Goal: Task Accomplishment & Management: Manage account settings

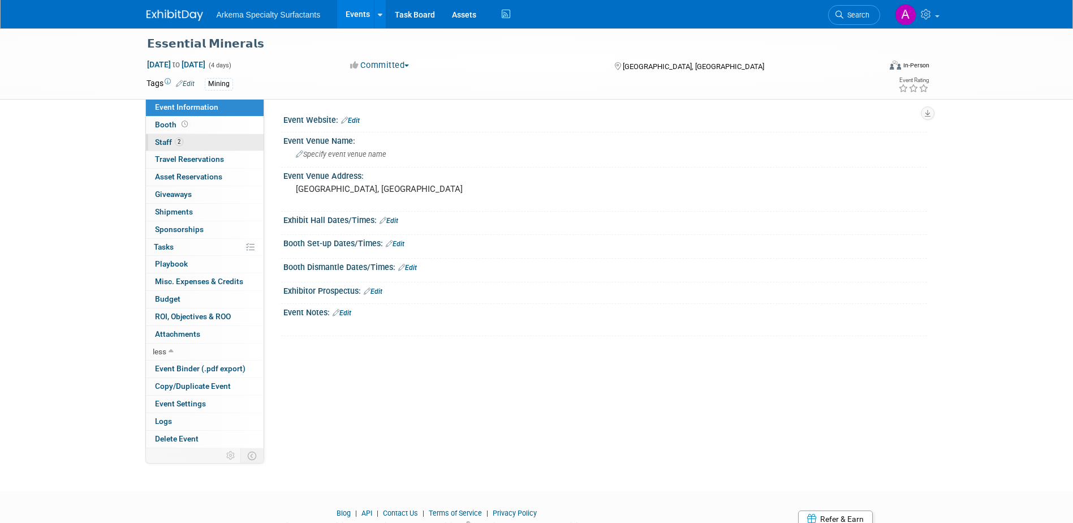
click at [167, 141] on span "Staff 2" at bounding box center [169, 142] width 28 height 9
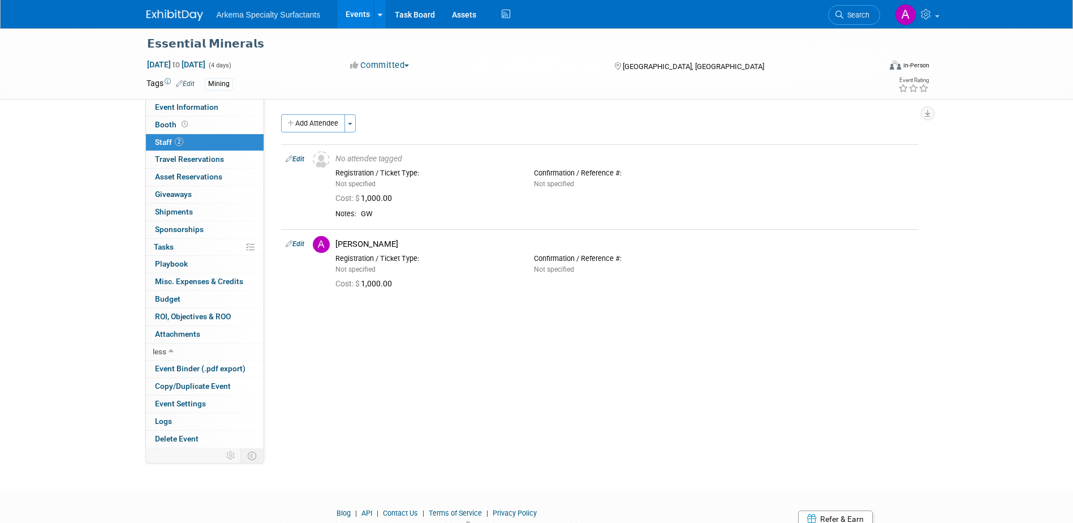
click at [854, 12] on span "Search" at bounding box center [857, 15] width 26 height 8
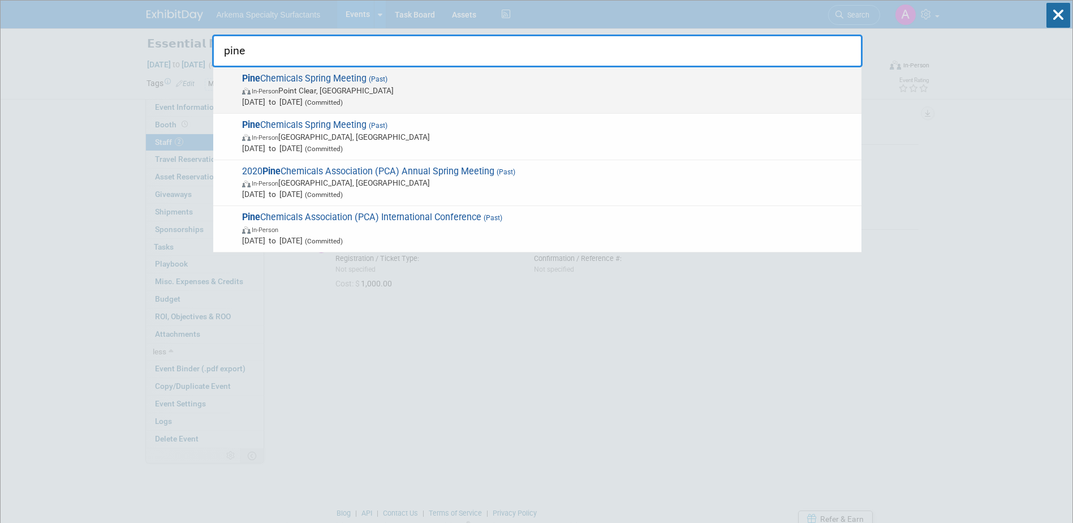
type input "pine"
click at [399, 94] on span "In-Person Point Clear, AL" at bounding box center [549, 90] width 614 height 11
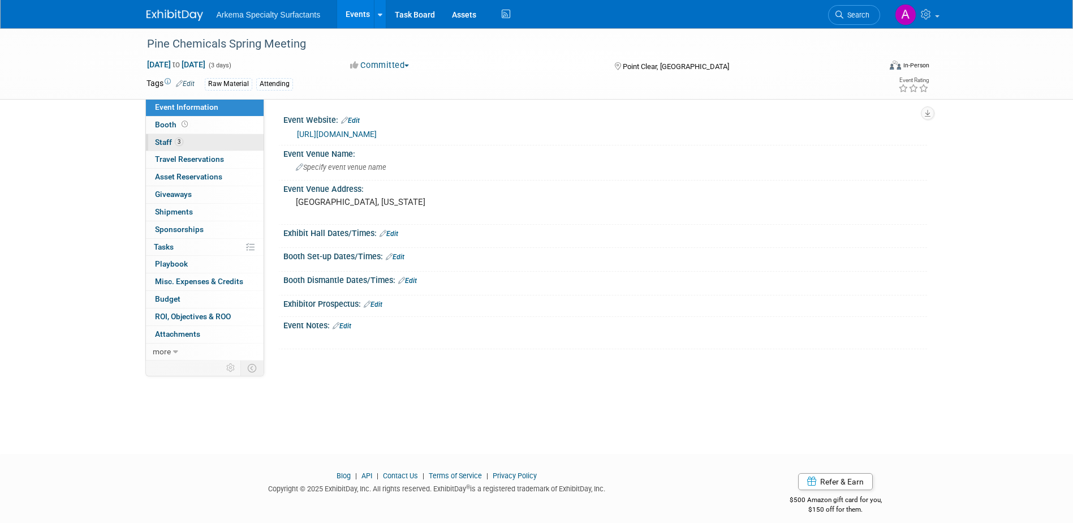
click at [172, 140] on span "Staff 3" at bounding box center [169, 142] width 28 height 9
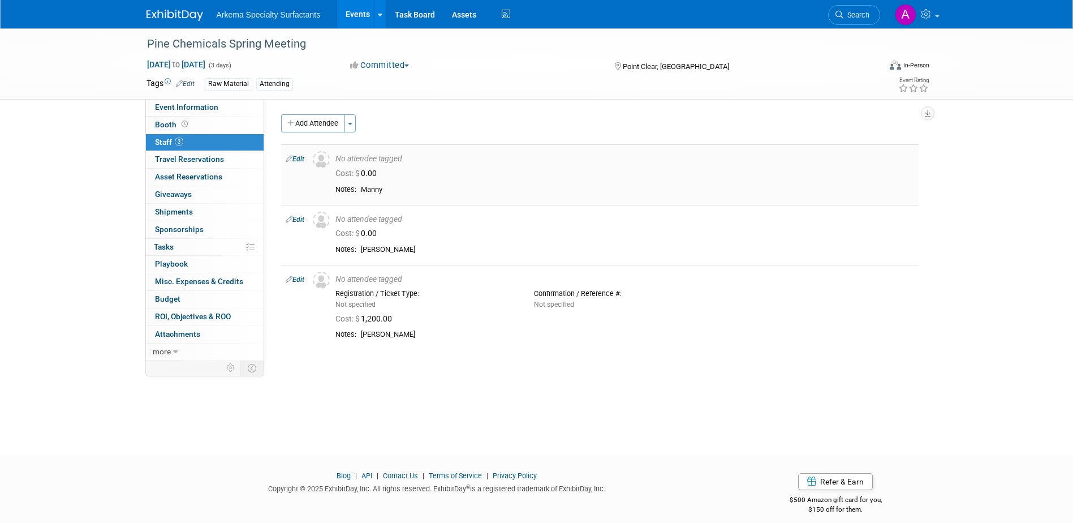
click at [299, 158] on link "Edit" at bounding box center [295, 159] width 19 height 8
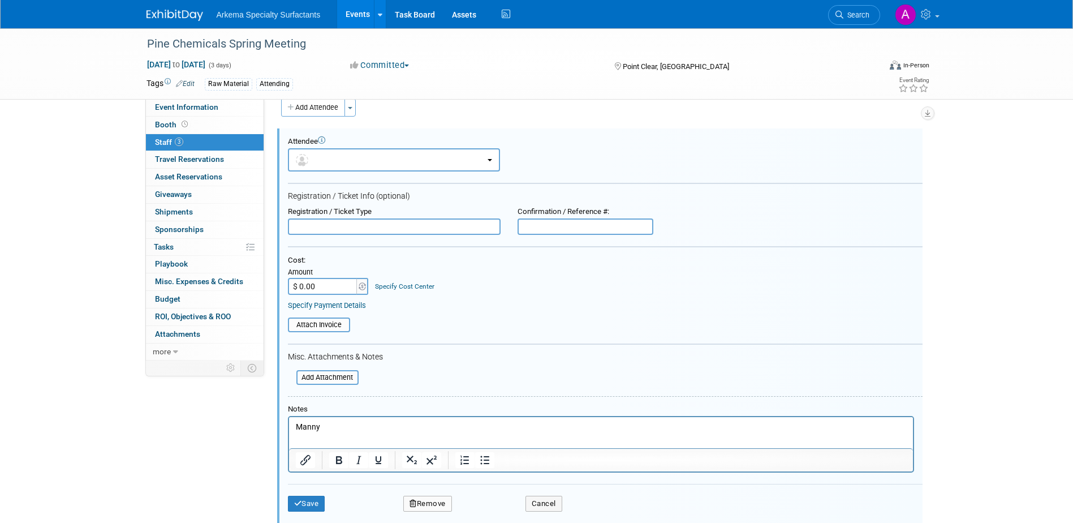
click at [435, 504] on button "Remove" at bounding box center [427, 504] width 49 height 16
click at [489, 507] on link "Yes" at bounding box center [489, 508] width 33 height 18
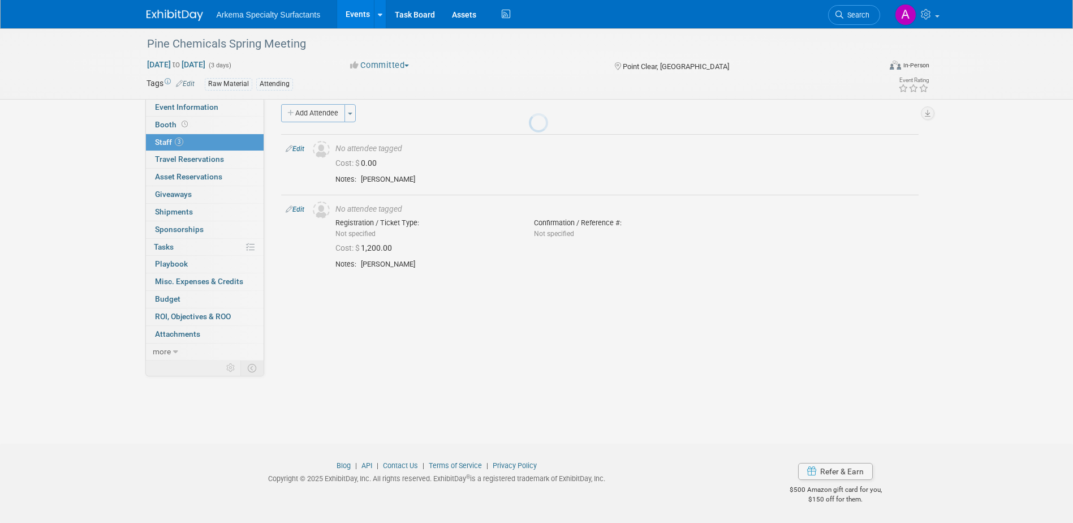
scroll to position [10, 0]
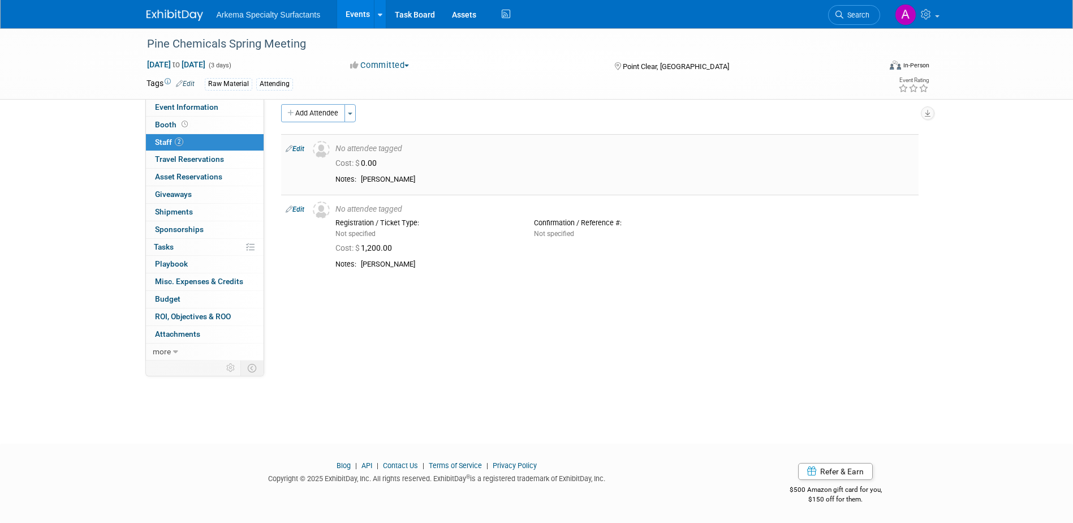
click at [297, 148] on link "Edit" at bounding box center [295, 149] width 19 height 8
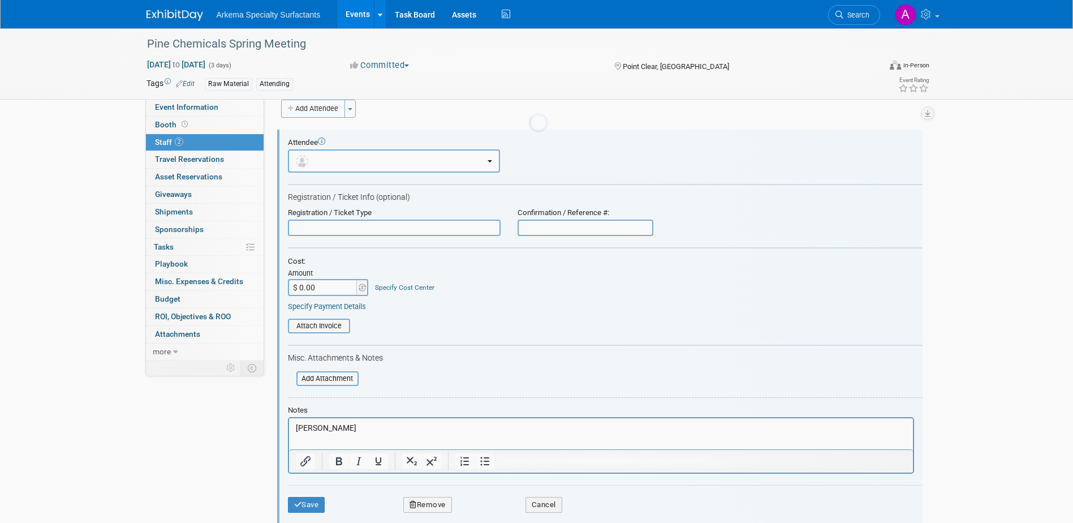
scroll to position [16, 0]
click at [431, 499] on button "Remove" at bounding box center [427, 504] width 49 height 16
click at [488, 502] on link "Yes" at bounding box center [489, 508] width 33 height 18
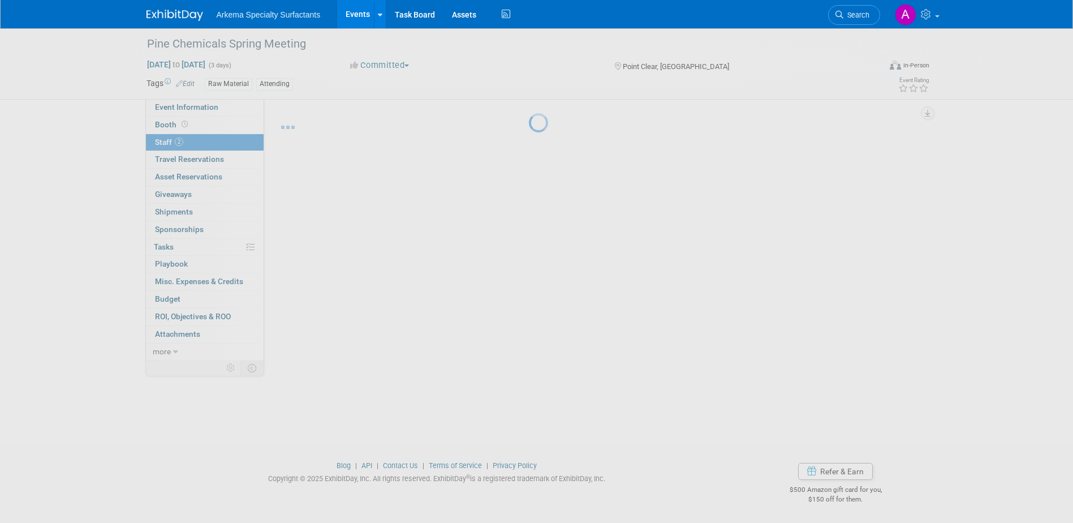
scroll to position [10, 0]
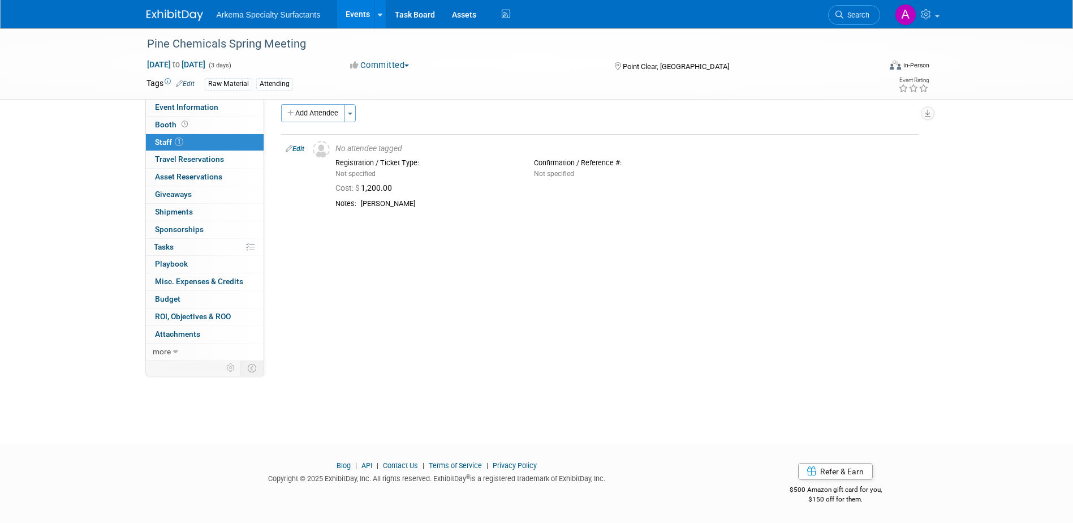
click at [525, 362] on div "Pine Chemicals Spring Meeting Apr 23, 2025 to Apr 25, 2025 (3 days) Apr 23, 202…" at bounding box center [536, 220] width 1073 height 405
click at [853, 15] on span "Search" at bounding box center [857, 15] width 26 height 8
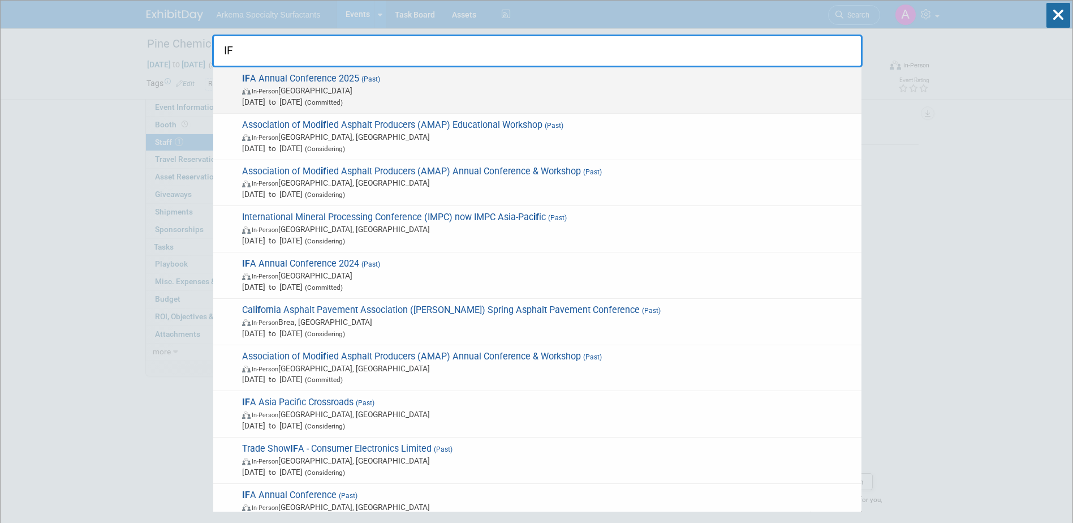
type input "IF"
click at [411, 97] on span "May 12, 2025 to May 14, 2025 (Committed)" at bounding box center [549, 101] width 614 height 11
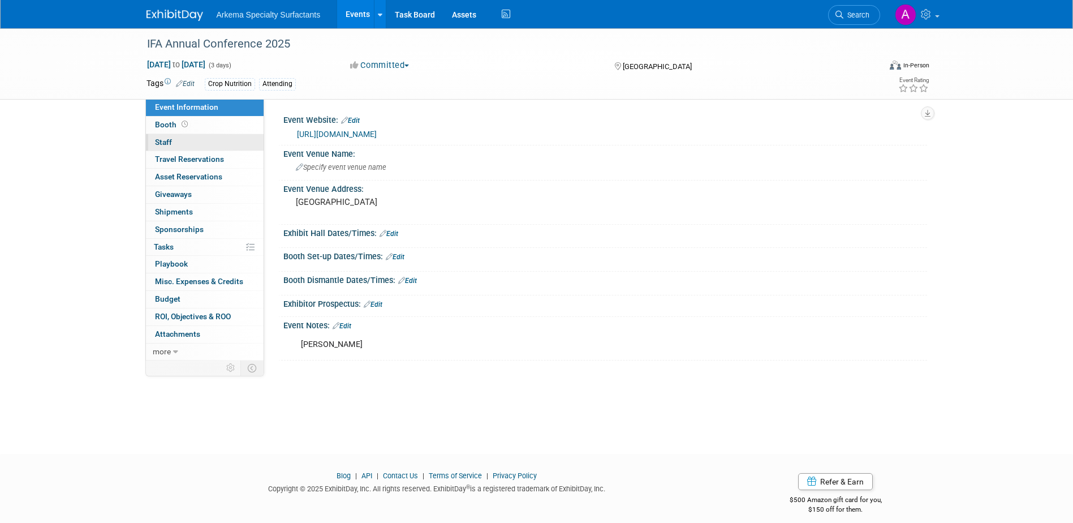
click at [194, 143] on link "0 Staff 0" at bounding box center [205, 142] width 118 height 17
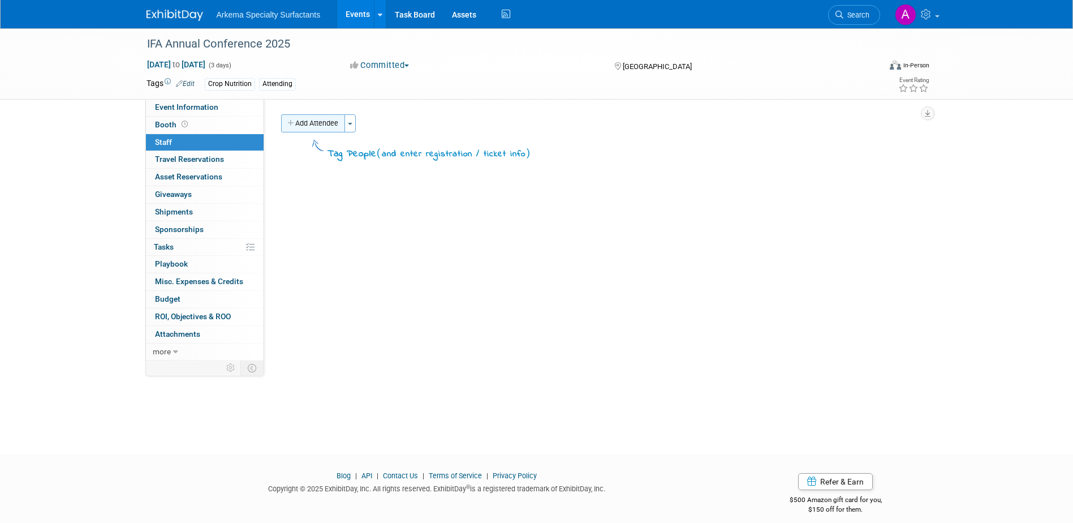
click at [333, 126] on button "Add Attendee" at bounding box center [313, 123] width 64 height 18
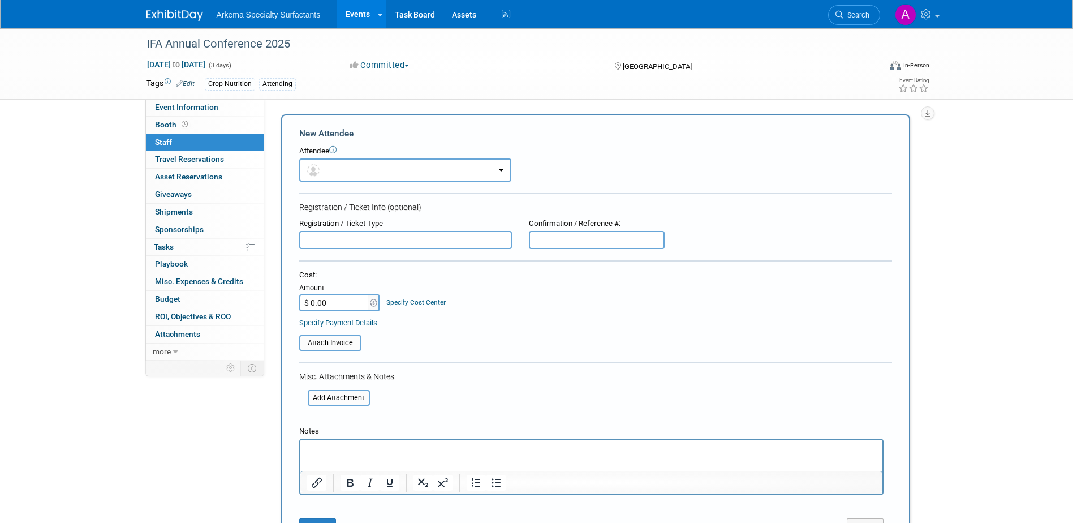
click at [337, 301] on input "$ 0.00" at bounding box center [334, 302] width 71 height 17
type input "$ 2,505.00"
click at [349, 449] on p "Rich Text Area. Press ALT-0 for help." at bounding box center [591, 449] width 569 height 11
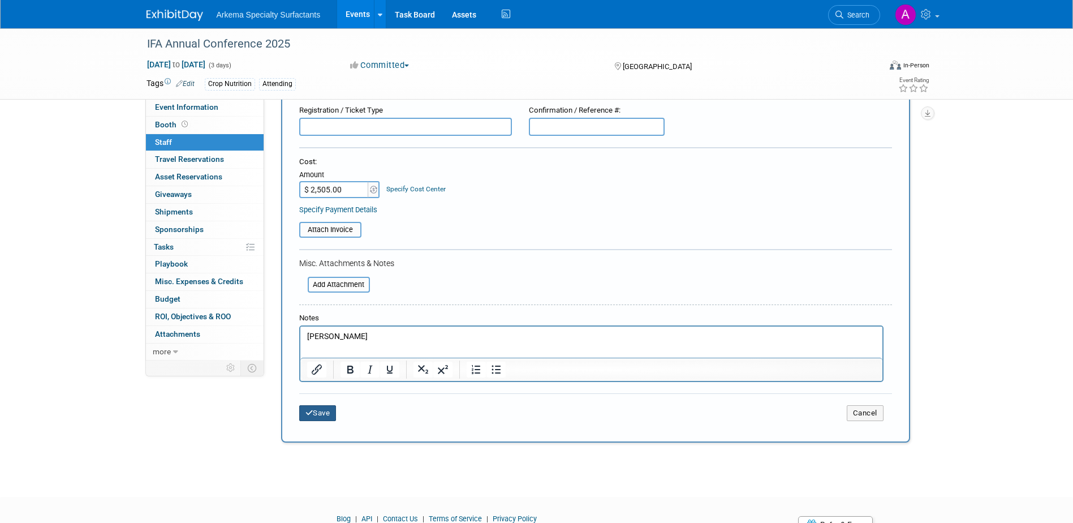
click at [329, 414] on button "Save" at bounding box center [317, 413] width 37 height 16
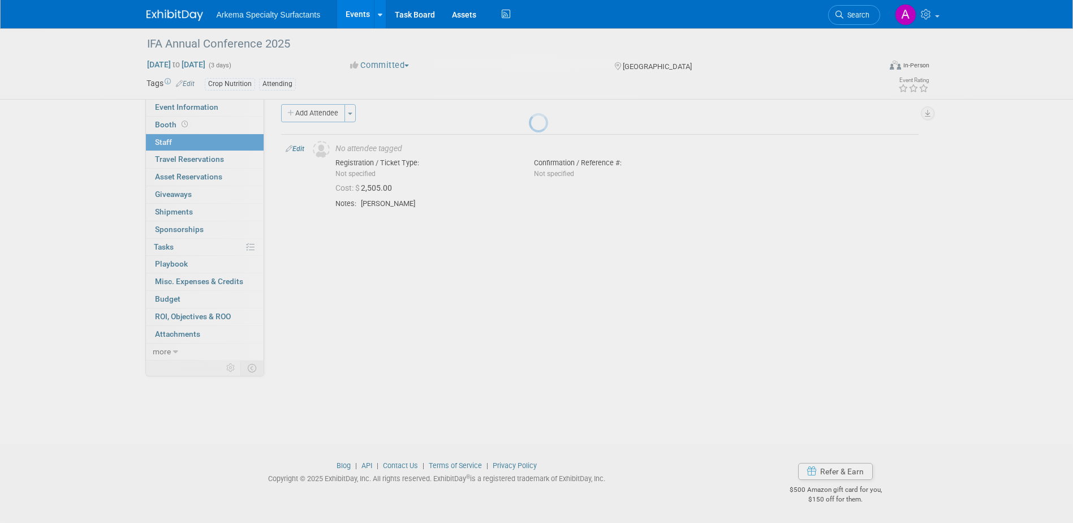
scroll to position [10, 0]
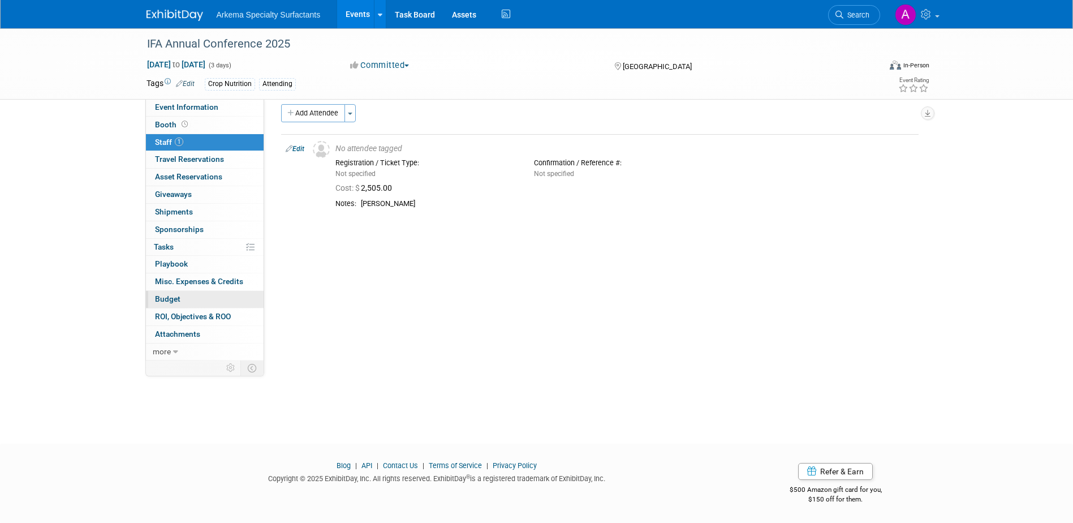
click at [168, 293] on link "Budget" at bounding box center [205, 299] width 118 height 17
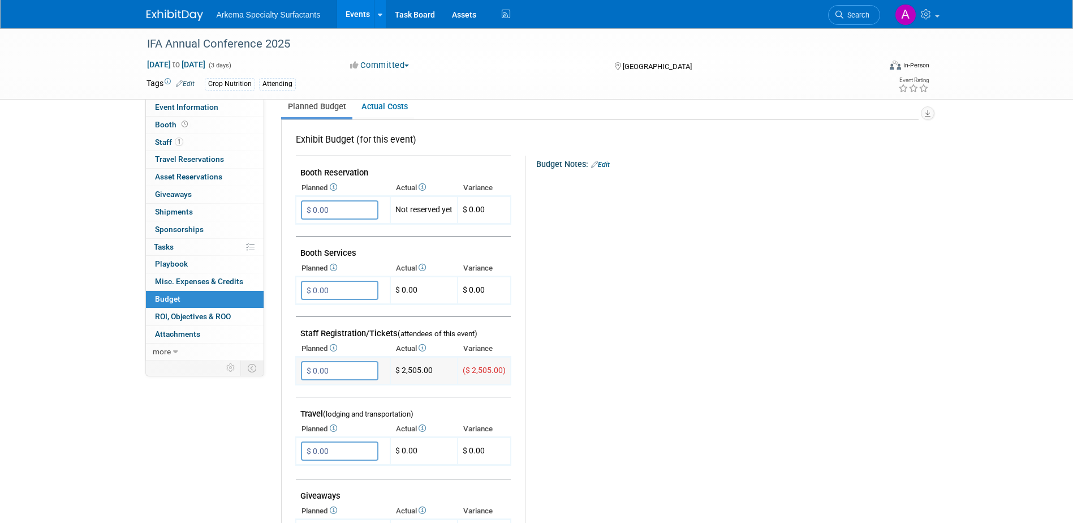
scroll to position [170, 0]
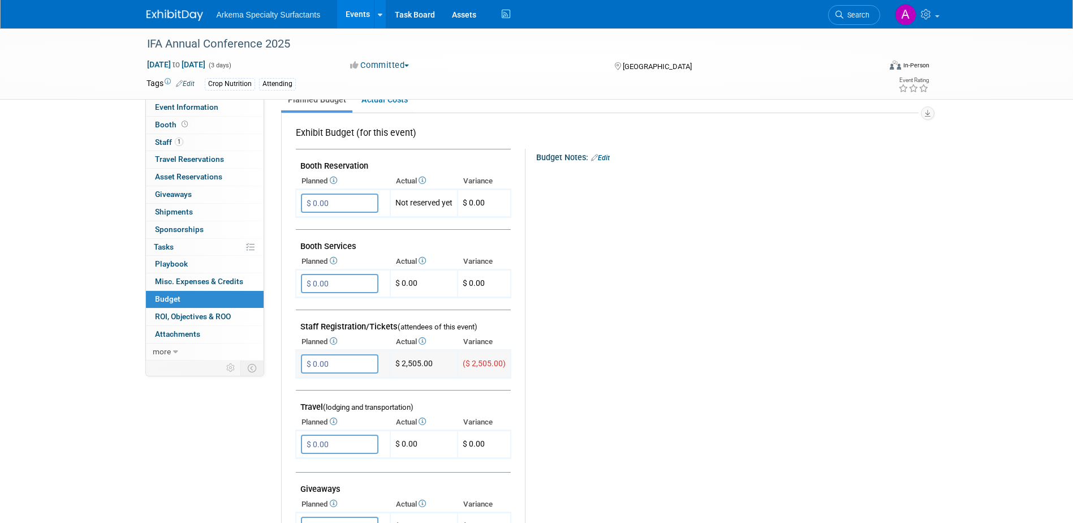
click at [344, 364] on input "$ 0.00" at bounding box center [340, 363] width 78 height 19
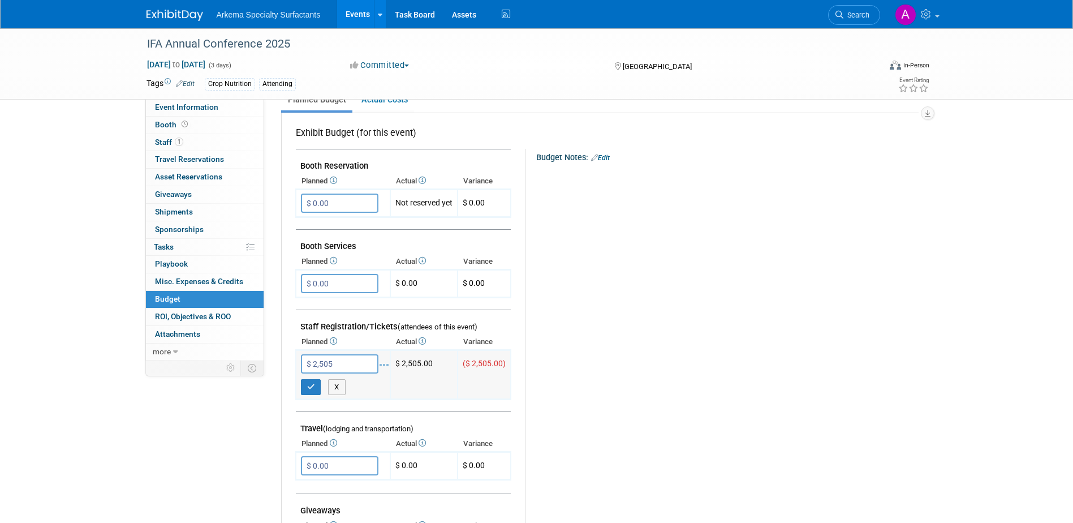
type input "$ 2,505.00"
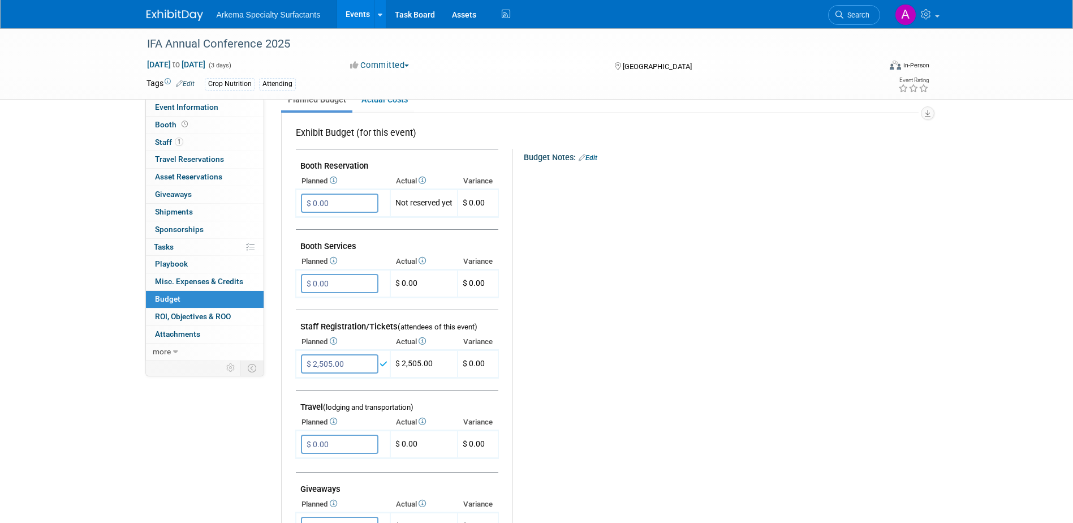
click at [629, 349] on div "Budget Notes: Edit X" at bounding box center [711, 442] width 397 height 587
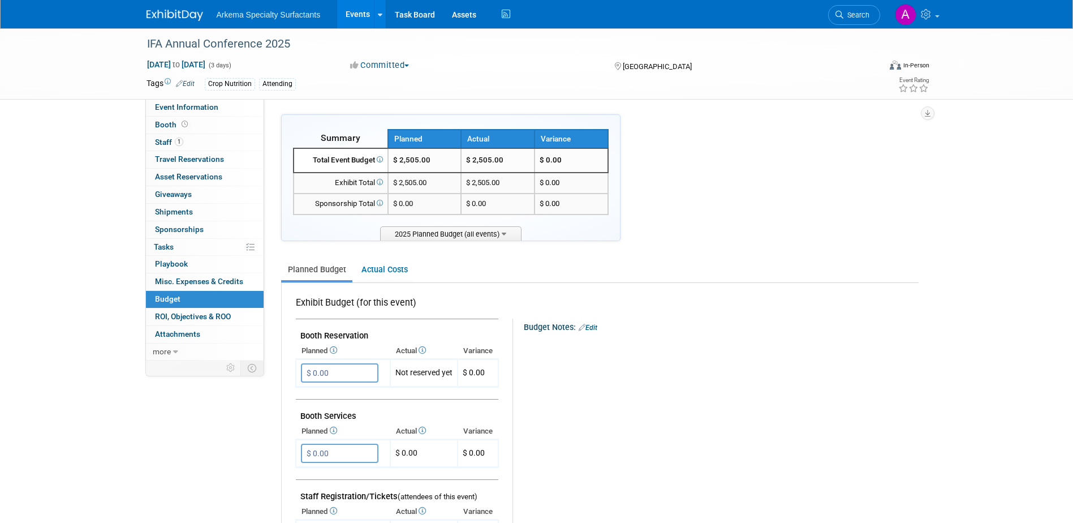
click at [501, 237] on span "2025 Planned Budget (all events)" at bounding box center [450, 233] width 141 height 14
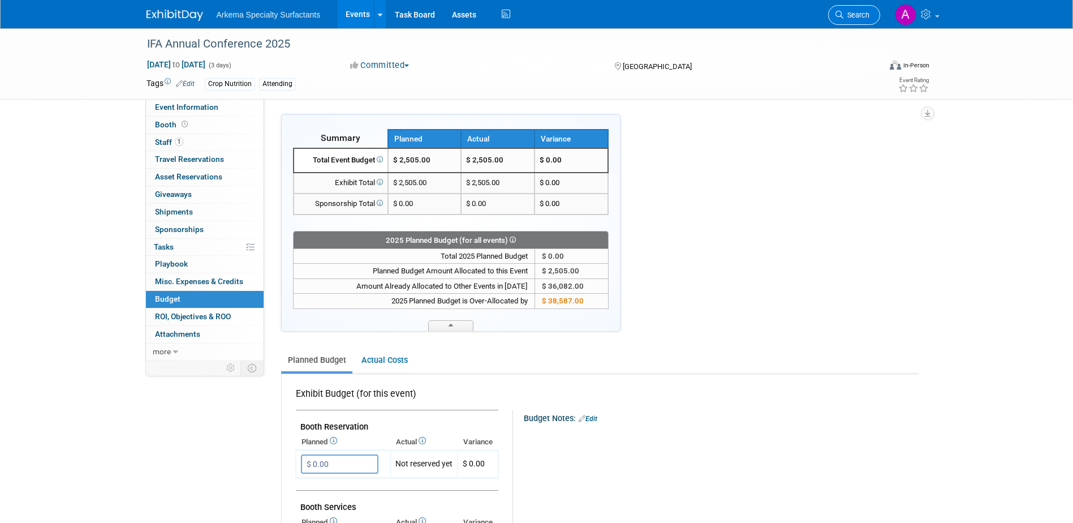
click at [857, 15] on span "Search" at bounding box center [857, 15] width 26 height 8
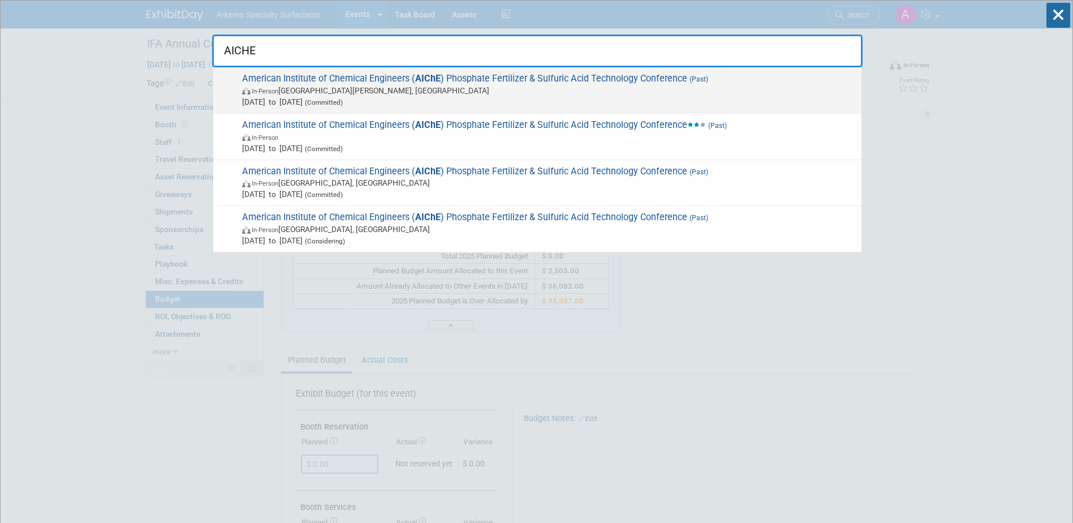
type input "AICHE"
click at [377, 90] on span "In-Person St. Pete Beach, FL" at bounding box center [549, 90] width 614 height 11
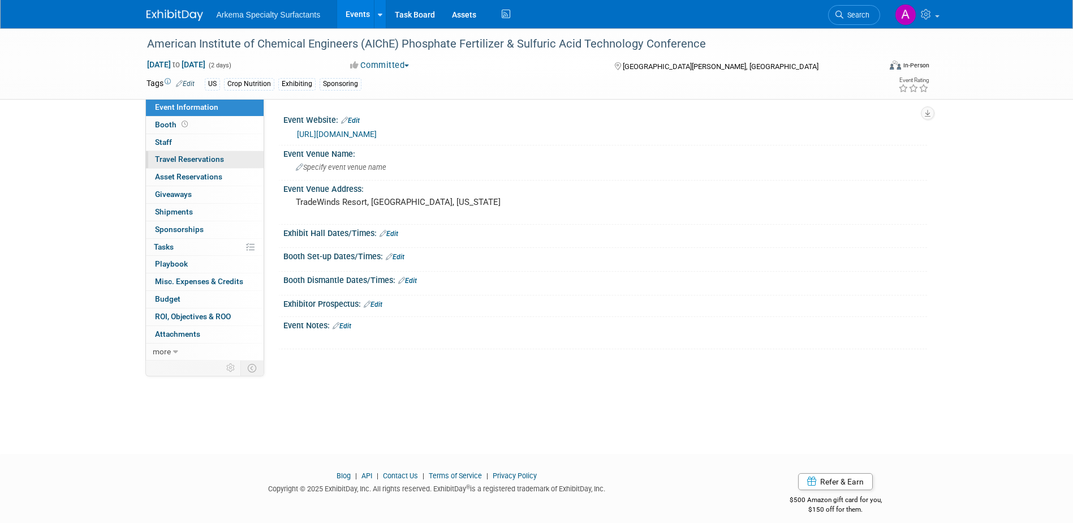
click at [208, 157] on span "Travel Reservations 0" at bounding box center [189, 158] width 69 height 9
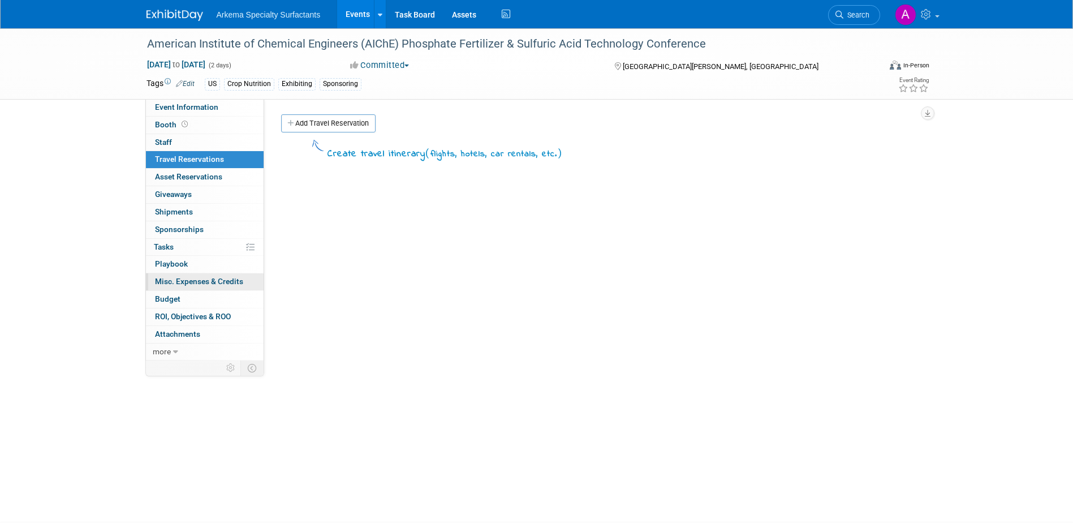
click at [211, 278] on span "Misc. Expenses & Credits 0" at bounding box center [199, 281] width 88 height 9
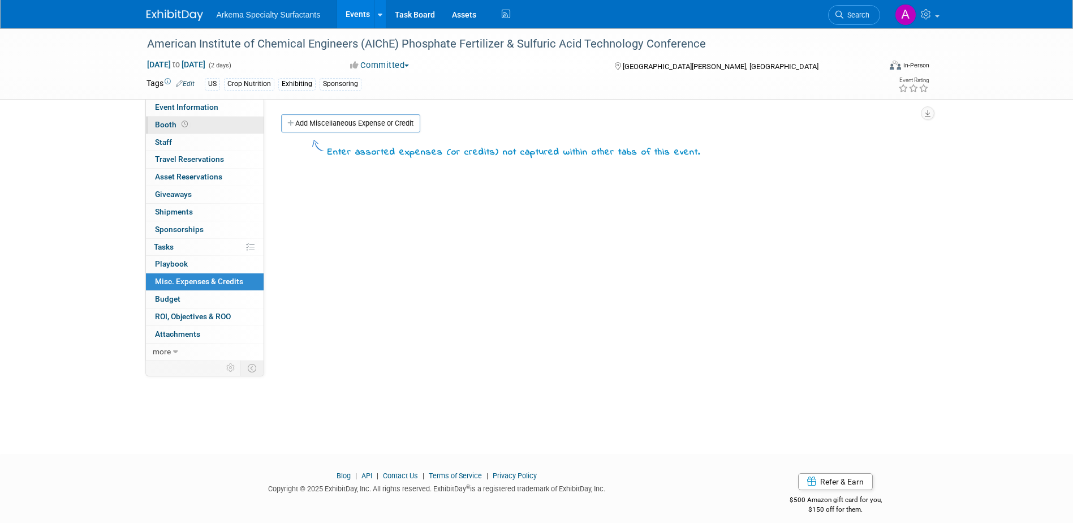
click at [196, 119] on link "Booth" at bounding box center [205, 125] width 118 height 17
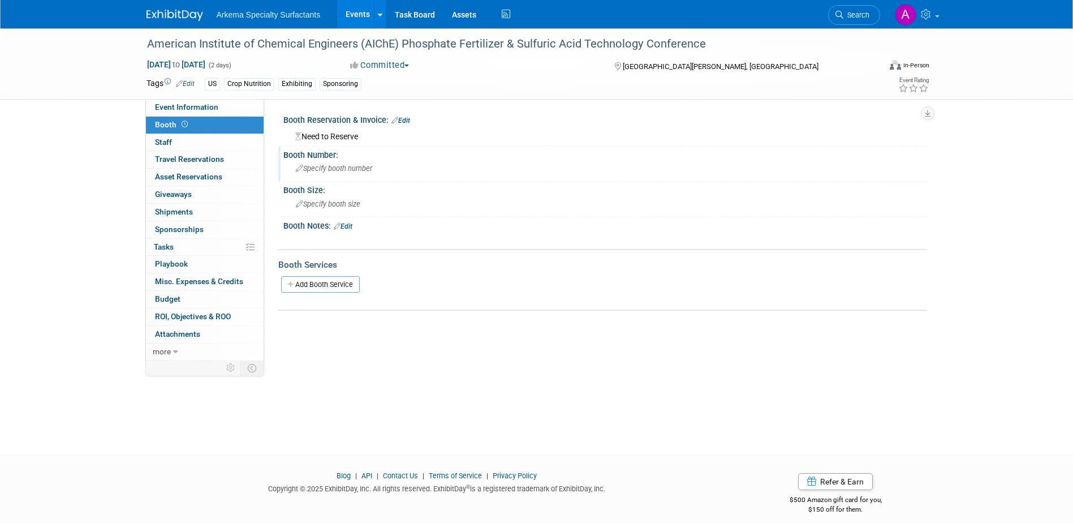
click at [300, 167] on icon at bounding box center [299, 168] width 7 height 7
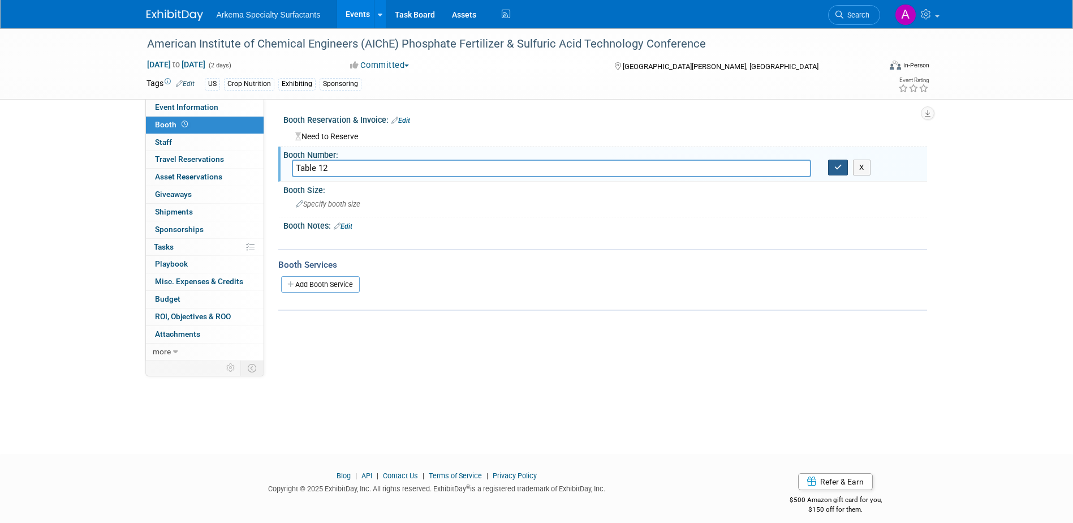
type input "Table 12"
click at [840, 169] on icon "button" at bounding box center [839, 167] width 8 height 7
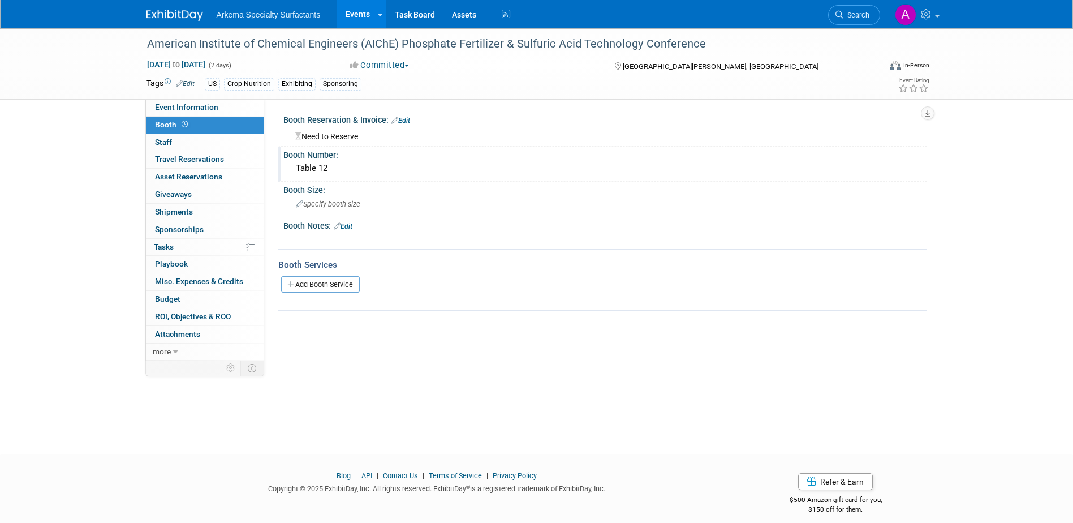
click at [401, 119] on link "Edit" at bounding box center [401, 121] width 19 height 8
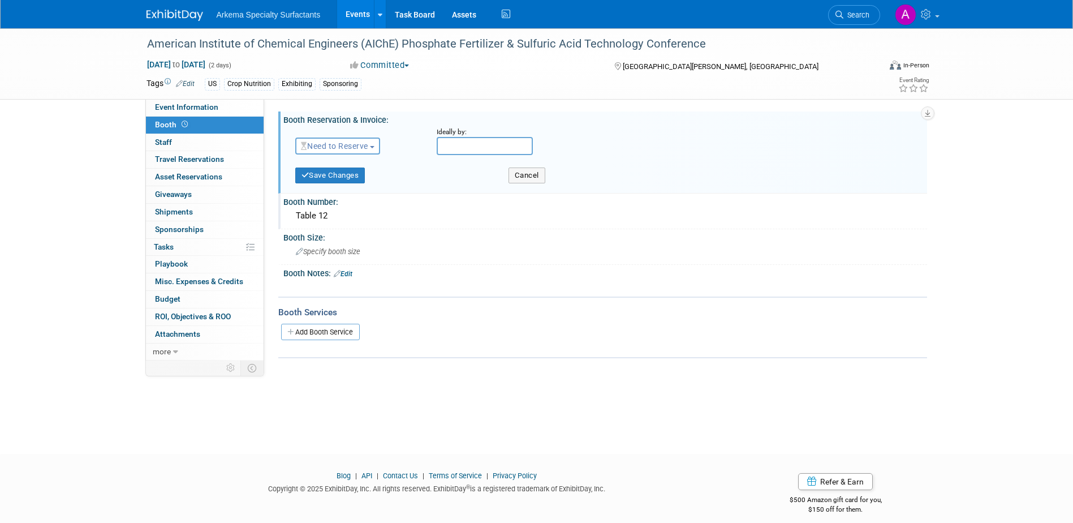
click at [368, 147] on span "Need to Reserve" at bounding box center [334, 145] width 67 height 9
click at [366, 175] on link "Reserved" at bounding box center [356, 181] width 121 height 16
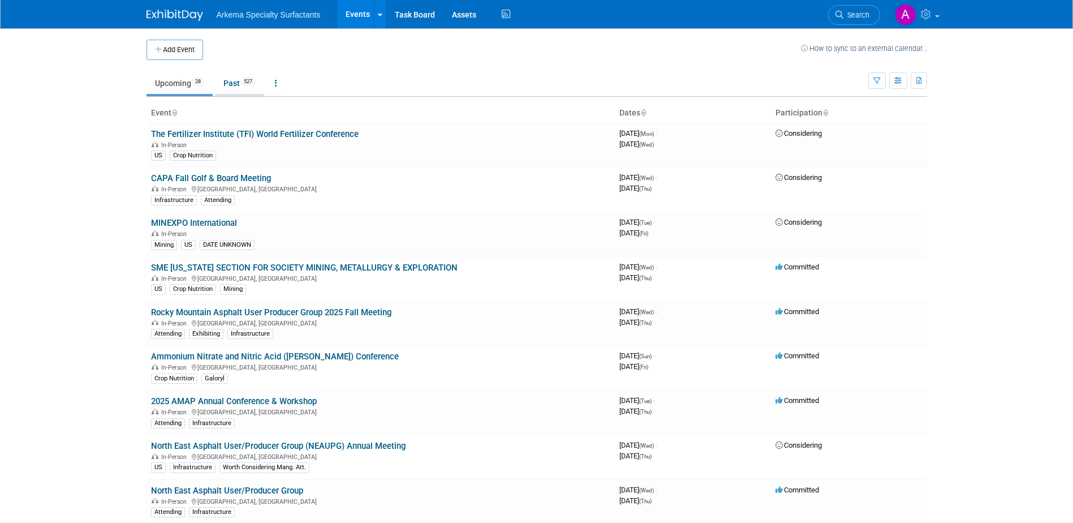
click at [237, 79] on link "Past 527" at bounding box center [239, 83] width 49 height 22
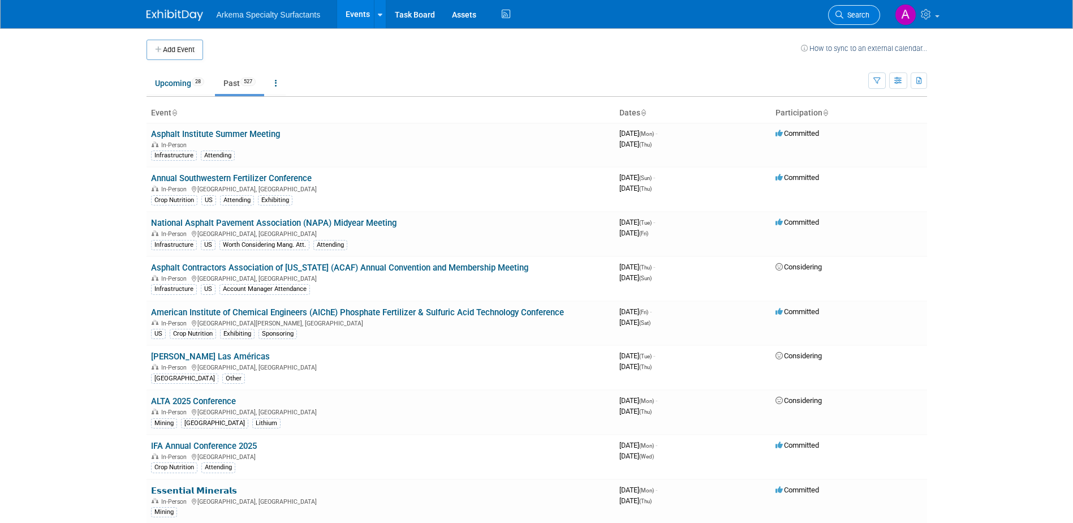
click at [862, 19] on span "Search" at bounding box center [857, 15] width 26 height 8
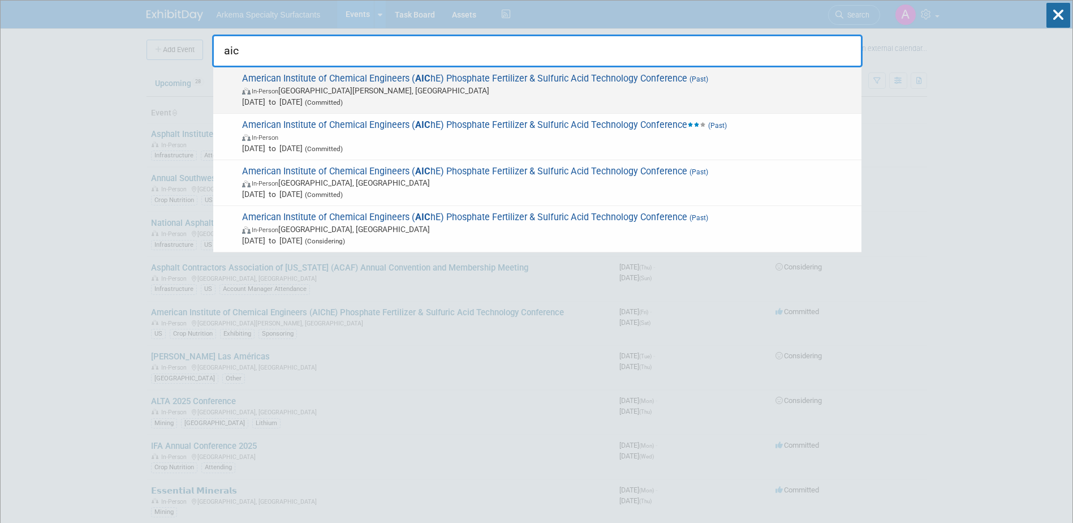
type input "aic"
click at [506, 103] on span "Jun 6, 2025 to Jun 7, 2025 (Committed)" at bounding box center [549, 101] width 614 height 11
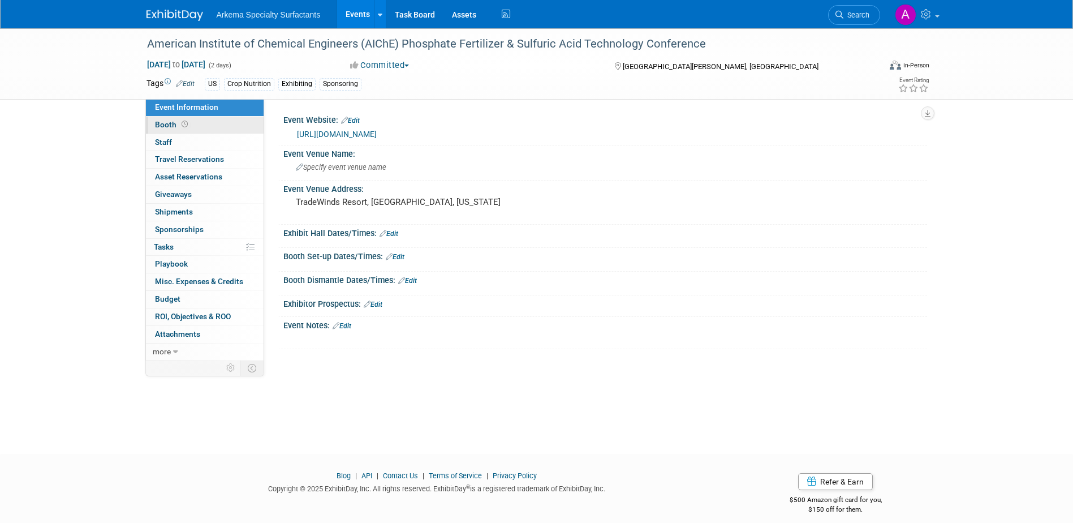
click at [175, 126] on span "Booth" at bounding box center [172, 124] width 35 height 9
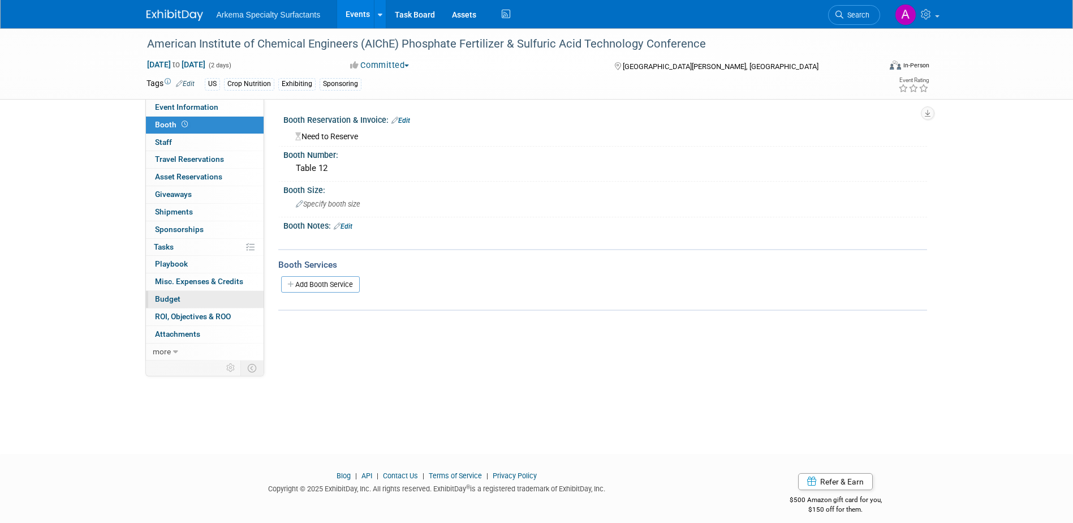
click at [184, 295] on link "Budget" at bounding box center [205, 299] width 118 height 17
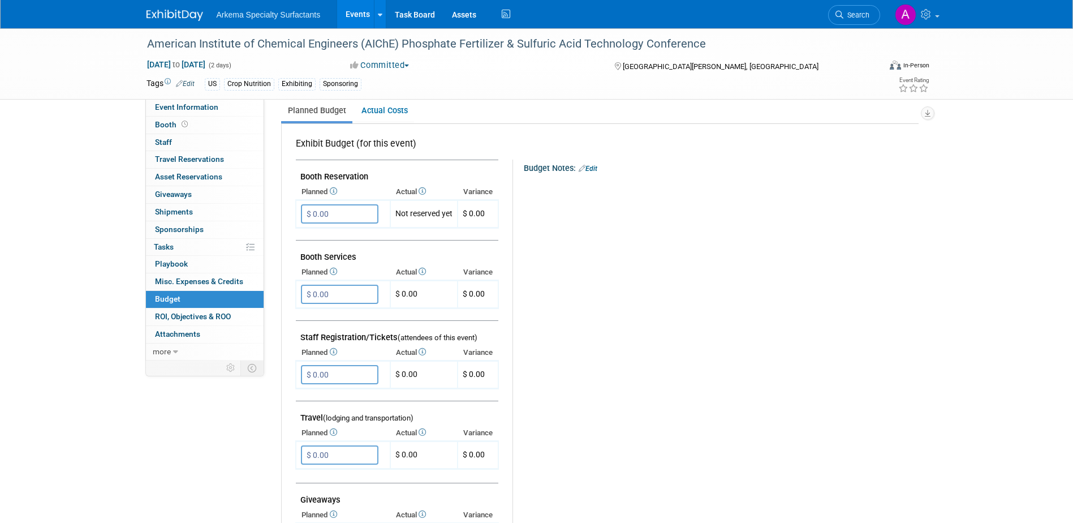
scroll to position [226, 0]
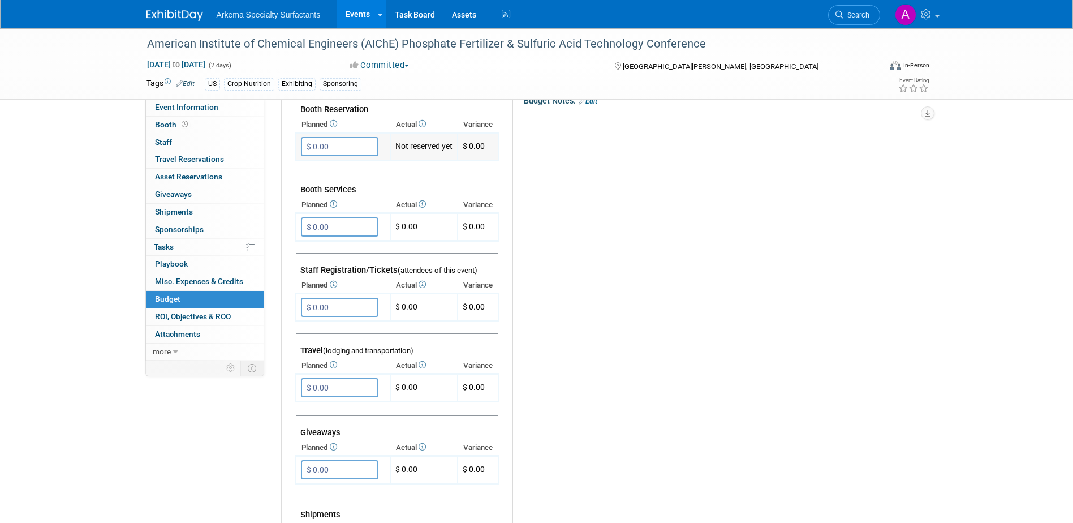
click at [348, 149] on input "$ 0.00" at bounding box center [340, 146] width 78 height 19
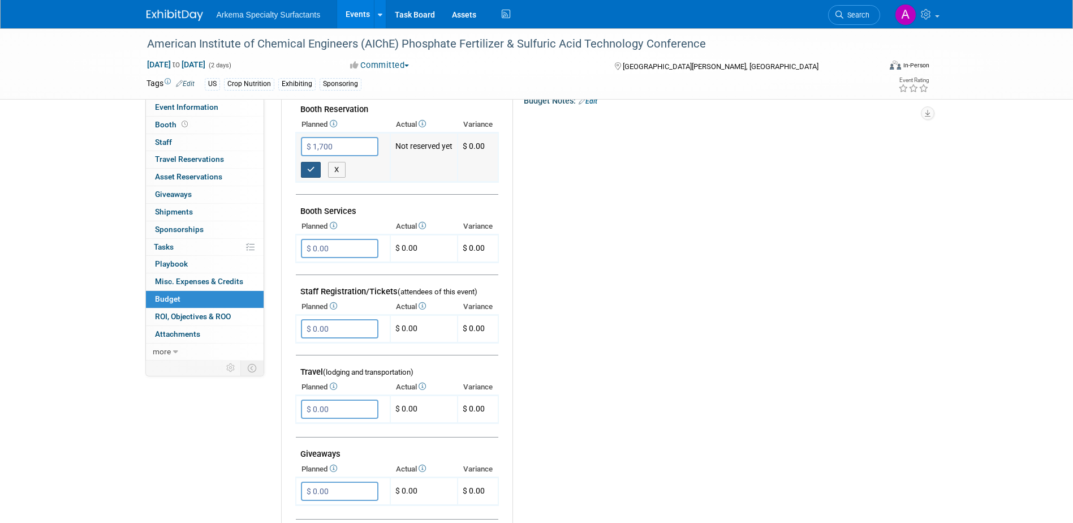
type input "$ 1,700.00"
click at [313, 173] on icon "button" at bounding box center [311, 169] width 8 height 7
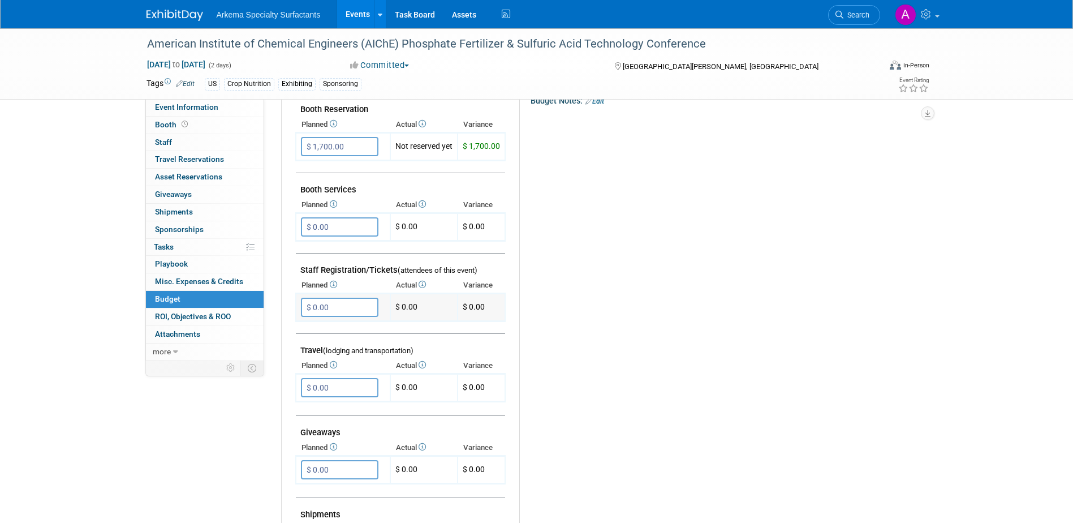
click at [353, 309] on input "$ 0.00" at bounding box center [340, 307] width 78 height 19
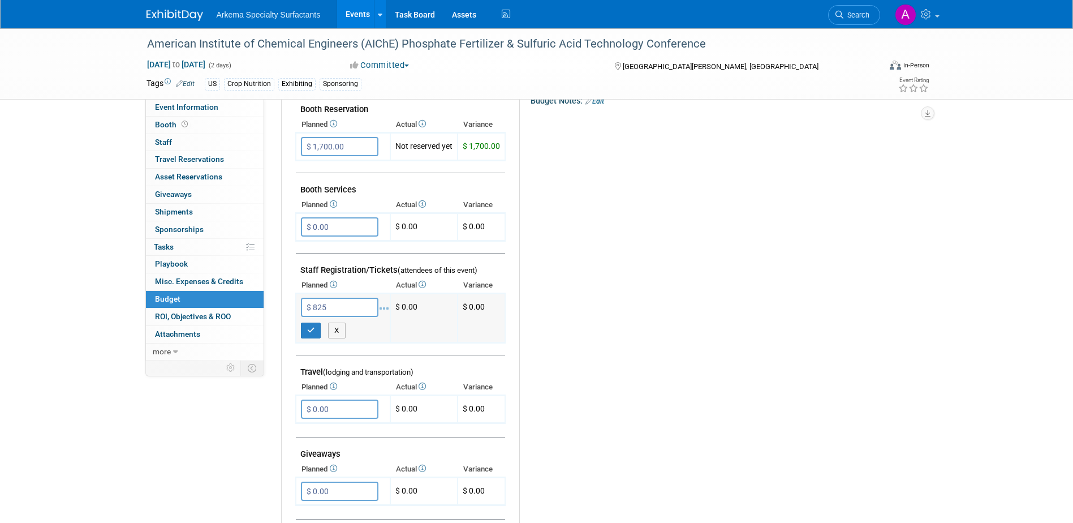
type input "$ 825.00"
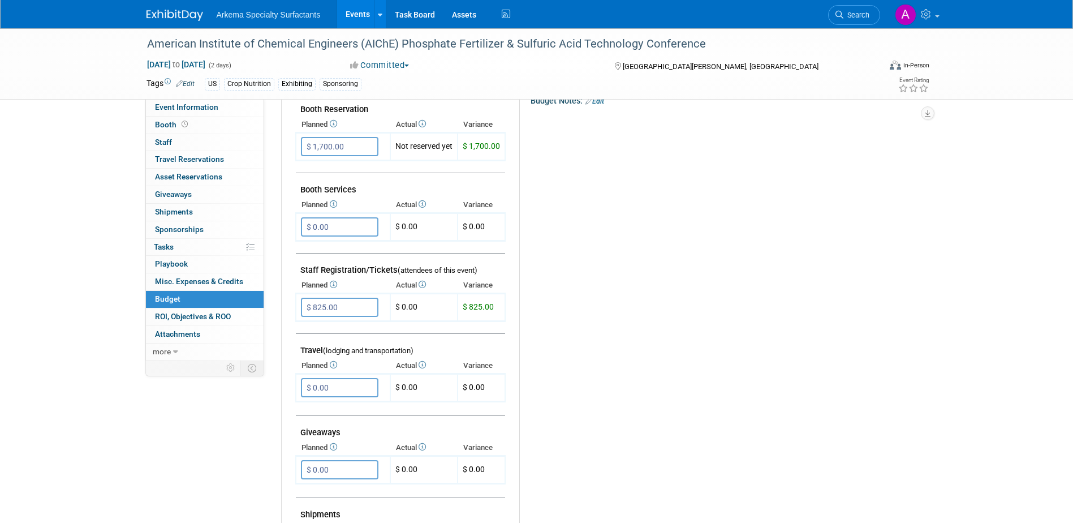
click at [182, 230] on span "Sponsorships 0" at bounding box center [179, 229] width 49 height 9
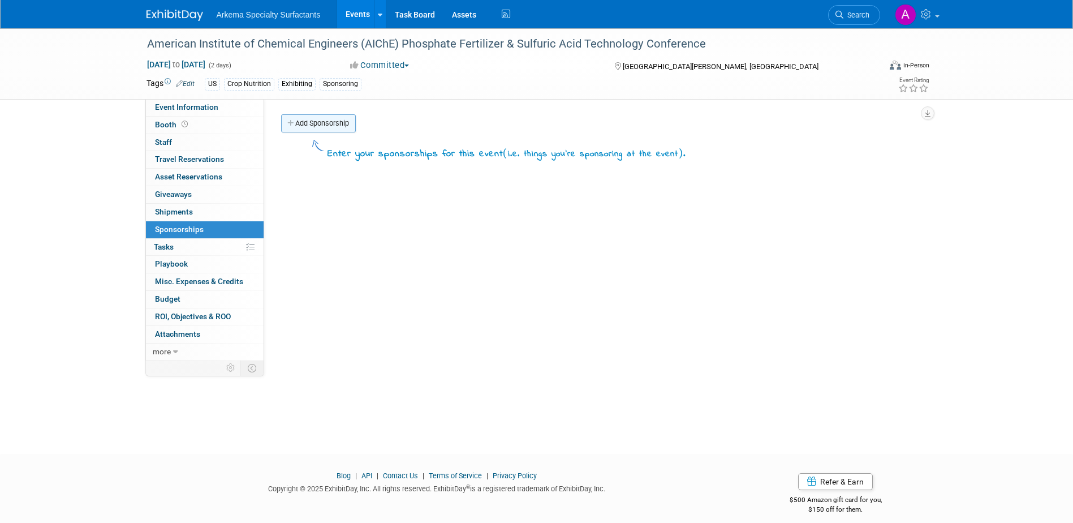
click at [324, 126] on link "Add Sponsorship" at bounding box center [318, 123] width 75 height 18
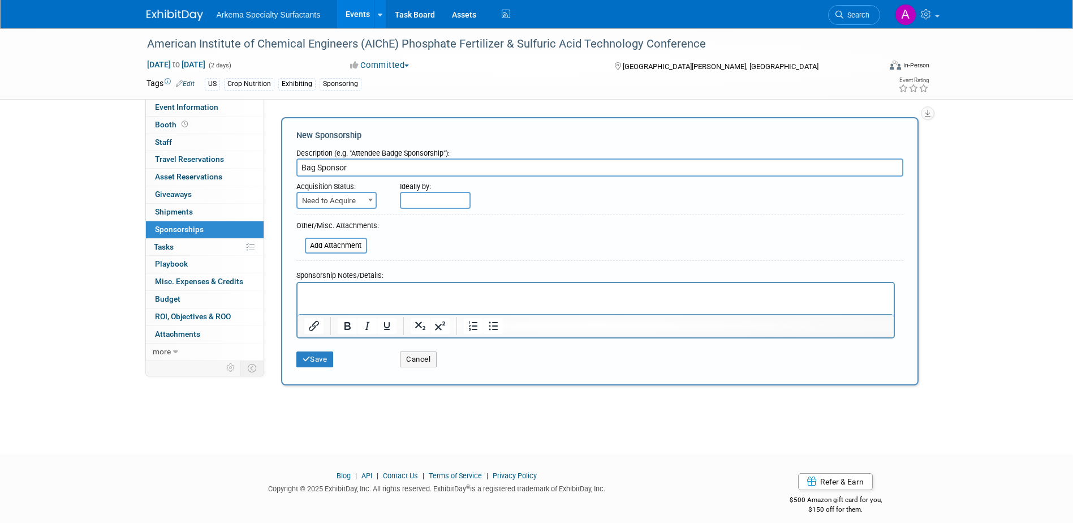
type input "Bag Sponsor"
click at [365, 197] on span at bounding box center [370, 199] width 11 height 15
select select "2"
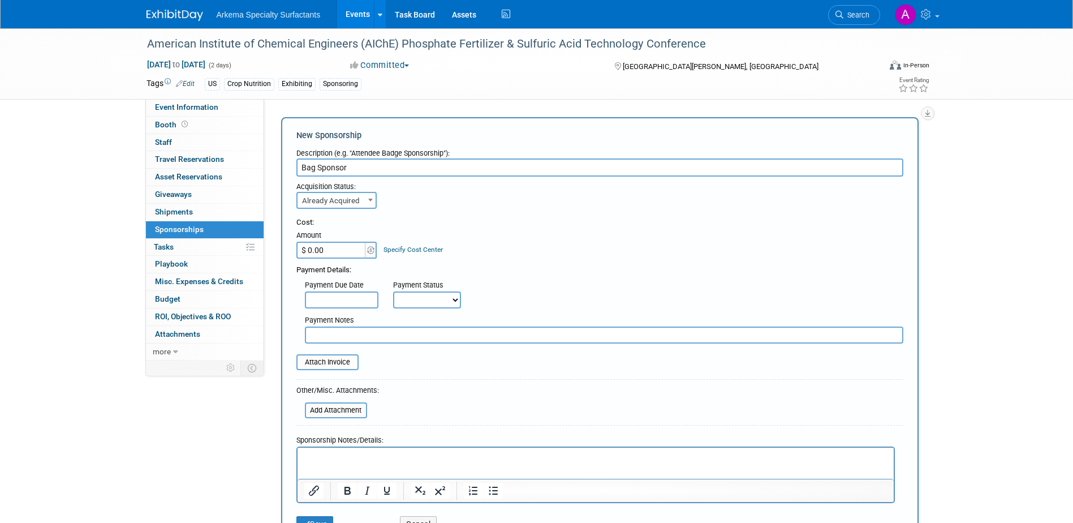
click at [346, 250] on input "$ 0.00" at bounding box center [332, 250] width 71 height 17
type input "$ 3,000.00"
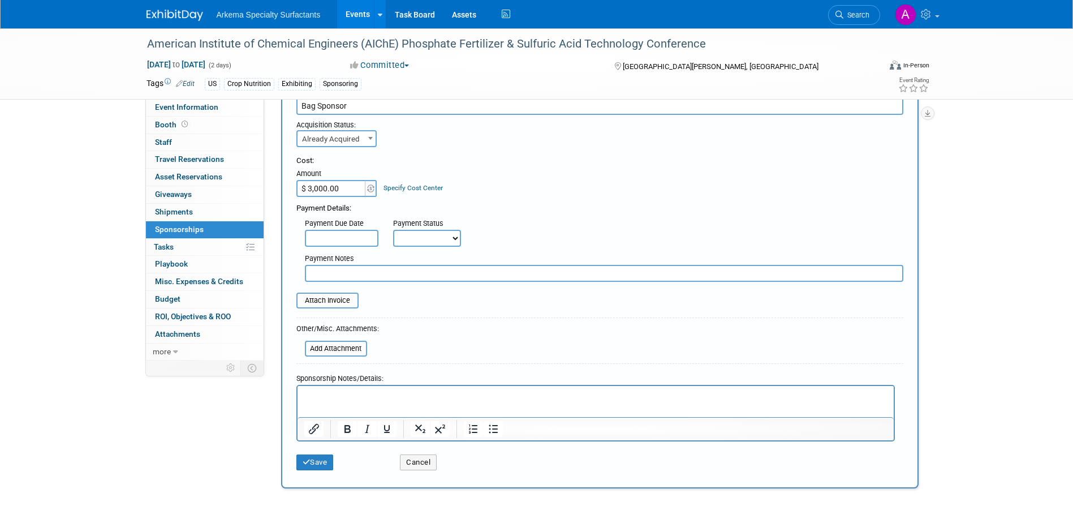
scroll to position [154, 0]
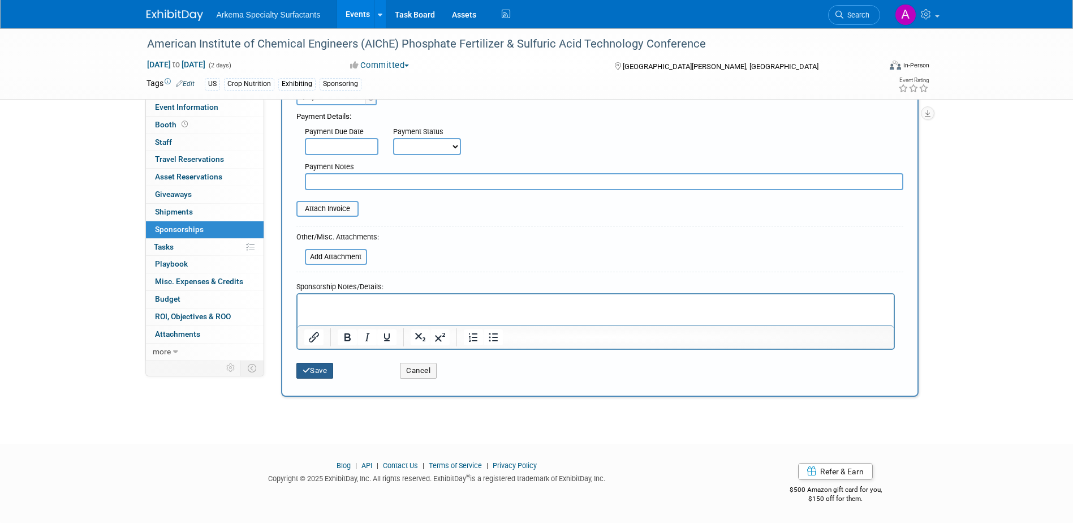
click at [321, 373] on button "Save" at bounding box center [315, 371] width 37 height 16
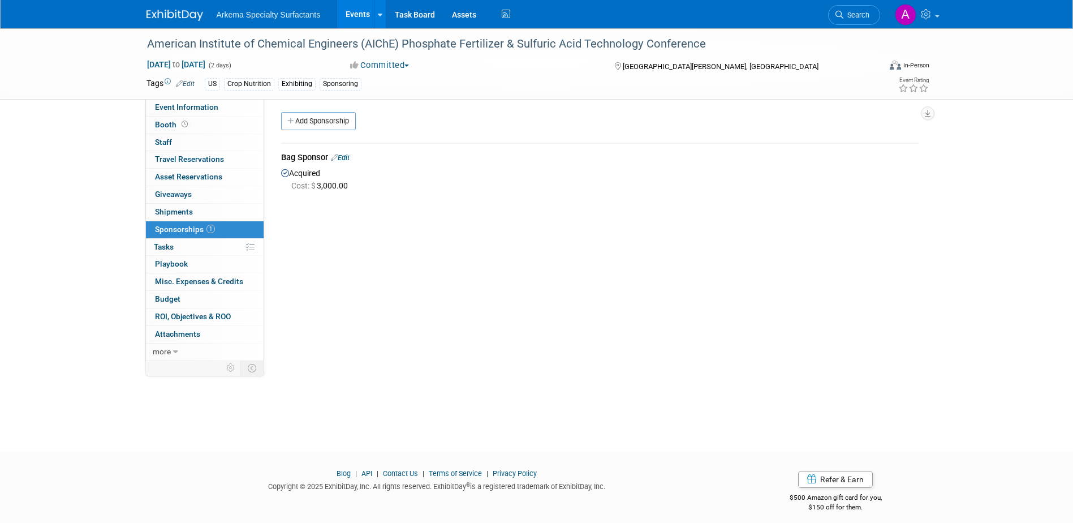
scroll to position [0, 0]
click at [151, 122] on link "Booth" at bounding box center [205, 125] width 118 height 17
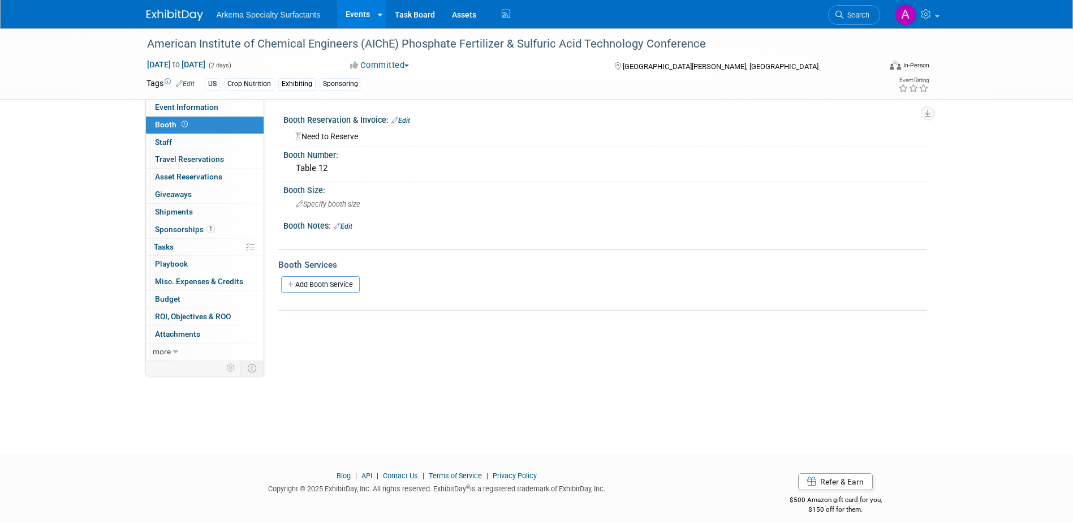
click at [407, 115] on div "Booth Reservation & Invoice: Edit" at bounding box center [605, 118] width 644 height 15
click at [406, 119] on link "Edit" at bounding box center [401, 121] width 19 height 8
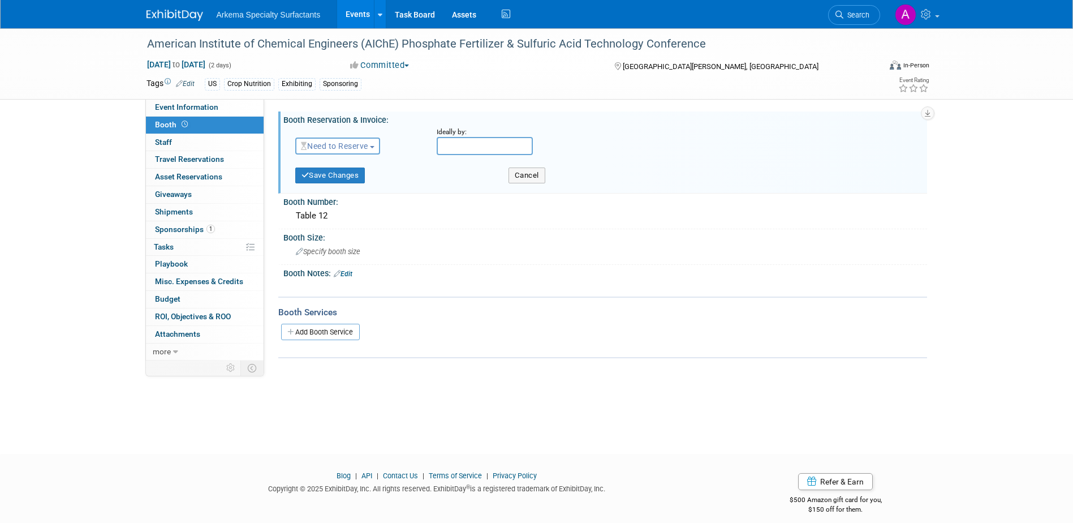
click at [358, 148] on span "Need to Reserve" at bounding box center [334, 145] width 67 height 9
click at [362, 177] on link "Reserved" at bounding box center [356, 181] width 121 height 16
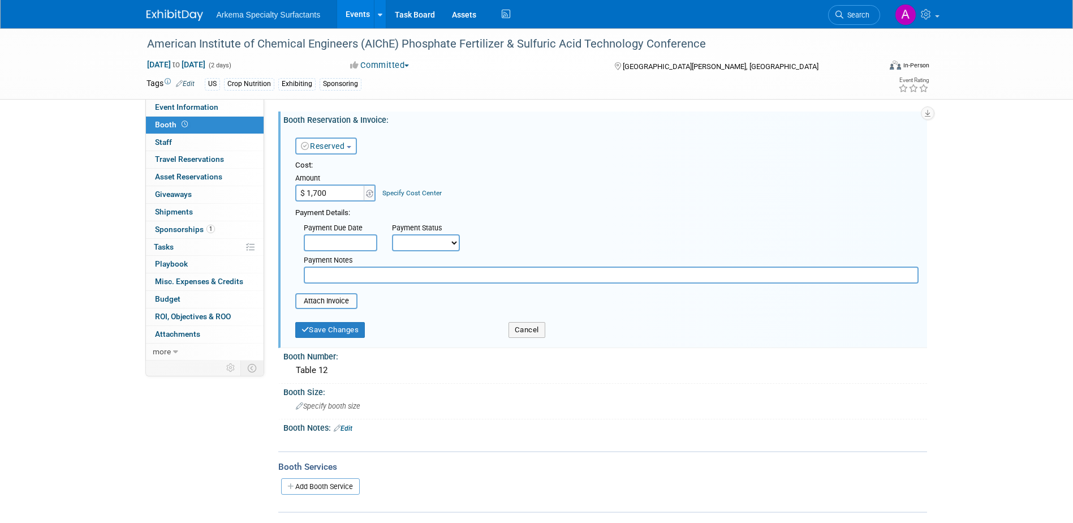
type input "$ 1,700.00"
click at [323, 332] on button "Save Changes" at bounding box center [330, 330] width 70 height 16
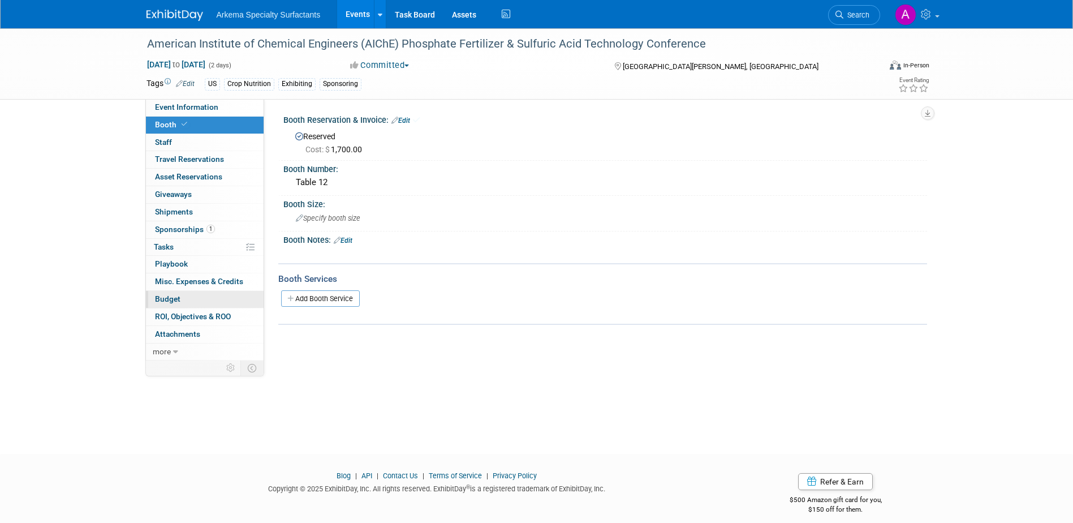
click at [158, 299] on span "Budget" at bounding box center [167, 298] width 25 height 9
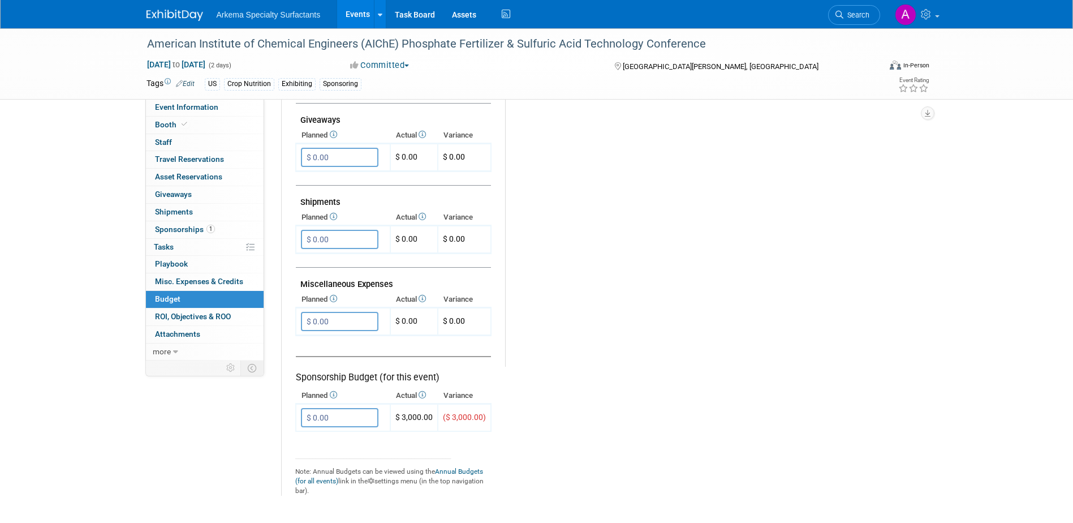
scroll to position [566, 0]
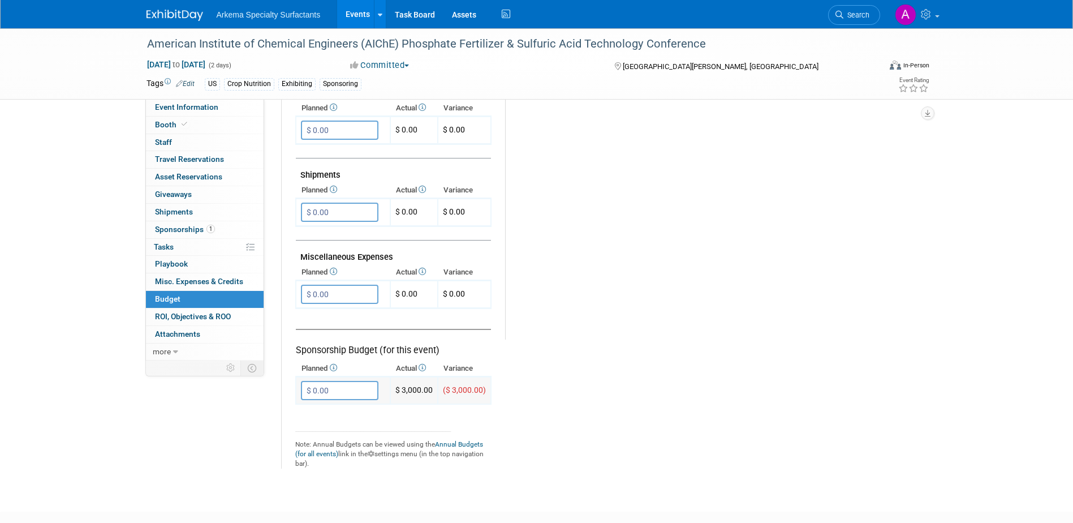
click at [359, 390] on input "$ 0.00" at bounding box center [340, 390] width 78 height 19
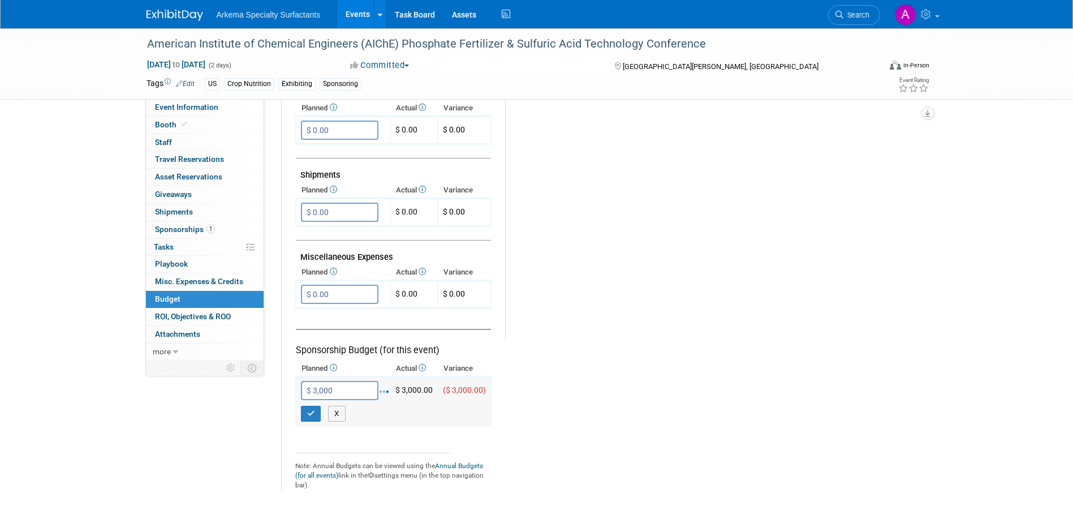
type input "$ 3,000.00"
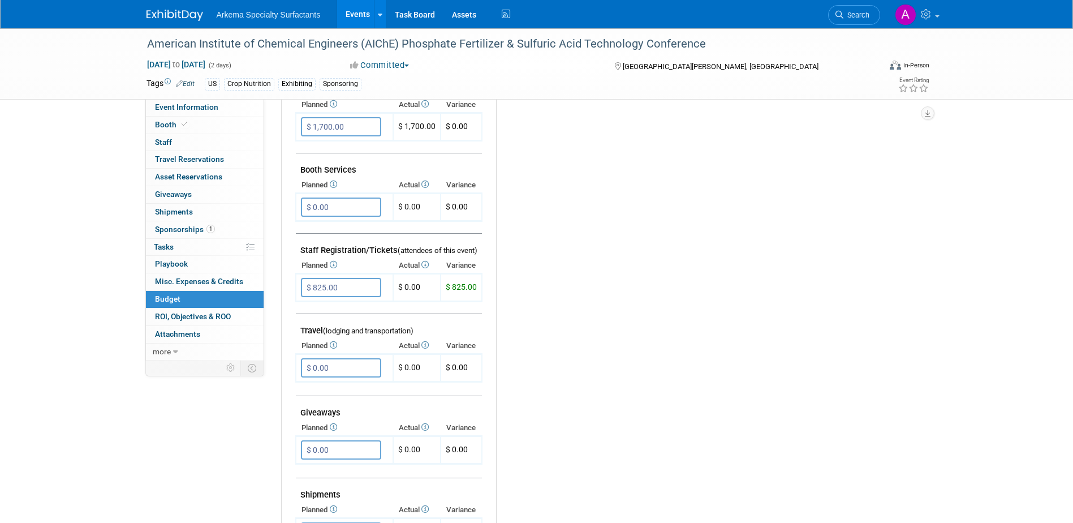
scroll to position [226, 0]
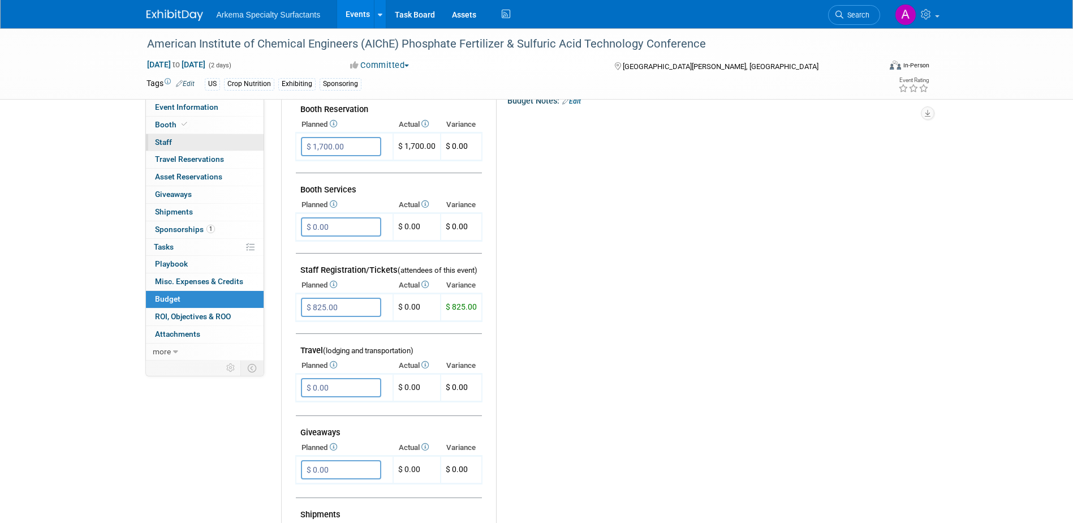
click at [166, 143] on span "Staff 0" at bounding box center [163, 142] width 17 height 9
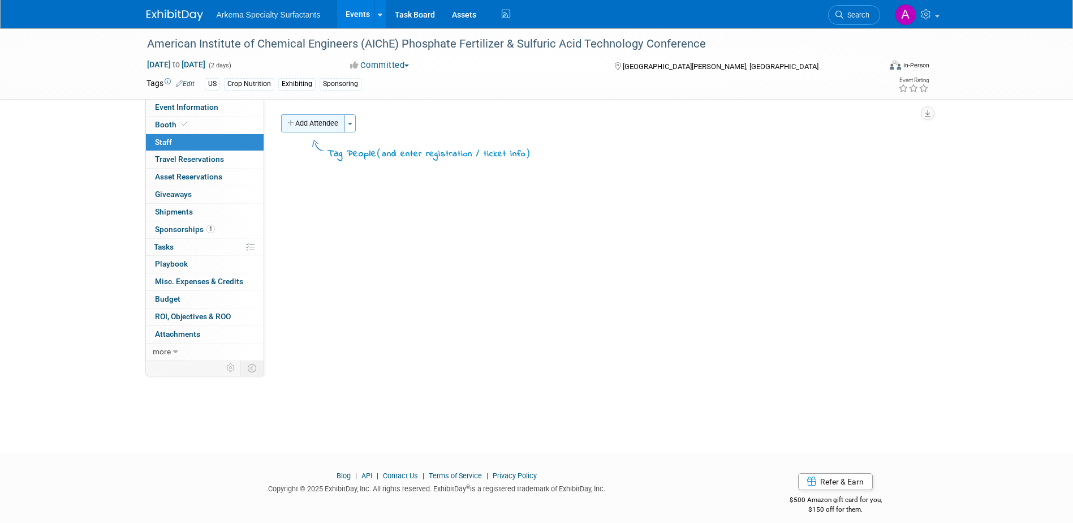
click at [323, 123] on button "Add Attendee" at bounding box center [313, 123] width 64 height 18
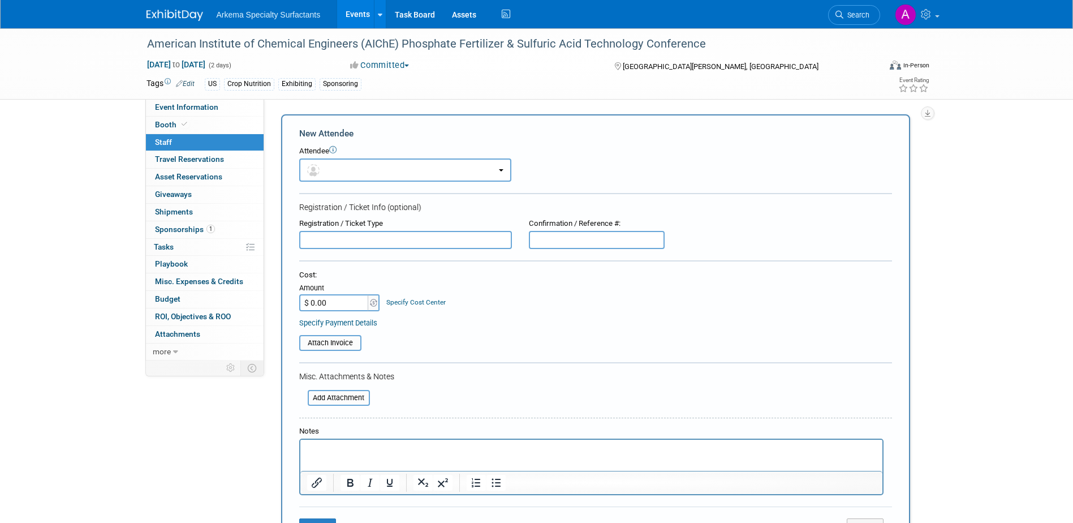
click at [342, 303] on input "$ 0.00" at bounding box center [334, 302] width 71 height 17
type input "$ 825.00"
click at [327, 448] on p "Rich Text Area. Press ALT-0 for help." at bounding box center [591, 449] width 569 height 11
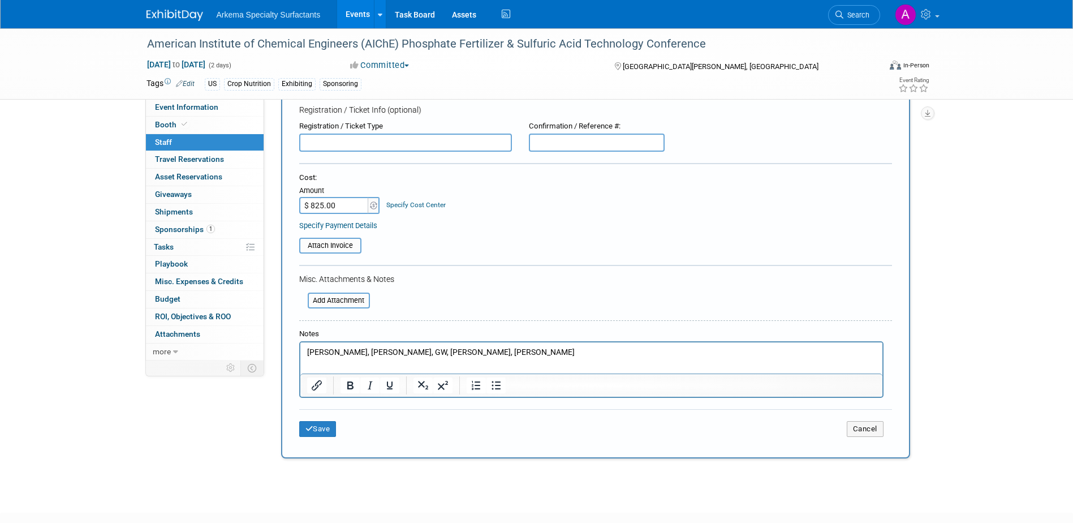
scroll to position [113, 0]
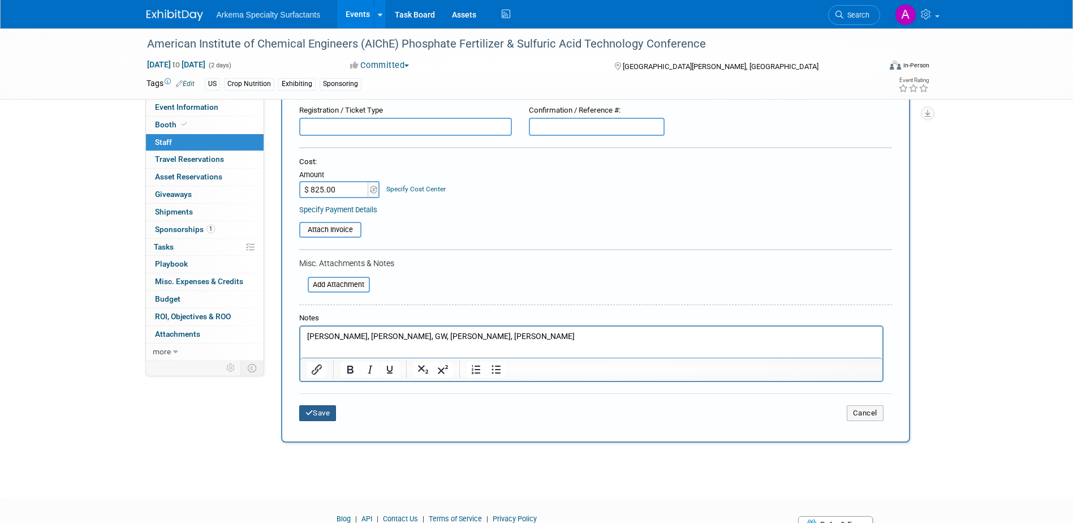
click at [327, 413] on button "Save" at bounding box center [317, 413] width 37 height 16
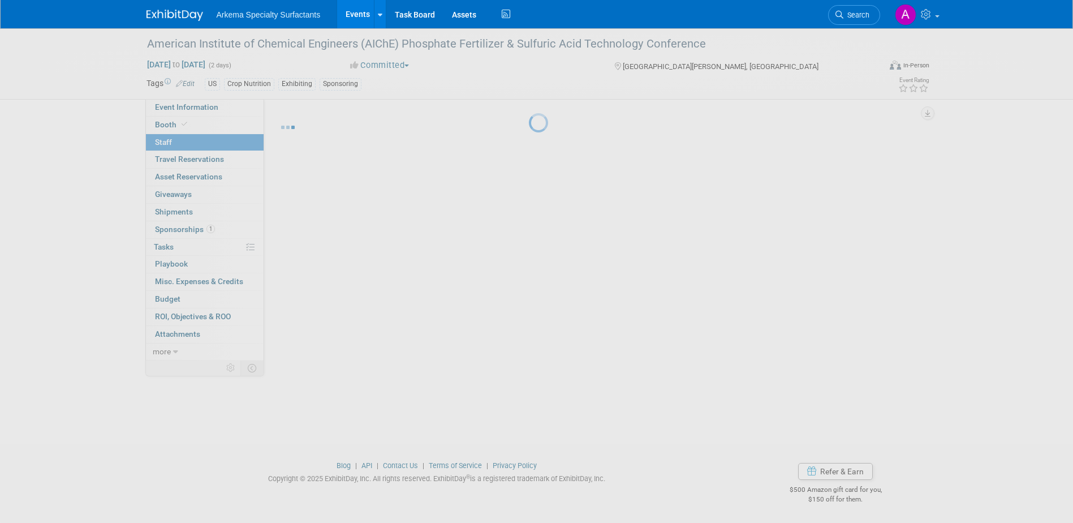
scroll to position [10, 0]
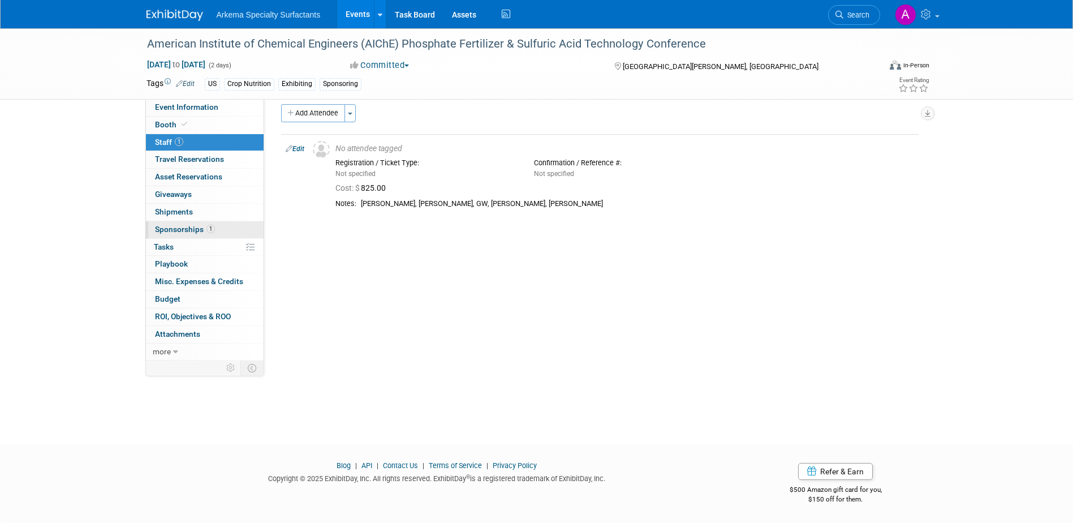
click at [188, 226] on span "Sponsorships 1" at bounding box center [185, 229] width 60 height 9
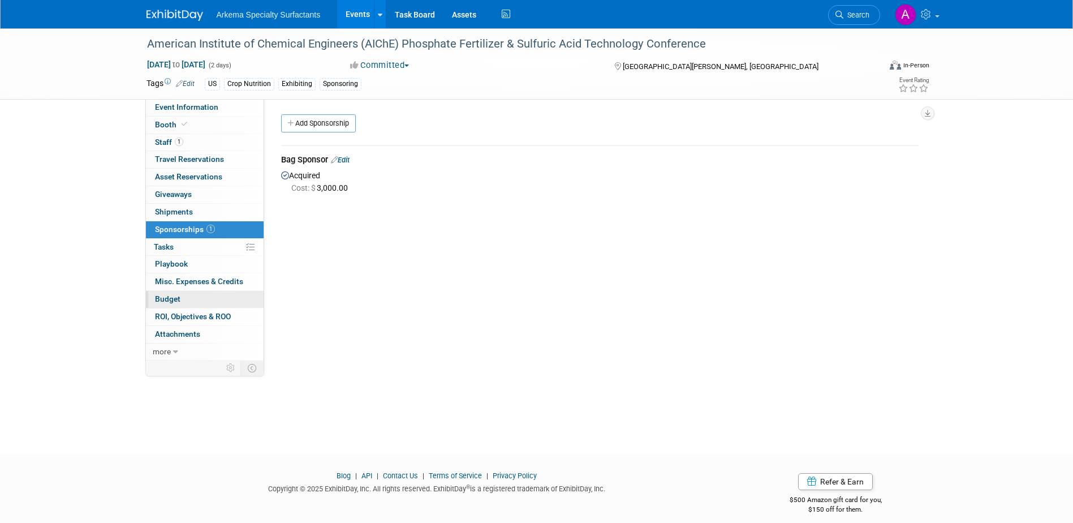
click at [178, 295] on span "Budget" at bounding box center [167, 298] width 25 height 9
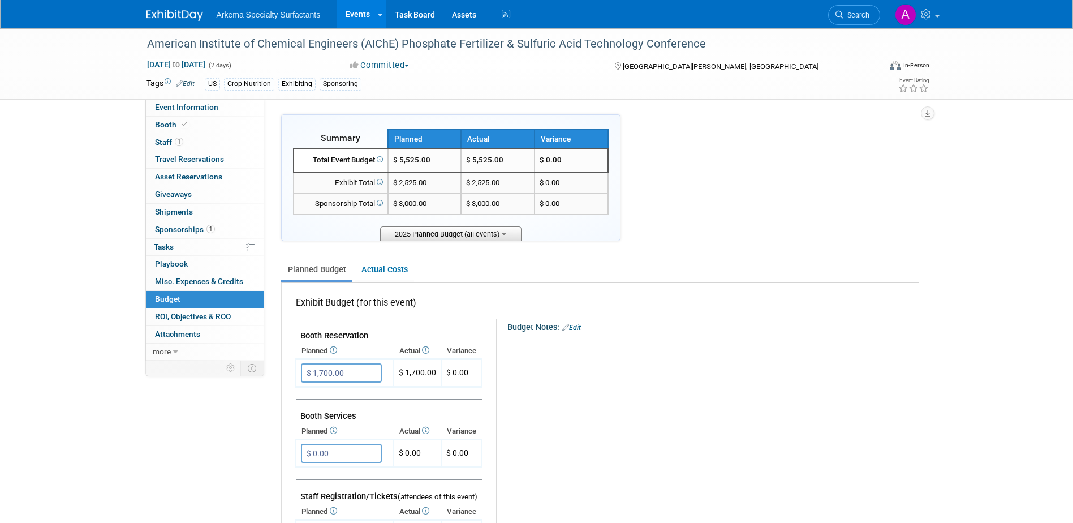
click at [487, 236] on span "2025 Planned Budget (all events)" at bounding box center [450, 233] width 141 height 14
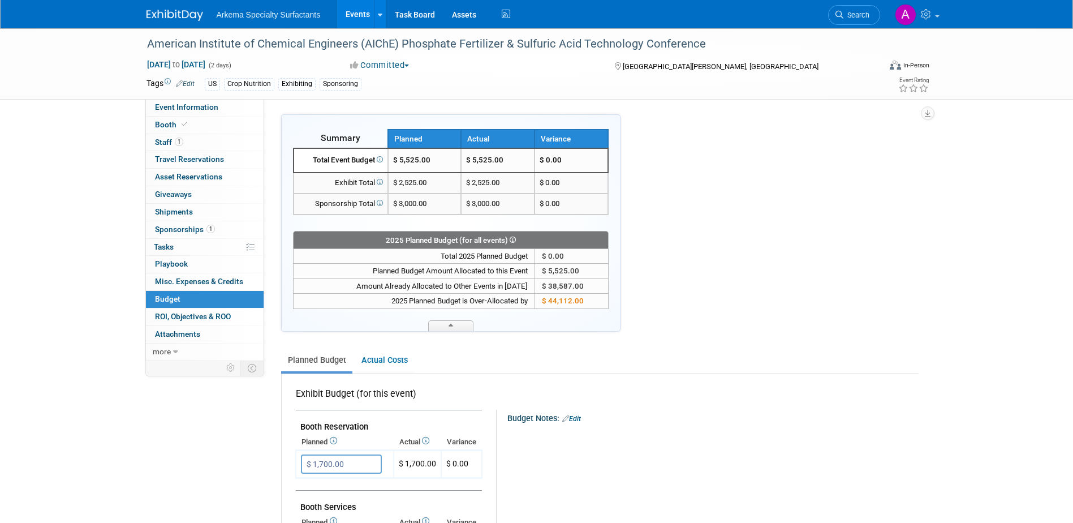
click at [187, 79] on span "Edit" at bounding box center [184, 83] width 22 height 9
click at [187, 81] on link "Edit" at bounding box center [185, 84] width 19 height 8
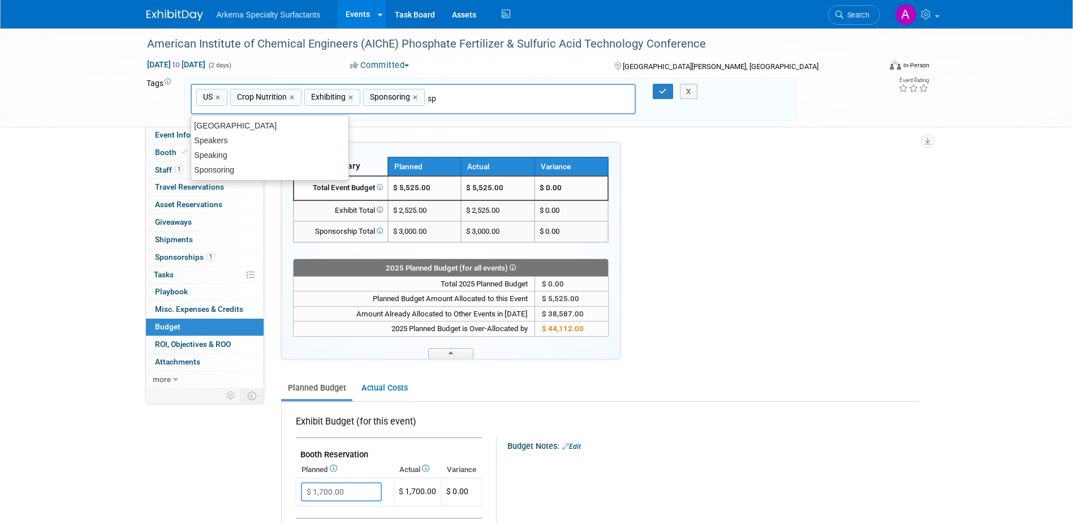
type input "s"
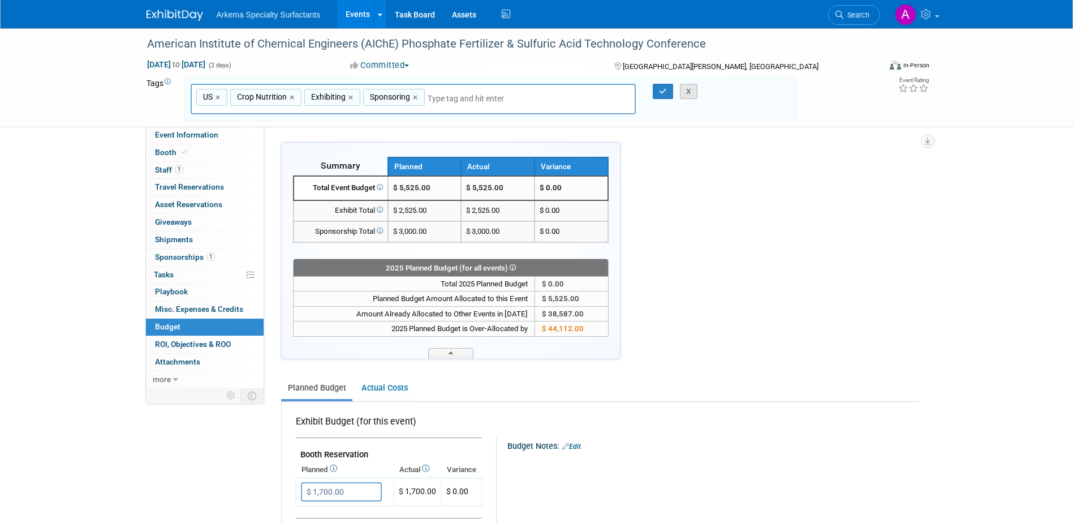
click at [694, 93] on button "X" at bounding box center [689, 92] width 18 height 16
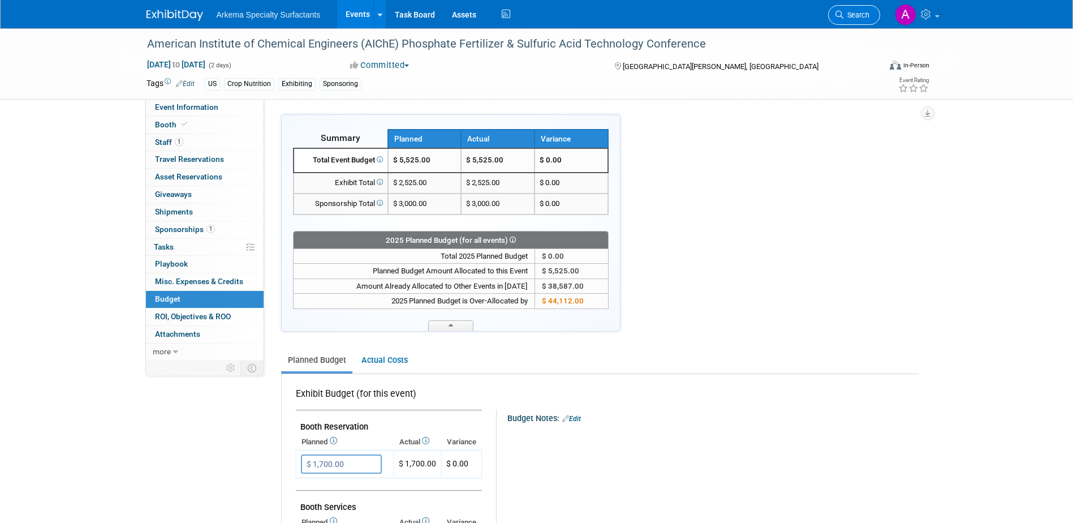
click at [859, 12] on span "Search" at bounding box center [857, 15] width 26 height 8
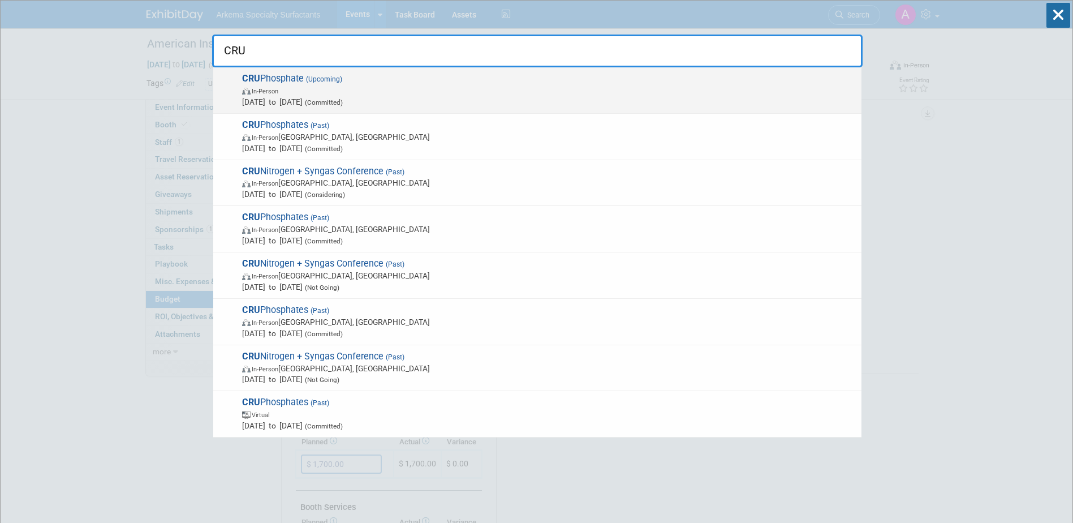
type input "CRU"
click at [389, 90] on span "In-Person" at bounding box center [549, 90] width 614 height 11
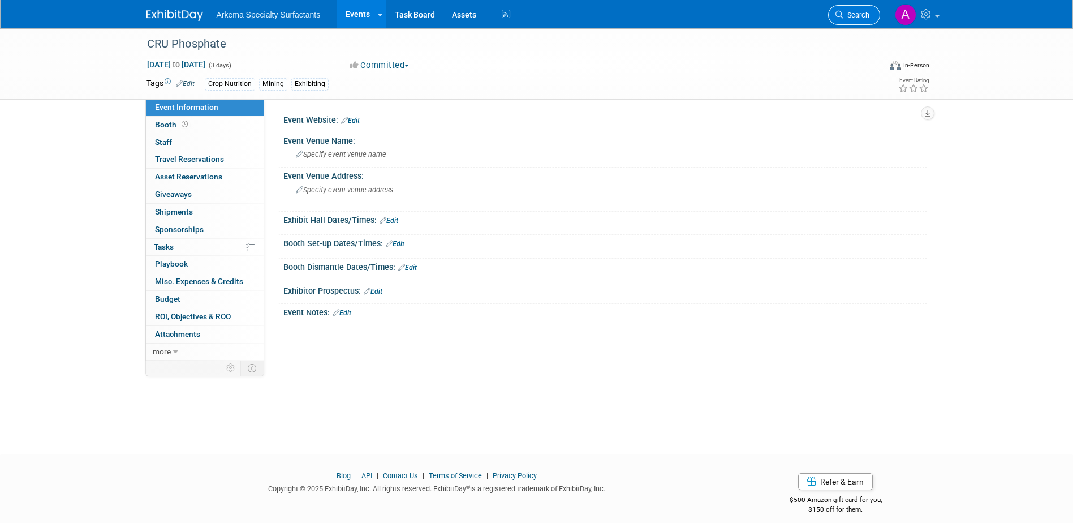
click at [861, 14] on span "Search" at bounding box center [857, 15] width 26 height 8
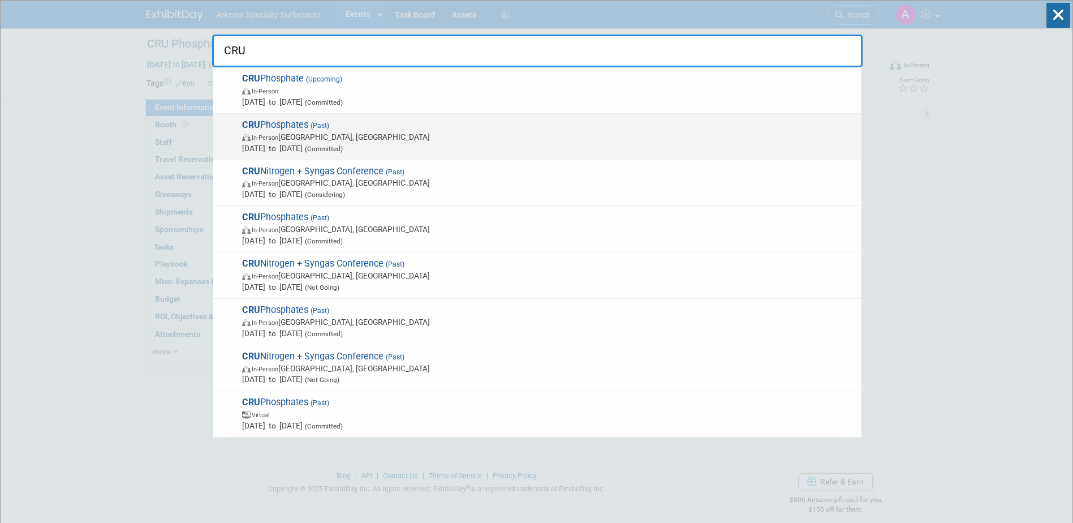
type input "CRU"
click at [359, 143] on span "Mar 31, 2025 to Apr 2, 2025 (Committed)" at bounding box center [549, 148] width 614 height 11
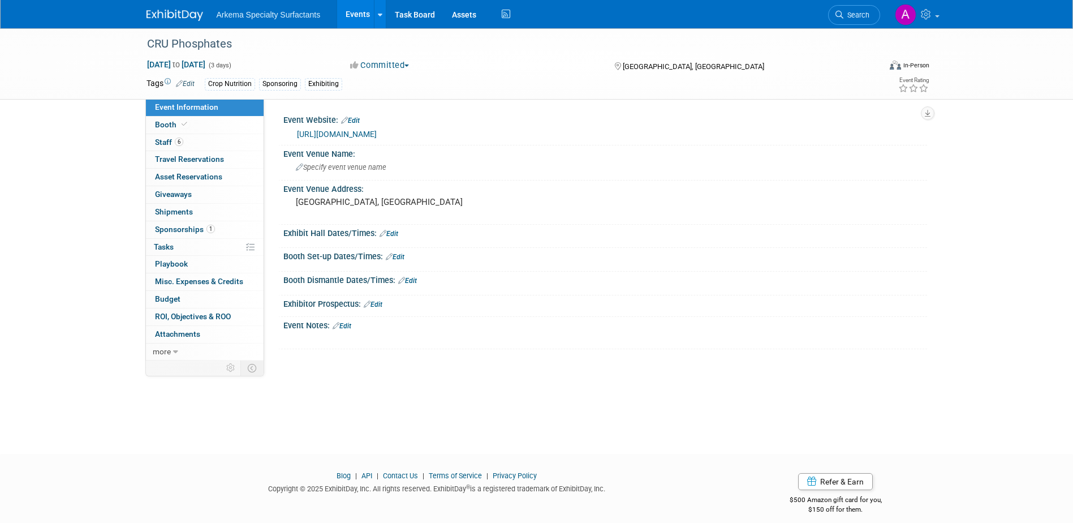
click at [186, 81] on link "Edit" at bounding box center [185, 84] width 19 height 8
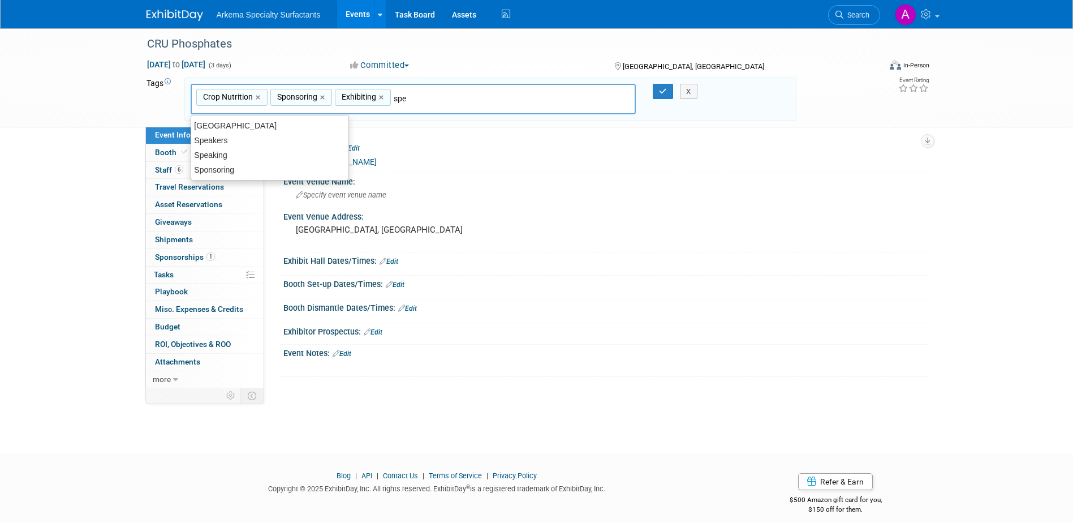
type input "spea"
click at [239, 139] on div "Speaking" at bounding box center [270, 140] width 158 height 16
type input "Crop Nutrition, Sponsoring, Exhibiting, Speaking"
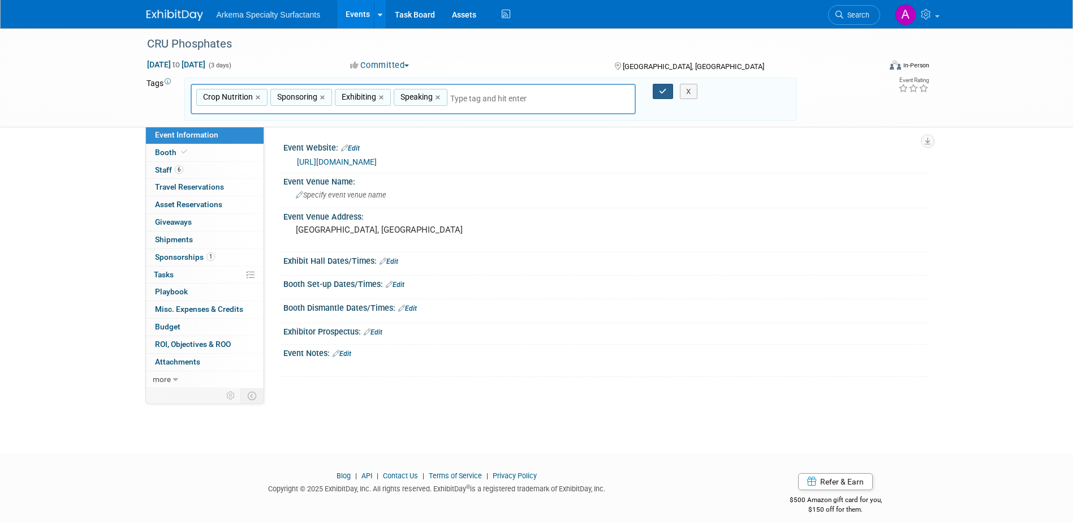
click at [659, 90] on icon "button" at bounding box center [663, 91] width 8 height 7
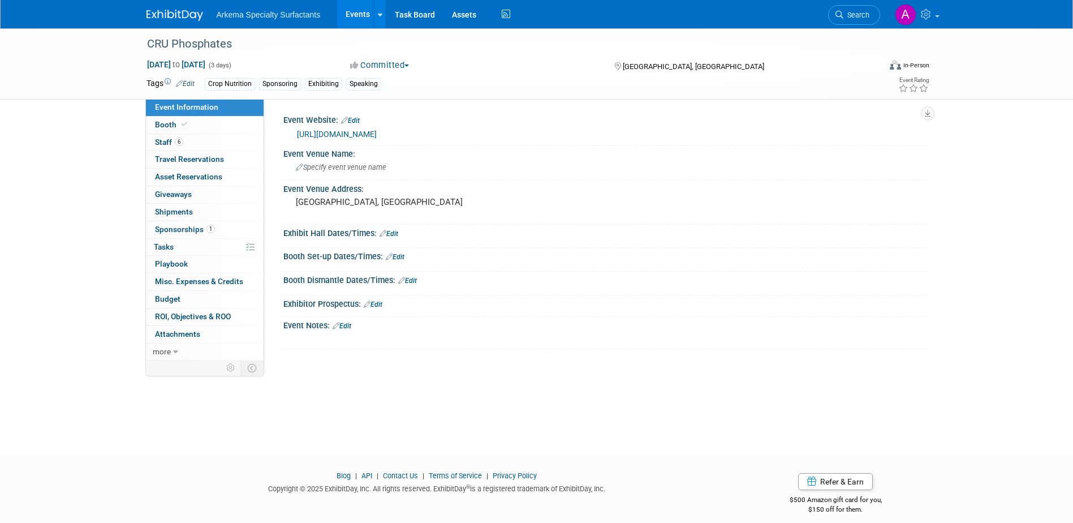
drag, startPoint x: 345, startPoint y: 322, endPoint x: 353, endPoint y: 330, distance: 11.2
click at [345, 322] on link "Edit" at bounding box center [342, 326] width 19 height 8
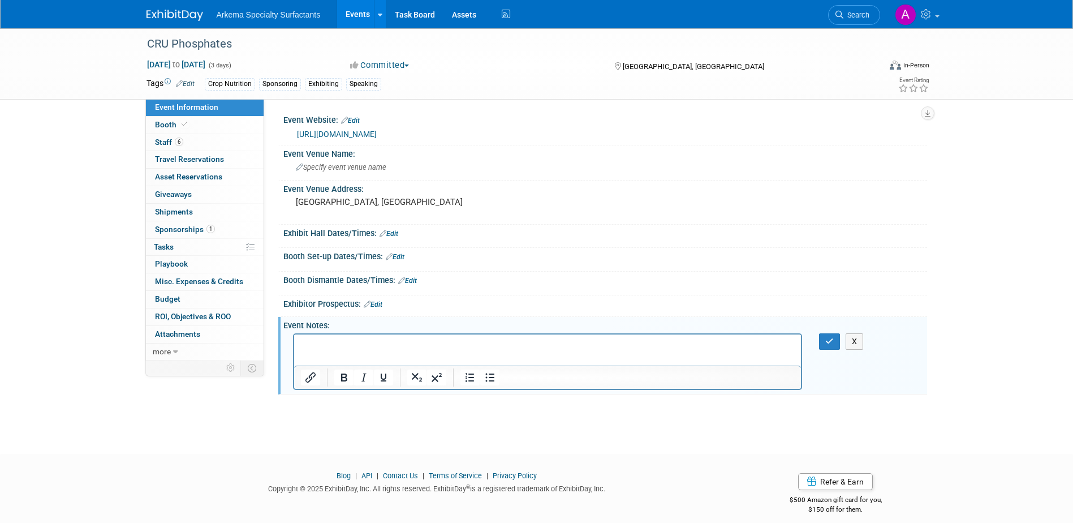
click at [578, 341] on p "Rich Text Area. Press ALT-0 for help." at bounding box center [547, 343] width 495 height 11
paste body "Rich Text Area. Press ALT-0 for help."
click at [828, 339] on icon "button" at bounding box center [830, 341] width 8 height 8
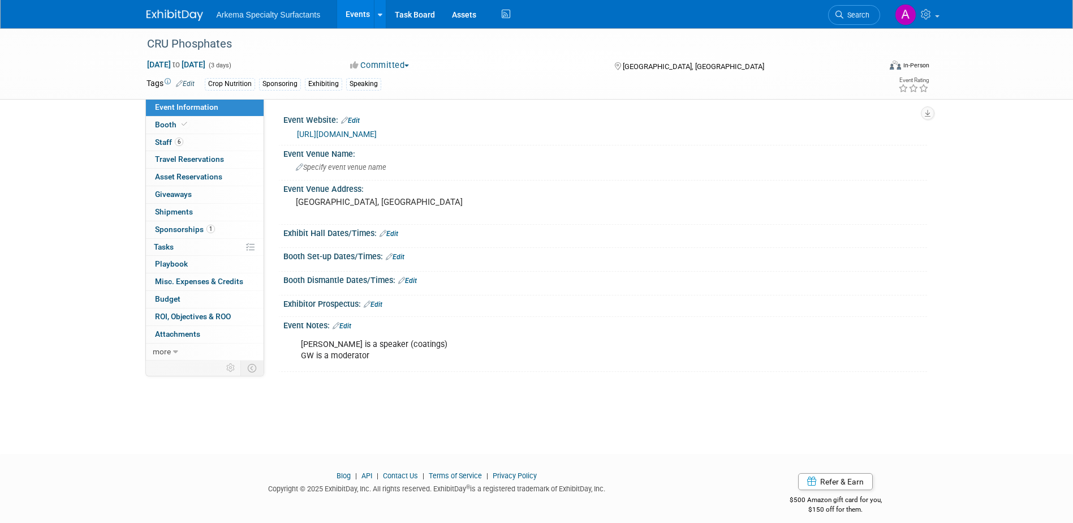
click at [191, 81] on link "Edit" at bounding box center [185, 84] width 19 height 8
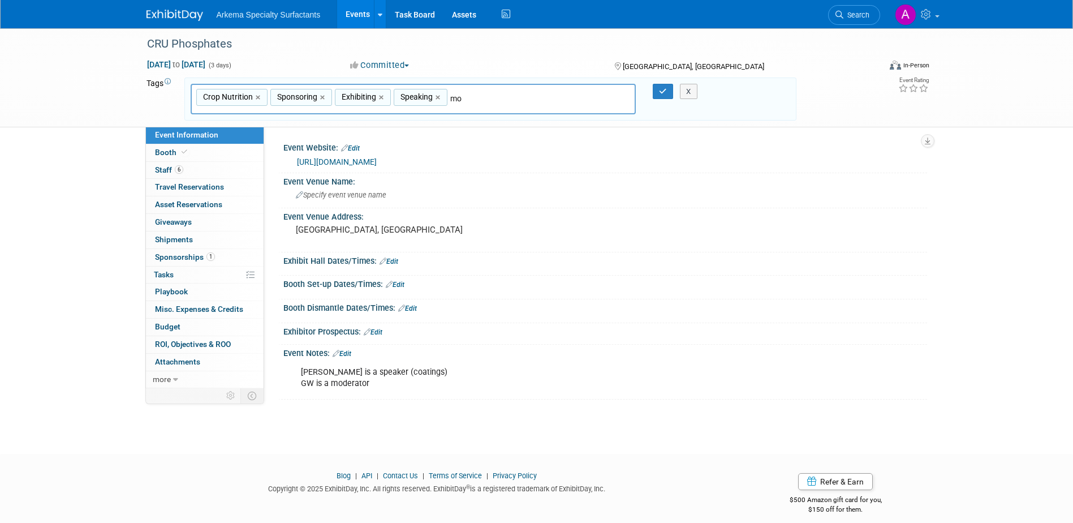
type input "m"
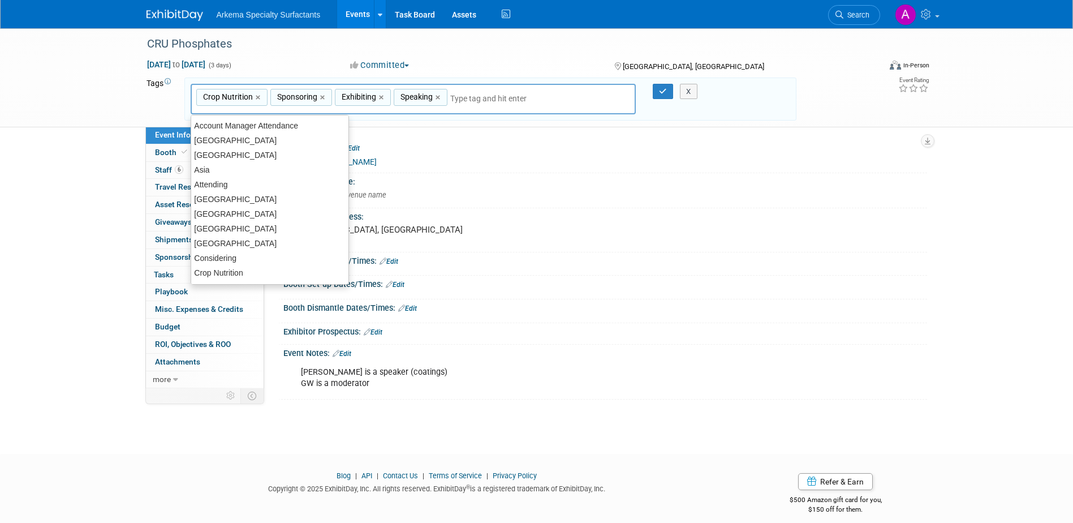
click at [689, 153] on div "https://events.crugroup.com/phosphates/home" at bounding box center [605, 161] width 627 height 16
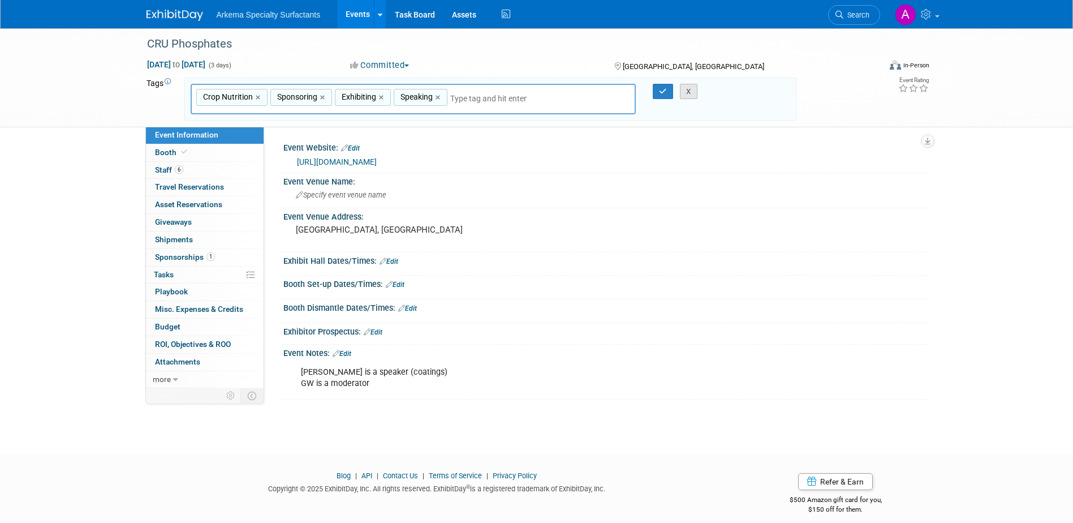
click at [693, 94] on button "X" at bounding box center [689, 92] width 18 height 16
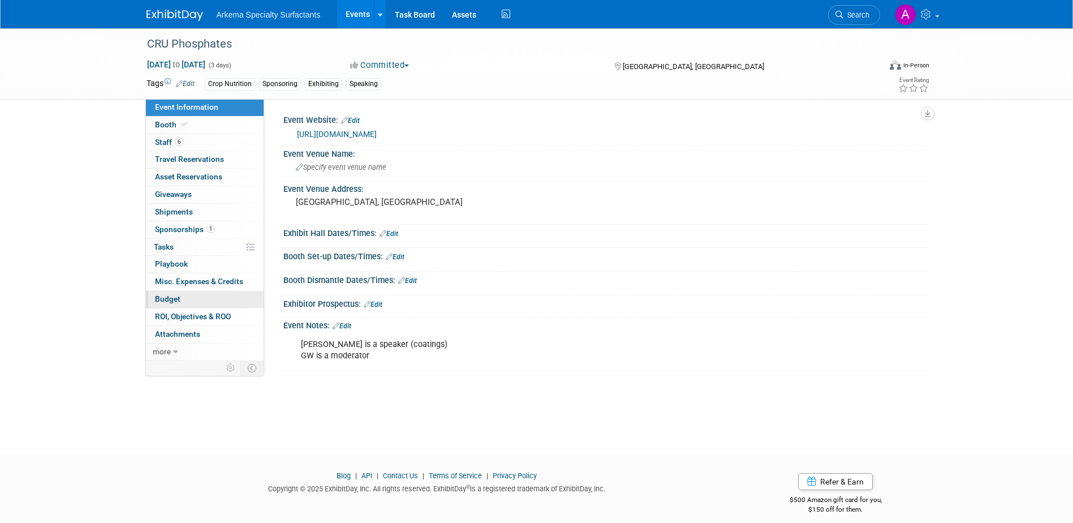
click at [181, 299] on link "Budget" at bounding box center [205, 299] width 118 height 17
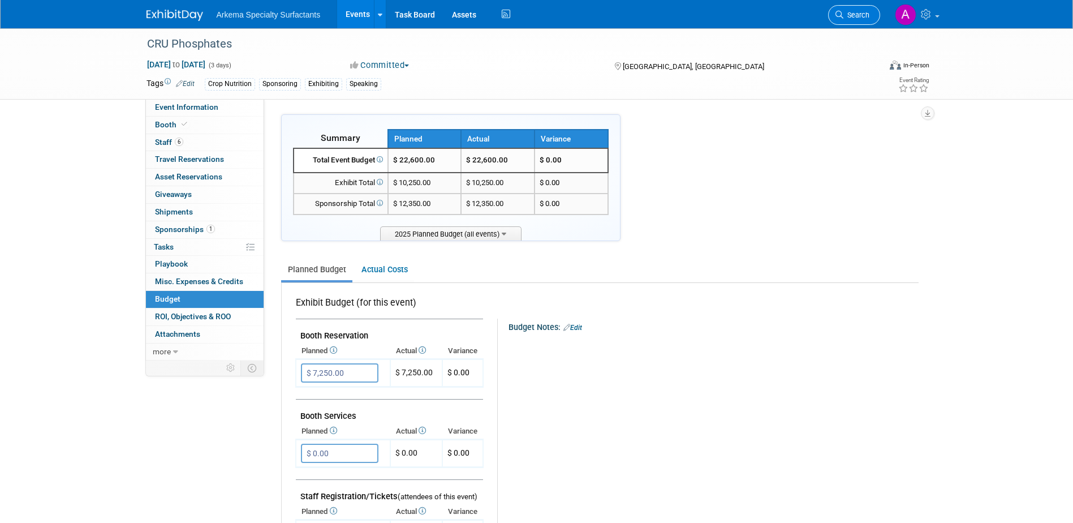
click at [862, 12] on span "Search" at bounding box center [857, 15] width 26 height 8
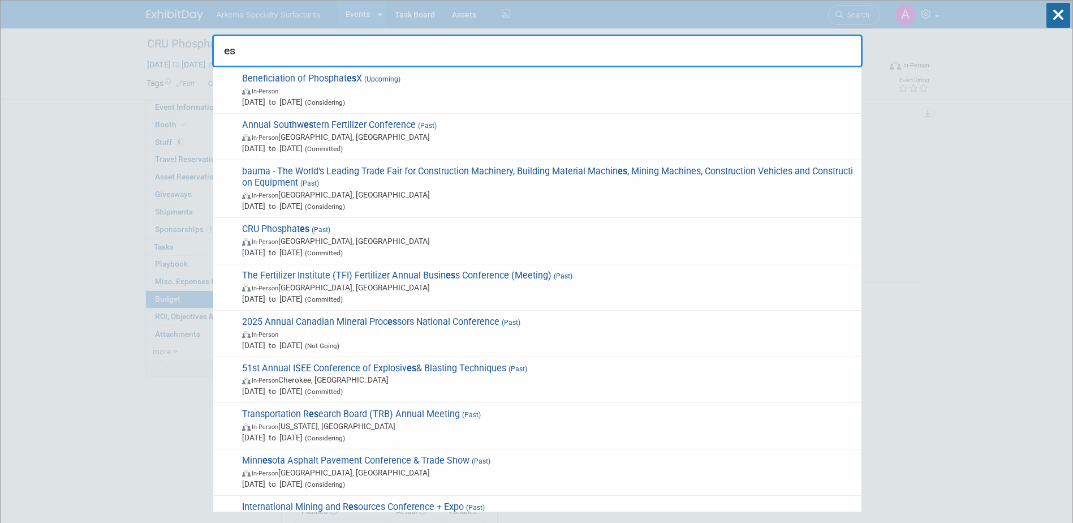
type input "e"
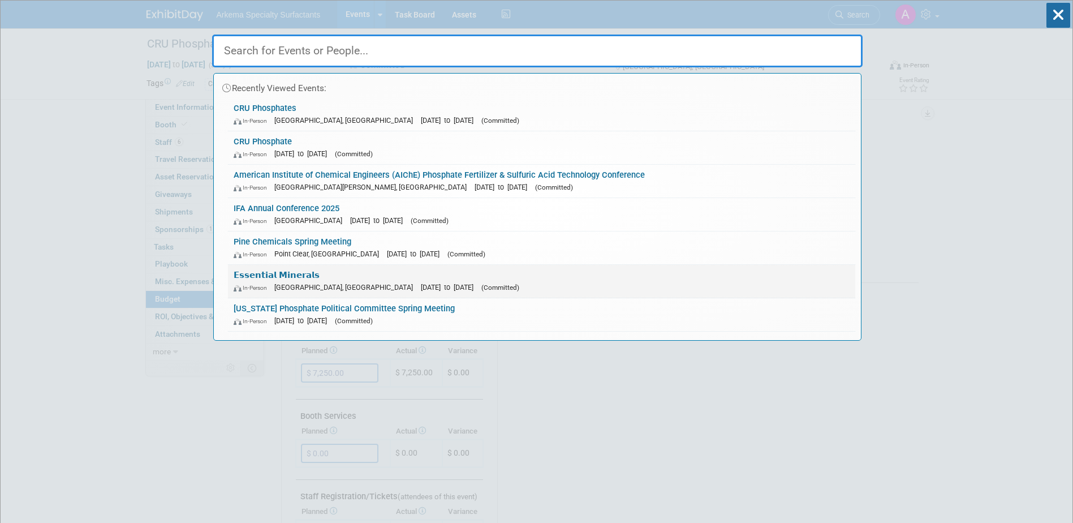
click at [317, 286] on span "[GEOGRAPHIC_DATA], [GEOGRAPHIC_DATA]" at bounding box center [346, 287] width 144 height 8
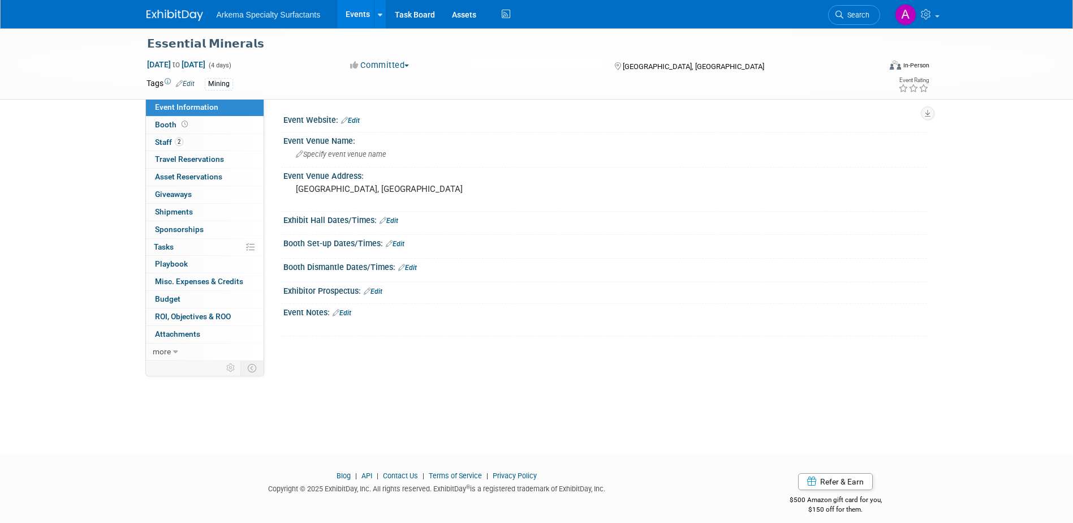
click at [346, 311] on link "Edit" at bounding box center [342, 313] width 19 height 8
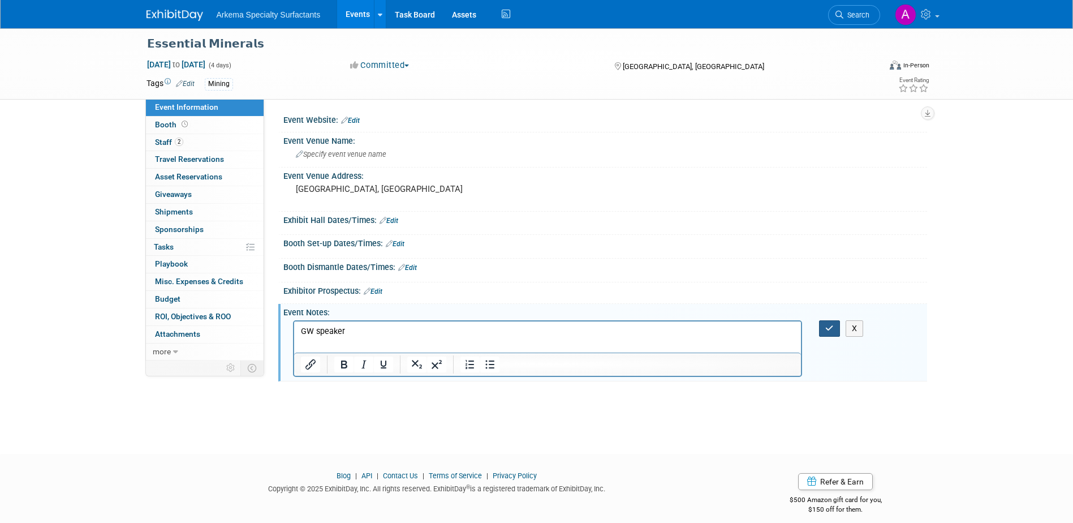
click at [831, 327] on icon "button" at bounding box center [830, 328] width 8 height 8
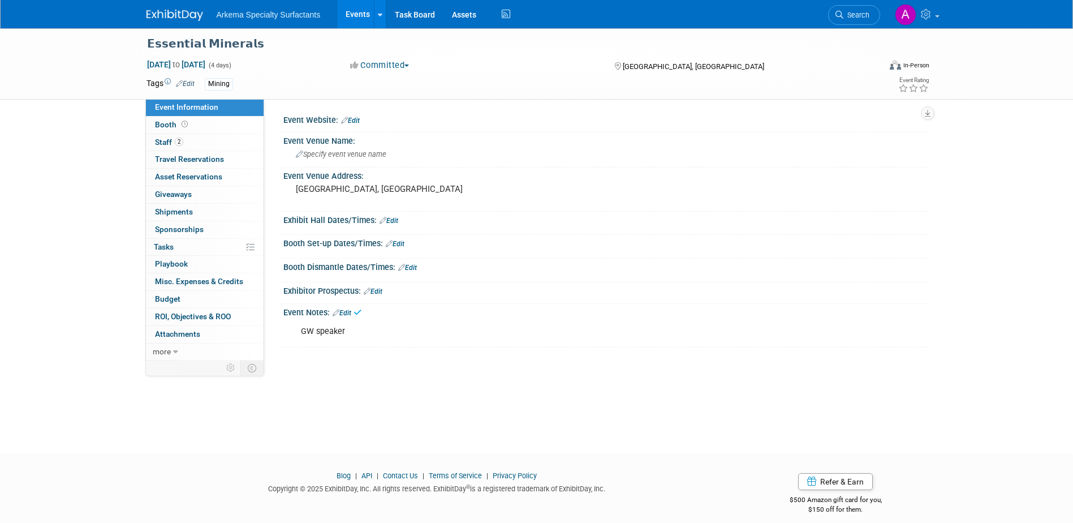
click at [189, 81] on link "Edit" at bounding box center [185, 84] width 19 height 8
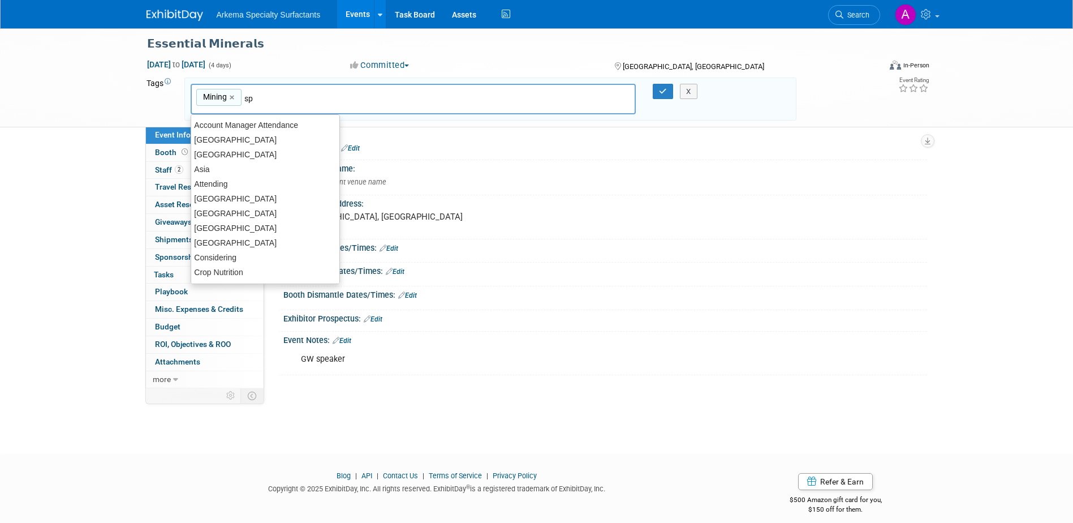
type input "spe"
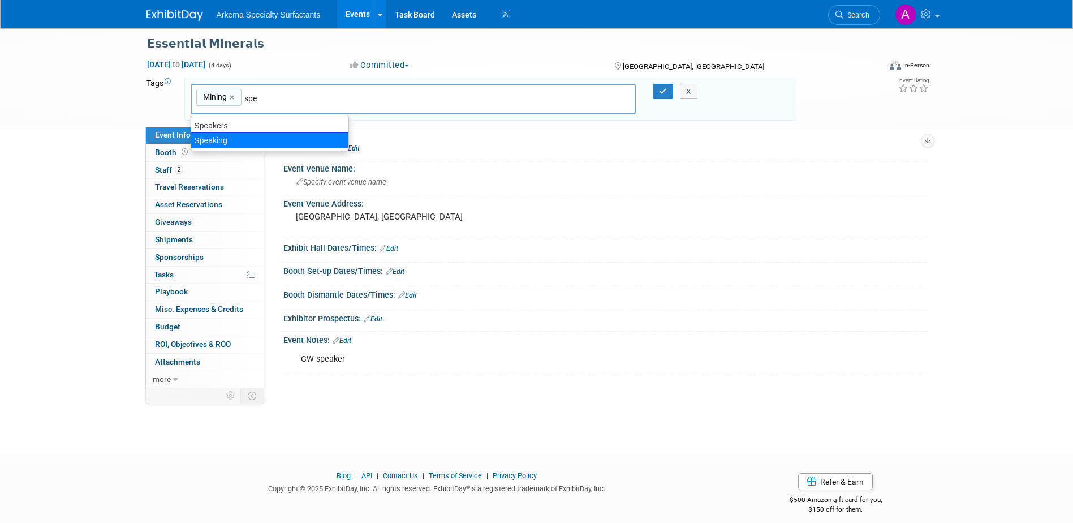
click at [263, 146] on div "Speaking" at bounding box center [270, 140] width 158 height 16
type input "Mining, Speaking"
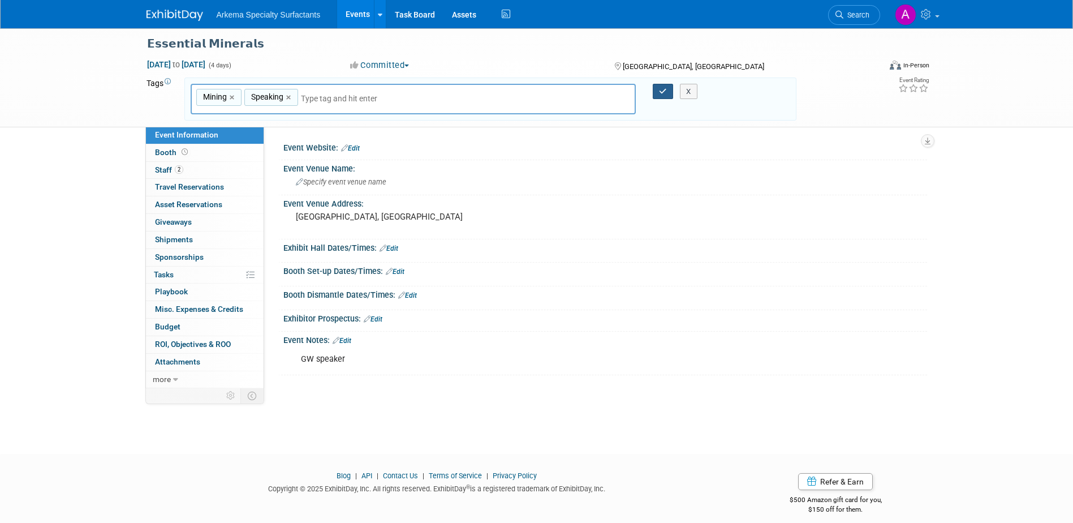
click at [659, 91] on icon "button" at bounding box center [663, 91] width 8 height 7
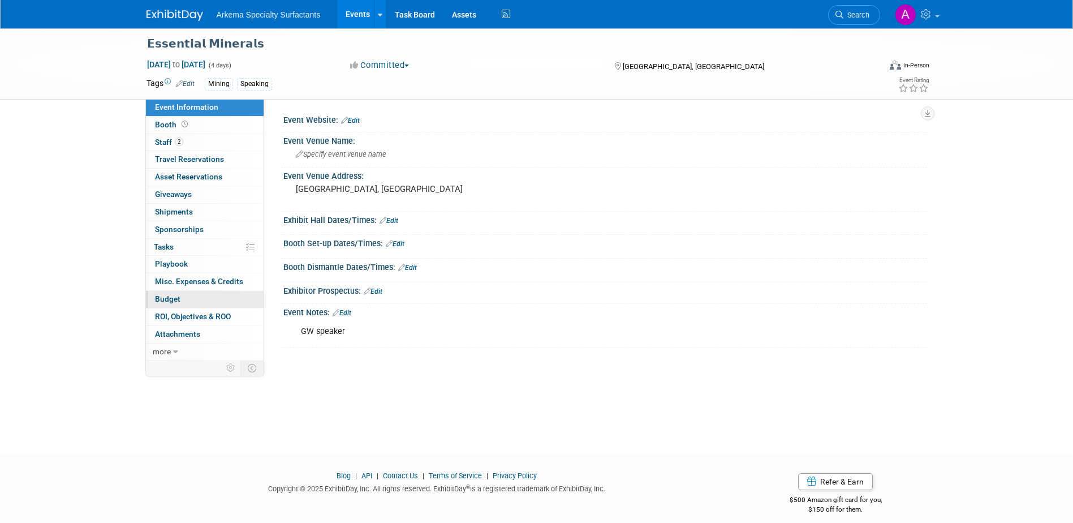
click at [177, 301] on span "Budget" at bounding box center [167, 298] width 25 height 9
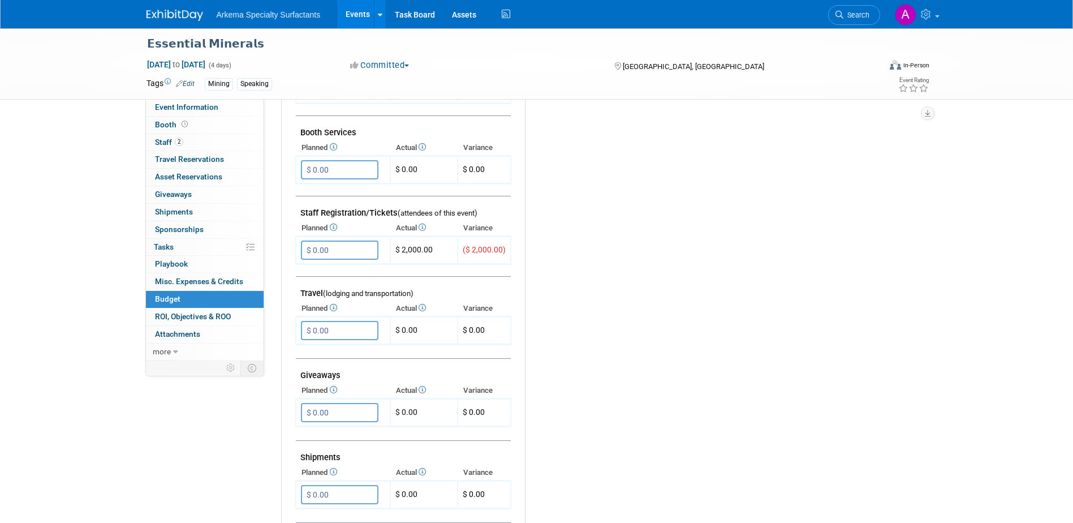
scroll to position [283, 0]
click at [350, 250] on input "$ 0.00" at bounding box center [340, 250] width 78 height 19
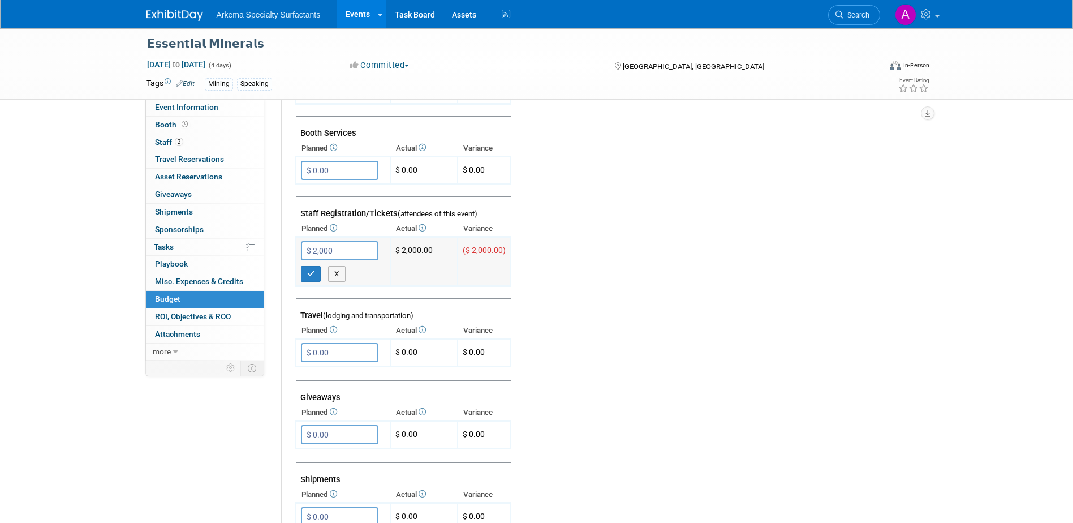
type input "$ 2,000.00"
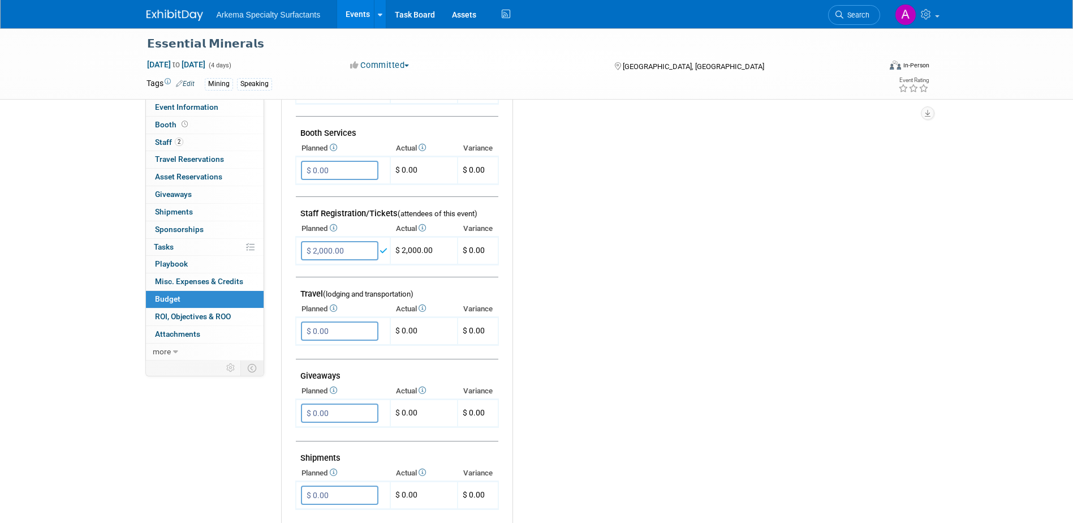
click at [664, 342] on div "Budget Notes: Edit X" at bounding box center [711, 329] width 397 height 587
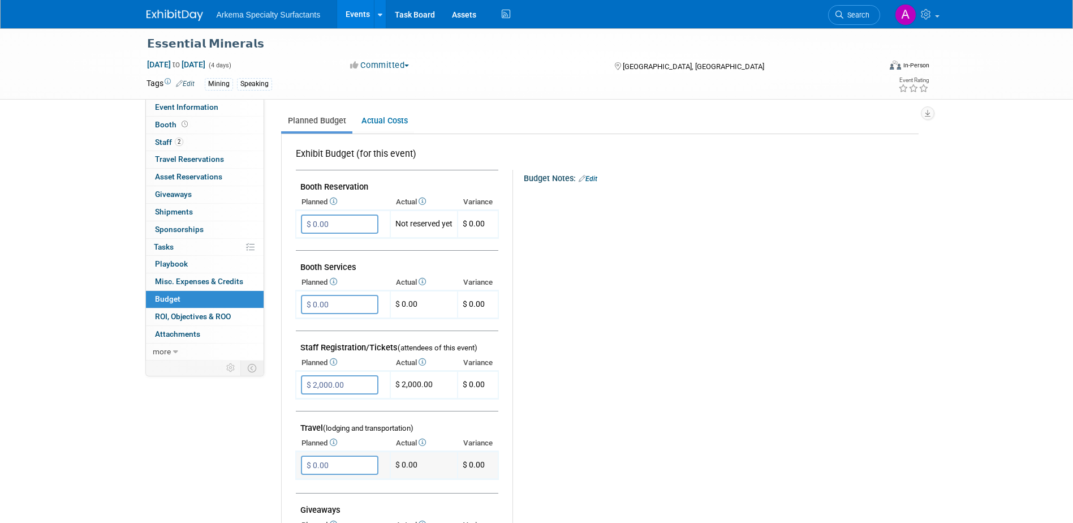
scroll to position [0, 0]
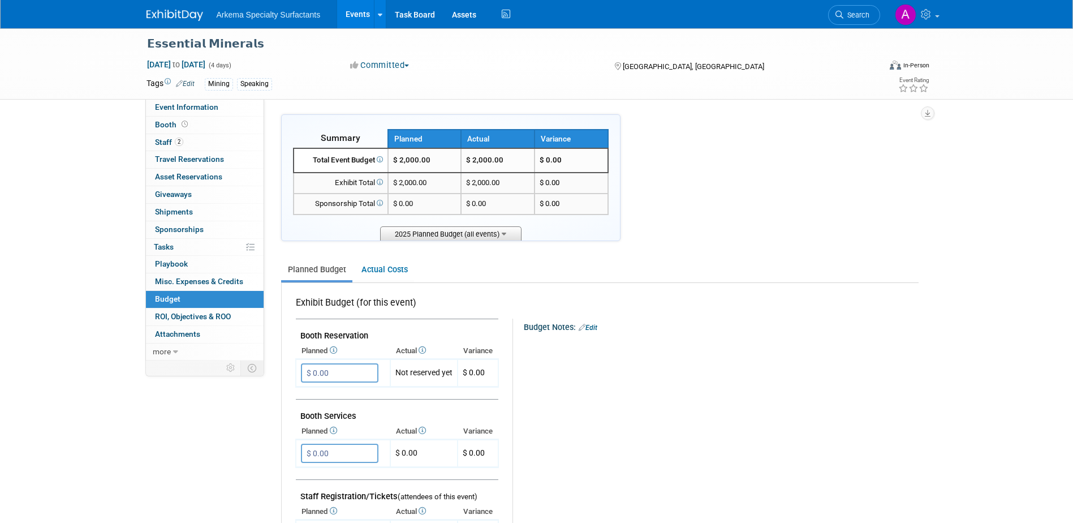
click at [497, 232] on span "2025 Planned Budget (all events)" at bounding box center [450, 233] width 141 height 14
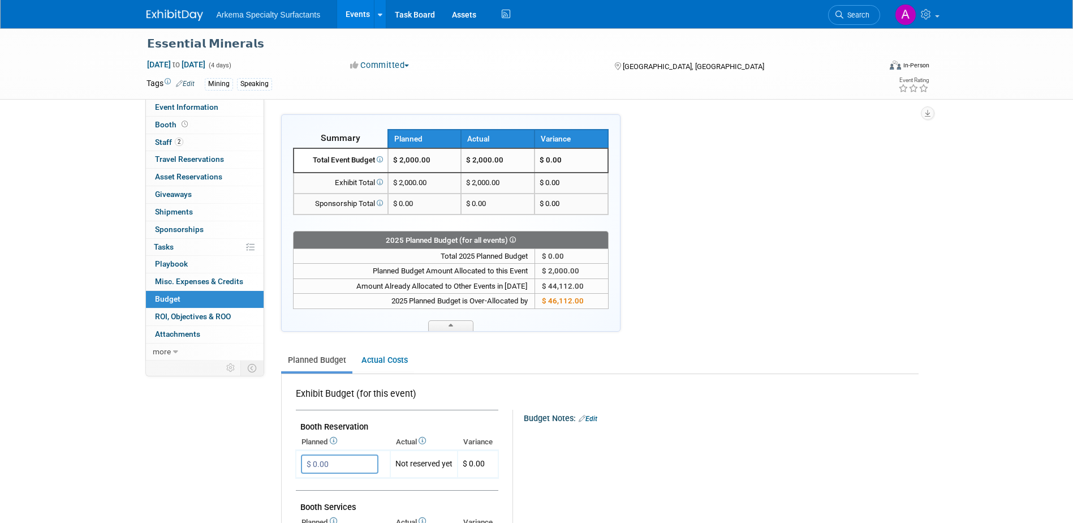
click at [861, 16] on span "Search" at bounding box center [857, 15] width 26 height 8
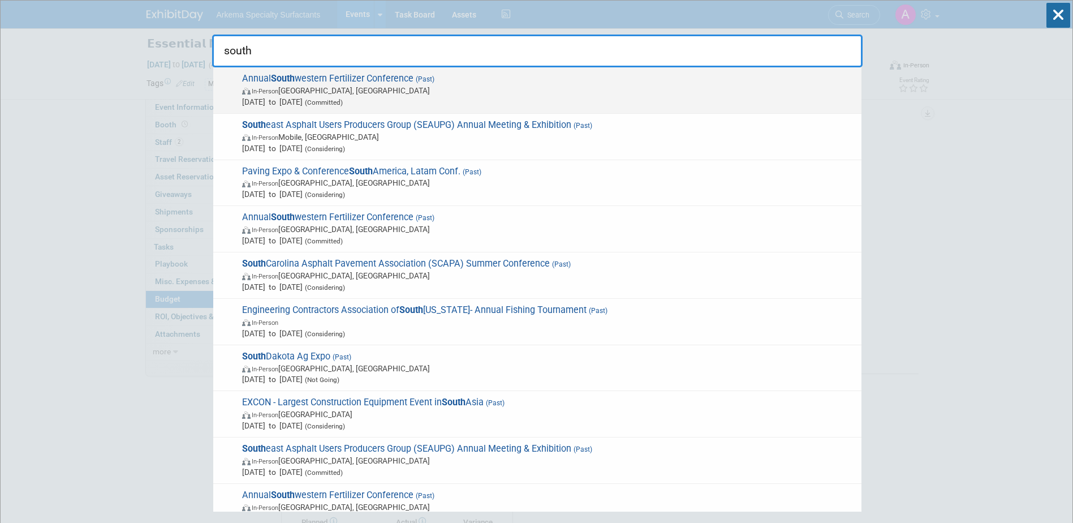
type input "south"
click at [420, 89] on span "In-Person Franklin, TN" at bounding box center [549, 90] width 614 height 11
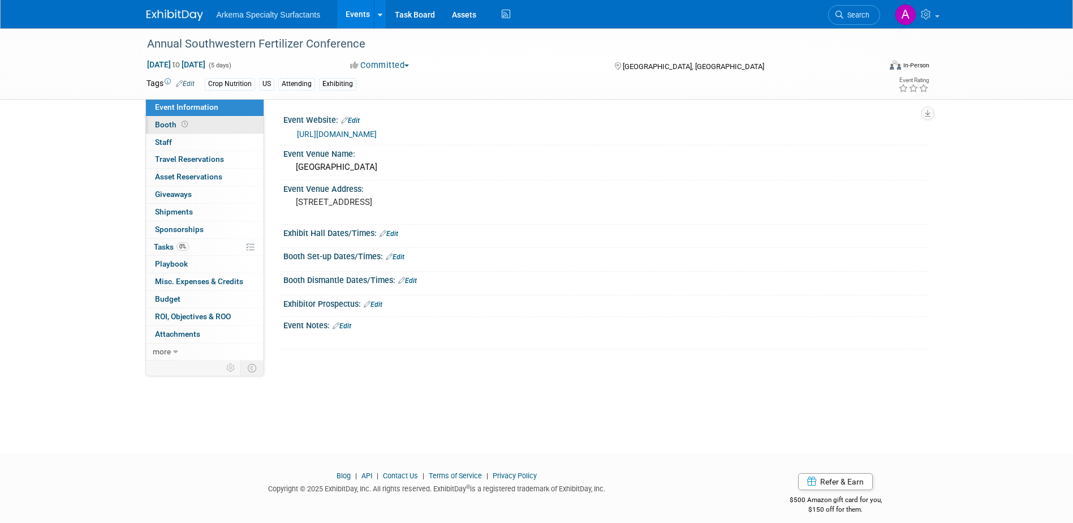
click at [182, 123] on icon at bounding box center [185, 124] width 6 height 6
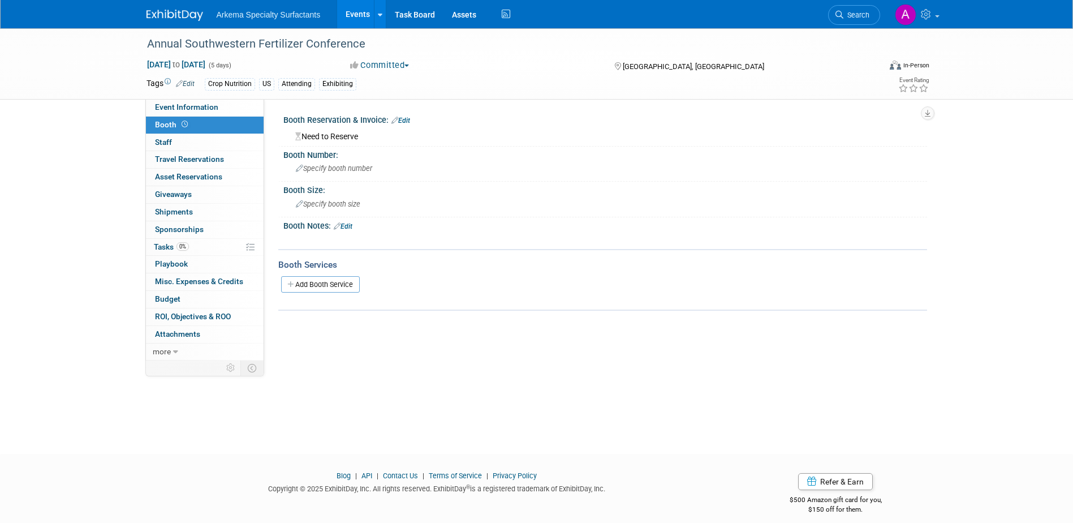
click at [407, 118] on link "Edit" at bounding box center [401, 121] width 19 height 8
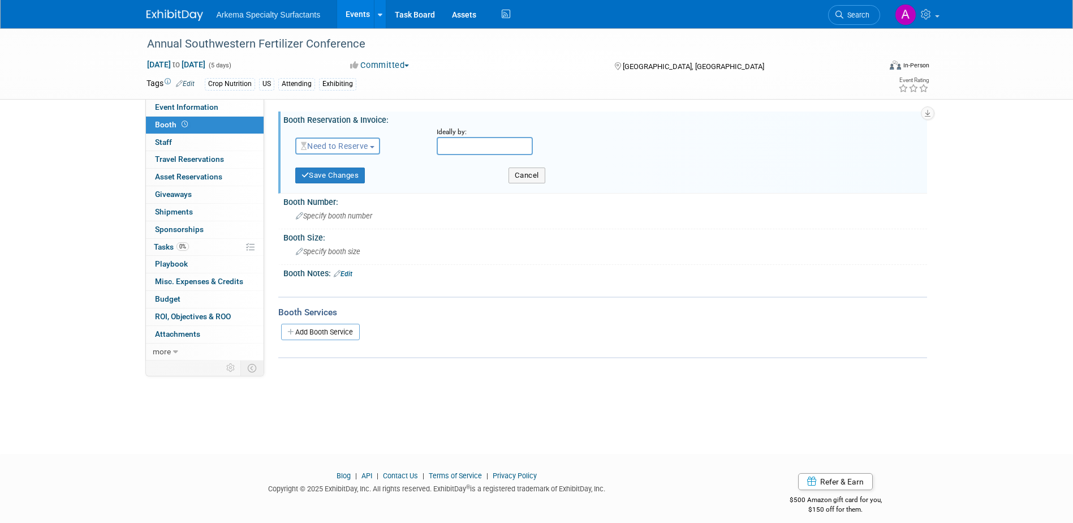
click at [368, 147] on span "Need to Reserve" at bounding box center [334, 145] width 67 height 9
click at [368, 175] on link "Reserved" at bounding box center [356, 181] width 121 height 16
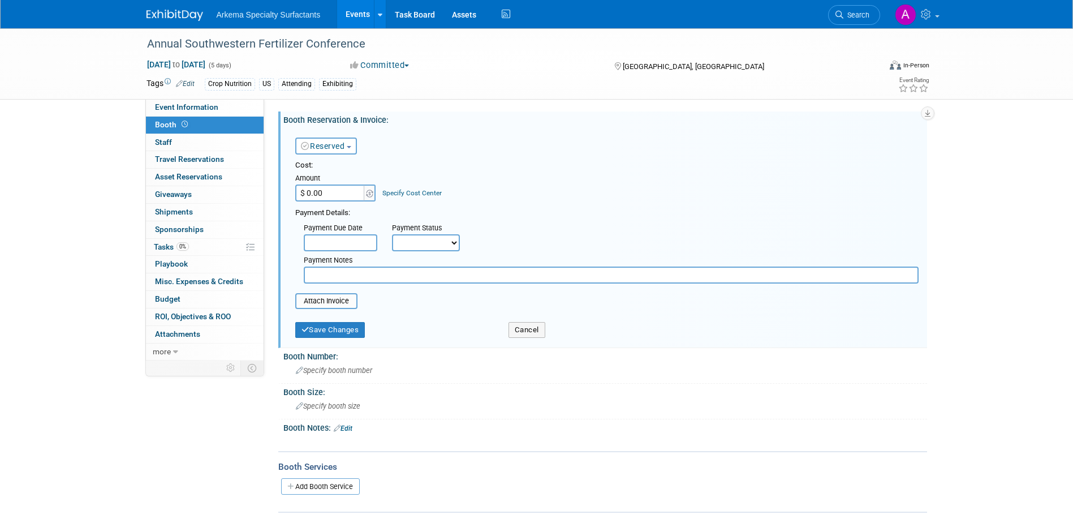
click at [339, 190] on input "$ 0.00" at bounding box center [330, 192] width 71 height 17
type input "$ 1,500.00"
click at [356, 330] on button "Save Changes" at bounding box center [330, 330] width 70 height 16
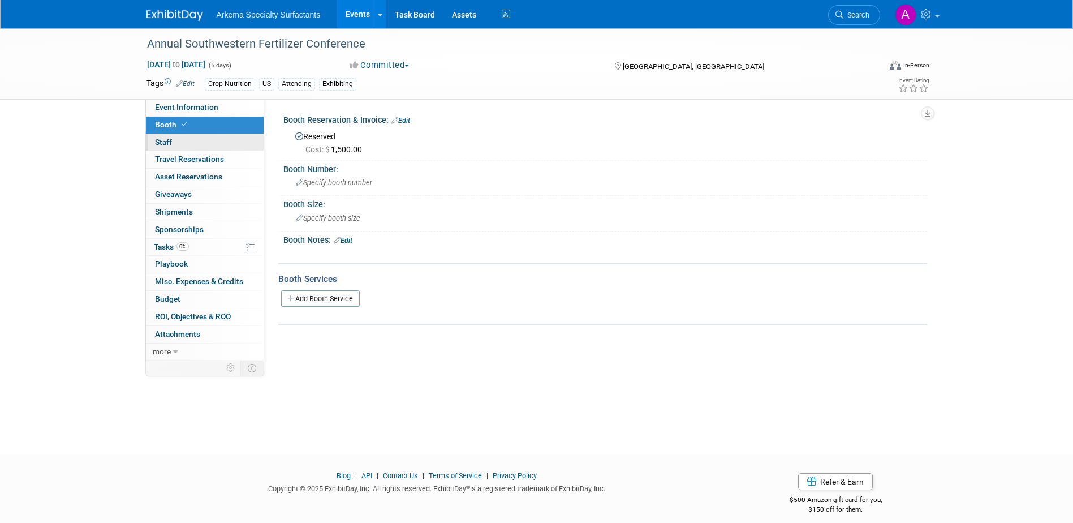
click at [188, 140] on link "0 Staff 0" at bounding box center [205, 142] width 118 height 17
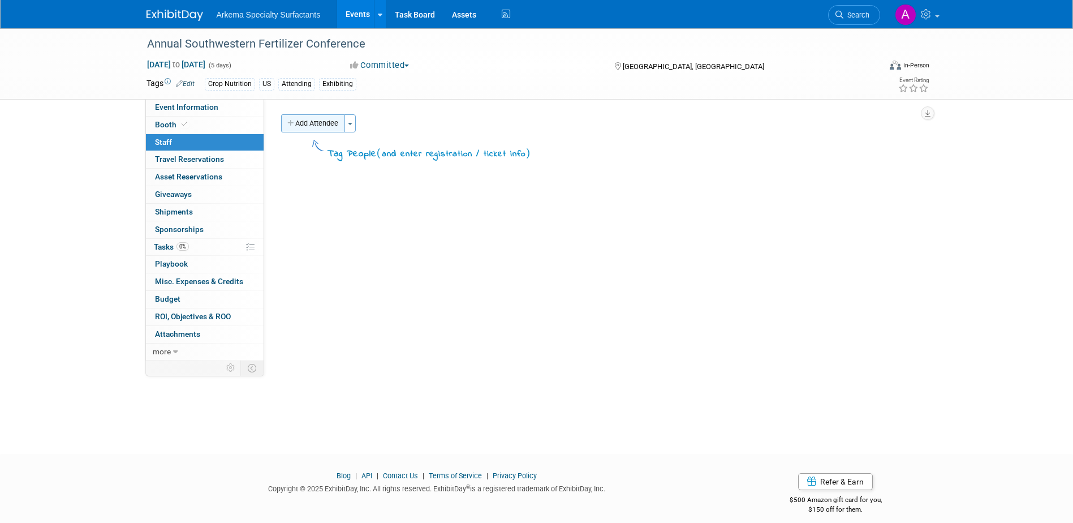
click at [337, 127] on button "Add Attendee" at bounding box center [313, 123] width 64 height 18
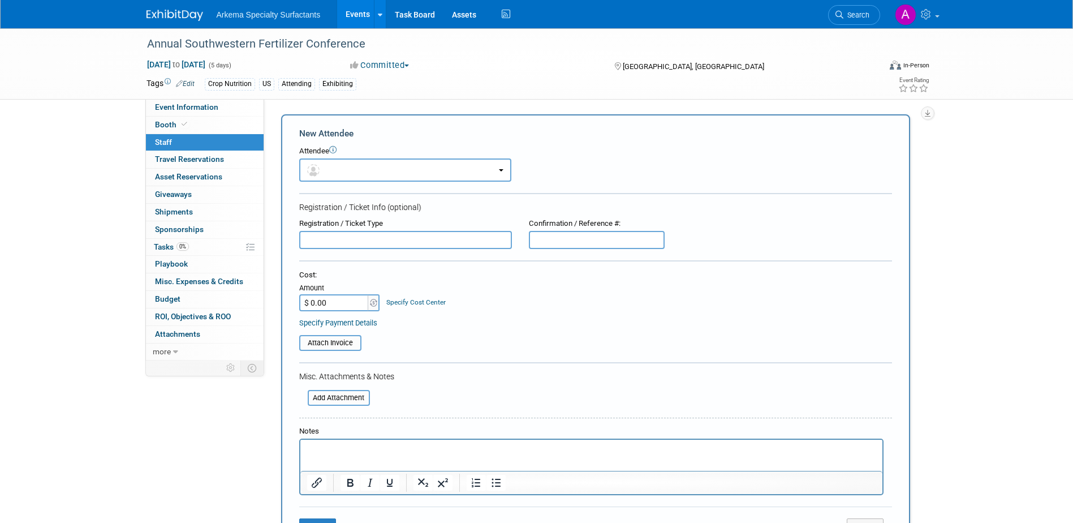
click at [338, 303] on input "$ 0.00" at bounding box center [334, 302] width 71 height 17
type input "$ 1,625.00"
click at [422, 451] on p "Rich Text Area. Press ALT-0 for help." at bounding box center [591, 449] width 569 height 11
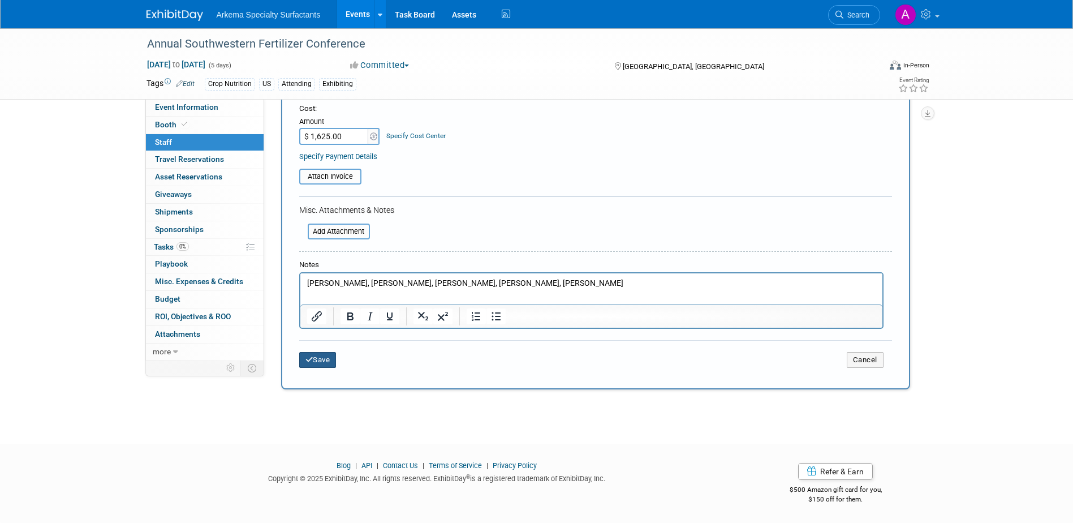
click at [329, 360] on button "Save" at bounding box center [317, 360] width 37 height 16
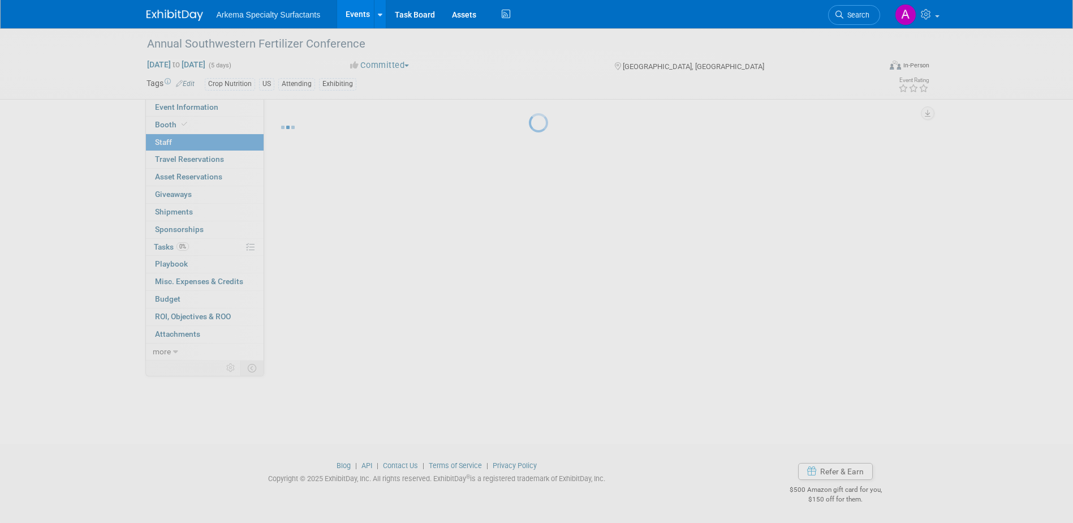
scroll to position [10, 0]
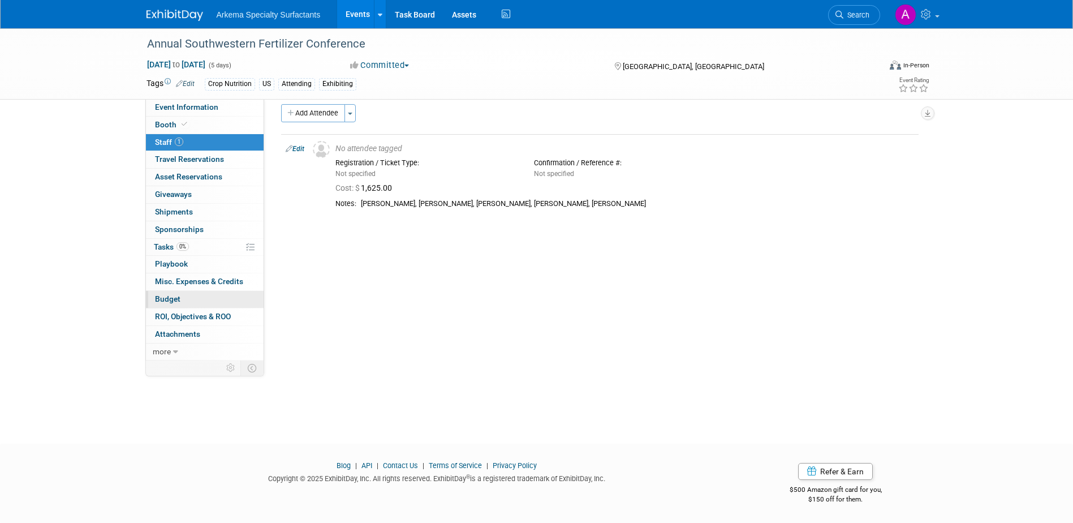
click at [184, 294] on link "Budget" at bounding box center [205, 299] width 118 height 17
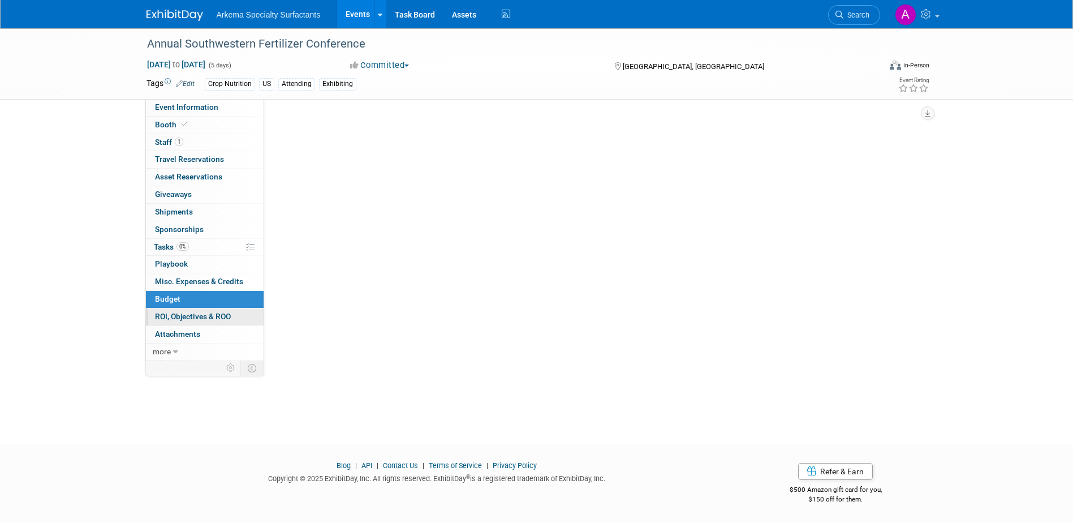
scroll to position [0, 0]
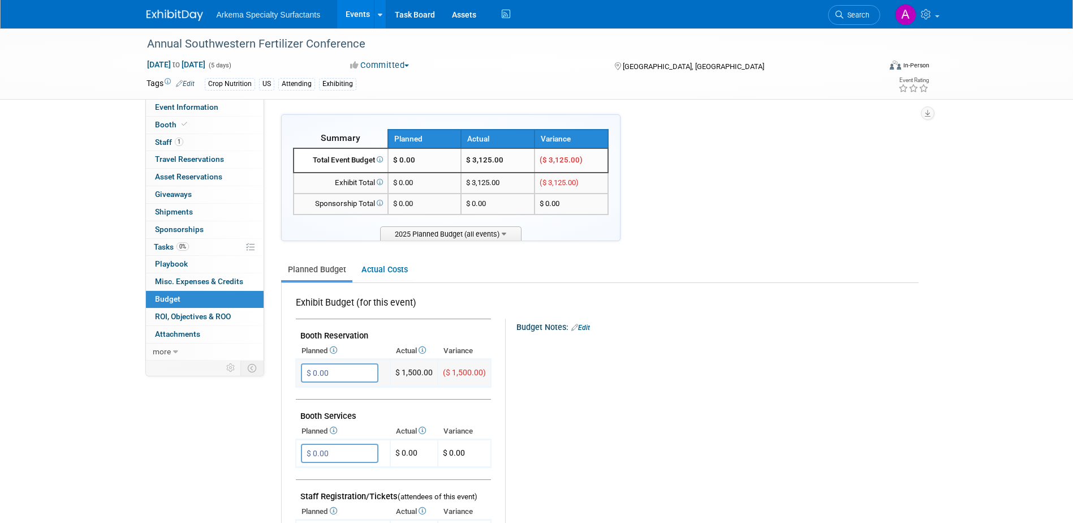
click at [350, 372] on input "$ 0.00" at bounding box center [340, 372] width 78 height 19
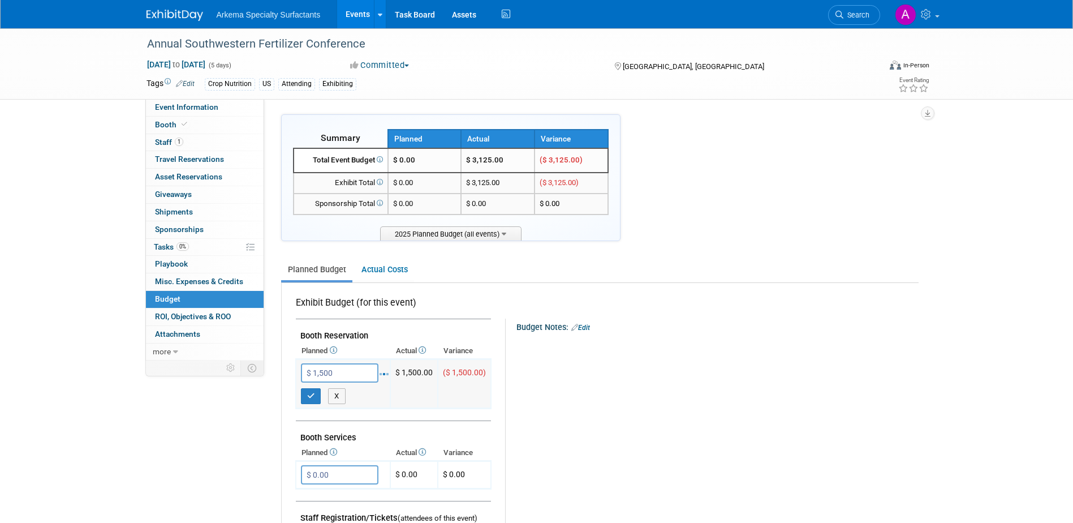
type input "$ 1,500.00"
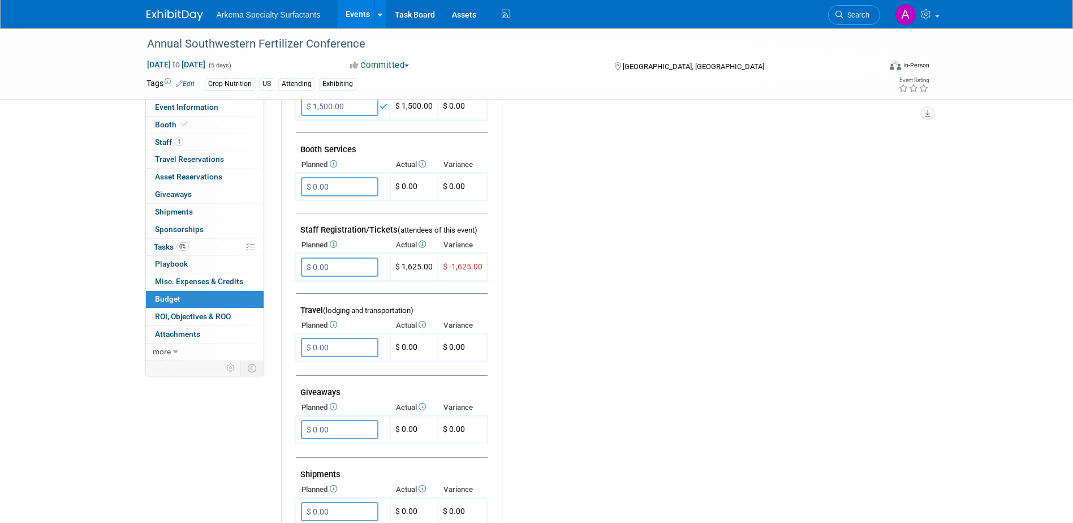
scroll to position [283, 0]
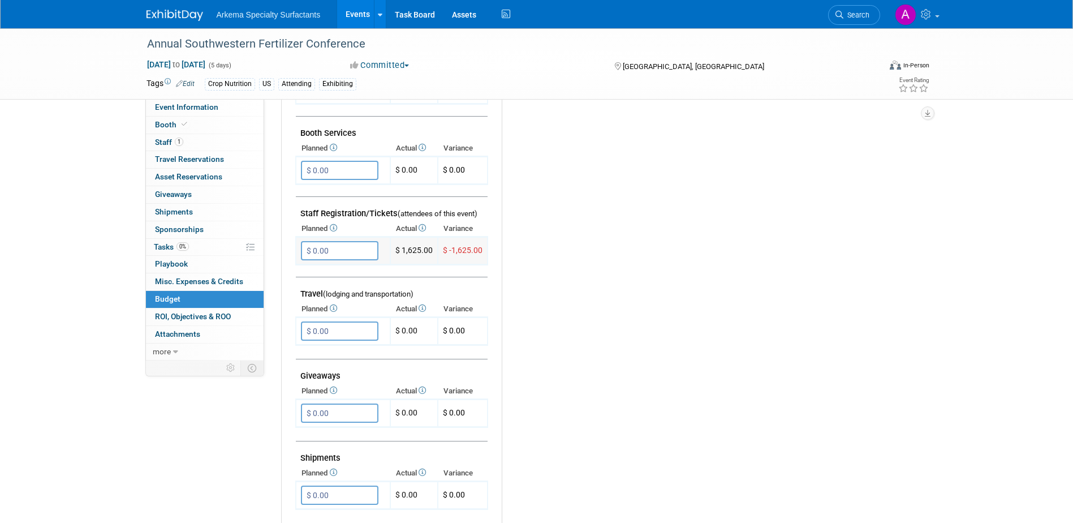
click at [345, 249] on input "$ 0.00" at bounding box center [340, 250] width 78 height 19
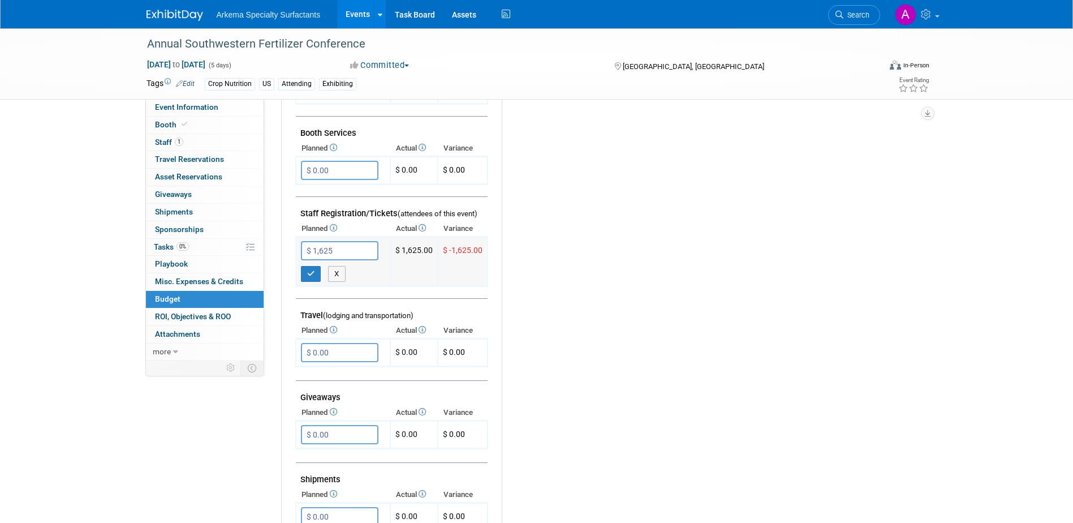
type input "$ 1,625.00"
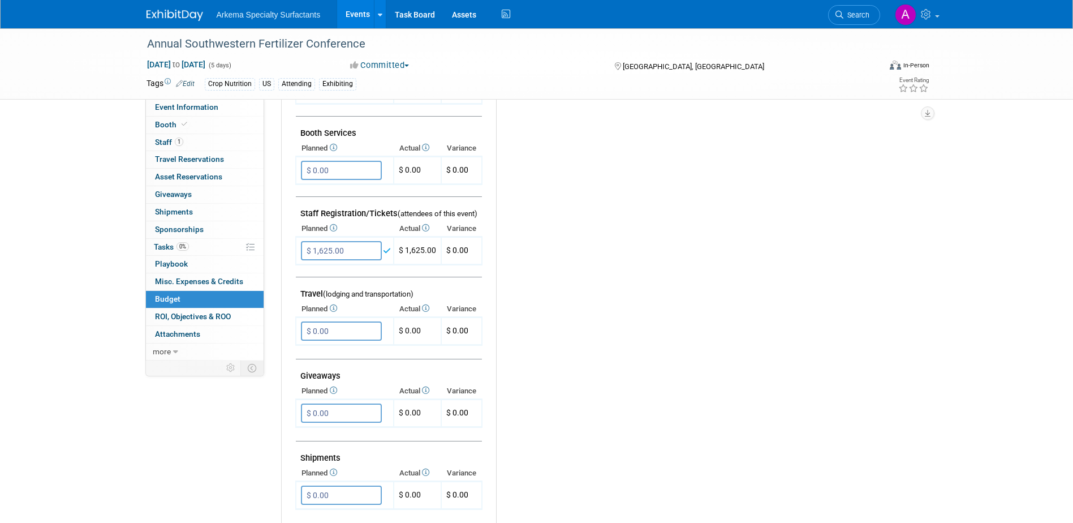
click at [802, 382] on div "Budget Notes: Edit X" at bounding box center [702, 329] width 413 height 587
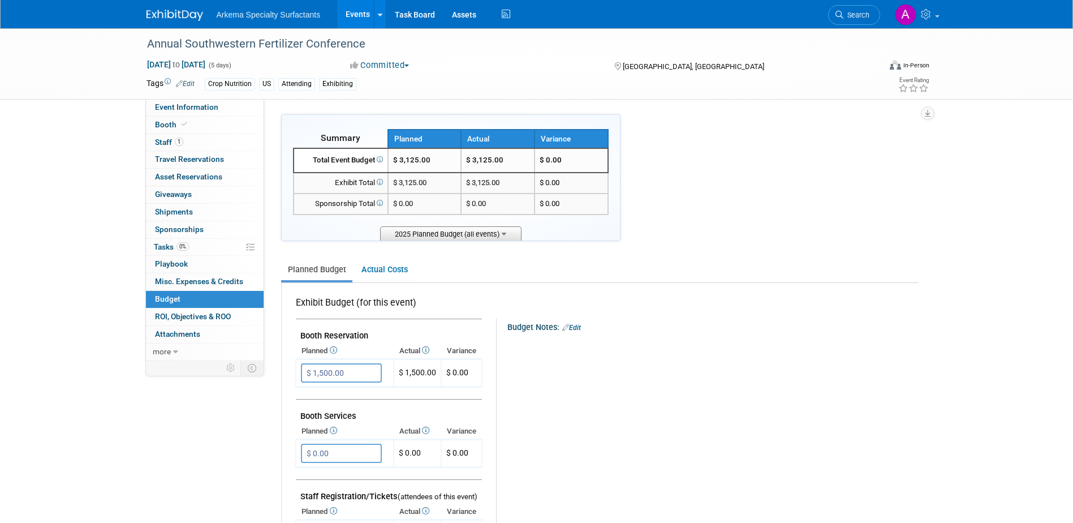
click at [483, 233] on span "2025 Planned Budget (all events)" at bounding box center [450, 233] width 141 height 14
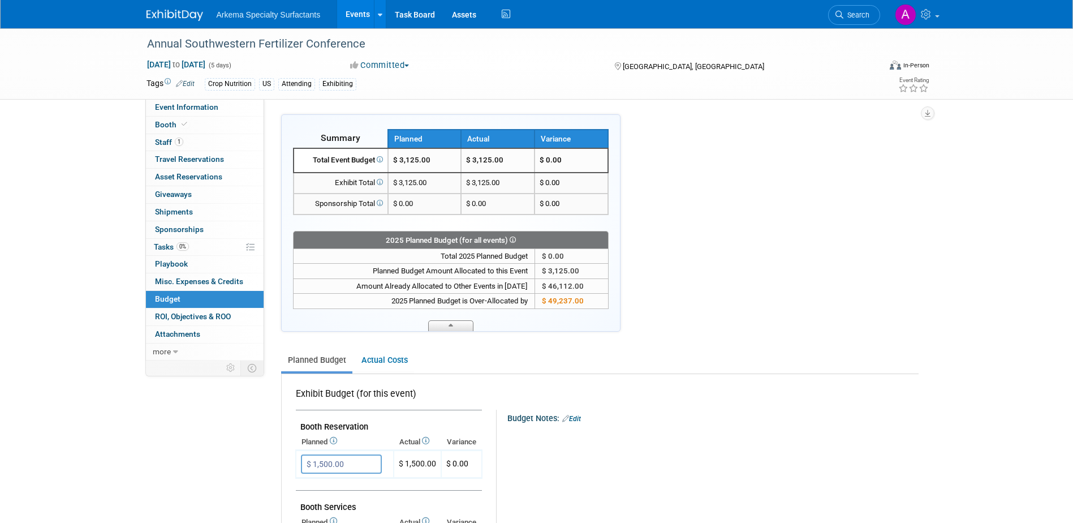
click at [443, 327] on span at bounding box center [450, 325] width 45 height 11
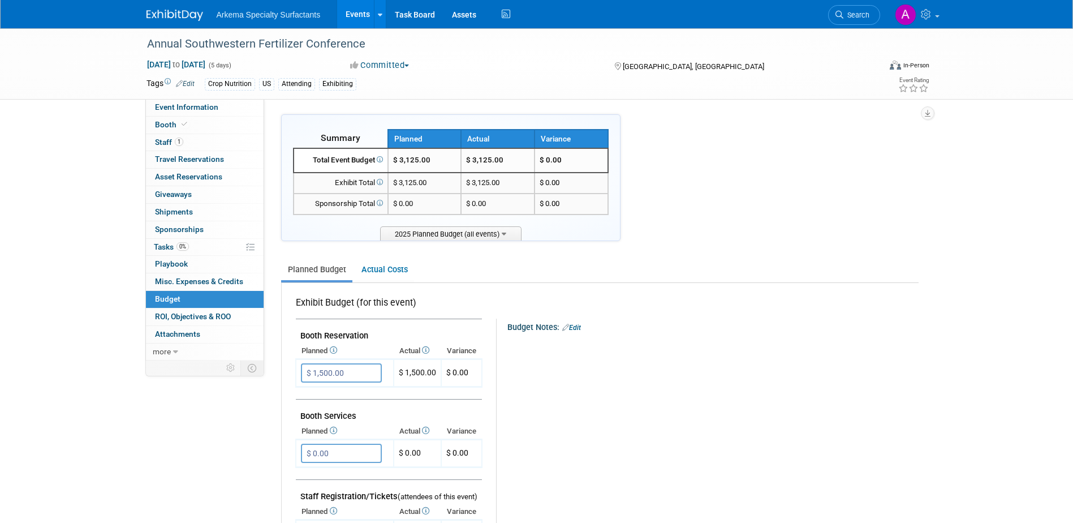
click at [859, 18] on span "Search" at bounding box center [857, 15] width 26 height 8
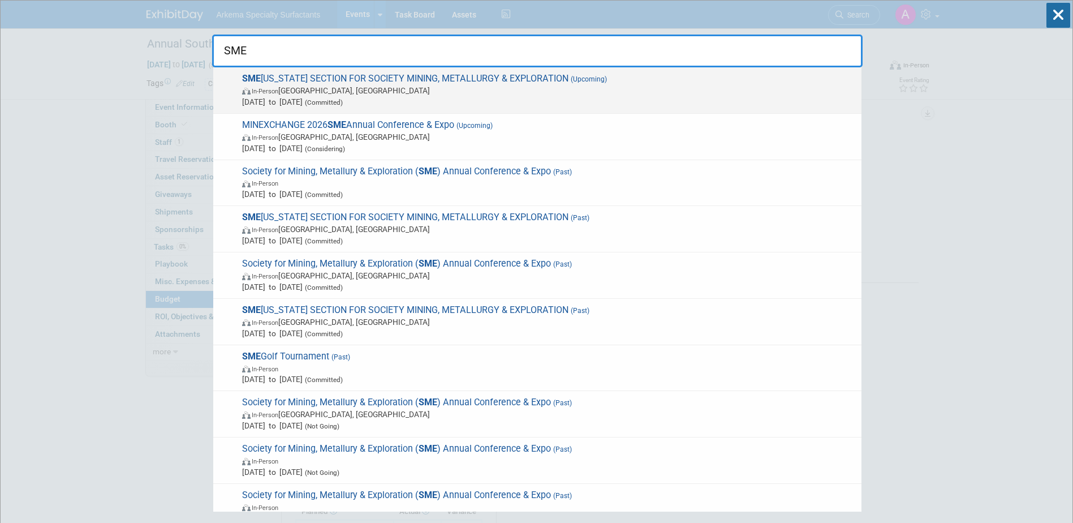
type input "SME"
click at [448, 102] on span "Oct 8, 2025 to Oct 9, 2025 (Committed)" at bounding box center [549, 101] width 614 height 11
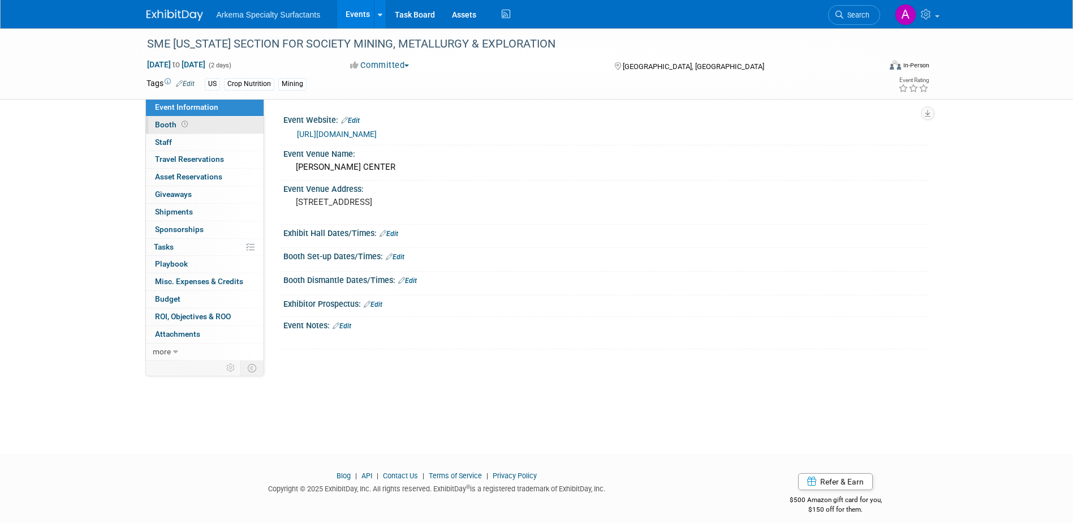
click at [178, 126] on span "Booth" at bounding box center [172, 124] width 35 height 9
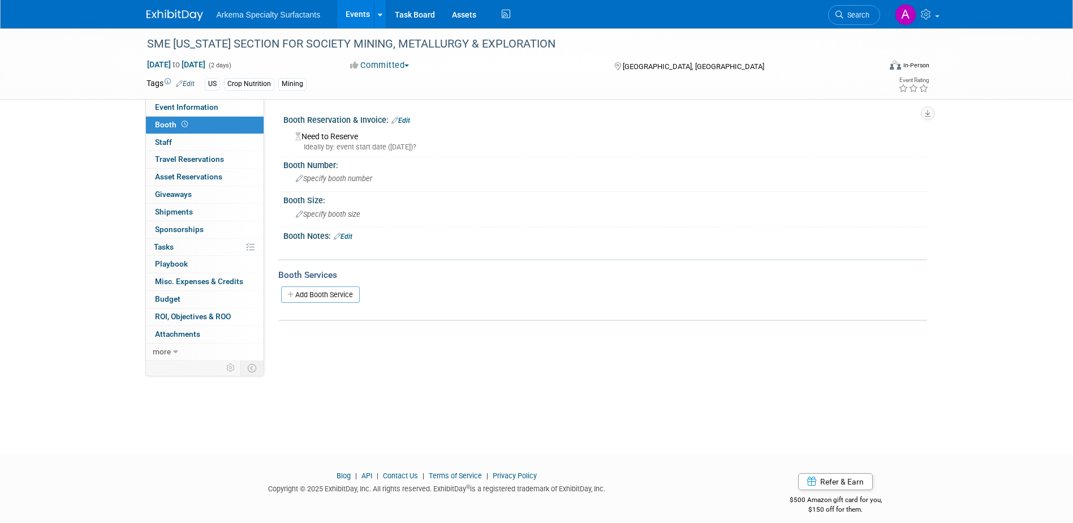
click at [402, 121] on link "Edit" at bounding box center [401, 121] width 19 height 8
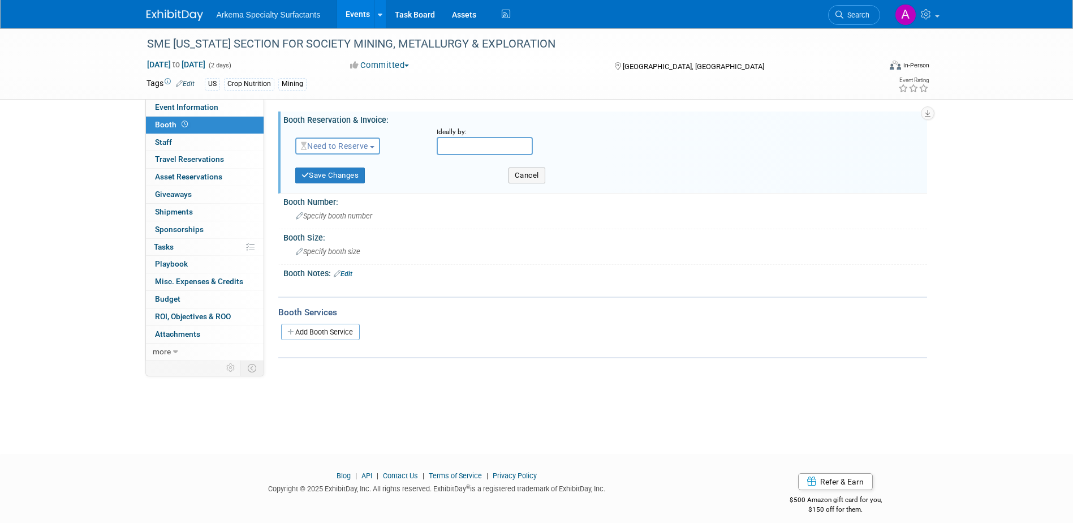
click at [368, 147] on span "Need to Reserve" at bounding box center [334, 145] width 67 height 9
click at [363, 184] on link "Reserved" at bounding box center [356, 181] width 121 height 16
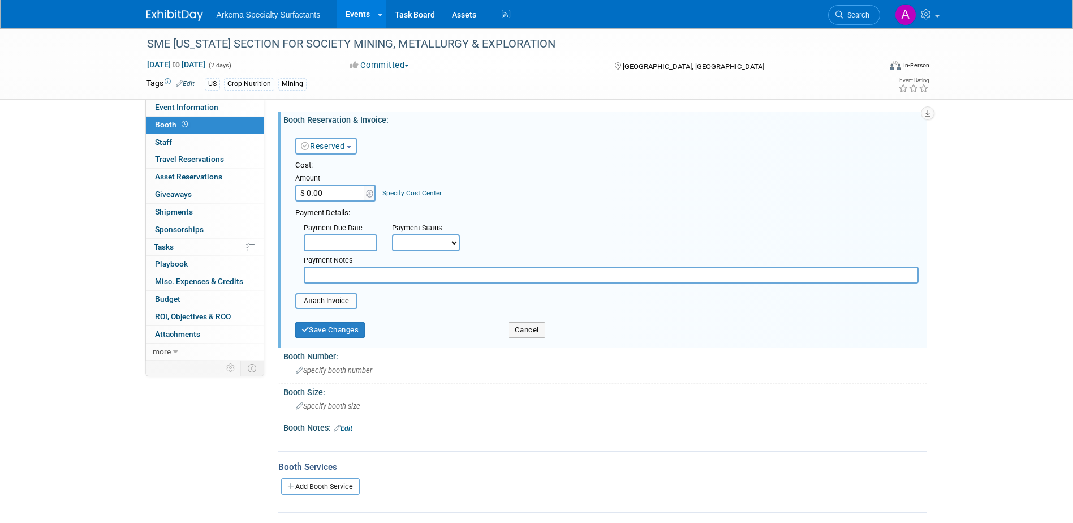
click at [345, 194] on input "$ 0.00" at bounding box center [330, 192] width 71 height 17
type input "$ 1,000.00"
click at [342, 318] on div "Save Changes" at bounding box center [393, 326] width 213 height 23
click at [336, 328] on button "Save Changes" at bounding box center [330, 330] width 70 height 16
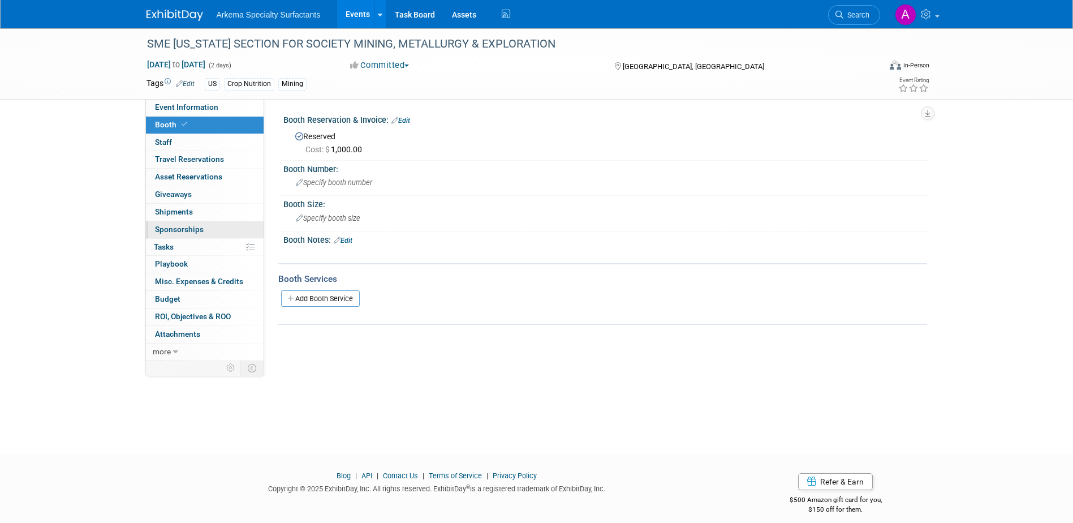
click at [173, 225] on span "Sponsorships 0" at bounding box center [179, 229] width 49 height 9
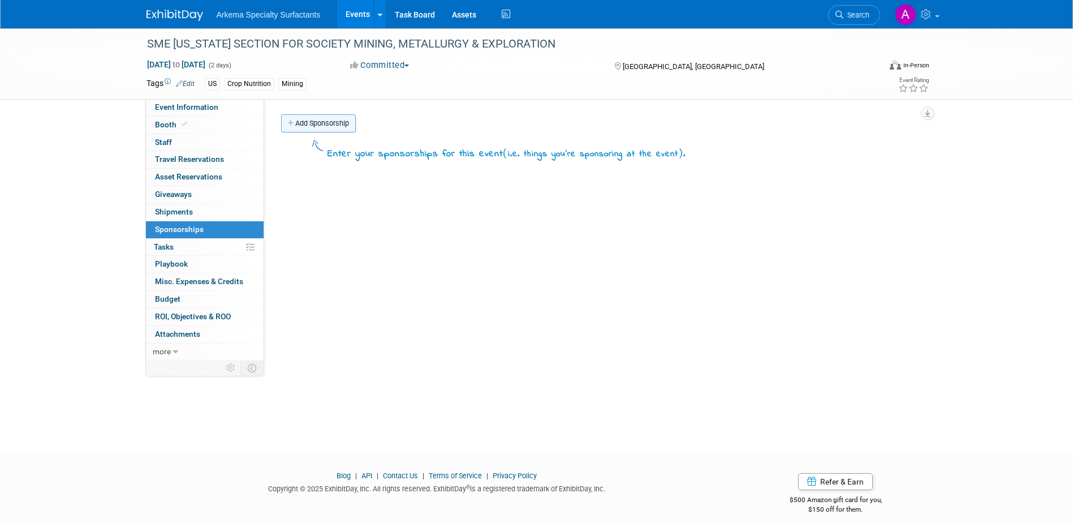
click at [332, 123] on link "Add Sponsorship" at bounding box center [318, 123] width 75 height 18
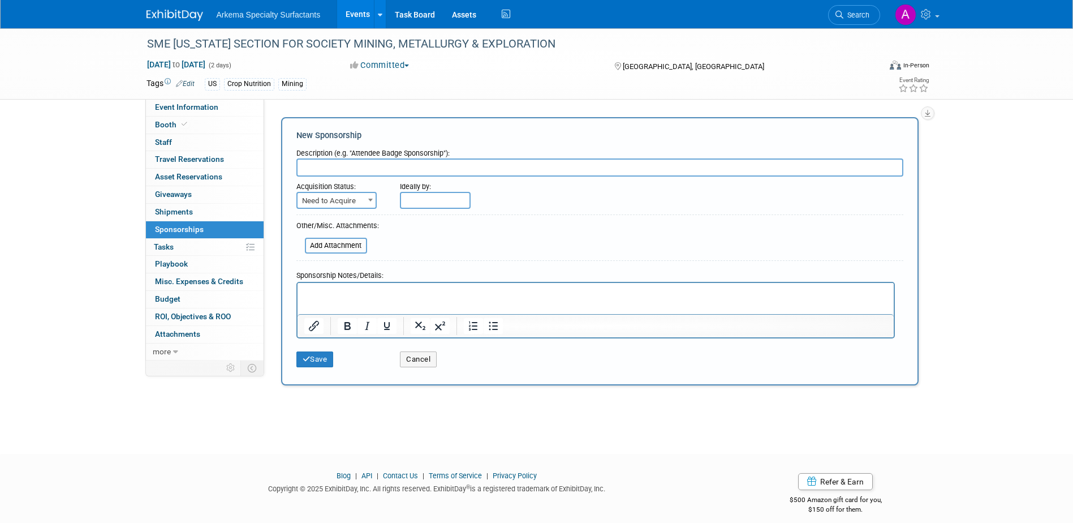
click at [432, 168] on input "text" at bounding box center [600, 167] width 607 height 18
type input "Sponsorship"
click at [368, 201] on span at bounding box center [370, 199] width 11 height 15
select select "2"
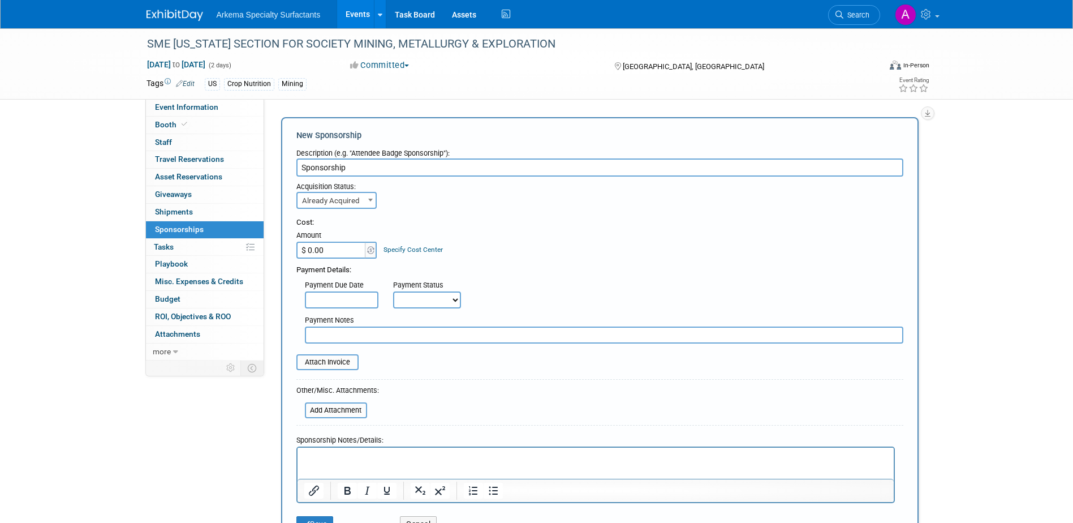
click at [338, 247] on input "$ 0.00" at bounding box center [332, 250] width 71 height 17
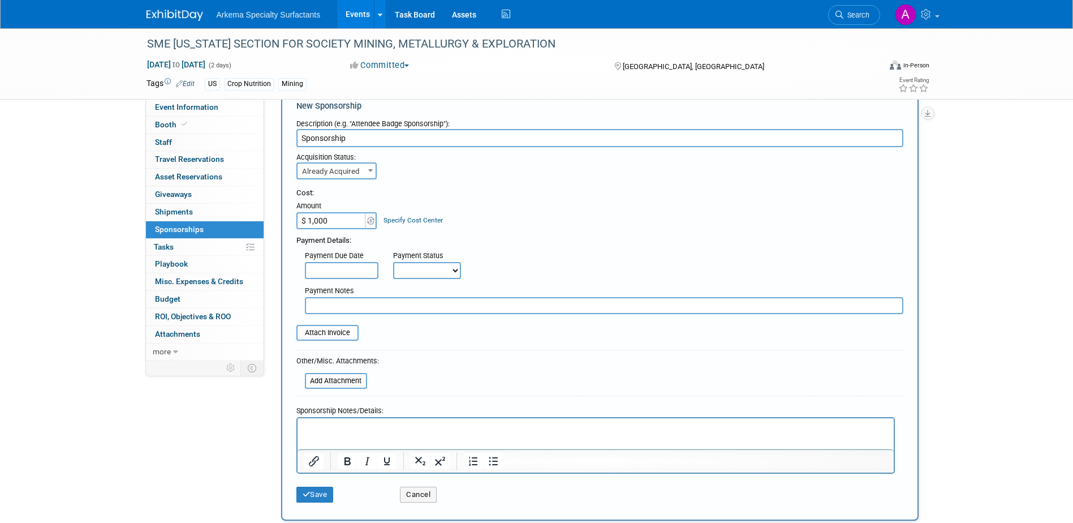
scroll to position [57, 0]
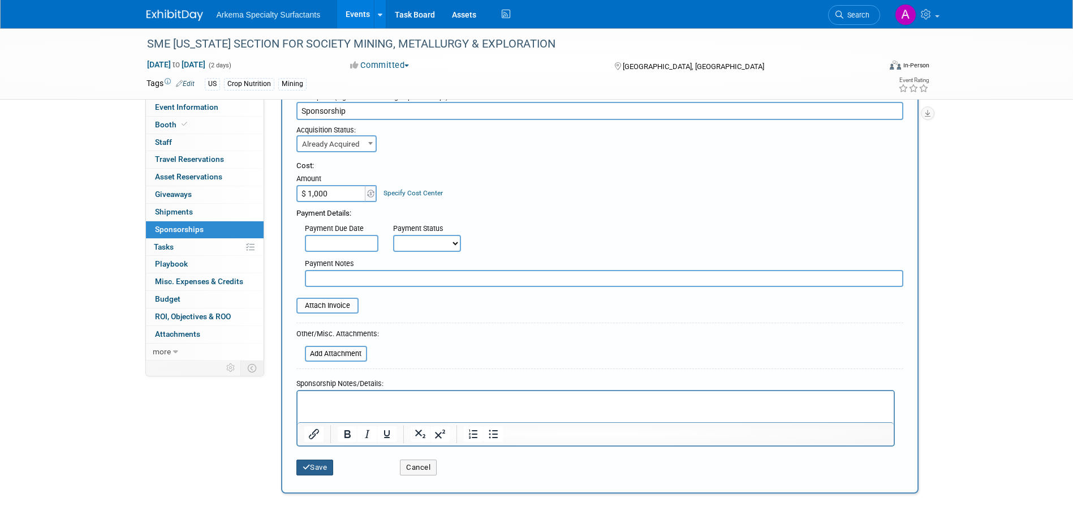
type input "$ 1,000.00"
click at [316, 465] on button "Save" at bounding box center [315, 467] width 37 height 16
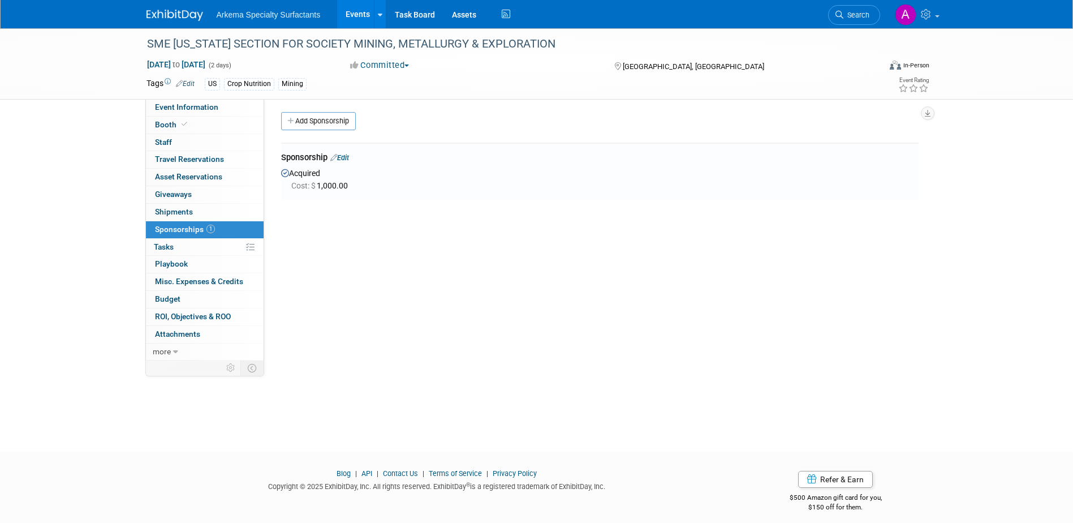
scroll to position [0, 0]
click at [187, 282] on span "Misc. Expenses & Credits 0" at bounding box center [199, 281] width 88 height 9
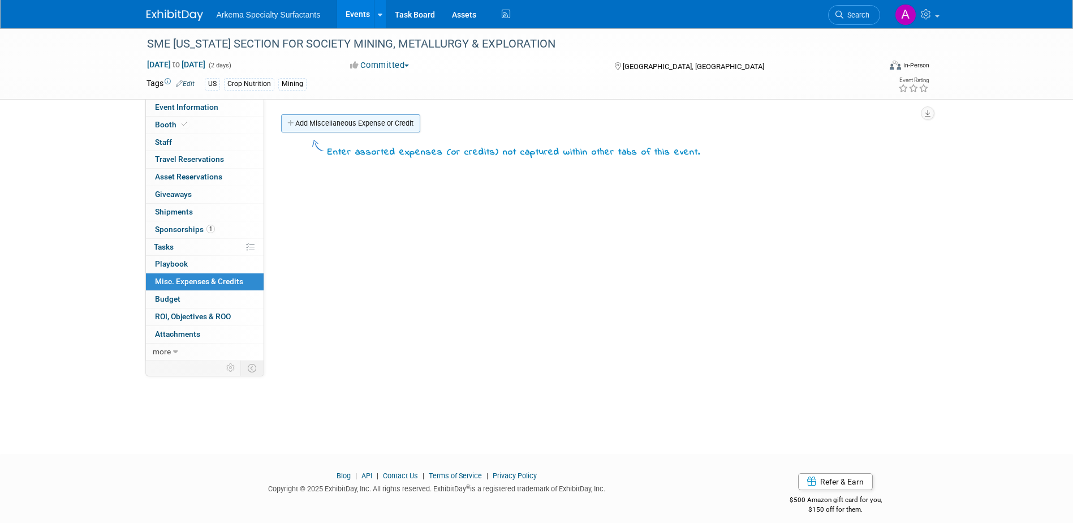
click at [368, 126] on link "Add Miscellaneous Expense or Credit" at bounding box center [350, 123] width 139 height 18
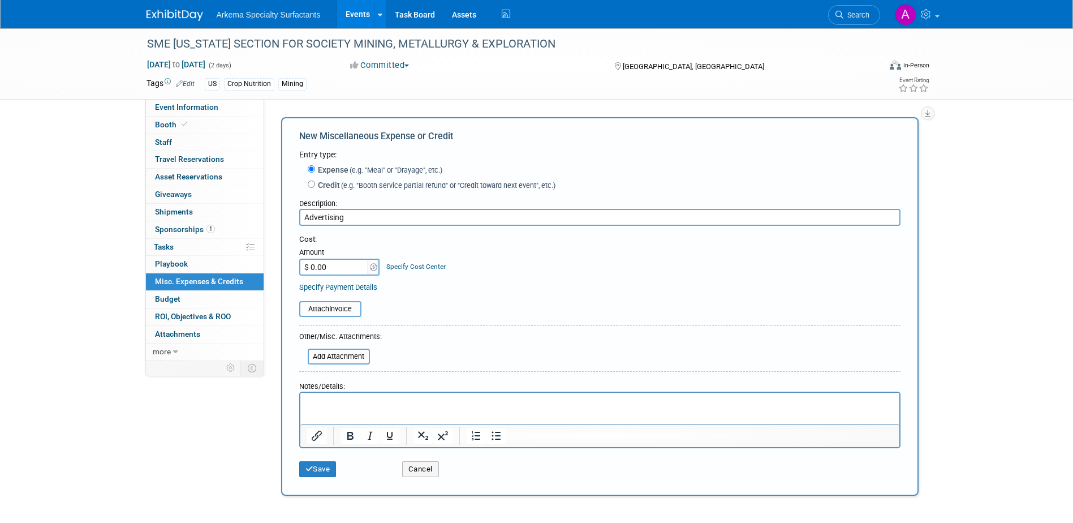
type input "Advertising"
type input "$ 600.00"
click at [323, 469] on button "Save" at bounding box center [317, 469] width 37 height 16
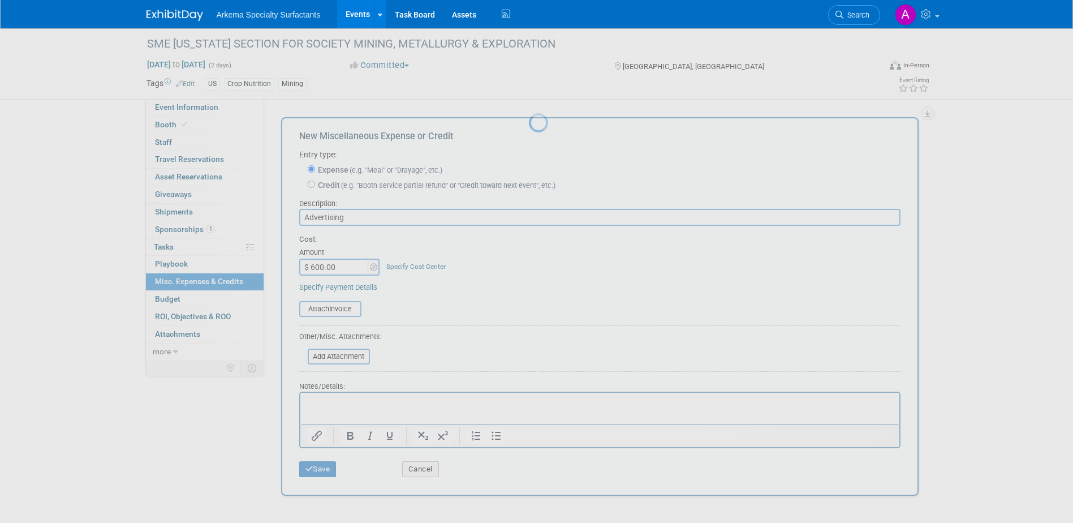
scroll to position [10, 0]
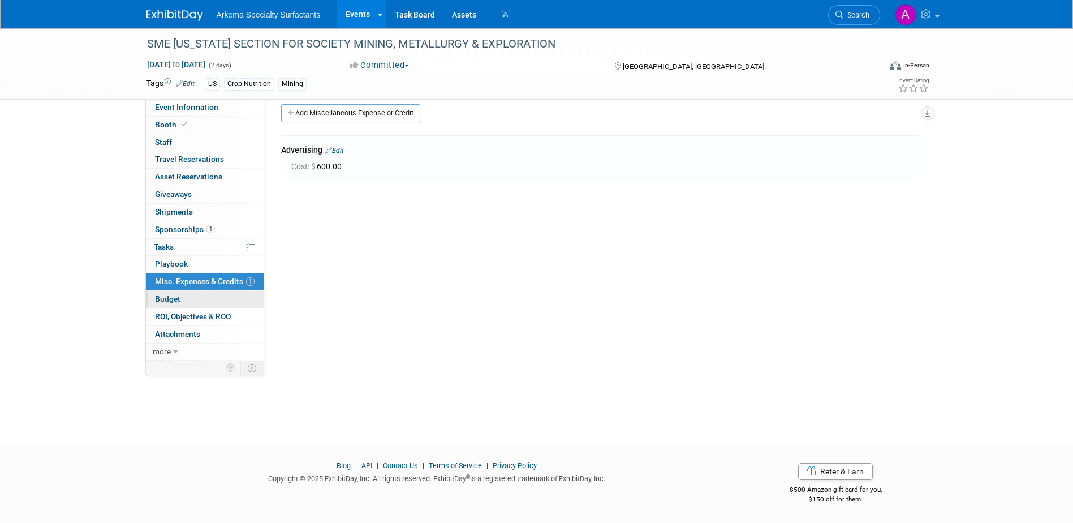
click at [186, 299] on link "Budget" at bounding box center [205, 299] width 118 height 17
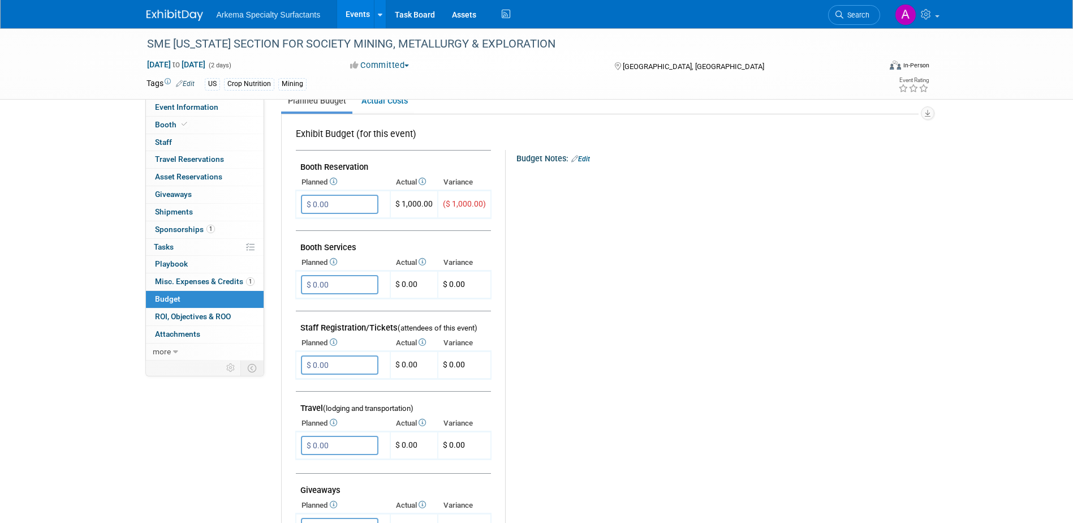
scroll to position [170, 0]
click at [354, 197] on input "$ 0.00" at bounding box center [340, 203] width 78 height 19
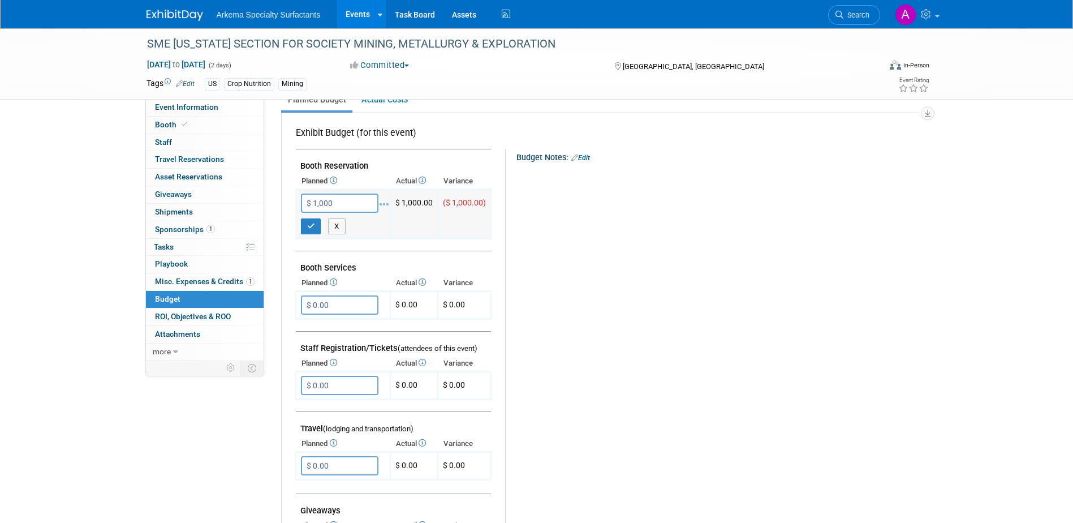
type input "$ 1,000.00"
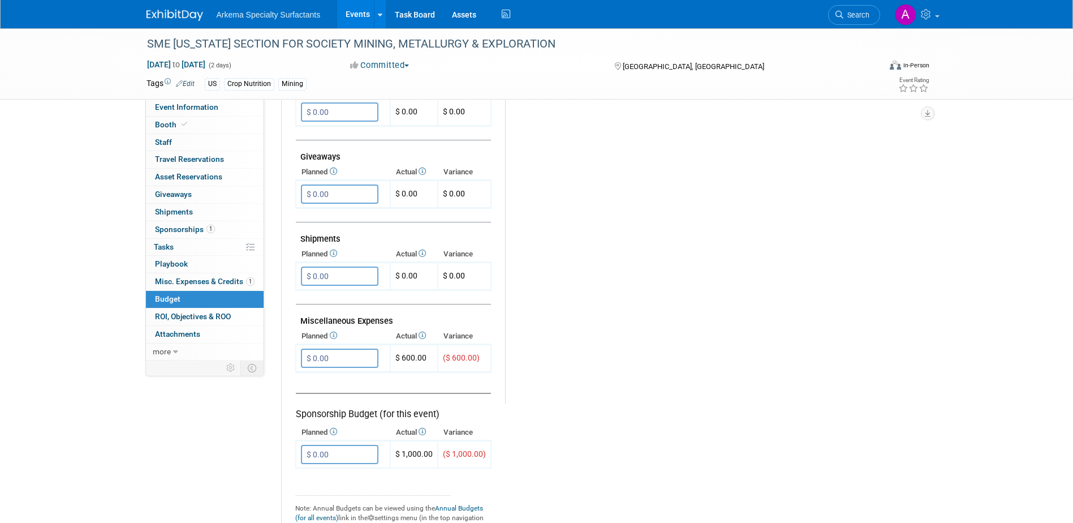
scroll to position [509, 0]
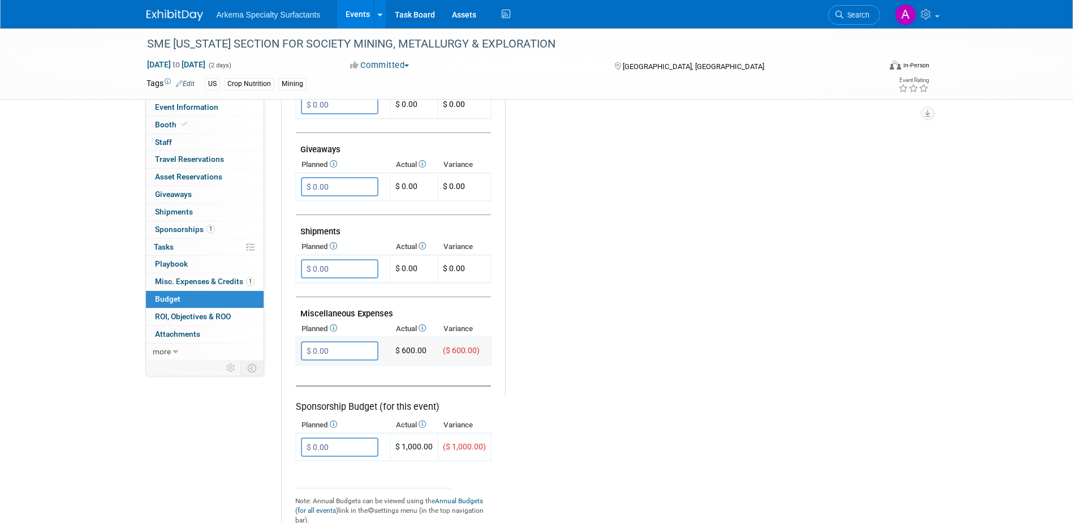
click at [344, 352] on input "$ 0.00" at bounding box center [340, 350] width 78 height 19
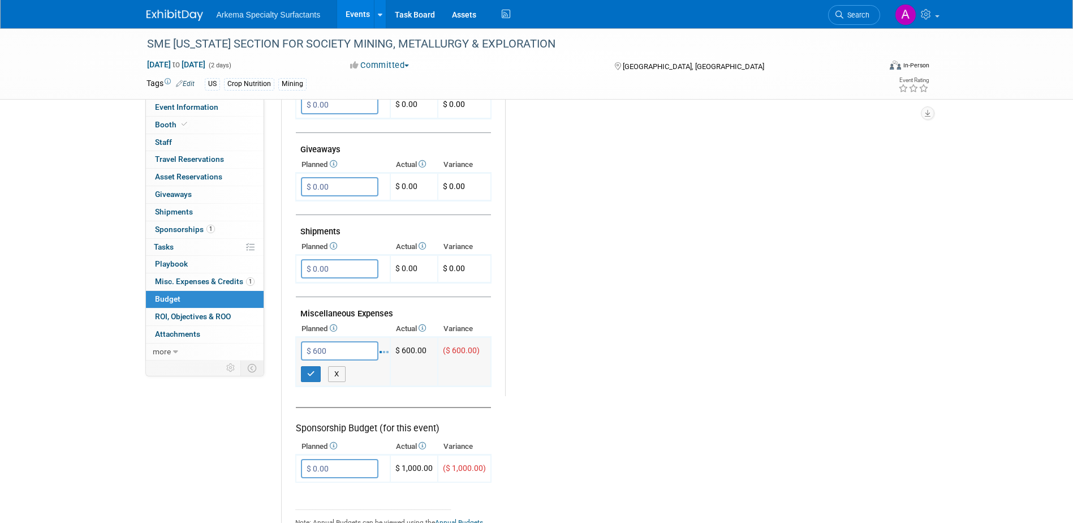
type input "$ 600.00"
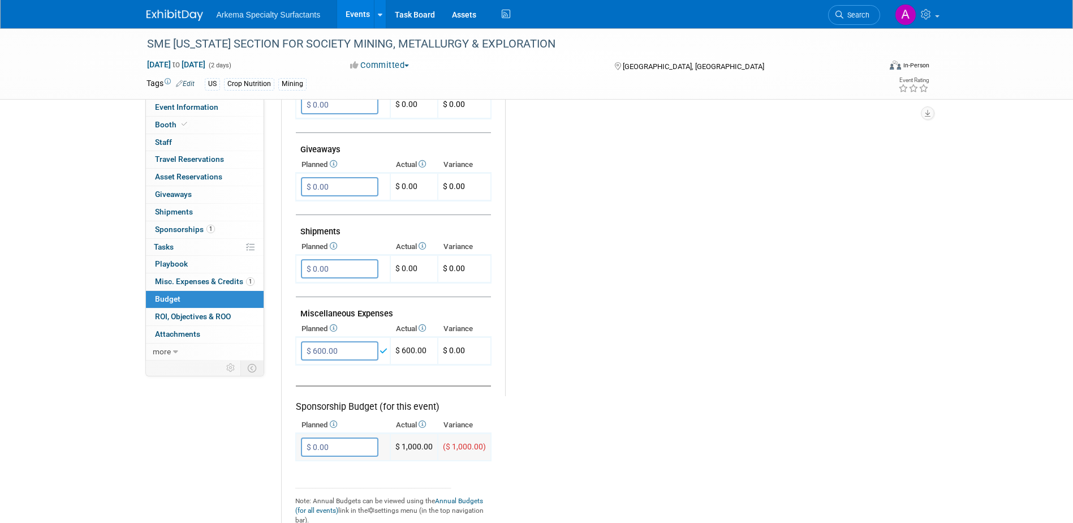
click at [353, 450] on input "$ 0.00" at bounding box center [340, 446] width 78 height 19
type input "$ 1,000.00"
click at [737, 328] on div "Budget Notes: Edit X" at bounding box center [702, 102] width 413 height 587
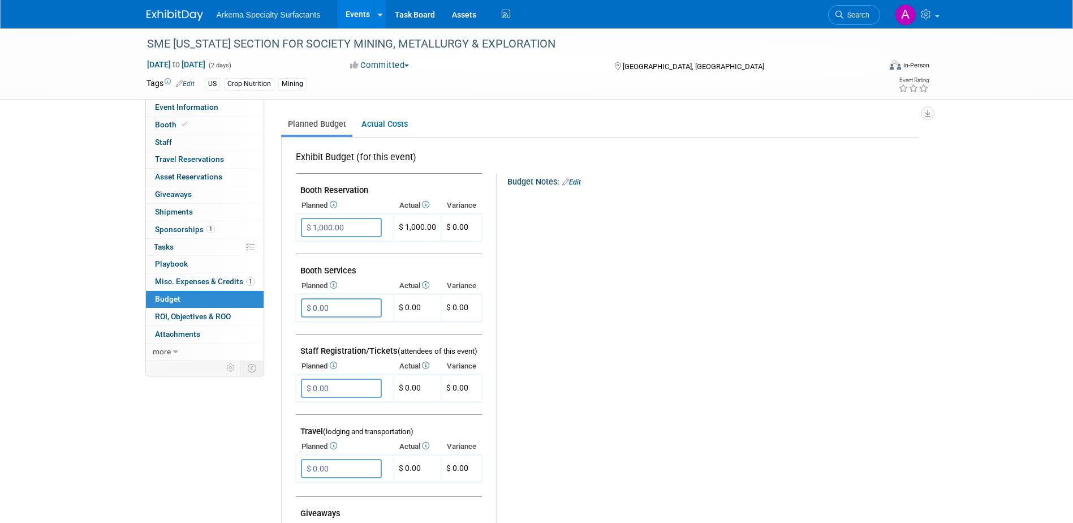
scroll to position [0, 0]
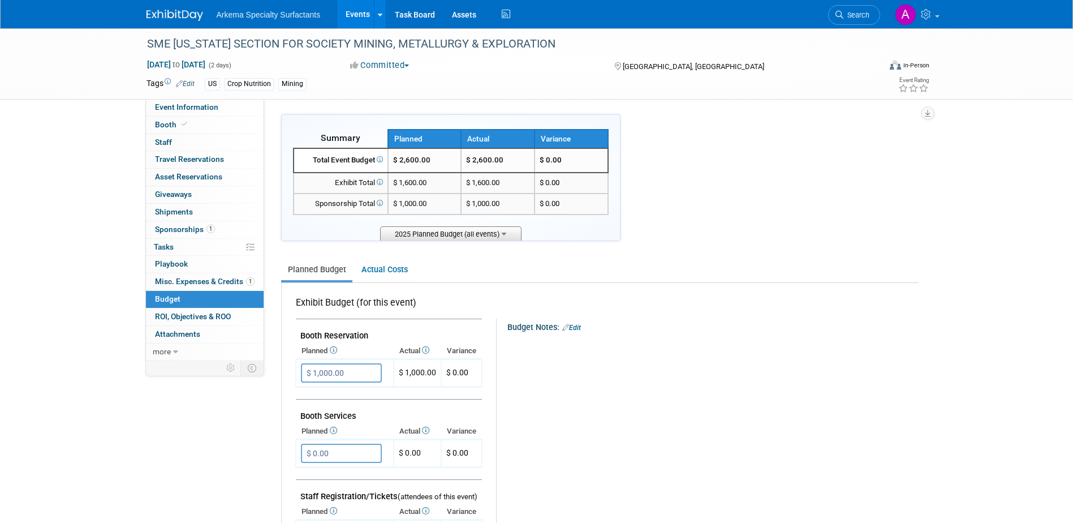
click at [475, 232] on span "2025 Planned Budget (all events)" at bounding box center [450, 233] width 141 height 14
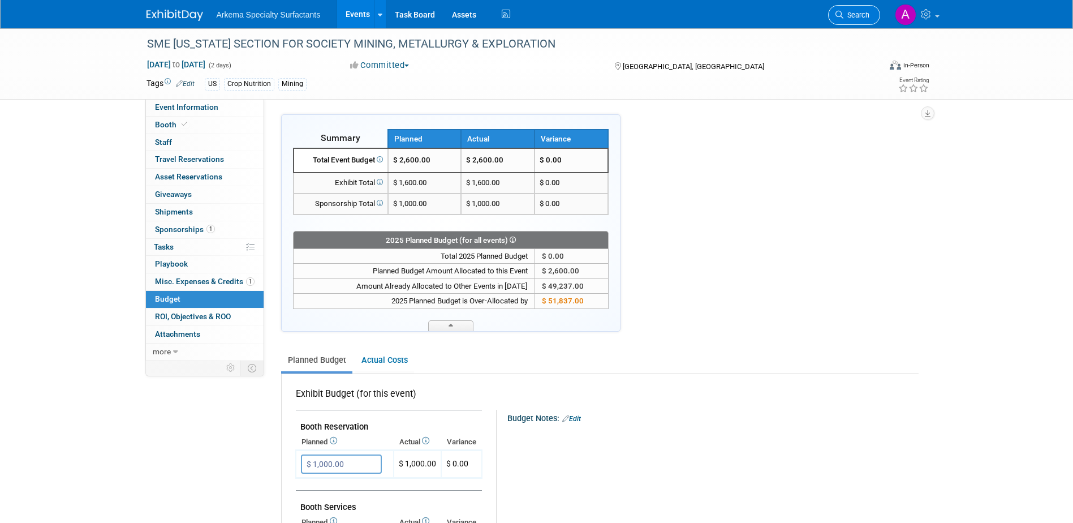
click at [848, 13] on span "Search" at bounding box center [857, 15] width 26 height 8
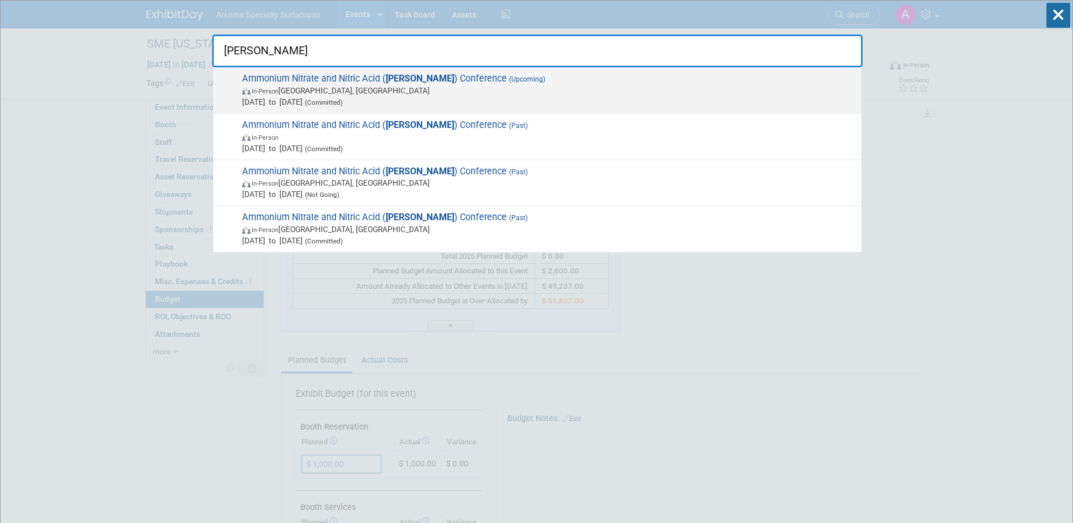
type input "anna"
click at [456, 87] on span "In-Person Omaha, NE" at bounding box center [549, 90] width 614 height 11
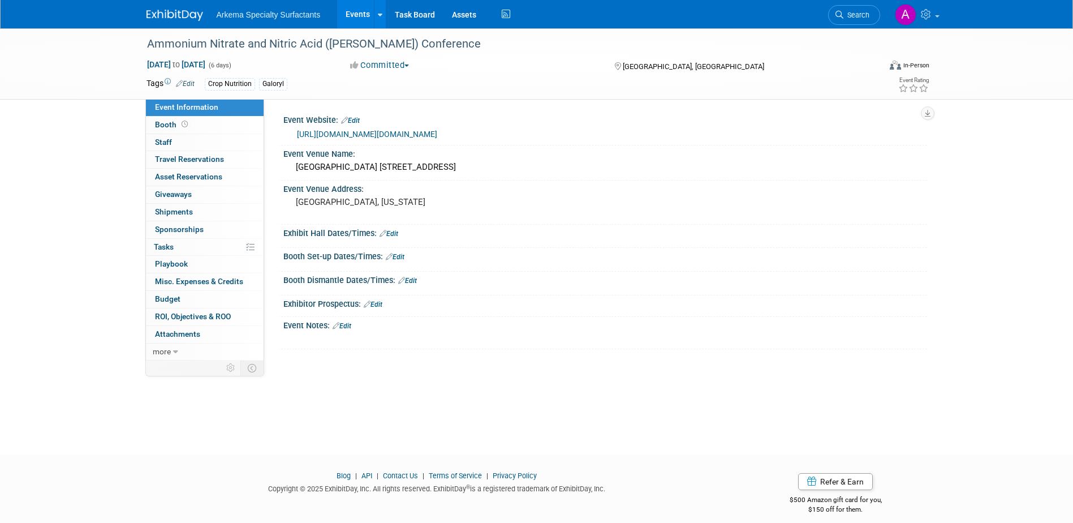
click at [434, 132] on link "[URL][DOMAIN_NAME][DOMAIN_NAME]" at bounding box center [367, 134] width 140 height 9
drag, startPoint x: 147, startPoint y: 42, endPoint x: 435, endPoint y: 40, distance: 287.5
click at [435, 40] on div "Ammonium Nitrate and Nitric Acid ([PERSON_NAME]) Conference" at bounding box center [503, 44] width 720 height 20
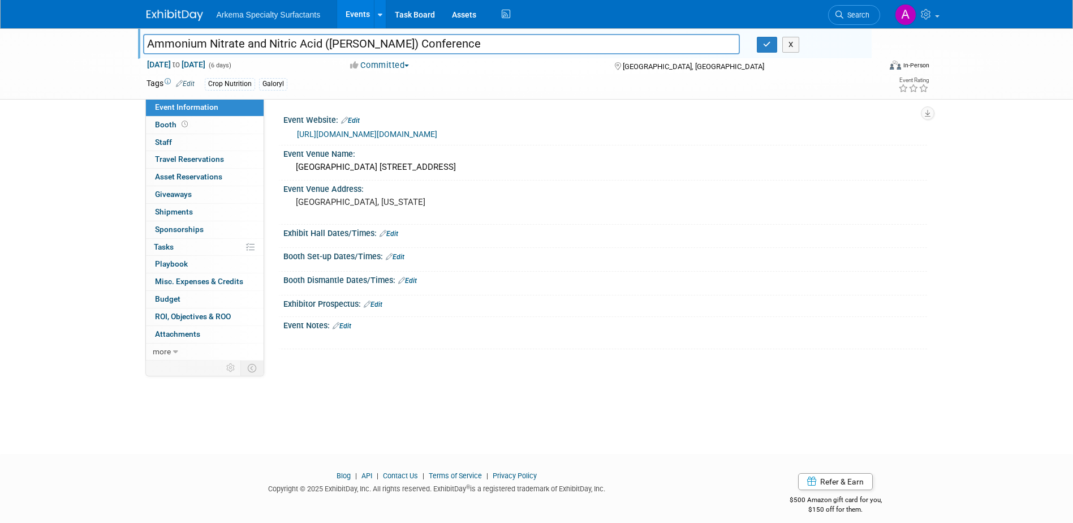
click at [285, 44] on input "Ammonium Nitrate and Nitric Acid ([PERSON_NAME]) Conference" at bounding box center [442, 44] width 598 height 20
drag, startPoint x: 432, startPoint y: 42, endPoint x: 119, endPoint y: 38, distance: 313.5
click at [119, 38] on div "Ammonium Nitrate and Nitric Acid ([PERSON_NAME]) Conference Ammonium Nitrate an…" at bounding box center [536, 63] width 1073 height 71
click at [173, 137] on link "0 Staff 0" at bounding box center [205, 142] width 118 height 17
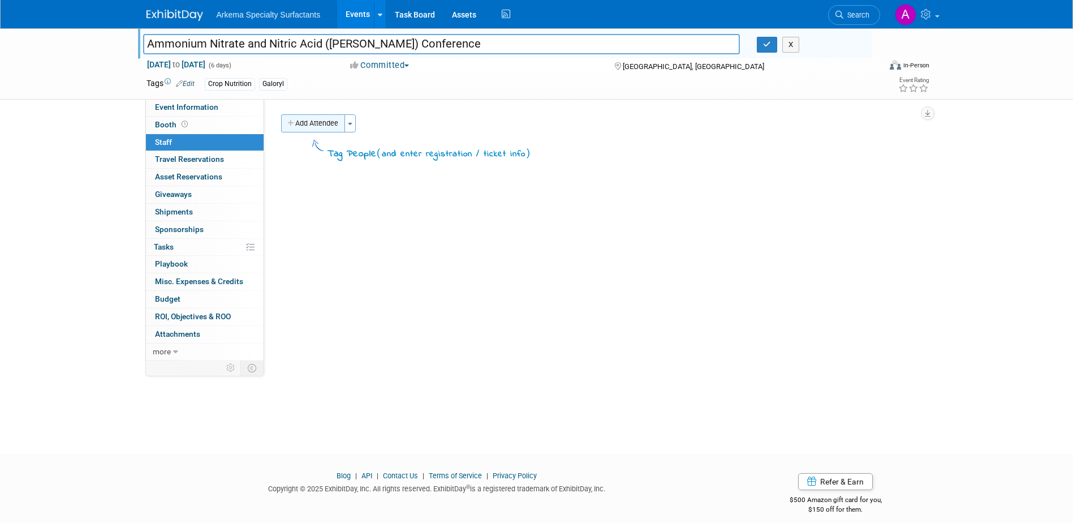
click at [324, 127] on button "Add Attendee" at bounding box center [313, 123] width 64 height 18
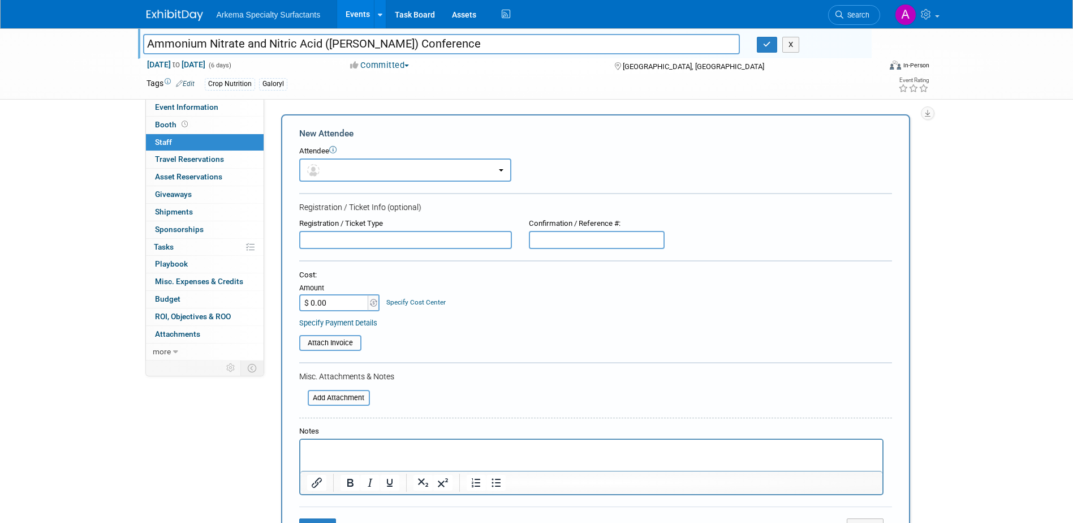
click at [353, 301] on input "$ 0.00" at bounding box center [334, 302] width 71 height 17
type input "$ 1,575.00"
click at [397, 451] on p "Rich Text Area. Press ALT-0 for help." at bounding box center [591, 449] width 569 height 11
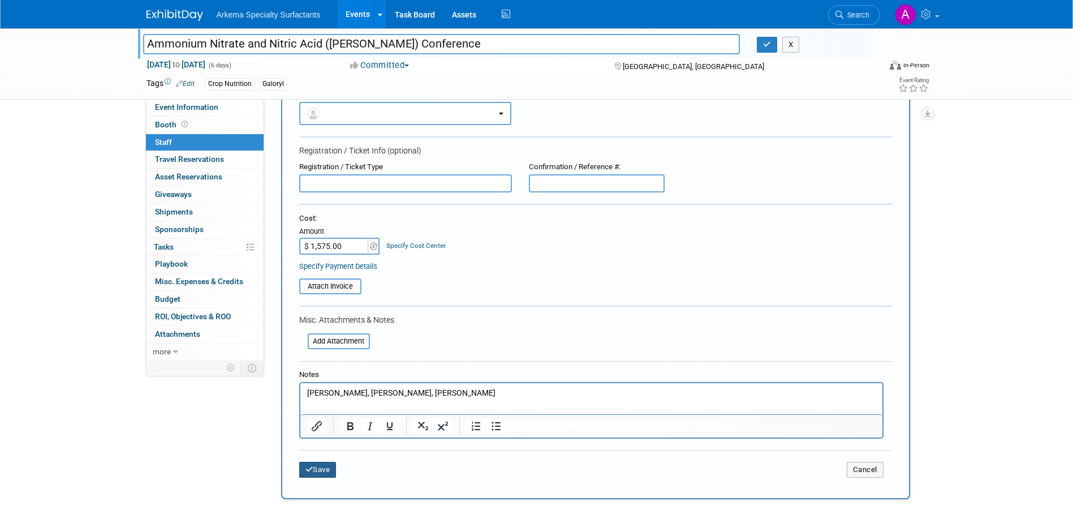
click at [322, 472] on button "Save" at bounding box center [317, 470] width 37 height 16
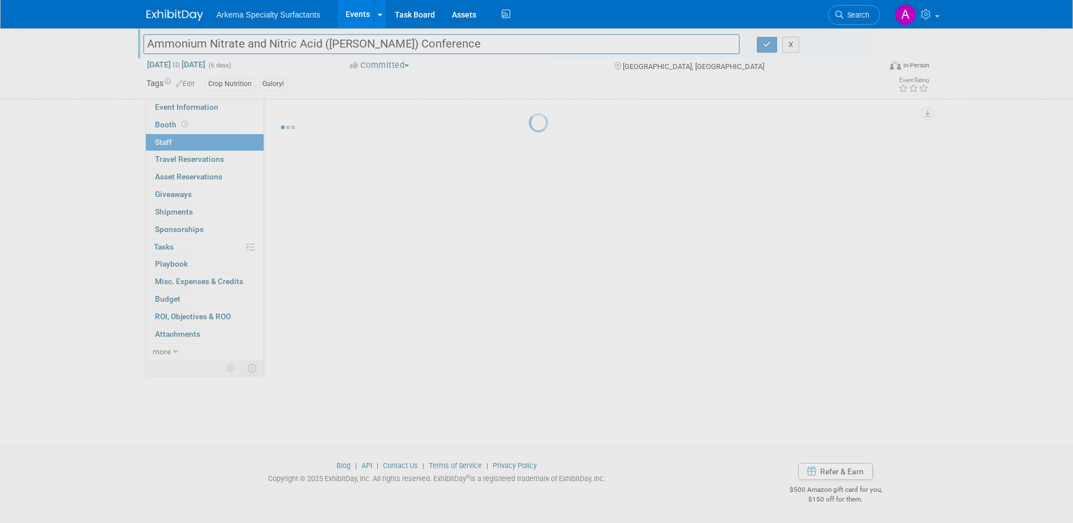
scroll to position [10, 0]
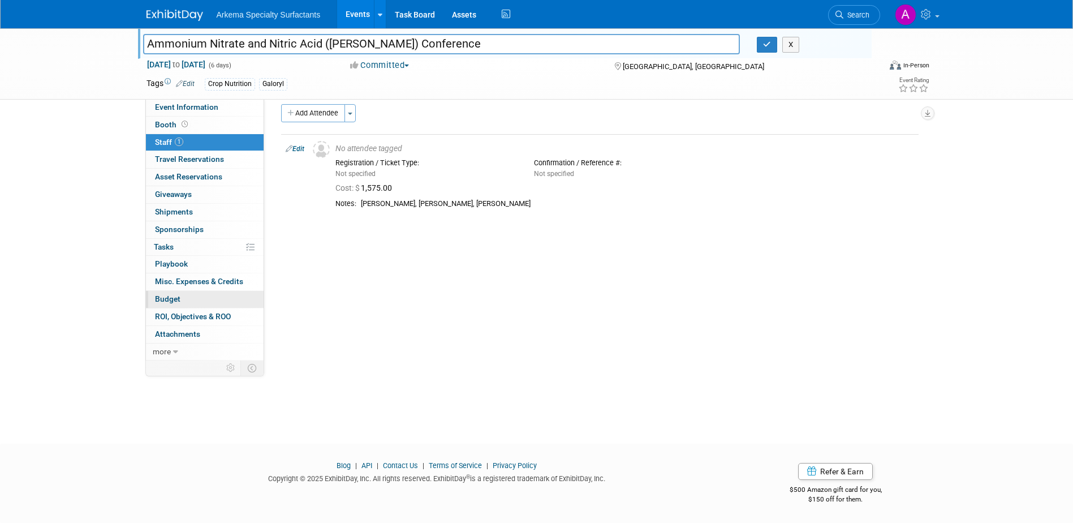
click at [192, 300] on link "Budget" at bounding box center [205, 299] width 118 height 17
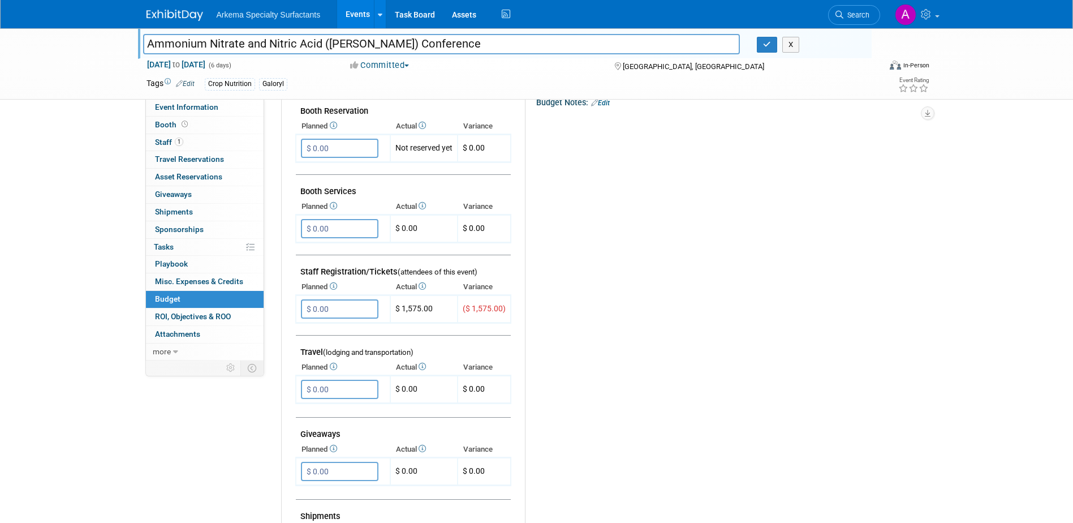
scroll to position [226, 0]
click at [346, 306] on input "$ 0.00" at bounding box center [340, 307] width 78 height 19
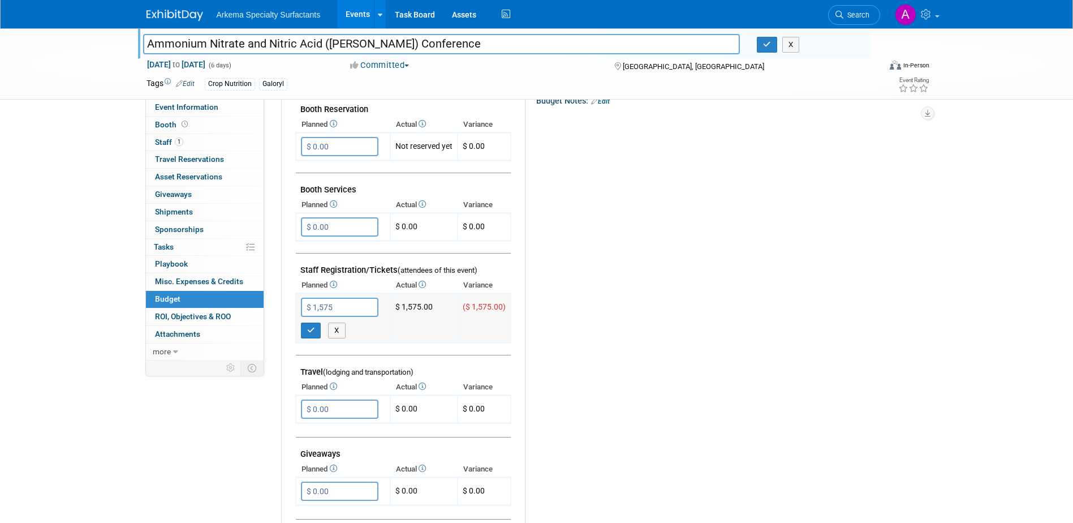
type input "$ 1,575.00"
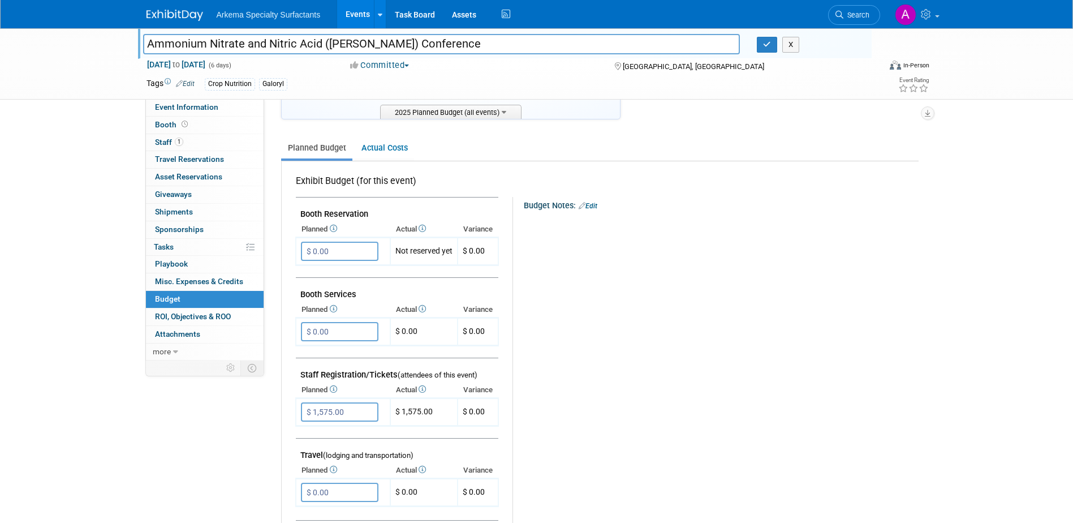
scroll to position [113, 0]
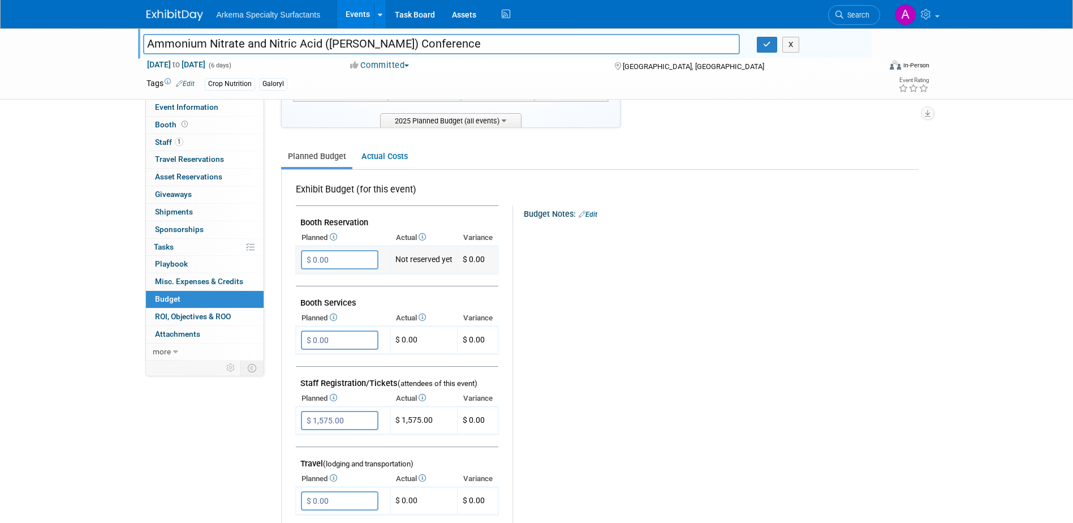
click at [350, 264] on input "$ 0.00" at bounding box center [340, 259] width 78 height 19
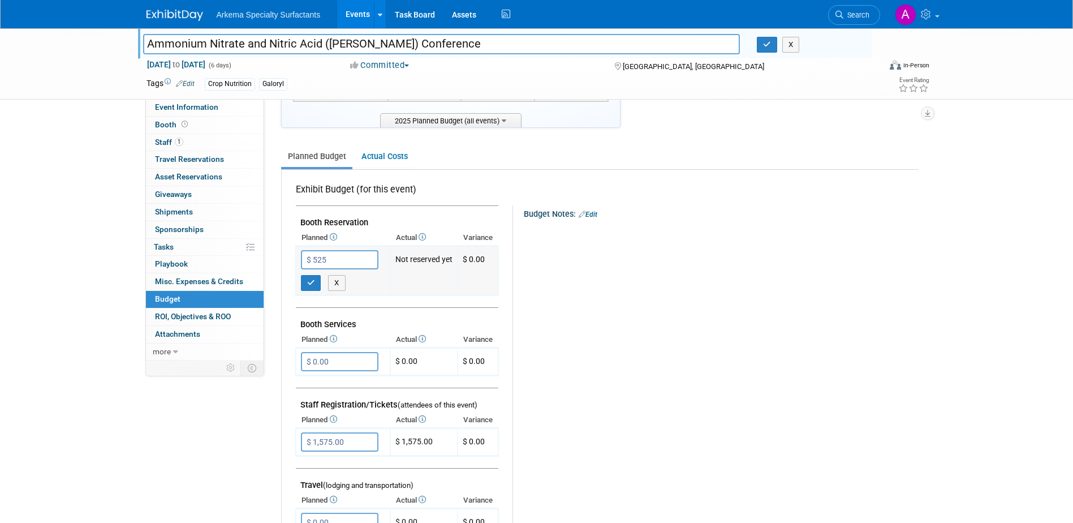
type input "$ 525.00"
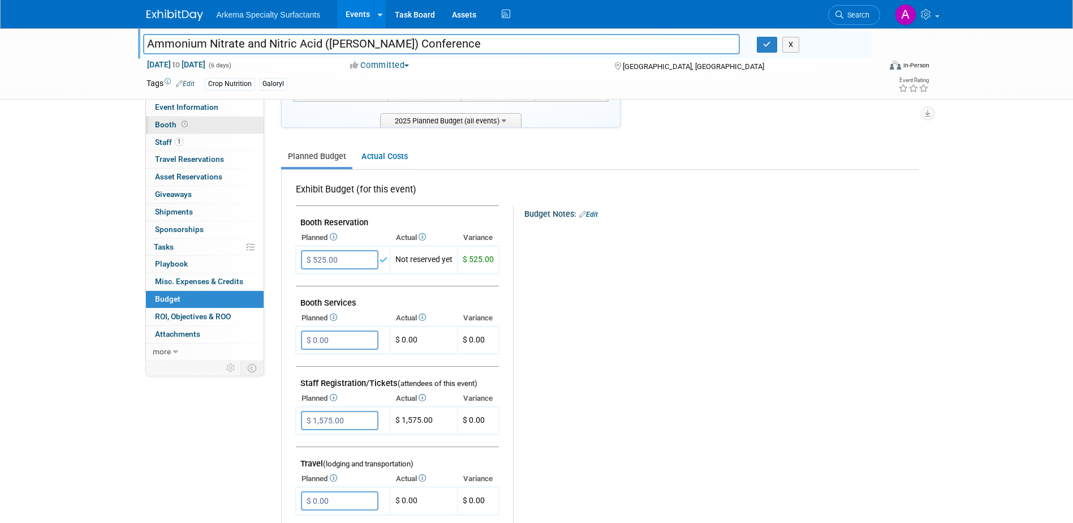
click at [191, 124] on link "Booth" at bounding box center [205, 125] width 118 height 17
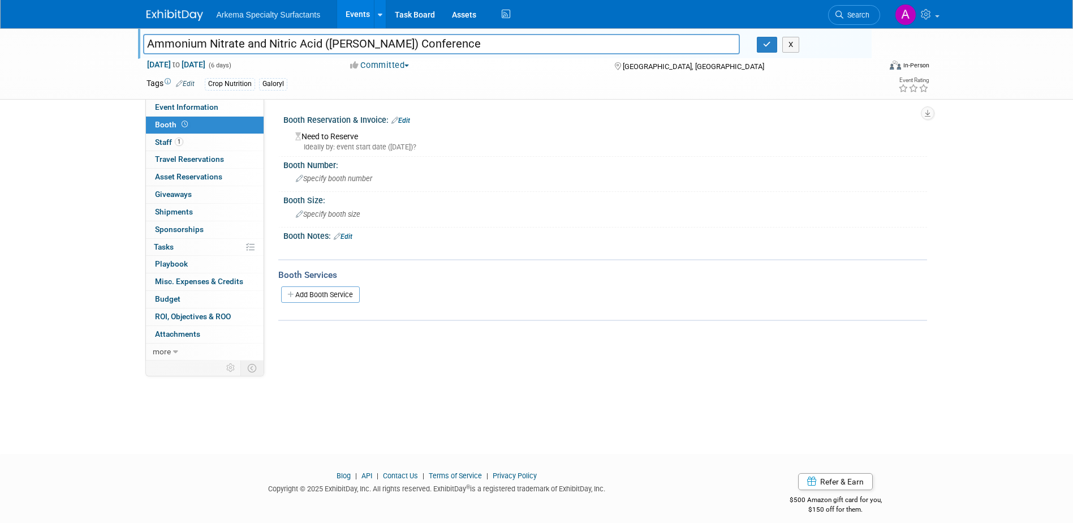
click at [353, 138] on div "Need to Reserve Ideally by: event start date (Sun. Oct 12, 2025)?" at bounding box center [605, 140] width 627 height 24
click at [403, 118] on link "Edit" at bounding box center [401, 121] width 19 height 8
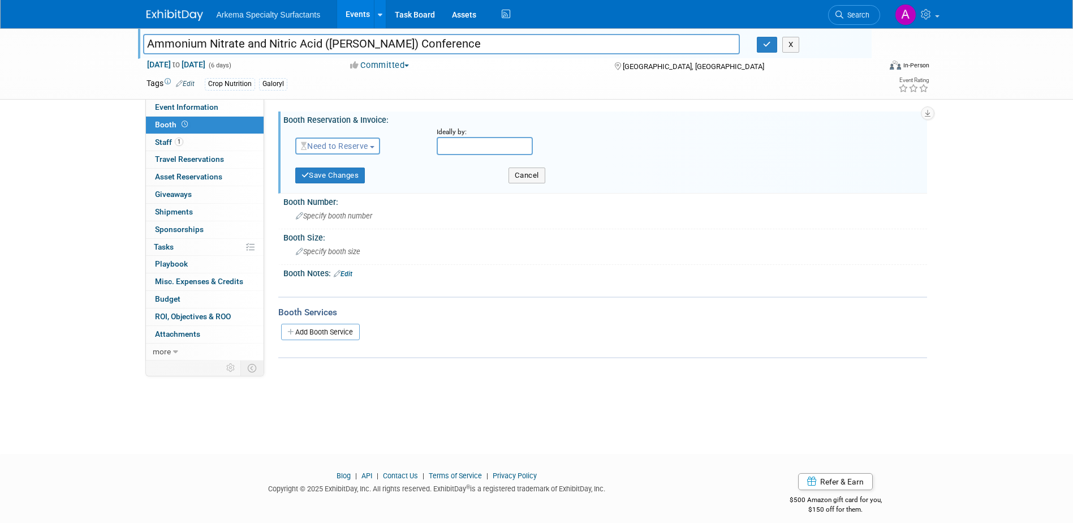
click at [364, 144] on span "Need to Reserve" at bounding box center [334, 145] width 67 height 9
click at [363, 181] on link "Reserved" at bounding box center [356, 181] width 121 height 16
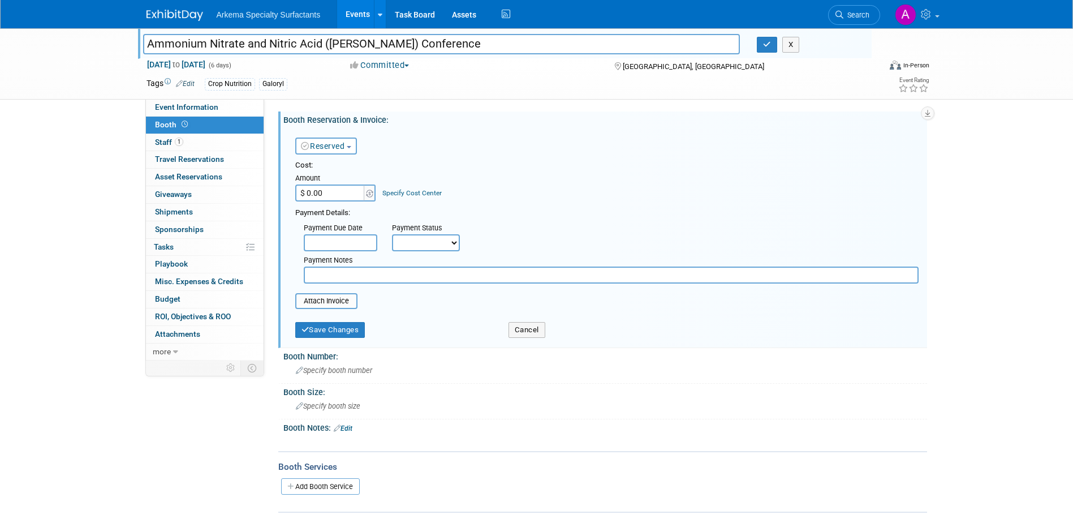
click at [355, 189] on input "$ 0.00" at bounding box center [330, 192] width 71 height 17
type input "$ 525.00"
click at [349, 335] on button "Save Changes" at bounding box center [330, 330] width 70 height 16
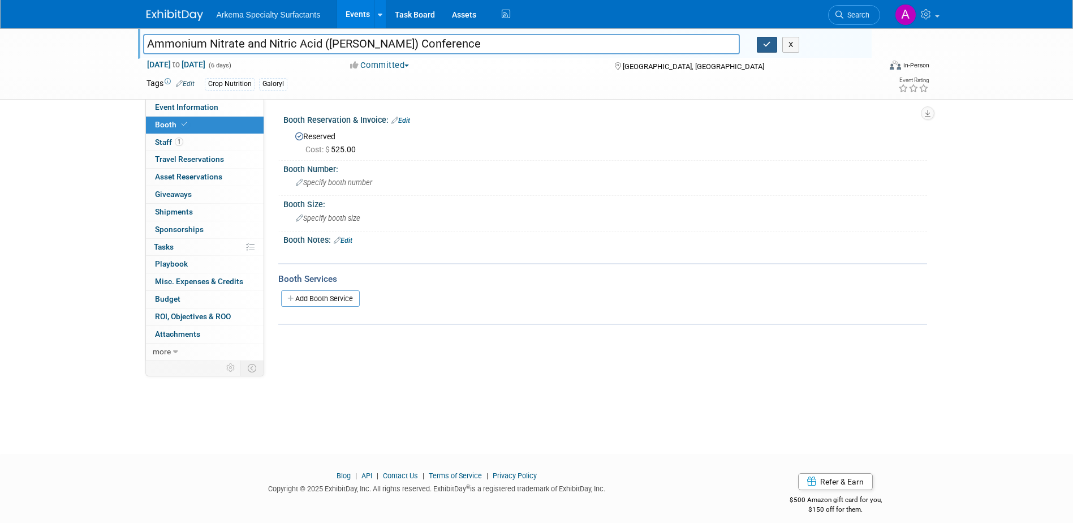
drag, startPoint x: 770, startPoint y: 47, endPoint x: 791, endPoint y: 59, distance: 24.1
click at [770, 47] on icon "button" at bounding box center [767, 44] width 8 height 7
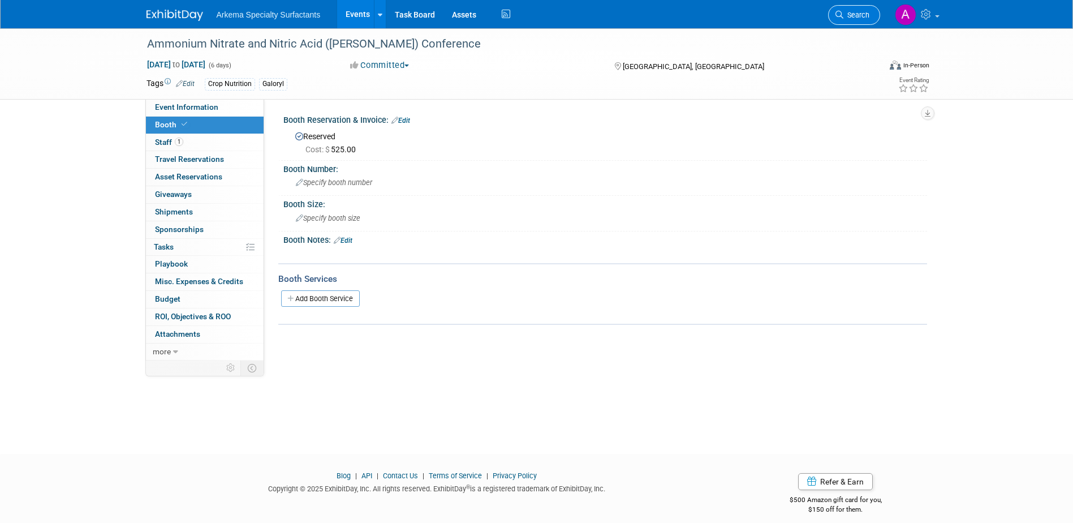
click at [847, 19] on link "Search" at bounding box center [854, 15] width 52 height 20
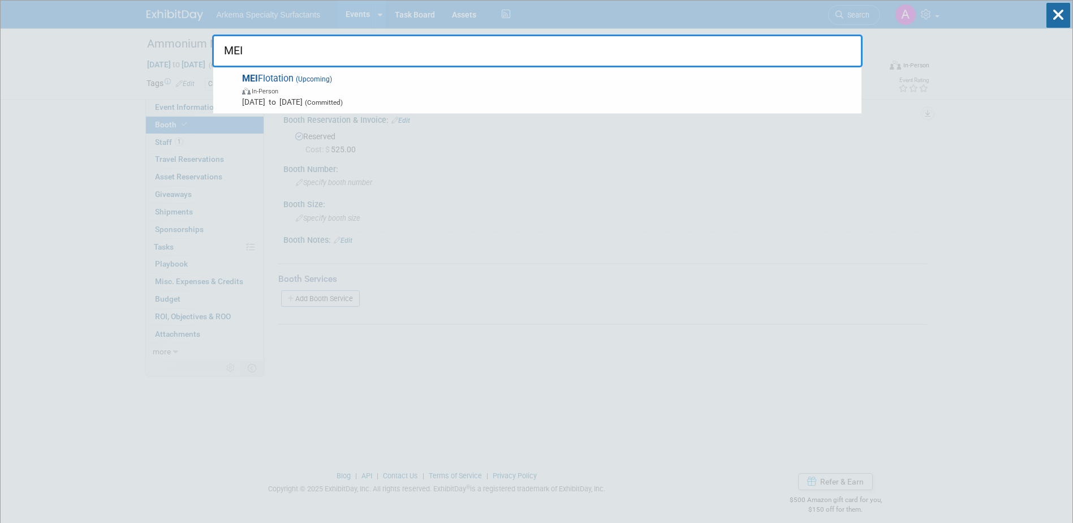
type input "MEI"
click at [431, 92] on span "In-Person" at bounding box center [549, 90] width 614 height 11
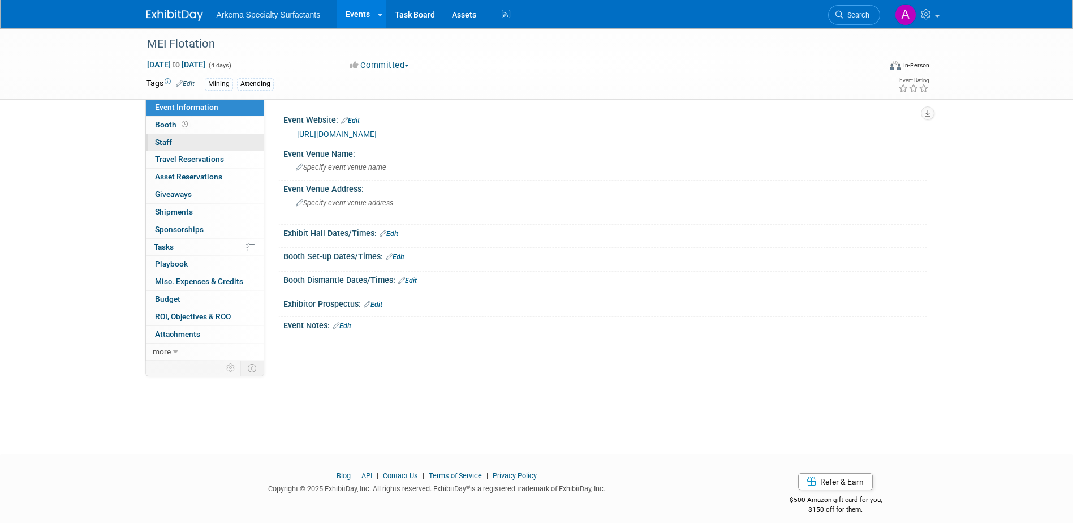
click at [188, 139] on link "0 Staff 0" at bounding box center [205, 142] width 118 height 17
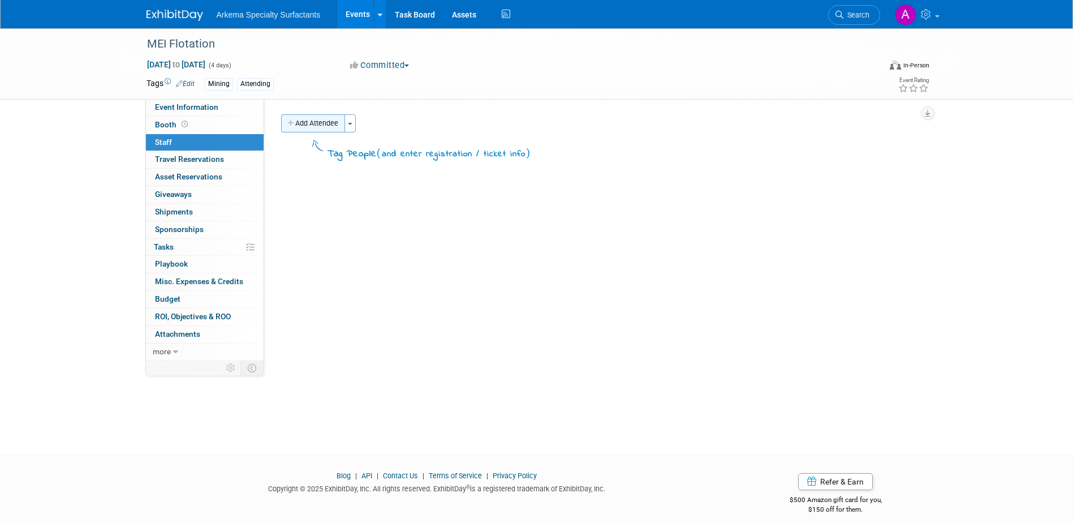
click at [327, 122] on button "Add Attendee" at bounding box center [313, 123] width 64 height 18
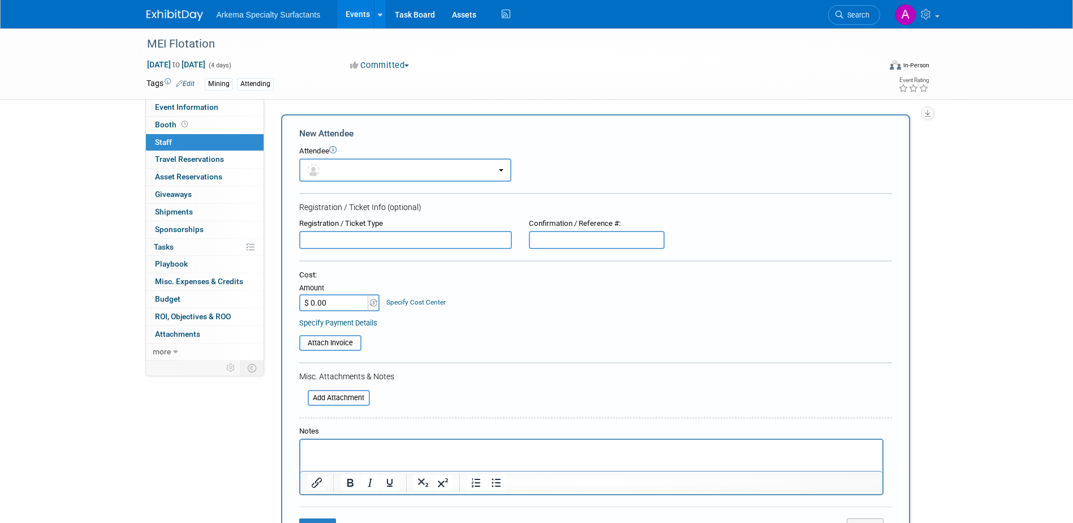
click at [341, 298] on input "$ 0.00" at bounding box center [334, 302] width 71 height 17
type input "$ 2,565.74"
click at [385, 456] on html at bounding box center [591, 448] width 582 height 16
click at [397, 446] on p "Rich Text Area. Press ALT-0 for help." at bounding box center [591, 449] width 569 height 11
paste body "Rich Text Area. Press ALT-0 for help."
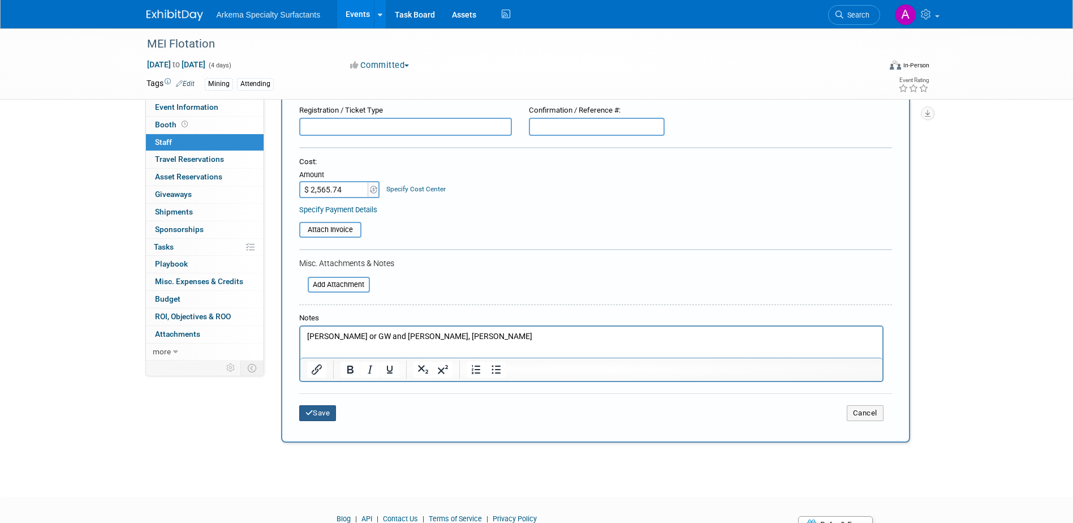
click at [329, 414] on button "Save" at bounding box center [317, 413] width 37 height 16
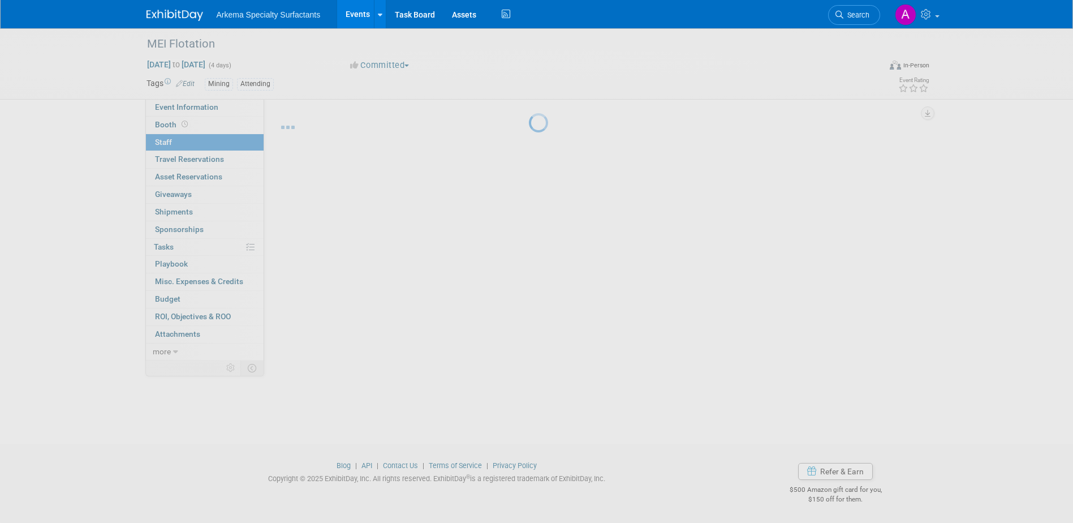
scroll to position [10, 0]
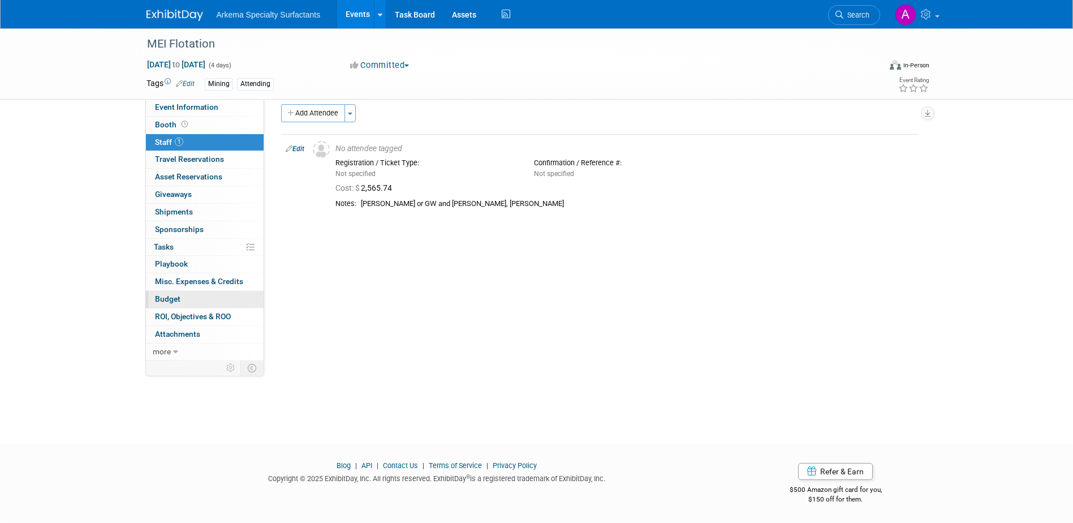
click at [190, 299] on link "Budget" at bounding box center [205, 299] width 118 height 17
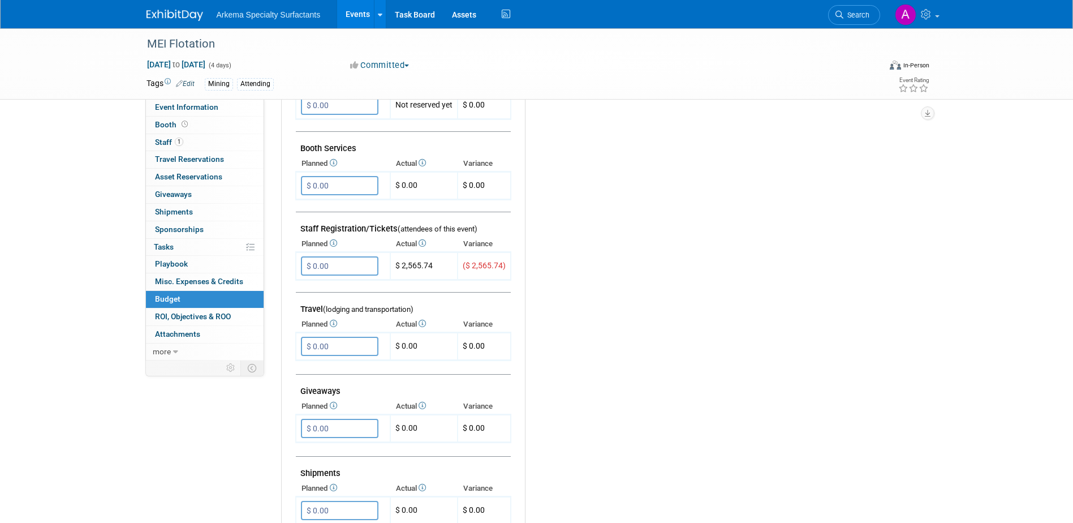
scroll to position [283, 0]
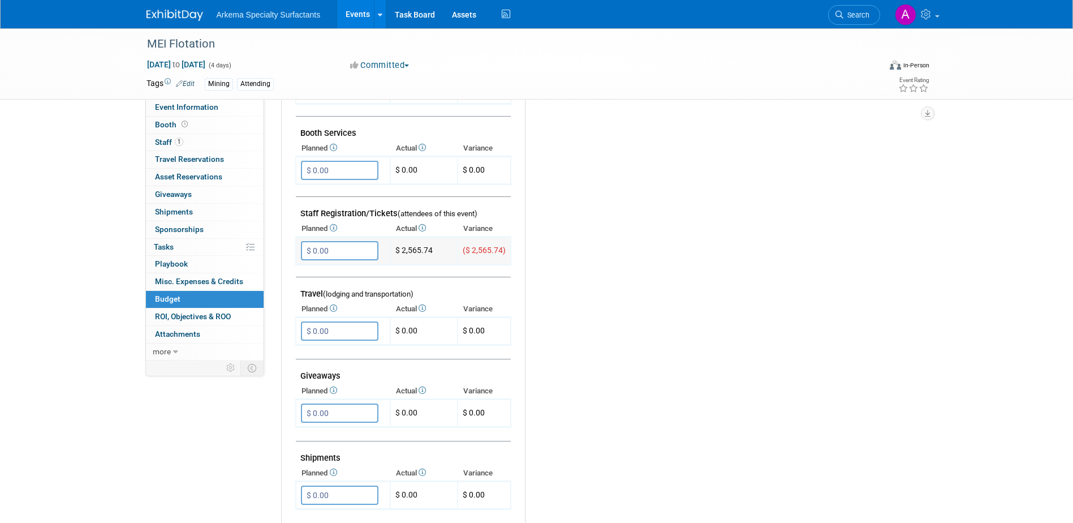
click at [357, 254] on input "$ 0.00" at bounding box center [340, 250] width 78 height 19
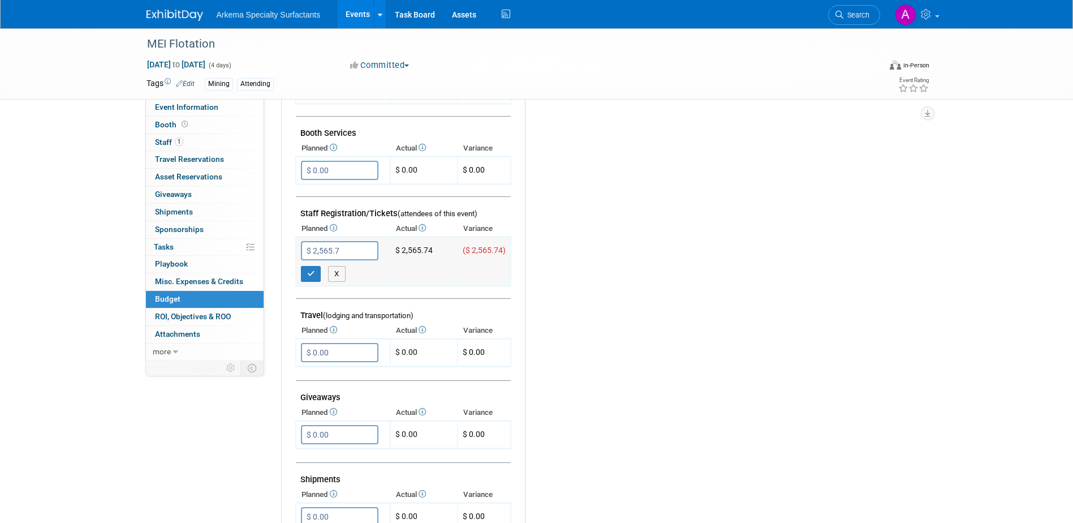
type input "$ 2,565.74"
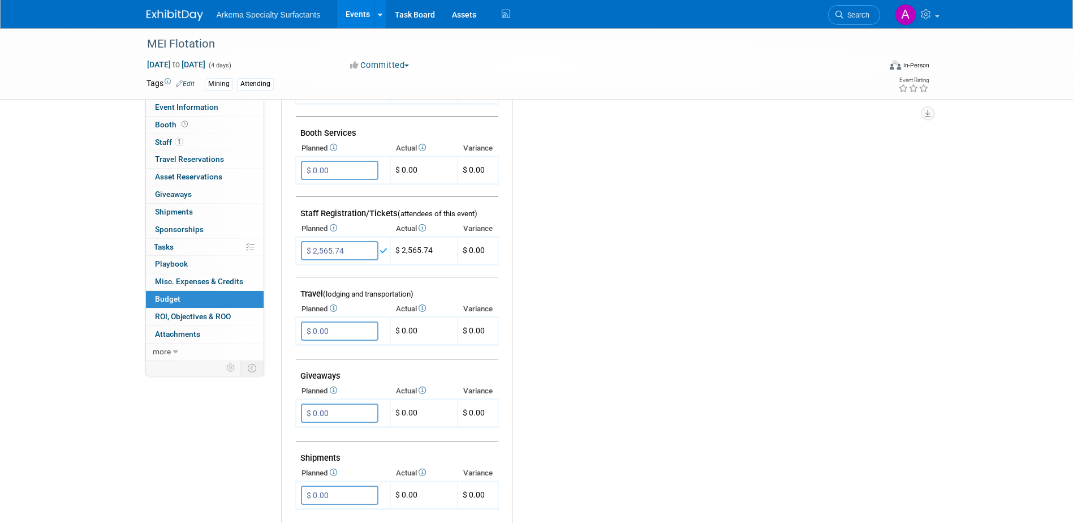
click at [625, 342] on div "Budget Notes: Edit X" at bounding box center [711, 329] width 397 height 587
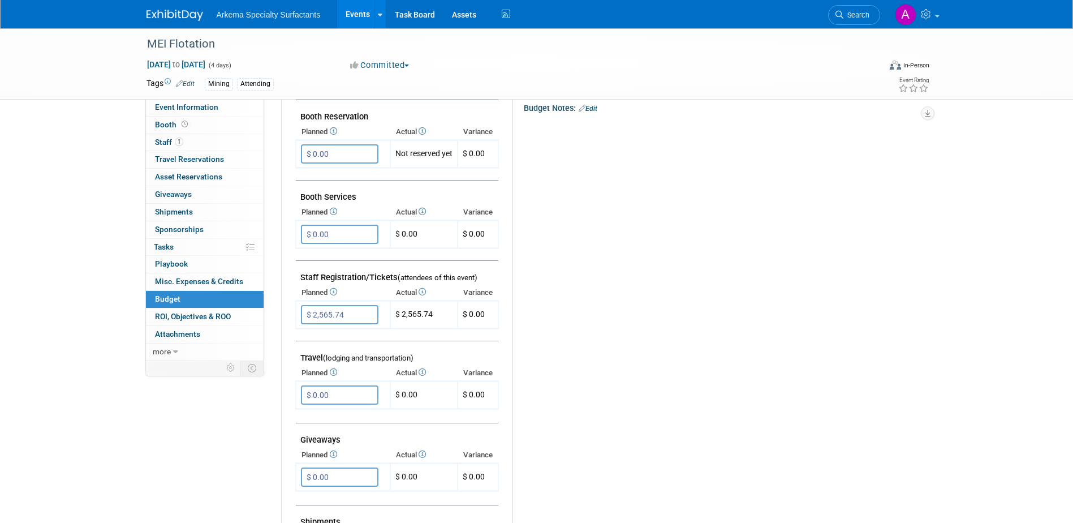
scroll to position [0, 0]
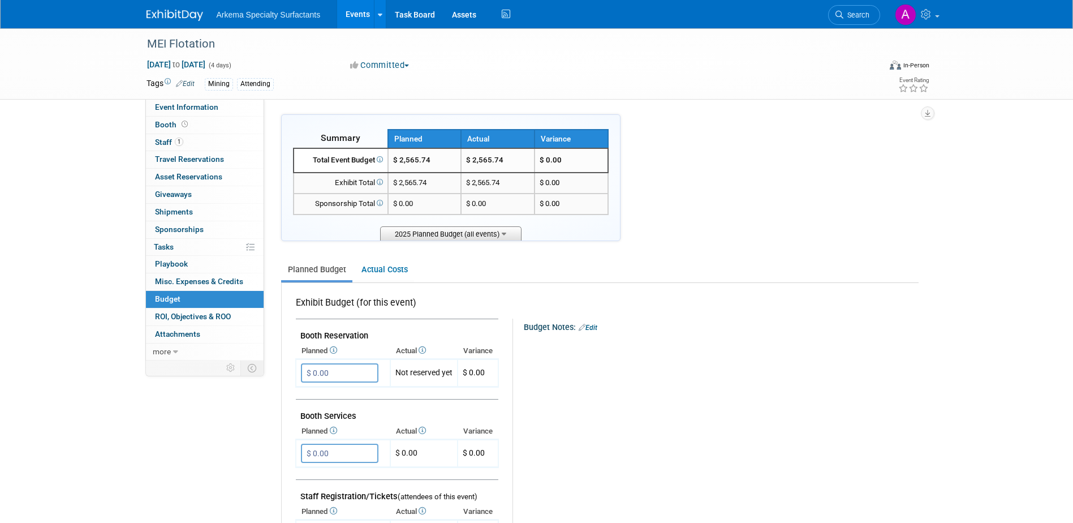
click at [469, 237] on span "2025 Planned Budget (all events)" at bounding box center [450, 233] width 141 height 14
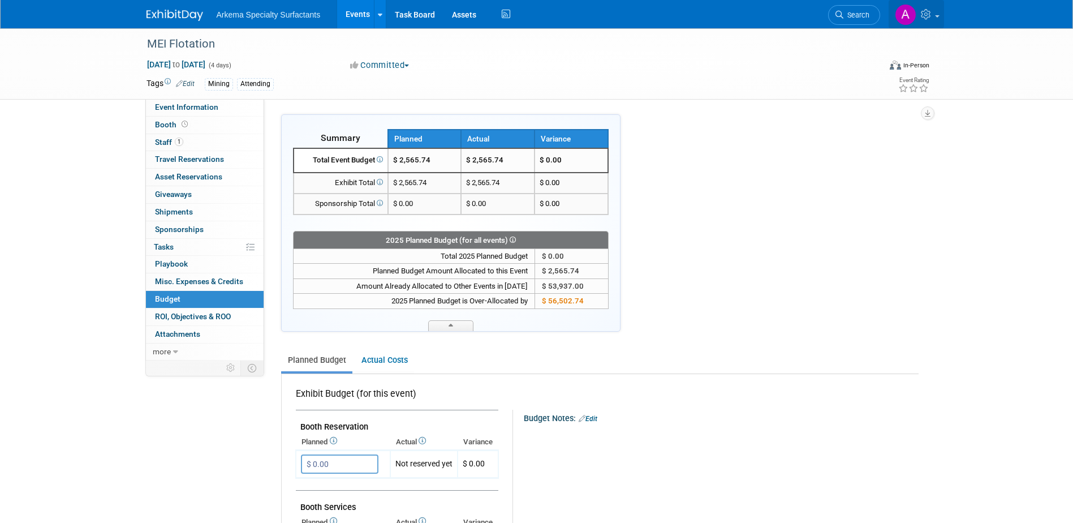
click at [930, 10] on icon at bounding box center [927, 14] width 13 height 10
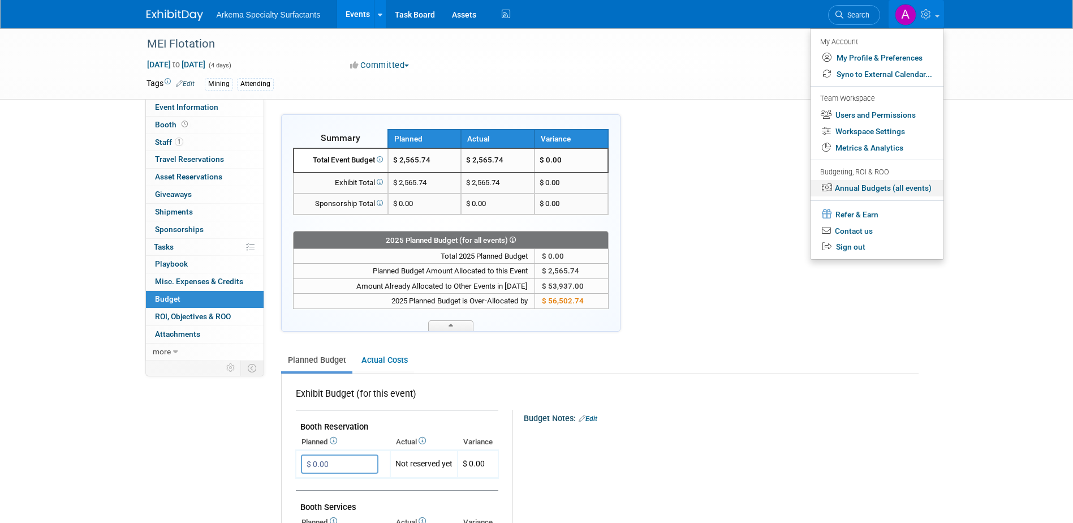
click at [920, 191] on link "Annual Budgets (all events)" at bounding box center [877, 188] width 133 height 16
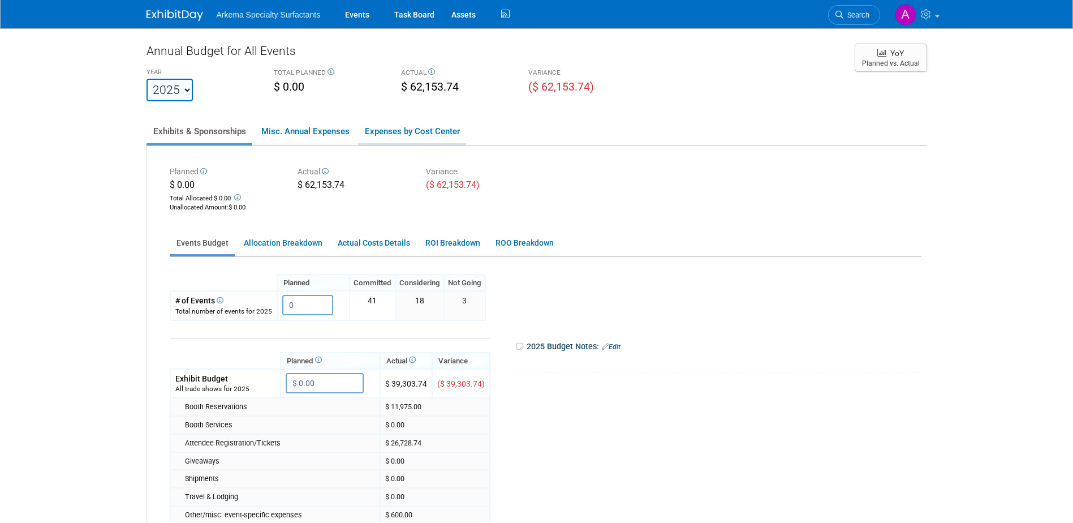
click at [434, 133] on link "Expenses by Cost Center" at bounding box center [412, 131] width 108 height 24
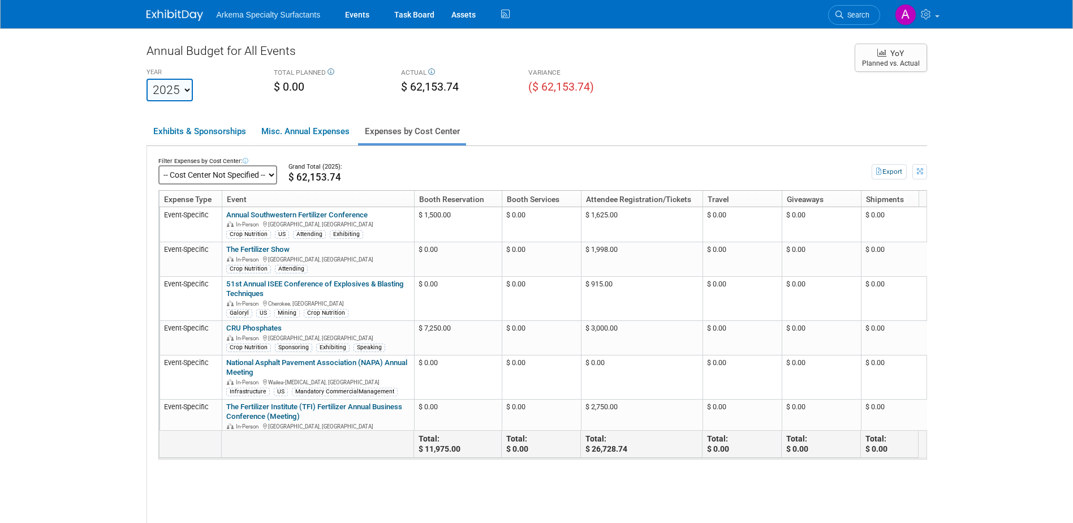
click at [272, 171] on select "-- Cost Center Not Specified --" at bounding box center [217, 174] width 119 height 19
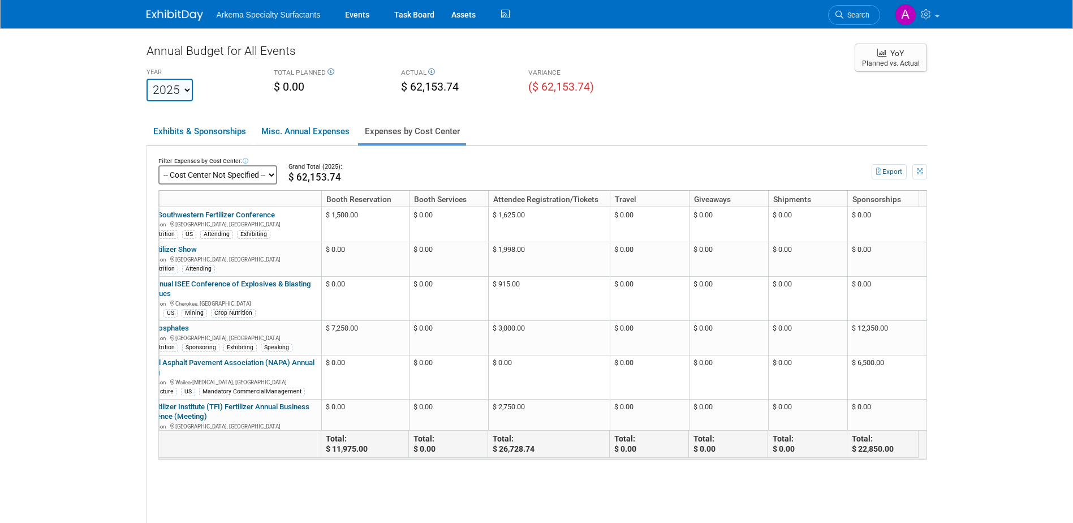
scroll to position [0, 124]
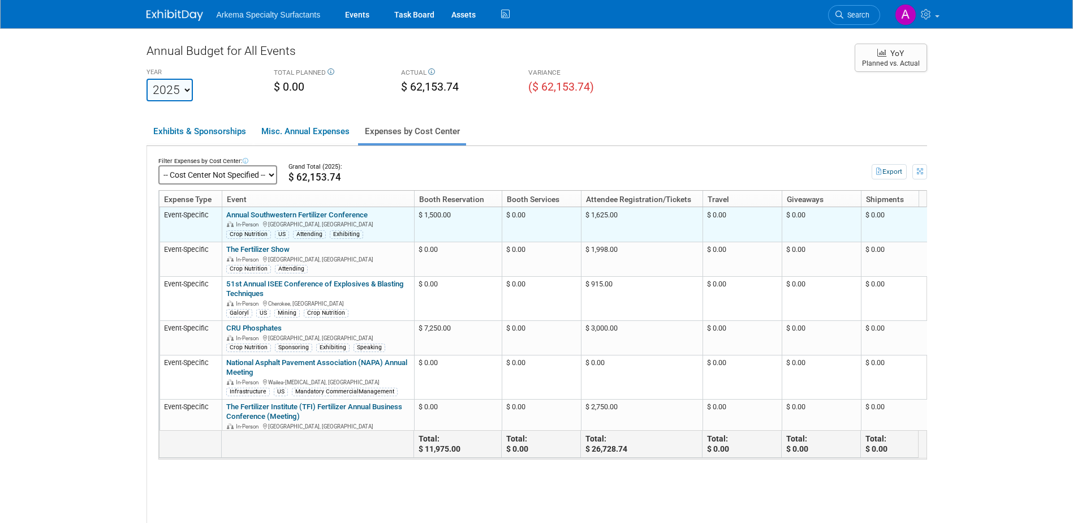
click at [304, 216] on link "Annual Southwestern Fertilizer Conference" at bounding box center [296, 215] width 141 height 8
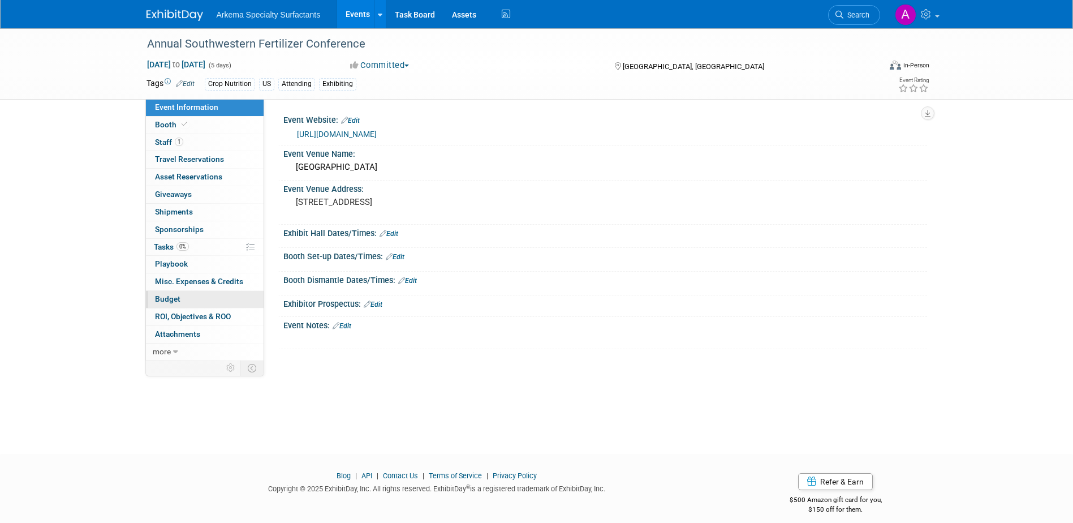
click at [208, 299] on link "Budget" at bounding box center [205, 299] width 118 height 17
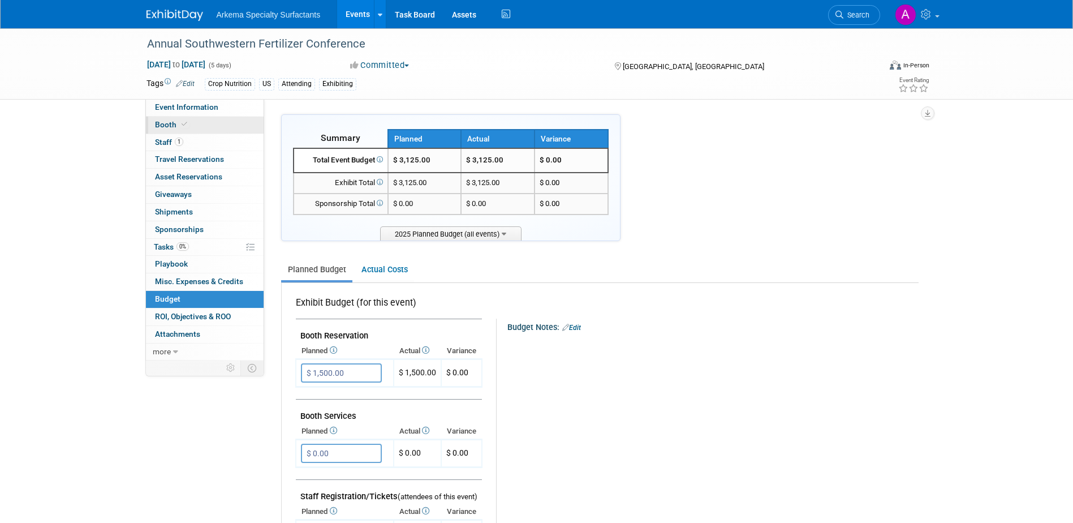
click at [182, 125] on icon at bounding box center [185, 124] width 6 height 6
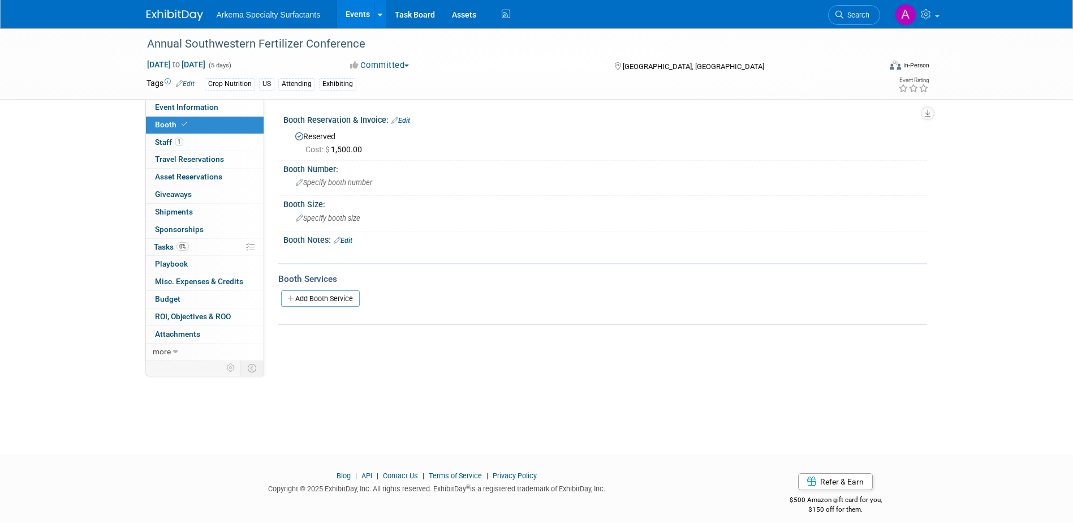
click at [410, 119] on link "Edit" at bounding box center [401, 121] width 19 height 8
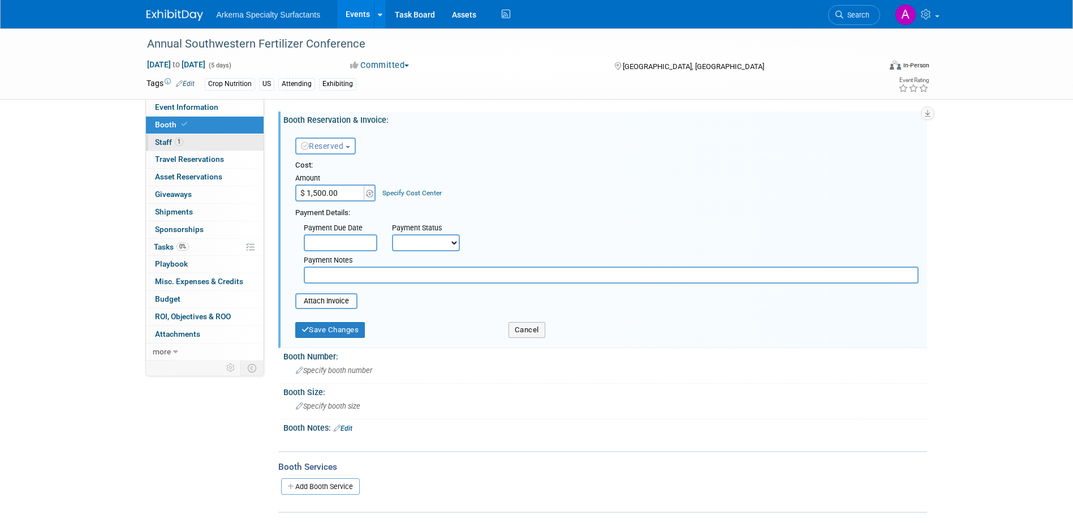
click at [185, 136] on link "1 Staff 1" at bounding box center [205, 142] width 118 height 17
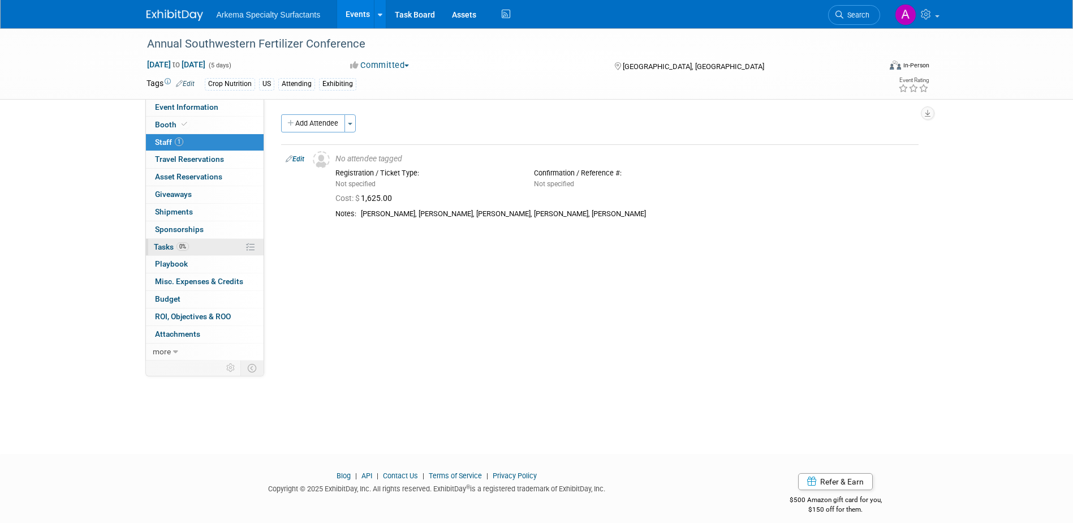
click at [201, 245] on link "0% Tasks 0%" at bounding box center [205, 247] width 118 height 17
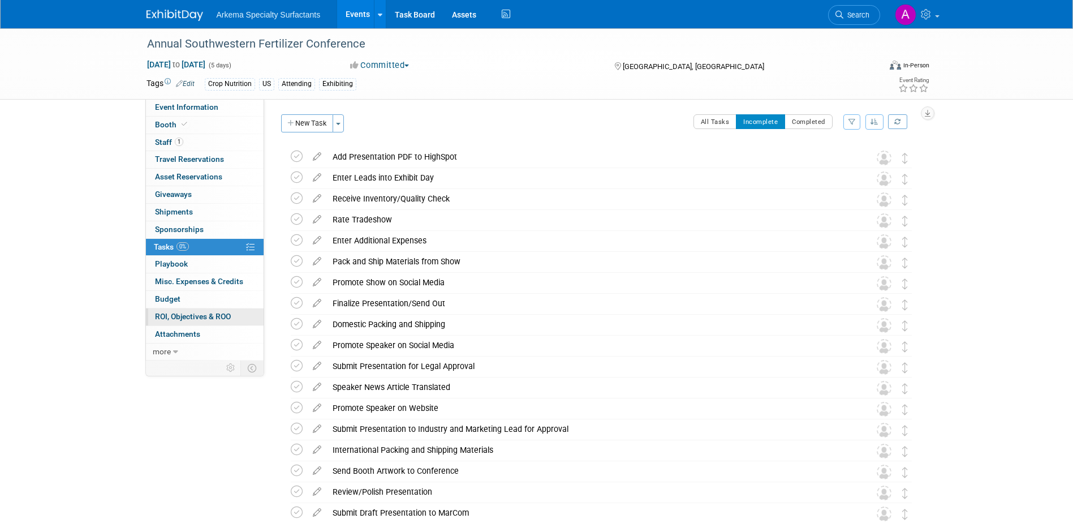
click at [201, 313] on span "ROI, Objectives & ROO 0" at bounding box center [193, 316] width 76 height 9
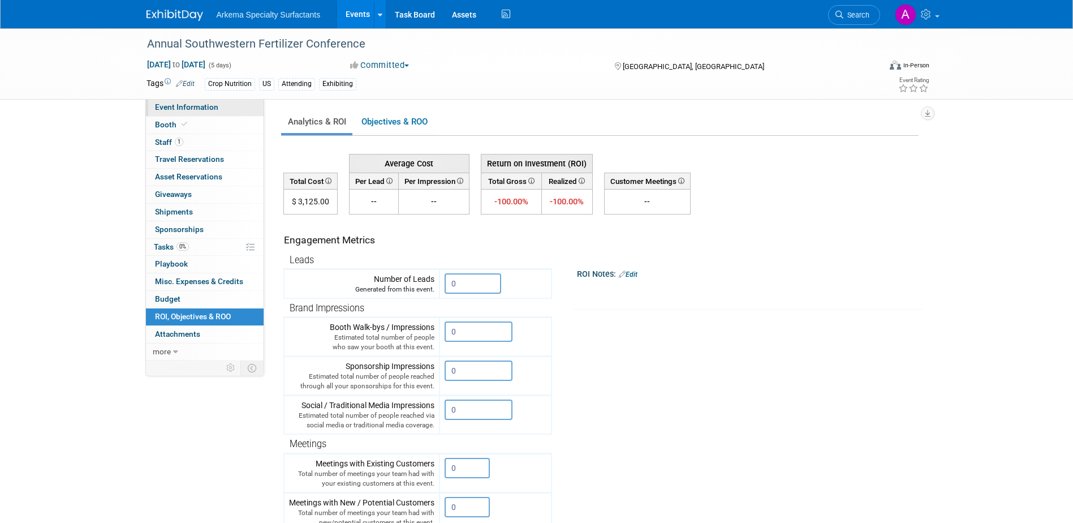
click at [195, 105] on span "Event Information" at bounding box center [186, 106] width 63 height 9
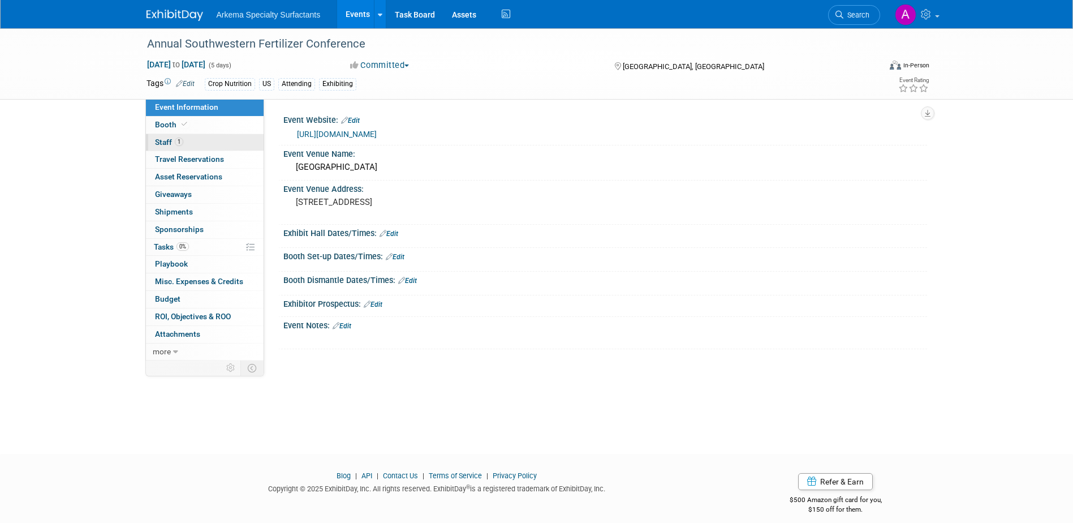
click at [184, 139] on link "1 Staff 1" at bounding box center [205, 142] width 118 height 17
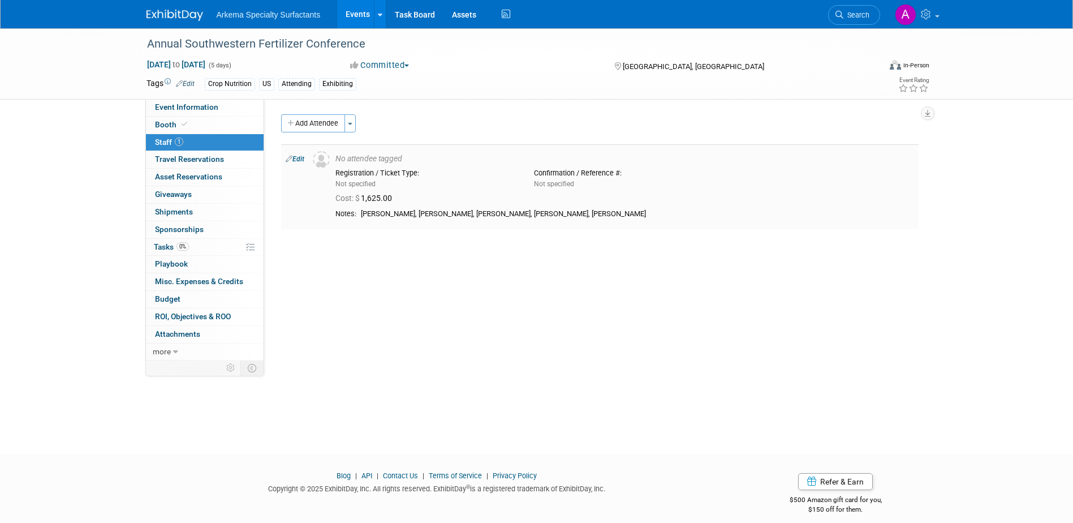
click at [298, 160] on link "Edit" at bounding box center [295, 159] width 19 height 8
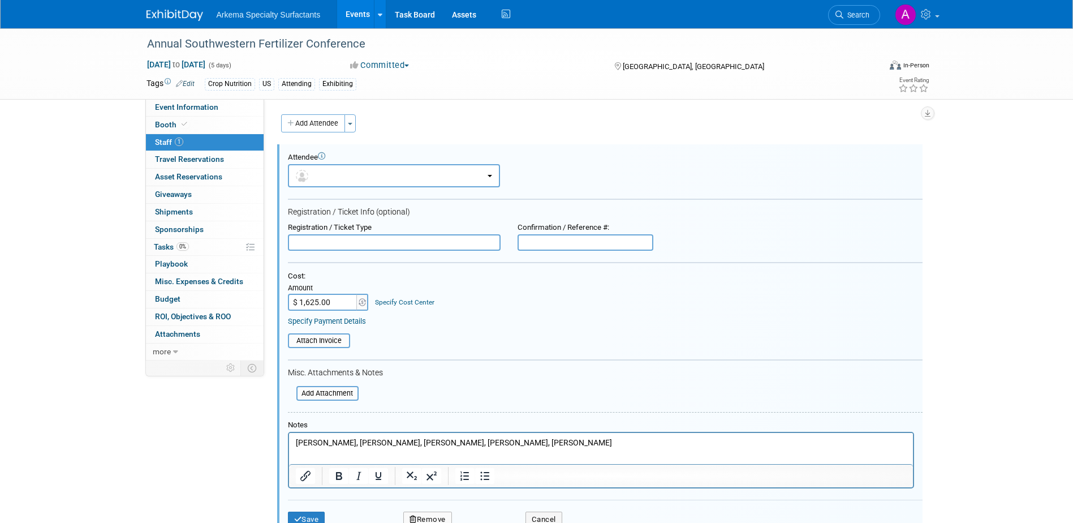
click at [407, 298] on link "Specify Cost Center" at bounding box center [404, 302] width 59 height 8
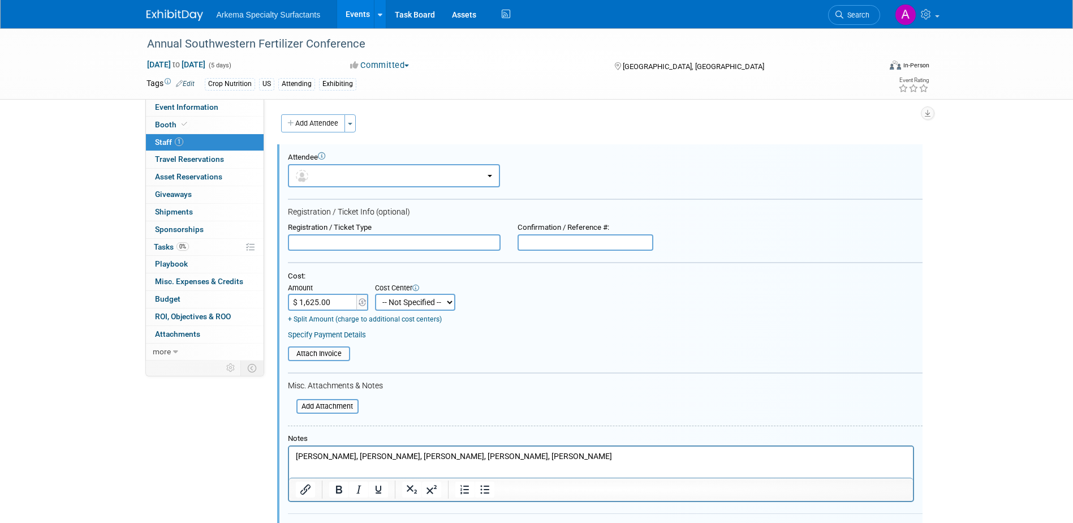
click at [448, 303] on select "-- Not Specified --" at bounding box center [415, 302] width 80 height 17
click at [976, 205] on div "Annual Southwestern Fertilizer Conference Jul 13, 2025 to Jul 17, 2025 (5 days)…" at bounding box center [536, 307] width 1073 height 559
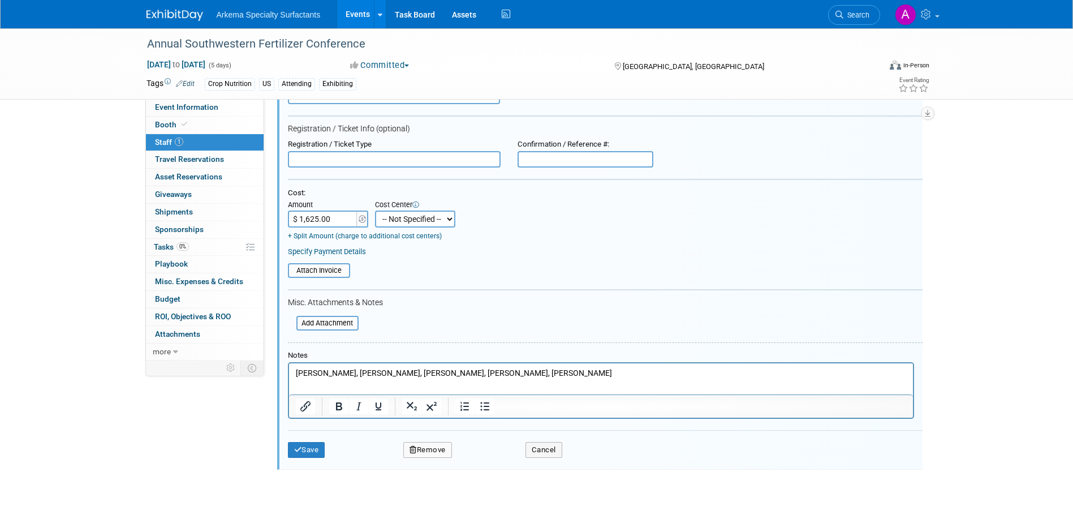
scroll to position [164, 0]
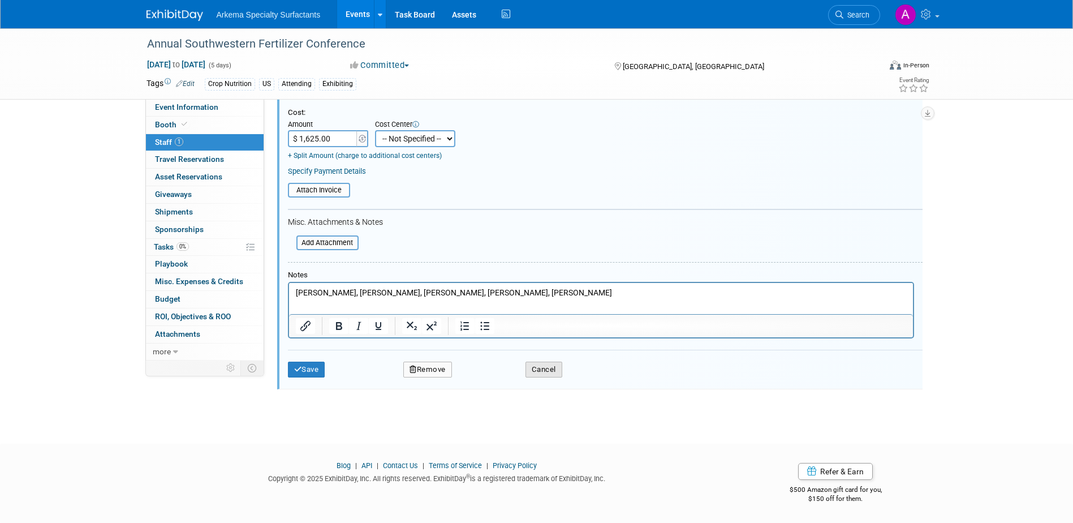
click at [544, 371] on button "Cancel" at bounding box center [544, 370] width 37 height 16
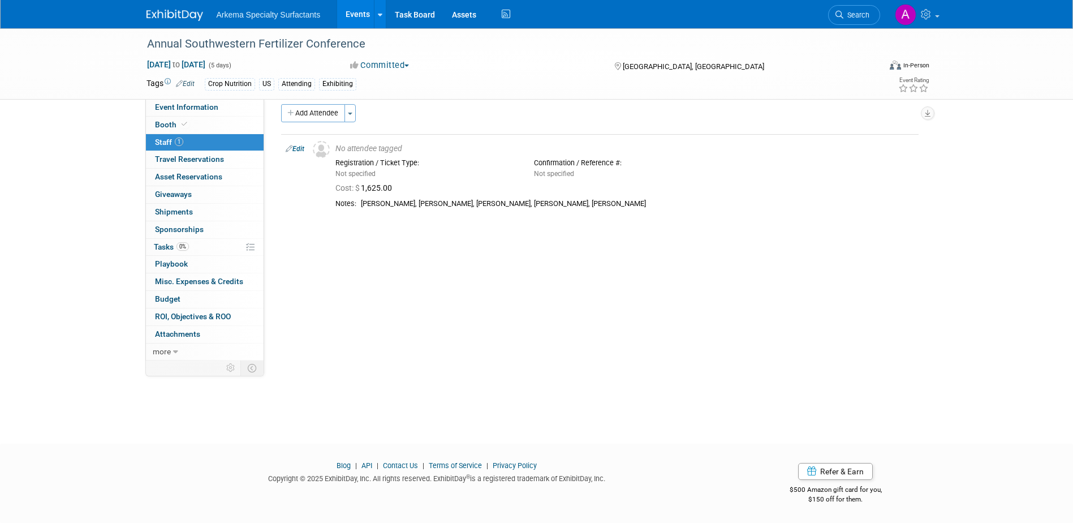
scroll to position [10, 0]
click at [937, 16] on span at bounding box center [937, 16] width 5 height 2
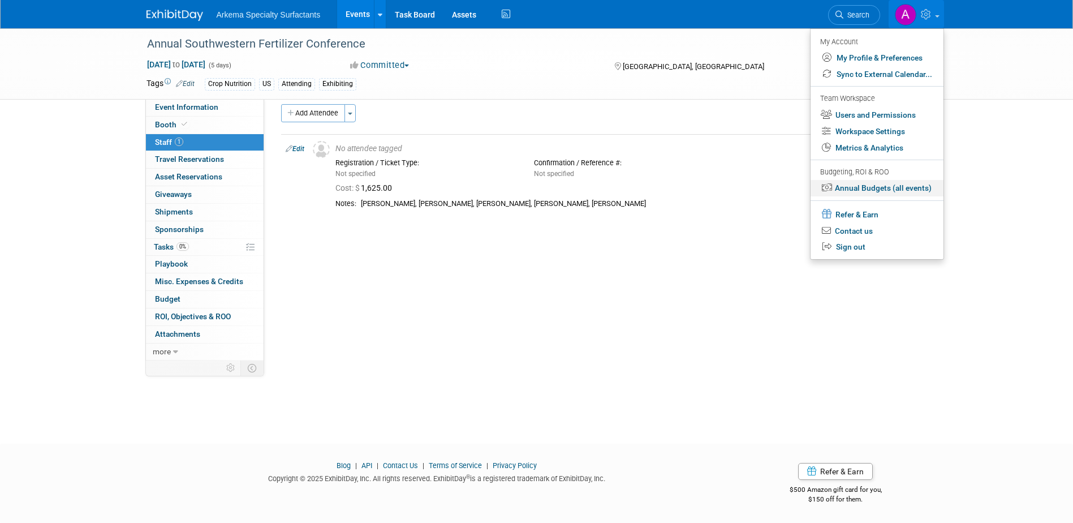
click at [905, 187] on link "Annual Budgets (all events)" at bounding box center [877, 188] width 133 height 16
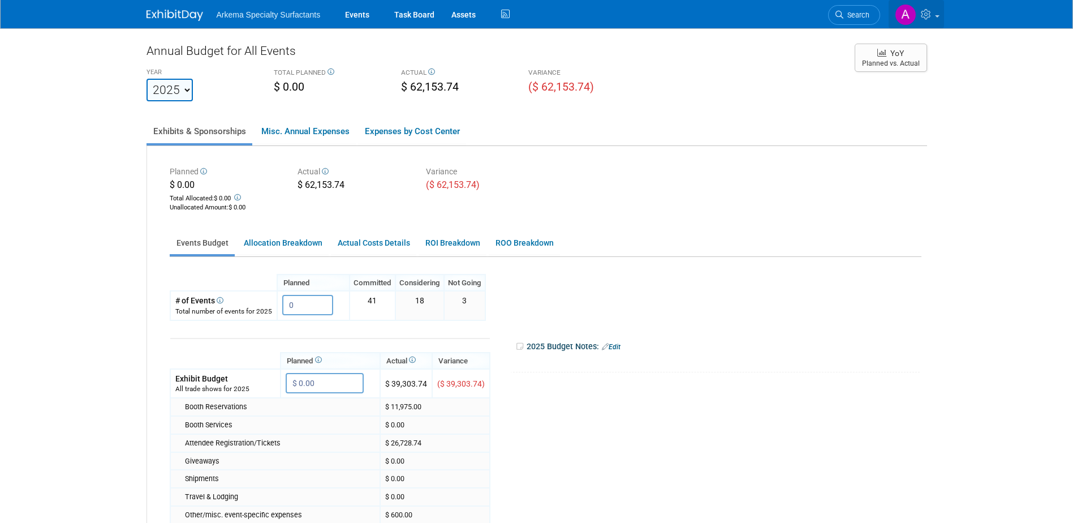
click at [930, 18] on icon at bounding box center [927, 14] width 13 height 10
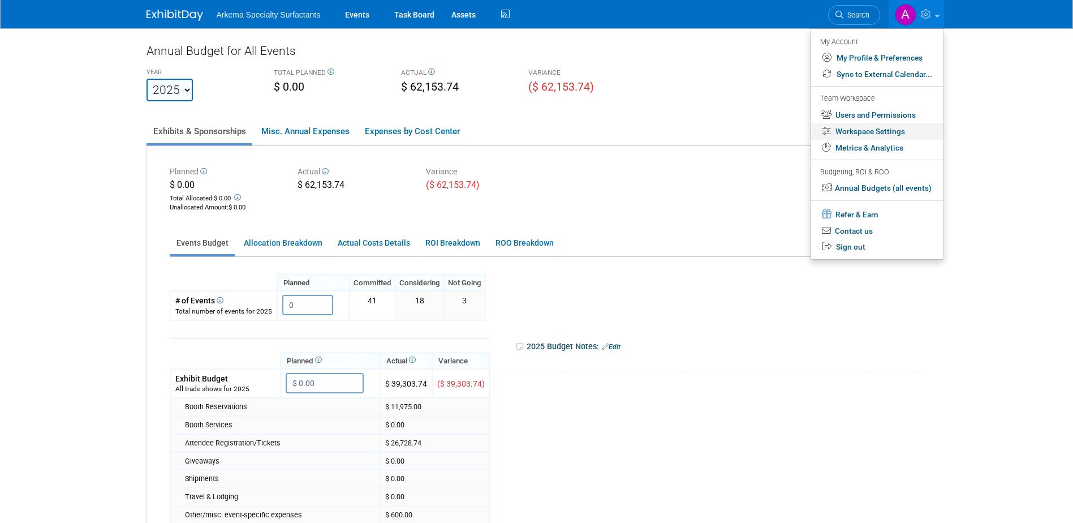
click at [890, 131] on link "Workspace Settings" at bounding box center [877, 131] width 133 height 16
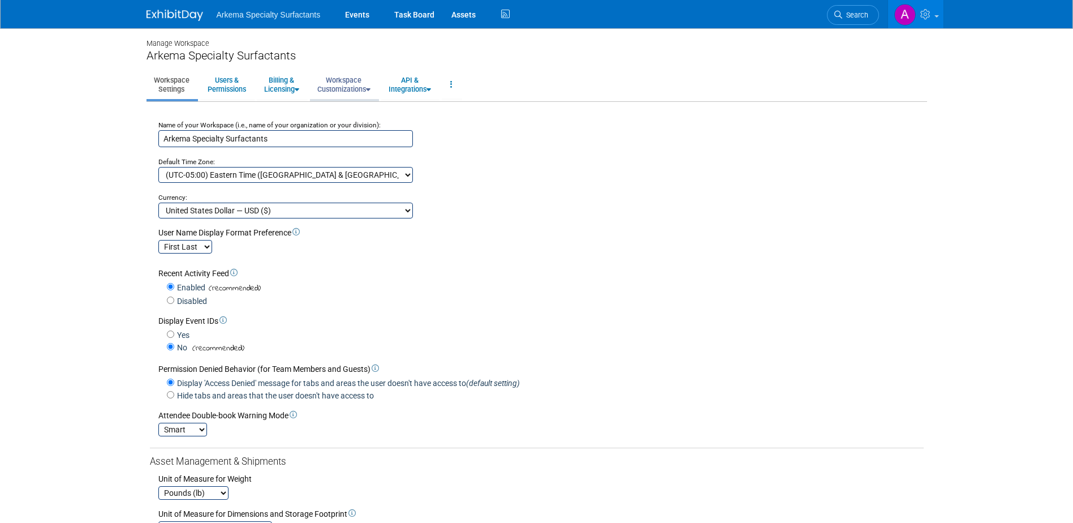
click at [364, 82] on link "Workspace Customizations" at bounding box center [344, 85] width 68 height 28
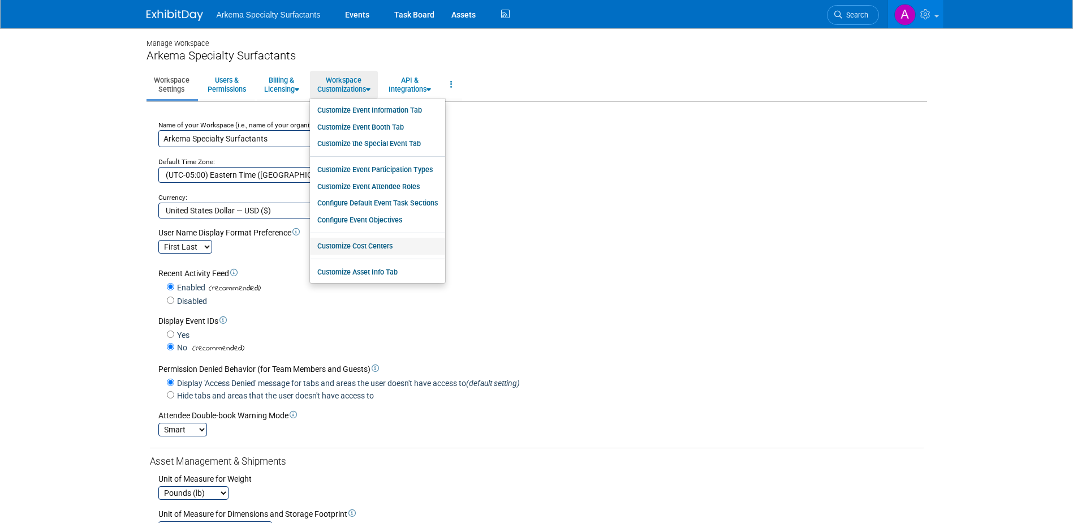
click at [393, 246] on link "Customize Cost Centers" at bounding box center [377, 246] width 135 height 17
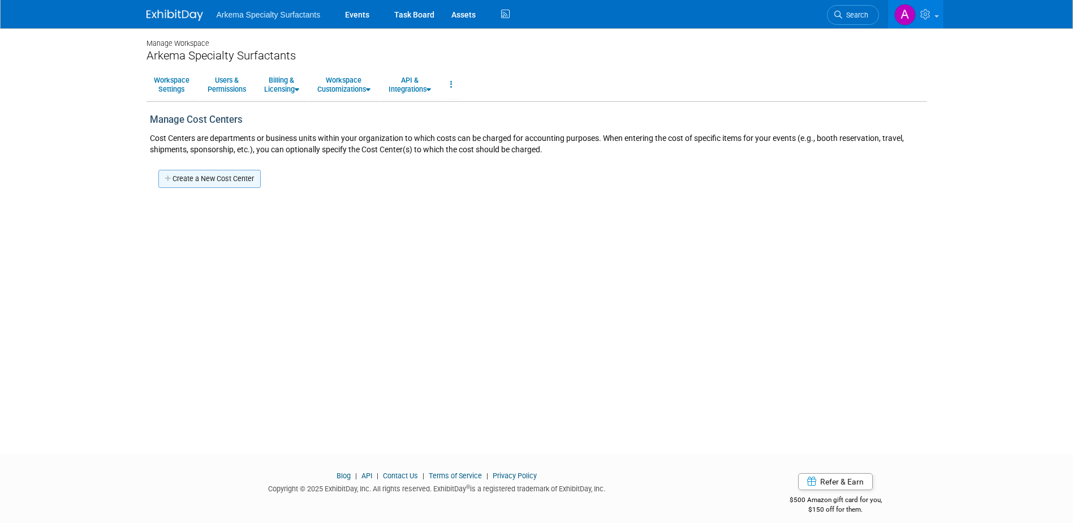
click at [238, 182] on link "Create a New Cost Center" at bounding box center [209, 179] width 102 height 18
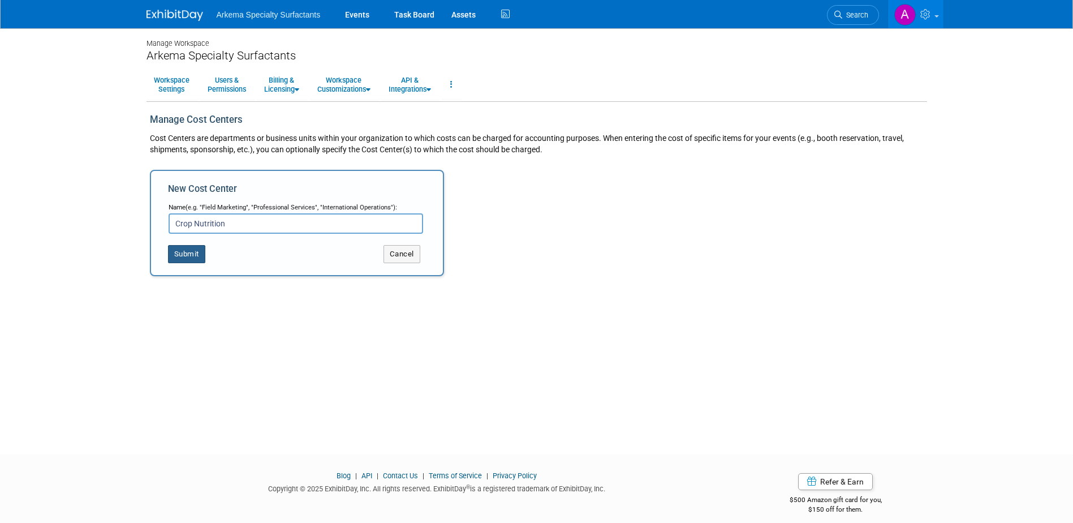
type input "Crop Nutrition"
click at [188, 256] on button "Submit" at bounding box center [186, 254] width 37 height 18
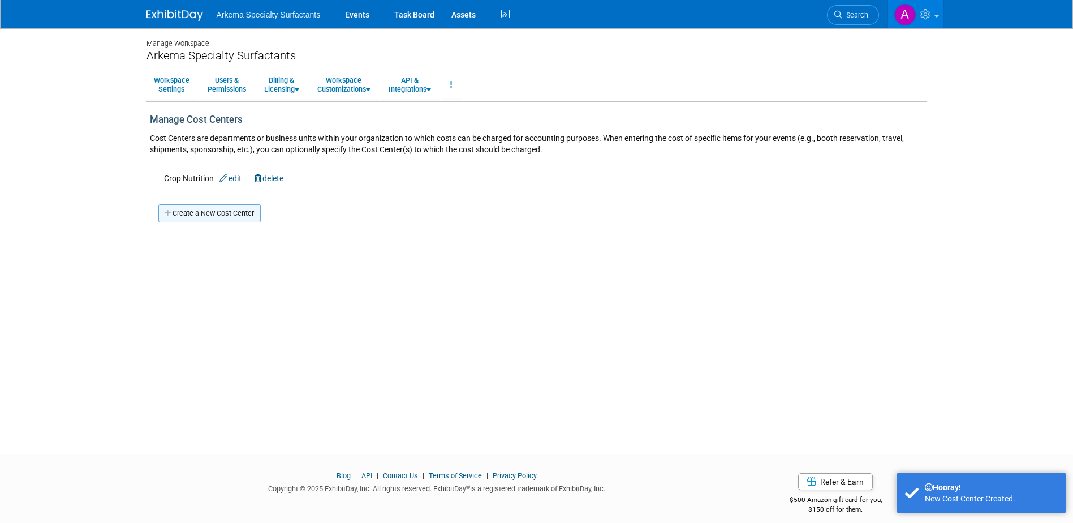
click at [230, 212] on link "Create a New Cost Center" at bounding box center [209, 213] width 102 height 18
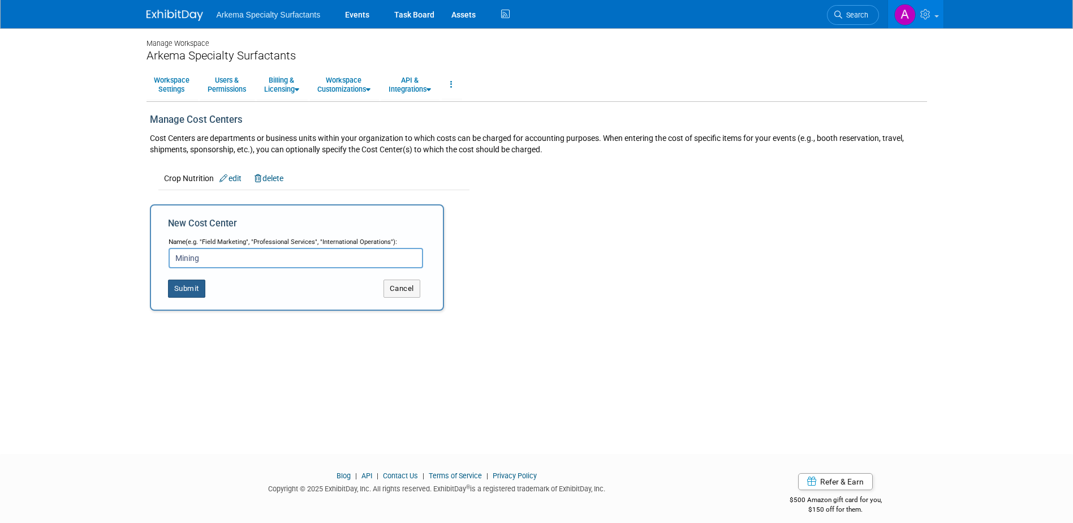
type input "Mining"
click at [193, 288] on button "Submit" at bounding box center [186, 289] width 37 height 18
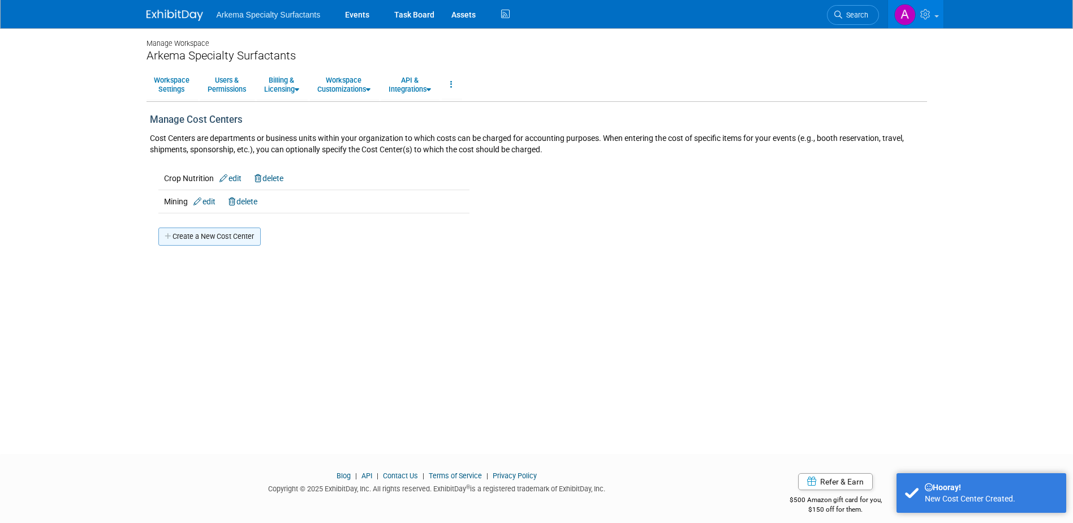
click at [229, 233] on link "Create a New Cost Center" at bounding box center [209, 236] width 102 height 18
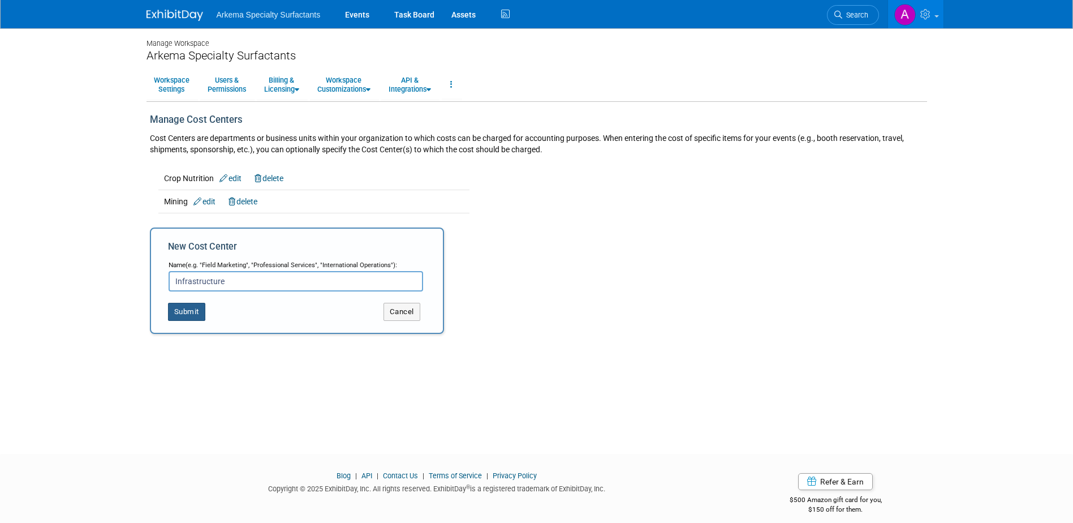
type input "Infrastructure"
click at [182, 313] on button "Submit" at bounding box center [186, 312] width 37 height 18
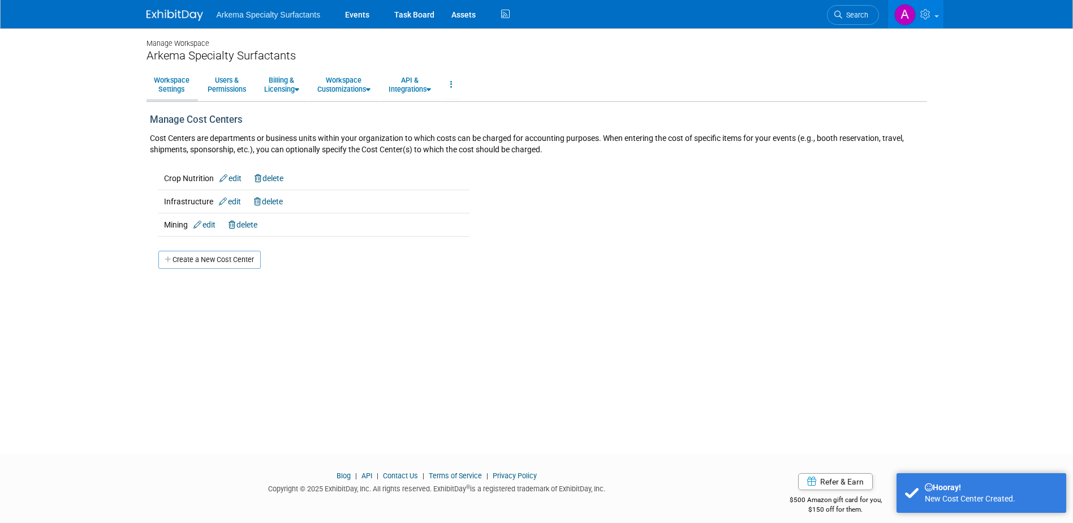
click at [174, 85] on link "Workspace Settings" at bounding box center [172, 85] width 50 height 28
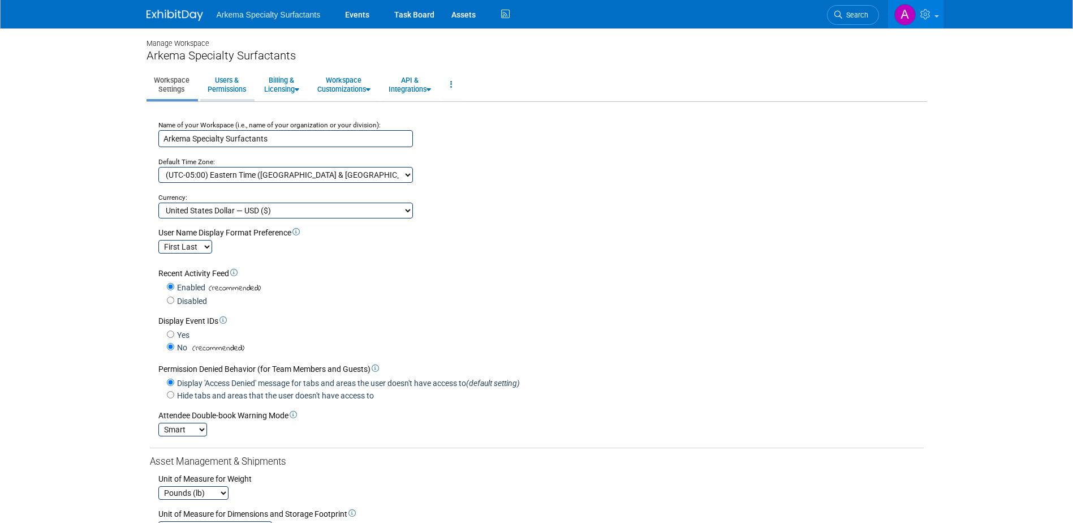
click at [234, 81] on link "Users & Permissions" at bounding box center [226, 85] width 53 height 28
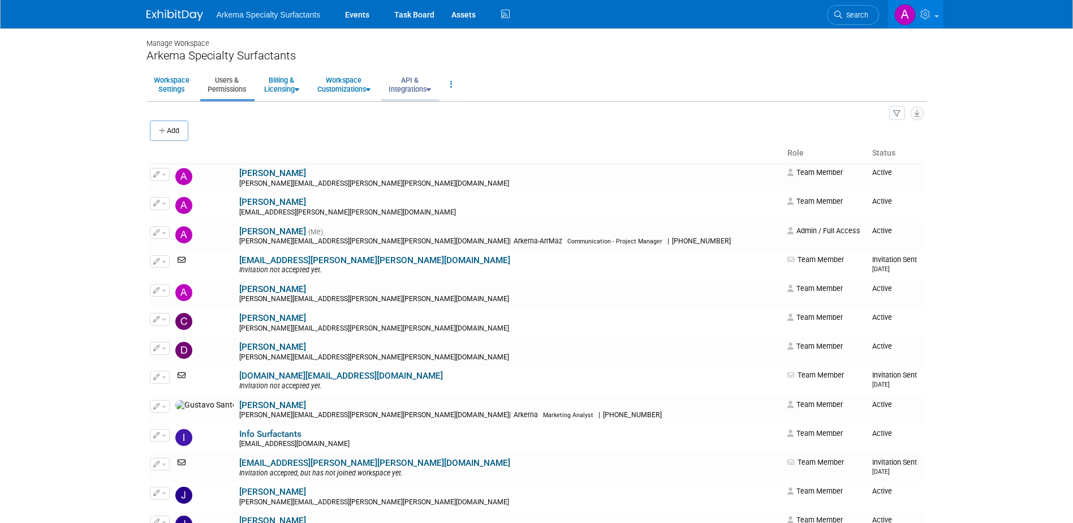
click at [421, 85] on link "API & Integrations" at bounding box center [409, 85] width 57 height 28
click at [422, 81] on link "API & Integrations" at bounding box center [409, 85] width 57 height 28
click at [414, 80] on link "API & Integrations" at bounding box center [409, 85] width 57 height 28
click at [426, 108] on link "API Access" at bounding box center [425, 110] width 89 height 17
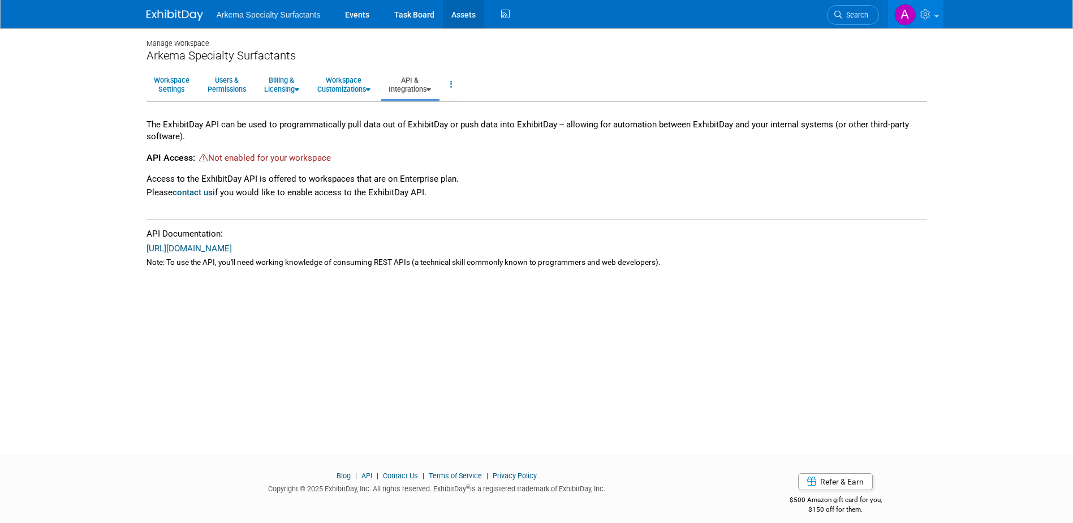
click at [456, 12] on link "Assets" at bounding box center [463, 14] width 41 height 28
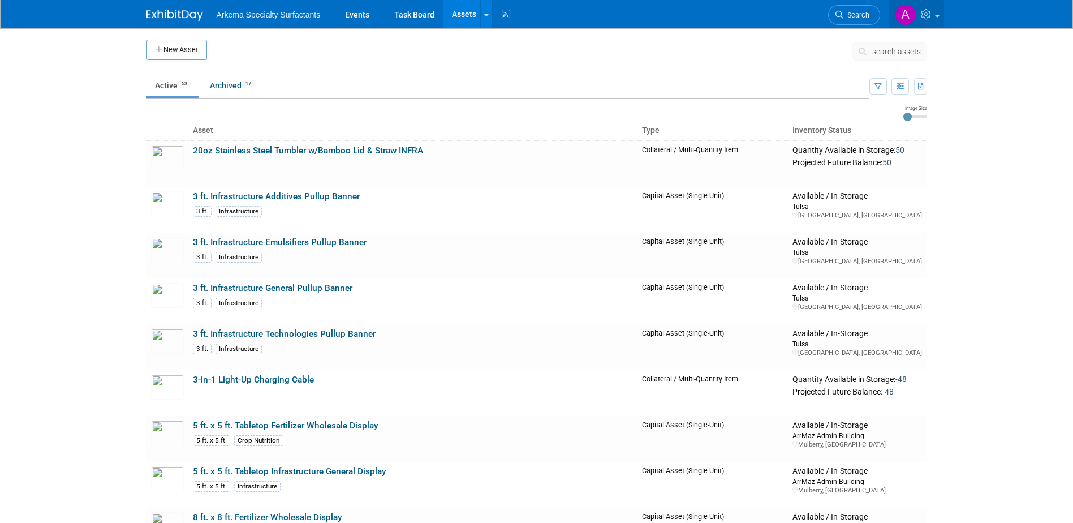
click at [937, 19] on link at bounding box center [916, 14] width 55 height 28
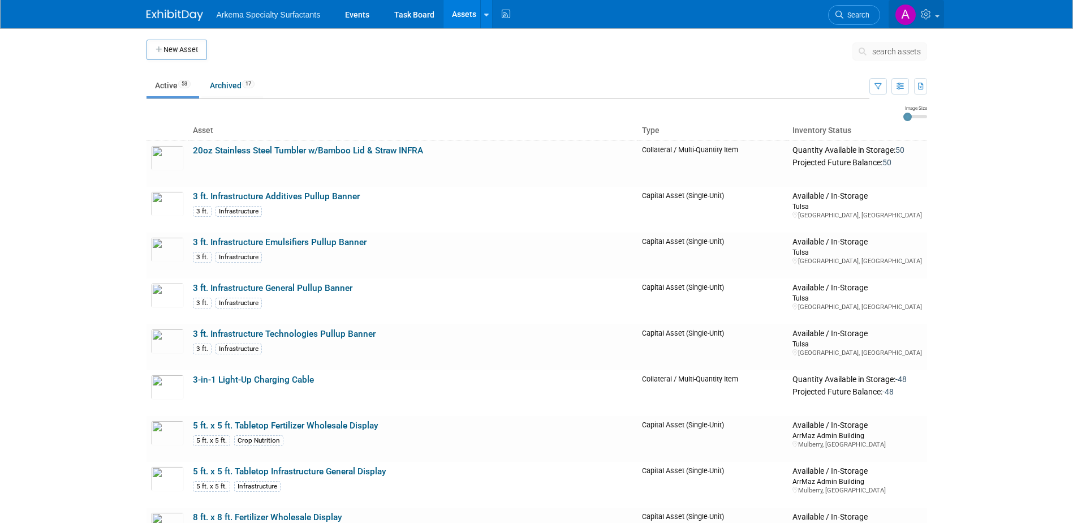
click at [936, 16] on span at bounding box center [937, 16] width 5 height 2
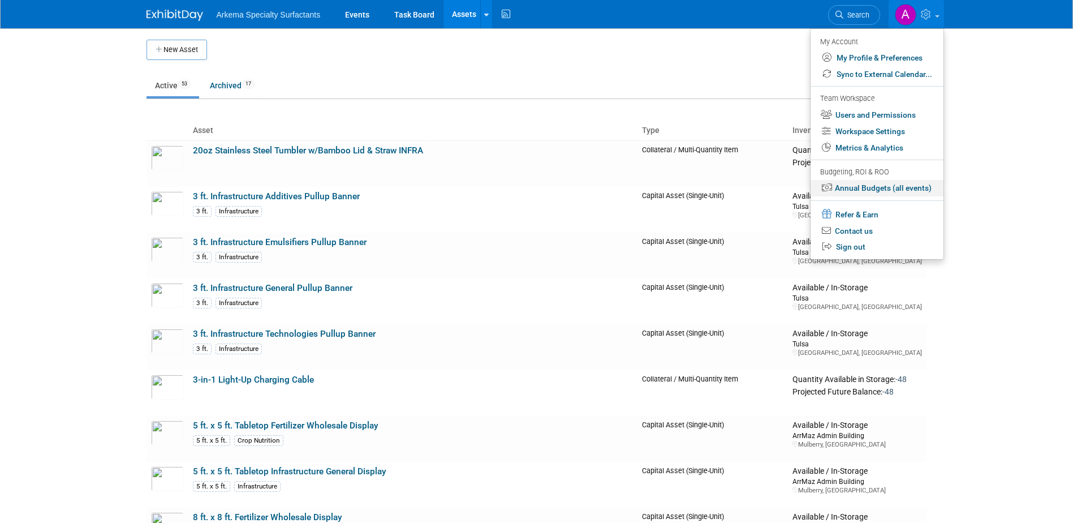
click at [917, 184] on link "Annual Budgets (all events)" at bounding box center [877, 188] width 133 height 16
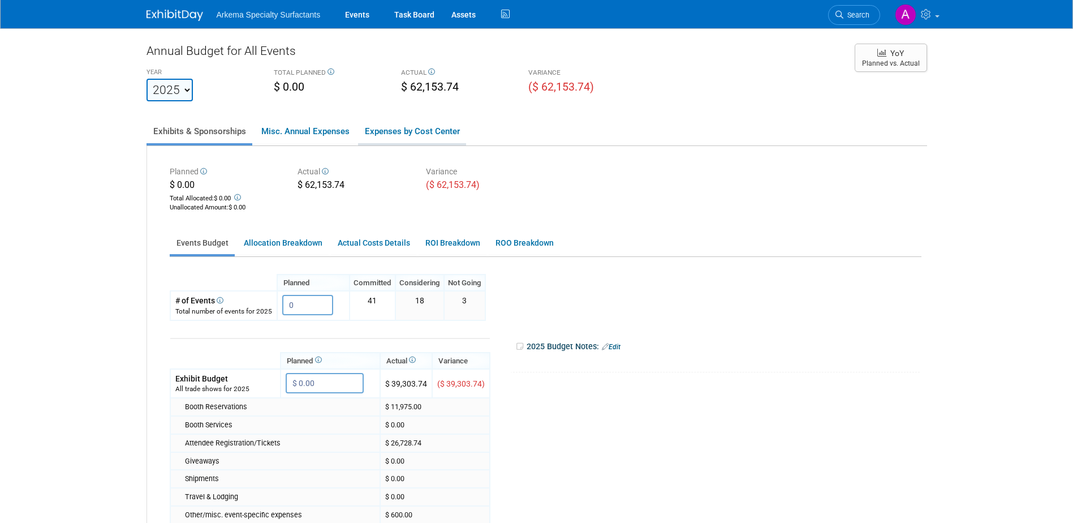
click at [418, 130] on link "Expenses by Cost Center" at bounding box center [412, 131] width 108 height 24
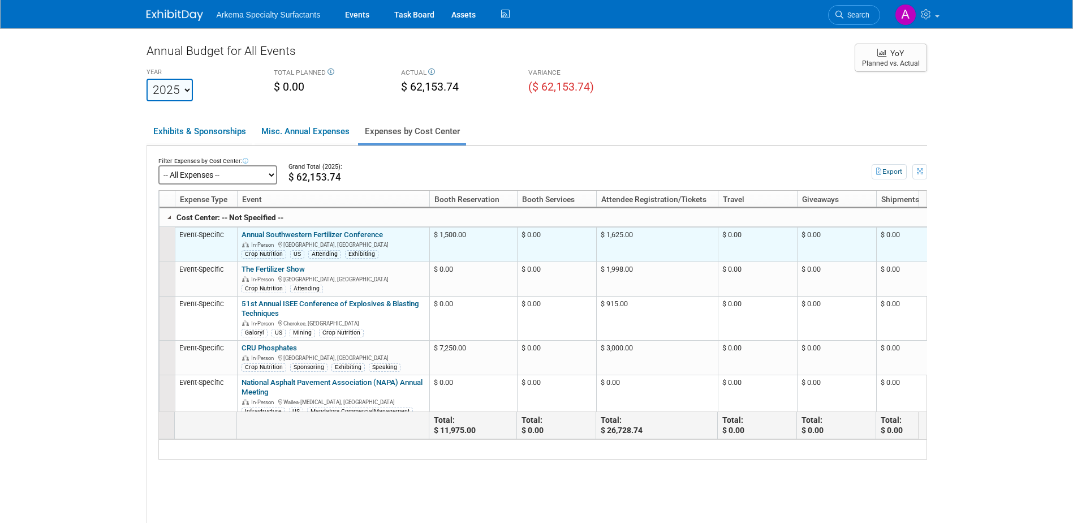
click at [360, 239] on link "Annual Southwestern Fertilizer Conference" at bounding box center [312, 234] width 141 height 8
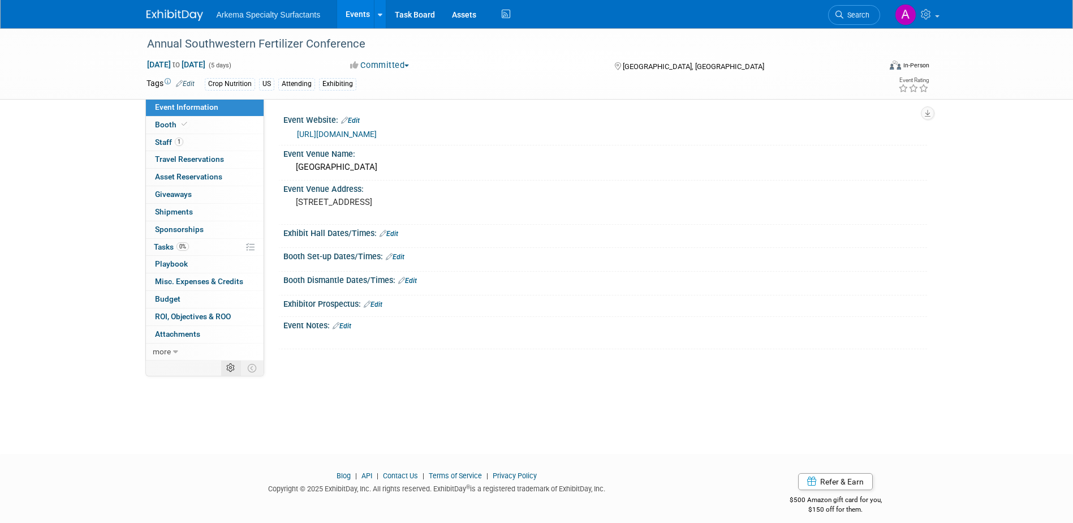
click at [226, 369] on icon at bounding box center [230, 368] width 8 height 8
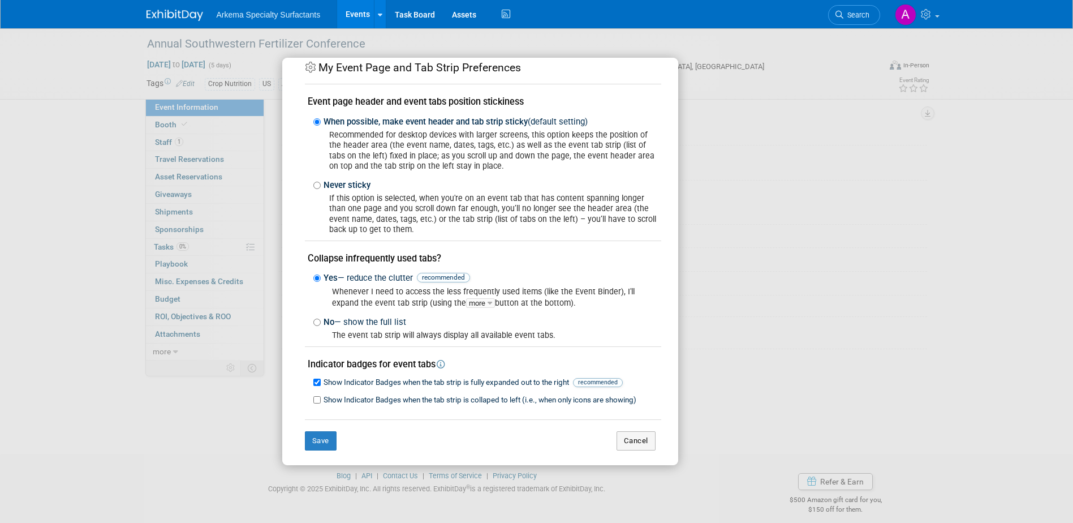
scroll to position [22, 0]
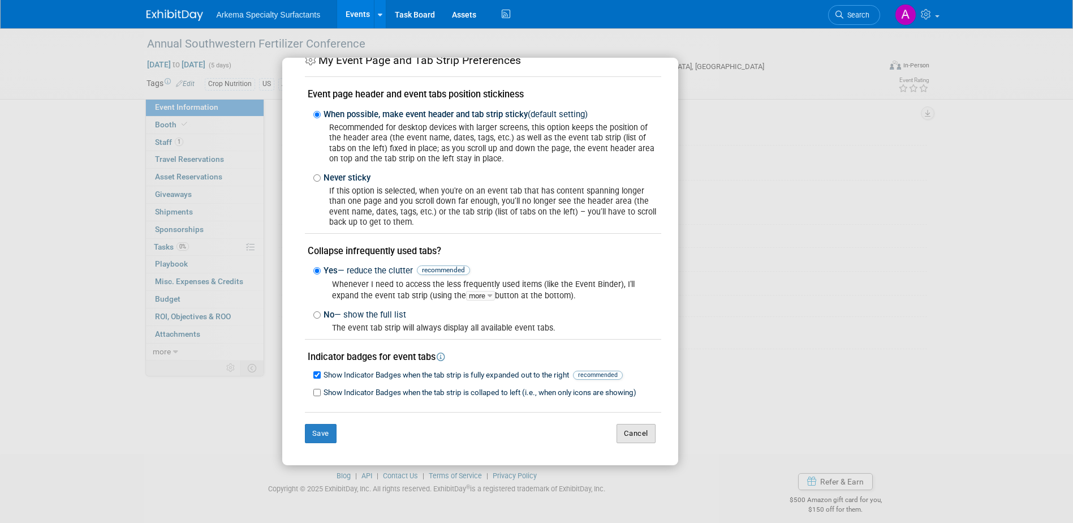
click at [626, 429] on button "Cancel" at bounding box center [636, 433] width 39 height 19
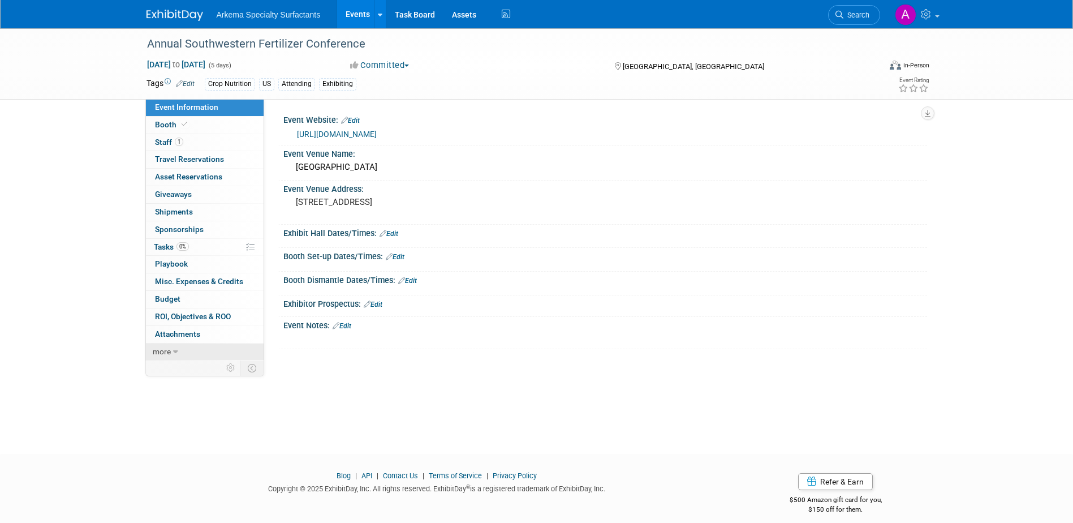
click at [171, 349] on link "more" at bounding box center [205, 351] width 118 height 17
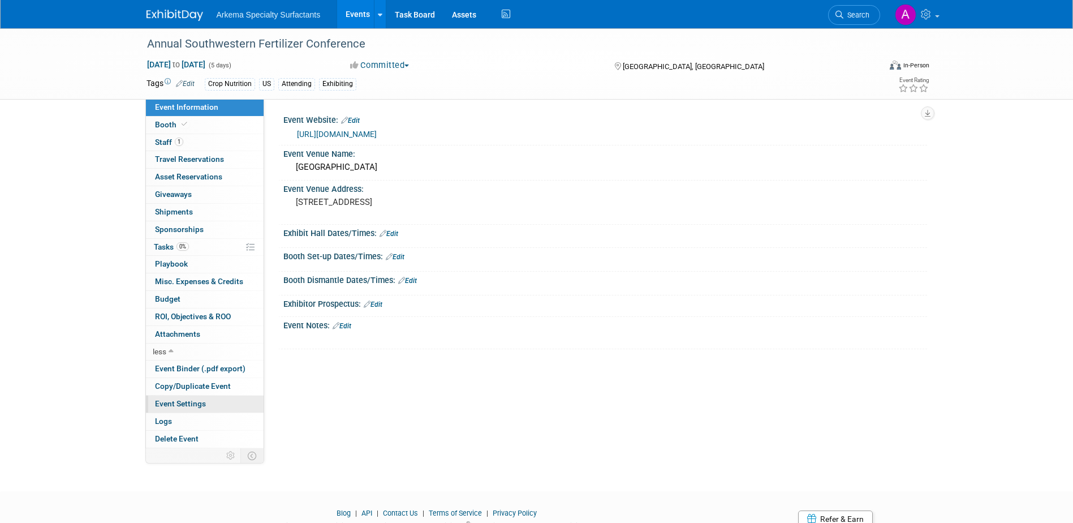
click at [204, 402] on span "Event Settings" at bounding box center [180, 403] width 51 height 9
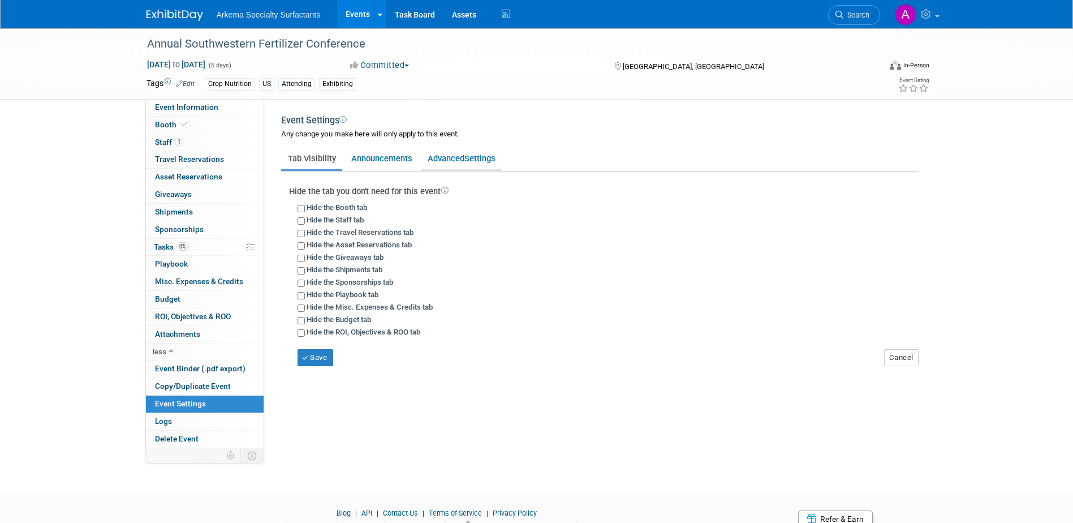
click at [462, 154] on link "Advanced Settings" at bounding box center [461, 159] width 81 height 22
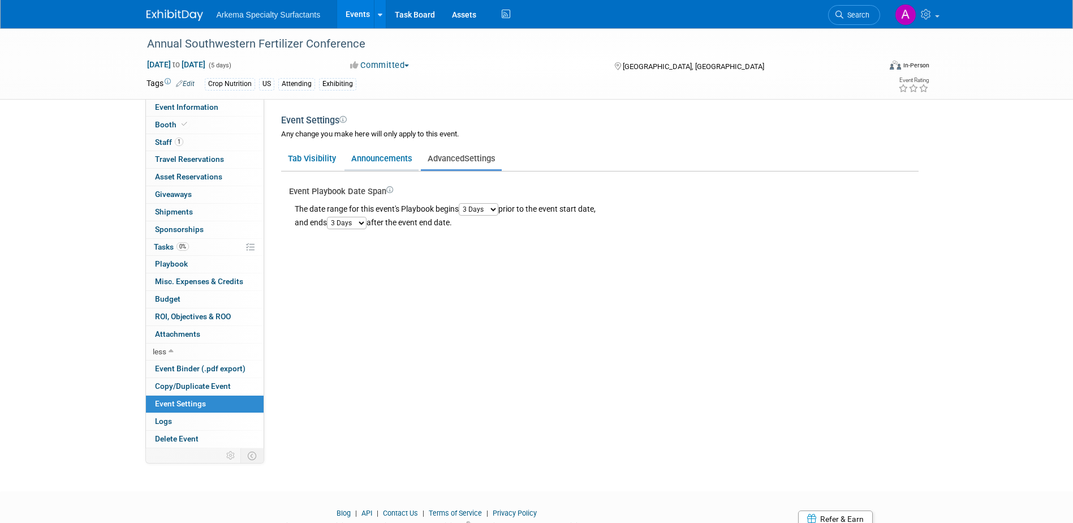
click at [401, 158] on link "Announcements" at bounding box center [382, 159] width 74 height 22
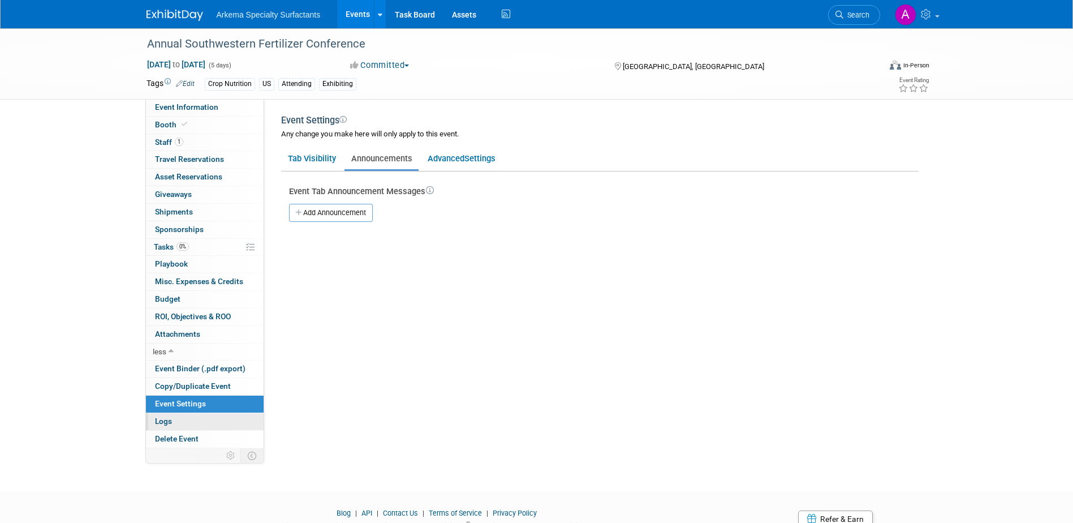
click at [192, 418] on link "Logs" at bounding box center [205, 421] width 118 height 17
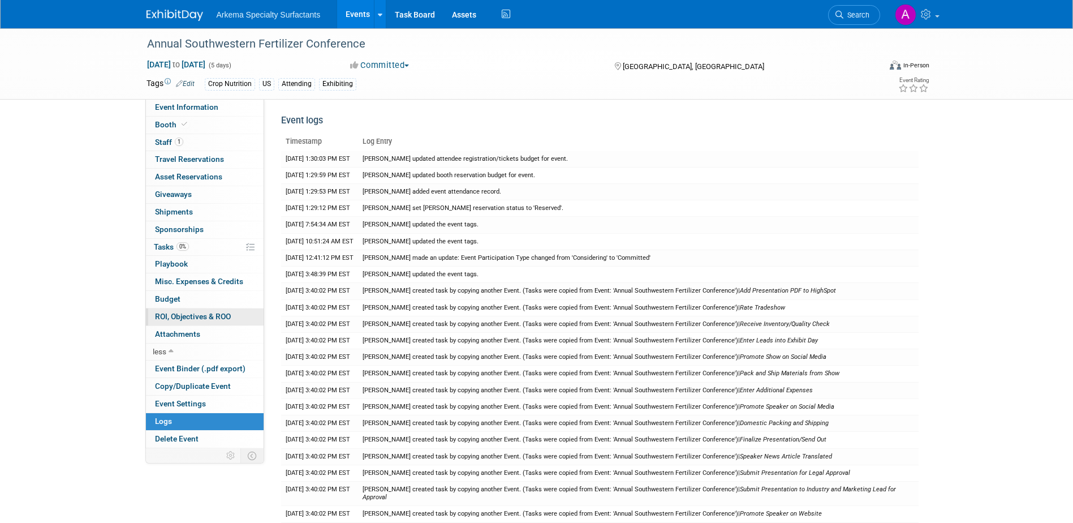
click at [199, 318] on span "ROI, Objectives & ROO 0" at bounding box center [193, 316] width 76 height 9
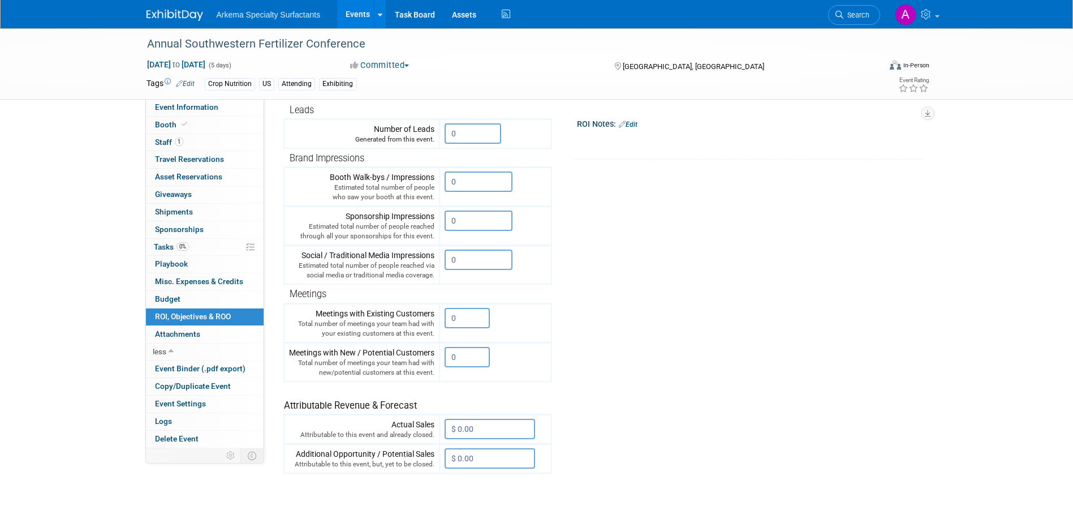
scroll to position [0, 0]
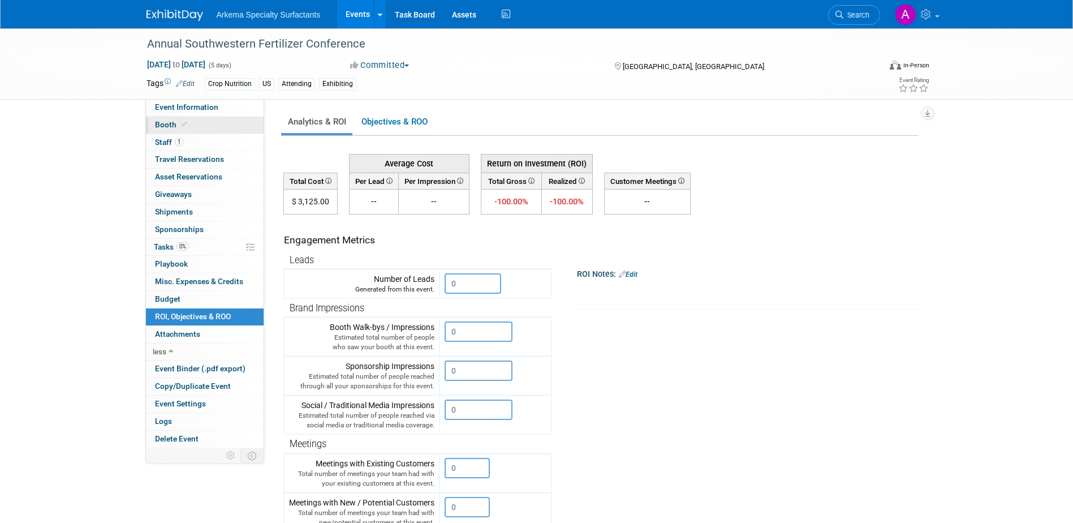
click at [188, 129] on link "Booth" at bounding box center [205, 125] width 118 height 17
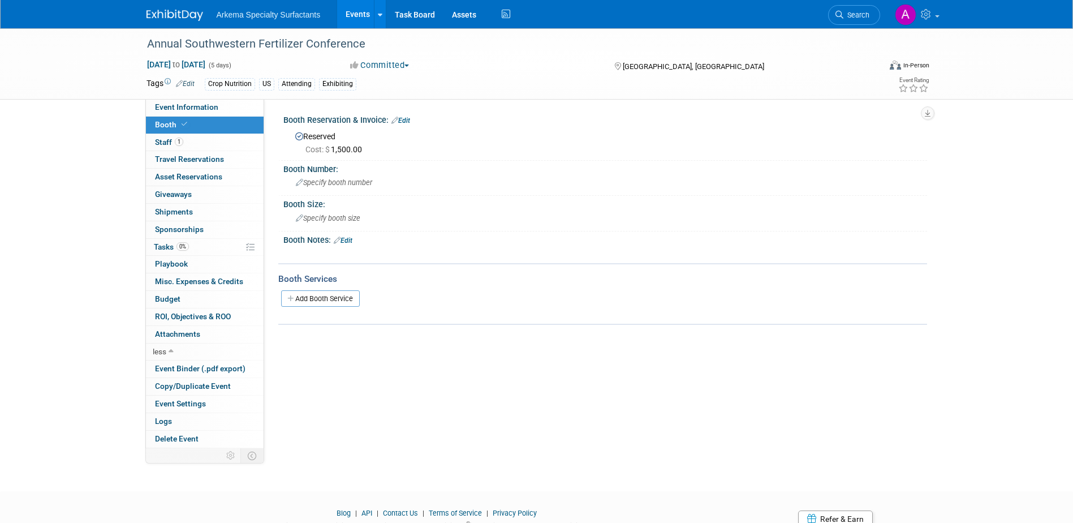
click at [403, 122] on link "Edit" at bounding box center [401, 121] width 19 height 8
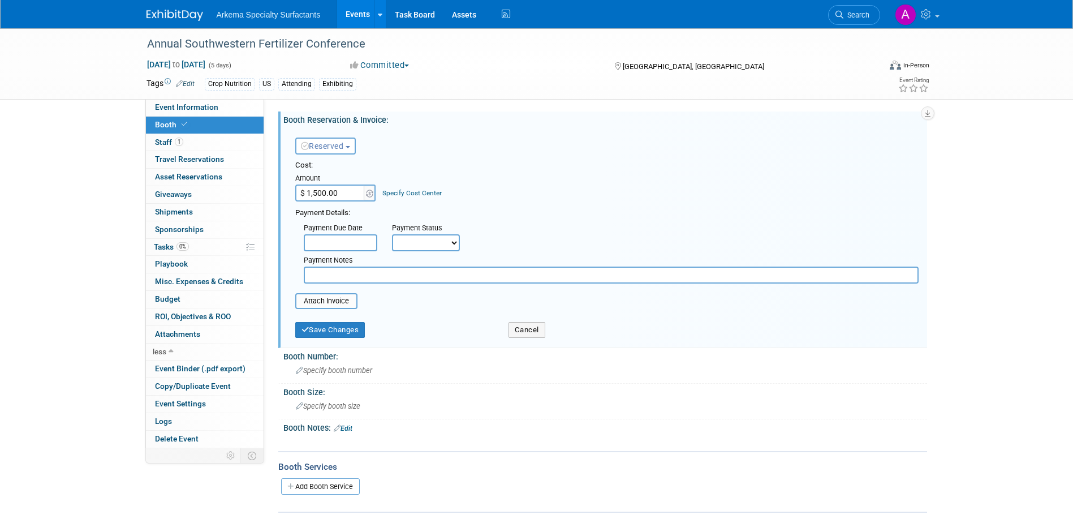
click at [432, 194] on link "Specify Cost Center" at bounding box center [412, 193] width 59 height 8
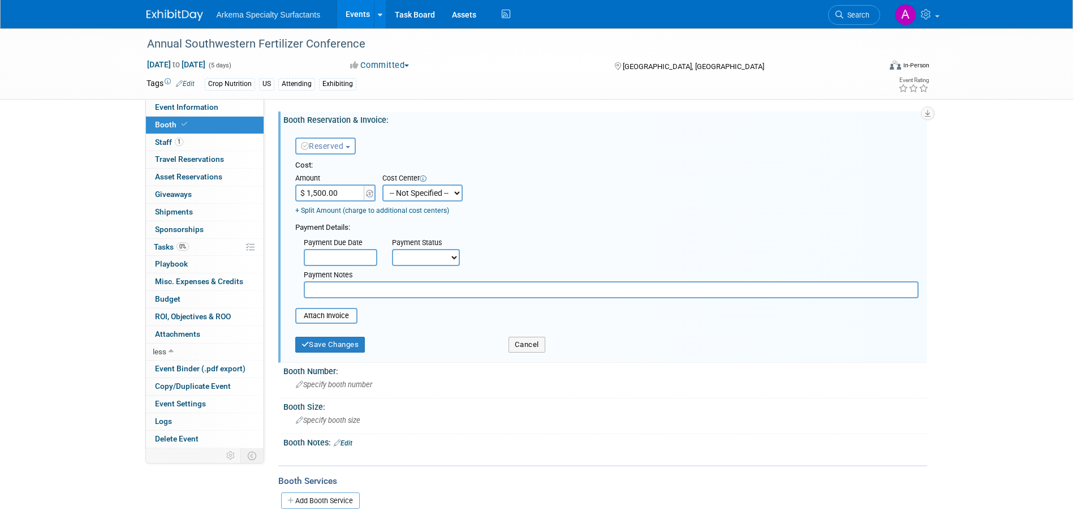
click at [453, 193] on select "-- Not Specified -- Crop Nutrition Infrastructure Mining" at bounding box center [423, 192] width 80 height 17
select select "18966416"
click at [383, 184] on select "-- Not Specified -- Crop Nutrition Infrastructure Mining" at bounding box center [423, 192] width 80 height 17
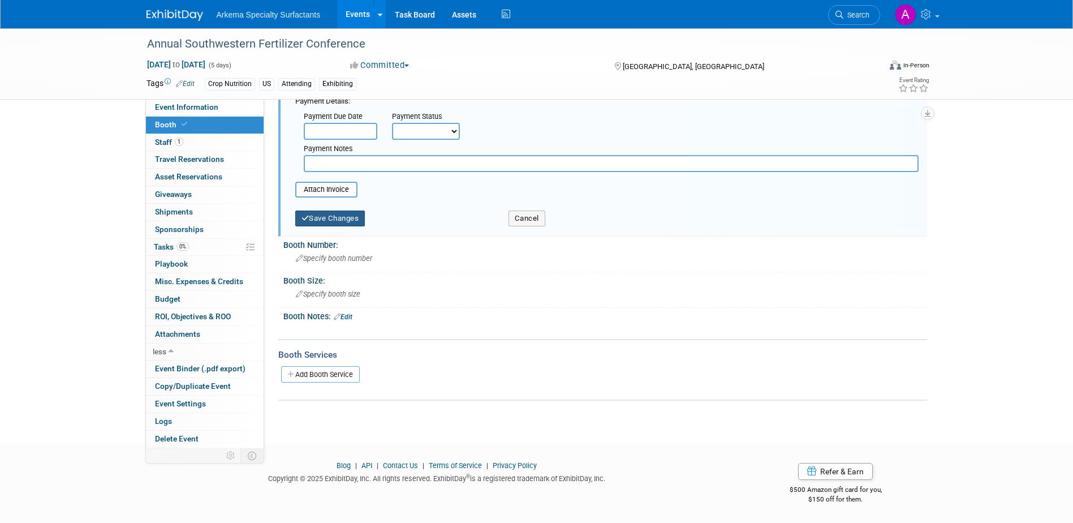
click at [348, 221] on button "Save Changes" at bounding box center [330, 219] width 70 height 16
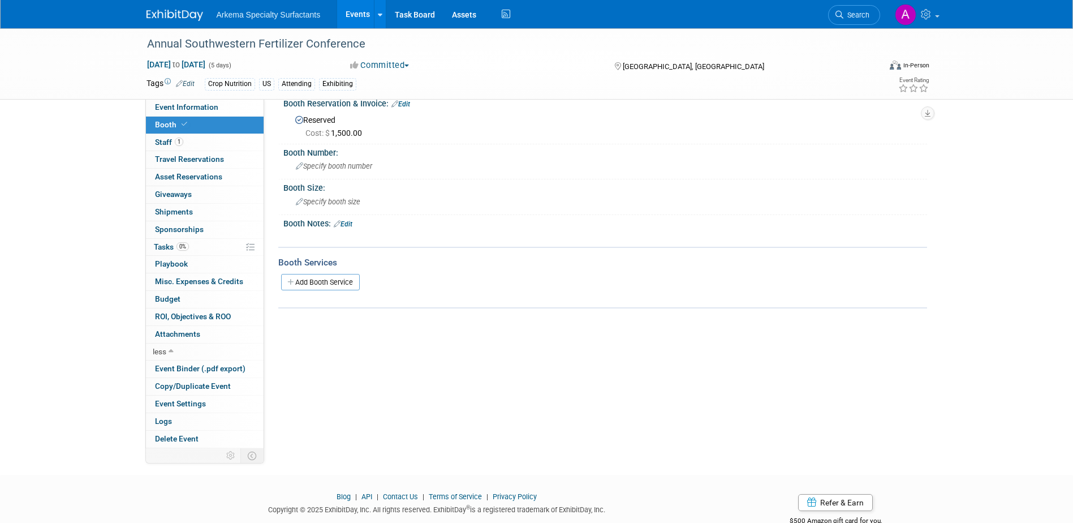
scroll to position [0, 0]
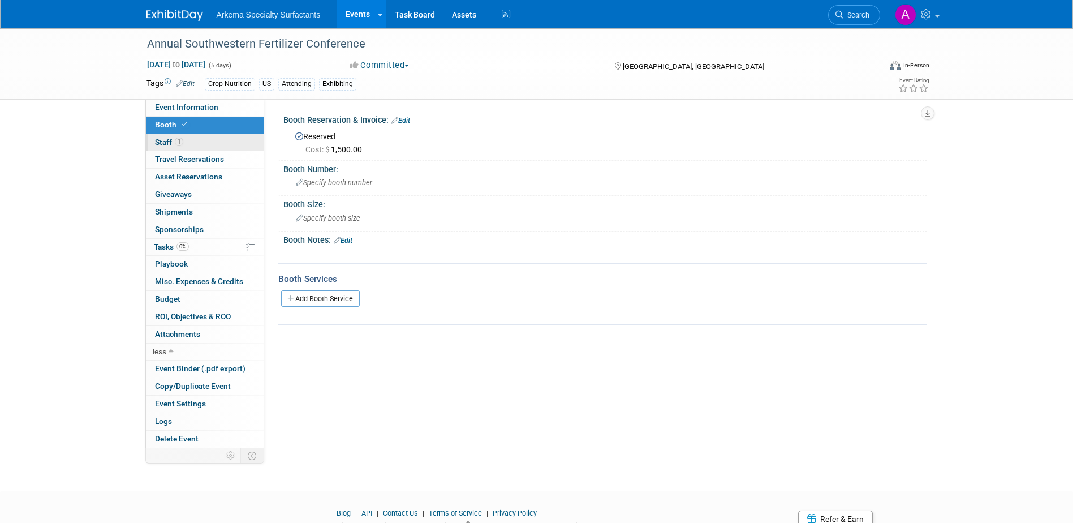
click at [182, 145] on span "Staff 1" at bounding box center [169, 142] width 28 height 9
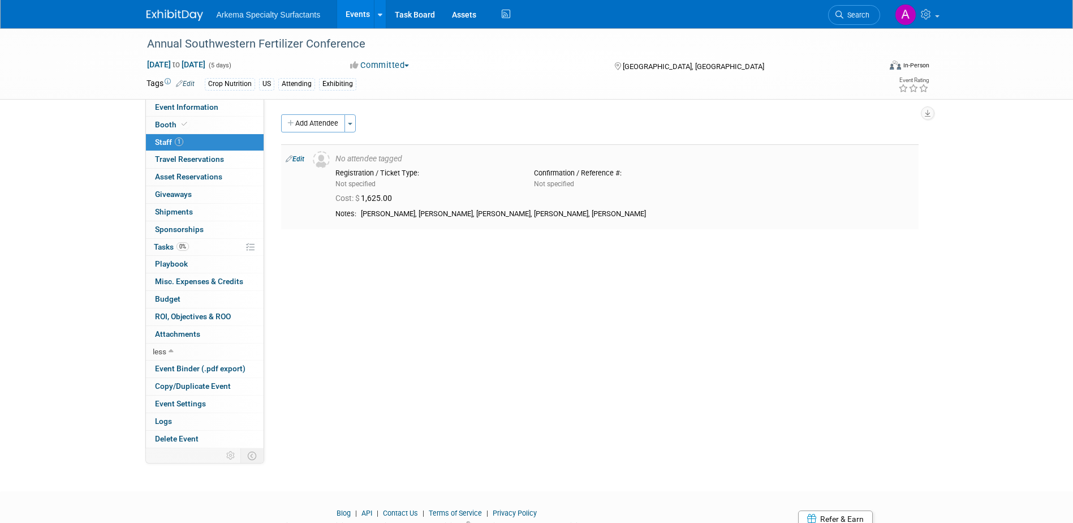
click at [296, 163] on link "Edit" at bounding box center [295, 159] width 19 height 8
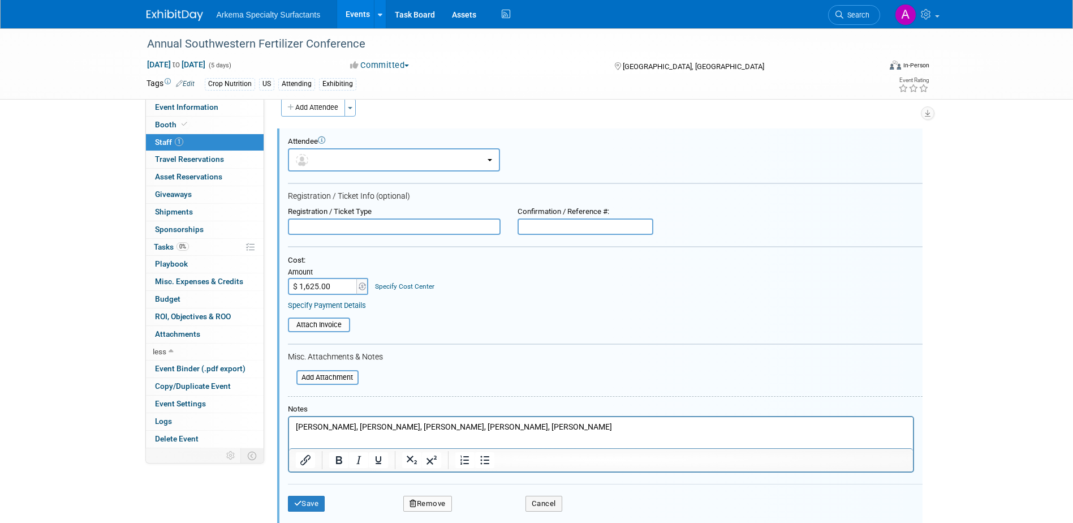
click at [414, 286] on link "Specify Cost Center" at bounding box center [404, 286] width 59 height 8
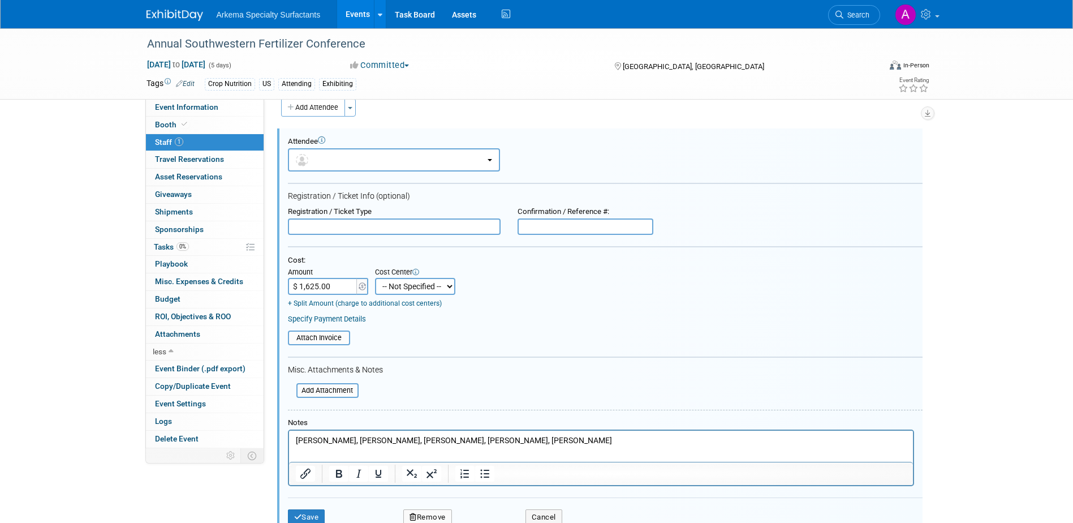
click at [450, 289] on select "-- Not Specified -- Crop Nutrition Infrastructure Mining" at bounding box center [415, 286] width 80 height 17
select select "18966416"
click at [375, 278] on select "-- Not Specified -- Crop Nutrition Infrastructure Mining" at bounding box center [415, 286] width 80 height 17
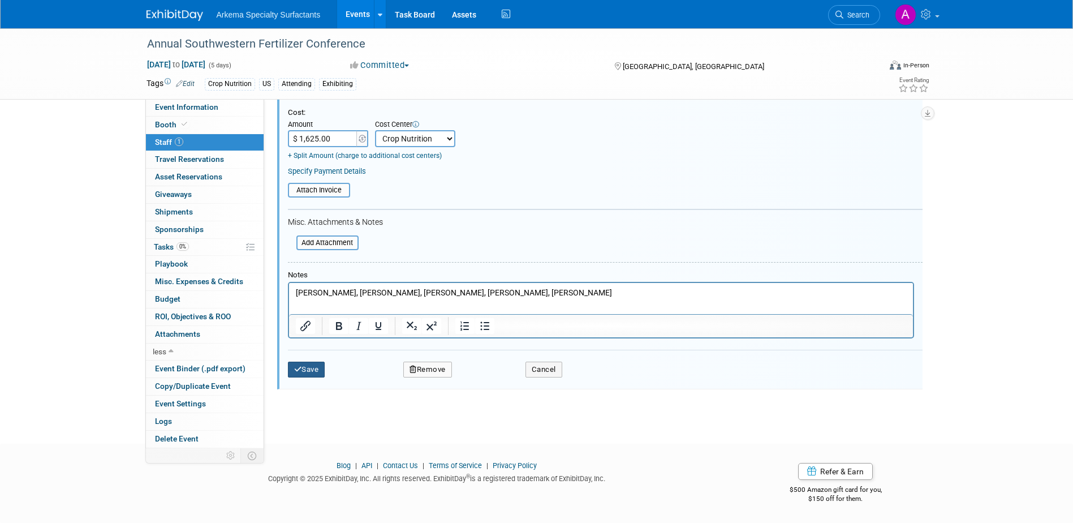
click at [311, 365] on button "Save" at bounding box center [306, 370] width 37 height 16
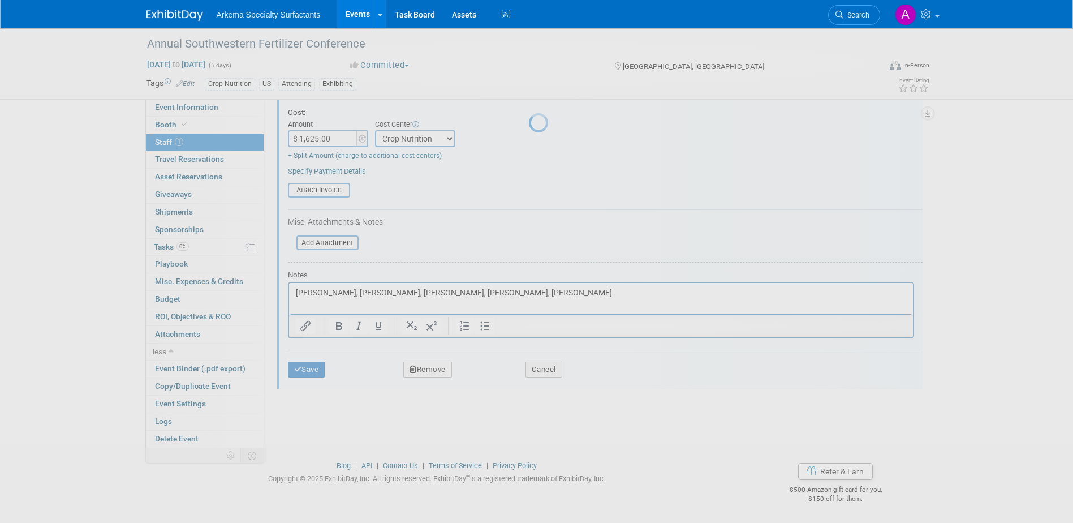
scroll to position [48, 0]
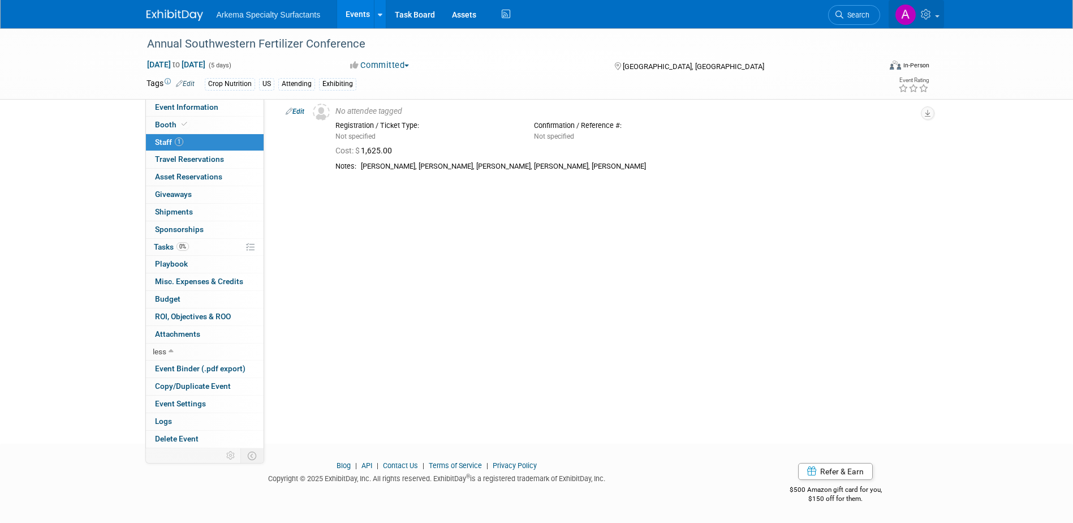
click at [934, 15] on icon at bounding box center [927, 14] width 13 height 10
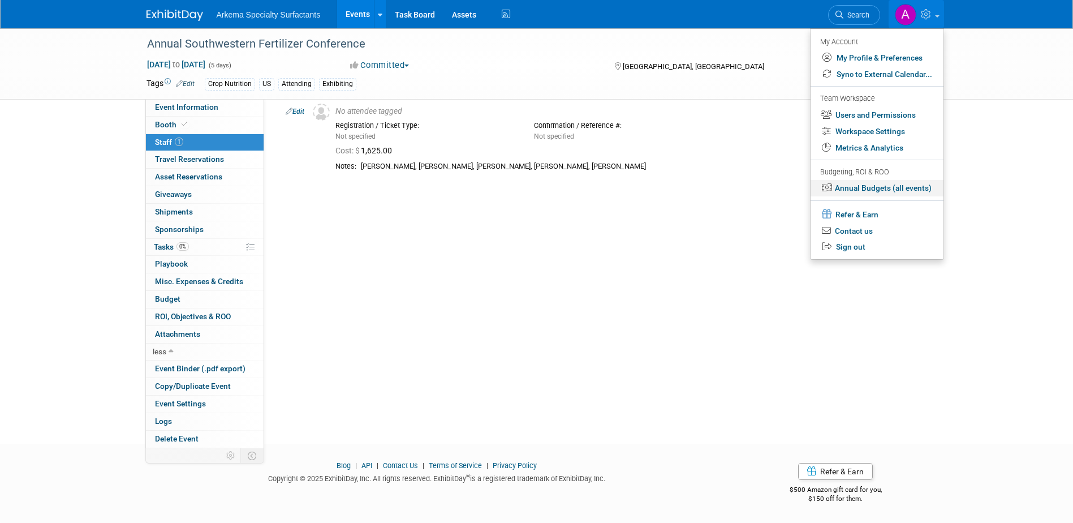
click at [893, 187] on link "Annual Budgets (all events)" at bounding box center [877, 188] width 133 height 16
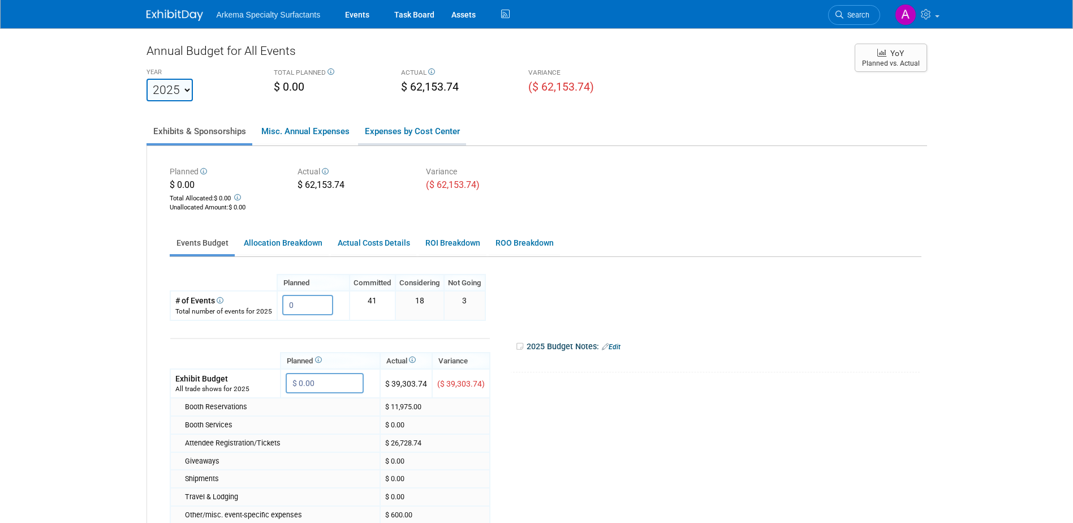
click at [406, 123] on link "Expenses by Cost Center" at bounding box center [412, 131] width 108 height 24
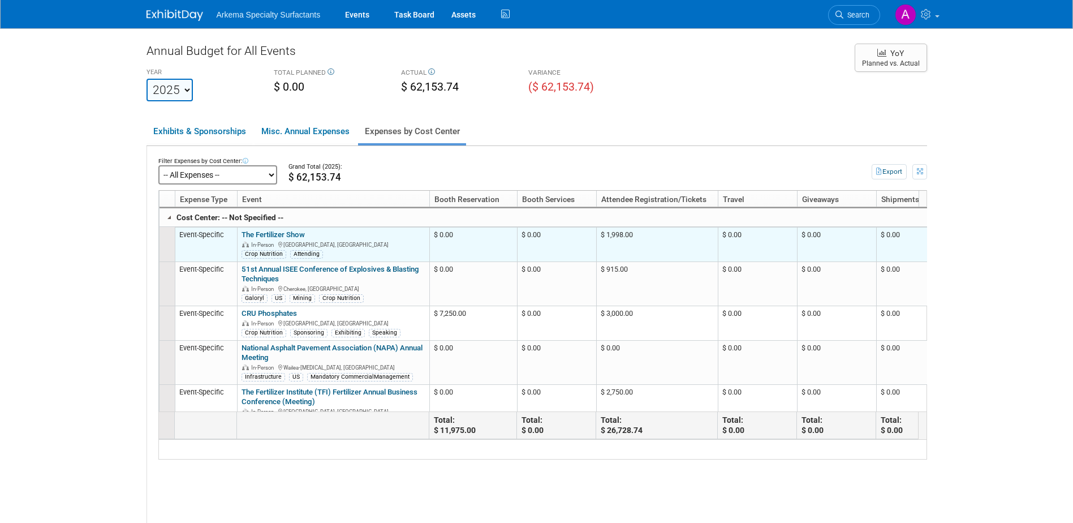
click at [356, 245] on div "In-Person [GEOGRAPHIC_DATA], [GEOGRAPHIC_DATA]" at bounding box center [333, 244] width 183 height 8
click at [295, 239] on link "The Fertilizer Show" at bounding box center [273, 234] width 63 height 8
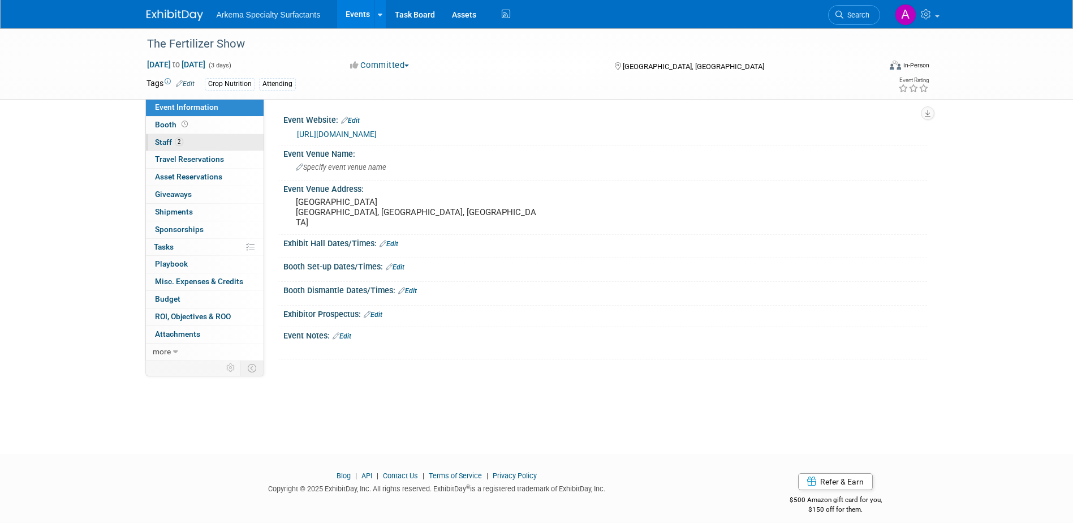
click at [177, 135] on link "2 Staff 2" at bounding box center [205, 142] width 118 height 17
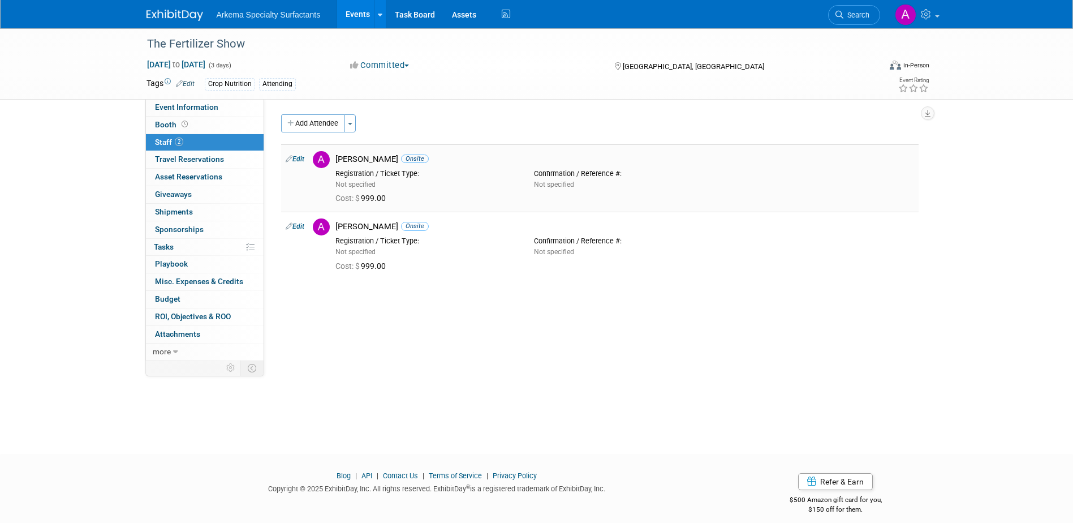
click at [300, 157] on link "Edit" at bounding box center [295, 159] width 19 height 8
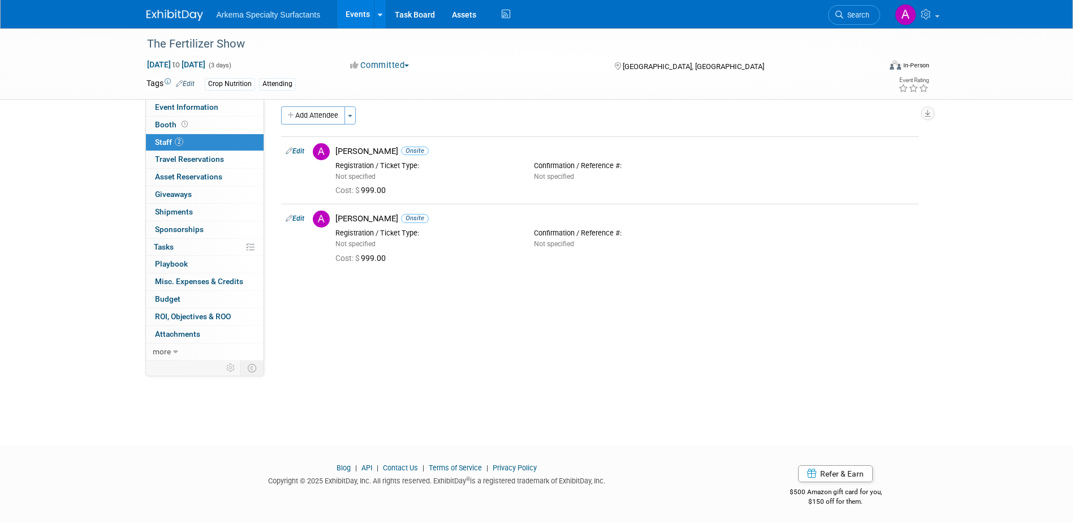
select select "a57dd3c3-c9ca-478f-9173-03d3d9b82c1f"
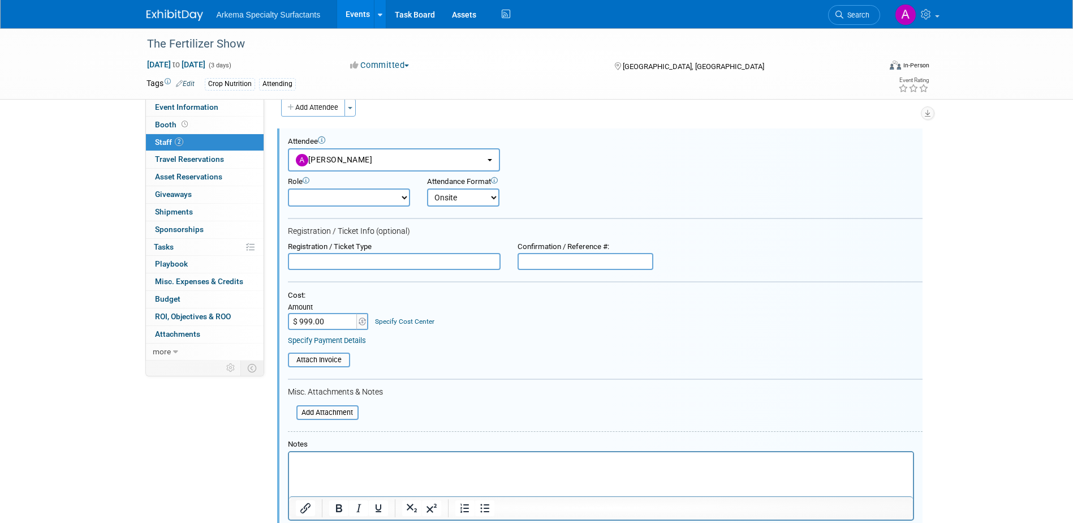
click at [406, 321] on link "Specify Cost Center" at bounding box center [404, 321] width 59 height 8
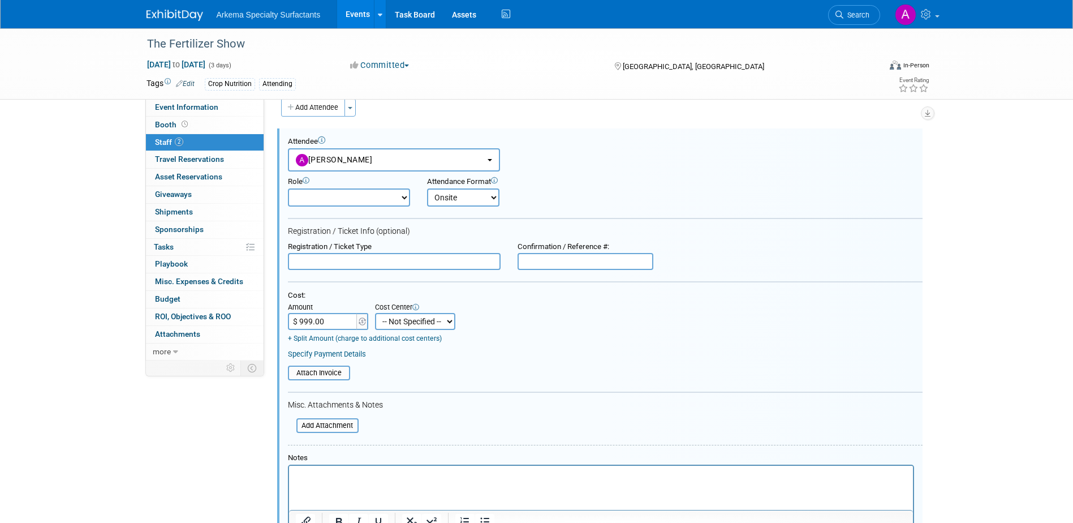
click at [445, 321] on select "-- Not Specified -- Crop Nutrition Infrastructure Mining" at bounding box center [415, 321] width 80 height 17
select select "18966416"
click at [375, 313] on select "-- Not Specified -- Crop Nutrition Infrastructure Mining" at bounding box center [415, 321] width 80 height 17
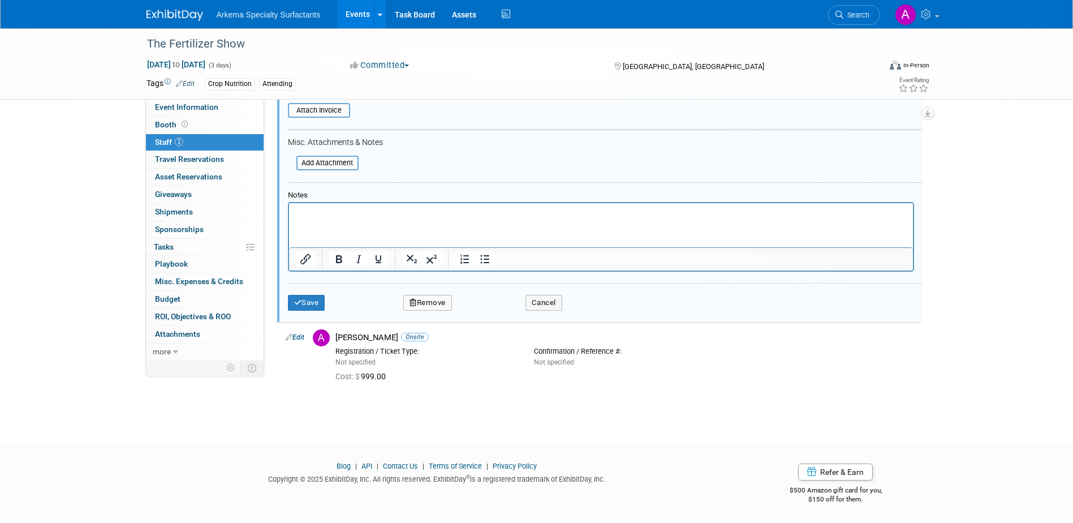
scroll to position [280, 0]
click at [309, 300] on button "Save" at bounding box center [306, 302] width 37 height 16
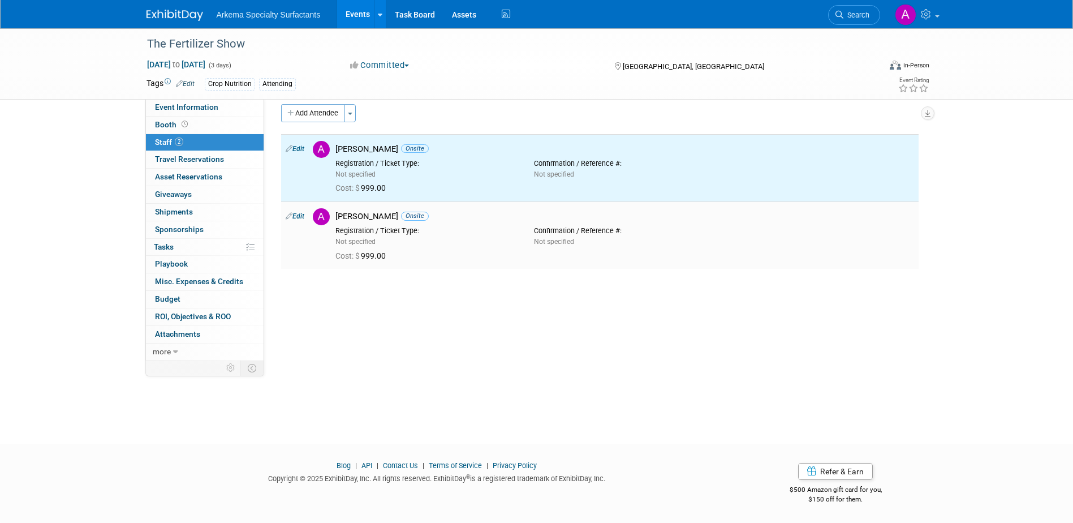
click at [294, 215] on link "Edit" at bounding box center [295, 216] width 19 height 8
select select "52bec40f-86d6-4b2c-b844-20ddad16f294"
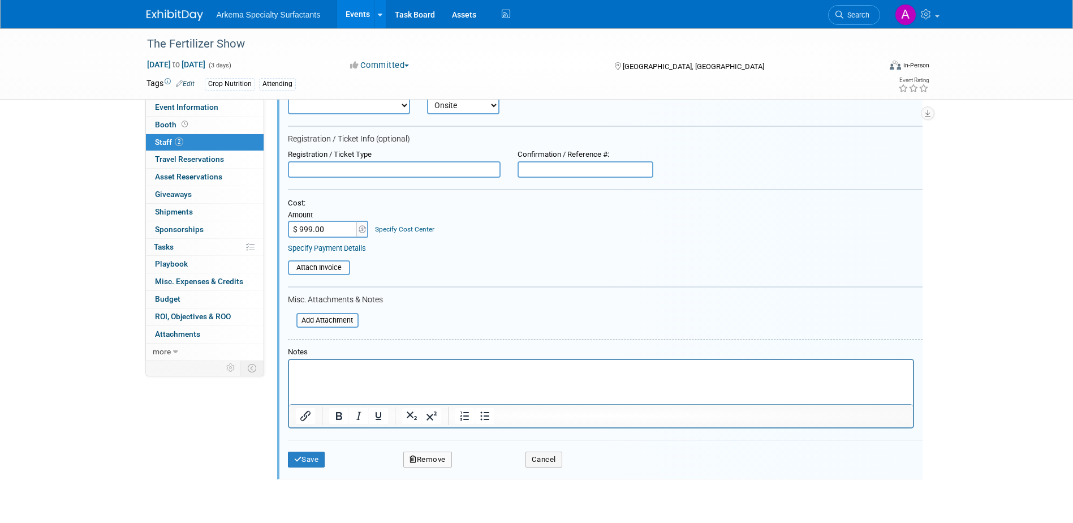
scroll to position [153, 0]
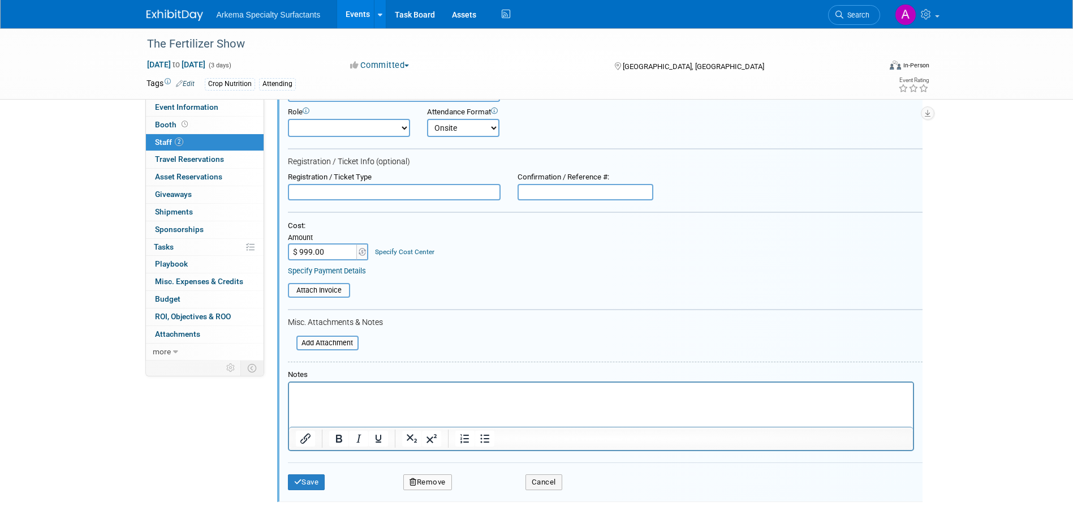
click at [414, 254] on link "Specify Cost Center" at bounding box center [404, 252] width 59 height 8
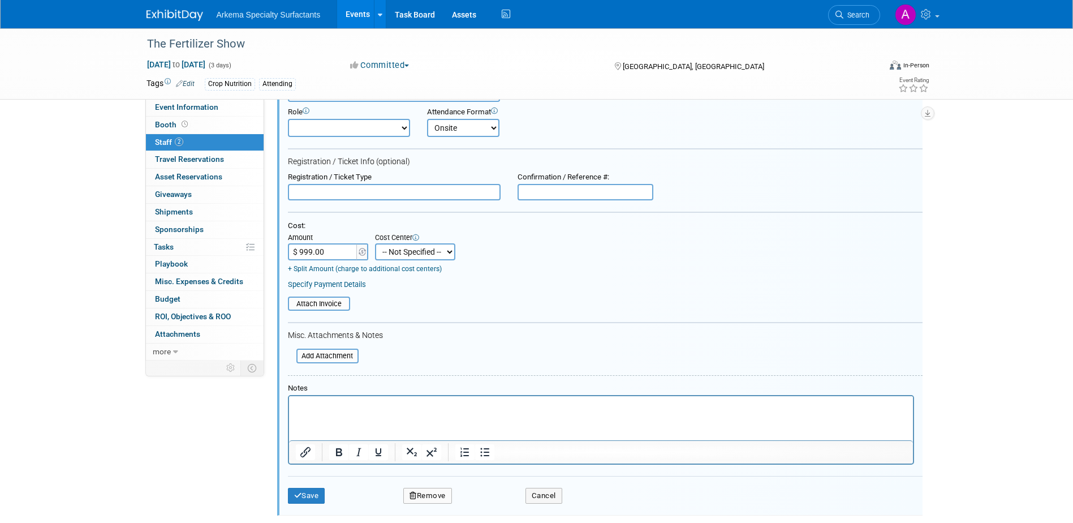
click at [443, 254] on select "-- Not Specified -- Crop Nutrition Infrastructure Mining" at bounding box center [415, 251] width 80 height 17
select select "18966416"
click at [375, 244] on select "-- Not Specified -- Crop Nutrition Infrastructure Mining" at bounding box center [415, 251] width 80 height 17
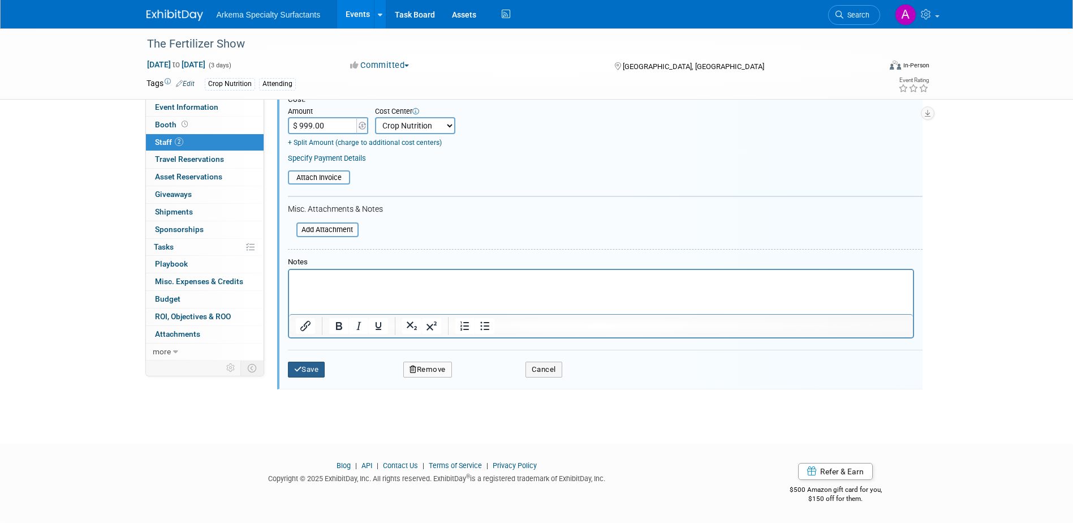
click at [311, 367] on button "Save" at bounding box center [306, 370] width 37 height 16
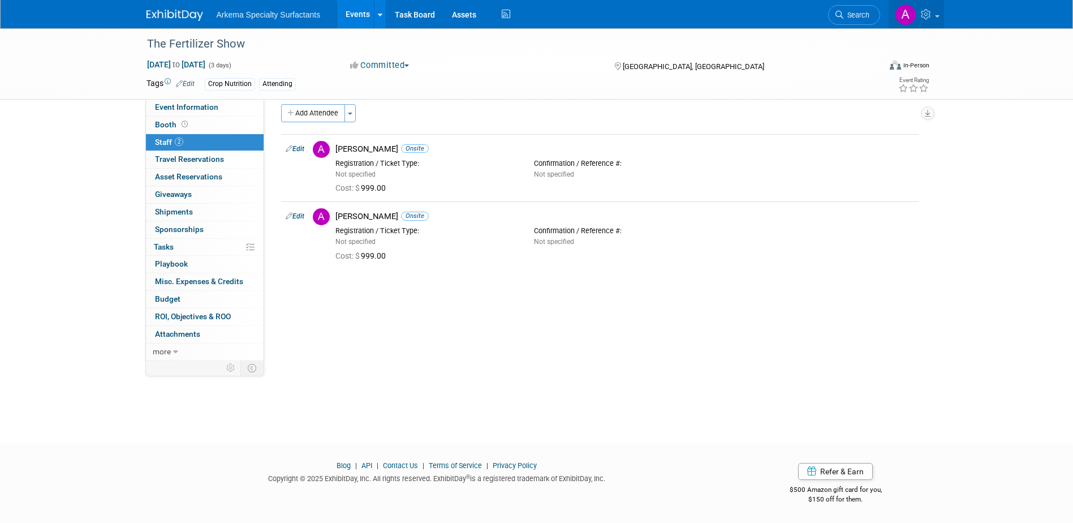
click at [930, 16] on icon at bounding box center [927, 14] width 13 height 10
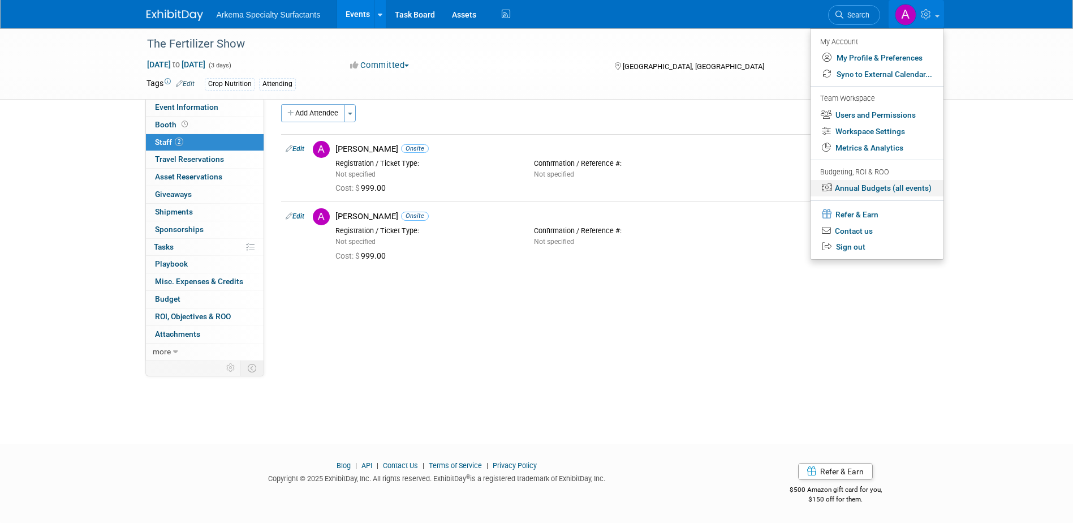
click at [914, 191] on link "Annual Budgets (all events)" at bounding box center [877, 188] width 133 height 16
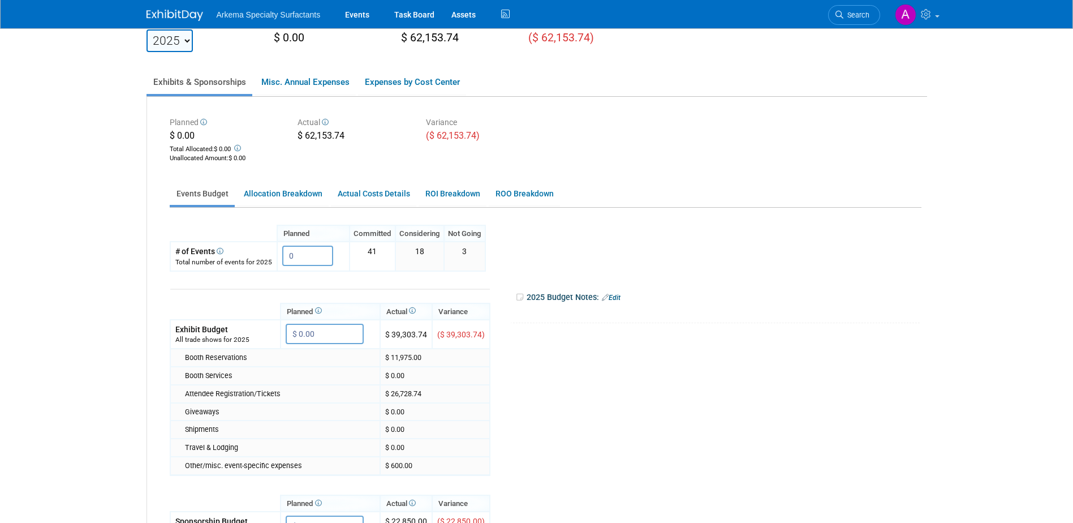
scroll to position [48, 0]
click at [431, 79] on link "Expenses by Cost Center" at bounding box center [412, 84] width 108 height 24
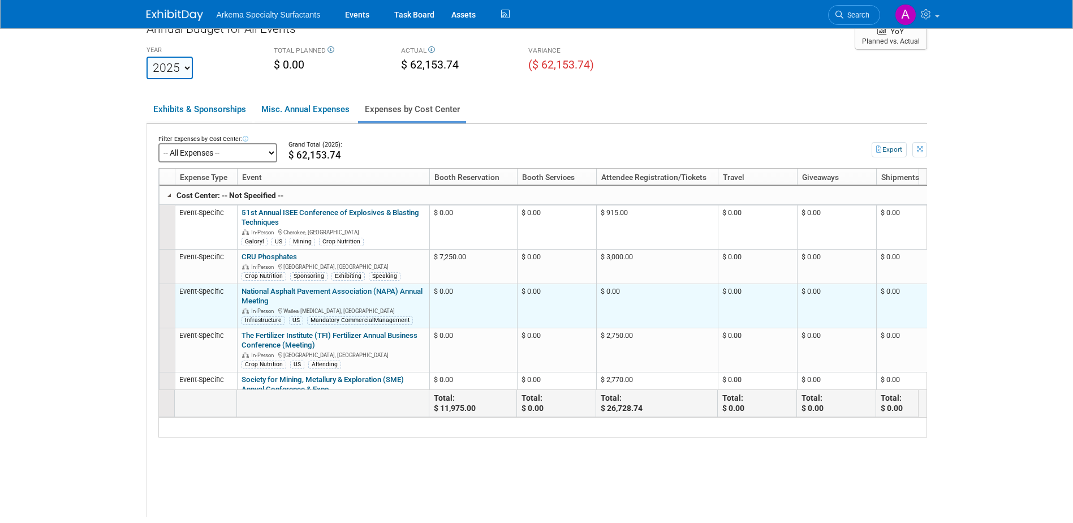
scroll to position [0, 0]
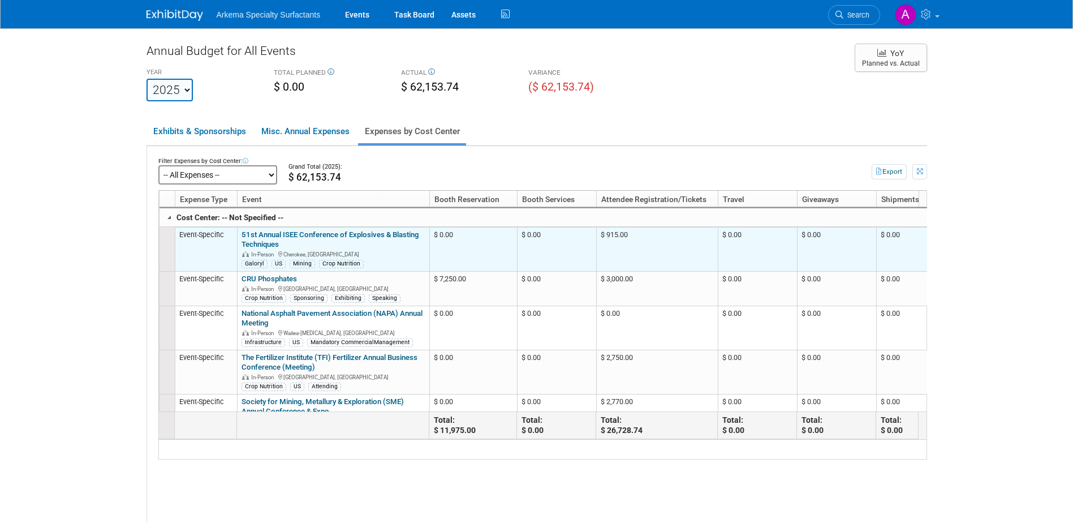
click at [380, 238] on link "51st Annual ISEE Conference of Explosives & Blasting Techniques" at bounding box center [331, 239] width 178 height 18
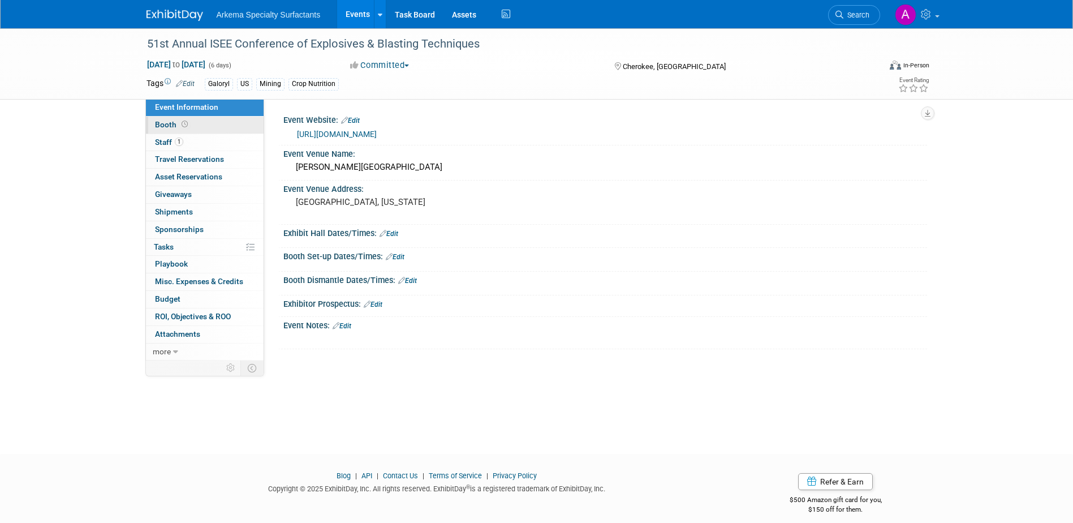
click at [182, 127] on icon at bounding box center [185, 124] width 6 height 6
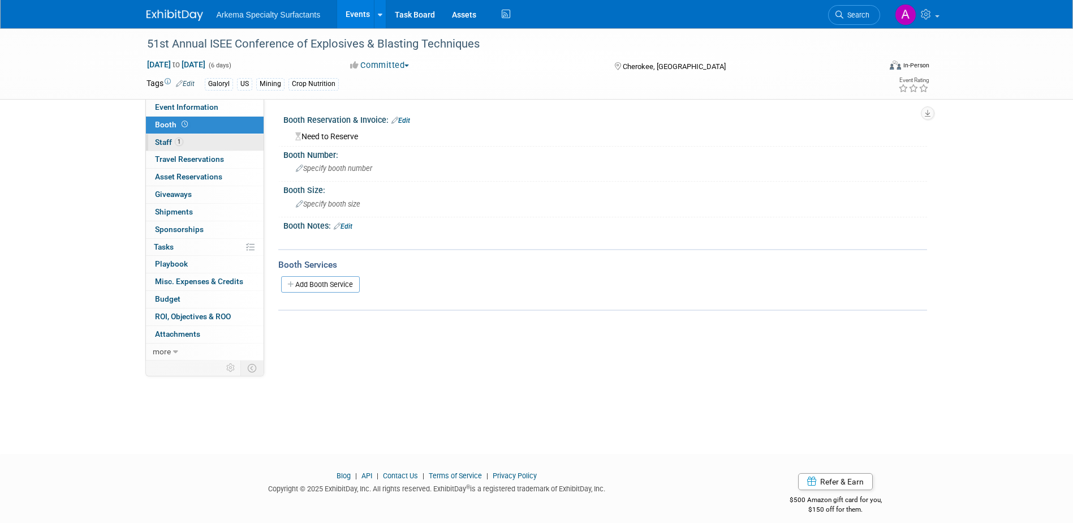
click at [180, 143] on span "1" at bounding box center [179, 142] width 8 height 8
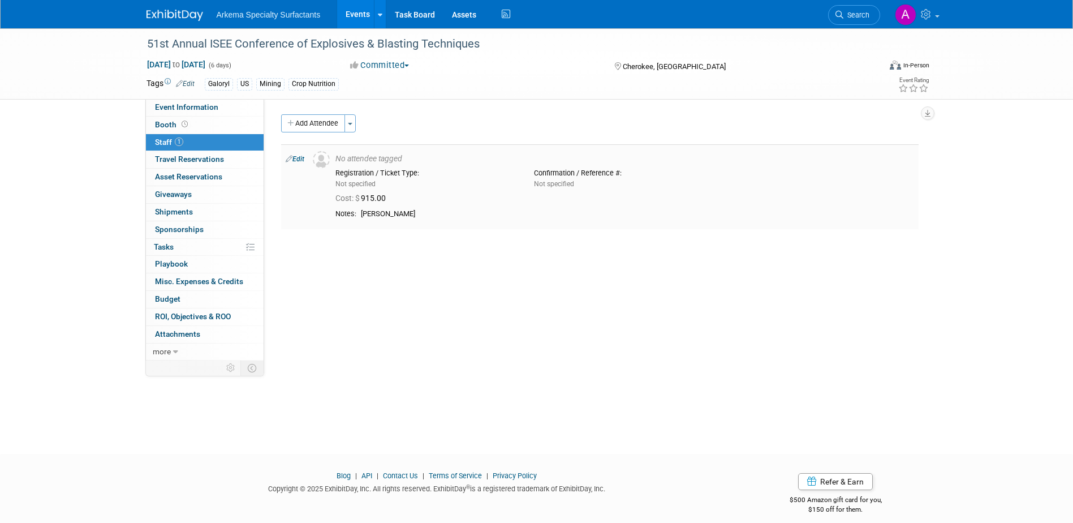
click at [299, 160] on link "Edit" at bounding box center [295, 159] width 19 height 8
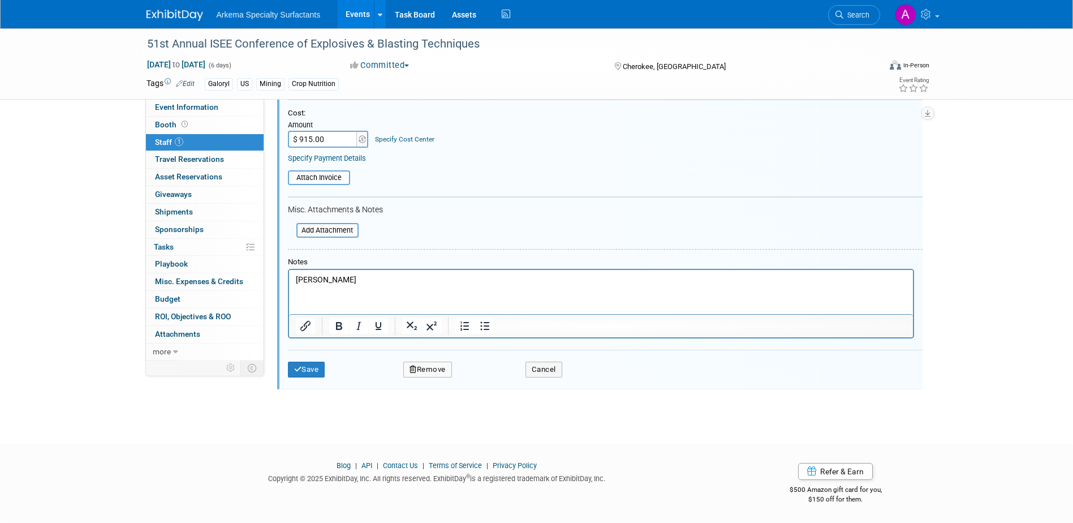
scroll to position [106, 0]
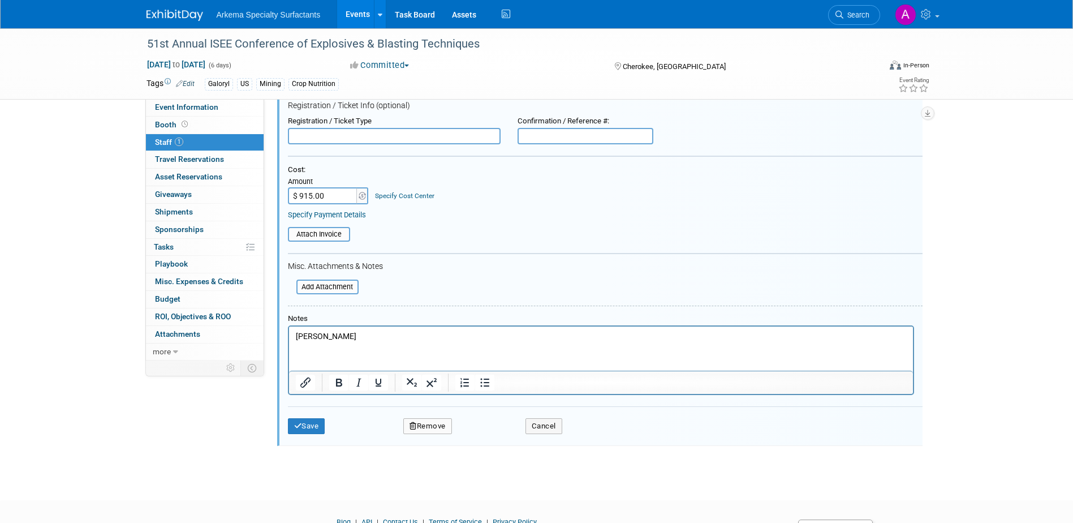
click at [415, 203] on td "Specify Cost Center Cost Center -- Not Specified -- Crop Nutrition Infrastructu…" at bounding box center [402, 189] width 65 height 29
click at [415, 199] on link "Specify Cost Center" at bounding box center [404, 196] width 59 height 8
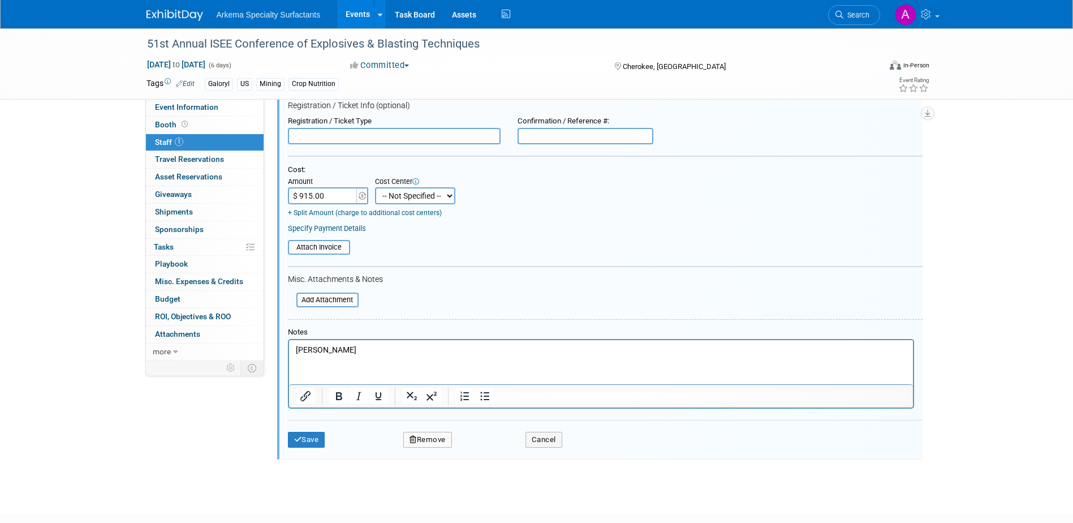
click at [441, 199] on select "-- Not Specified -- Crop Nutrition Infrastructure Mining" at bounding box center [415, 195] width 80 height 17
select select "18966416"
click at [375, 187] on select "-- Not Specified -- Crop Nutrition Infrastructure Mining" at bounding box center [415, 195] width 80 height 17
click at [314, 440] on button "Save" at bounding box center [306, 440] width 37 height 16
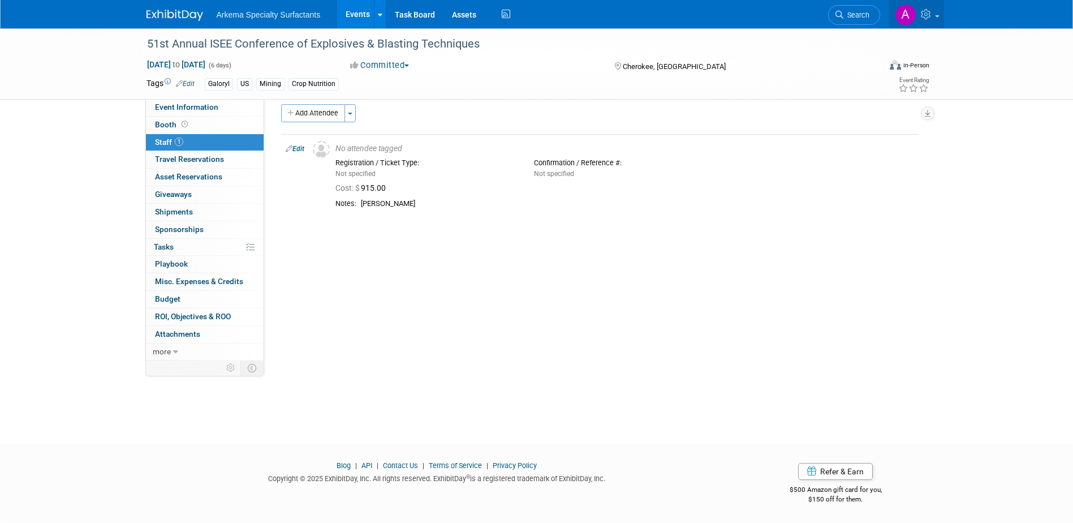
click at [938, 19] on link at bounding box center [916, 14] width 55 height 28
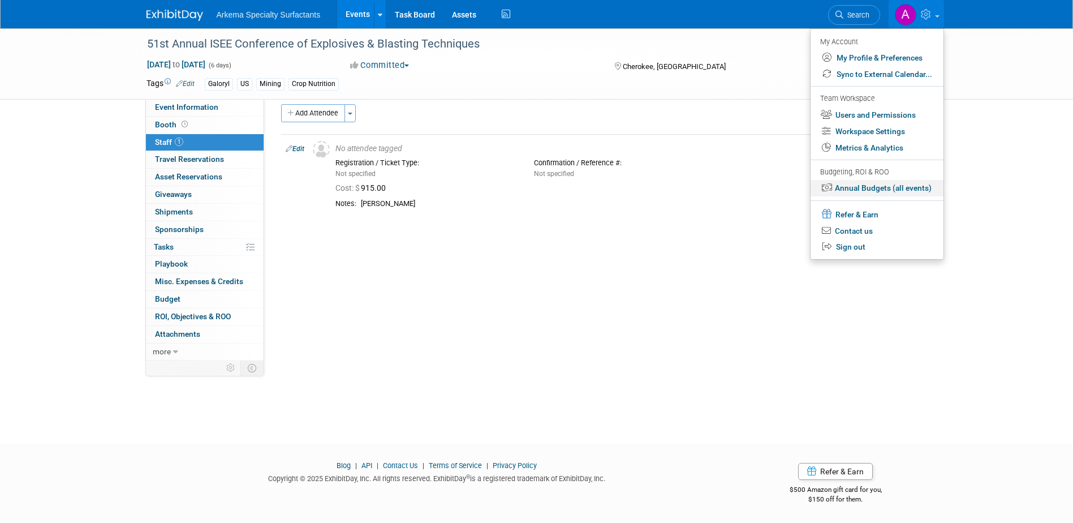
click at [898, 186] on link "Annual Budgets (all events)" at bounding box center [877, 188] width 133 height 16
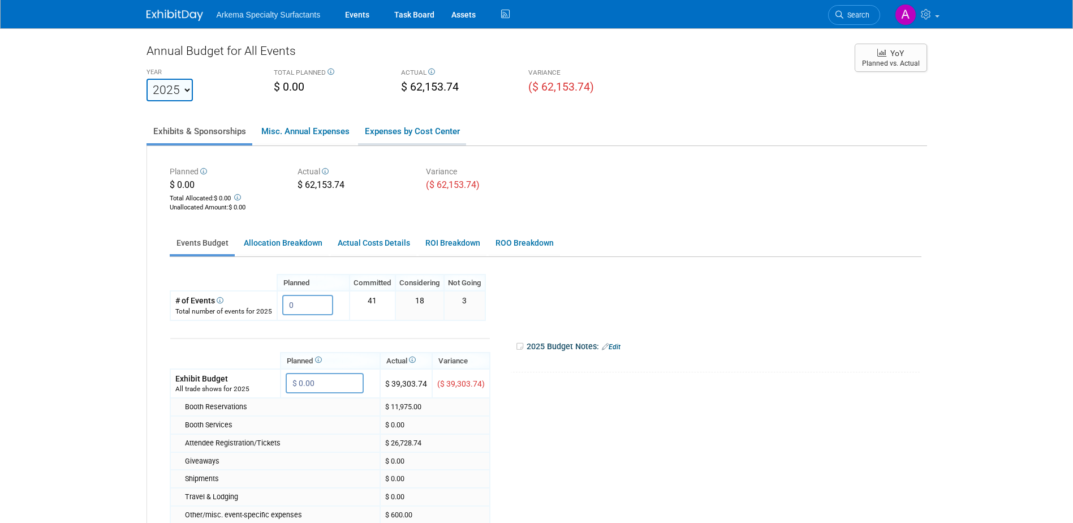
click at [426, 134] on link "Expenses by Cost Center" at bounding box center [412, 131] width 108 height 24
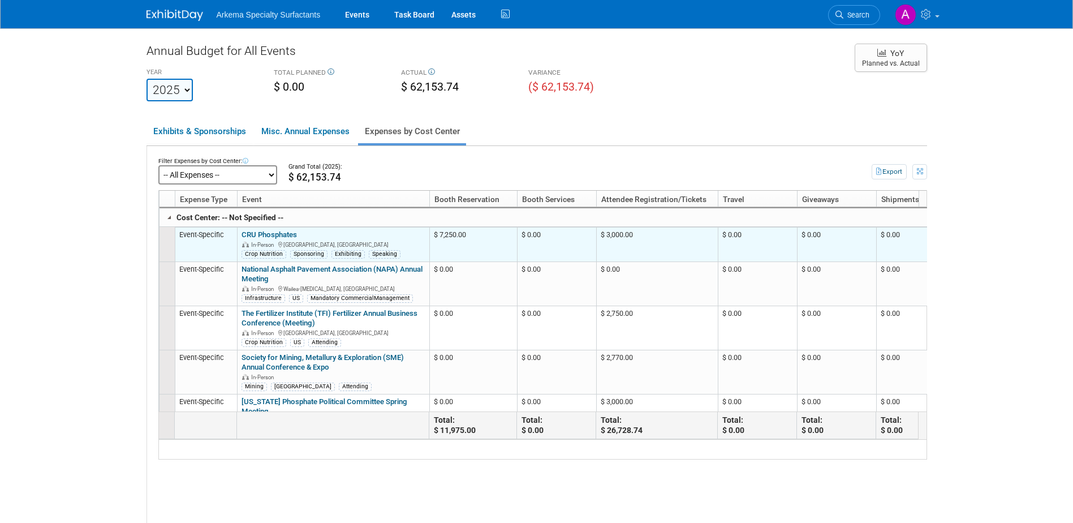
click at [337, 242] on div "In-Person [GEOGRAPHIC_DATA], [GEOGRAPHIC_DATA]" at bounding box center [333, 244] width 183 height 8
click at [281, 236] on link "CRU Phosphates" at bounding box center [269, 234] width 55 height 8
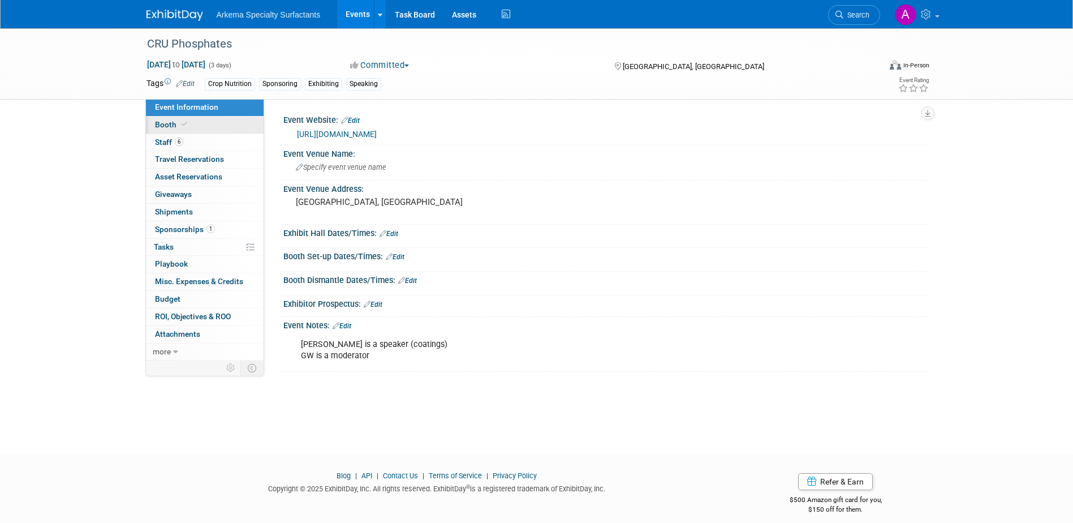
click at [172, 124] on span "Booth" at bounding box center [172, 124] width 35 height 9
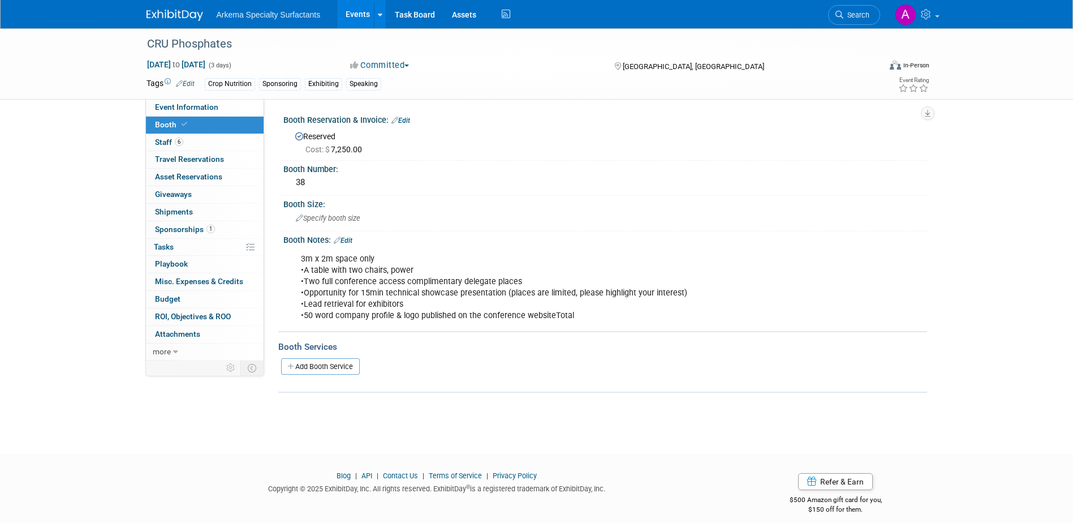
click at [406, 121] on link "Edit" at bounding box center [401, 121] width 19 height 8
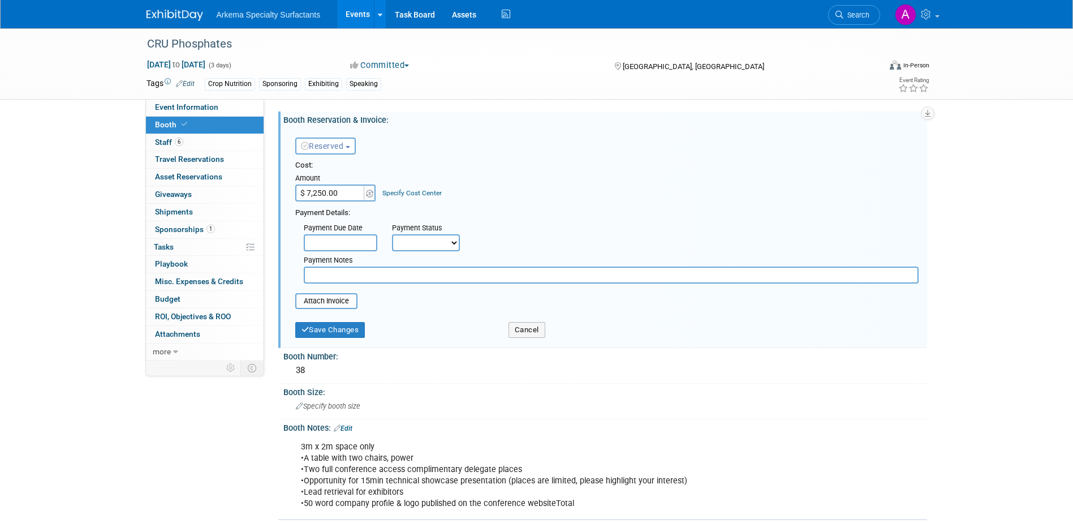
click at [426, 191] on link "Specify Cost Center" at bounding box center [412, 193] width 59 height 8
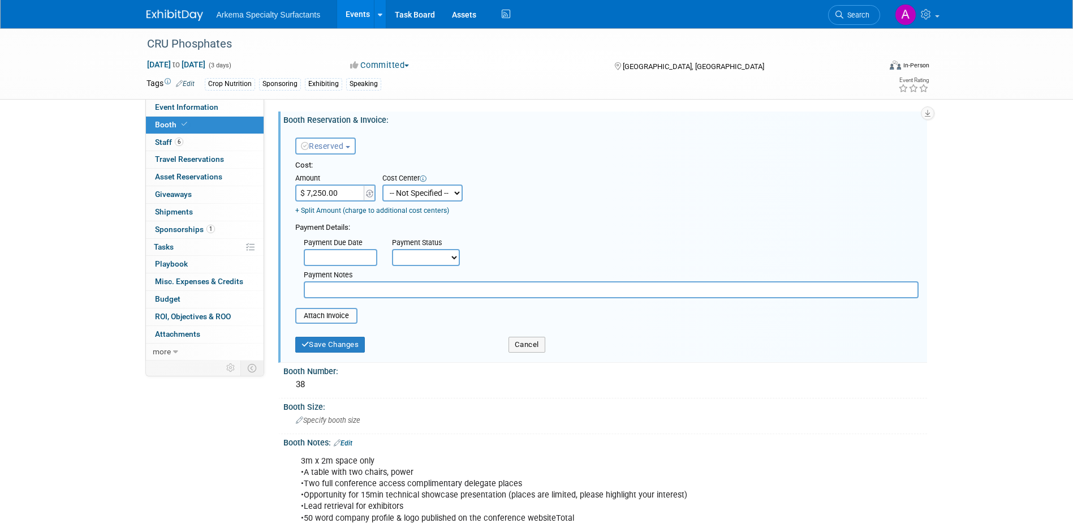
click at [453, 194] on select "-- Not Specified -- Crop Nutrition Infrastructure Mining" at bounding box center [423, 192] width 80 height 17
select select "18966416"
click at [383, 184] on select "-- Not Specified -- Crop Nutrition Infrastructure Mining" at bounding box center [423, 192] width 80 height 17
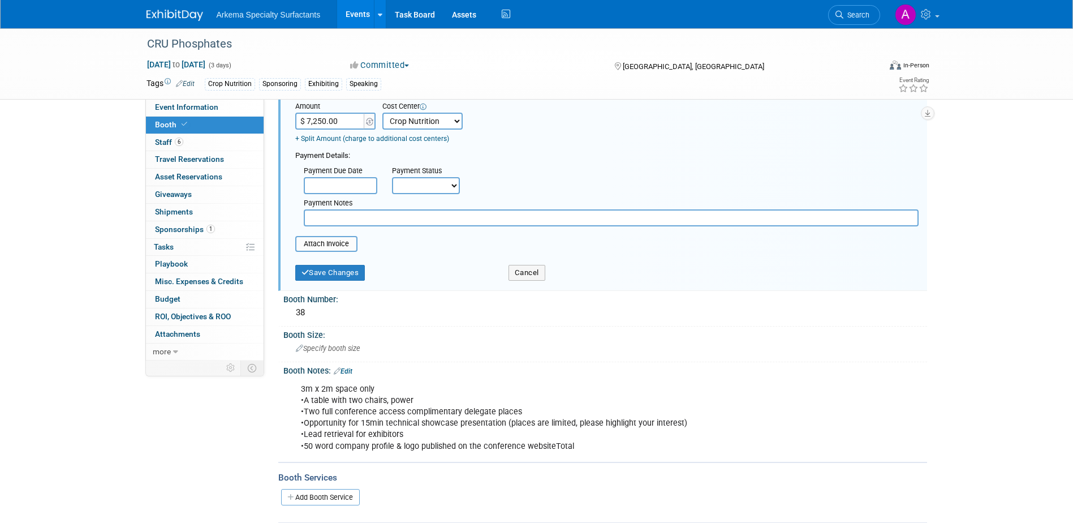
scroll to position [196, 0]
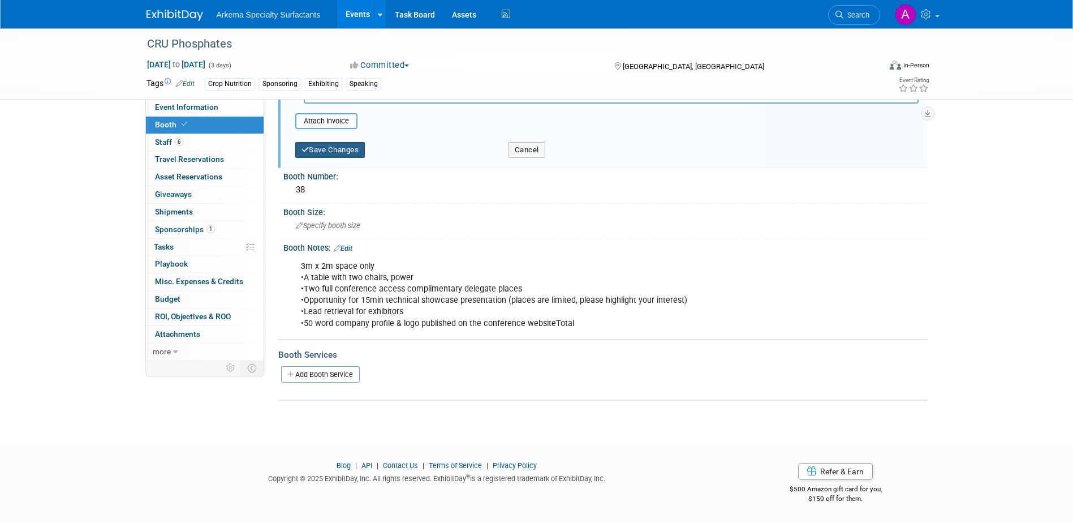
click at [344, 154] on button "Save Changes" at bounding box center [330, 150] width 70 height 16
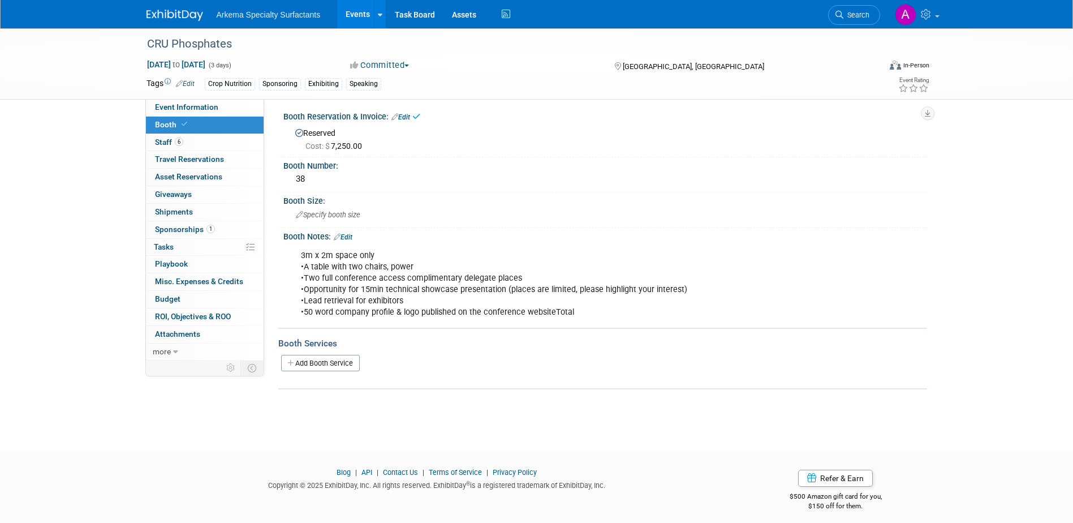
scroll to position [0, 0]
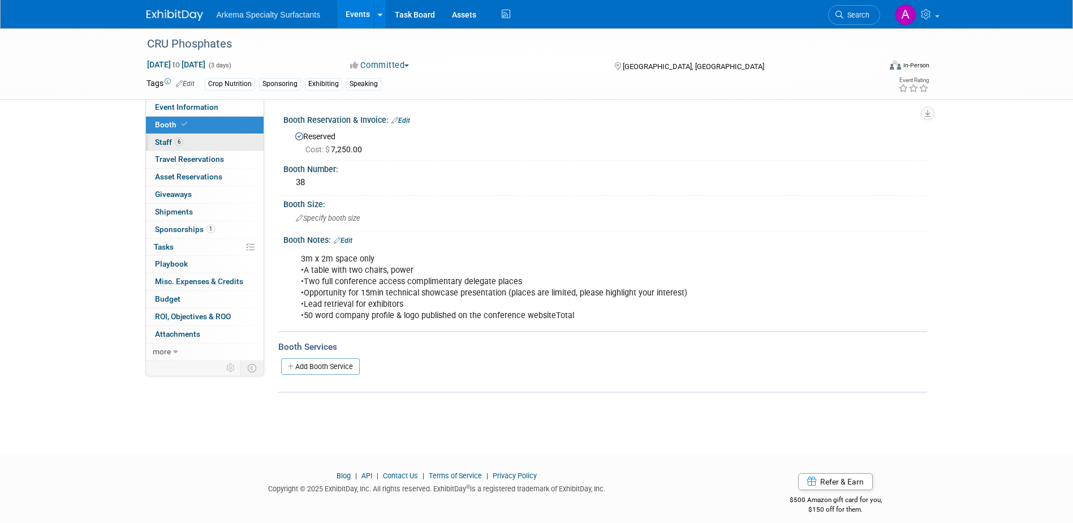
click at [193, 144] on link "6 Staff 6" at bounding box center [205, 142] width 118 height 17
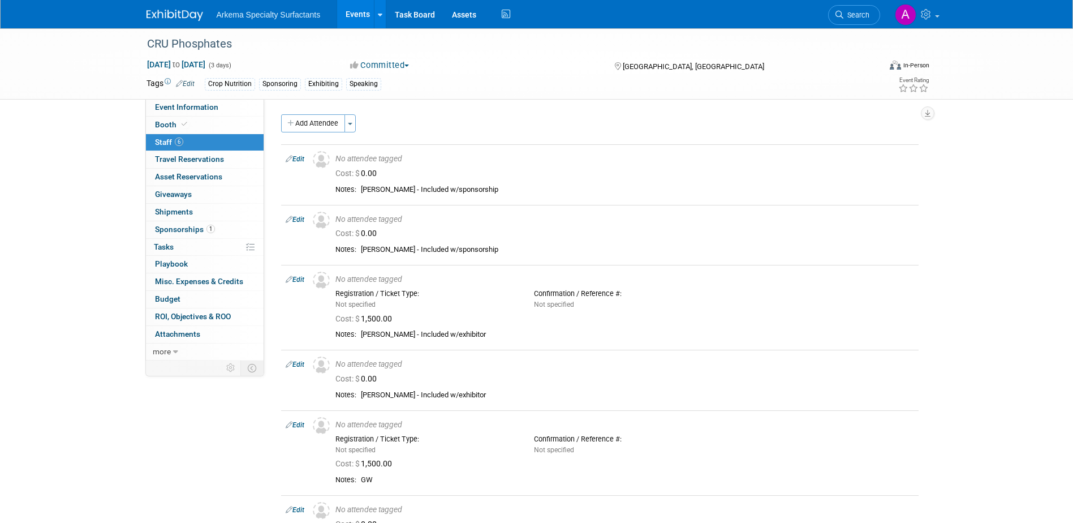
click at [295, 157] on link "Edit" at bounding box center [295, 159] width 19 height 8
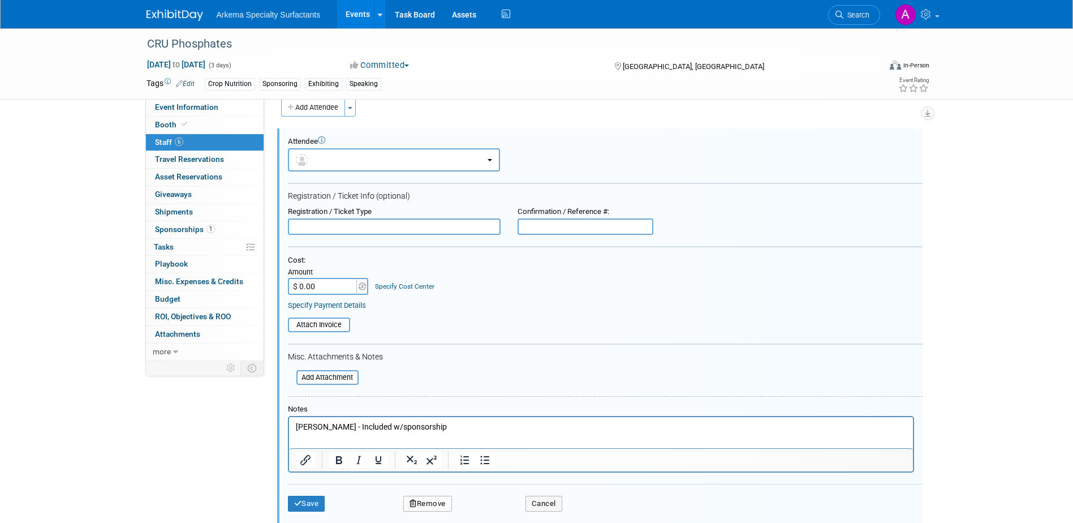
click at [420, 285] on link "Specify Cost Center" at bounding box center [404, 286] width 59 height 8
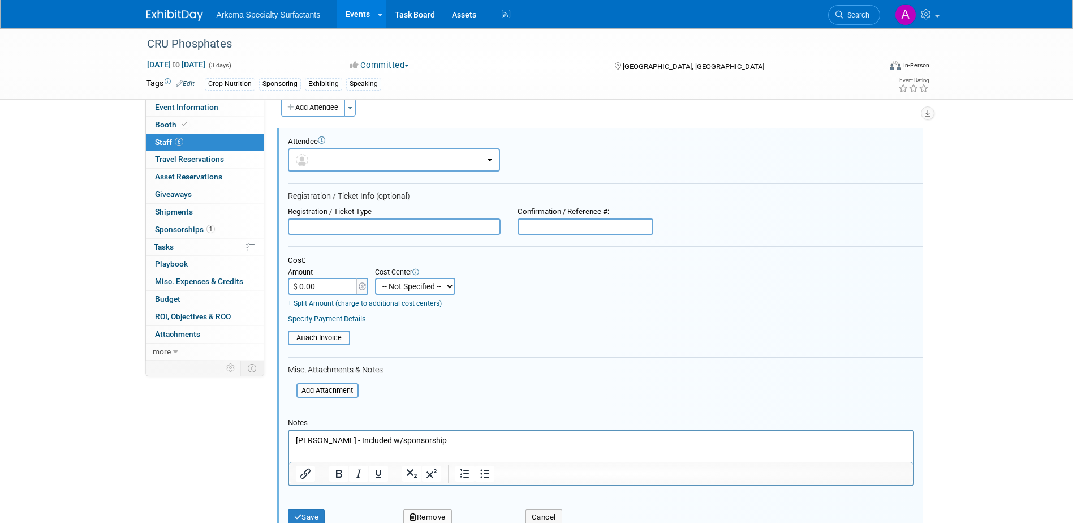
click at [452, 286] on select "-- Not Specified -- Crop Nutrition Infrastructure Mining" at bounding box center [415, 286] width 80 height 17
select select "18966416"
click at [375, 278] on select "-- Not Specified -- Crop Nutrition Infrastructure Mining" at bounding box center [415, 286] width 80 height 17
click at [313, 517] on button "Save" at bounding box center [306, 517] width 37 height 16
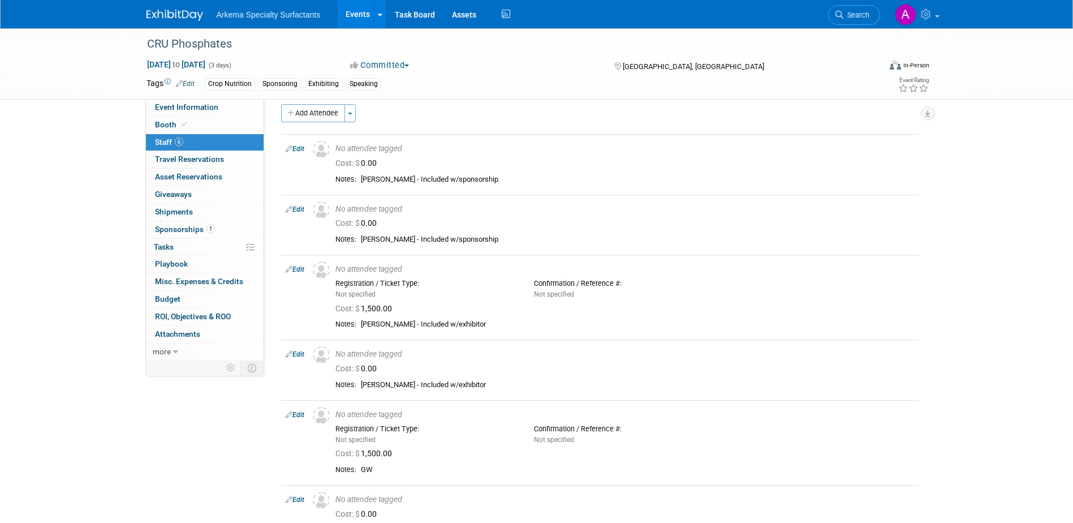
scroll to position [16, 0]
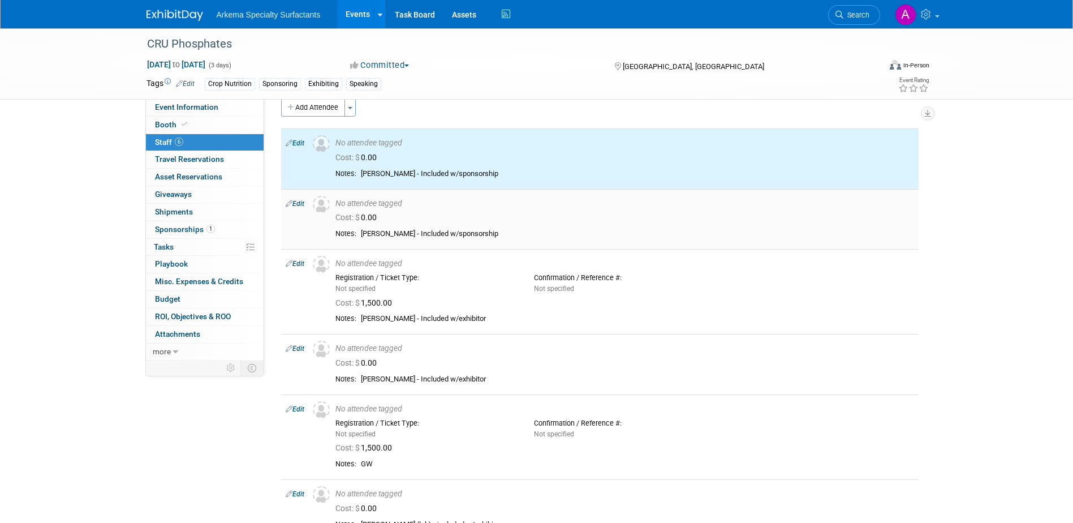
click at [297, 205] on link "Edit" at bounding box center [295, 204] width 19 height 8
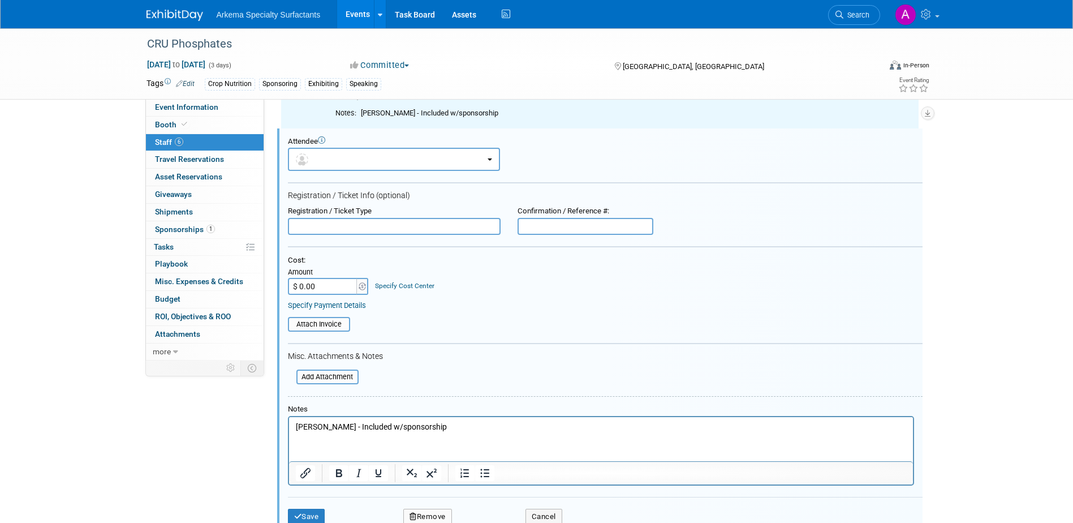
scroll to position [0, 0]
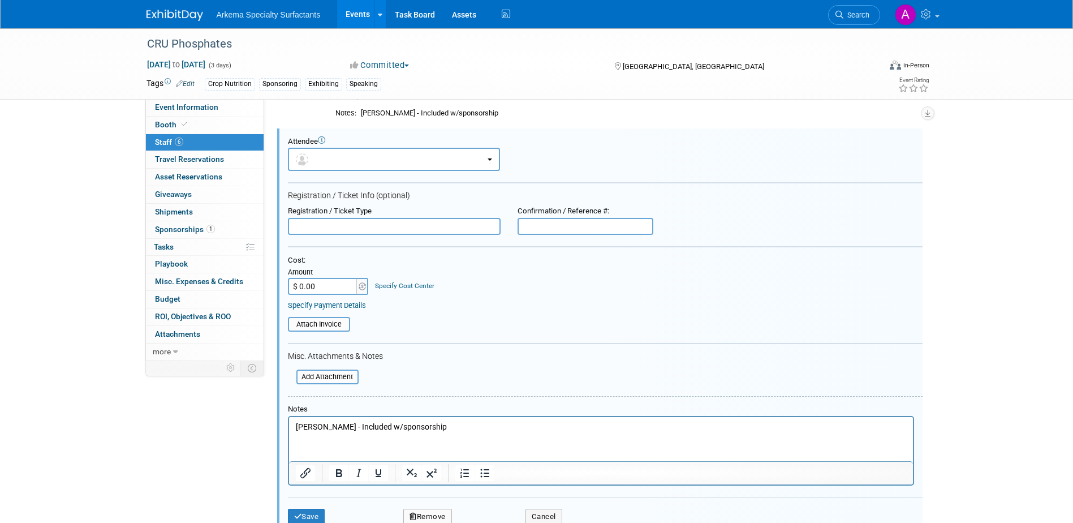
click at [415, 288] on link "Specify Cost Center" at bounding box center [404, 286] width 59 height 8
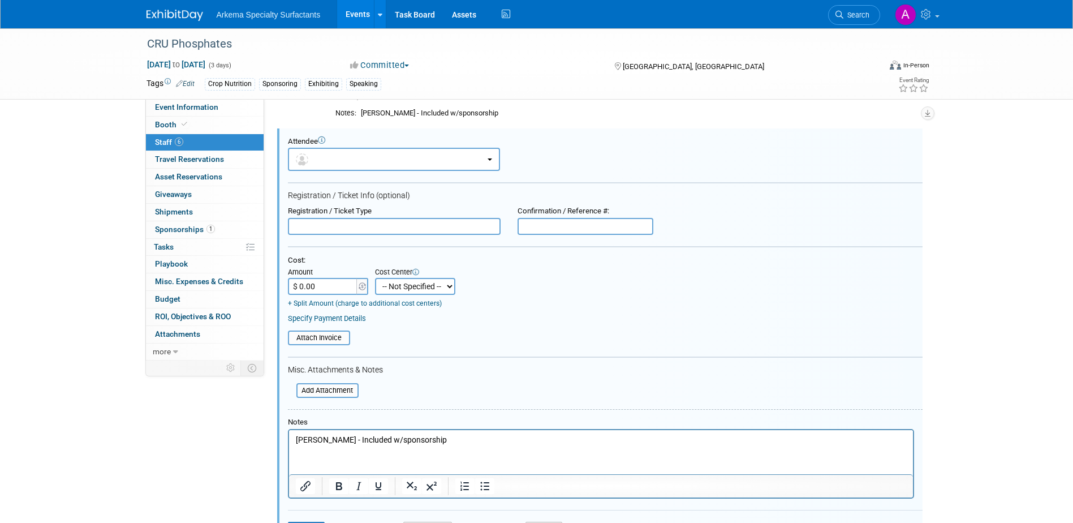
click at [443, 287] on select "-- Not Specified -- Crop Nutrition Infrastructure Mining" at bounding box center [415, 286] width 80 height 17
select select "18966416"
click at [375, 278] on select "-- Not Specified -- Crop Nutrition Infrastructure Mining" at bounding box center [415, 286] width 80 height 17
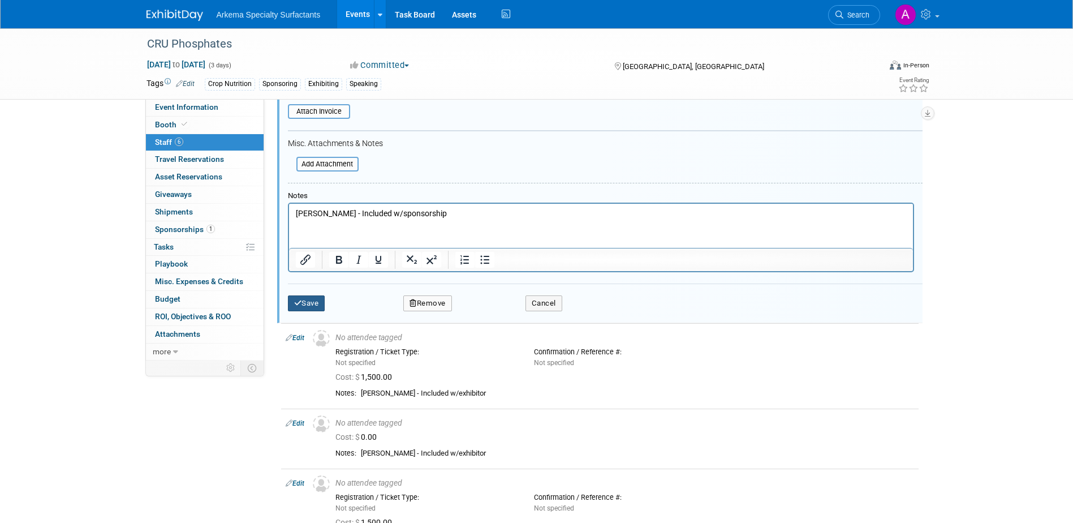
click at [317, 308] on button "Save" at bounding box center [306, 303] width 37 height 16
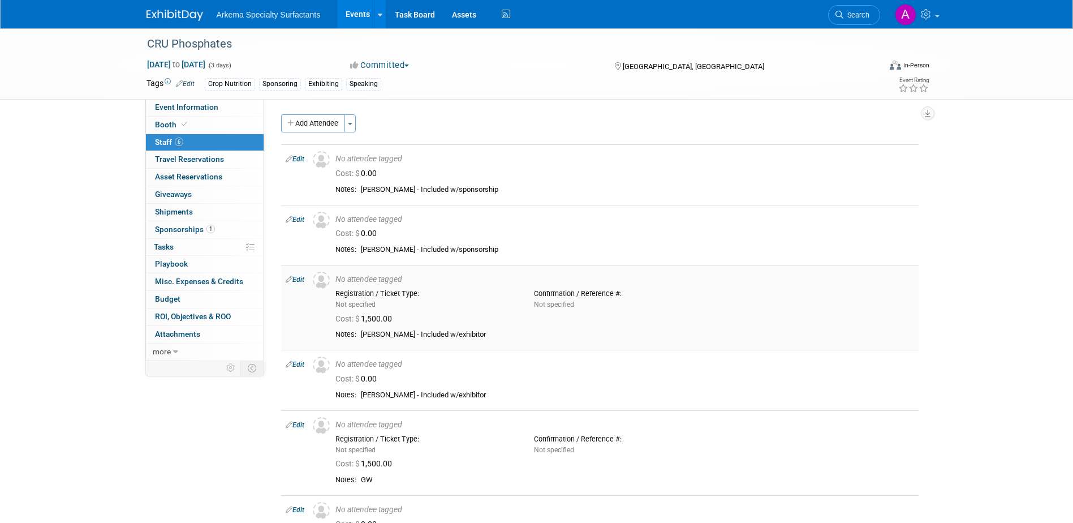
click at [298, 276] on link "Edit" at bounding box center [295, 280] width 19 height 8
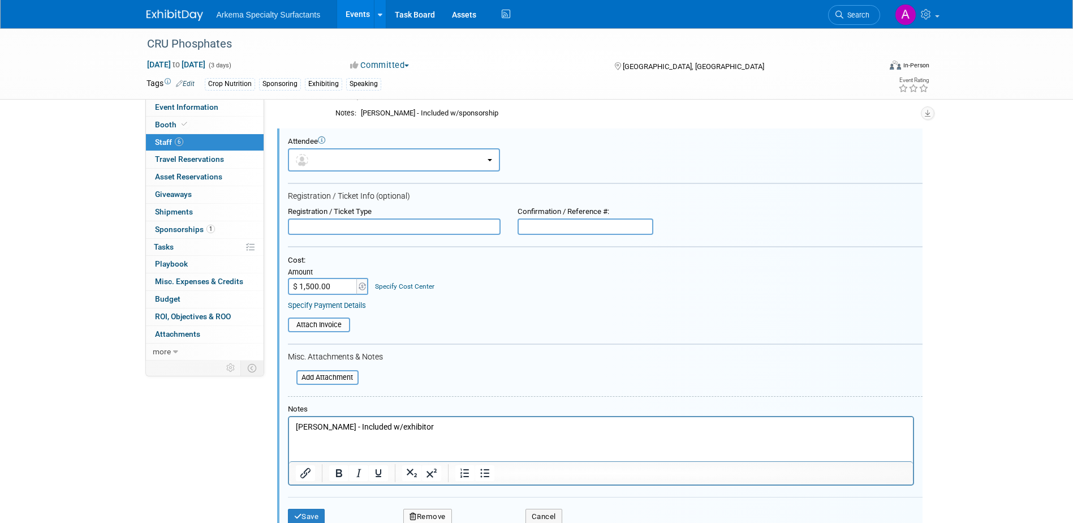
click at [414, 282] on link "Specify Cost Center" at bounding box center [404, 286] width 59 height 8
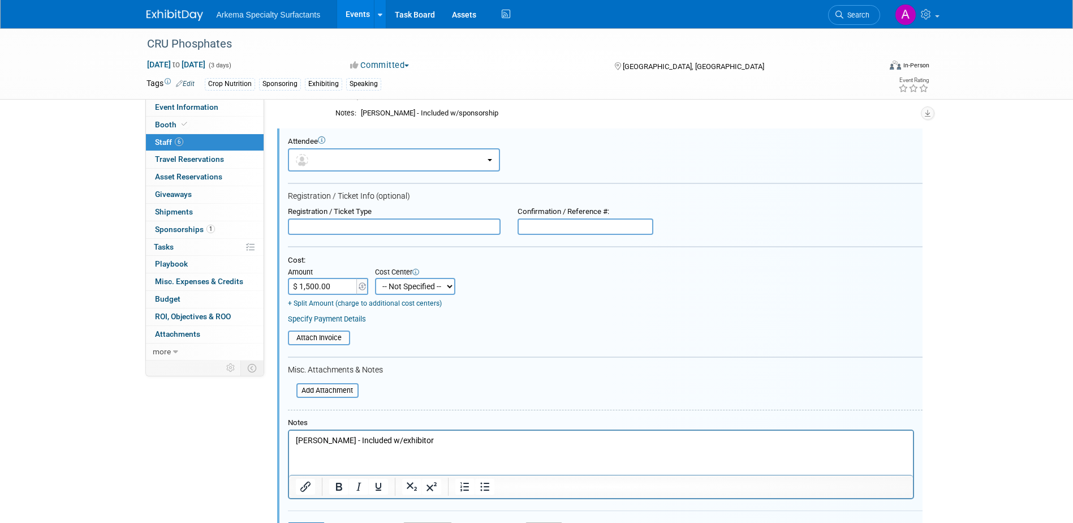
click at [449, 286] on select "-- Not Specified -- Crop Nutrition Infrastructure Mining" at bounding box center [415, 286] width 80 height 17
select select "18966416"
click at [375, 278] on select "-- Not Specified -- Crop Nutrition Infrastructure Mining" at bounding box center [415, 286] width 80 height 17
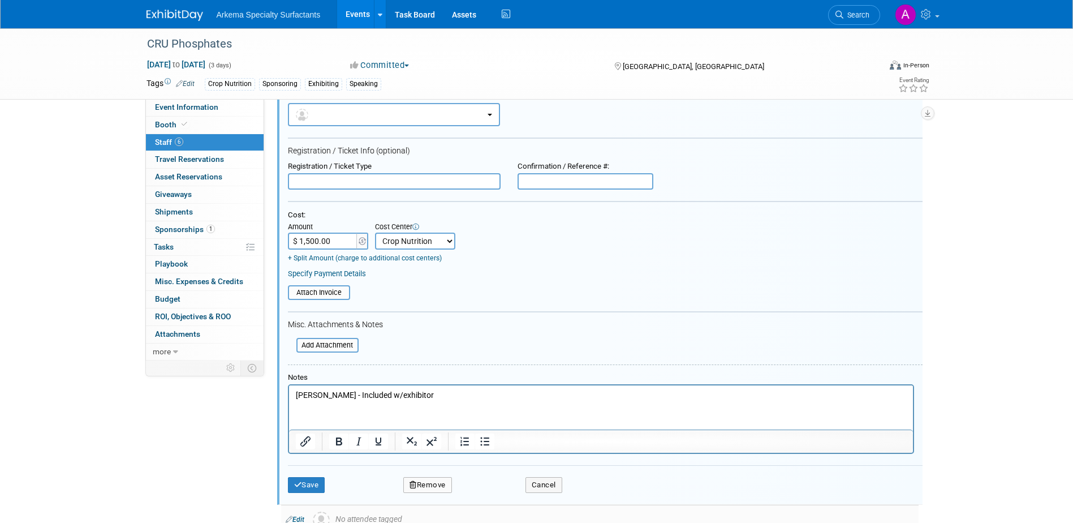
scroll to position [363, 0]
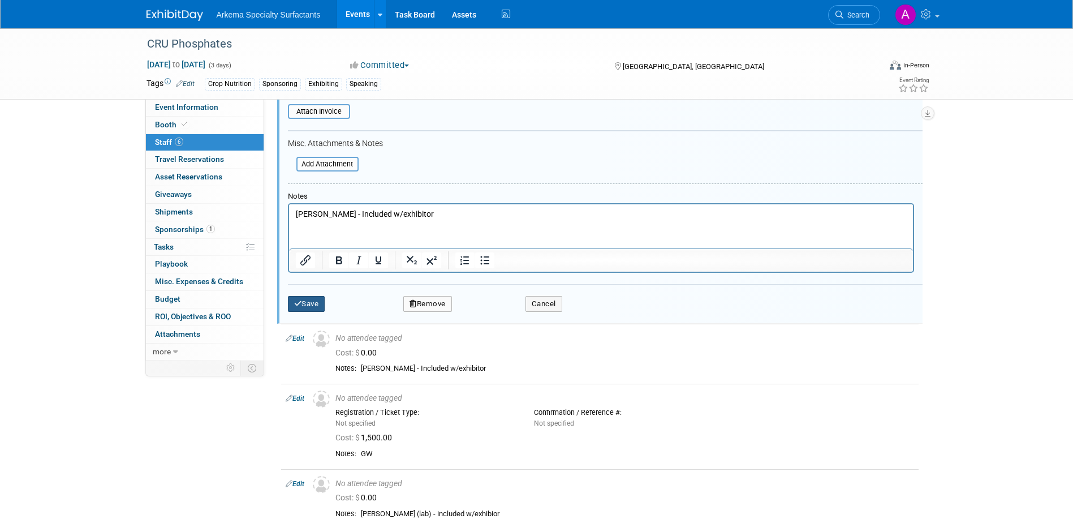
click at [317, 304] on button "Save" at bounding box center [306, 304] width 37 height 16
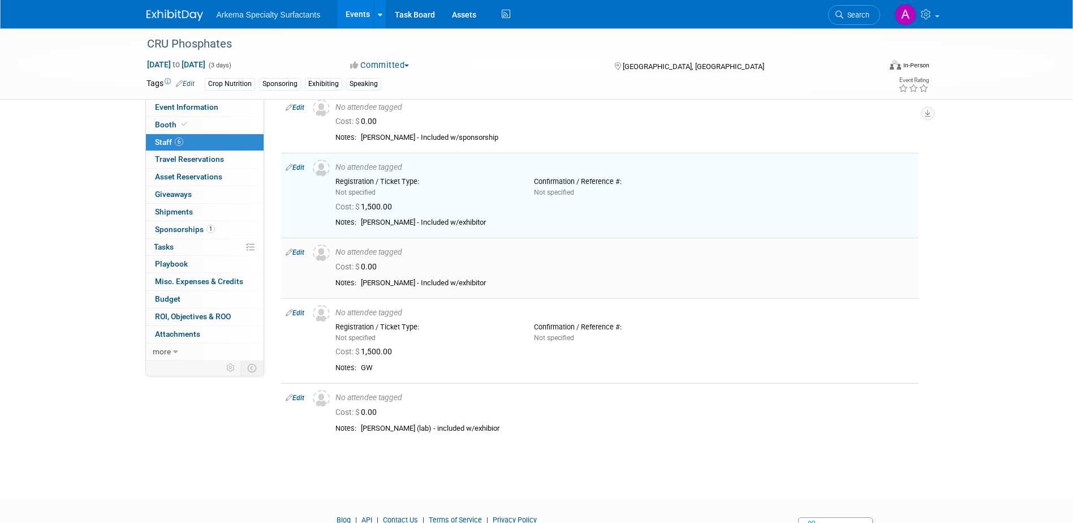
scroll to position [113, 0]
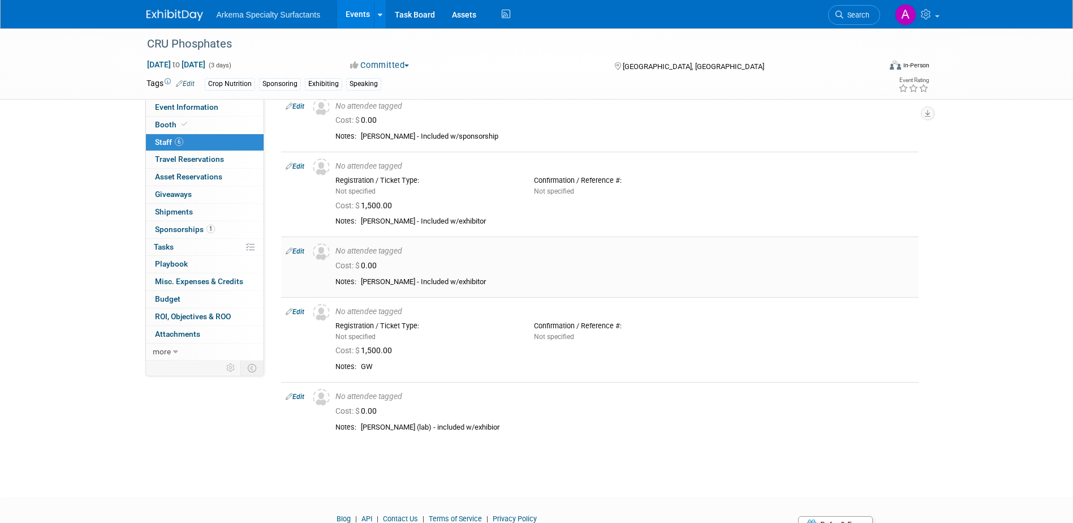
click at [293, 251] on link "Edit" at bounding box center [295, 251] width 19 height 8
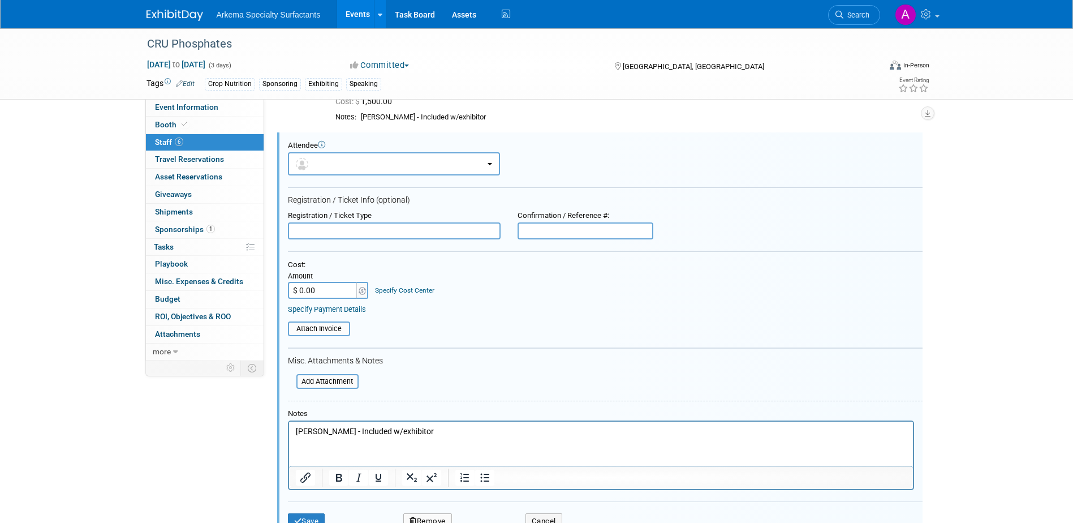
scroll to position [221, 0]
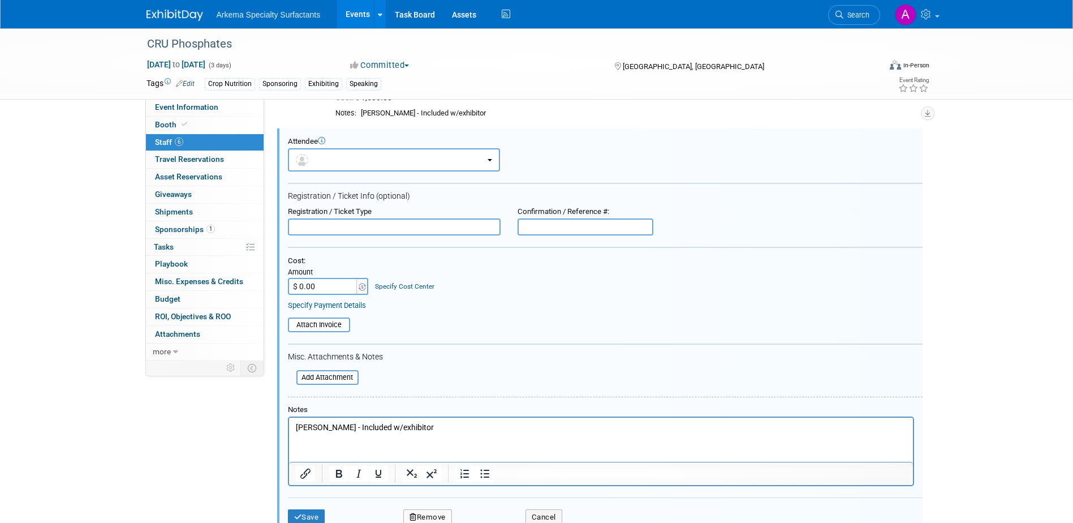
click at [412, 285] on link "Specify Cost Center" at bounding box center [404, 286] width 59 height 8
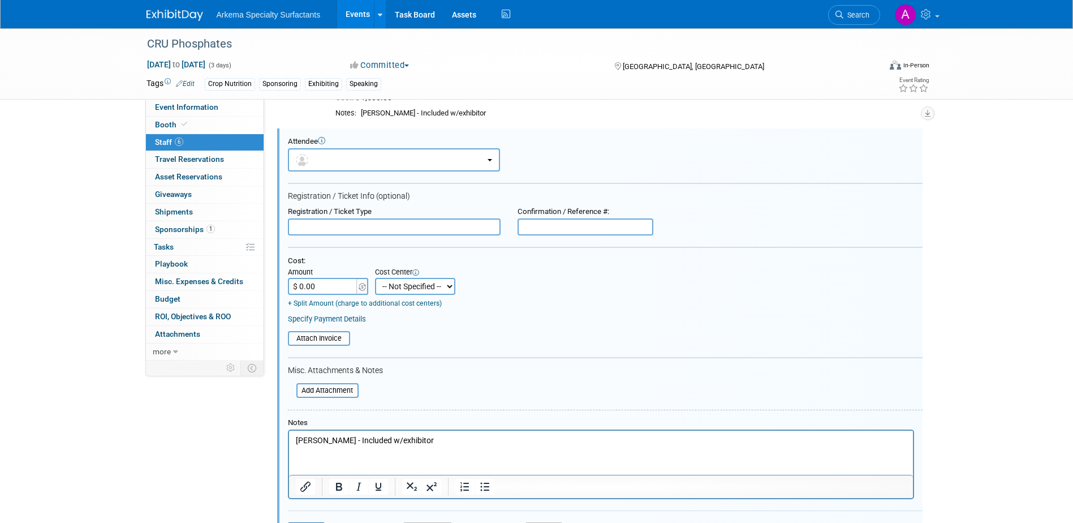
click at [443, 287] on select "-- Not Specified -- Crop Nutrition Infrastructure Mining" at bounding box center [415, 286] width 80 height 17
select select "18966416"
click at [375, 278] on select "-- Not Specified -- Crop Nutrition Infrastructure Mining" at bounding box center [415, 286] width 80 height 17
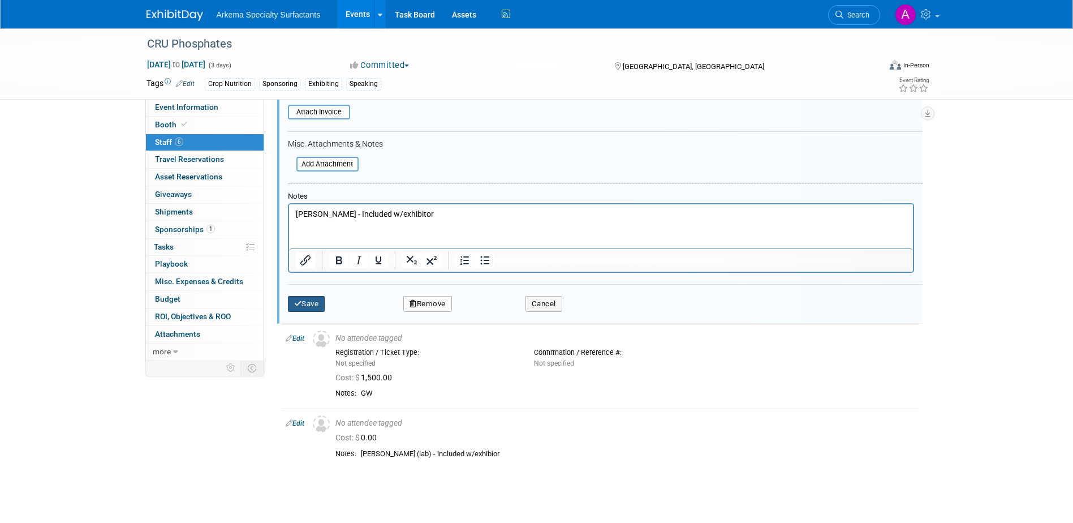
click at [308, 310] on button "Save" at bounding box center [306, 304] width 37 height 16
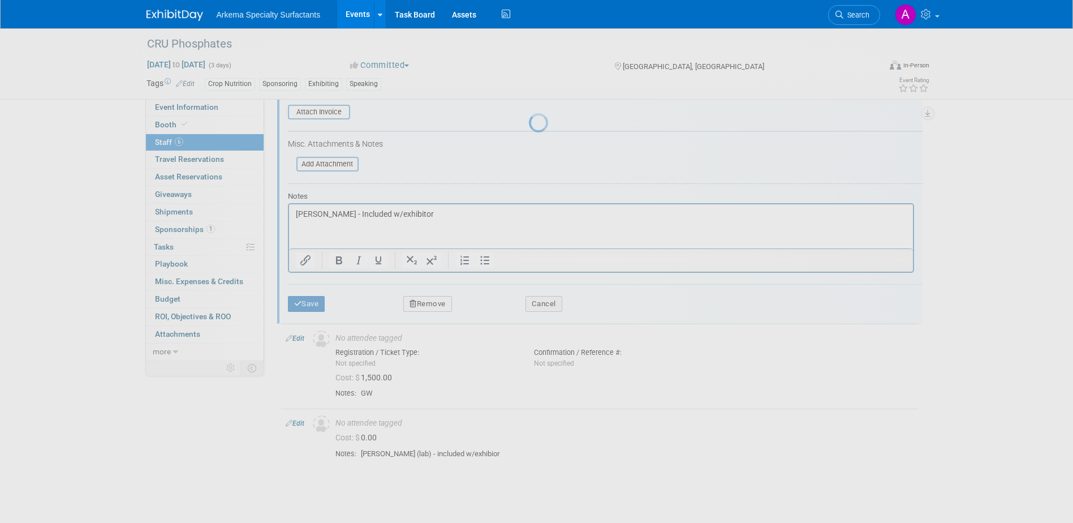
scroll to position [166, 0]
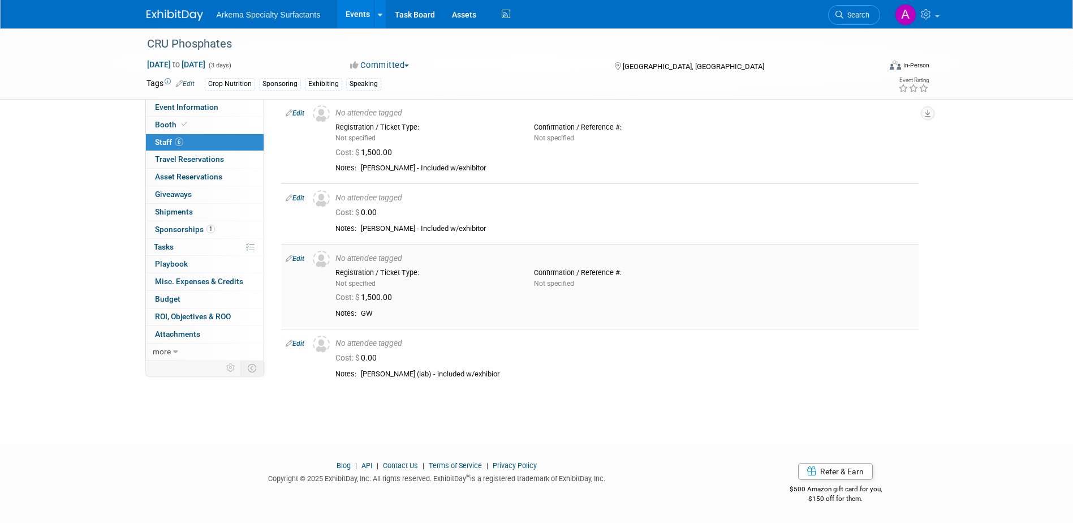
click at [297, 257] on link "Edit" at bounding box center [295, 259] width 19 height 8
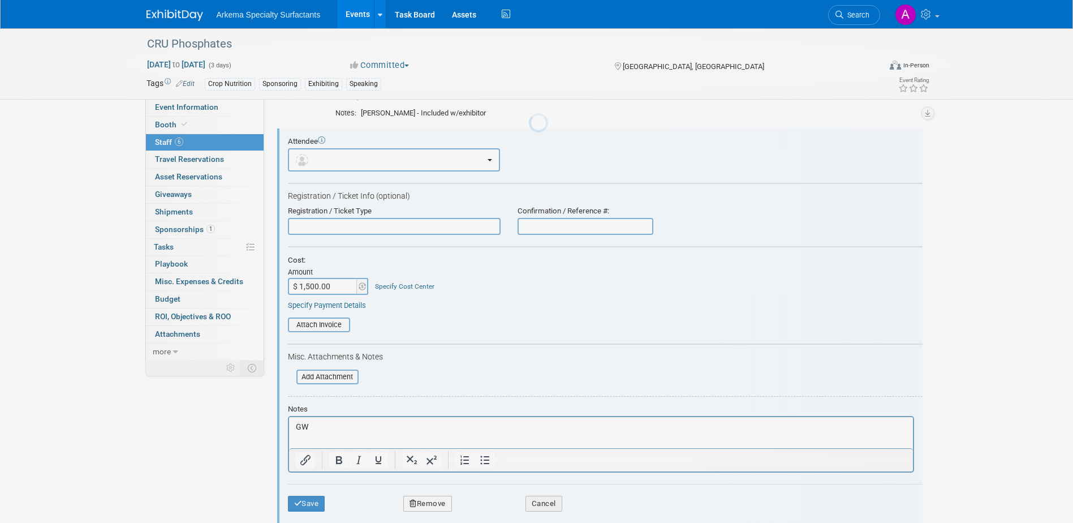
scroll to position [0, 0]
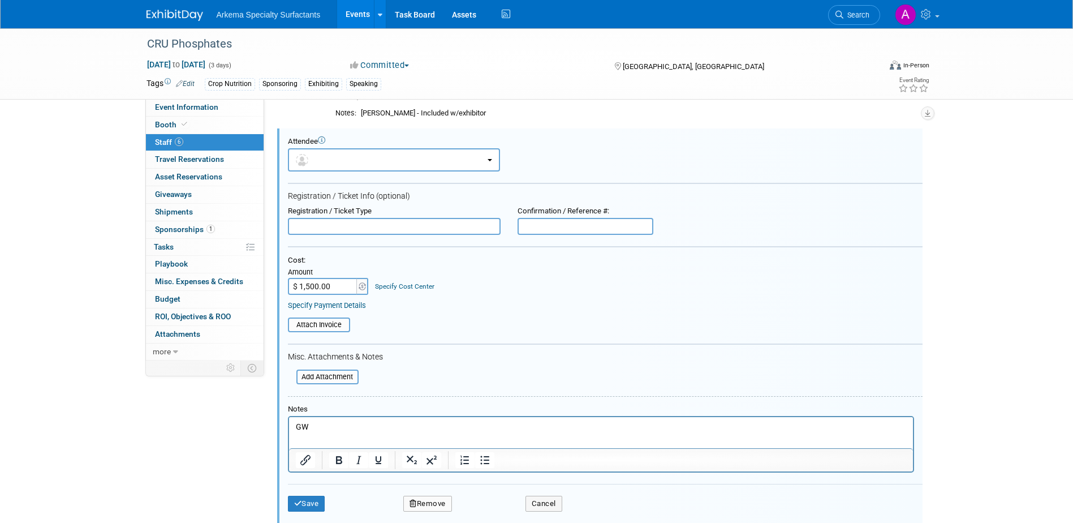
click at [416, 284] on link "Specify Cost Center" at bounding box center [404, 286] width 59 height 8
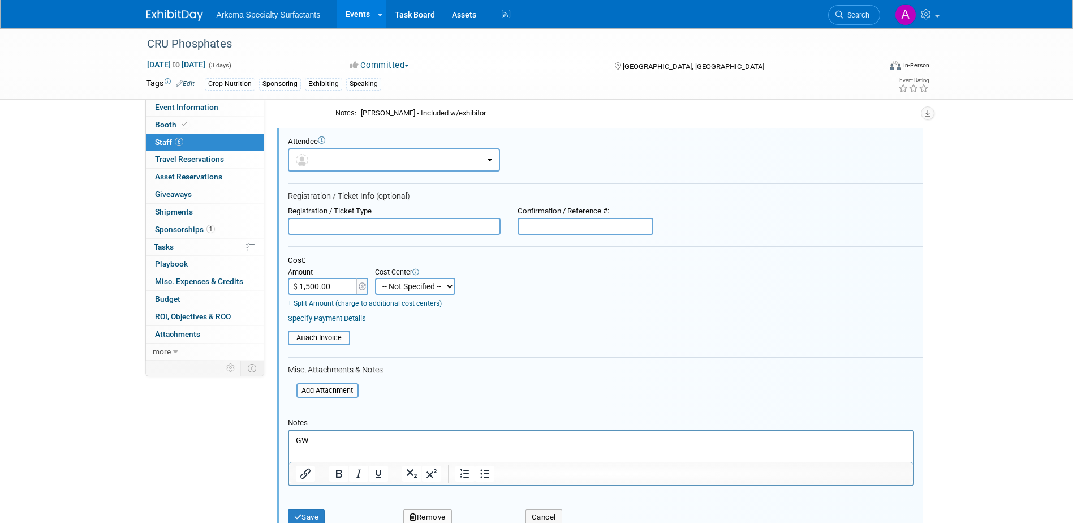
click at [448, 286] on select "-- Not Specified -- Crop Nutrition Infrastructure Mining" at bounding box center [415, 286] width 80 height 17
select select "18966416"
click at [375, 278] on select "-- Not Specified -- Crop Nutrition Infrastructure Mining" at bounding box center [415, 286] width 80 height 17
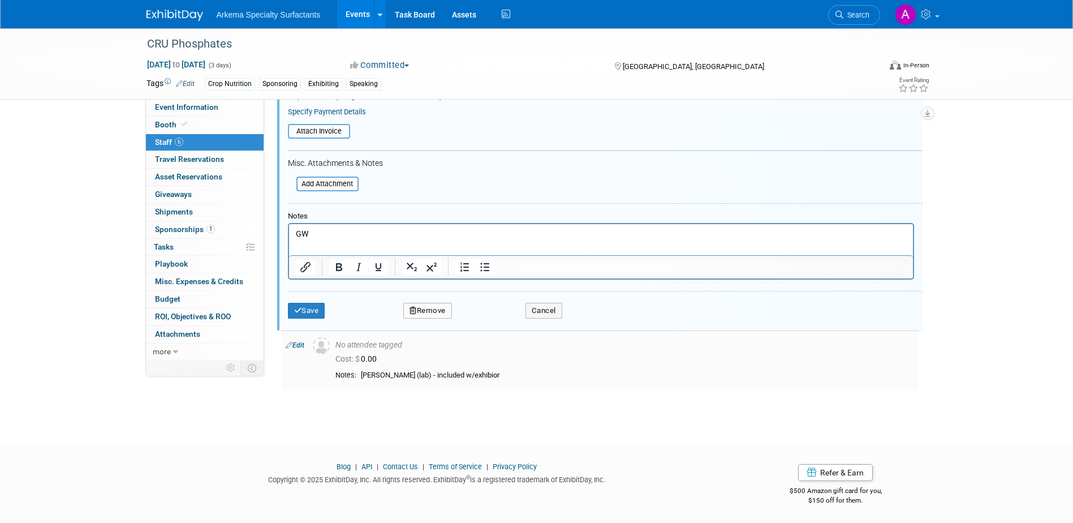
scroll to position [490, 0]
click at [317, 312] on button "Save" at bounding box center [306, 310] width 37 height 16
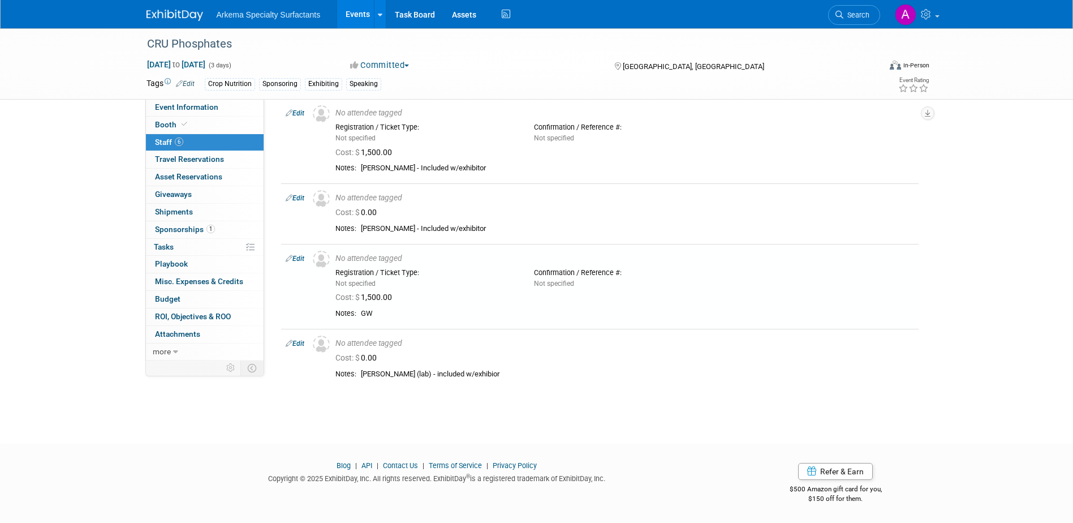
scroll to position [166, 0]
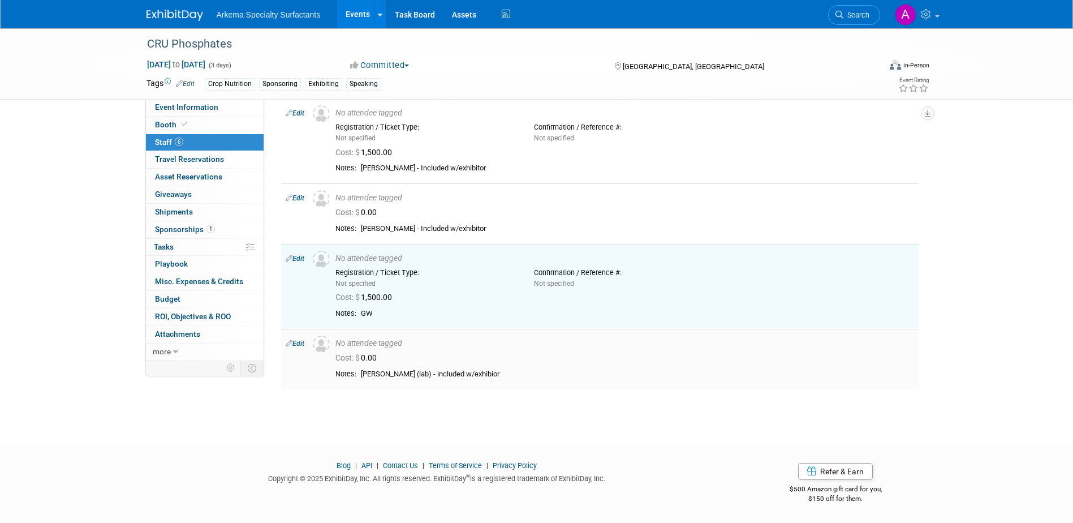
click at [297, 343] on link "Edit" at bounding box center [295, 344] width 19 height 8
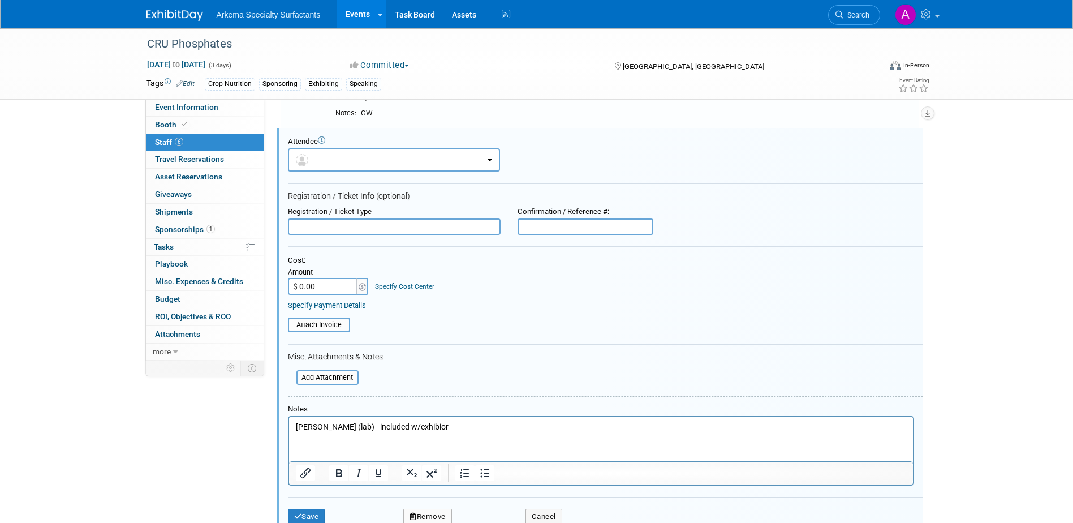
scroll to position [0, 0]
click at [402, 285] on link "Specify Cost Center" at bounding box center [404, 286] width 59 height 8
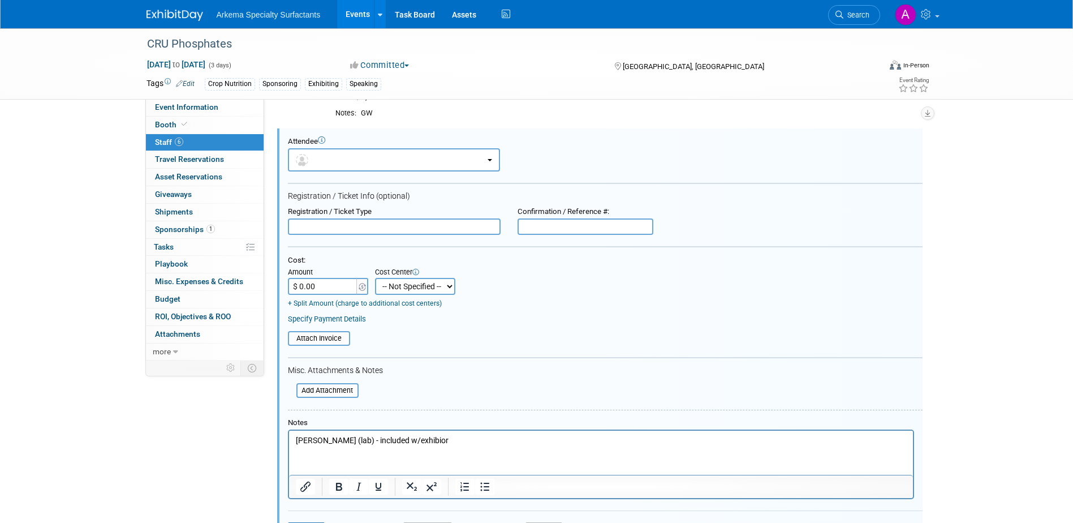
click at [449, 287] on select "-- Not Specified -- Crop Nutrition Infrastructure Mining" at bounding box center [415, 286] width 80 height 17
select select "18966416"
click at [375, 278] on select "-- Not Specified -- Crop Nutrition Infrastructure Mining" at bounding box center [415, 286] width 80 height 17
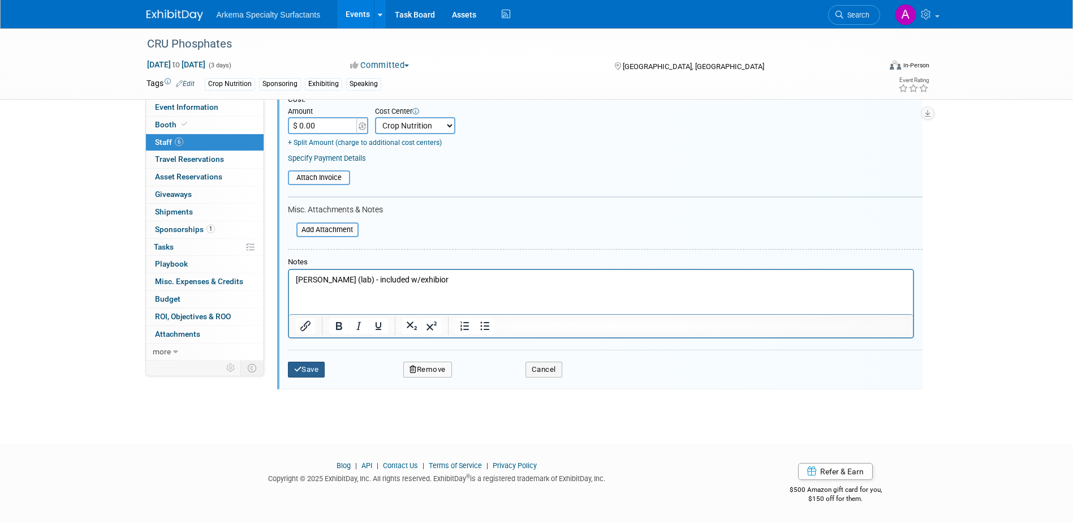
click at [311, 376] on button "Save" at bounding box center [306, 370] width 37 height 16
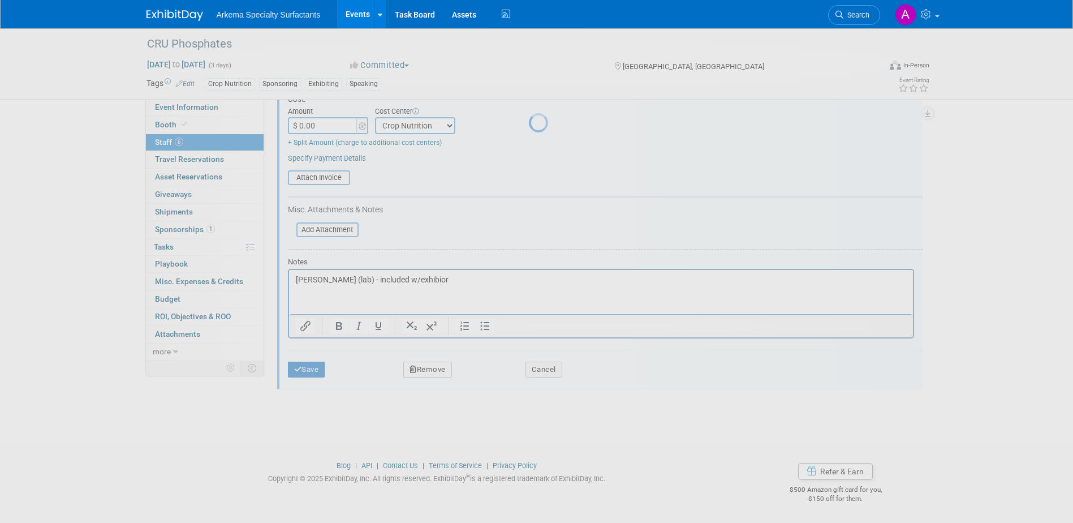
scroll to position [166, 0]
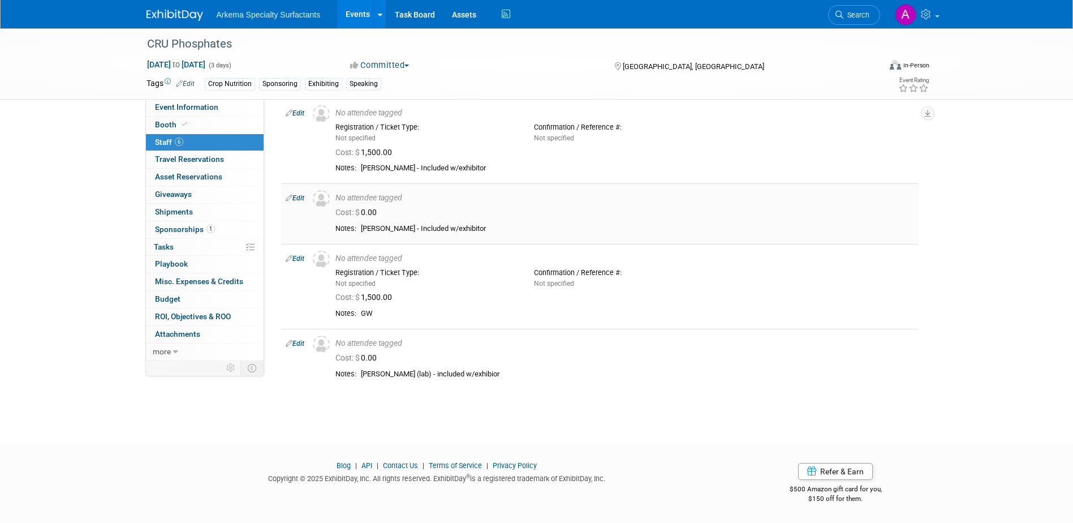
click at [303, 200] on link "Edit" at bounding box center [295, 198] width 19 height 8
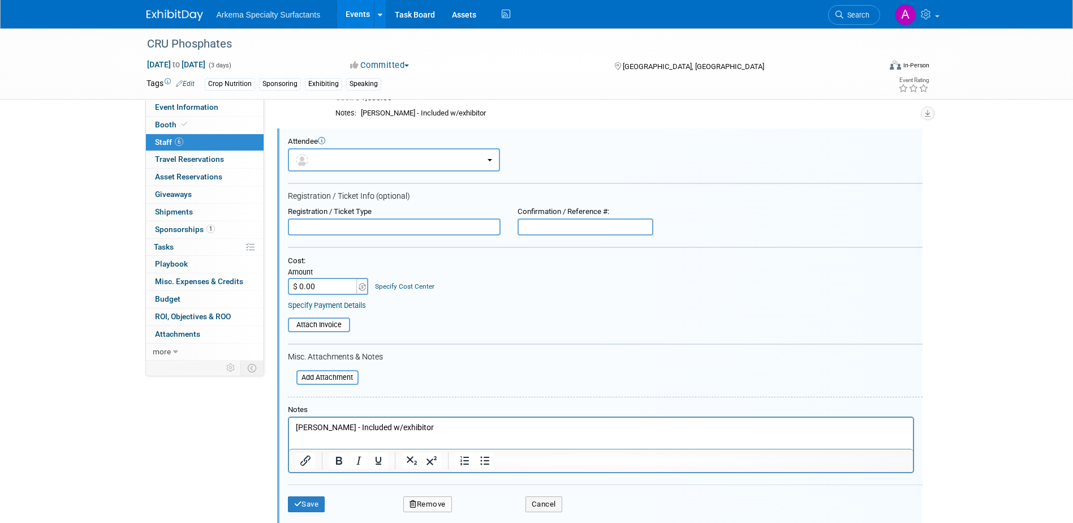
scroll to position [0, 0]
click at [416, 287] on link "Specify Cost Center" at bounding box center [404, 286] width 59 height 8
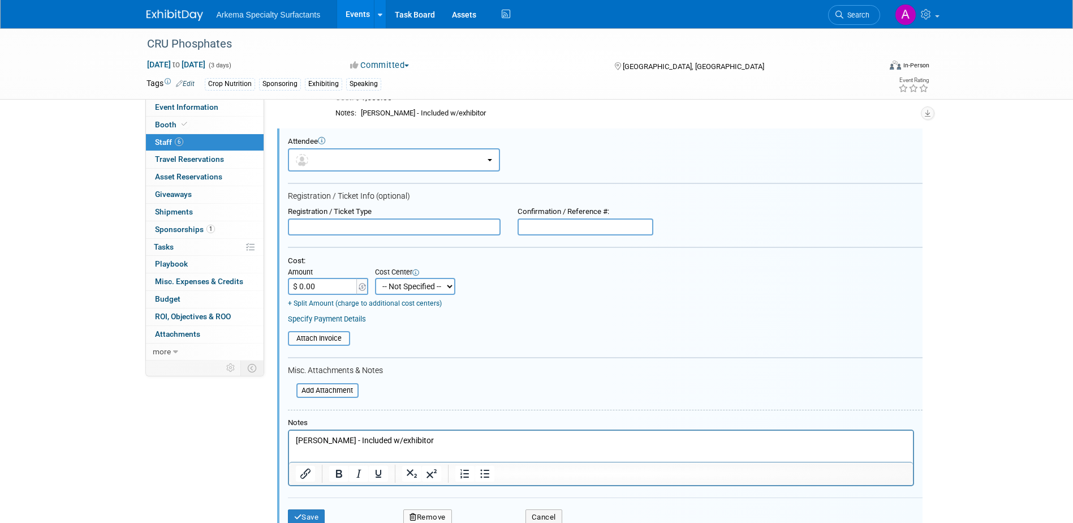
click at [448, 283] on select "-- Not Specified -- Crop Nutrition Infrastructure Mining" at bounding box center [415, 286] width 80 height 17
select select "18966416"
click at [375, 278] on select "-- Not Specified -- Crop Nutrition Infrastructure Mining" at bounding box center [415, 286] width 80 height 17
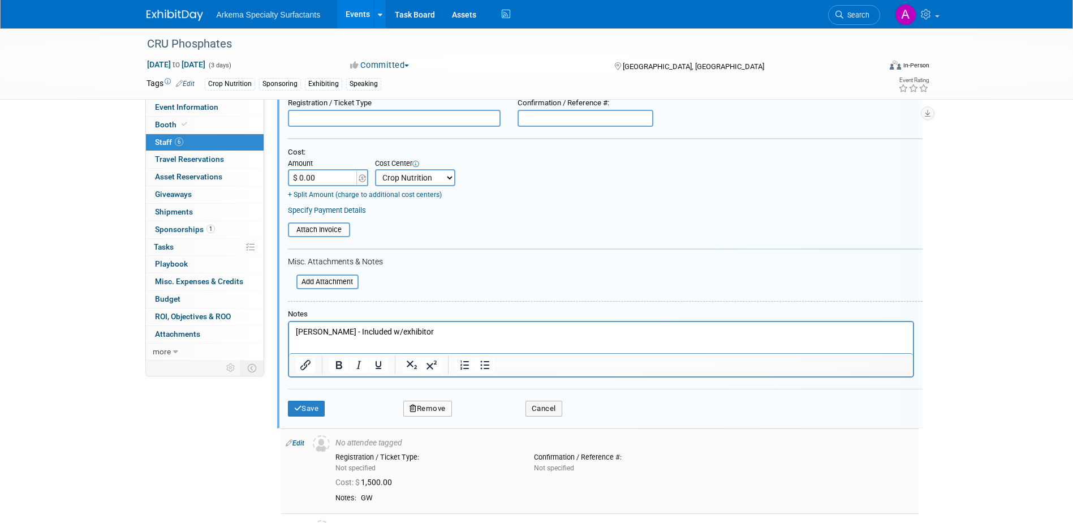
scroll to position [334, 0]
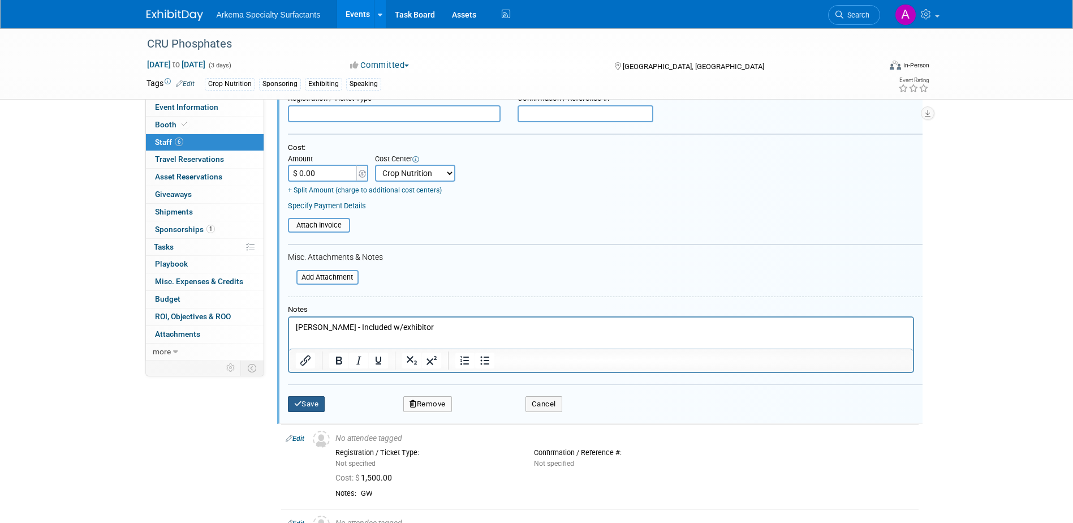
click at [312, 400] on button "Save" at bounding box center [306, 404] width 37 height 16
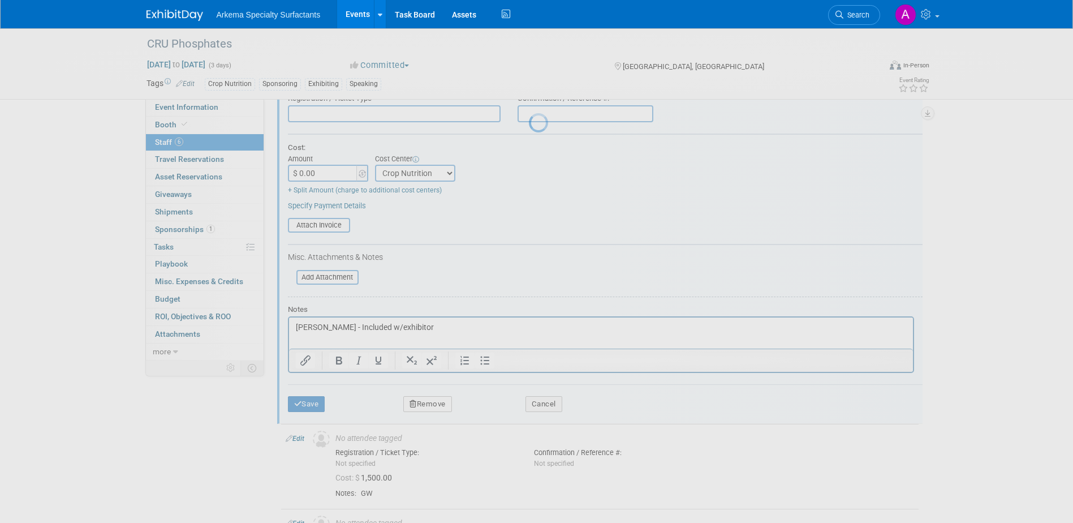
scroll to position [166, 0]
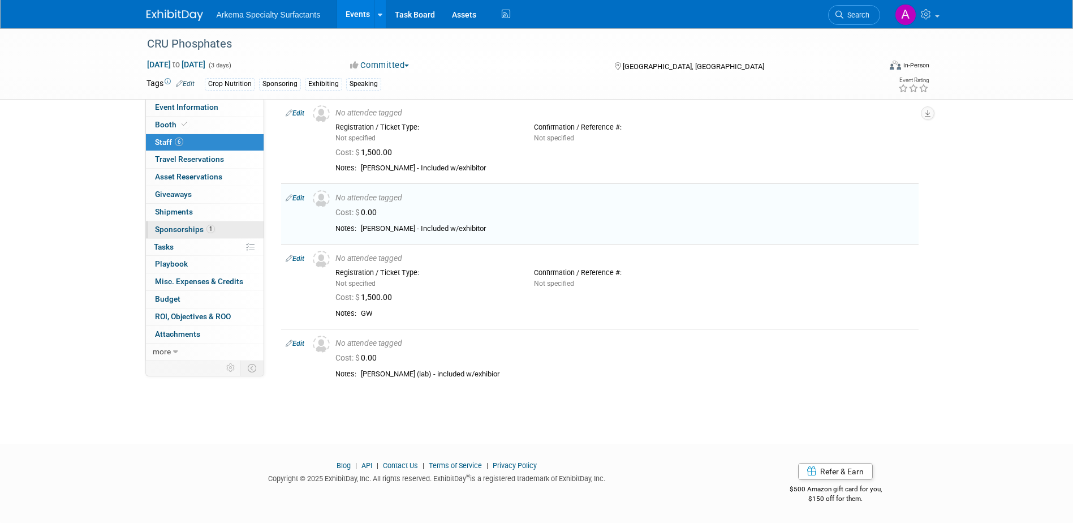
click at [215, 229] on link "1 Sponsorships 1" at bounding box center [205, 229] width 118 height 17
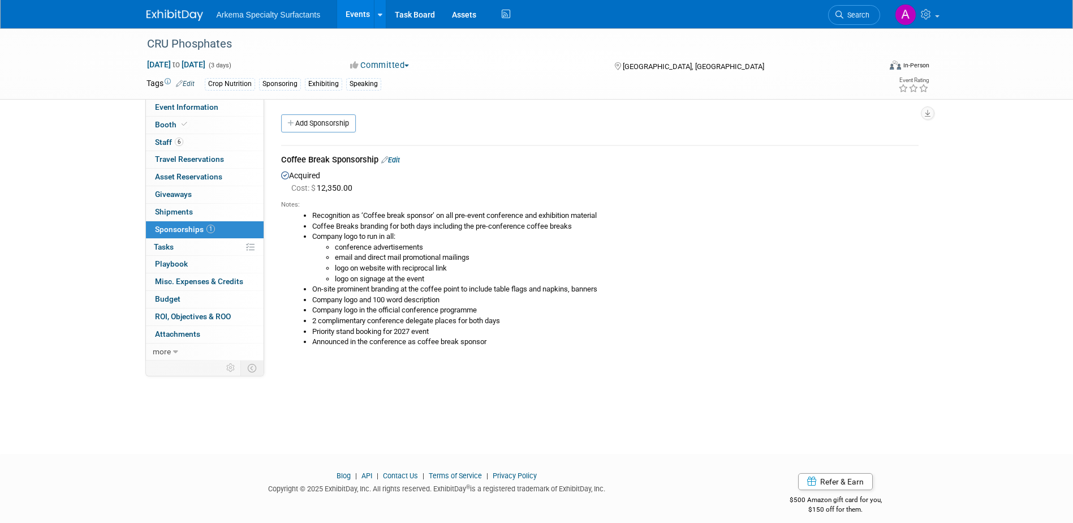
click at [397, 159] on link "Edit" at bounding box center [390, 160] width 19 height 8
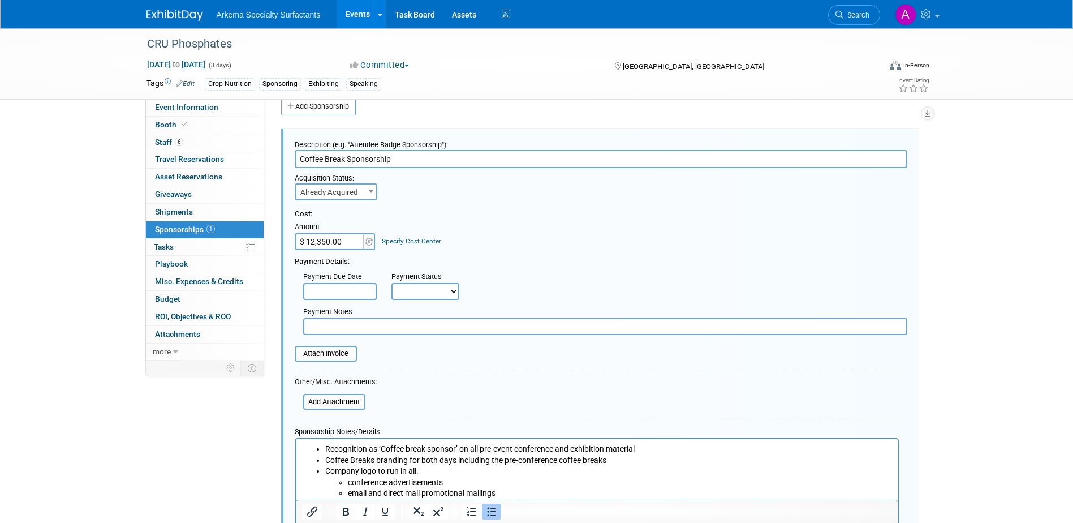
click at [410, 239] on link "Specify Cost Center" at bounding box center [411, 241] width 59 height 8
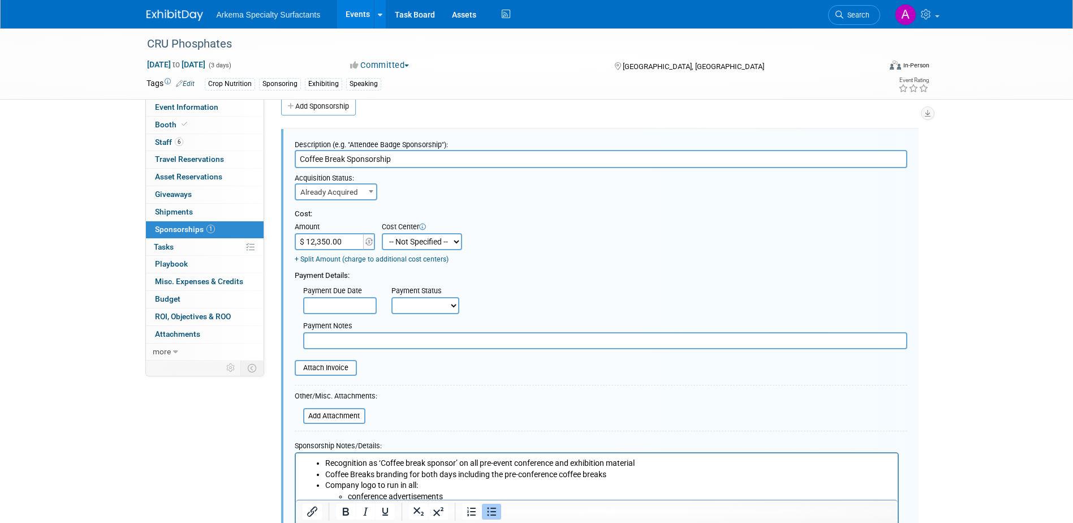
click at [456, 242] on select "-- Not Specified -- Crop Nutrition Infrastructure Mining" at bounding box center [422, 241] width 80 height 17
select select "18966416"
click at [382, 233] on select "-- Not Specified -- Crop Nutrition Infrastructure Mining" at bounding box center [422, 241] width 80 height 17
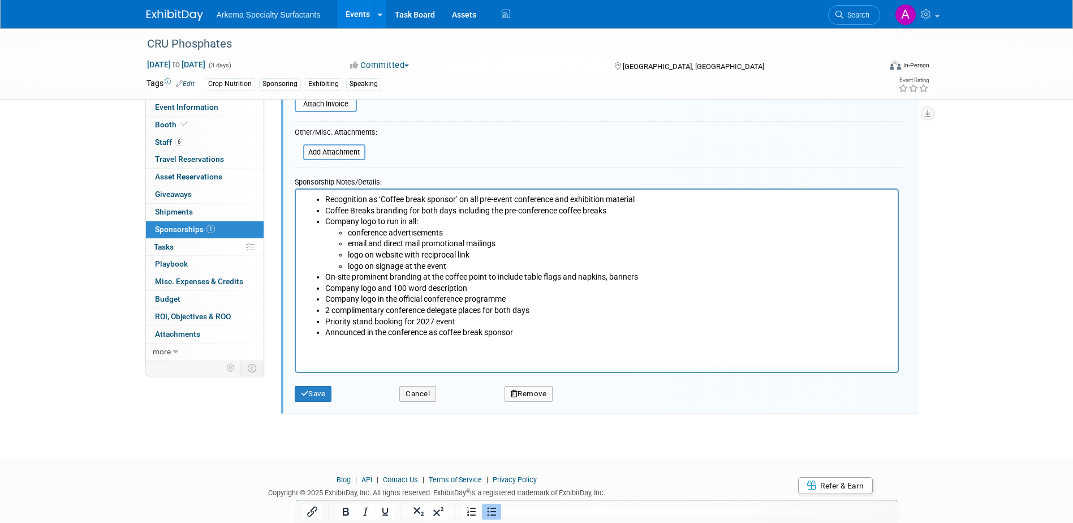
scroll to position [296, 0]
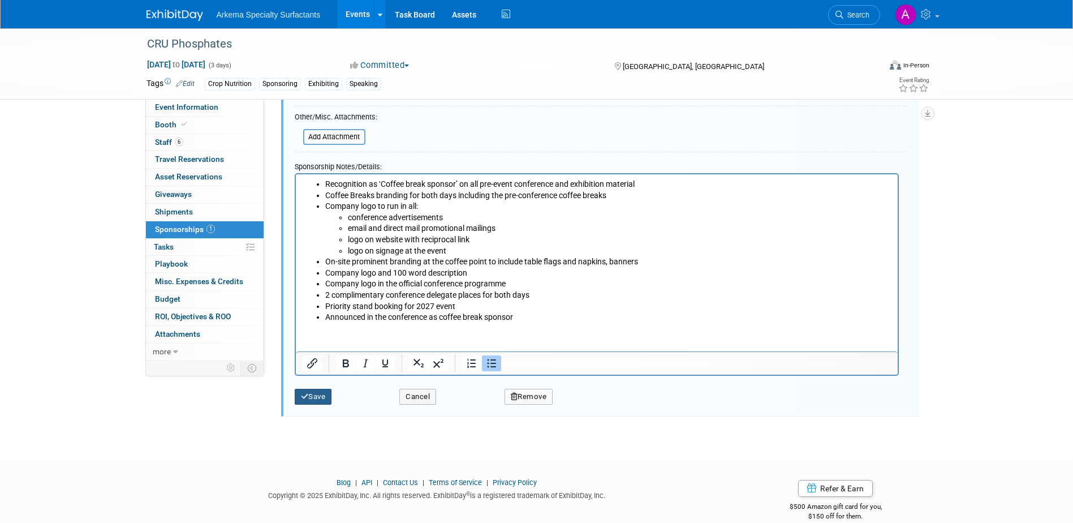
click at [317, 398] on button "Save" at bounding box center [313, 397] width 37 height 16
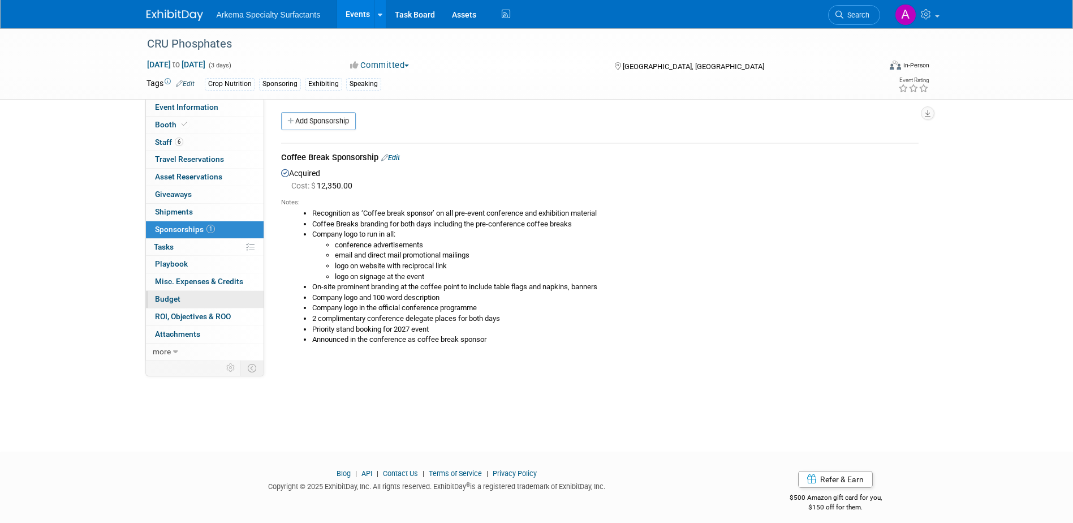
scroll to position [0, 0]
click at [934, 13] on link at bounding box center [916, 14] width 55 height 28
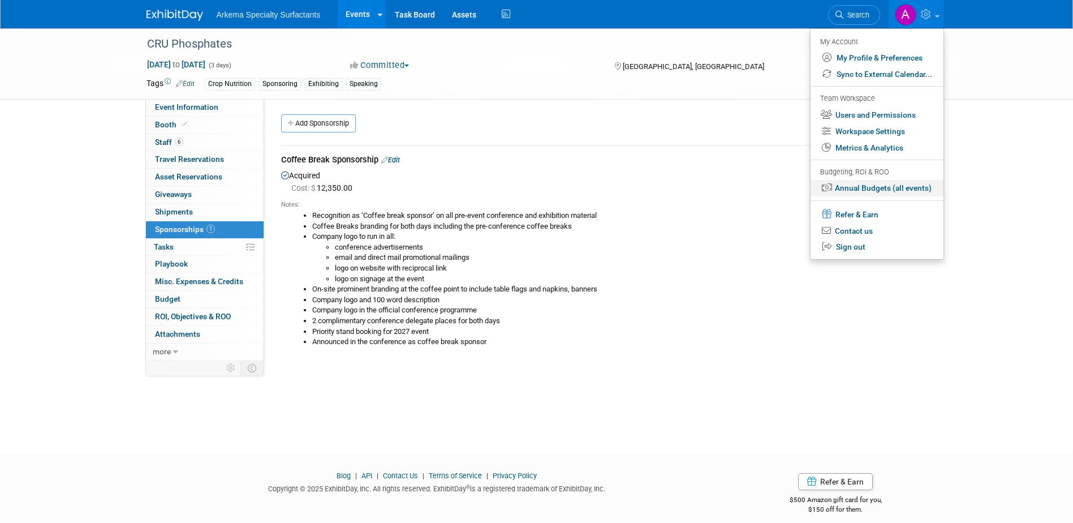
click at [900, 183] on link "Annual Budgets (all events)" at bounding box center [877, 188] width 133 height 16
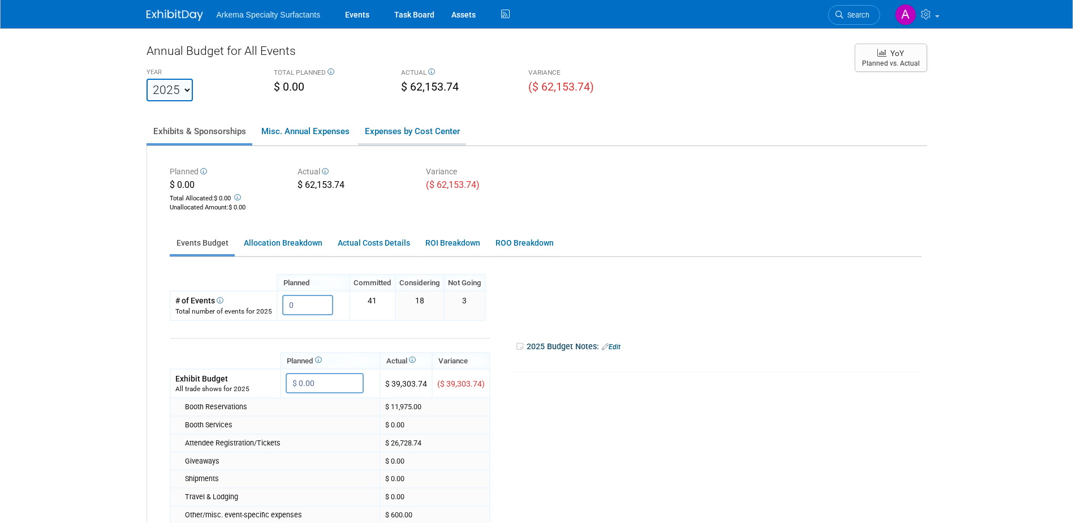
click at [407, 126] on link "Expenses by Cost Center" at bounding box center [412, 131] width 108 height 24
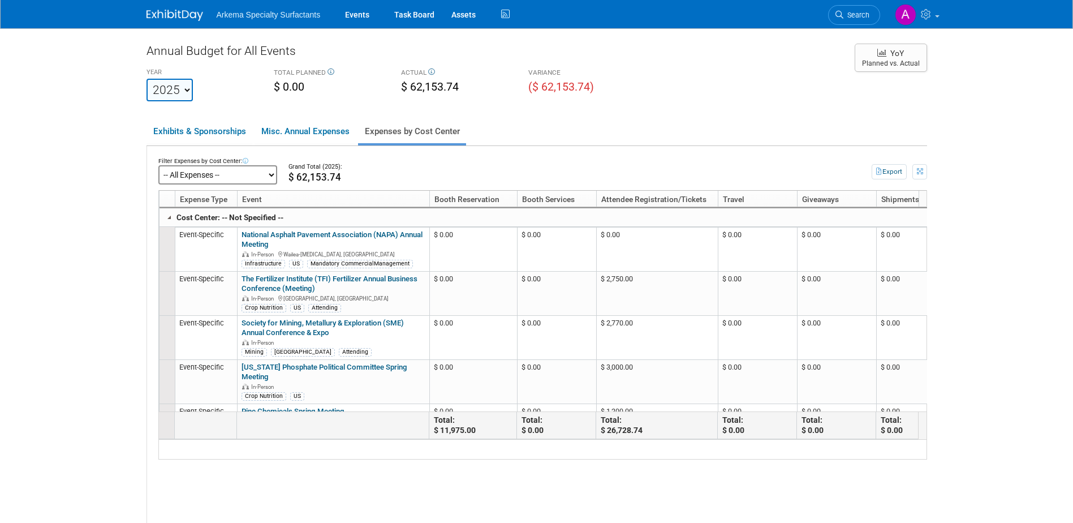
click at [273, 171] on select "-- All Expenses -- -- Cost Center Not Specified -- Crop Nutrition Infrastructur…" at bounding box center [217, 174] width 119 height 19
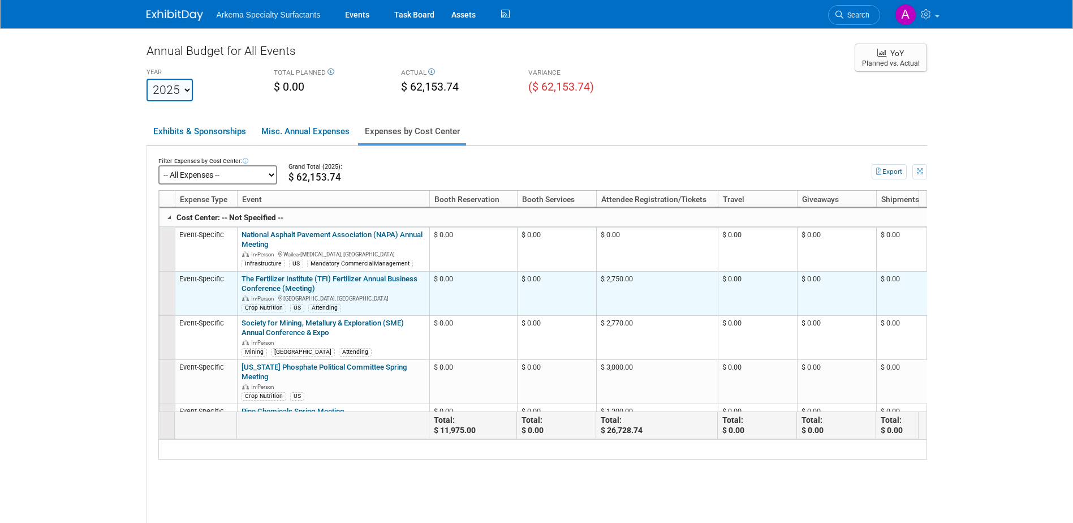
click at [377, 282] on link "The Fertilizer Institute (TFI) Fertilizer Annual Business Conference (Meeting)" at bounding box center [330, 283] width 176 height 18
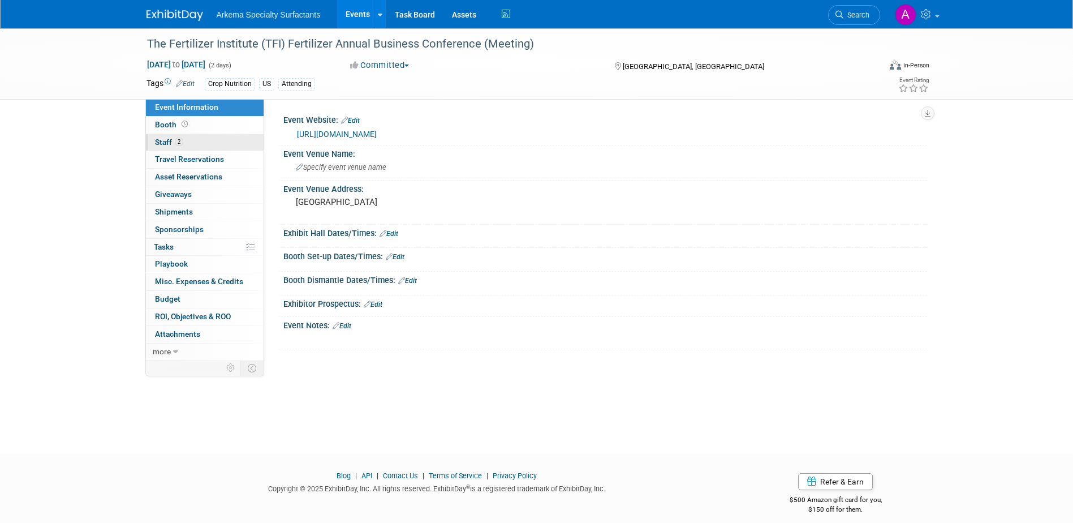
click at [177, 139] on span "2" at bounding box center [179, 142] width 8 height 8
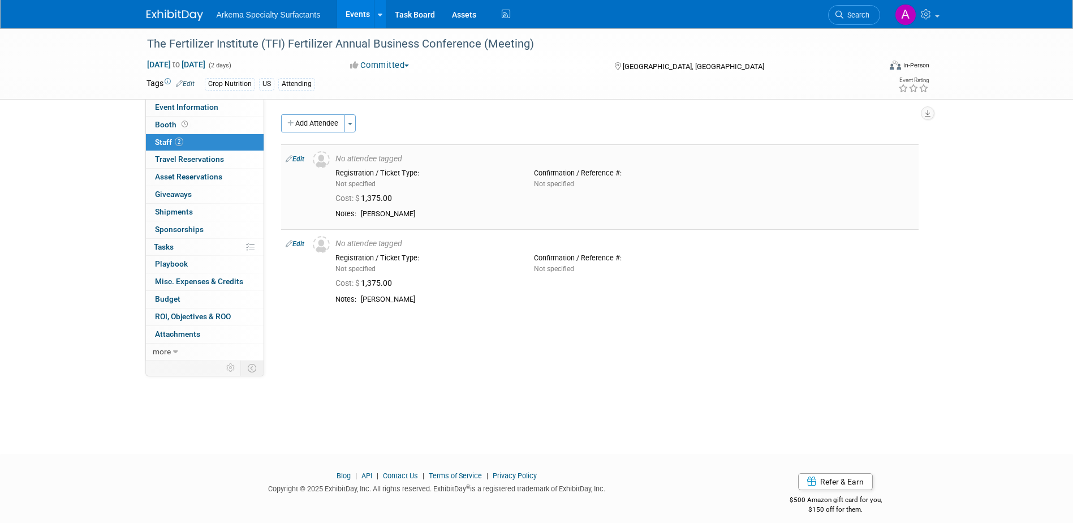
click at [295, 159] on link "Edit" at bounding box center [295, 159] width 19 height 8
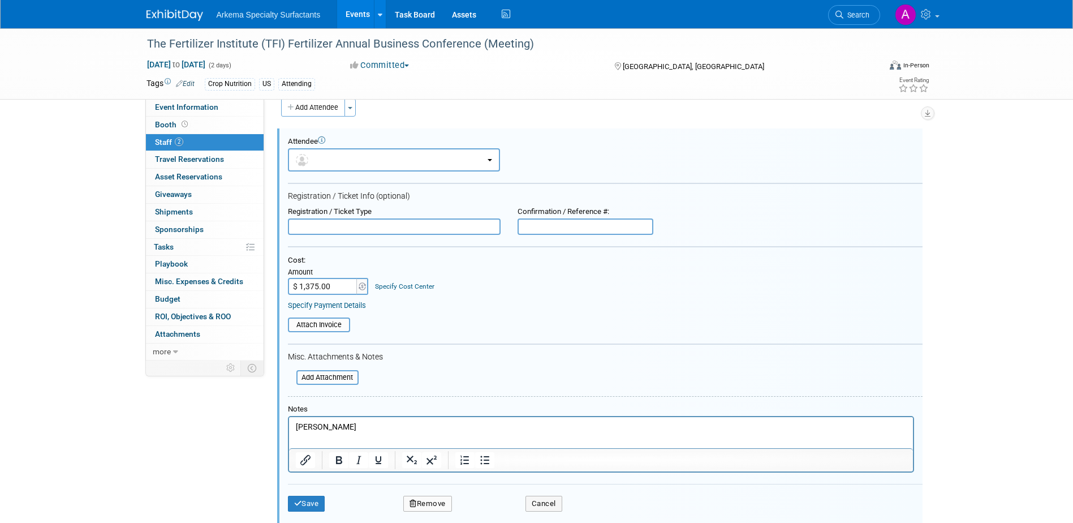
click at [398, 283] on link "Specify Cost Center" at bounding box center [404, 286] width 59 height 8
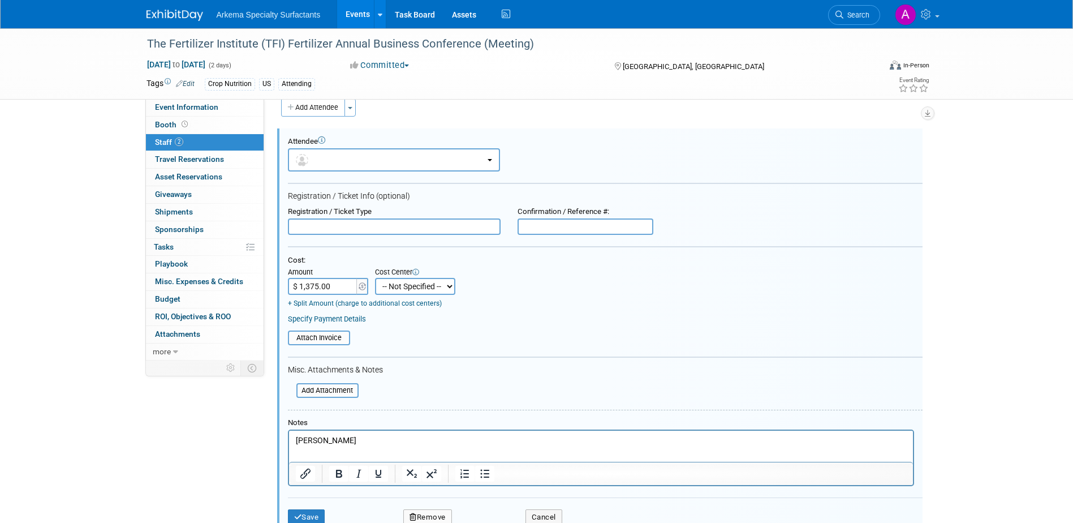
click at [438, 287] on select "-- Not Specified -- Crop Nutrition Infrastructure Mining" at bounding box center [415, 286] width 80 height 17
select select "18966416"
click at [375, 278] on select "-- Not Specified -- Crop Nutrition Infrastructure Mining" at bounding box center [415, 286] width 80 height 17
click at [311, 517] on button "Save" at bounding box center [306, 517] width 37 height 16
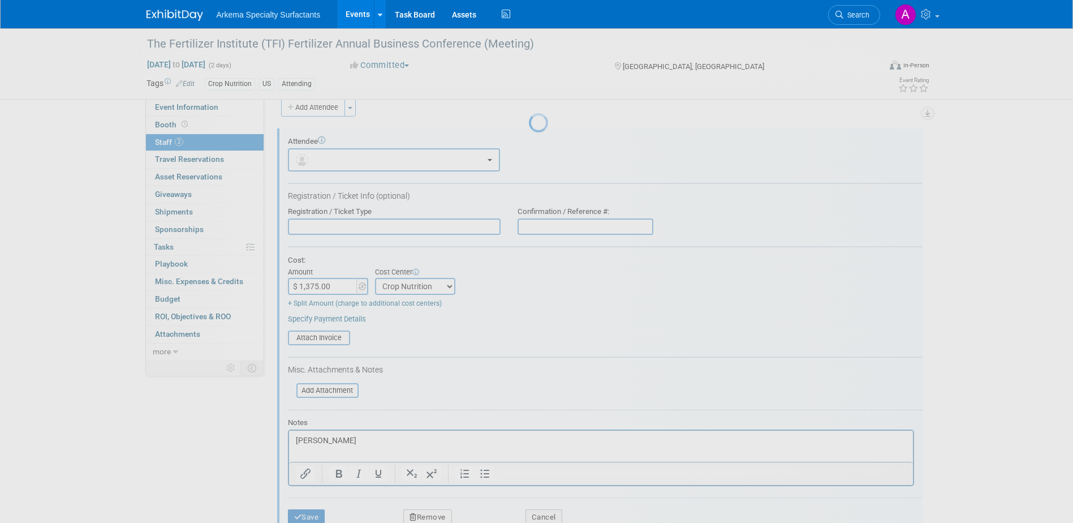
scroll to position [10, 0]
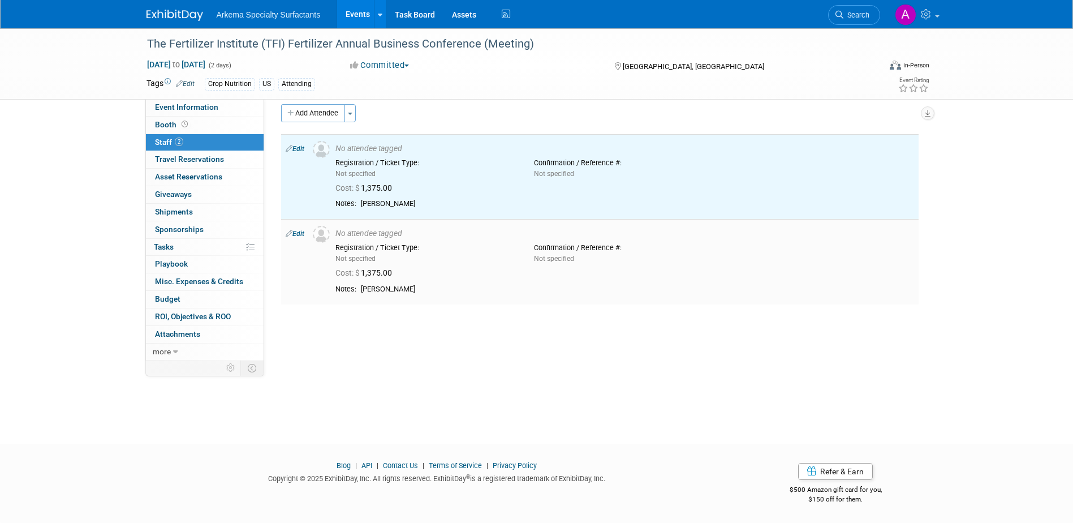
click at [295, 233] on link "Edit" at bounding box center [295, 234] width 19 height 8
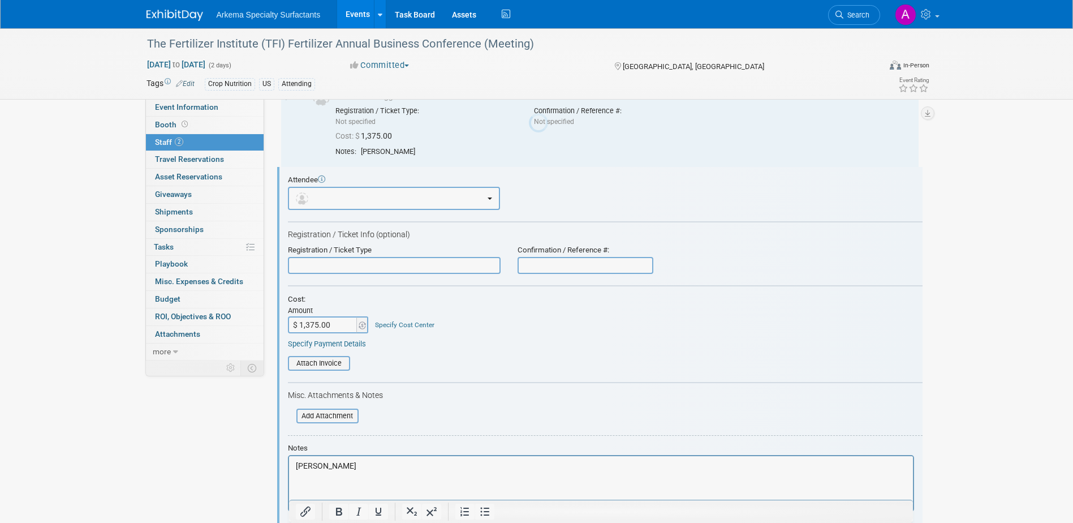
scroll to position [101, 0]
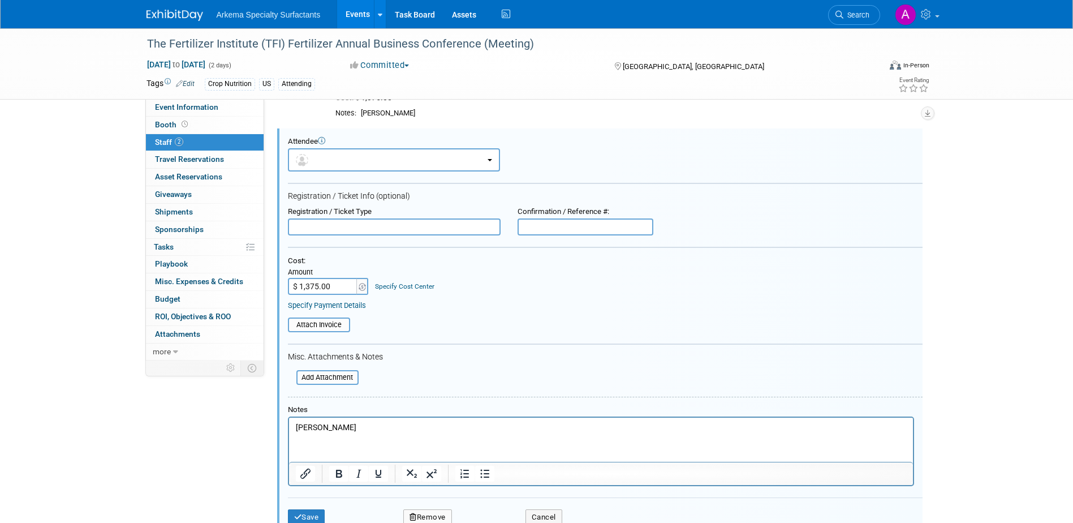
click at [408, 289] on link "Specify Cost Center" at bounding box center [404, 286] width 59 height 8
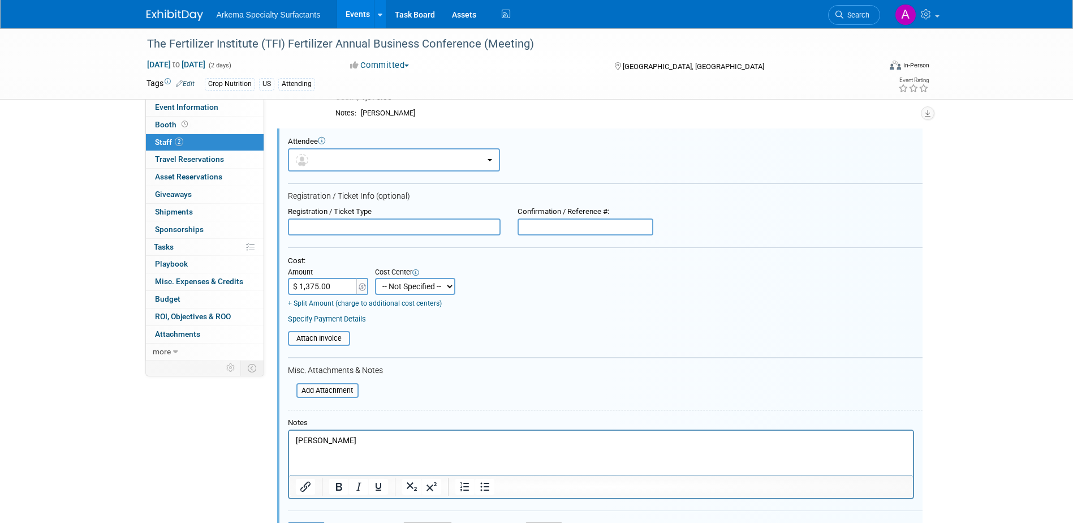
click at [430, 290] on select "-- Not Specified -- Crop Nutrition Infrastructure Mining" at bounding box center [415, 286] width 80 height 17
select select "18966416"
click at [375, 278] on select "-- Not Specified -- Crop Nutrition Infrastructure Mining" at bounding box center [415, 286] width 80 height 17
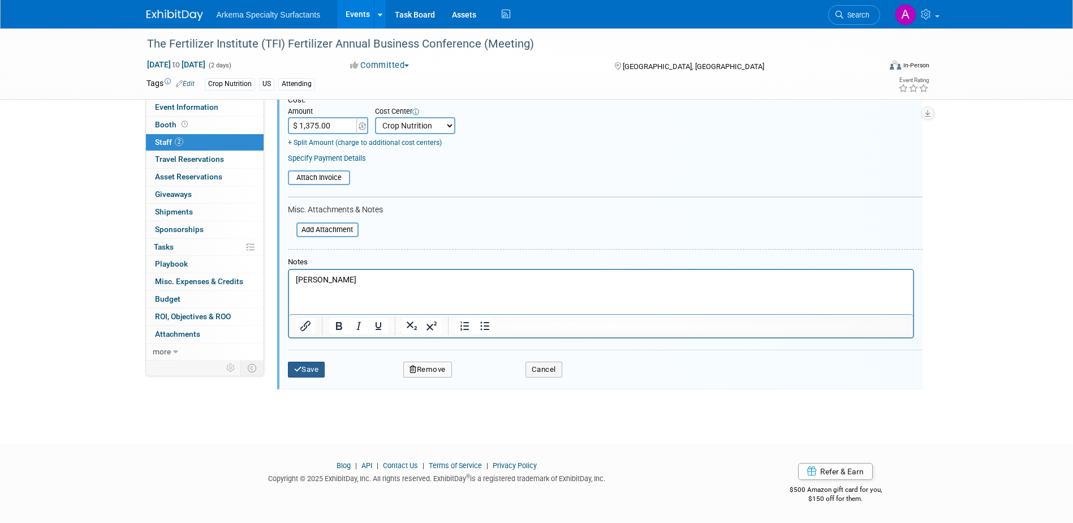
click at [308, 370] on button "Save" at bounding box center [306, 370] width 37 height 16
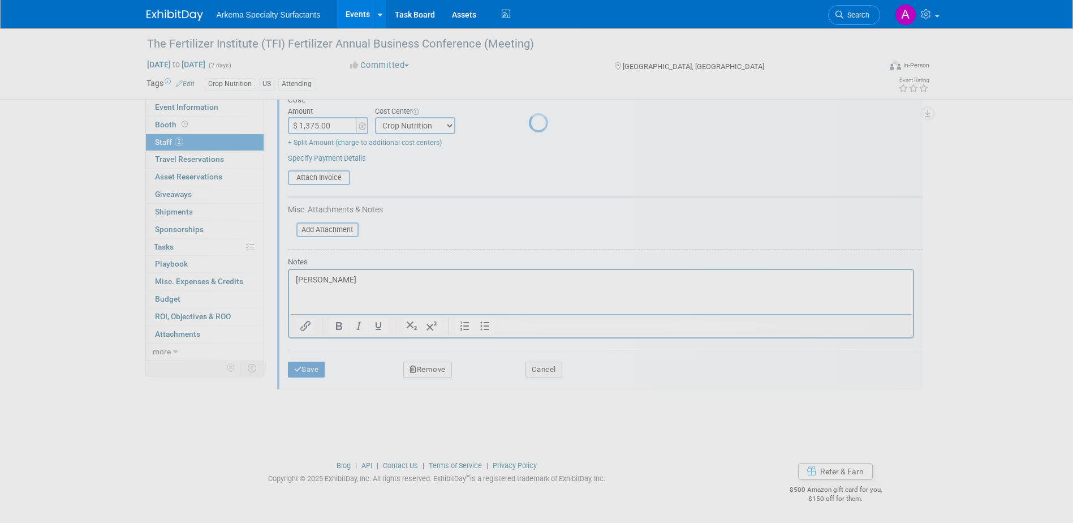
scroll to position [10, 0]
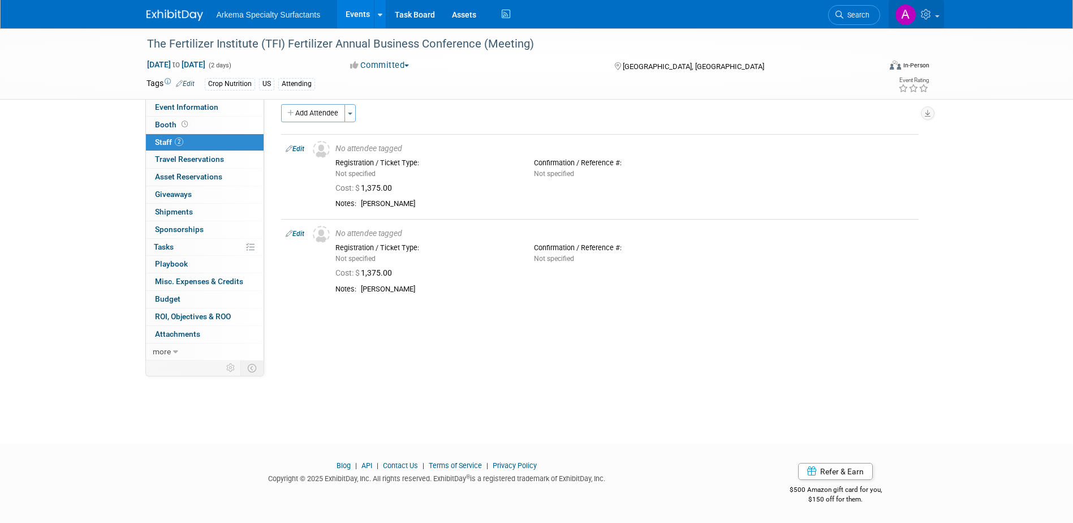
click at [934, 14] on icon at bounding box center [927, 14] width 13 height 10
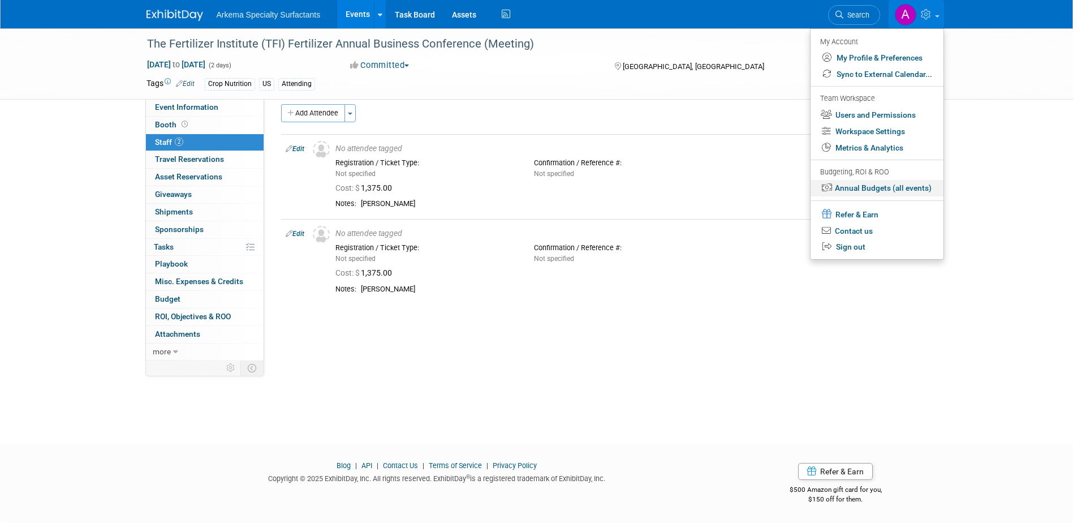
click at [899, 183] on link "Annual Budgets (all events)" at bounding box center [877, 188] width 133 height 16
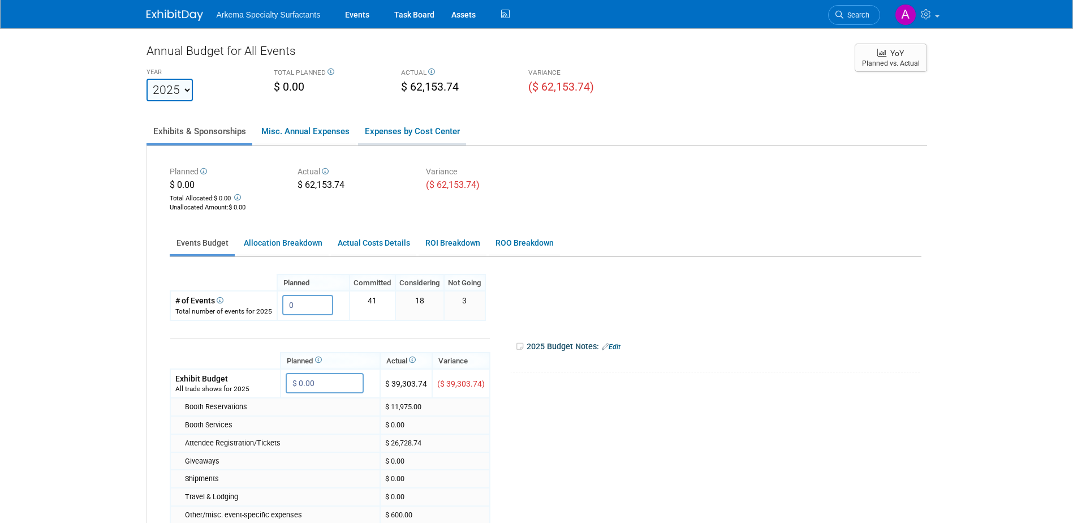
click at [430, 128] on link "Expenses by Cost Center" at bounding box center [412, 131] width 108 height 24
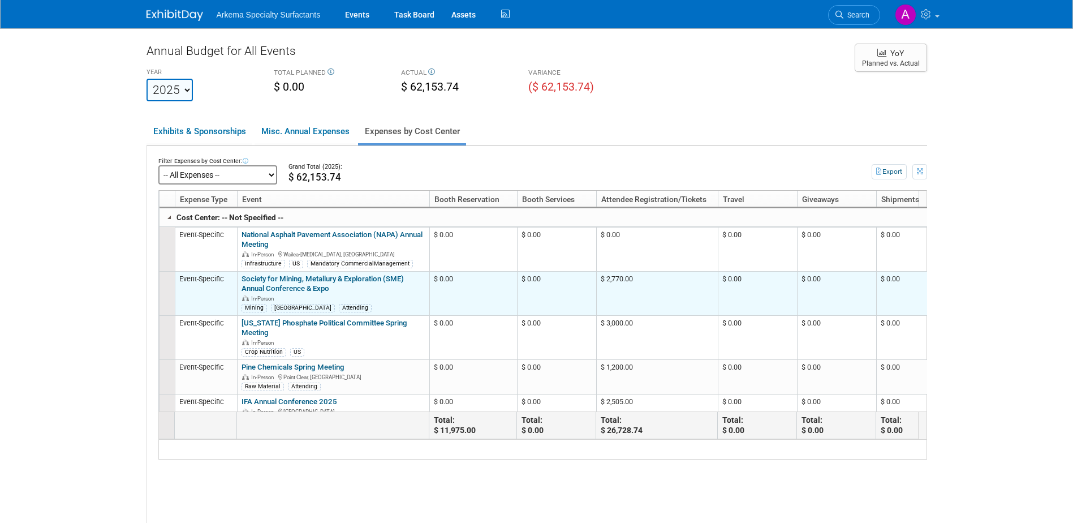
click at [379, 287] on div "Society for Mining, Metallury & Exploration (SME) Annual Conference & Expo In-P…" at bounding box center [333, 293] width 183 height 38
click at [303, 283] on link "Society for Mining, Metallury & Exploration (SME) Annual Conference & Expo" at bounding box center [323, 283] width 162 height 18
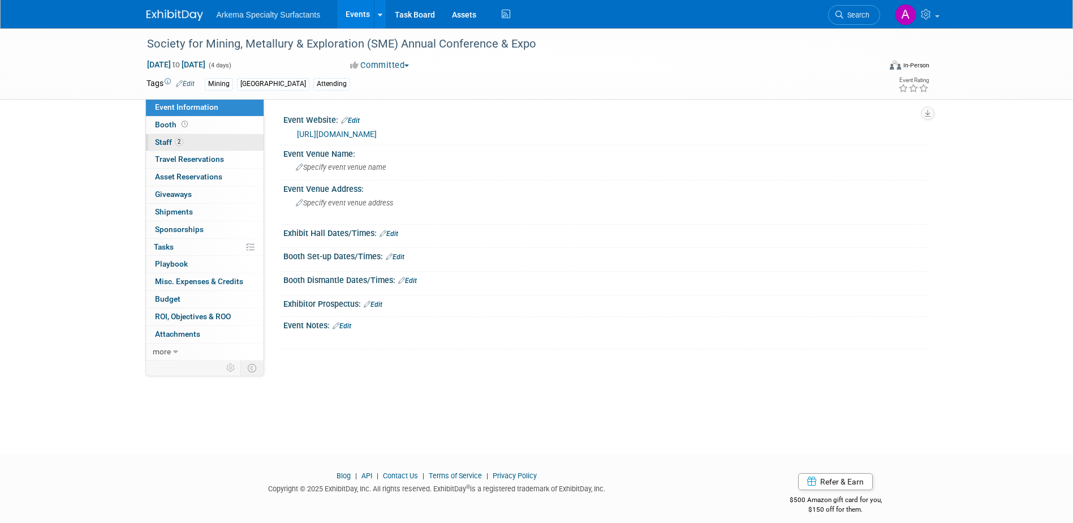
click at [186, 136] on link "2 Staff 2" at bounding box center [205, 142] width 118 height 17
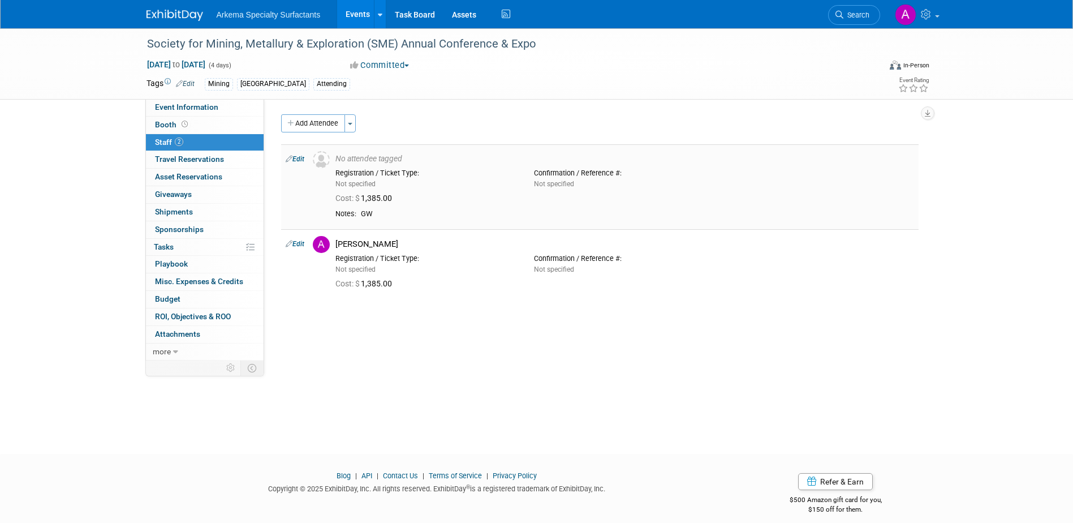
click at [297, 160] on link "Edit" at bounding box center [295, 159] width 19 height 8
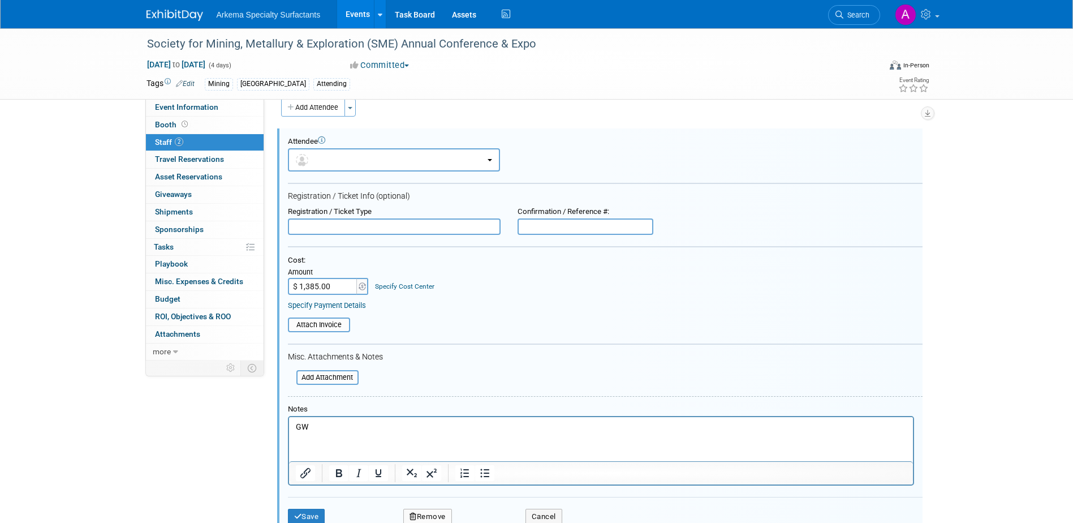
click at [411, 286] on link "Specify Cost Center" at bounding box center [404, 286] width 59 height 8
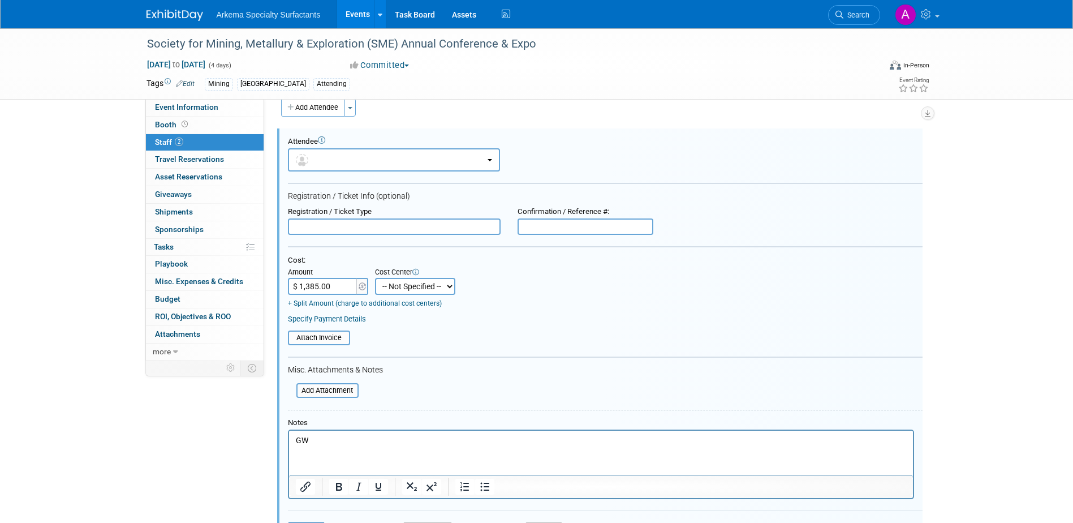
click at [448, 287] on select "-- Not Specified -- Crop Nutrition Infrastructure Mining" at bounding box center [415, 286] width 80 height 17
select select "18966417"
click at [375, 278] on select "-- Not Specified -- Crop Nutrition Infrastructure Mining" at bounding box center [415, 286] width 80 height 17
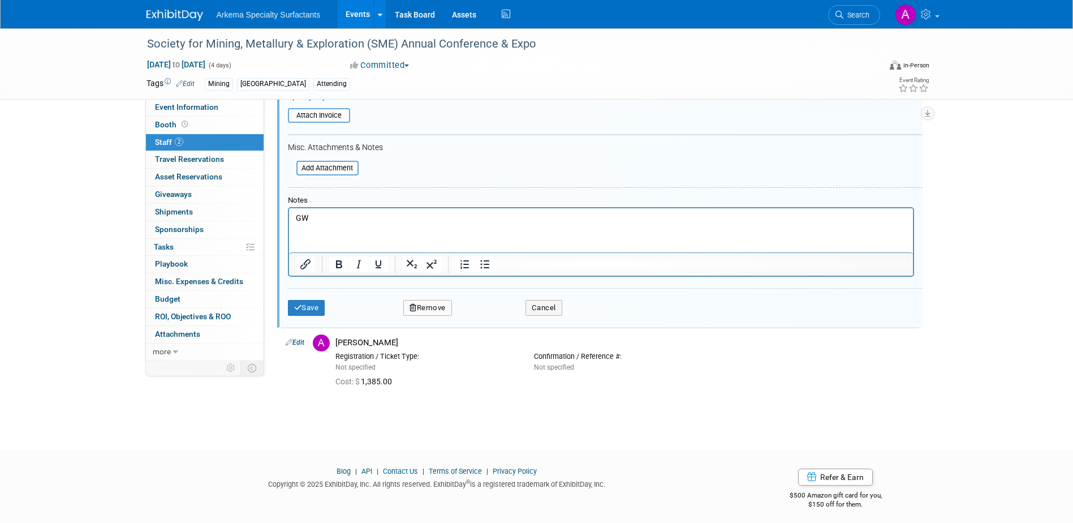
scroll to position [242, 0]
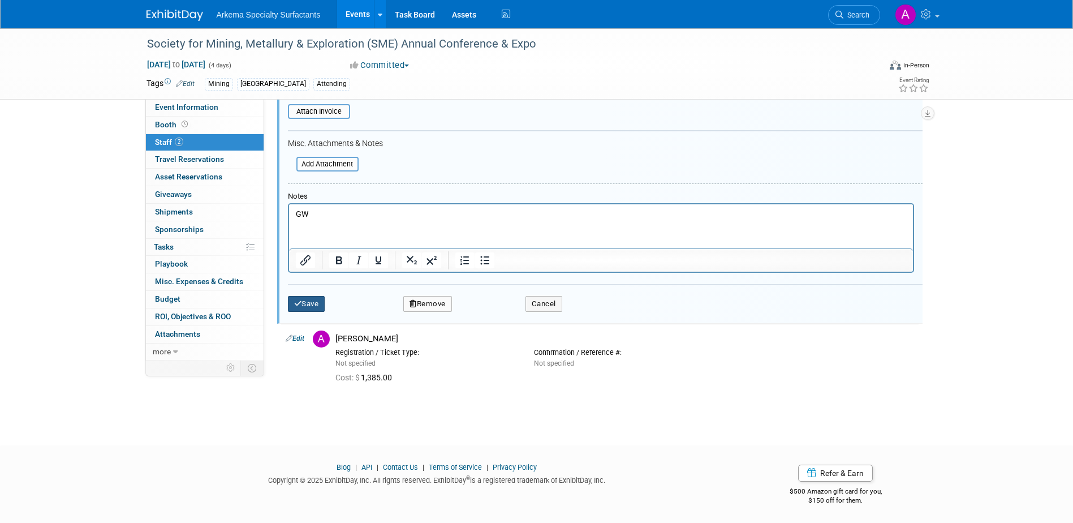
click at [310, 302] on button "Save" at bounding box center [306, 304] width 37 height 16
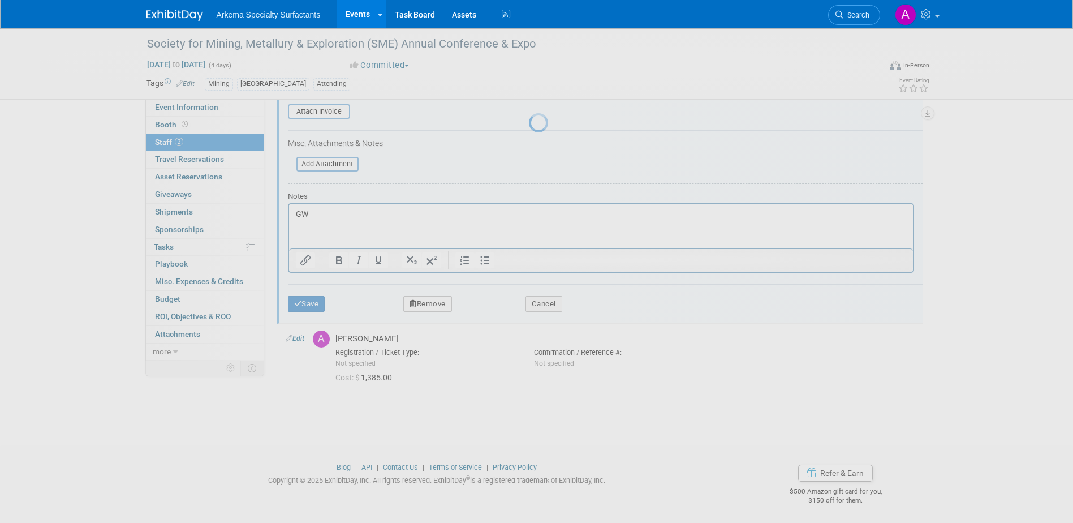
scroll to position [10, 0]
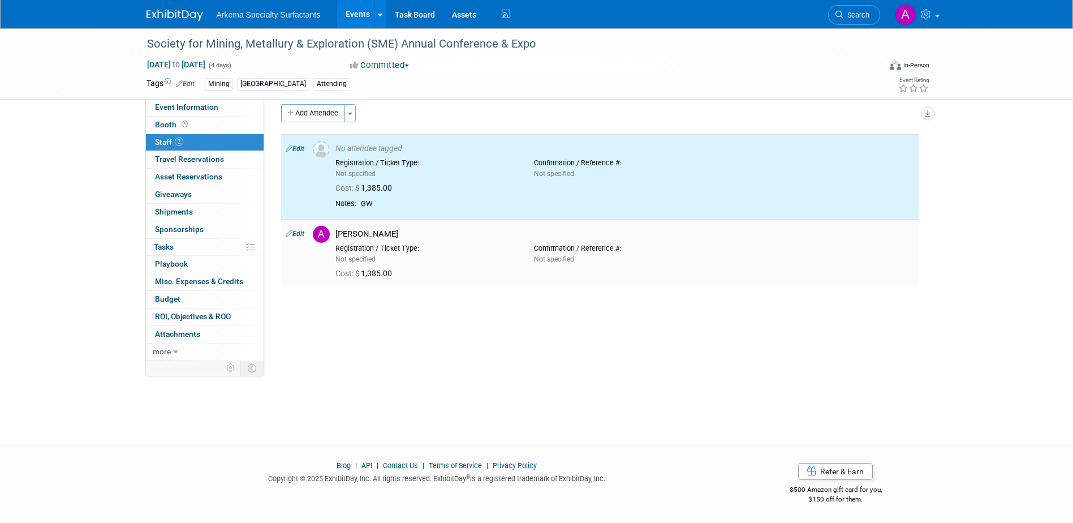
click at [295, 231] on link "Edit" at bounding box center [295, 234] width 19 height 8
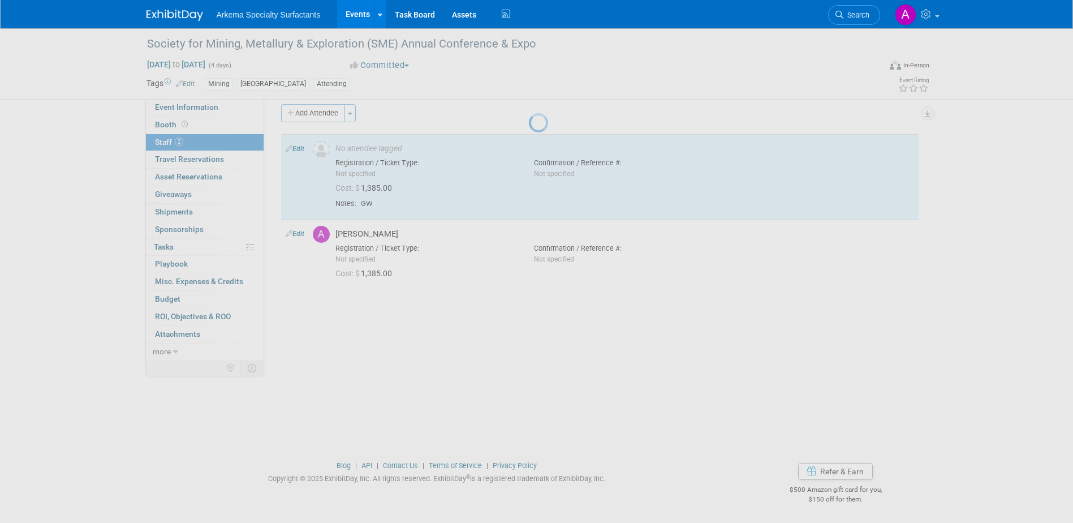
select select "a57dd3c3-c9ca-478f-9173-03d3d9b82c1f"
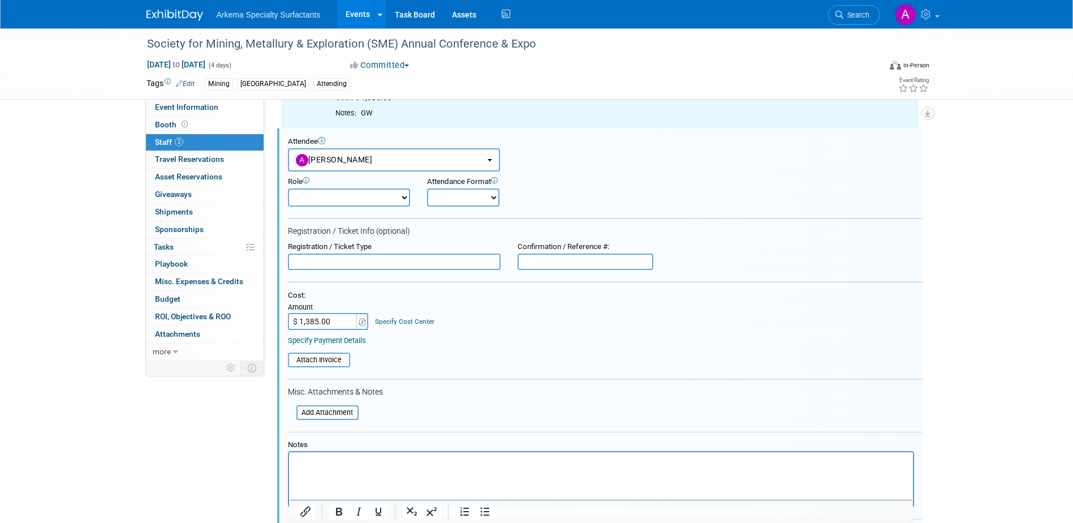
scroll to position [0, 0]
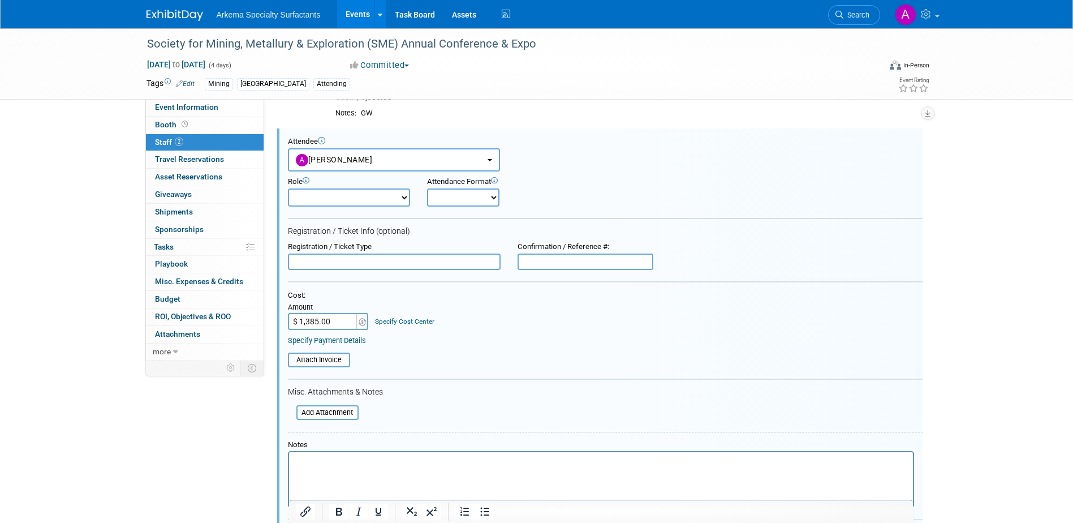
click at [401, 323] on link "Specify Cost Center" at bounding box center [404, 321] width 59 height 8
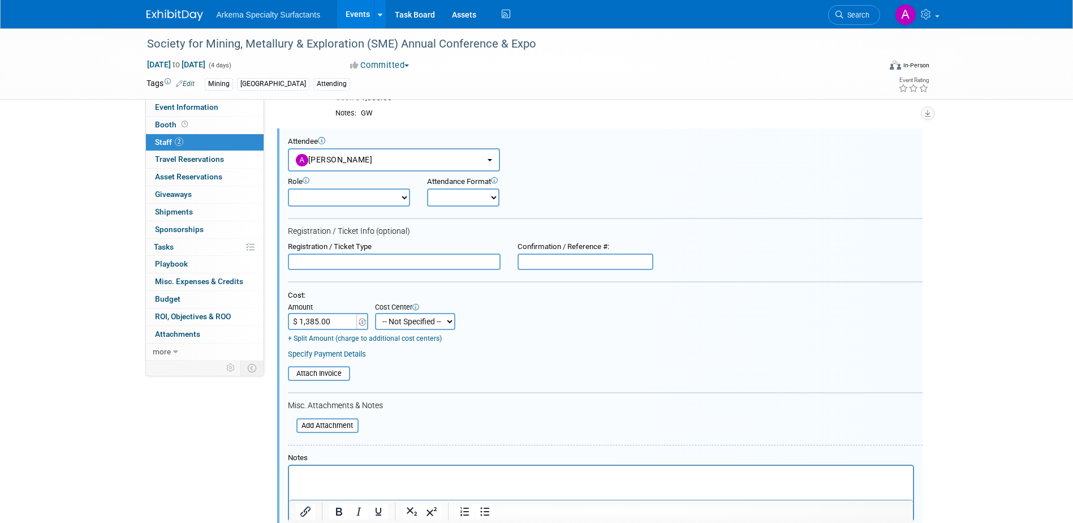
click at [447, 327] on select "-- Not Specified -- Crop Nutrition Infrastructure Mining" at bounding box center [415, 321] width 80 height 17
select select "18966416"
click at [375, 313] on select "-- Not Specified -- Crop Nutrition Infrastructure Mining" at bounding box center [415, 321] width 80 height 17
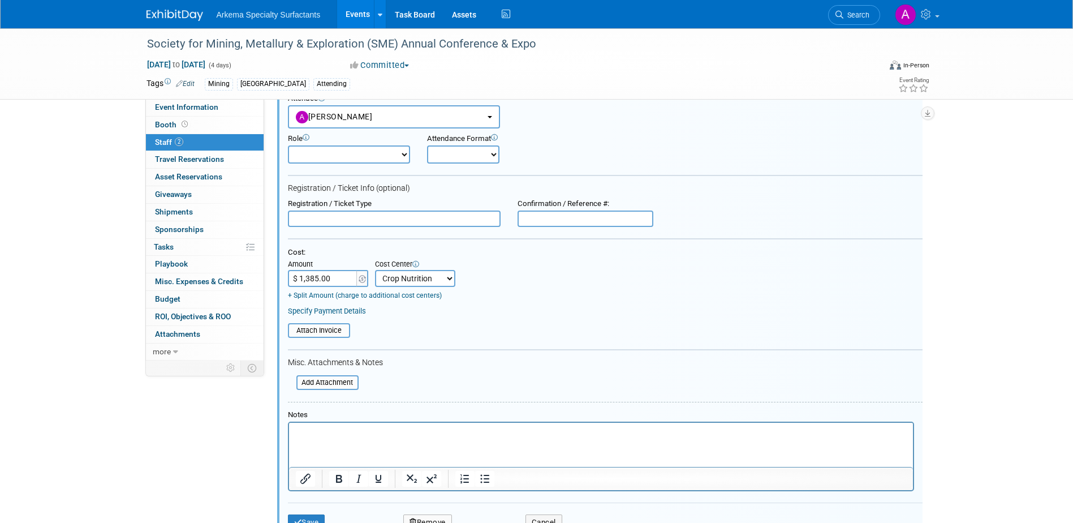
scroll to position [298, 0]
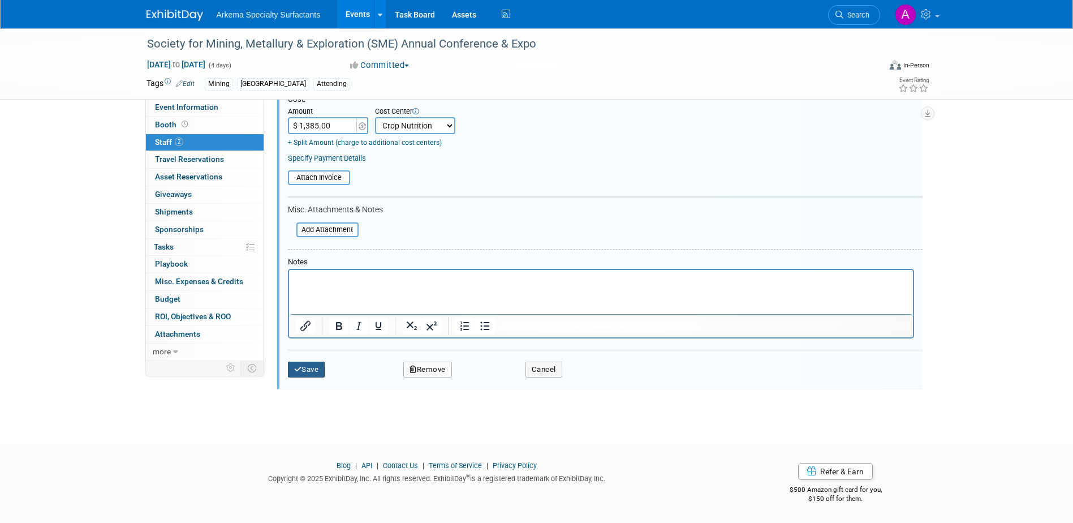
click at [316, 372] on button "Save" at bounding box center [306, 370] width 37 height 16
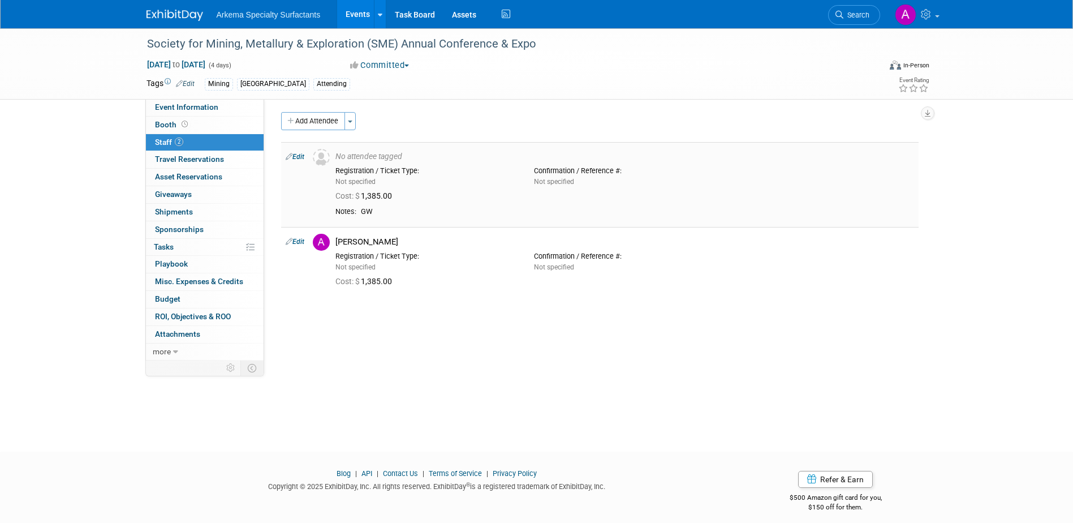
scroll to position [0, 0]
click at [936, 15] on link at bounding box center [916, 14] width 55 height 28
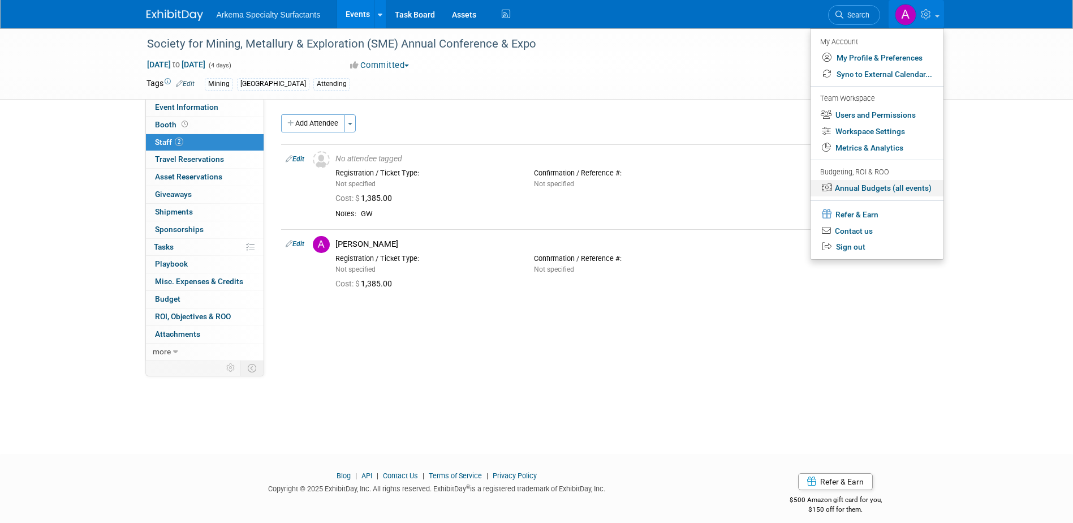
click at [895, 186] on link "Annual Budgets (all events)" at bounding box center [877, 188] width 133 height 16
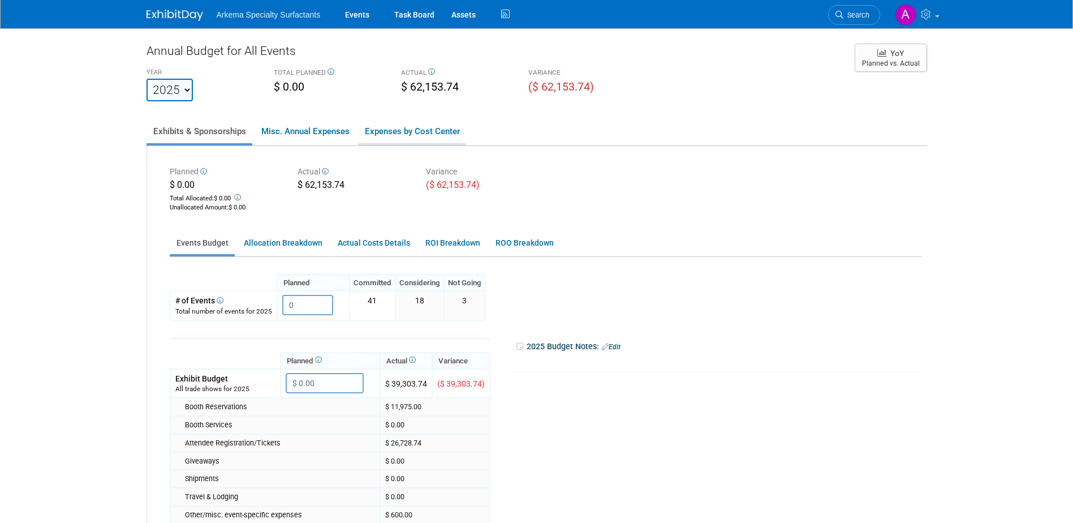
click at [429, 132] on link "Expenses by Cost Center" at bounding box center [412, 131] width 108 height 24
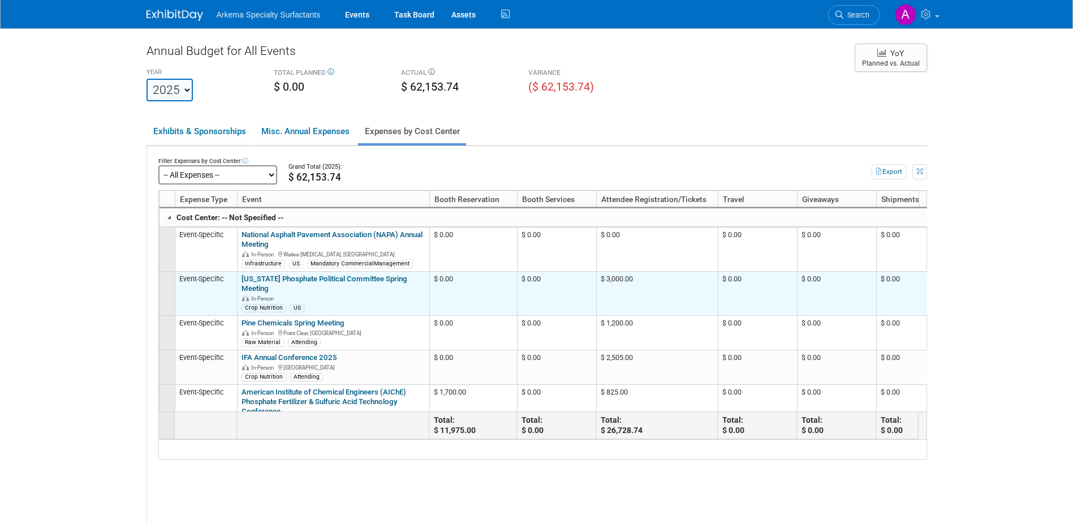
click at [385, 282] on link "[US_STATE] Phosphate Political Committee Spring Meeting" at bounding box center [325, 283] width 166 height 18
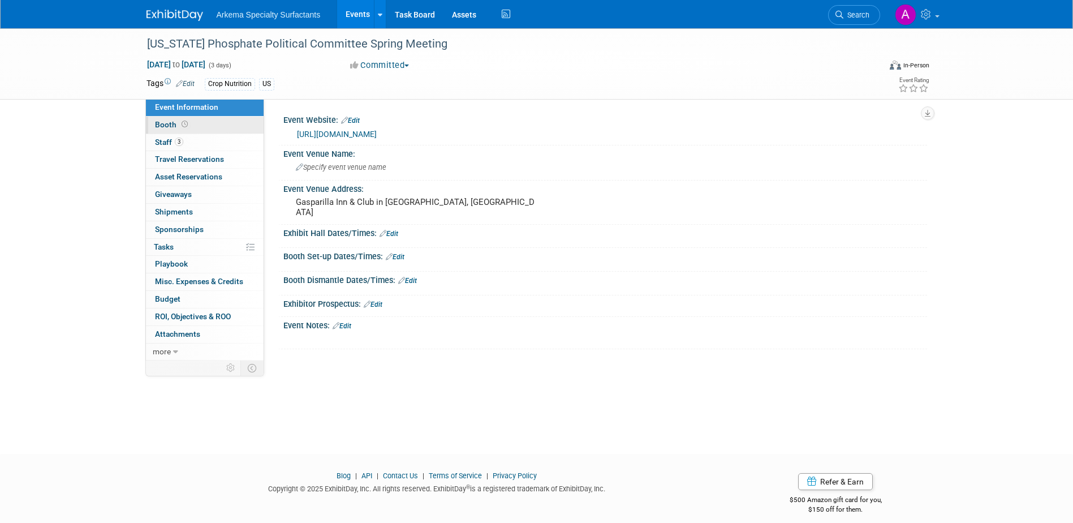
click at [191, 129] on link "Booth" at bounding box center [205, 125] width 118 height 17
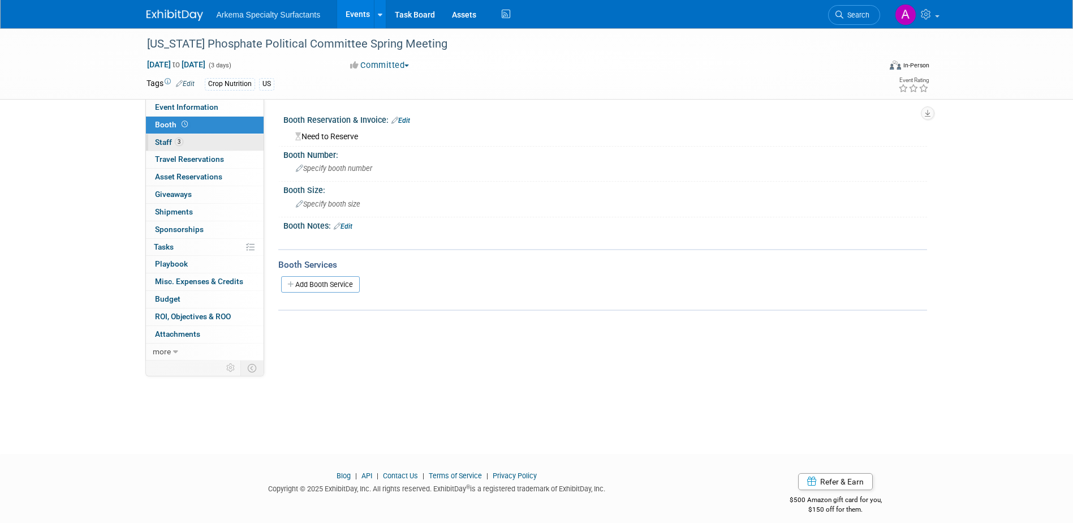
click at [192, 143] on link "3 Staff 3" at bounding box center [205, 142] width 118 height 17
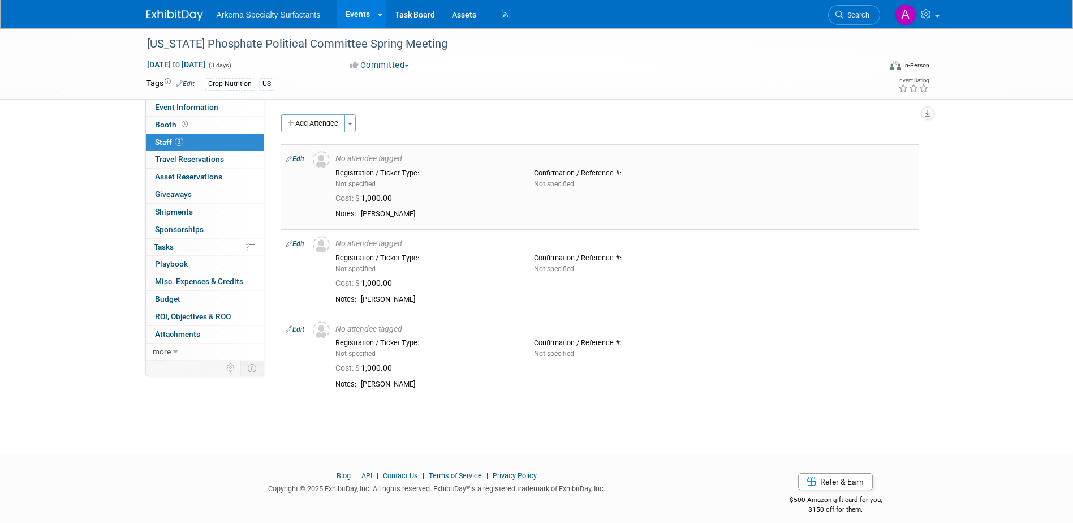
click at [300, 158] on link "Edit" at bounding box center [295, 159] width 19 height 8
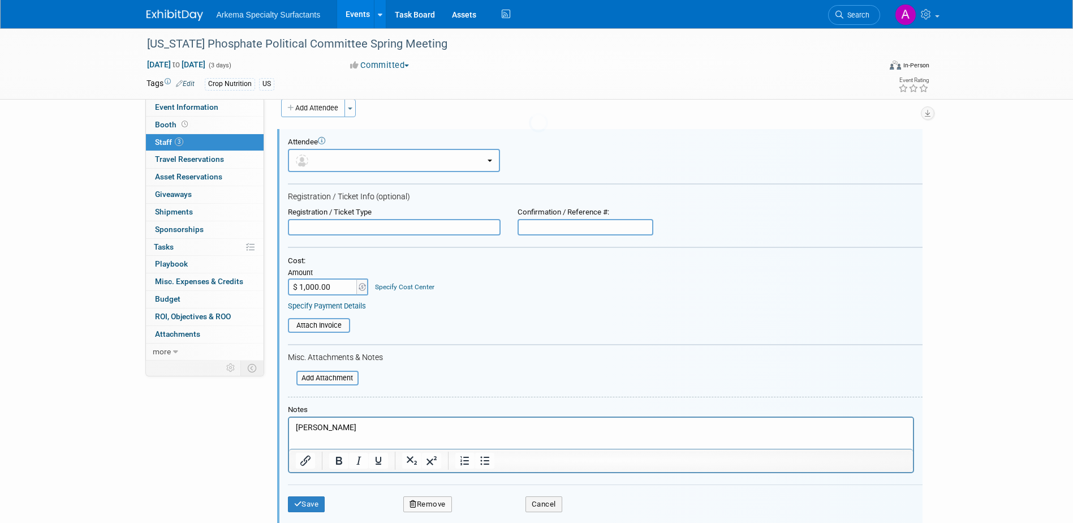
scroll to position [16, 0]
click at [398, 282] on link "Specify Cost Center" at bounding box center [404, 286] width 59 height 8
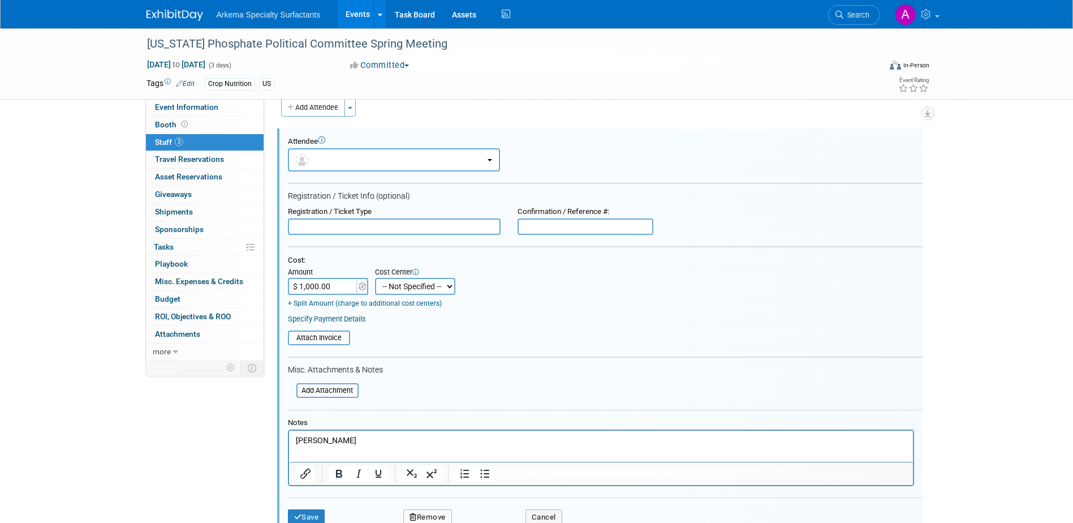
click at [423, 286] on select "-- Not Specified -- Crop Nutrition Infrastructure Mining" at bounding box center [415, 286] width 80 height 17
select select "18966416"
click at [375, 278] on select "-- Not Specified -- Crop Nutrition Infrastructure Mining" at bounding box center [415, 286] width 80 height 17
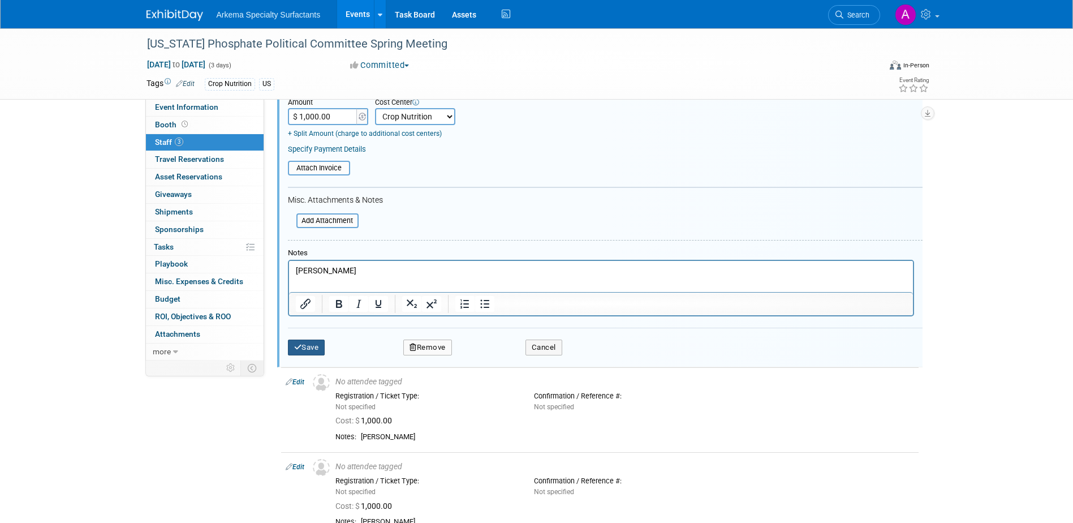
click at [309, 342] on button "Save" at bounding box center [306, 348] width 37 height 16
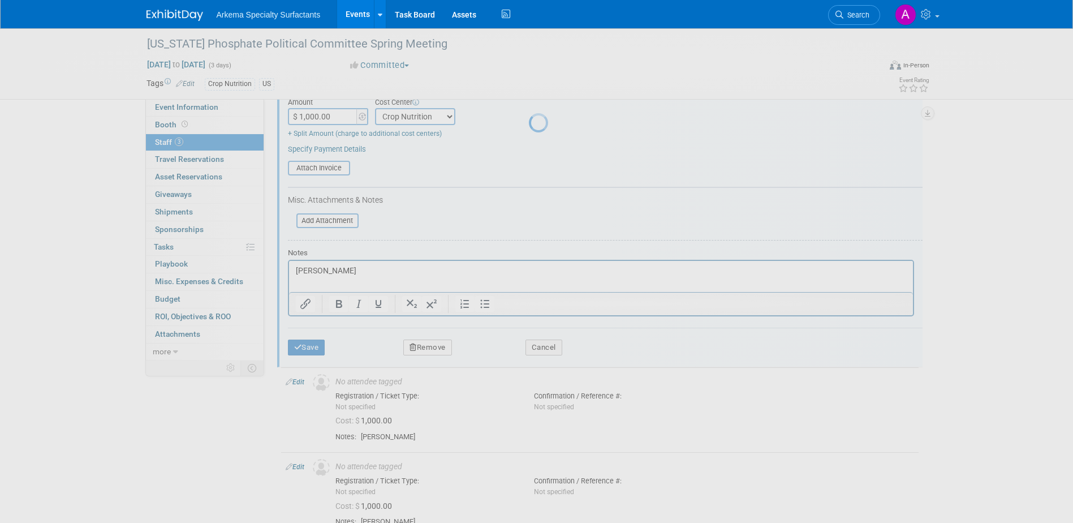
scroll to position [10, 0]
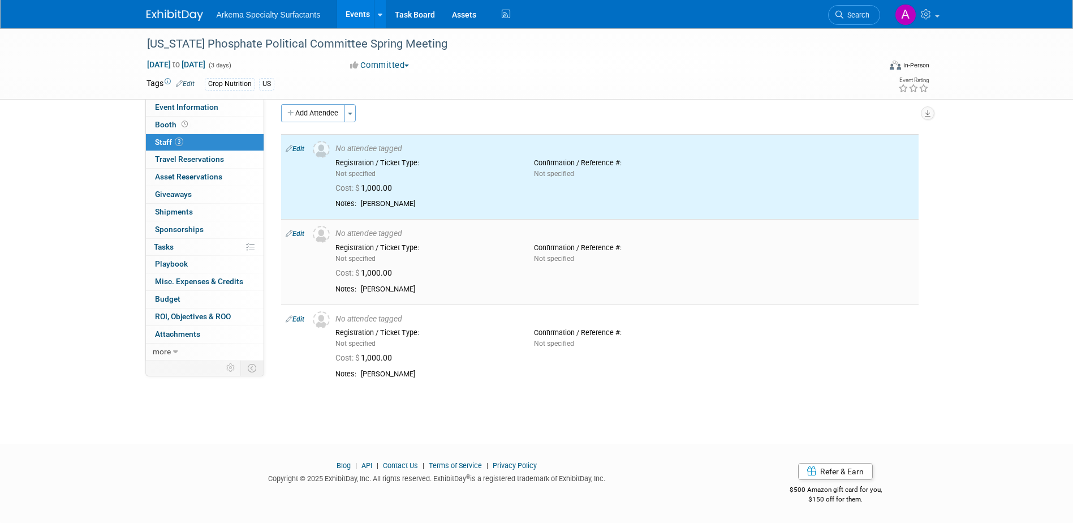
click at [295, 235] on link "Edit" at bounding box center [295, 234] width 19 height 8
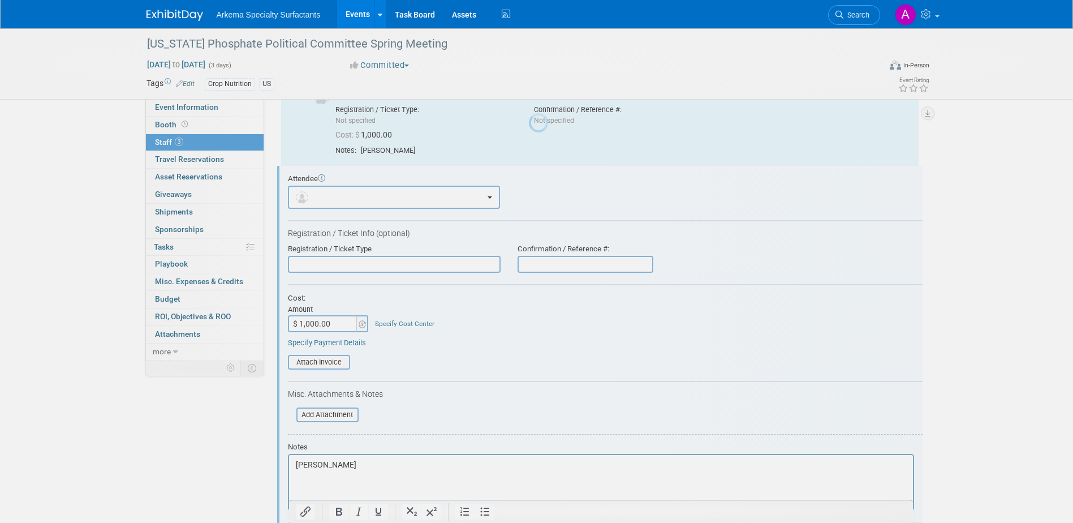
scroll to position [101, 0]
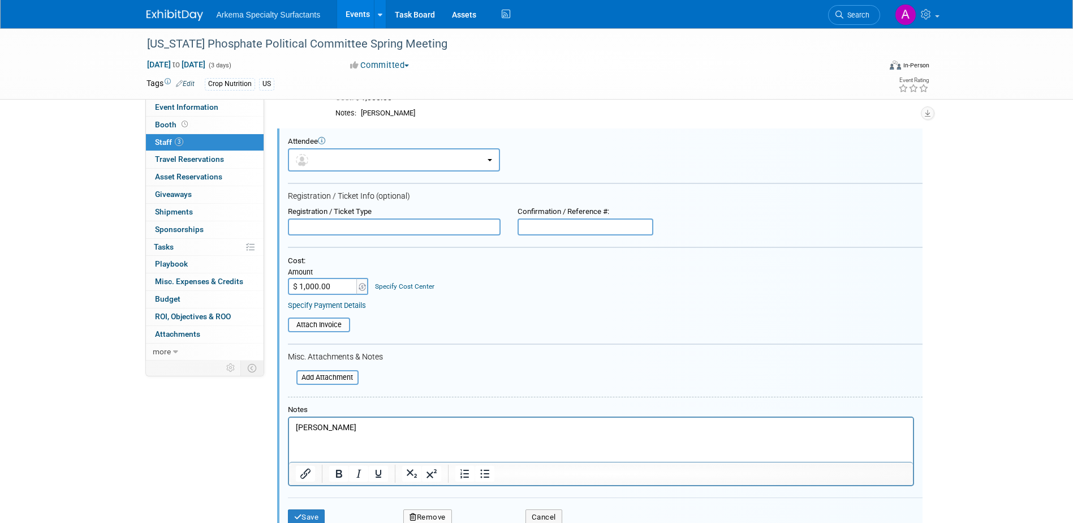
click at [414, 281] on div "Specify Cost Center" at bounding box center [404, 282] width 59 height 20
click at [414, 285] on link "Specify Cost Center" at bounding box center [404, 286] width 59 height 8
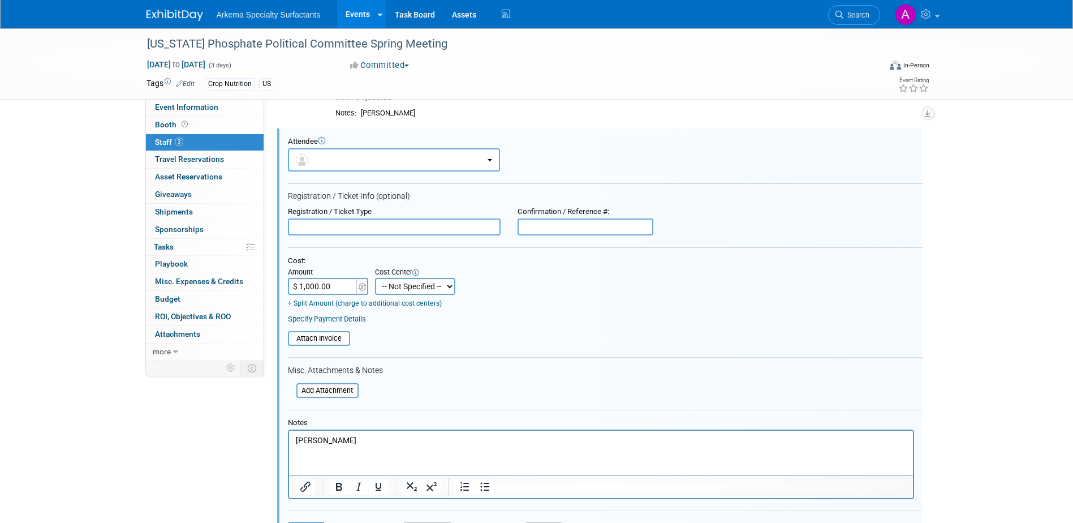
click at [443, 287] on select "-- Not Specified -- Crop Nutrition Infrastructure Mining" at bounding box center [415, 286] width 80 height 17
select select "18966416"
click at [375, 278] on select "-- Not Specified -- Crop Nutrition Infrastructure Mining" at bounding box center [415, 286] width 80 height 17
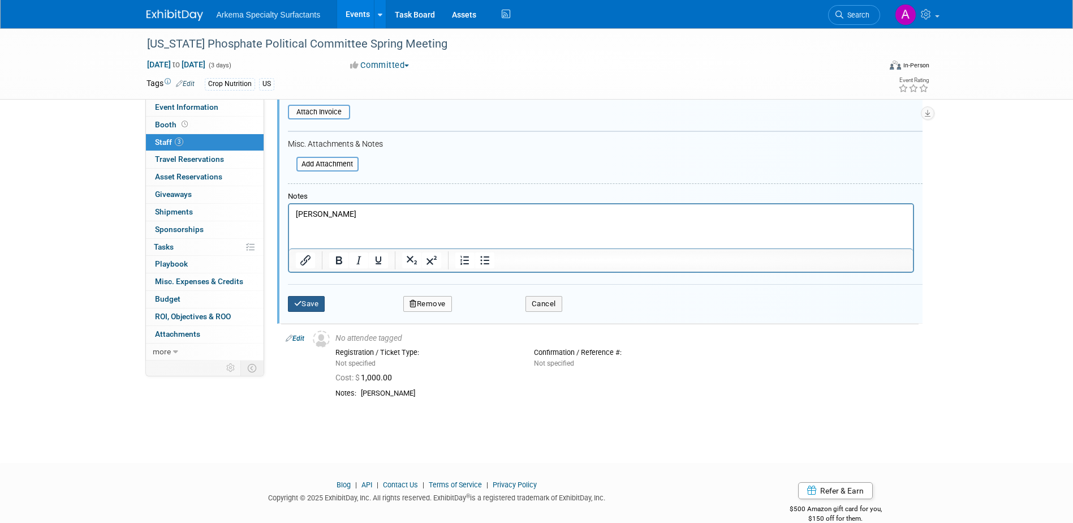
click at [312, 301] on button "Save" at bounding box center [306, 304] width 37 height 16
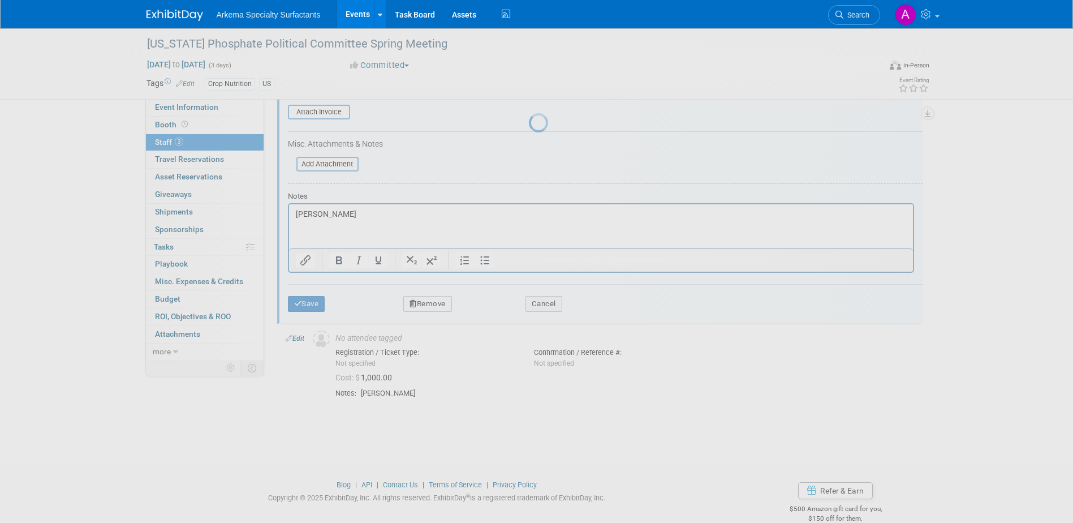
scroll to position [10, 0]
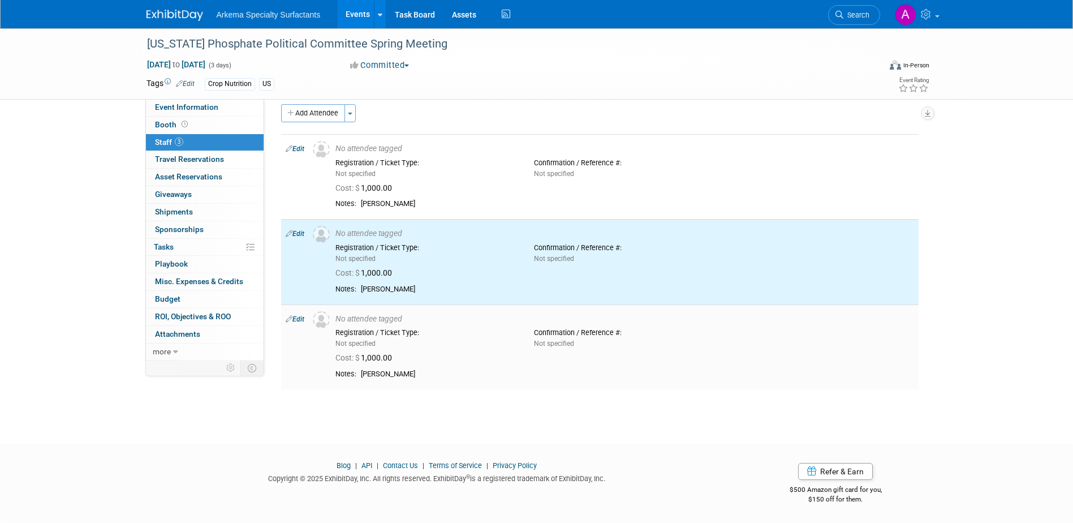
click at [293, 319] on link "Edit" at bounding box center [295, 319] width 19 height 8
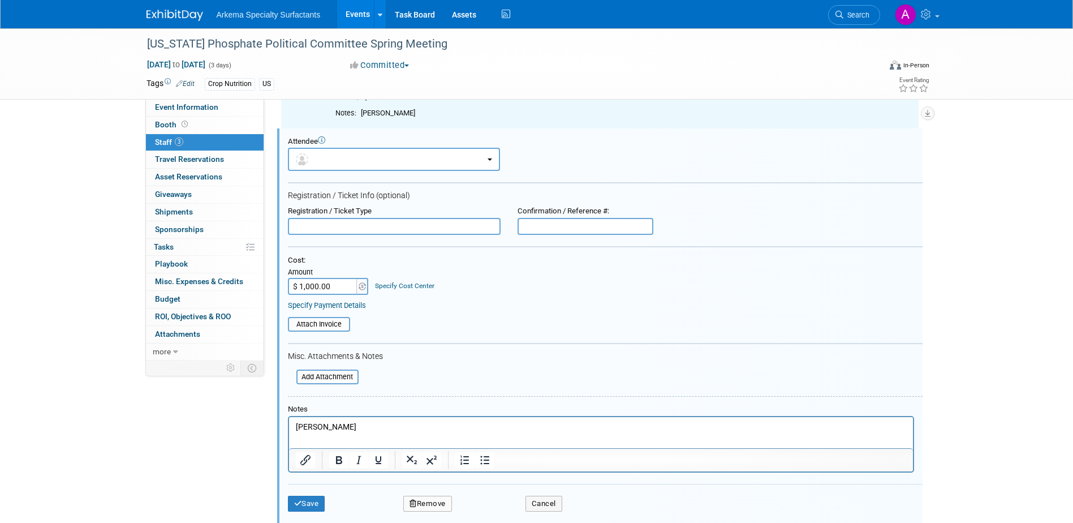
scroll to position [0, 0]
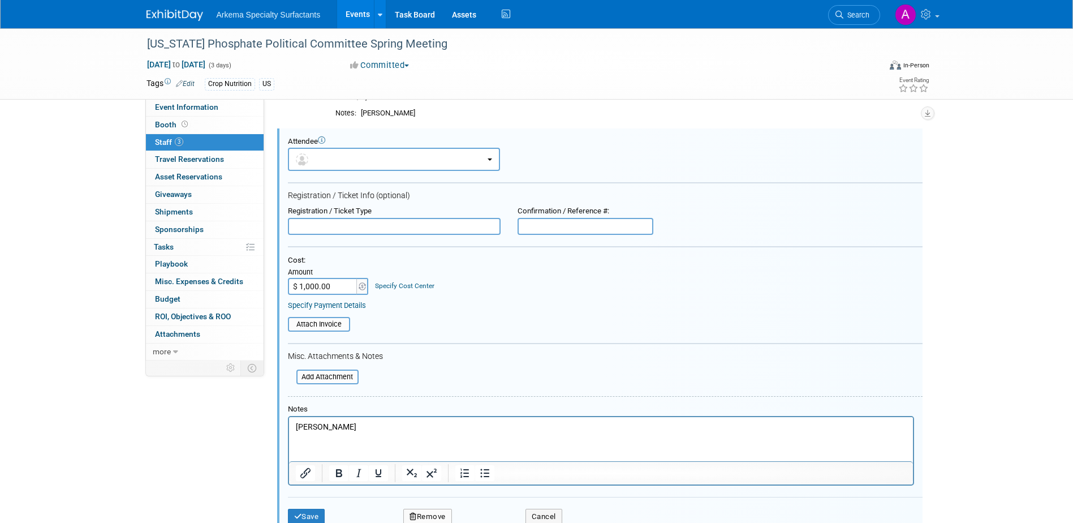
click at [413, 287] on link "Specify Cost Center" at bounding box center [404, 286] width 59 height 8
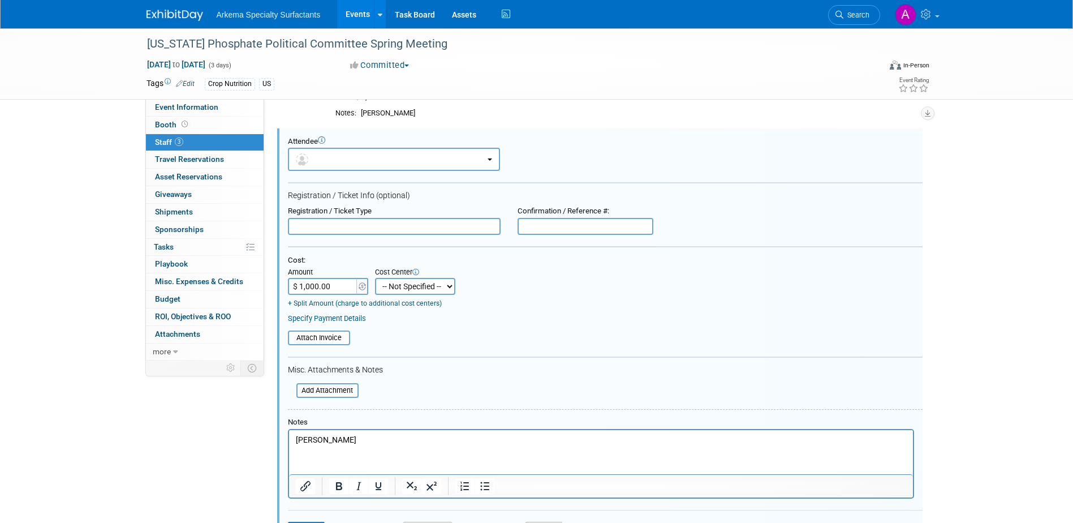
click at [448, 285] on select "-- Not Specified -- Crop Nutrition Infrastructure Mining" at bounding box center [415, 286] width 80 height 17
select select "18966416"
click at [375, 278] on select "-- Not Specified -- Crop Nutrition Infrastructure Mining" at bounding box center [415, 286] width 80 height 17
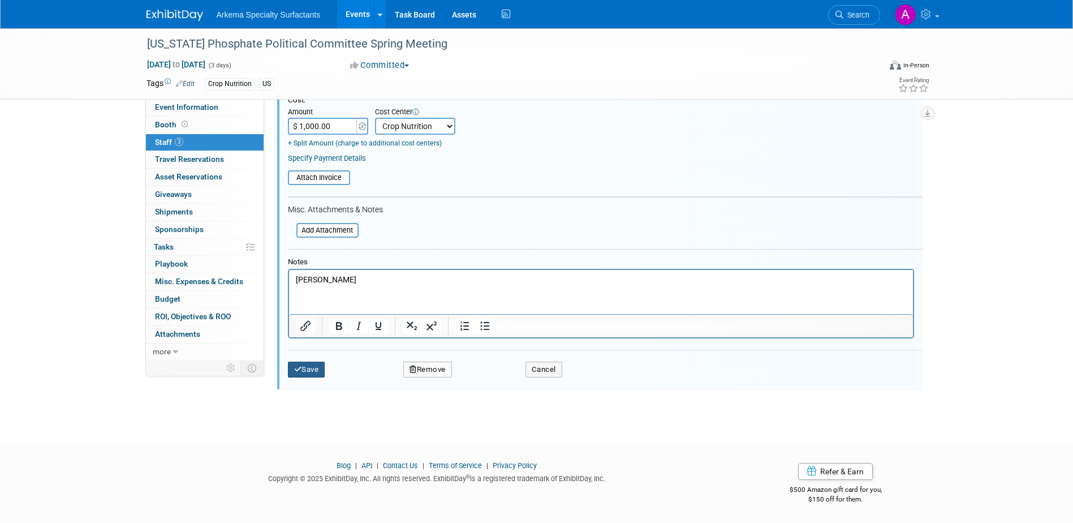
click at [313, 370] on button "Save" at bounding box center [306, 370] width 37 height 16
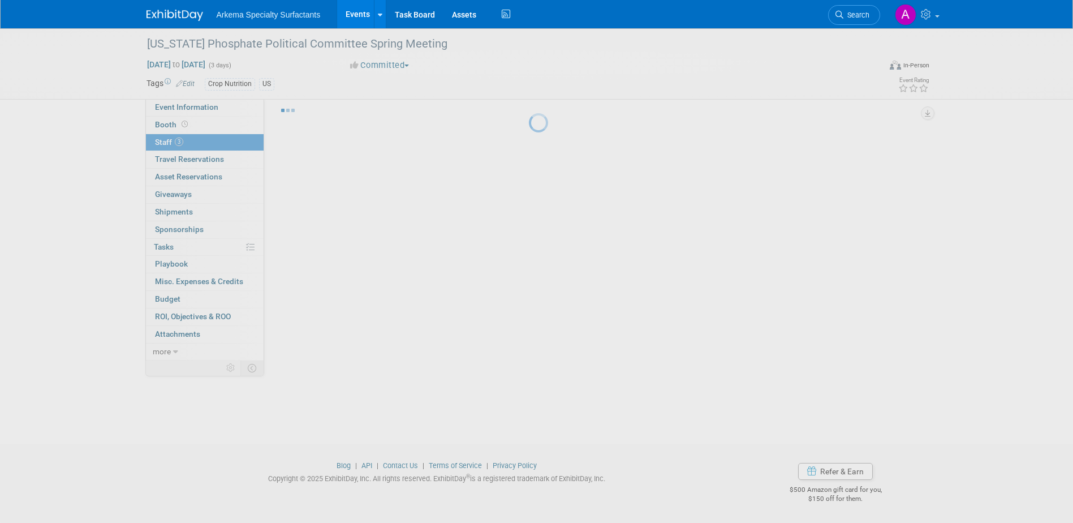
scroll to position [10, 0]
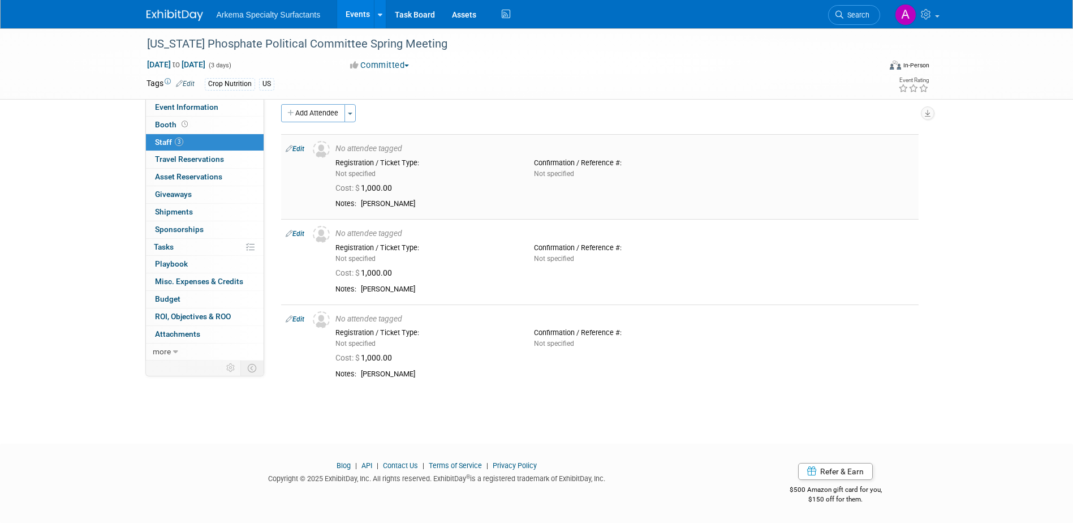
click at [302, 151] on link "Edit" at bounding box center [295, 149] width 19 height 8
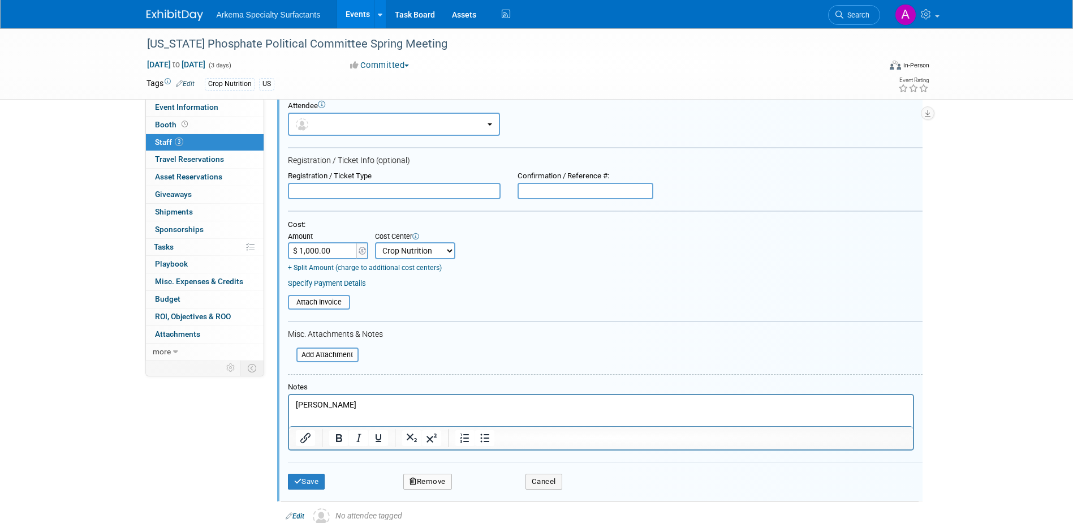
scroll to position [186, 0]
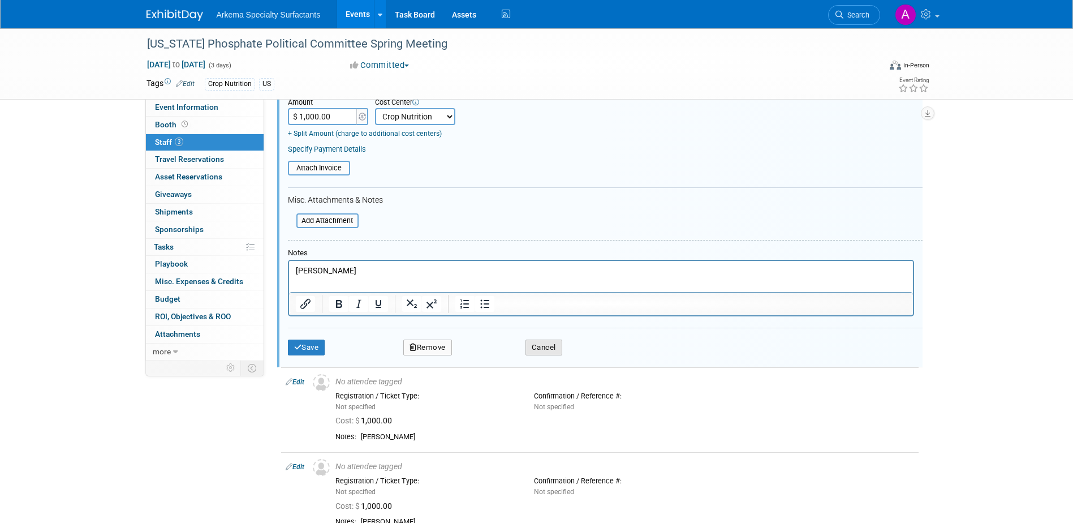
click at [544, 351] on button "Cancel" at bounding box center [544, 348] width 37 height 16
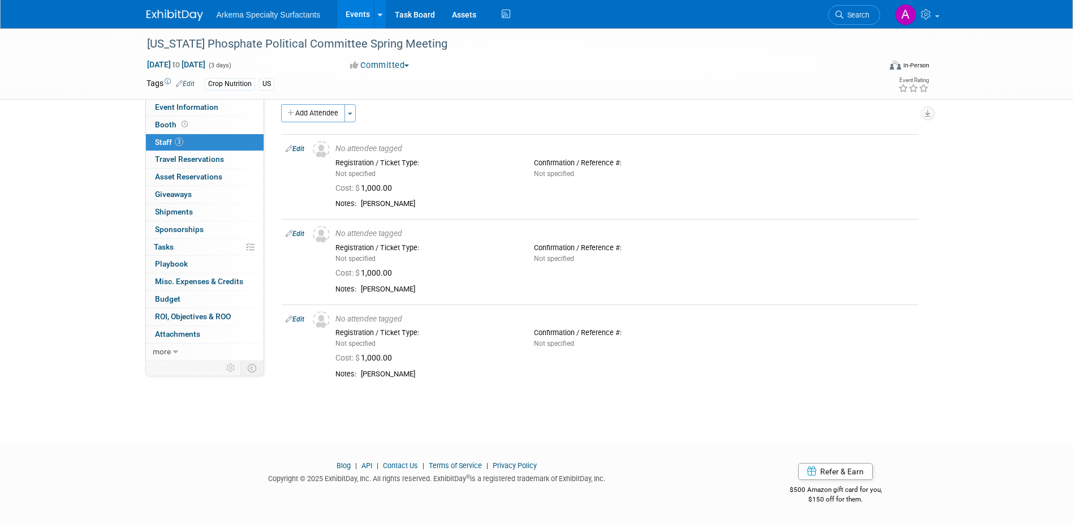
scroll to position [0, 0]
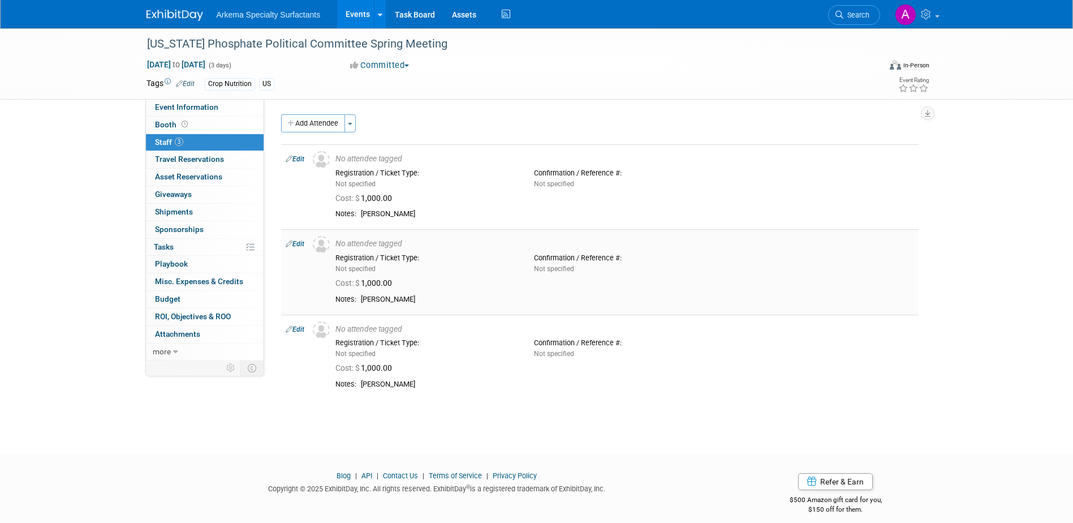
click at [301, 243] on link "Edit" at bounding box center [295, 244] width 19 height 8
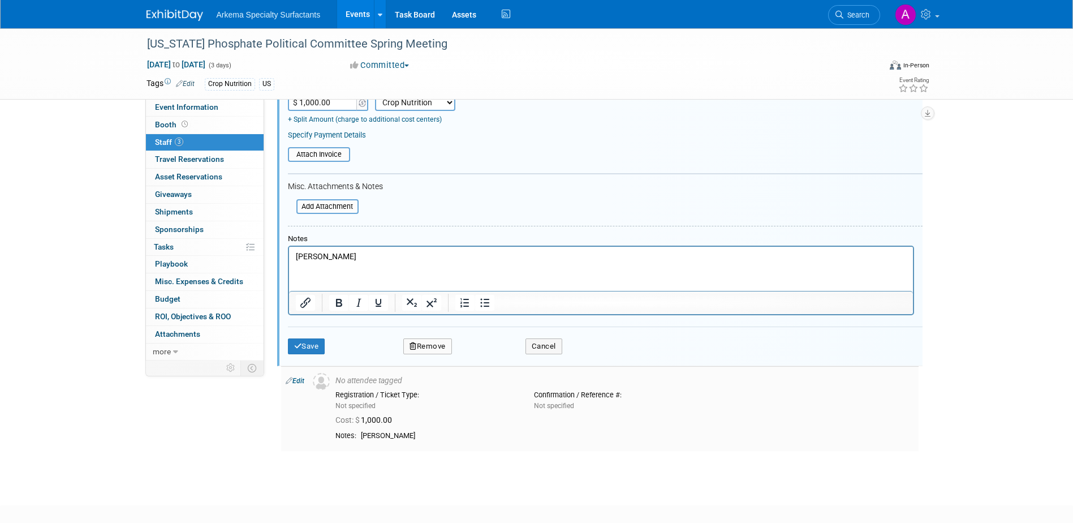
scroll to position [327, 0]
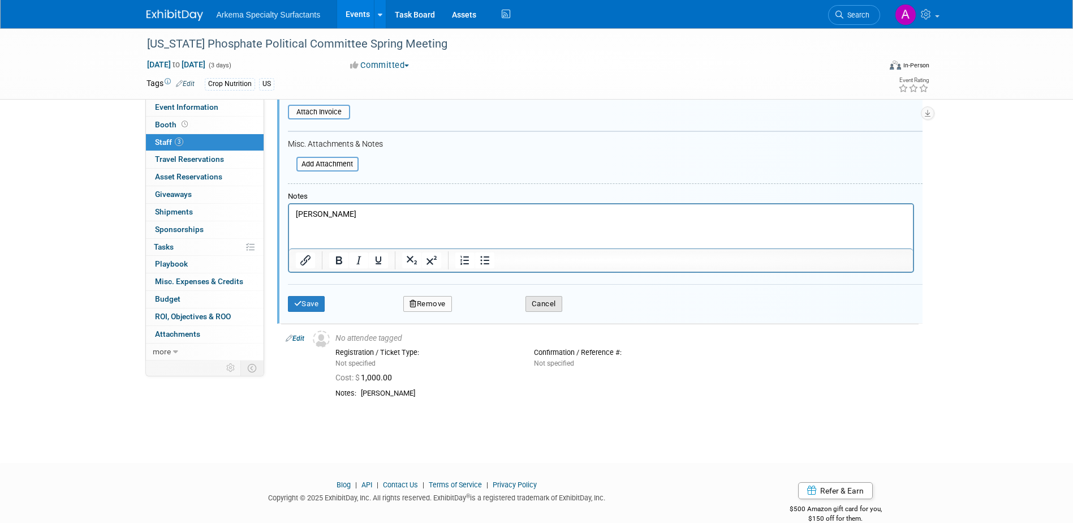
click at [554, 299] on button "Cancel" at bounding box center [544, 304] width 37 height 16
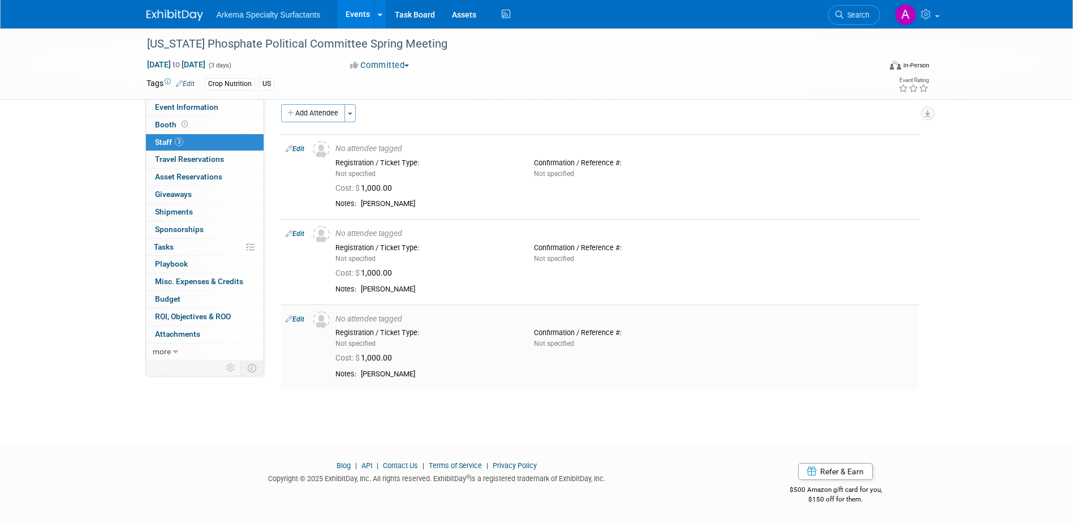
scroll to position [0, 0]
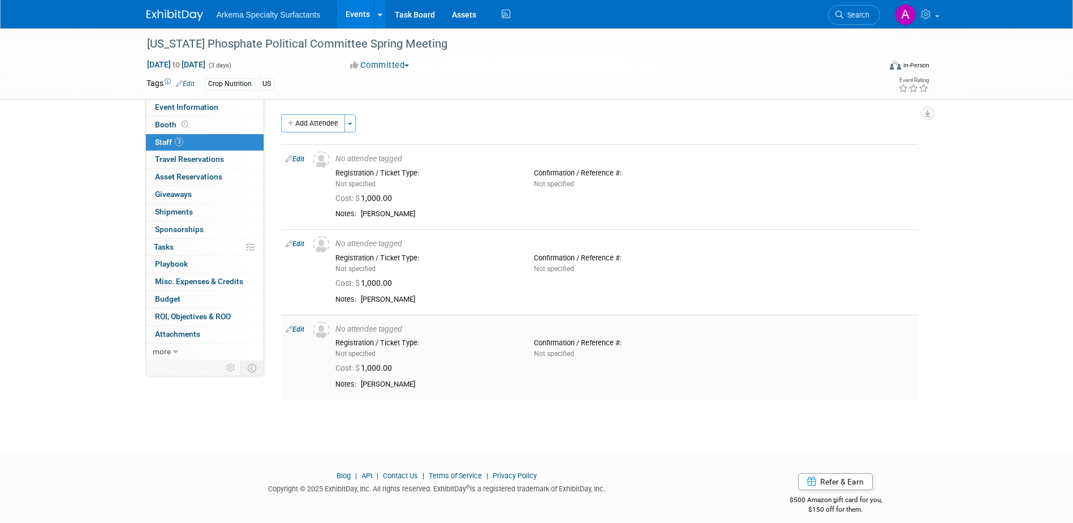
click at [299, 329] on link "Edit" at bounding box center [295, 329] width 19 height 8
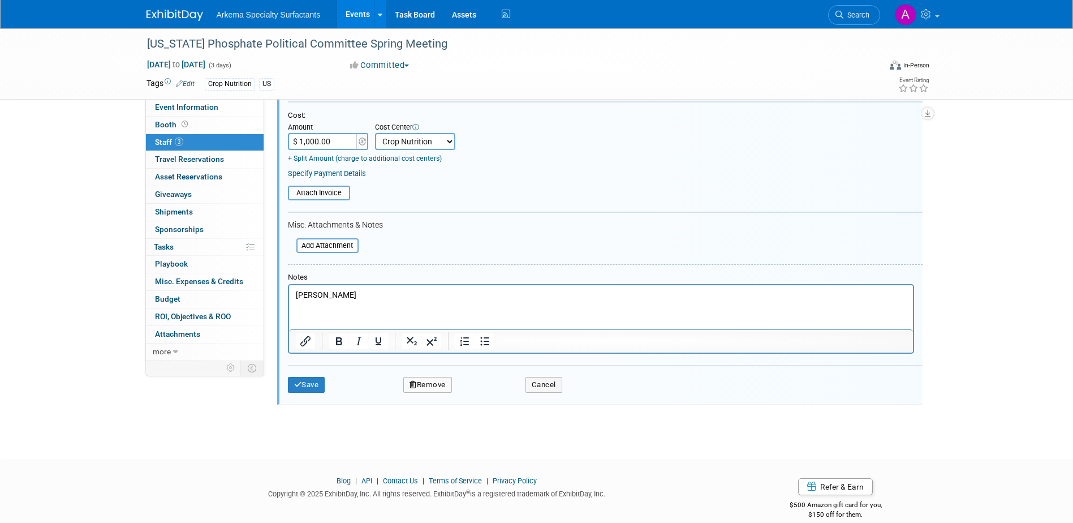
scroll to position [347, 0]
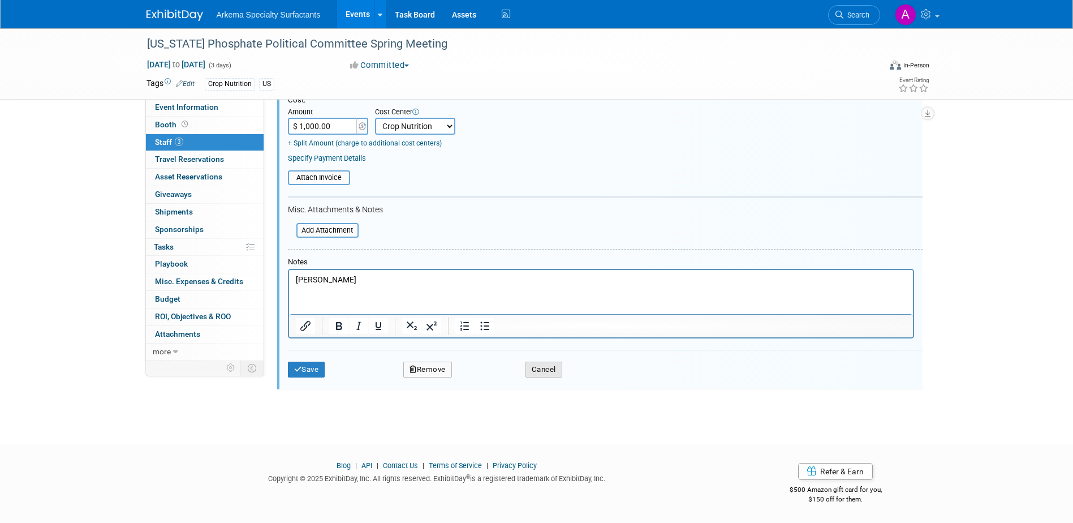
click at [549, 367] on button "Cancel" at bounding box center [544, 370] width 37 height 16
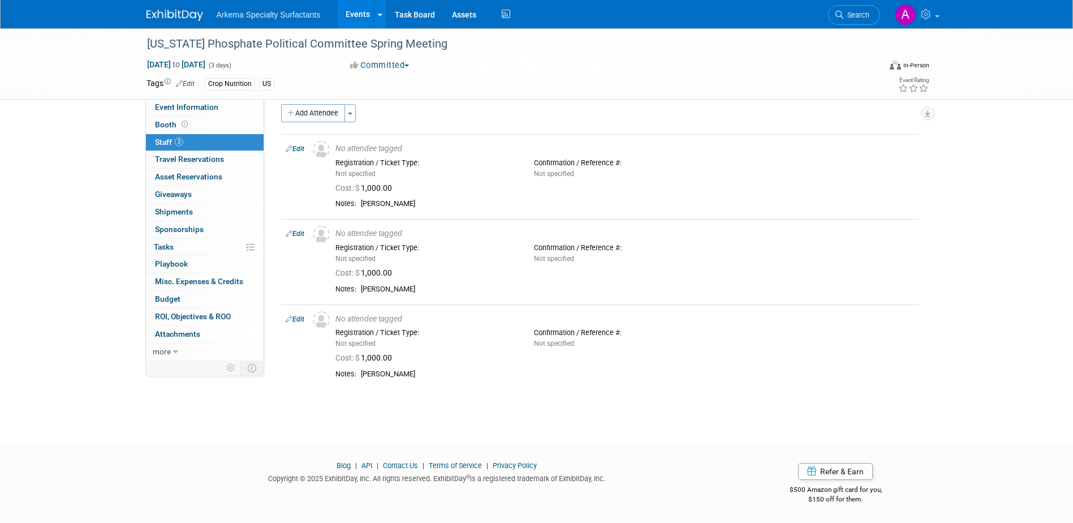
scroll to position [10, 0]
click at [939, 12] on link at bounding box center [916, 14] width 55 height 28
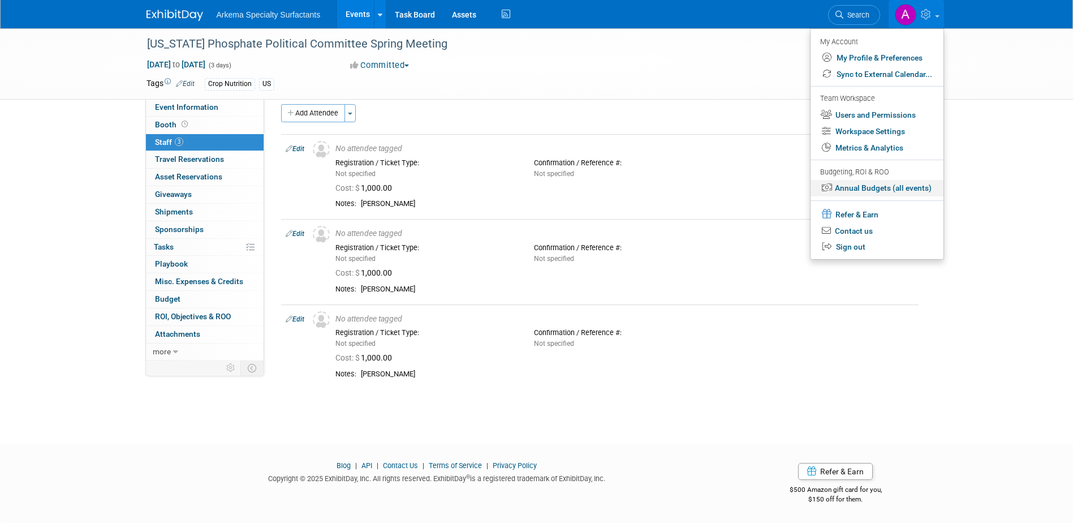
click at [918, 183] on link "Annual Budgets (all events)" at bounding box center [877, 188] width 133 height 16
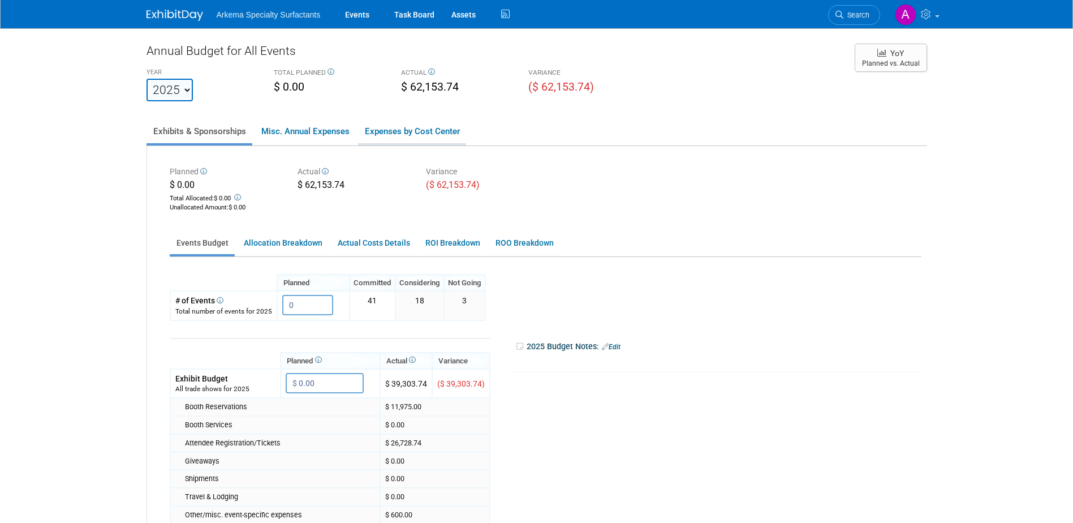
click at [419, 132] on link "Expenses by Cost Center" at bounding box center [412, 131] width 108 height 24
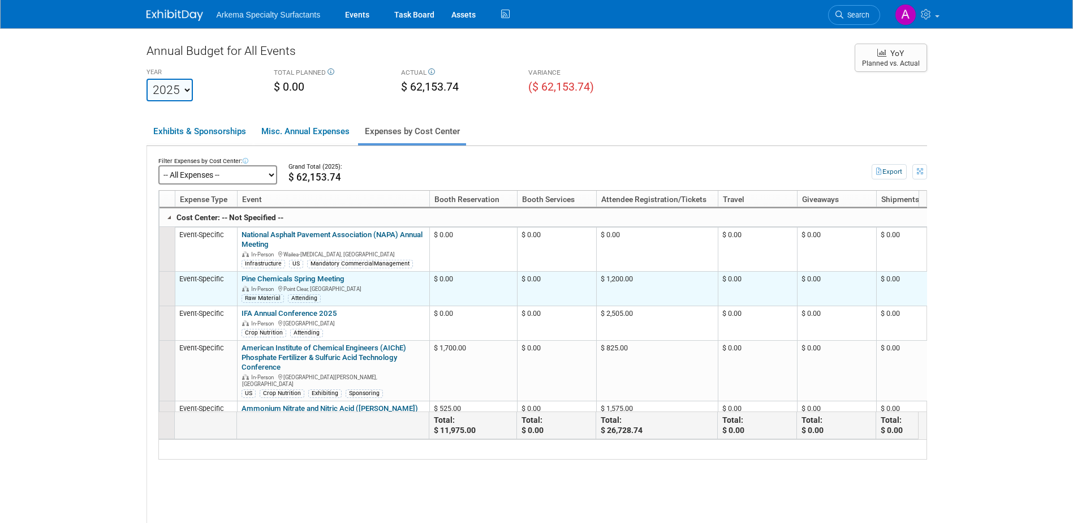
click at [333, 280] on link "Pine Chemicals Spring Meeting" at bounding box center [293, 278] width 103 height 8
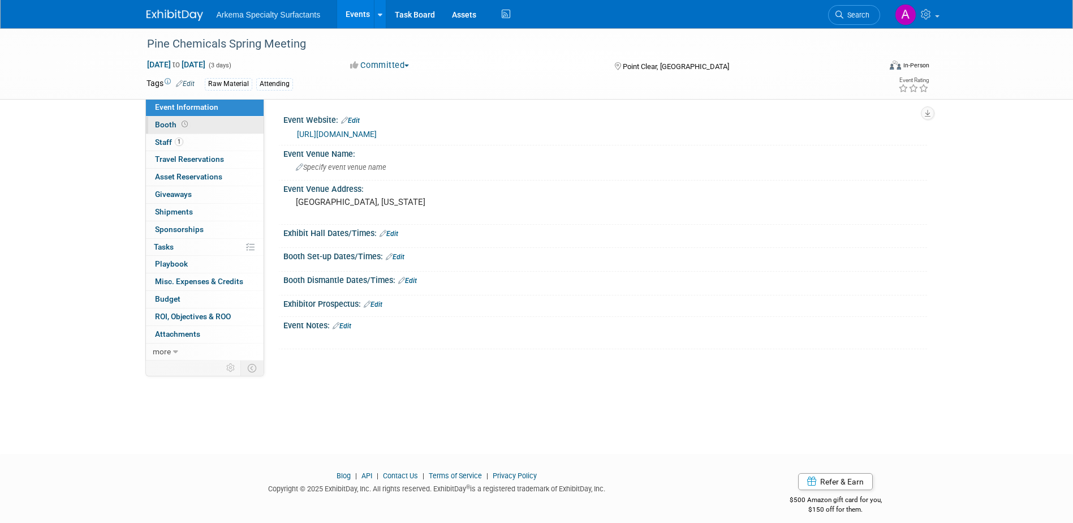
click at [188, 121] on span "Booth" at bounding box center [172, 124] width 35 height 9
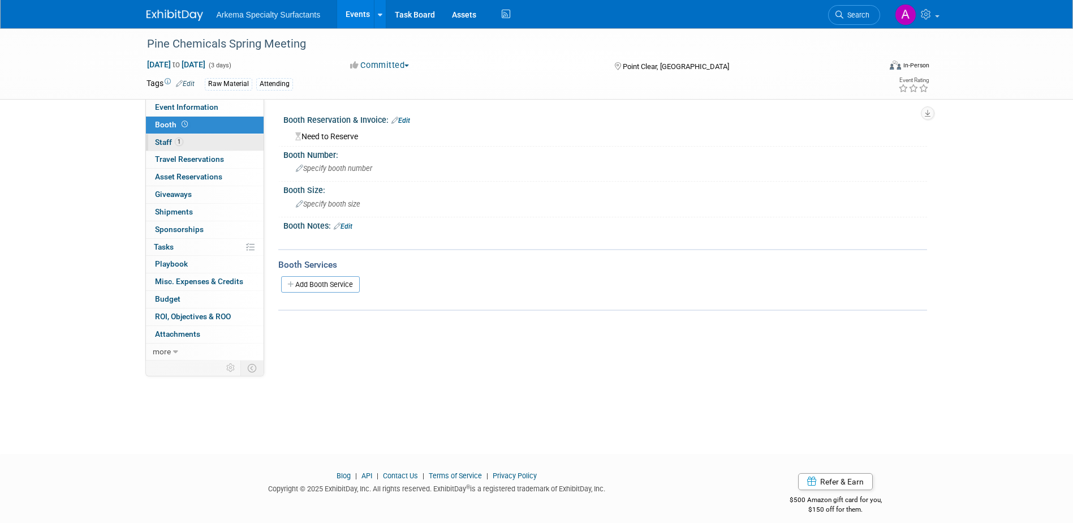
click at [191, 144] on link "1 Staff 1" at bounding box center [205, 142] width 118 height 17
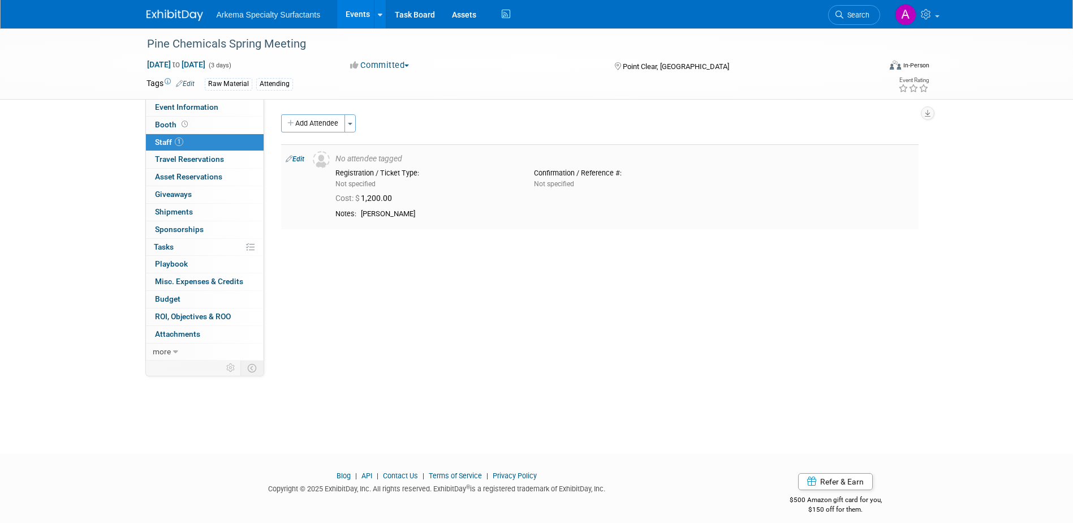
click at [299, 156] on link "Edit" at bounding box center [295, 159] width 19 height 8
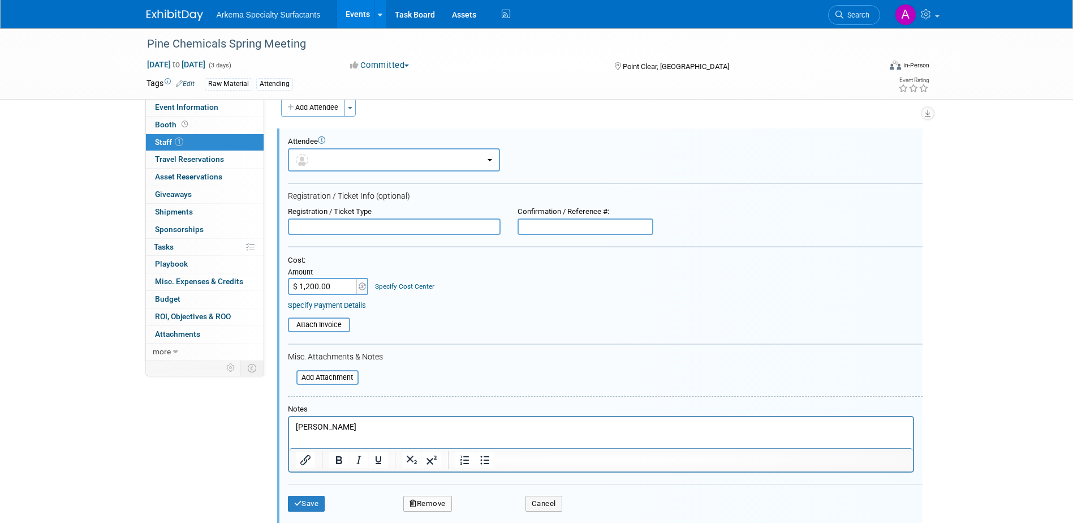
click at [411, 282] on link "Specify Cost Center" at bounding box center [404, 286] width 59 height 8
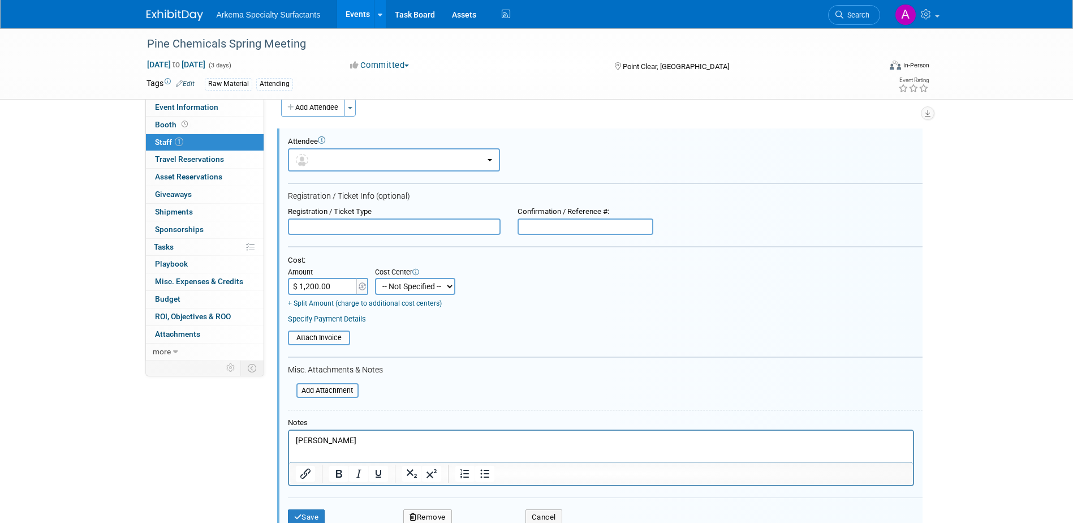
click at [446, 281] on select "-- Not Specified -- Crop Nutrition Infrastructure Mining" at bounding box center [415, 286] width 80 height 17
select select "18966416"
click at [375, 278] on select "-- Not Specified -- Crop Nutrition Infrastructure Mining" at bounding box center [415, 286] width 80 height 17
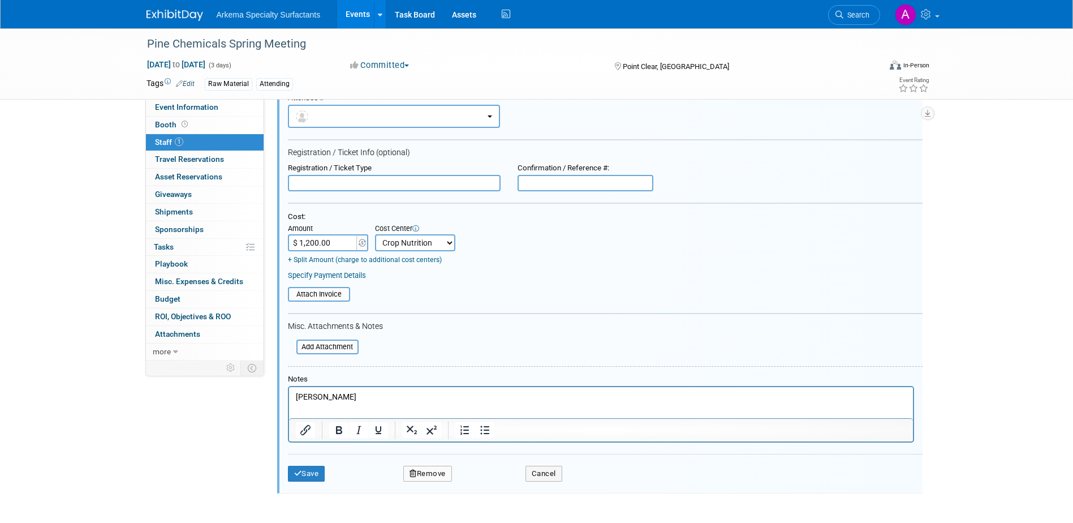
scroll to position [164, 0]
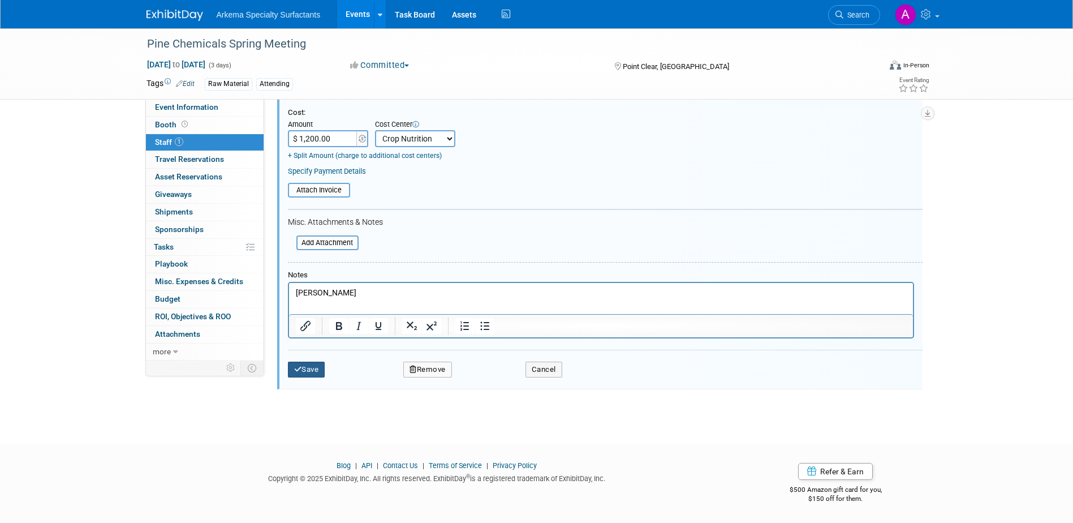
click at [319, 370] on button "Save" at bounding box center [306, 370] width 37 height 16
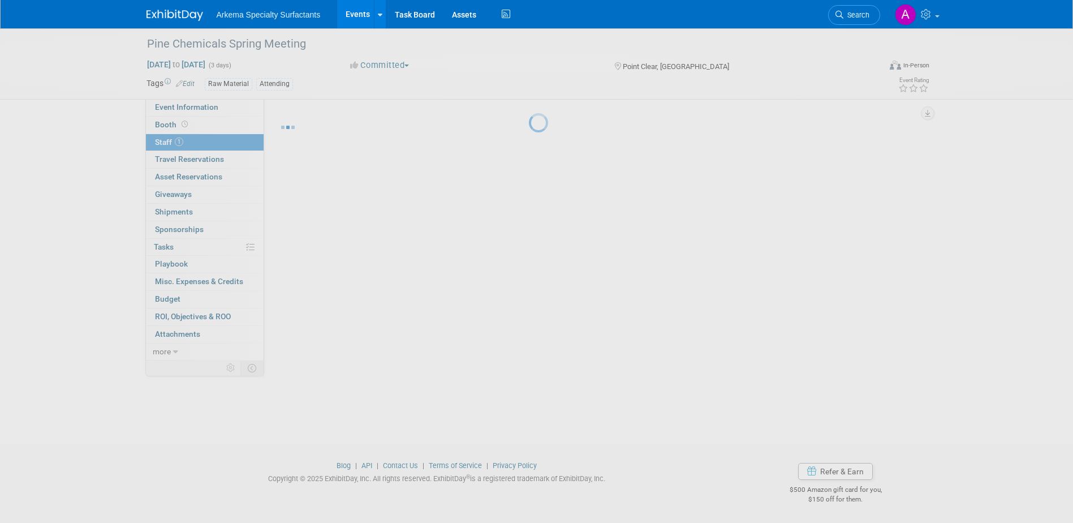
scroll to position [10, 0]
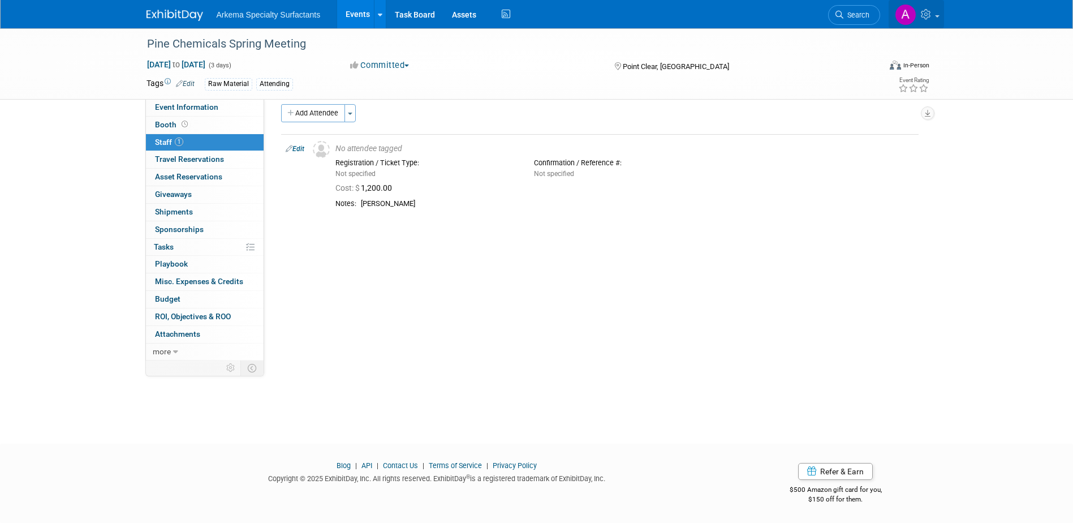
click at [942, 15] on link at bounding box center [916, 14] width 55 height 28
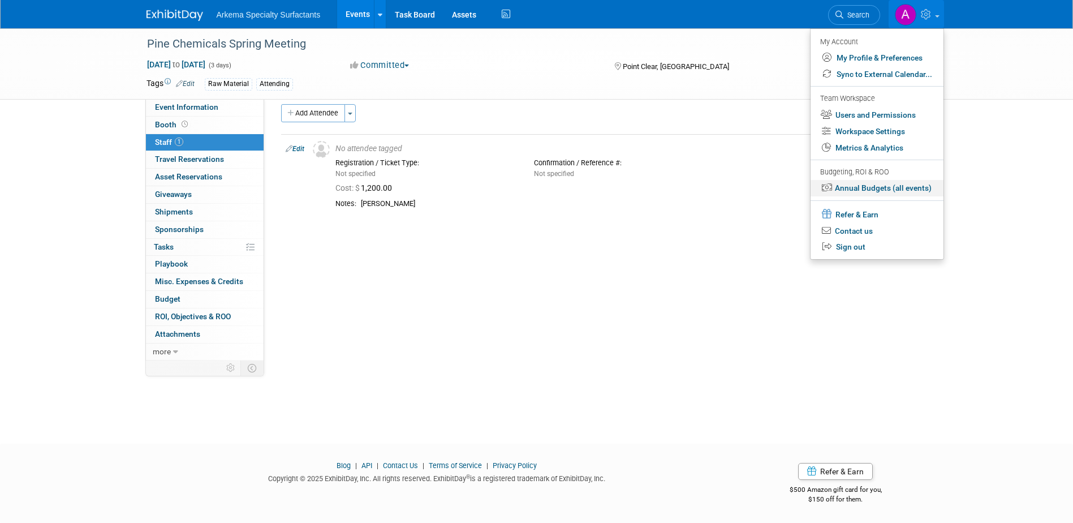
click at [912, 187] on link "Annual Budgets (all events)" at bounding box center [877, 188] width 133 height 16
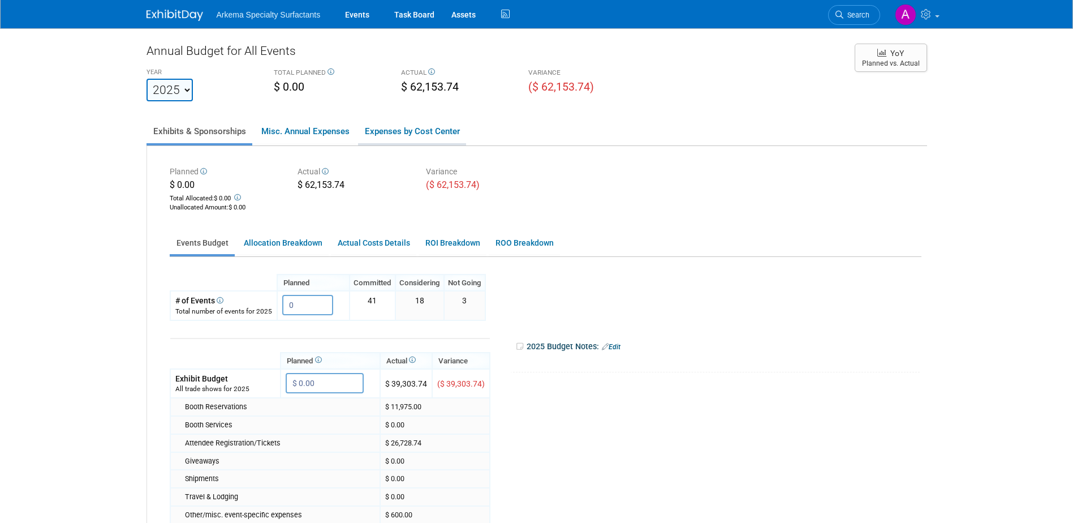
click at [437, 130] on link "Expenses by Cost Center" at bounding box center [412, 131] width 108 height 24
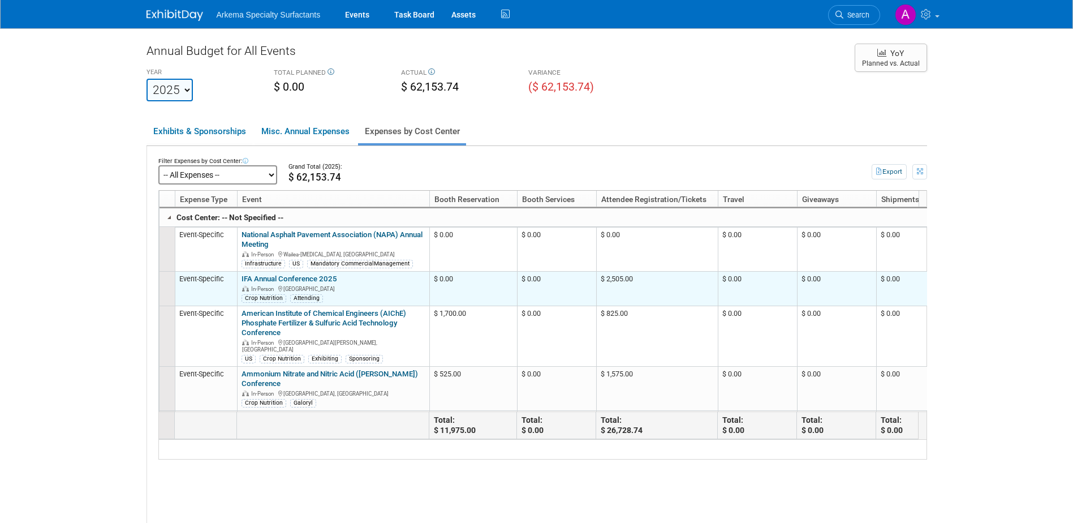
click at [318, 278] on link "IFA Annual Conference 2025" at bounding box center [290, 278] width 96 height 8
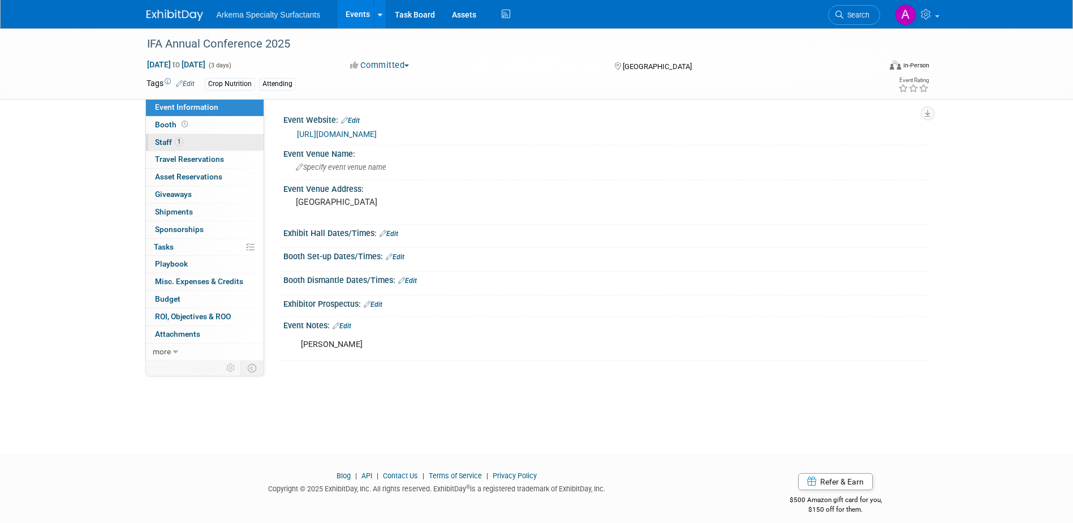
click at [185, 134] on link "1 Staff 1" at bounding box center [205, 142] width 118 height 17
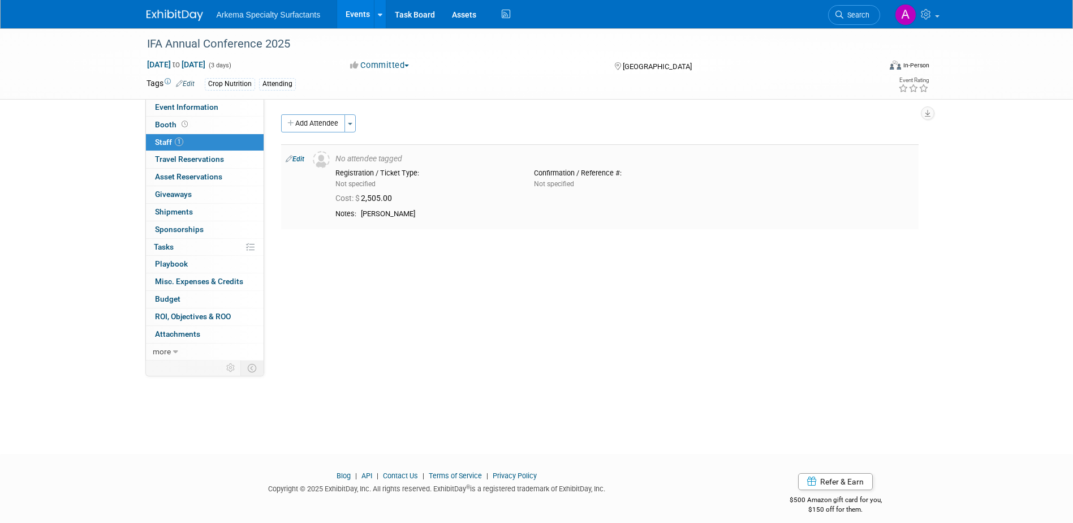
click at [298, 157] on link "Edit" at bounding box center [295, 159] width 19 height 8
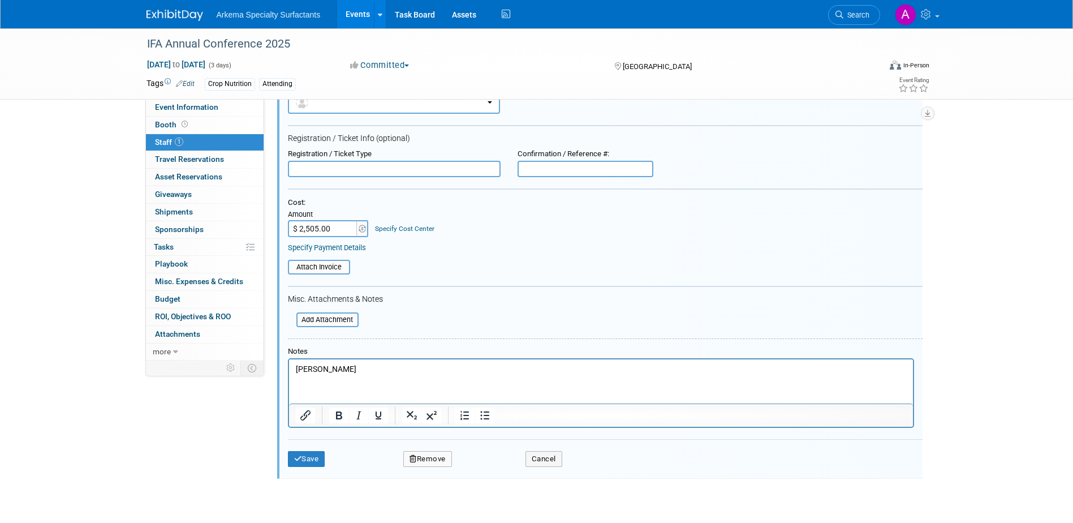
scroll to position [50, 0]
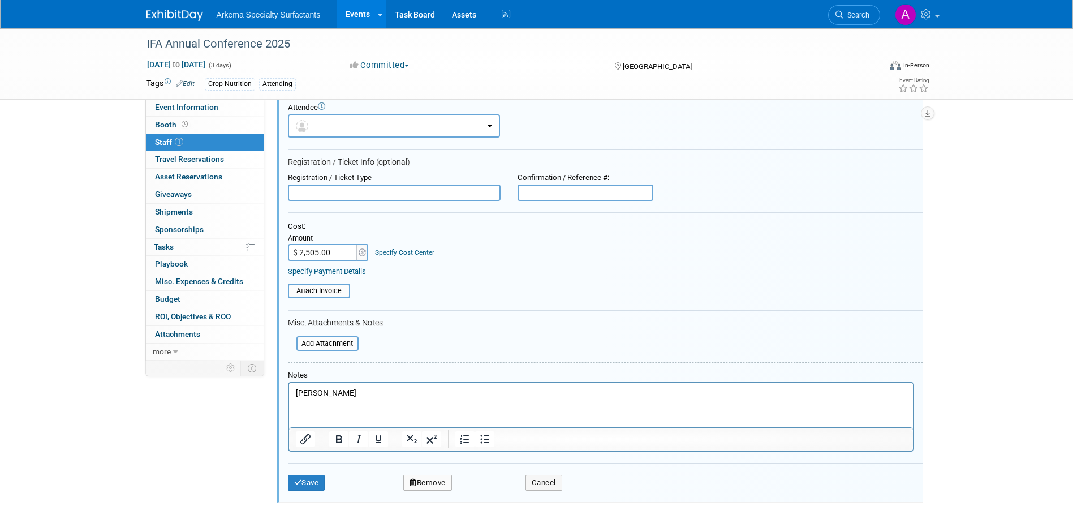
click at [416, 250] on link "Specify Cost Center" at bounding box center [404, 252] width 59 height 8
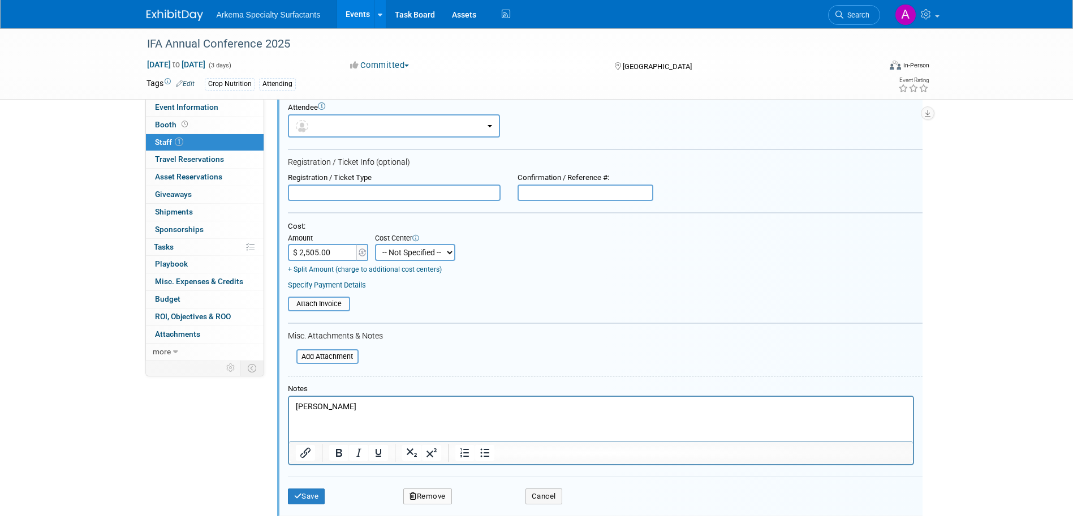
click at [441, 256] on select "-- Not Specified -- Crop Nutrition Infrastructure Mining" at bounding box center [415, 252] width 80 height 17
select select "18966416"
click at [375, 244] on select "-- Not Specified -- Crop Nutrition Infrastructure Mining" at bounding box center [415, 252] width 80 height 17
click at [313, 495] on button "Save" at bounding box center [306, 496] width 37 height 16
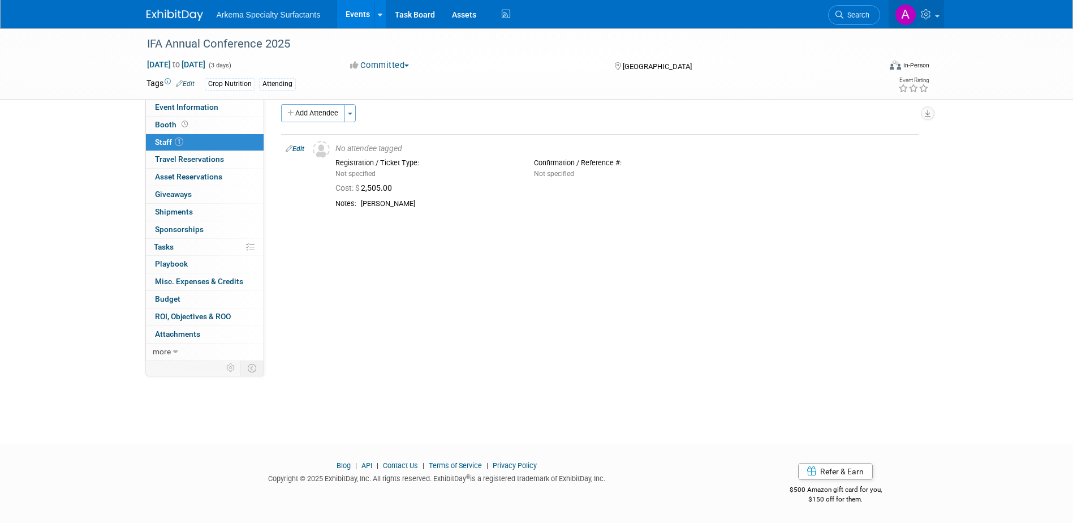
click at [939, 14] on link at bounding box center [916, 14] width 55 height 28
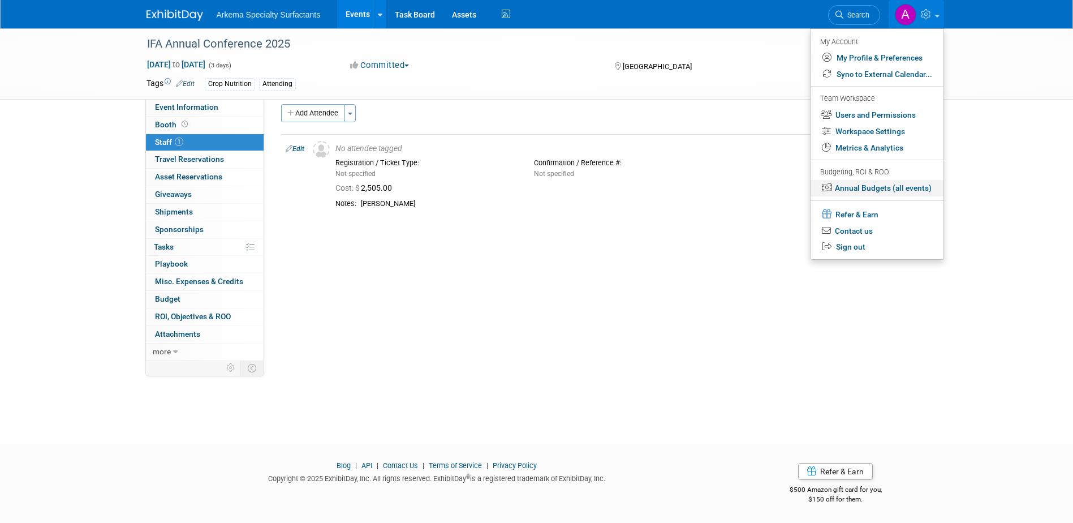
click at [912, 184] on link "Annual Budgets (all events)" at bounding box center [877, 188] width 133 height 16
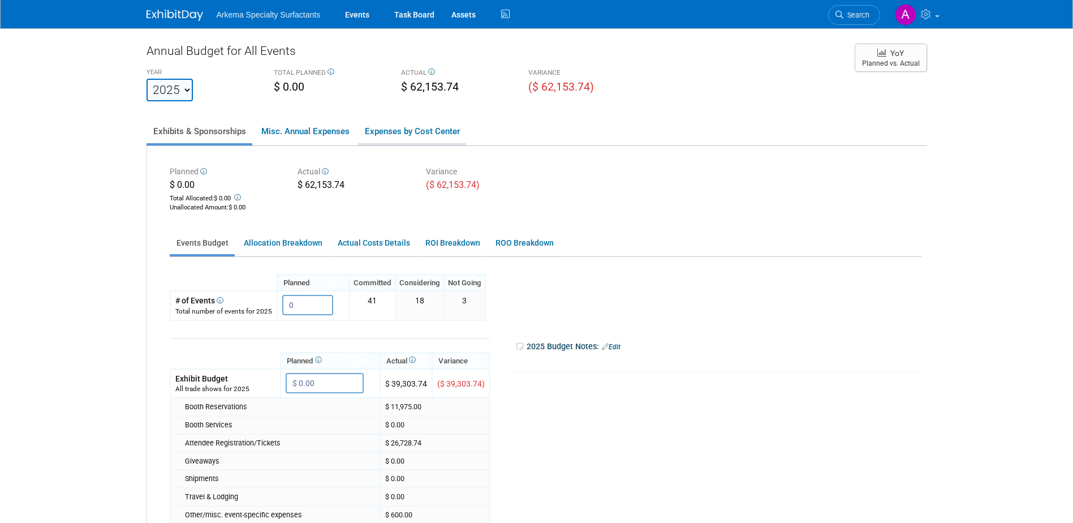
click at [409, 131] on link "Expenses by Cost Center" at bounding box center [412, 131] width 108 height 24
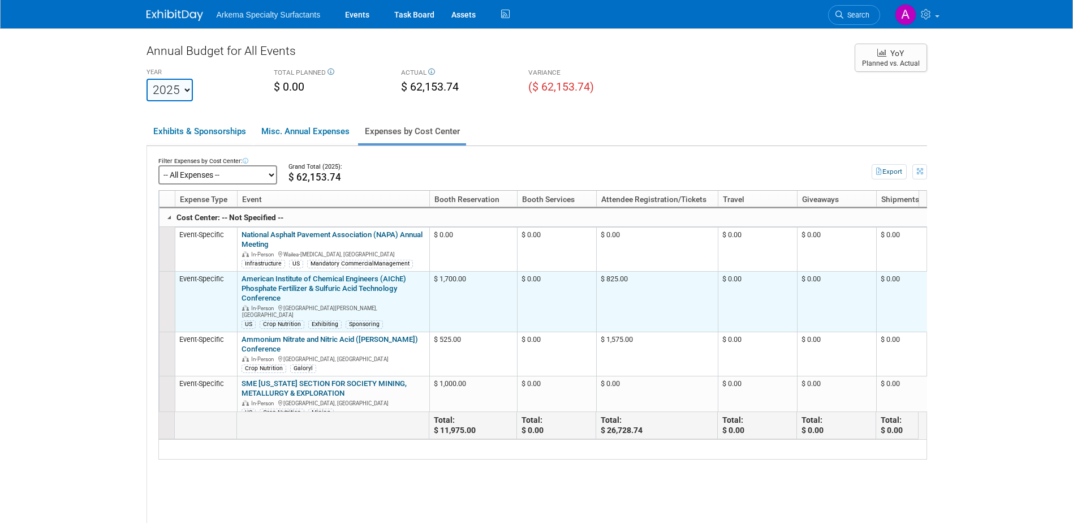
click at [385, 289] on link "American Institute of Chemical Engineers (AIChE) Phosphate Fertilizer & Sulfuri…" at bounding box center [324, 288] width 165 height 28
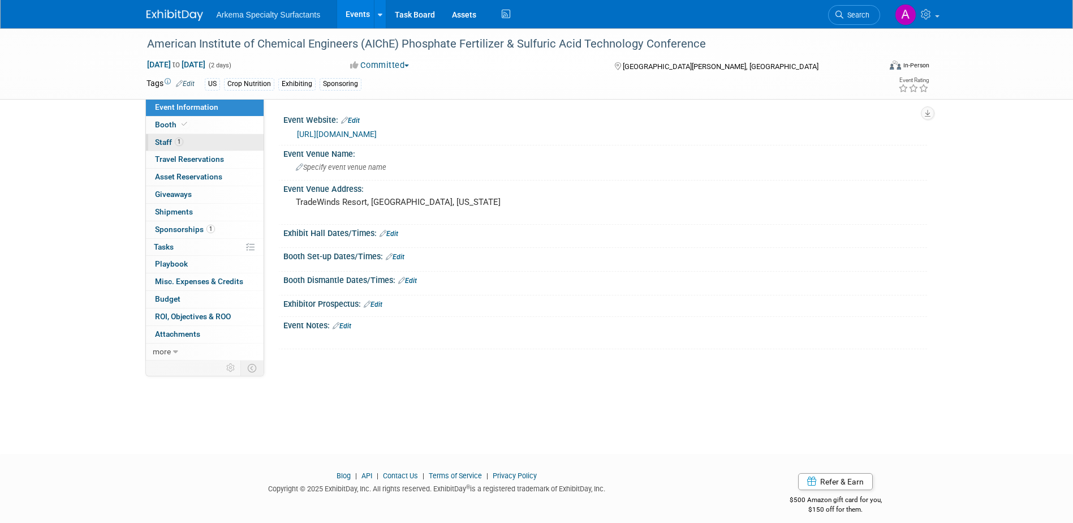
click at [188, 138] on link "1 Staff 1" at bounding box center [205, 142] width 118 height 17
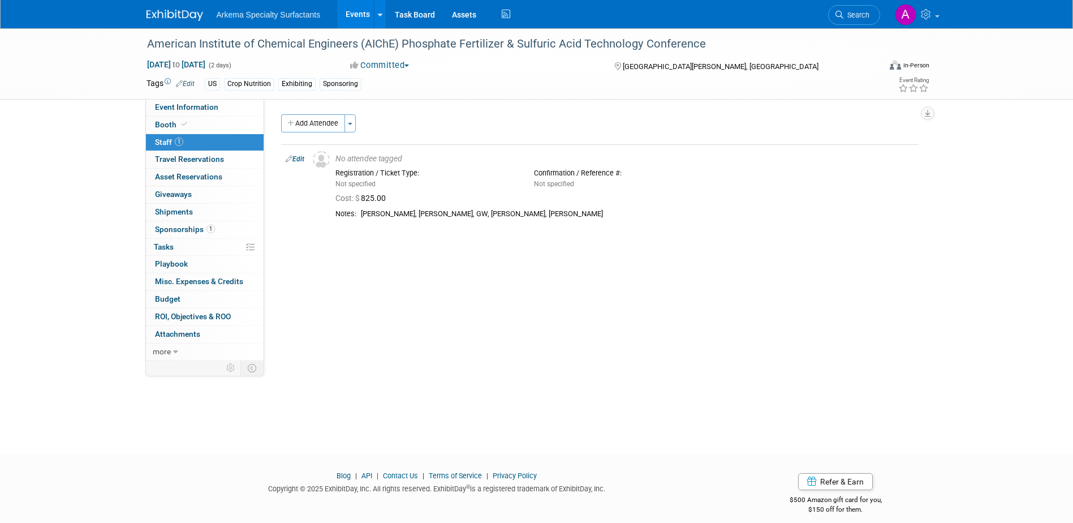
click at [294, 160] on link "Edit" at bounding box center [295, 159] width 19 height 8
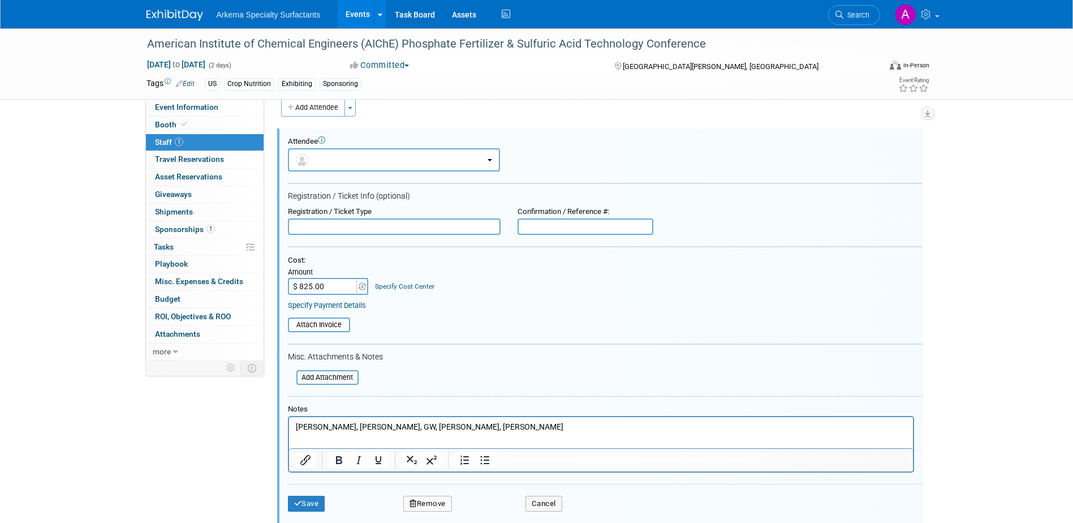
click at [407, 282] on link "Specify Cost Center" at bounding box center [404, 286] width 59 height 8
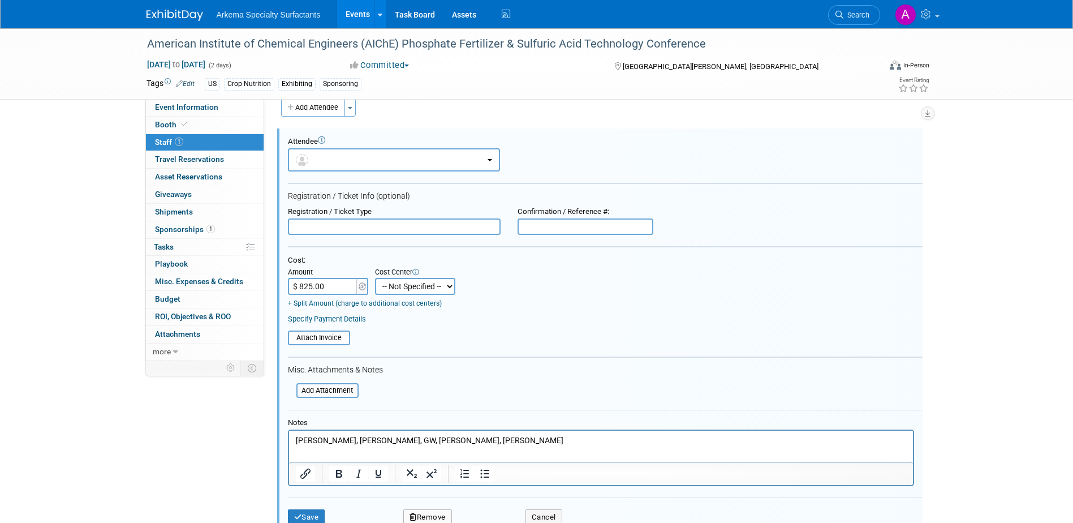
click at [430, 283] on select "-- Not Specified -- Crop Nutrition Infrastructure Mining" at bounding box center [415, 286] width 80 height 17
select select "18966416"
click at [375, 278] on select "-- Not Specified -- Crop Nutrition Infrastructure Mining" at bounding box center [415, 286] width 80 height 17
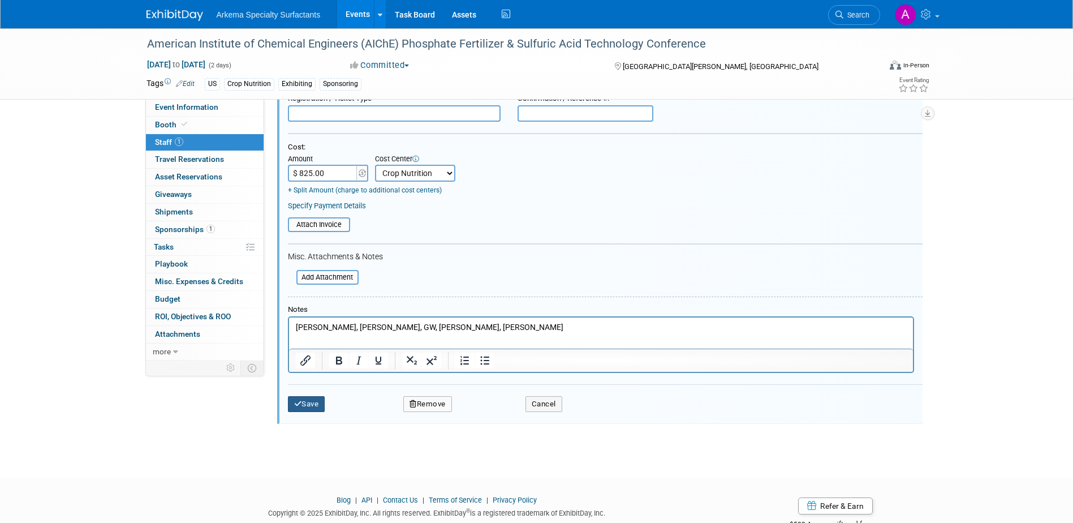
click at [307, 403] on button "Save" at bounding box center [306, 404] width 37 height 16
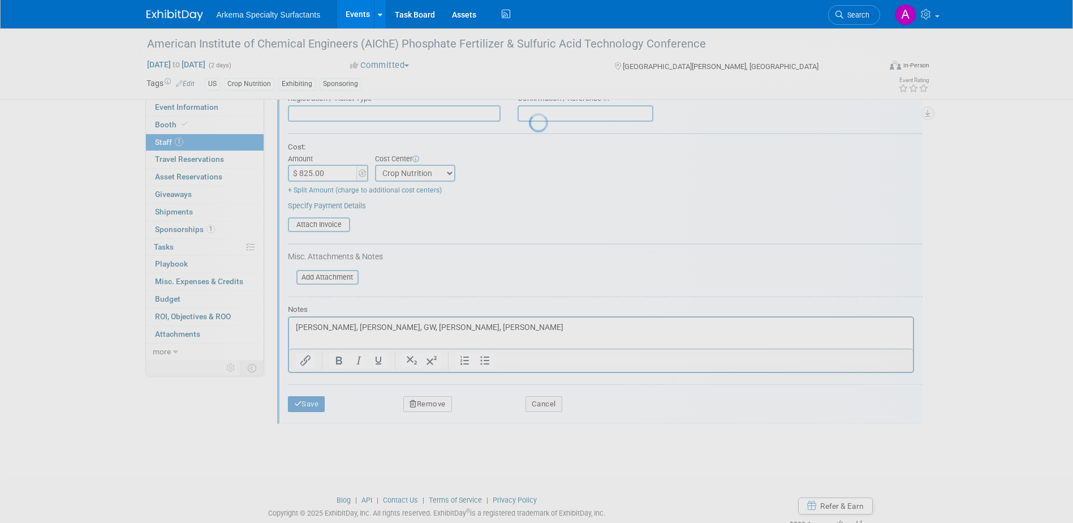
scroll to position [10, 0]
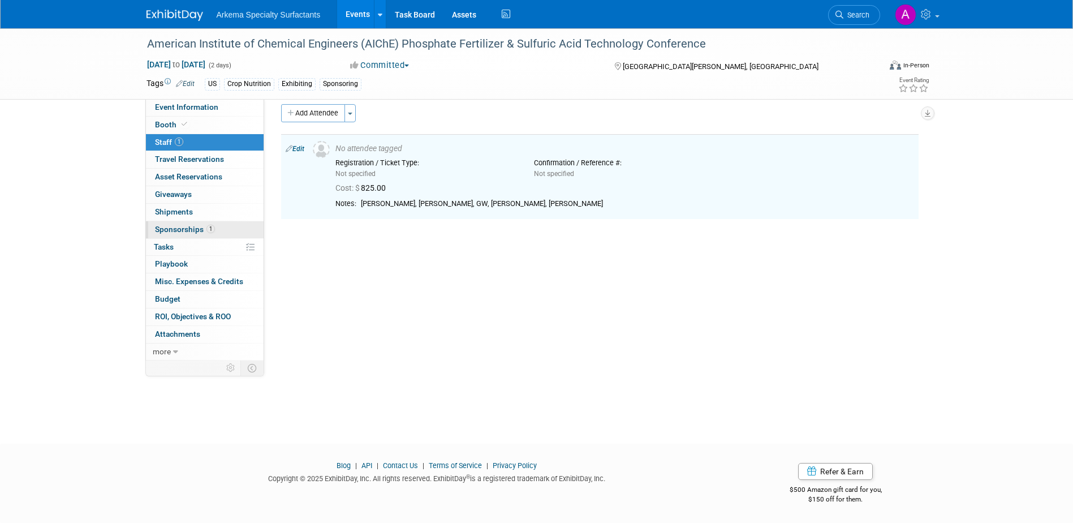
click at [207, 233] on span "Sponsorships 1" at bounding box center [185, 229] width 60 height 9
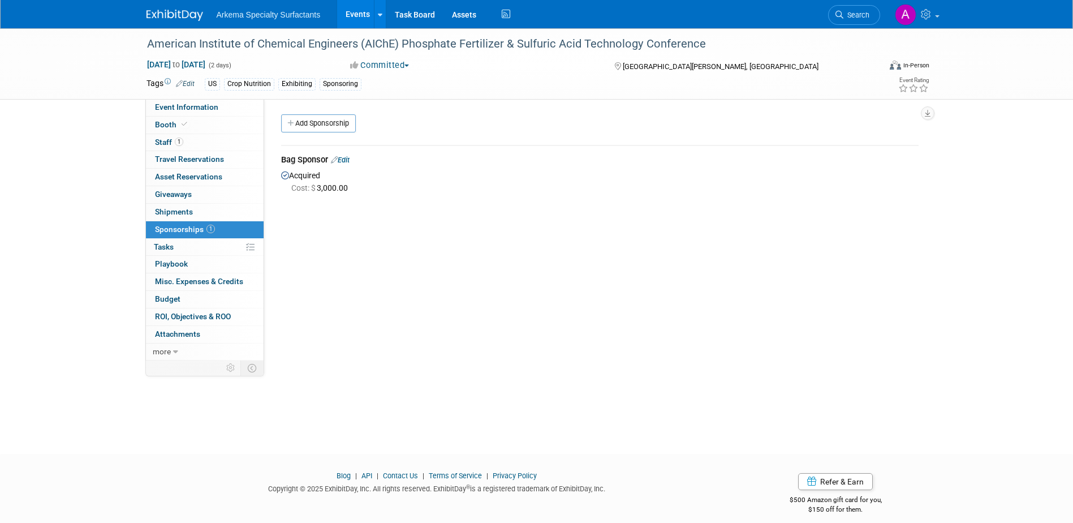
click at [347, 158] on link "Edit" at bounding box center [340, 160] width 19 height 8
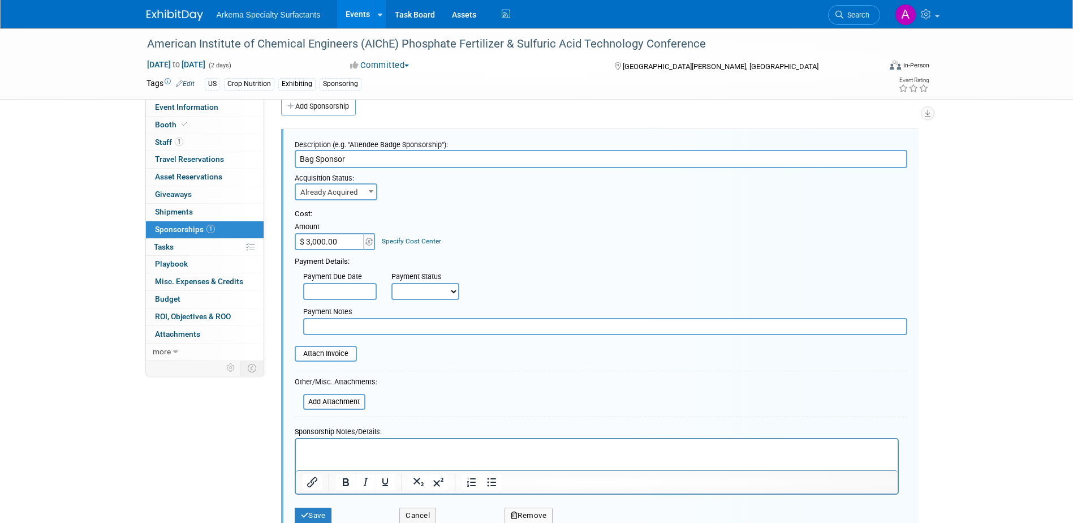
click at [425, 239] on link "Specify Cost Center" at bounding box center [411, 241] width 59 height 8
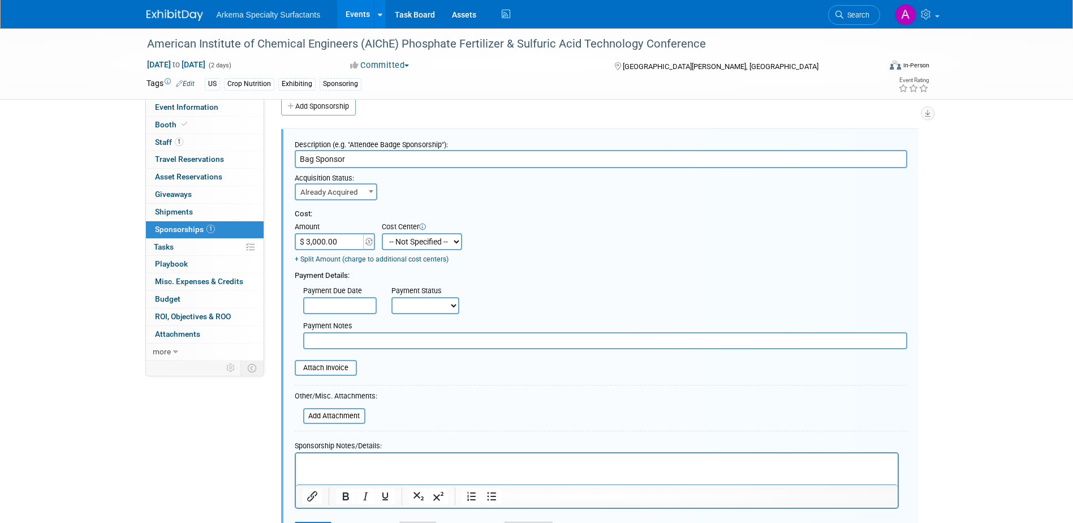
click at [436, 242] on select "-- Not Specified -- Crop Nutrition Infrastructure Mining" at bounding box center [422, 241] width 80 height 17
select select "18966416"
click at [382, 233] on select "-- Not Specified -- Crop Nutrition Infrastructure Mining" at bounding box center [422, 241] width 80 height 17
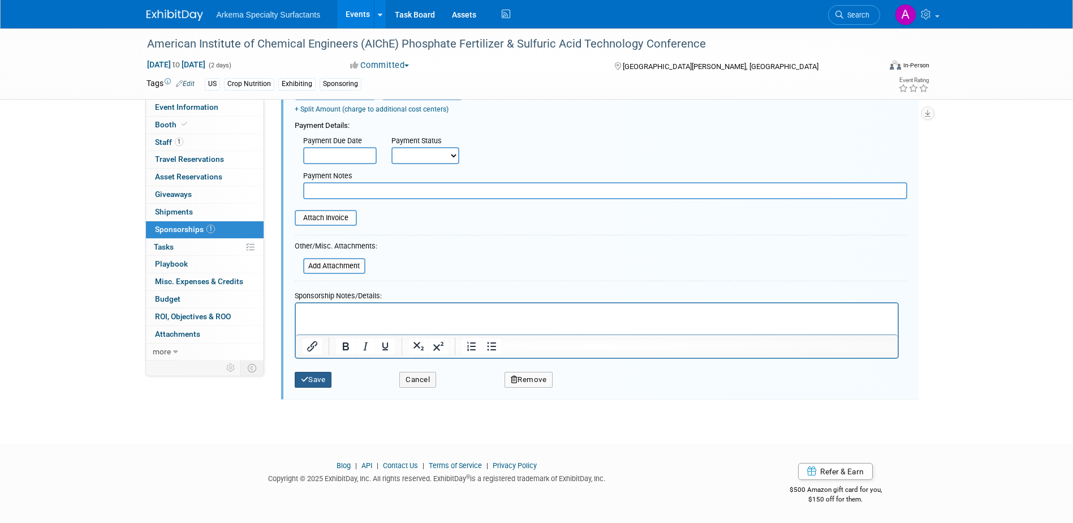
click at [319, 379] on button "Save" at bounding box center [313, 380] width 37 height 16
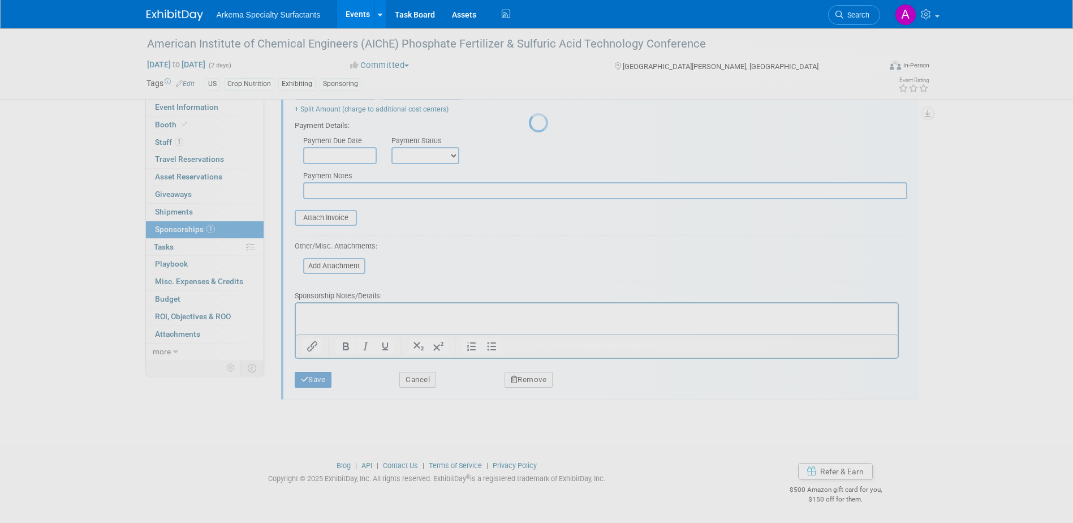
scroll to position [10, 0]
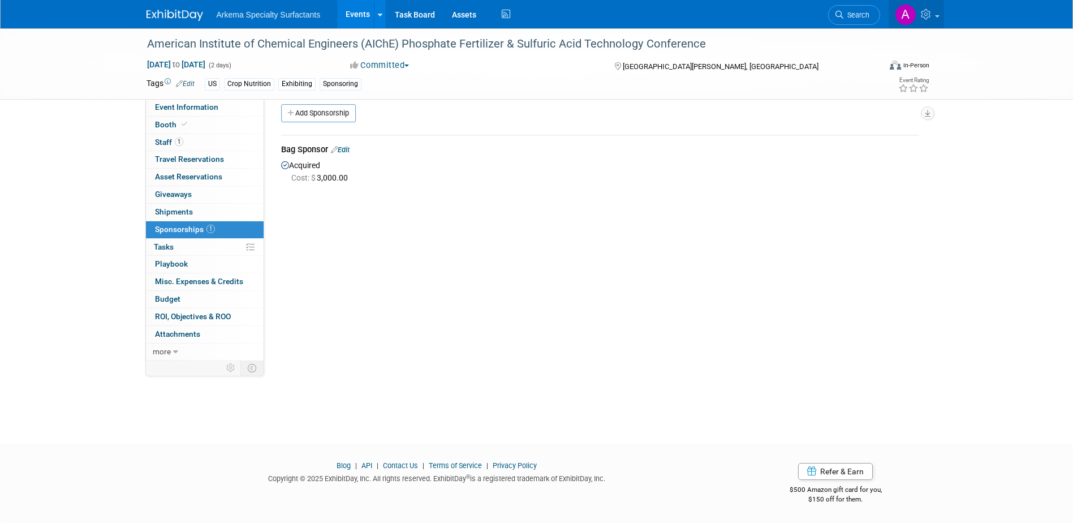
click at [938, 13] on link at bounding box center [916, 14] width 55 height 28
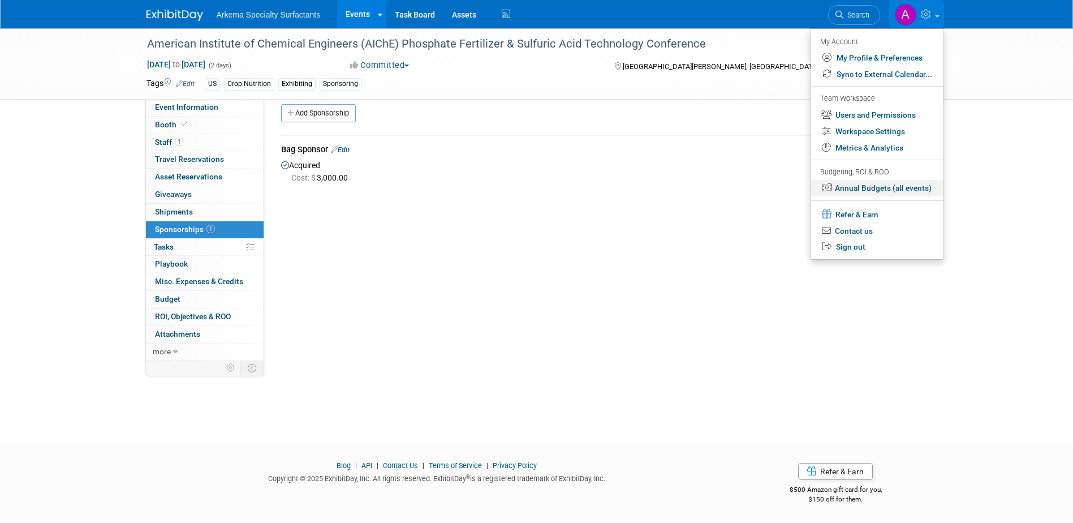
click at [909, 191] on link "Annual Budgets (all events)" at bounding box center [877, 188] width 133 height 16
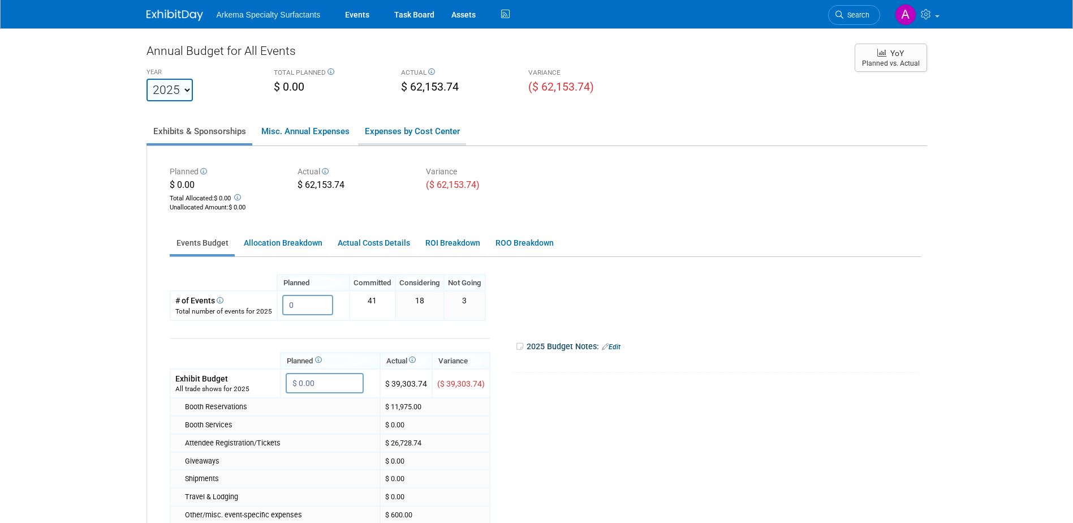
click at [417, 132] on link "Expenses by Cost Center" at bounding box center [412, 131] width 108 height 24
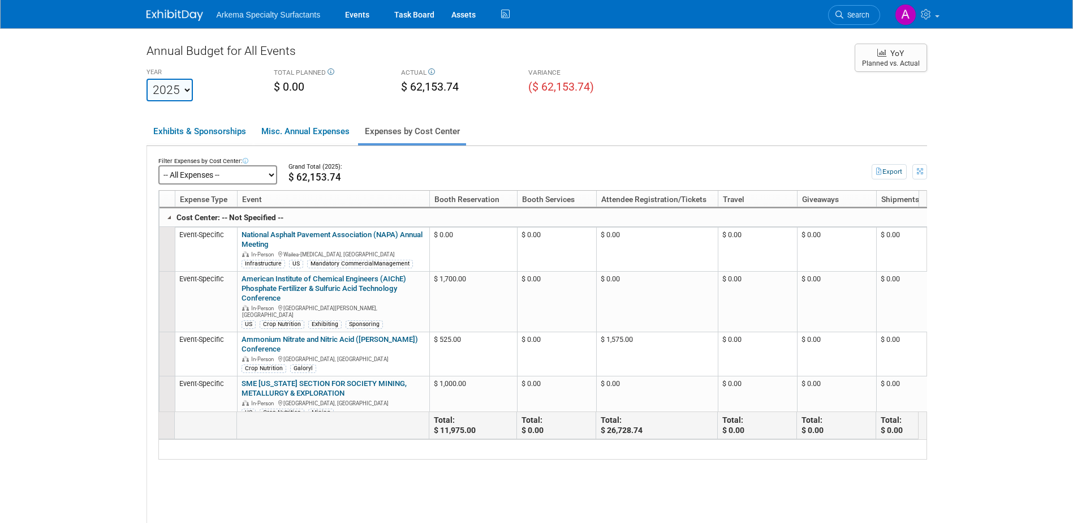
click at [376, 286] on link "American Institute of Chemical Engineers (AIChE) Phosphate Fertilizer & Sulfuri…" at bounding box center [324, 288] width 165 height 28
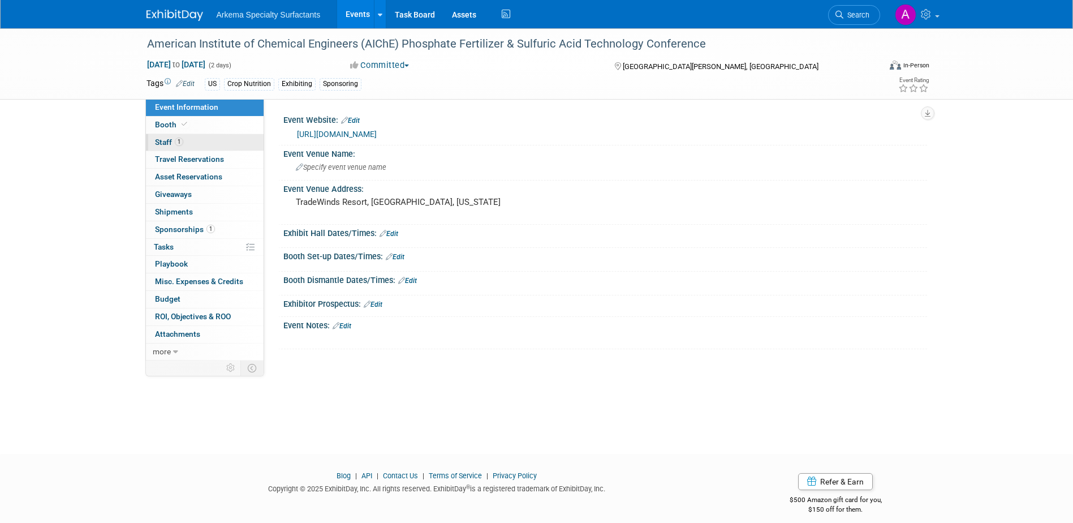
drag, startPoint x: 205, startPoint y: 140, endPoint x: 213, endPoint y: 143, distance: 7.9
click at [206, 140] on link "1 Staff 1" at bounding box center [205, 142] width 118 height 17
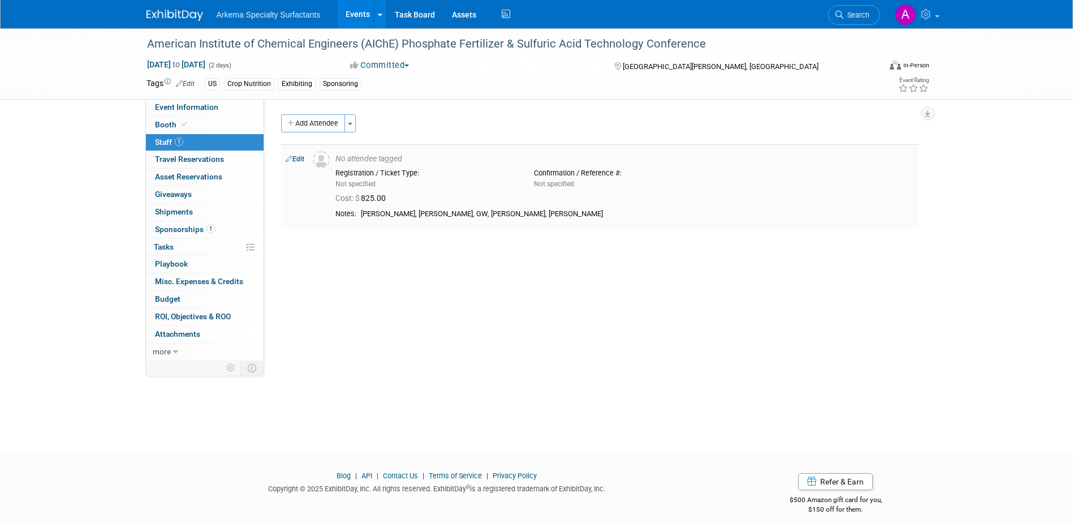
click at [302, 159] on link "Edit" at bounding box center [295, 159] width 19 height 8
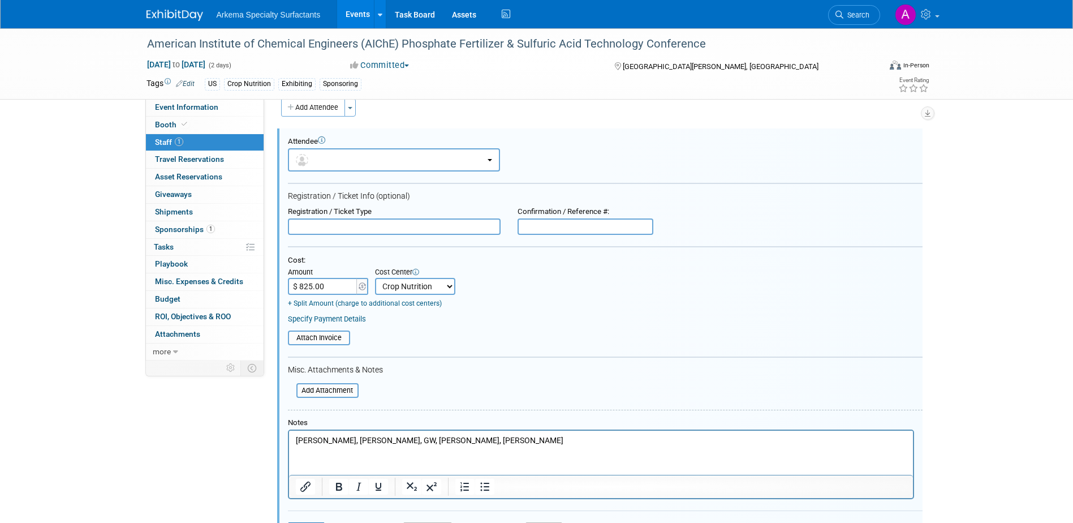
click at [207, 429] on div "Event Information Event Info Booth Booth 1 Staff 1 Staff 0 Travel Reservations …" at bounding box center [537, 286] width 798 height 549
click at [208, 226] on span "1" at bounding box center [211, 229] width 8 height 8
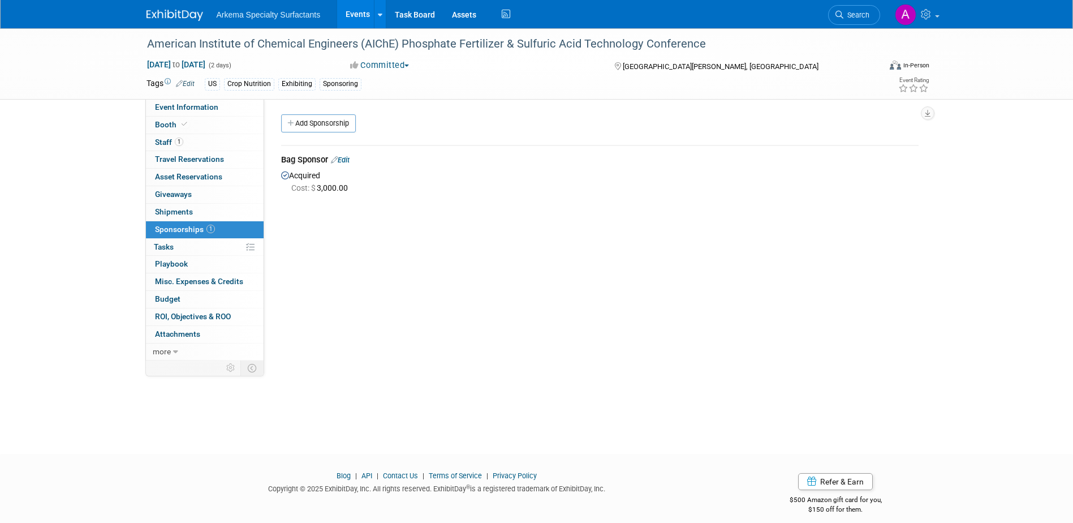
click at [350, 158] on link "Edit" at bounding box center [340, 160] width 19 height 8
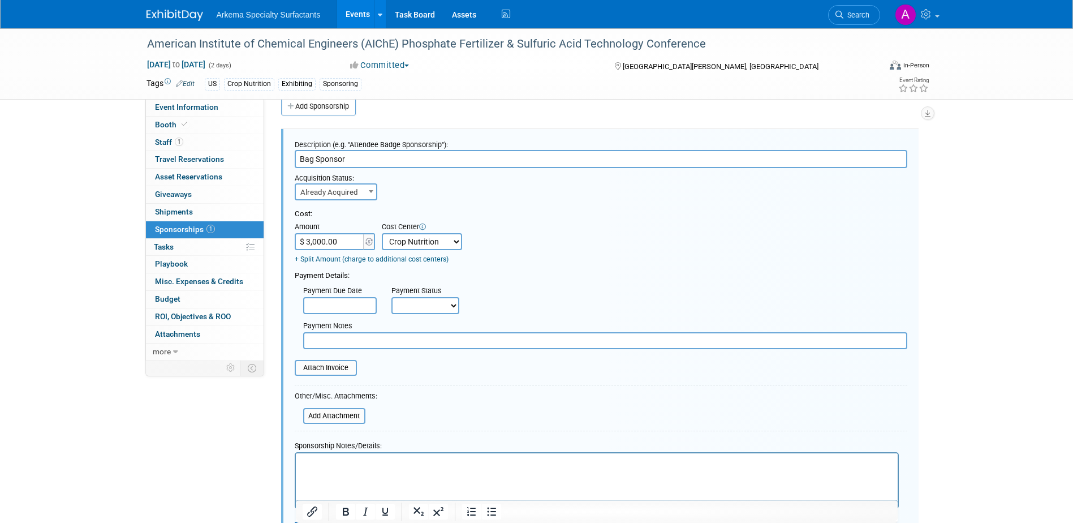
drag, startPoint x: 131, startPoint y: 446, endPoint x: 294, endPoint y: 379, distance: 176.0
click at [132, 446] on div "American Institute of Chemical Engineers (AIChE) Phosphate Fertilizer & Sulfuri…" at bounding box center [536, 292] width 1073 height 562
click at [973, 178] on div "American Institute of Chemical Engineers (AIChE) Phosphate Fertilizer & Sulfuri…" at bounding box center [536, 292] width 1073 height 562
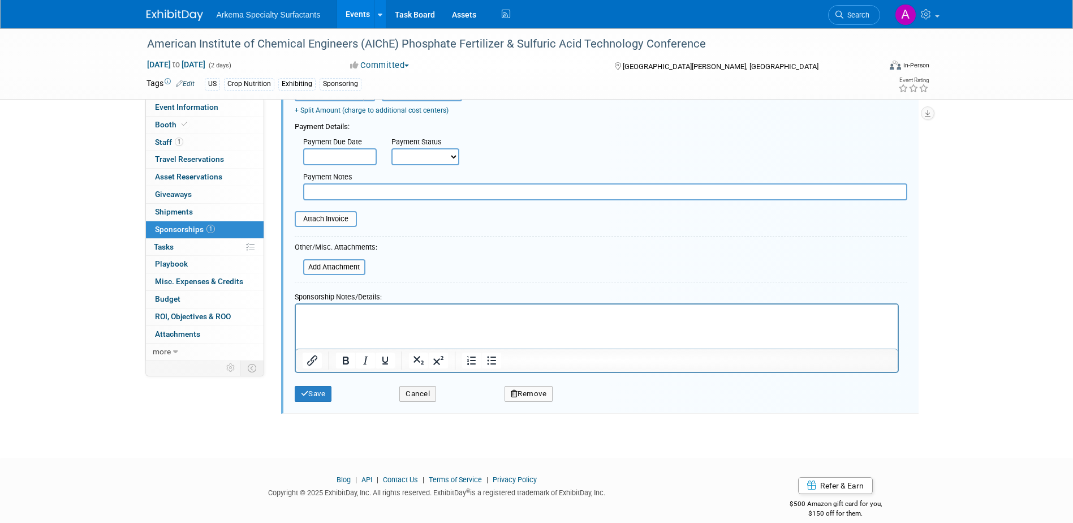
scroll to position [181, 0]
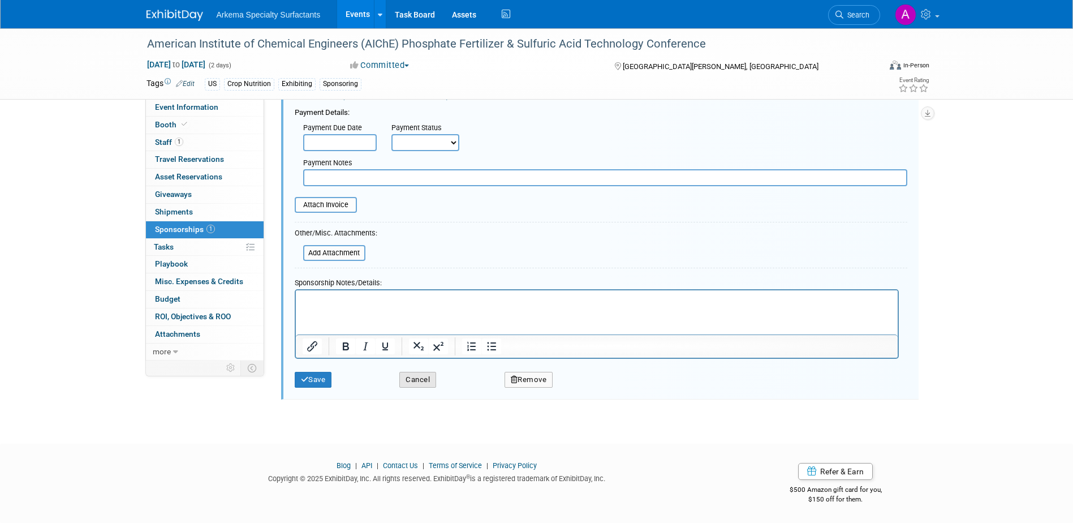
click at [428, 381] on button "Cancel" at bounding box center [417, 380] width 37 height 16
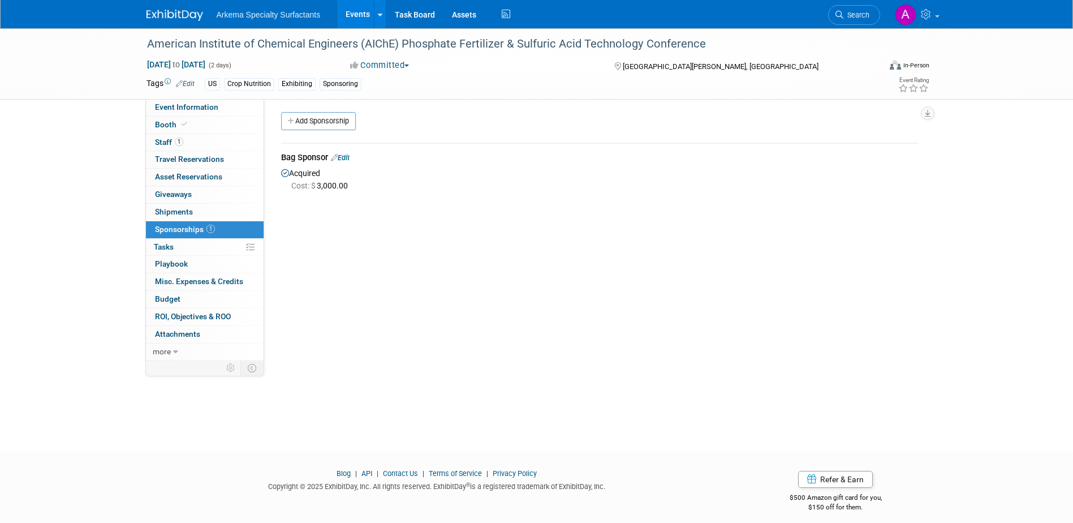
scroll to position [0, 0]
click at [936, 12] on link at bounding box center [916, 14] width 55 height 28
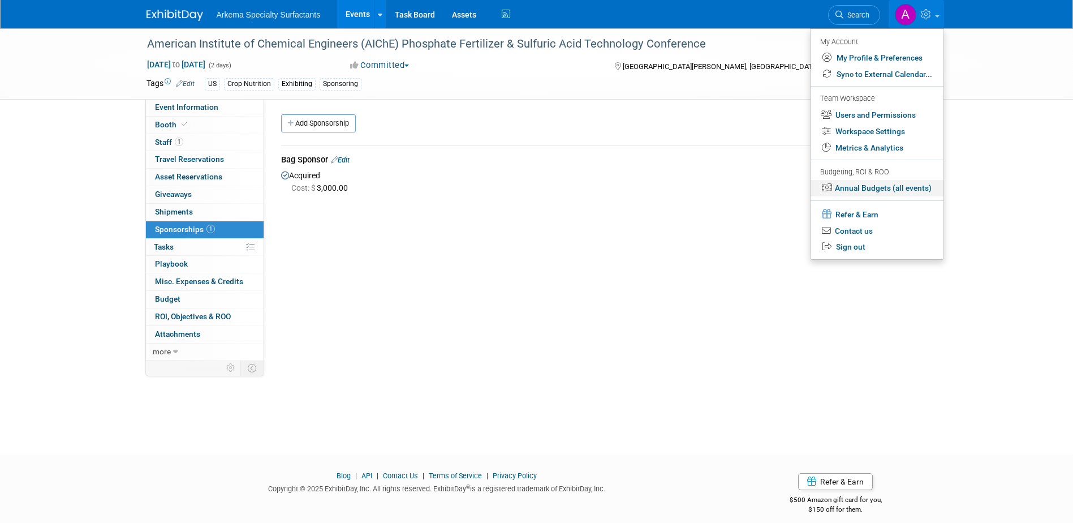
click at [900, 188] on link "Annual Budgets (all events)" at bounding box center [877, 188] width 133 height 16
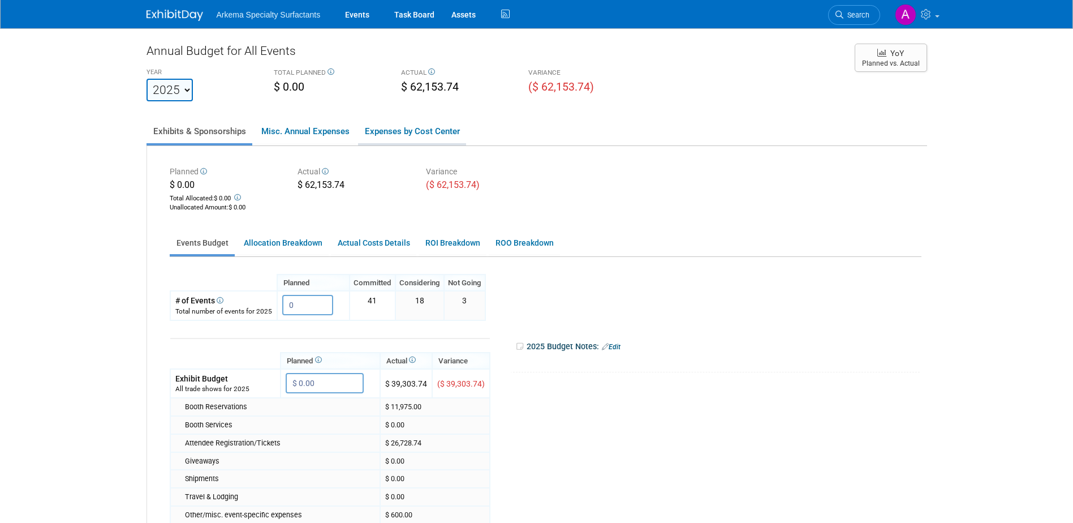
click at [422, 127] on link "Expenses by Cost Center" at bounding box center [412, 131] width 108 height 24
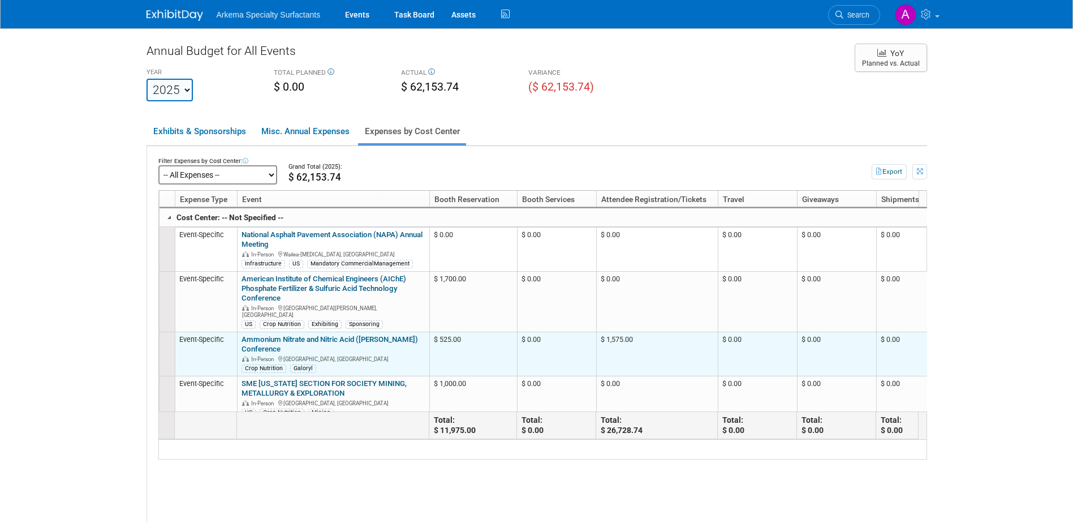
click at [367, 336] on link "Ammonium Nitrate and Nitric Acid ([PERSON_NAME]) Conference" at bounding box center [330, 344] width 177 height 18
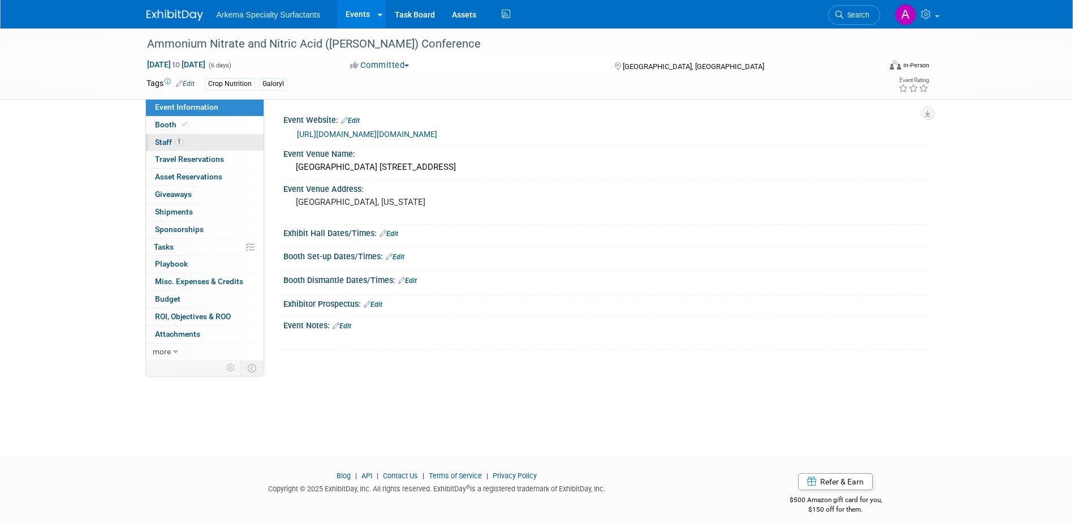
click at [190, 141] on link "1 Staff 1" at bounding box center [205, 142] width 118 height 17
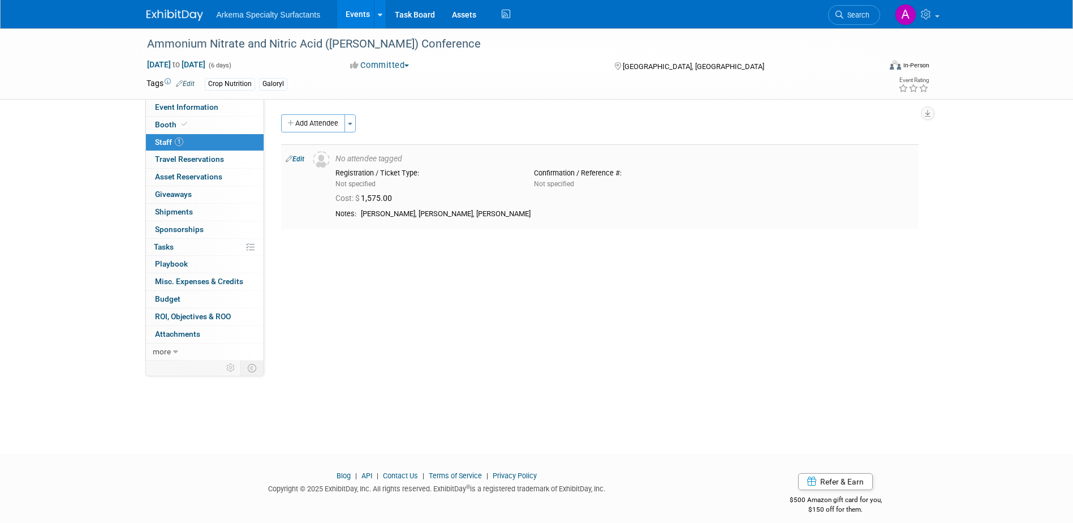
click at [296, 159] on link "Edit" at bounding box center [295, 159] width 19 height 8
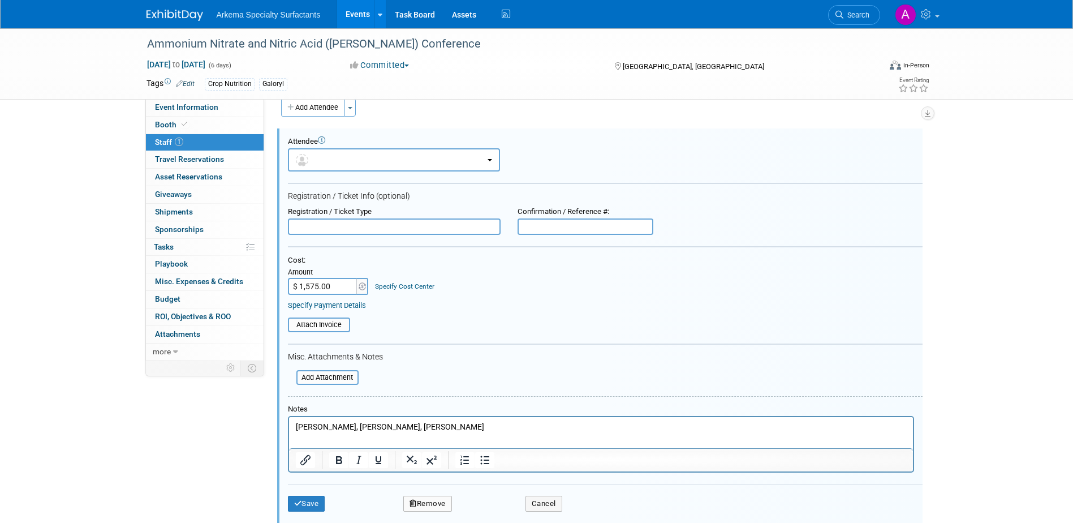
click at [409, 286] on link "Specify Cost Center" at bounding box center [404, 286] width 59 height 8
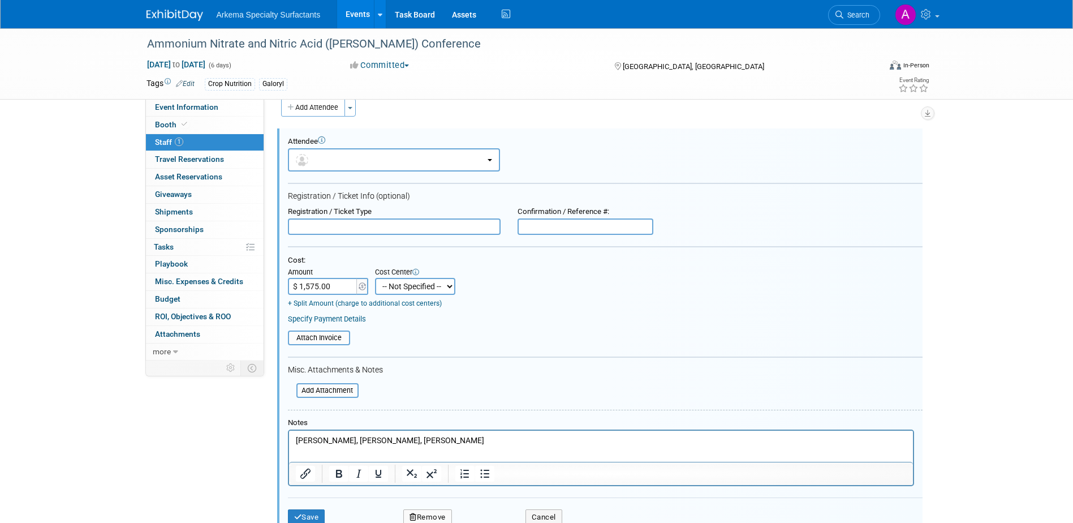
click at [452, 285] on select "-- Not Specified -- Crop Nutrition Infrastructure Mining" at bounding box center [415, 286] width 80 height 17
select select "18966416"
click at [375, 278] on select "-- Not Specified -- Crop Nutrition Infrastructure Mining" at bounding box center [415, 286] width 80 height 17
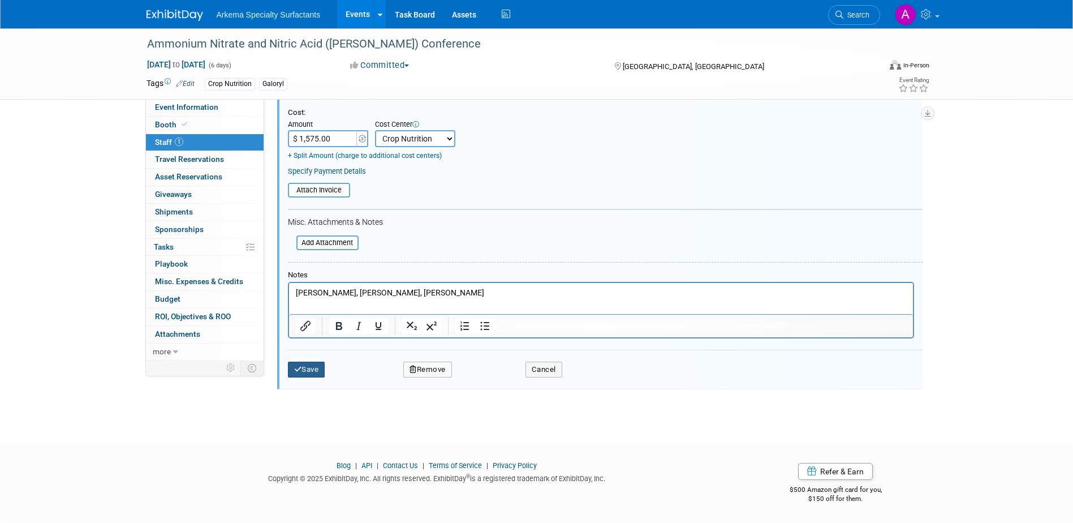
click at [309, 369] on button "Save" at bounding box center [306, 370] width 37 height 16
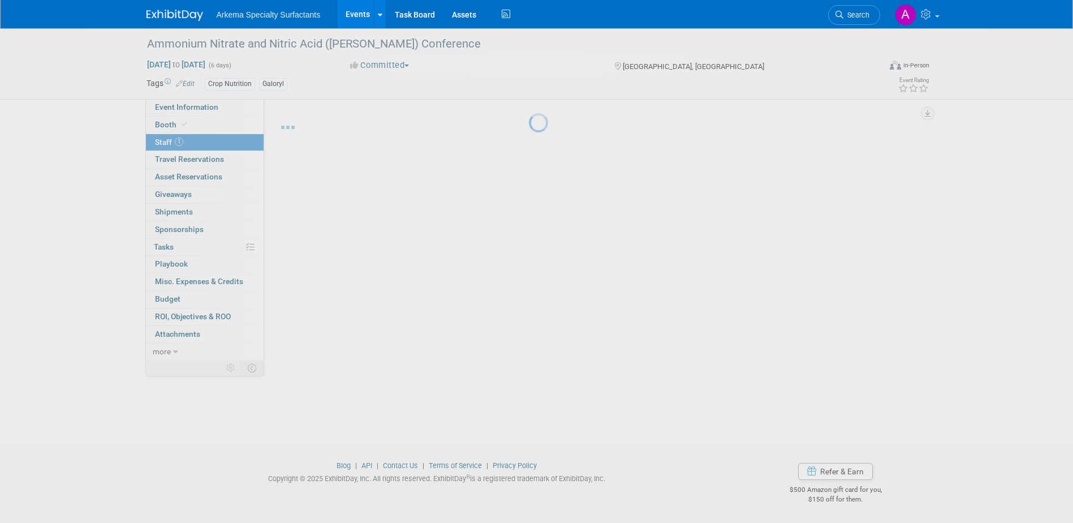
scroll to position [10, 0]
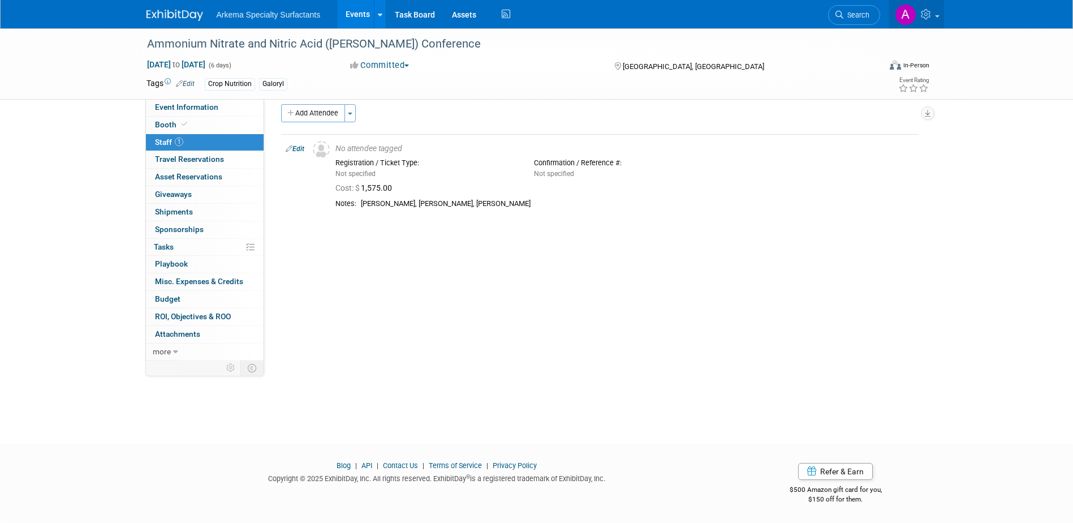
click at [938, 14] on link at bounding box center [916, 14] width 55 height 28
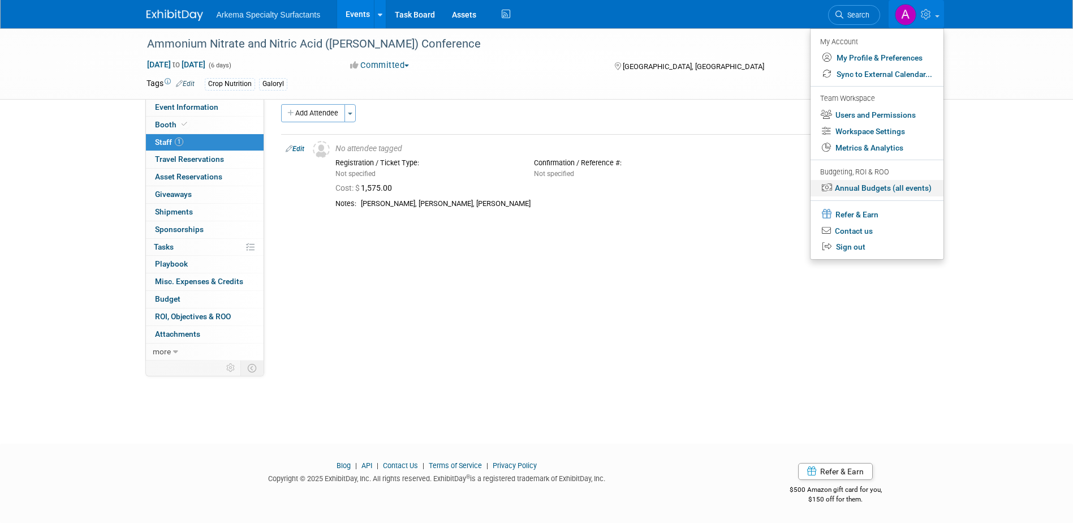
click at [903, 187] on link "Annual Budgets (all events)" at bounding box center [877, 188] width 133 height 16
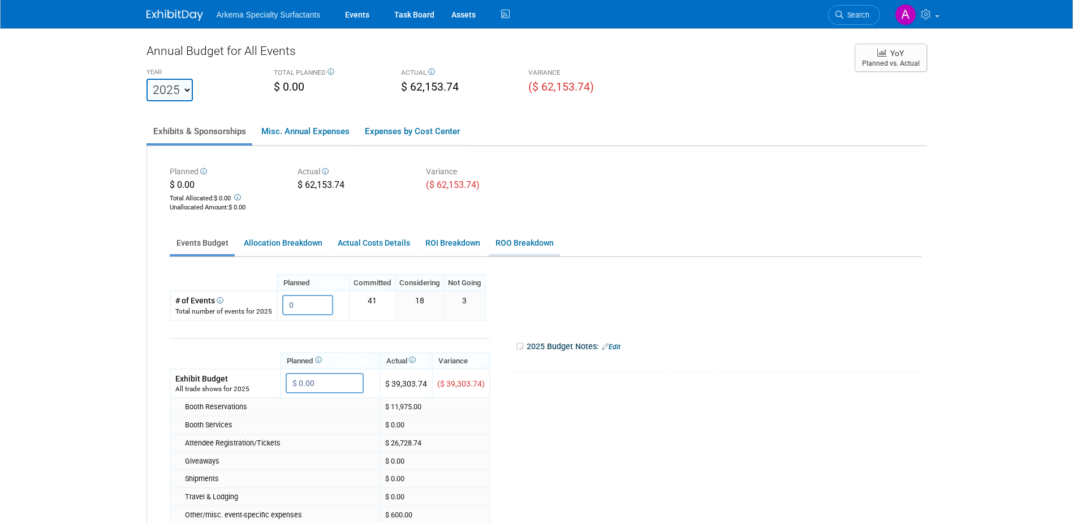
click at [534, 244] on link "ROO Breakdown" at bounding box center [524, 243] width 71 height 22
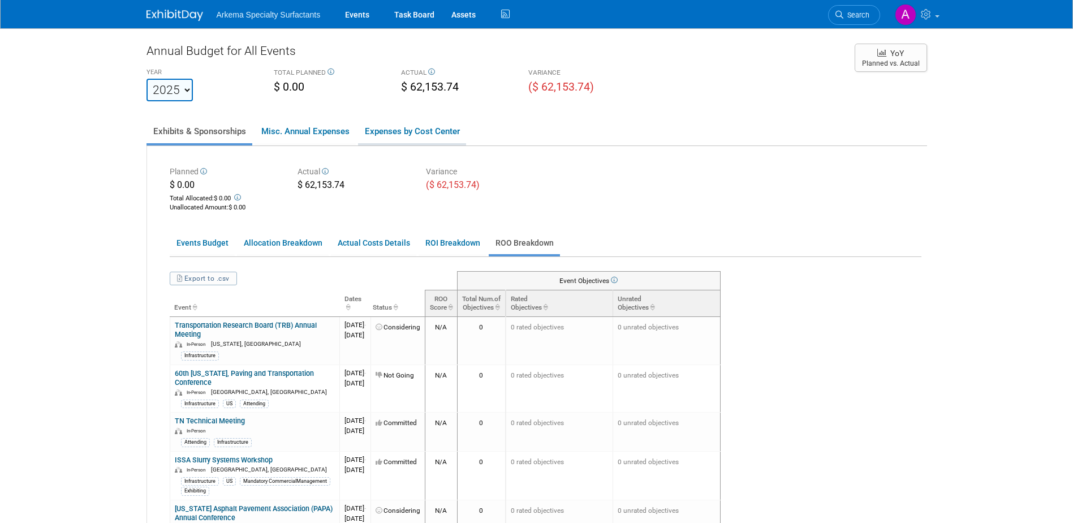
click at [413, 132] on link "Expenses by Cost Center" at bounding box center [412, 131] width 108 height 24
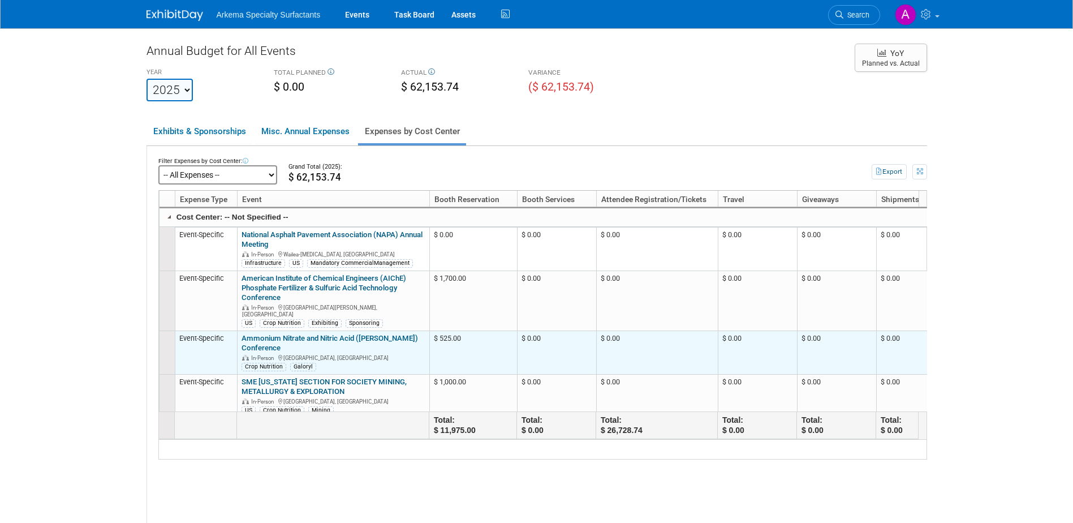
click at [410, 334] on link "Ammonium Nitrate and Nitric Acid ([PERSON_NAME]) Conference" at bounding box center [330, 343] width 177 height 18
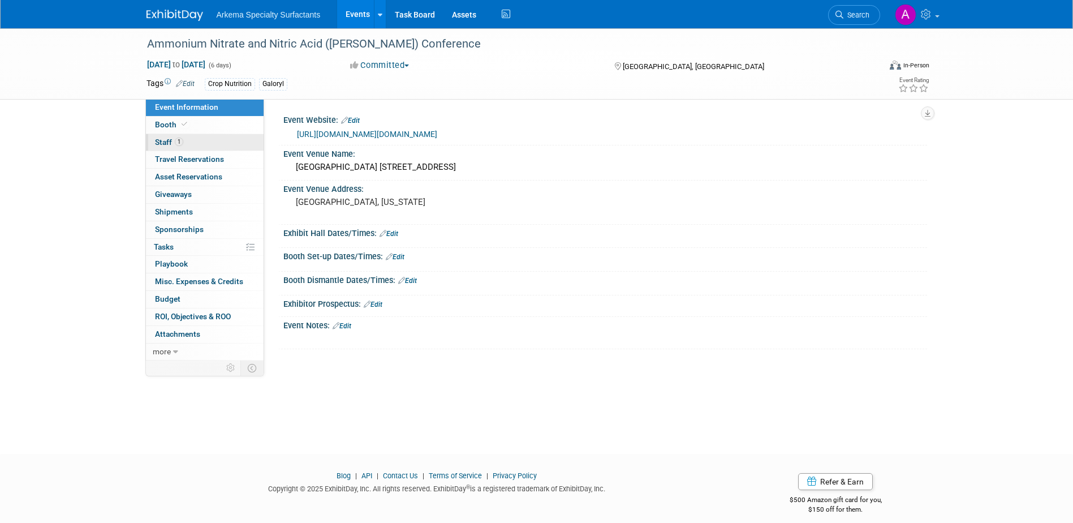
click at [184, 140] on link "1 Staff 1" at bounding box center [205, 142] width 118 height 17
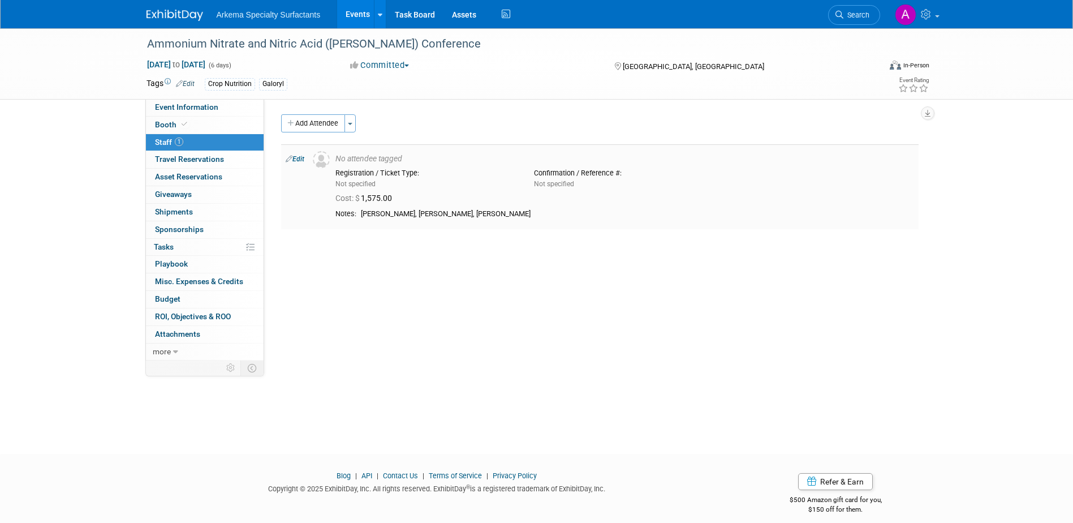
click at [294, 157] on link "Edit" at bounding box center [295, 159] width 19 height 8
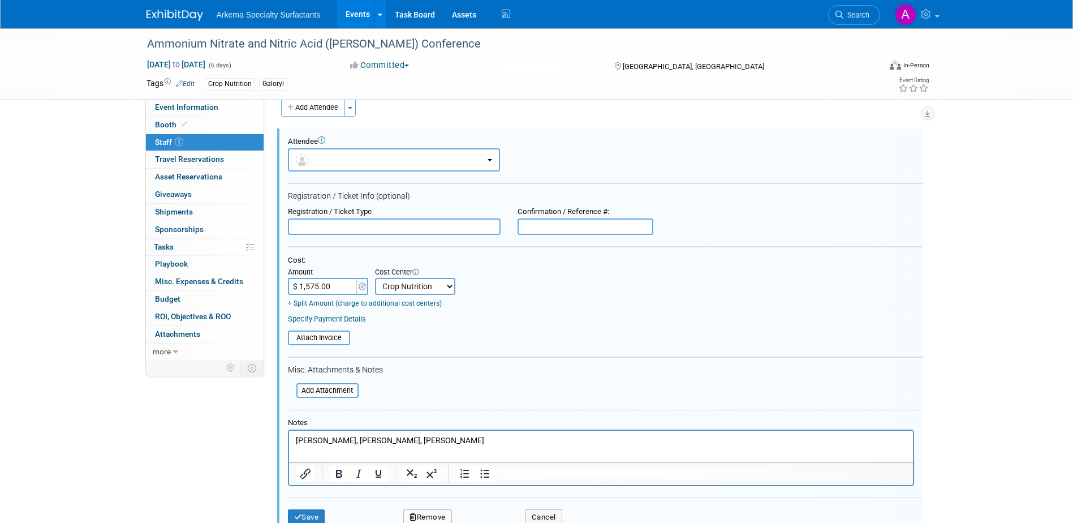
click at [185, 463] on div "Event Information Event Info Booth Booth 1 Staff 1 Staff 0 Travel Reservations …" at bounding box center [537, 280] width 798 height 536
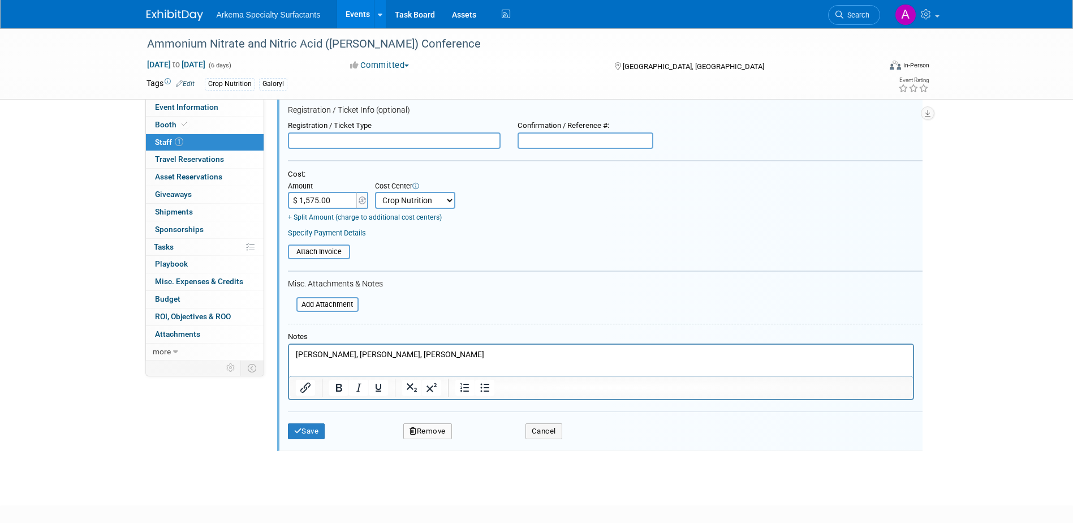
scroll to position [129, 0]
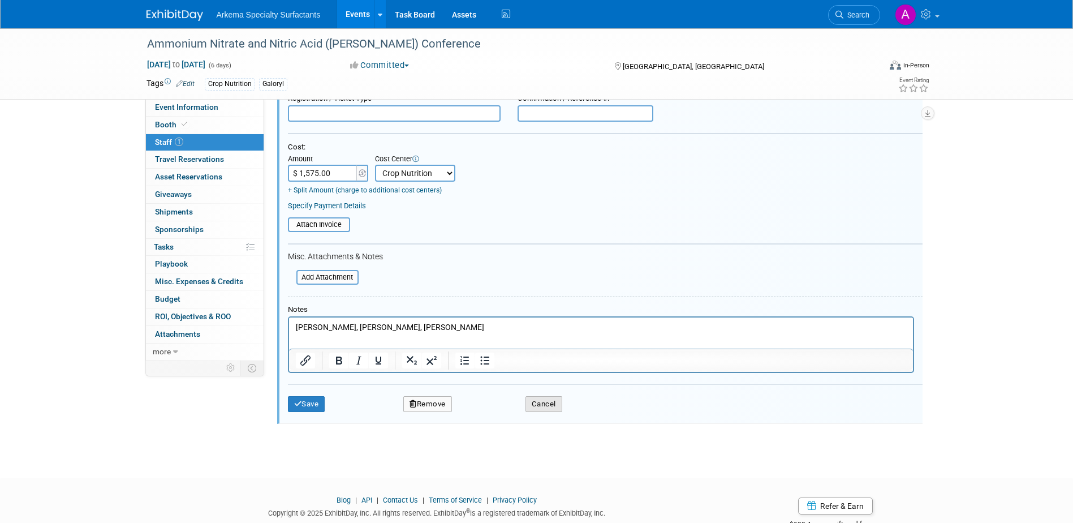
click at [538, 402] on button "Cancel" at bounding box center [544, 404] width 37 height 16
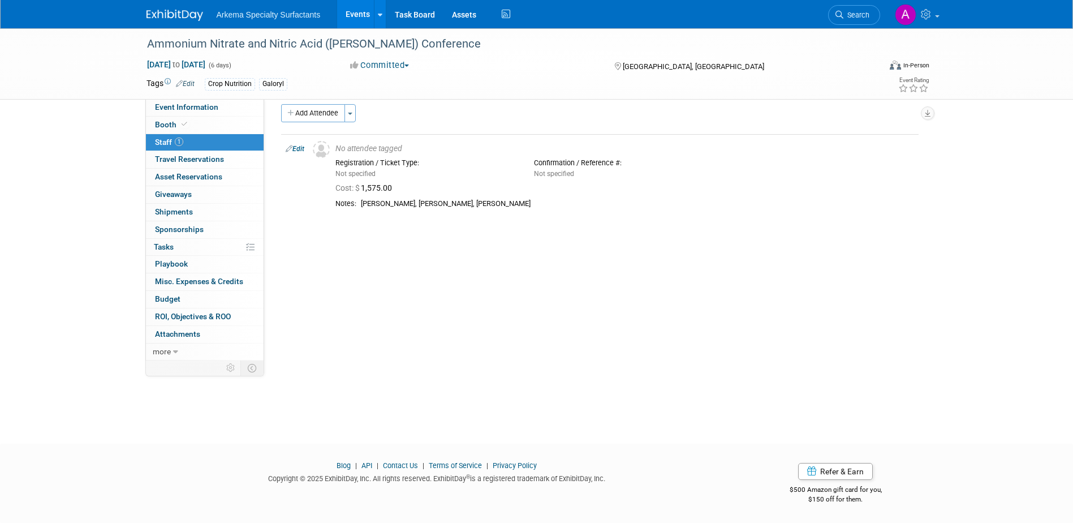
click at [982, 179] on div "Ammonium Nitrate and Nitric Acid (ANNA) Conference Oct 12, 2025 to Oct 17, 2025…" at bounding box center [536, 220] width 1073 height 405
click at [852, 12] on span "Search" at bounding box center [857, 15] width 26 height 8
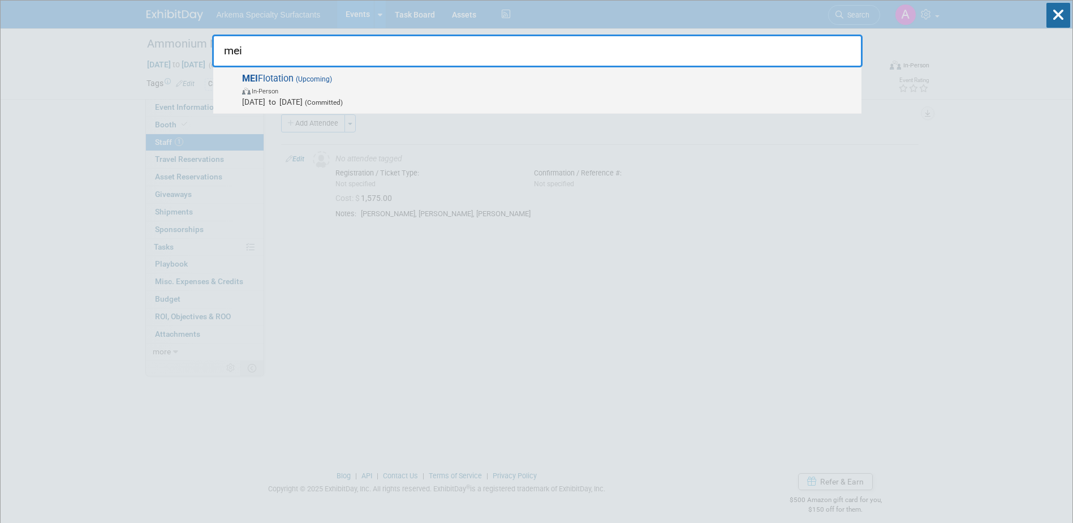
type input "mei"
click at [343, 103] on span "(Committed)" at bounding box center [323, 102] width 40 height 8
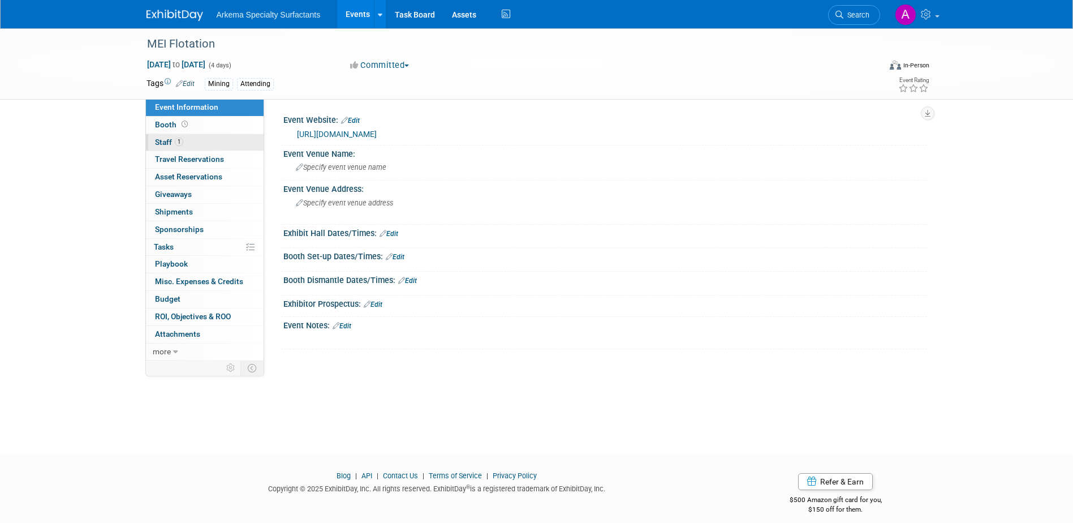
click at [196, 137] on link "1 Staff 1" at bounding box center [205, 142] width 118 height 17
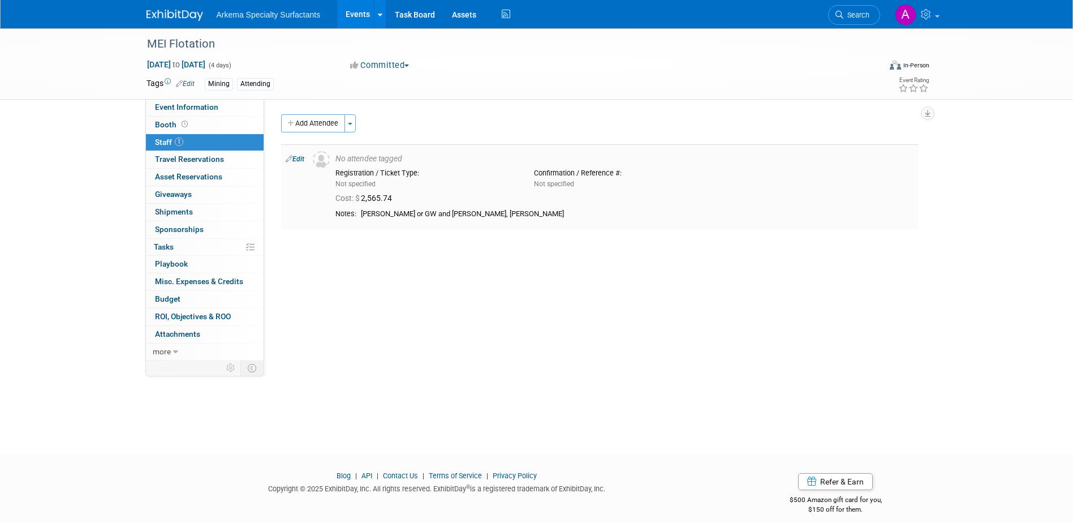
click at [303, 157] on link "Edit" at bounding box center [295, 159] width 19 height 8
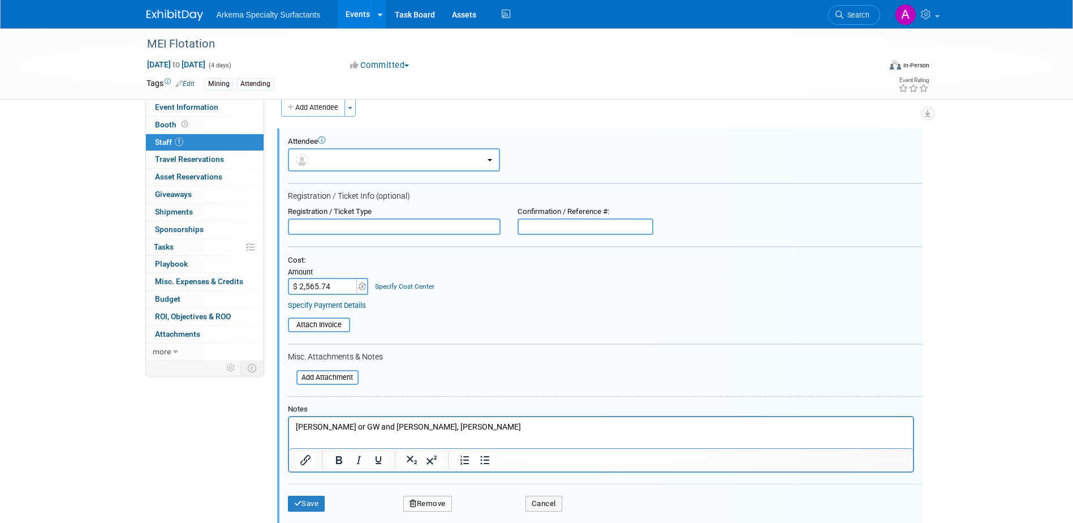
click at [407, 281] on div "Specify Cost Center" at bounding box center [404, 282] width 59 height 20
click at [409, 285] on link "Specify Cost Center" at bounding box center [404, 286] width 59 height 8
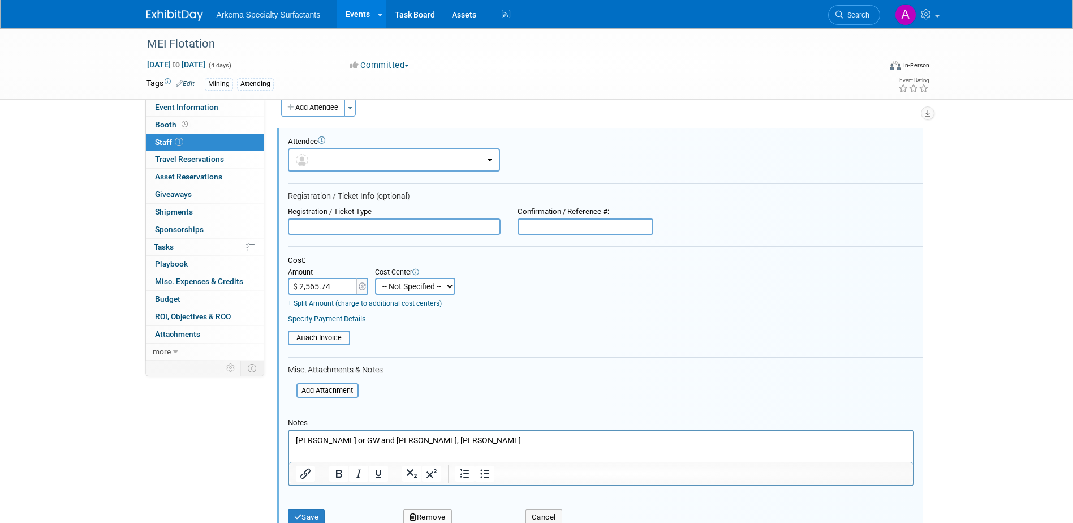
click at [442, 286] on select "-- Not Specified -- Crop Nutrition Infrastructure Mining" at bounding box center [415, 286] width 80 height 17
select select "18966417"
click at [375, 278] on select "-- Not Specified -- Crop Nutrition Infrastructure Mining" at bounding box center [415, 286] width 80 height 17
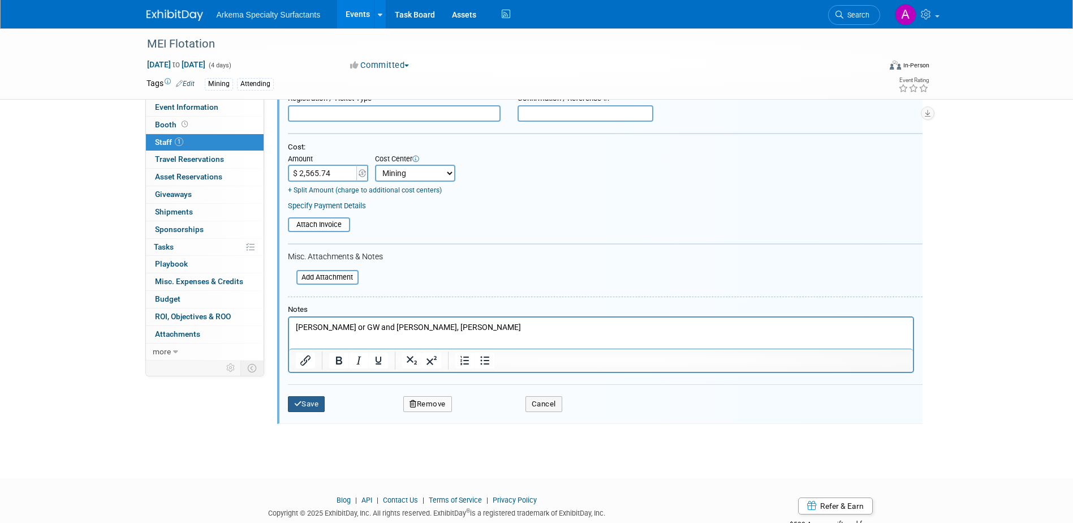
click at [309, 401] on button "Save" at bounding box center [306, 404] width 37 height 16
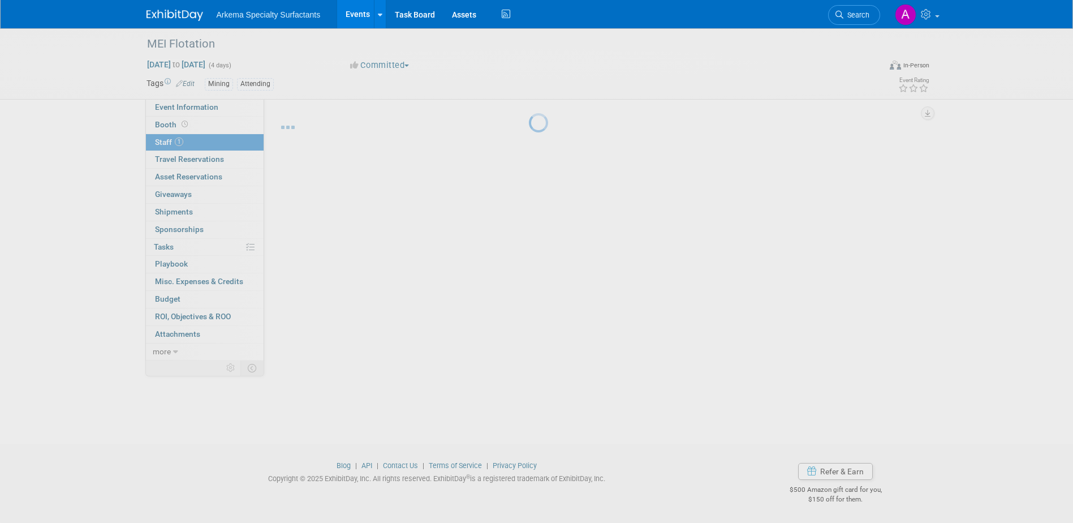
scroll to position [10, 0]
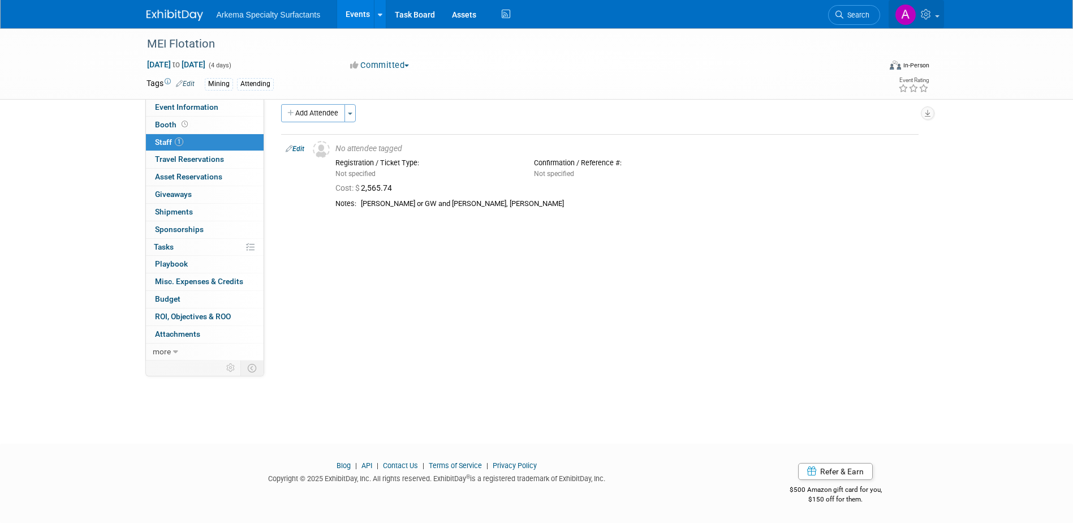
click at [938, 15] on span at bounding box center [937, 16] width 5 height 2
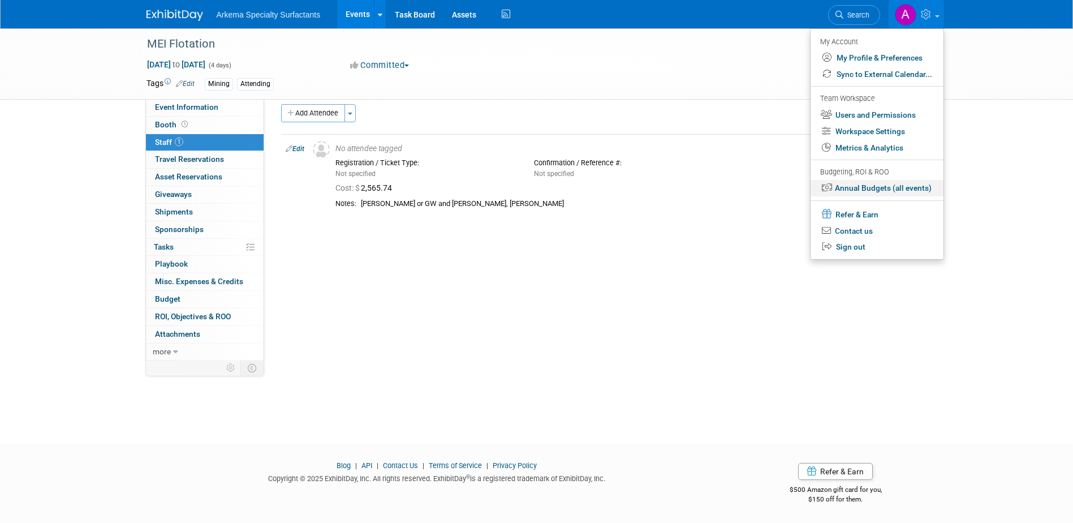
click at [900, 189] on link "Annual Budgets (all events)" at bounding box center [877, 188] width 133 height 16
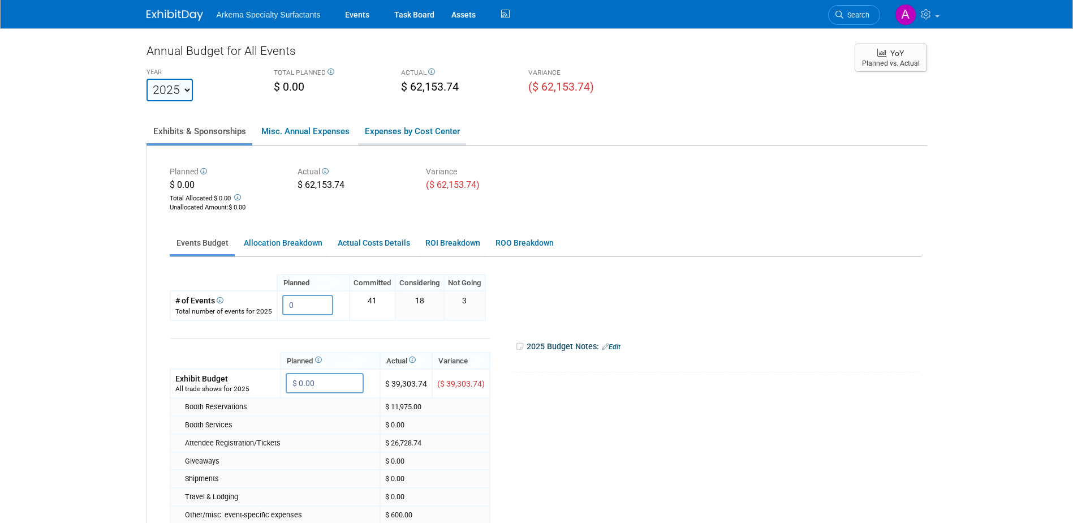
click at [415, 133] on link "Expenses by Cost Center" at bounding box center [412, 131] width 108 height 24
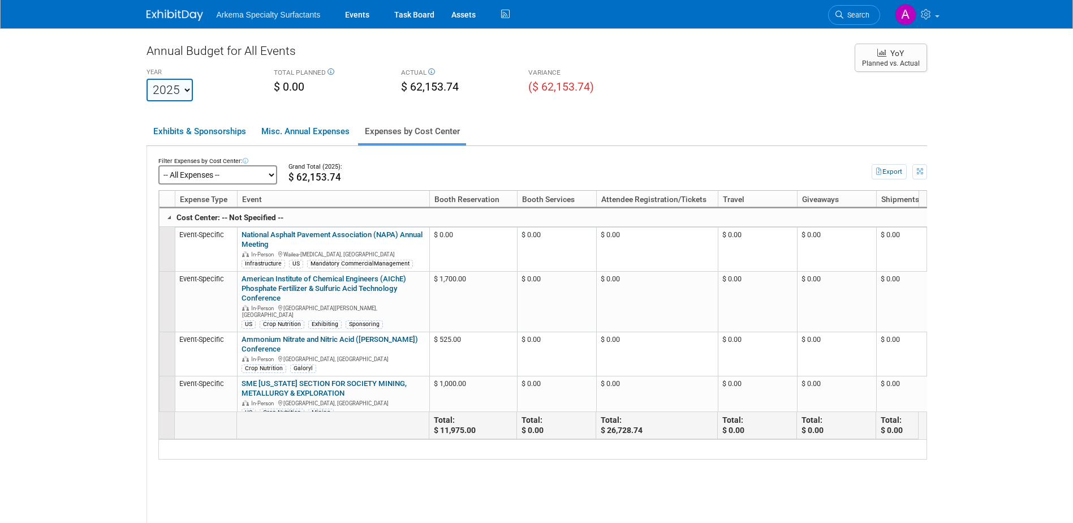
click at [273, 178] on select "-- All Expenses -- -- Cost Center Not Specified -- Crop Nutrition Infrastructur…" at bounding box center [217, 174] width 119 height 19
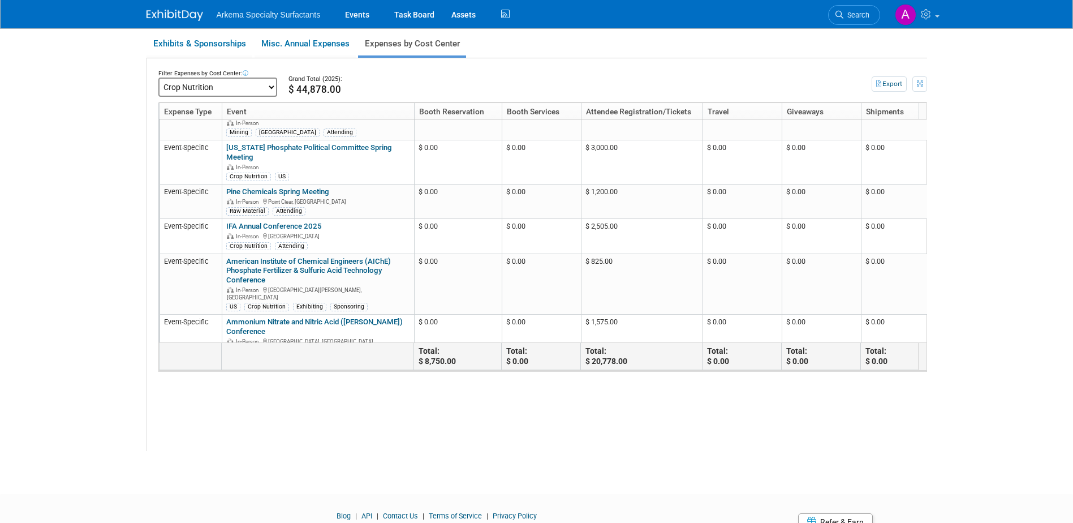
scroll to position [113, 0]
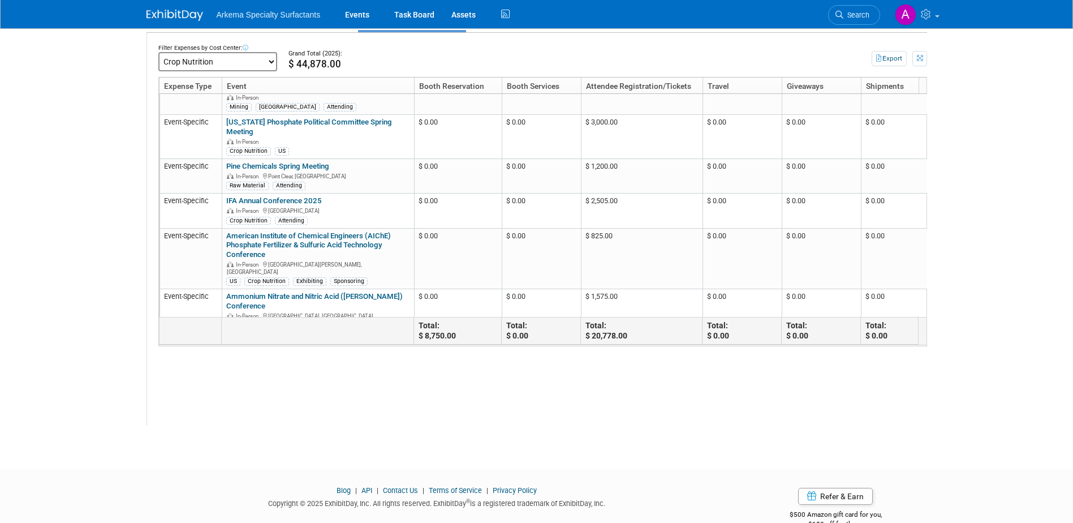
click at [270, 64] on select "-- All Expenses -- -- Cost Center Not Specified -- Crop Nutrition Infrastructur…" at bounding box center [217, 61] width 119 height 19
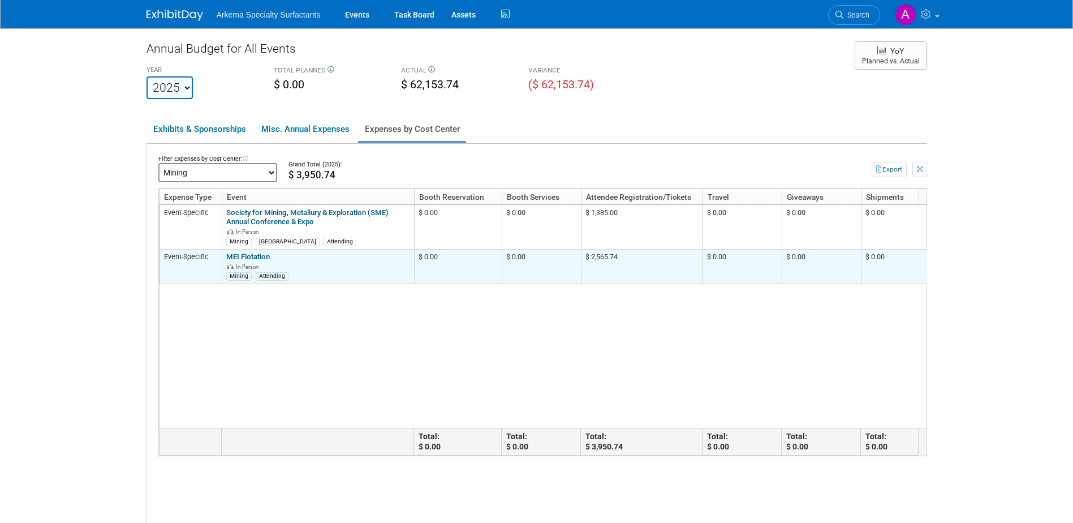
scroll to position [0, 0]
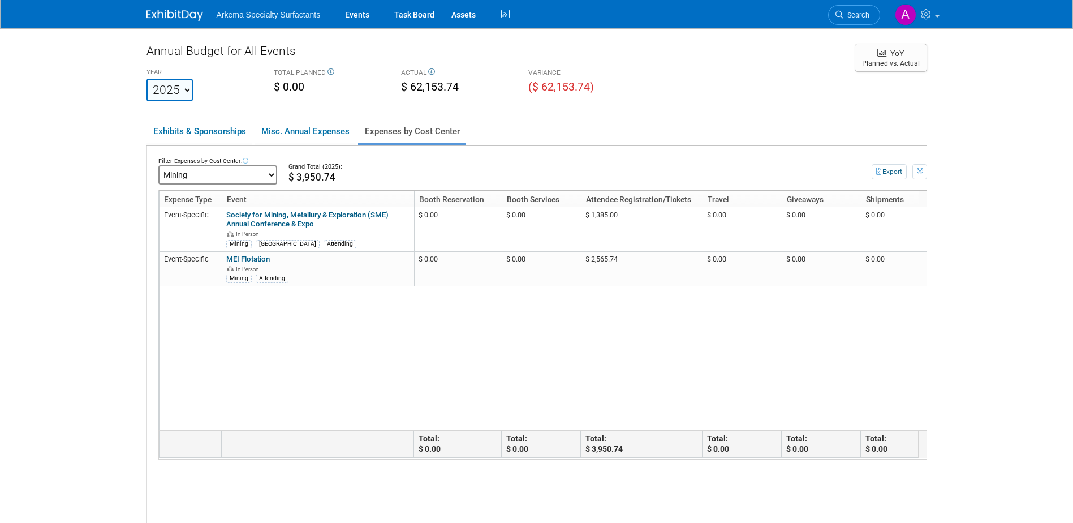
click at [863, 10] on link "Search" at bounding box center [854, 15] width 52 height 20
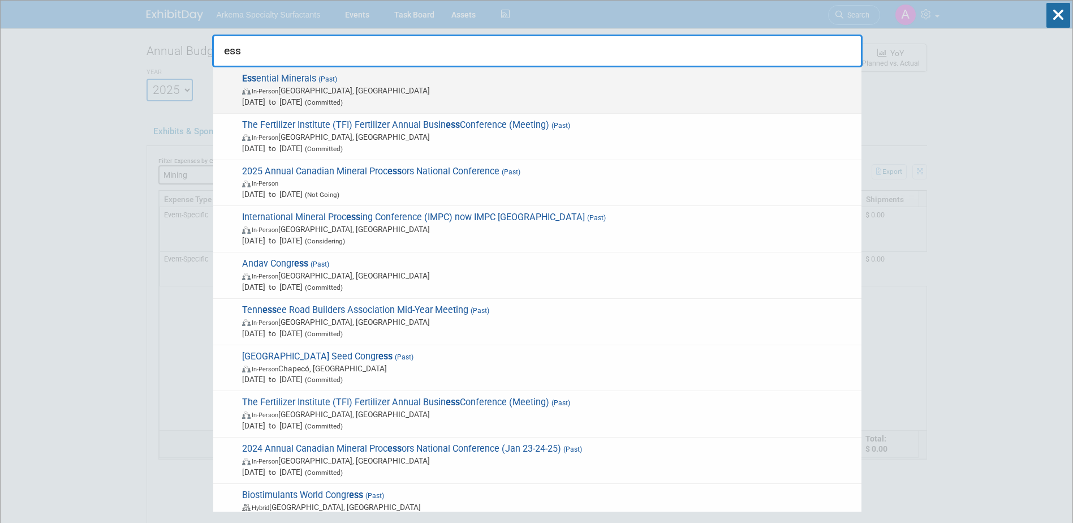
type input "ess"
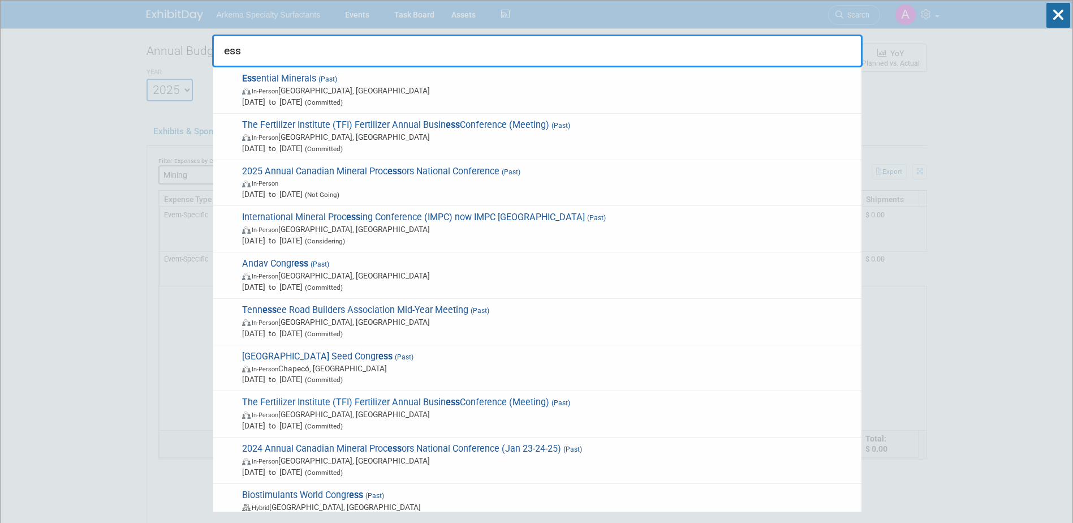
click at [343, 80] on span "Ess ential Minerals (Past) In-Person Monterey, CA May 5, 2025 to May 8, 2025 (C…" at bounding box center [547, 90] width 617 height 35
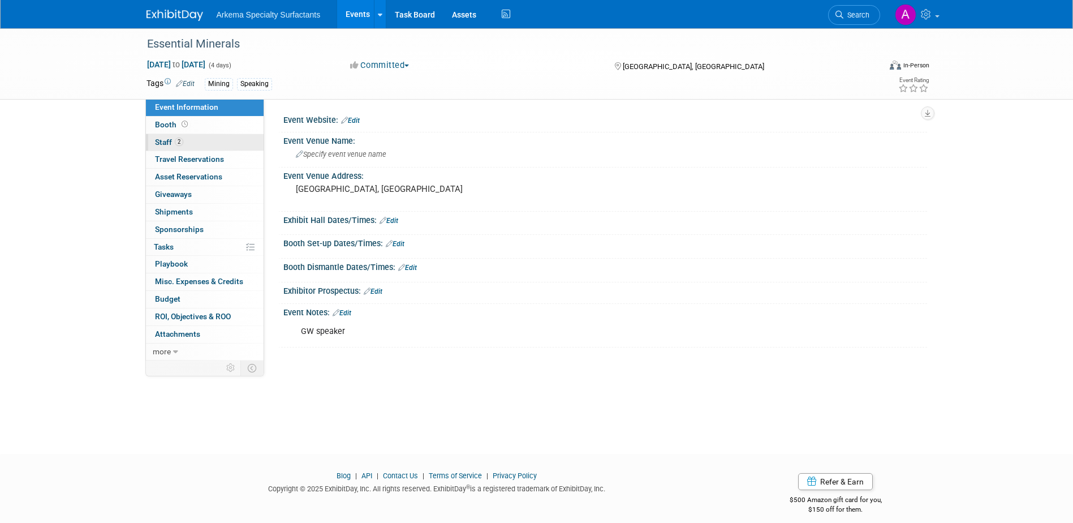
click at [180, 143] on span "2" at bounding box center [179, 142] width 8 height 8
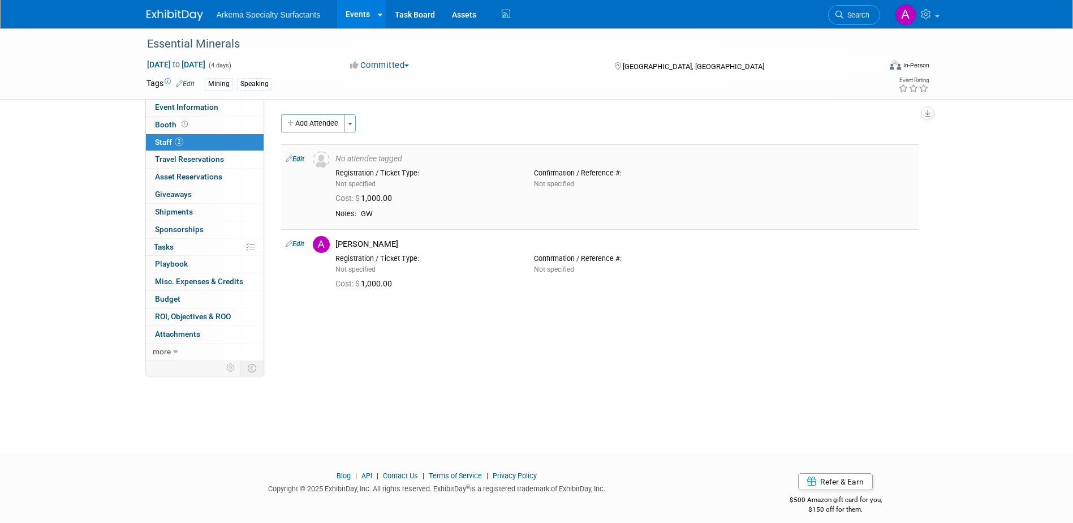
click at [297, 158] on link "Edit" at bounding box center [295, 159] width 19 height 8
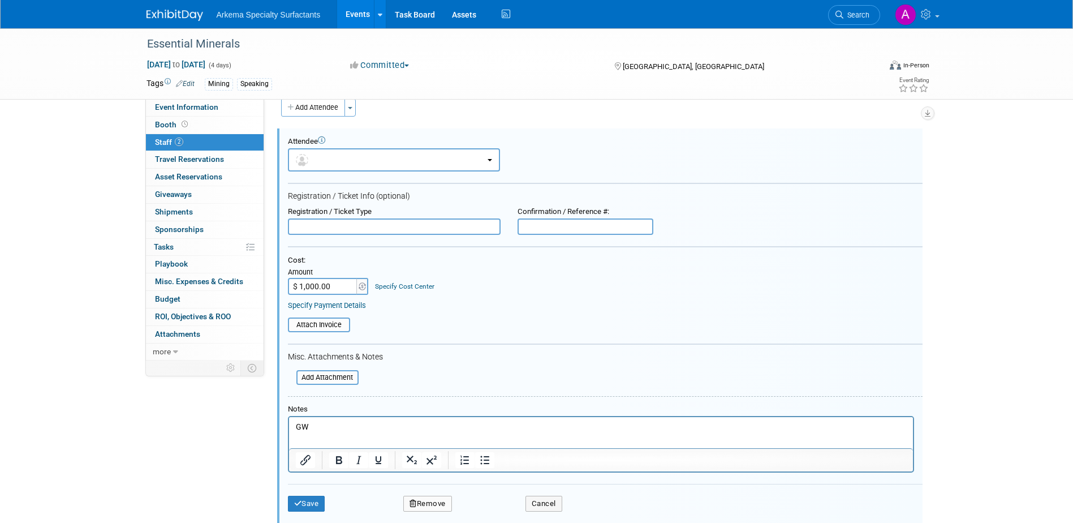
click at [411, 289] on link "Specify Cost Center" at bounding box center [404, 286] width 59 height 8
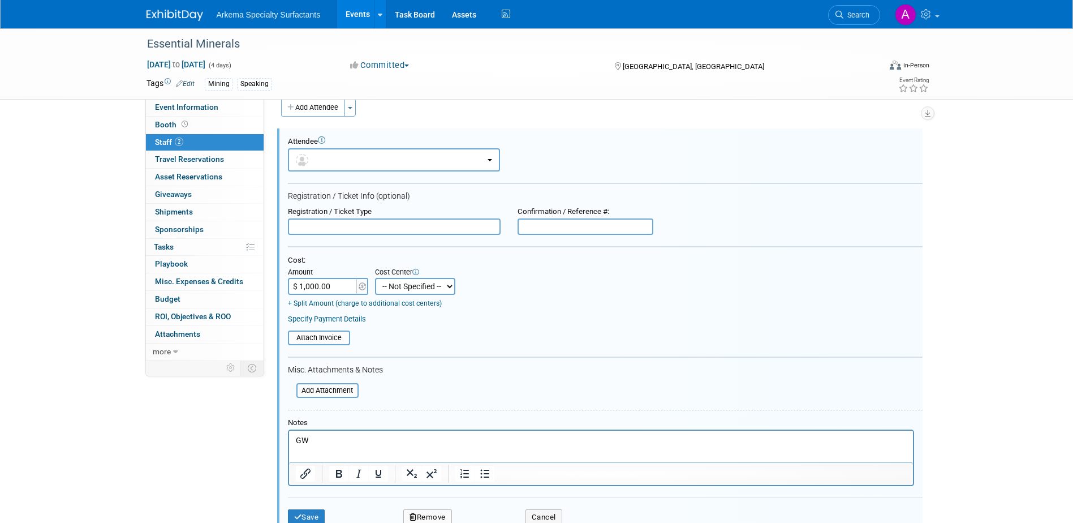
click at [440, 289] on select "-- Not Specified -- Crop Nutrition Infrastructure Mining" at bounding box center [415, 286] width 80 height 17
select select "18966417"
click at [375, 278] on select "-- Not Specified -- Crop Nutrition Infrastructure Mining" at bounding box center [415, 286] width 80 height 17
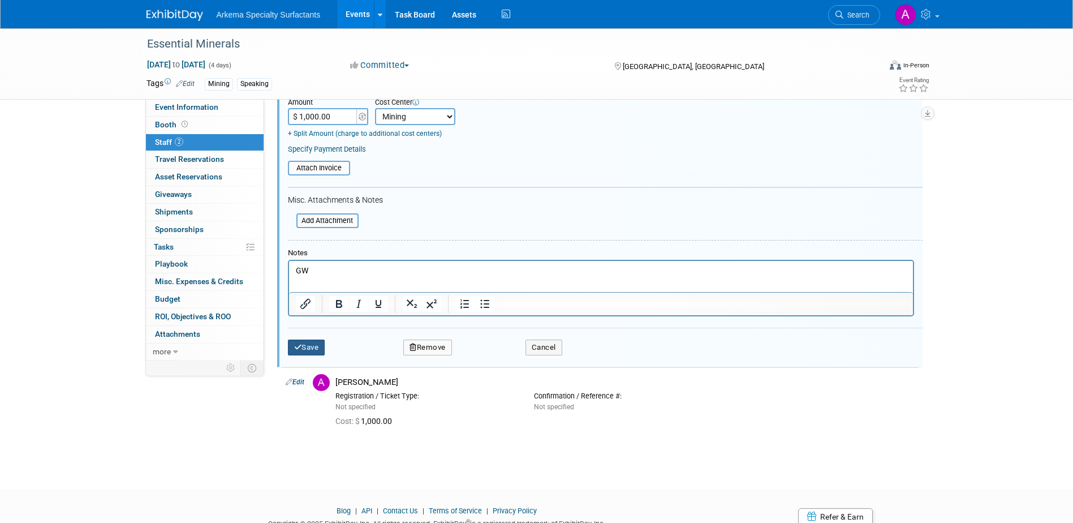
click at [310, 350] on button "Save" at bounding box center [306, 348] width 37 height 16
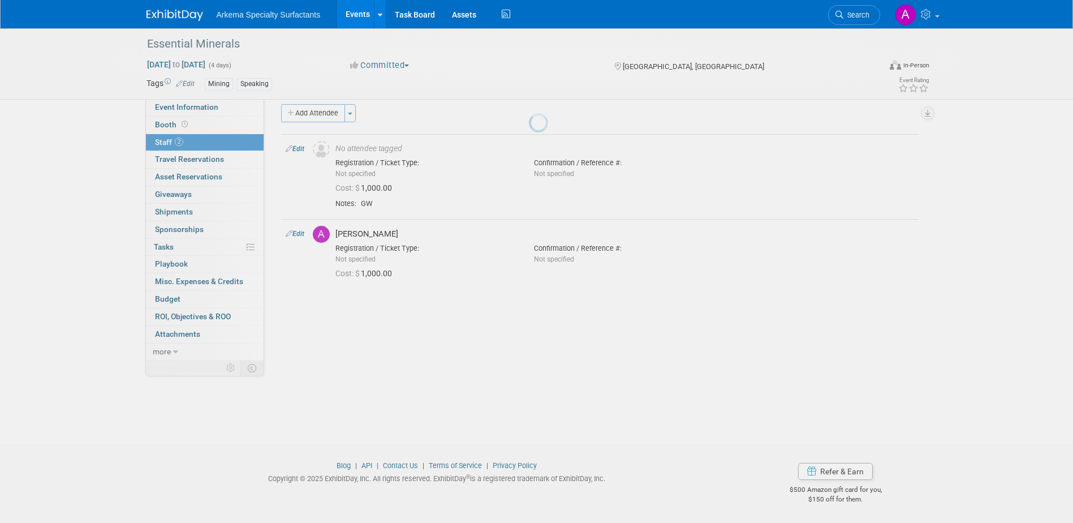
scroll to position [10, 0]
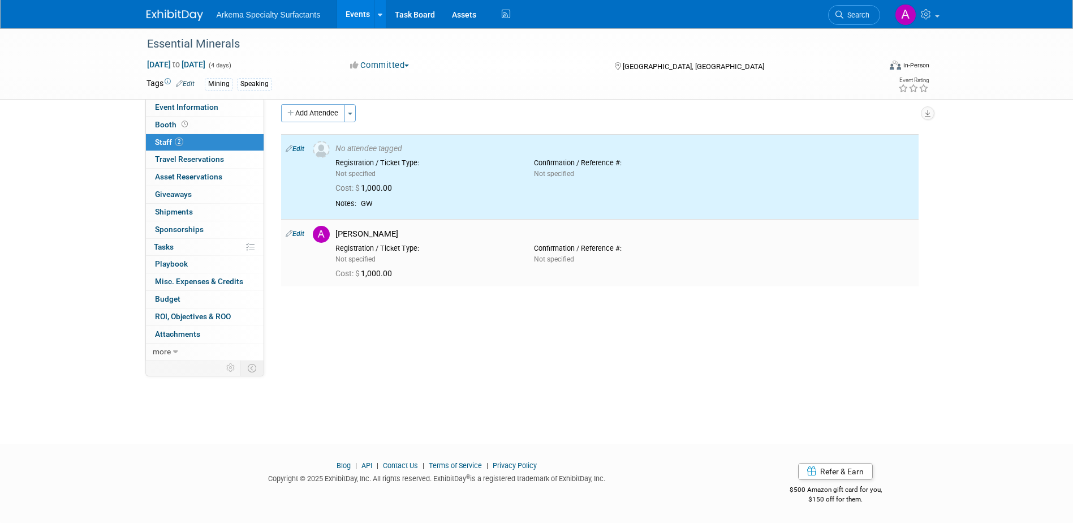
click at [297, 233] on link "Edit" at bounding box center [295, 234] width 19 height 8
select select "a57dd3c3-c9ca-478f-9173-03d3d9b82c1f"
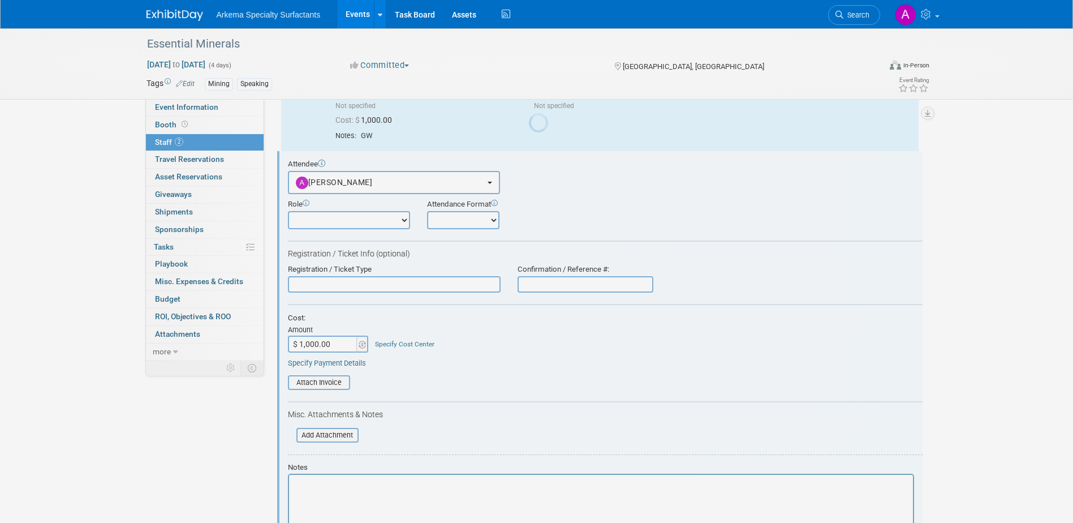
scroll to position [0, 0]
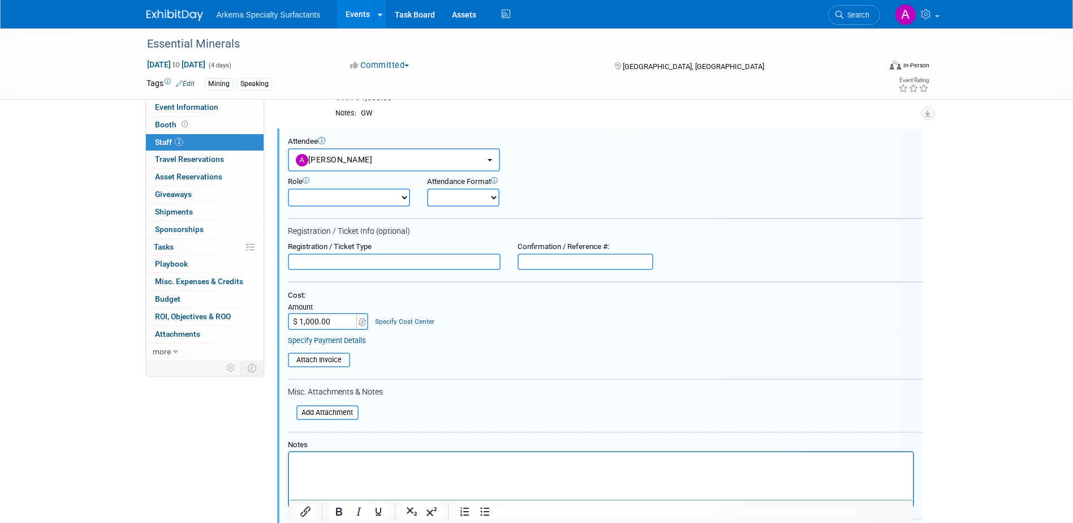
click at [410, 321] on link "Specify Cost Center" at bounding box center [404, 321] width 59 height 8
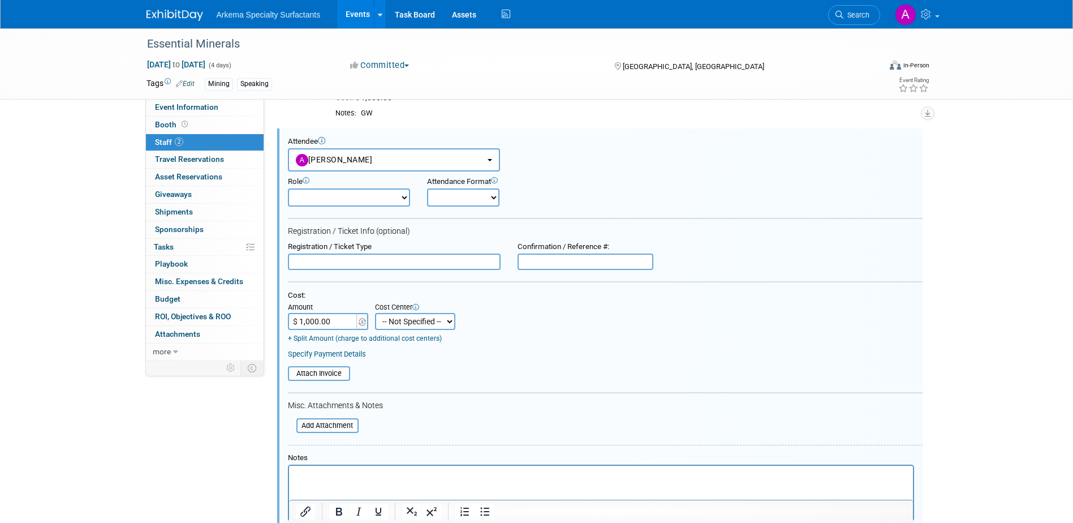
click at [447, 323] on select "-- Not Specified -- Crop Nutrition Infrastructure Mining" at bounding box center [415, 321] width 80 height 17
select select "18966417"
click at [375, 313] on select "-- Not Specified -- Crop Nutrition Infrastructure Mining" at bounding box center [415, 321] width 80 height 17
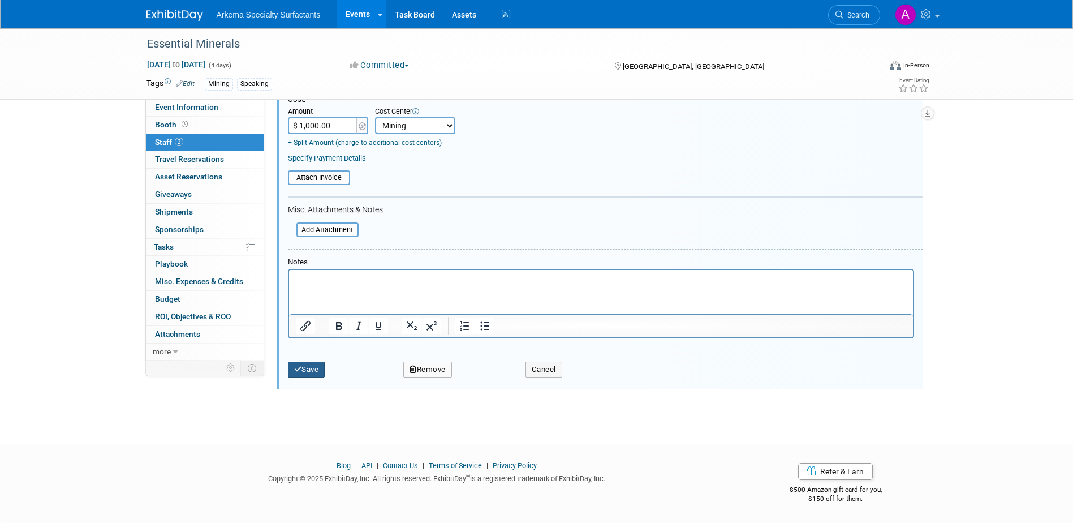
click at [309, 373] on button "Save" at bounding box center [306, 370] width 37 height 16
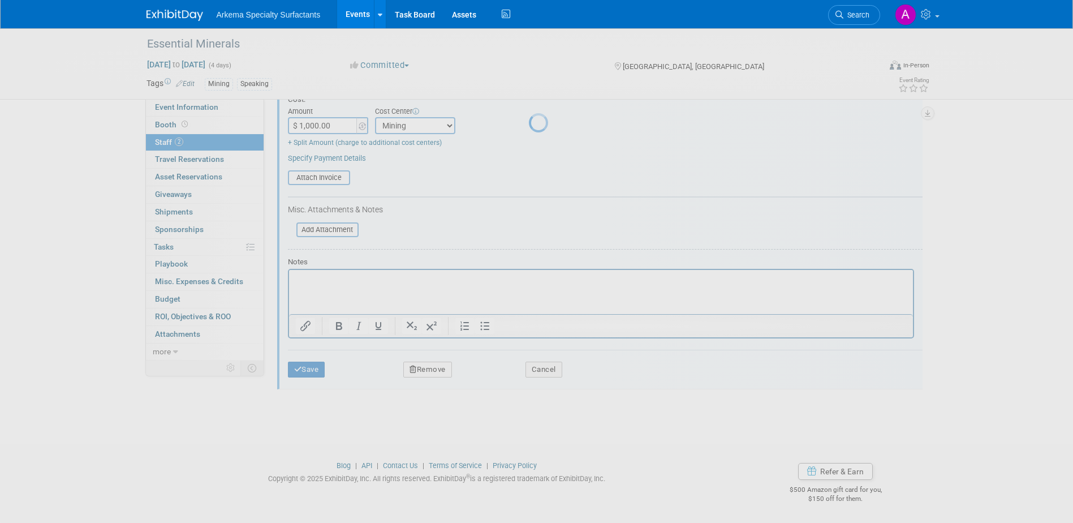
scroll to position [10, 0]
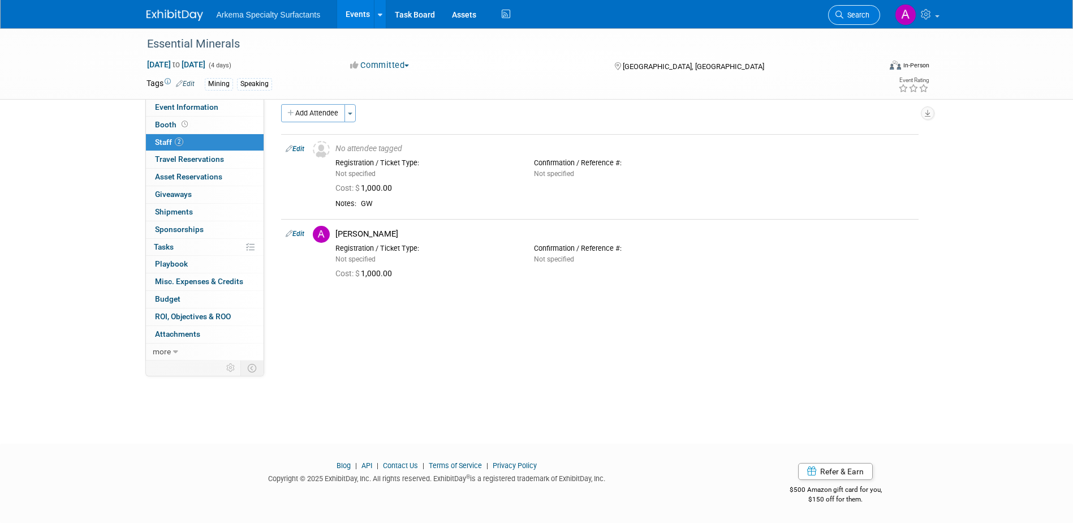
click at [861, 11] on span "Search" at bounding box center [857, 15] width 26 height 8
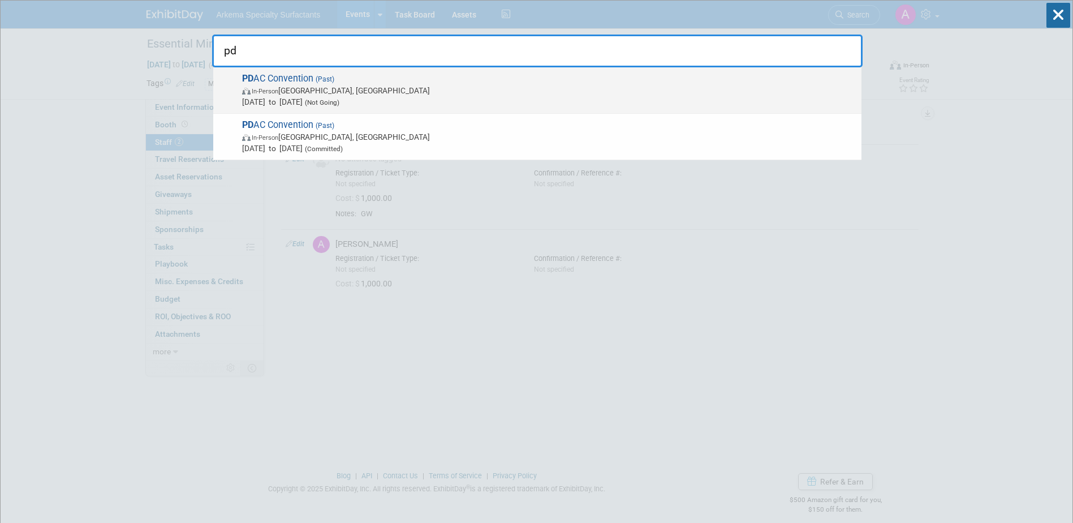
type input "pd"
click at [350, 96] on span "Mar 2, 2025 to Mar 5, 2025 (Not Going)" at bounding box center [549, 101] width 614 height 11
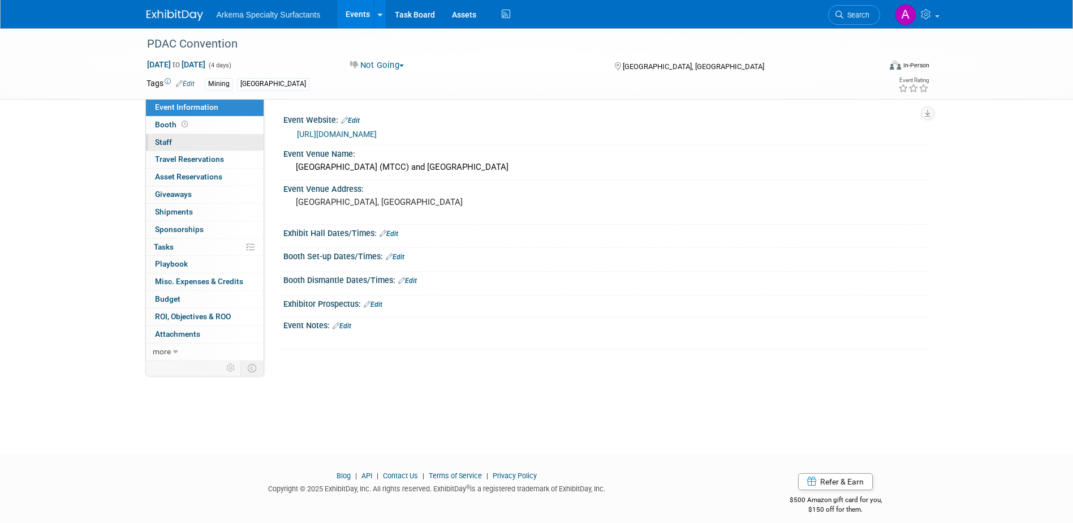
click at [179, 139] on link "0 Staff 0" at bounding box center [205, 142] width 118 height 17
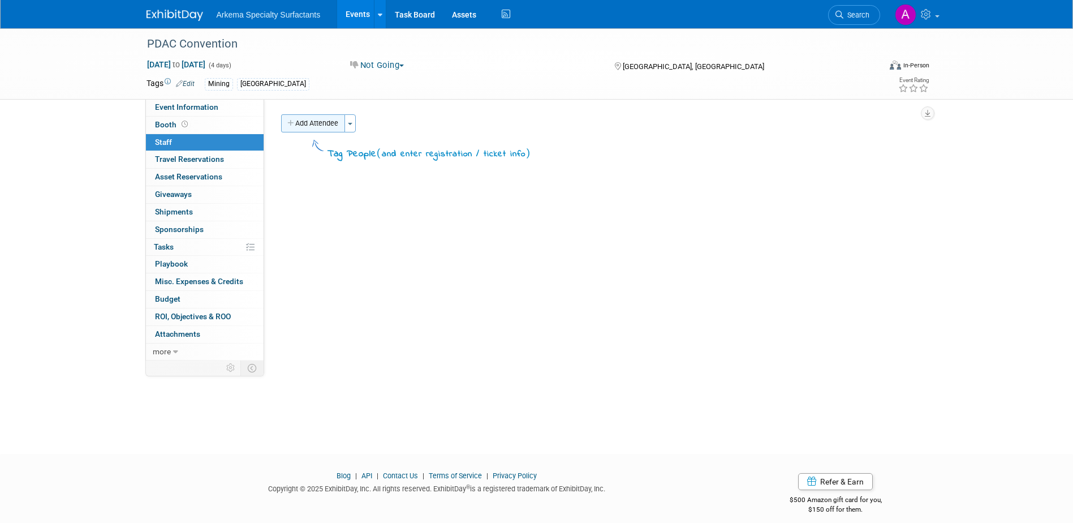
click at [333, 127] on button "Add Attendee" at bounding box center [313, 123] width 64 height 18
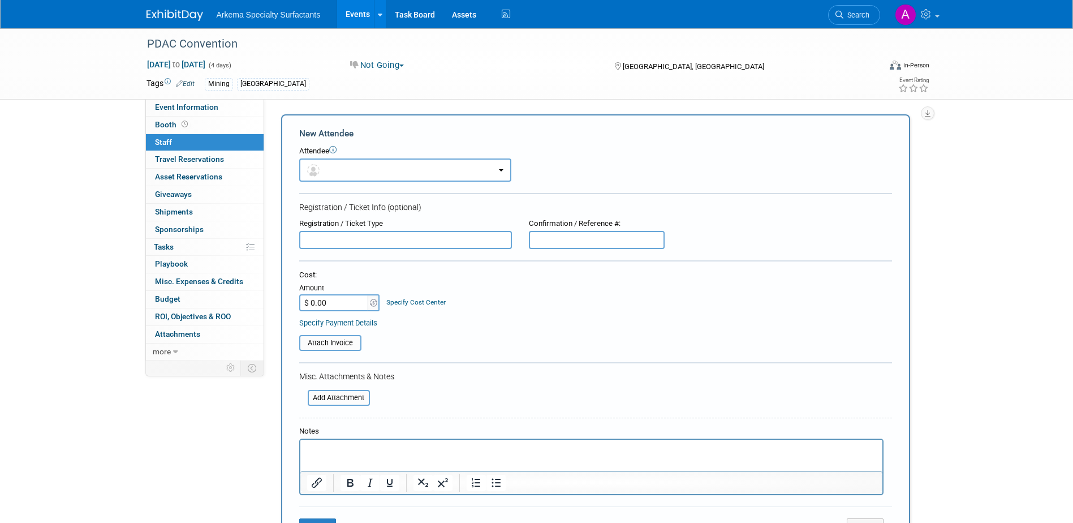
click at [350, 300] on input "$ 0.00" at bounding box center [334, 302] width 71 height 17
type input "$ 849.00"
drag, startPoint x: 456, startPoint y: 333, endPoint x: 448, endPoint y: 274, distance: 60.0
click at [456, 332] on div "Attach Invoice" at bounding box center [595, 339] width 593 height 23
click at [437, 170] on button "button" at bounding box center [405, 169] width 212 height 23
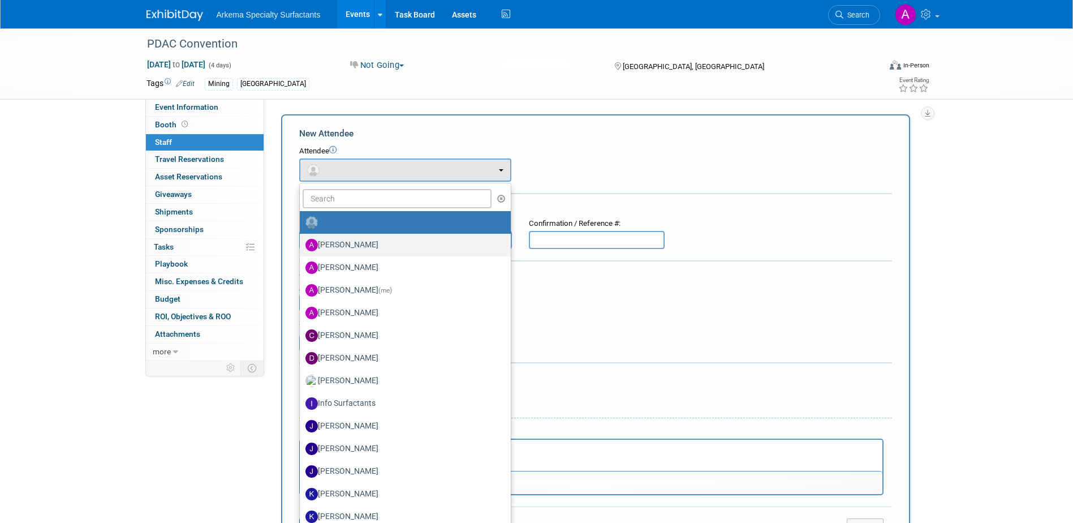
click at [411, 242] on label "Aldo Sousa" at bounding box center [403, 245] width 194 height 18
click at [302, 242] on input "Aldo Sousa" at bounding box center [297, 243] width 7 height 7
select select "a57dd3c3-c9ca-478f-9173-03d3d9b82c1f"
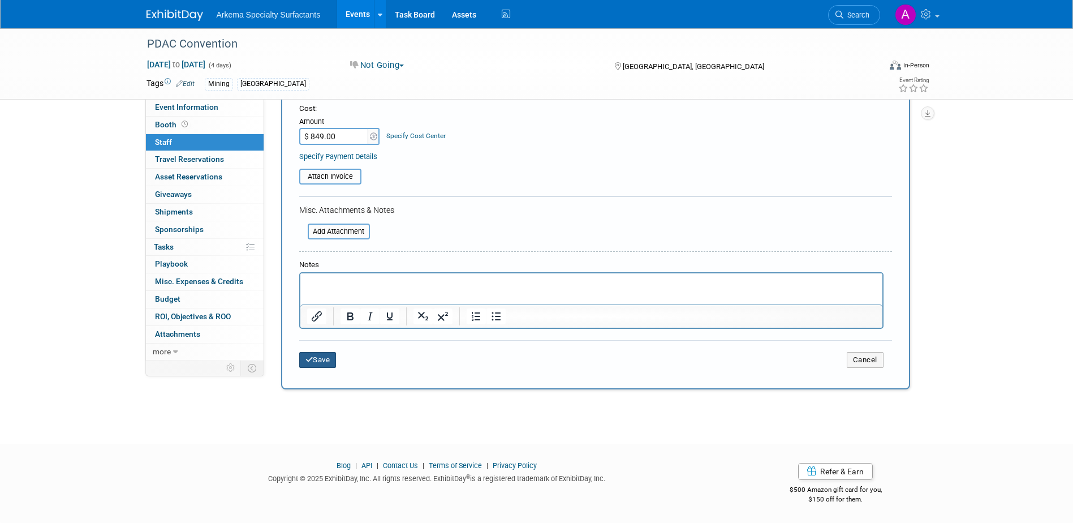
click at [327, 363] on button "Save" at bounding box center [317, 360] width 37 height 16
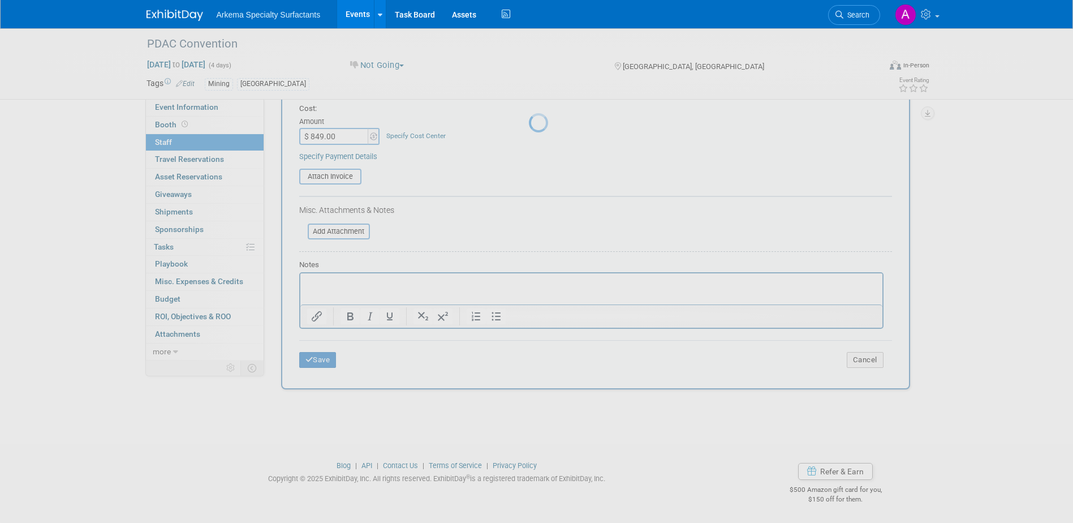
scroll to position [10, 0]
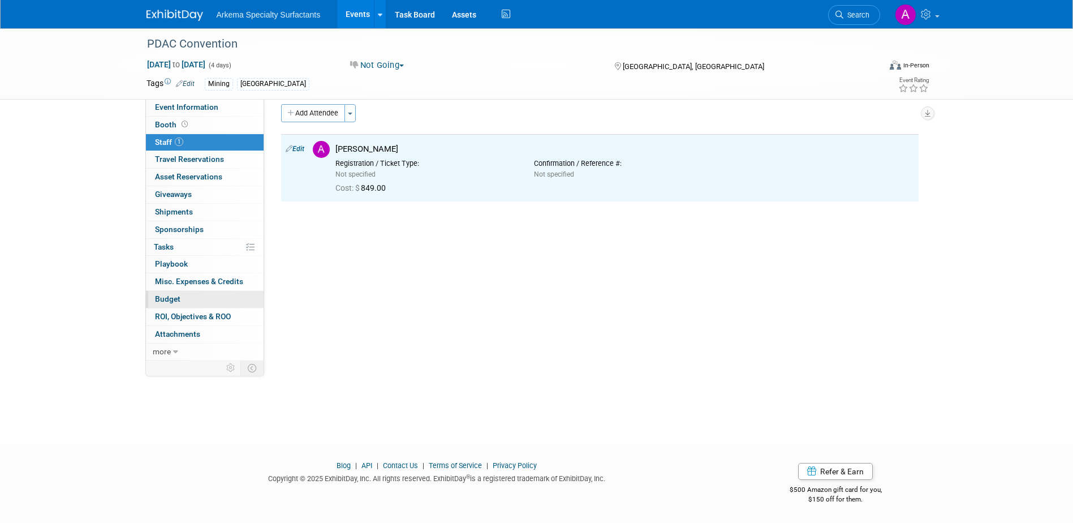
click at [177, 298] on span "Budget" at bounding box center [167, 298] width 25 height 9
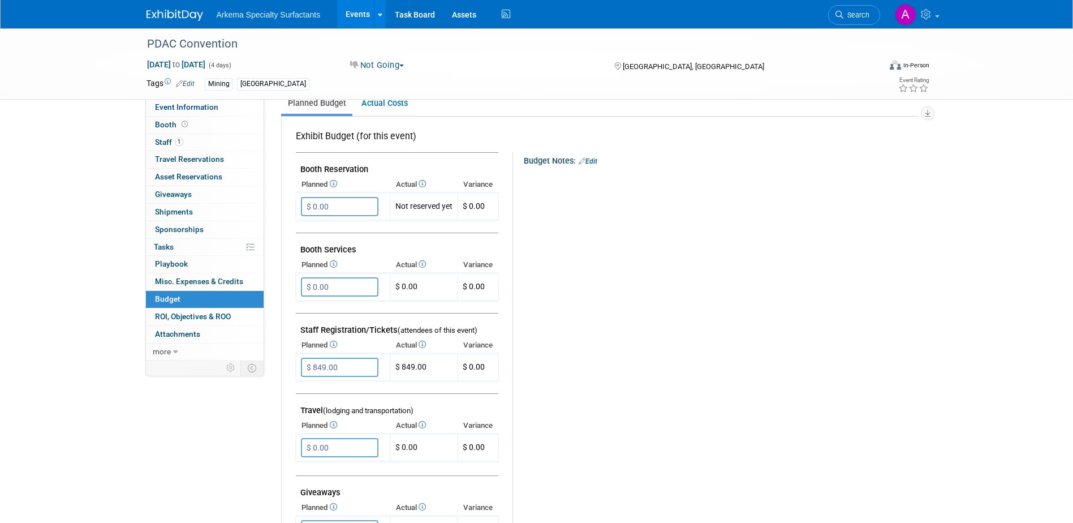
scroll to position [0, 0]
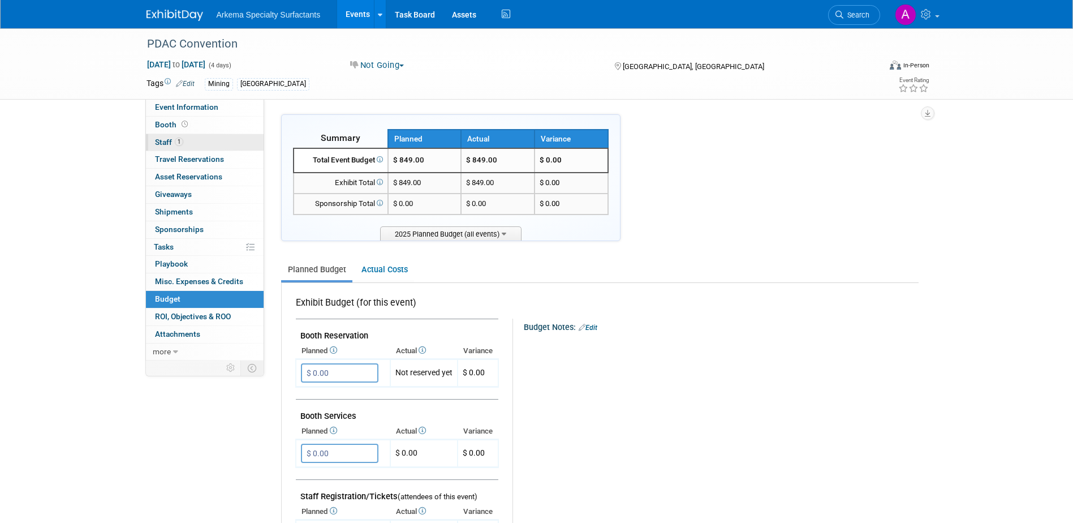
click at [187, 140] on link "1 Staff 1" at bounding box center [205, 142] width 118 height 17
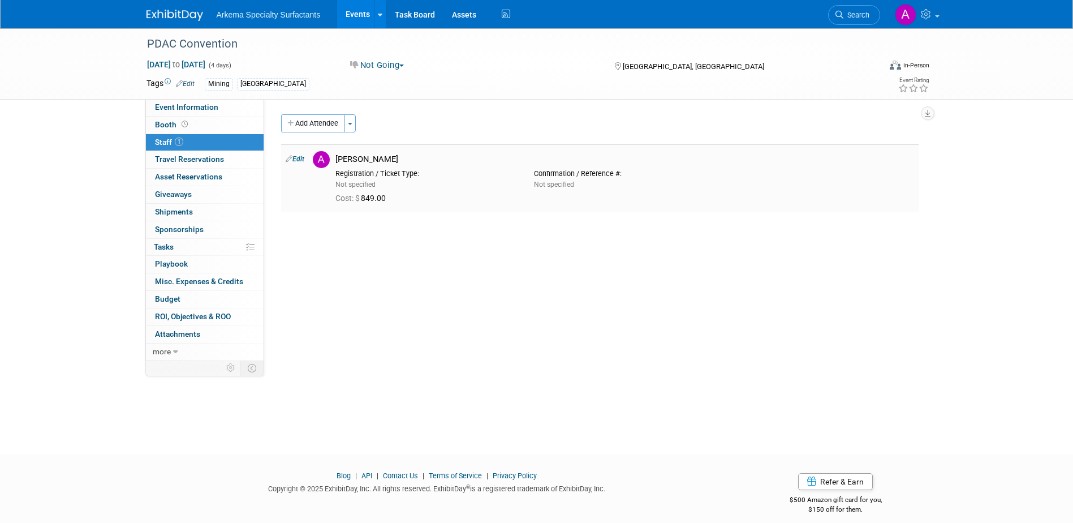
click at [304, 157] on link "Edit" at bounding box center [295, 159] width 19 height 8
select select "a57dd3c3-c9ca-478f-9173-03d3d9b82c1f"
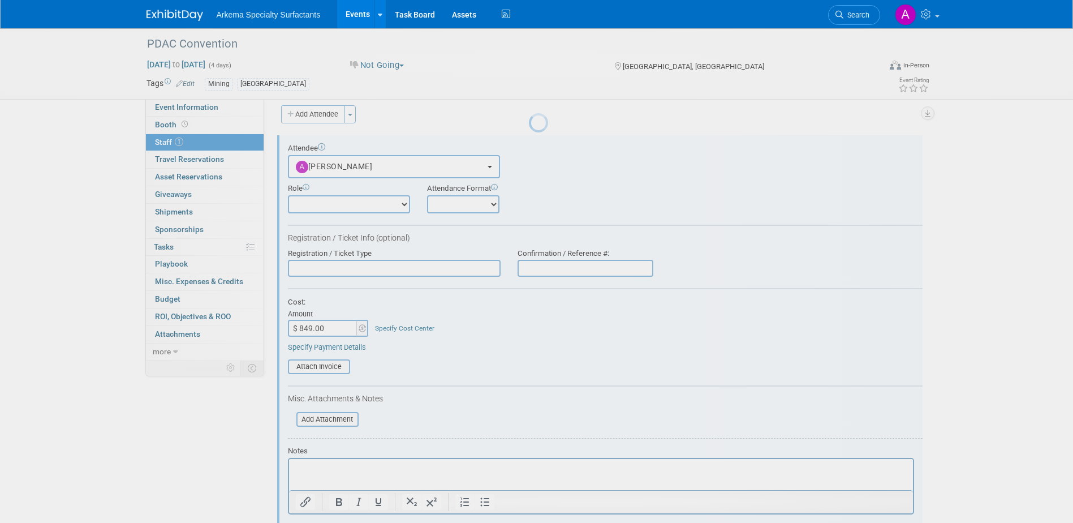
scroll to position [16, 0]
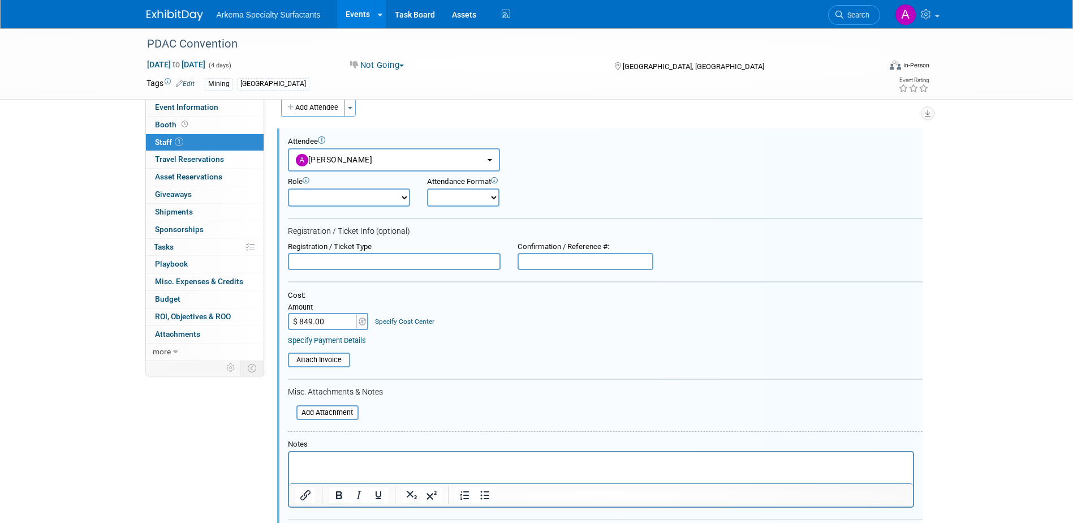
click at [427, 323] on link "Specify Cost Center" at bounding box center [404, 321] width 59 height 8
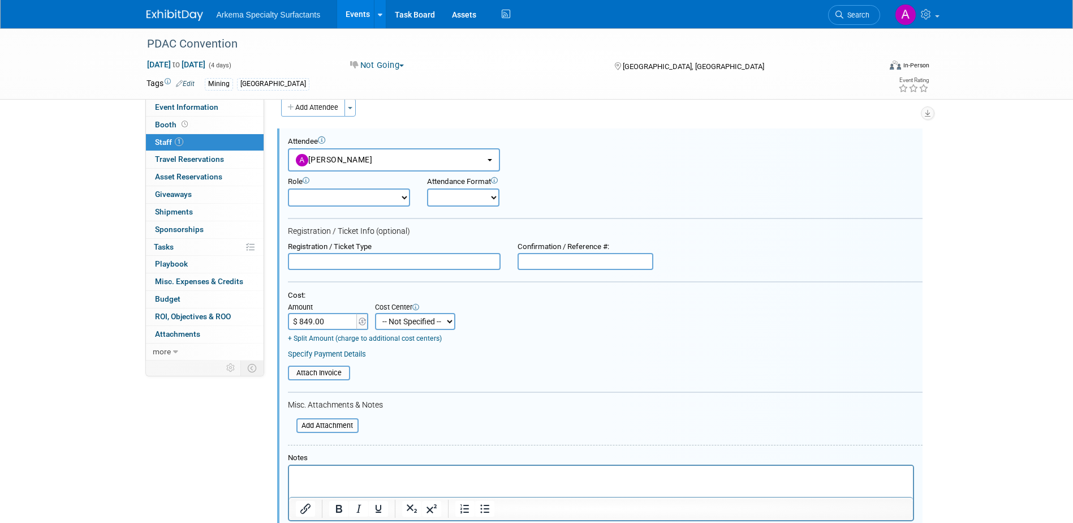
click at [452, 324] on select "-- Not Specified -- Crop Nutrition Infrastructure Mining" at bounding box center [415, 321] width 80 height 17
select select "18966417"
click at [375, 313] on select "-- Not Specified -- Crop Nutrition Infrastructure Mining" at bounding box center [415, 321] width 80 height 17
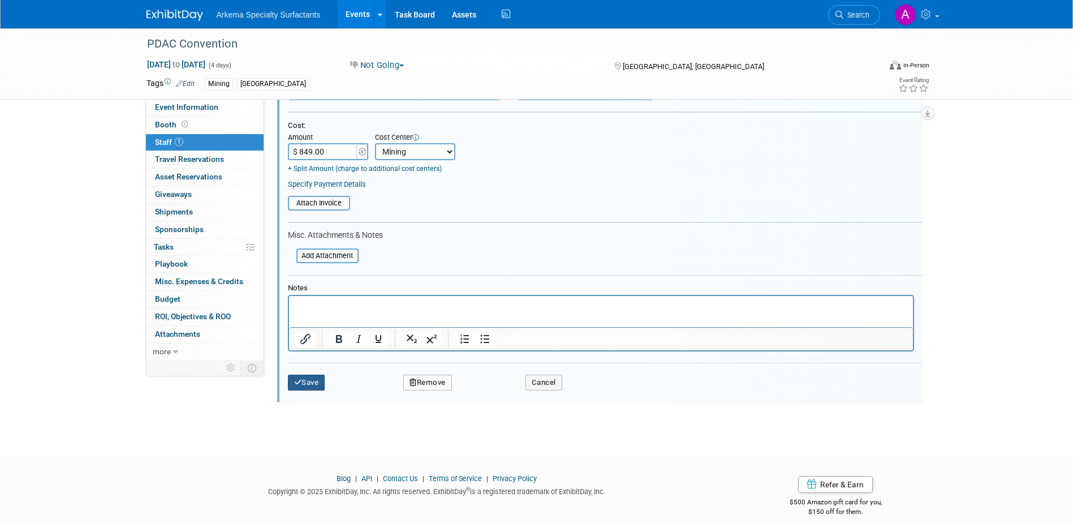
click at [309, 383] on button "Save" at bounding box center [306, 383] width 37 height 16
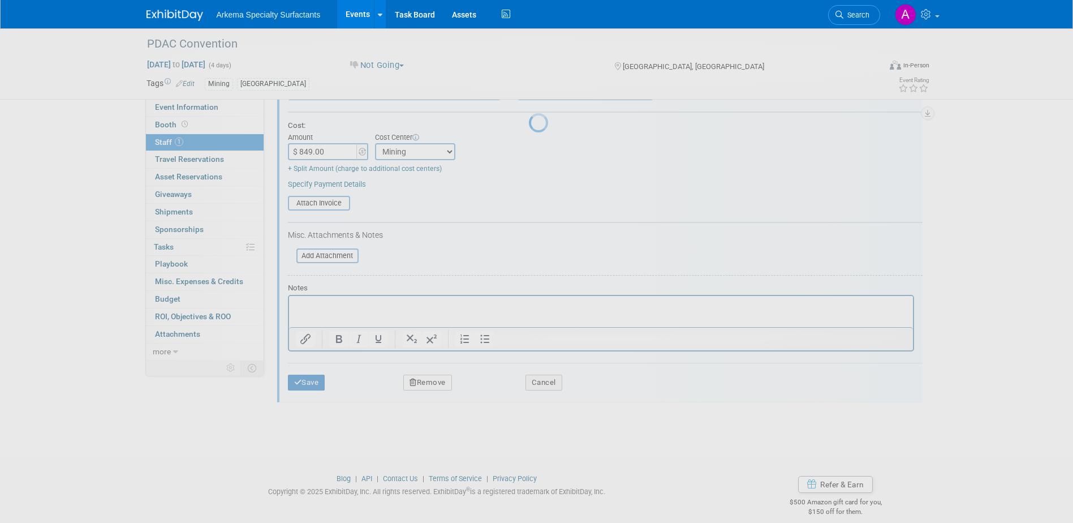
scroll to position [10, 0]
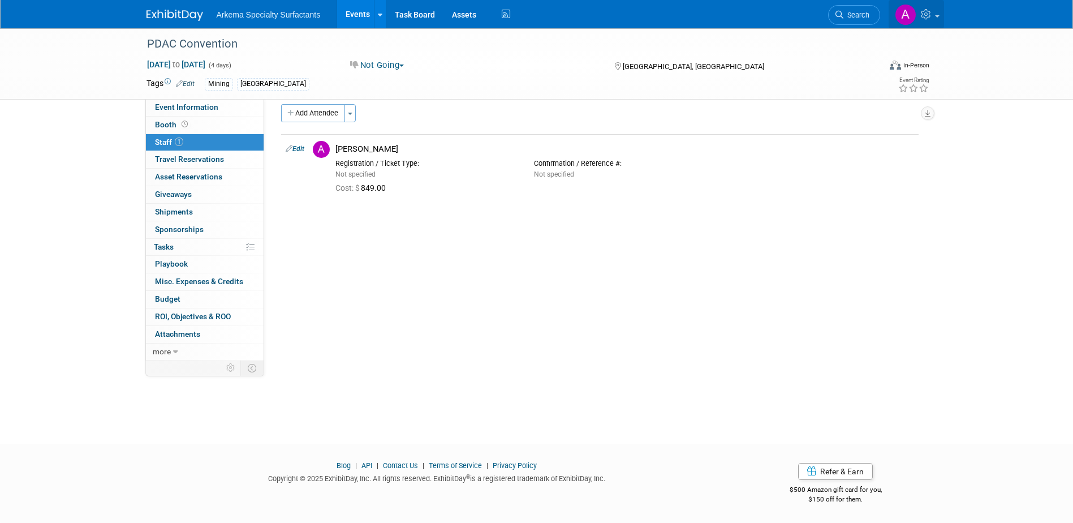
click at [933, 14] on icon at bounding box center [927, 14] width 13 height 10
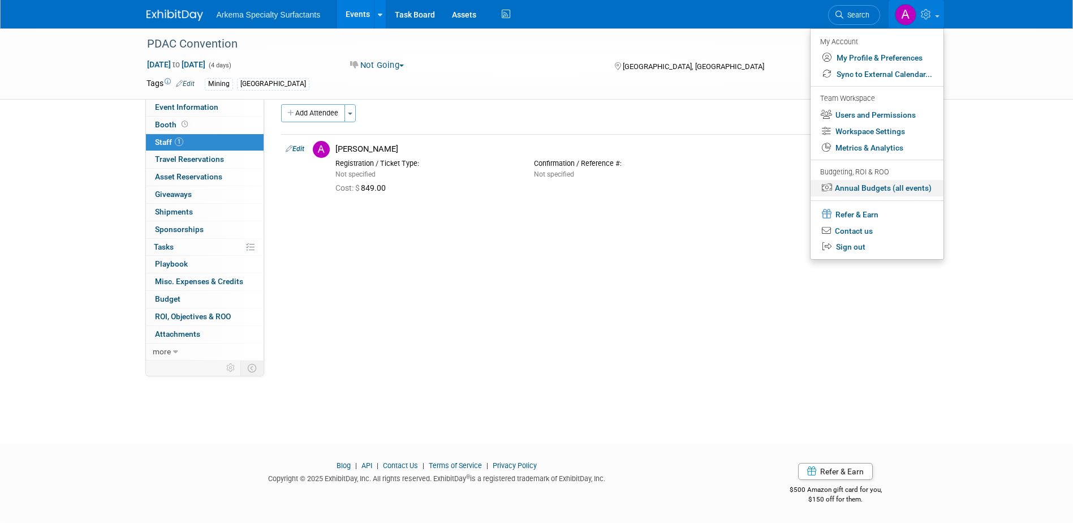
click at [895, 187] on link "Annual Budgets (all events)" at bounding box center [877, 188] width 133 height 16
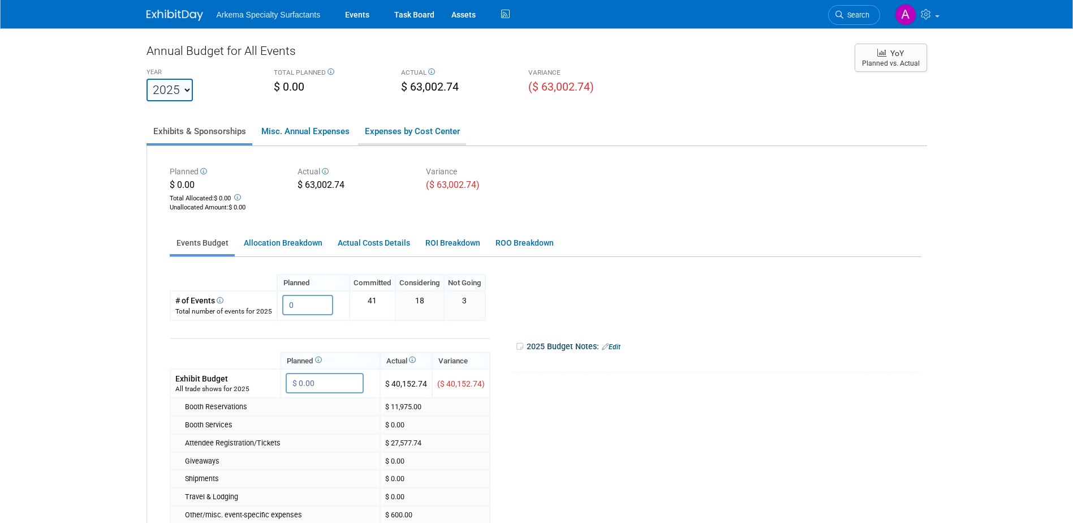
click at [424, 128] on link "Expenses by Cost Center" at bounding box center [412, 131] width 108 height 24
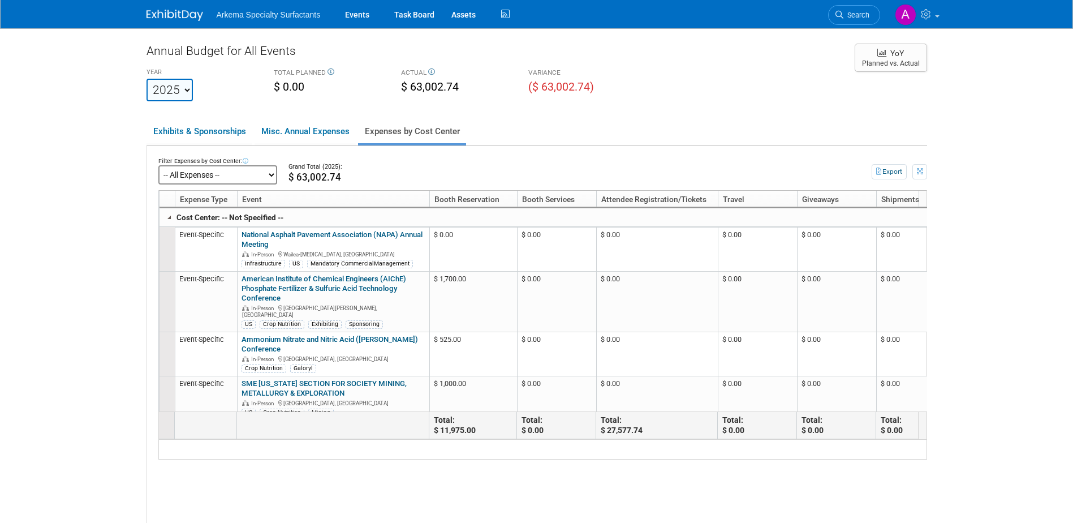
click at [232, 170] on select "-- All Expenses -- -- Cost Center Not Specified -- Crop Nutrition Infrastructur…" at bounding box center [217, 174] width 119 height 19
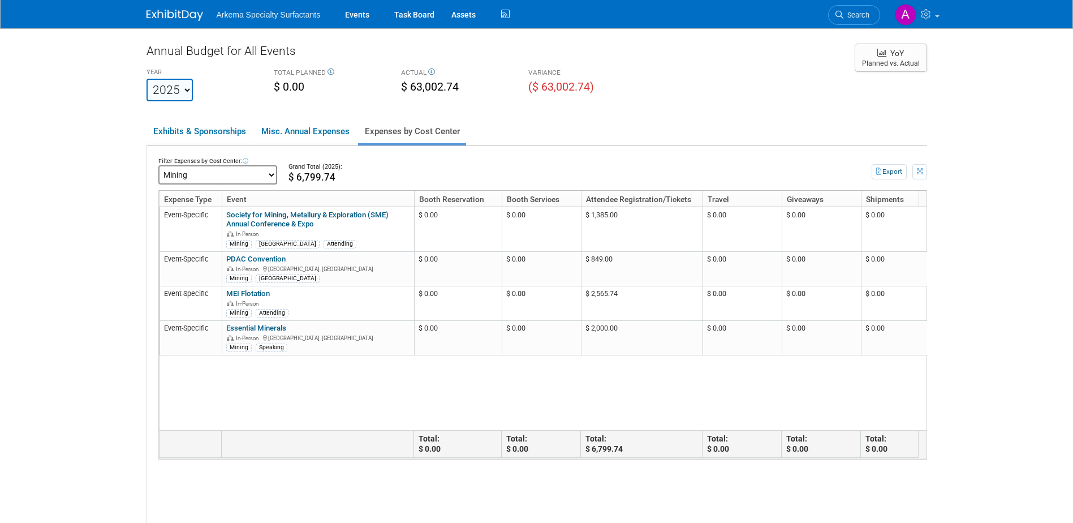
click at [272, 171] on select "-- All Expenses -- -- Cost Center Not Specified -- Crop Nutrition Infrastructur…" at bounding box center [217, 174] width 119 height 19
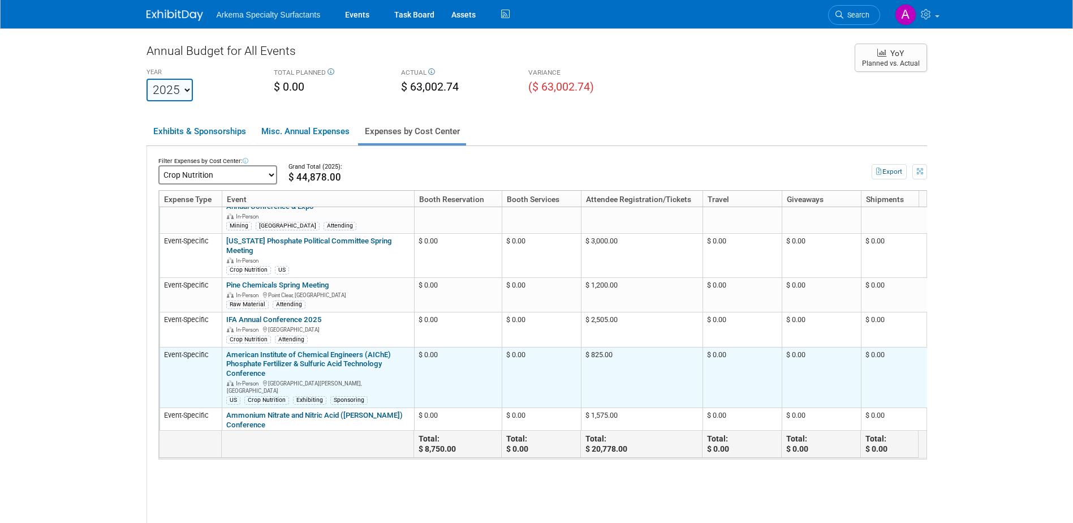
scroll to position [216, 0]
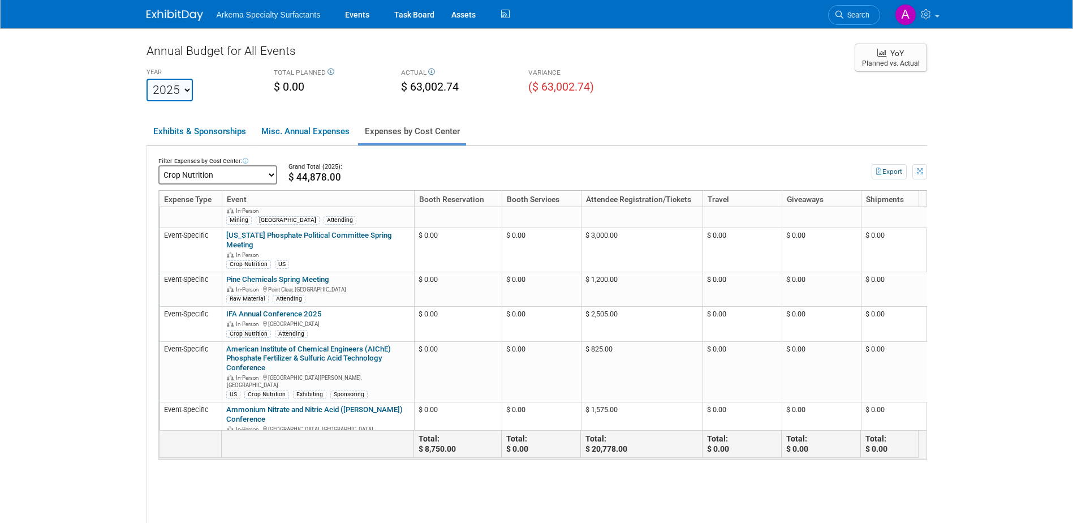
click at [1017, 380] on body "Arkema Specialty Surfactants Events Task Board Assets Activity Feed" at bounding box center [536, 261] width 1073 height 523
click at [963, 138] on body "Arkema Specialty Surfactants Events Task Board Assets Activity Feed" at bounding box center [536, 261] width 1073 height 523
click at [466, 12] on link "Assets" at bounding box center [463, 14] width 41 height 28
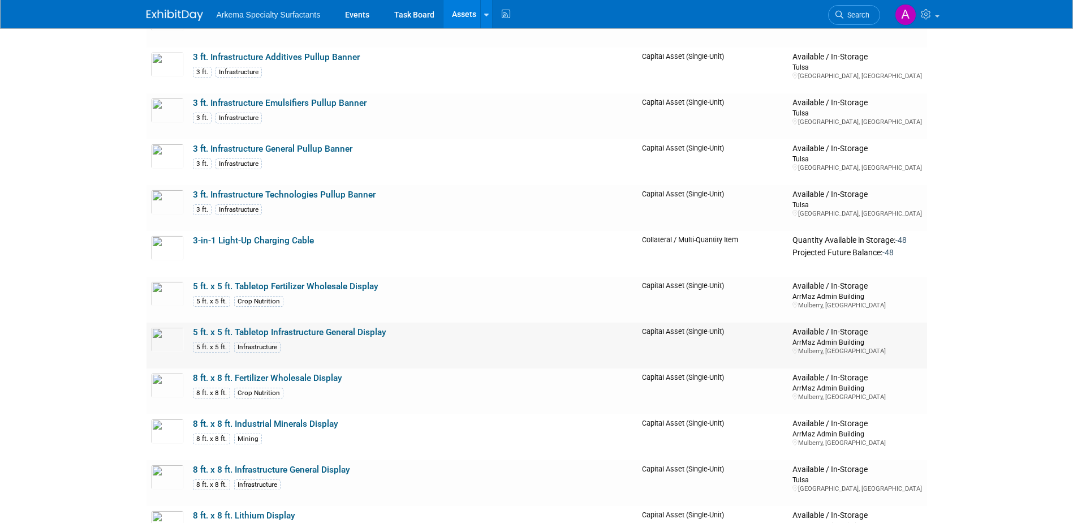
scroll to position [57, 0]
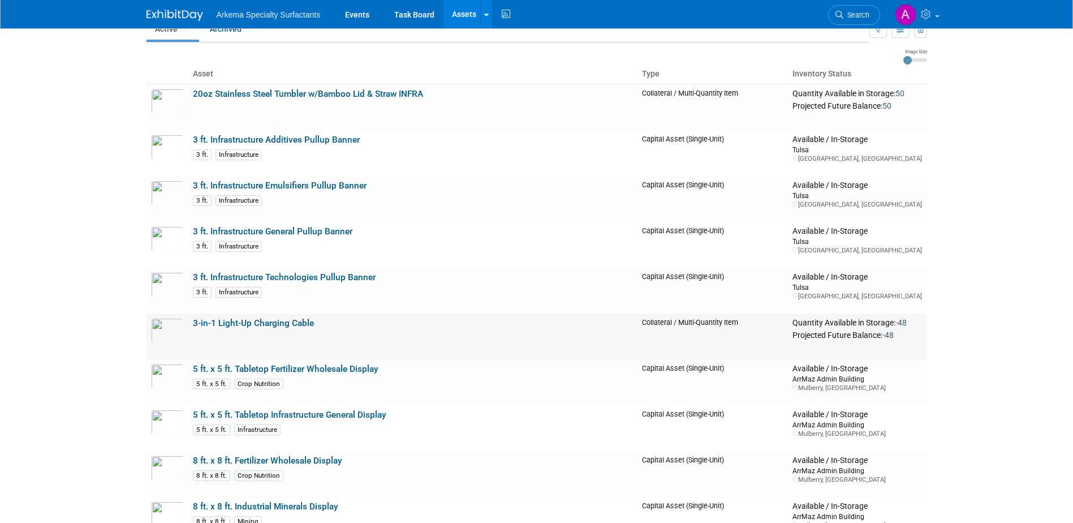
click at [237, 326] on link "3-in-1 Light-Up Charging Cable" at bounding box center [253, 323] width 121 height 10
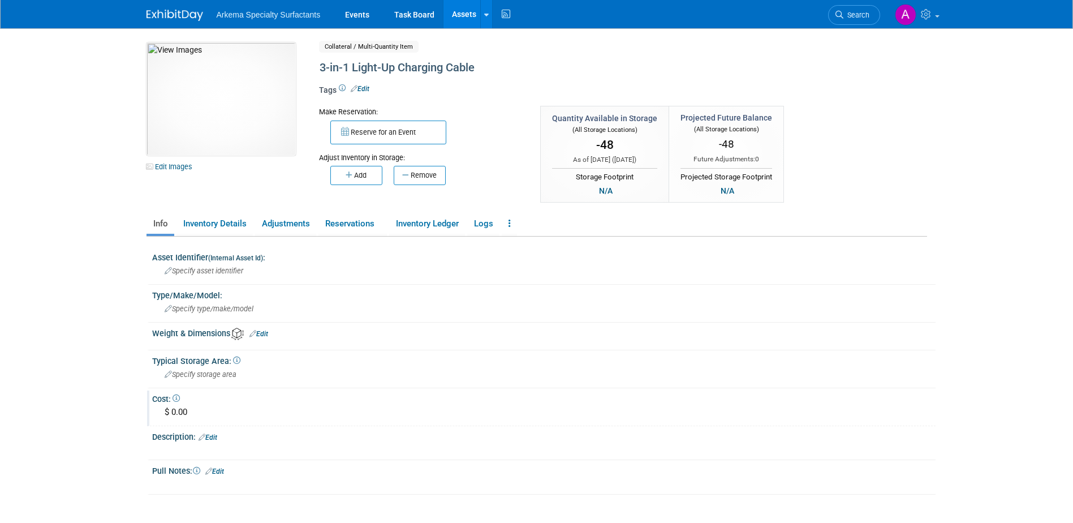
click at [188, 409] on div "$ 0.00" at bounding box center [544, 412] width 767 height 18
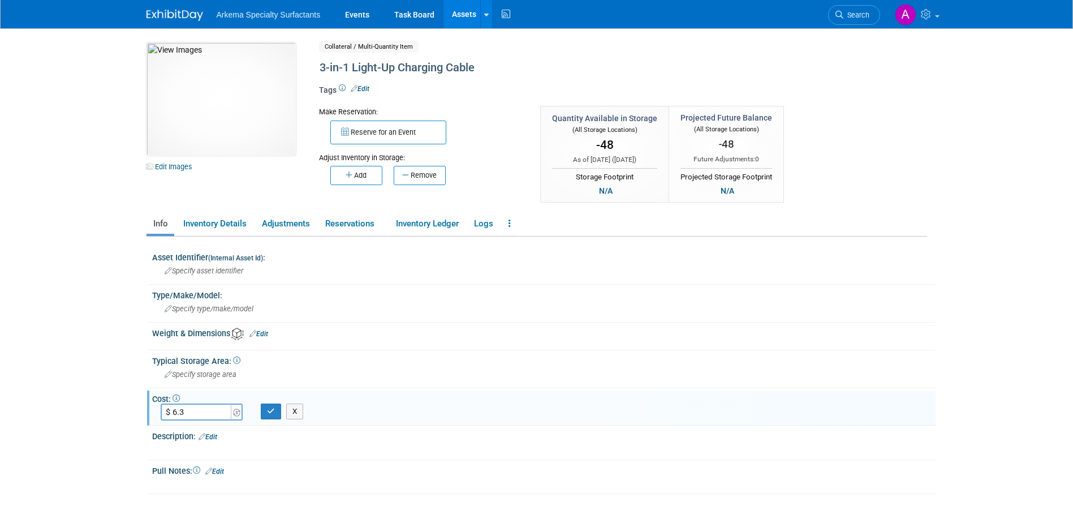
type input "$ 6.35"
click at [265, 410] on button "button" at bounding box center [271, 411] width 20 height 16
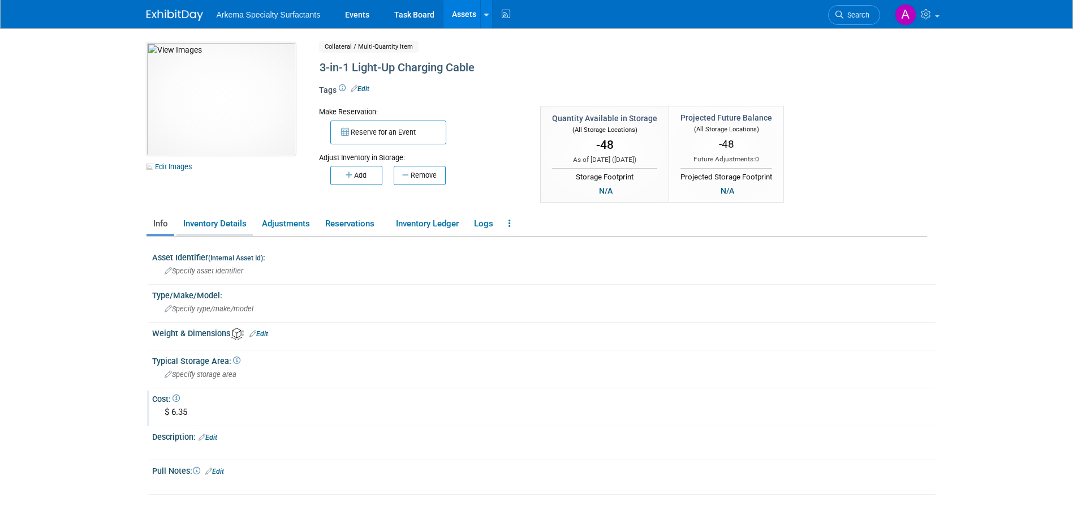
click at [216, 222] on link "Inventory Details" at bounding box center [215, 224] width 76 height 20
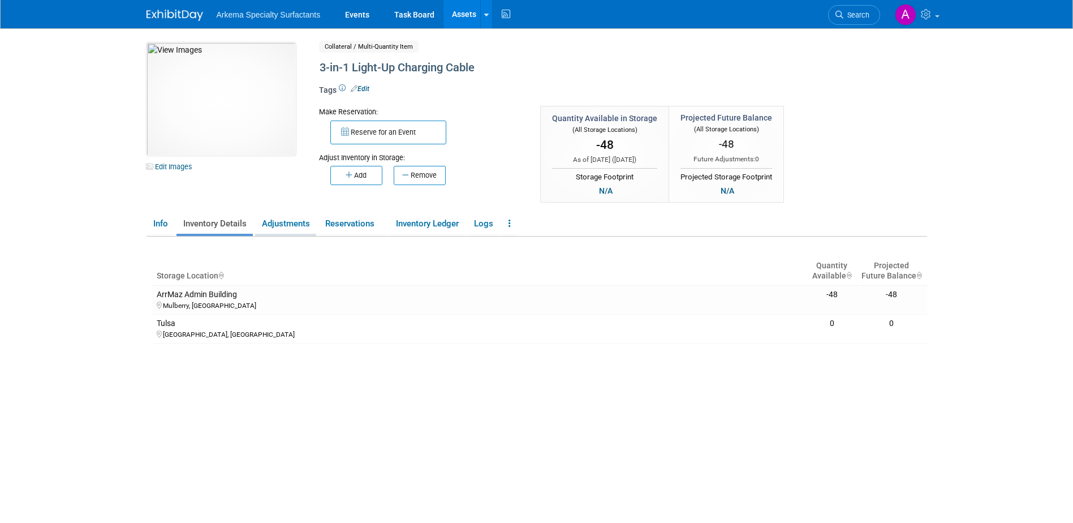
click at [286, 222] on link "Adjustments" at bounding box center [285, 224] width 61 height 20
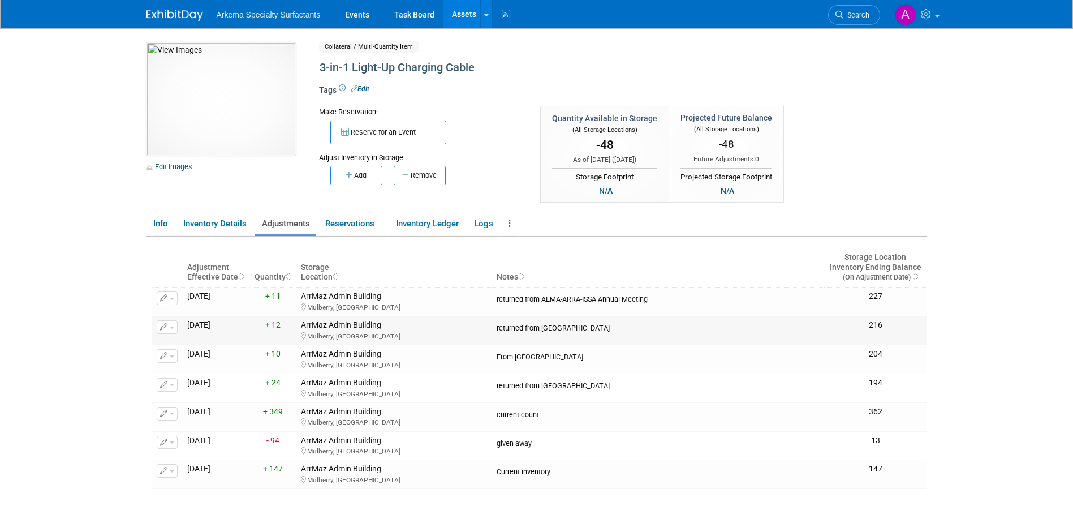
click at [171, 327] on span "button" at bounding box center [172, 328] width 5 height 2
click at [197, 363] on span "Delete Adjustment" at bounding box center [213, 362] width 69 height 9
click at [298, 378] on link "Yes" at bounding box center [291, 378] width 33 height 18
click at [171, 325] on button "button" at bounding box center [167, 327] width 21 height 14
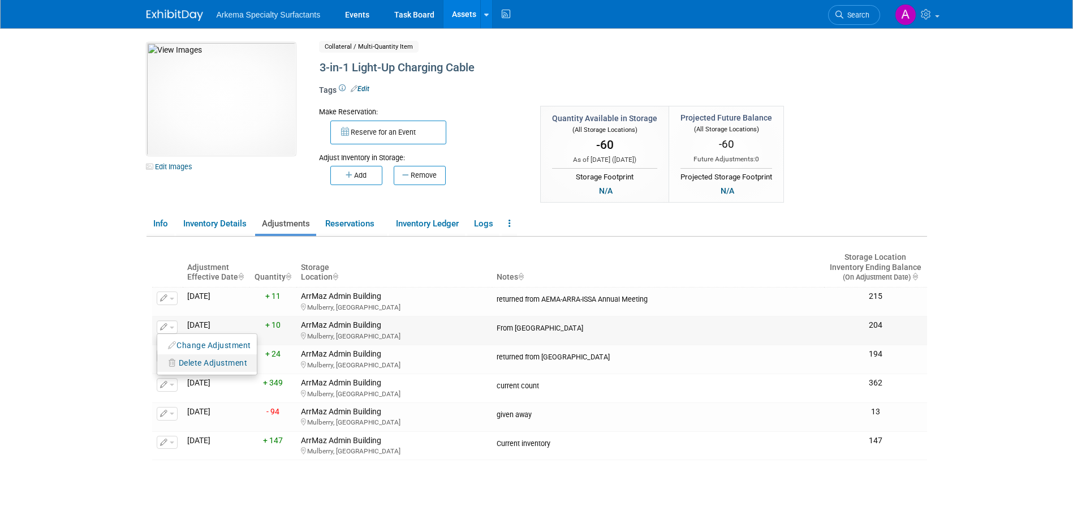
click at [210, 364] on span "Delete Adjustment" at bounding box center [213, 362] width 69 height 9
click at [298, 375] on link "Yes" at bounding box center [291, 378] width 33 height 18
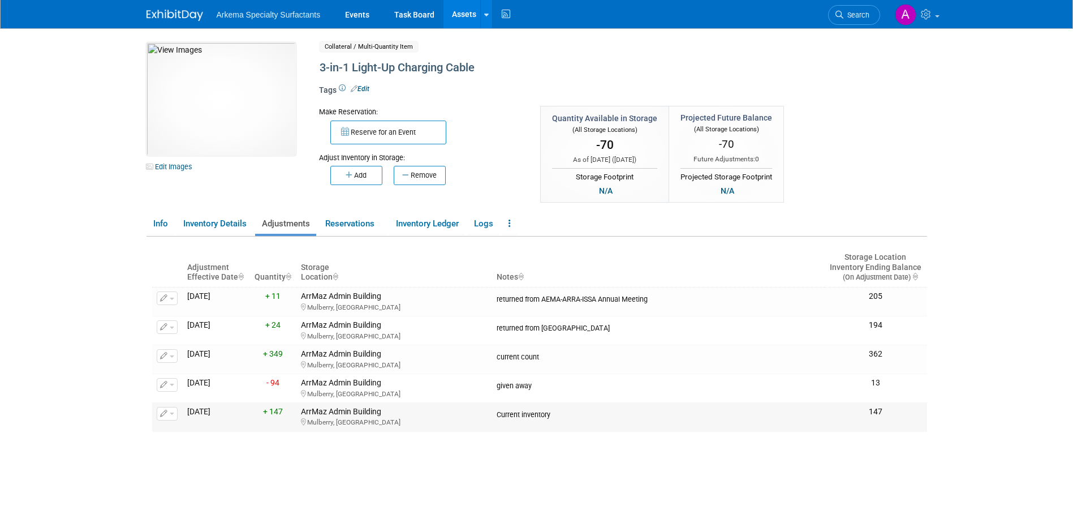
click at [171, 414] on span "button" at bounding box center [172, 414] width 5 height 2
click at [207, 444] on button "Delete Adjustment" at bounding box center [208, 449] width 91 height 15
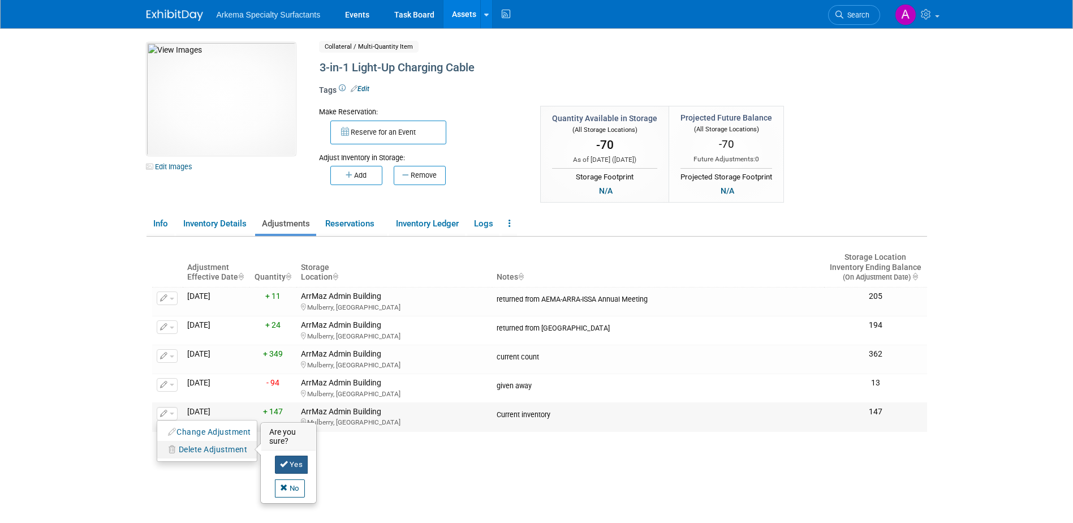
click at [297, 463] on link "Yes" at bounding box center [291, 465] width 33 height 18
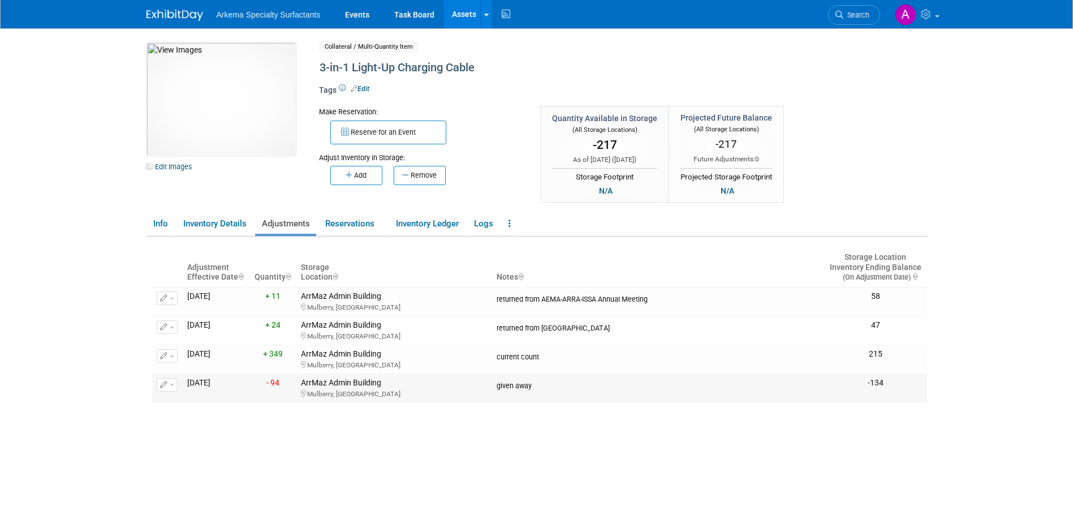
click at [173, 388] on button "button" at bounding box center [167, 385] width 21 height 14
click at [227, 420] on span "Delete Adjustment" at bounding box center [213, 420] width 69 height 9
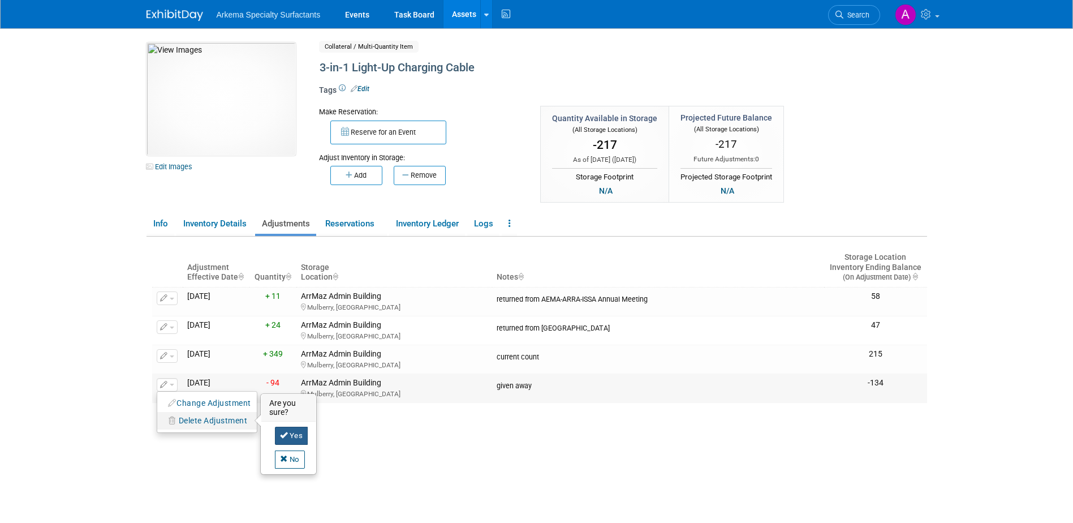
click at [294, 428] on link "Yes" at bounding box center [291, 436] width 33 height 18
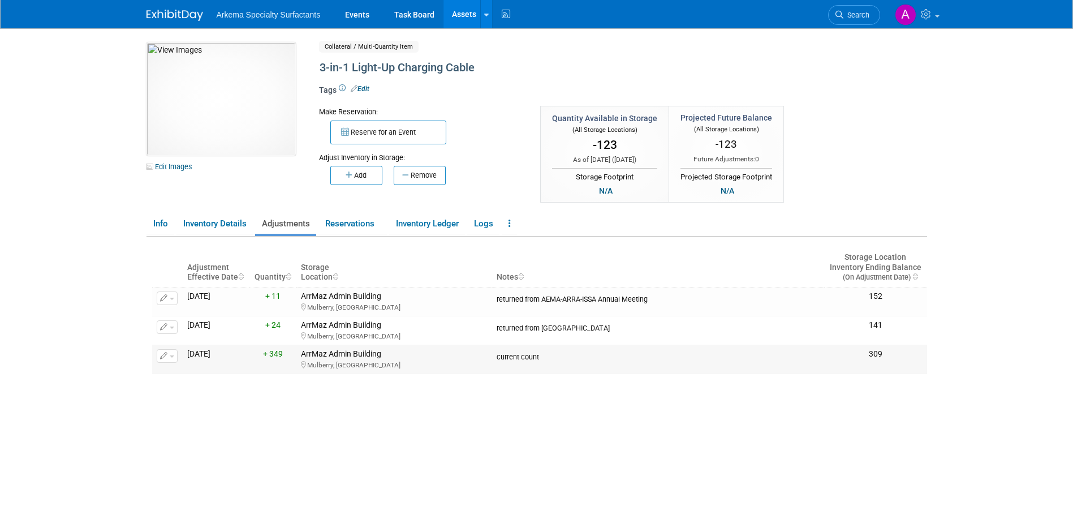
click at [171, 358] on button "button" at bounding box center [167, 356] width 21 height 14
click at [242, 396] on span "Delete Adjustment" at bounding box center [213, 391] width 69 height 9
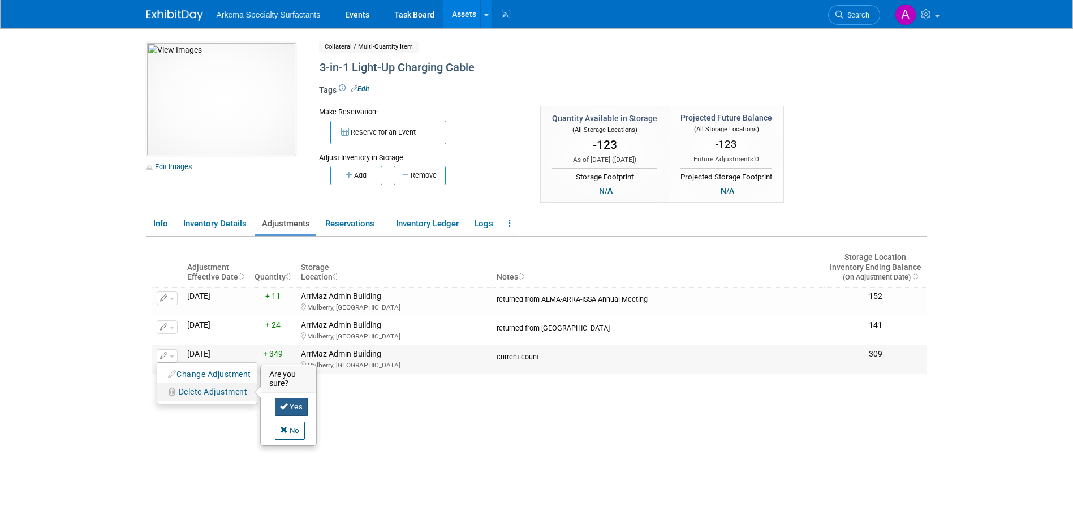
click at [299, 403] on link "Yes" at bounding box center [291, 407] width 33 height 18
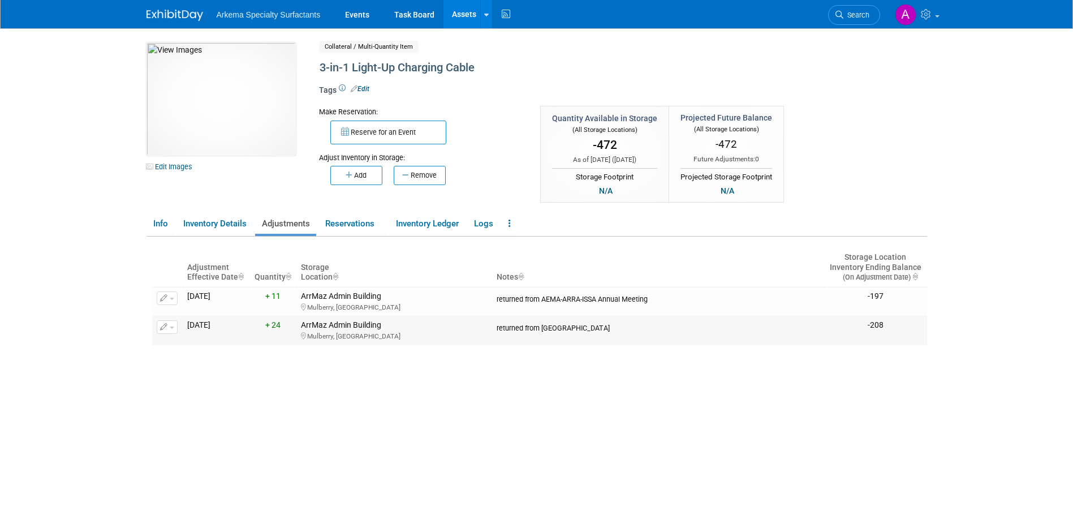
click at [175, 327] on button "button" at bounding box center [167, 327] width 21 height 14
click at [227, 362] on span "Delete Adjustment" at bounding box center [213, 362] width 69 height 9
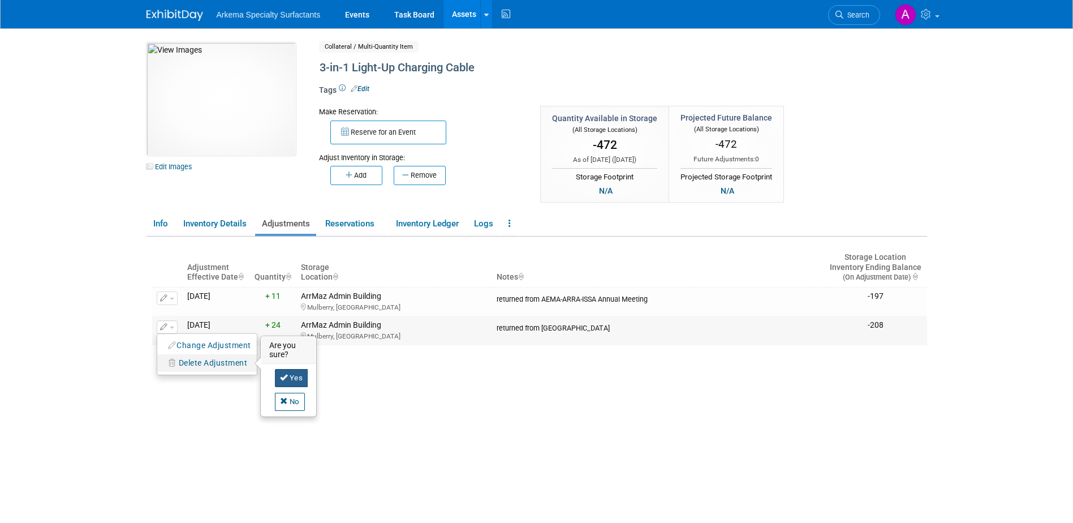
click at [294, 377] on link "Yes" at bounding box center [291, 378] width 33 height 18
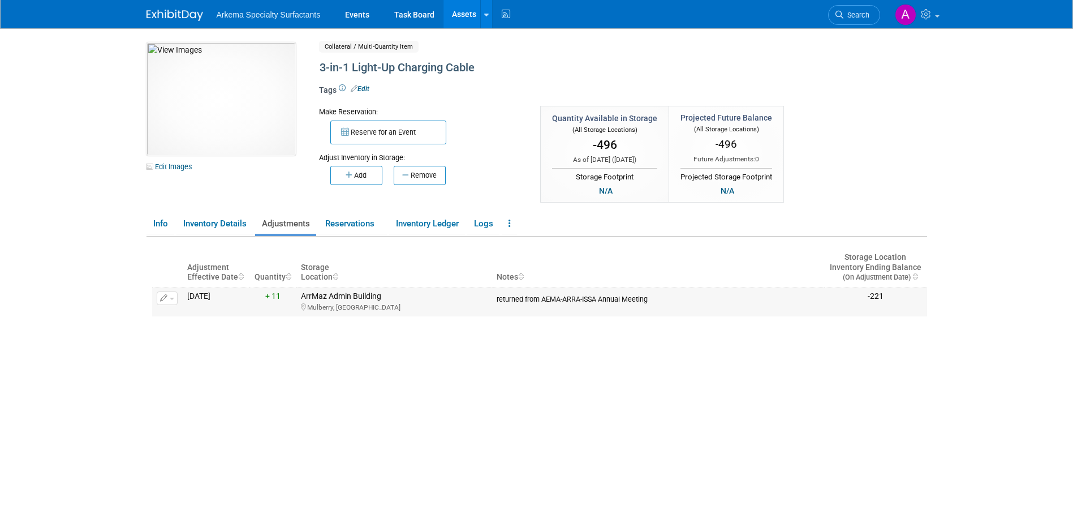
click at [173, 299] on span "button" at bounding box center [172, 299] width 5 height 2
click at [204, 333] on span "Delete Adjustment" at bounding box center [213, 333] width 69 height 9
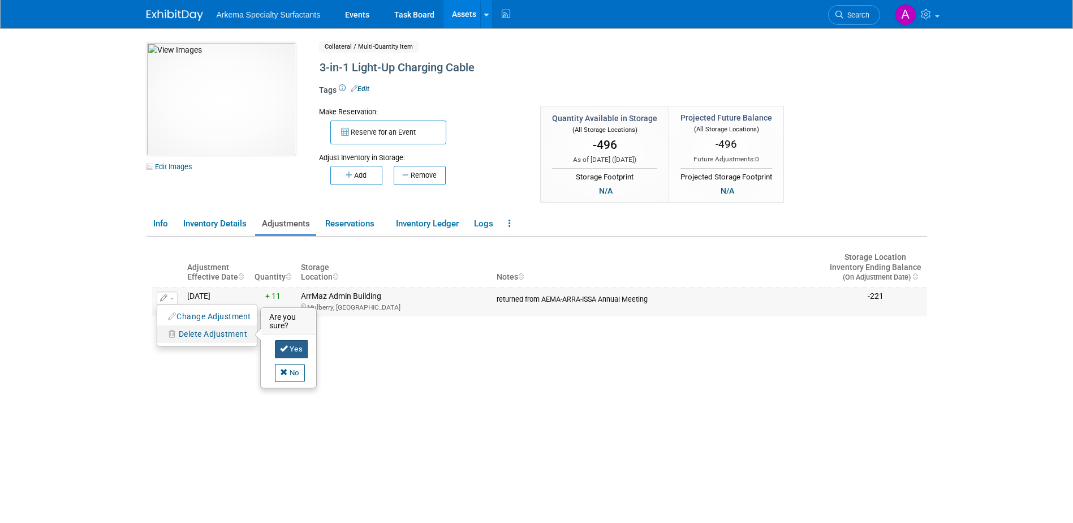
click at [292, 351] on link "Yes" at bounding box center [291, 349] width 33 height 18
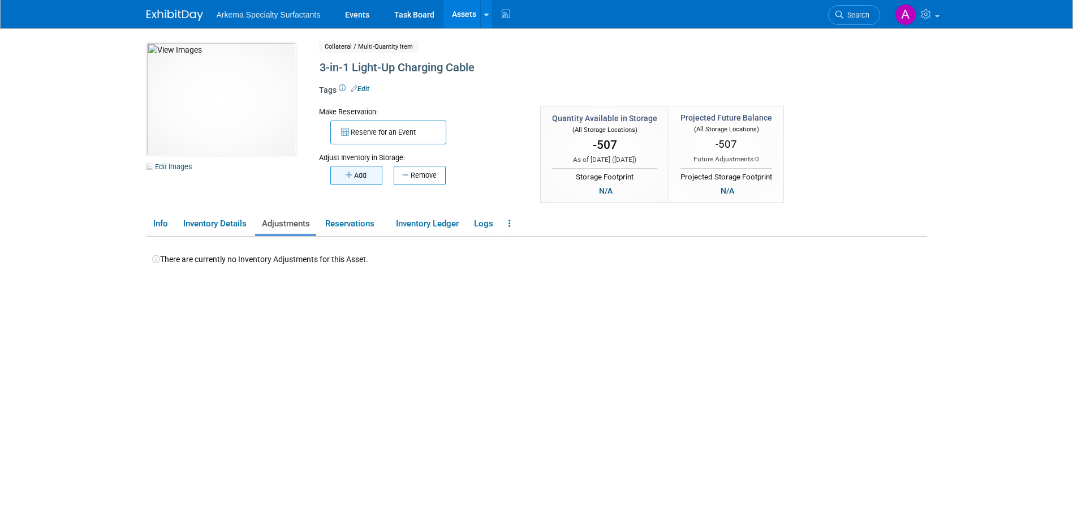
click at [367, 177] on button "Add" at bounding box center [356, 175] width 52 height 19
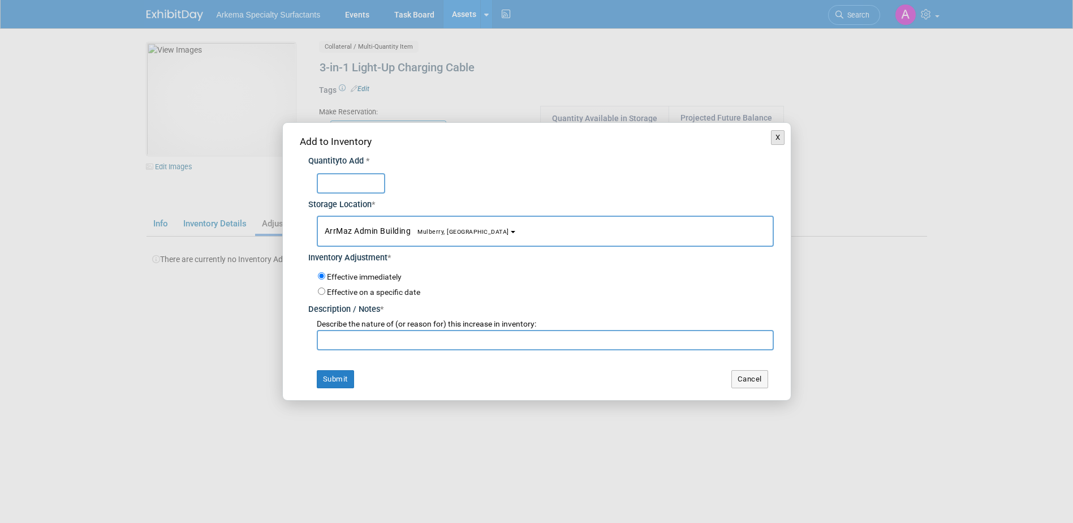
click at [779, 138] on button "X" at bounding box center [778, 137] width 14 height 15
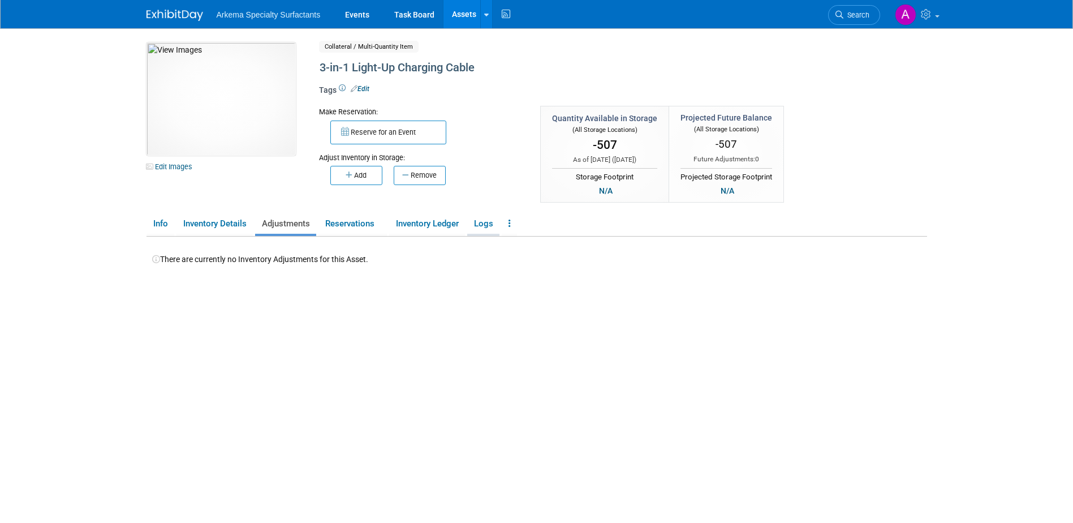
click at [492, 221] on link "Logs" at bounding box center [483, 224] width 32 height 20
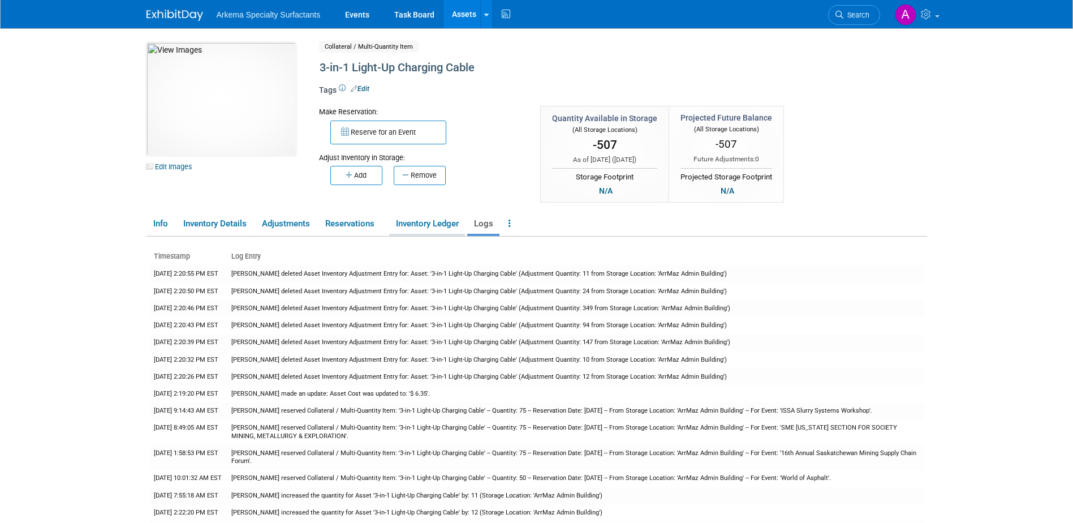
click at [458, 224] on link "Inventory Ledger" at bounding box center [427, 224] width 76 height 20
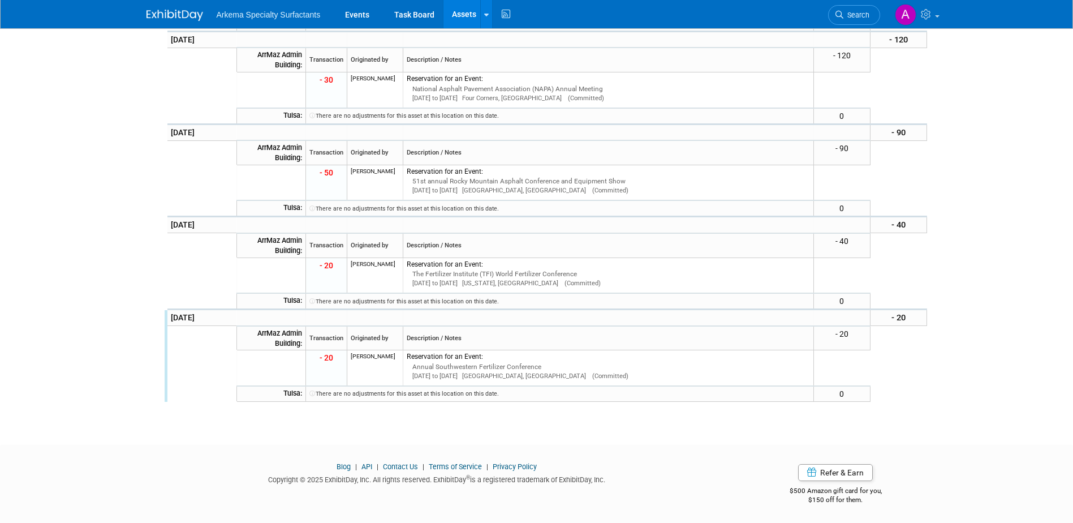
scroll to position [1110, 0]
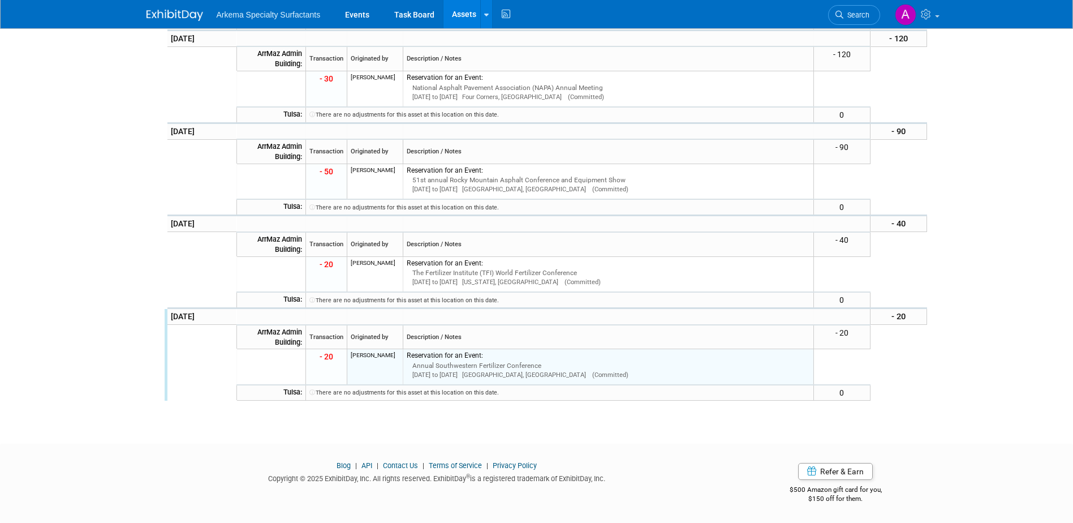
click at [182, 350] on td at bounding box center [201, 367] width 71 height 36
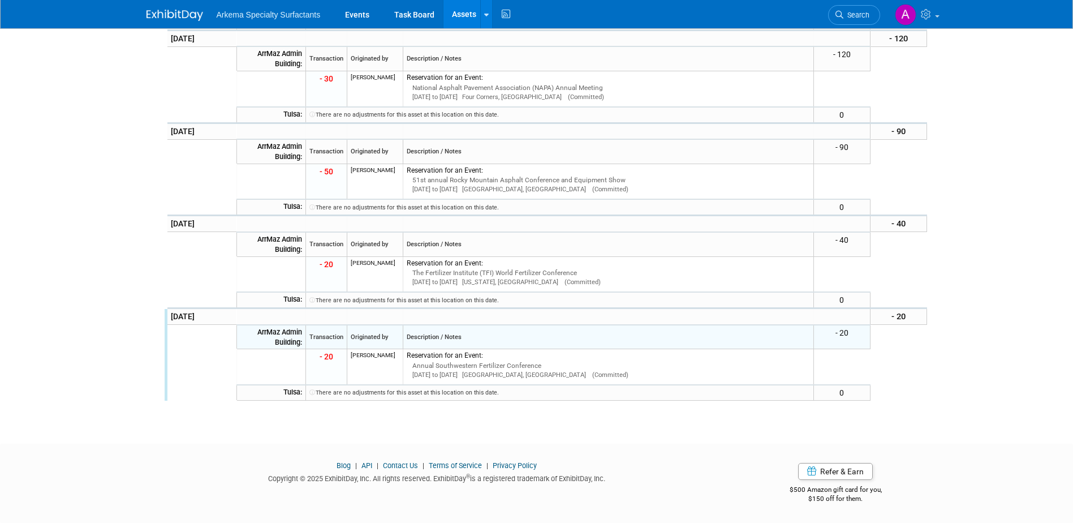
click at [164, 346] on td at bounding box center [159, 337] width 14 height 24
click at [208, 343] on td at bounding box center [201, 337] width 71 height 24
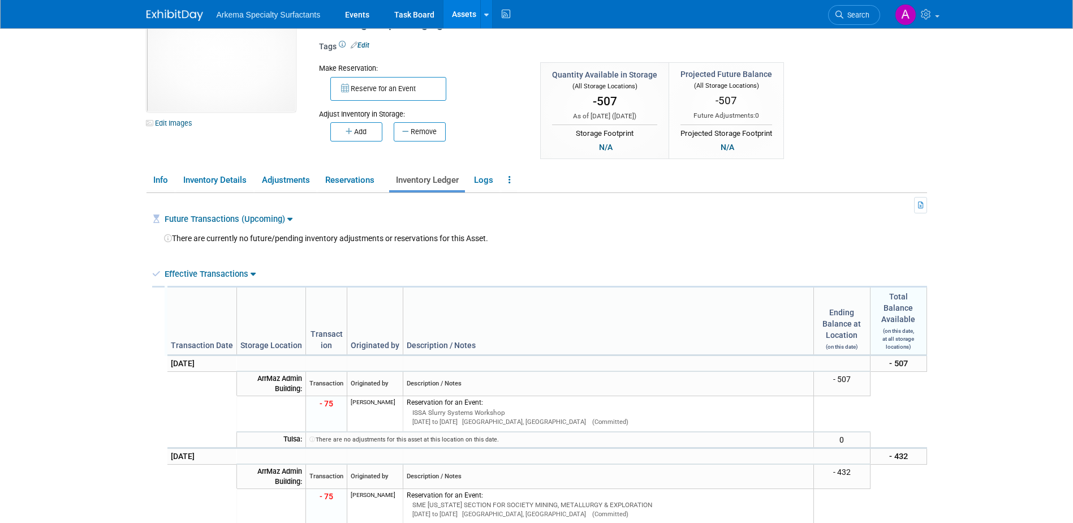
scroll to position [35, 0]
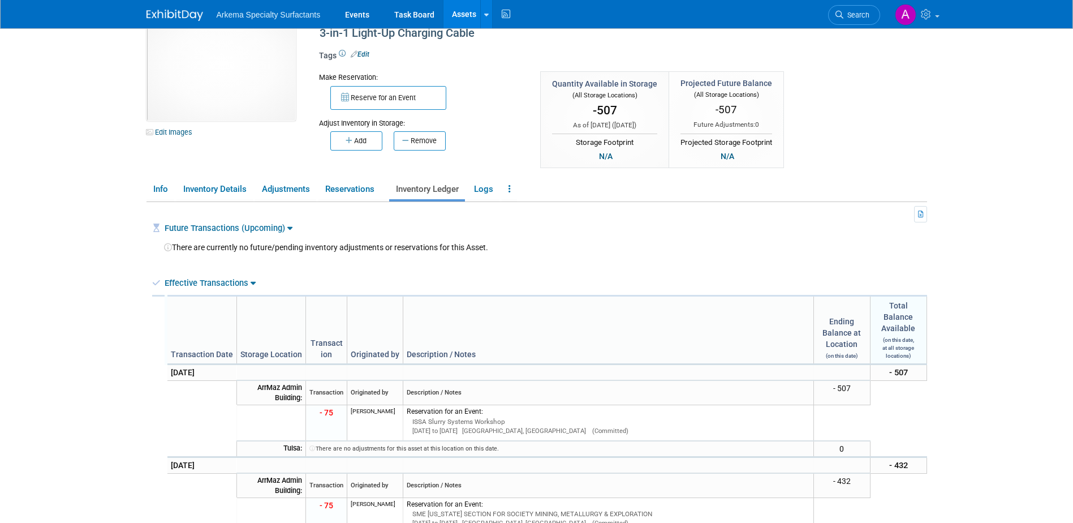
click at [289, 227] on icon at bounding box center [289, 228] width 5 height 8
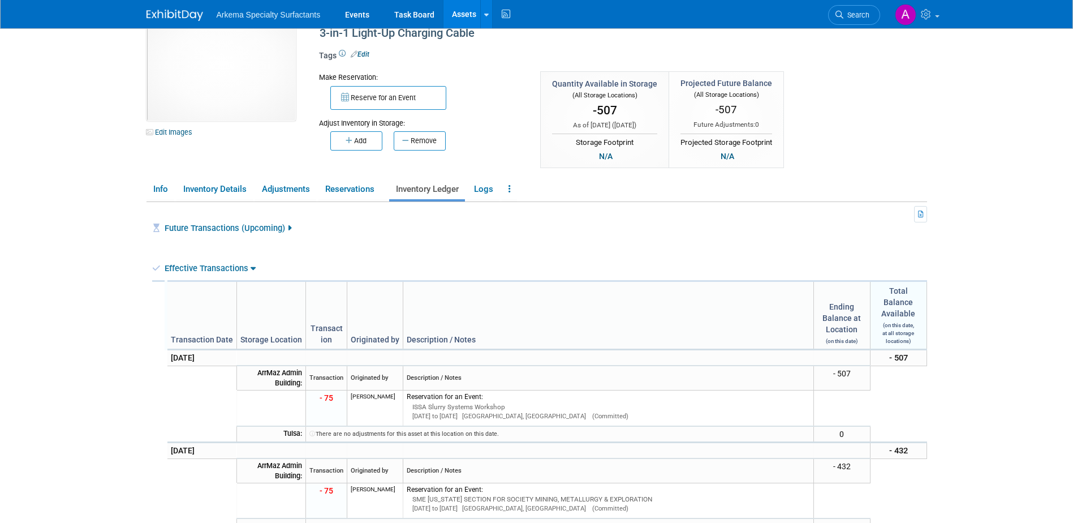
click at [289, 227] on icon at bounding box center [289, 228] width 4 height 8
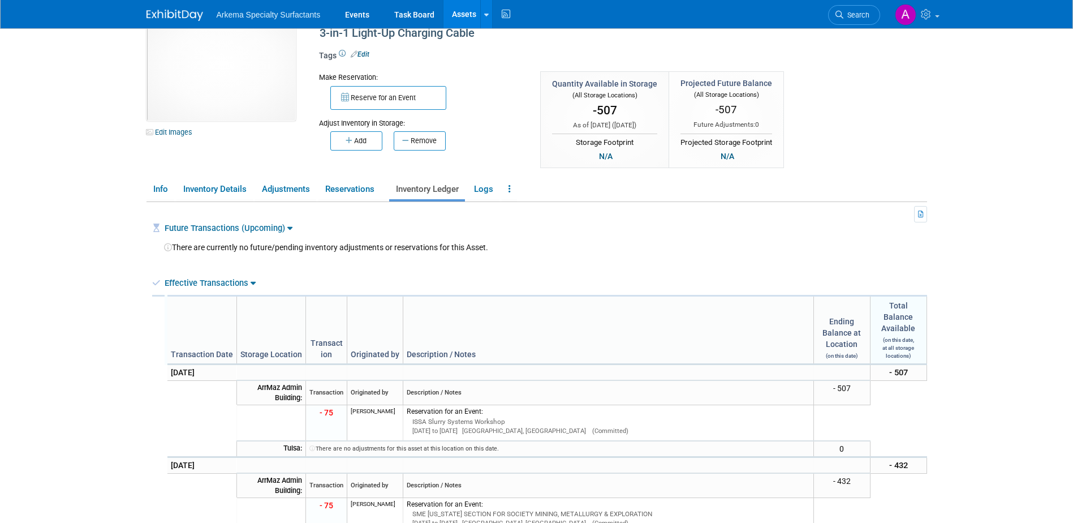
click at [248, 281] on link "Effective Transactions" at bounding box center [210, 283] width 91 height 10
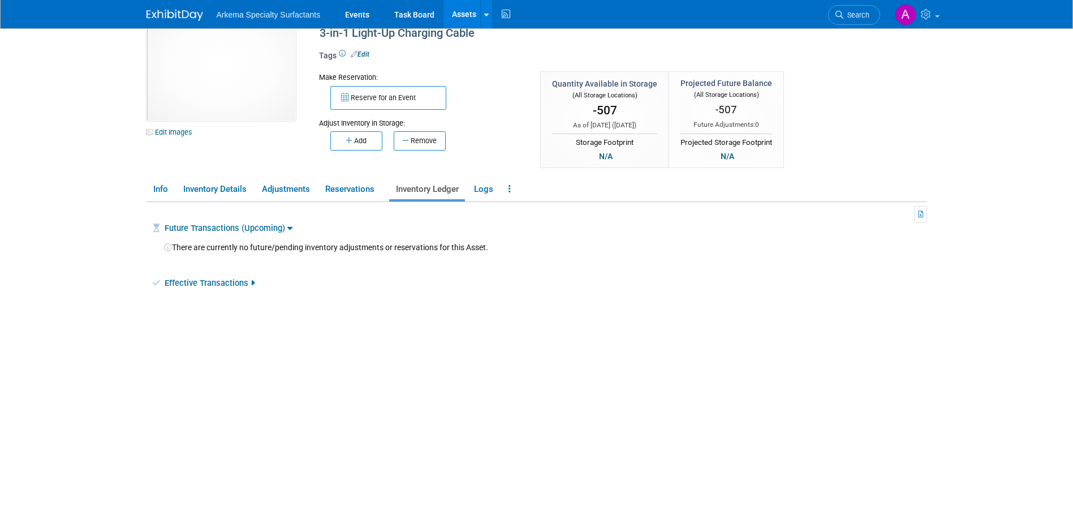
click at [248, 281] on link "Effective Transactions" at bounding box center [210, 283] width 90 height 10
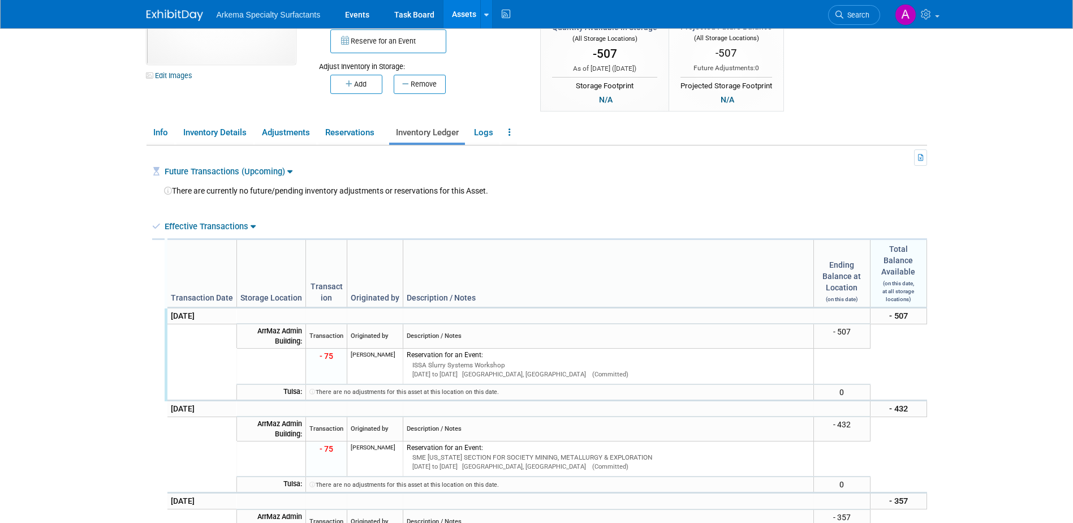
scroll to position [0, 0]
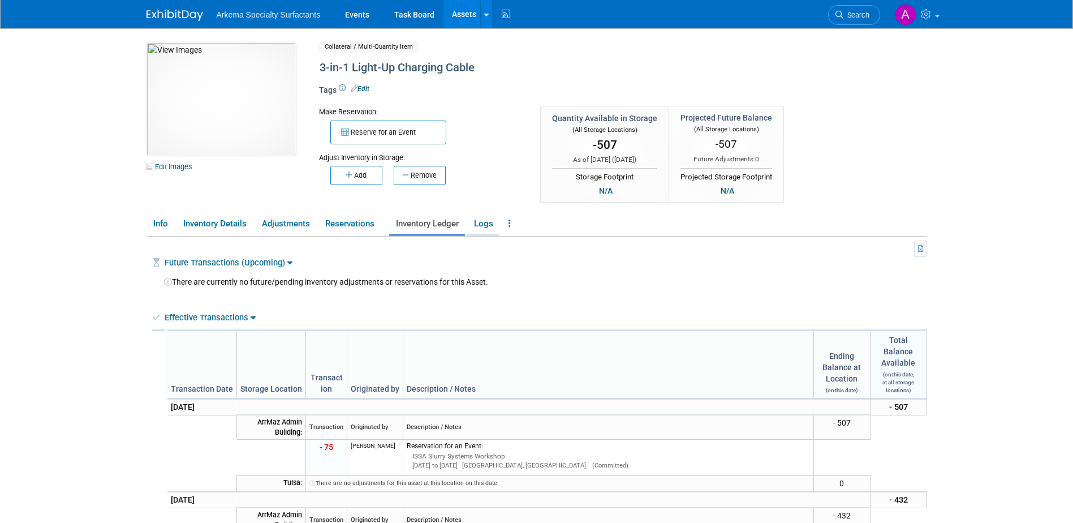
click at [484, 221] on link "Logs" at bounding box center [483, 224] width 32 height 20
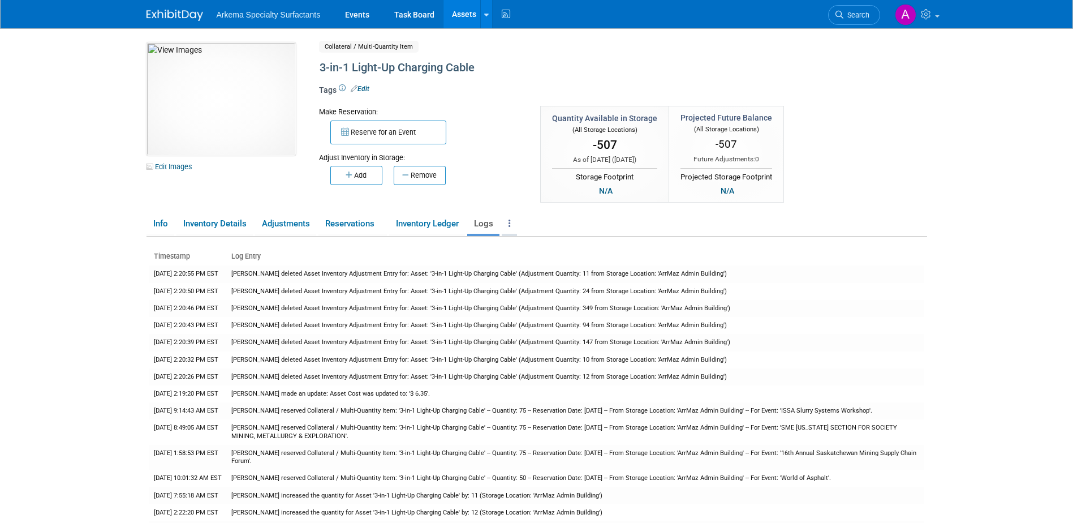
click at [509, 224] on link at bounding box center [509, 224] width 15 height 20
click at [561, 269] on link "Archive Asset" at bounding box center [551, 264] width 98 height 19
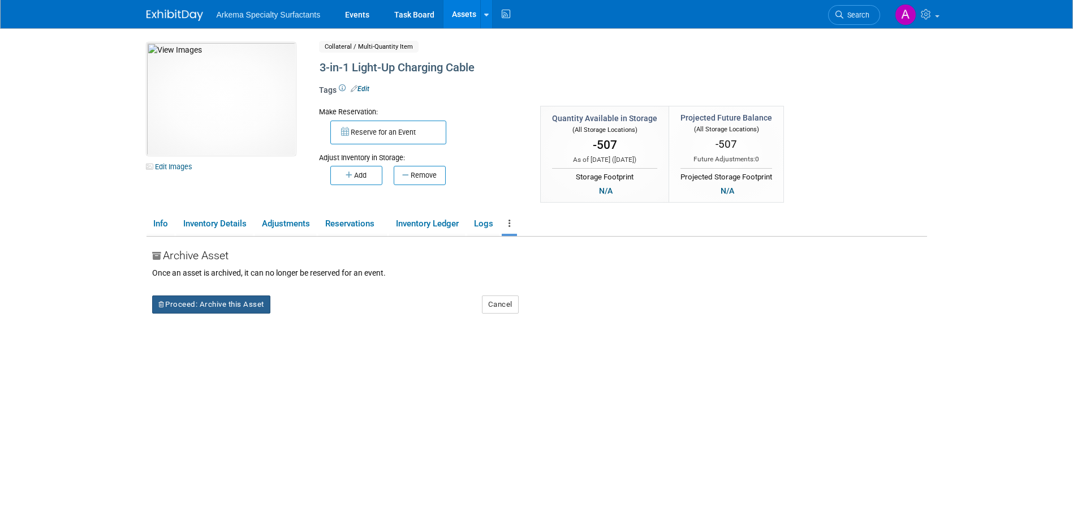
click at [230, 303] on button "Proceed: Archive this Asset" at bounding box center [211, 304] width 118 height 18
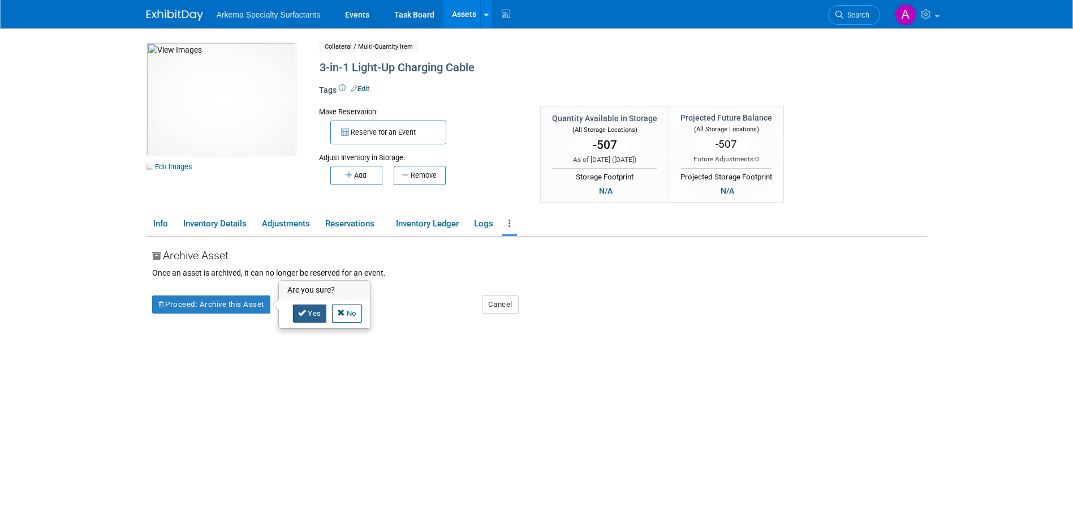
click at [308, 317] on link "Yes" at bounding box center [309, 313] width 33 height 18
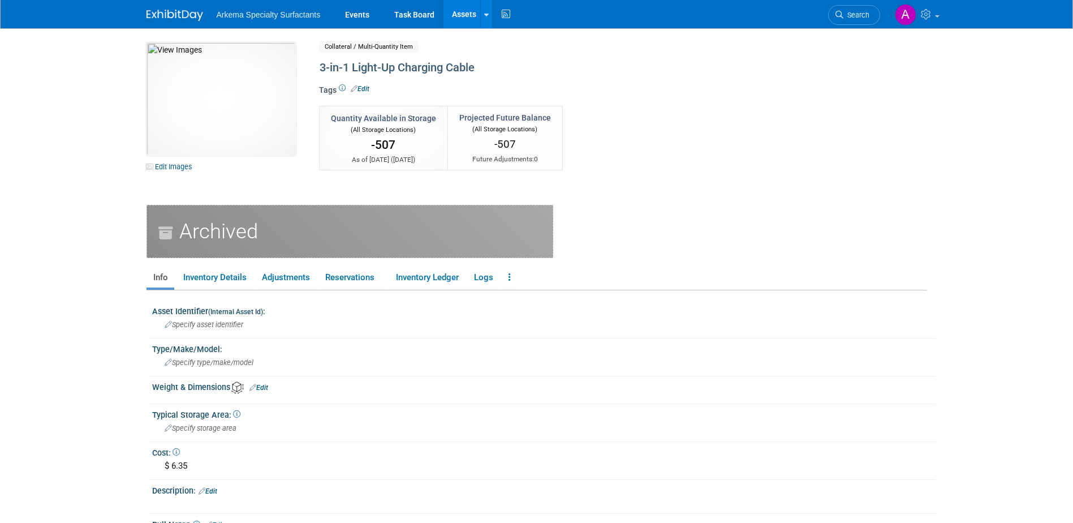
click at [467, 15] on link "Assets" at bounding box center [464, 14] width 41 height 28
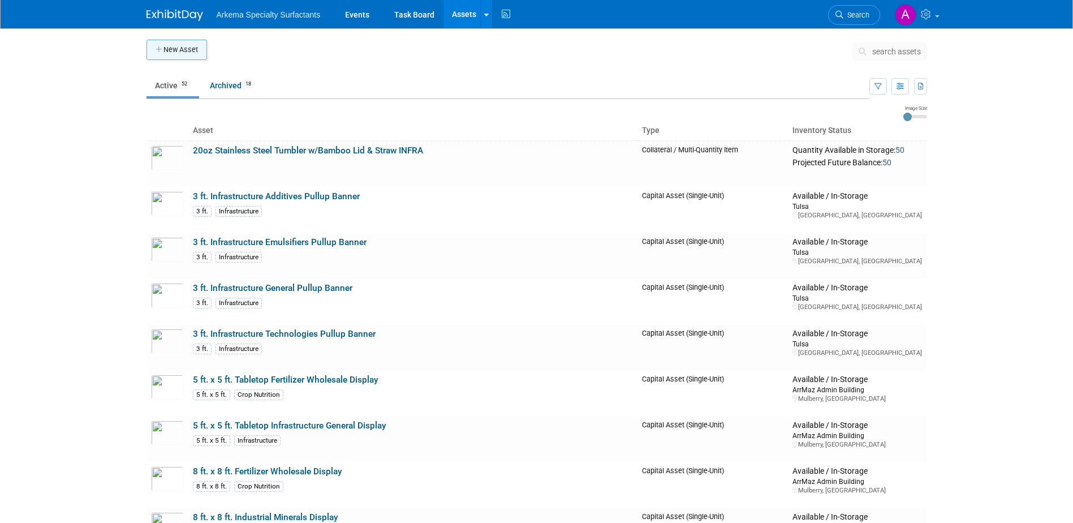
click at [192, 46] on button "New Asset" at bounding box center [177, 50] width 61 height 20
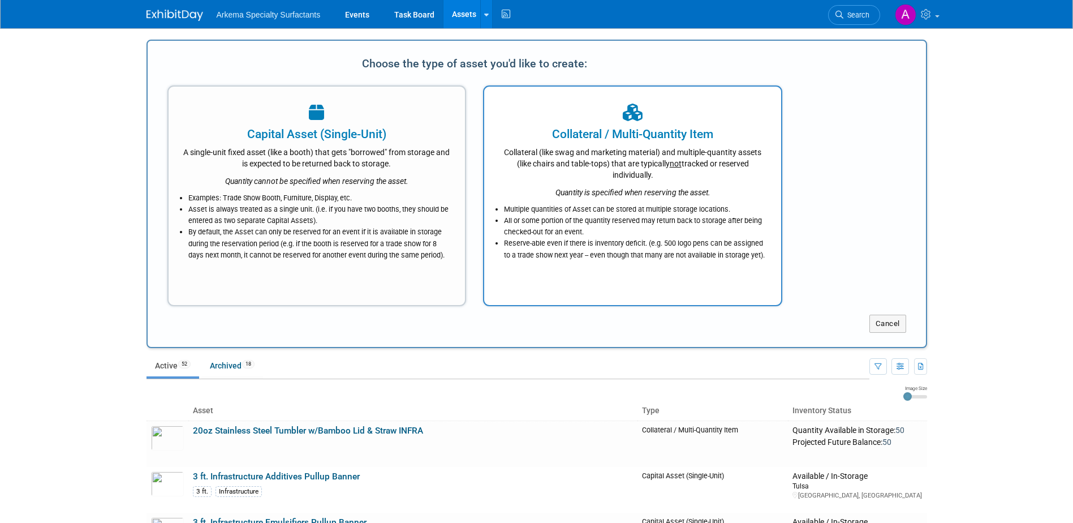
click at [651, 222] on li "All or some portion of the quantity reserved may return back to storage after b…" at bounding box center [635, 226] width 263 height 23
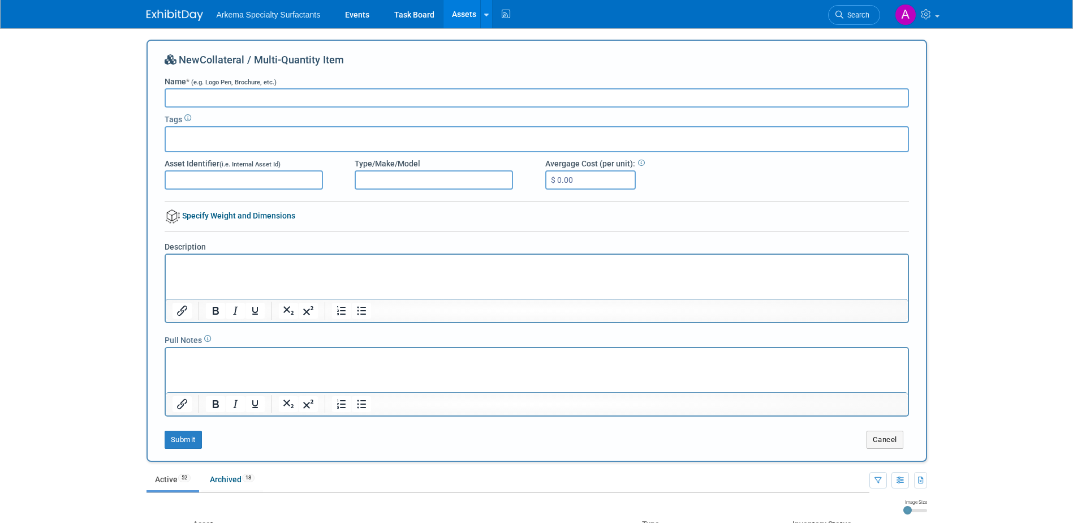
click at [334, 98] on input "Name * (e.g. Logo Pen, Brochure, etc.)" at bounding box center [537, 97] width 745 height 19
paste input "Triplex 3-in-1 Light-Up Charging Cable"
type input "Triplex 3-in-1 Light-Up Charging Cable"
click at [579, 178] on input "$ 0.00" at bounding box center [590, 179] width 91 height 19
type input "$ 6.35"
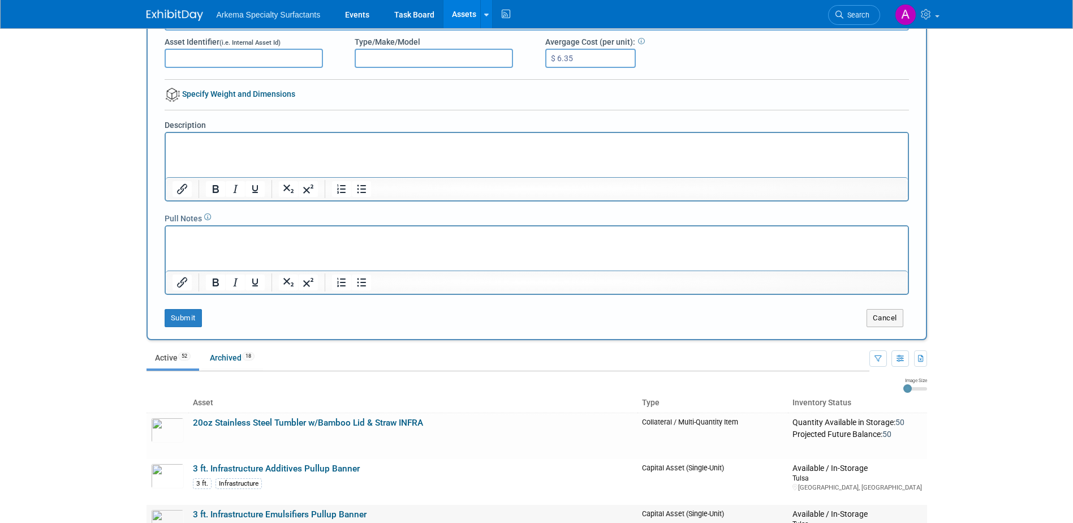
scroll to position [113, 0]
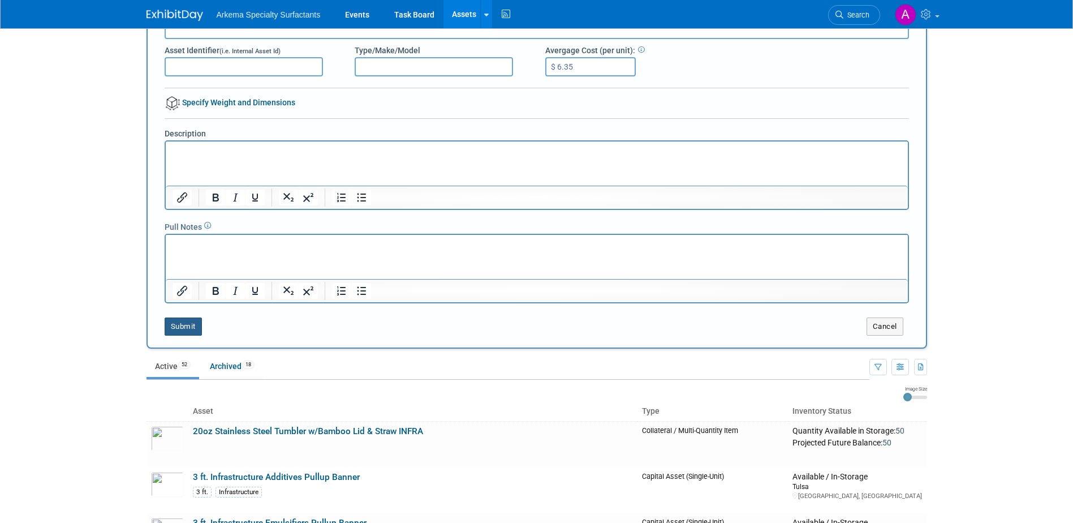
click at [186, 328] on button "Submit" at bounding box center [183, 326] width 37 height 18
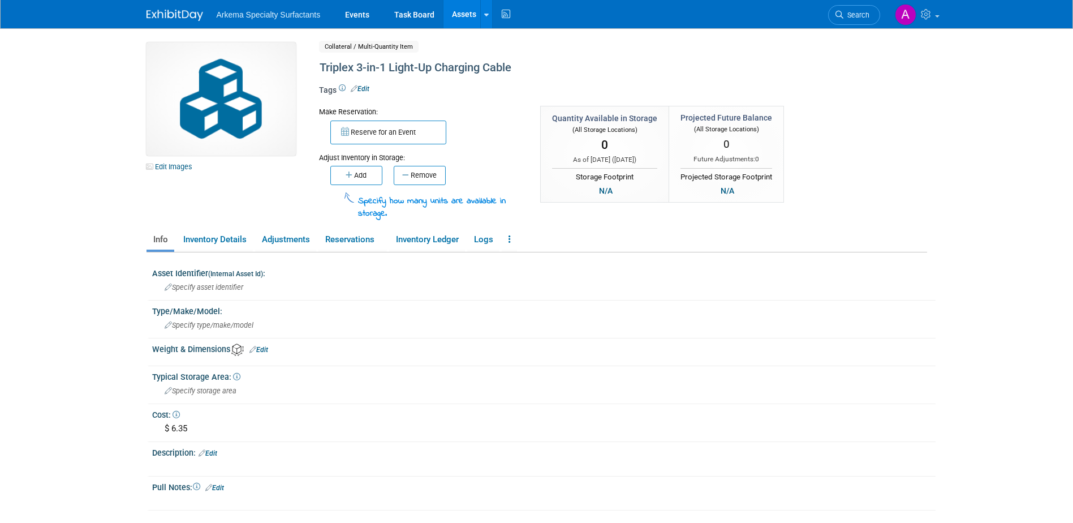
click at [231, 88] on img at bounding box center [221, 98] width 149 height 113
click at [177, 167] on link "Edit Images" at bounding box center [172, 167] width 50 height 14
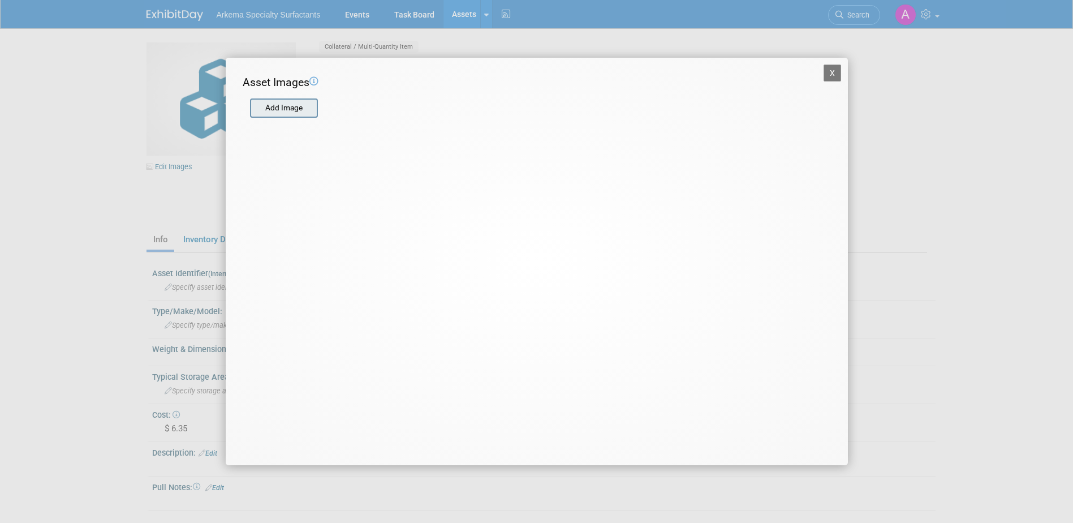
click at [298, 109] on input "file" at bounding box center [249, 108] width 135 height 17
click at [288, 112] on input "file" at bounding box center [249, 108] width 135 height 17
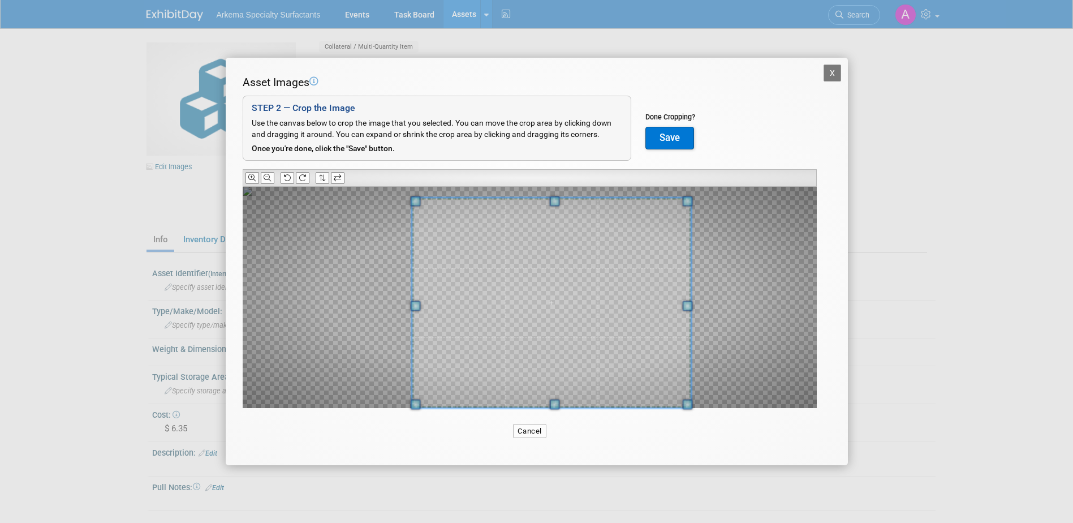
click at [804, 392] on div at bounding box center [530, 297] width 574 height 221
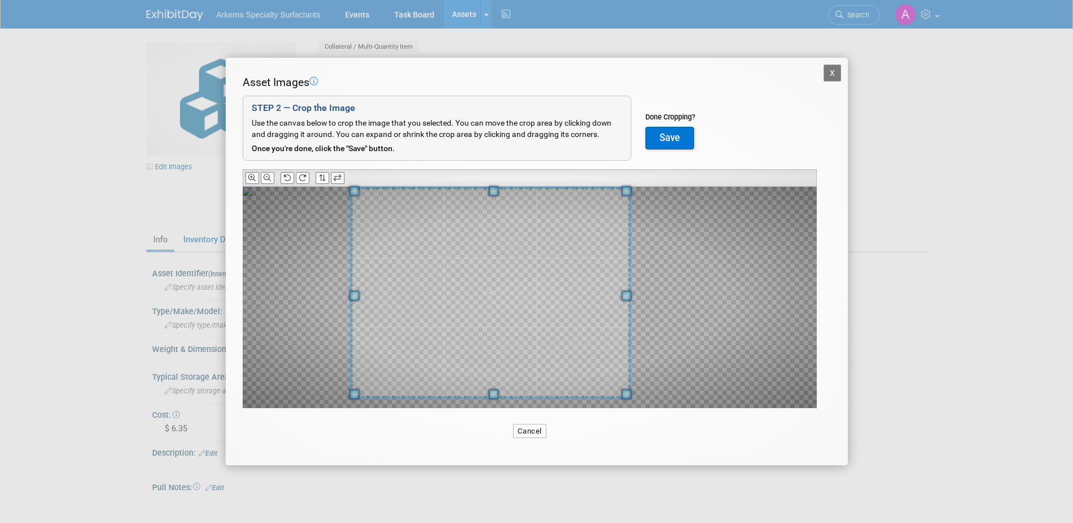
click at [532, 341] on span at bounding box center [491, 292] width 280 height 210
click at [733, 356] on div at bounding box center [530, 297] width 574 height 221
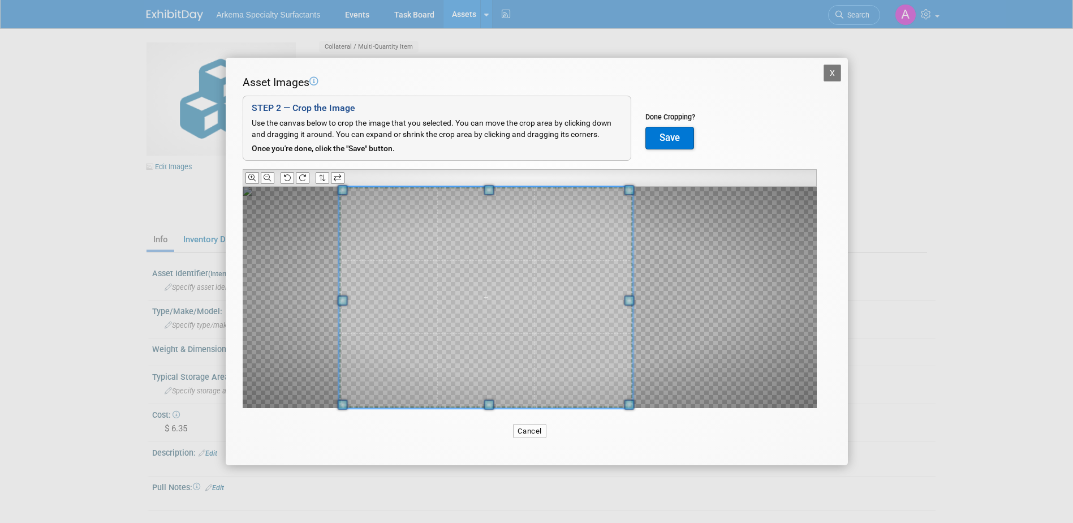
click at [292, 414] on div "Asset Images Add Image STEP 2 — Crop the Image Use the canvas below to crop the…" at bounding box center [537, 259] width 588 height 369
click at [685, 138] on button "Save" at bounding box center [670, 138] width 49 height 23
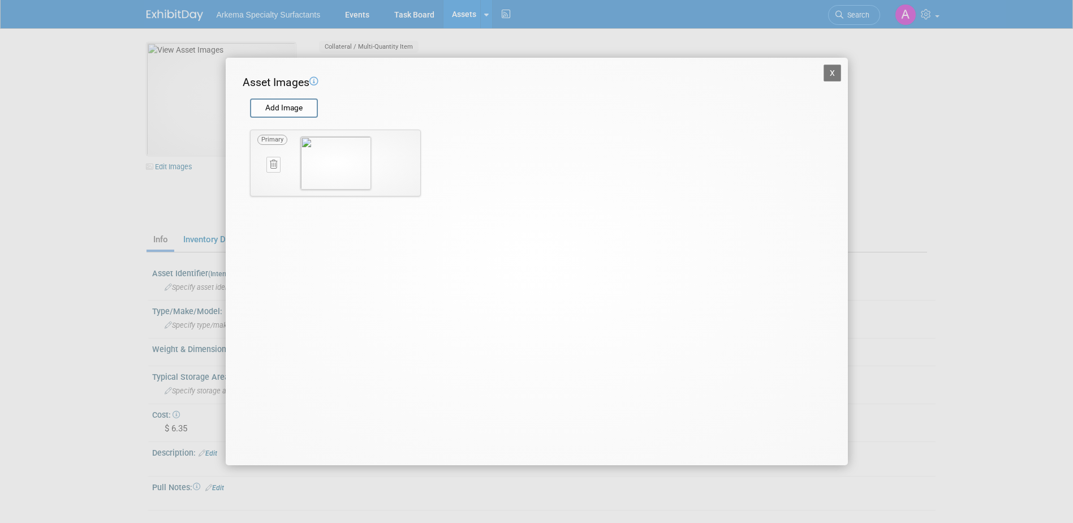
click at [834, 72] on button "X" at bounding box center [833, 73] width 18 height 17
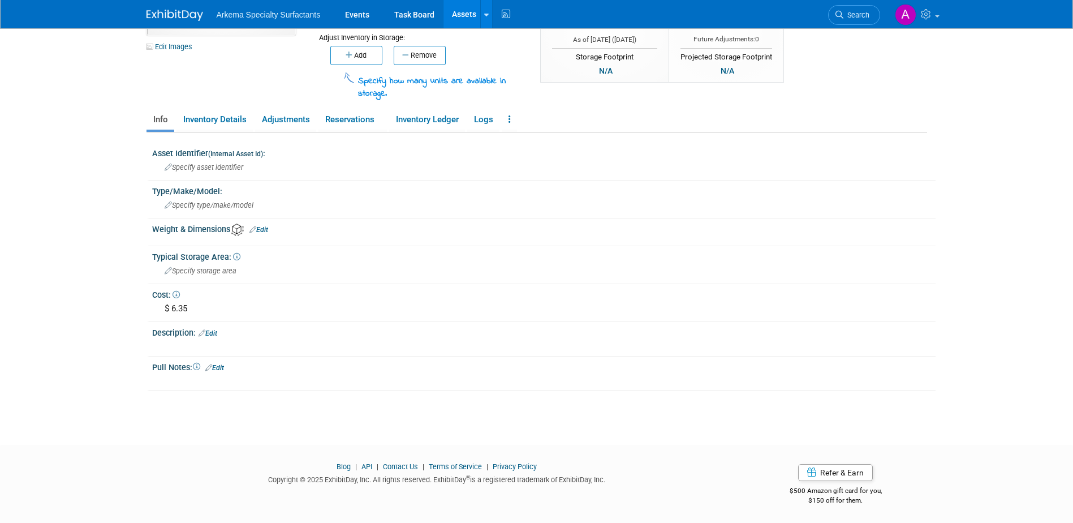
scroll to position [63, 0]
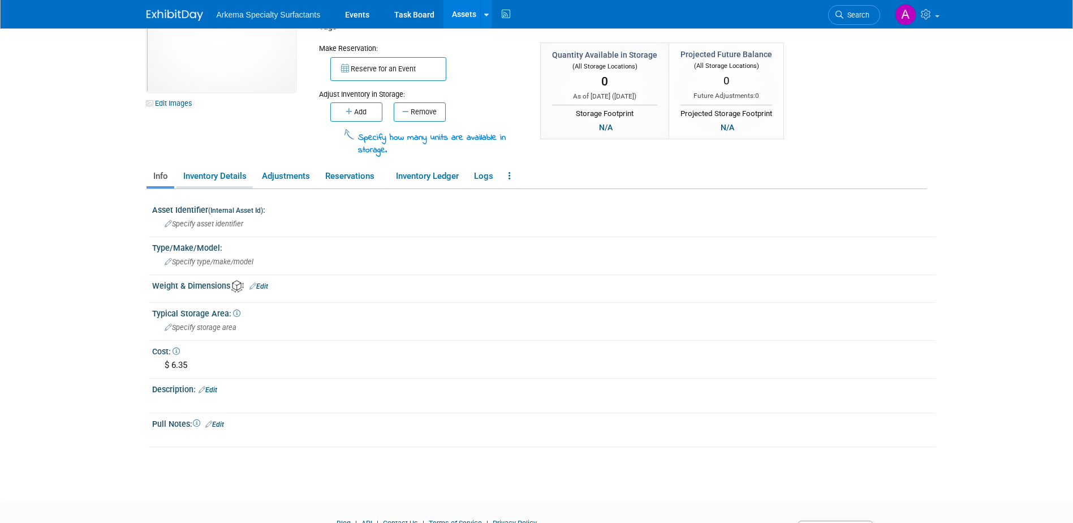
click at [243, 174] on link "Inventory Details" at bounding box center [215, 176] width 76 height 20
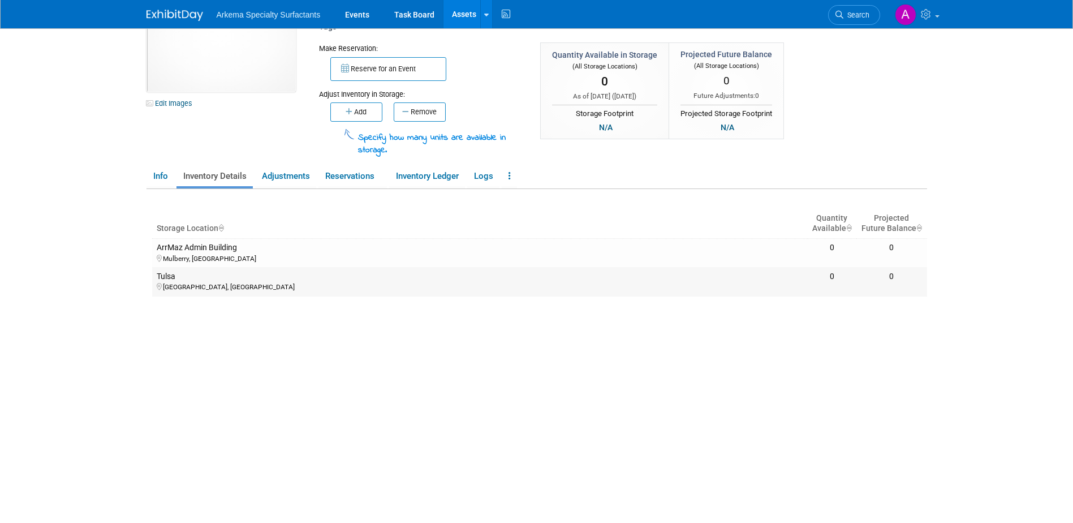
click at [172, 281] on div "[GEOGRAPHIC_DATA], [GEOGRAPHIC_DATA]" at bounding box center [480, 286] width 647 height 10
click at [907, 278] on div "0" at bounding box center [891, 277] width 61 height 10
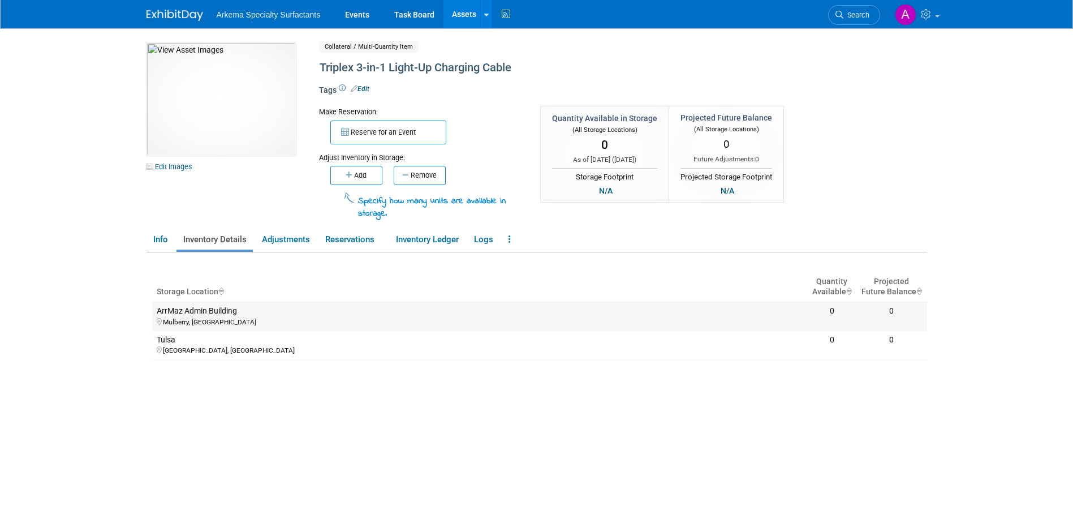
scroll to position [57, 0]
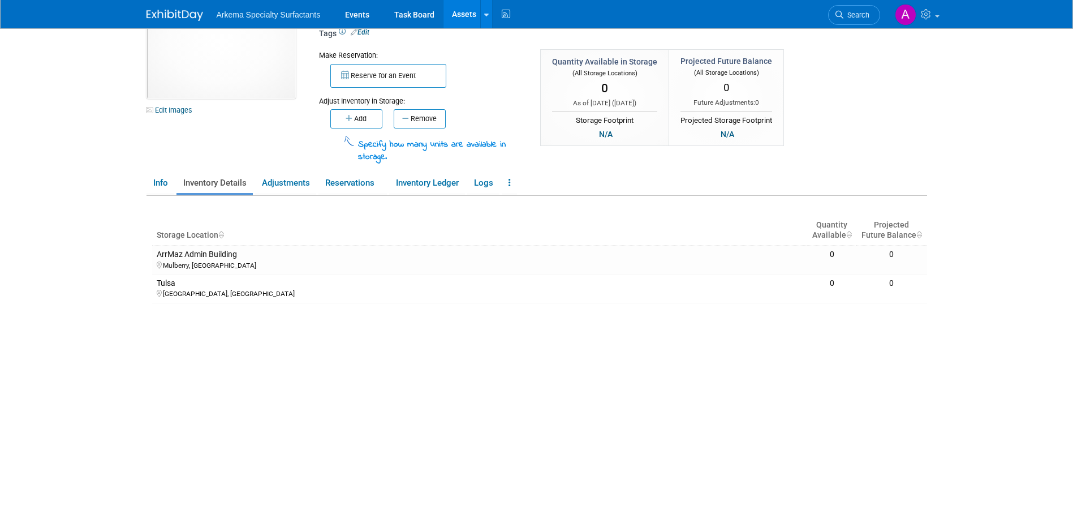
click at [849, 234] on icon "Quantity Available : activate to sort column ascending" at bounding box center [850, 235] width 6 height 8
click at [849, 232] on icon "Quantity Available : activate to sort column descending" at bounding box center [850, 235] width 6 height 8
click at [406, 270] on td "ArrMaz Admin Building Mulberry, FL" at bounding box center [480, 259] width 656 height 29
click at [329, 260] on div "Mulberry, [GEOGRAPHIC_DATA]" at bounding box center [480, 265] width 647 height 10
click at [220, 260] on div "Mulberry, [GEOGRAPHIC_DATA]" at bounding box center [480, 265] width 647 height 10
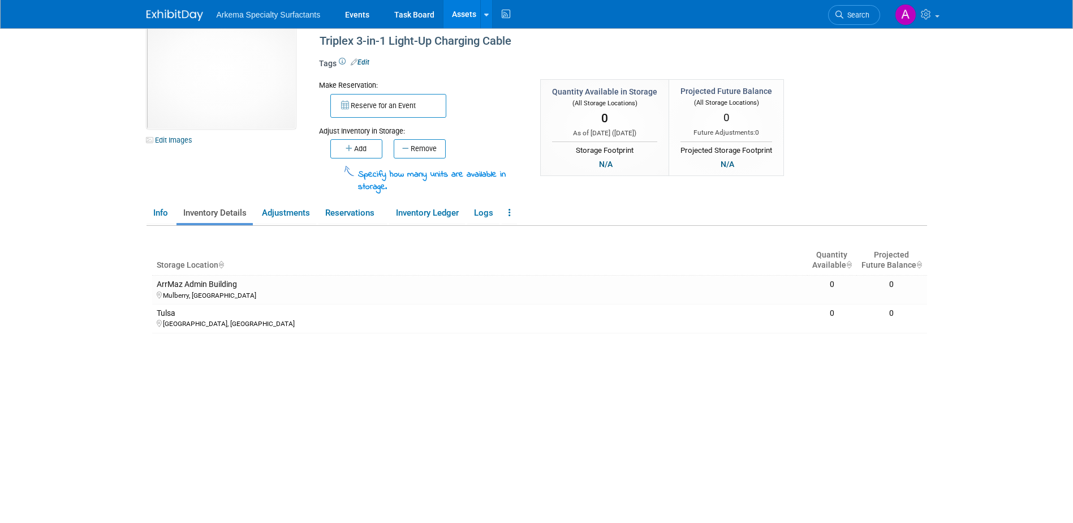
scroll to position [0, 0]
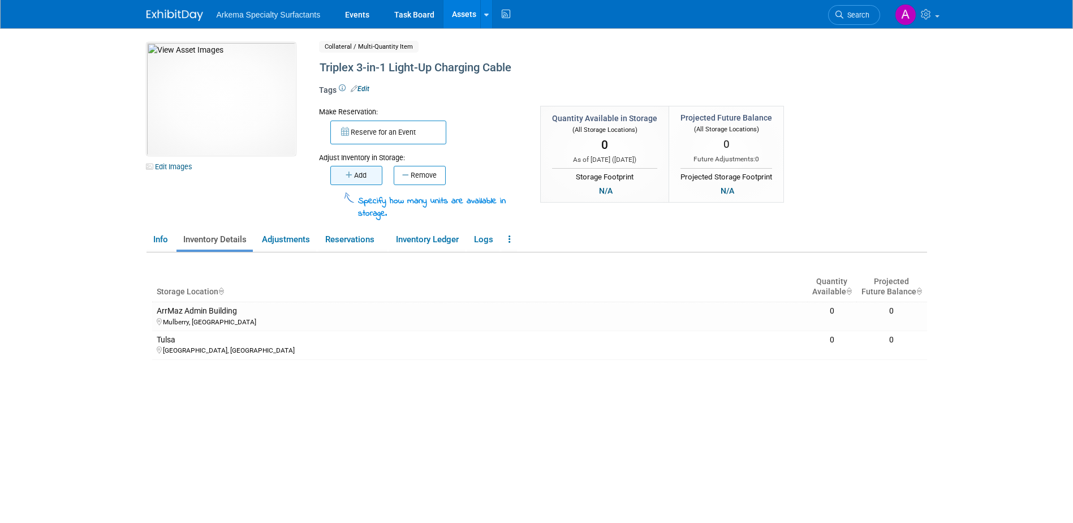
click at [362, 175] on button "Add" at bounding box center [356, 175] width 52 height 19
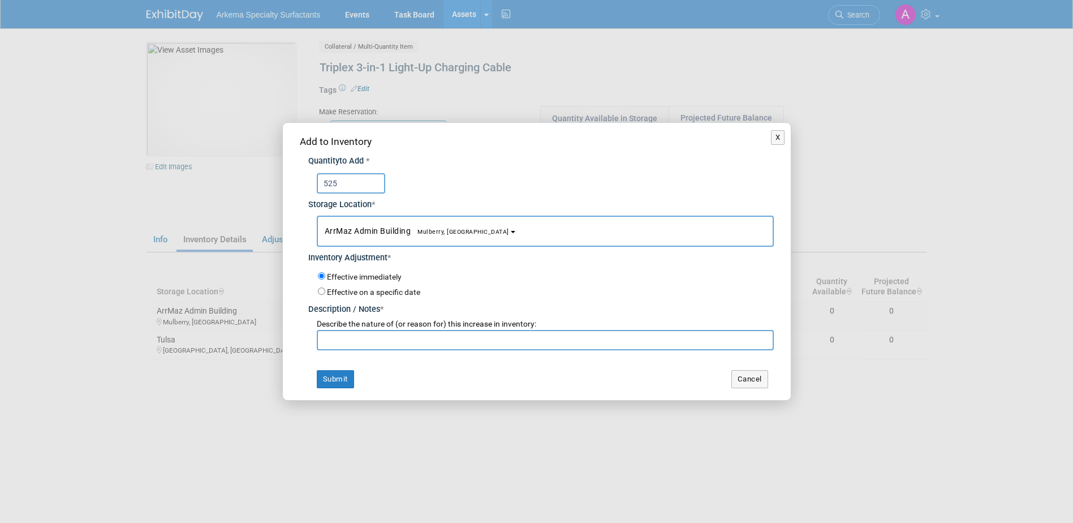
type input "525"
click at [461, 233] on button "ArrMaz Admin Building Mulberry, FL" at bounding box center [545, 231] width 457 height 31
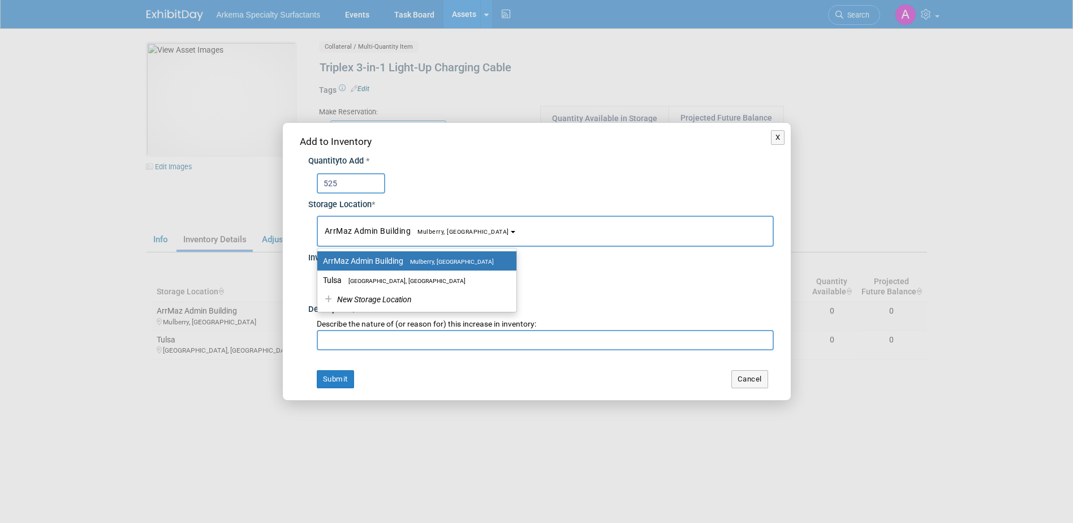
click at [461, 233] on button "ArrMaz Admin Building Mulberry, FL" at bounding box center [545, 231] width 457 height 31
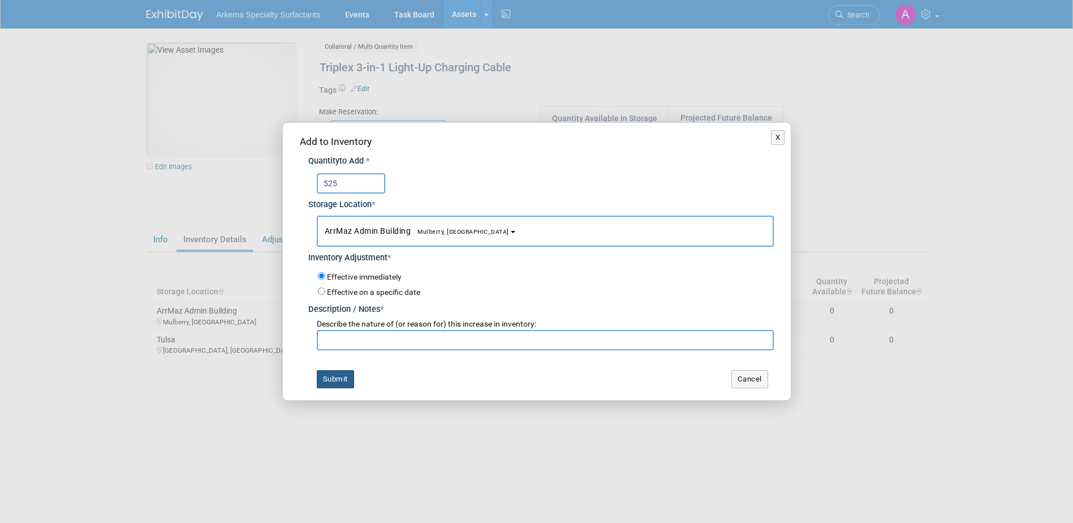
click at [334, 383] on button "Submit" at bounding box center [335, 379] width 37 height 18
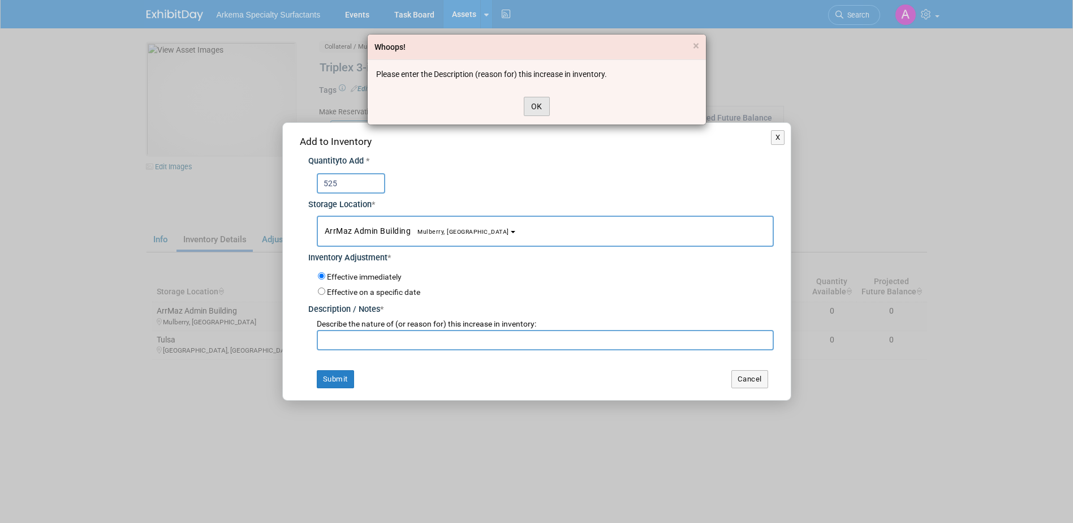
click at [536, 109] on button "OK" at bounding box center [537, 106] width 26 height 19
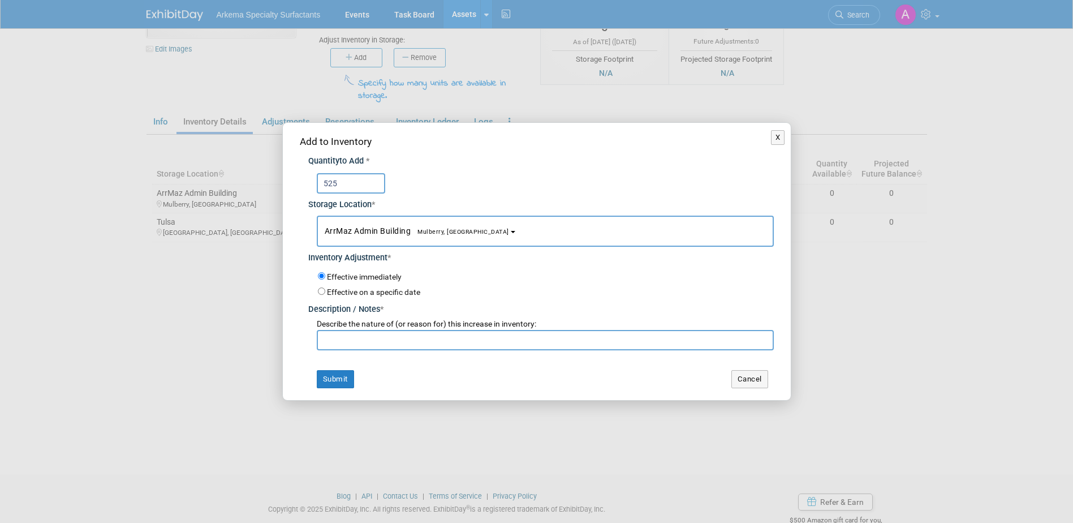
scroll to position [91, 0]
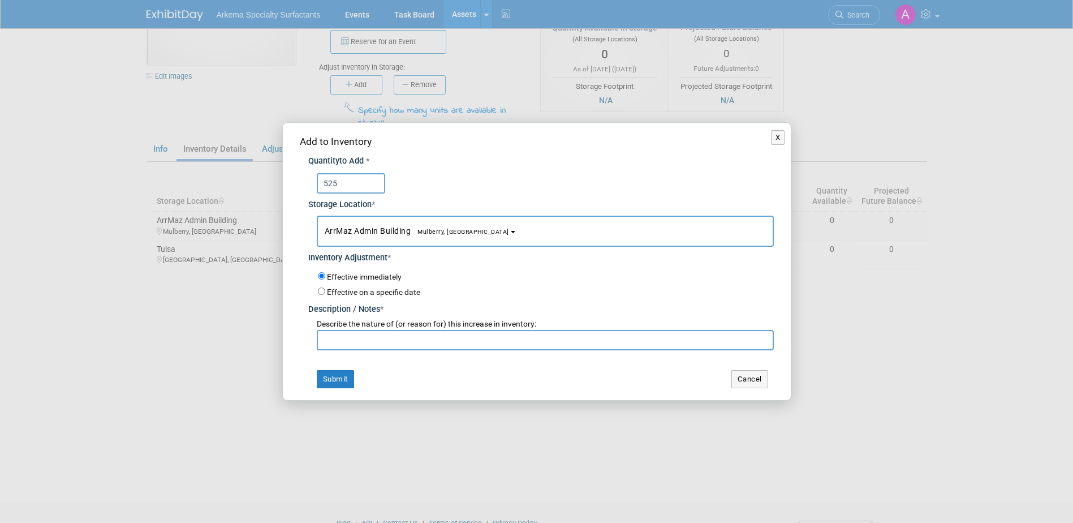
click at [470, 343] on input "text" at bounding box center [545, 340] width 457 height 20
type input "Reorder"
click at [334, 381] on button "Submit" at bounding box center [335, 379] width 37 height 18
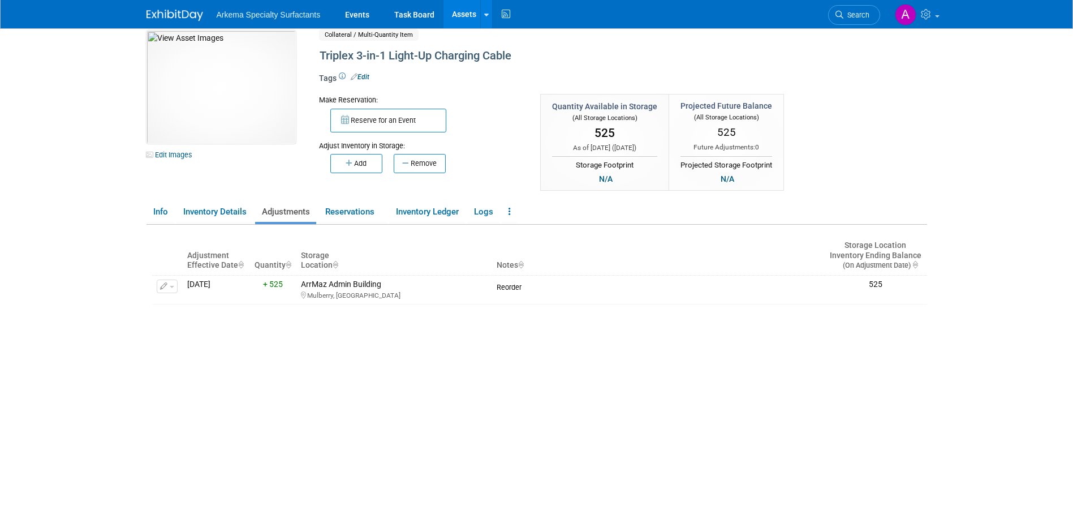
scroll to position [0, 0]
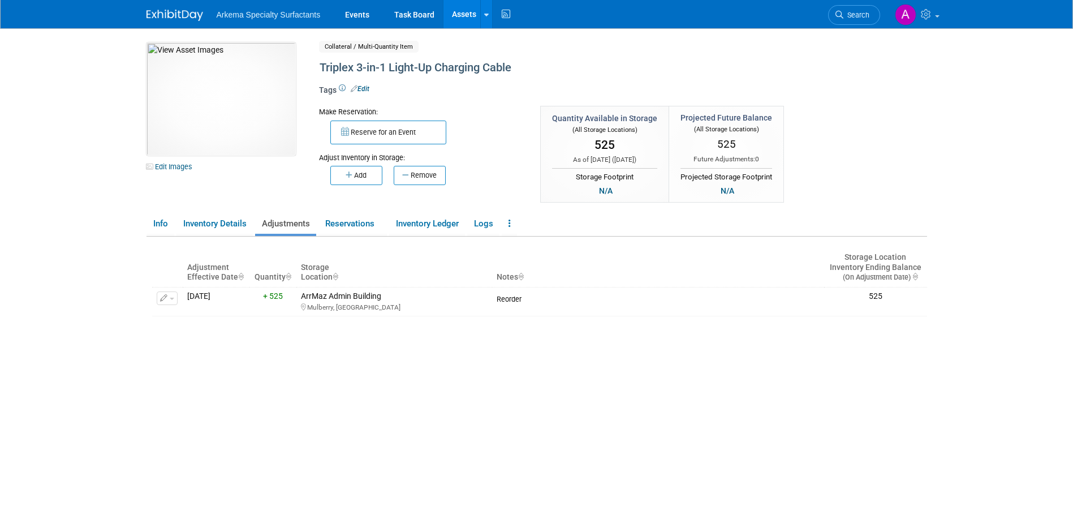
click at [466, 8] on link "Assets" at bounding box center [464, 14] width 41 height 28
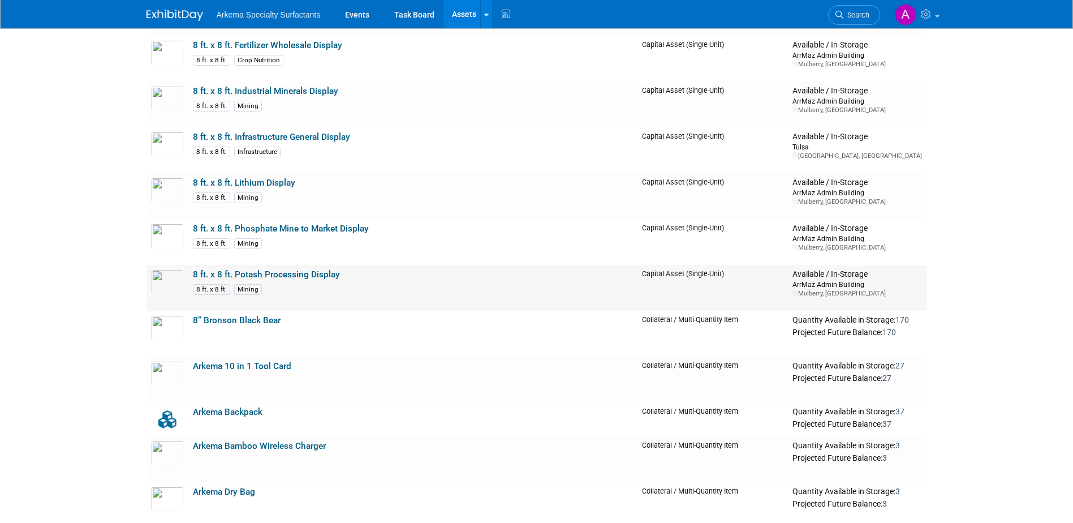
scroll to position [453, 0]
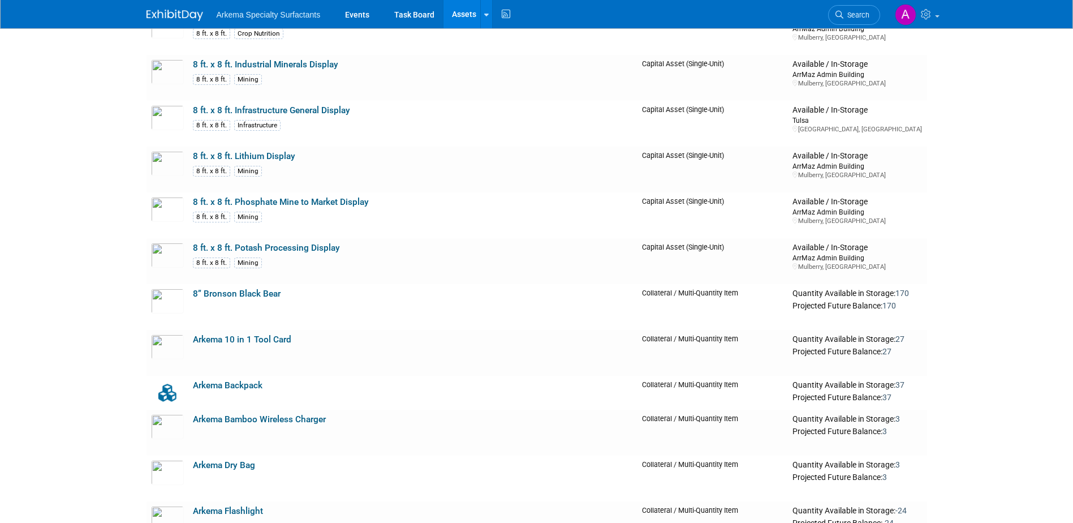
click at [269, 294] on link "8” Bronson Black Bear" at bounding box center [237, 294] width 88 height 10
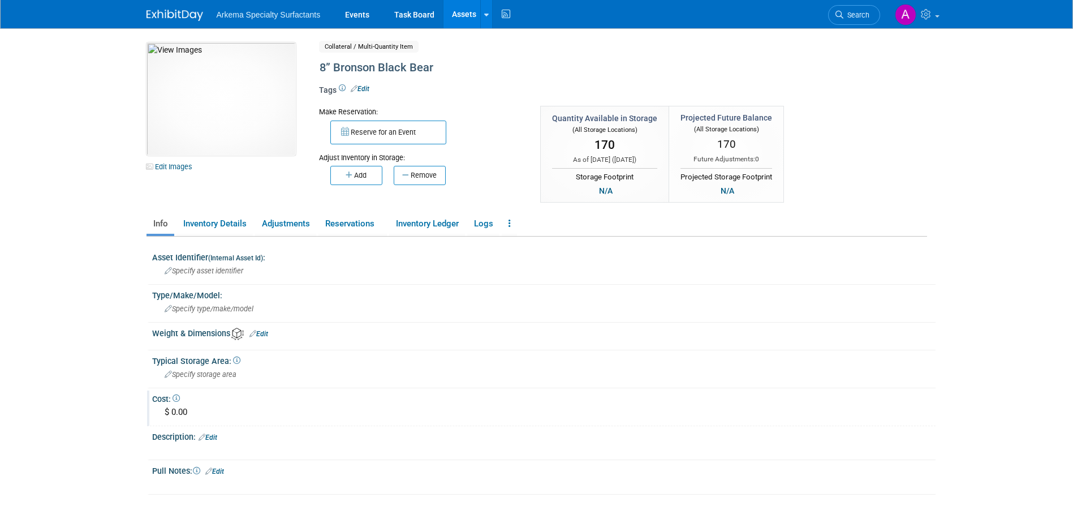
click at [192, 403] on div "$ 0.00" at bounding box center [544, 412] width 767 height 18
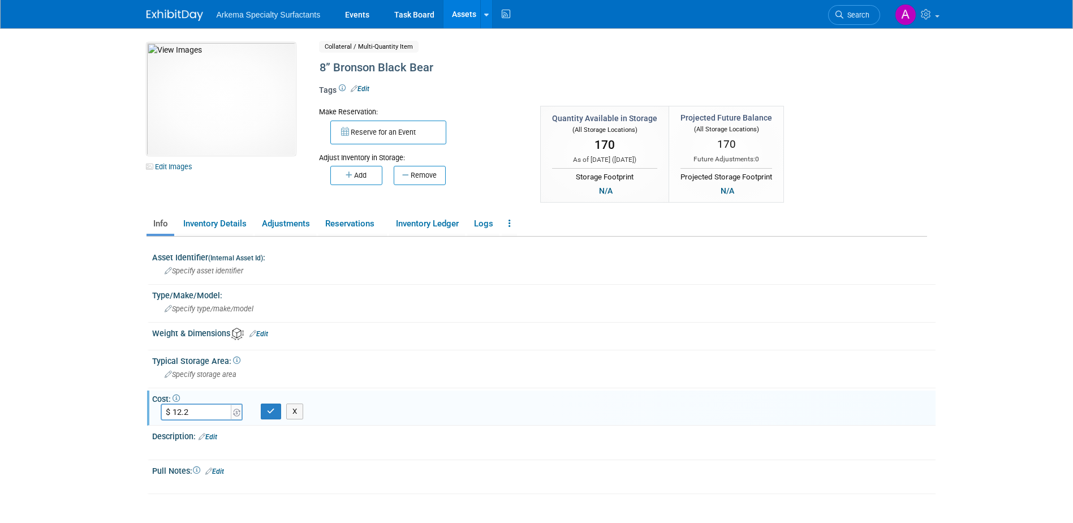
type input "$ 12.22"
click at [273, 410] on icon "button" at bounding box center [271, 410] width 8 height 7
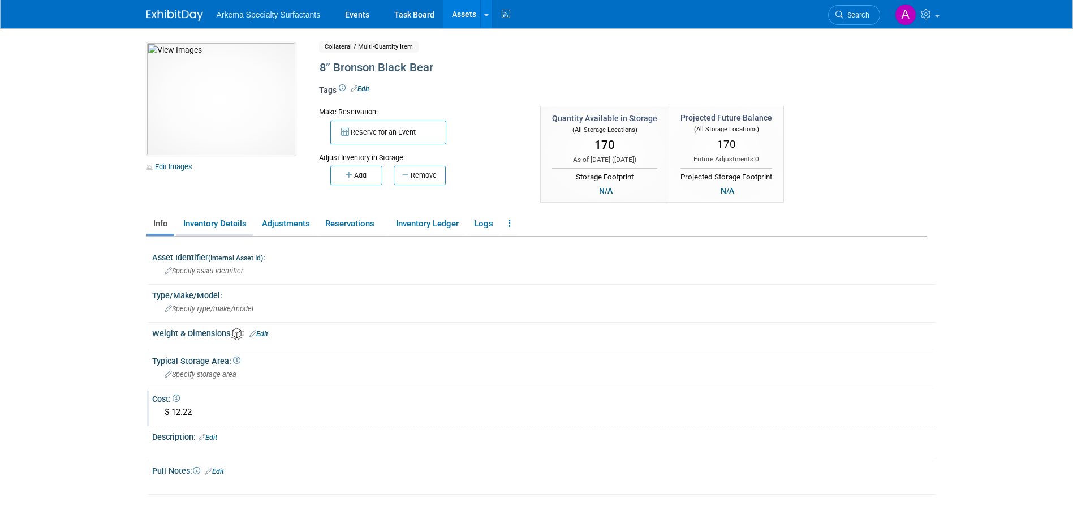
click at [226, 221] on link "Inventory Details" at bounding box center [215, 224] width 76 height 20
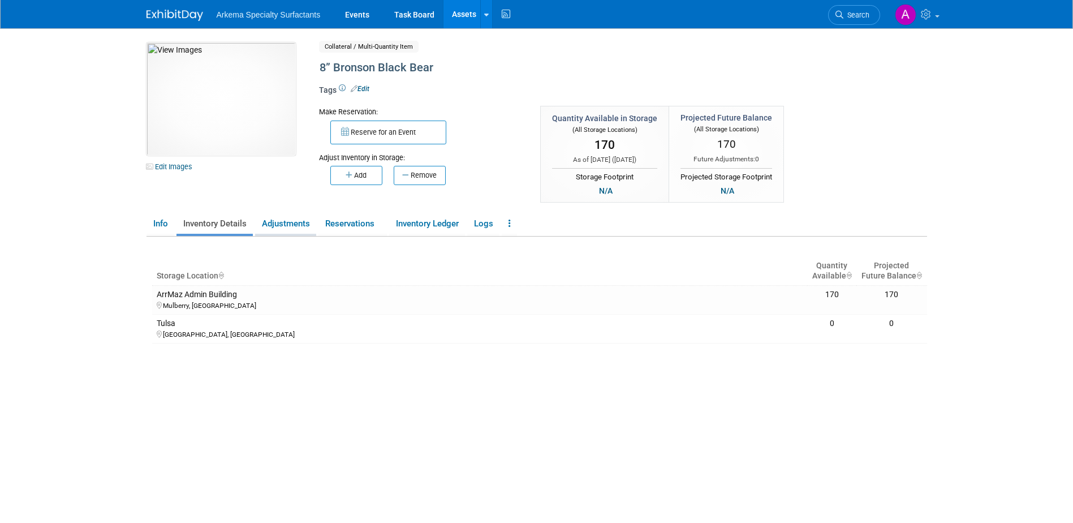
click at [302, 226] on link "Adjustments" at bounding box center [285, 224] width 61 height 20
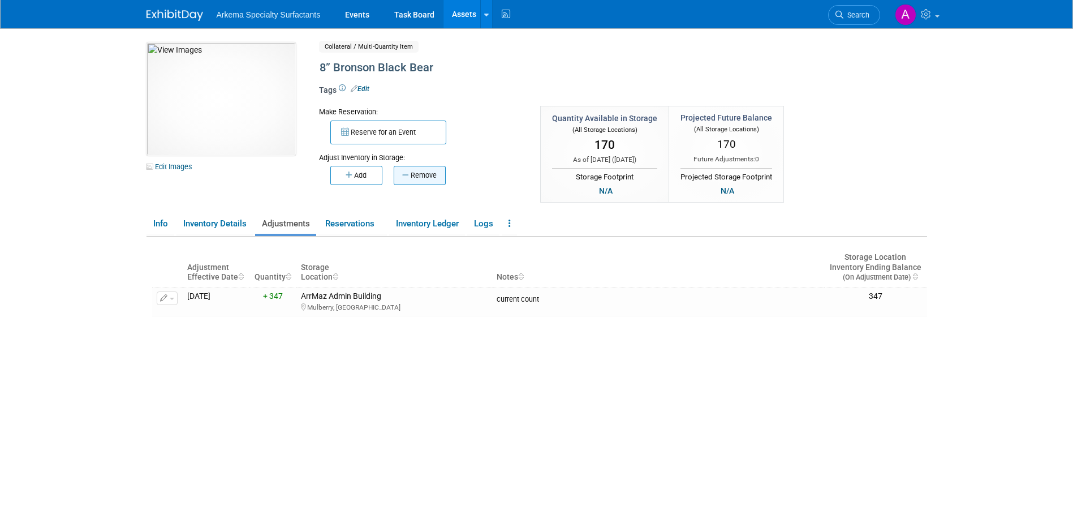
click at [422, 178] on button "Remove" at bounding box center [420, 175] width 52 height 19
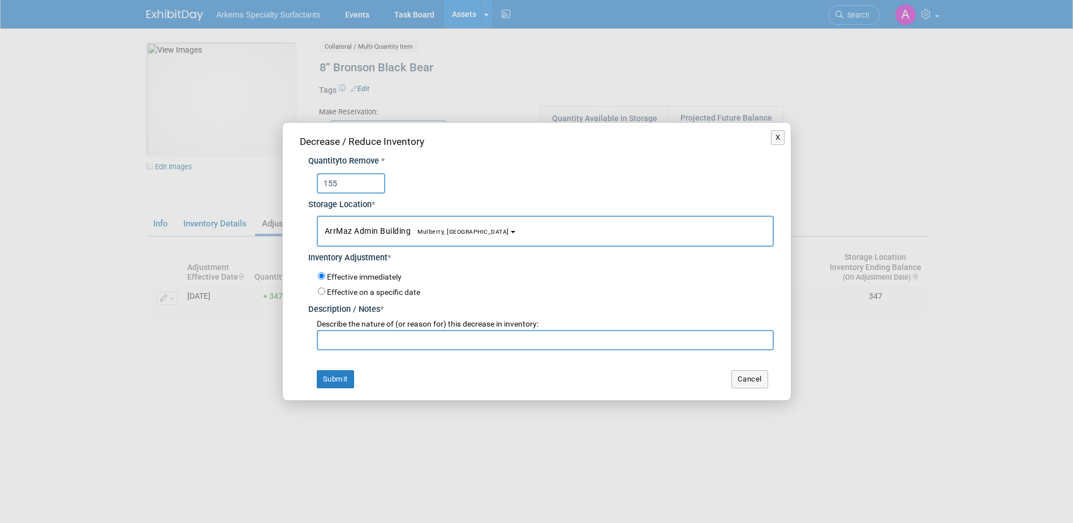
type input "155"
click at [428, 337] on input "text" at bounding box center [545, 340] width 457 height 20
type input "Recount of items on hand"
click at [336, 381] on button "Submit" at bounding box center [335, 379] width 37 height 18
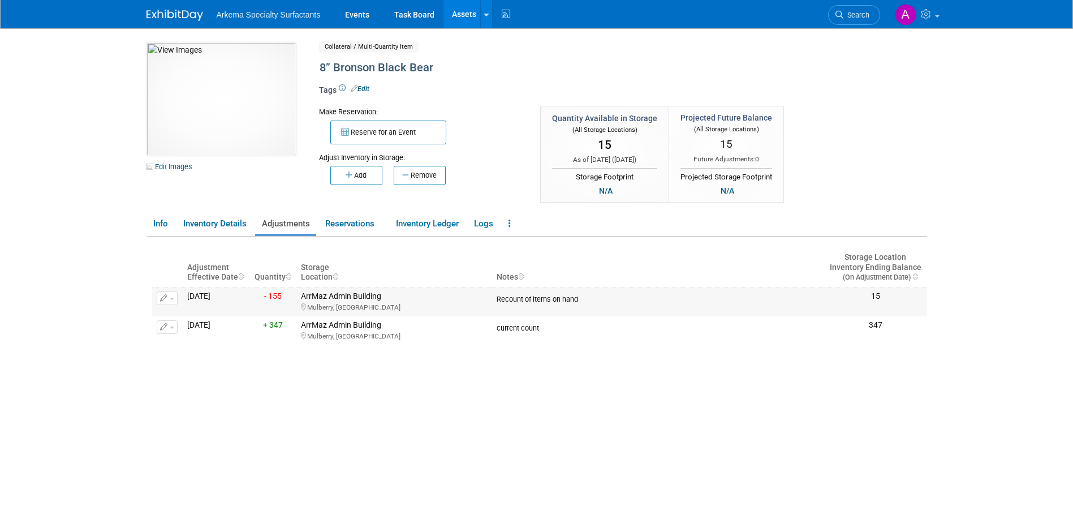
click at [169, 299] on button "button" at bounding box center [167, 298] width 21 height 14
click at [218, 316] on button "Change Adjustment" at bounding box center [210, 316] width 94 height 15
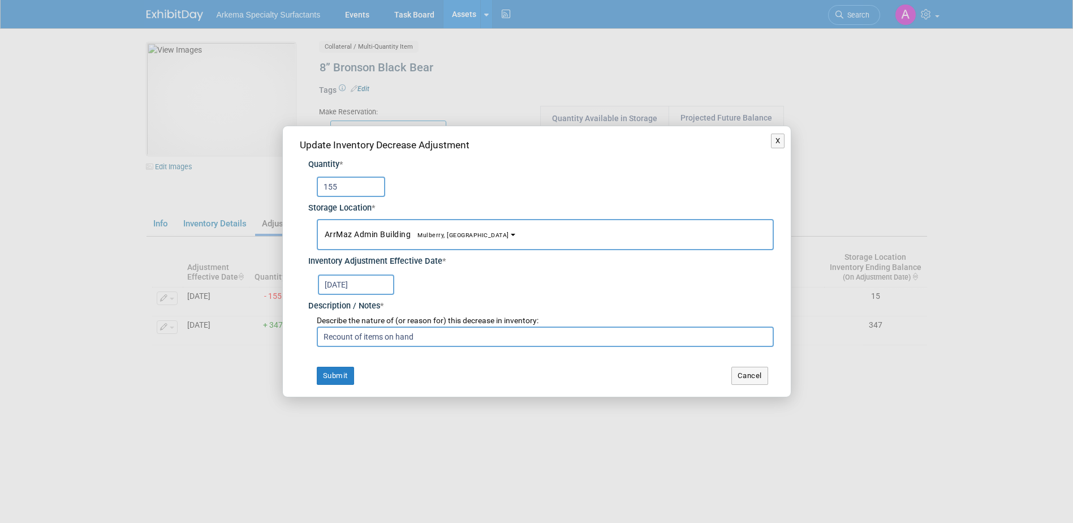
click at [359, 186] on input "155" at bounding box center [351, 187] width 68 height 20
type input "147"
click at [338, 373] on button "Submit" at bounding box center [335, 376] width 37 height 18
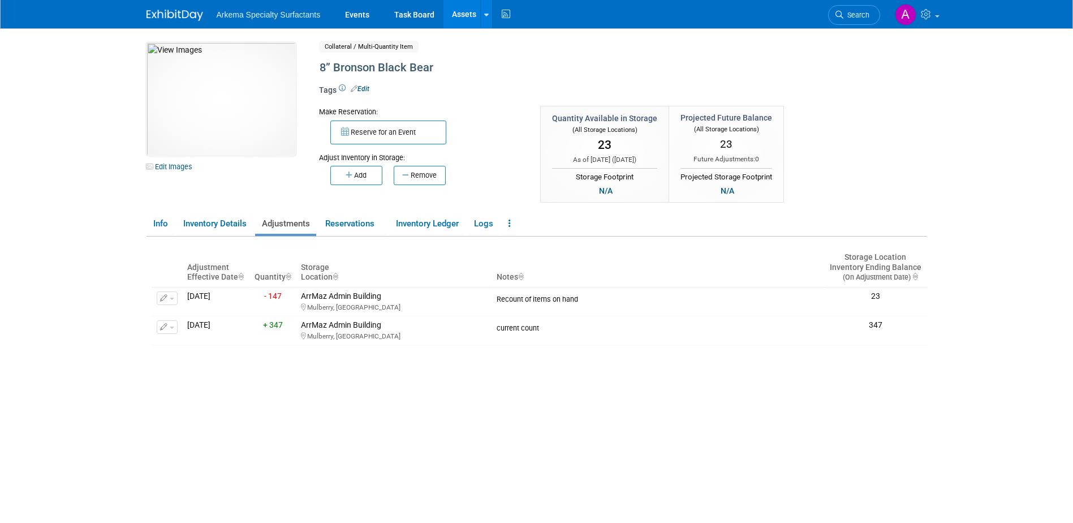
click at [467, 11] on link "Assets" at bounding box center [464, 14] width 41 height 28
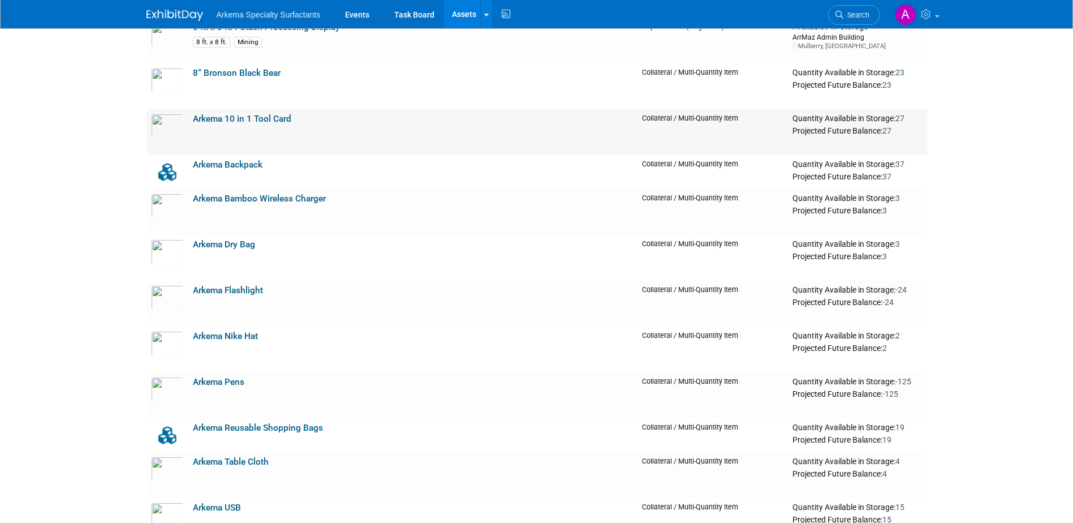
scroll to position [736, 0]
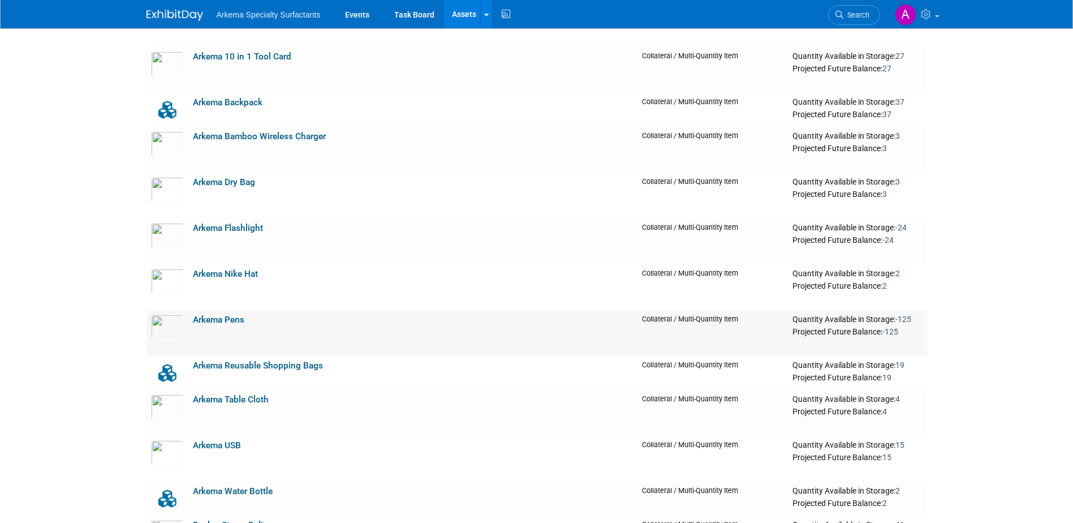
click at [192, 330] on td "Arkema Pens" at bounding box center [413, 333] width 450 height 46
click at [231, 322] on link "Arkema Pens" at bounding box center [218, 320] width 51 height 10
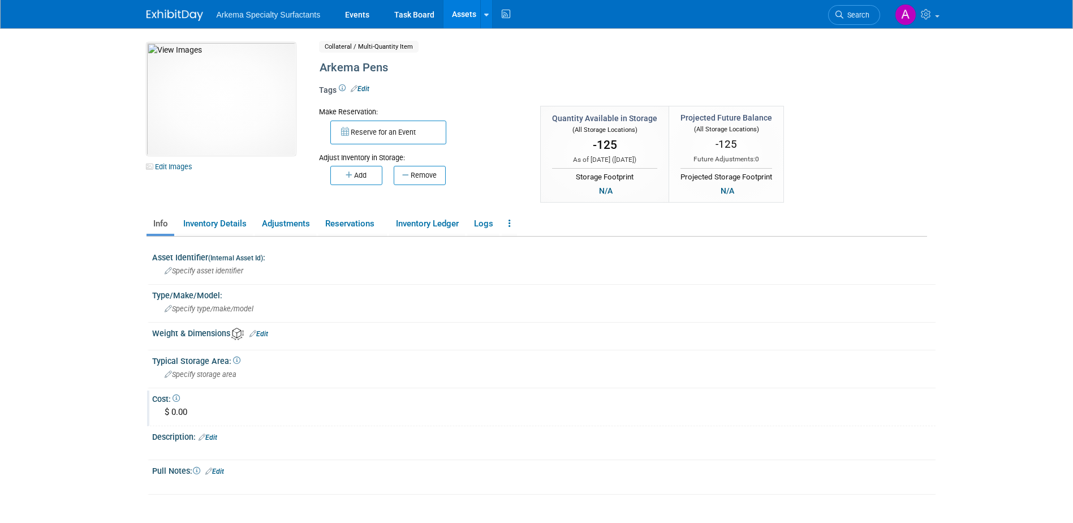
click at [185, 414] on div "$ 0.00" at bounding box center [544, 412] width 767 height 18
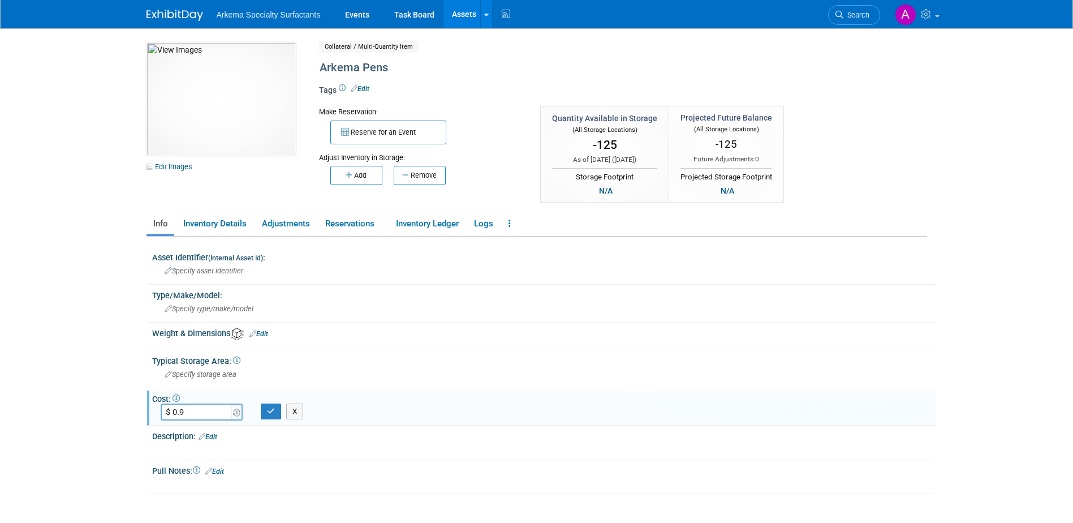
type input "$ 0.97"
click at [271, 411] on icon "button" at bounding box center [271, 410] width 8 height 7
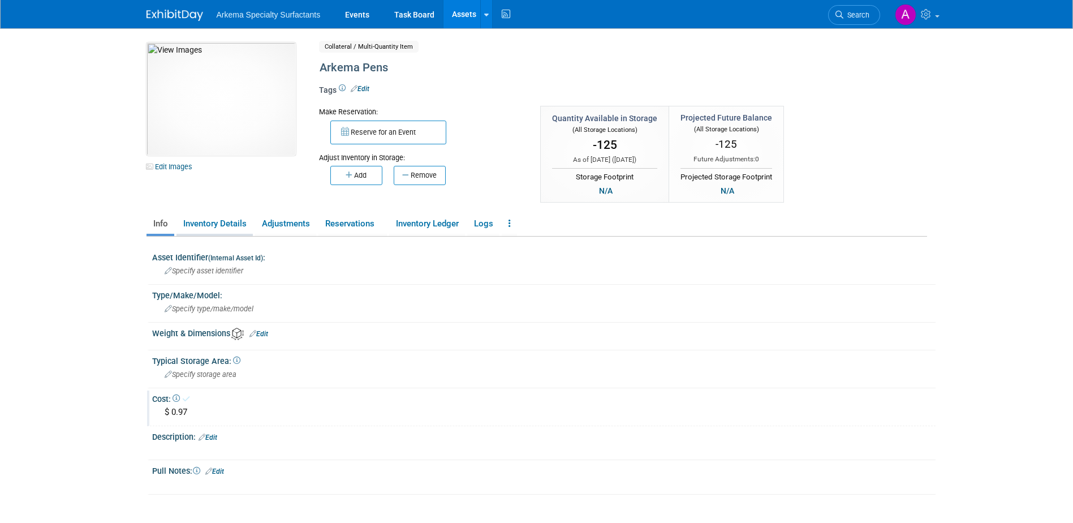
click at [217, 222] on link "Inventory Details" at bounding box center [215, 224] width 76 height 20
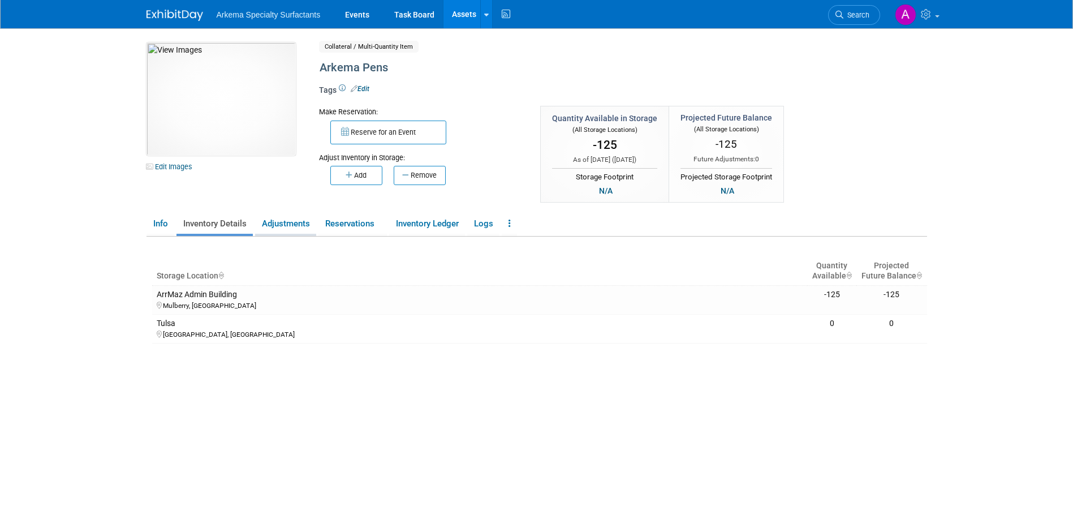
click at [300, 220] on link "Adjustments" at bounding box center [285, 224] width 61 height 20
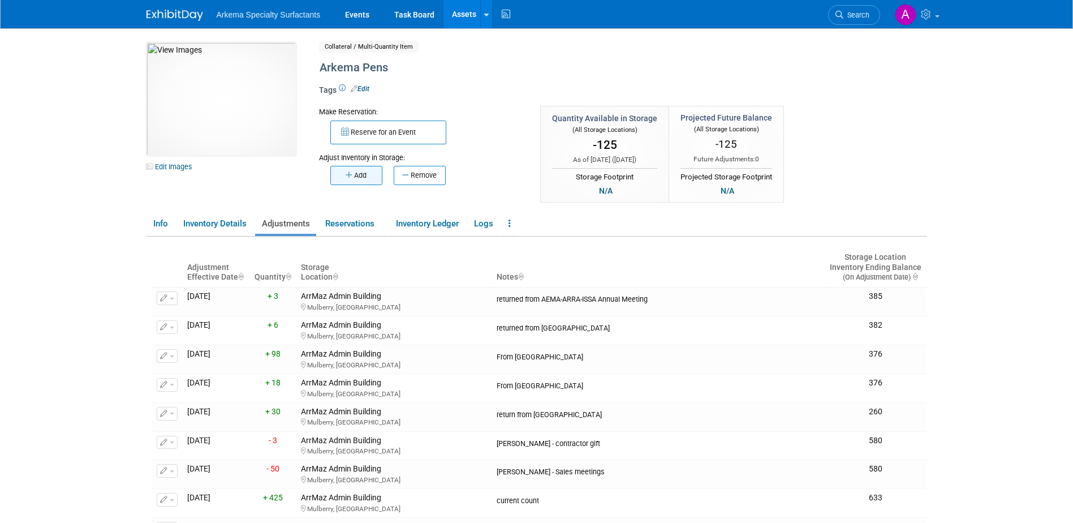
click at [367, 177] on button "Add" at bounding box center [356, 175] width 52 height 19
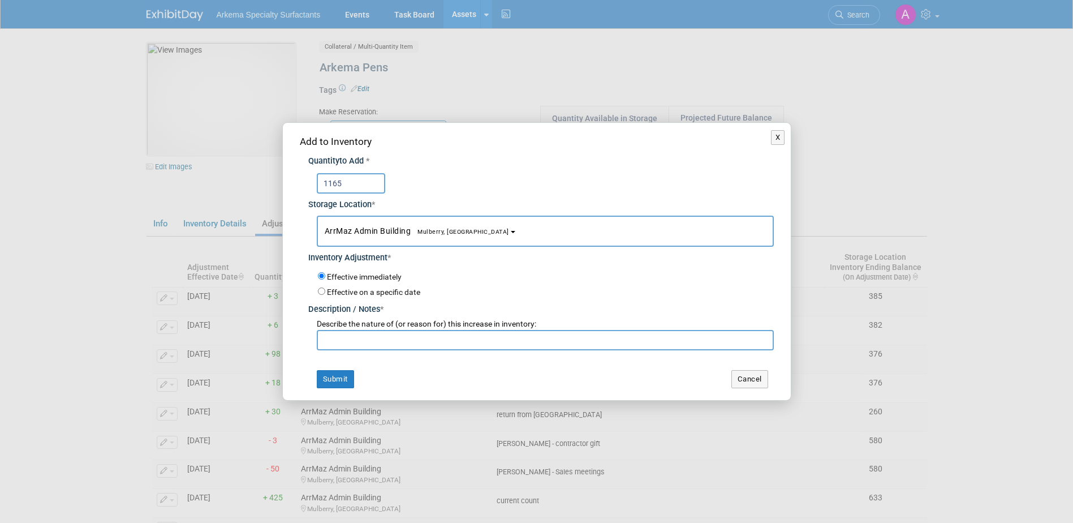
type input "1165"
click at [442, 341] on input "text" at bounding box center [545, 340] width 457 height 20
type input "/"
type input "Recount on items + reorder"
click at [337, 380] on button "Submit" at bounding box center [335, 379] width 37 height 18
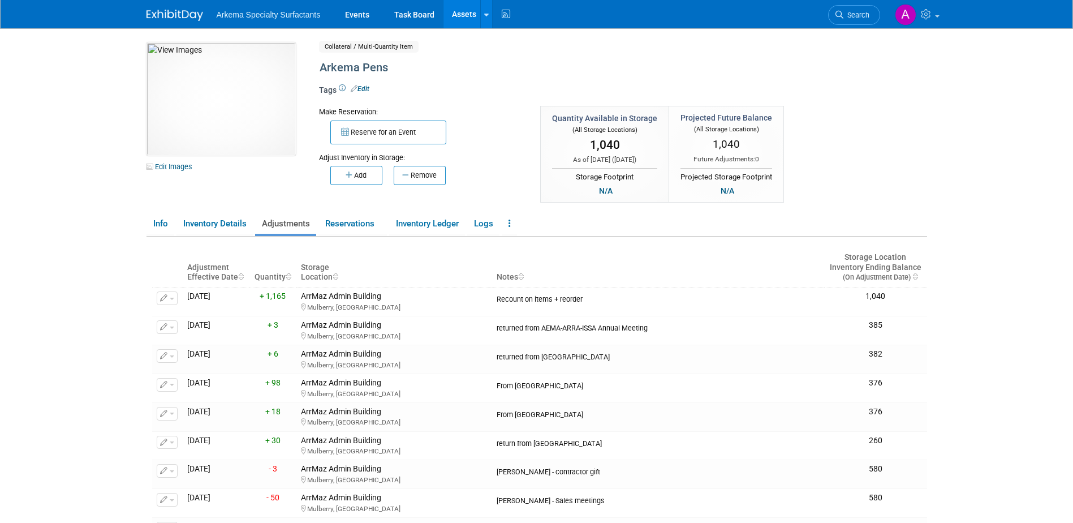
click at [469, 9] on link "Assets" at bounding box center [464, 14] width 41 height 28
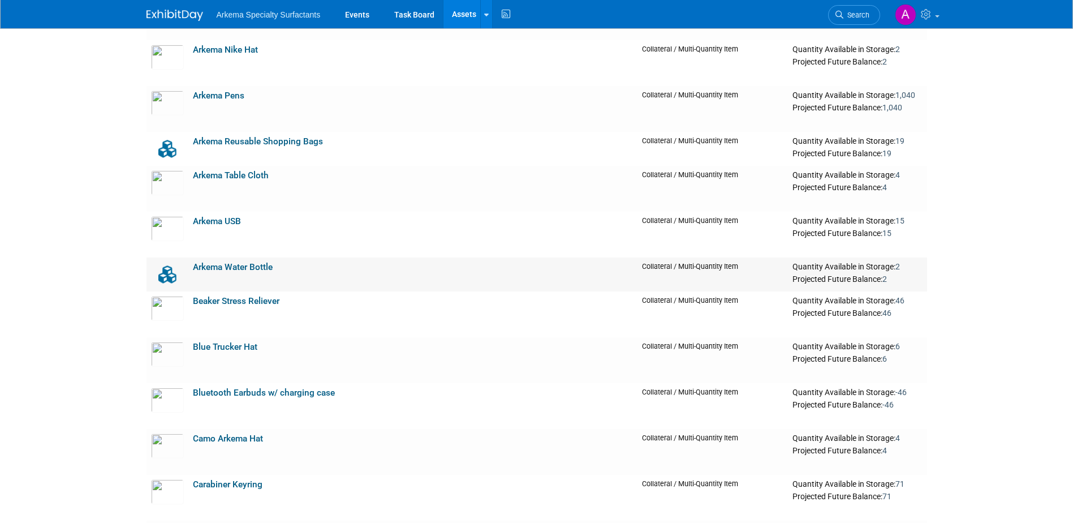
scroll to position [962, 0]
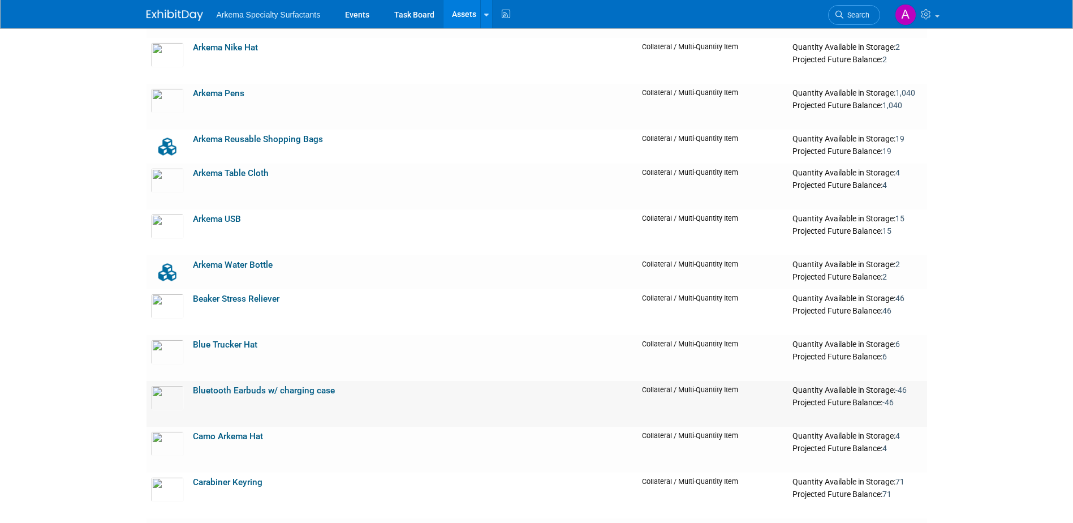
click at [287, 391] on link "Bluetooth Earbuds w/ charging case" at bounding box center [264, 390] width 142 height 10
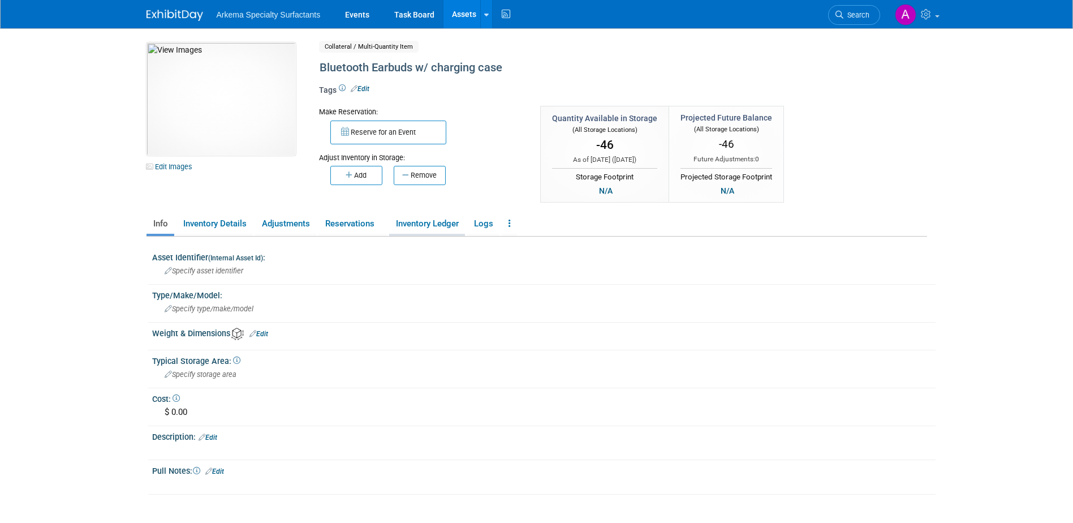
click at [433, 220] on link "Inventory Ledger" at bounding box center [427, 224] width 76 height 20
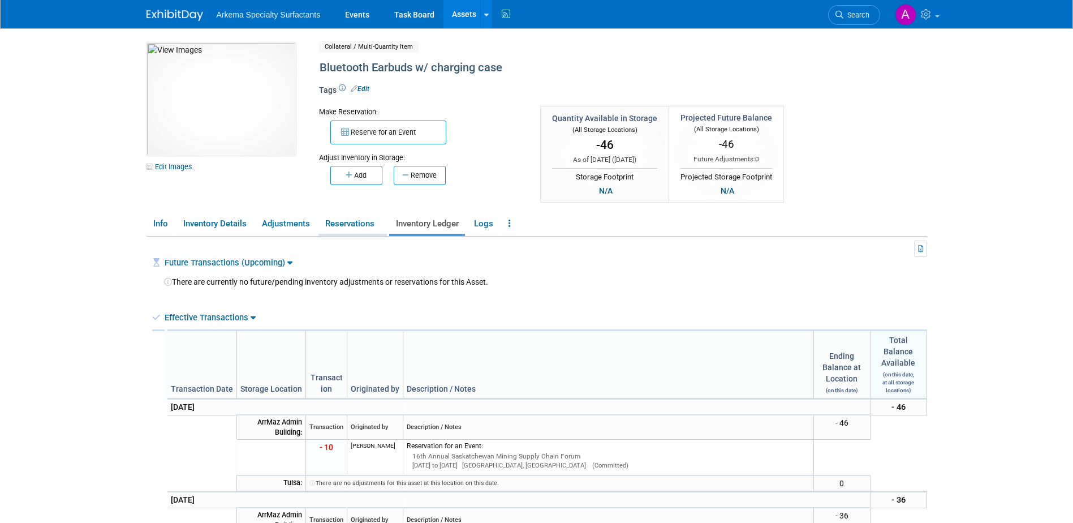
click at [338, 221] on link "Reservations" at bounding box center [353, 224] width 68 height 20
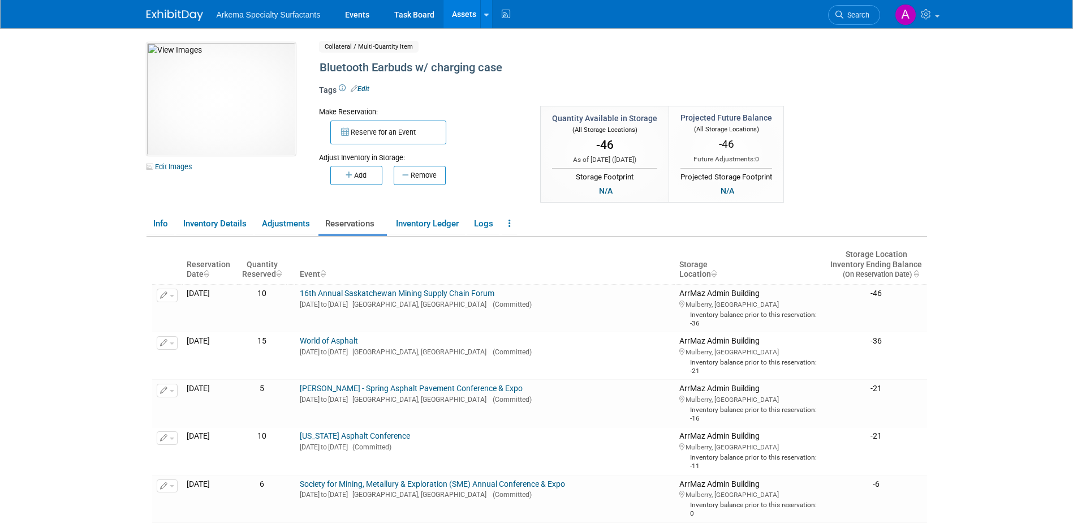
click at [461, 12] on link "Assets" at bounding box center [464, 14] width 41 height 28
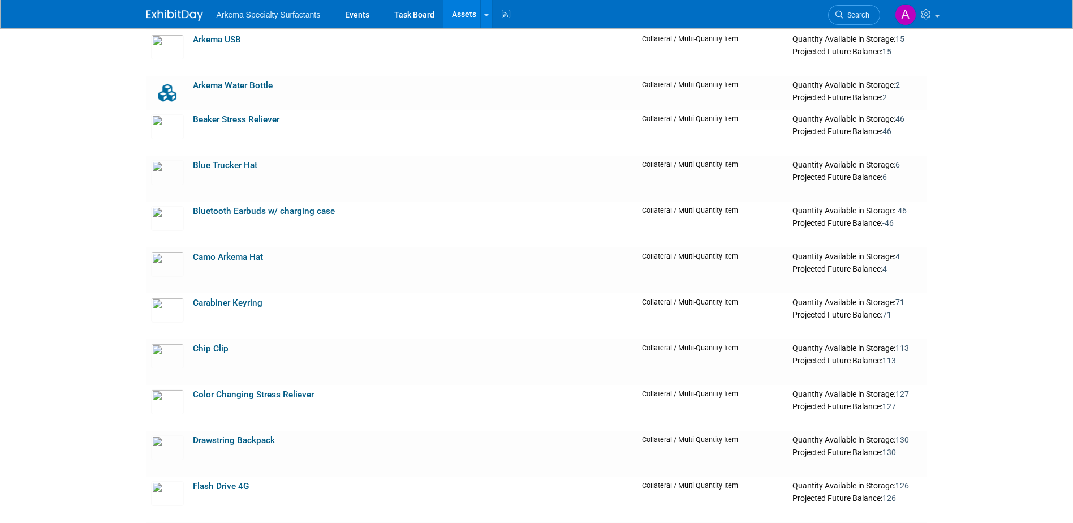
scroll to position [1107, 0]
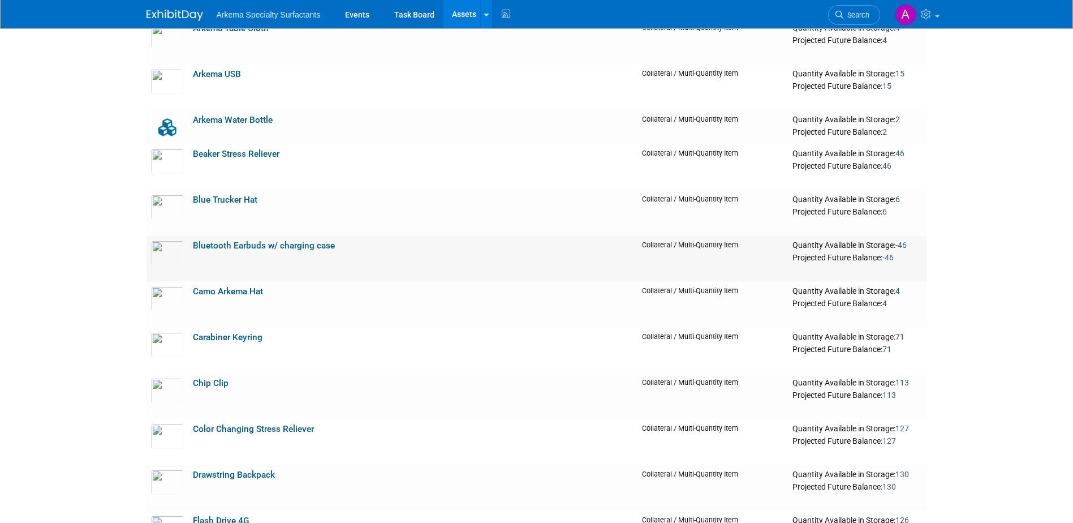
click at [290, 246] on link "Bluetooth Earbuds w/ charging case" at bounding box center [264, 245] width 142 height 10
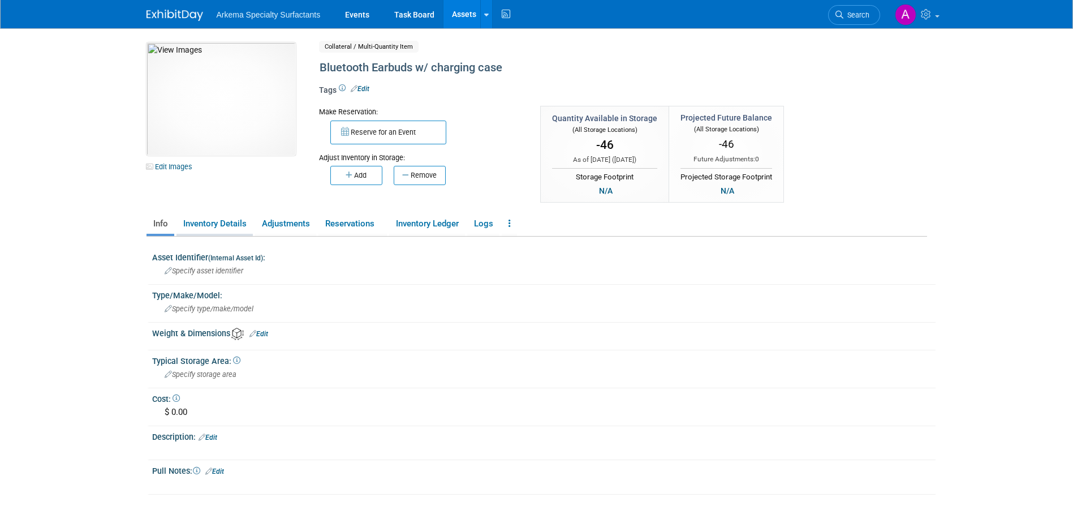
click at [221, 223] on link "Inventory Details" at bounding box center [215, 224] width 76 height 20
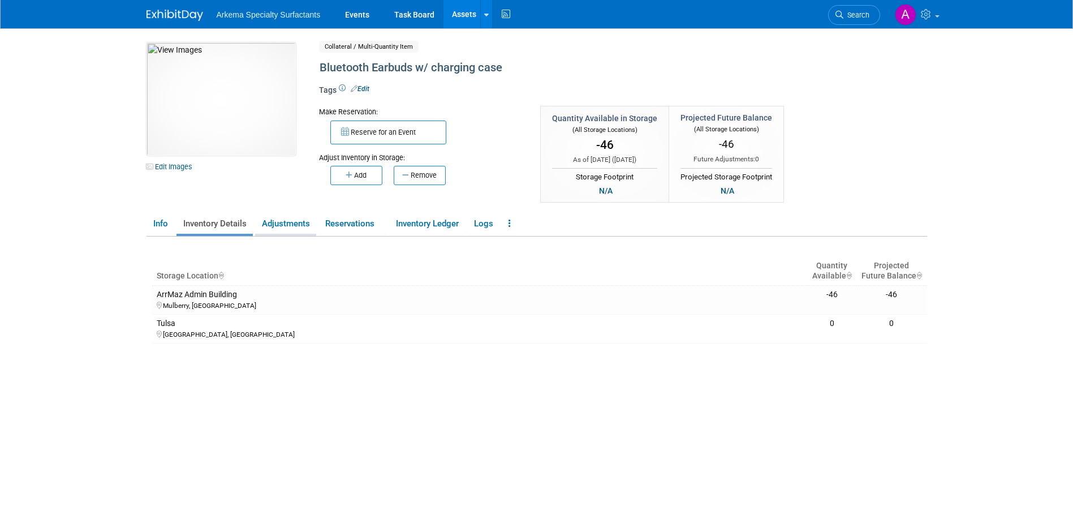
click at [295, 223] on link "Adjustments" at bounding box center [285, 224] width 61 height 20
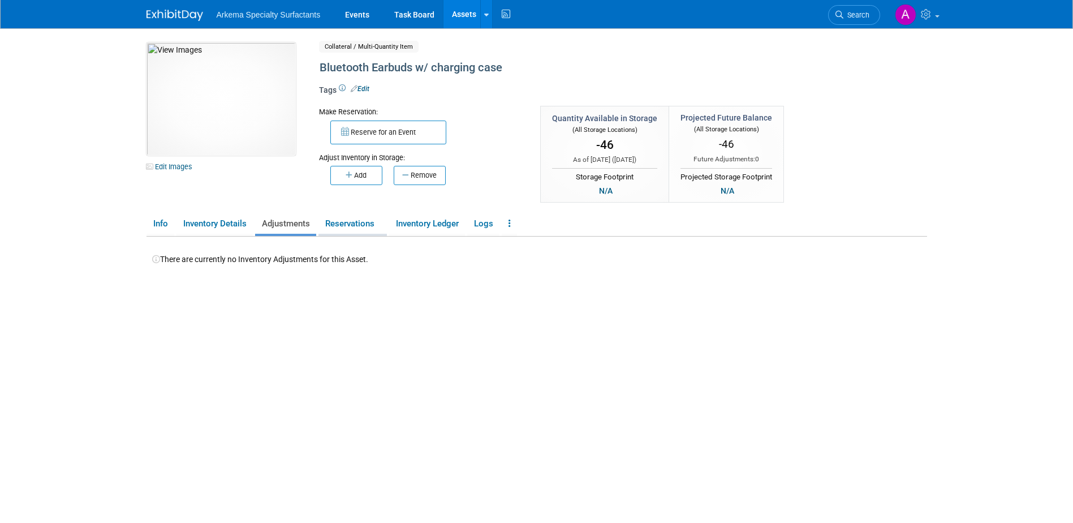
click at [359, 219] on link "Reservations" at bounding box center [353, 224] width 68 height 20
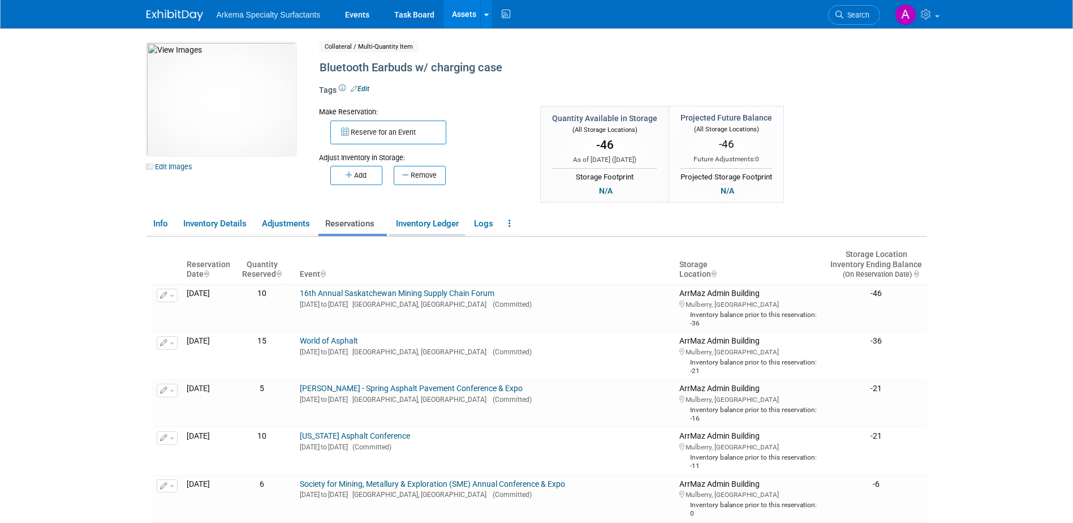
click at [423, 222] on link "Inventory Ledger" at bounding box center [427, 224] width 76 height 20
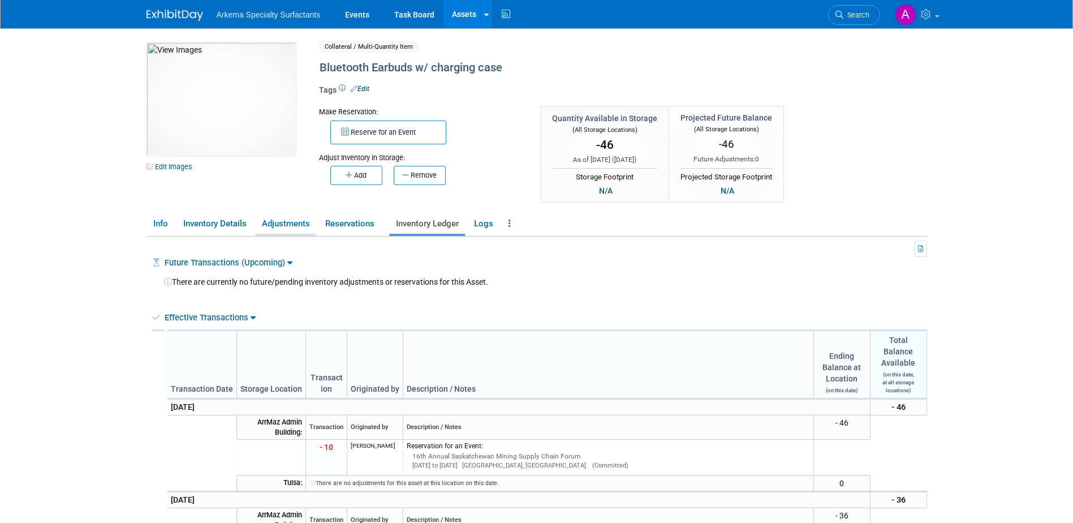
click at [294, 221] on link "Adjustments" at bounding box center [285, 224] width 61 height 20
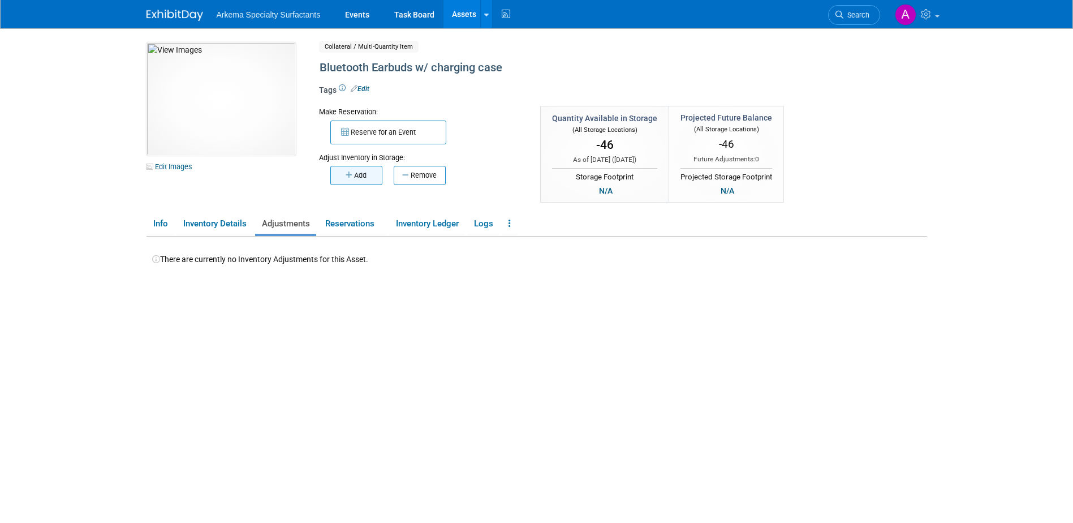
click at [356, 175] on button "Add" at bounding box center [356, 175] width 52 height 19
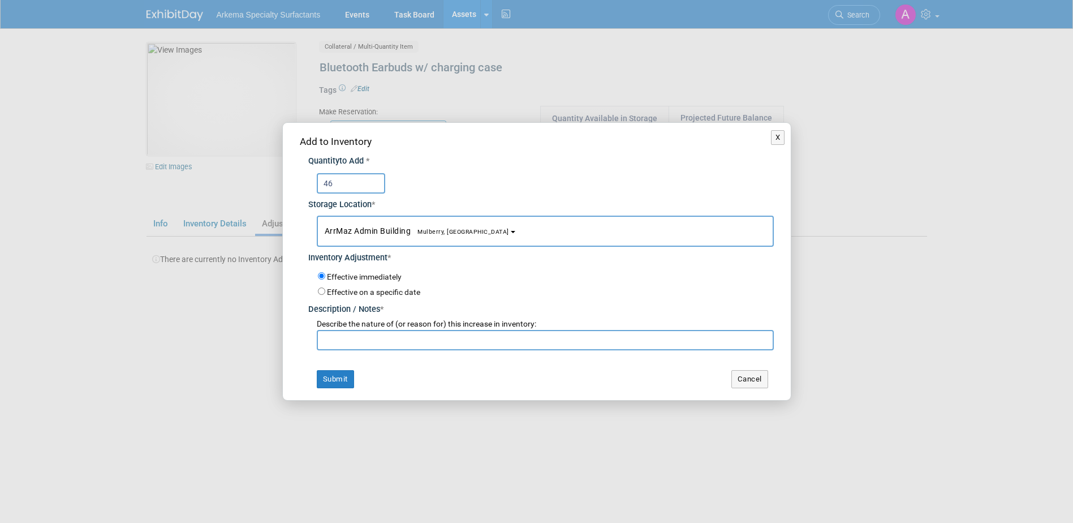
type input "46"
click at [440, 340] on input "text" at bounding box center [545, 340] width 457 height 20
type input "Return from event"
click at [327, 377] on button "Submit" at bounding box center [335, 379] width 37 height 18
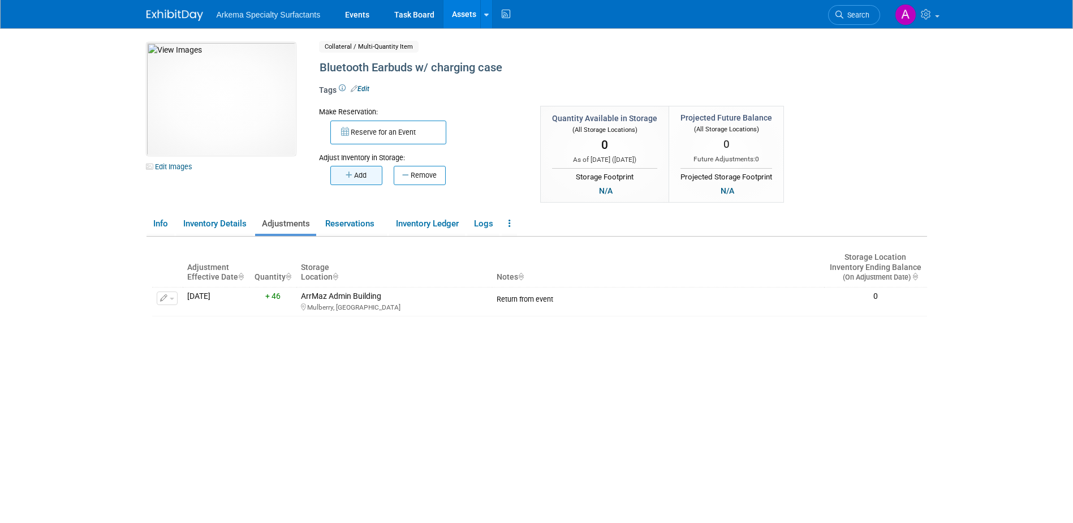
click at [364, 172] on button "Add" at bounding box center [356, 175] width 52 height 19
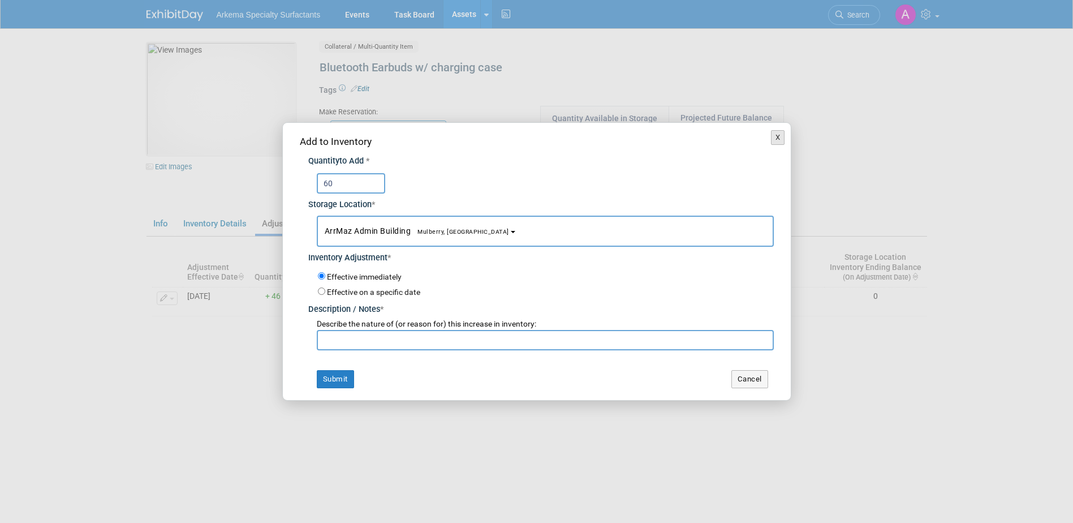
type input "60"
click at [777, 138] on button "X" at bounding box center [778, 137] width 14 height 15
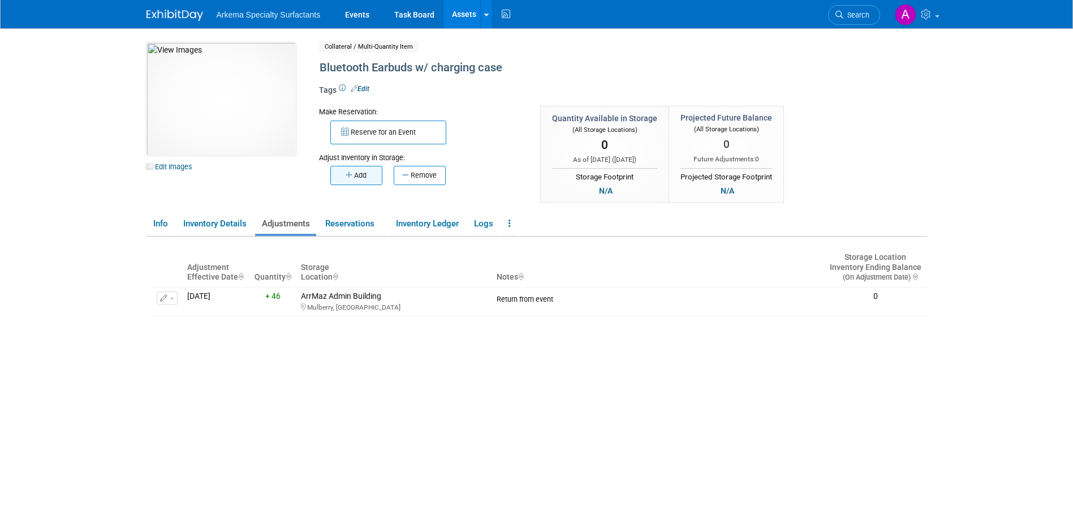
click at [368, 174] on button "Add" at bounding box center [356, 175] width 52 height 19
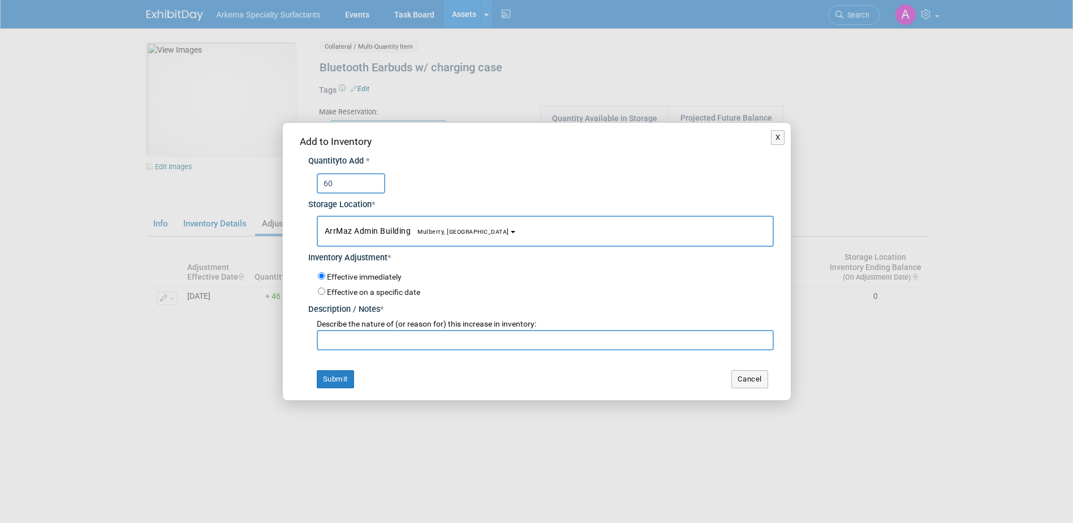
type input "60"
click at [390, 347] on input "text" at bounding box center [545, 340] width 457 height 20
type input "Recount - current on hand"
click at [331, 382] on button "Submit" at bounding box center [335, 379] width 37 height 18
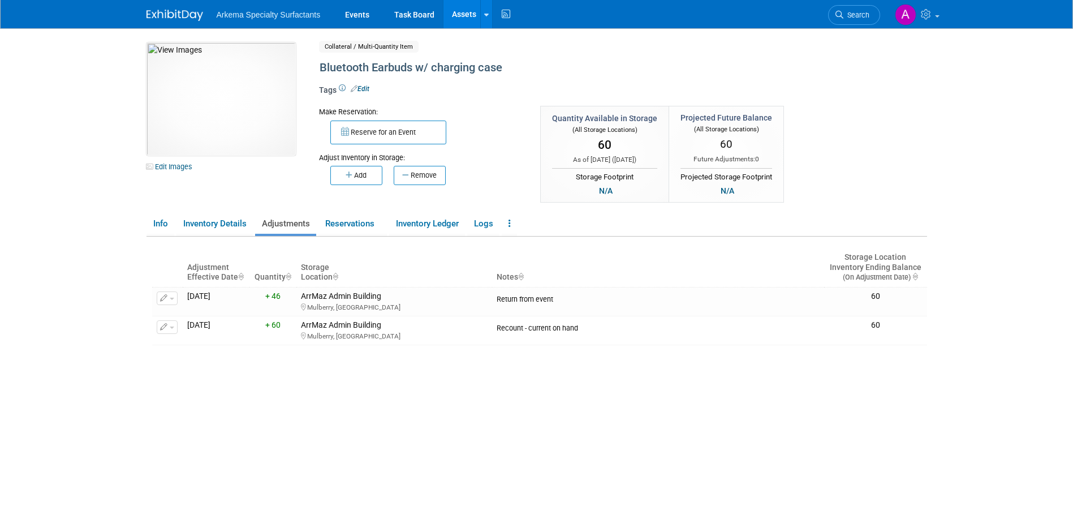
click at [462, 11] on link "Assets" at bounding box center [464, 14] width 41 height 28
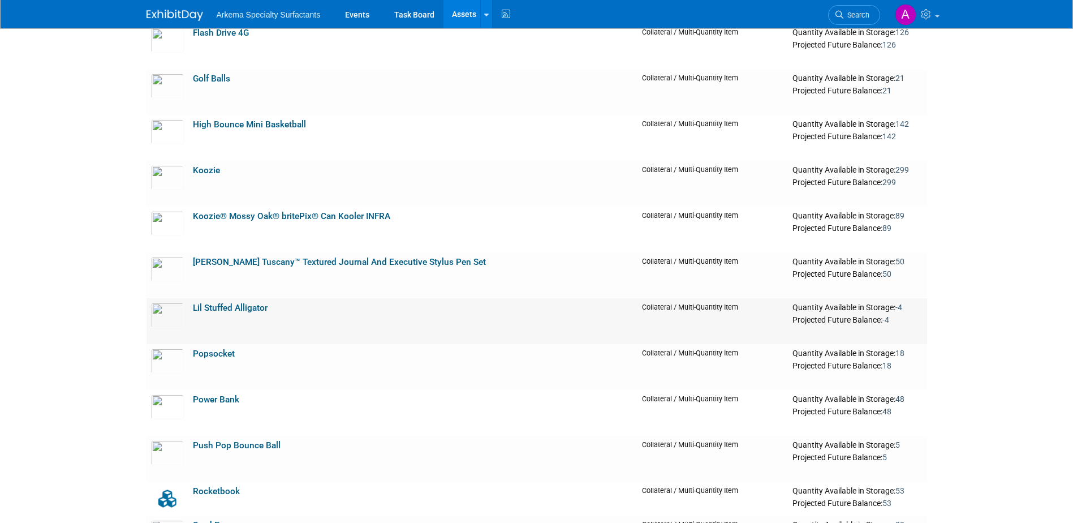
scroll to position [1560, 0]
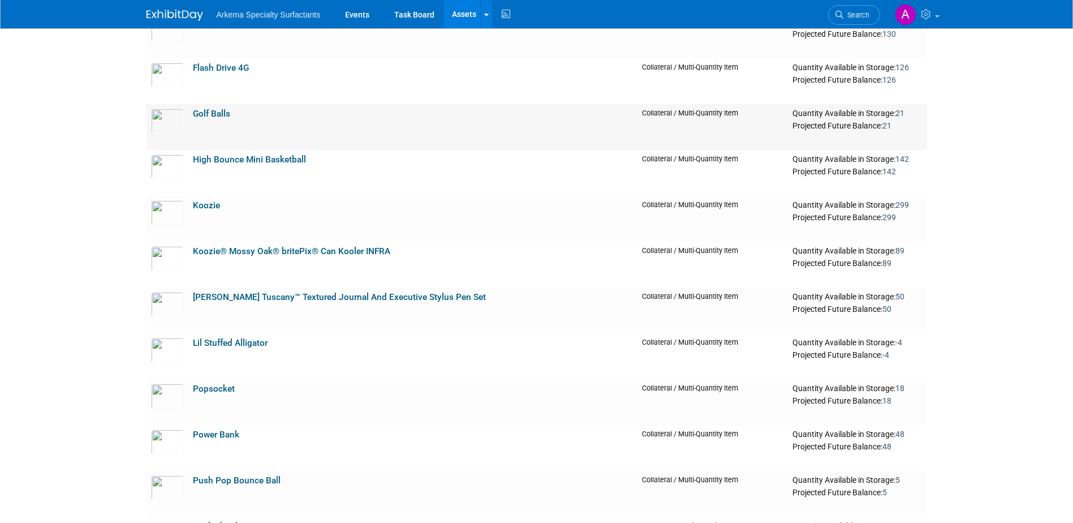
click at [216, 117] on link "Golf Balls" at bounding box center [211, 114] width 37 height 10
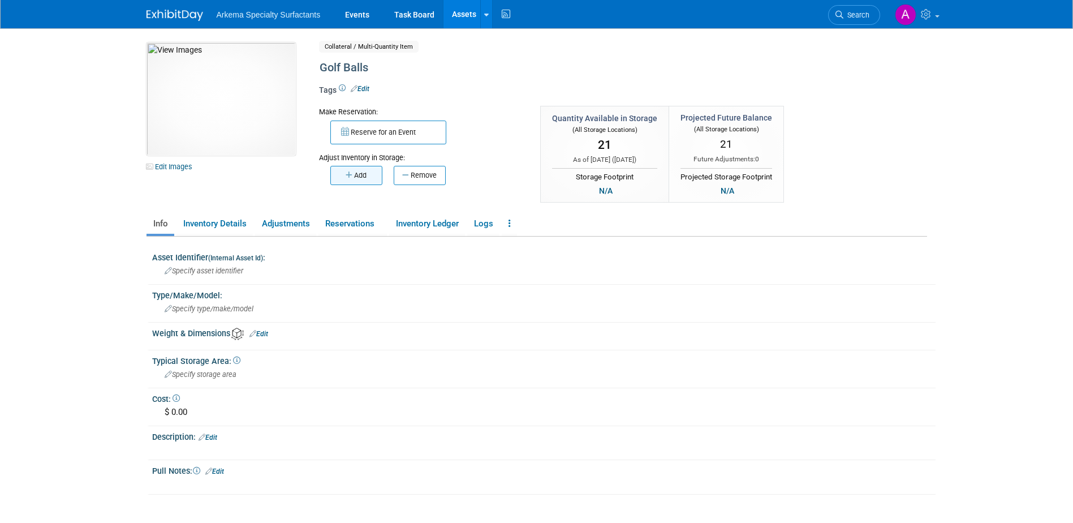
click at [363, 173] on button "Add" at bounding box center [356, 175] width 52 height 19
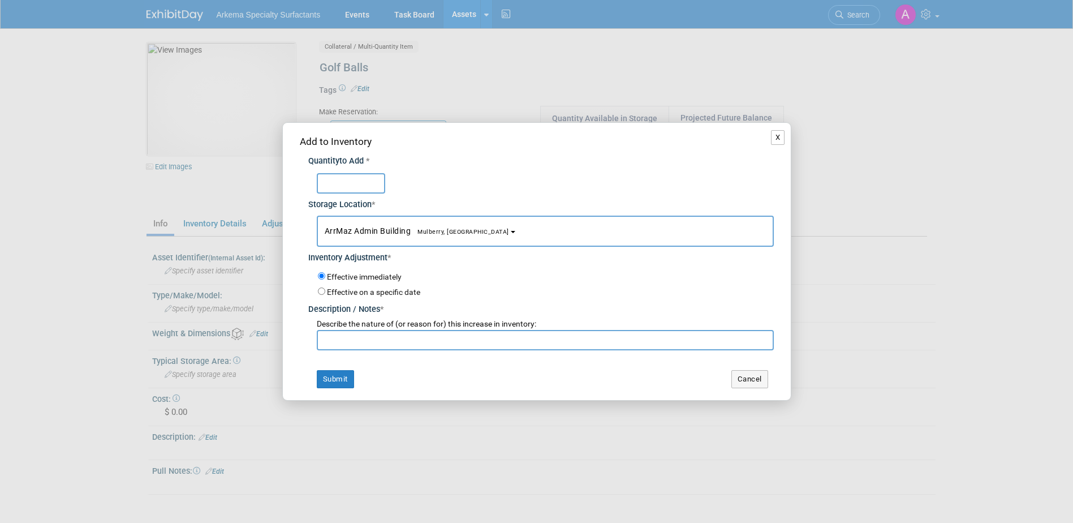
click at [781, 134] on button "X" at bounding box center [778, 137] width 14 height 15
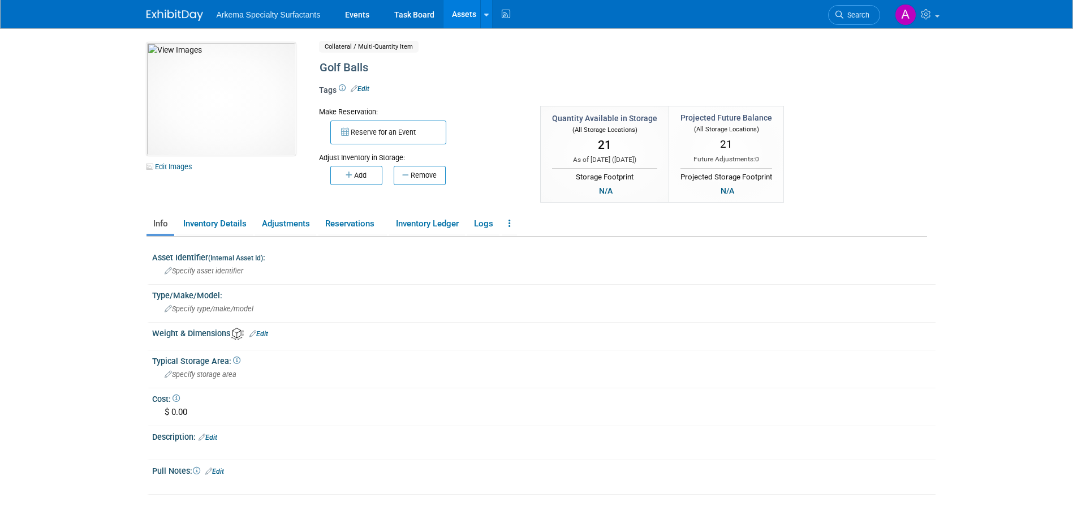
click at [365, 173] on button "Add" at bounding box center [356, 175] width 52 height 19
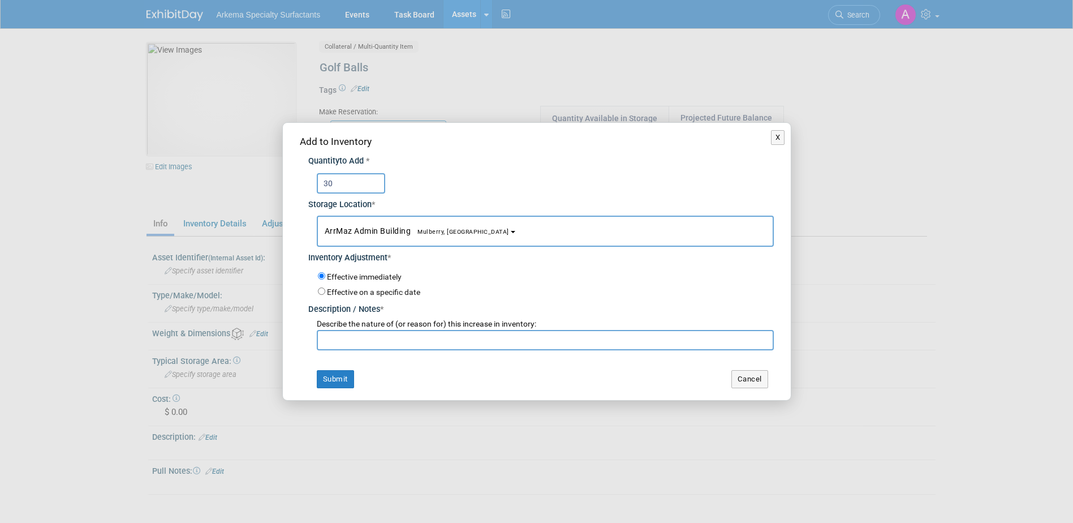
type input "30"
click at [441, 343] on input "text" at bounding box center [545, 340] width 457 height 20
type input "Recount - current on hand"
click at [327, 377] on button "Submit" at bounding box center [335, 379] width 37 height 18
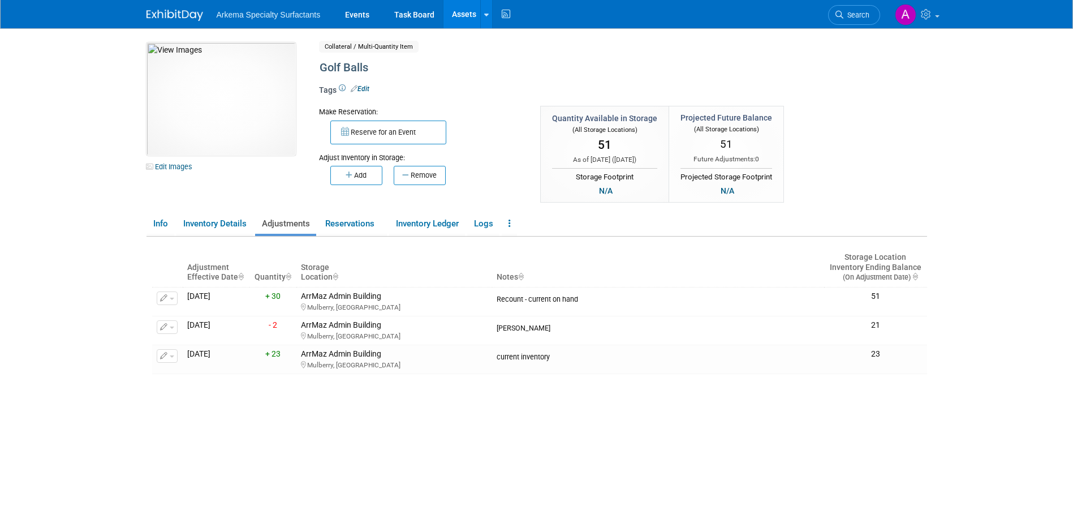
click at [462, 13] on link "Assets" at bounding box center [464, 14] width 41 height 28
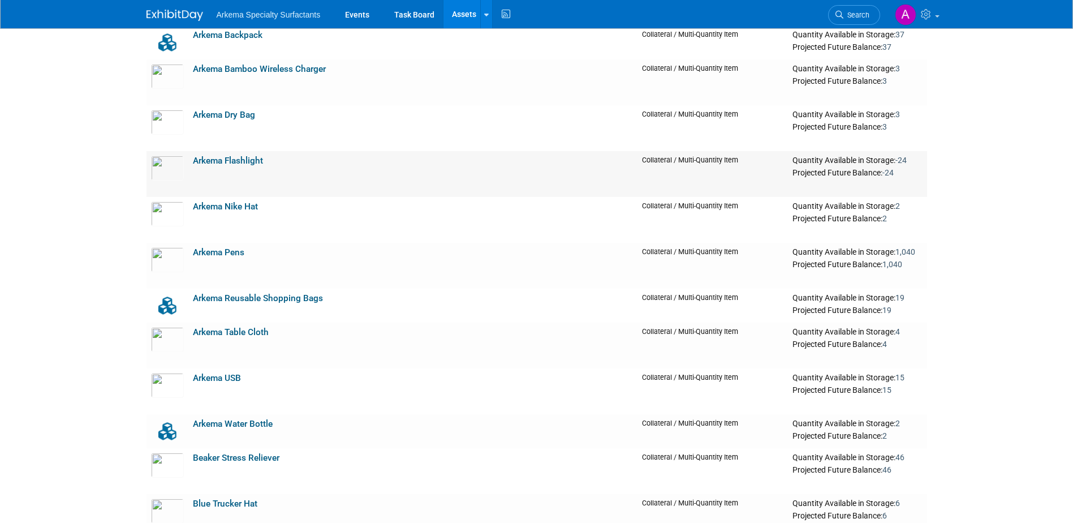
scroll to position [824, 0]
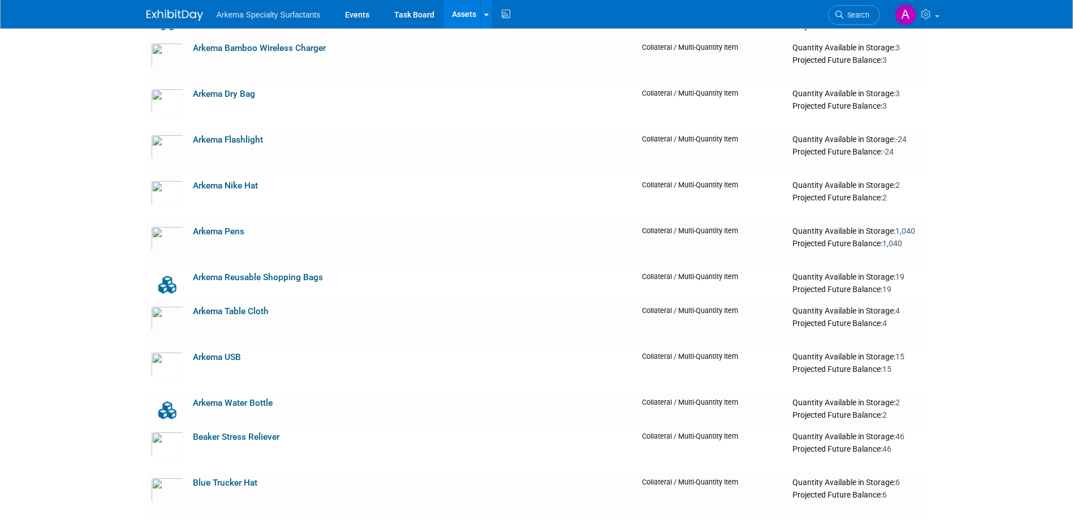
click at [217, 231] on link "Arkema Pens" at bounding box center [218, 231] width 51 height 10
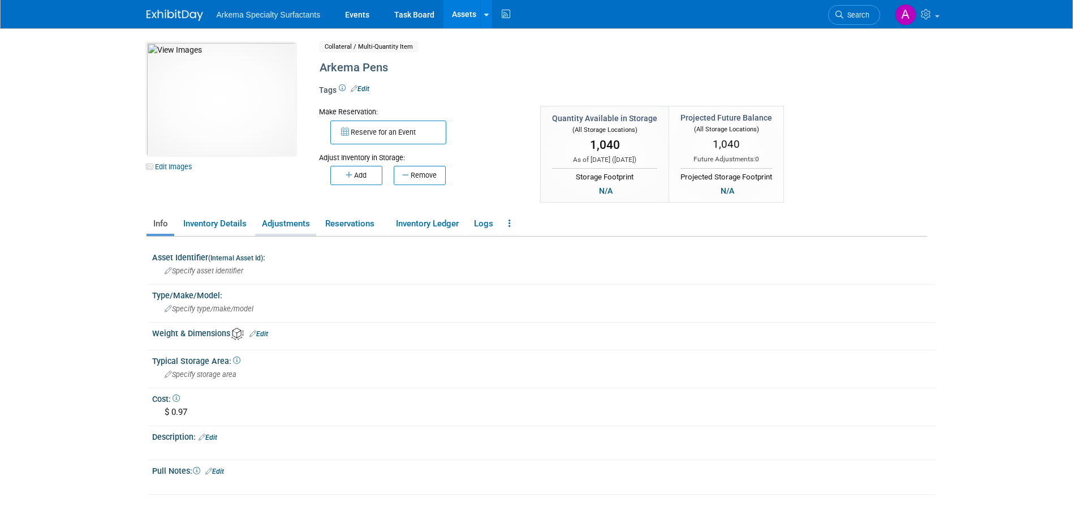
click at [289, 222] on link "Adjustments" at bounding box center [285, 224] width 61 height 20
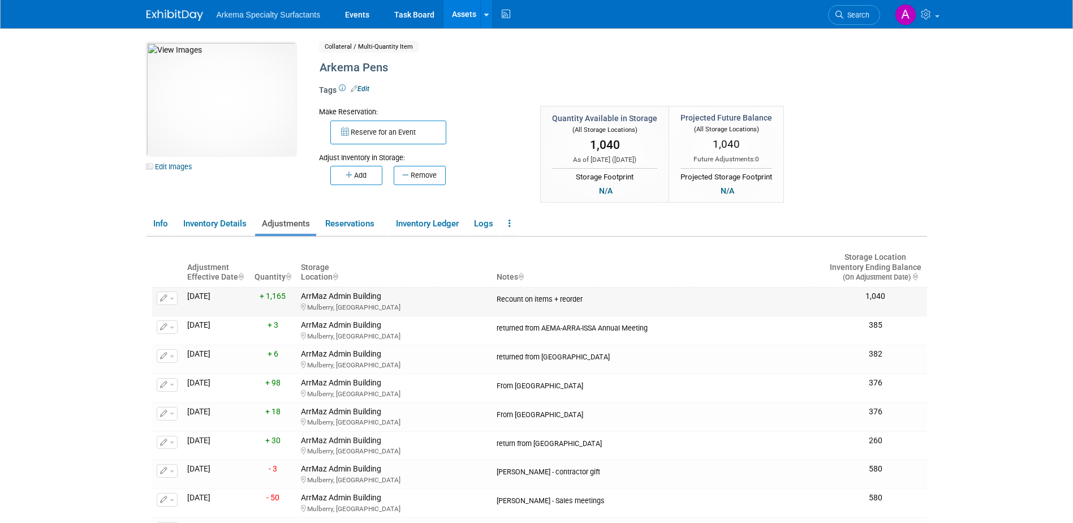
click at [171, 296] on button "button" at bounding box center [167, 298] width 21 height 14
click at [208, 317] on button "Change Adjustment" at bounding box center [210, 316] width 94 height 15
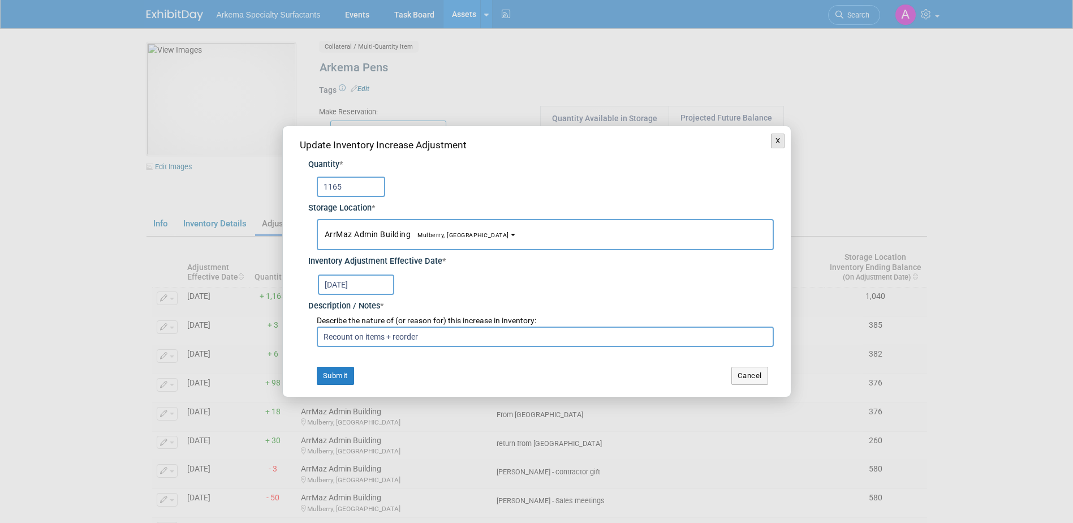
click at [781, 138] on button "X" at bounding box center [778, 141] width 14 height 15
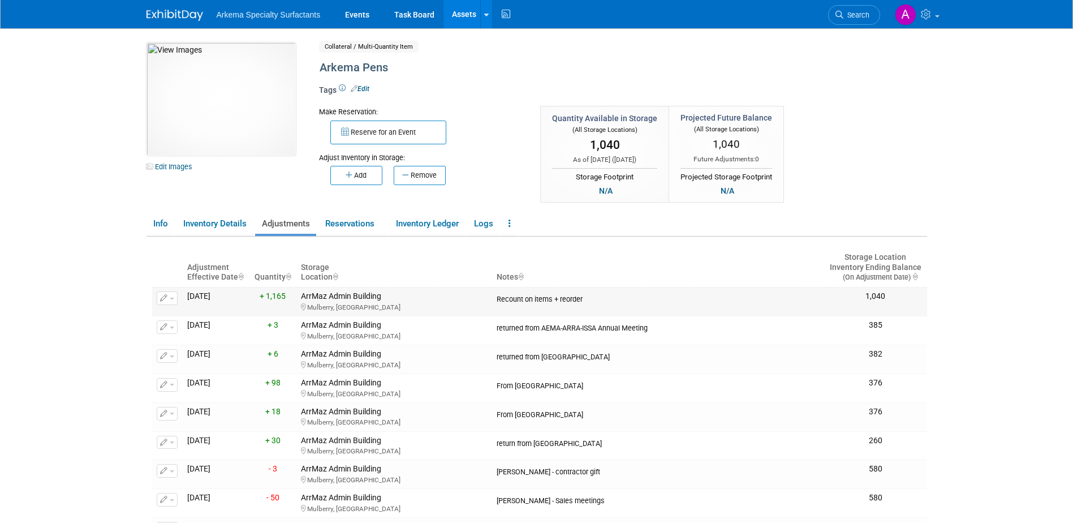
click at [171, 300] on button "button" at bounding box center [167, 298] width 21 height 14
click at [224, 320] on button "Change Adjustment" at bounding box center [210, 316] width 94 height 15
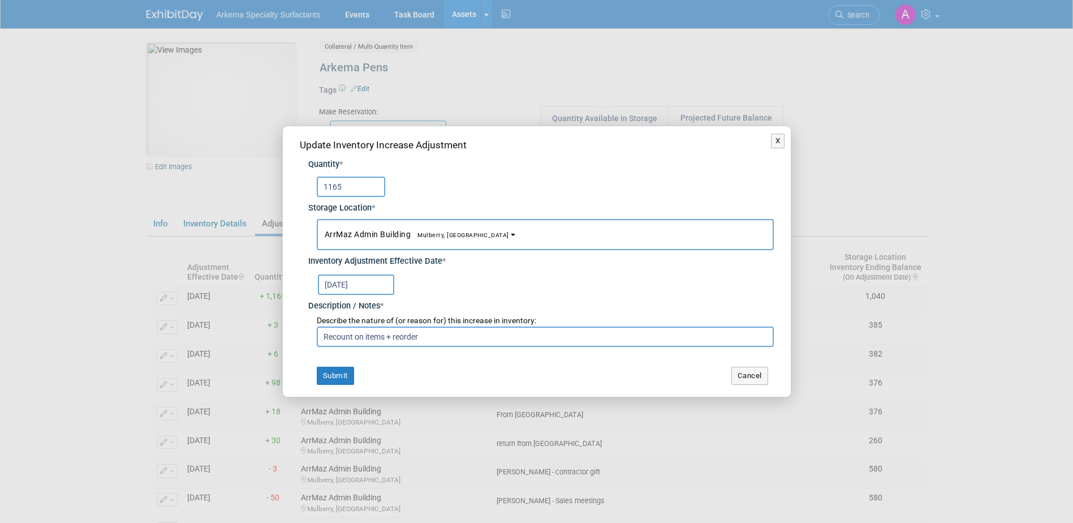
drag, startPoint x: 352, startPoint y: 191, endPoint x: 286, endPoint y: 187, distance: 66.3
click at [286, 187] on div "Update Inventory Increase Adjustment Quantity * 1165 Storage Location * ArrMaz …" at bounding box center [537, 261] width 508 height 270
type input "635"
click at [334, 375] on button "Submit" at bounding box center [335, 376] width 37 height 18
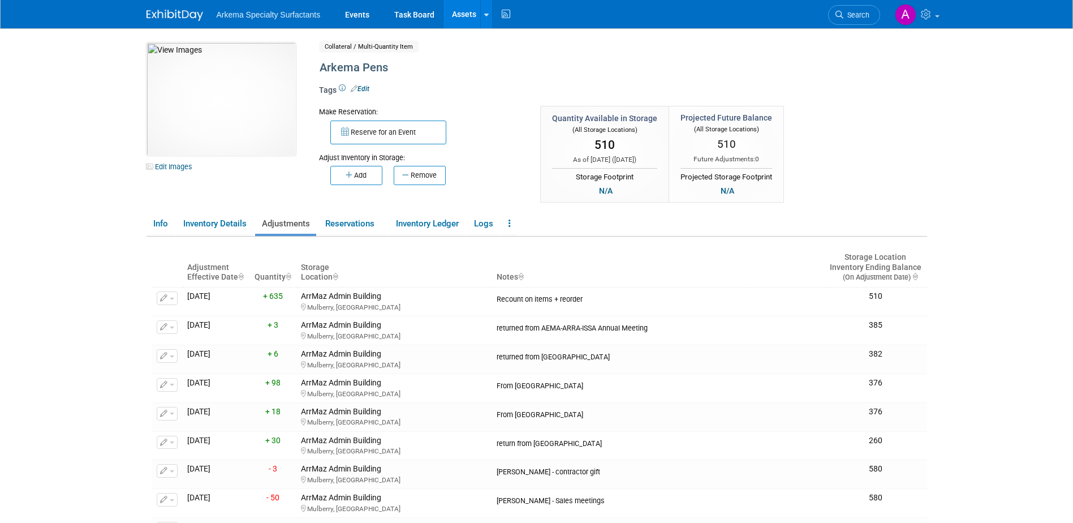
click at [463, 11] on link "Assets" at bounding box center [464, 14] width 41 height 28
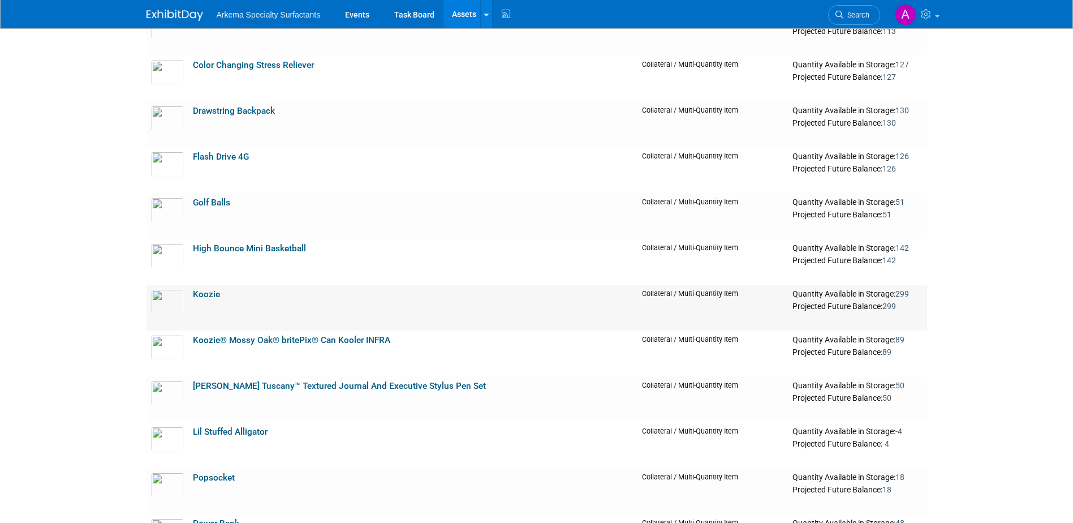
scroll to position [1471, 0]
click at [376, 337] on link "Koozie® Mossy Oak® britePix® Can Kooler INFRA" at bounding box center [291, 339] width 197 height 10
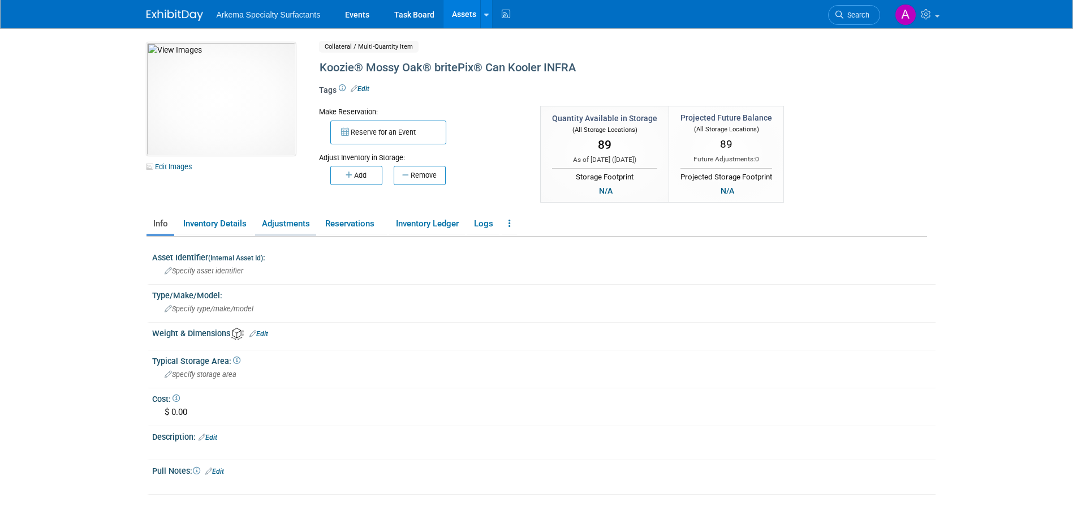
click at [291, 224] on link "Adjustments" at bounding box center [285, 224] width 61 height 20
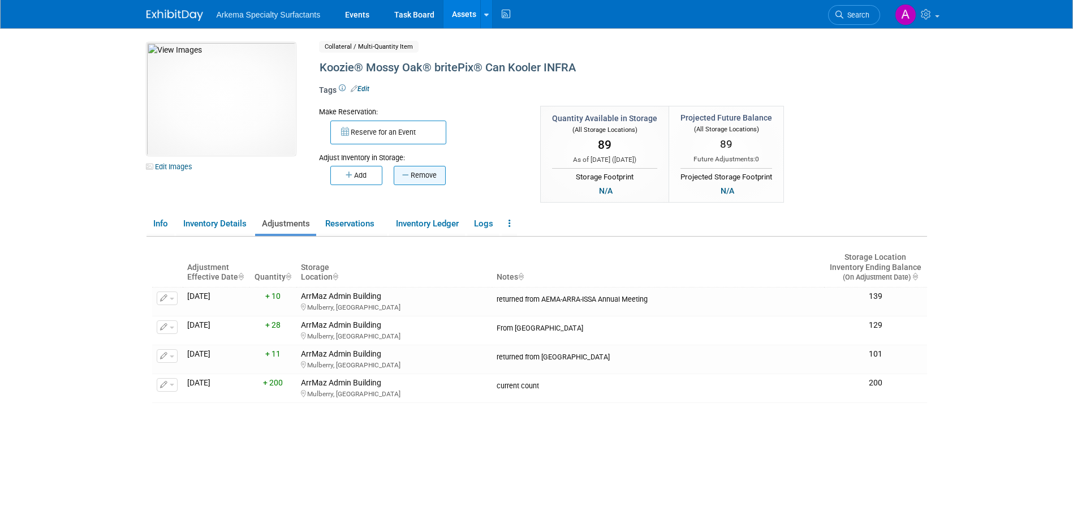
click at [416, 177] on button "Remove" at bounding box center [420, 175] width 52 height 19
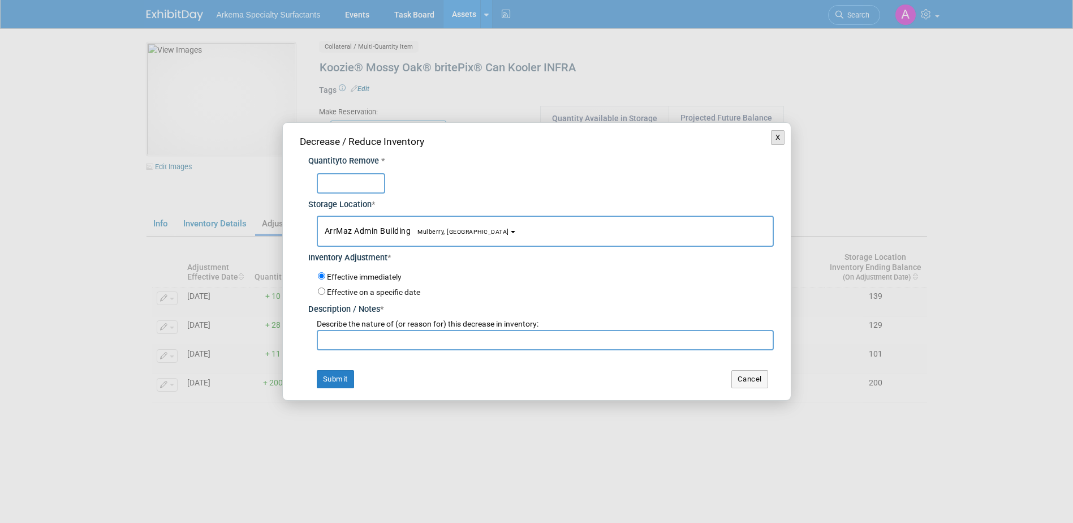
click at [781, 137] on button "X" at bounding box center [778, 137] width 14 height 15
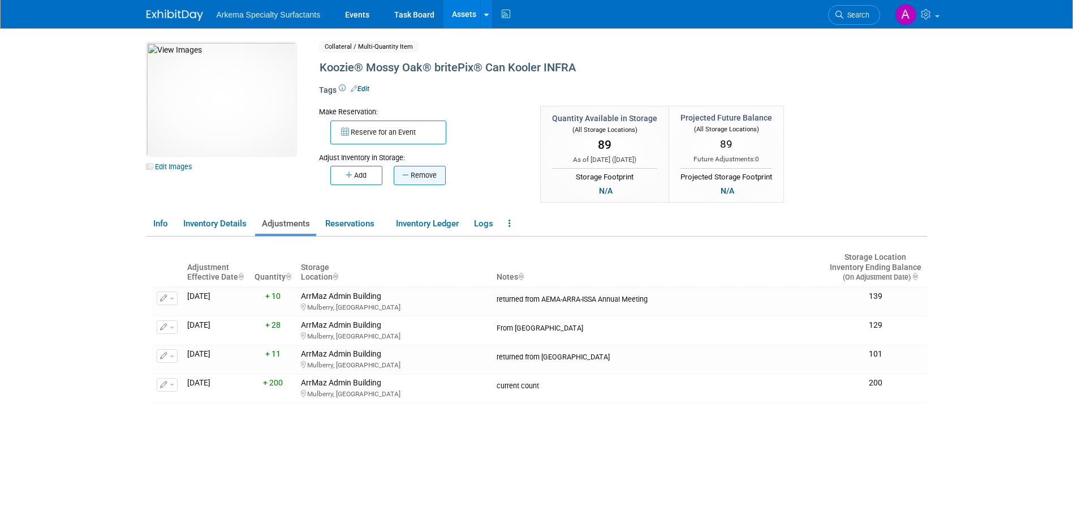
click at [422, 174] on button "Remove" at bounding box center [420, 175] width 52 height 19
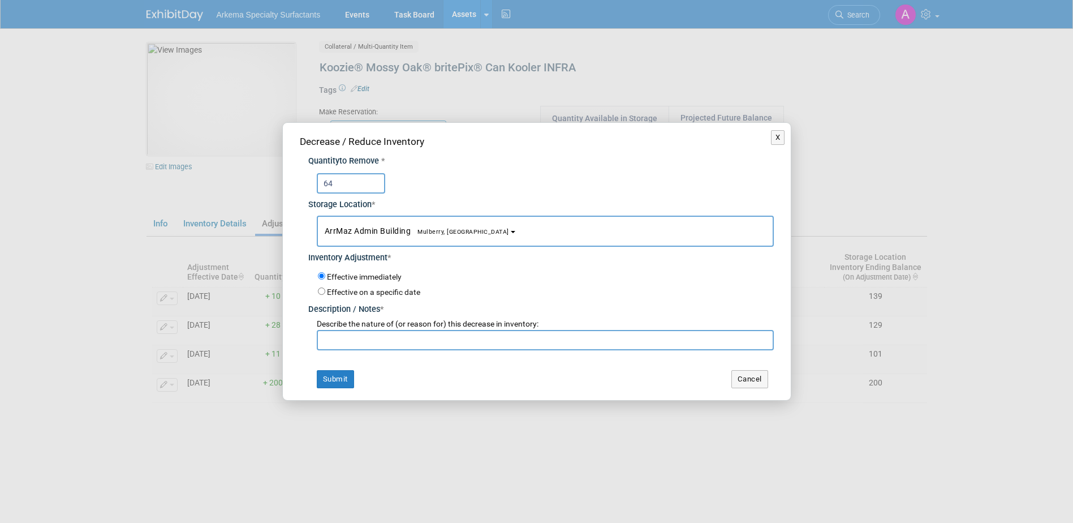
type input "64"
click at [444, 336] on input "text" at bounding box center [545, 340] width 457 height 20
type input "Recount"
click at [332, 376] on button "Submit" at bounding box center [335, 379] width 37 height 18
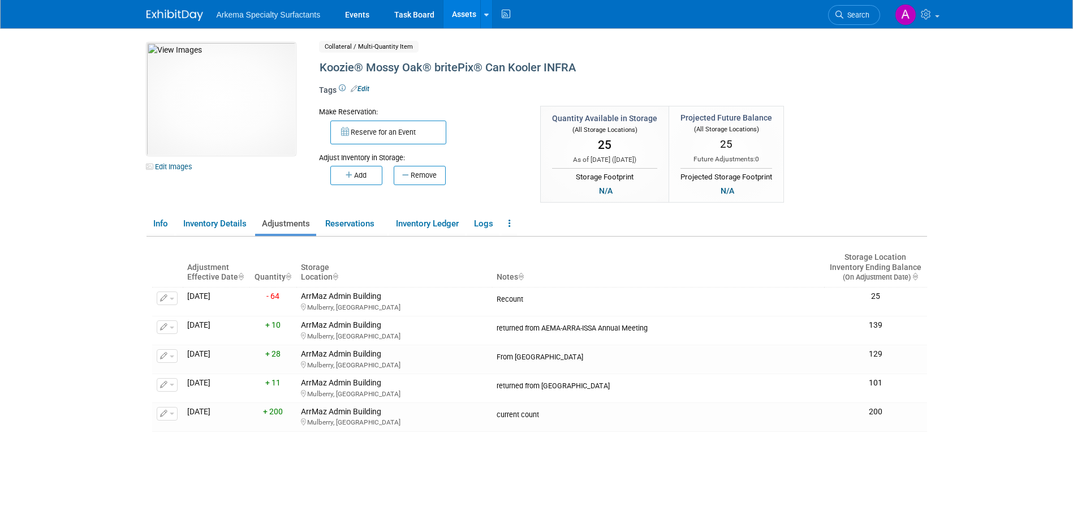
click at [457, 11] on link "Assets" at bounding box center [464, 14] width 41 height 28
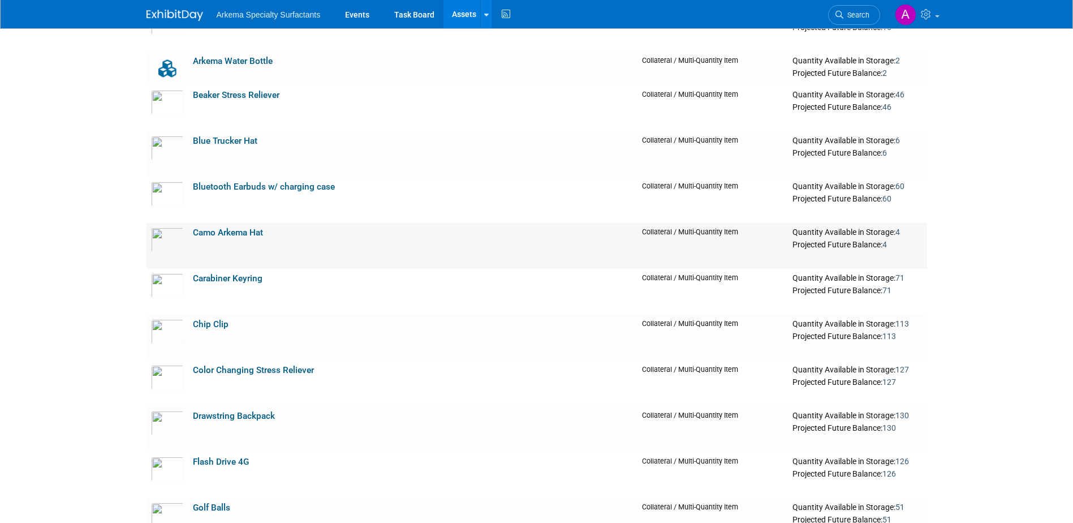
scroll to position [1188, 0]
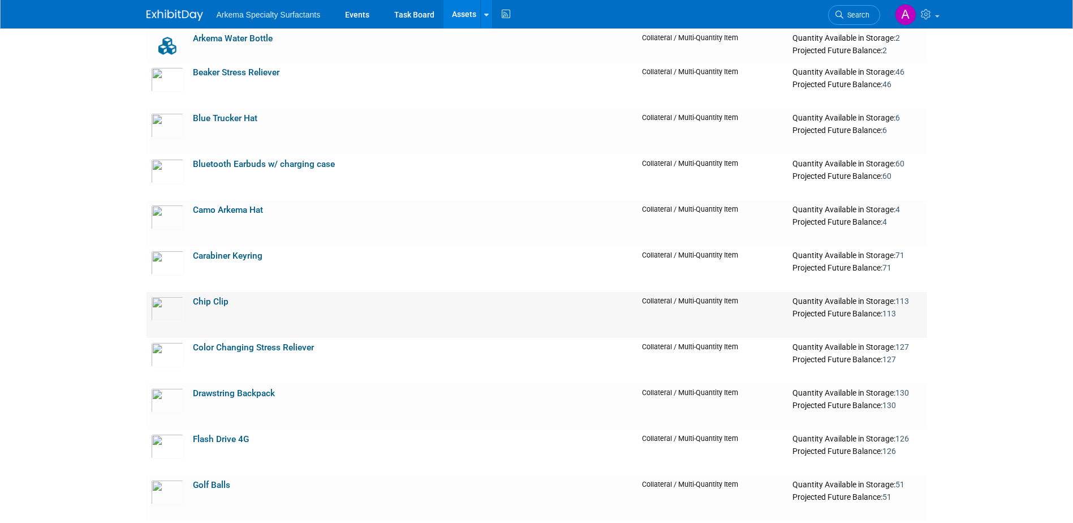
click at [218, 300] on link "Chip Clip" at bounding box center [211, 302] width 36 height 10
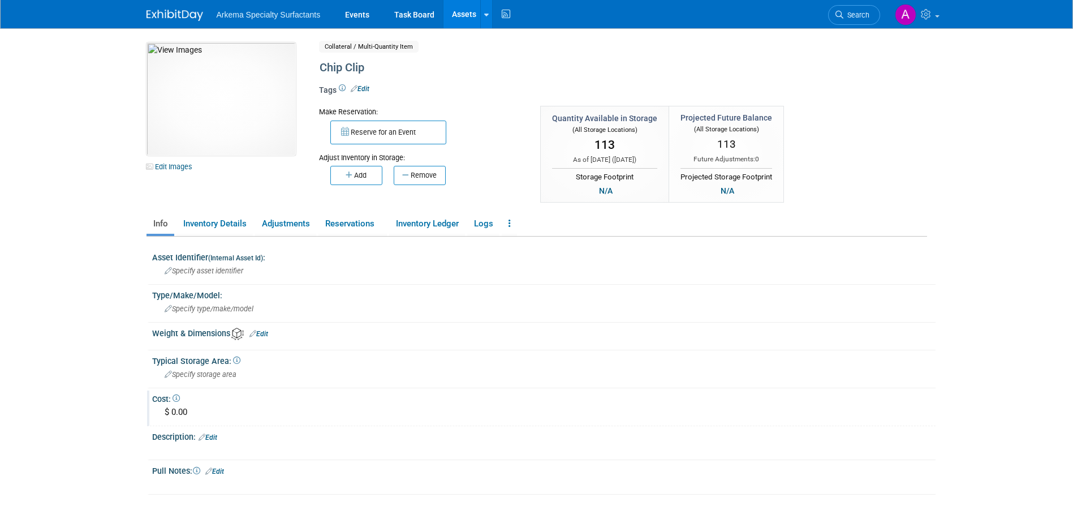
click at [186, 411] on div "$ 0.00" at bounding box center [544, 412] width 767 height 18
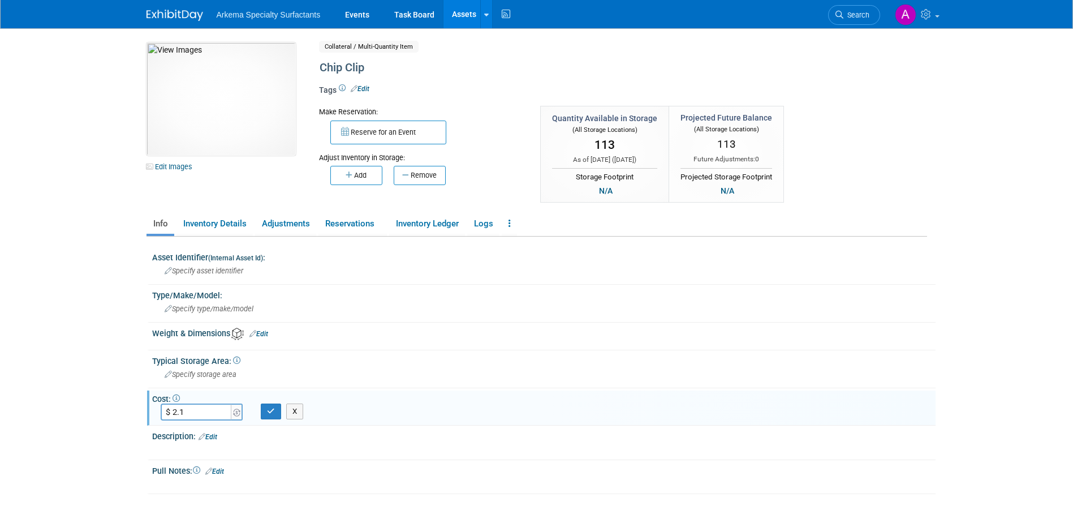
type input "$ 2.14"
click at [269, 409] on icon "button" at bounding box center [271, 410] width 8 height 7
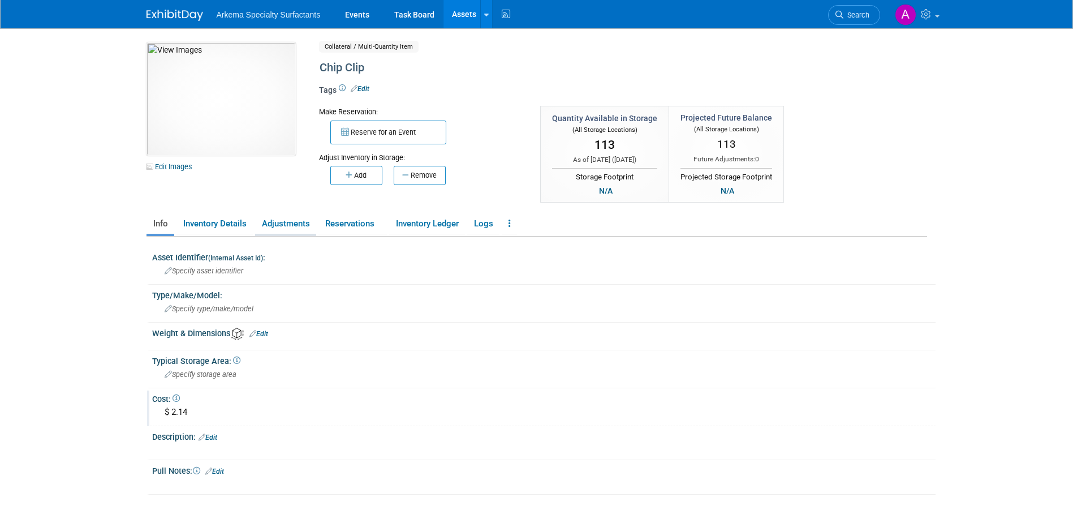
click at [300, 223] on link "Adjustments" at bounding box center [285, 224] width 61 height 20
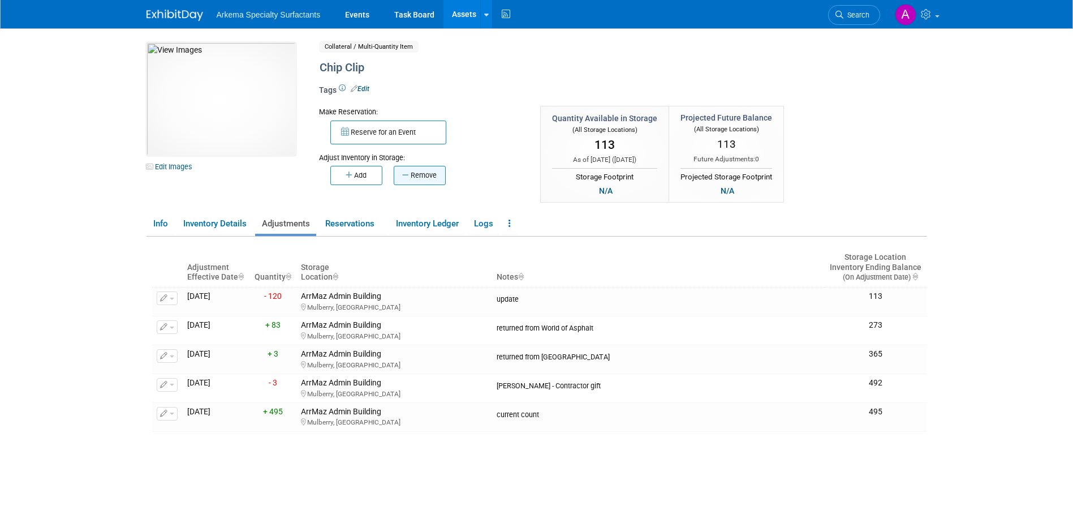
click at [419, 174] on button "Remove" at bounding box center [420, 175] width 52 height 19
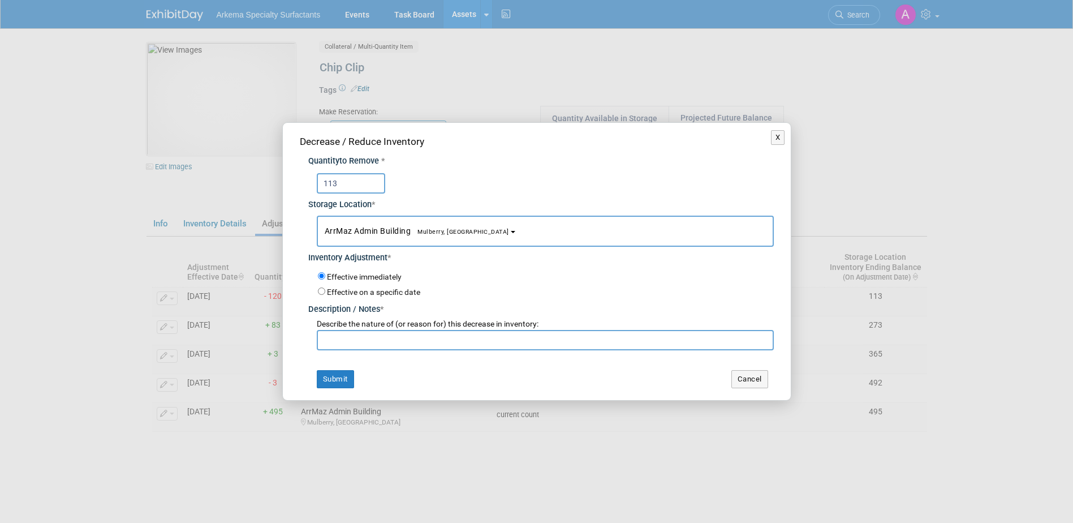
type input "113"
click at [415, 341] on input "text" at bounding box center [545, 340] width 457 height 20
type input "All green chip clips gone"
click at [331, 385] on button "Submit" at bounding box center [335, 379] width 37 height 18
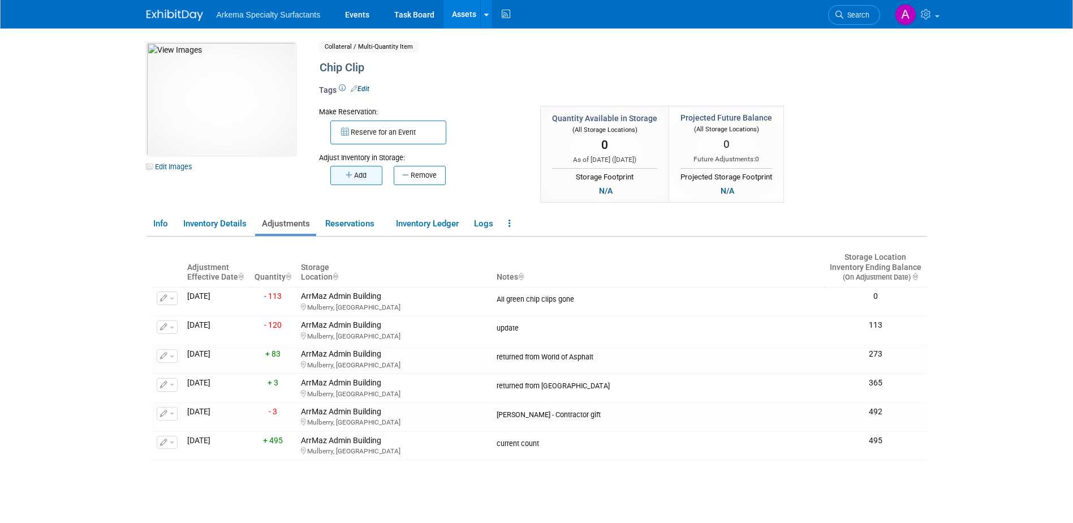
click at [360, 175] on button "Add" at bounding box center [356, 175] width 52 height 19
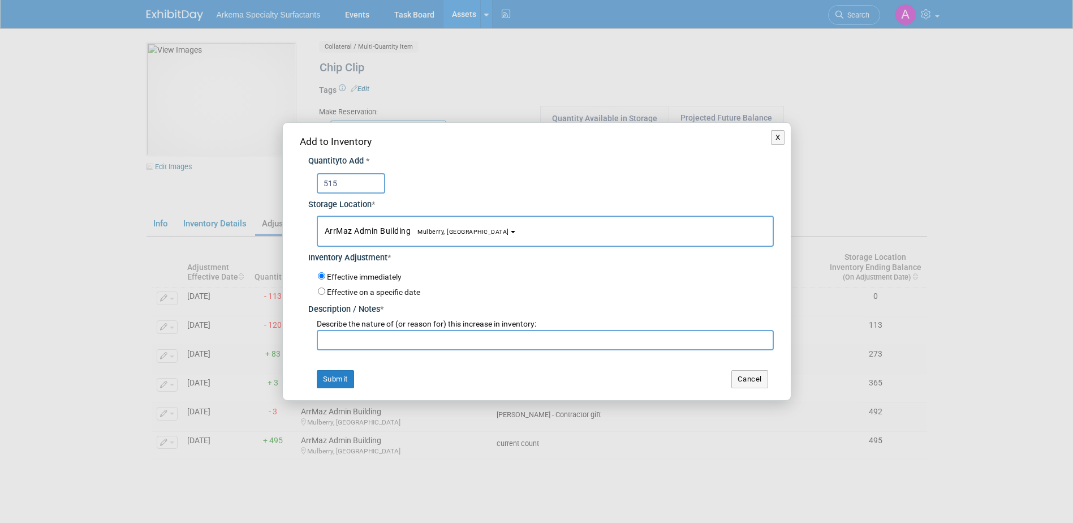
type input "515"
click at [413, 342] on input "text" at bounding box center [545, 340] width 457 height 20
type input "New Order - white"
click at [333, 379] on button "Submit" at bounding box center [335, 379] width 37 height 18
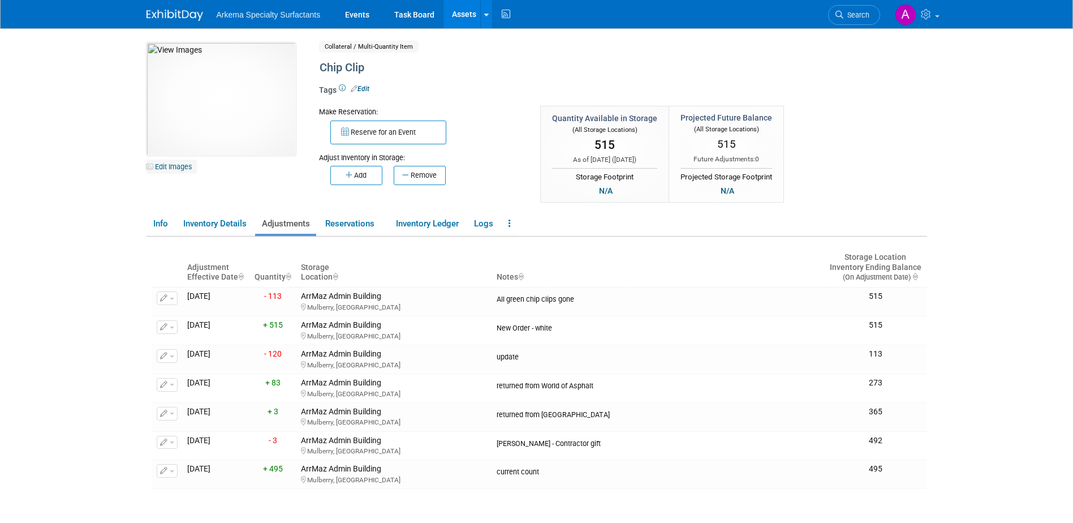
click at [178, 164] on link "Edit Images" at bounding box center [172, 167] width 50 height 14
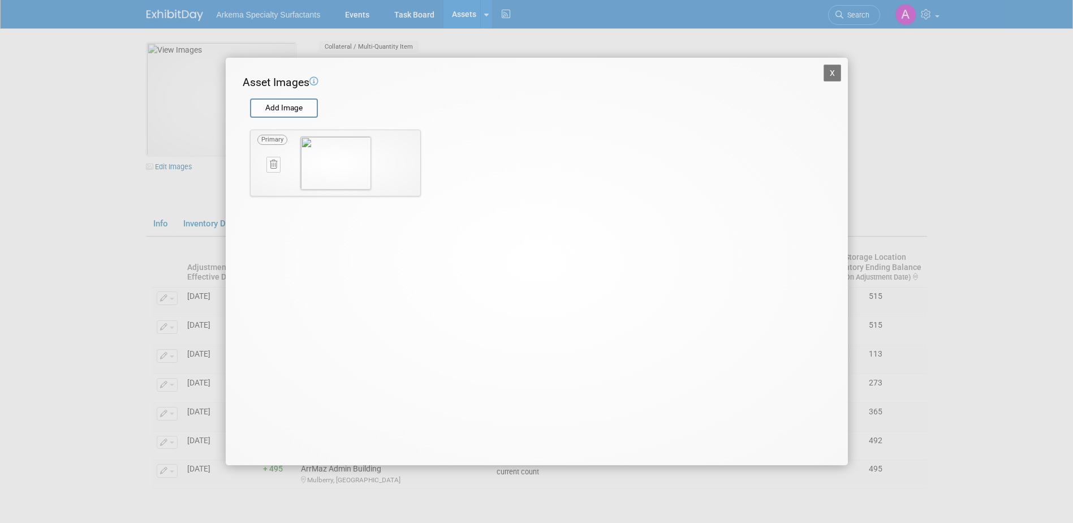
click at [272, 161] on icon at bounding box center [273, 164] width 7 height 8
click at [265, 175] on icon "button" at bounding box center [267, 177] width 7 height 7
click at [299, 104] on input "file" at bounding box center [249, 108] width 135 height 17
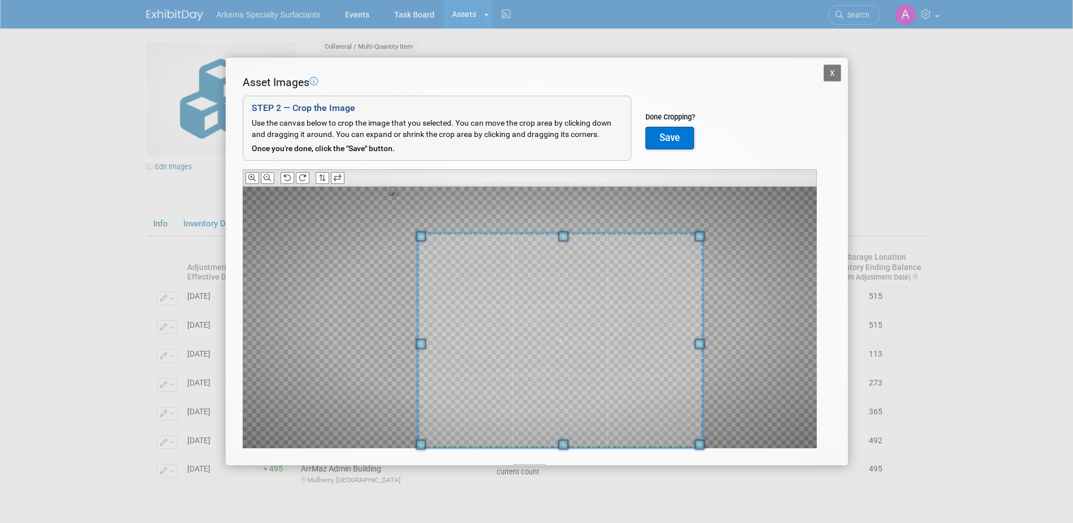
click at [708, 464] on div "Asset Images Add Image STEP 2 — Crop the Image Use the canvas below to crop the…" at bounding box center [537, 279] width 588 height 409
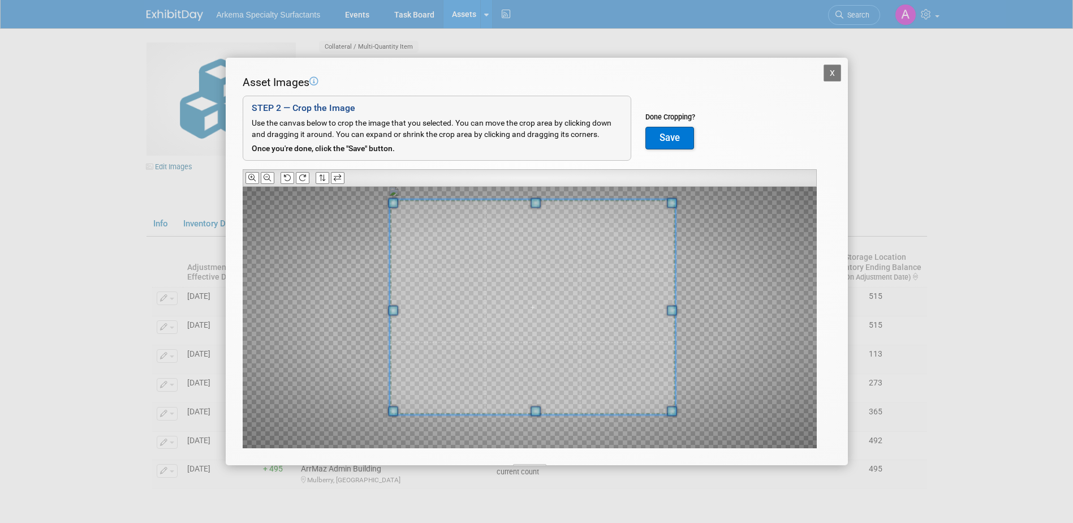
click at [635, 352] on span at bounding box center [533, 306] width 286 height 215
click at [267, 176] on icon at bounding box center [267, 177] width 7 height 7
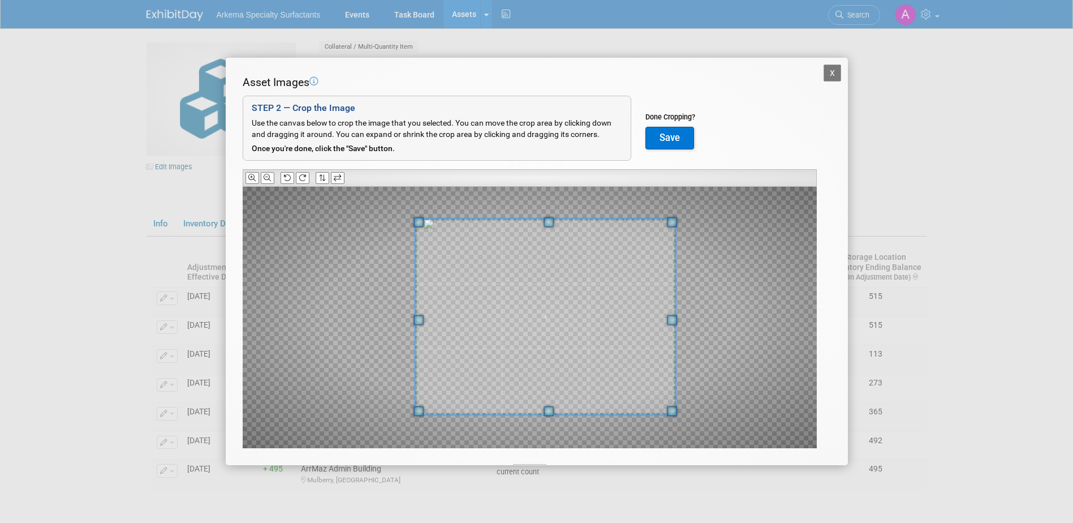
click at [422, 224] on span at bounding box center [419, 222] width 10 height 10
click at [666, 331] on div at bounding box center [541, 317] width 252 height 190
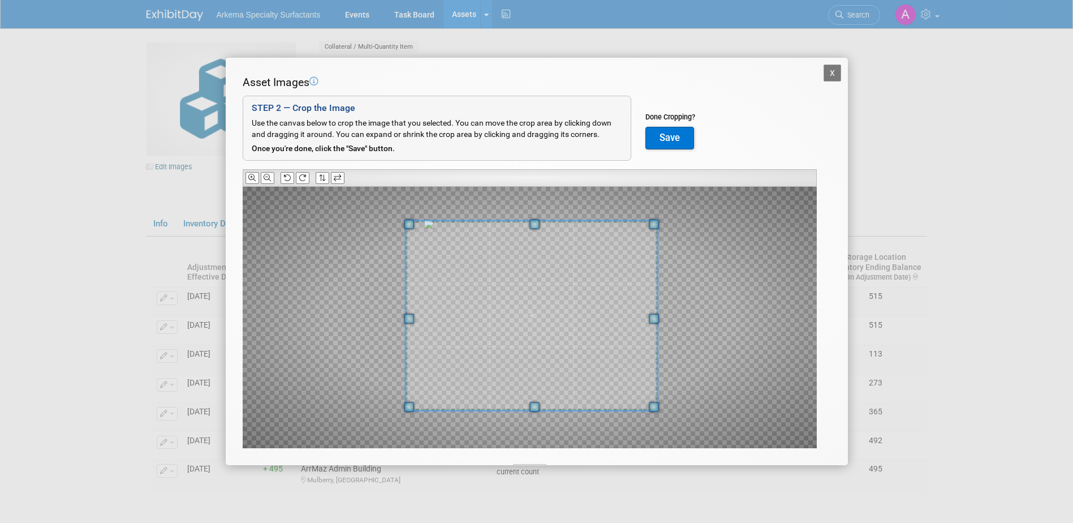
click at [604, 337] on span at bounding box center [532, 316] width 252 height 190
click at [678, 136] on button "Save" at bounding box center [670, 138] width 49 height 23
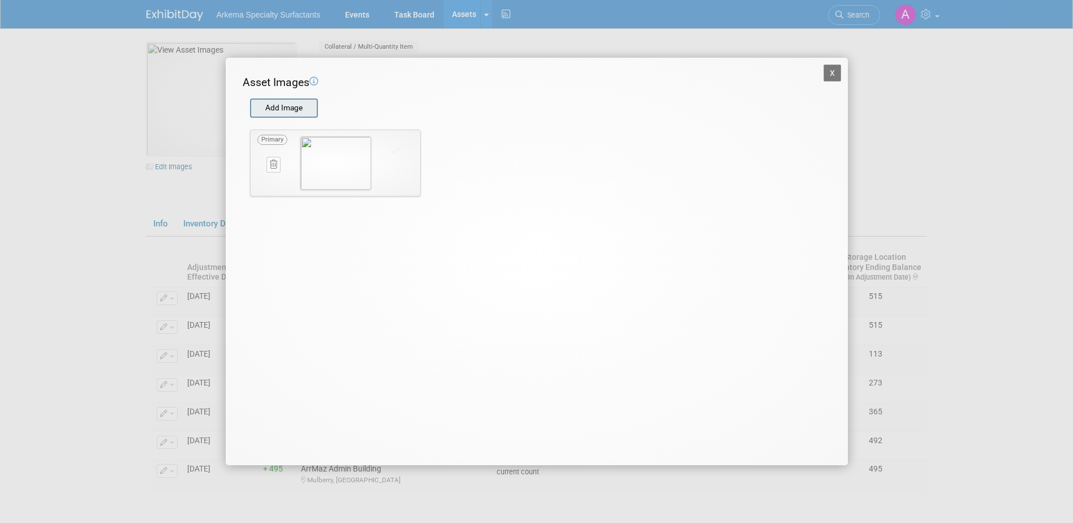
click at [288, 106] on input "file" at bounding box center [249, 108] width 135 height 17
click at [831, 73] on button "X" at bounding box center [833, 73] width 18 height 17
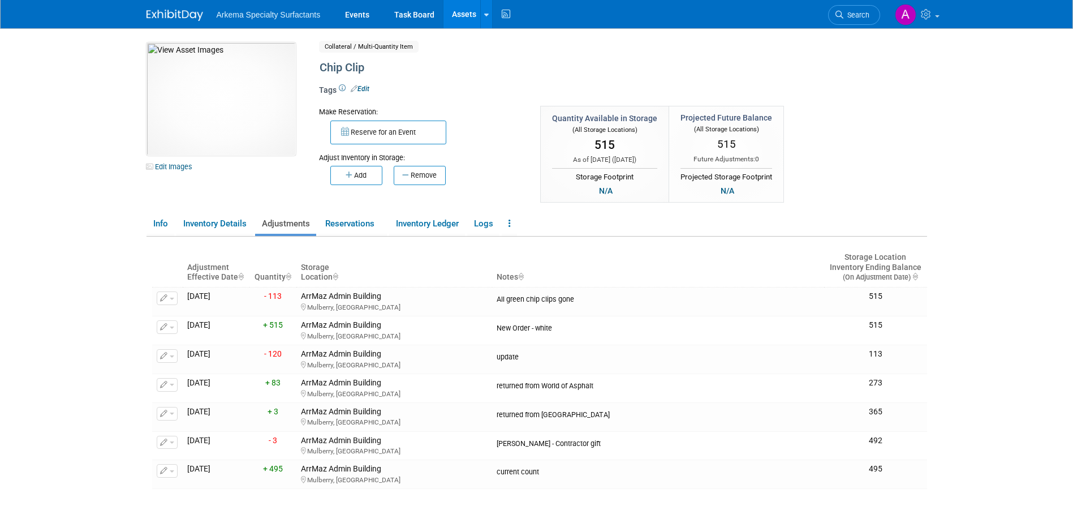
click at [945, 186] on body "Arkema Specialty Surfactants Events Task Board Assets" at bounding box center [536, 261] width 1073 height 523
click at [456, 7] on link "Assets" at bounding box center [464, 14] width 41 height 28
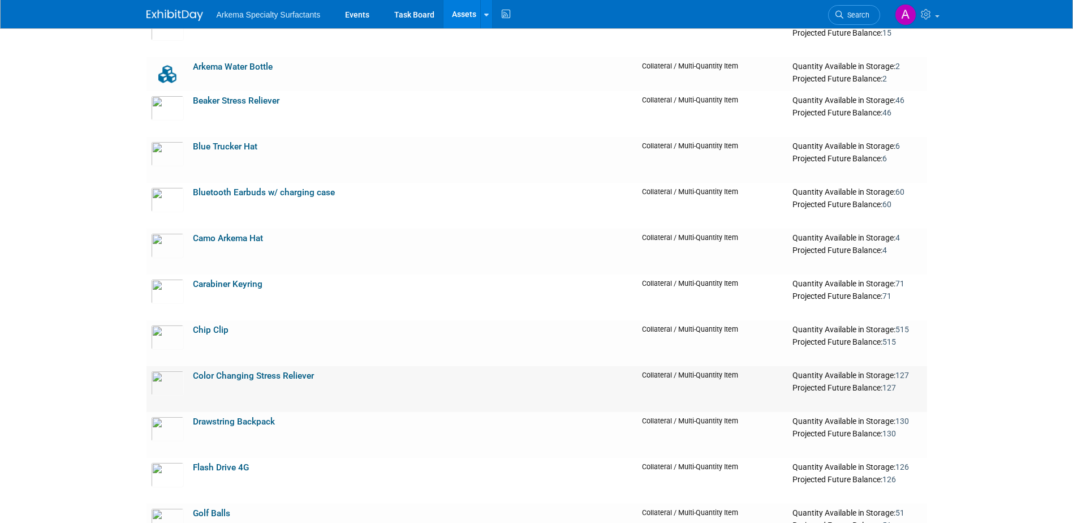
scroll to position [1188, 0]
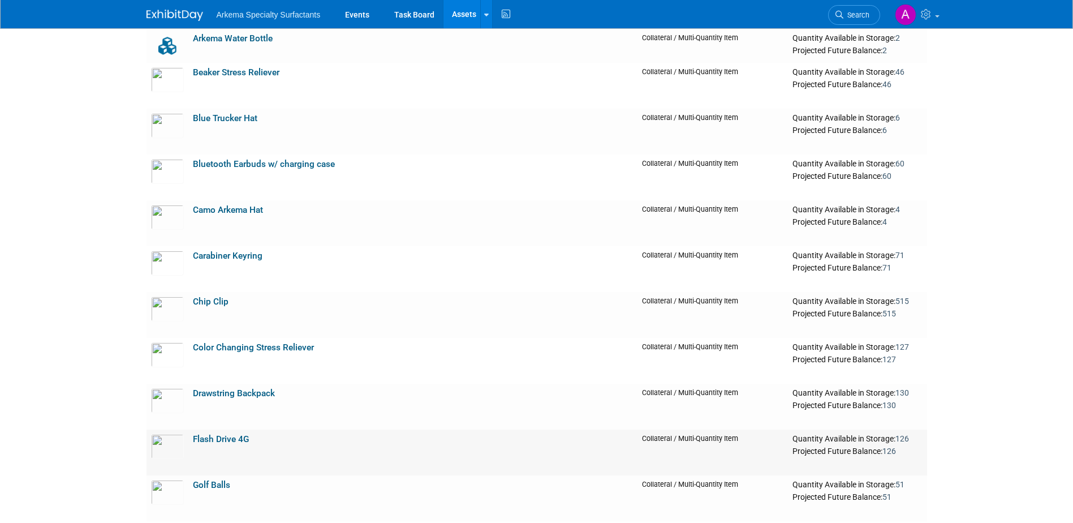
click at [221, 440] on link "Flash Drive 4G" at bounding box center [221, 439] width 56 height 10
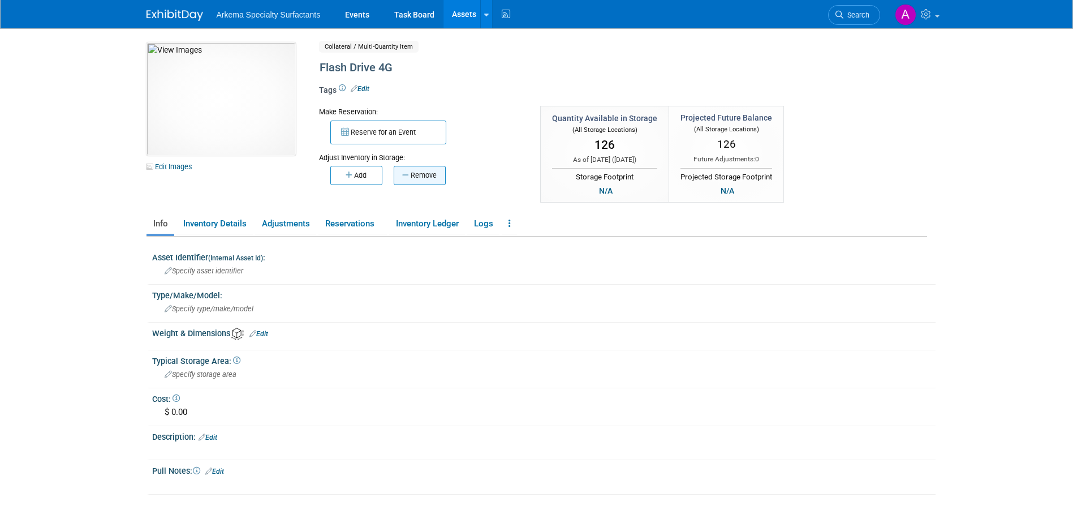
click at [423, 173] on button "Remove" at bounding box center [420, 175] width 52 height 19
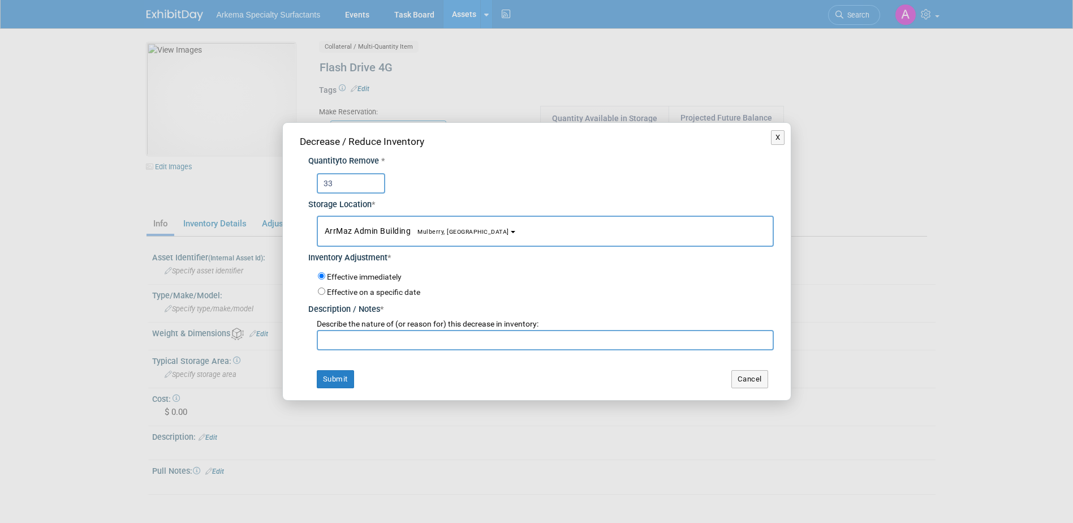
type input "33"
click at [385, 341] on input "text" at bounding box center [545, 340] width 457 height 20
type input "Recount"
click at [338, 380] on button "Submit" at bounding box center [335, 379] width 37 height 18
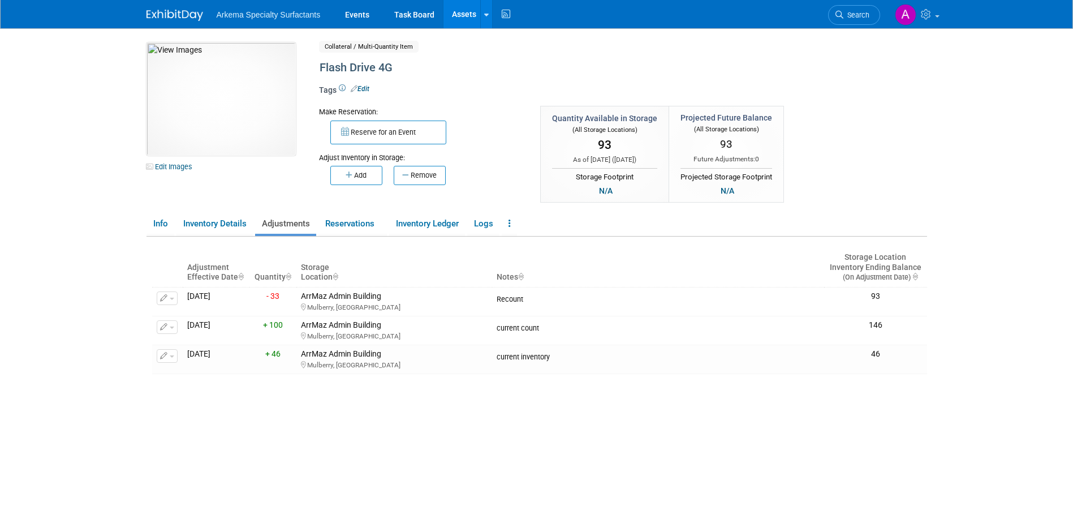
click at [459, 14] on link "Assets" at bounding box center [464, 14] width 41 height 28
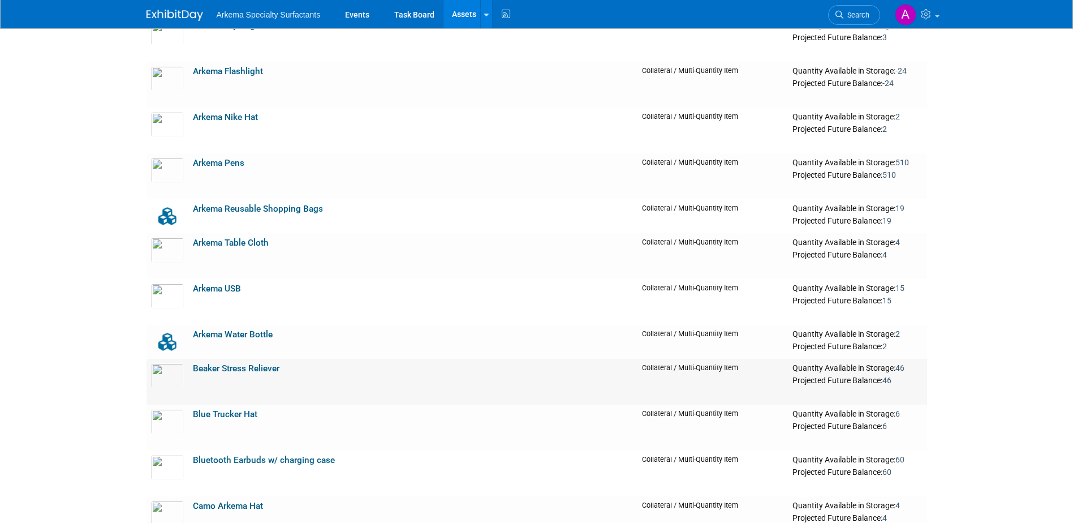
scroll to position [905, 0]
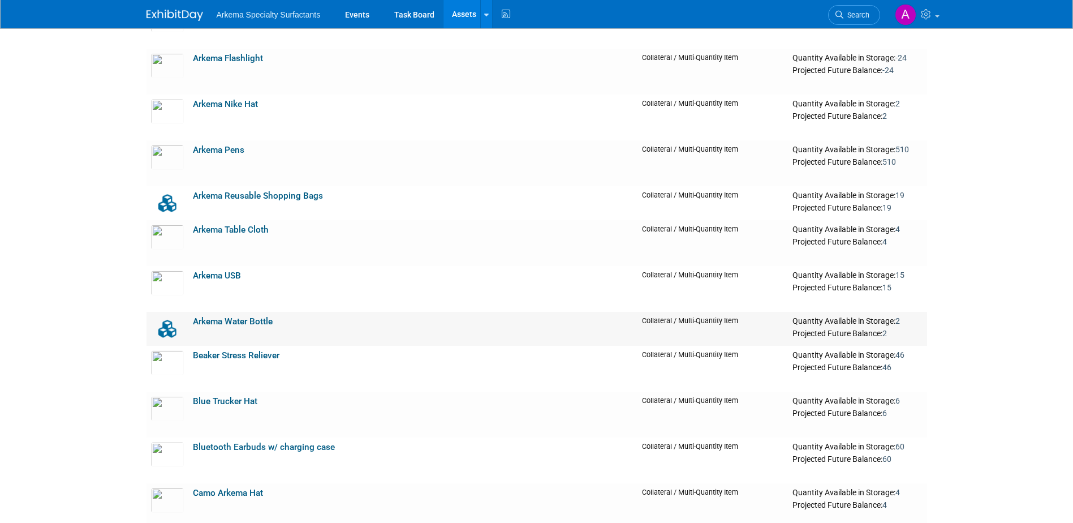
click at [262, 322] on link "Arkema Water Bottle" at bounding box center [233, 321] width 80 height 10
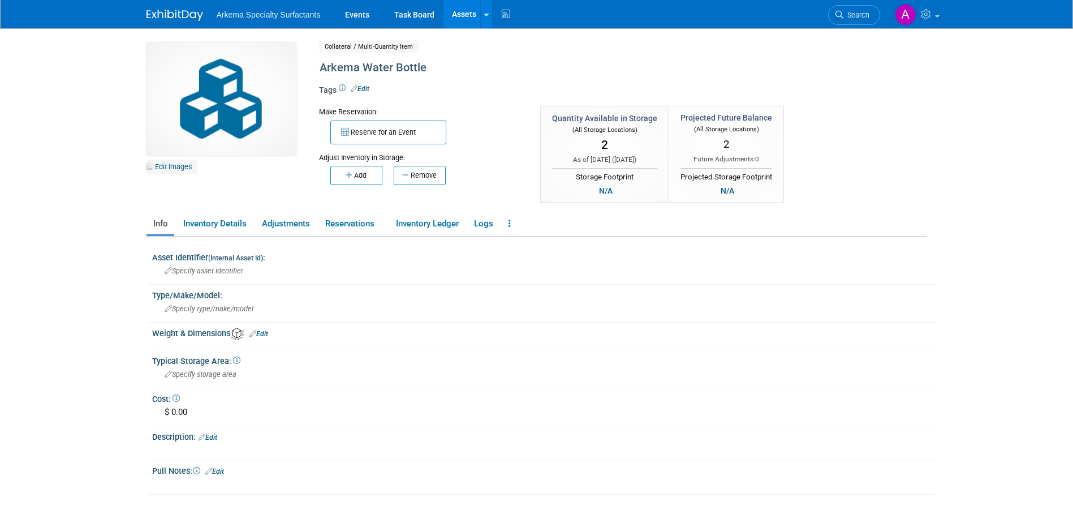
click at [178, 167] on link "Edit Images" at bounding box center [172, 167] width 50 height 14
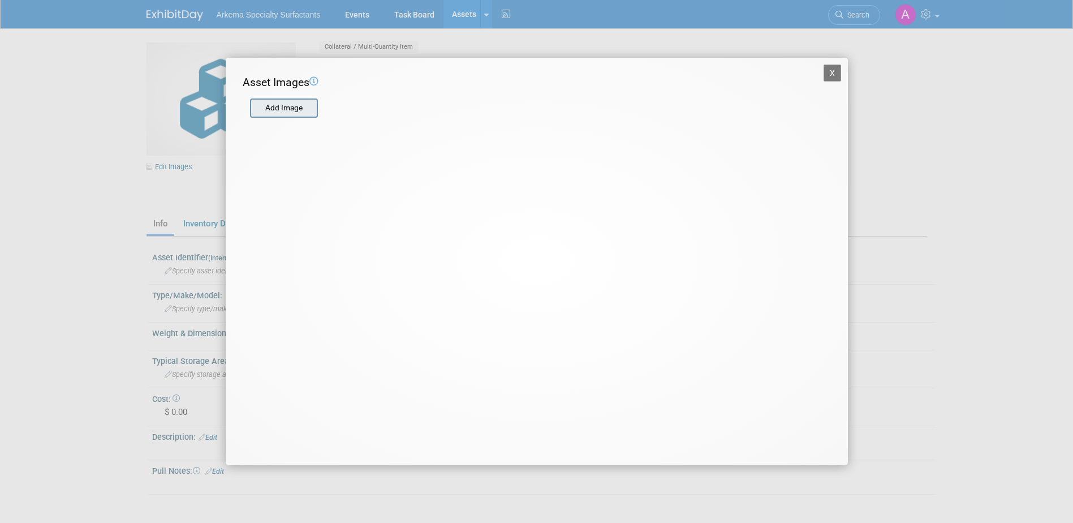
click at [297, 111] on input "file" at bounding box center [249, 108] width 135 height 17
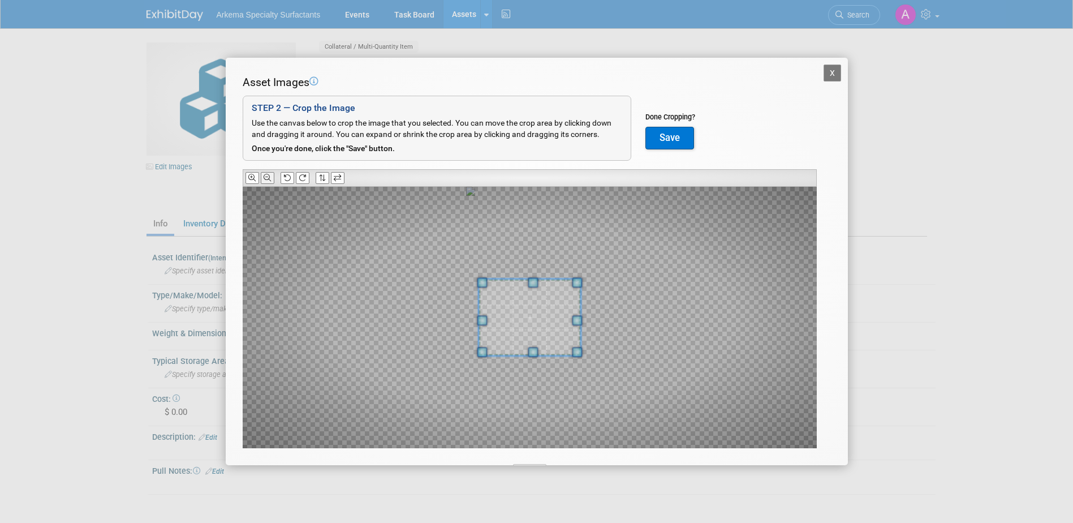
click at [267, 175] on icon at bounding box center [267, 177] width 7 height 7
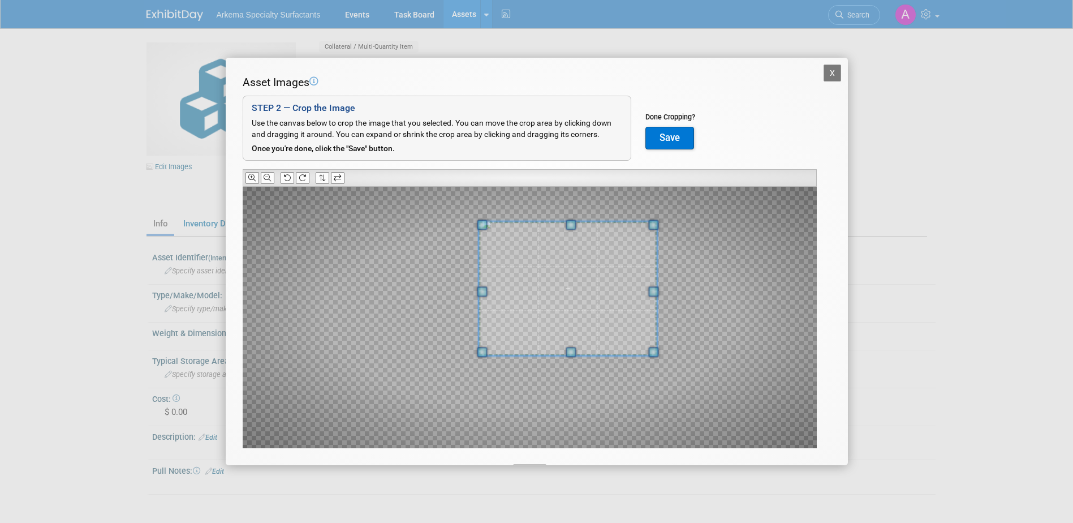
click at [605, 221] on div at bounding box center [568, 288] width 179 height 134
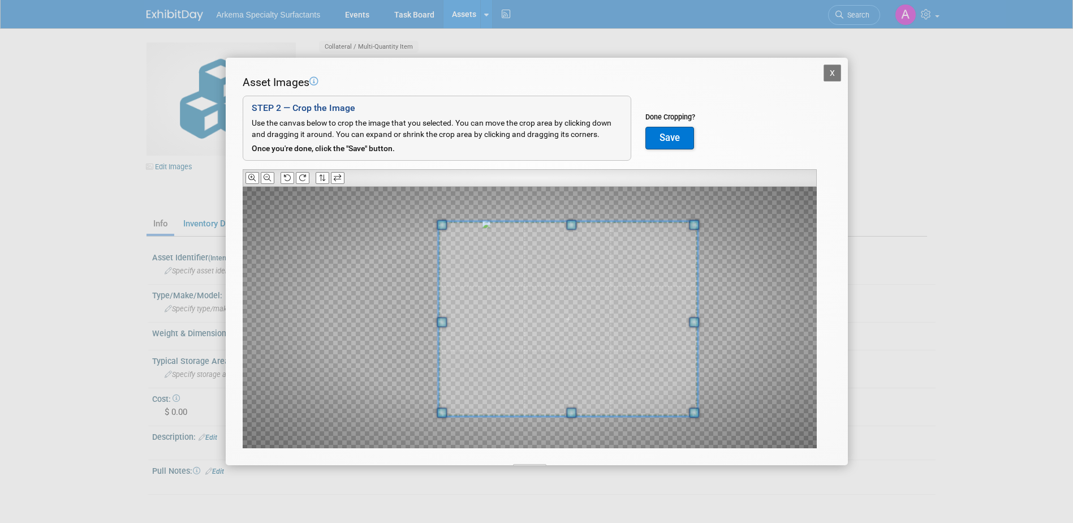
click at [548, 414] on div at bounding box center [568, 318] width 259 height 195
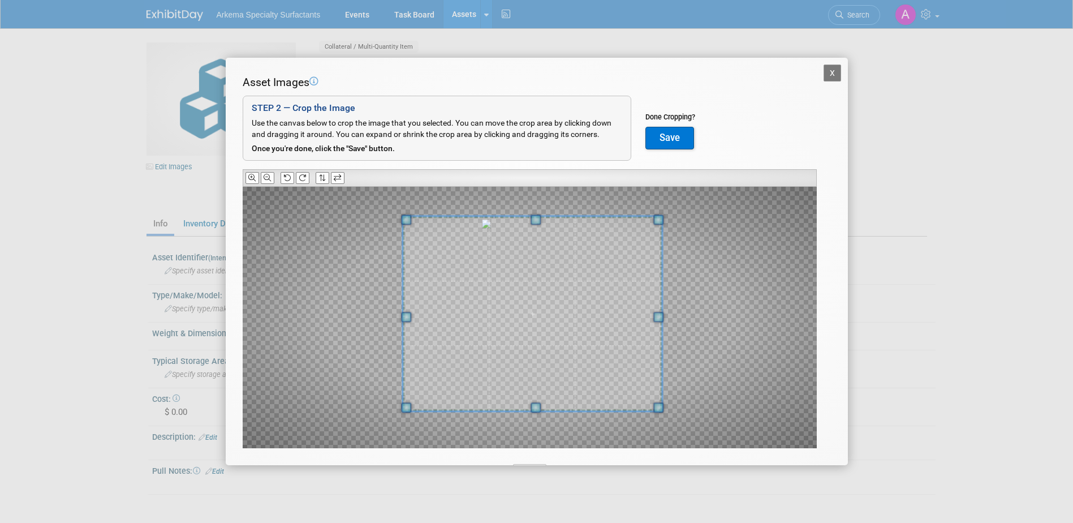
click at [605, 333] on span at bounding box center [532, 313] width 259 height 195
click at [680, 130] on button "Save" at bounding box center [670, 138] width 49 height 23
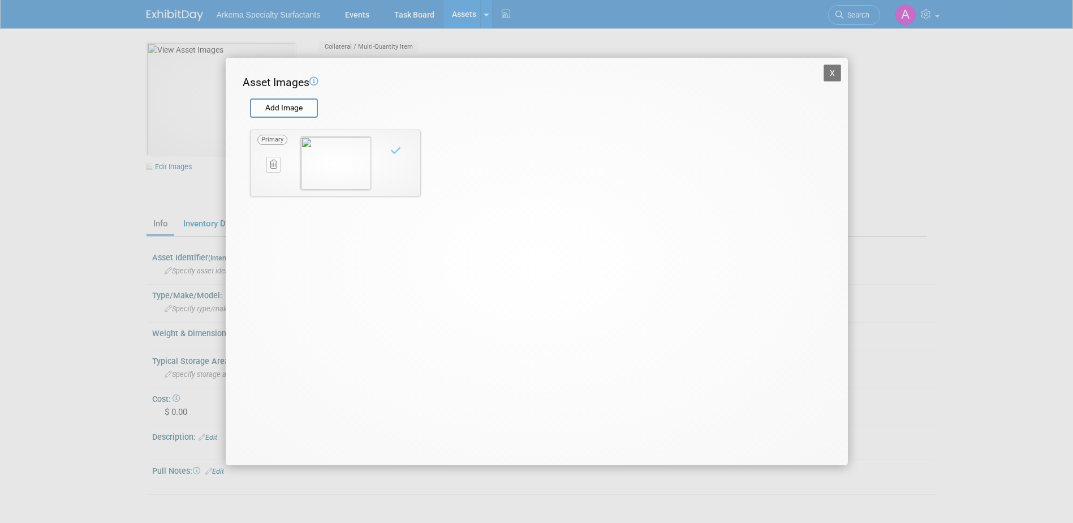
click at [831, 75] on button "X" at bounding box center [833, 73] width 18 height 17
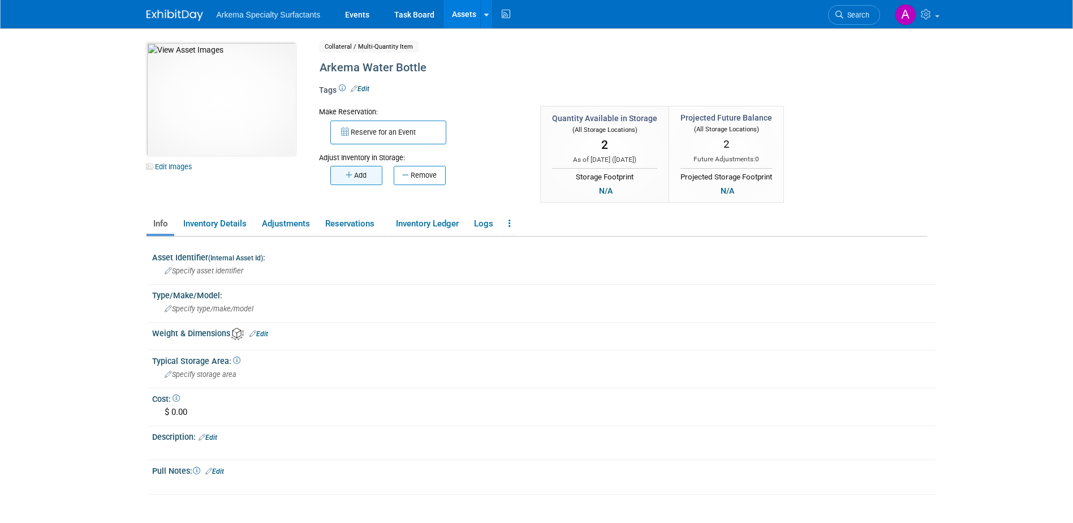
click at [365, 177] on button "Add" at bounding box center [356, 175] width 52 height 19
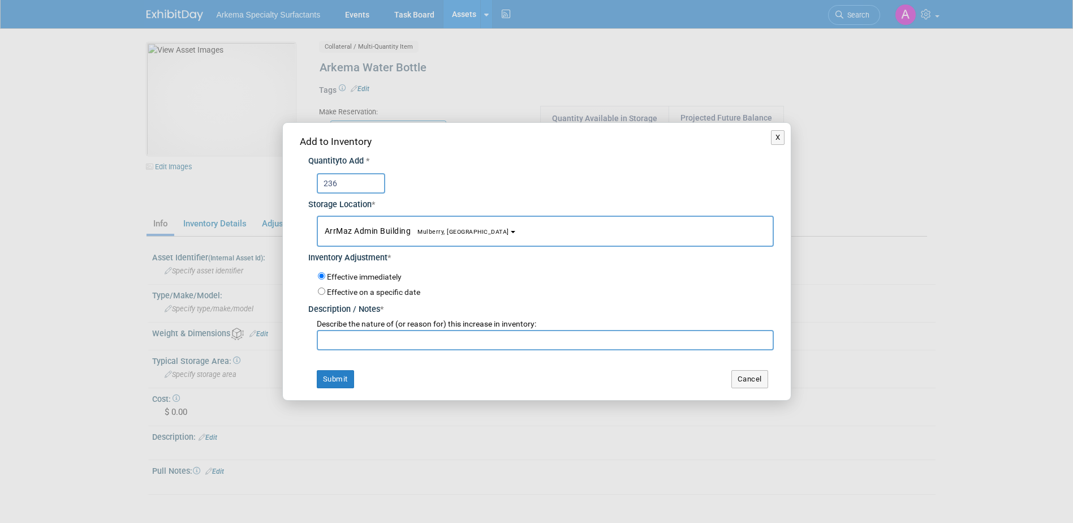
type input "236"
click at [418, 341] on input "text" at bounding box center [545, 340] width 457 height 20
type input "New product"
click at [331, 376] on button "Submit" at bounding box center [335, 379] width 37 height 18
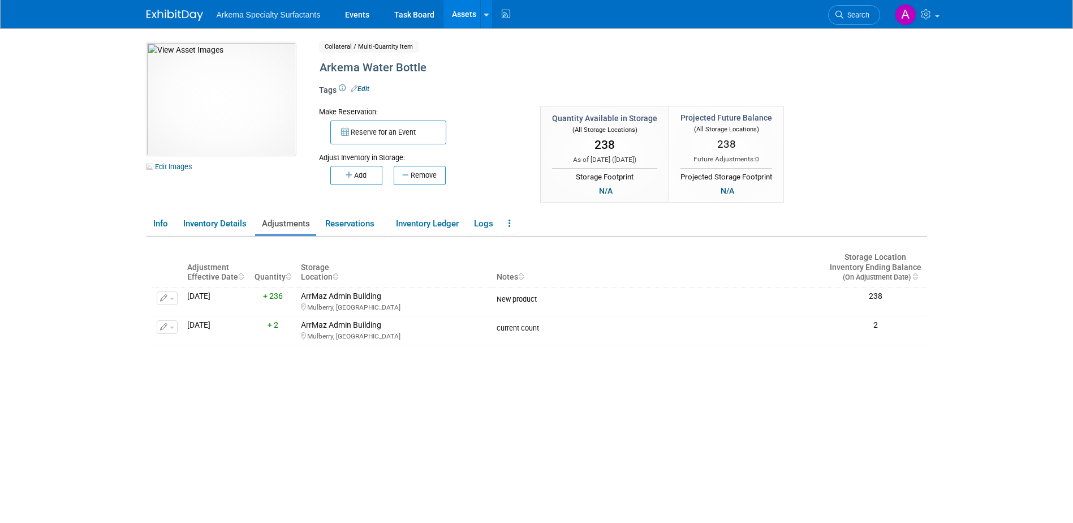
click at [469, 16] on link "Assets" at bounding box center [464, 14] width 41 height 28
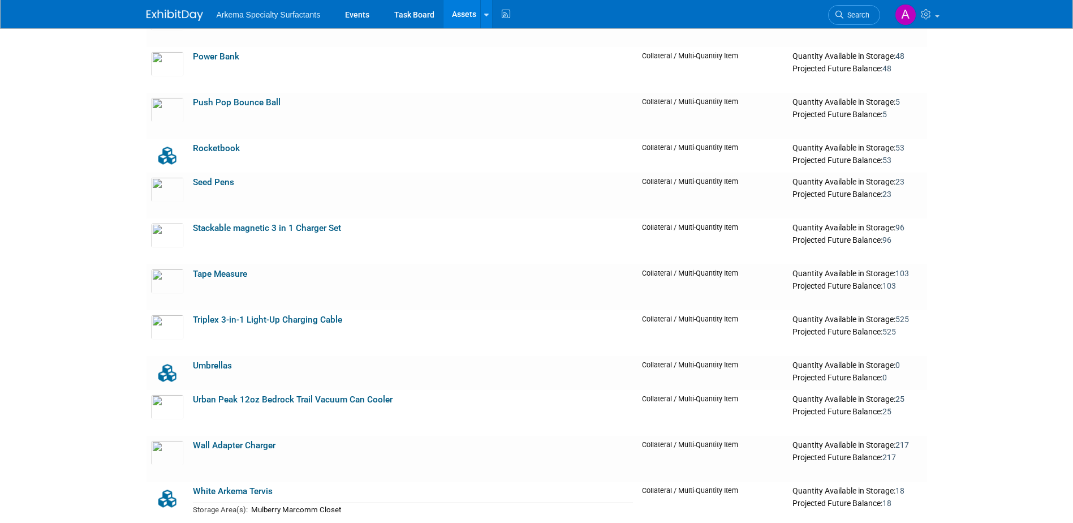
scroll to position [1981, 0]
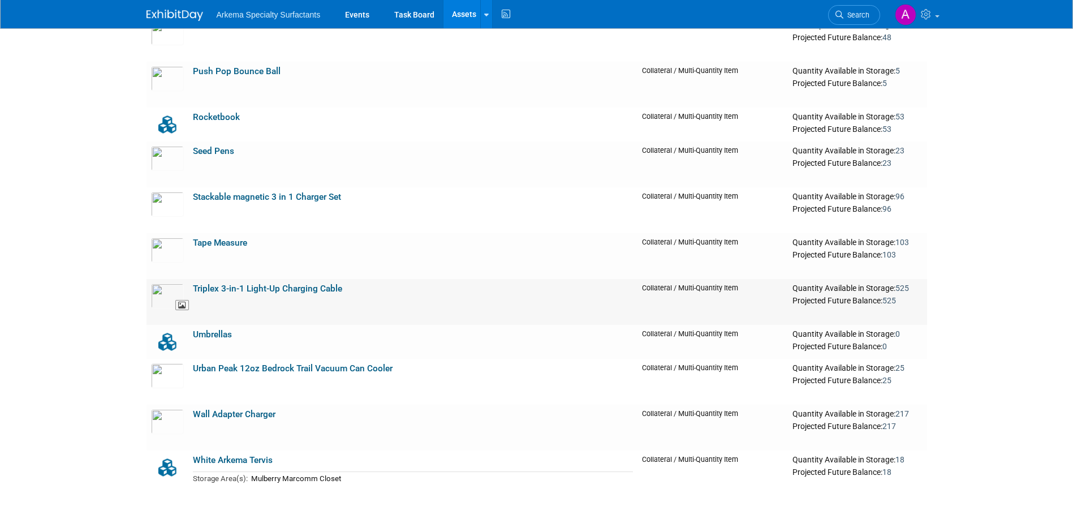
click at [170, 295] on img at bounding box center [167, 295] width 33 height 25
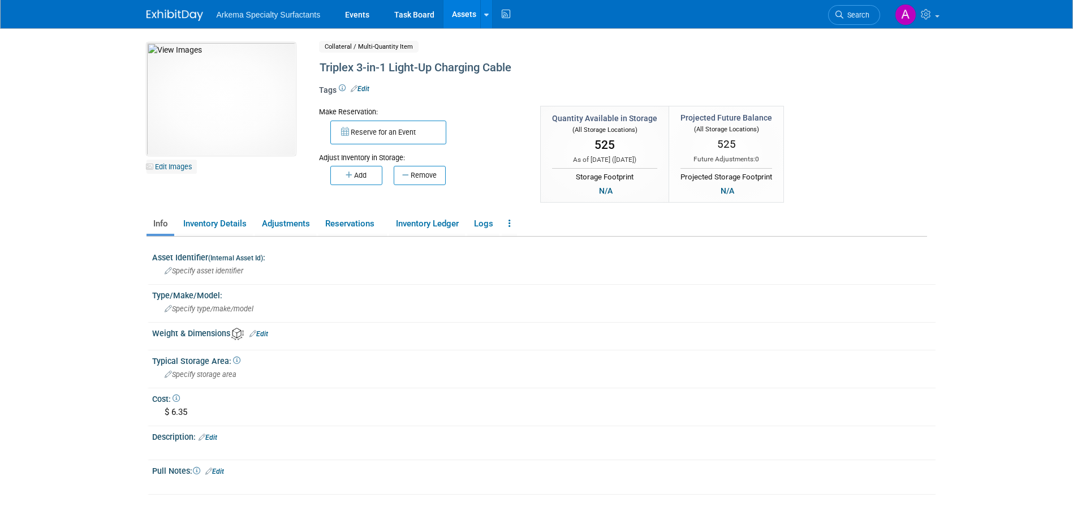
click at [170, 163] on link "Edit Images" at bounding box center [172, 167] width 50 height 14
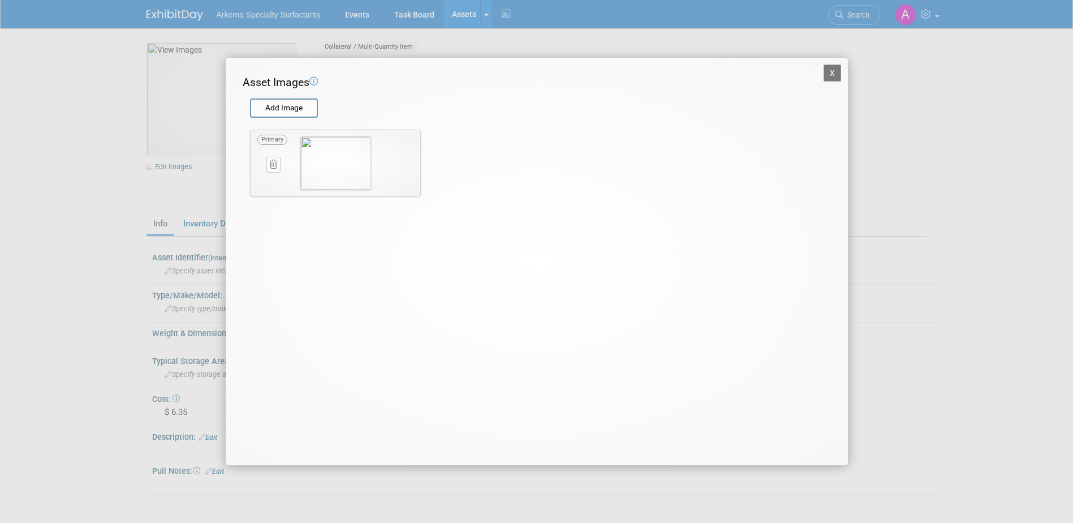
click at [356, 163] on img at bounding box center [335, 162] width 71 height 53
click at [337, 160] on img at bounding box center [335, 162] width 71 height 53
click at [316, 161] on img at bounding box center [335, 162] width 71 height 53
click at [274, 165] on icon at bounding box center [273, 164] width 7 height 8
click at [270, 176] on icon "button" at bounding box center [267, 177] width 7 height 7
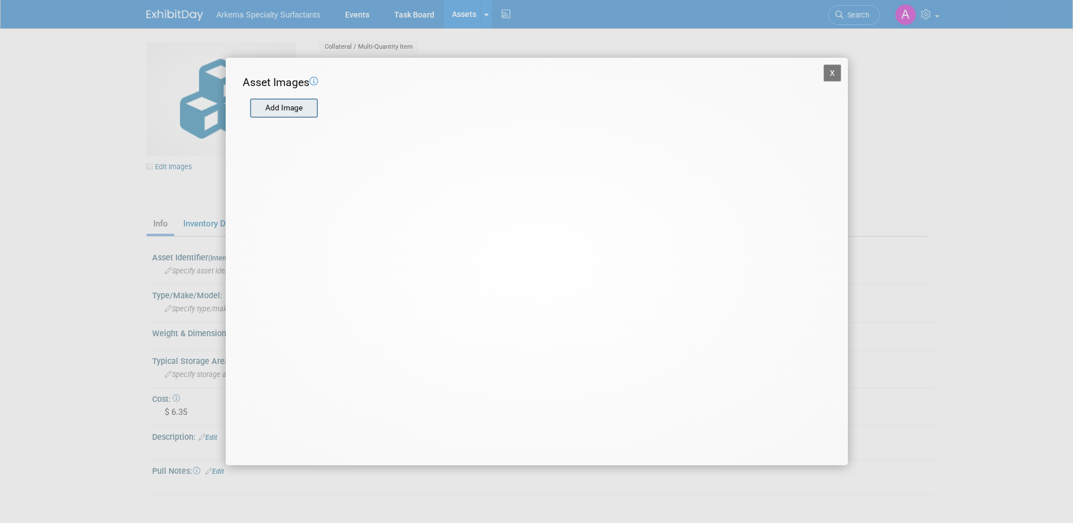
click at [298, 104] on input "file" at bounding box center [249, 108] width 135 height 17
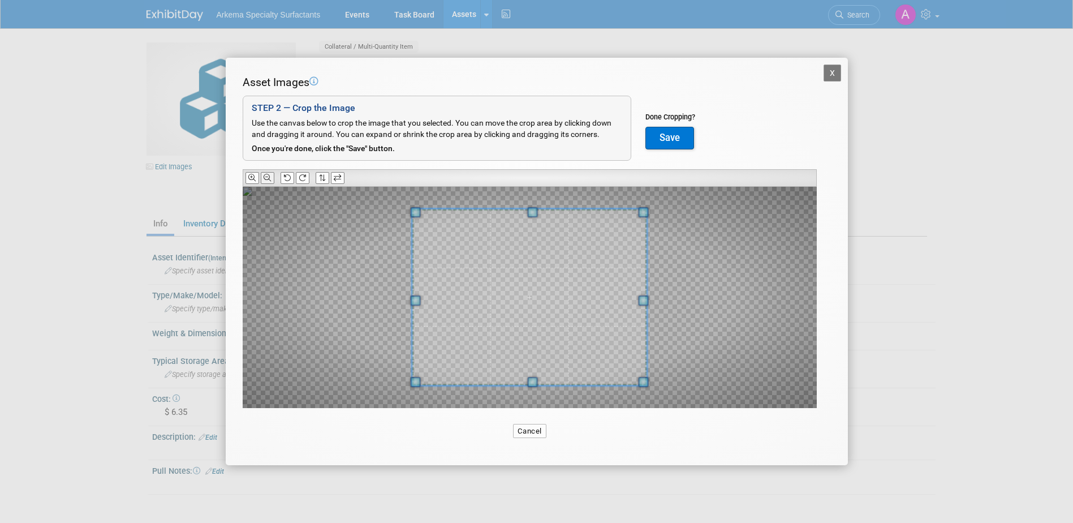
click at [270, 175] on icon at bounding box center [267, 177] width 7 height 7
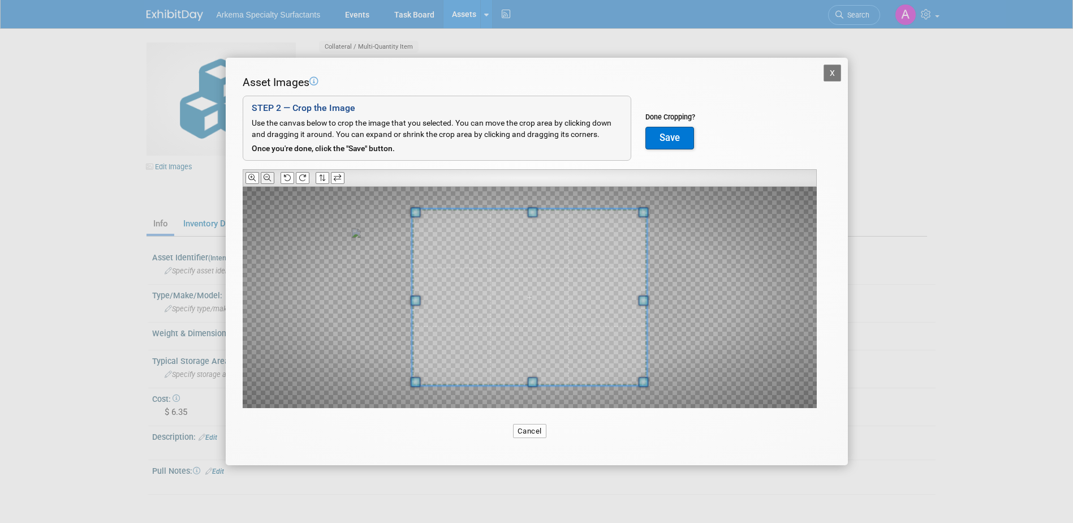
click at [270, 175] on icon at bounding box center [267, 177] width 7 height 7
click at [271, 175] on icon at bounding box center [267, 177] width 7 height 7
click at [272, 175] on button at bounding box center [268, 178] width 14 height 12
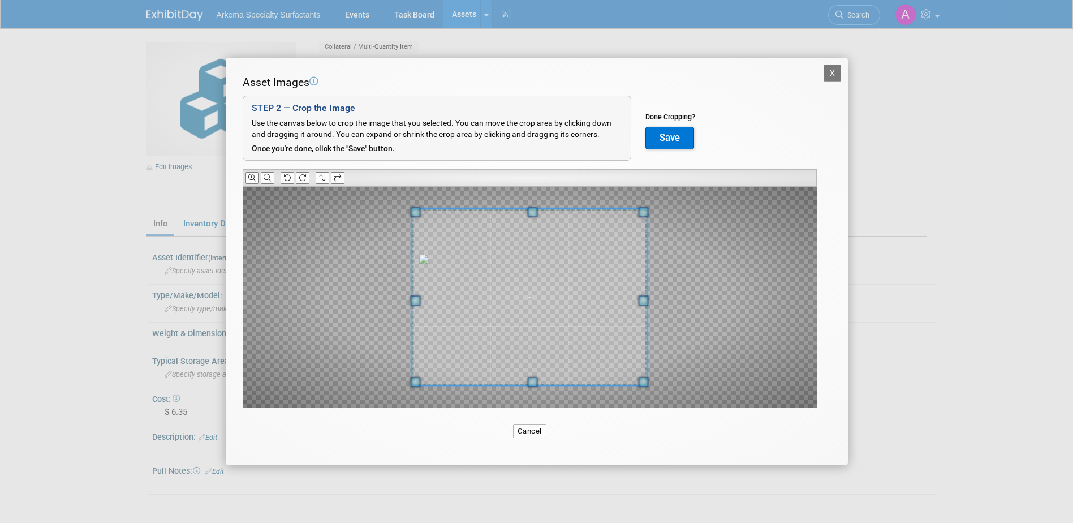
click at [684, 138] on button "Save" at bounding box center [670, 138] width 49 height 23
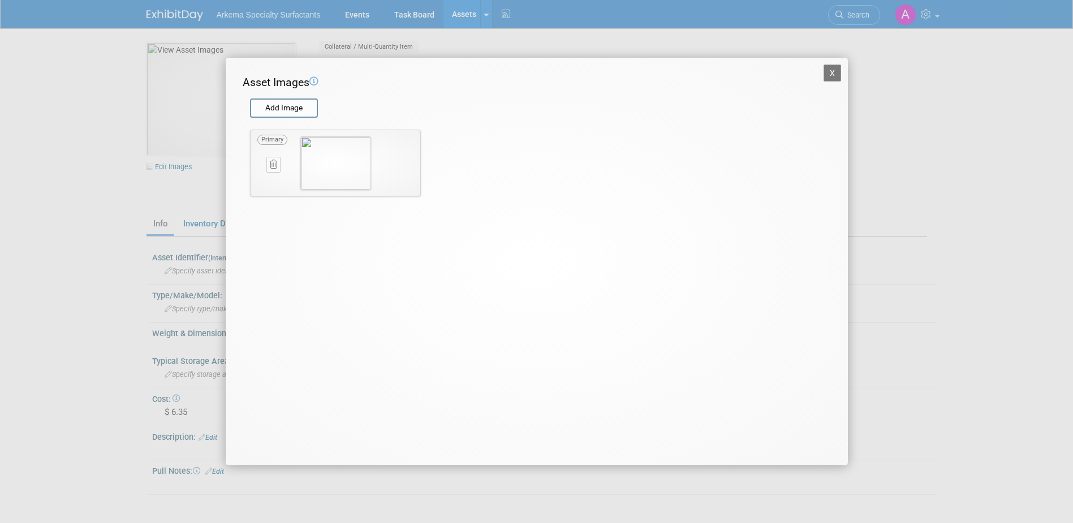
drag, startPoint x: 834, startPoint y: 72, endPoint x: 871, endPoint y: 104, distance: 48.2
click at [834, 73] on button "X" at bounding box center [833, 73] width 18 height 17
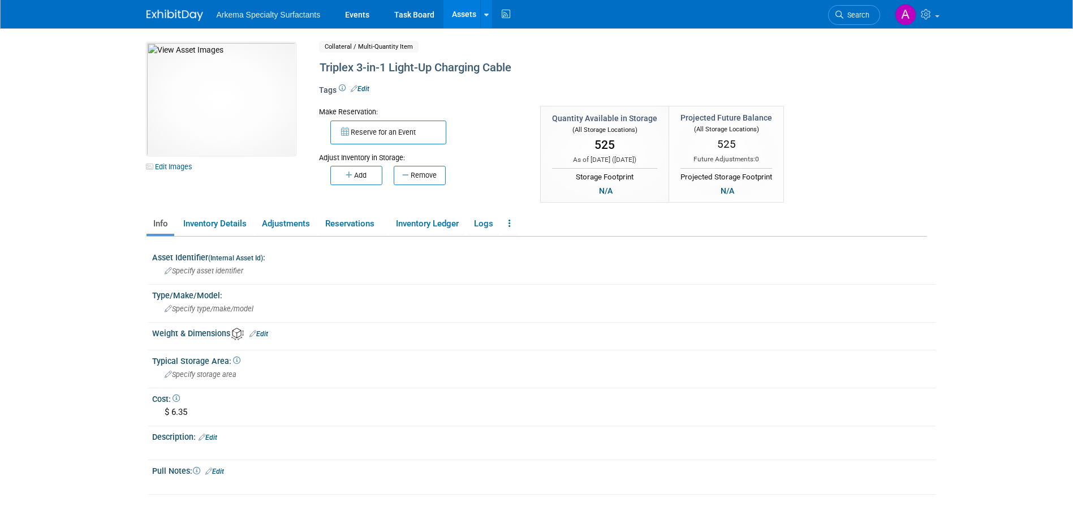
click at [905, 140] on div "10033748-10729514-e33320e5-dd67-43e5-807a-bc32e5355849.jpg Edit Images Collater…" at bounding box center [537, 123] width 798 height 162
click at [459, 11] on link "Assets" at bounding box center [464, 14] width 41 height 28
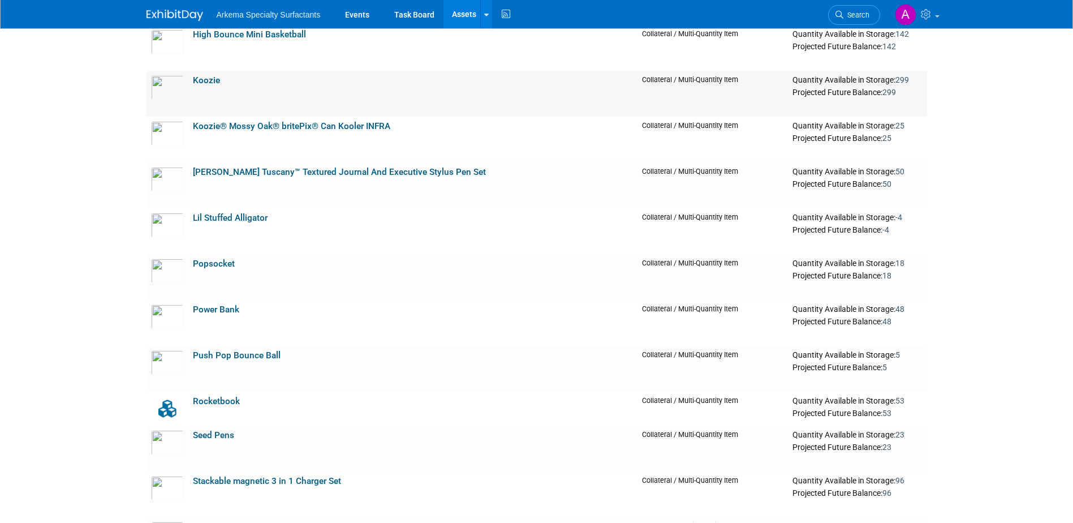
scroll to position [1698, 0]
click at [235, 310] on link "Power Bank" at bounding box center [216, 308] width 46 height 10
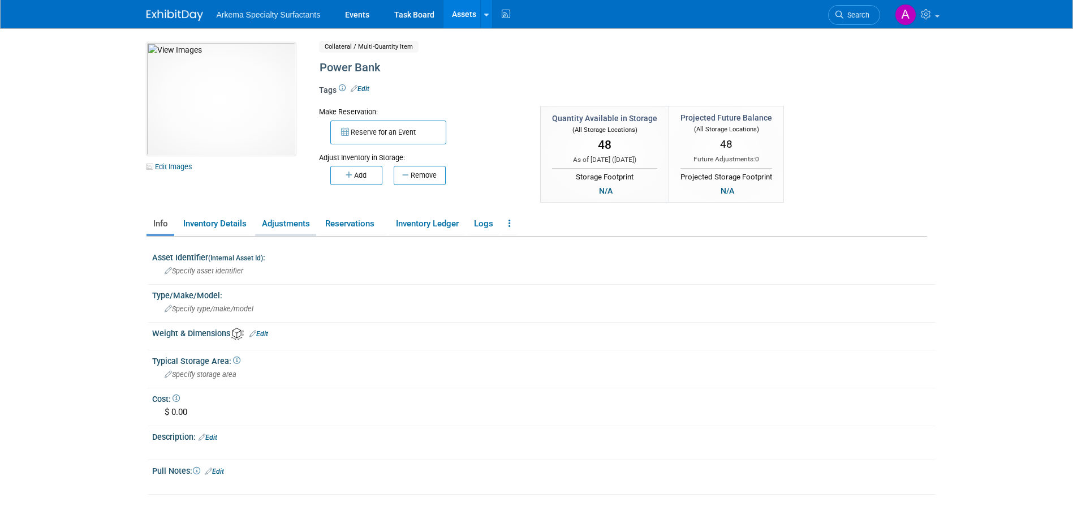
click at [287, 221] on link "Adjustments" at bounding box center [285, 224] width 61 height 20
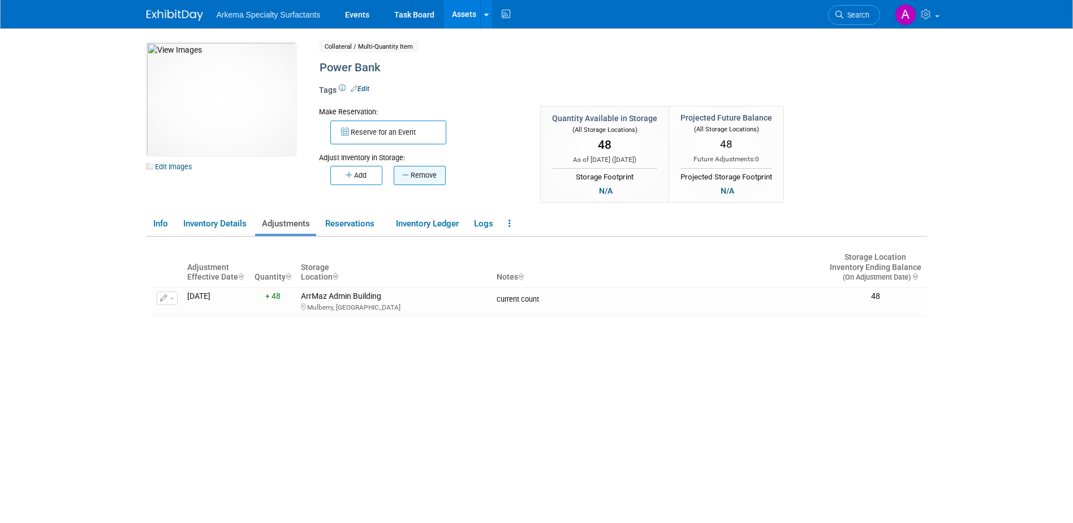
click at [426, 174] on button "Remove" at bounding box center [420, 175] width 52 height 19
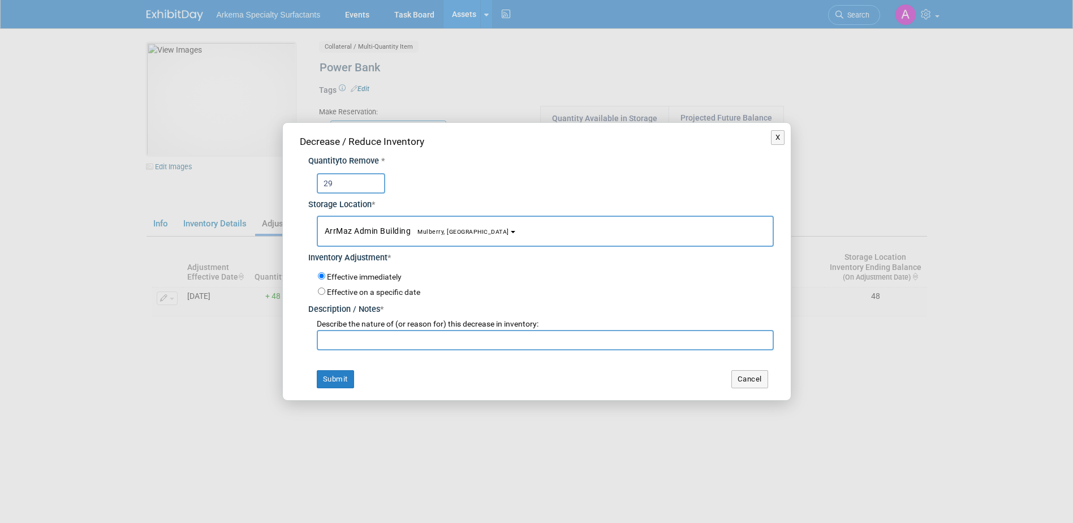
type input "29"
click at [522, 342] on input "text" at bounding box center [545, 340] width 457 height 20
type input "Recount"
click at [342, 381] on button "Submit" at bounding box center [335, 379] width 37 height 18
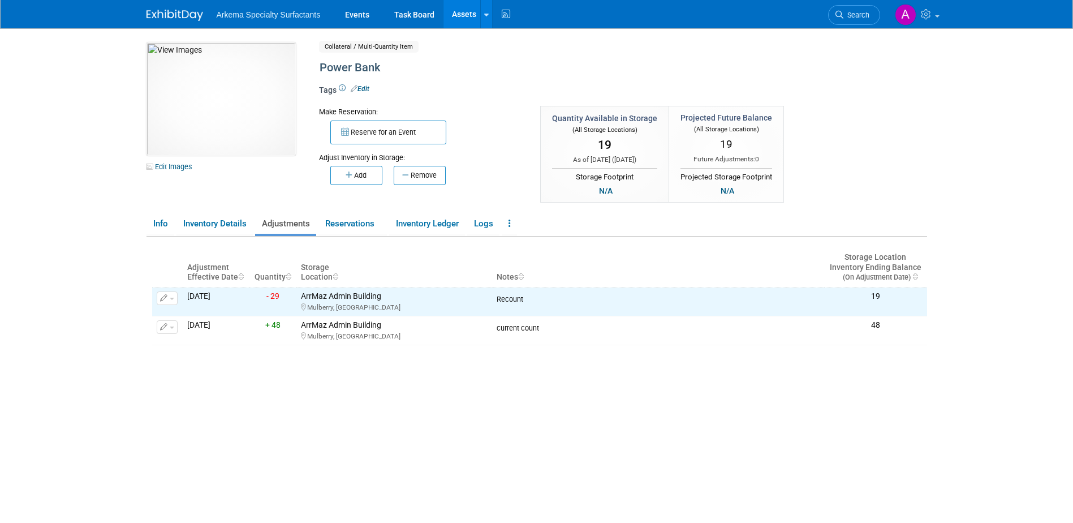
drag, startPoint x: 461, startPoint y: 13, endPoint x: 471, endPoint y: 22, distance: 13.3
click at [461, 13] on link "Assets" at bounding box center [464, 14] width 41 height 28
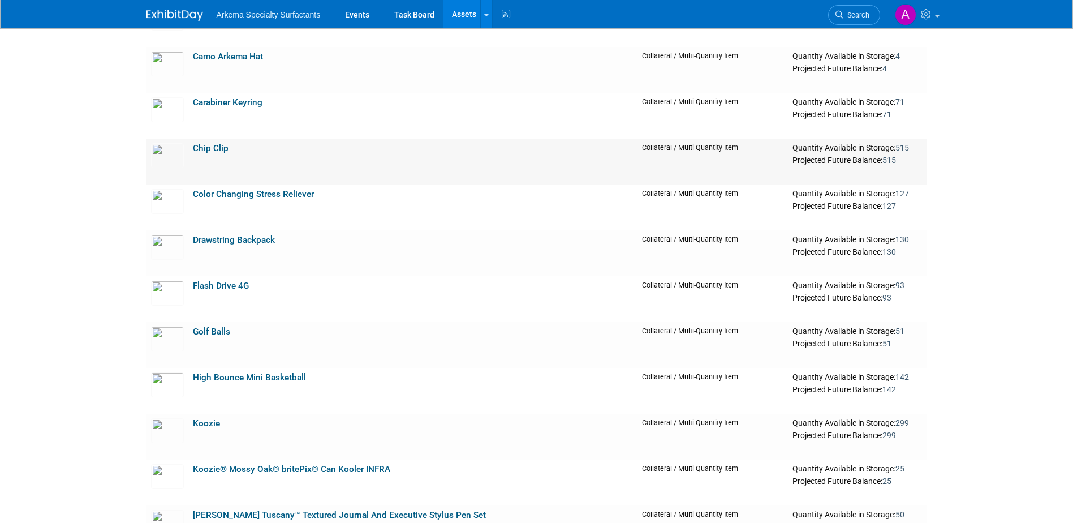
scroll to position [1358, 0]
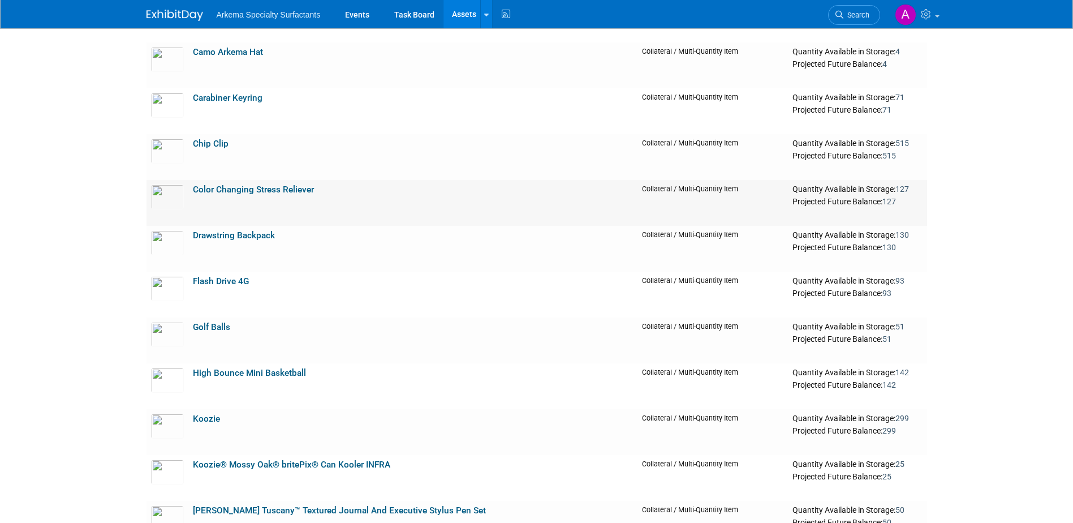
click at [225, 190] on link "Color Changing Stress Reliever" at bounding box center [253, 189] width 121 height 10
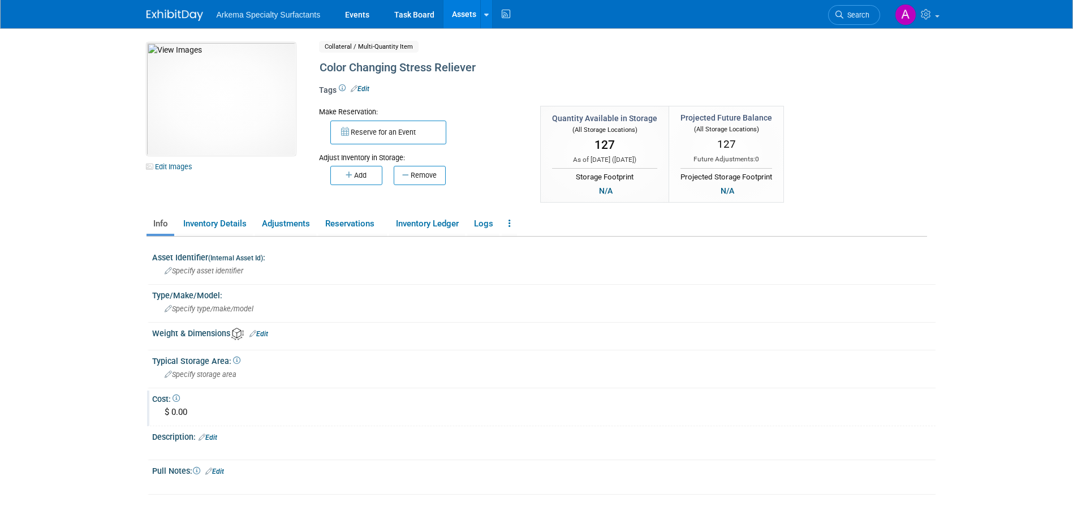
scroll to position [108, 0]
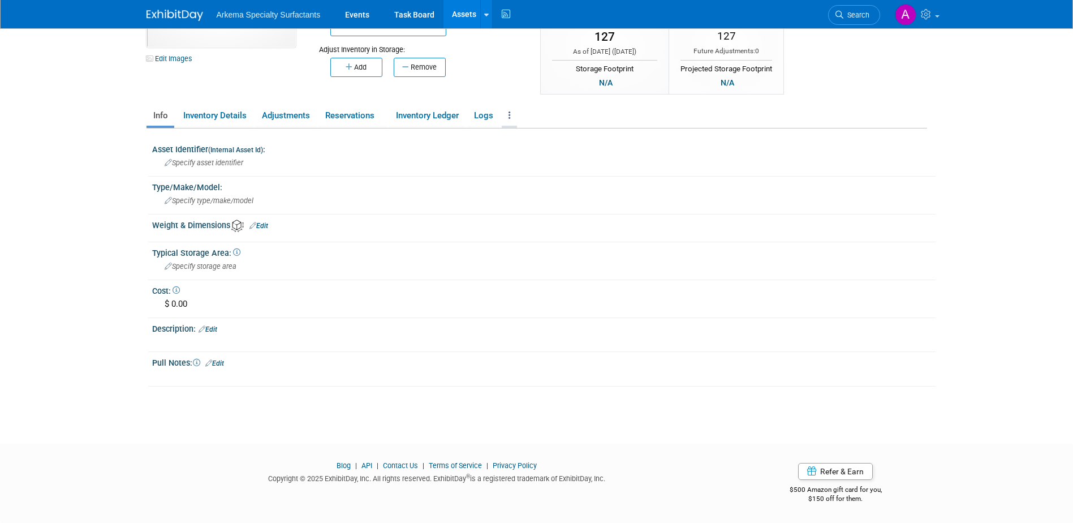
click at [517, 114] on link at bounding box center [509, 116] width 15 height 20
click at [548, 160] on link "Archive Asset" at bounding box center [551, 156] width 98 height 19
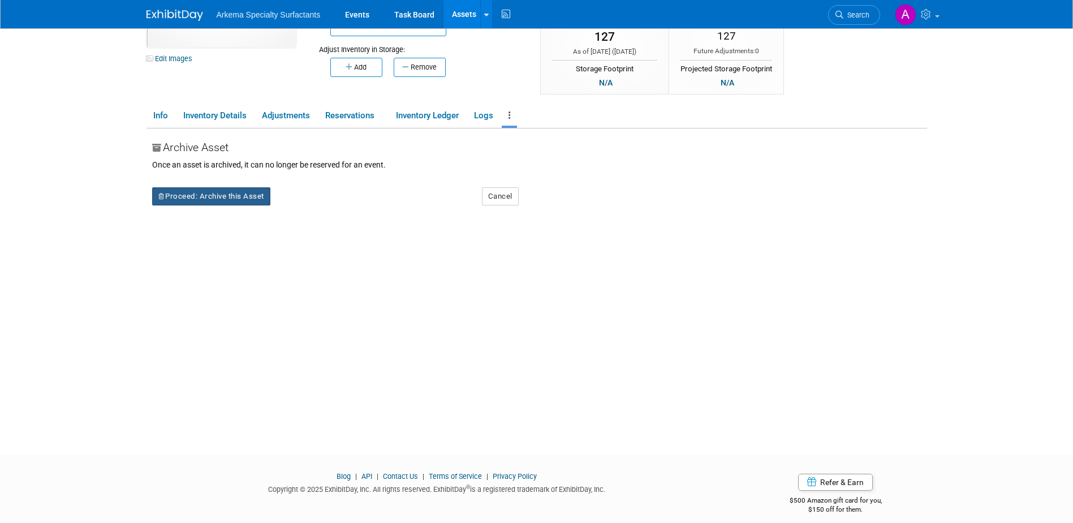
click at [214, 194] on button "Proceed: Archive this Asset" at bounding box center [211, 196] width 118 height 18
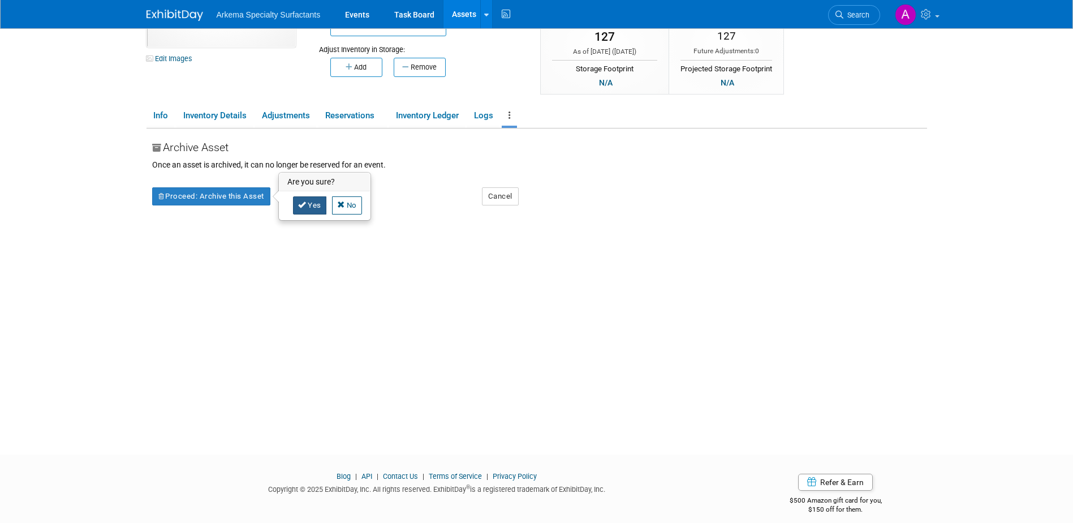
click at [309, 202] on link "Yes" at bounding box center [309, 205] width 33 height 18
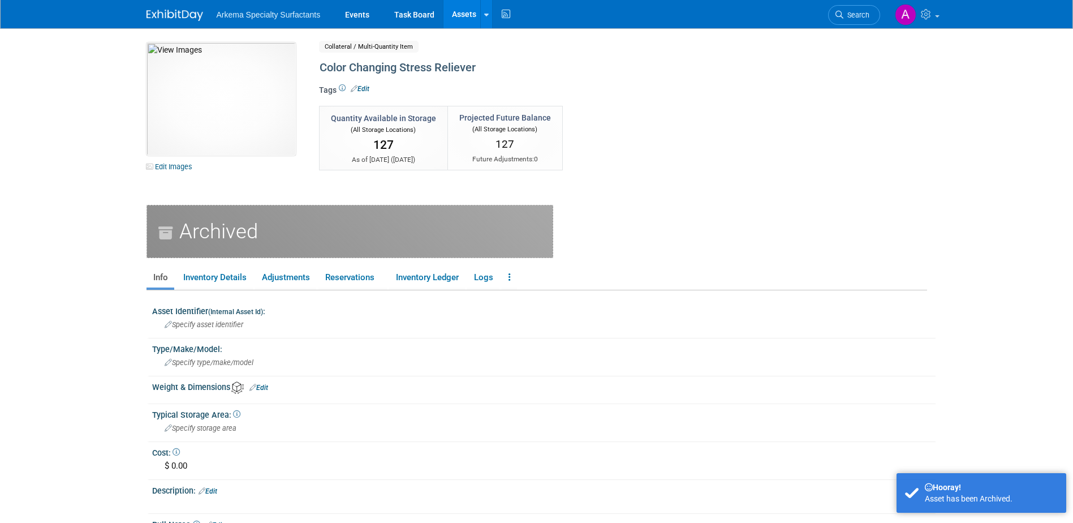
click at [467, 13] on link "Assets" at bounding box center [464, 14] width 41 height 28
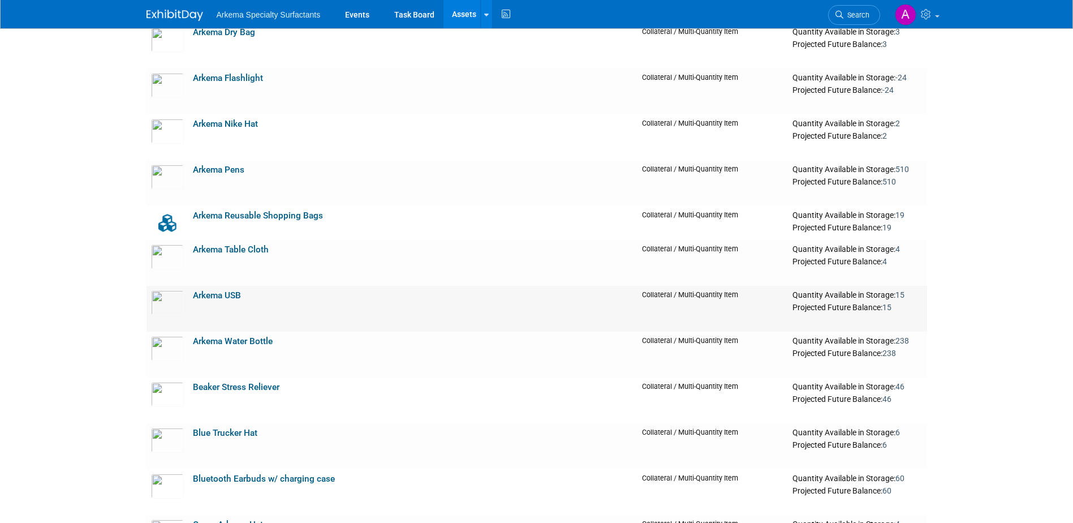
scroll to position [905, 0]
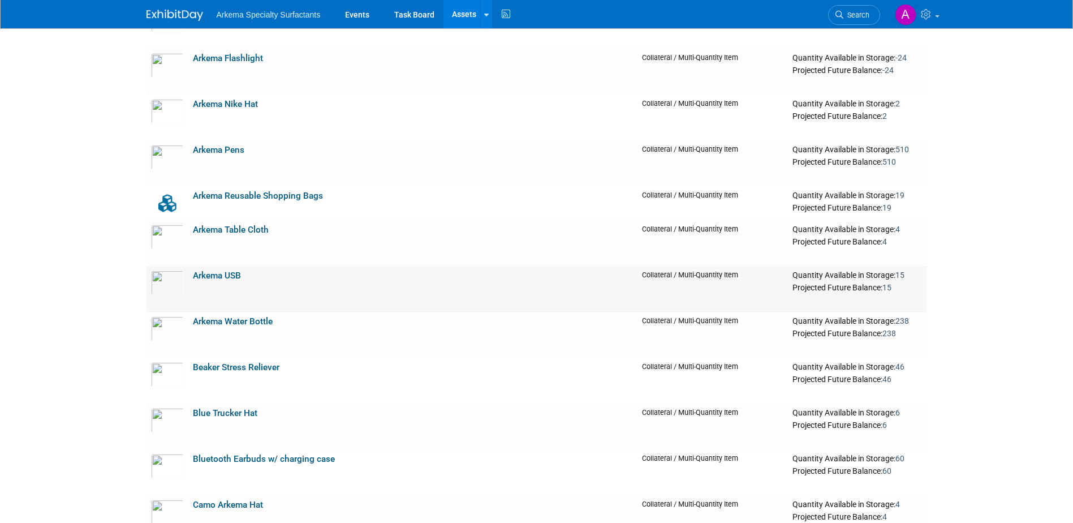
click at [226, 274] on link "Arkema USB" at bounding box center [217, 275] width 48 height 10
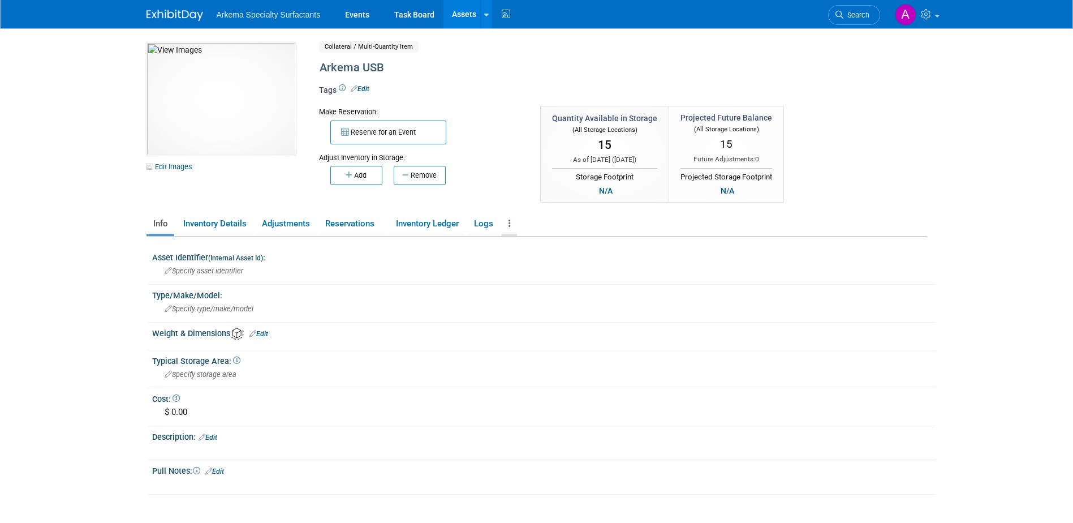
click at [515, 224] on link at bounding box center [509, 224] width 15 height 20
click at [559, 263] on link "Archive Asset" at bounding box center [551, 264] width 98 height 19
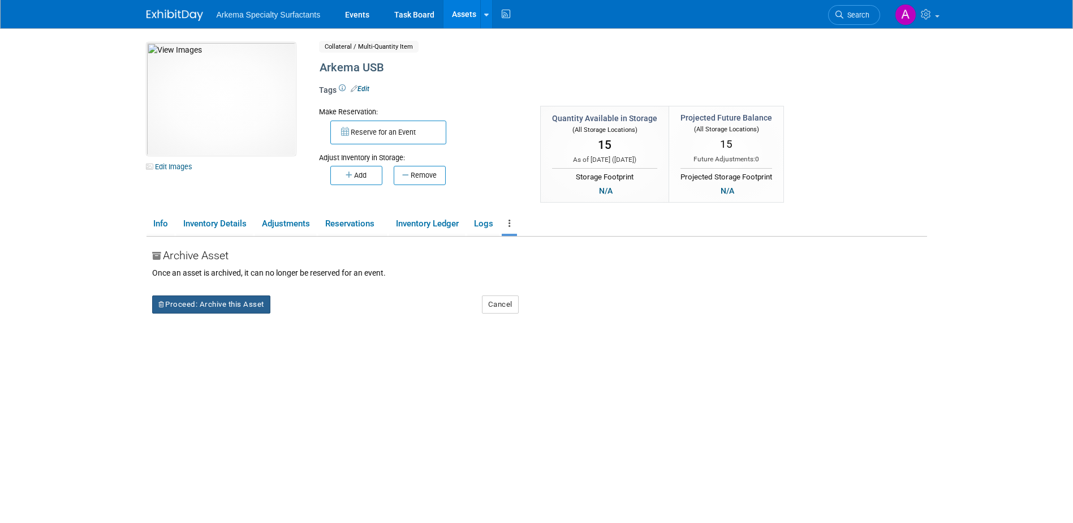
click at [217, 304] on button "Proceed: Archive this Asset" at bounding box center [211, 304] width 118 height 18
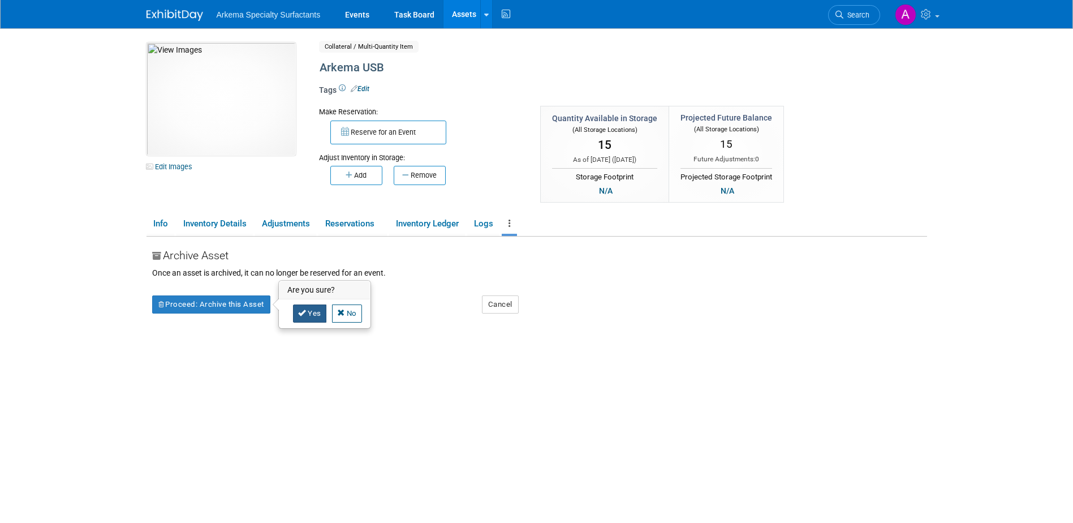
click at [317, 311] on link "Yes" at bounding box center [309, 313] width 33 height 18
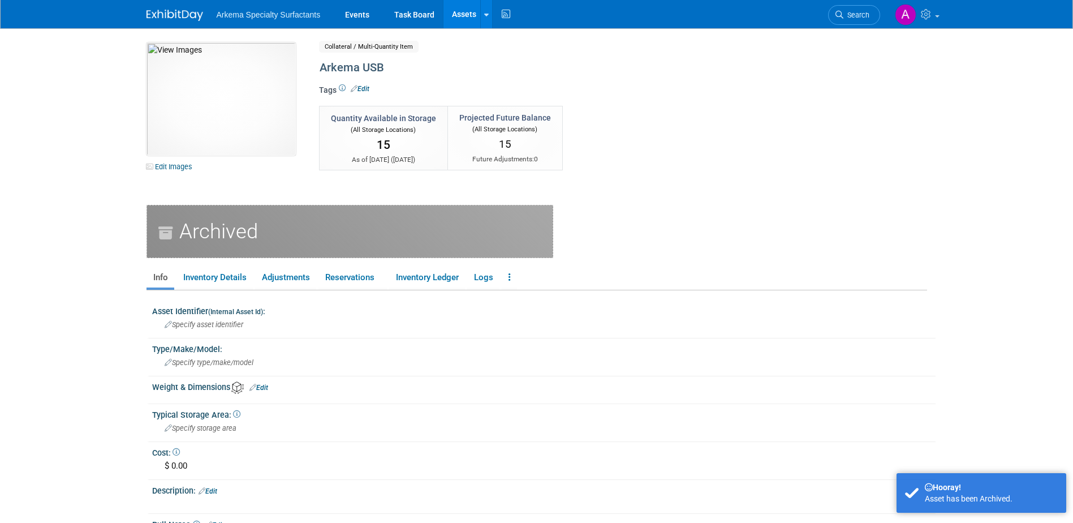
click at [467, 9] on link "Assets" at bounding box center [464, 14] width 41 height 28
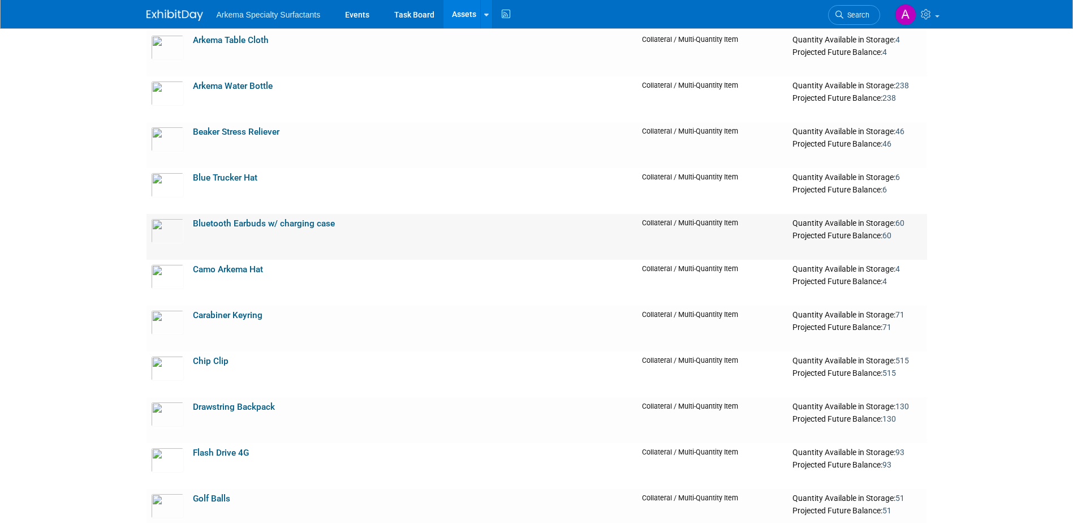
scroll to position [1075, 0]
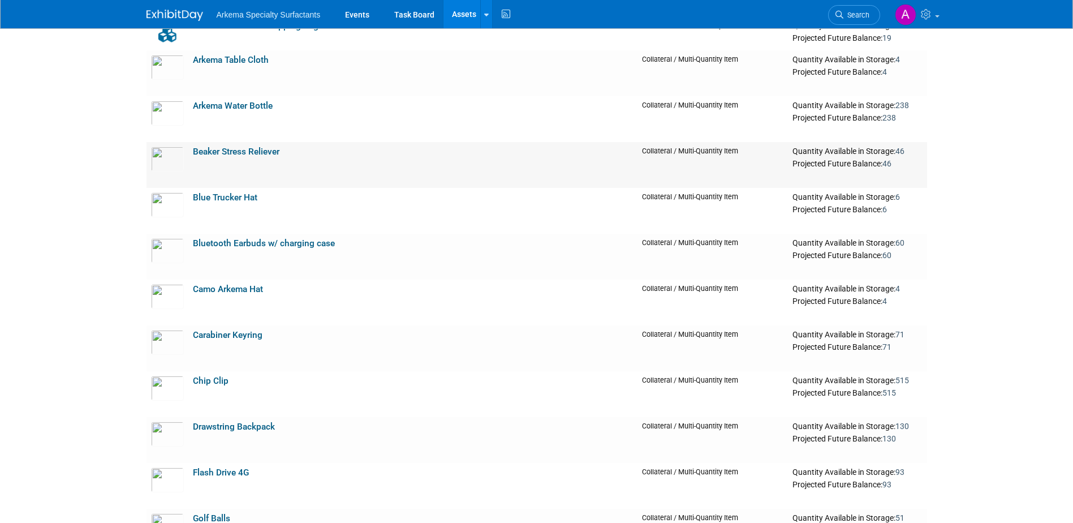
click at [272, 152] on link "Beaker Stress Reliever" at bounding box center [236, 152] width 87 height 10
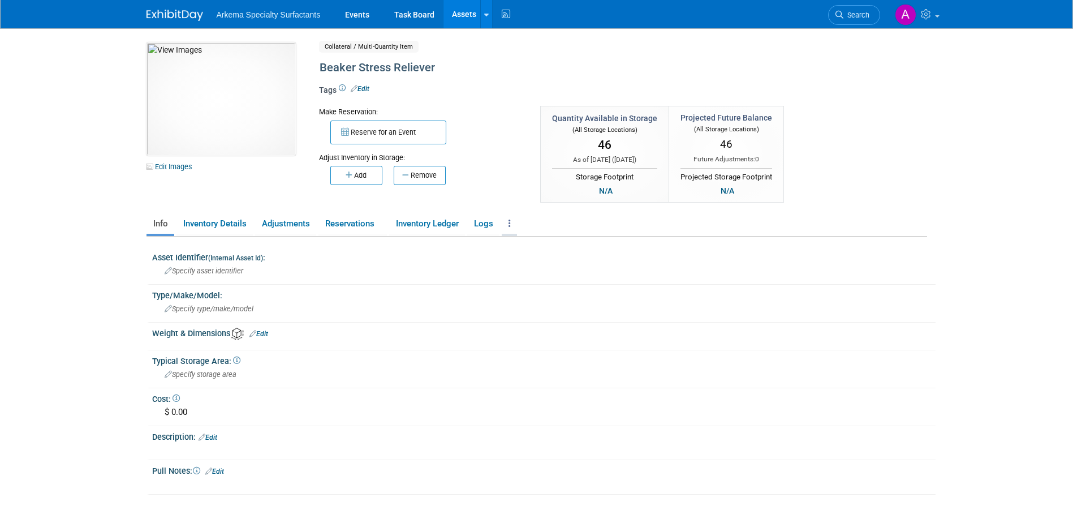
click at [510, 222] on link at bounding box center [509, 224] width 15 height 20
click at [530, 263] on link "Archive Asset" at bounding box center [551, 264] width 98 height 19
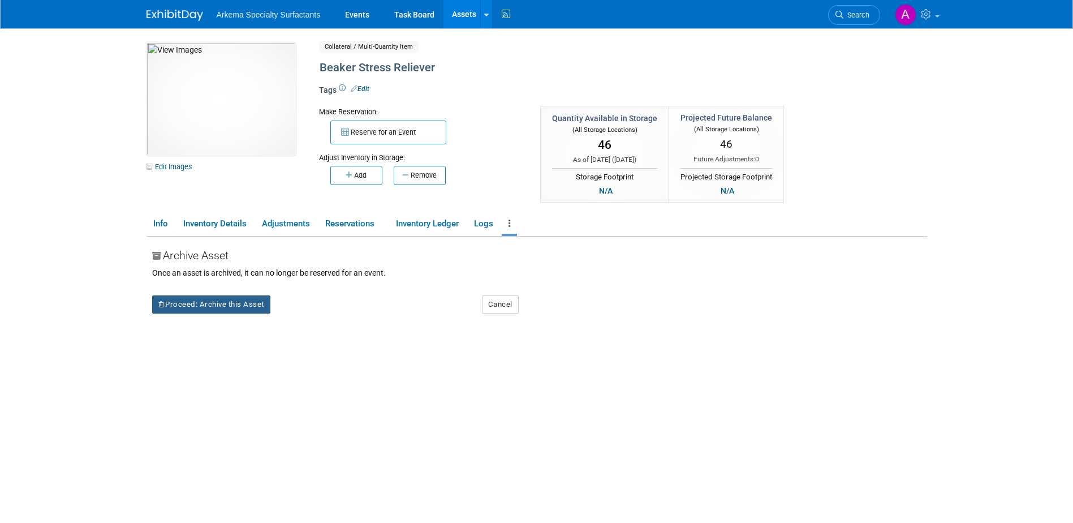
click at [229, 304] on button "Proceed: Archive this Asset" at bounding box center [211, 304] width 118 height 18
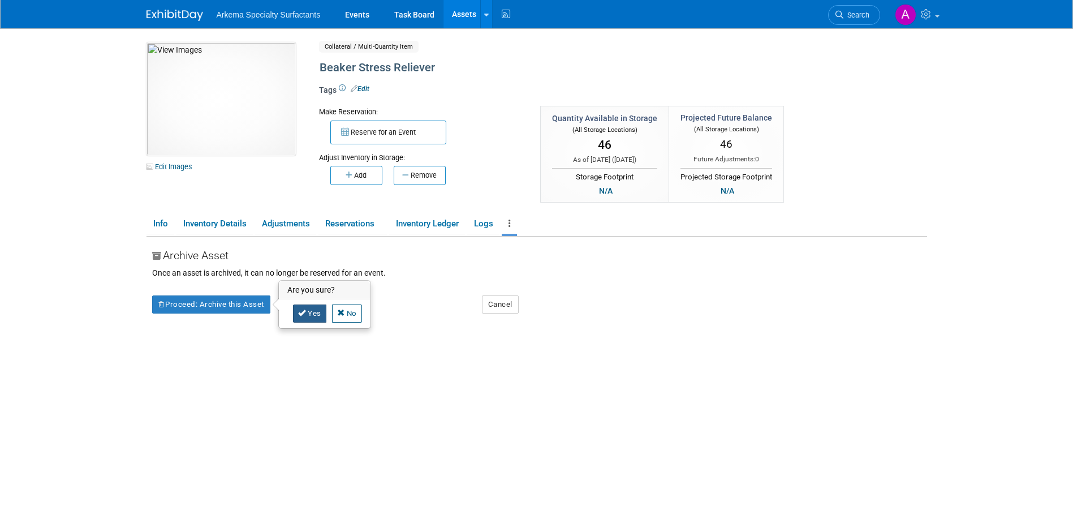
click at [305, 315] on icon at bounding box center [302, 312] width 8 height 7
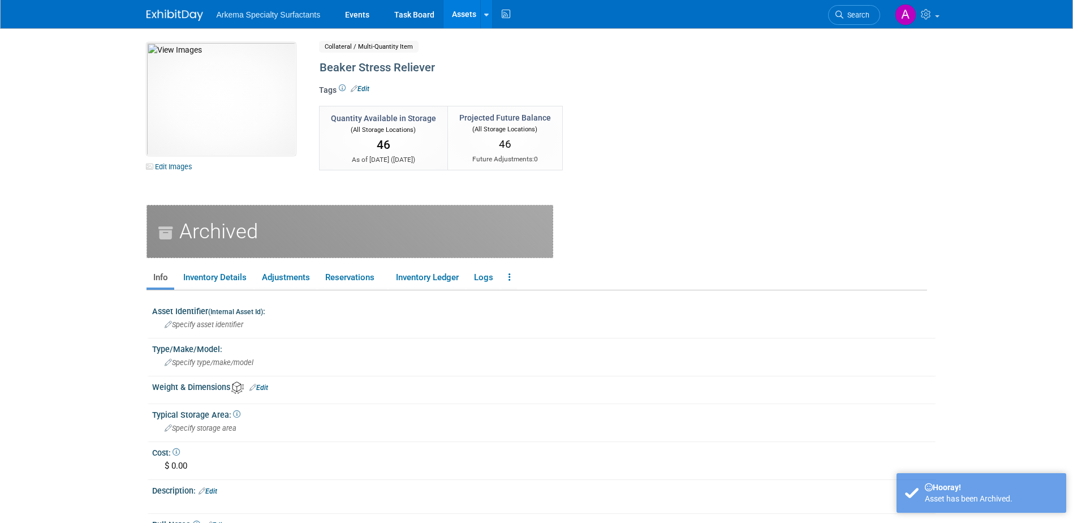
click at [461, 10] on link "Assets" at bounding box center [464, 14] width 41 height 28
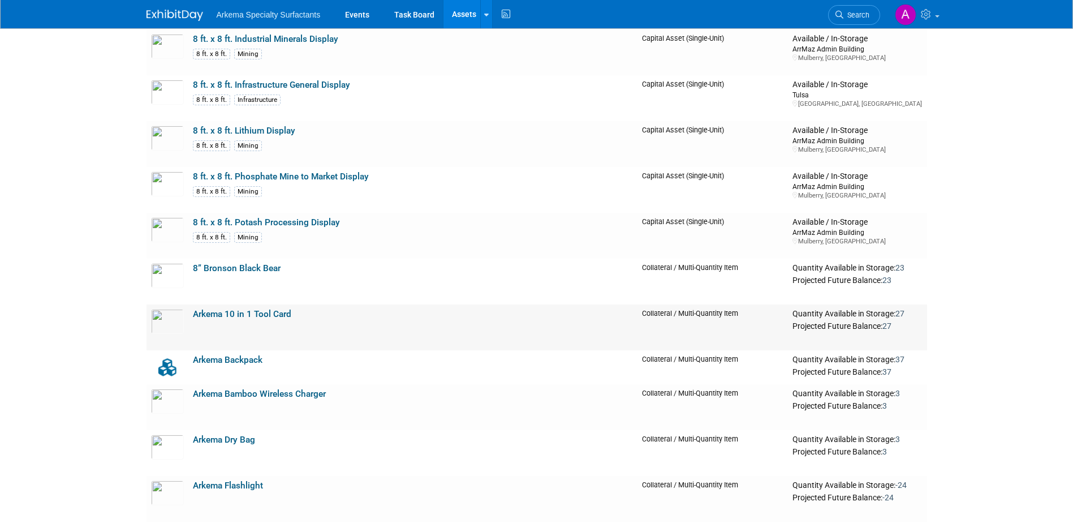
scroll to position [566, 0]
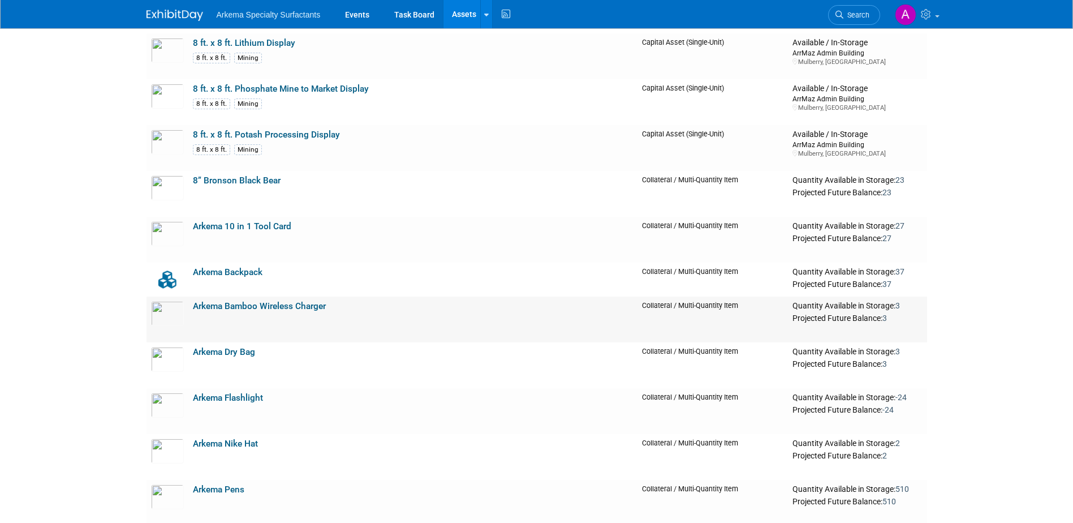
click at [304, 308] on link "Arkema Bamboo Wireless Charger" at bounding box center [259, 306] width 133 height 10
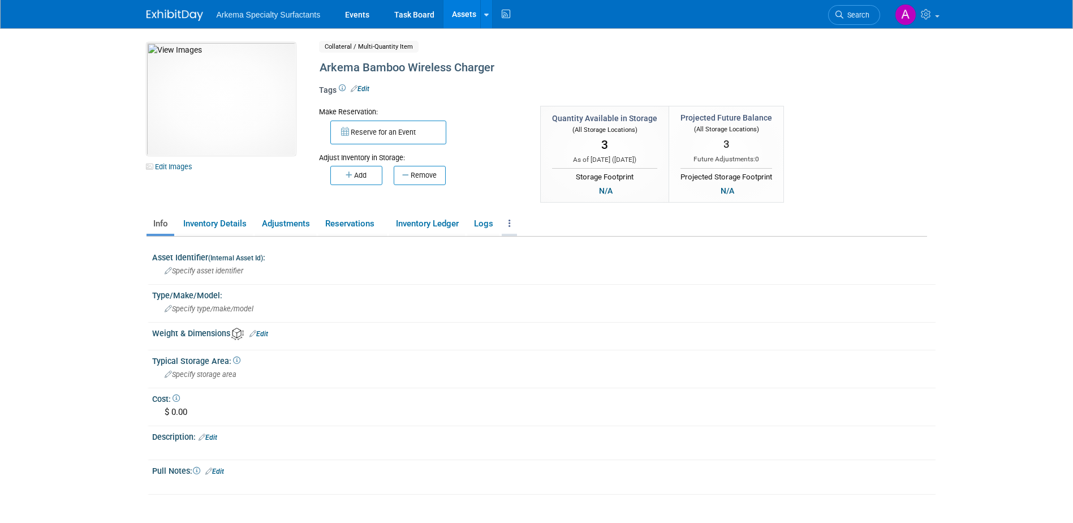
click at [513, 222] on link at bounding box center [509, 224] width 15 height 20
click at [545, 259] on link "Archive Asset" at bounding box center [551, 264] width 98 height 19
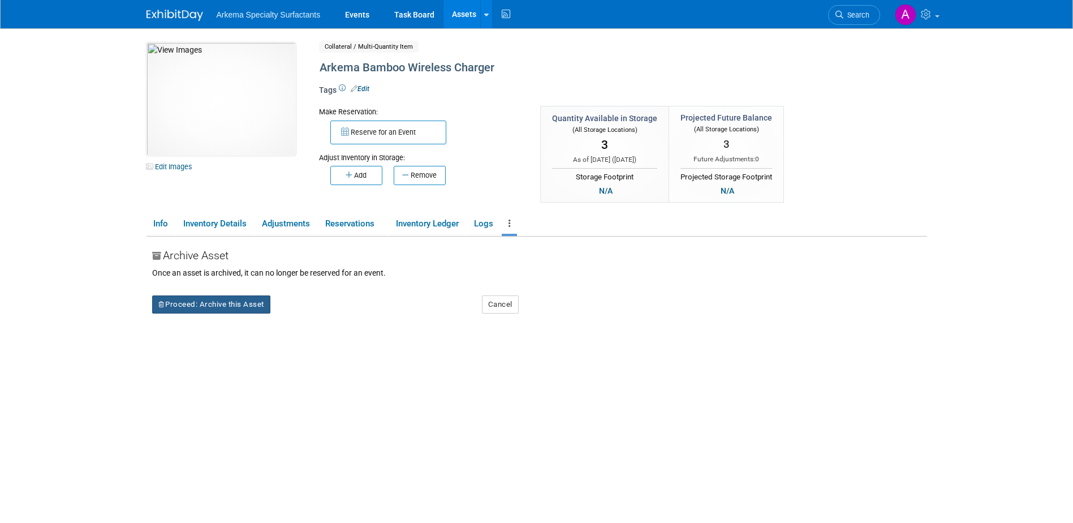
click at [199, 307] on button "Proceed: Archive this Asset" at bounding box center [211, 304] width 118 height 18
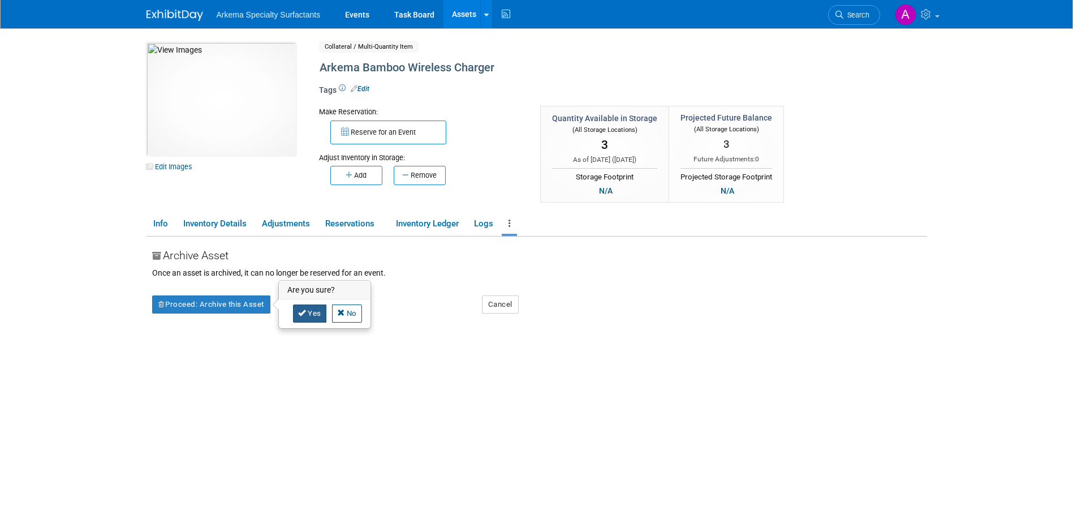
click at [307, 316] on link "Yes" at bounding box center [309, 313] width 33 height 18
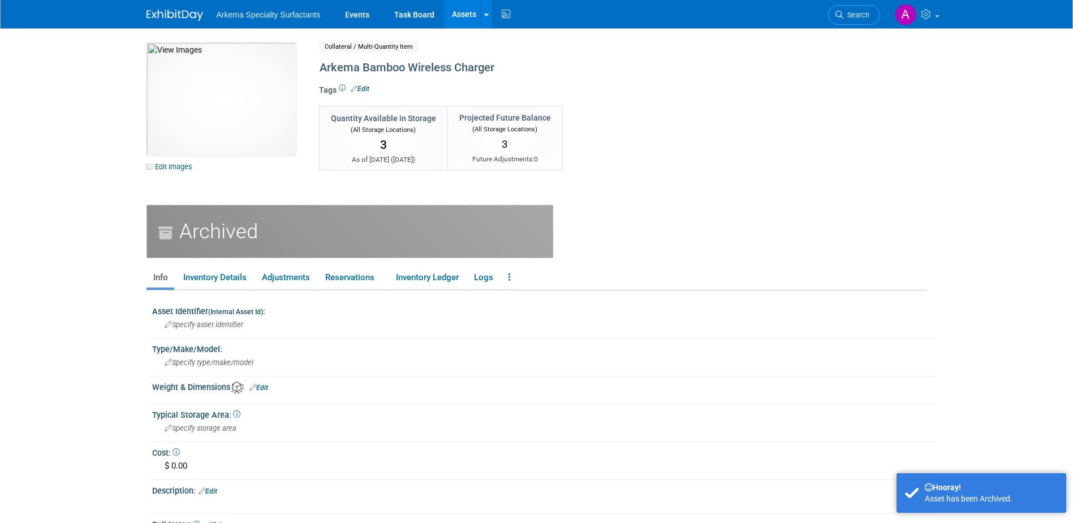
click at [470, 11] on link "Assets" at bounding box center [464, 14] width 41 height 28
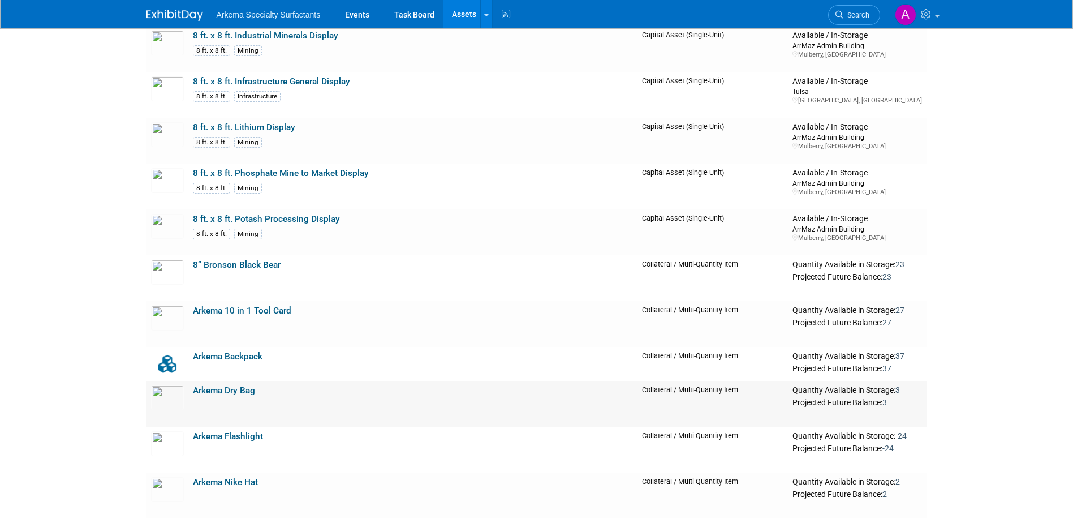
scroll to position [509, 0]
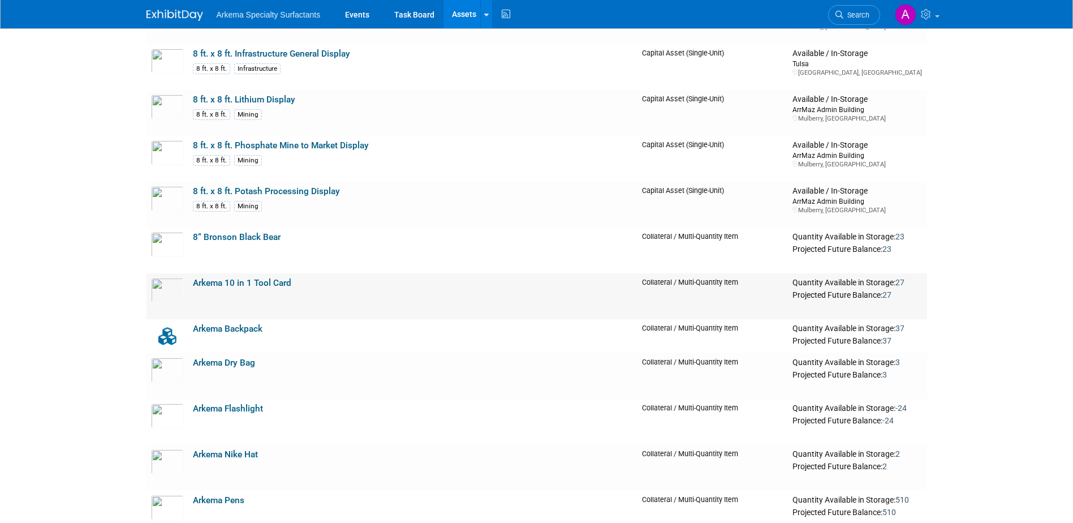
click at [277, 281] on link "Arkema 10 in 1 Tool Card" at bounding box center [242, 283] width 98 height 10
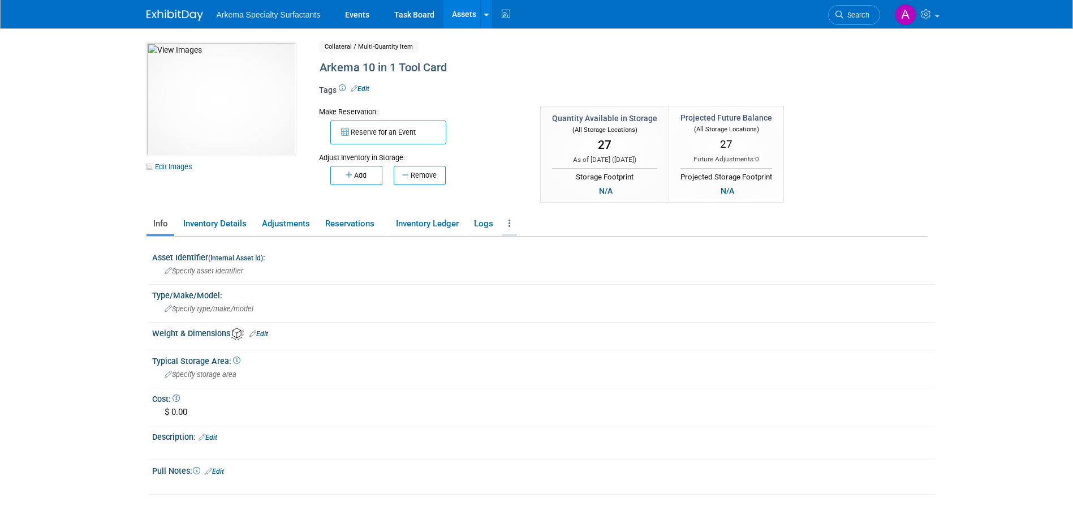
click at [513, 224] on link at bounding box center [509, 224] width 15 height 20
click at [540, 269] on link "Archive Asset" at bounding box center [551, 264] width 98 height 19
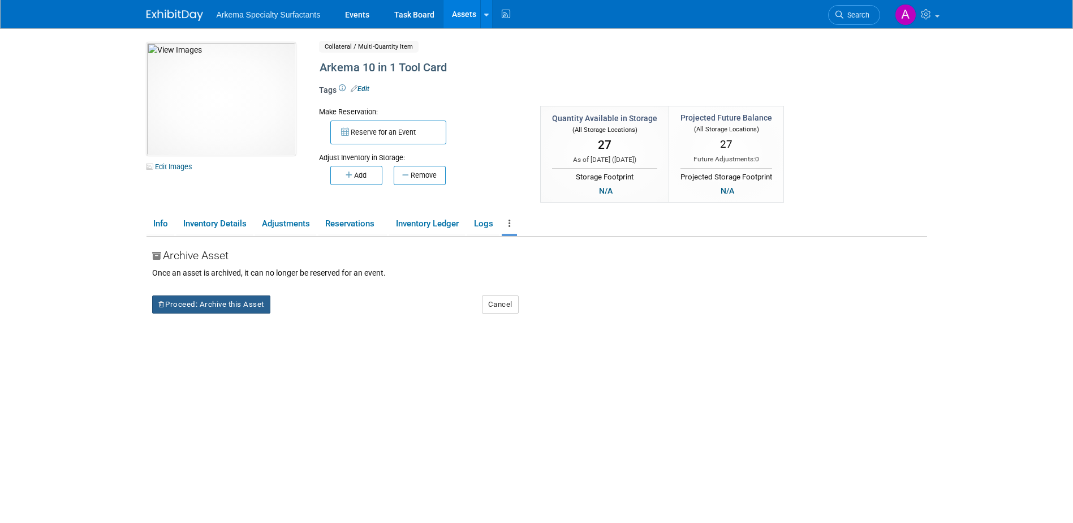
click at [195, 300] on button "Proceed: Archive this Asset" at bounding box center [211, 304] width 118 height 18
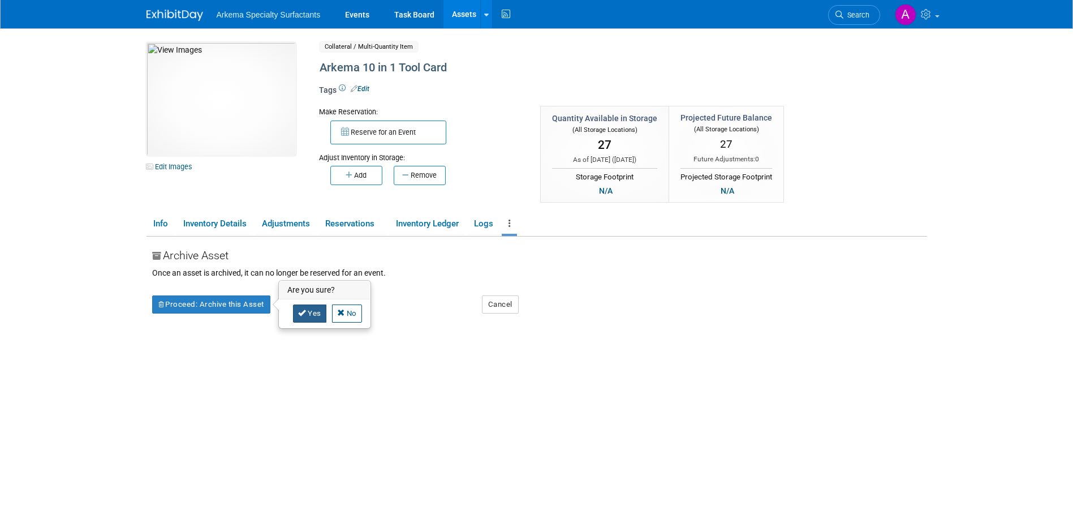
click at [316, 313] on link "Yes" at bounding box center [309, 313] width 33 height 18
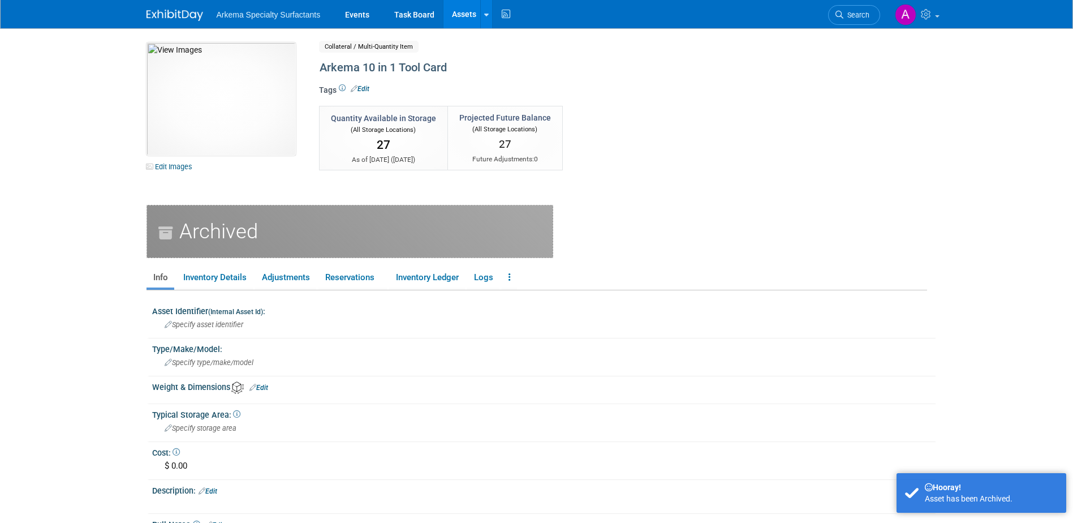
click at [462, 11] on link "Assets" at bounding box center [464, 14] width 41 height 28
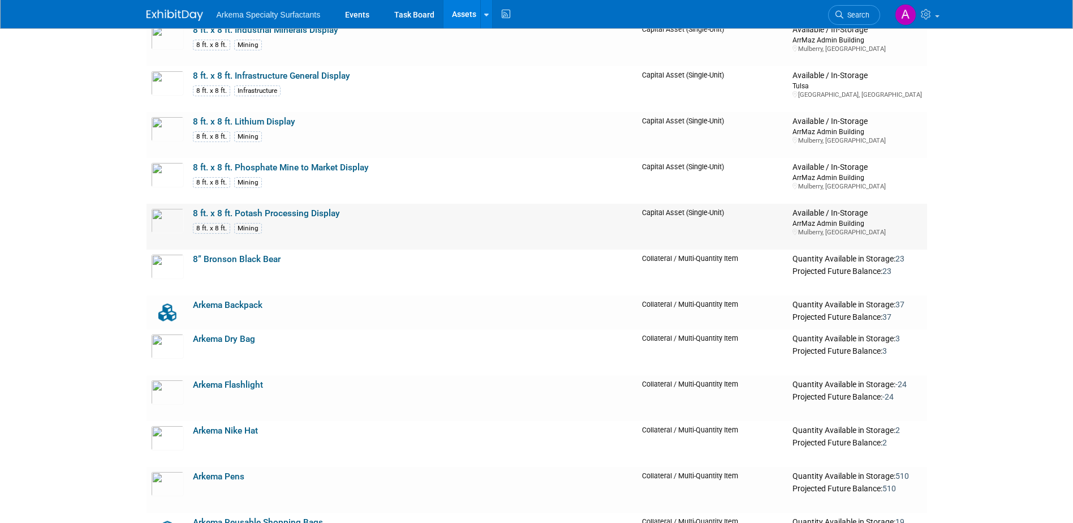
scroll to position [566, 0]
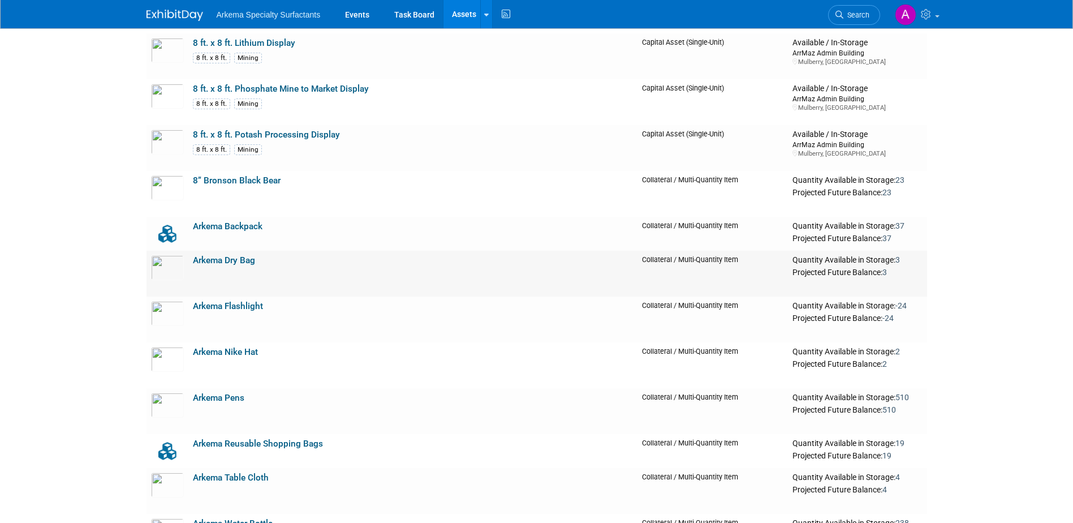
click at [243, 261] on link "Arkema Dry Bag" at bounding box center [224, 260] width 62 height 10
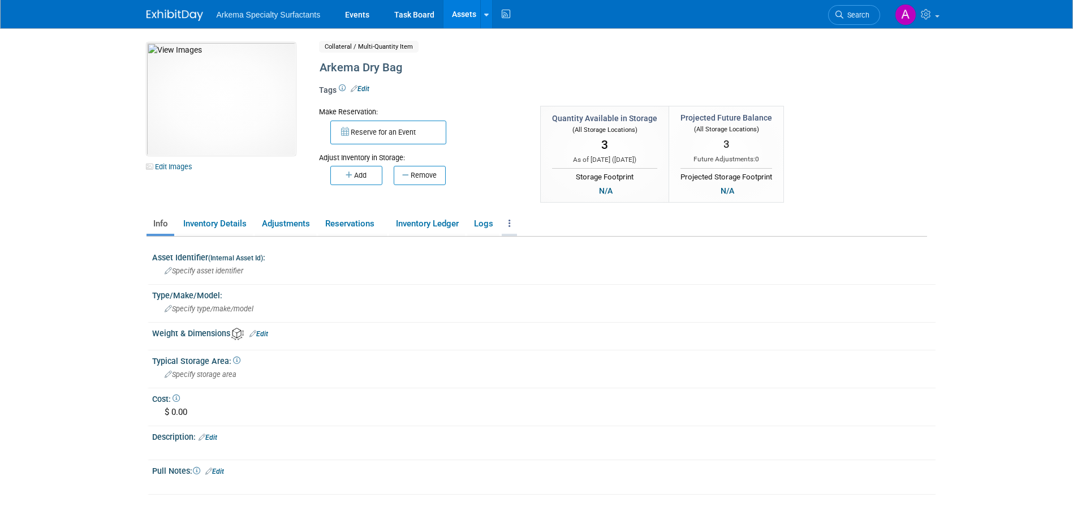
click at [515, 224] on link at bounding box center [509, 224] width 15 height 20
click at [541, 265] on link "Archive Asset" at bounding box center [551, 264] width 98 height 19
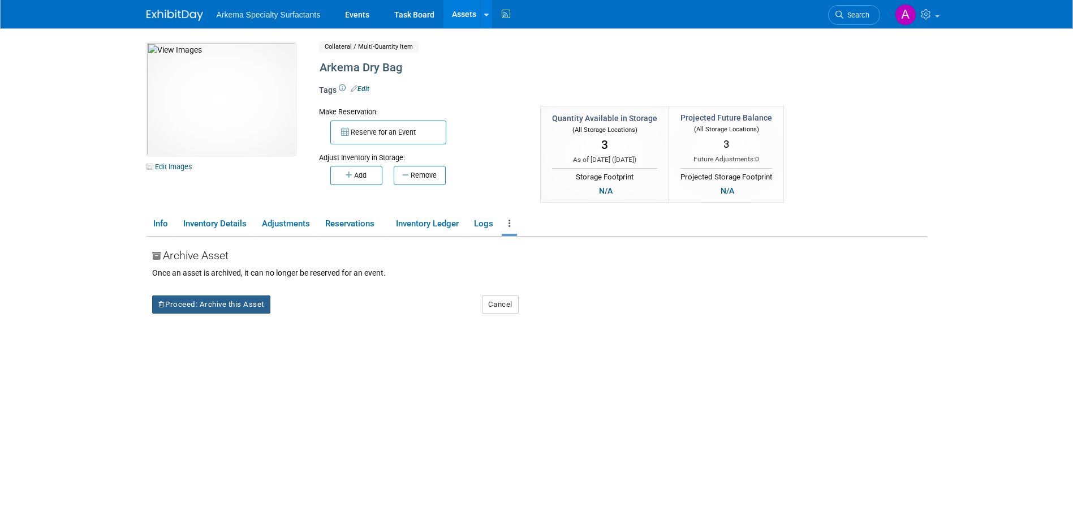
click at [224, 306] on button "Proceed: Archive this Asset" at bounding box center [211, 304] width 118 height 18
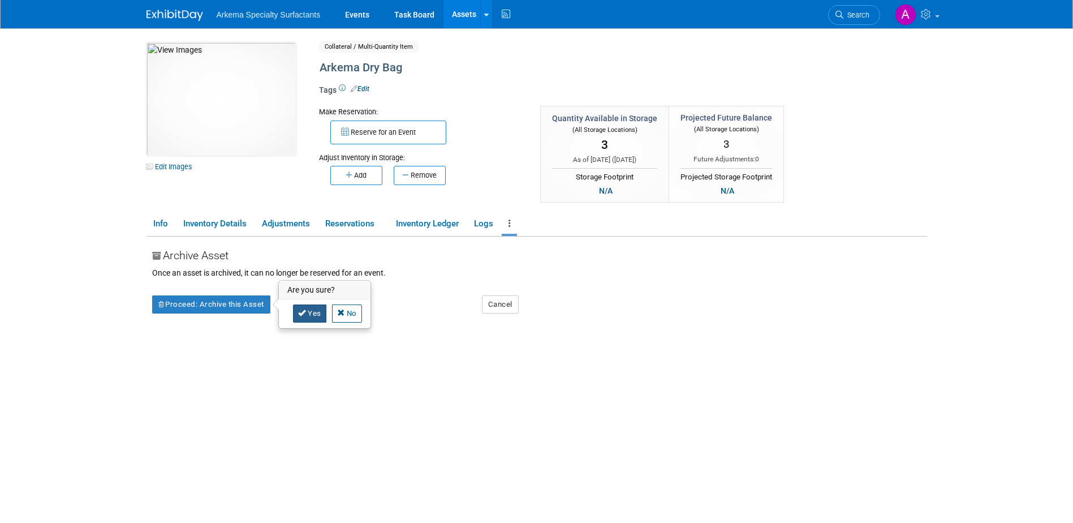
click at [312, 313] on link "Yes" at bounding box center [309, 313] width 33 height 18
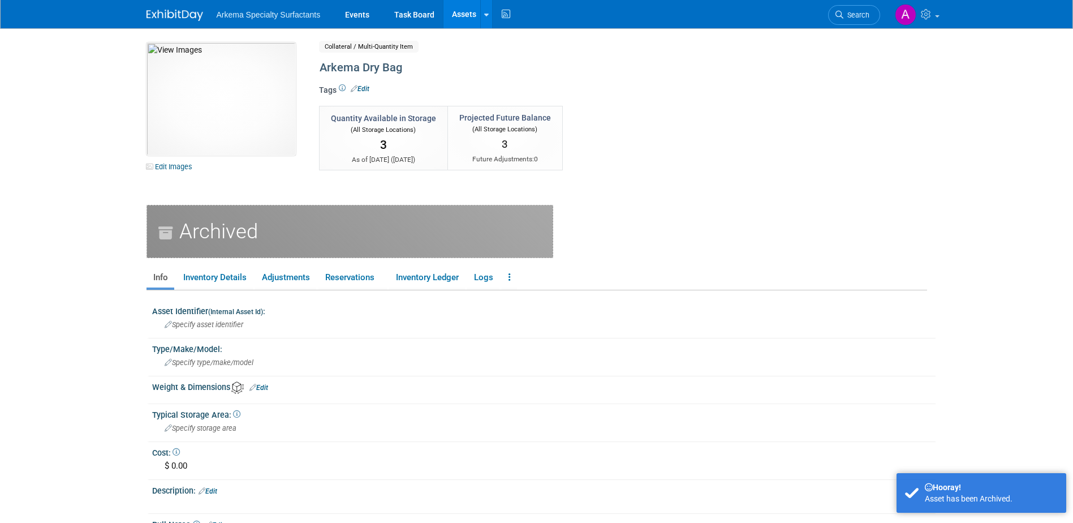
click at [463, 11] on link "Assets" at bounding box center [464, 14] width 41 height 28
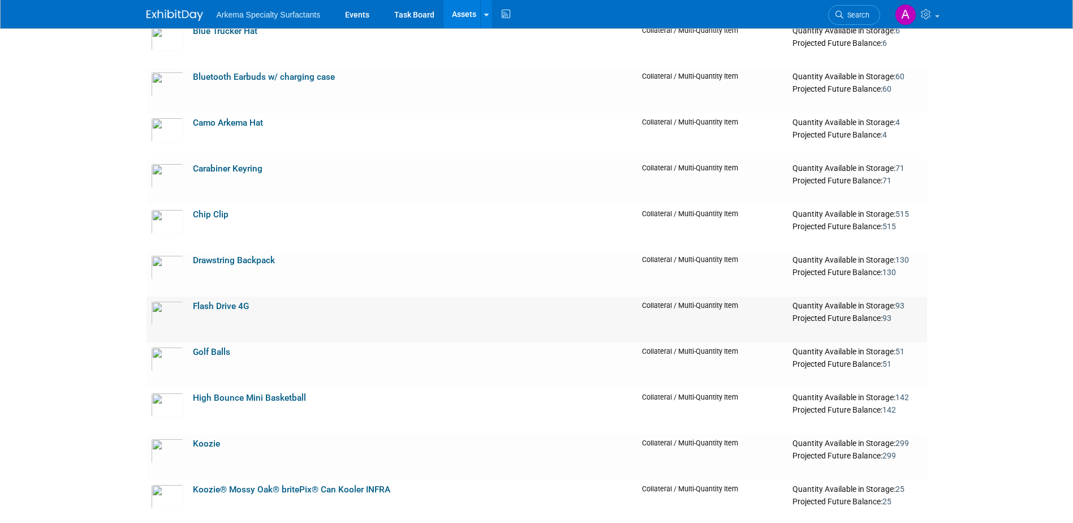
scroll to position [1132, 0]
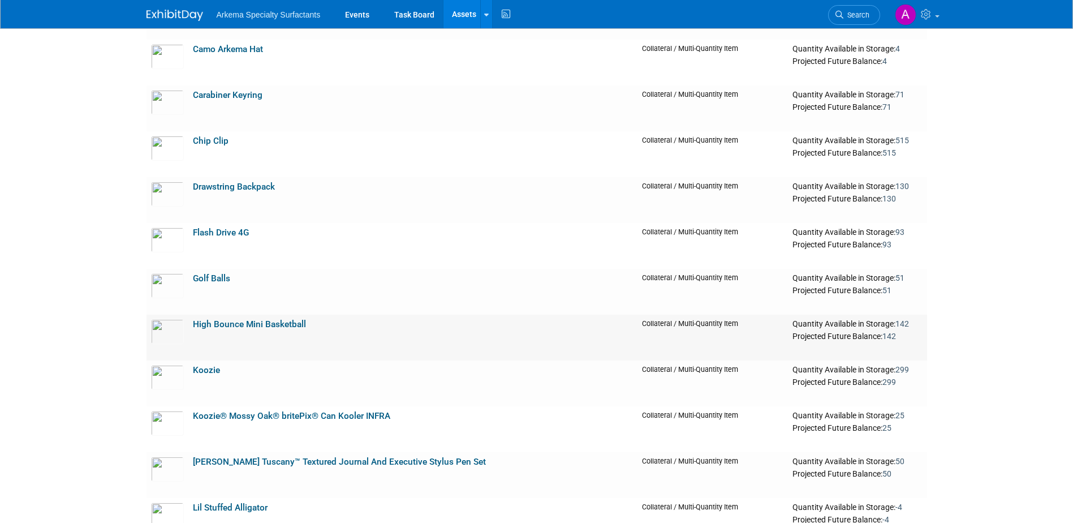
click at [283, 322] on link "High Bounce Mini Basketball" at bounding box center [249, 324] width 113 height 10
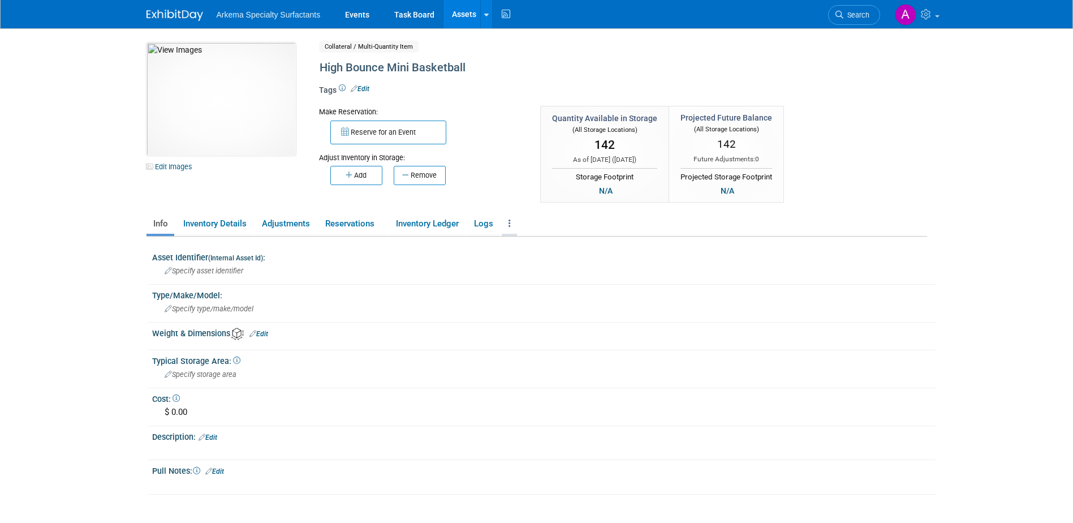
click at [511, 222] on icon at bounding box center [510, 223] width 2 height 8
click at [570, 268] on link "Archive Asset" at bounding box center [551, 264] width 98 height 19
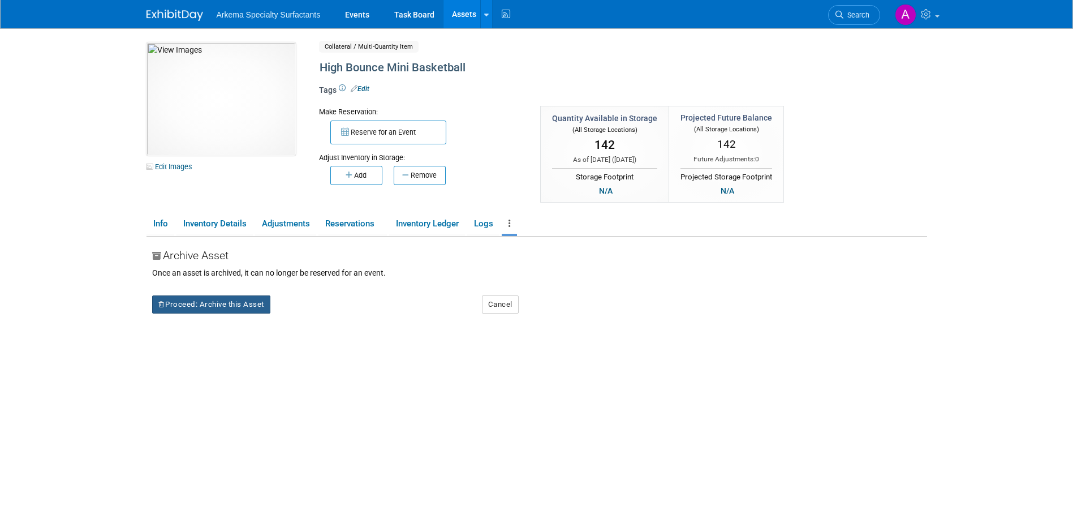
click at [230, 308] on button "Proceed: Archive this Asset" at bounding box center [211, 304] width 118 height 18
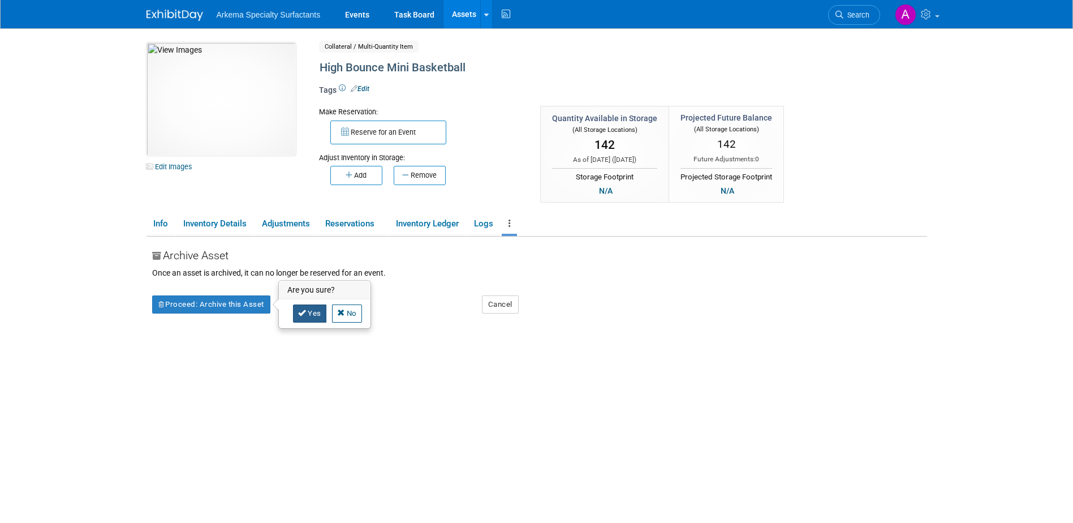
click at [311, 313] on link "Yes" at bounding box center [309, 313] width 33 height 18
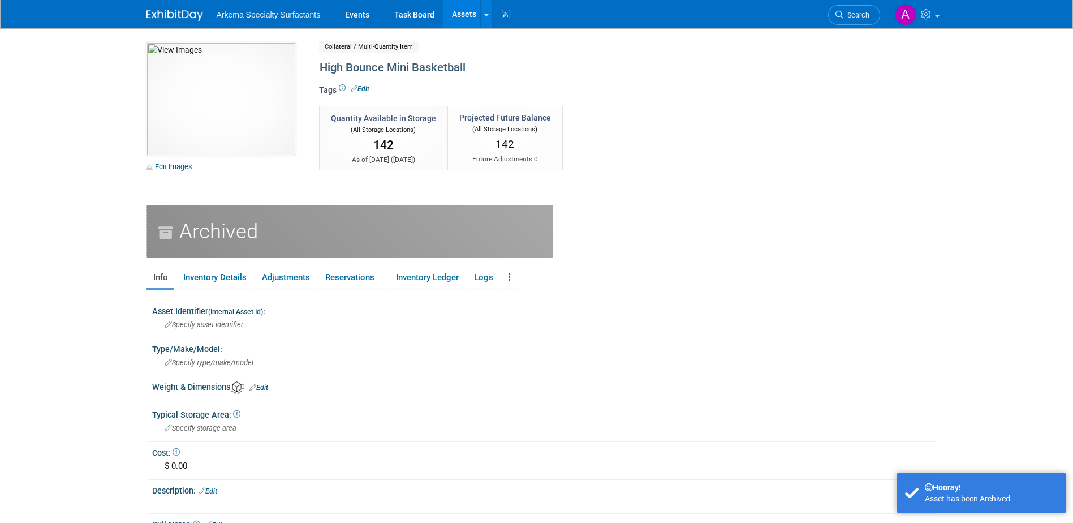
click at [471, 11] on link "Assets" at bounding box center [464, 14] width 41 height 28
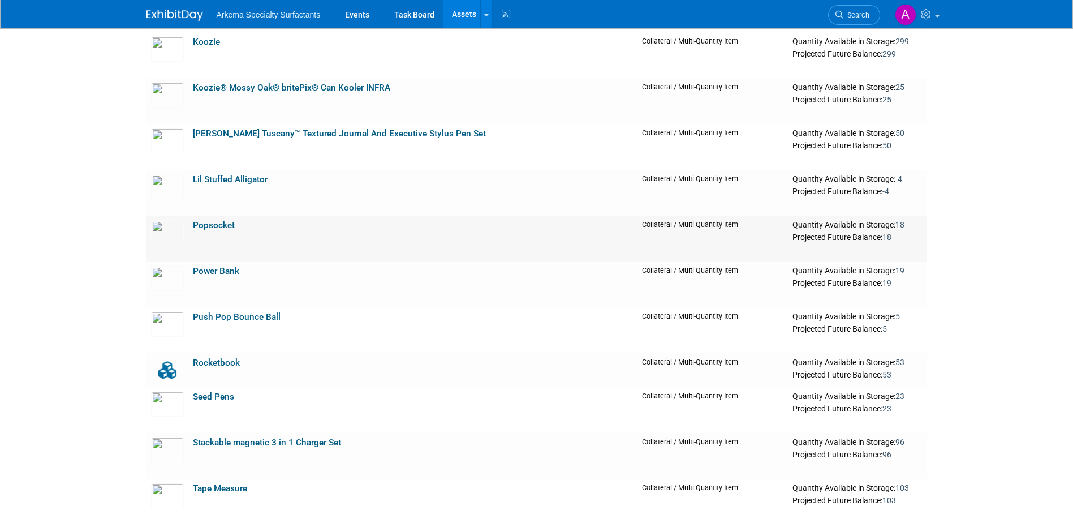
scroll to position [1415, 0]
click at [222, 221] on link "Popsocket" at bounding box center [214, 225] width 42 height 10
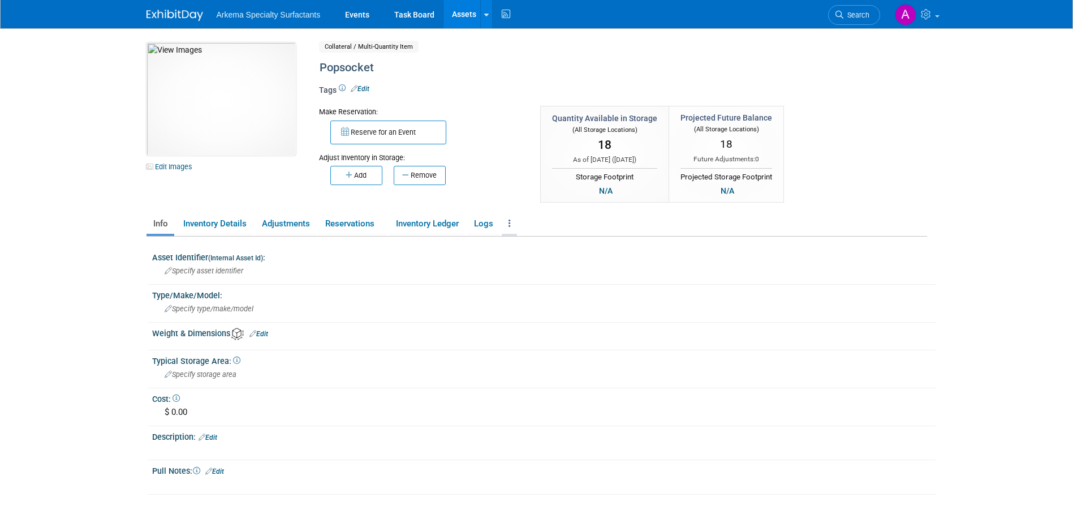
click at [511, 223] on icon at bounding box center [510, 223] width 2 height 8
click at [561, 266] on link "Archive Asset" at bounding box center [551, 264] width 98 height 19
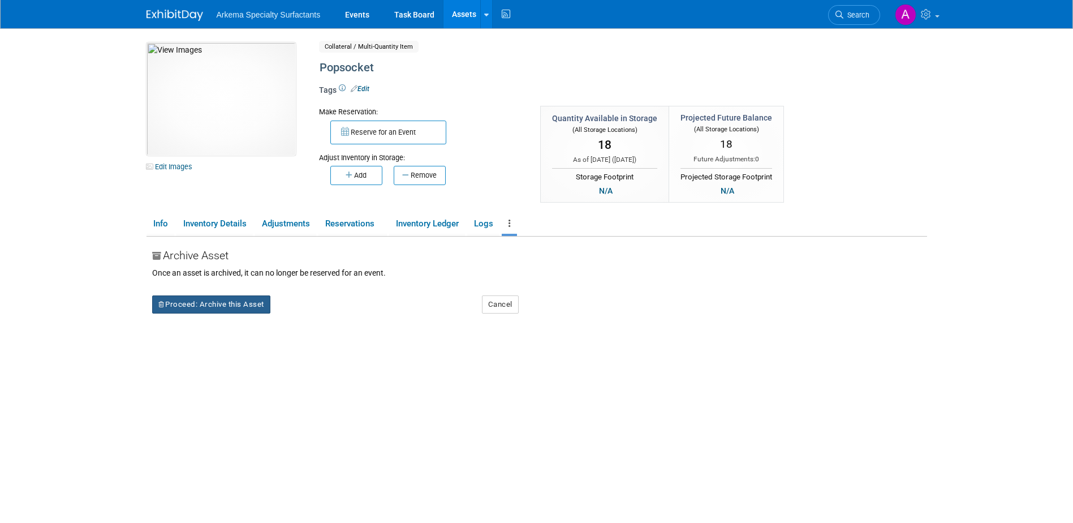
click at [225, 300] on button "Proceed: Archive this Asset" at bounding box center [211, 304] width 118 height 18
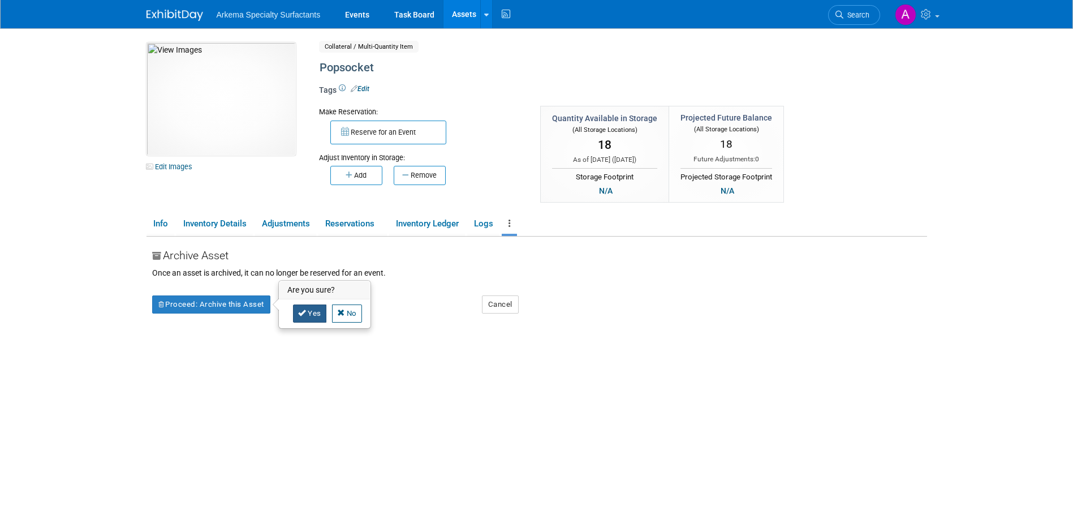
drag, startPoint x: 308, startPoint y: 313, endPoint x: 413, endPoint y: 327, distance: 105.0
click at [308, 313] on link "Yes" at bounding box center [309, 313] width 33 height 18
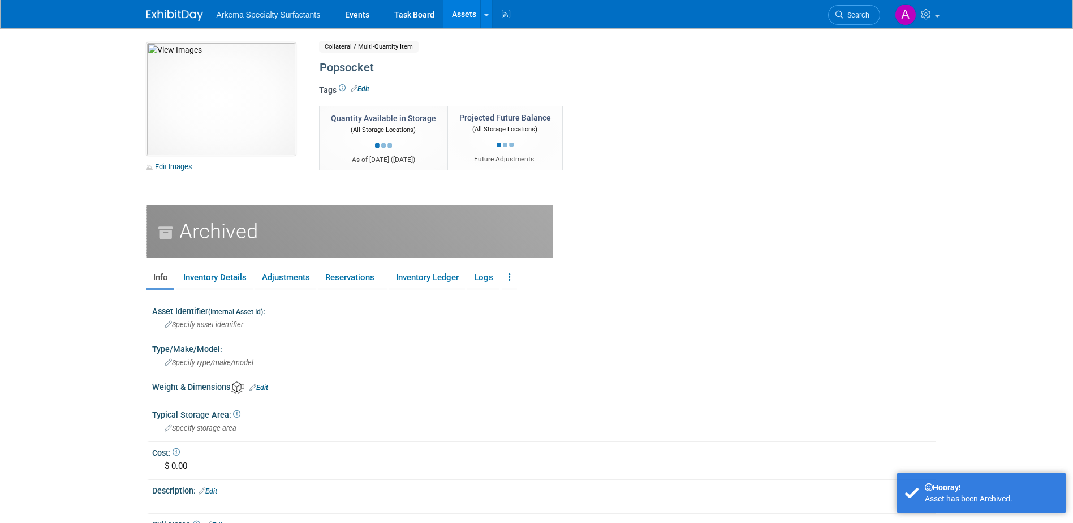
click at [457, 12] on link "Assets" at bounding box center [464, 14] width 41 height 28
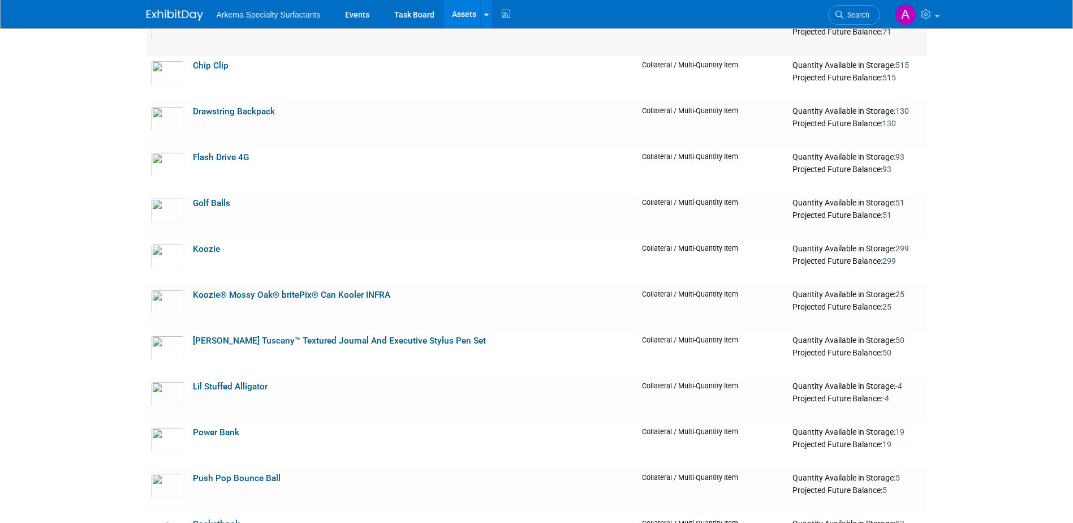
scroll to position [1245, 0]
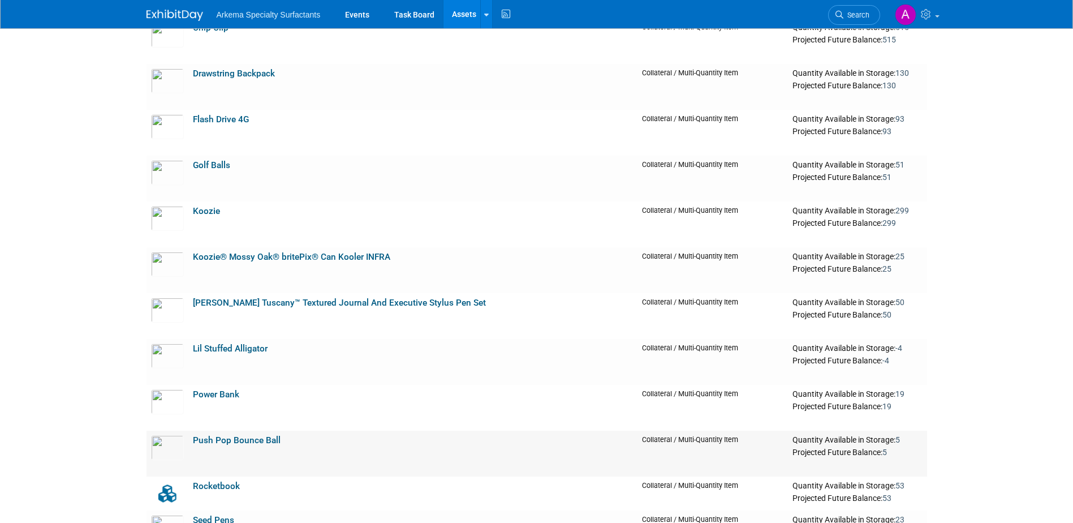
click at [265, 441] on link "Push Pop Bounce Ball" at bounding box center [237, 440] width 88 height 10
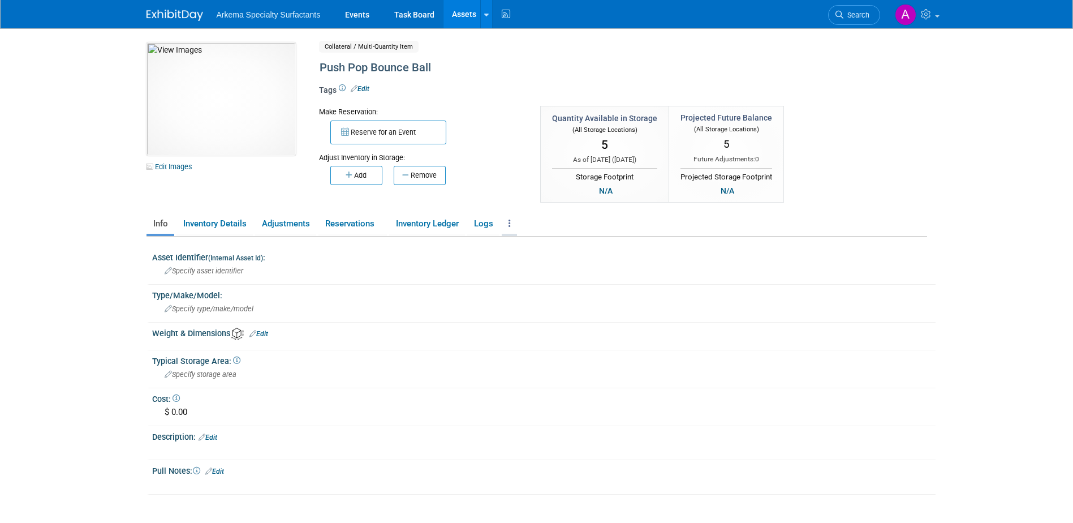
click at [511, 224] on icon at bounding box center [510, 223] width 2 height 8
click at [527, 265] on link "Archive Asset" at bounding box center [551, 264] width 98 height 19
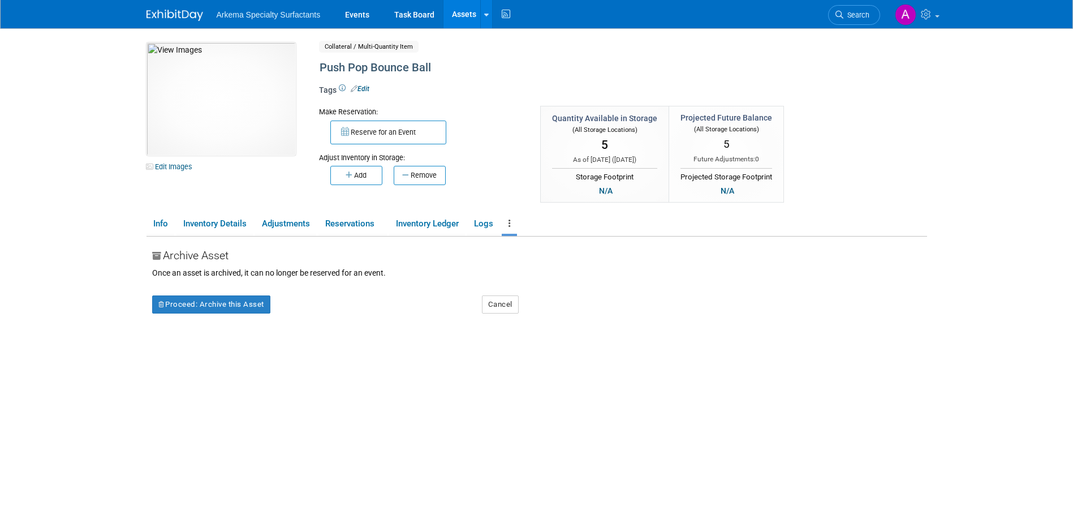
click at [238, 313] on div "Archive Asset Once an asset is archived, it can no longer be reserved for an ev…" at bounding box center [539, 378] width 775 height 283
click at [238, 308] on button "Proceed: Archive this Asset" at bounding box center [211, 304] width 118 height 18
click at [317, 310] on link "Yes" at bounding box center [309, 313] width 33 height 18
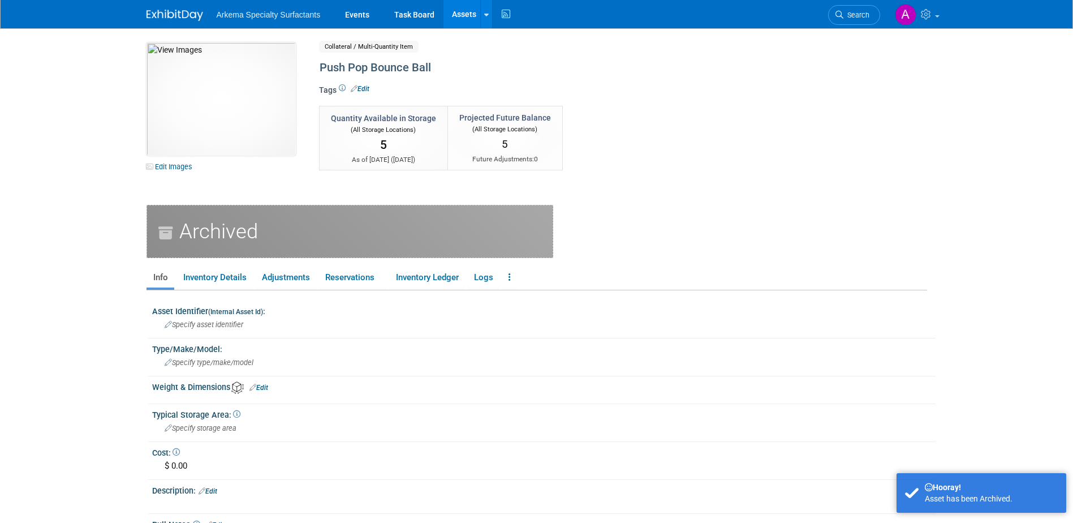
click at [463, 12] on link "Assets" at bounding box center [464, 14] width 41 height 28
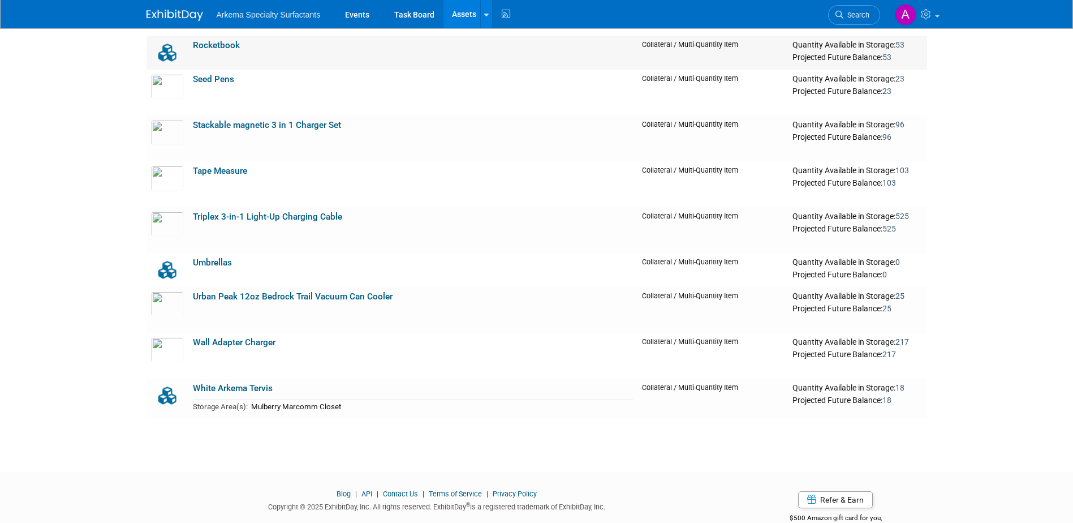
scroll to position [1641, 0]
click at [385, 297] on link "Urban Peak 12oz Bedrock Trail Vacuum Can Cooler" at bounding box center [293, 295] width 200 height 10
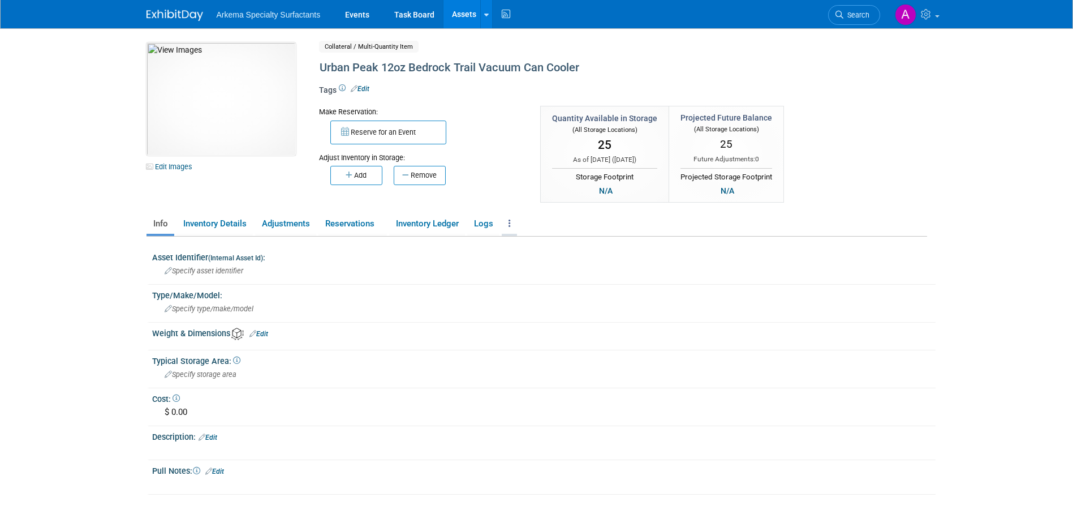
click at [511, 225] on icon at bounding box center [510, 223] width 2 height 8
click at [547, 269] on link "Archive Asset" at bounding box center [551, 264] width 98 height 19
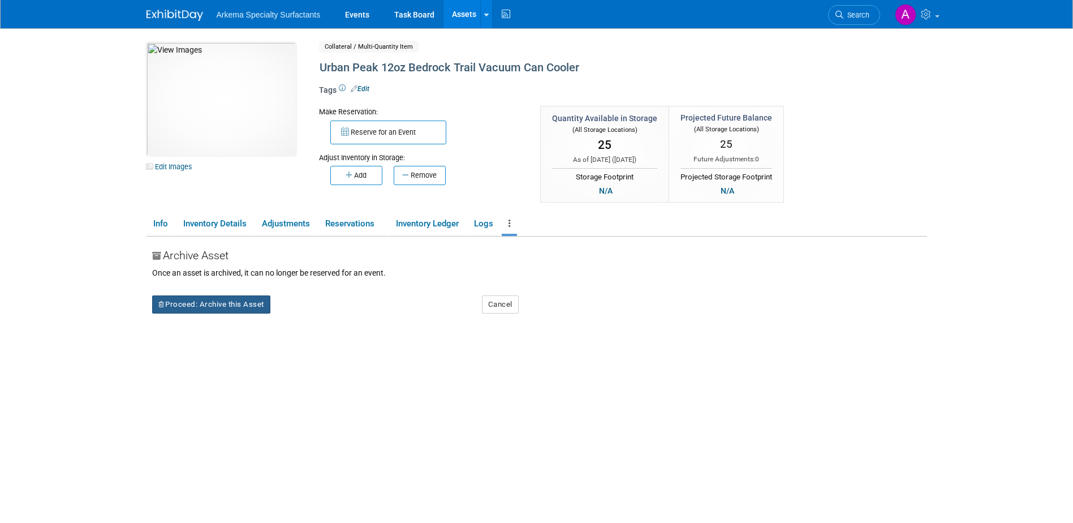
click at [235, 306] on button "Proceed: Archive this Asset" at bounding box center [211, 304] width 118 height 18
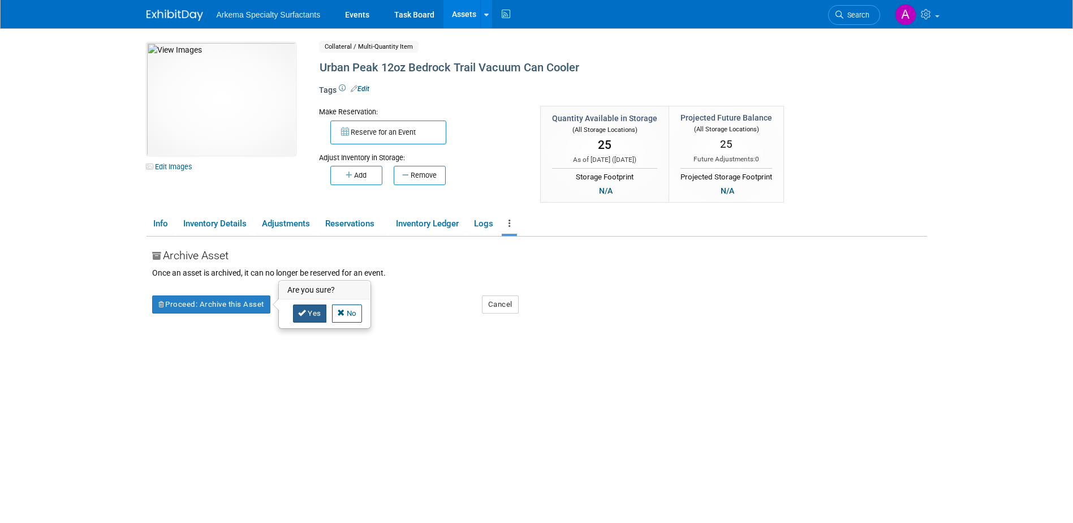
click at [304, 309] on icon at bounding box center [302, 312] width 8 height 7
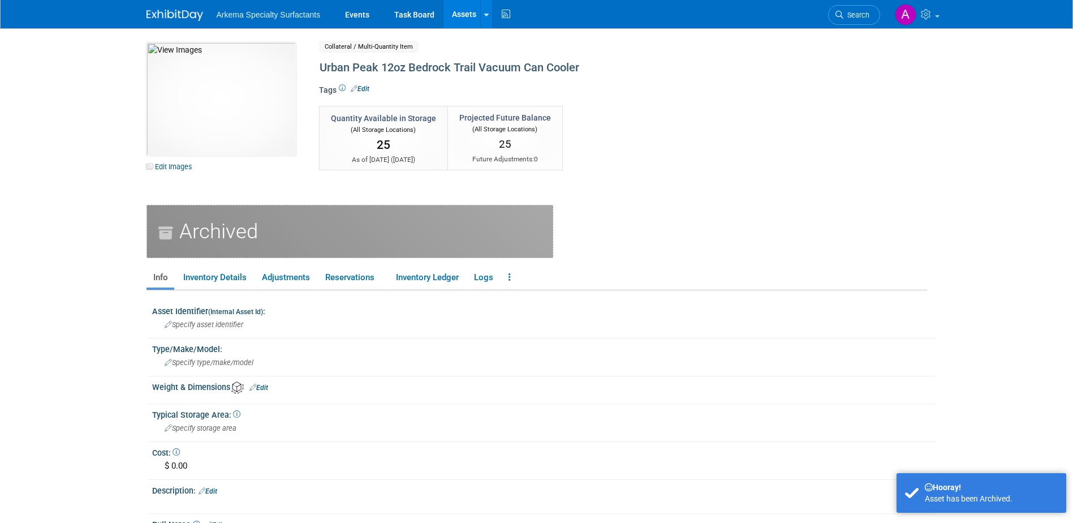
click at [462, 16] on link "Assets" at bounding box center [464, 14] width 41 height 28
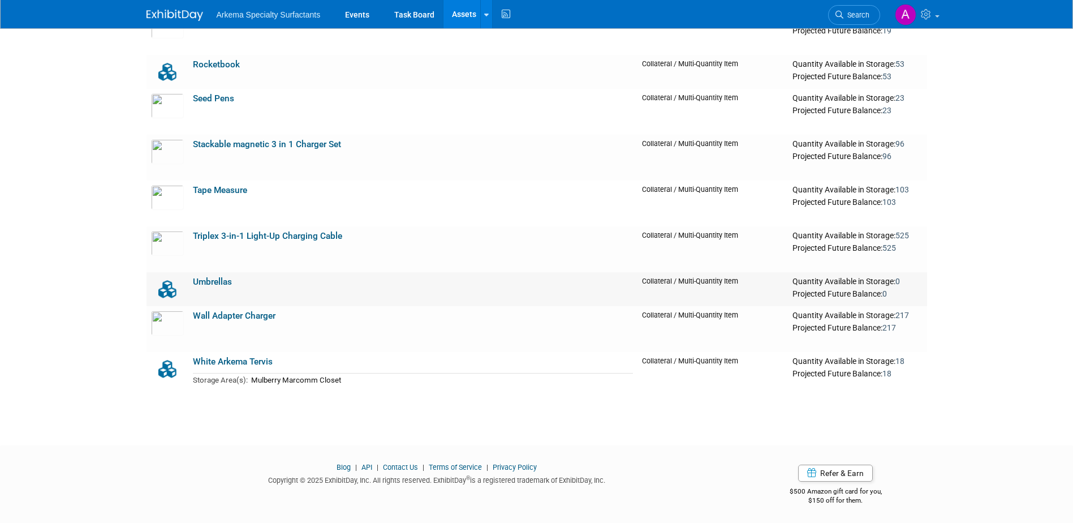
scroll to position [1622, 0]
click at [265, 315] on link "Wall Adapter Charger" at bounding box center [234, 314] width 83 height 10
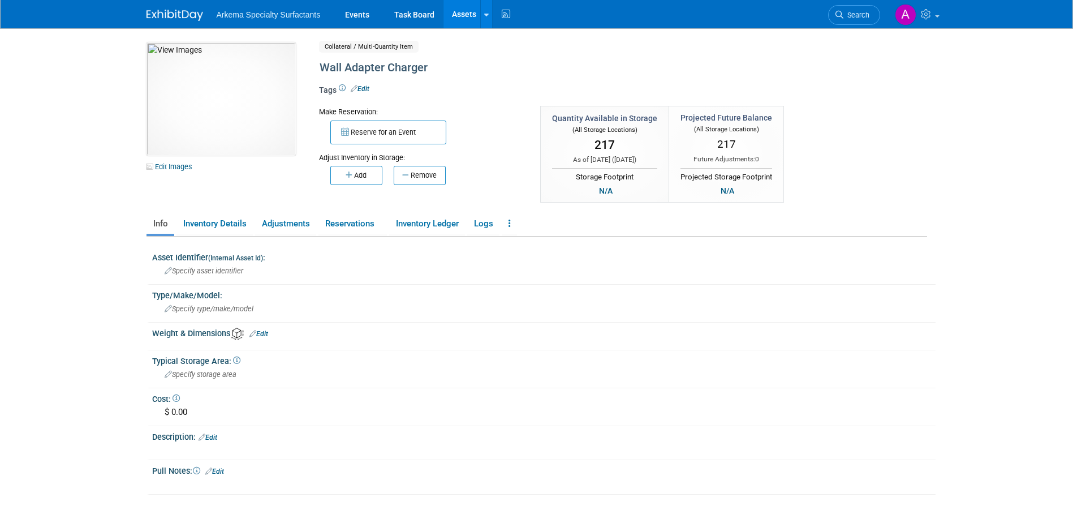
click at [465, 15] on link "Assets" at bounding box center [464, 14] width 41 height 28
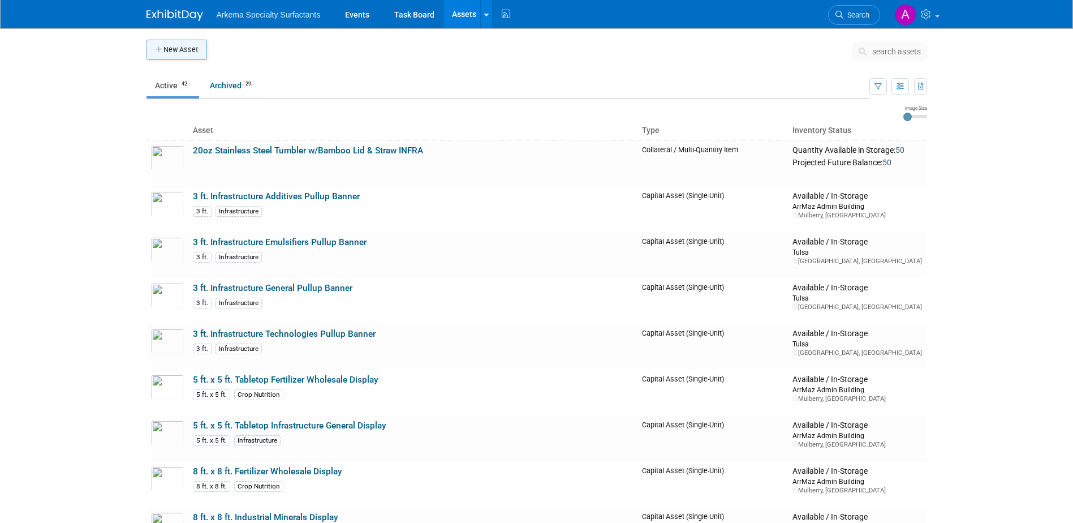
click at [174, 45] on button "New Asset" at bounding box center [177, 50] width 61 height 20
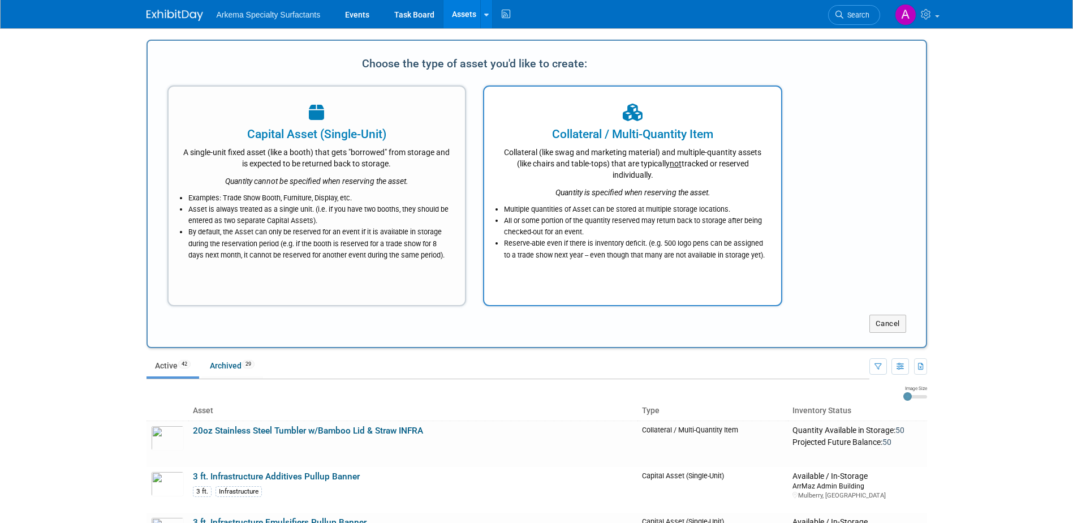
click at [634, 208] on li "Multiple quantities of Asset can be stored at multiple storage locations." at bounding box center [635, 209] width 263 height 11
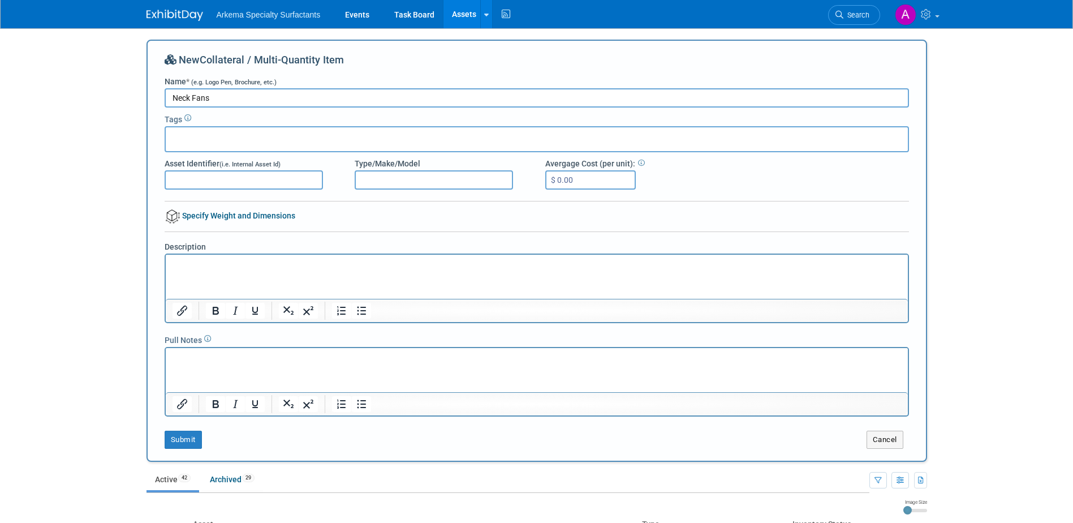
type input "Neck Fans"
click at [578, 178] on input "$ 0.00" at bounding box center [590, 179] width 91 height 19
click at [593, 177] on input "$ 0.00" at bounding box center [590, 179] width 91 height 19
click at [586, 181] on input "$ 0.00" at bounding box center [590, 179] width 91 height 19
drag, startPoint x: 586, startPoint y: 180, endPoint x: 540, endPoint y: 183, distance: 46.0
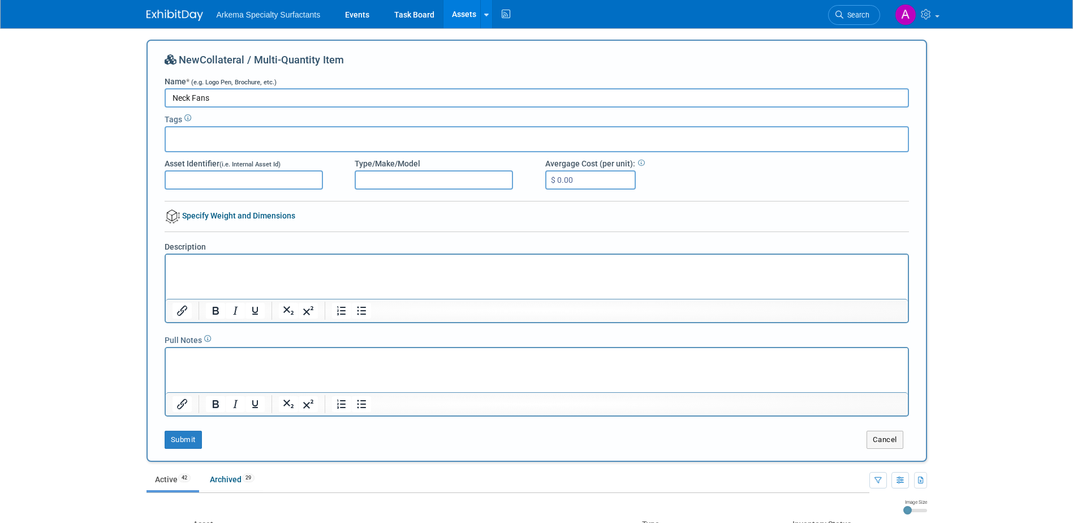
click at [540, 183] on div "Avergage Cost (per unit): $ 0.00" at bounding box center [632, 174] width 191 height 32
type input "$ 18.18"
click at [178, 435] on button "Submit" at bounding box center [183, 440] width 37 height 18
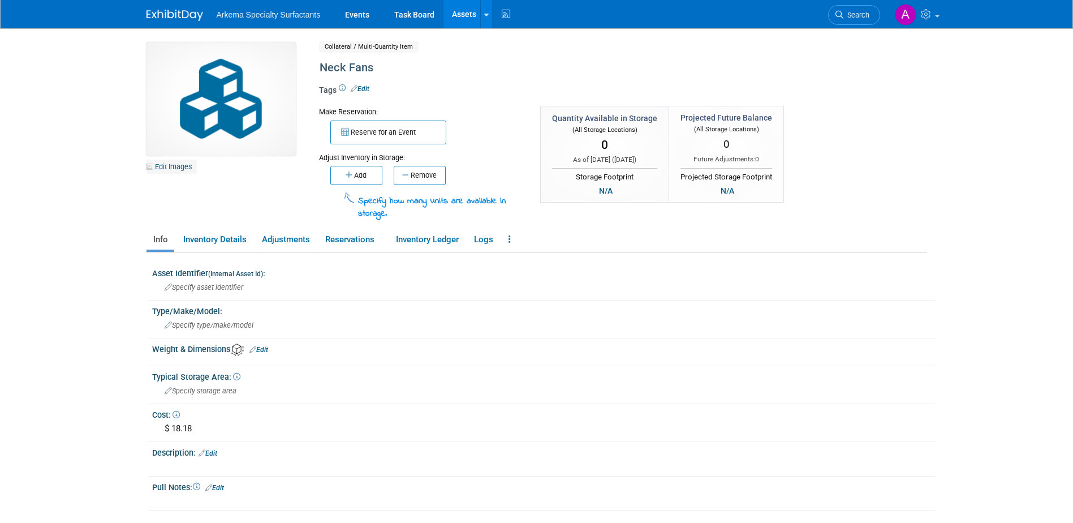
click at [173, 166] on link "Edit Images" at bounding box center [172, 167] width 50 height 14
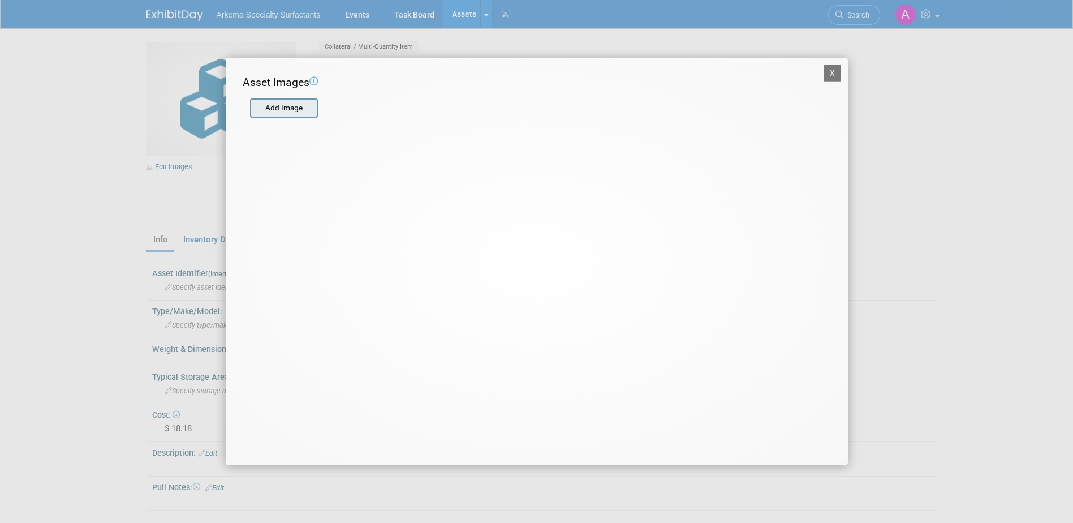
click at [291, 108] on input "file" at bounding box center [249, 108] width 135 height 17
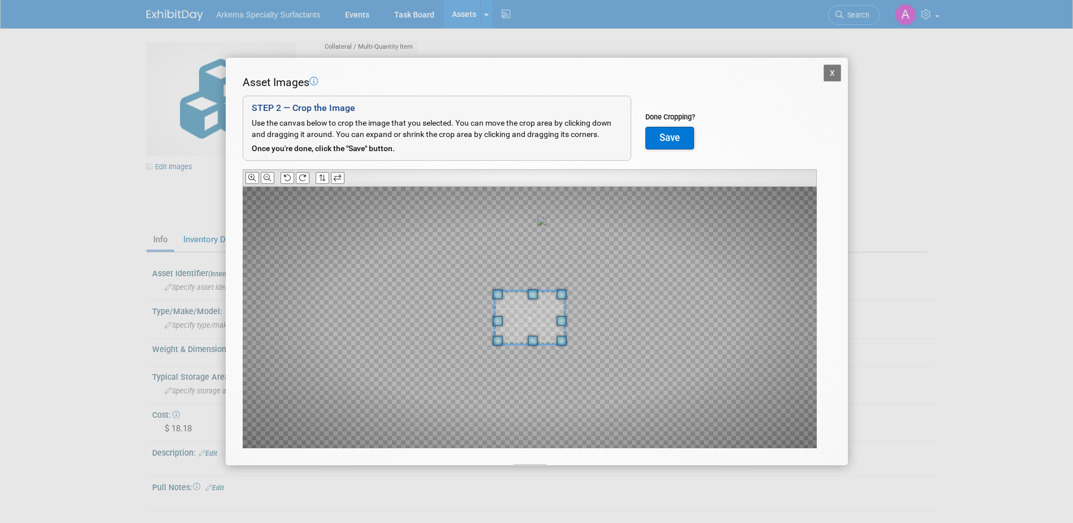
click at [827, 71] on button "X" at bounding box center [833, 73] width 18 height 17
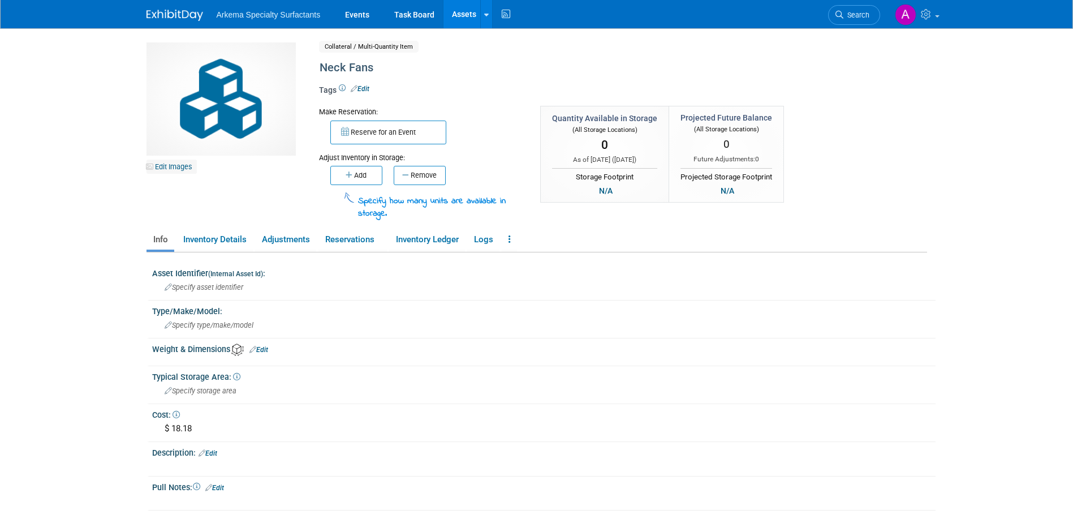
click at [181, 167] on link "Edit Images" at bounding box center [172, 167] width 50 height 14
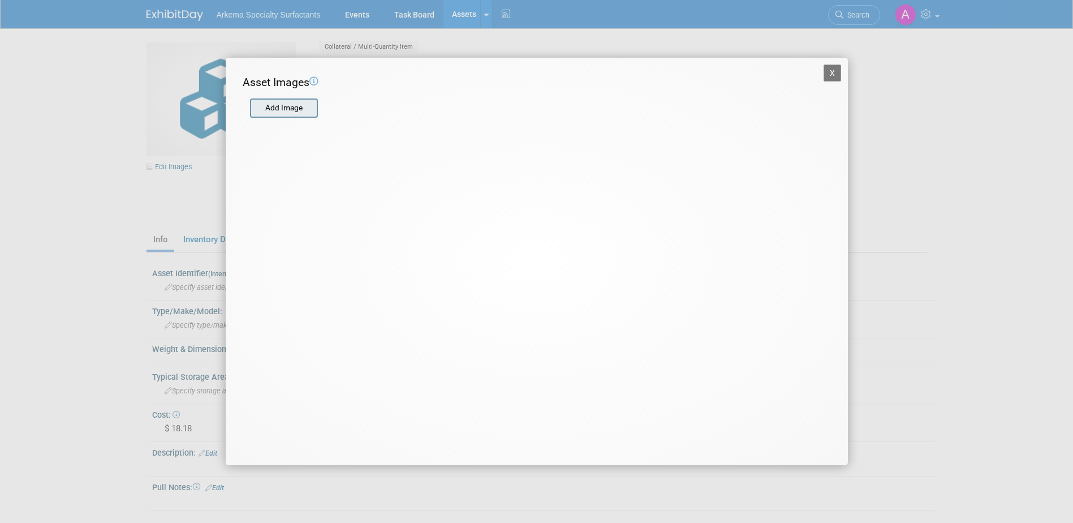
click at [282, 108] on input "file" at bounding box center [249, 108] width 135 height 17
click at [292, 107] on input "file" at bounding box center [249, 108] width 135 height 17
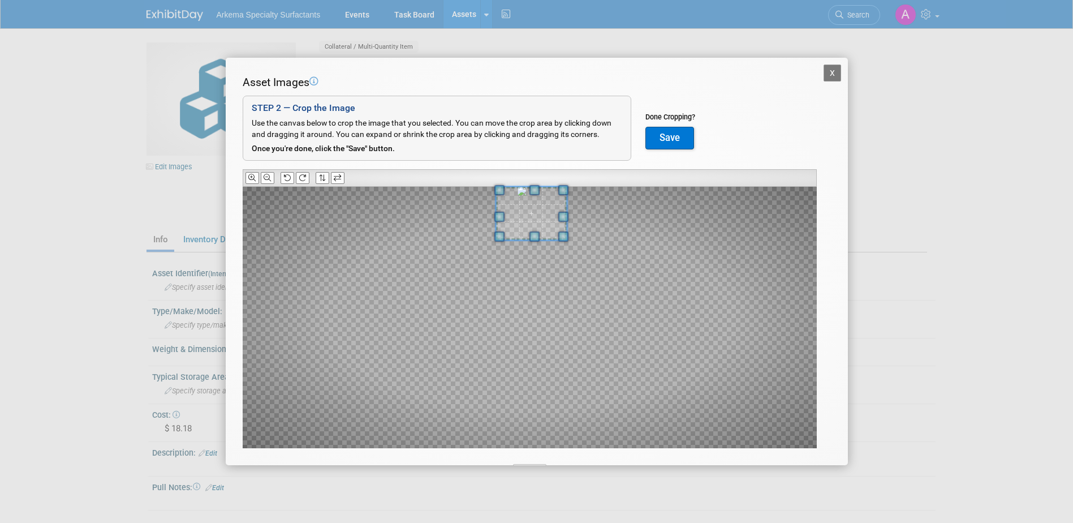
click at [549, 208] on span at bounding box center [531, 213] width 71 height 53
click at [252, 177] on icon at bounding box center [251, 177] width 7 height 7
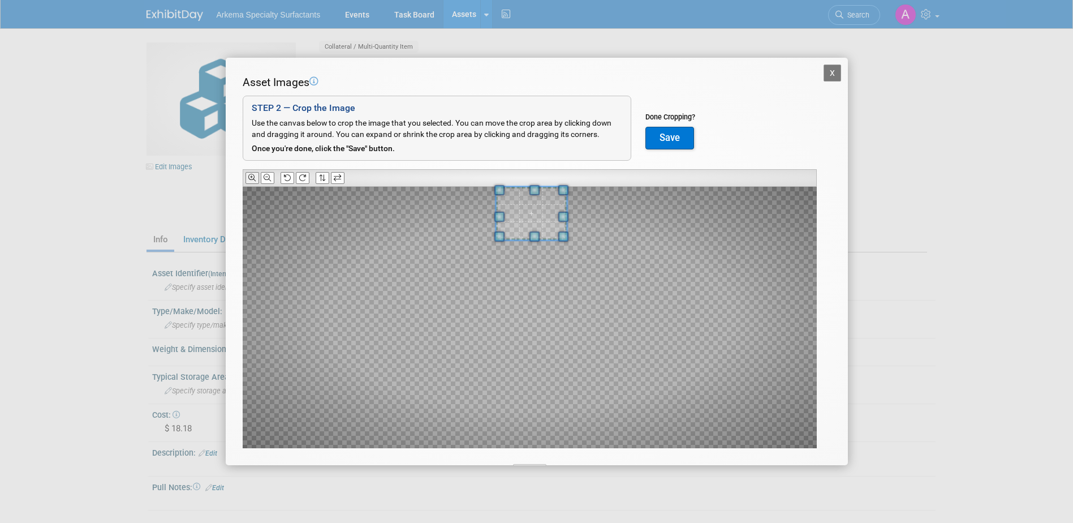
click at [252, 177] on icon at bounding box center [251, 177] width 7 height 7
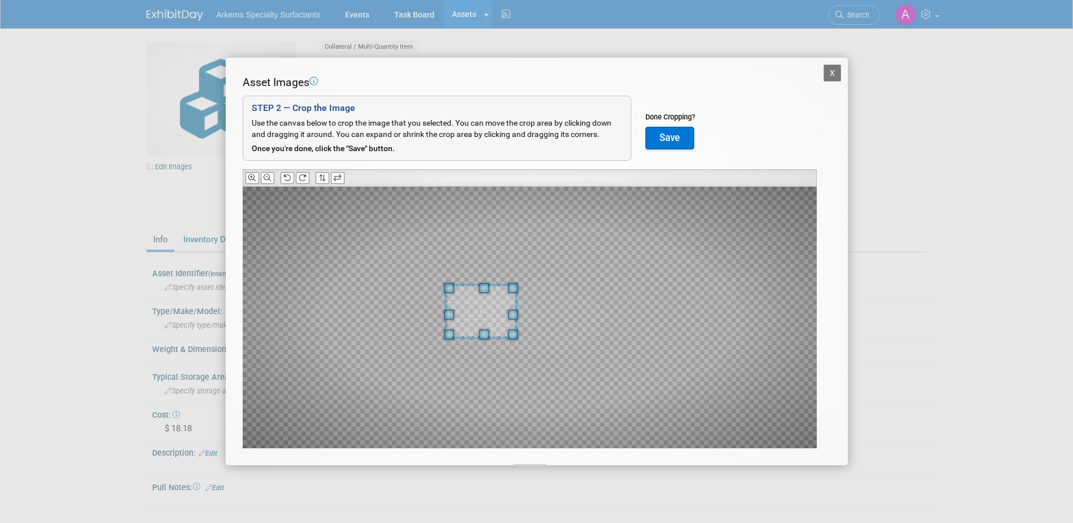
click at [450, 285] on span at bounding box center [481, 311] width 71 height 53
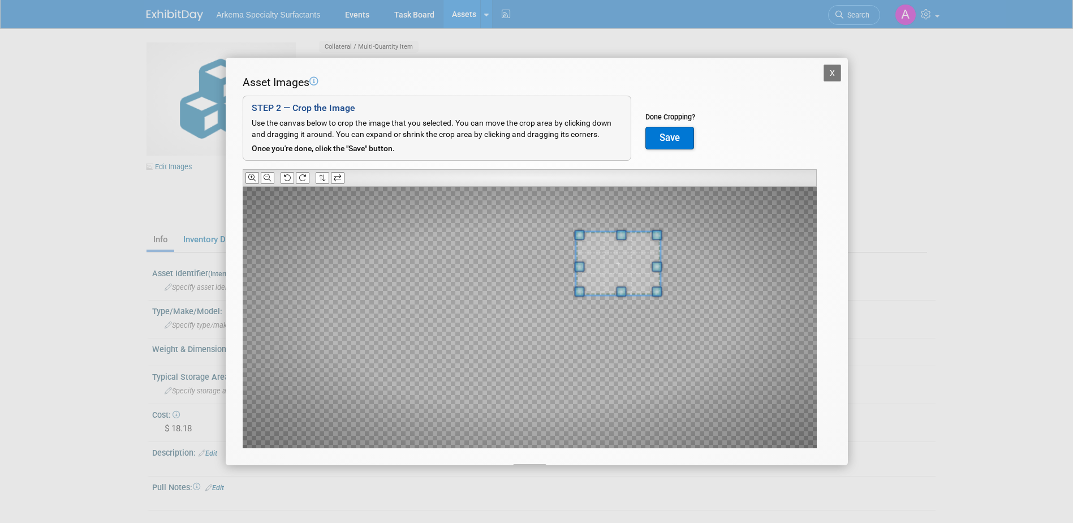
click at [595, 321] on div at bounding box center [530, 317] width 574 height 261
click at [779, 295] on div at bounding box center [530, 317] width 574 height 261
click at [817, 222] on div at bounding box center [530, 317] width 574 height 261
click at [605, 249] on span at bounding box center [620, 264] width 89 height 67
click at [532, 213] on div at bounding box center [530, 317] width 574 height 261
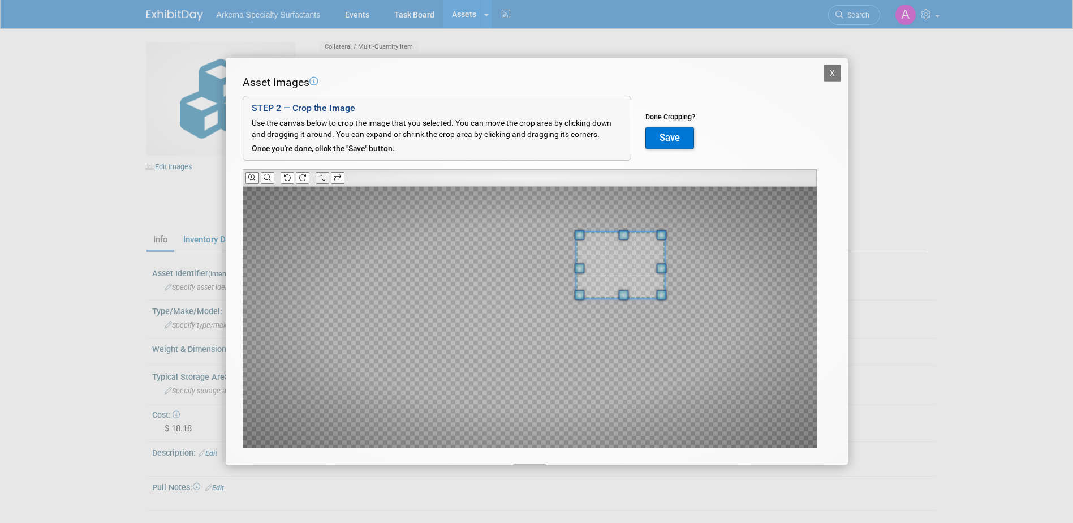
click at [323, 175] on icon at bounding box center [322, 177] width 7 height 7
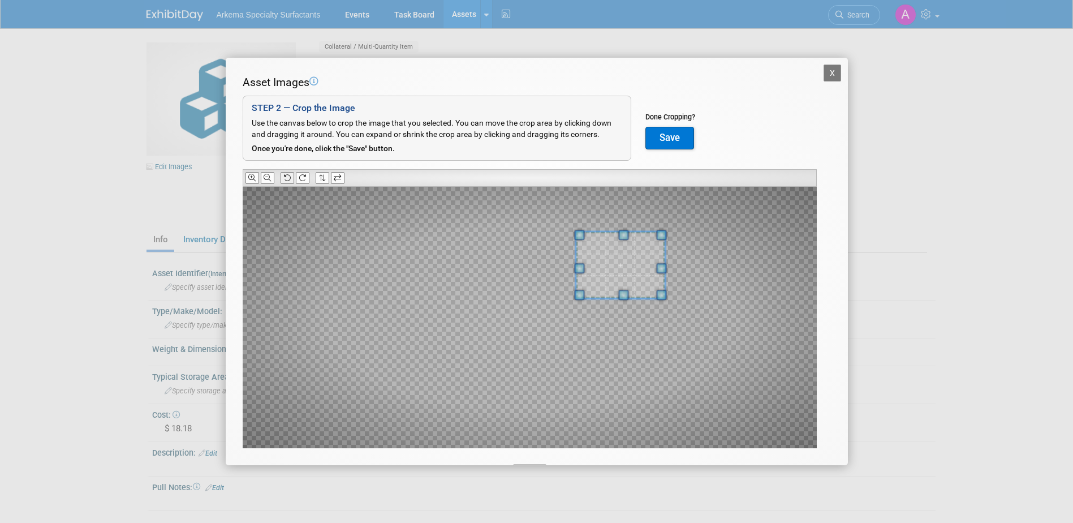
click at [283, 177] on icon at bounding box center [286, 177] width 7 height 7
click at [285, 177] on icon at bounding box center [286, 177] width 7 height 7
click at [287, 176] on icon at bounding box center [286, 177] width 7 height 7
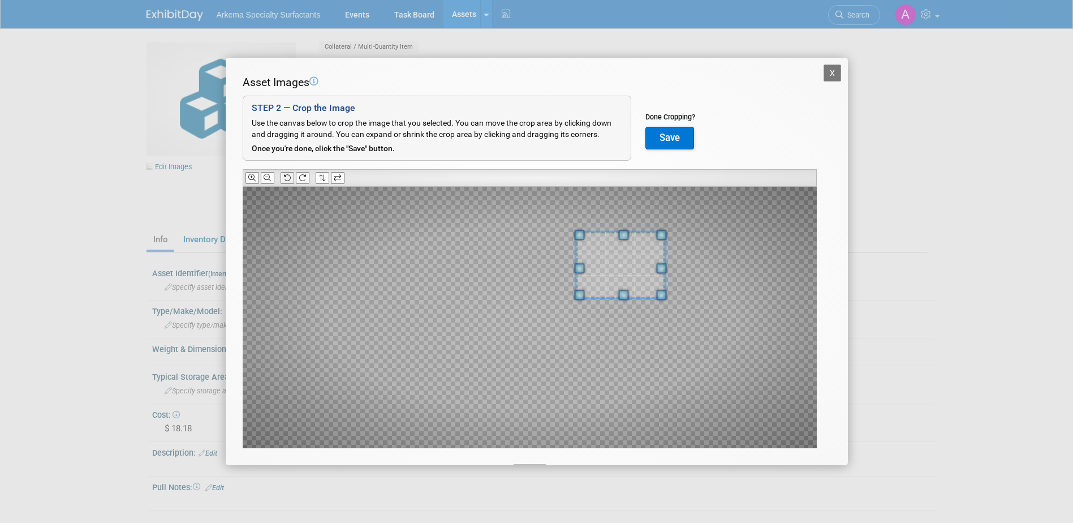
click at [287, 176] on icon at bounding box center [286, 177] width 7 height 7
click at [254, 175] on icon at bounding box center [251, 177] width 7 height 7
click at [254, 176] on icon at bounding box center [251, 177] width 7 height 7
click at [274, 319] on div at bounding box center [530, 317] width 574 height 261
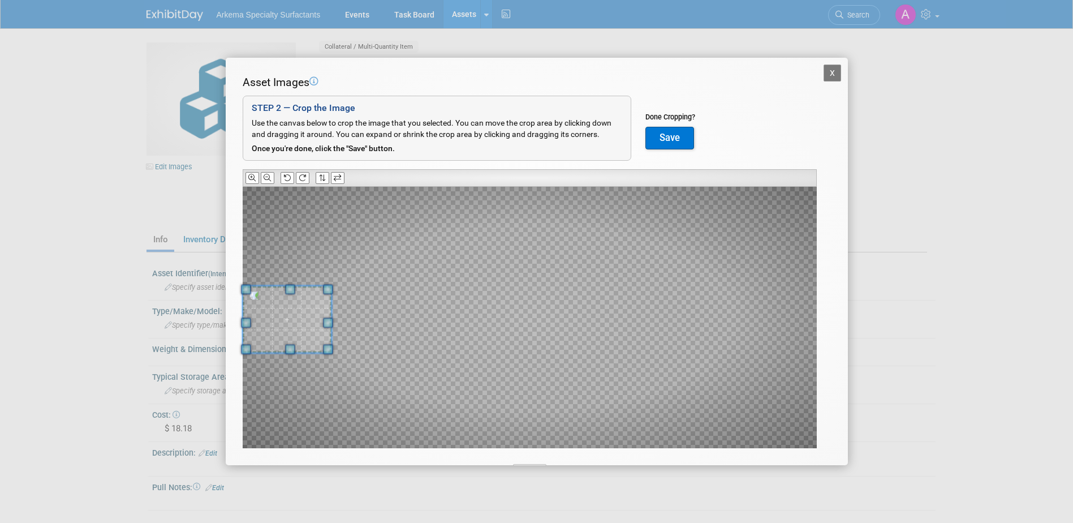
click at [263, 323] on span at bounding box center [287, 319] width 89 height 67
click at [274, 320] on span at bounding box center [290, 318] width 89 height 67
click at [321, 178] on icon at bounding box center [322, 177] width 7 height 7
click at [336, 179] on icon at bounding box center [337, 177] width 7 height 7
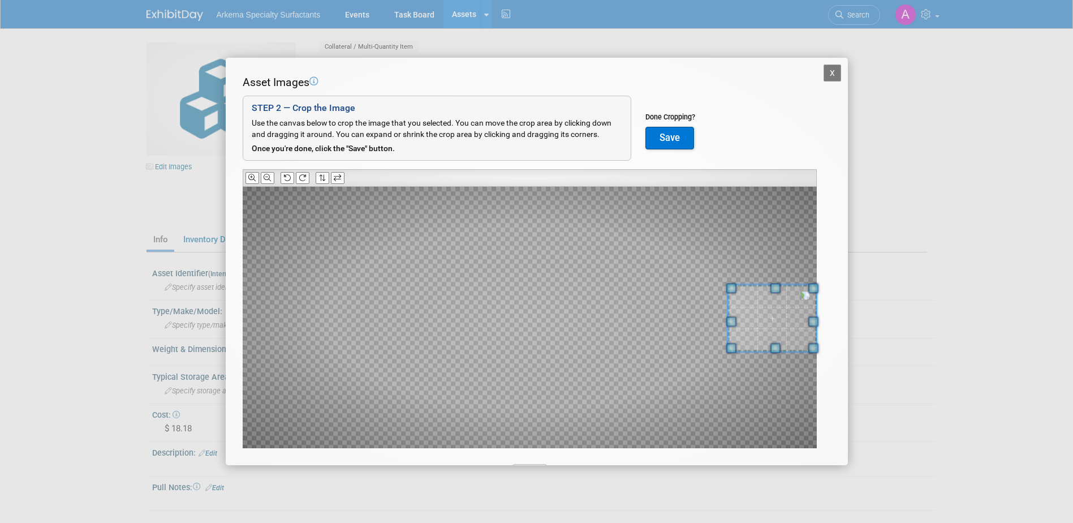
click at [791, 312] on span at bounding box center [772, 318] width 89 height 67
click at [758, 325] on div at bounding box center [781, 317] width 71 height 53
click at [677, 135] on button "Save" at bounding box center [670, 138] width 49 height 23
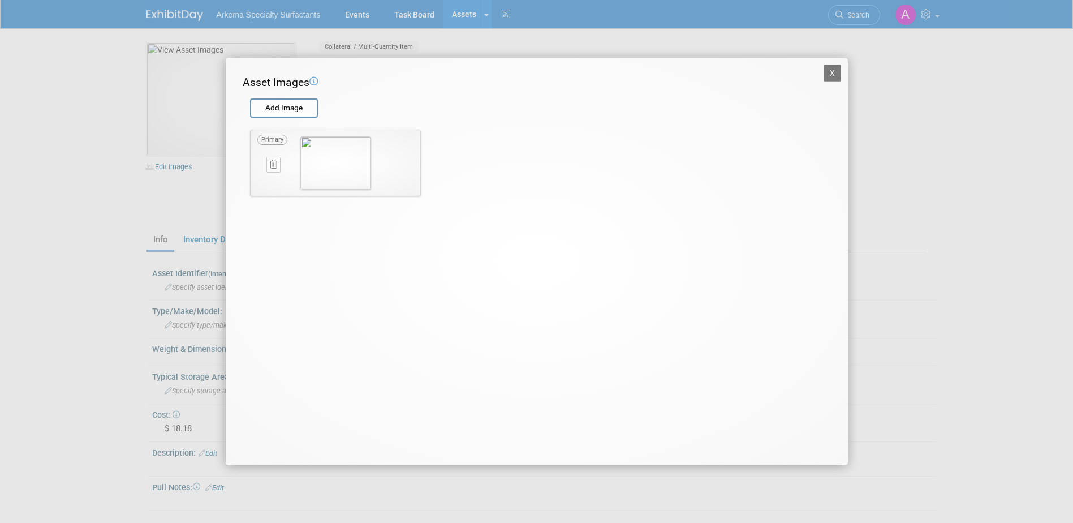
click at [836, 72] on button "X" at bounding box center [833, 73] width 18 height 17
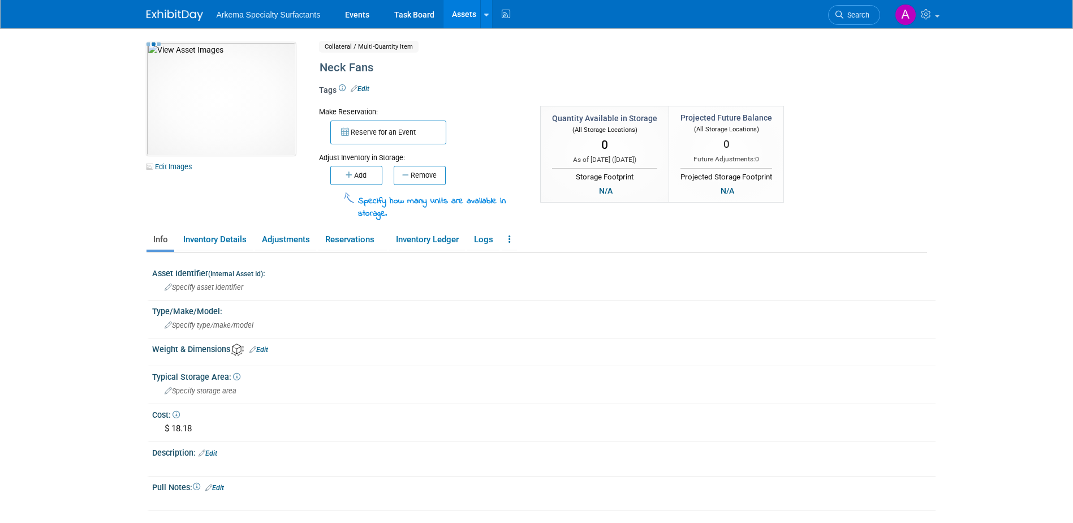
click at [917, 154] on div "10033748-10729518-b506b386-e1da-4387-a5e4-f11ba2f71f9c.jpg Edit Images Collater…" at bounding box center [537, 131] width 798 height 178
click at [363, 175] on button "Add" at bounding box center [356, 175] width 52 height 19
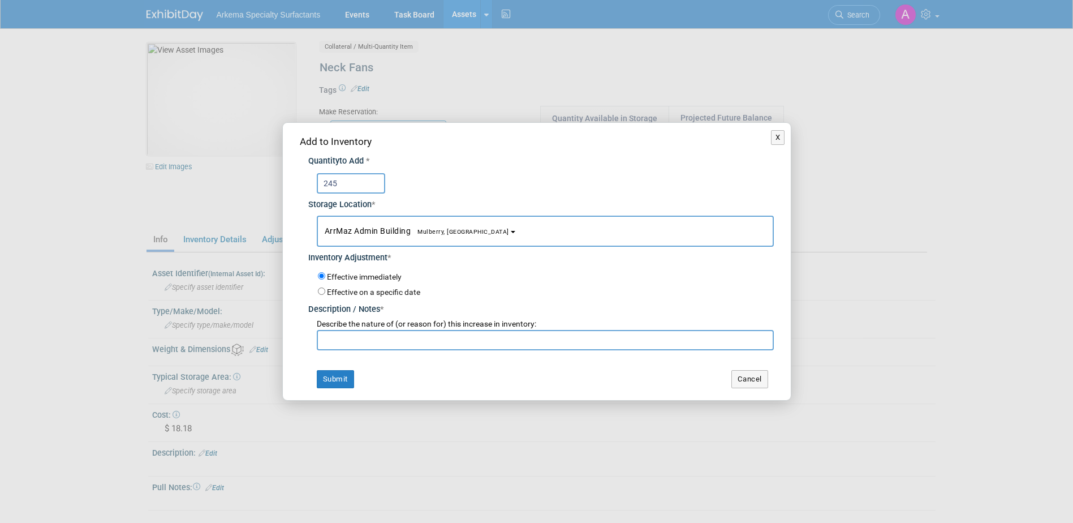
type input "245"
click at [427, 342] on input "text" at bounding box center [545, 340] width 457 height 20
type input "New product"
click at [336, 372] on button "Submit" at bounding box center [335, 379] width 37 height 18
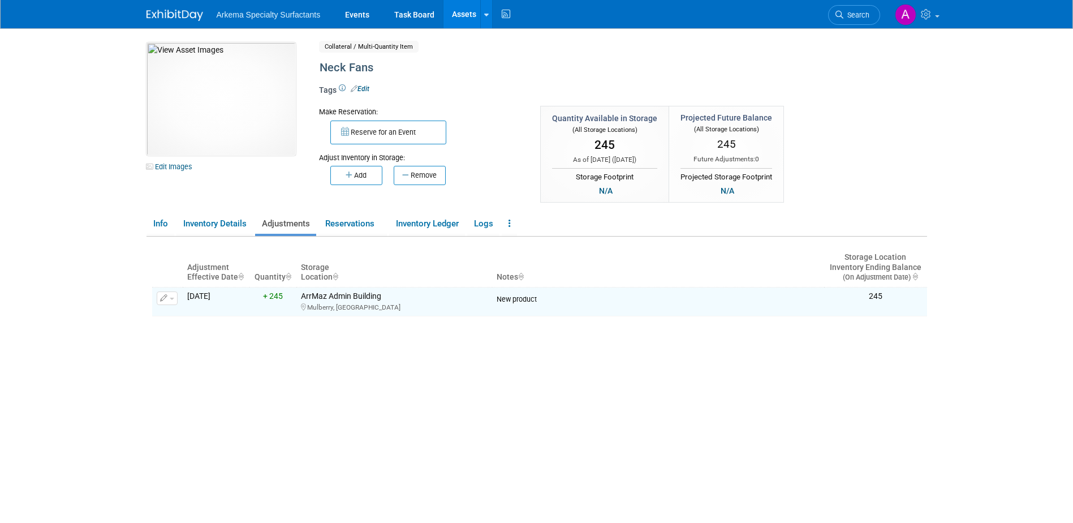
click at [465, 10] on link "Assets" at bounding box center [464, 14] width 41 height 28
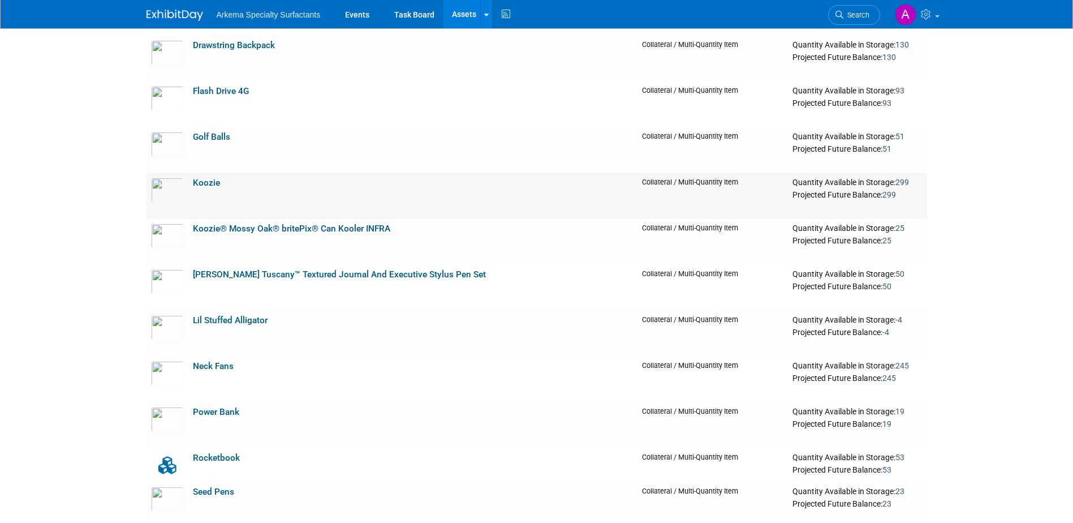
scroll to position [1301, 0]
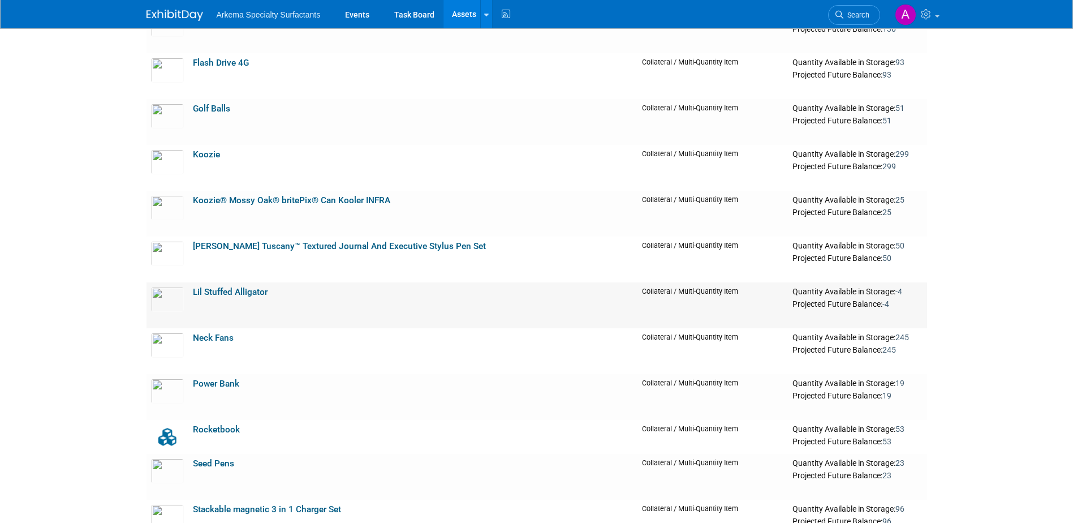
click at [252, 292] on link "Lil Stuffed Alligator" at bounding box center [230, 292] width 75 height 10
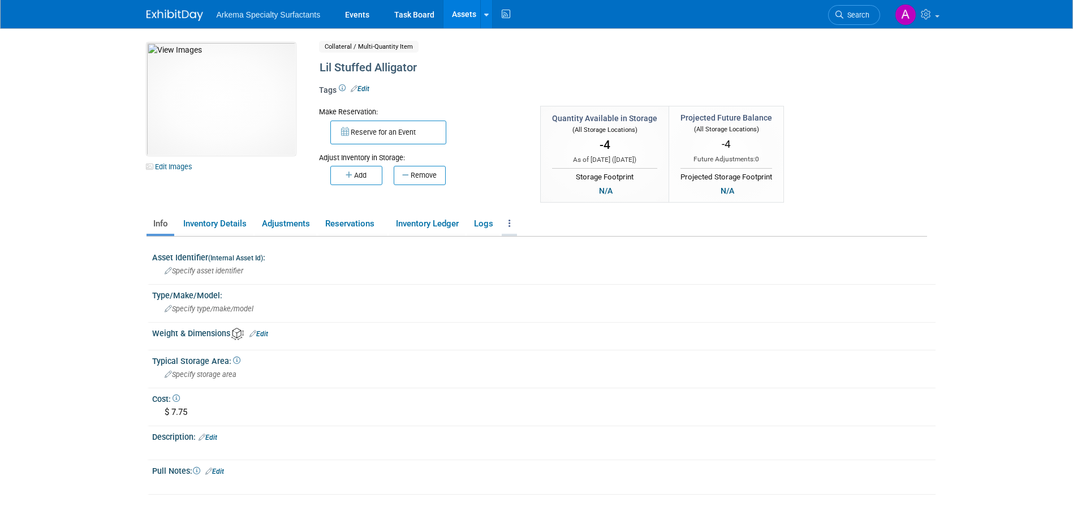
click at [506, 220] on link at bounding box center [509, 224] width 15 height 20
click at [548, 265] on link "Archive Asset" at bounding box center [551, 264] width 98 height 19
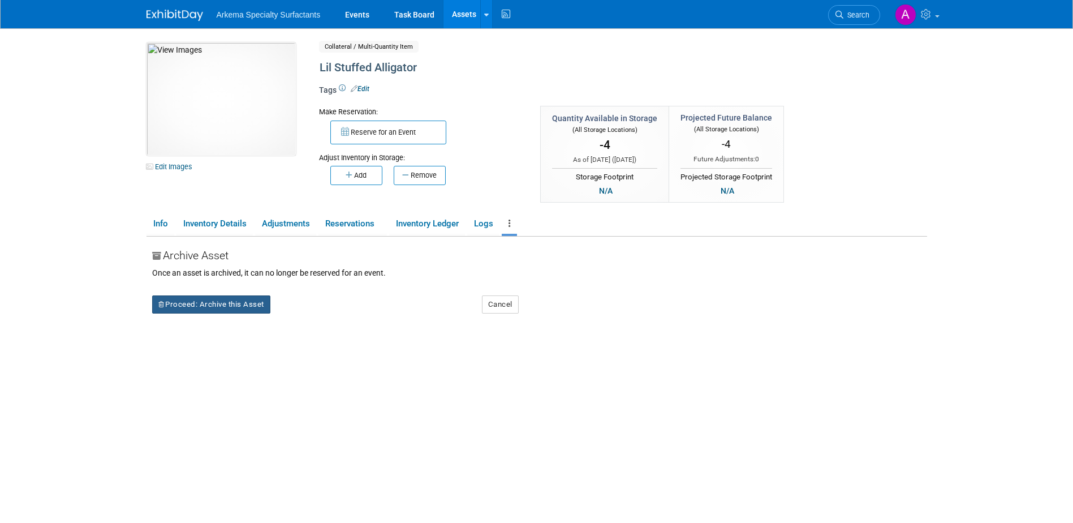
click at [225, 299] on button "Proceed: Archive this Asset" at bounding box center [211, 304] width 118 height 18
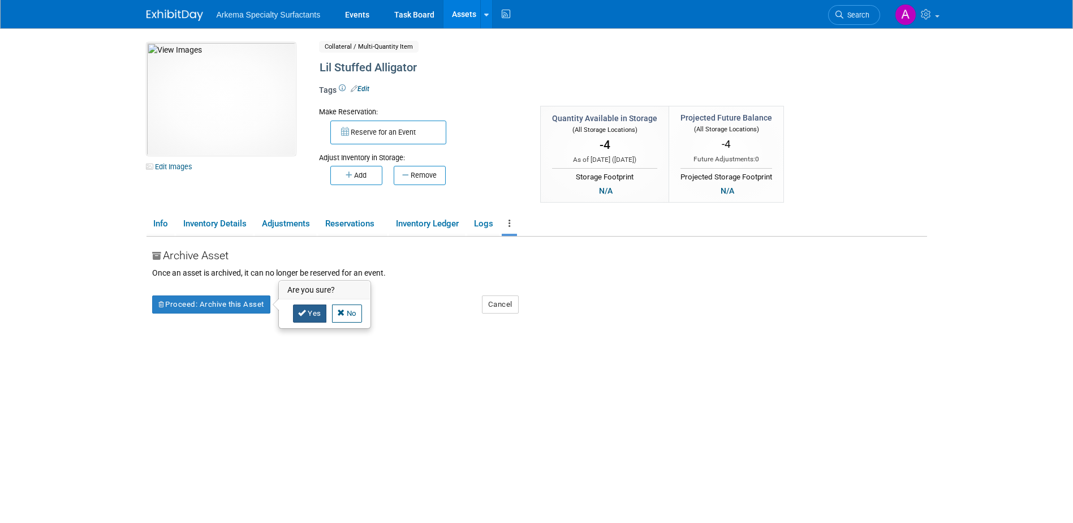
click at [310, 313] on link "Yes" at bounding box center [309, 313] width 33 height 18
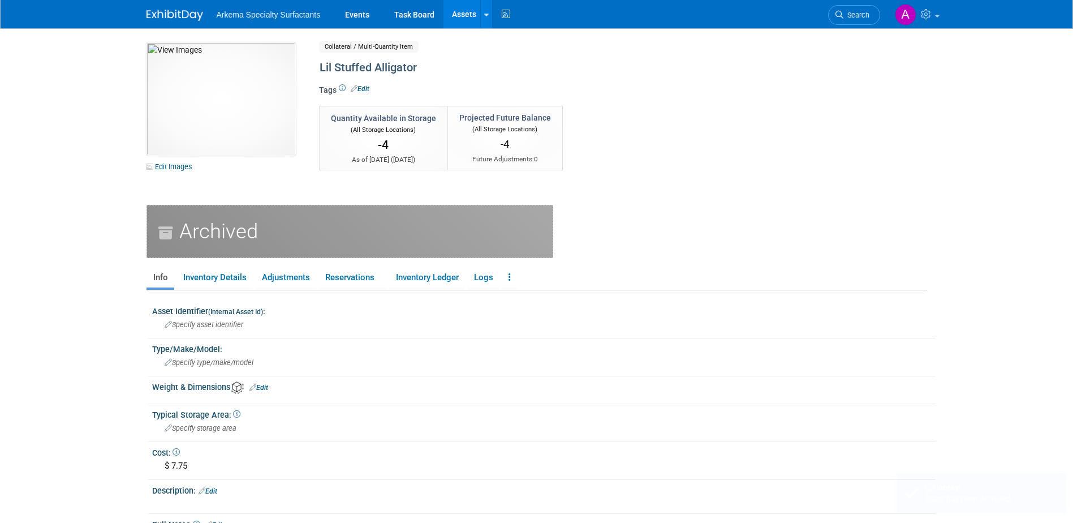
click at [467, 14] on link "Assets" at bounding box center [464, 14] width 41 height 28
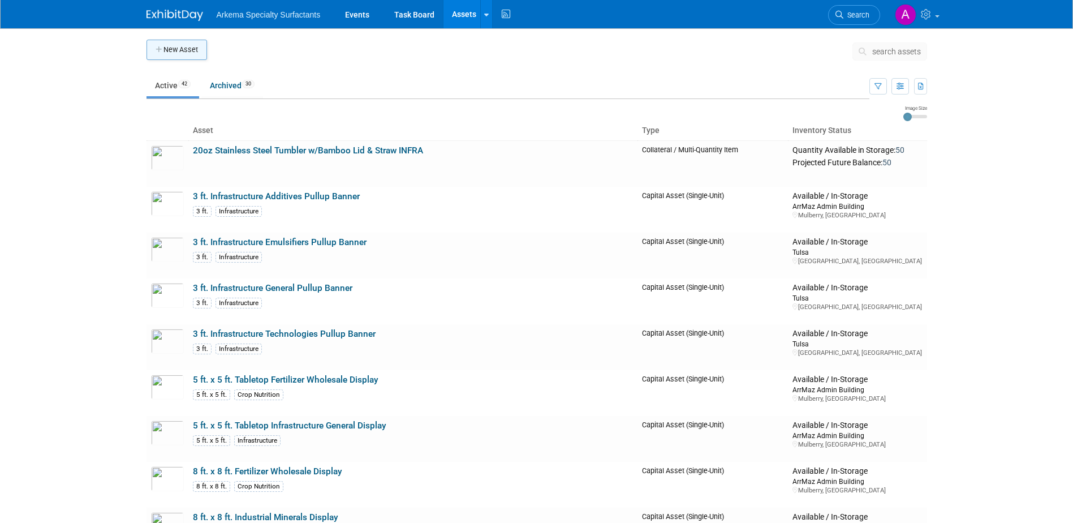
click at [173, 44] on button "New Asset" at bounding box center [177, 50] width 61 height 20
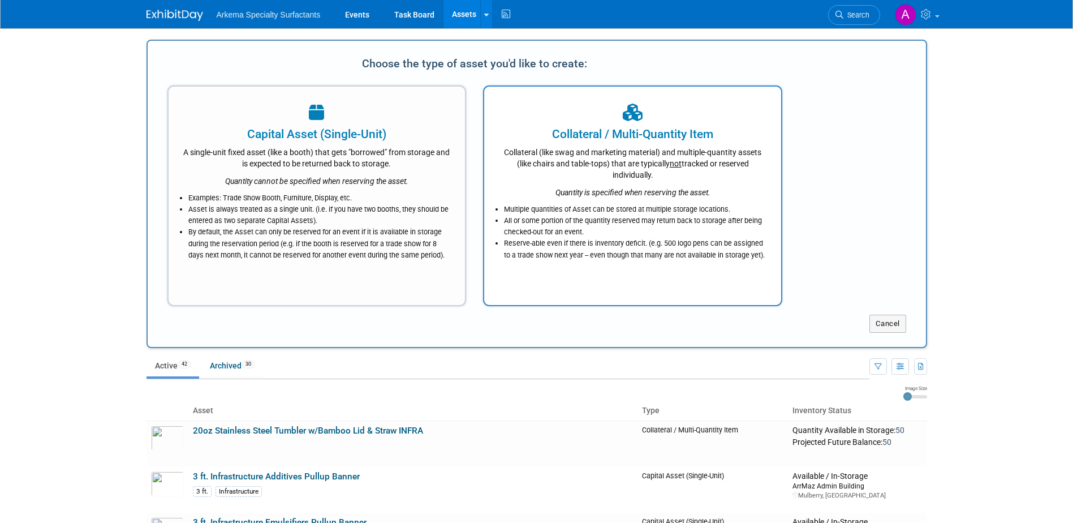
click at [603, 182] on div "Quantity is specified when reserving the asset." at bounding box center [633, 190] width 269 height 18
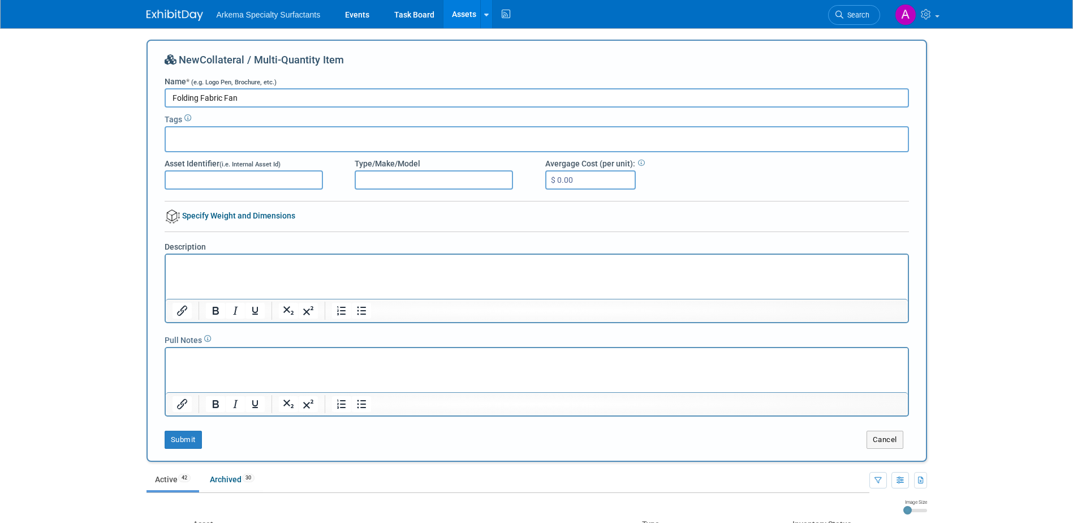
type input "Folding Fabric Fan"
click at [581, 178] on input "$ 0.00" at bounding box center [590, 179] width 91 height 19
type input "$ 1.71"
click at [183, 442] on button "Submit" at bounding box center [183, 440] width 37 height 18
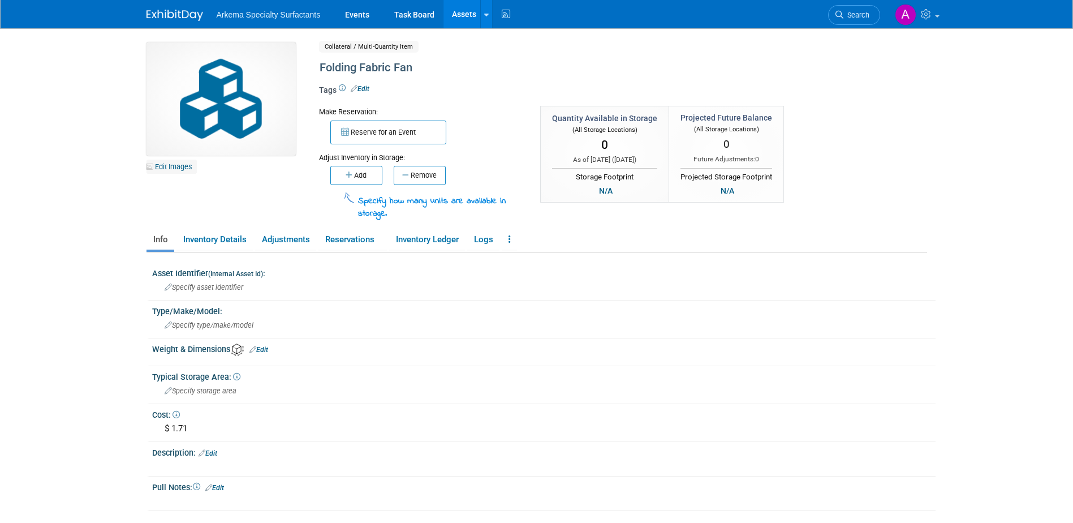
click at [174, 165] on link "Edit Images" at bounding box center [172, 167] width 50 height 14
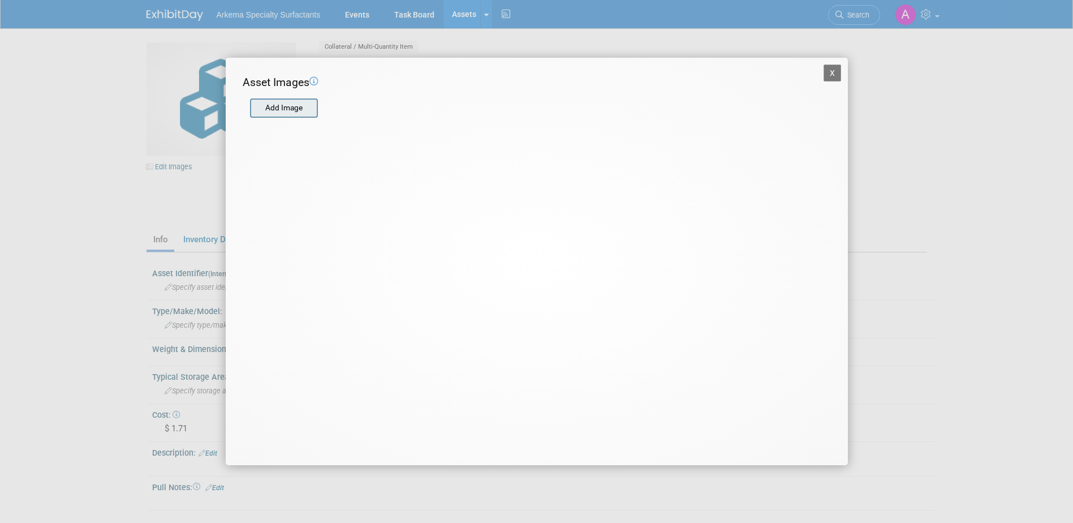
click at [283, 108] on input "file" at bounding box center [249, 108] width 135 height 17
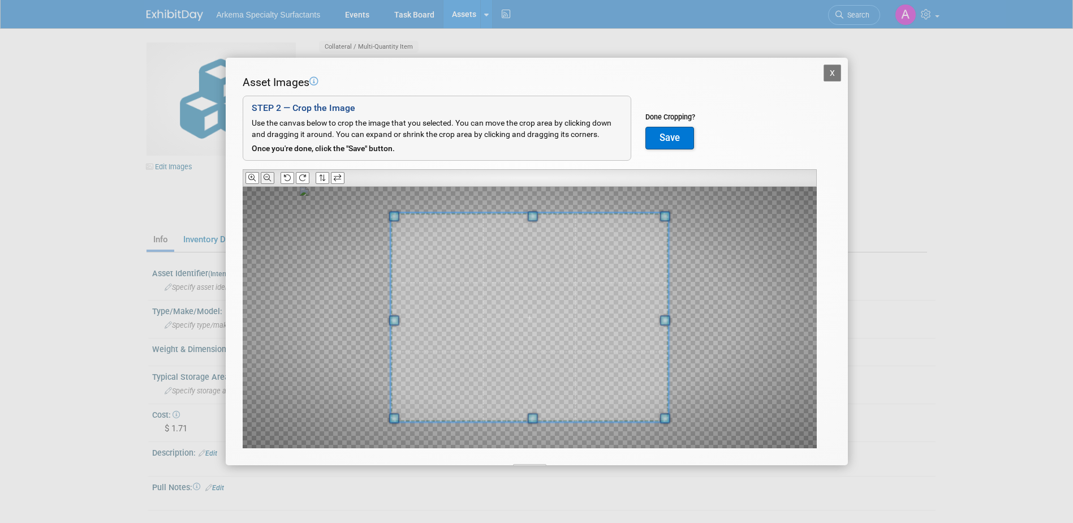
click at [270, 178] on icon at bounding box center [267, 177] width 7 height 7
click at [271, 177] on icon at bounding box center [267, 177] width 7 height 7
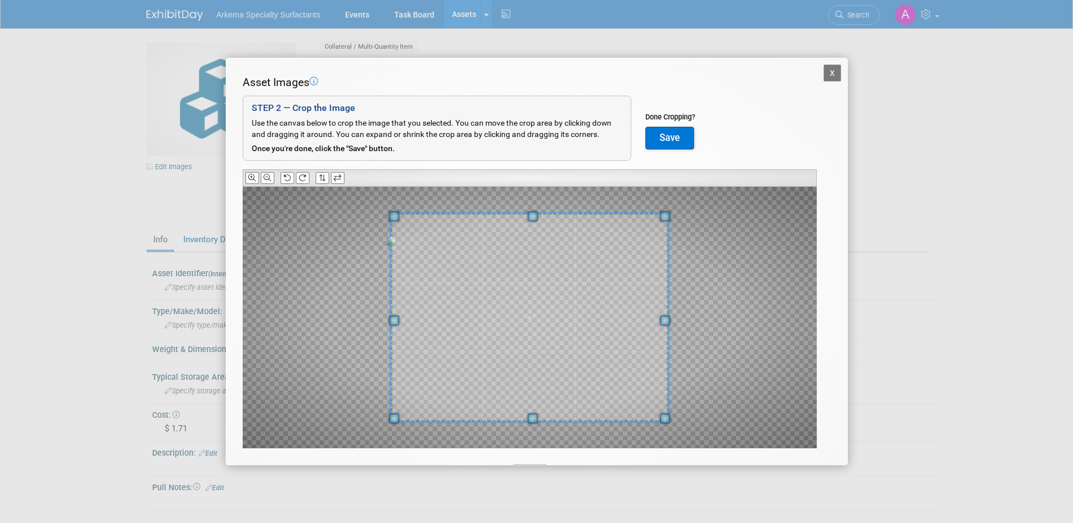
click at [663, 140] on button "Save" at bounding box center [670, 138] width 49 height 23
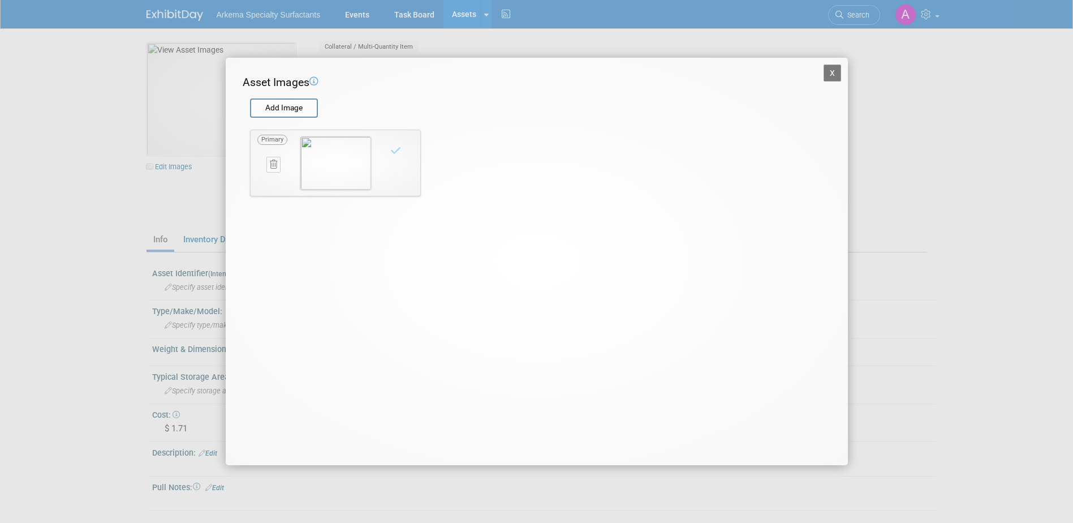
click at [834, 76] on button "X" at bounding box center [833, 73] width 18 height 17
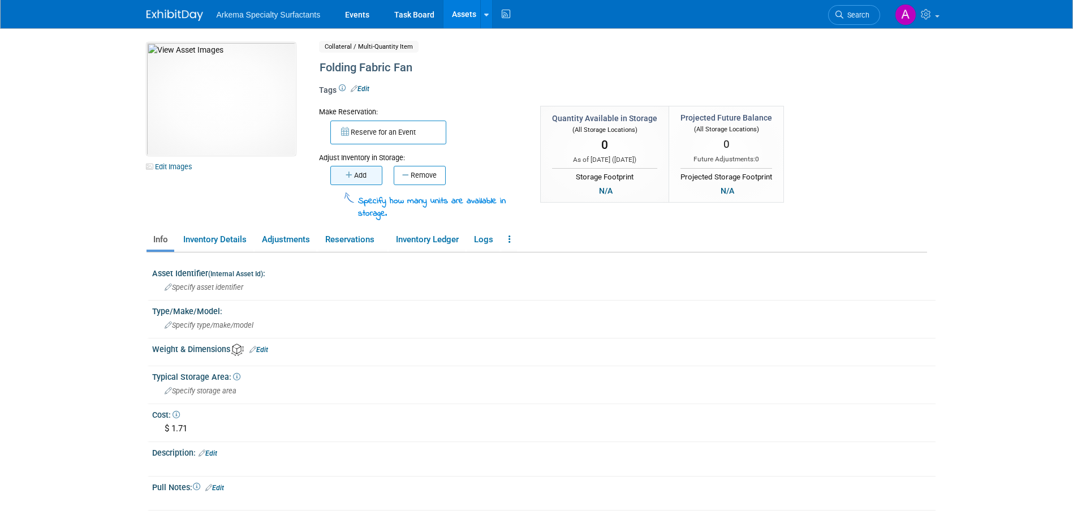
click at [362, 178] on button "Add" at bounding box center [356, 175] width 52 height 19
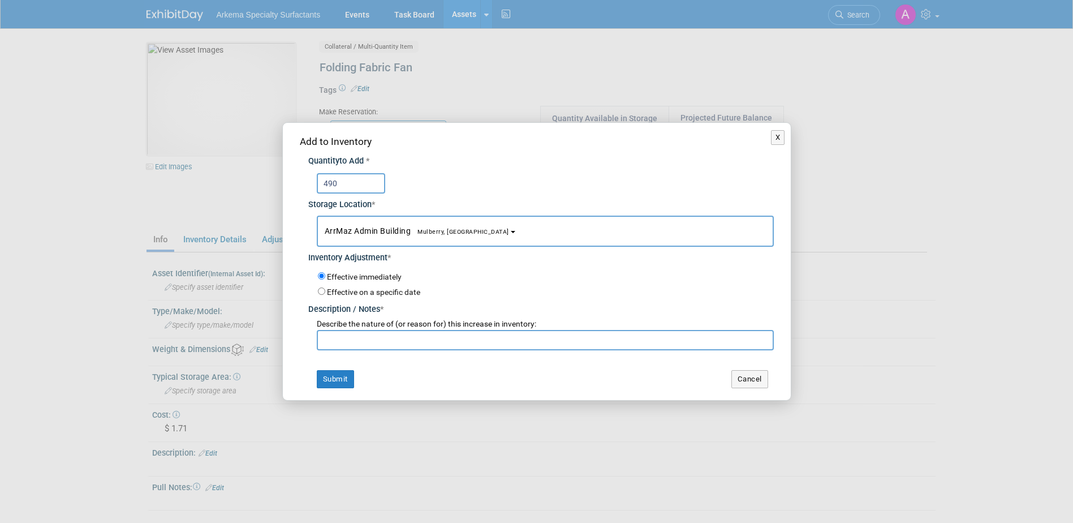
type input "490"
click at [437, 339] on input "text" at bounding box center [545, 340] width 457 height 20
type input "New product"
click at [324, 386] on button "Submit" at bounding box center [335, 379] width 37 height 18
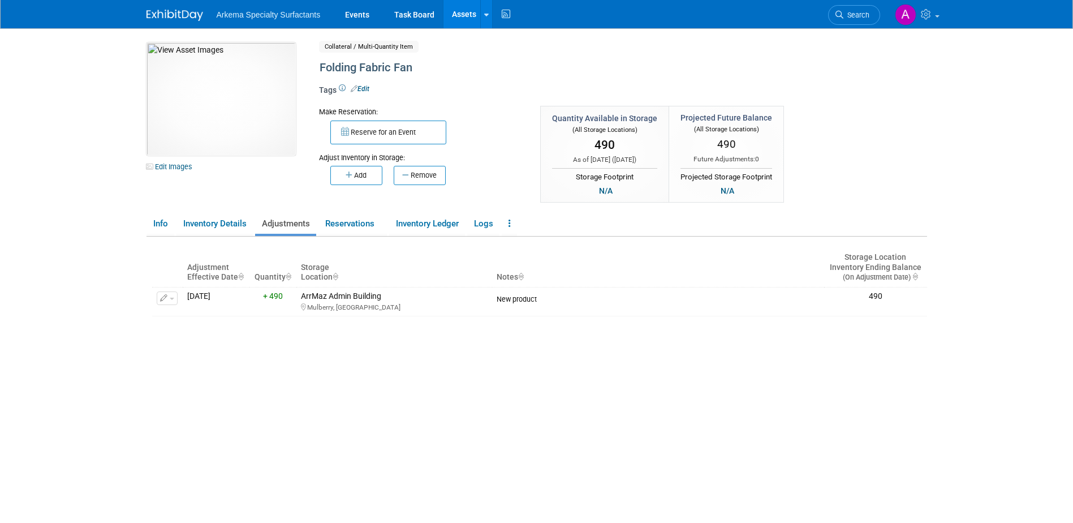
click at [467, 14] on link "Assets" at bounding box center [464, 14] width 41 height 28
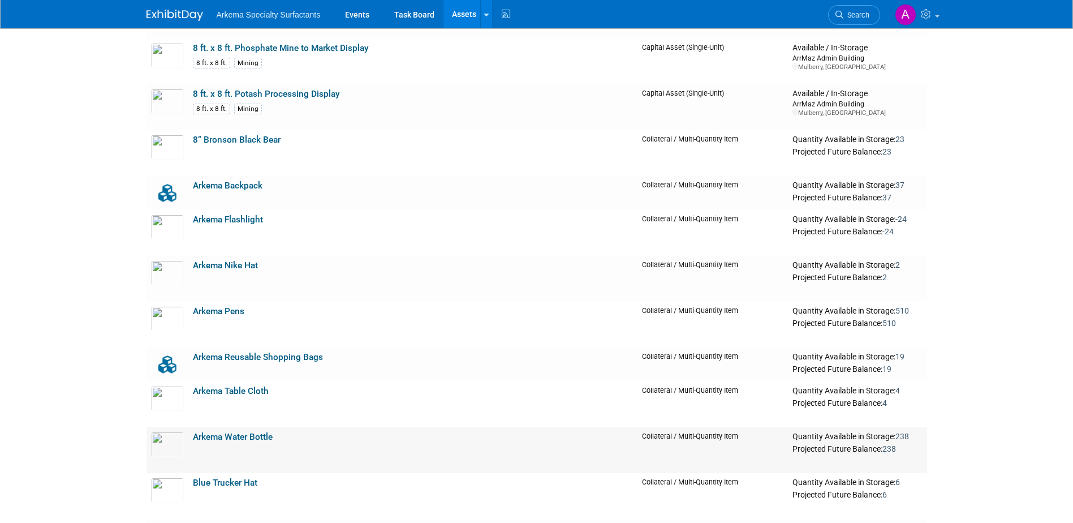
scroll to position [679, 0]
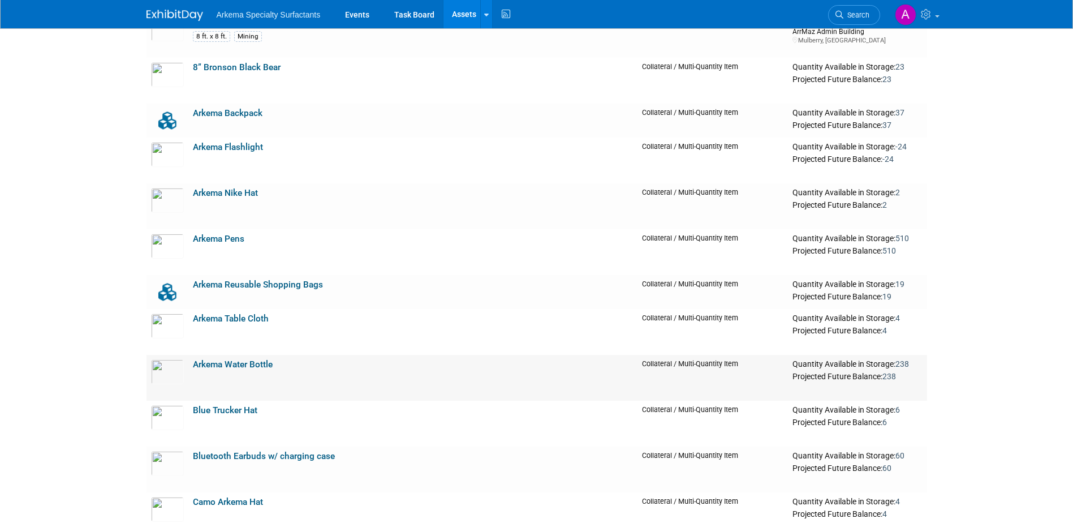
click at [231, 364] on link "Arkema Water Bottle" at bounding box center [233, 364] width 80 height 10
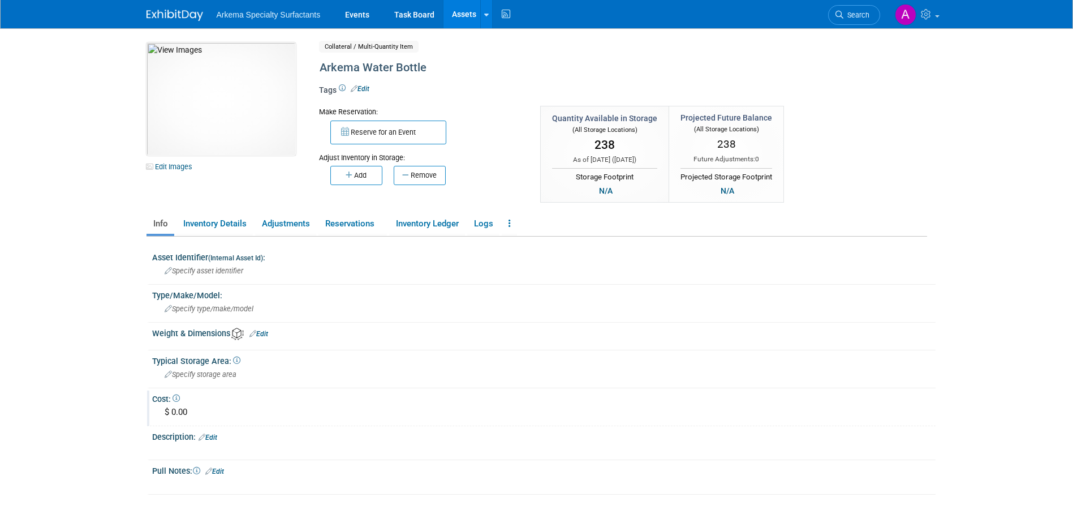
click at [190, 410] on div "$ 0.00" at bounding box center [544, 412] width 767 height 18
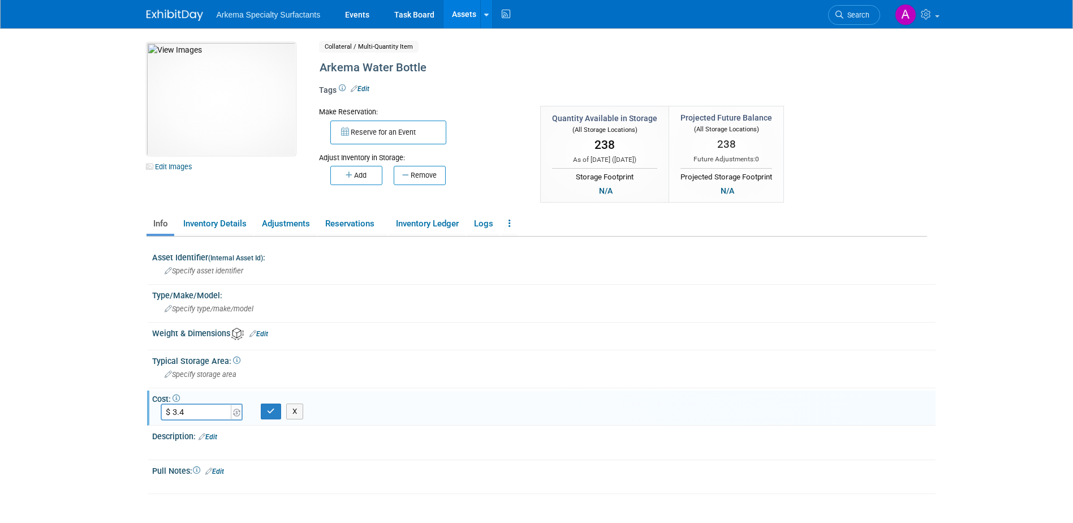
type input "$ 3.40"
click at [269, 409] on icon "button" at bounding box center [271, 410] width 8 height 7
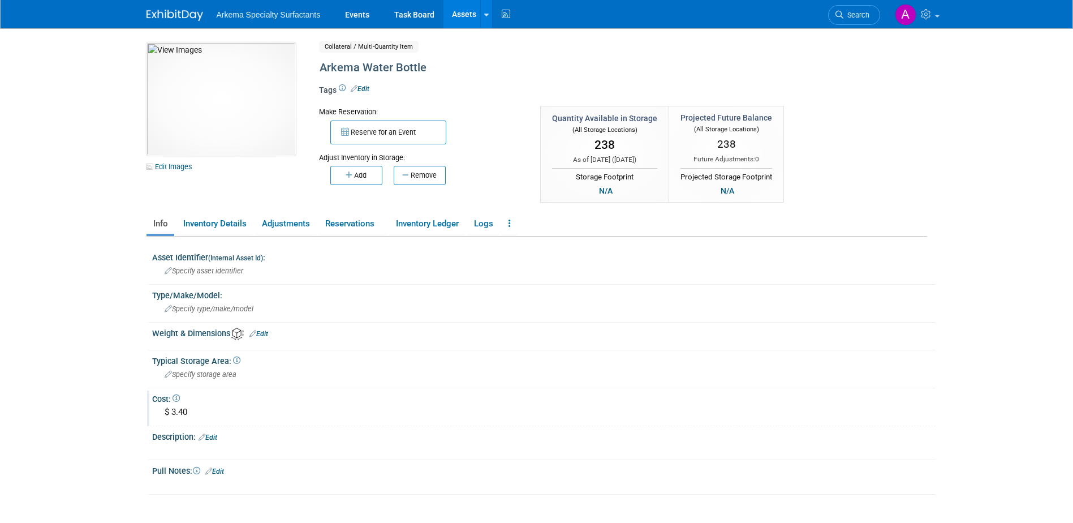
click at [466, 16] on link "Assets" at bounding box center [464, 14] width 41 height 28
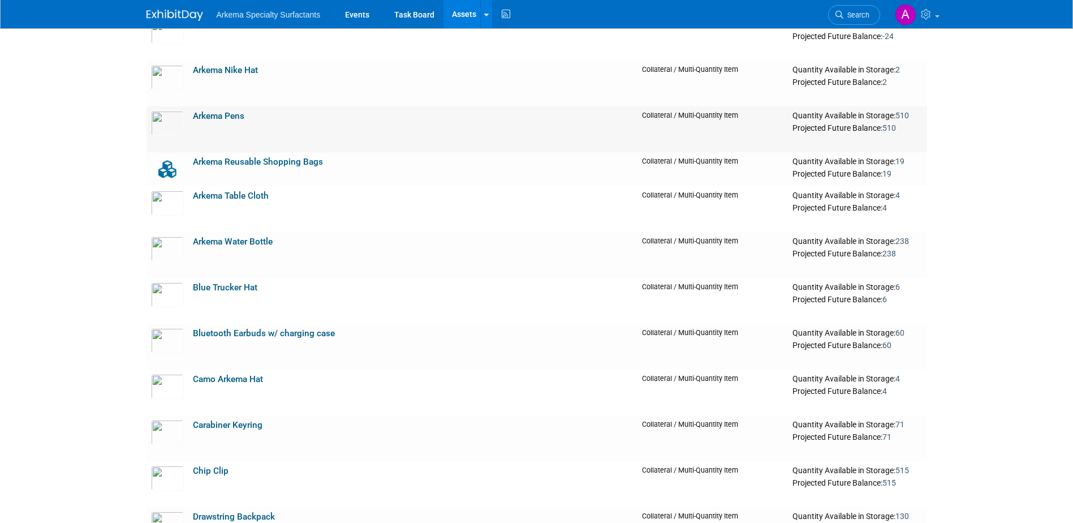
scroll to position [849, 0]
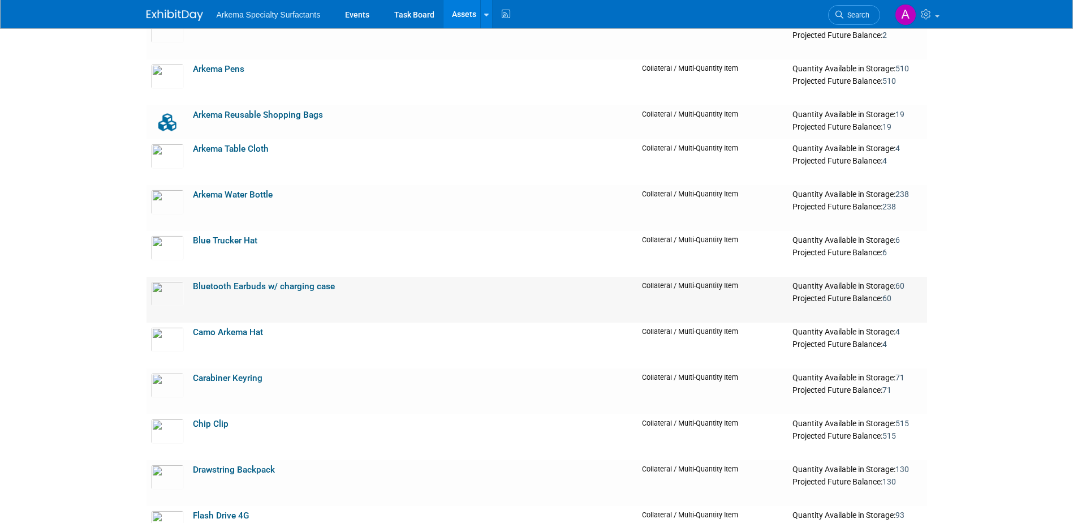
click at [259, 287] on link "Bluetooth Earbuds w/ charging case" at bounding box center [264, 286] width 142 height 10
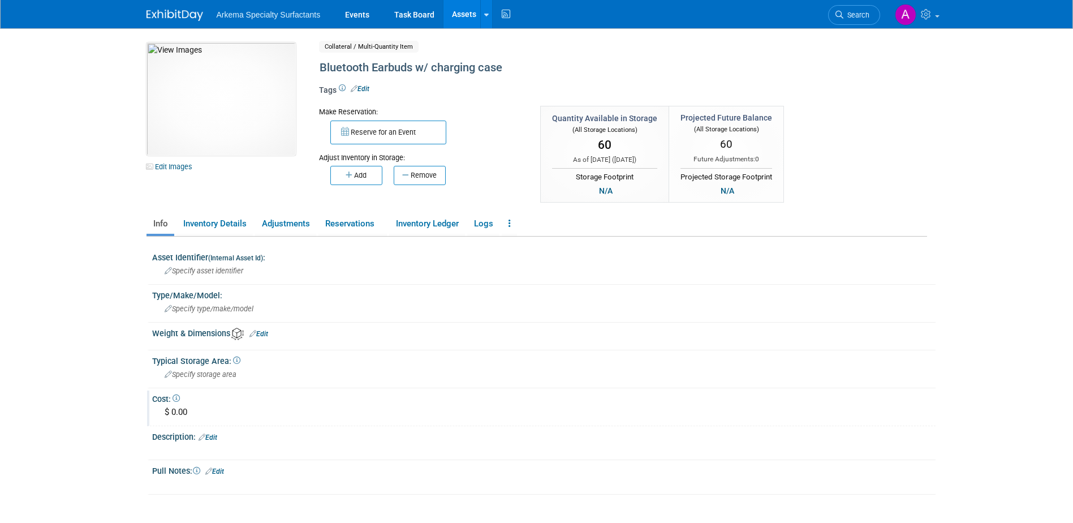
click at [187, 414] on div "$ 0.00" at bounding box center [544, 412] width 767 height 18
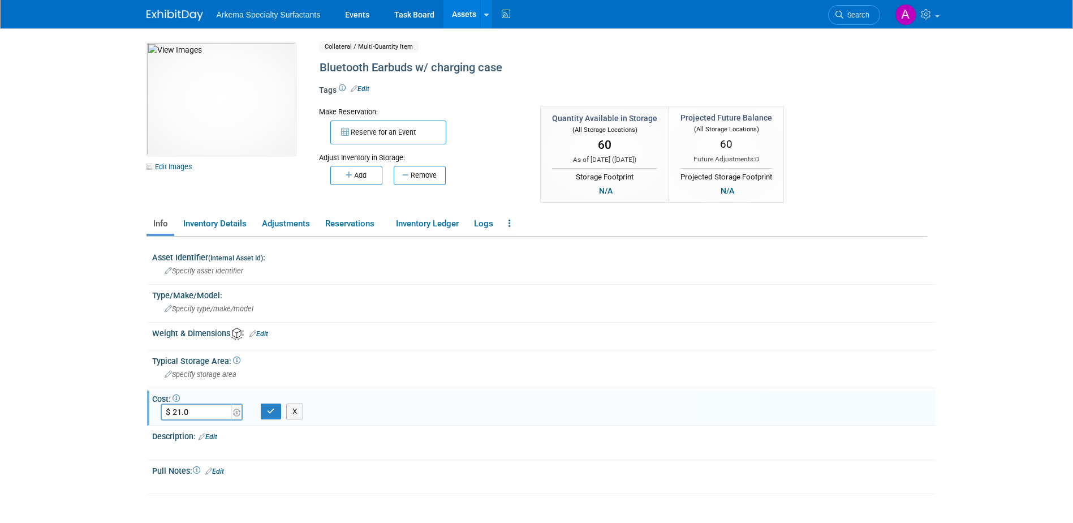
type input "$ 21.00"
click at [274, 412] on icon "button" at bounding box center [271, 410] width 8 height 7
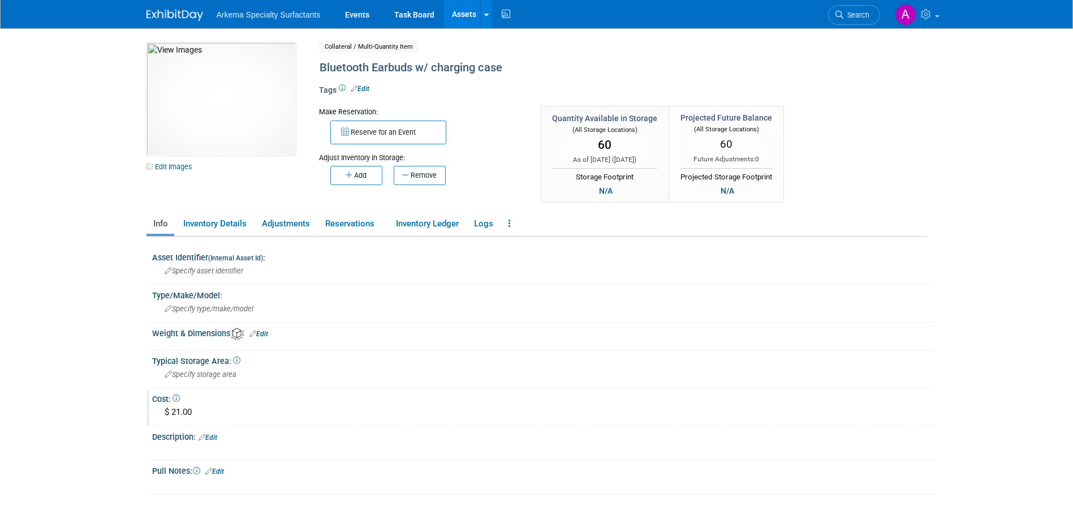
click at [460, 9] on link "Assets" at bounding box center [464, 14] width 41 height 28
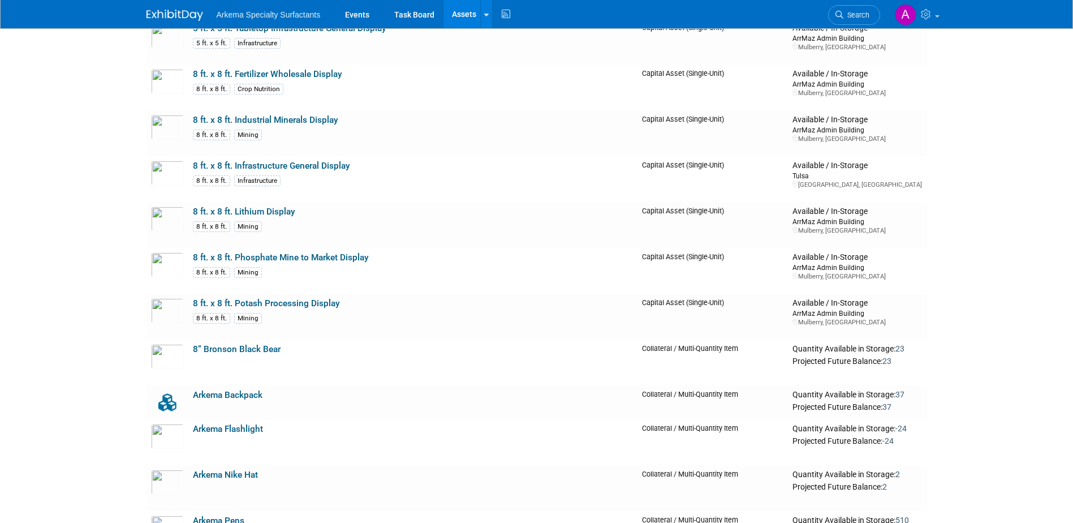
scroll to position [679, 0]
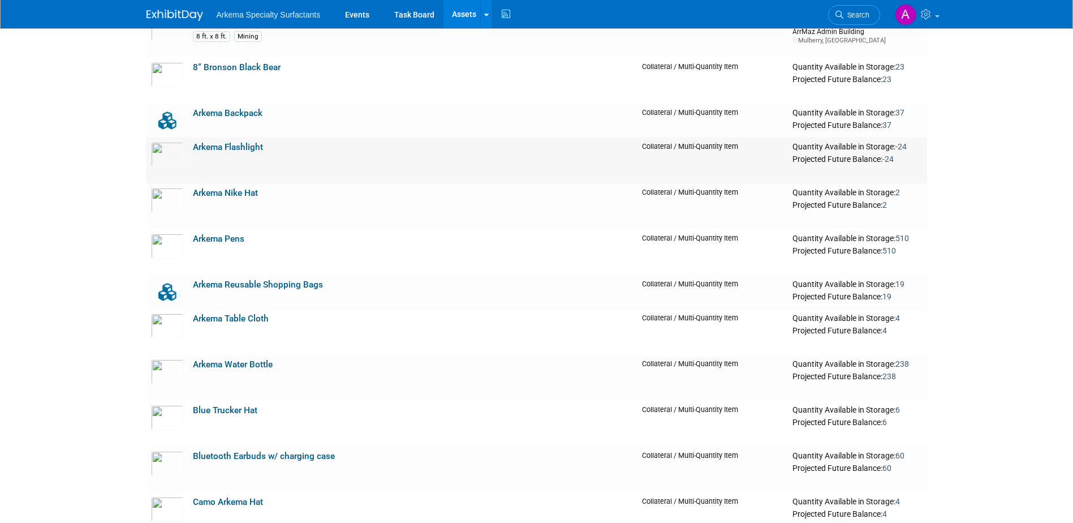
click at [242, 145] on link "Arkema Flashlight" at bounding box center [228, 147] width 70 height 10
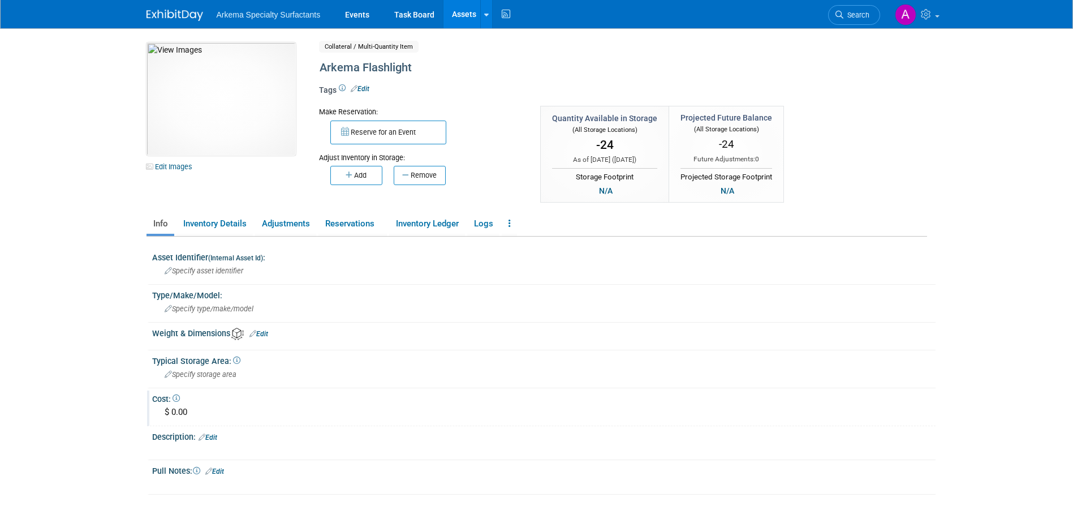
click at [191, 410] on div "$ 0.00" at bounding box center [544, 412] width 767 height 18
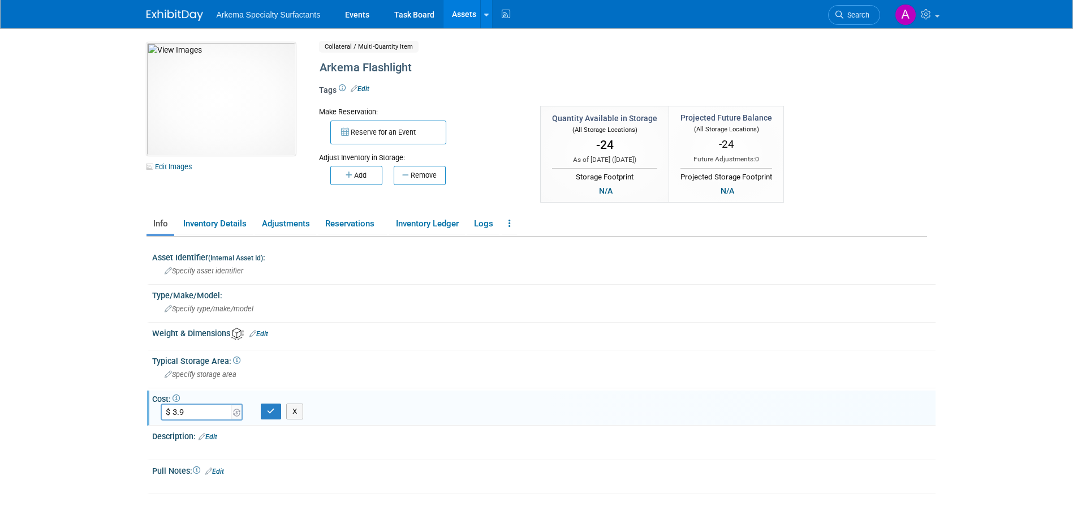
type input "$ 3.91"
click at [277, 411] on button "button" at bounding box center [271, 411] width 20 height 16
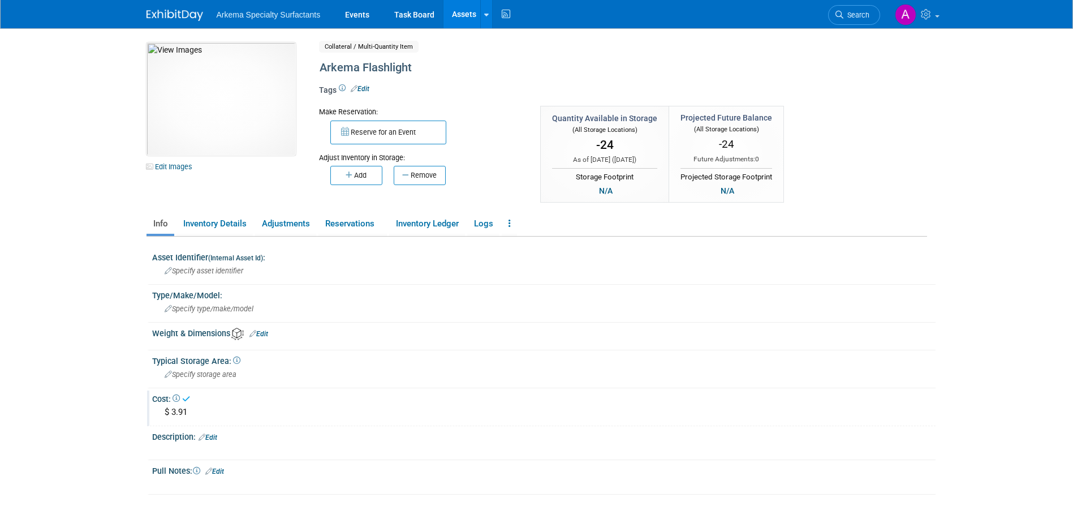
click at [465, 17] on link "Assets" at bounding box center [464, 14] width 41 height 28
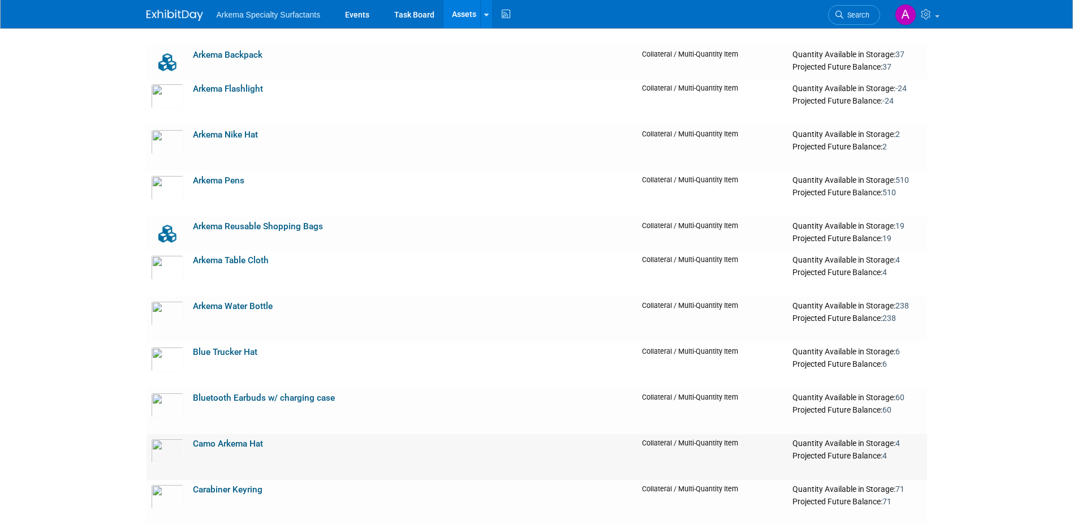
scroll to position [792, 0]
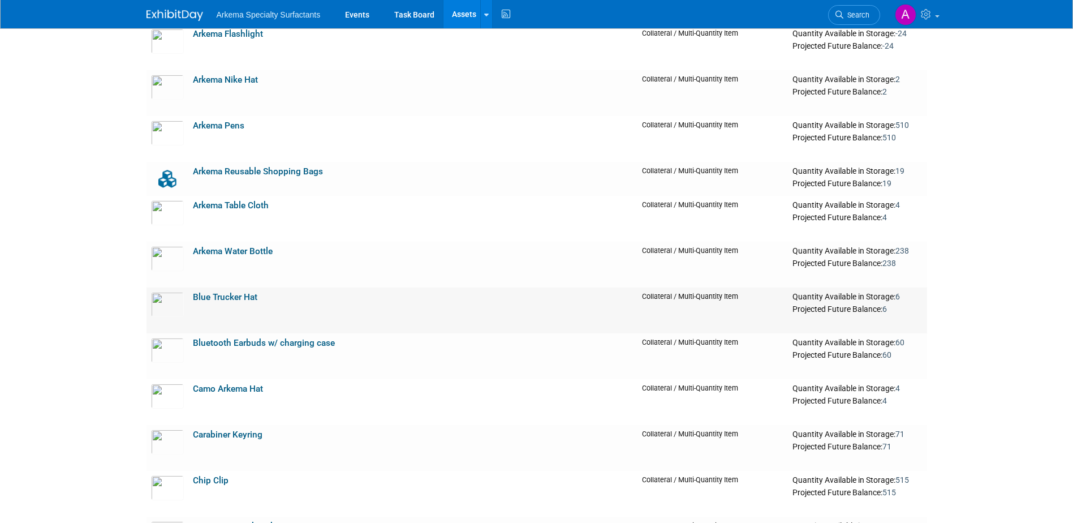
click at [210, 300] on link "Blue Trucker Hat" at bounding box center [225, 297] width 65 height 10
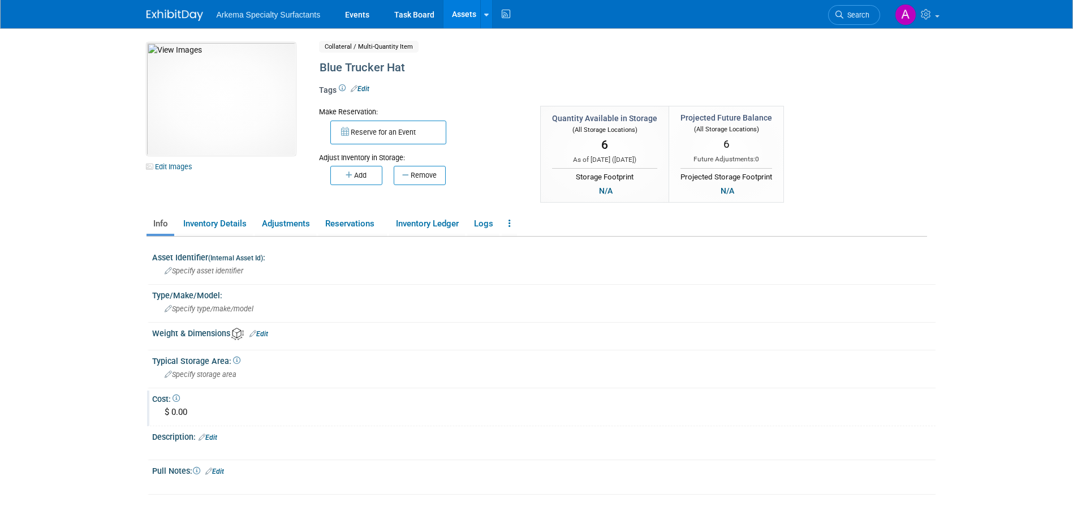
click at [192, 410] on div "$ 0.00" at bounding box center [544, 412] width 767 height 18
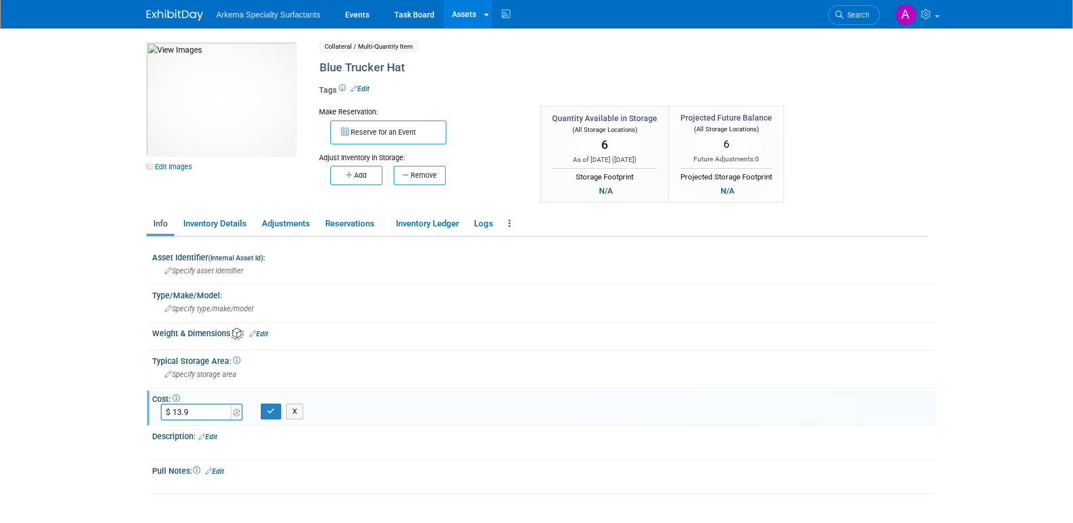
type input "$ 13.90"
click at [274, 414] on icon "button" at bounding box center [271, 410] width 8 height 7
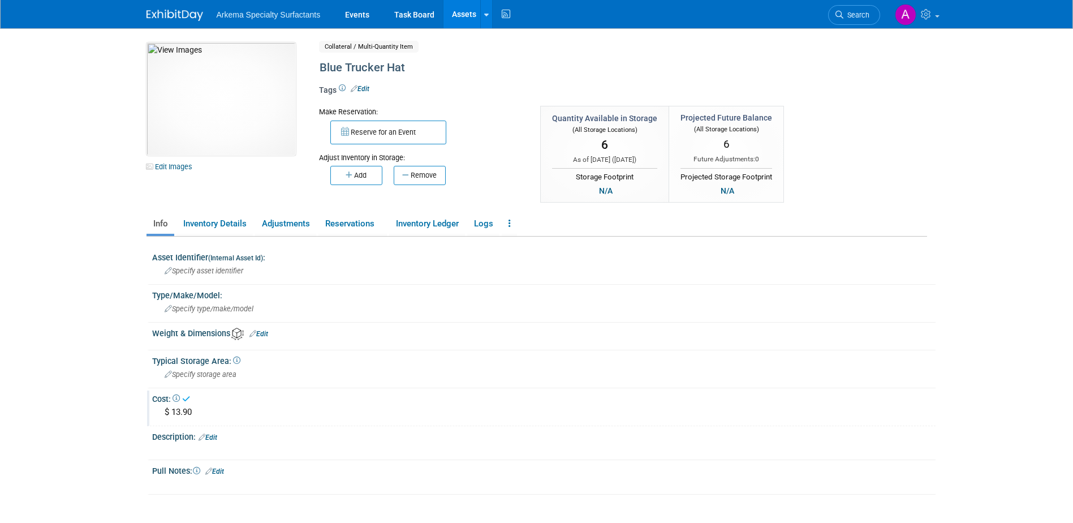
click at [469, 10] on link "Assets" at bounding box center [464, 14] width 41 height 28
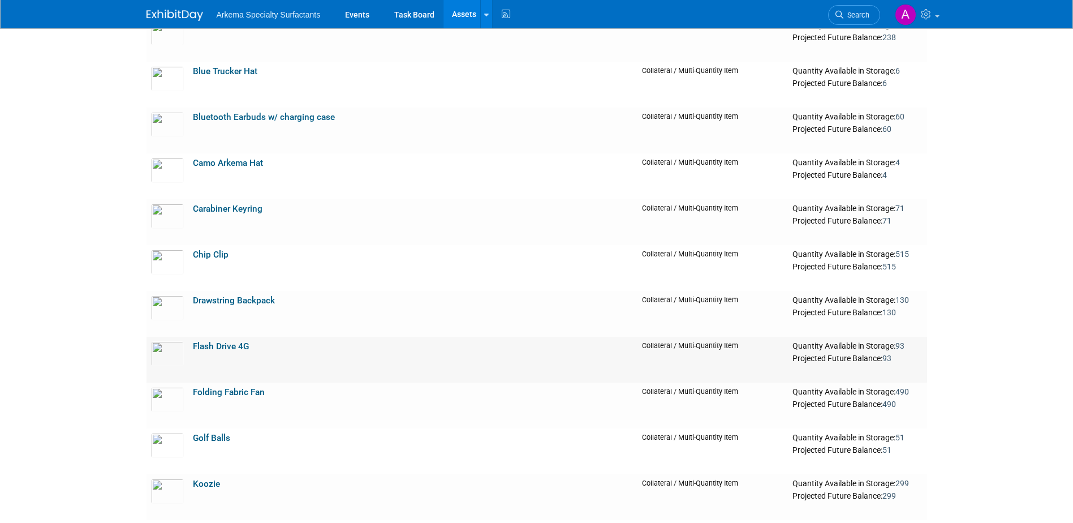
scroll to position [1019, 0]
click at [236, 161] on link "Camo Arkema Hat" at bounding box center [228, 162] width 70 height 10
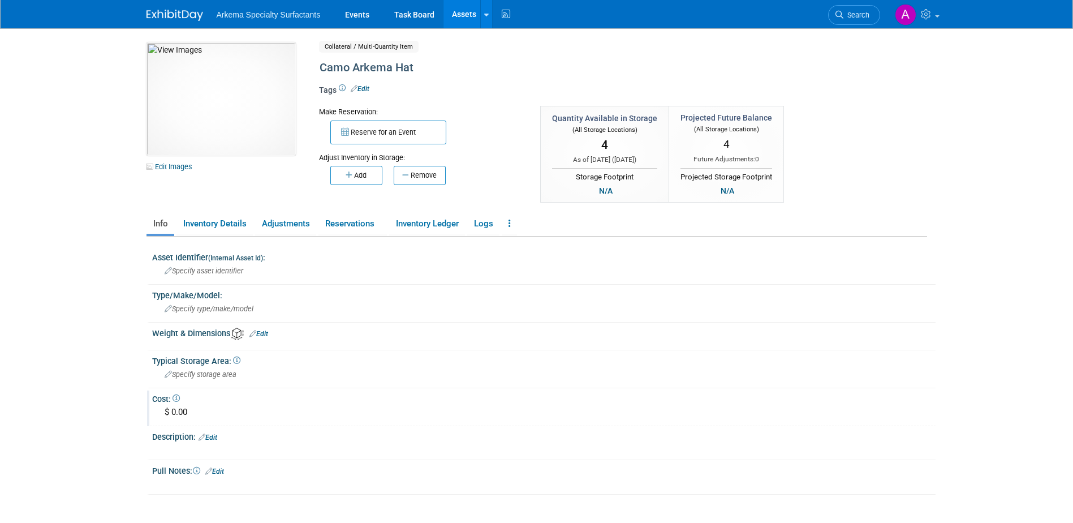
click at [186, 410] on div "$ 0.00" at bounding box center [544, 412] width 767 height 18
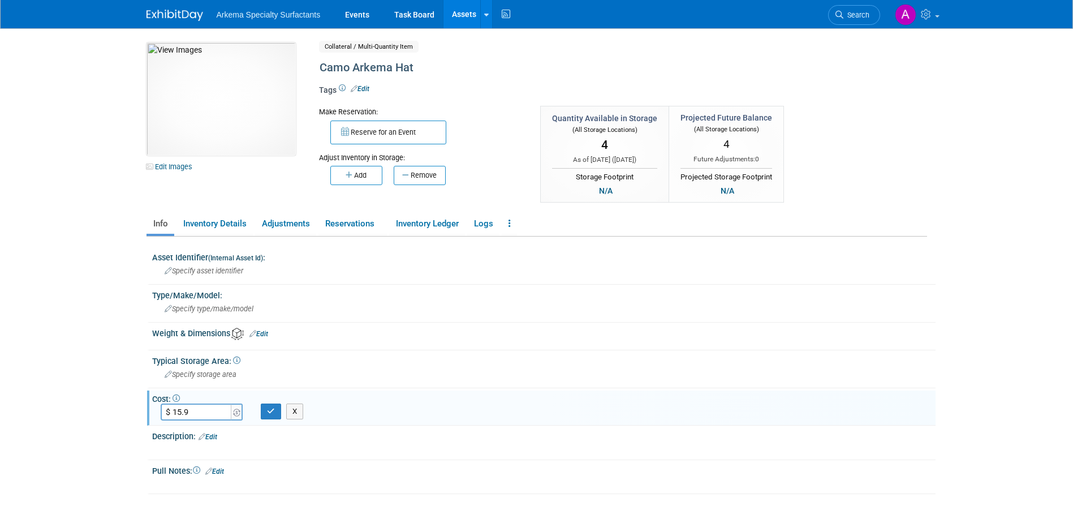
type input "$ 15.98"
click at [271, 415] on button "button" at bounding box center [271, 411] width 20 height 16
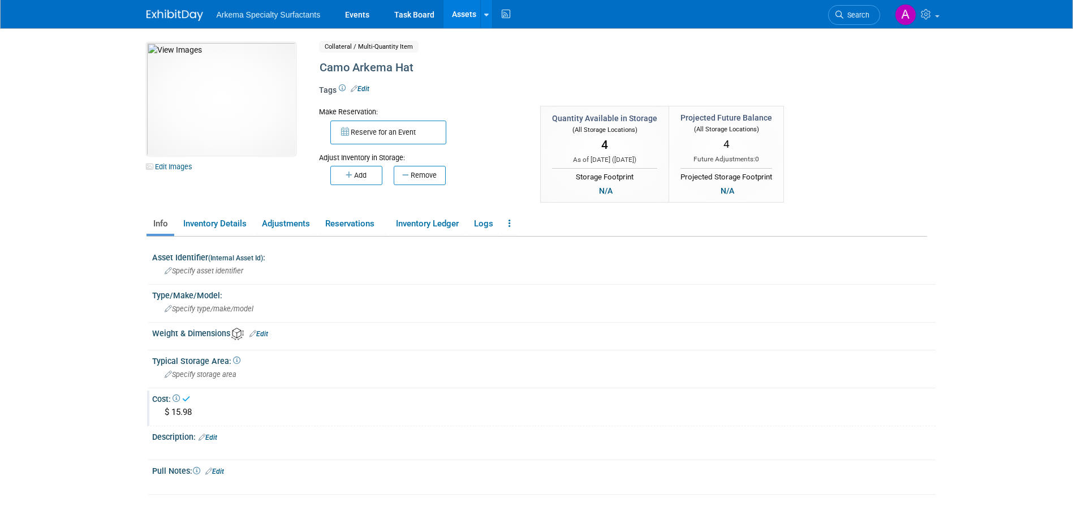
click at [459, 9] on link "Assets" at bounding box center [464, 14] width 41 height 28
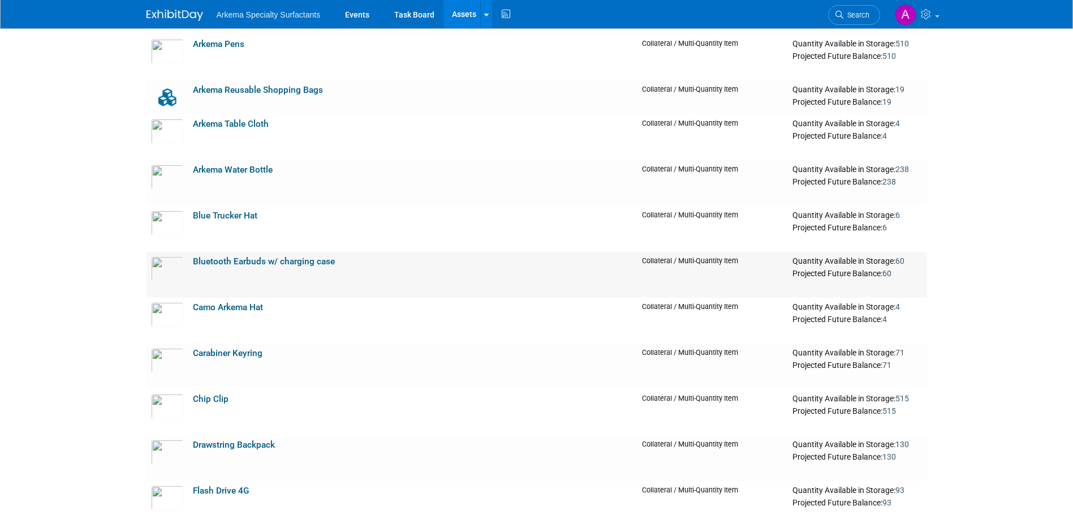
scroll to position [905, 0]
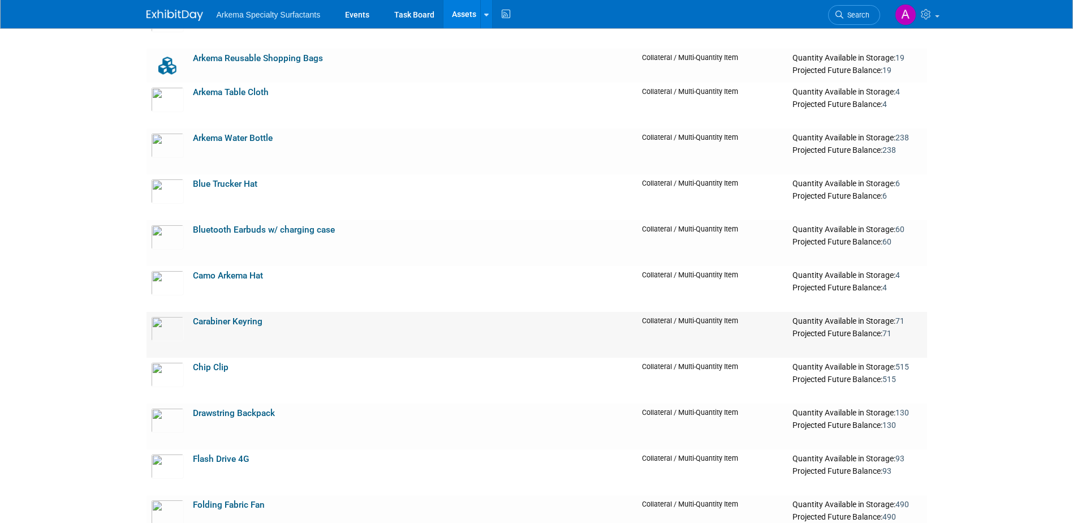
click at [238, 320] on link "Carabiner Keyring" at bounding box center [228, 321] width 70 height 10
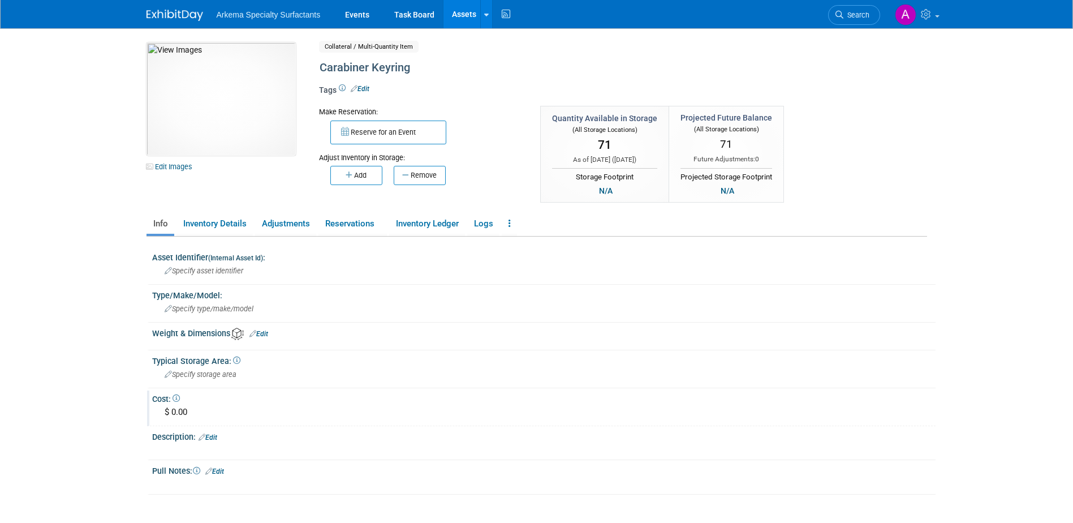
click at [197, 415] on div "$ 0.00" at bounding box center [544, 412] width 767 height 18
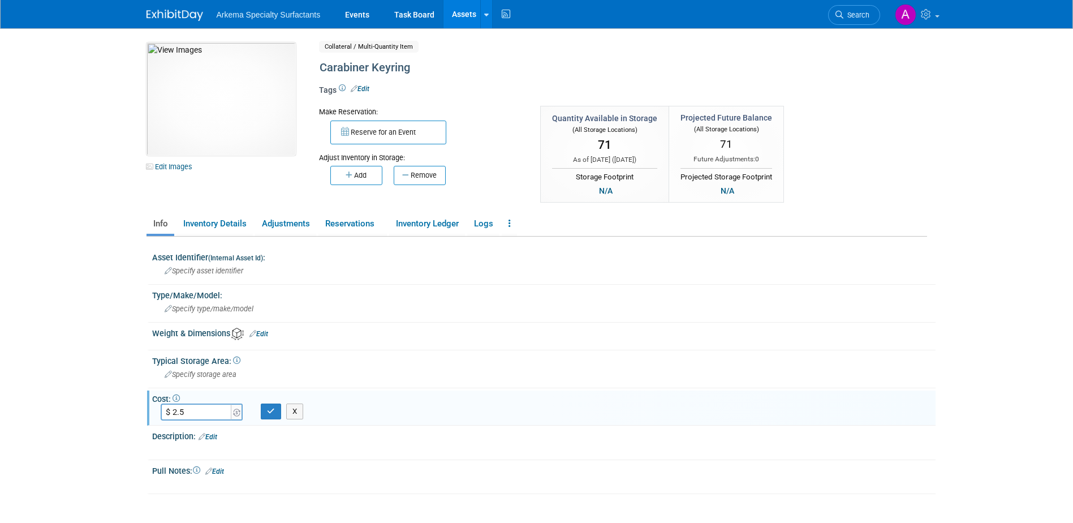
type input "$ 2.51"
click at [269, 413] on icon "button" at bounding box center [271, 410] width 8 height 7
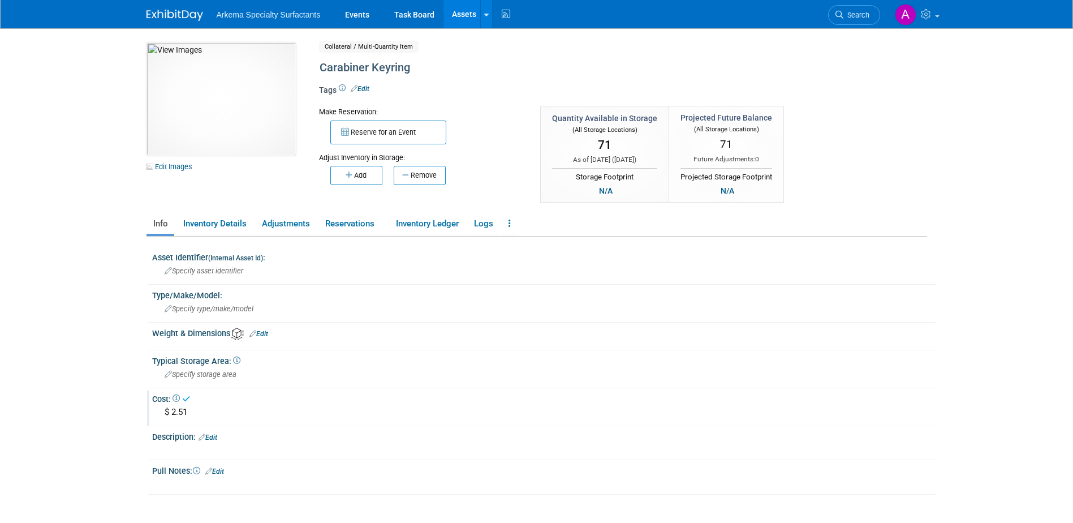
click at [464, 12] on link "Assets" at bounding box center [464, 14] width 41 height 28
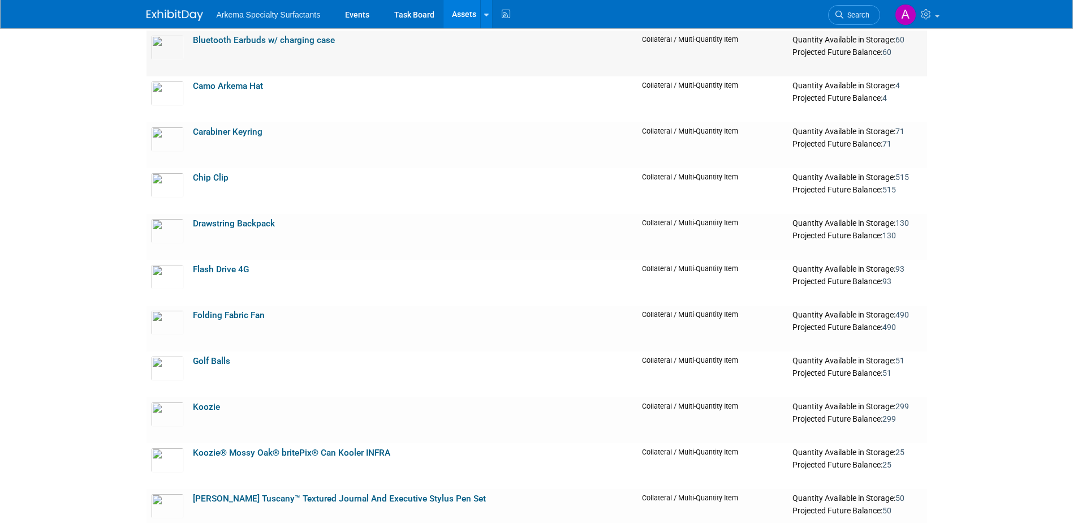
scroll to position [1075, 0]
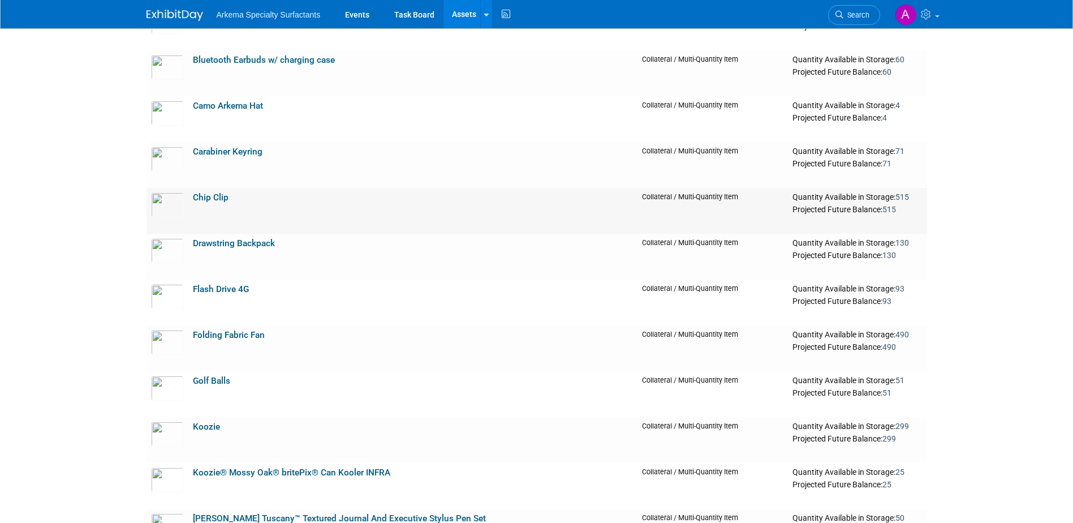
click at [210, 199] on link "Chip Clip" at bounding box center [211, 197] width 36 height 10
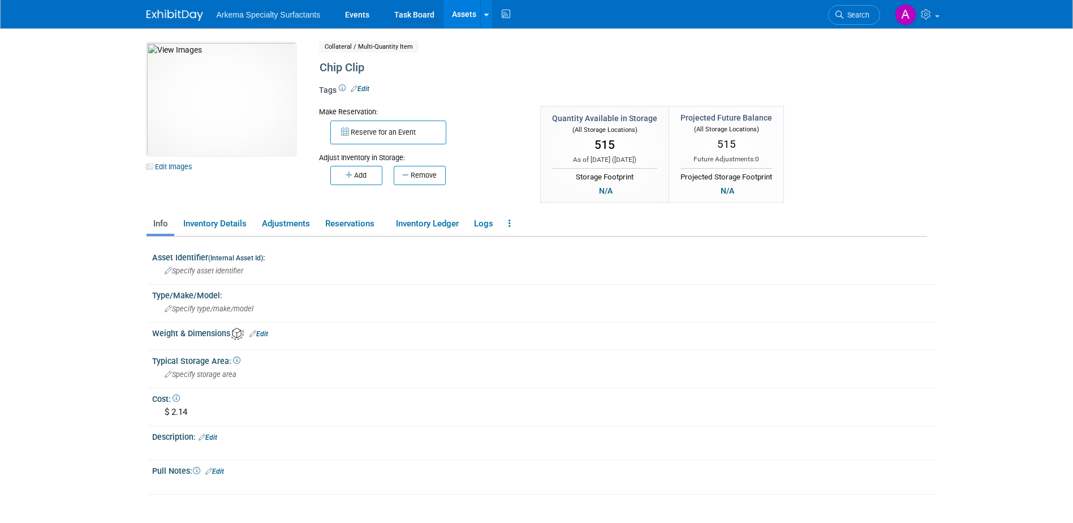
click at [467, 20] on link "Assets" at bounding box center [464, 14] width 41 height 28
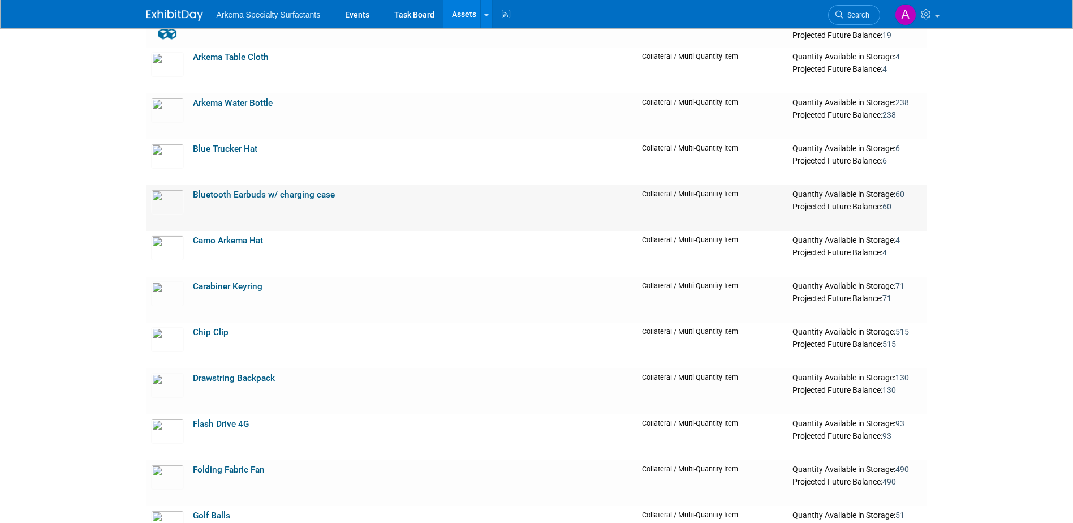
scroll to position [962, 0]
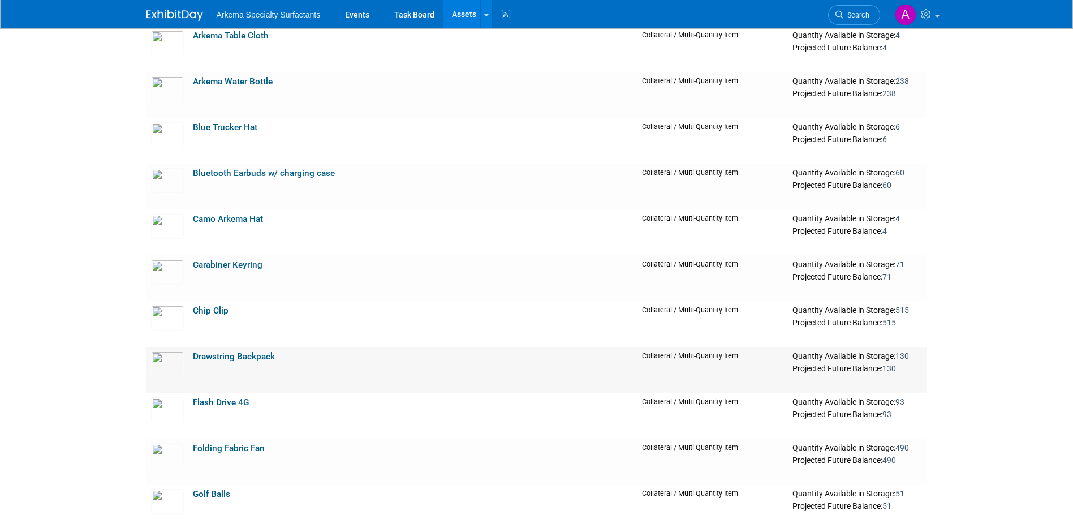
click at [226, 356] on link "Drawstring Backpack" at bounding box center [234, 356] width 82 height 10
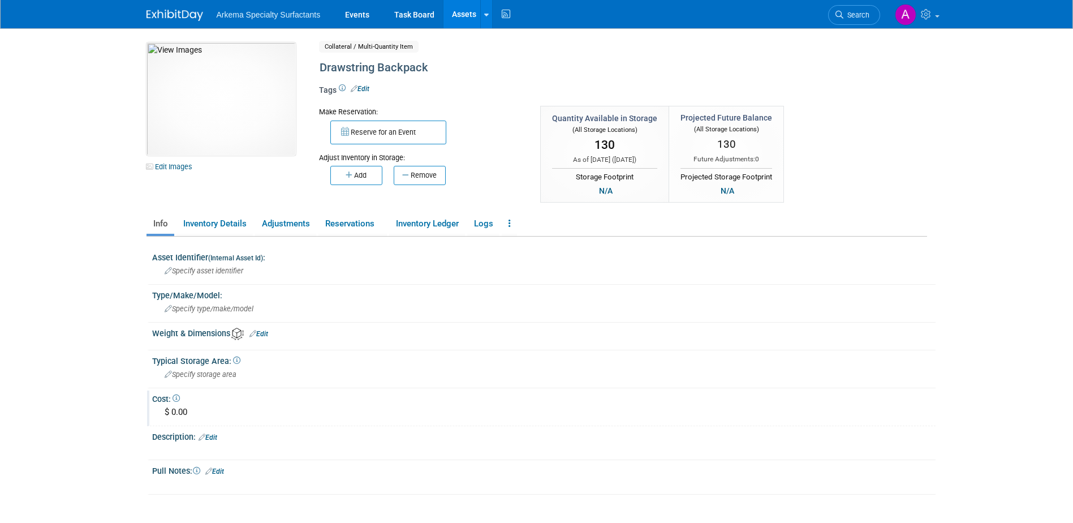
click at [194, 409] on div "$ 0.00" at bounding box center [544, 412] width 767 height 18
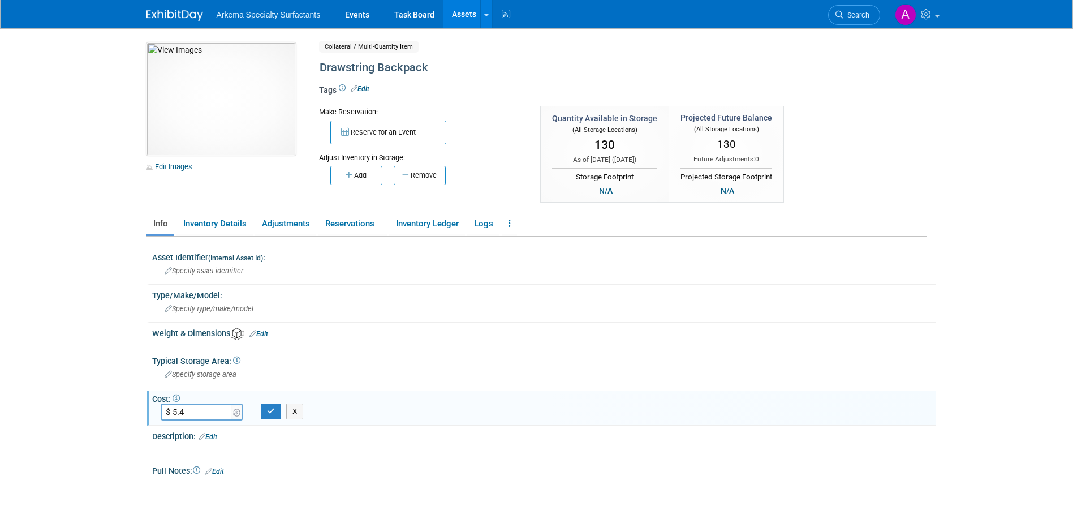
type input "$ 5.48"
click at [272, 407] on icon "button" at bounding box center [271, 410] width 8 height 7
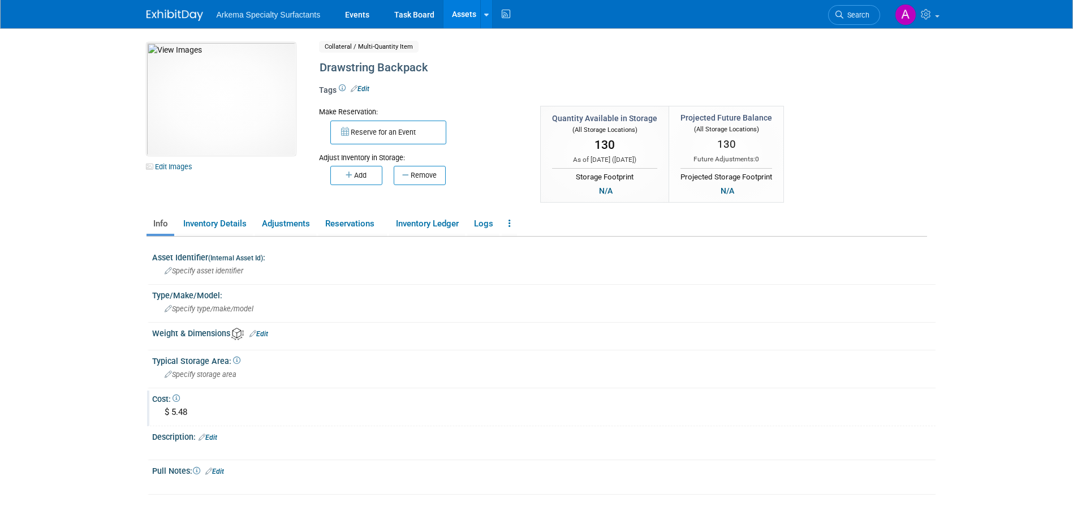
click at [465, 16] on link "Assets" at bounding box center [464, 14] width 41 height 28
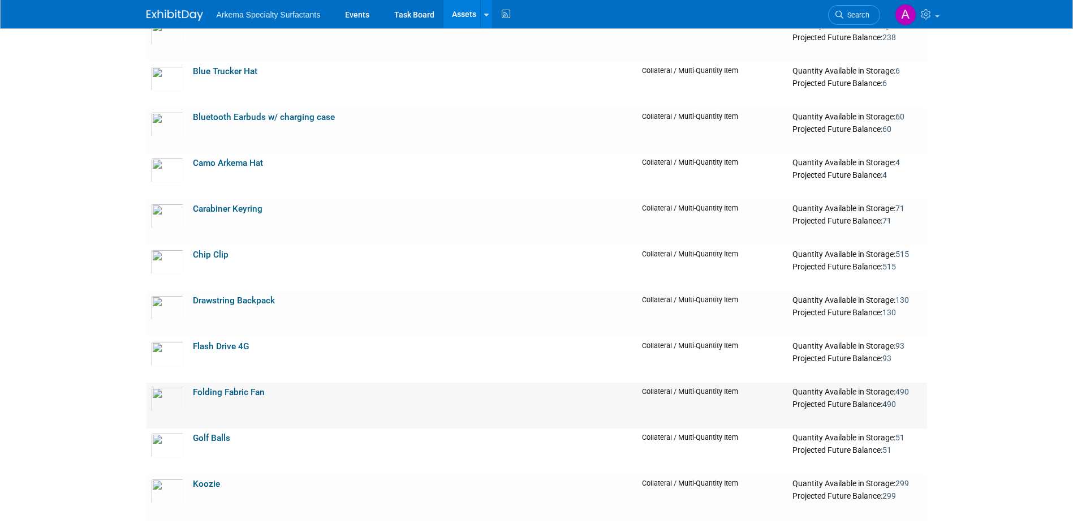
scroll to position [1019, 0]
click at [227, 347] on link "Flash Drive 4G" at bounding box center [221, 346] width 56 height 10
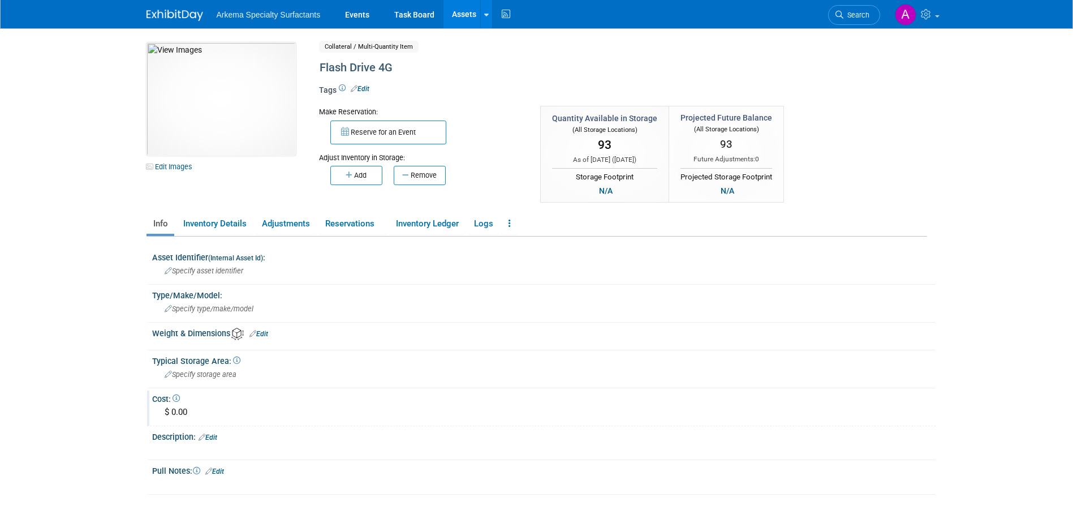
click at [183, 411] on div "$ 0.00" at bounding box center [544, 412] width 767 height 18
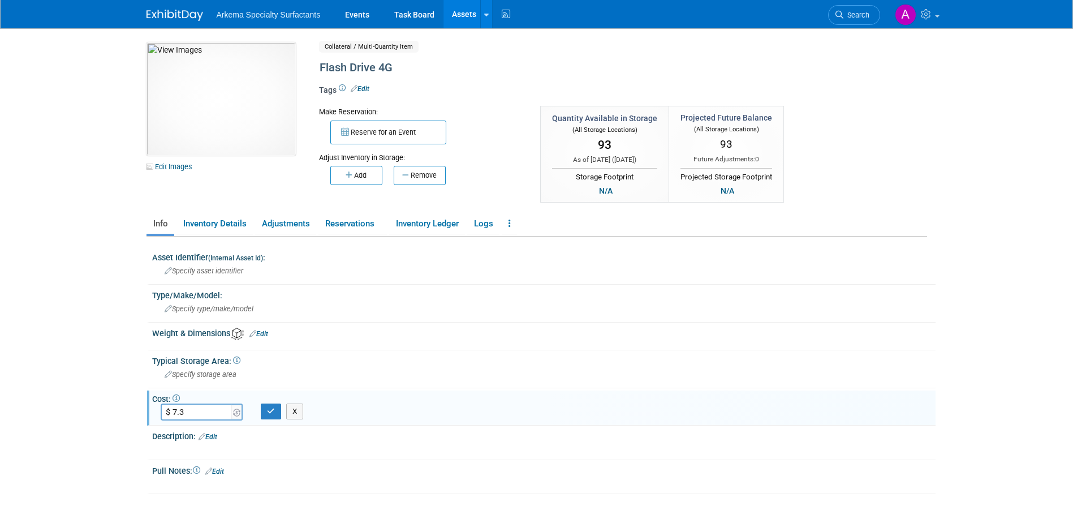
type input "$ 7.33"
click at [274, 414] on icon "button" at bounding box center [271, 410] width 8 height 7
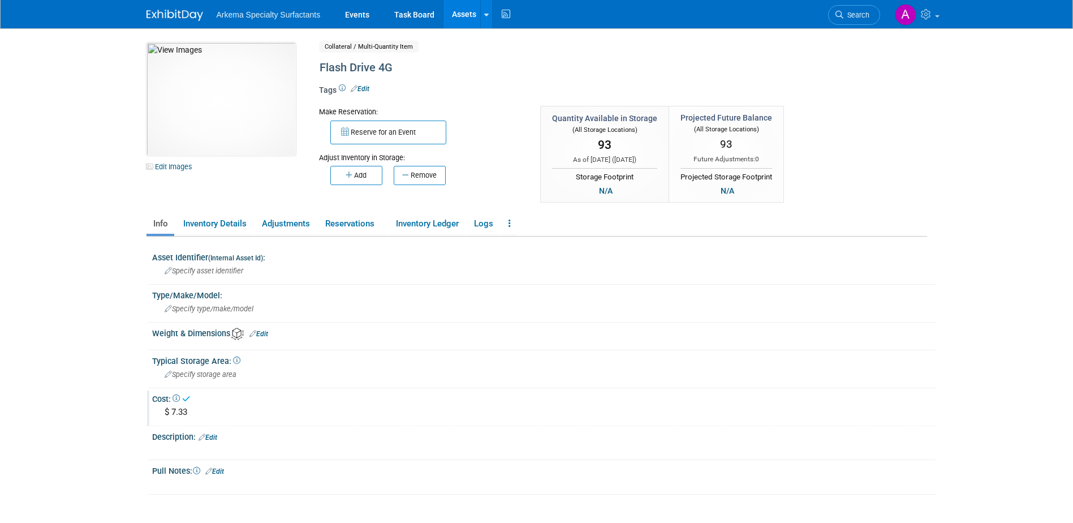
click at [469, 10] on link "Assets" at bounding box center [464, 14] width 41 height 28
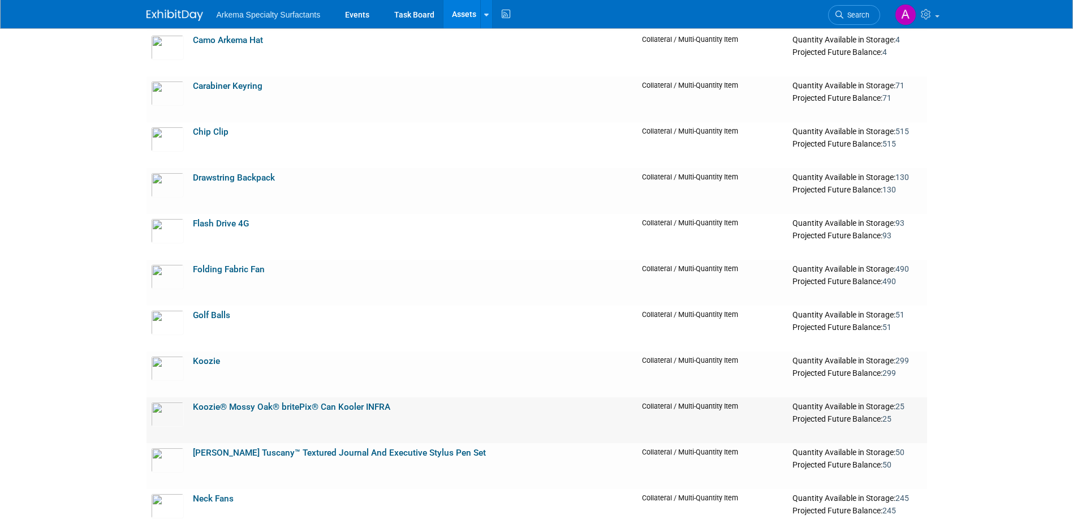
scroll to position [1188, 0]
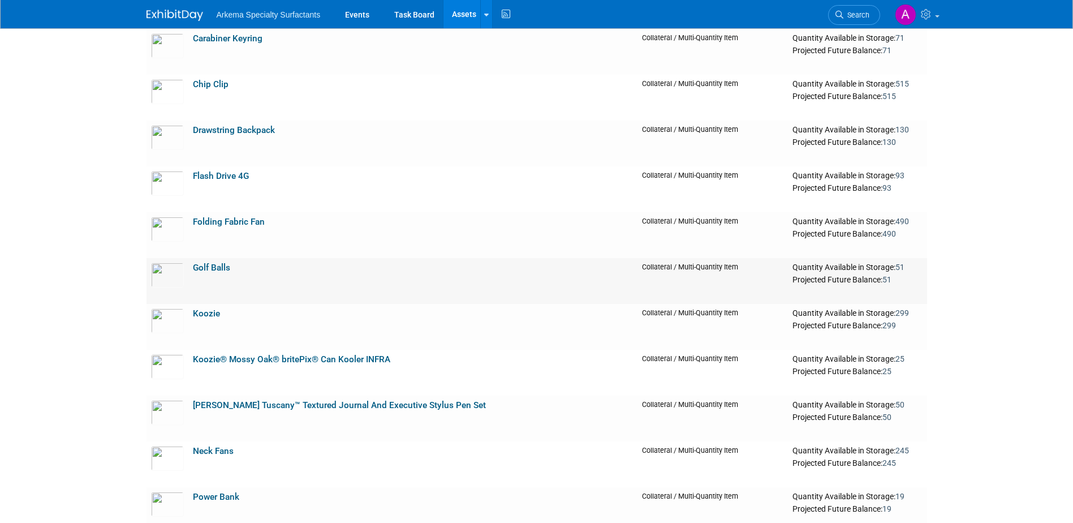
click at [221, 270] on link "Golf Balls" at bounding box center [211, 268] width 37 height 10
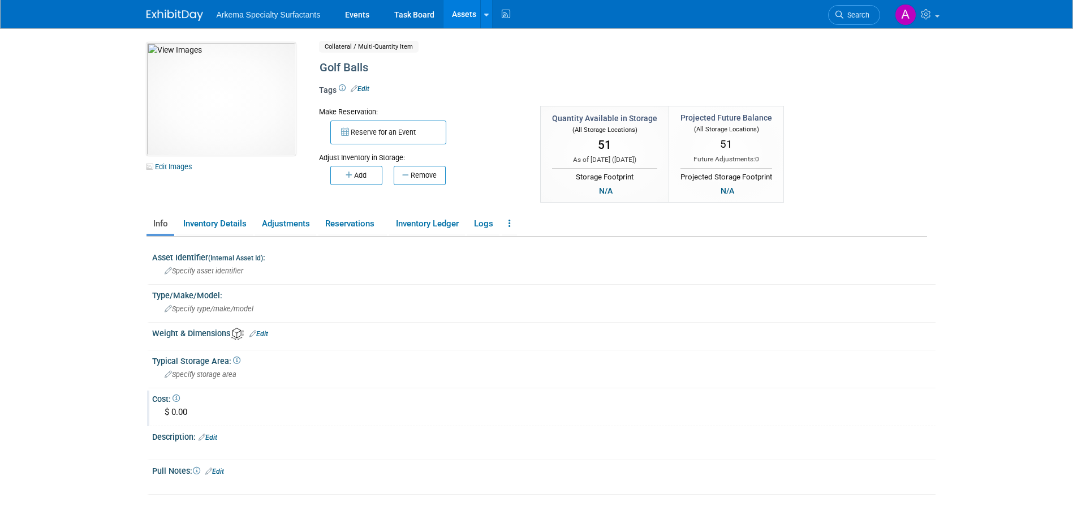
click at [186, 413] on div "$ 0.00" at bounding box center [544, 412] width 767 height 18
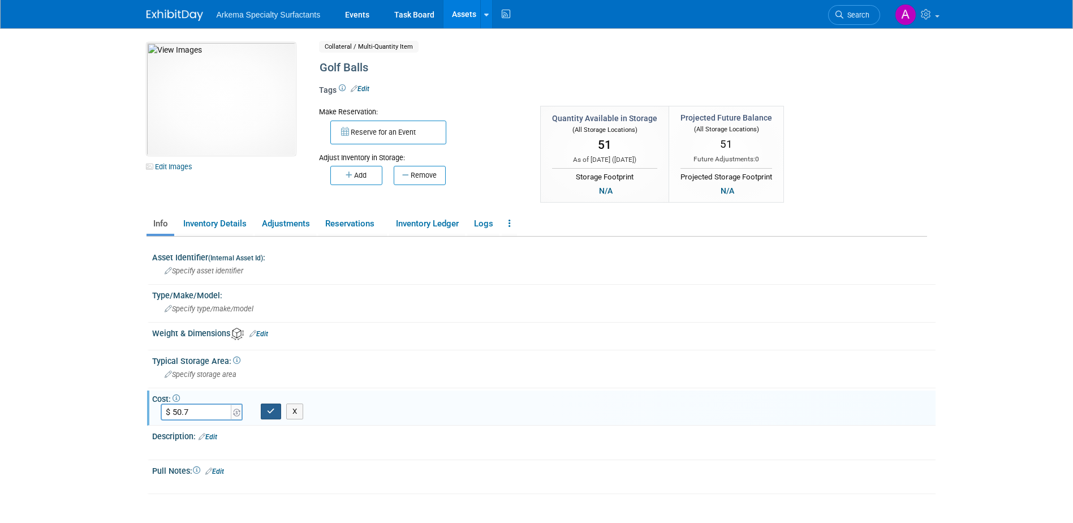
type input "$ 50.70"
click at [272, 411] on icon "button" at bounding box center [271, 410] width 8 height 7
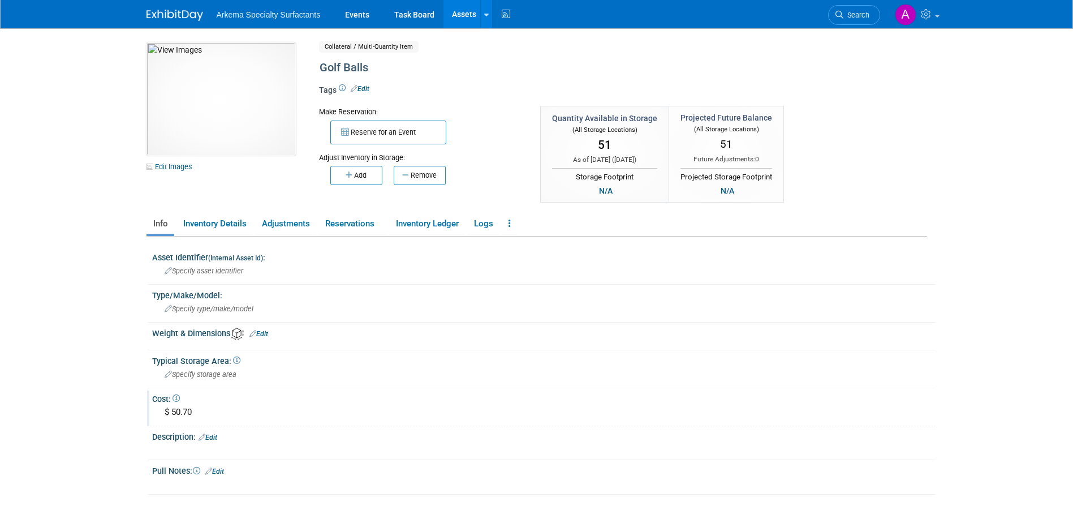
click at [463, 12] on link "Assets" at bounding box center [464, 14] width 41 height 28
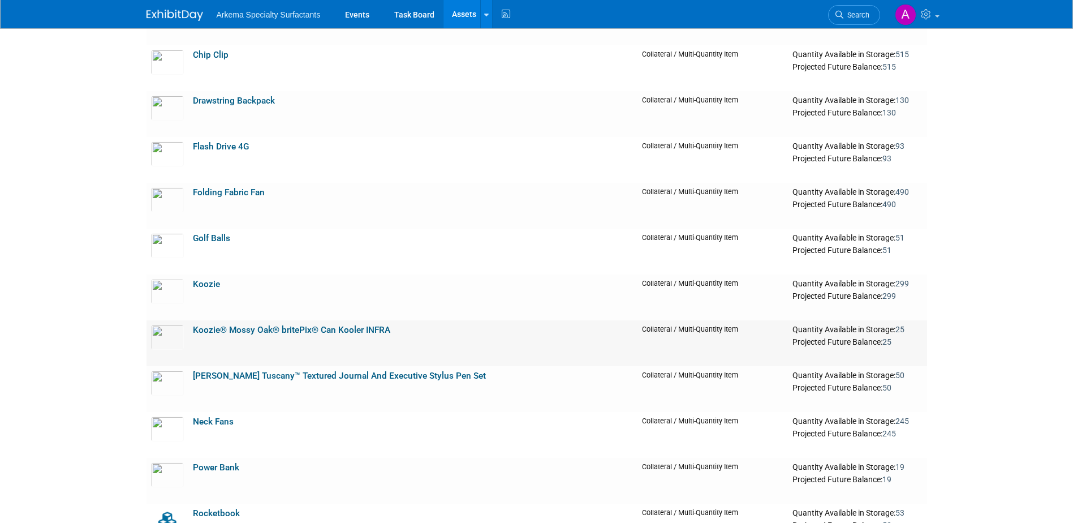
scroll to position [1301, 0]
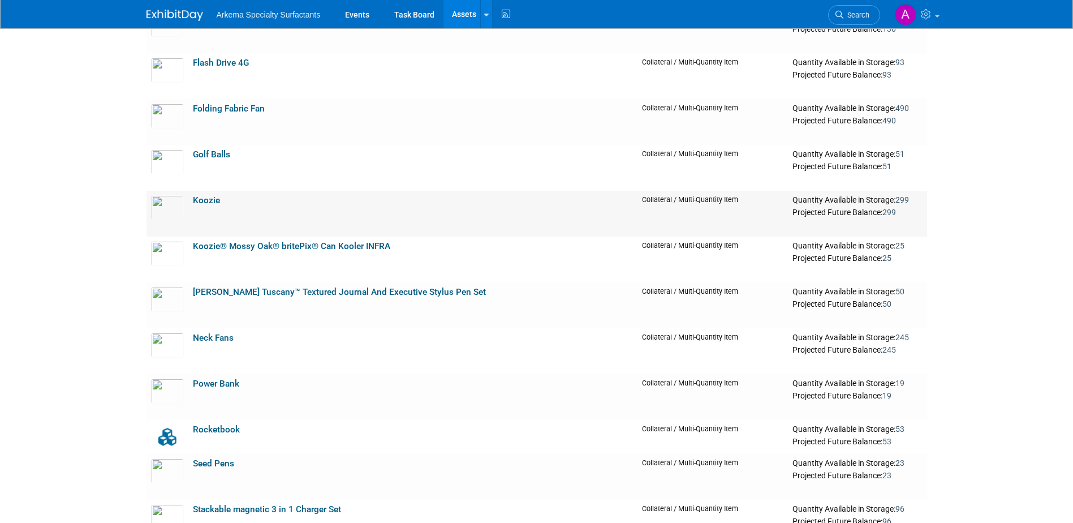
click at [205, 197] on link "Koozie" at bounding box center [206, 200] width 27 height 10
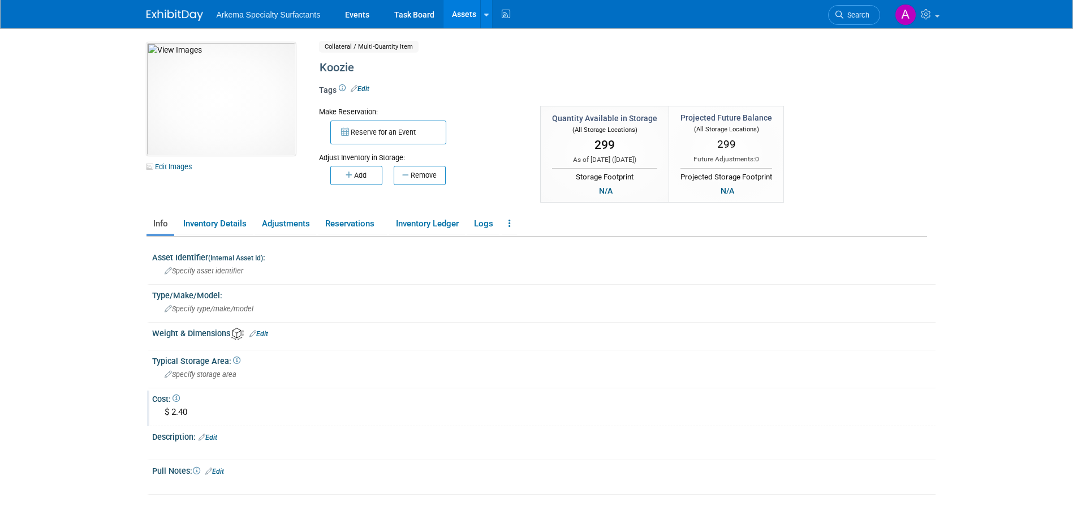
click at [189, 416] on div "$ 2.40" at bounding box center [544, 412] width 767 height 18
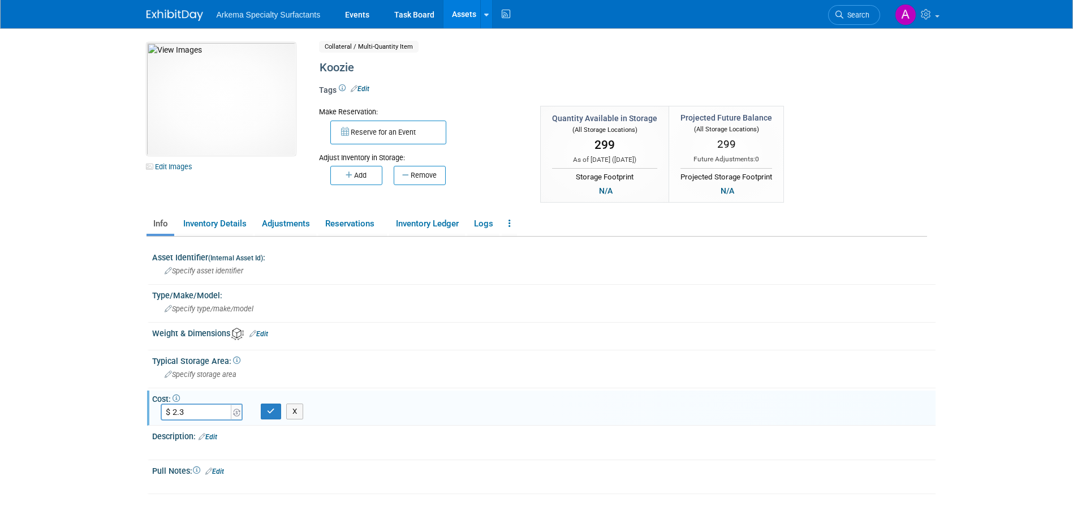
type input "$ 2.30"
click at [275, 414] on button "button" at bounding box center [271, 411] width 20 height 16
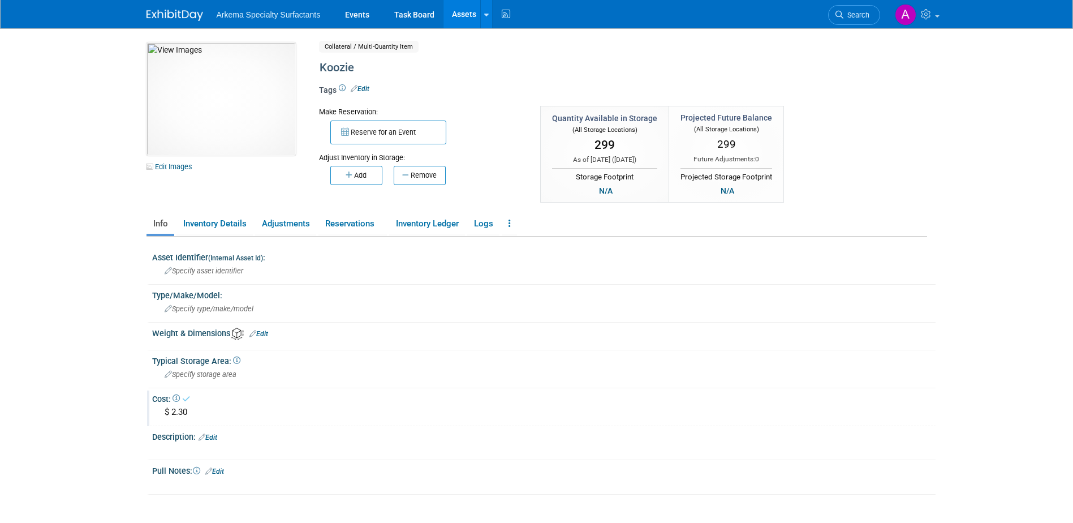
click at [459, 14] on link "Assets" at bounding box center [464, 14] width 41 height 28
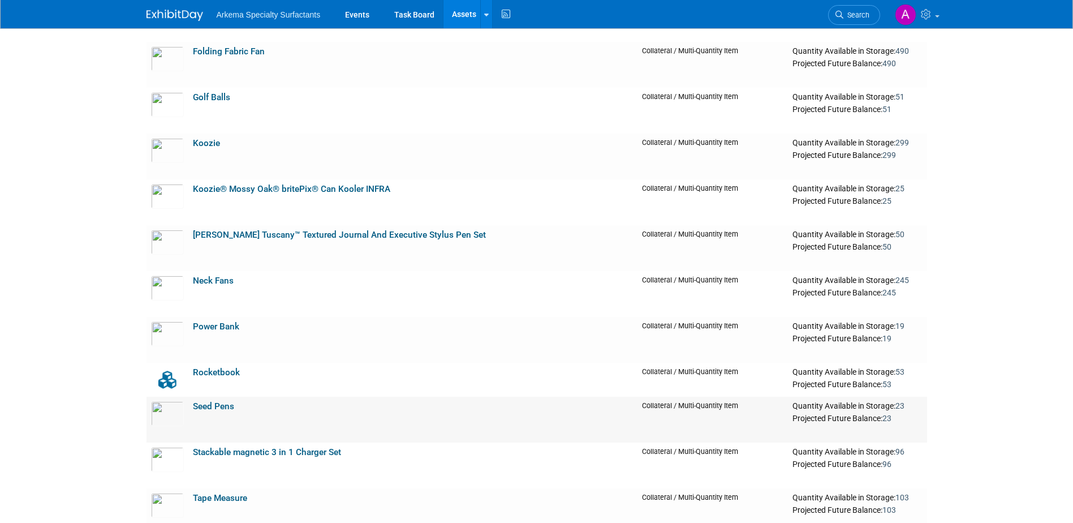
scroll to position [1358, 0]
click at [248, 187] on link "Koozie® Mossy Oak® britePix® Can Kooler INFRA" at bounding box center [291, 189] width 197 height 10
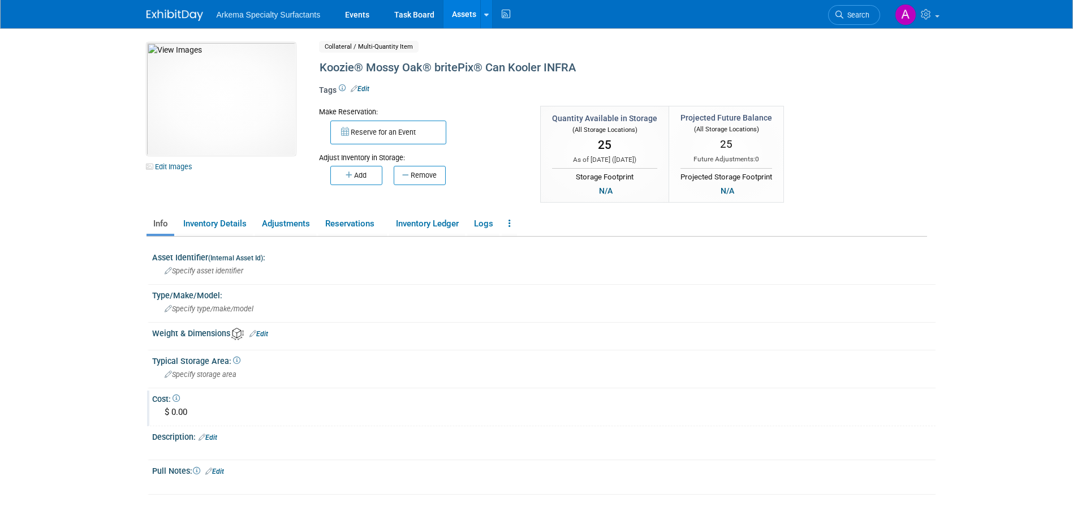
click at [195, 413] on div "$ 0.00" at bounding box center [544, 412] width 767 height 18
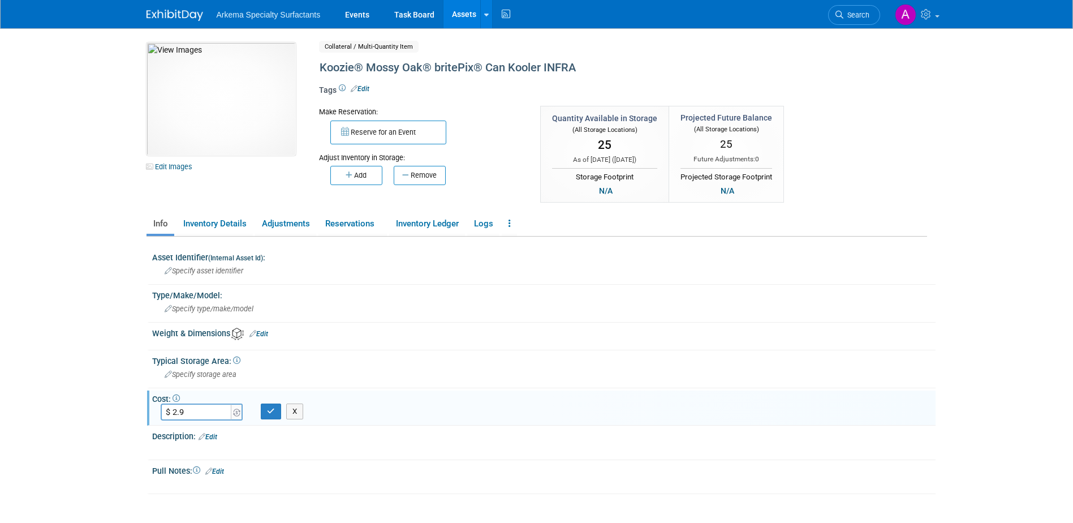
type input "$ 2.92"
click at [270, 413] on icon "button" at bounding box center [271, 410] width 8 height 7
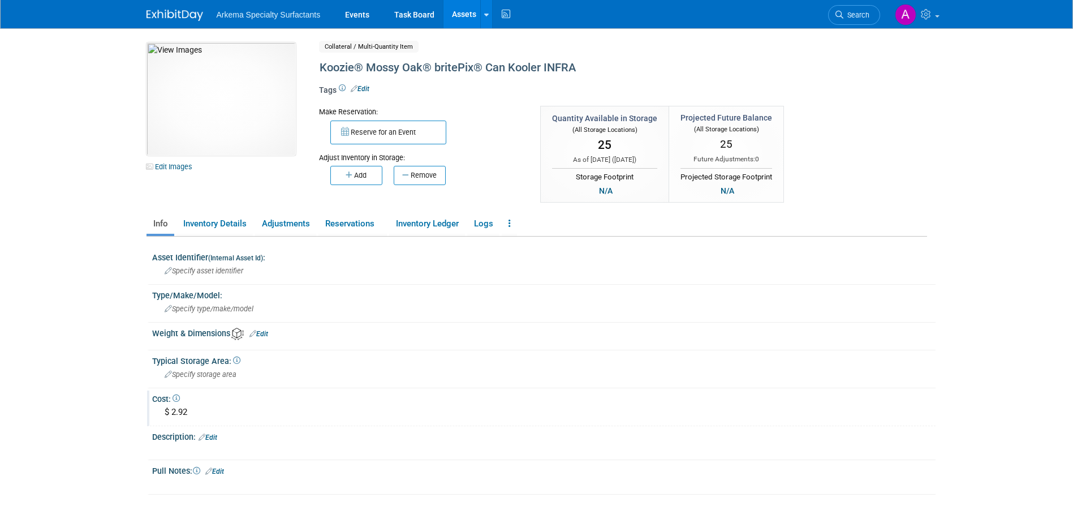
click at [462, 13] on link "Assets" at bounding box center [464, 14] width 41 height 28
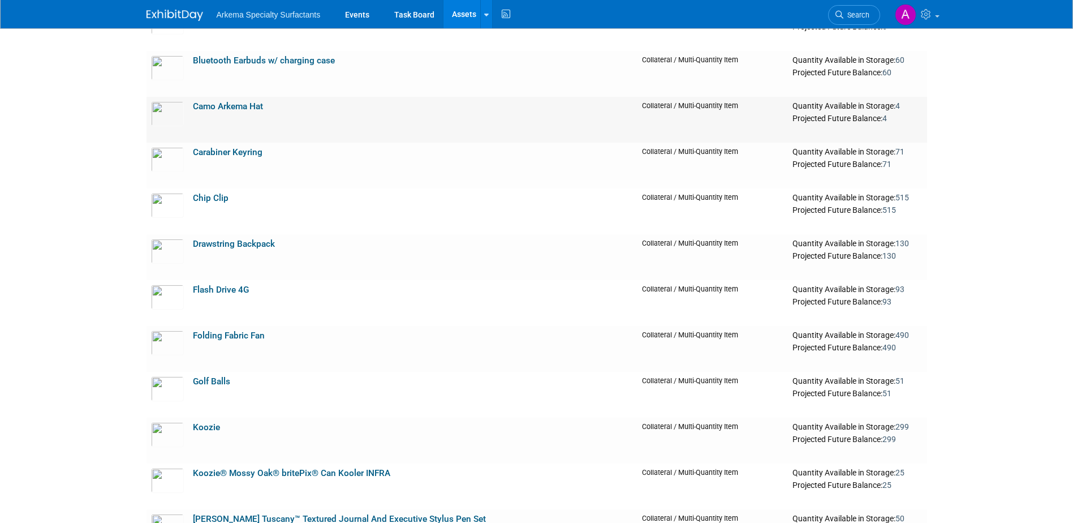
scroll to position [1132, 0]
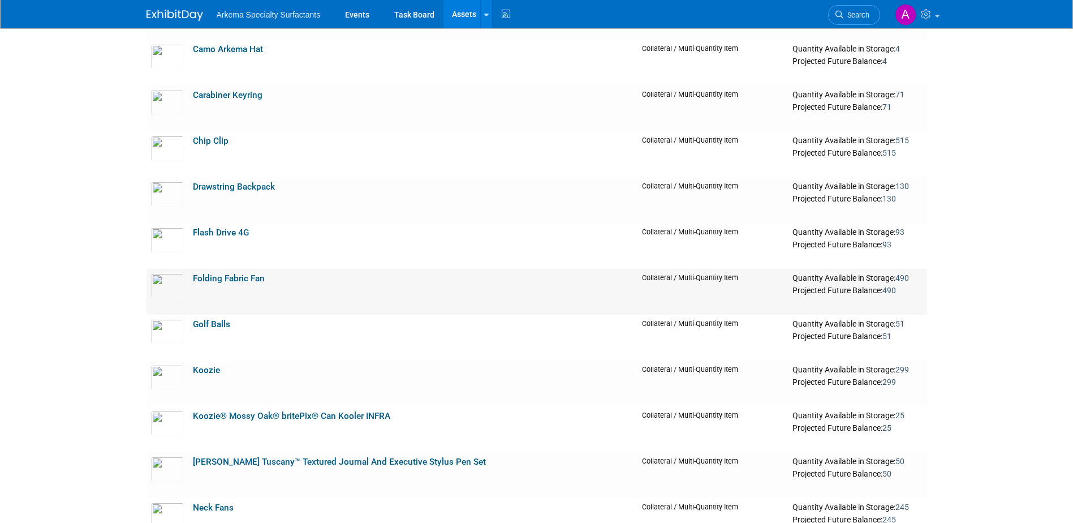
click at [243, 281] on link "Folding Fabric Fan" at bounding box center [229, 278] width 72 height 10
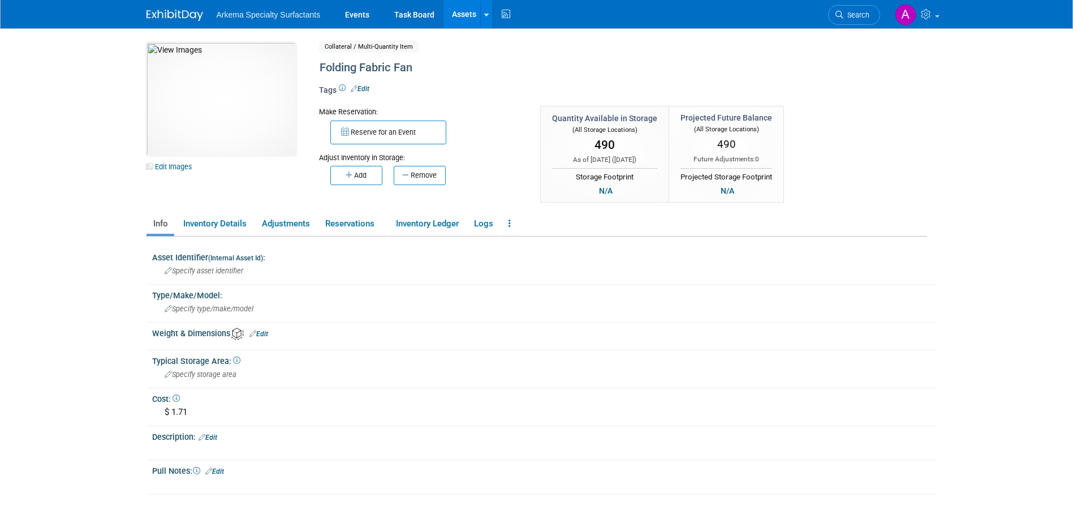
click at [465, 10] on link "Assets" at bounding box center [464, 14] width 41 height 28
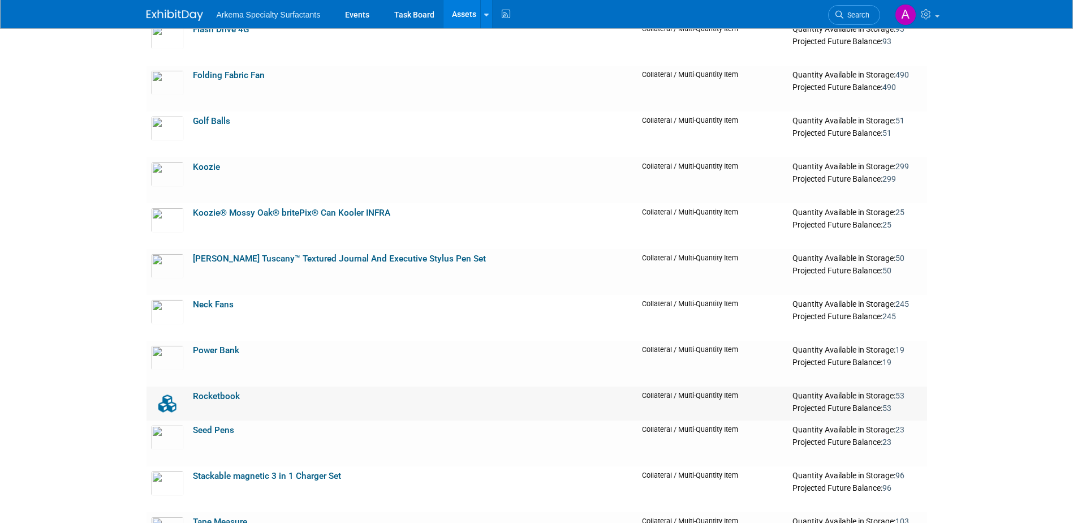
scroll to position [1358, 0]
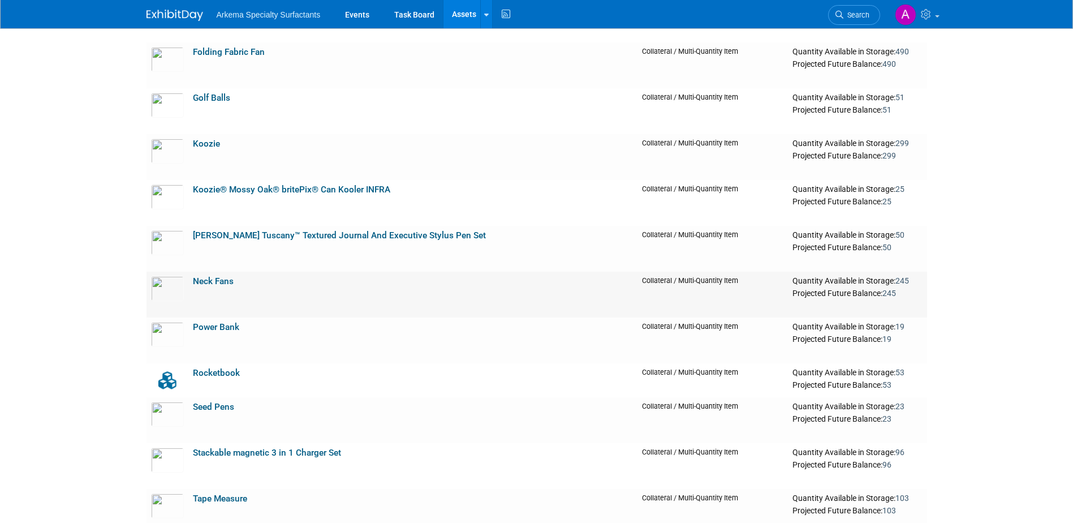
click at [212, 283] on link "Neck Fans" at bounding box center [213, 281] width 41 height 10
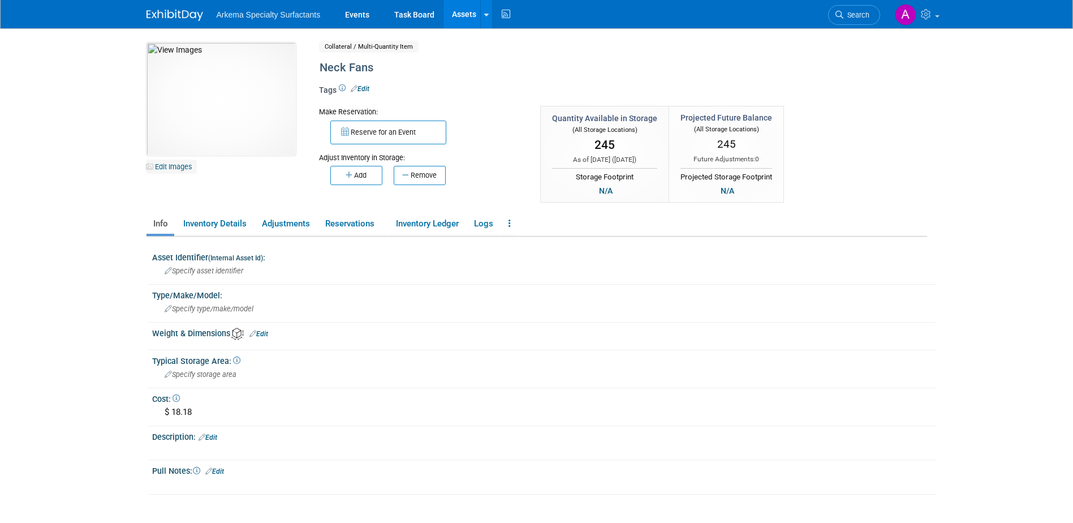
click at [182, 163] on link "Edit Images" at bounding box center [172, 167] width 50 height 14
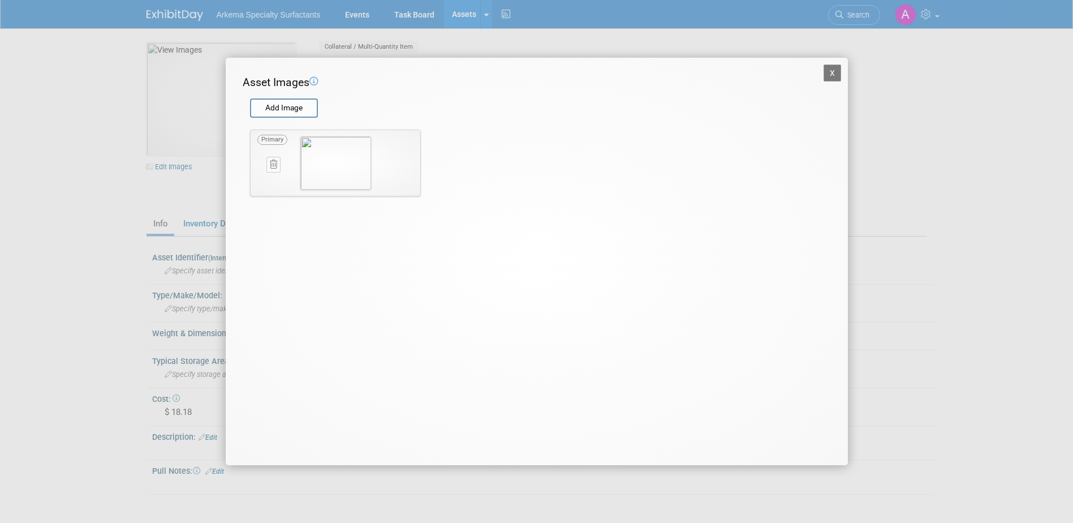
click at [273, 160] on icon at bounding box center [273, 164] width 7 height 8
click at [260, 173] on button "button" at bounding box center [267, 177] width 20 height 15
click at [290, 109] on input "file" at bounding box center [249, 108] width 135 height 17
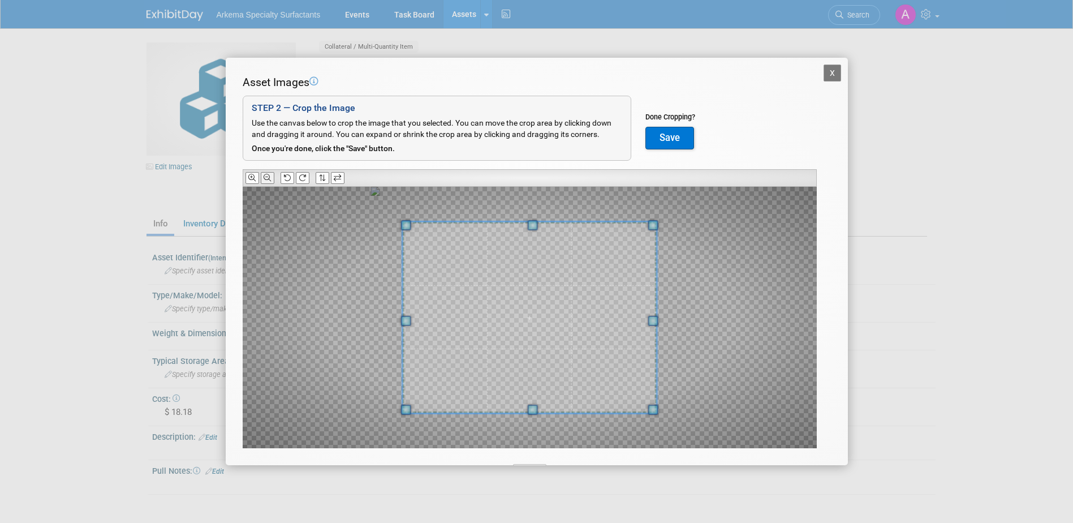
click at [270, 178] on icon at bounding box center [267, 177] width 7 height 7
click at [672, 139] on button "Save" at bounding box center [670, 138] width 49 height 23
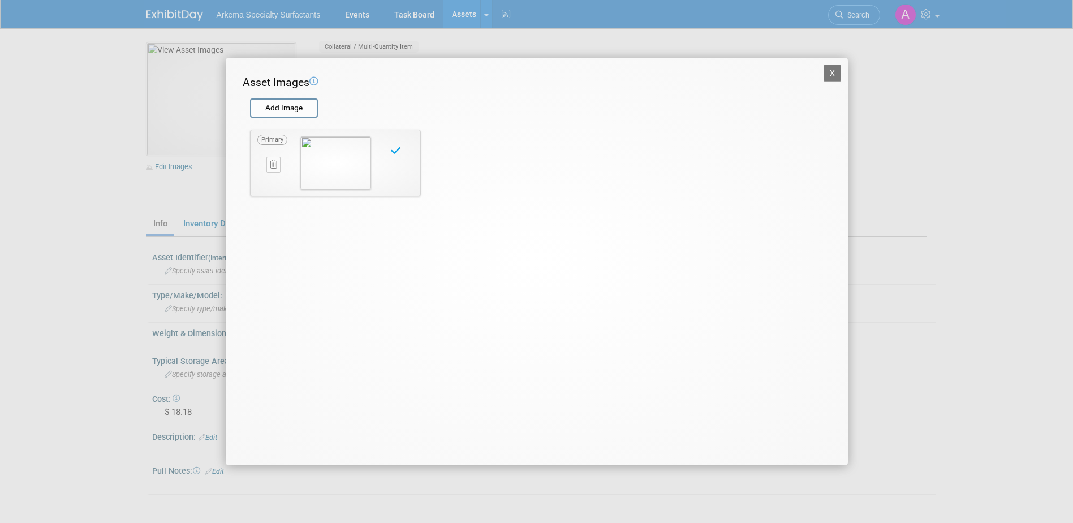
click at [836, 71] on button "X" at bounding box center [833, 73] width 18 height 17
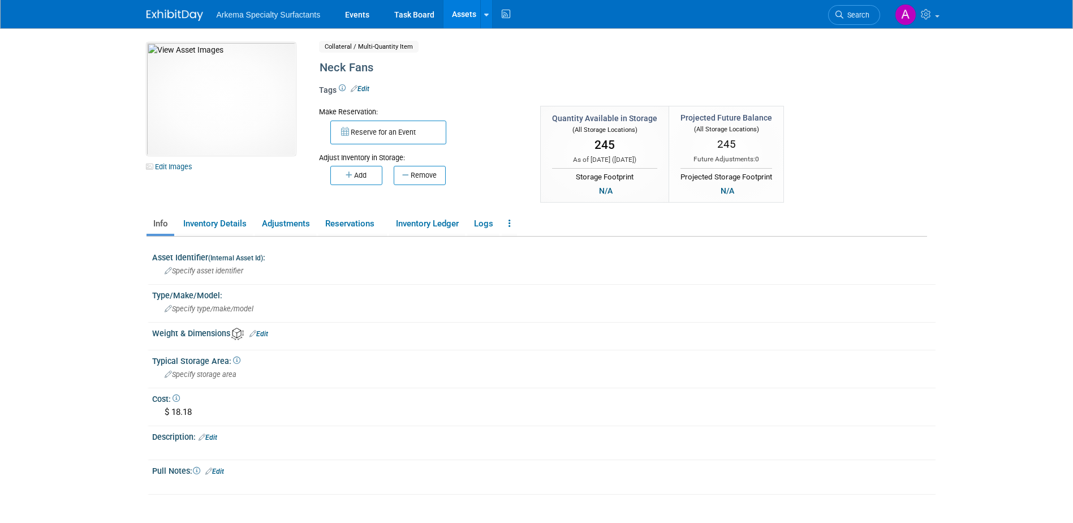
click at [471, 14] on link "Assets" at bounding box center [464, 14] width 41 height 28
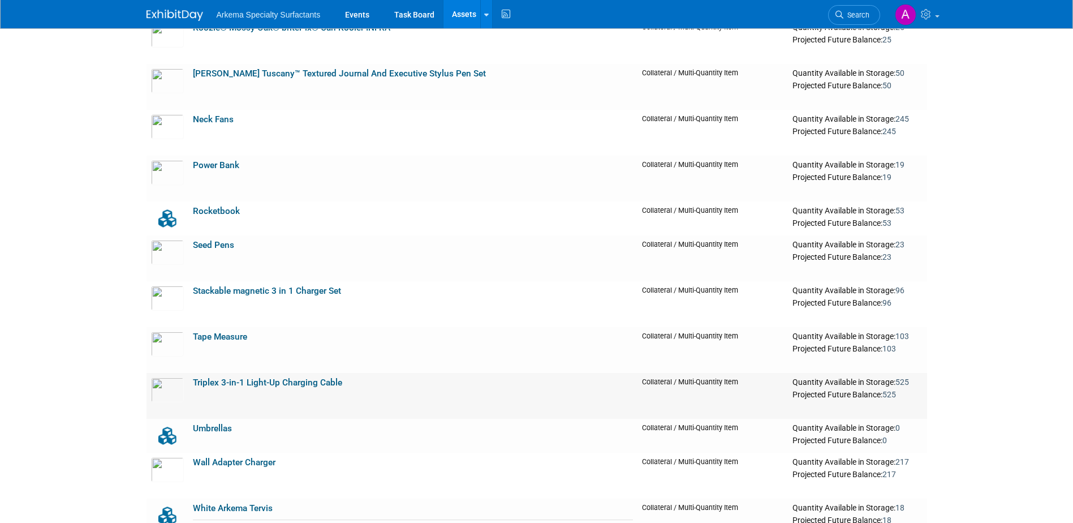
scroll to position [1641, 0]
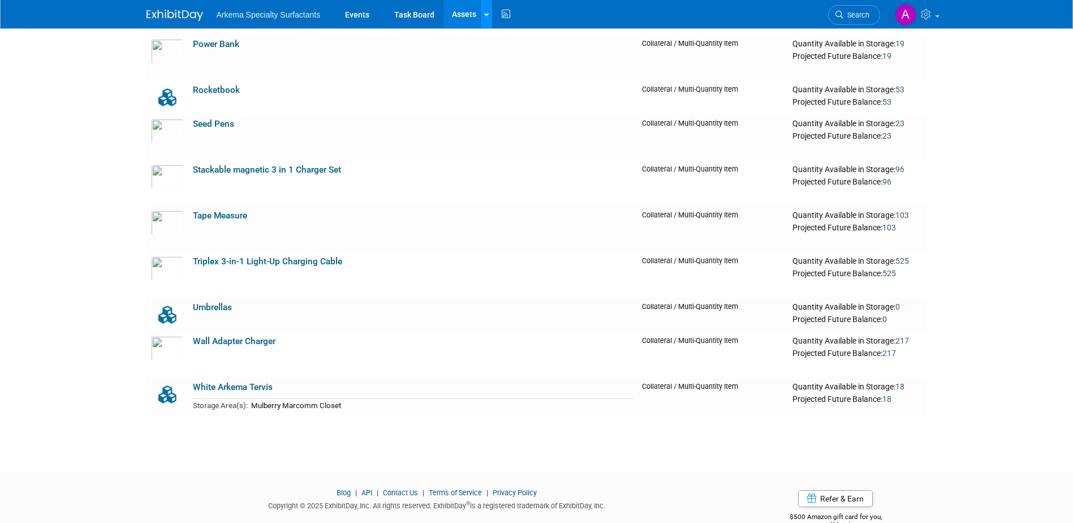
click at [488, 7] on link at bounding box center [486, 14] width 12 height 28
click at [510, 40] on link "New Asset" at bounding box center [531, 41] width 100 height 16
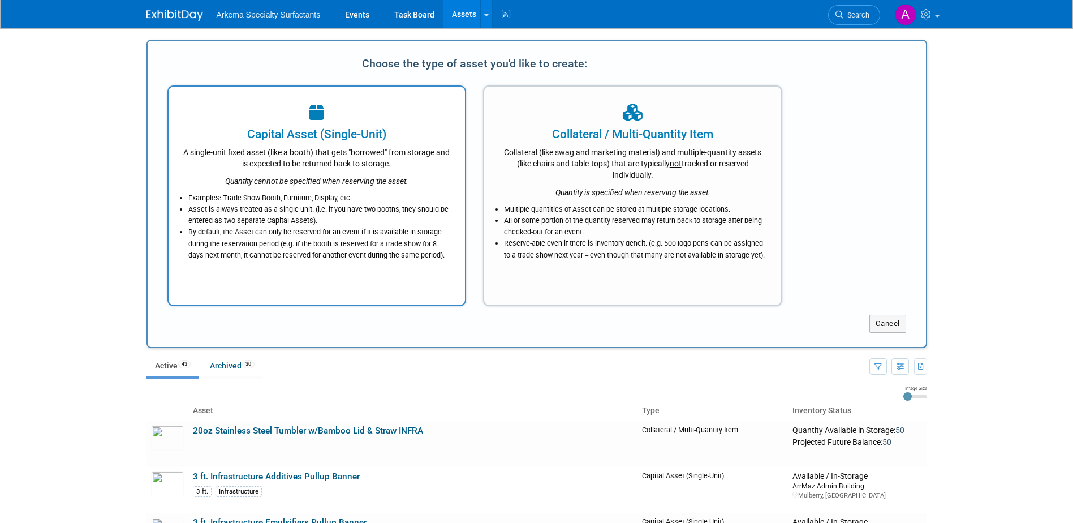
scroll to position [0, 0]
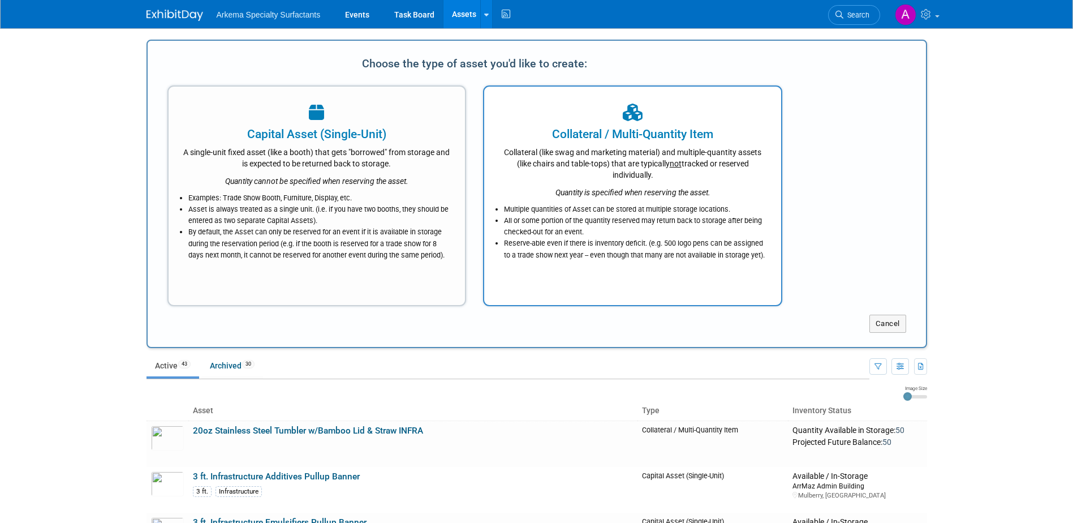
click at [701, 158] on div "Collateral (like swag and marketing material) and multiple-quantity assets (lik…" at bounding box center [633, 162] width 269 height 38
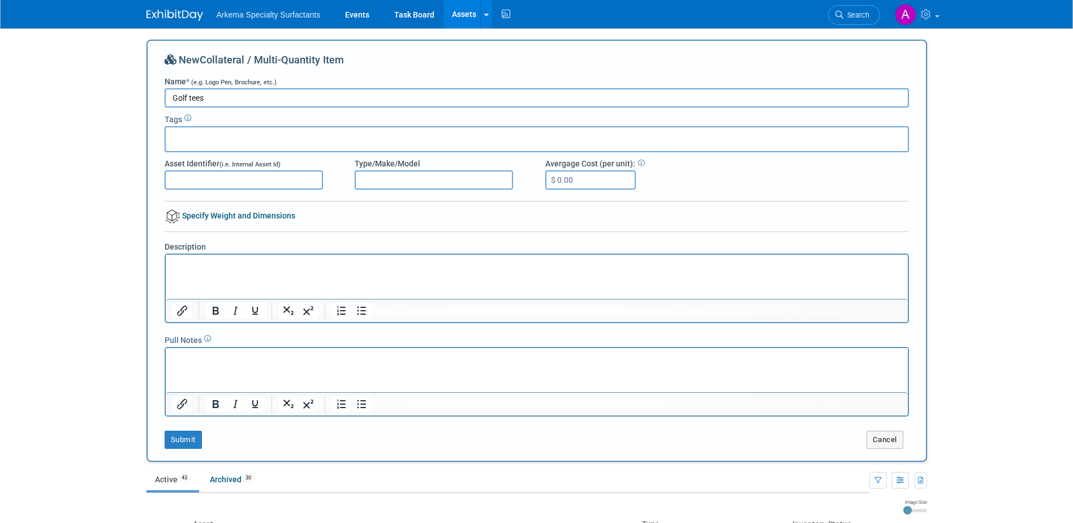
type input "Golf tees"
click at [592, 176] on input "$ 0.00" at bounding box center [590, 179] width 91 height 19
type input "$ 0.36"
click at [186, 437] on button "Submit" at bounding box center [183, 440] width 37 height 18
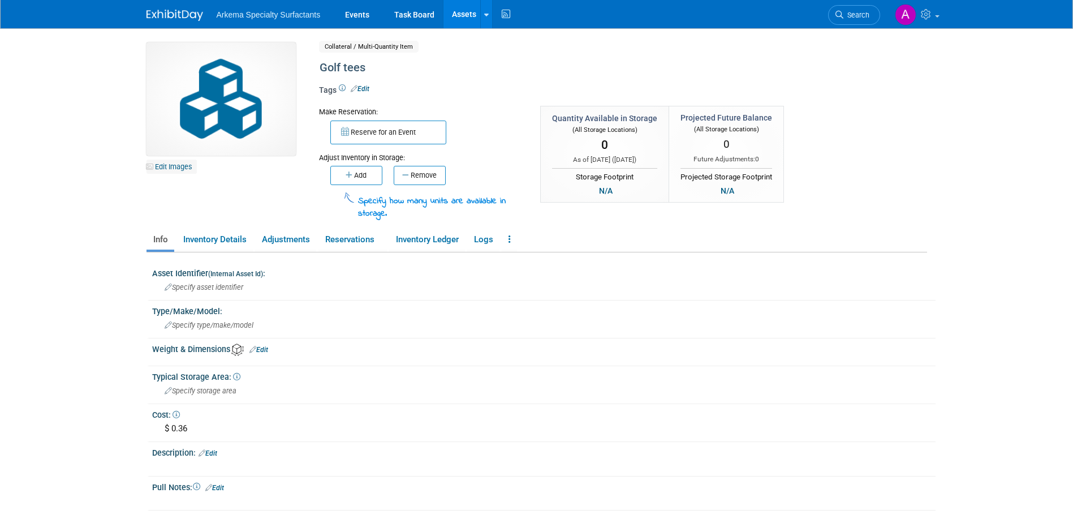
click at [175, 165] on link "Edit Images" at bounding box center [172, 167] width 50 height 14
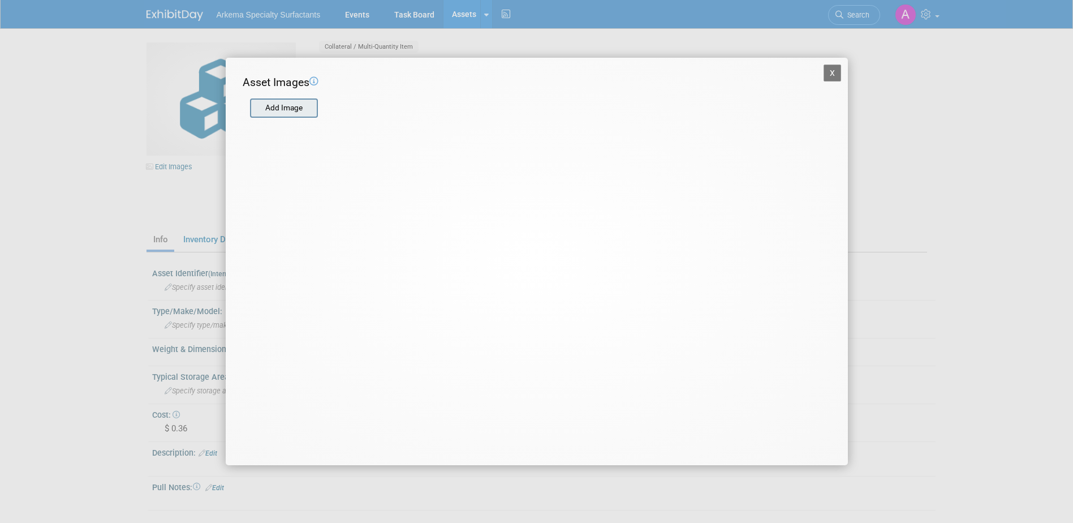
click at [304, 113] on input "file" at bounding box center [249, 108] width 135 height 17
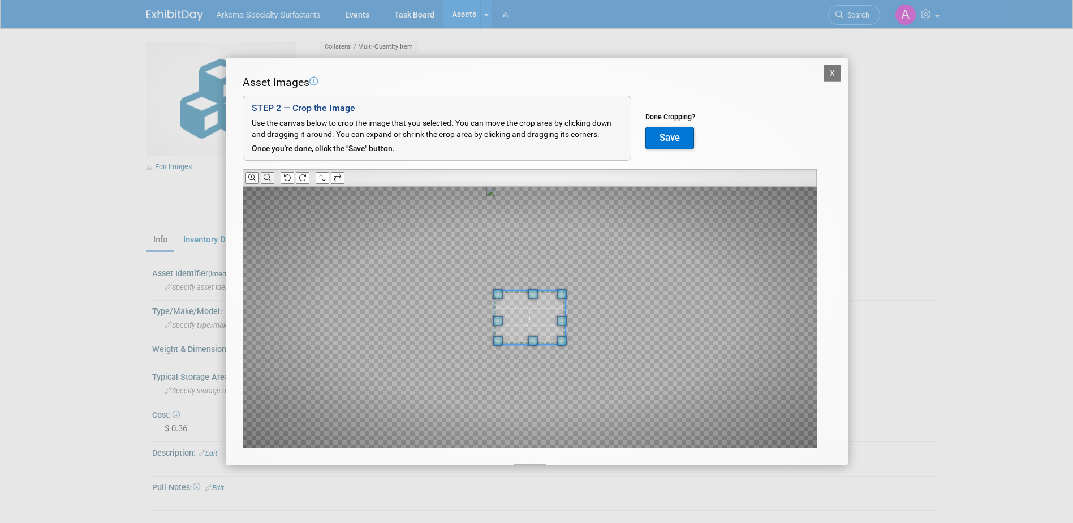
click at [268, 179] on icon at bounding box center [267, 177] width 7 height 7
click at [269, 179] on icon at bounding box center [267, 177] width 7 height 7
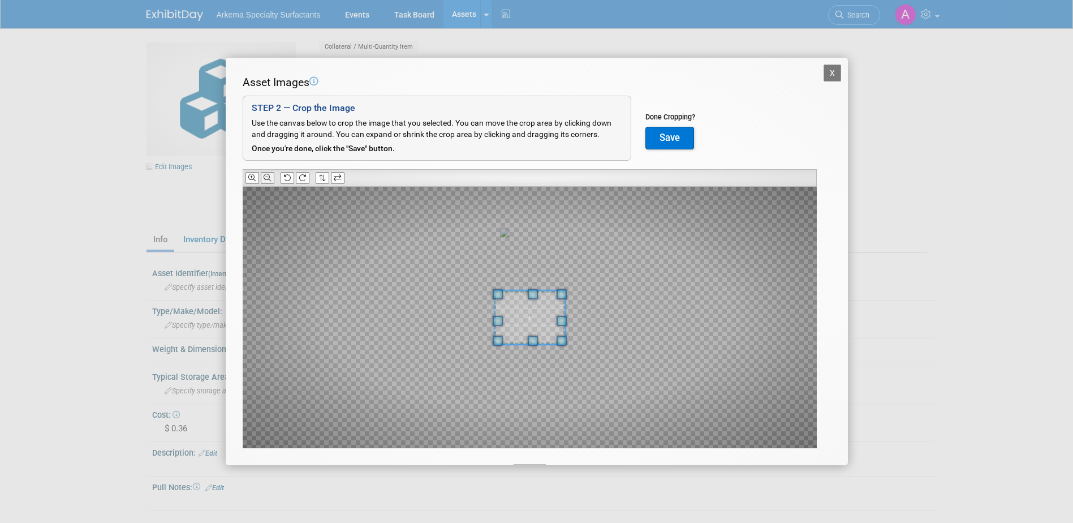
click at [269, 179] on icon at bounding box center [267, 177] width 7 height 7
click at [269, 178] on icon at bounding box center [267, 177] width 7 height 7
click at [269, 177] on icon at bounding box center [267, 177] width 7 height 7
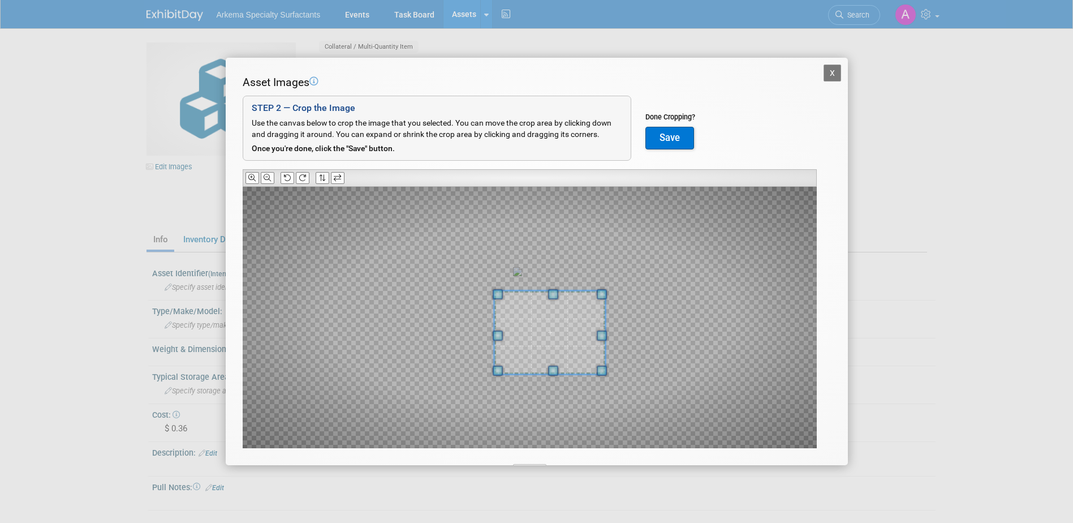
click at [608, 407] on div at bounding box center [530, 317] width 574 height 261
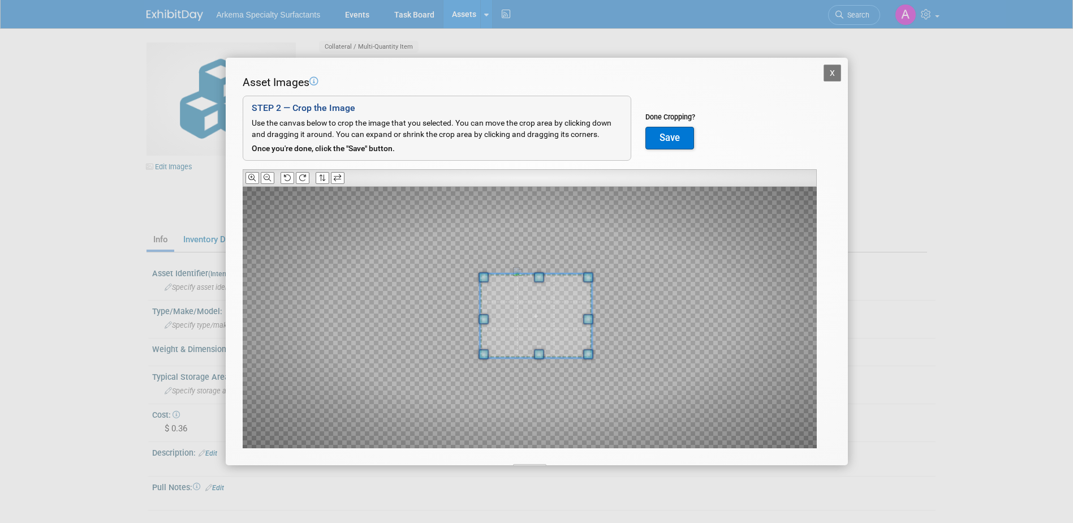
click at [557, 325] on span at bounding box center [535, 316] width 111 height 84
click at [268, 179] on icon at bounding box center [267, 177] width 7 height 7
click at [551, 334] on span at bounding box center [529, 320] width 111 height 84
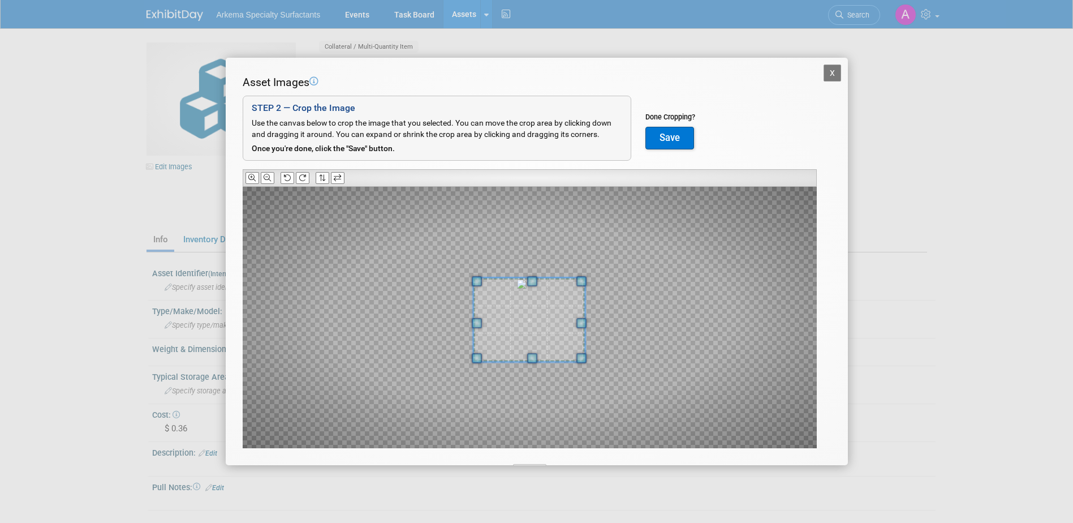
click at [672, 138] on button "Save" at bounding box center [670, 138] width 49 height 23
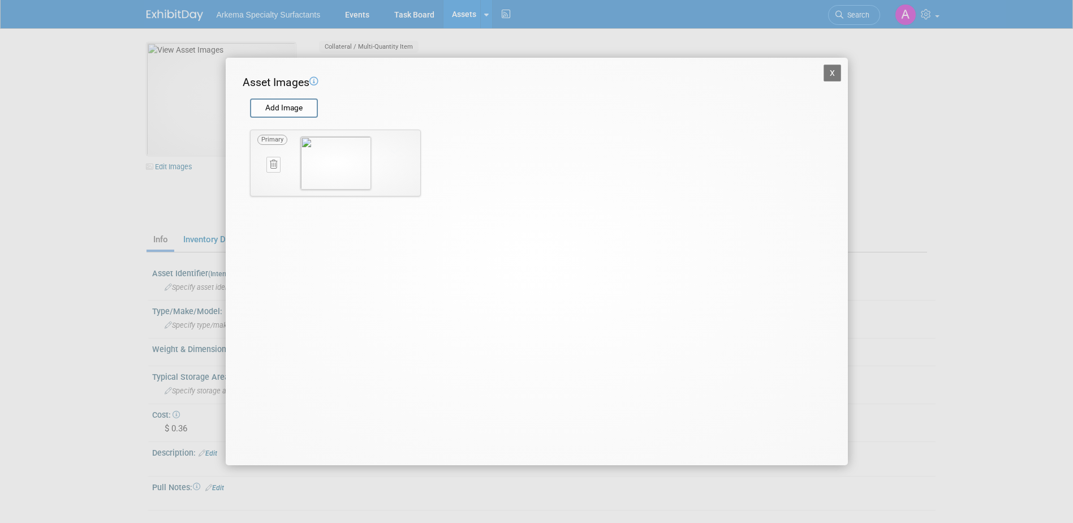
click at [835, 72] on button "X" at bounding box center [833, 73] width 18 height 17
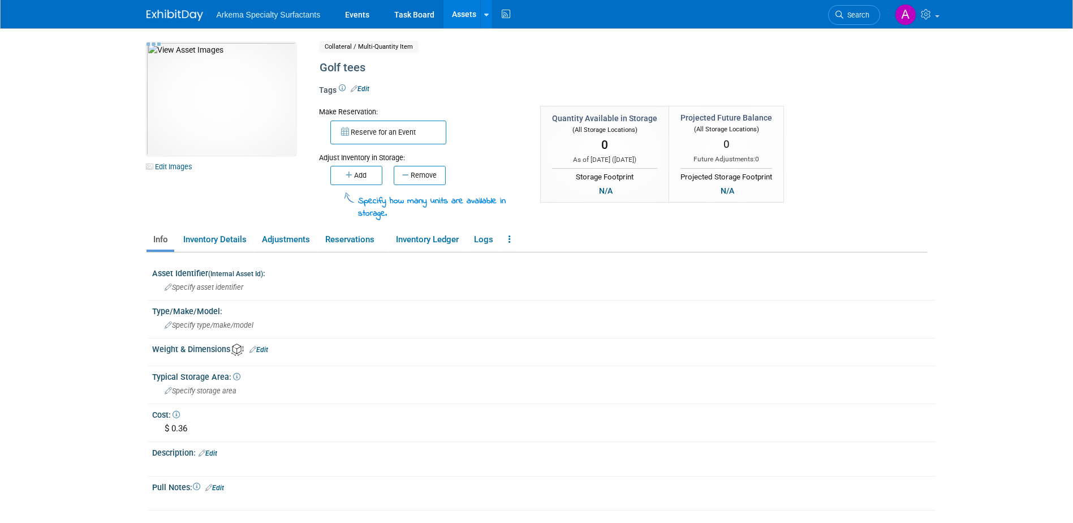
click at [913, 144] on div "10033748-10729520-9b94e82d-7b51-4b22-bce8-a7e97b77a348.jpg Edit Images Collater…" at bounding box center [537, 131] width 798 height 178
click at [465, 11] on link "Assets" at bounding box center [464, 14] width 41 height 28
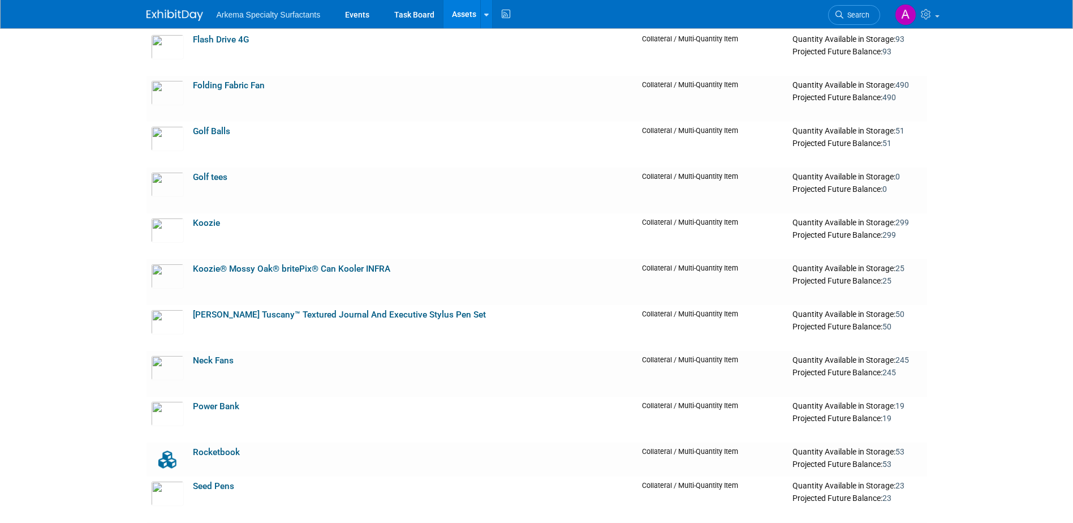
scroll to position [1318, 0]
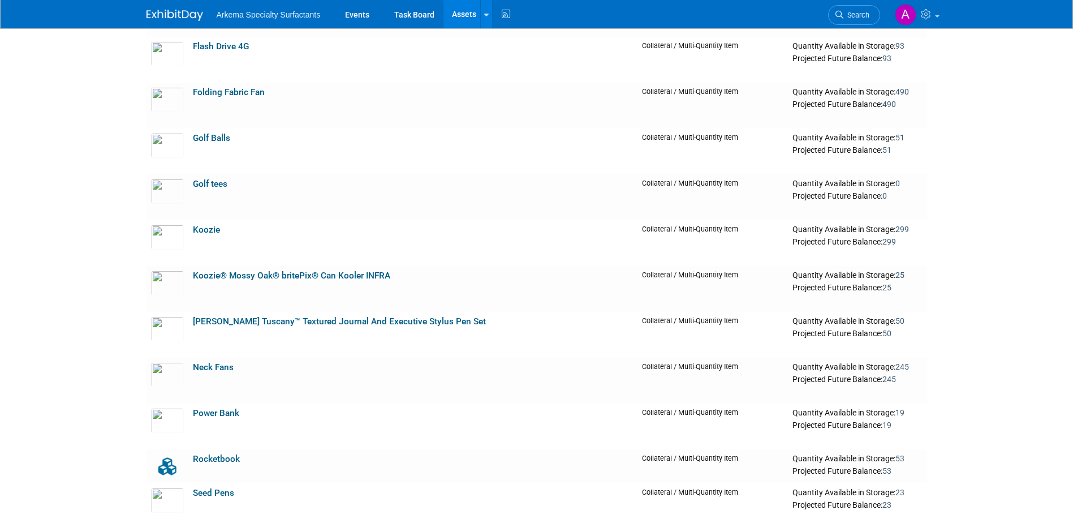
click at [462, 16] on link "Assets" at bounding box center [464, 14] width 41 height 28
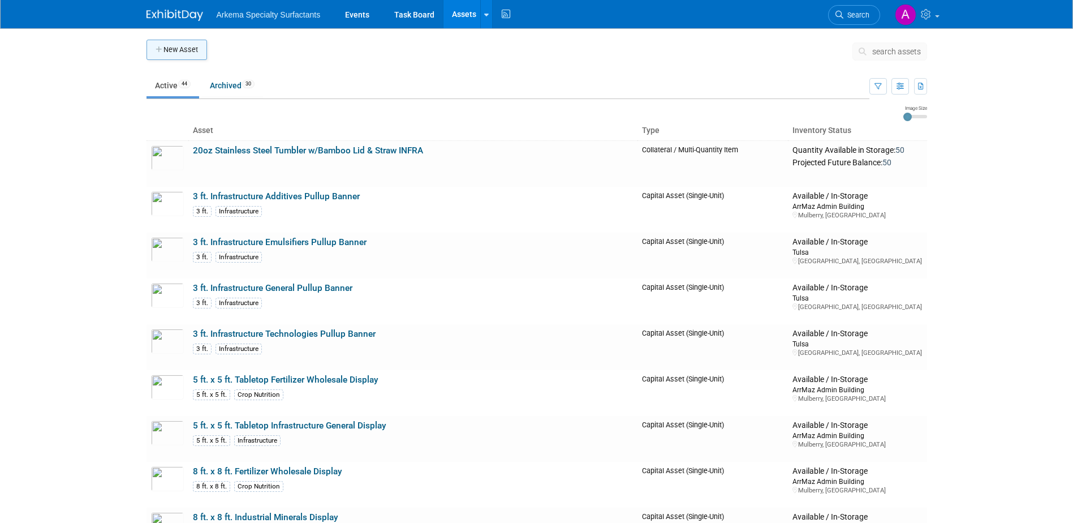
click at [180, 50] on button "New Asset" at bounding box center [177, 50] width 61 height 20
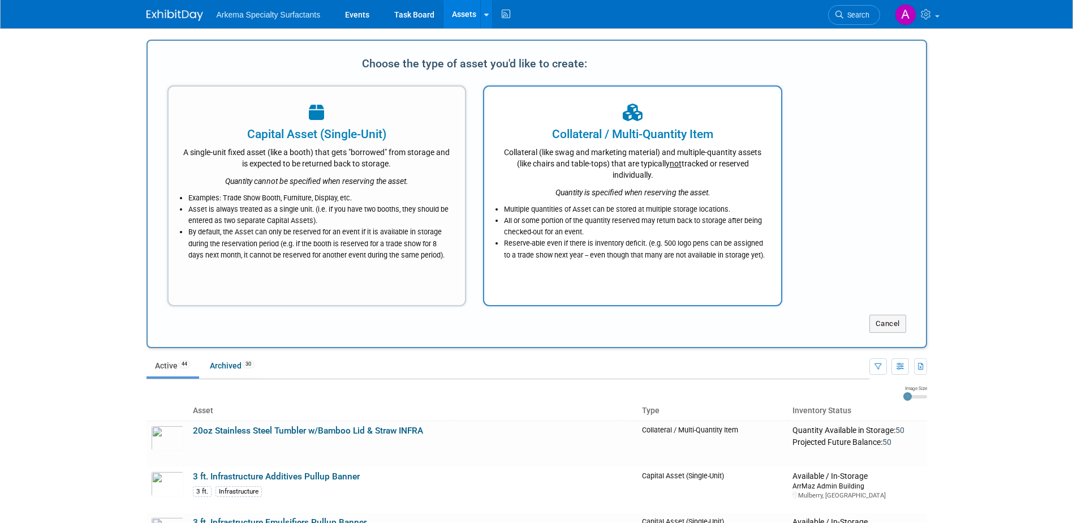
click at [694, 194] on icon "Quantity is specified when reserving the asset." at bounding box center [633, 192] width 155 height 9
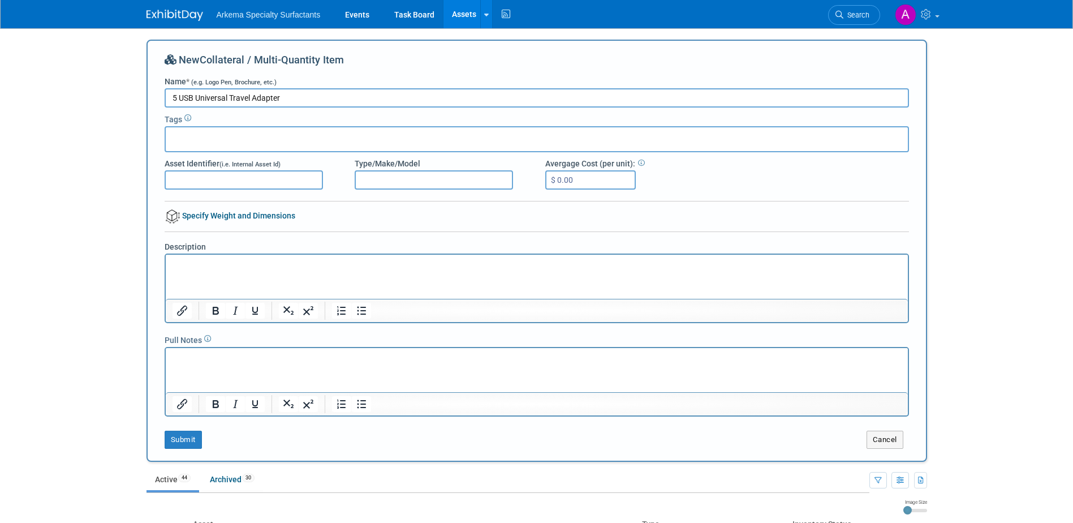
type input "5 USB Universal Travel Adapter"
click at [616, 183] on input "$ 0.00" at bounding box center [590, 179] width 91 height 19
type input "$ 19.32"
click at [187, 440] on button "Submit" at bounding box center [183, 440] width 37 height 18
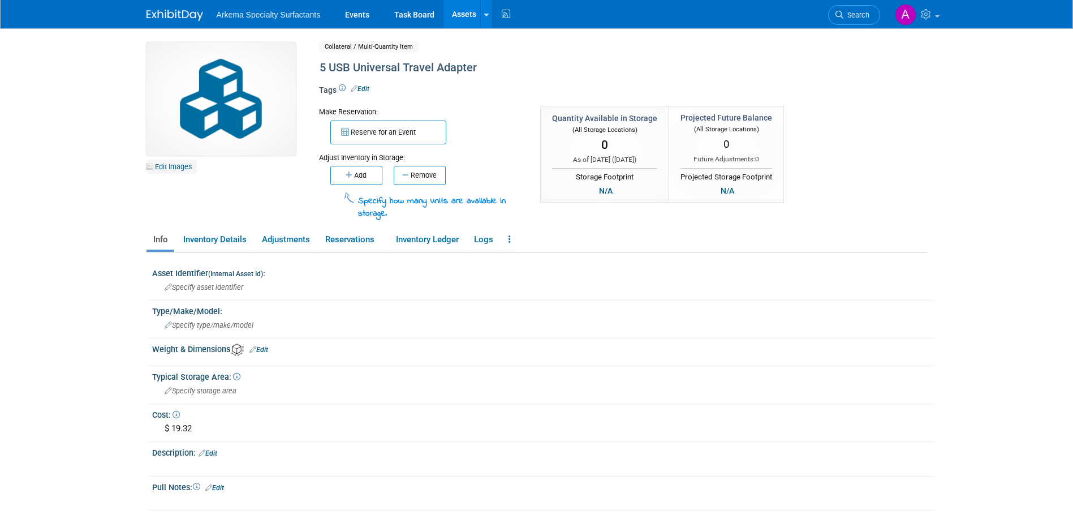
click at [177, 166] on link "Edit Images" at bounding box center [172, 167] width 50 height 14
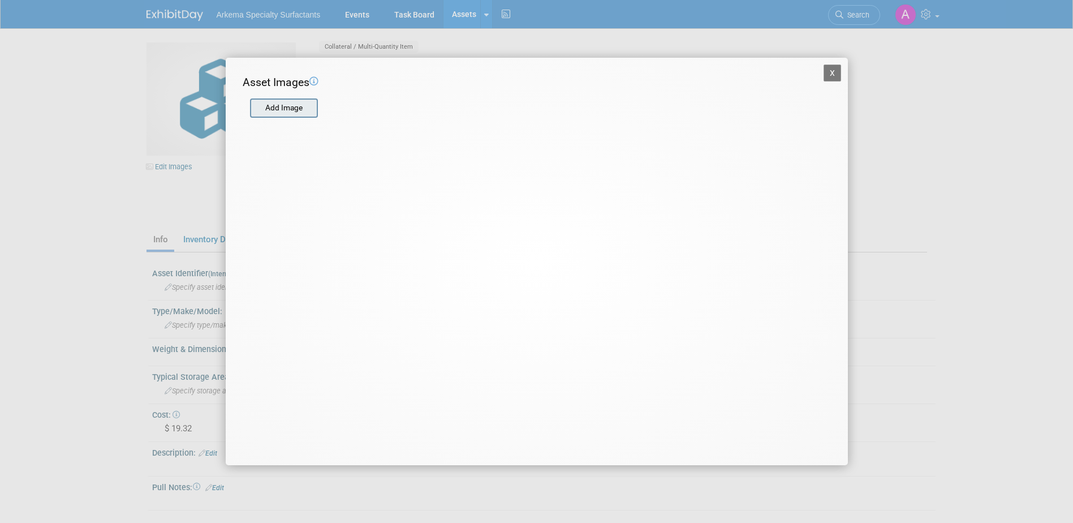
click at [291, 110] on input "file" at bounding box center [249, 108] width 135 height 17
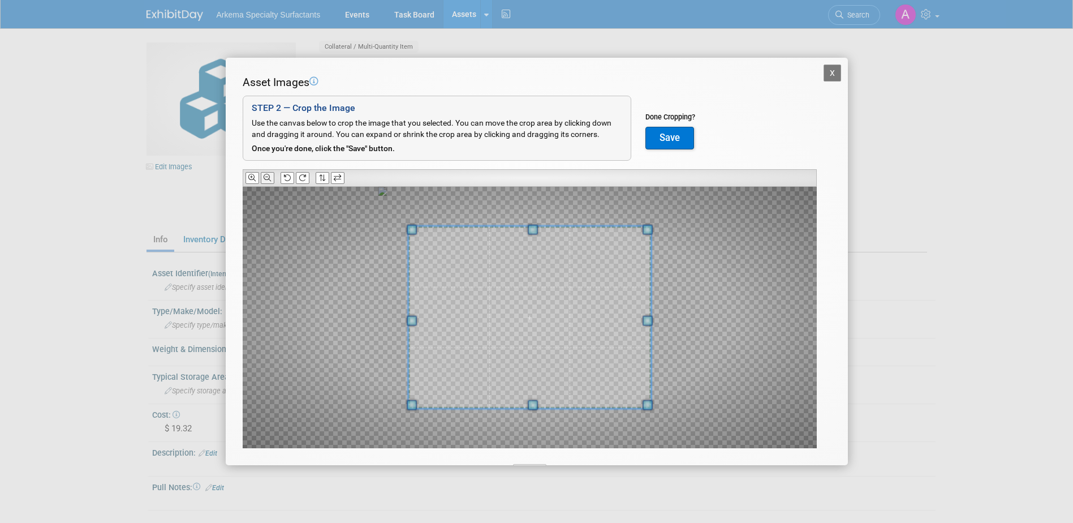
click at [268, 181] on icon at bounding box center [267, 177] width 7 height 7
click at [663, 140] on button "Save" at bounding box center [670, 138] width 49 height 23
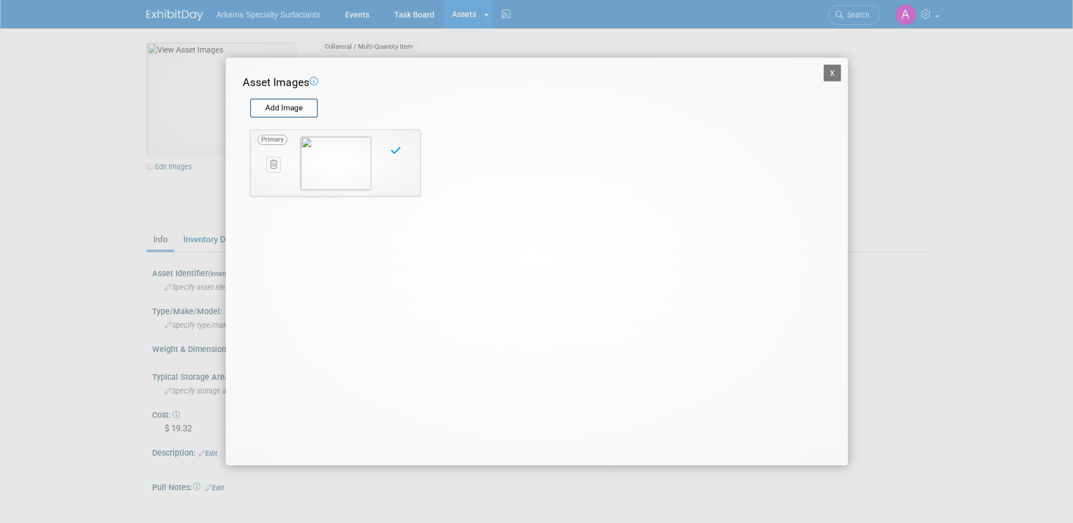
click at [830, 75] on button "X" at bounding box center [833, 73] width 18 height 17
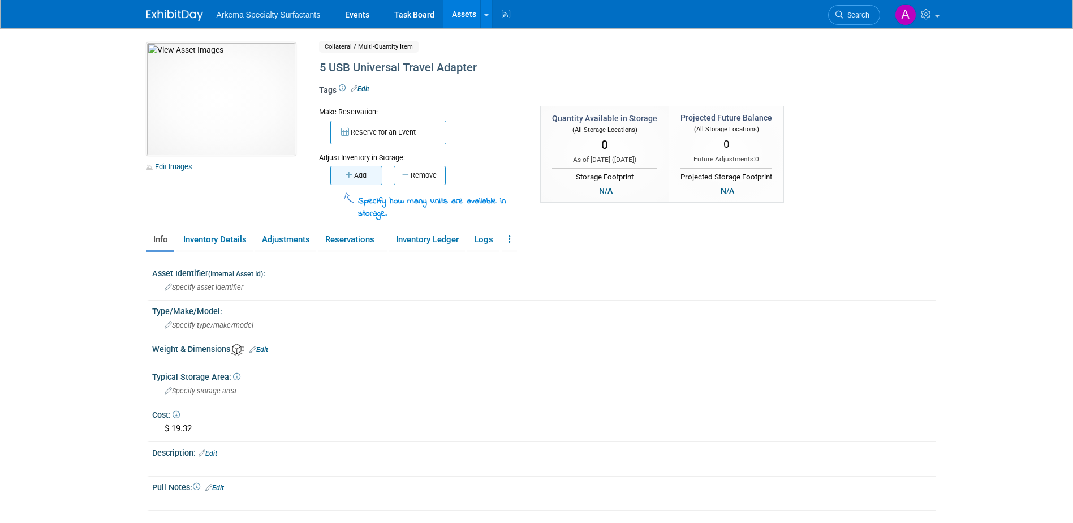
click at [361, 174] on button "Add" at bounding box center [356, 175] width 52 height 19
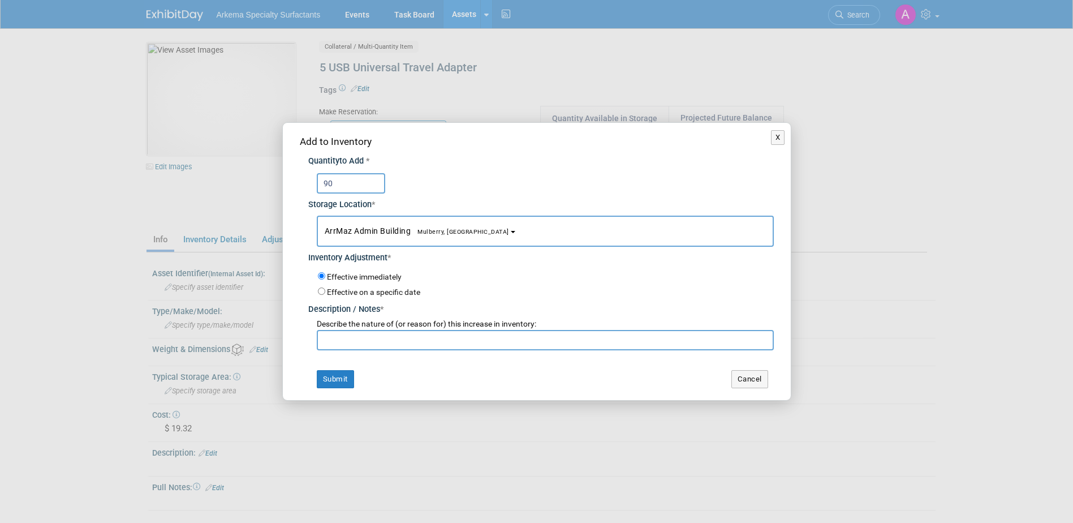
type input "90"
click at [427, 338] on input "text" at bounding box center [545, 340] width 457 height 20
type input "New product"
click at [338, 378] on button "Submit" at bounding box center [335, 379] width 37 height 18
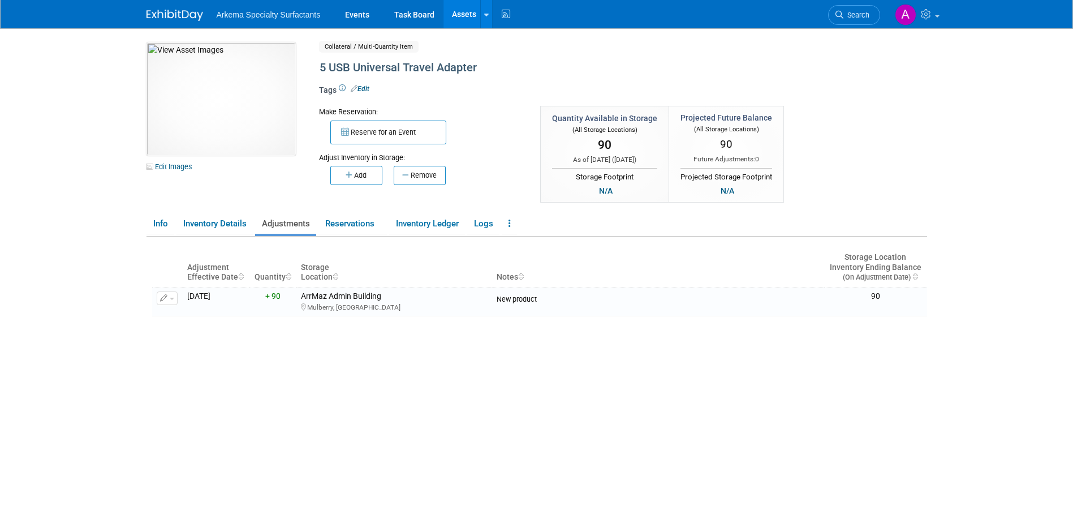
click at [464, 13] on link "Assets" at bounding box center [464, 14] width 41 height 28
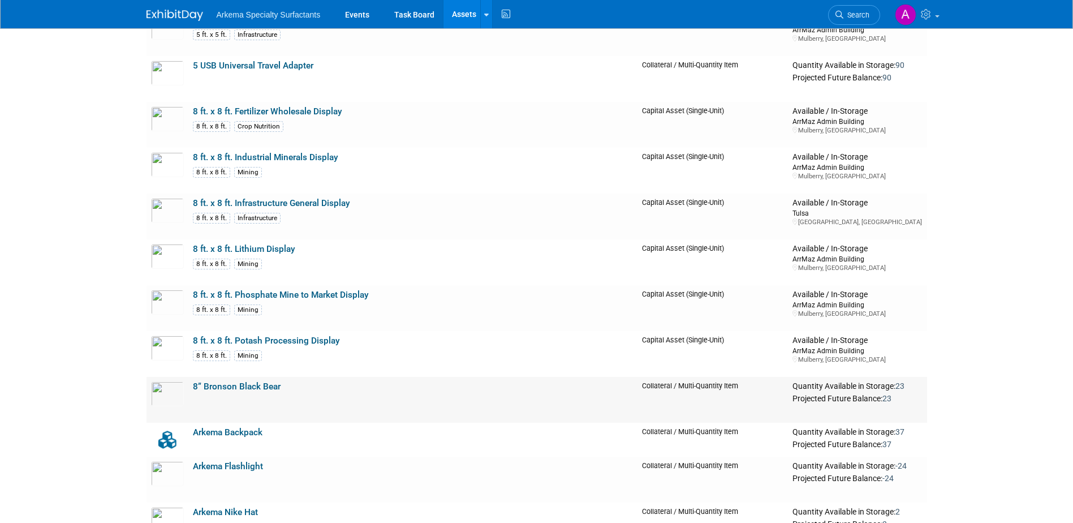
scroll to position [396, 0]
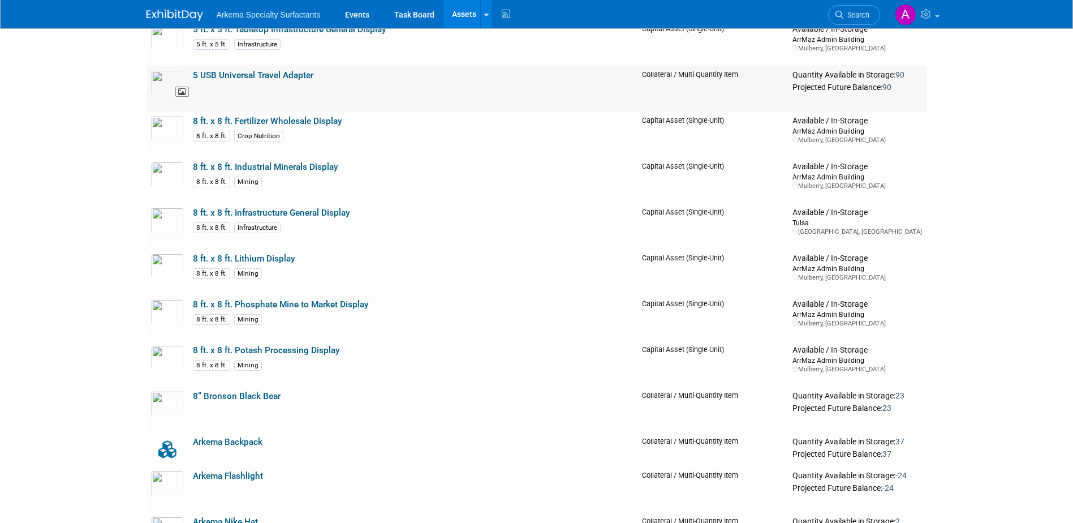
click at [170, 81] on img at bounding box center [167, 82] width 33 height 25
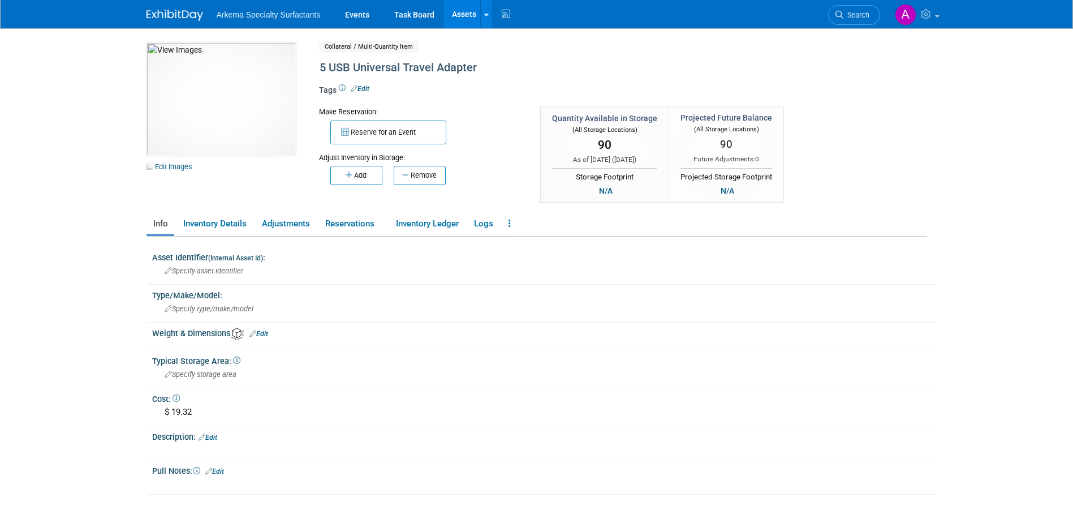
click at [364, 88] on link "Edit" at bounding box center [360, 89] width 19 height 8
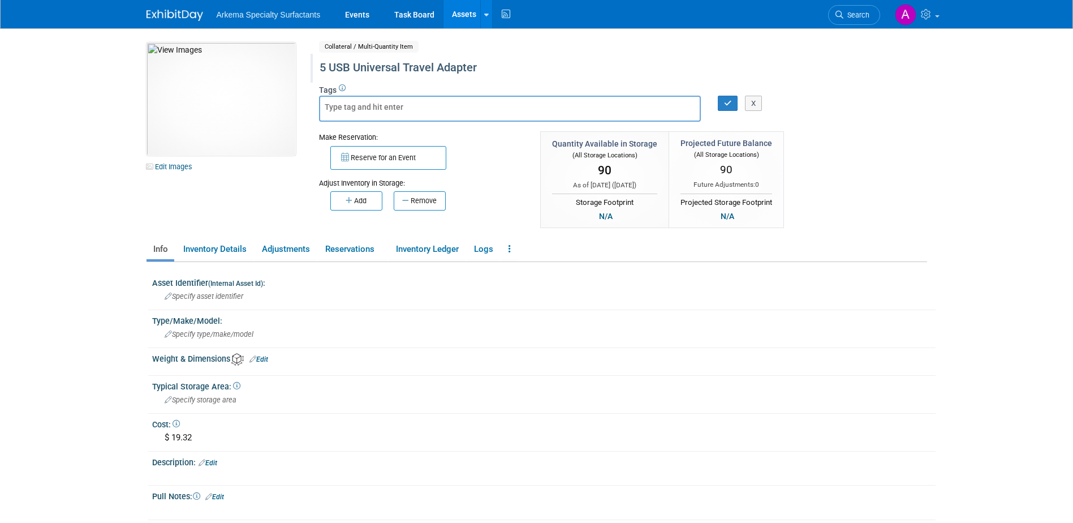
click at [332, 68] on div "5 USB Universal Travel Adapter" at bounding box center [575, 68] width 518 height 20
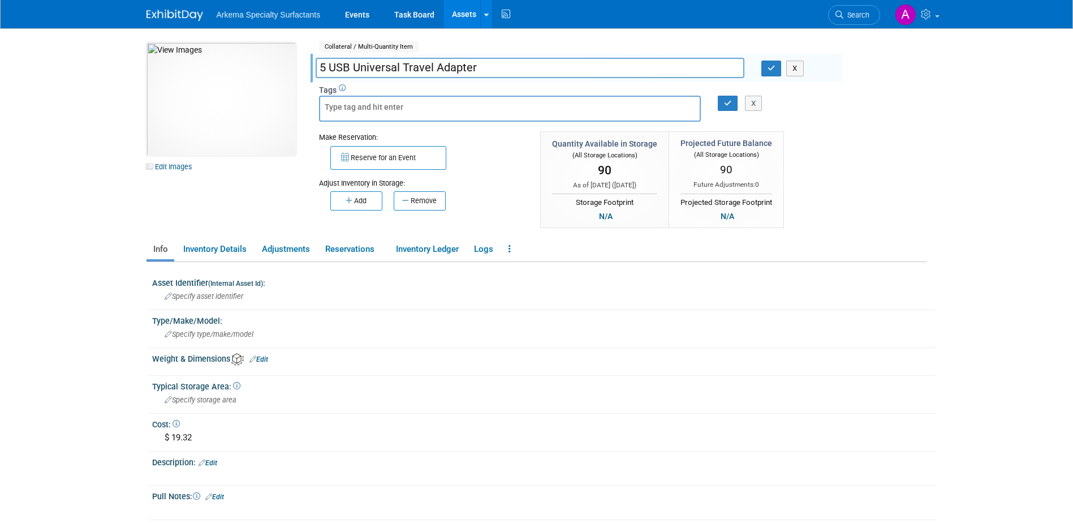
click at [330, 67] on input "5 USB Universal Travel Adapter" at bounding box center [530, 68] width 429 height 20
type input "USB Universal Travel Adapter"
click at [779, 71] on button "button" at bounding box center [772, 69] width 20 height 16
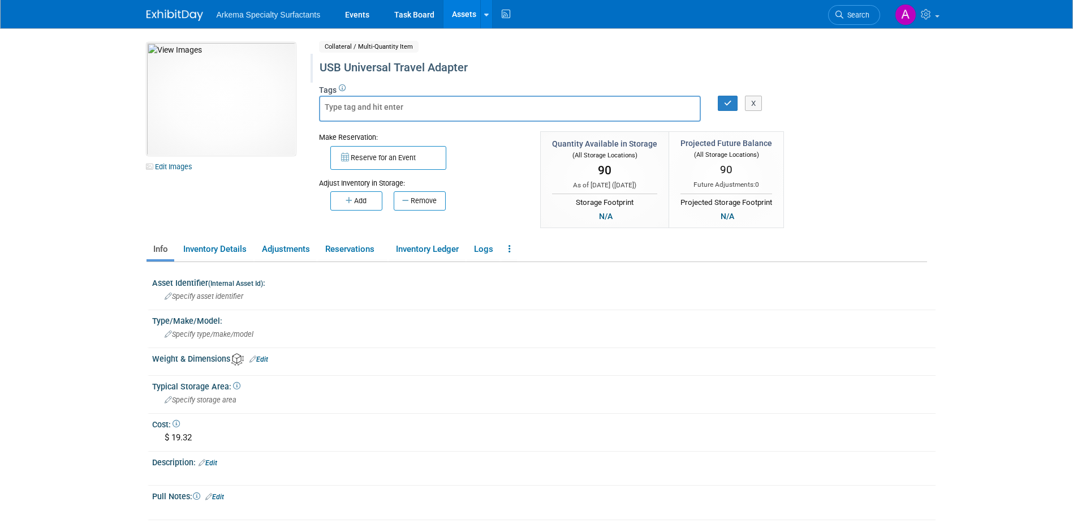
click at [472, 10] on link "Assets" at bounding box center [464, 14] width 41 height 28
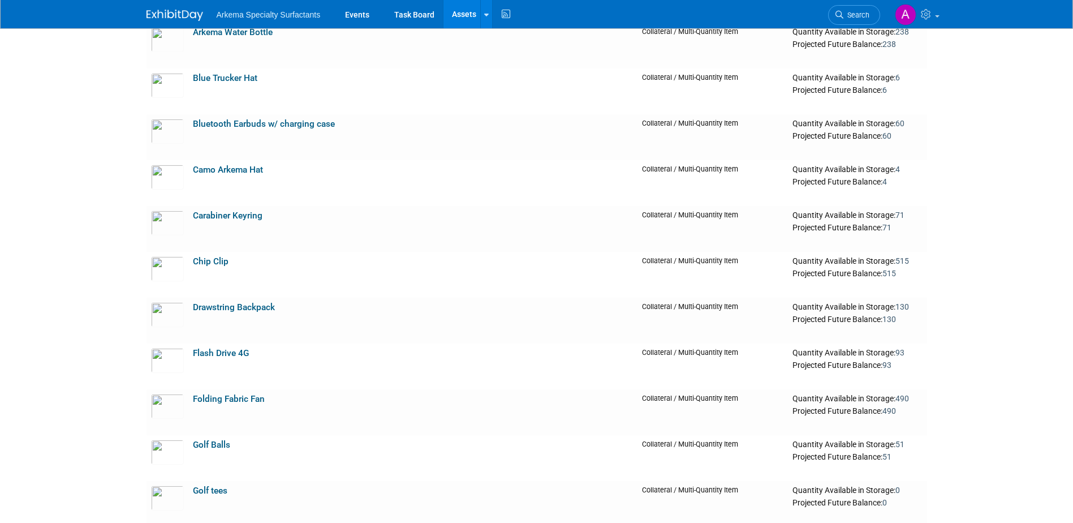
scroll to position [1188, 0]
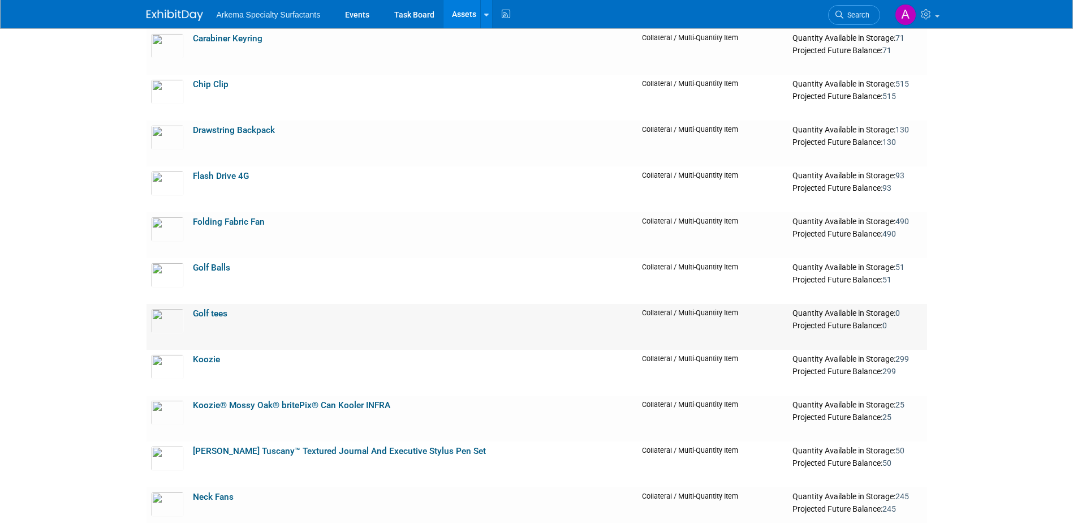
click at [205, 312] on link "Golf tees" at bounding box center [210, 313] width 35 height 10
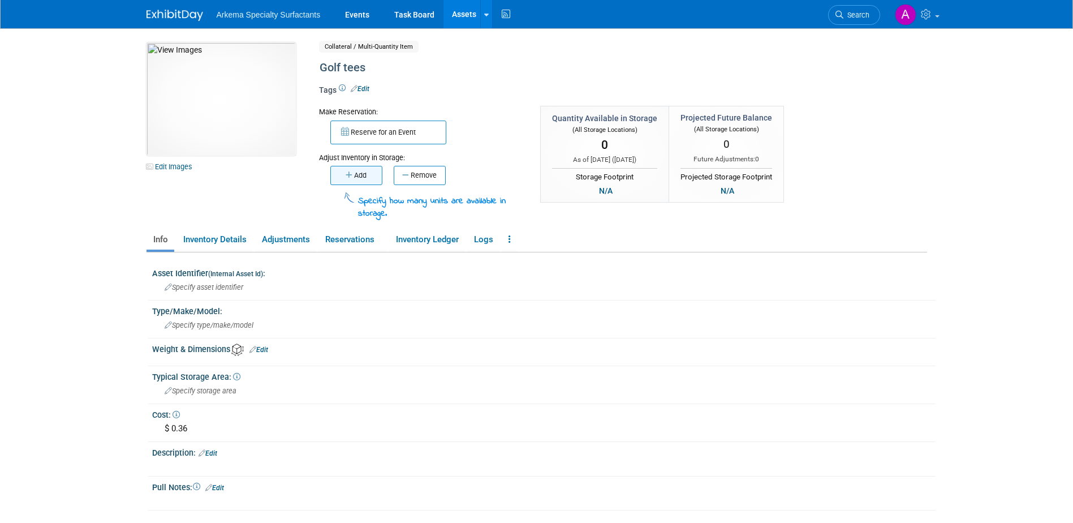
click at [353, 174] on button "Add" at bounding box center [356, 175] width 52 height 19
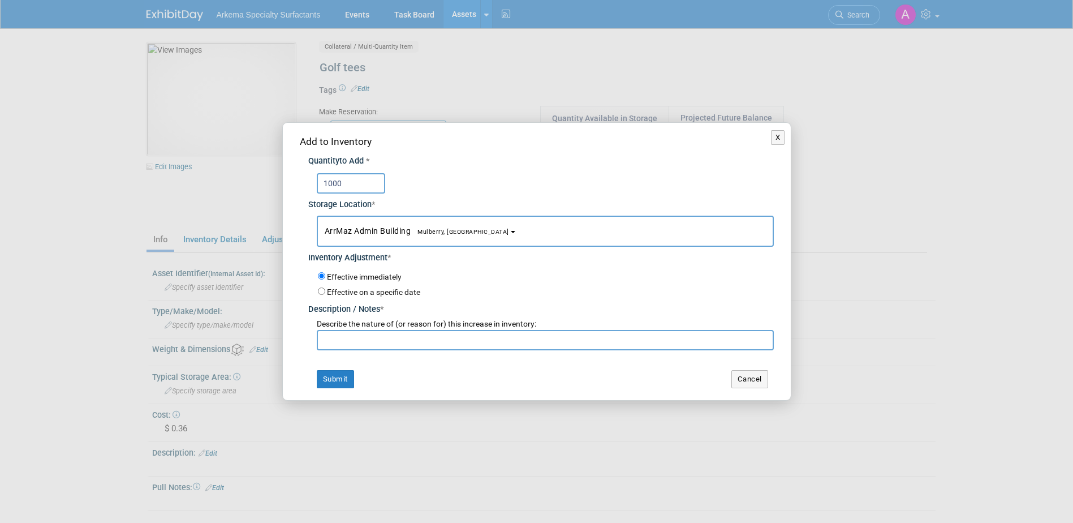
type input "1000"
click at [494, 342] on input "text" at bounding box center [545, 340] width 457 height 20
type input "N"
type input "Reorder"
click at [328, 380] on button "Submit" at bounding box center [335, 379] width 37 height 18
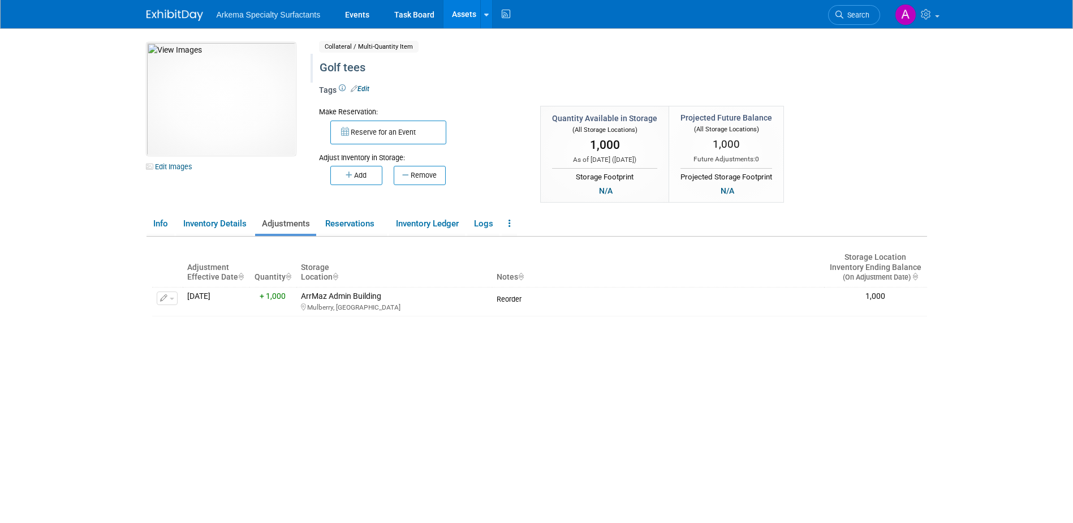
click at [357, 67] on div "Golf tees" at bounding box center [575, 68] width 518 height 20
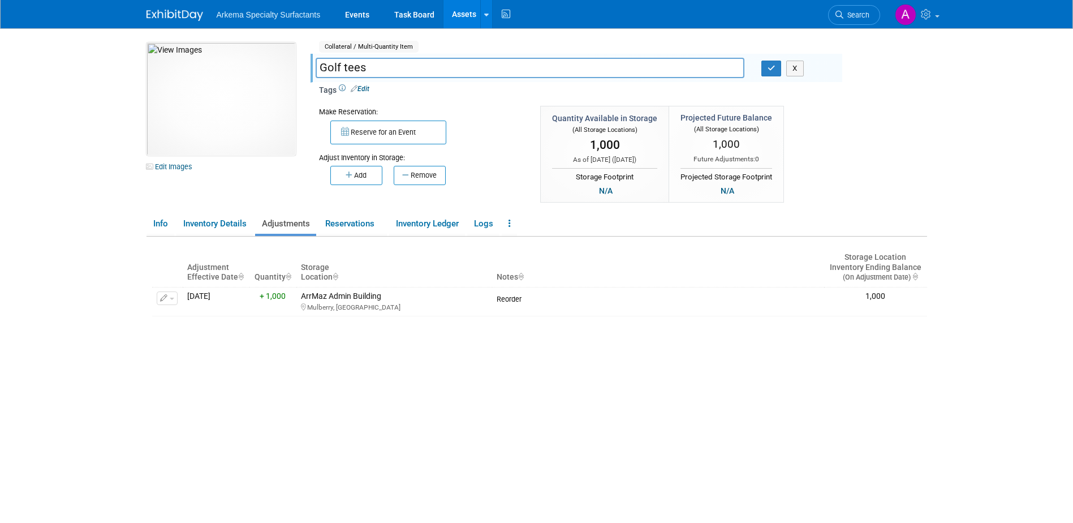
drag, startPoint x: 346, startPoint y: 68, endPoint x: 396, endPoint y: 67, distance: 49.8
click at [396, 67] on input "Golf tees" at bounding box center [530, 68] width 429 height 20
type input "Golf Divot Tool"
click at [882, 176] on div "10033748-10729520-9b94e82d-7b51-4b22-bce8-a7e97b77a348.jpg Edit Images Collater…" at bounding box center [537, 123] width 798 height 162
click at [767, 74] on button "button" at bounding box center [772, 69] width 20 height 16
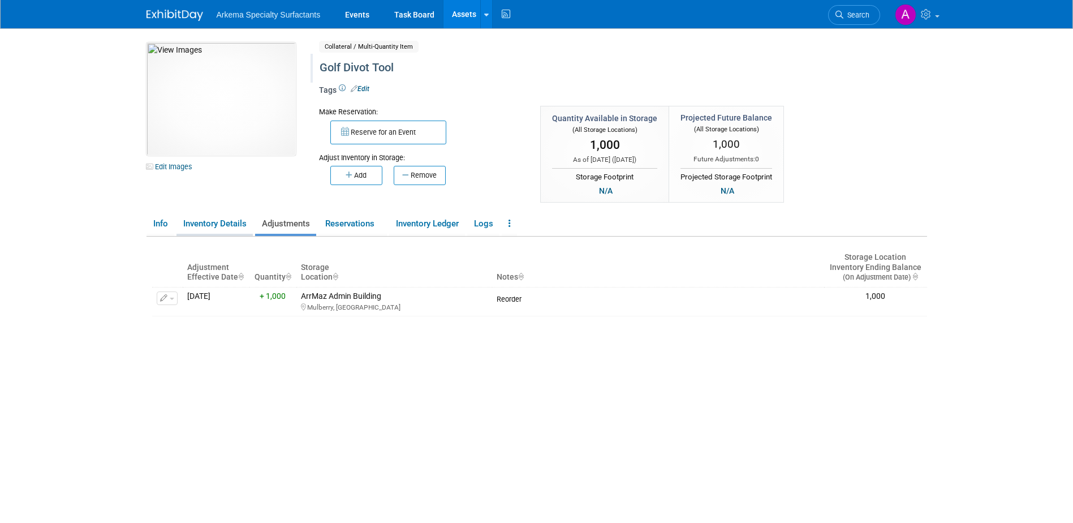
click at [216, 222] on link "Inventory Details" at bounding box center [215, 224] width 76 height 20
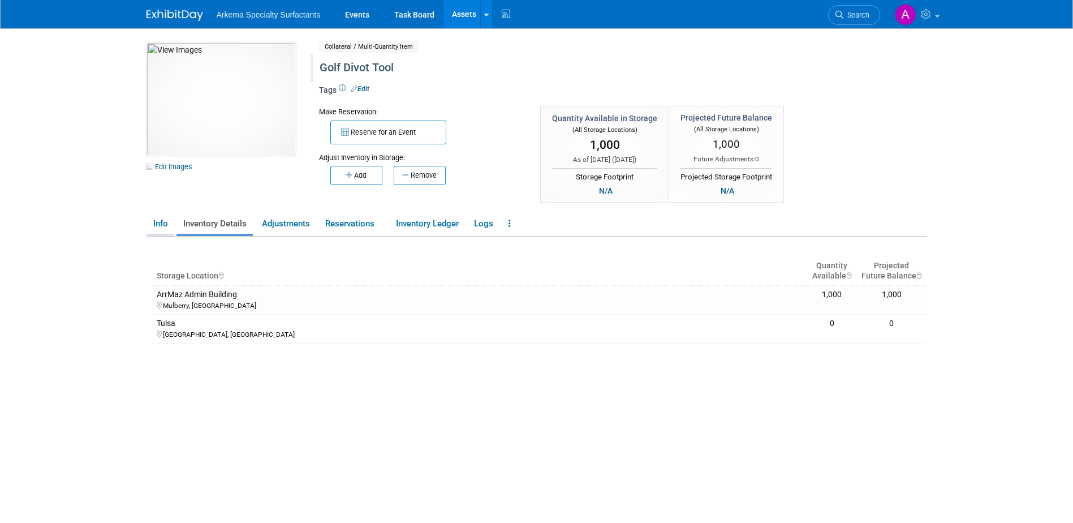
click at [164, 224] on link "Info" at bounding box center [161, 224] width 28 height 20
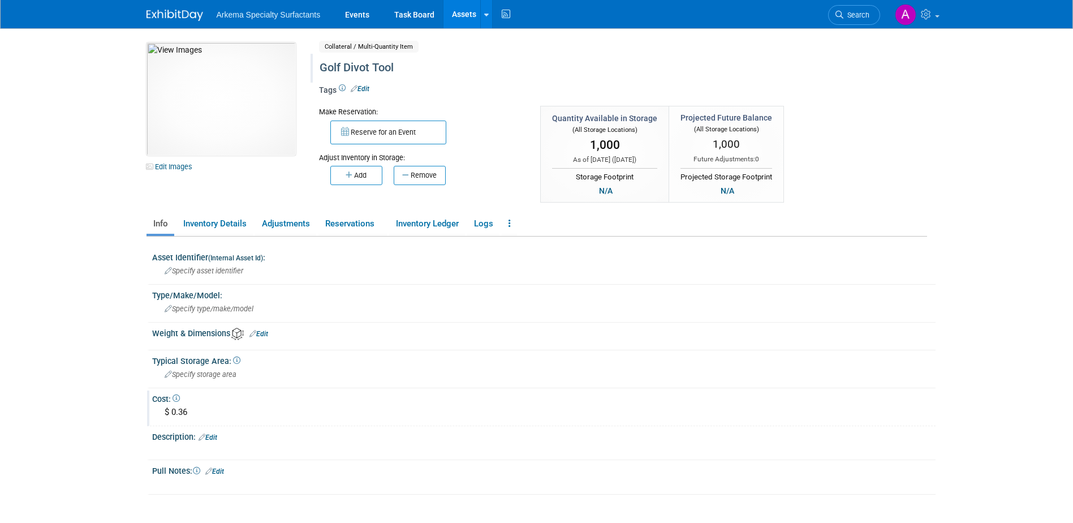
click at [201, 408] on div "$ 0.36" at bounding box center [544, 412] width 767 height 18
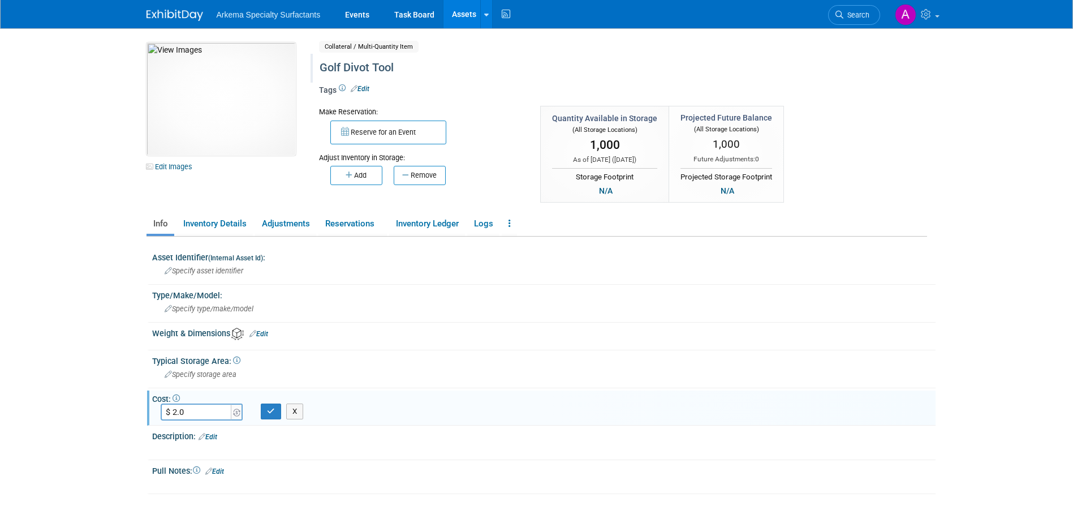
type input "$ 2.04"
click at [269, 413] on icon "button" at bounding box center [271, 410] width 8 height 7
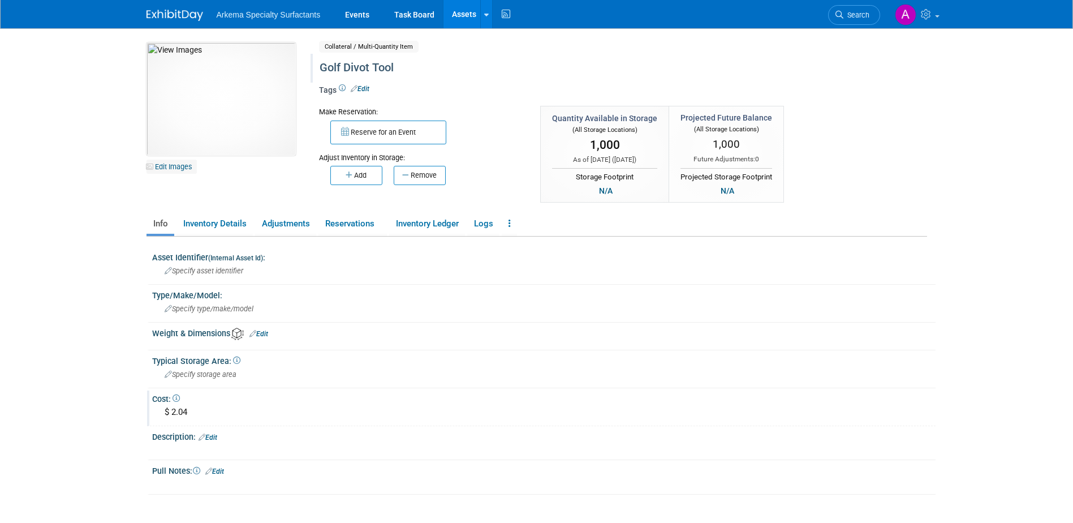
click at [174, 168] on link "Edit Images" at bounding box center [172, 167] width 50 height 14
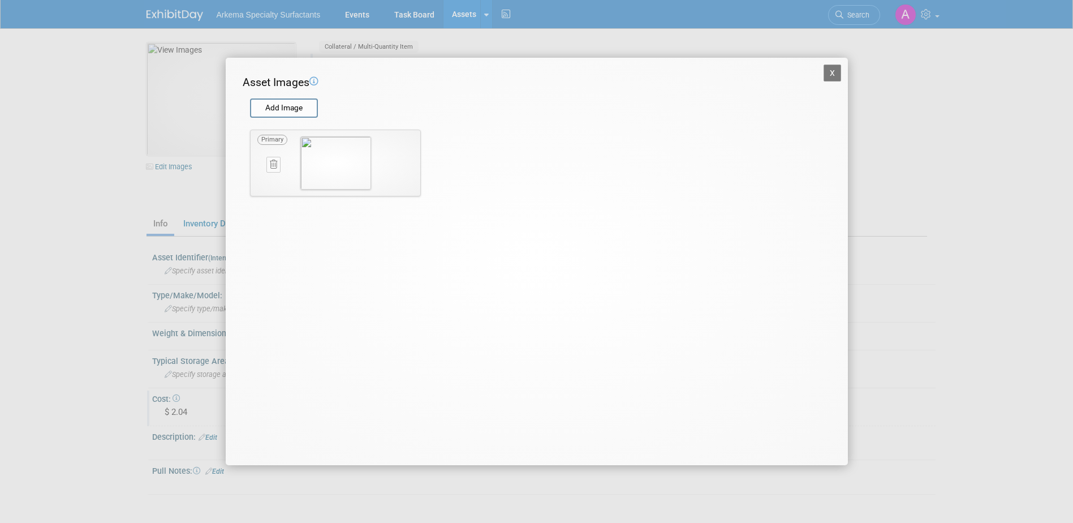
click at [270, 157] on button at bounding box center [274, 164] width 14 height 15
click at [264, 177] on icon "button" at bounding box center [267, 177] width 7 height 7
click at [291, 110] on input "file" at bounding box center [249, 108] width 135 height 17
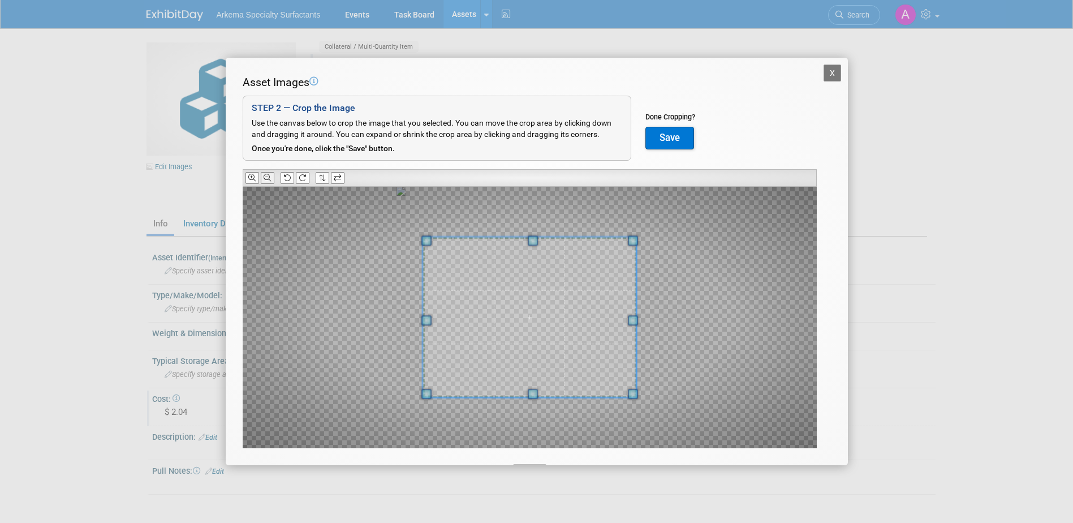
click at [267, 181] on icon at bounding box center [267, 177] width 7 height 7
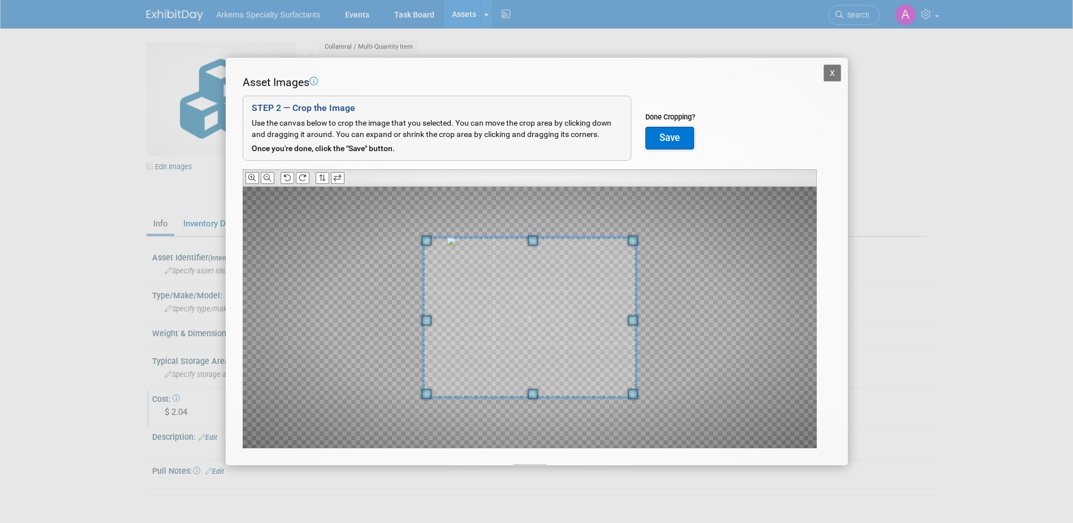
click at [685, 138] on button "Save" at bounding box center [670, 138] width 49 height 23
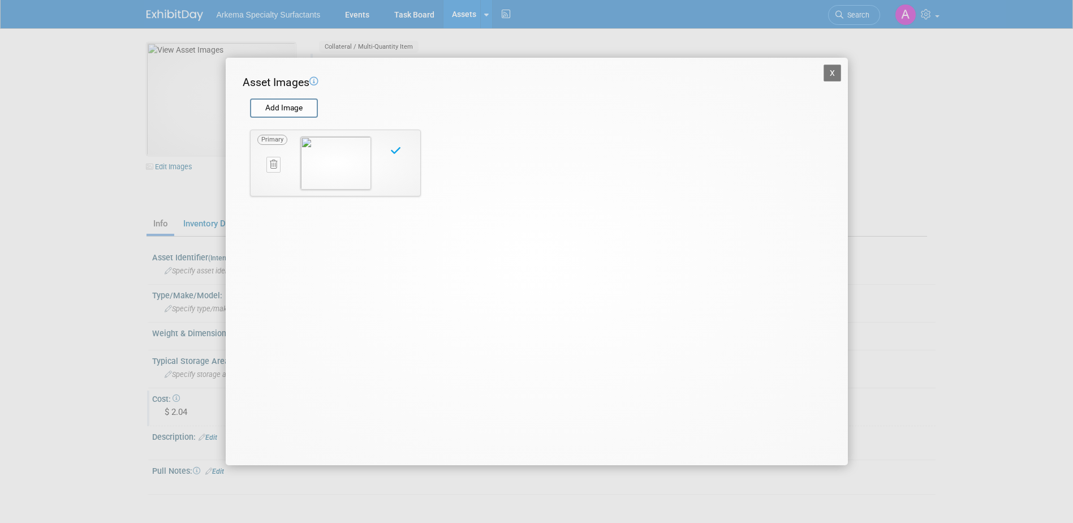
click at [827, 72] on button "X" at bounding box center [833, 73] width 18 height 17
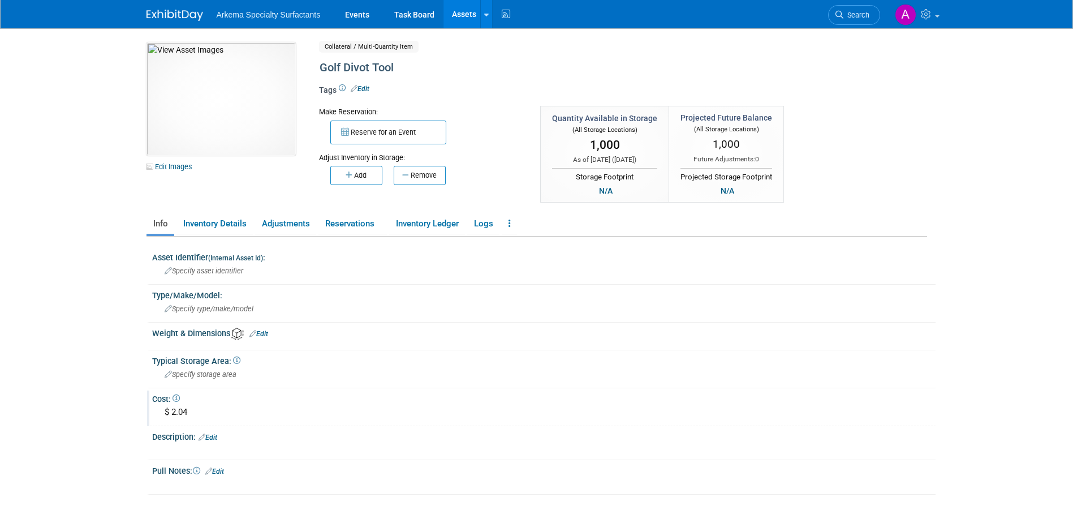
click at [921, 166] on div "10033748-10729520-bec778c2-d082-40c7-9662-14cbe1e73d1a.jpg Edit Images Collater…" at bounding box center [537, 123] width 798 height 162
click at [463, 14] on link "Assets" at bounding box center [464, 14] width 41 height 28
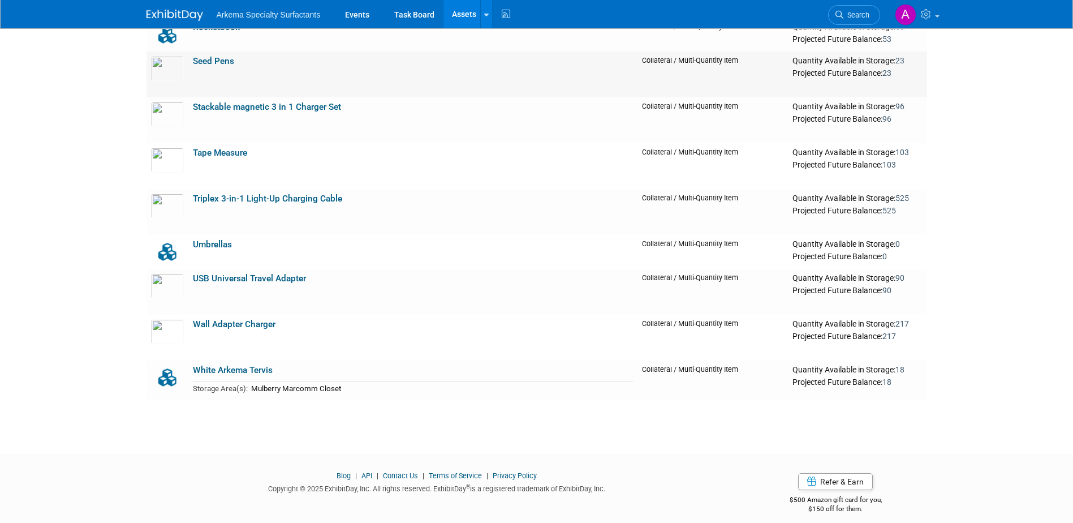
scroll to position [1754, 0]
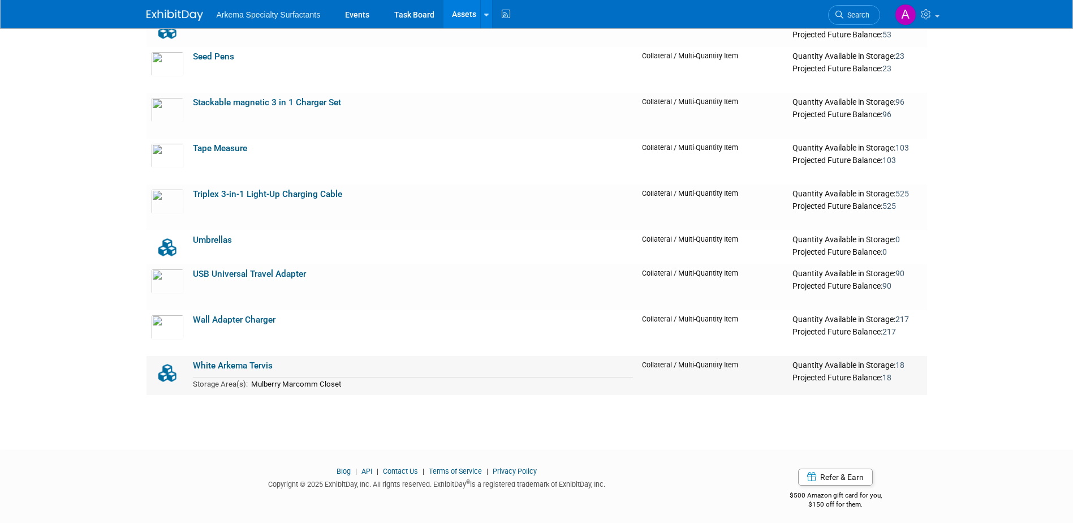
click at [346, 372] on td "White Arkema Tervis Storage Area(s): Mulberry Marcomm Closet" at bounding box center [413, 375] width 450 height 39
click at [240, 370] on link "White Arkema Tervis" at bounding box center [233, 365] width 80 height 10
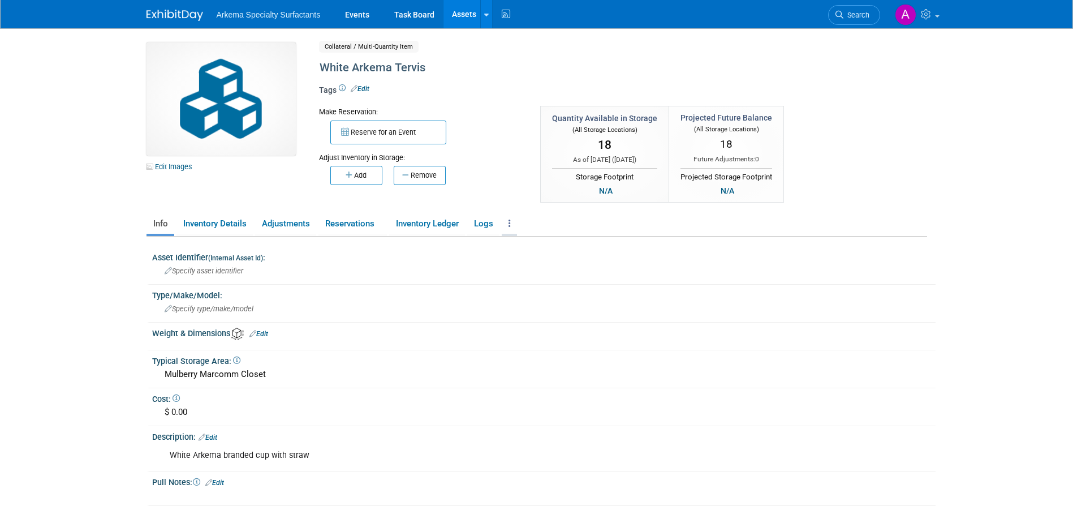
click at [513, 224] on link at bounding box center [509, 224] width 15 height 20
click at [563, 268] on link "Archive Asset" at bounding box center [551, 264] width 98 height 19
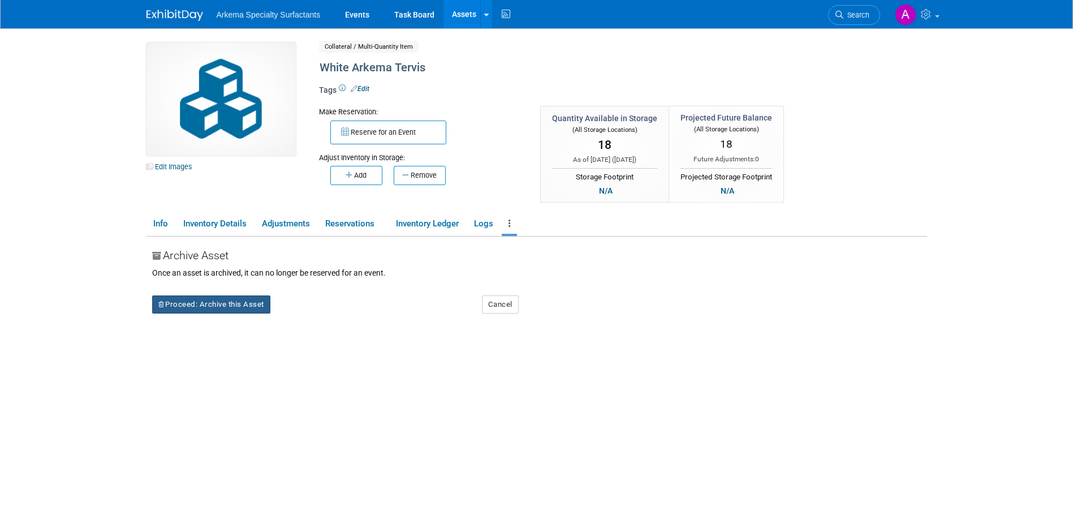
click at [187, 303] on button "Proceed: Archive this Asset" at bounding box center [211, 304] width 118 height 18
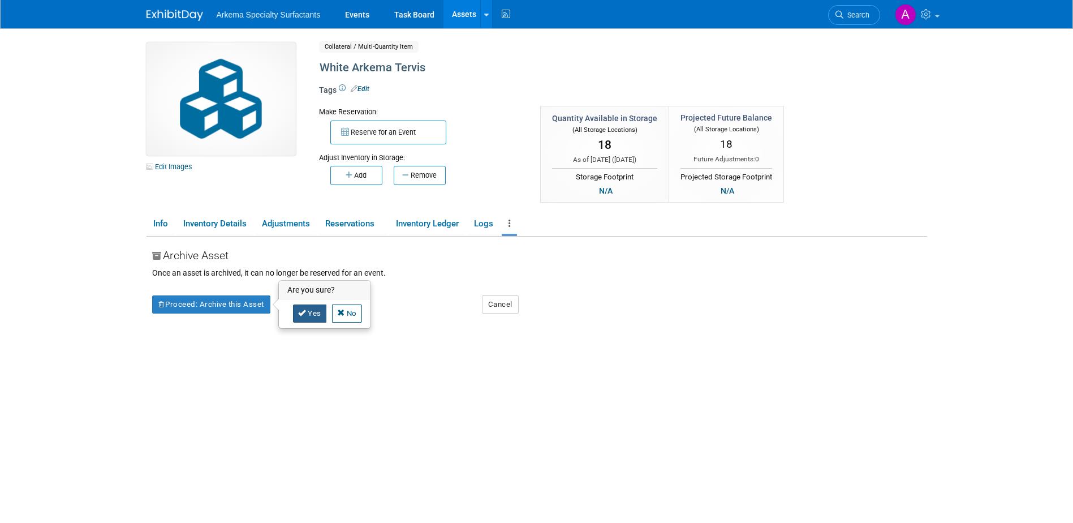
click at [312, 310] on link "Yes" at bounding box center [309, 313] width 33 height 18
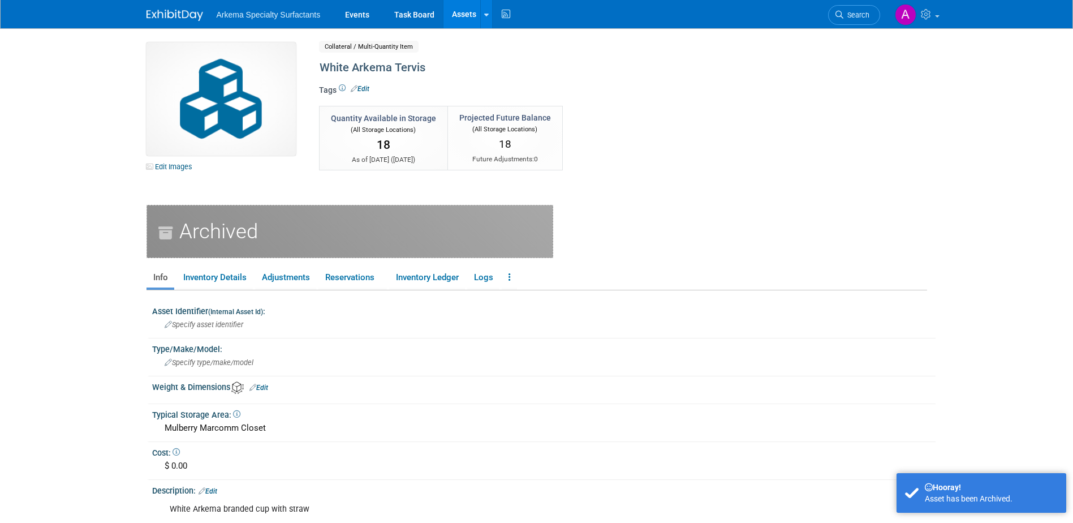
click at [459, 18] on link "Assets" at bounding box center [464, 14] width 41 height 28
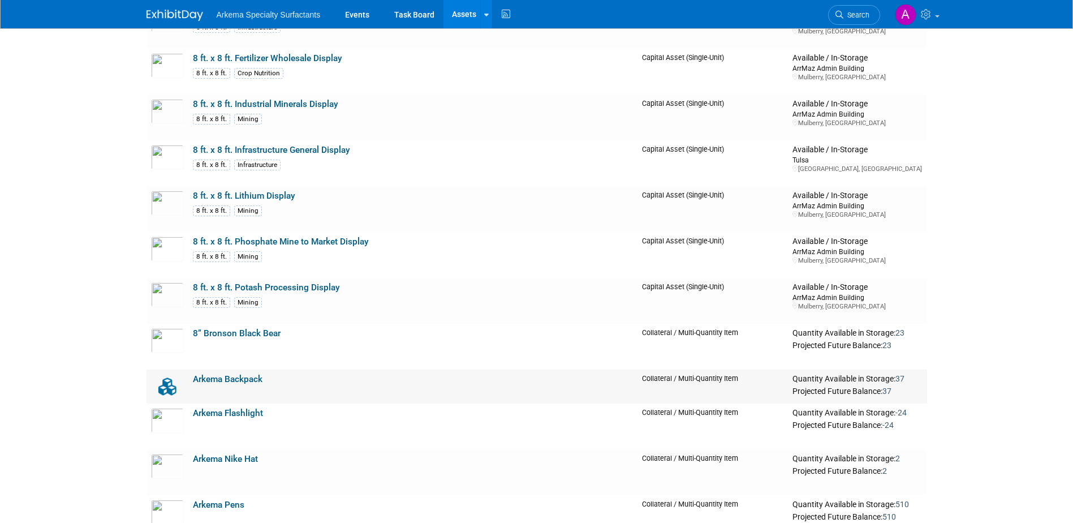
scroll to position [622, 0]
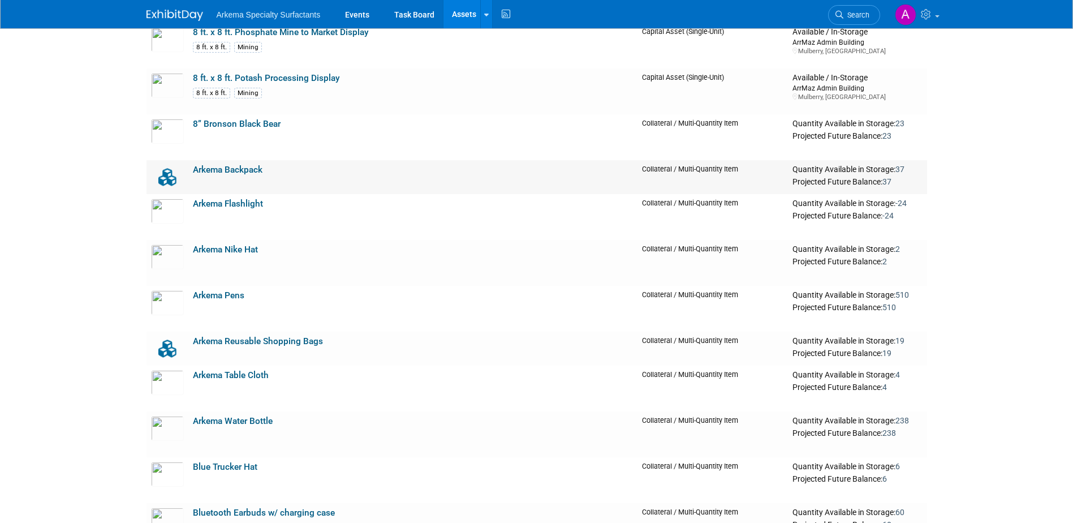
click at [258, 170] on link "Arkema Backpack" at bounding box center [228, 170] width 70 height 10
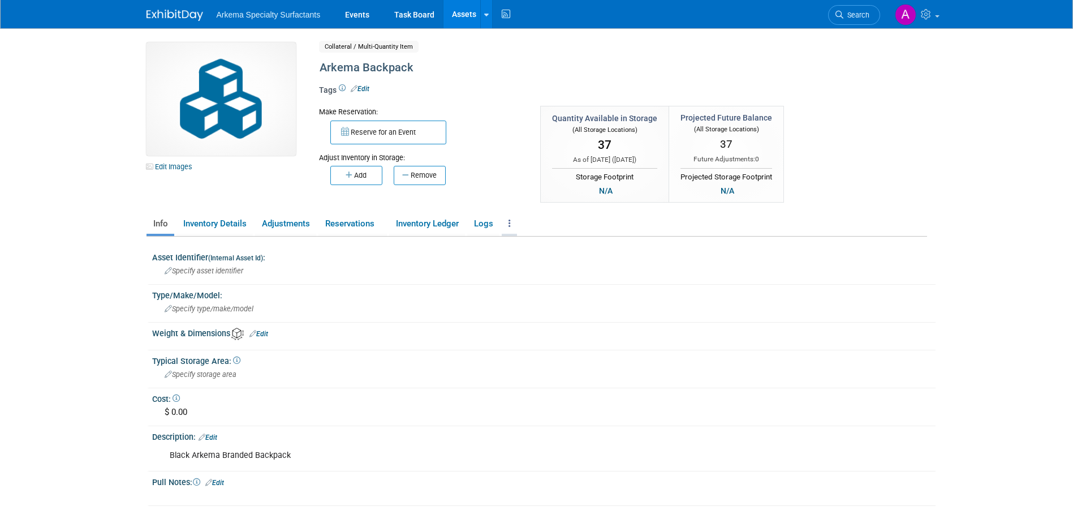
click at [511, 222] on icon at bounding box center [510, 223] width 2 height 8
click at [562, 267] on link "Archive Asset" at bounding box center [551, 264] width 98 height 19
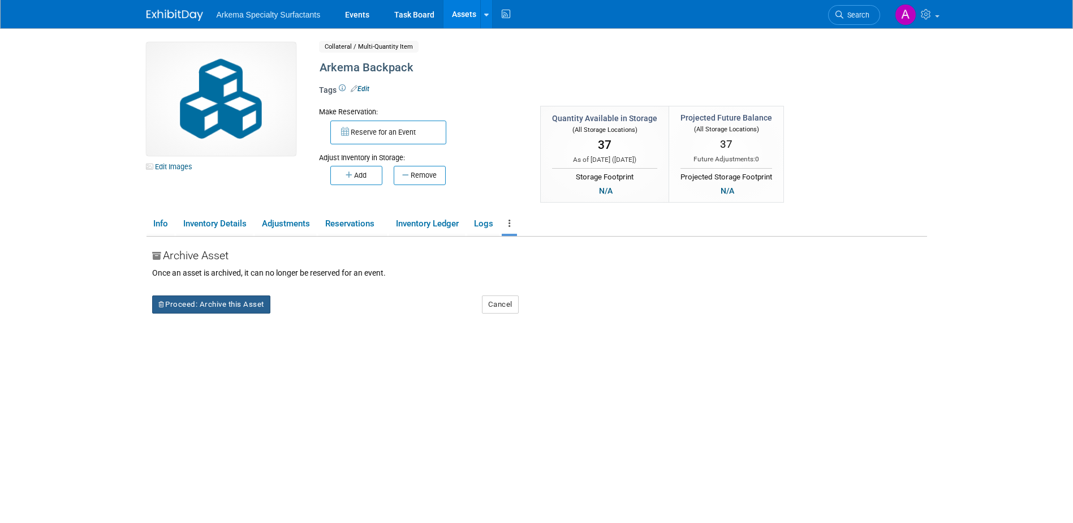
click at [214, 306] on button "Proceed: Archive this Asset" at bounding box center [211, 304] width 118 height 18
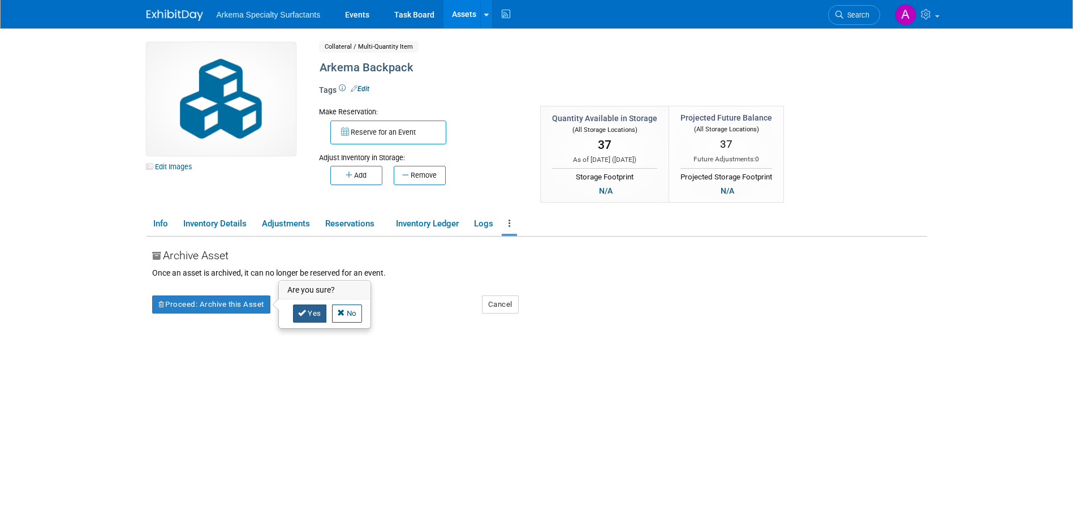
click at [307, 311] on link "Yes" at bounding box center [309, 313] width 33 height 18
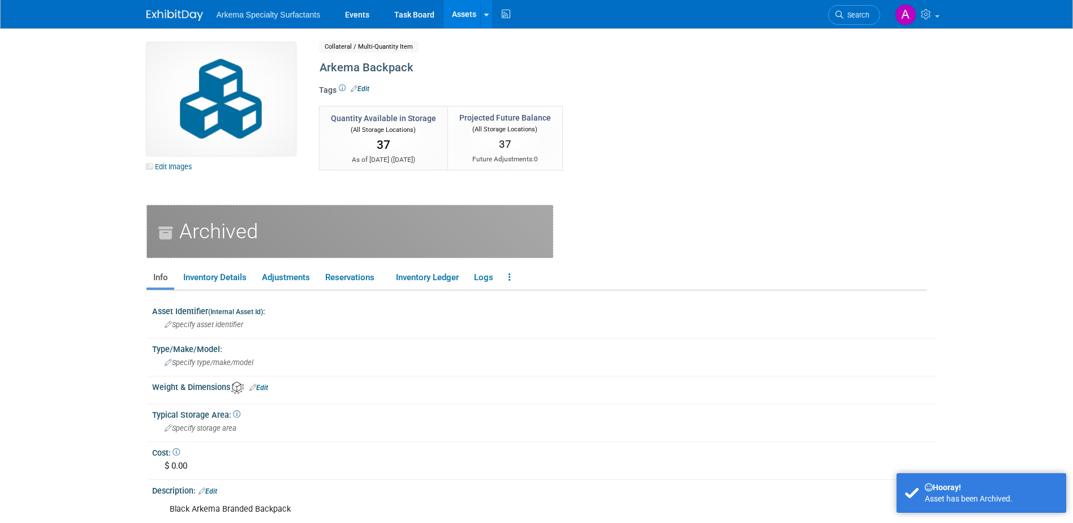
click at [461, 10] on link "Assets" at bounding box center [464, 14] width 41 height 28
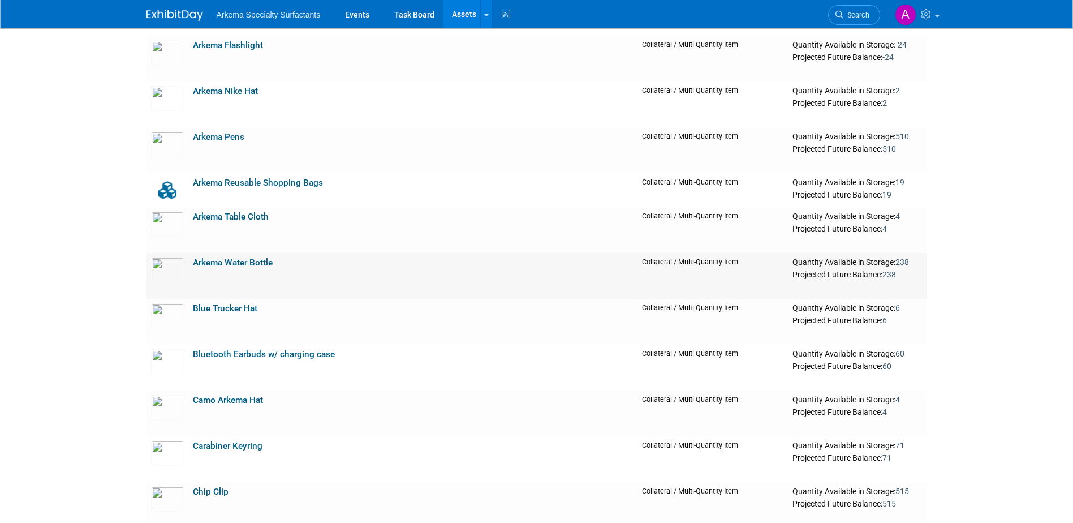
scroll to position [792, 0]
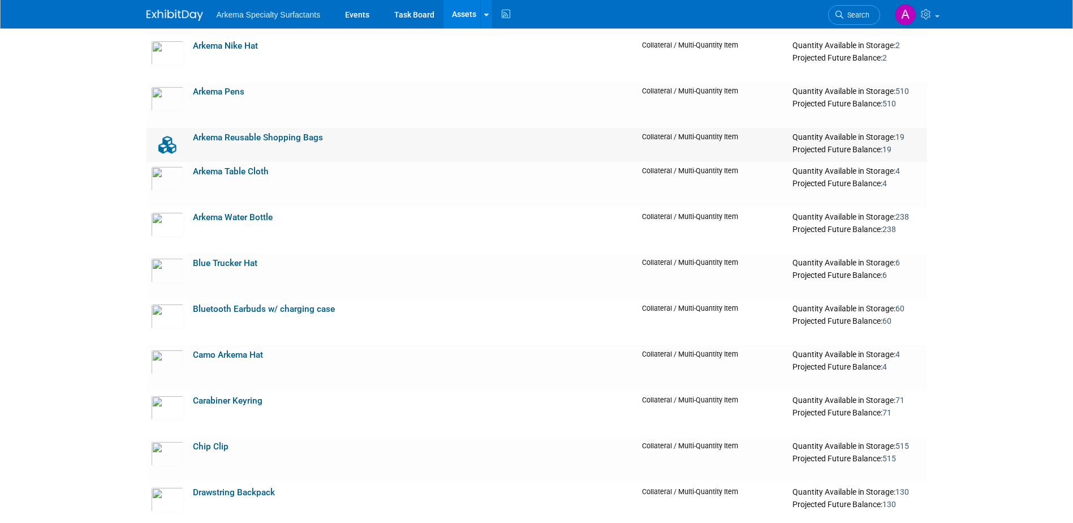
click at [308, 139] on link "Arkema Reusable Shopping Bags" at bounding box center [258, 137] width 130 height 10
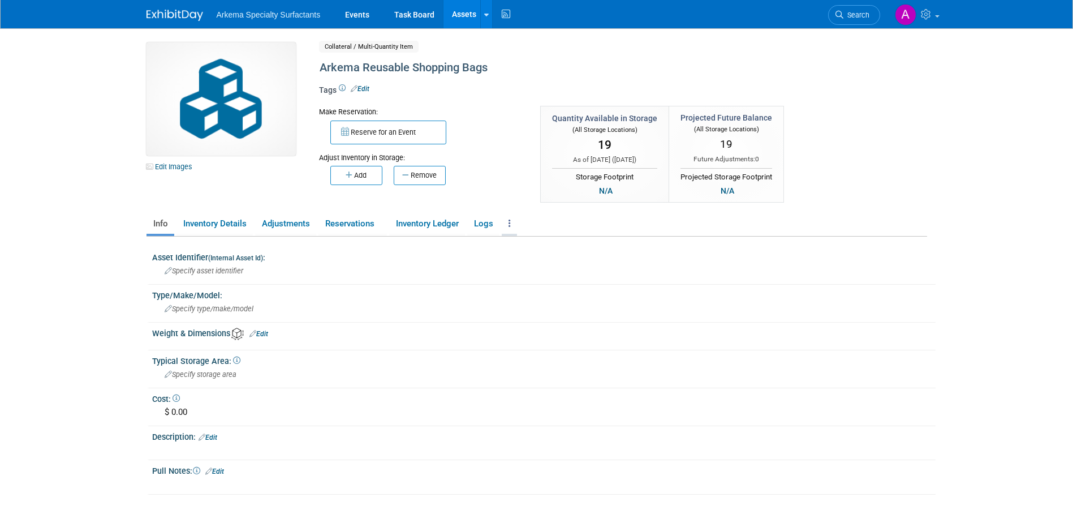
click at [511, 224] on icon at bounding box center [510, 223] width 2 height 8
click at [537, 267] on link "Archive Asset" at bounding box center [551, 264] width 98 height 19
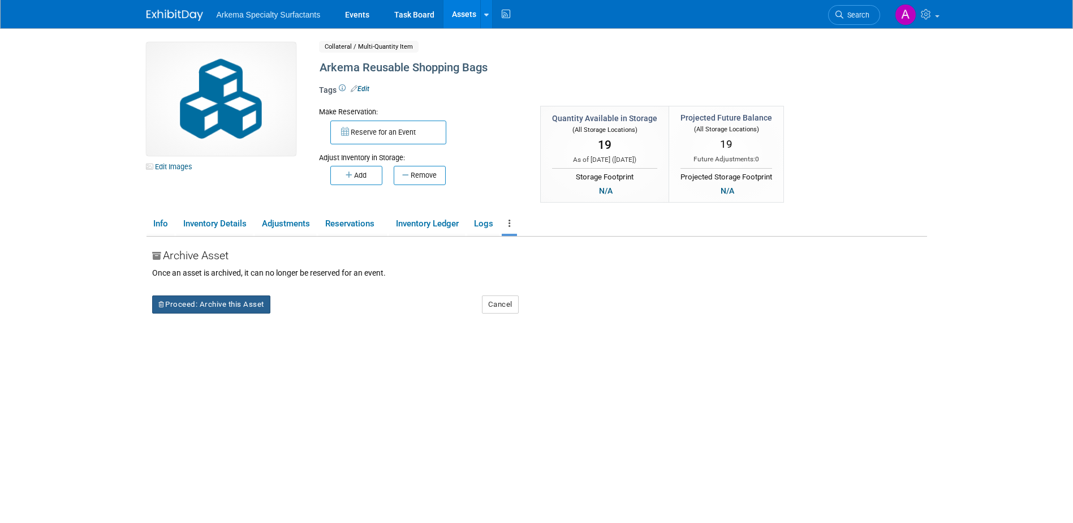
click at [239, 306] on button "Proceed: Archive this Asset" at bounding box center [211, 304] width 118 height 18
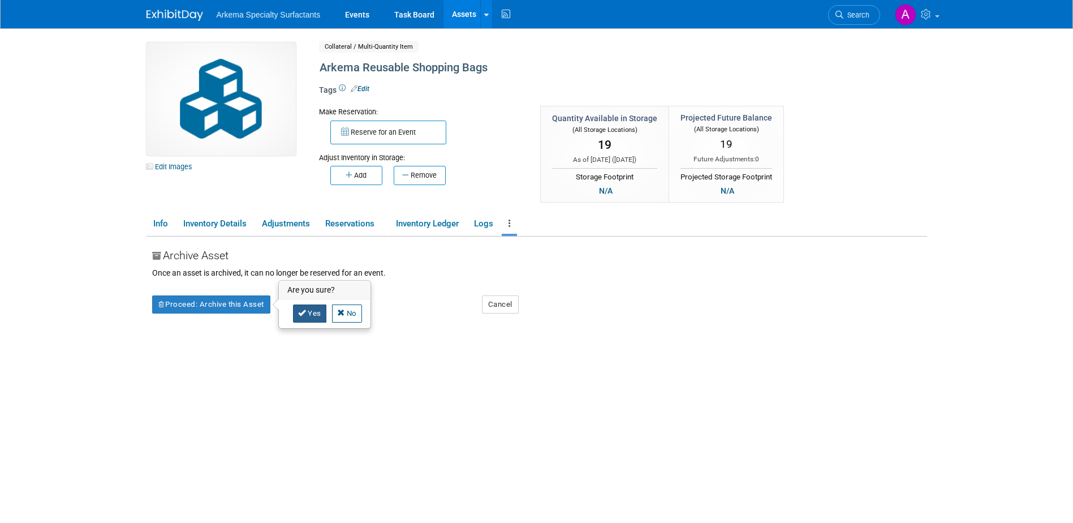
click at [305, 310] on icon at bounding box center [302, 312] width 8 height 7
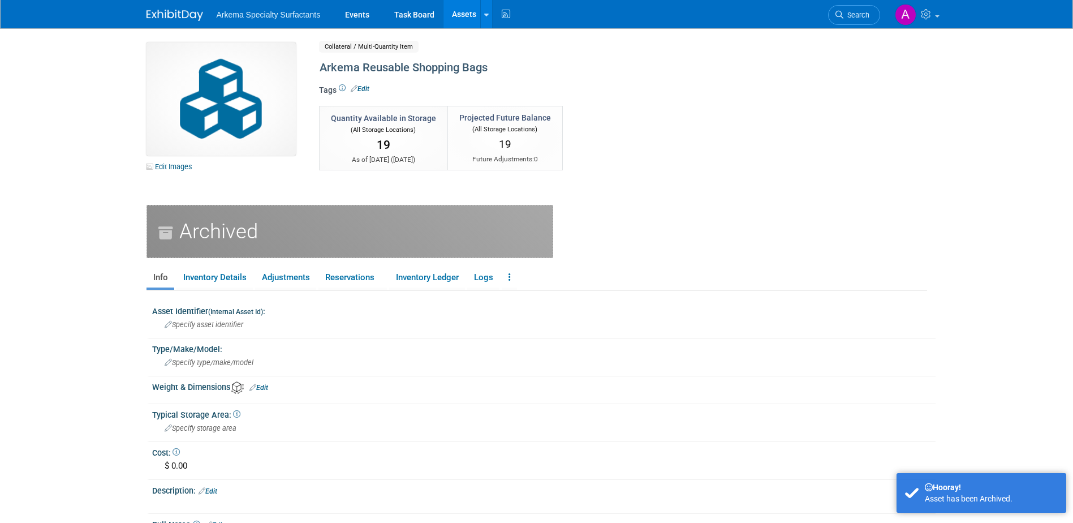
click at [458, 16] on link "Assets" at bounding box center [464, 14] width 41 height 28
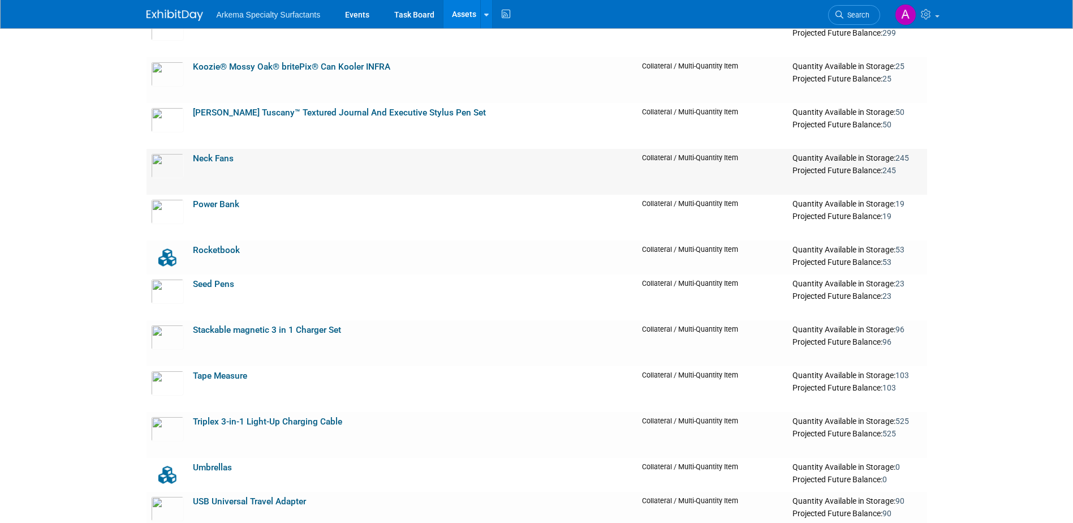
scroll to position [1471, 0]
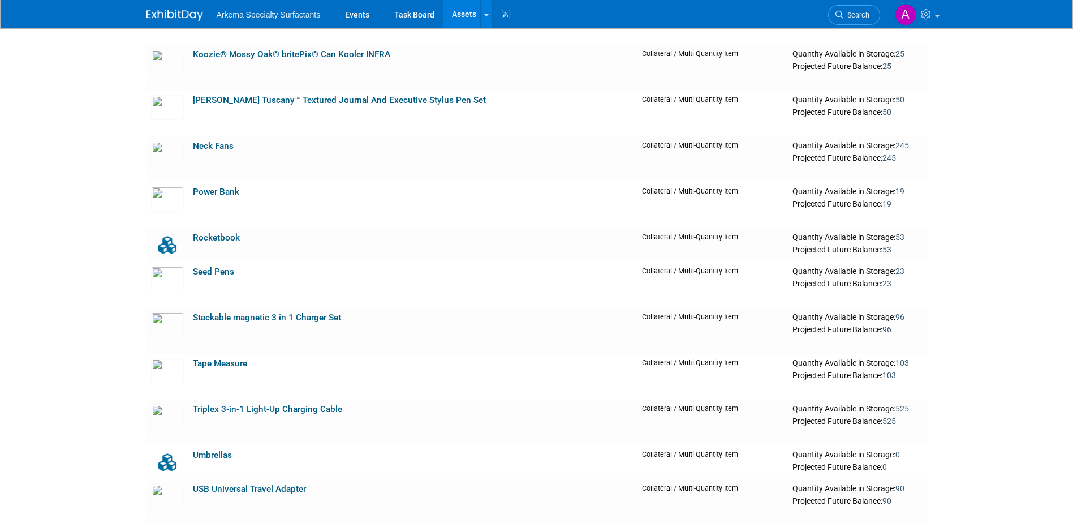
drag, startPoint x: 220, startPoint y: 237, endPoint x: 226, endPoint y: 239, distance: 6.1
click at [220, 237] on link "Rocketbook" at bounding box center [216, 238] width 47 height 10
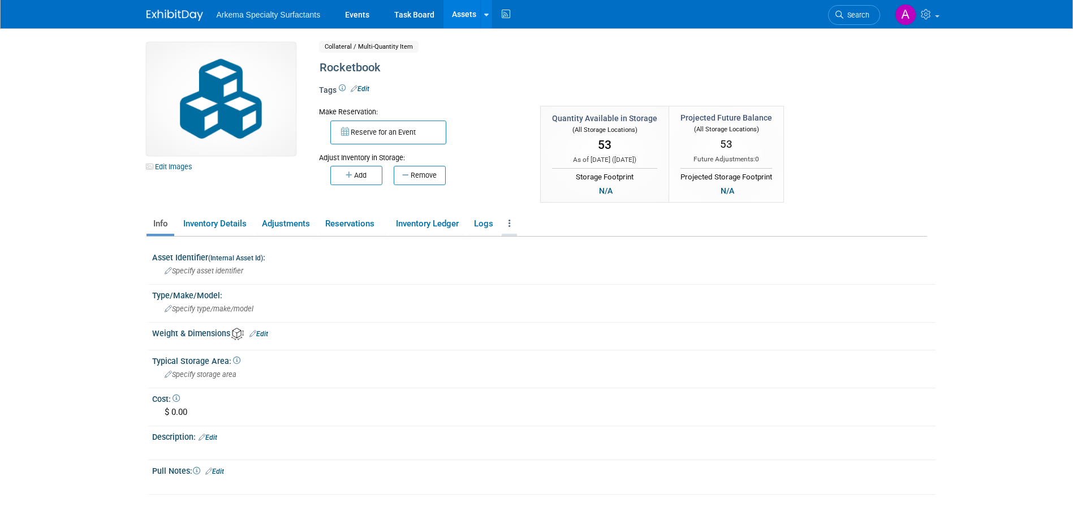
click at [507, 221] on link at bounding box center [509, 224] width 15 height 20
click at [536, 264] on link "Archive Asset" at bounding box center [551, 264] width 98 height 19
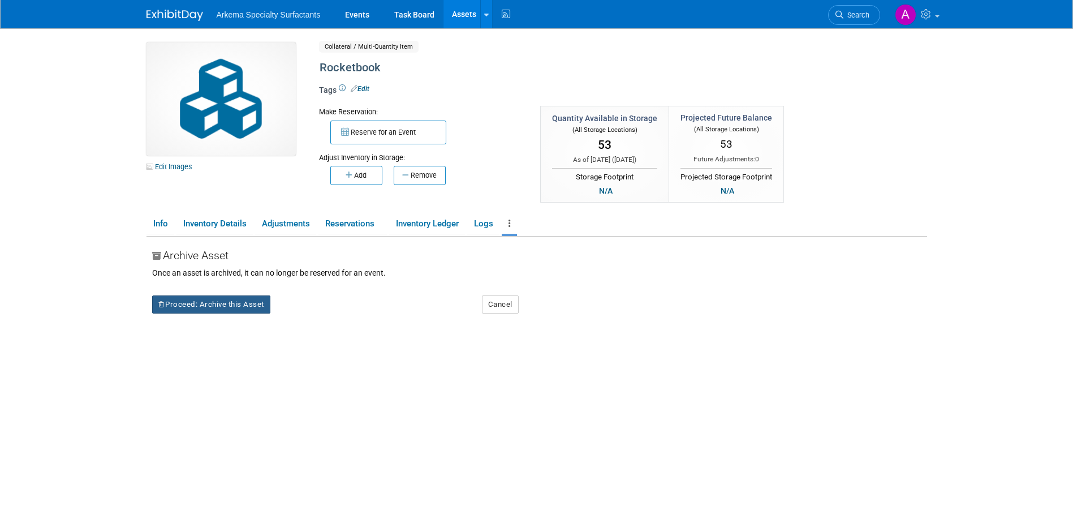
click at [207, 303] on button "Proceed: Archive this Asset" at bounding box center [211, 304] width 118 height 18
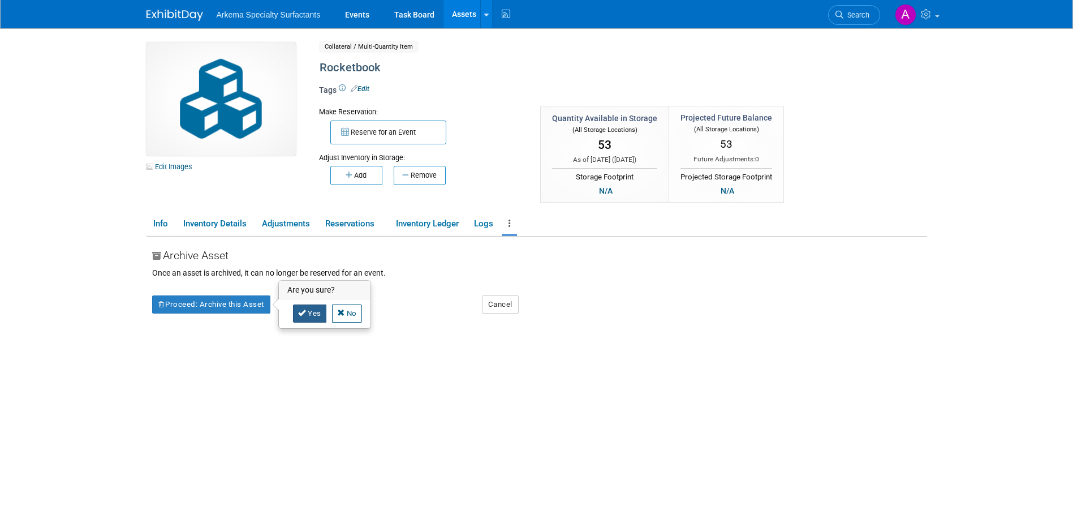
click at [310, 309] on link "Yes" at bounding box center [309, 313] width 33 height 18
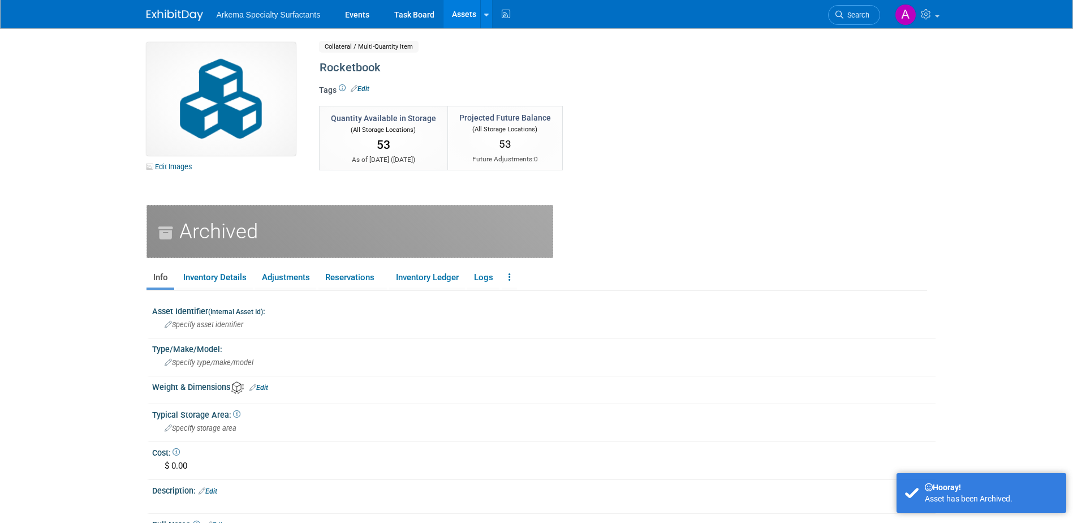
click at [464, 7] on link "Assets" at bounding box center [464, 14] width 41 height 28
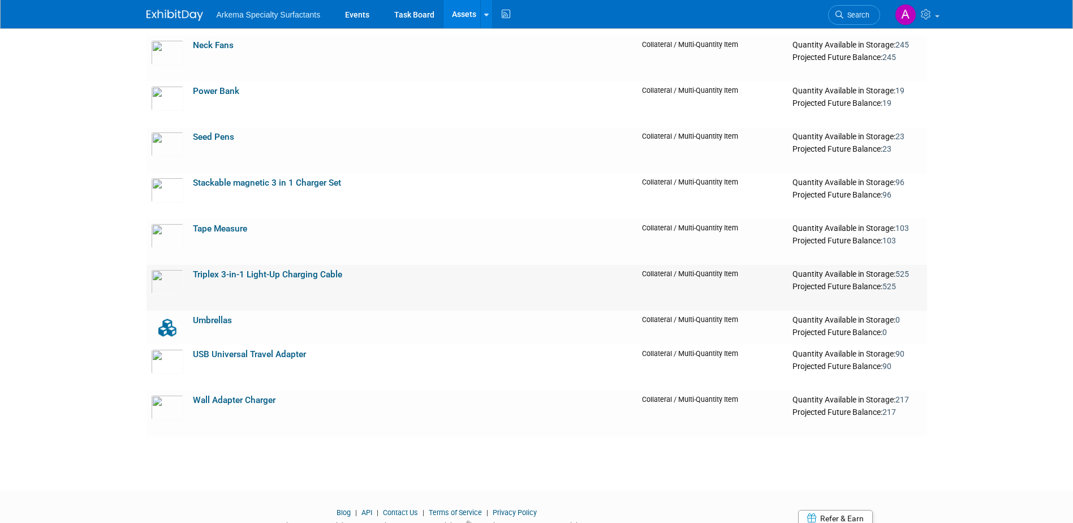
scroll to position [1584, 0]
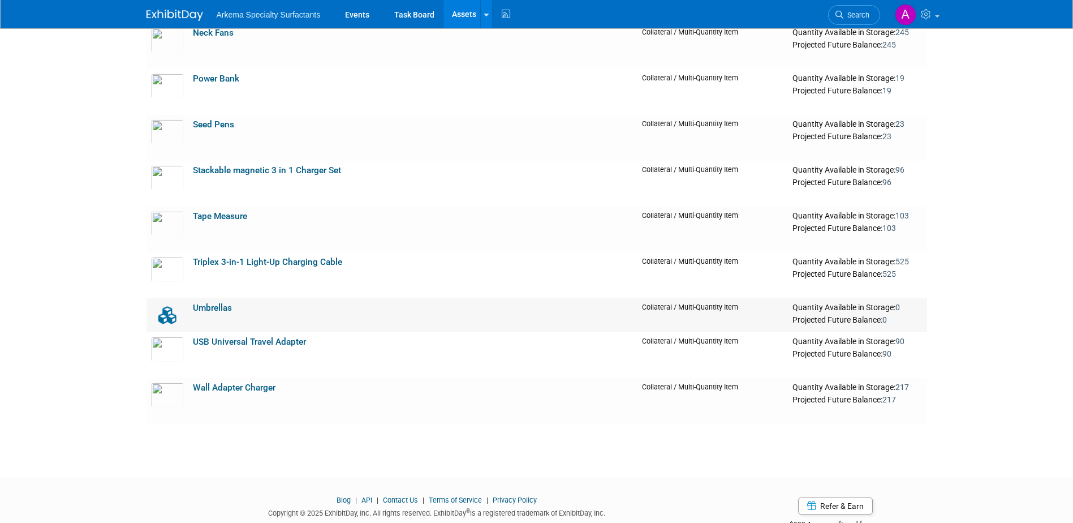
click at [216, 307] on link "Umbrellas" at bounding box center [212, 308] width 39 height 10
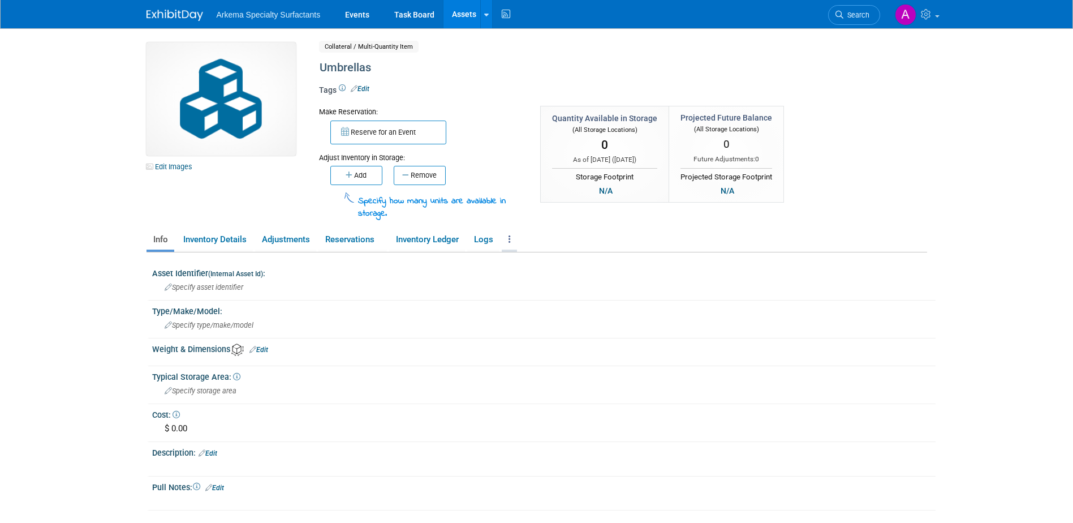
click at [513, 237] on link at bounding box center [509, 240] width 15 height 20
click at [541, 278] on link "Archive Asset" at bounding box center [551, 281] width 98 height 19
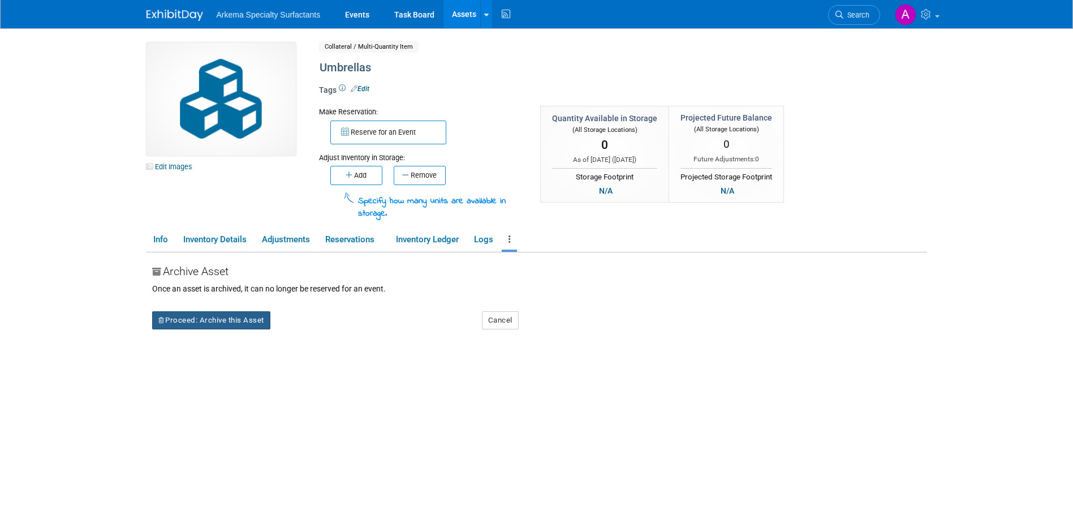
click at [243, 314] on button "Proceed: Archive this Asset" at bounding box center [211, 320] width 118 height 18
click at [310, 329] on link "Yes" at bounding box center [309, 330] width 33 height 18
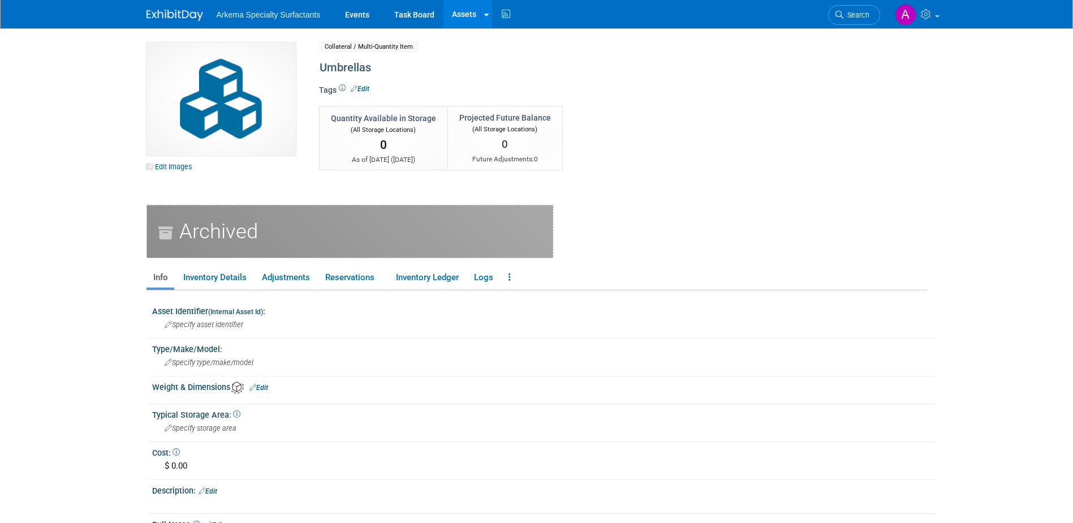
click at [467, 13] on link "Assets" at bounding box center [464, 14] width 41 height 28
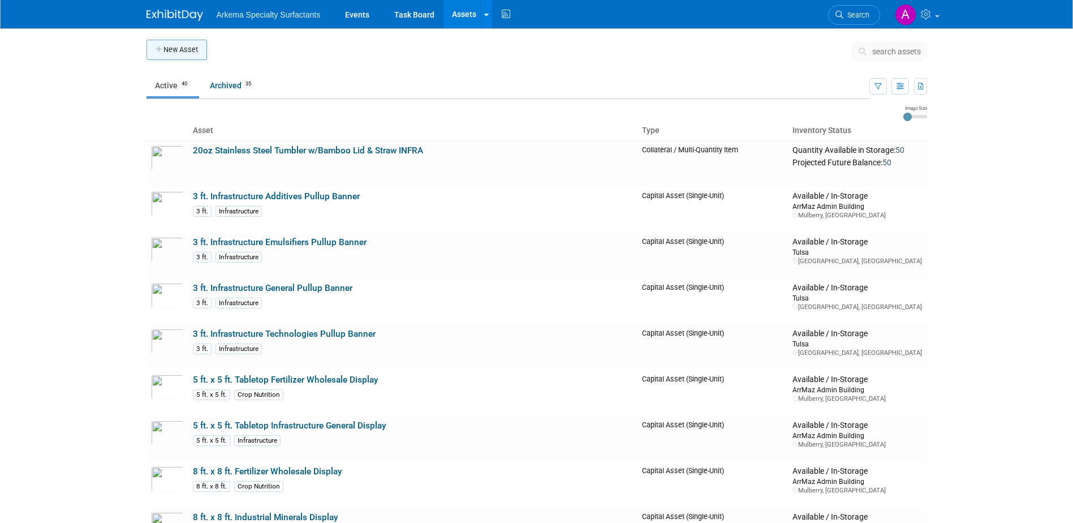
click at [188, 51] on button "New Asset" at bounding box center [177, 50] width 61 height 20
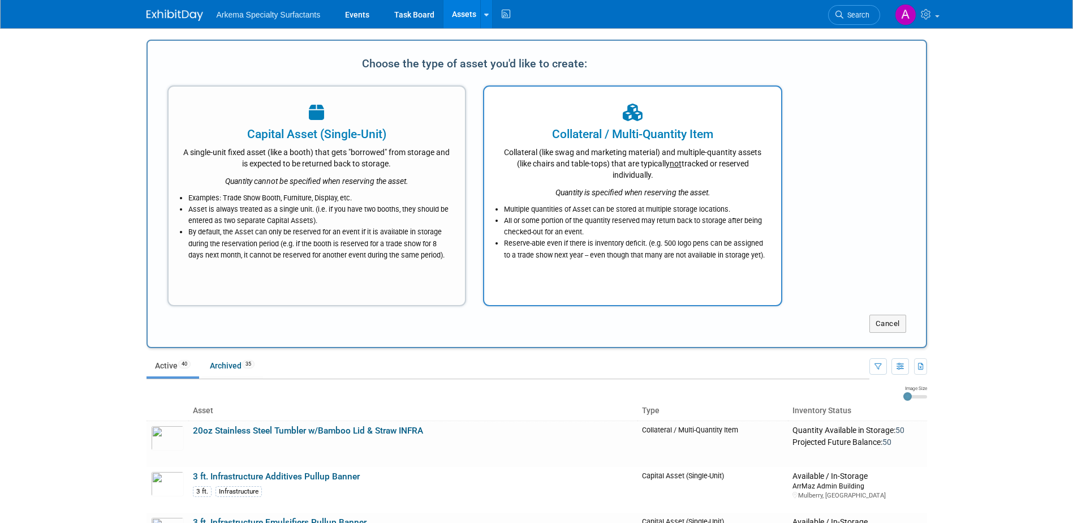
click at [608, 186] on div "Quantity is specified when reserving the asset." at bounding box center [633, 190] width 269 height 18
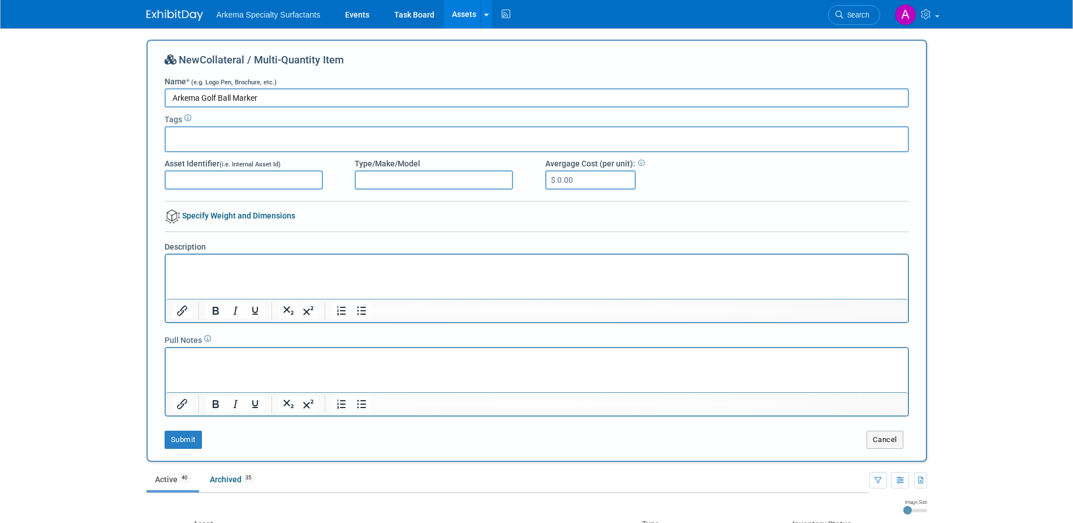
type input "Arkema Golf Ball Marker"
click at [619, 174] on input "$ 0.00" at bounding box center [590, 179] width 91 height 19
type input "$ 7.14"
click at [191, 439] on button "Submit" at bounding box center [183, 440] width 37 height 18
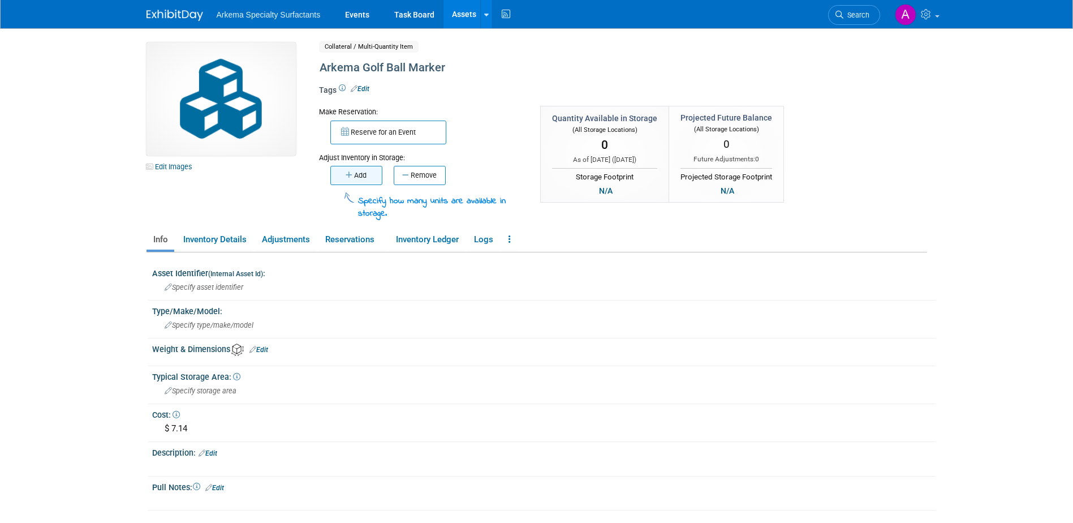
click at [368, 178] on button "Add" at bounding box center [356, 175] width 52 height 19
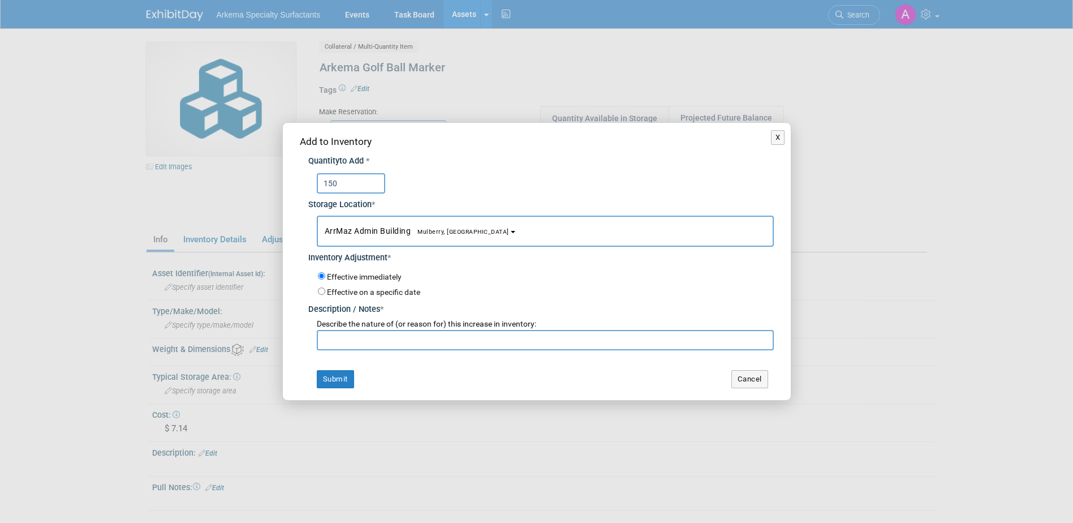
type input "150"
click at [422, 335] on input "text" at bounding box center [545, 340] width 457 height 20
type input "New Product"
click at [335, 385] on button "Submit" at bounding box center [335, 379] width 37 height 18
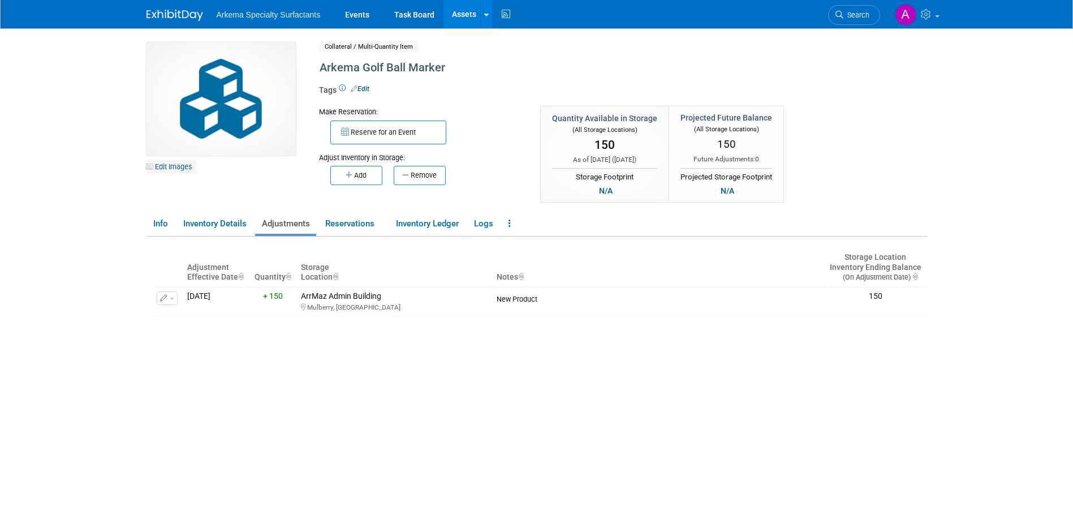
click at [186, 166] on link "Edit Images" at bounding box center [172, 167] width 50 height 14
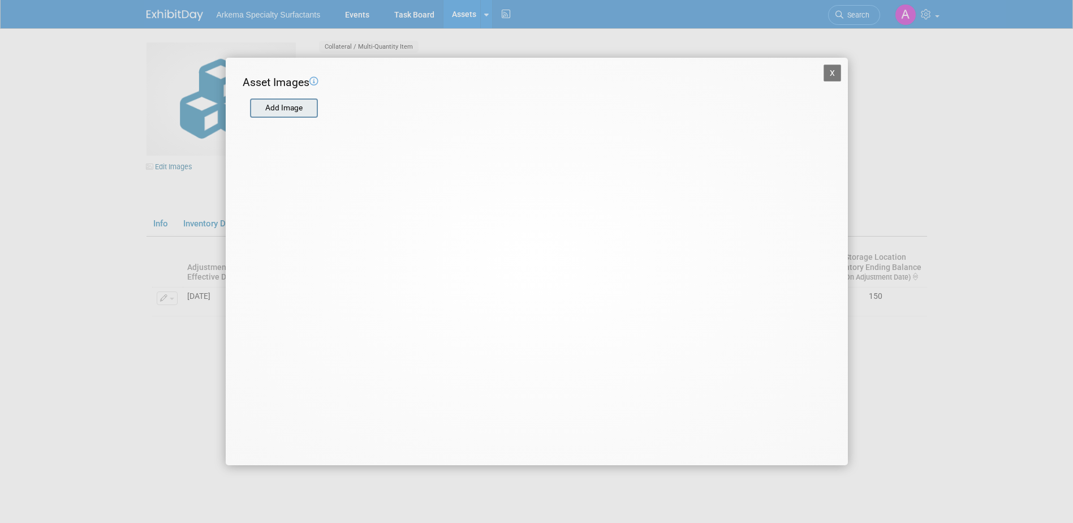
click at [294, 104] on input "file" at bounding box center [249, 108] width 135 height 17
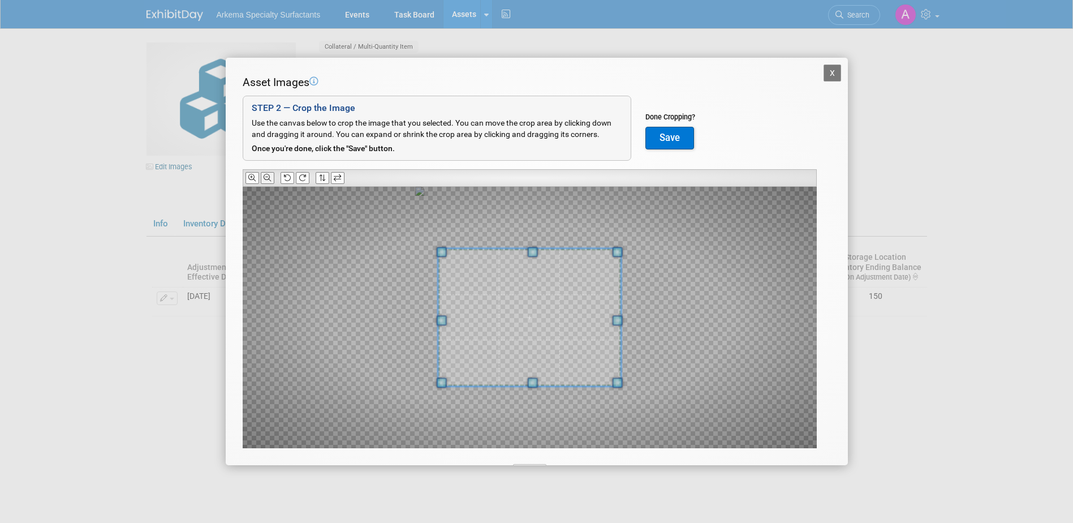
click at [269, 177] on icon at bounding box center [267, 177] width 7 height 7
click at [269, 176] on icon at bounding box center [267, 177] width 7 height 7
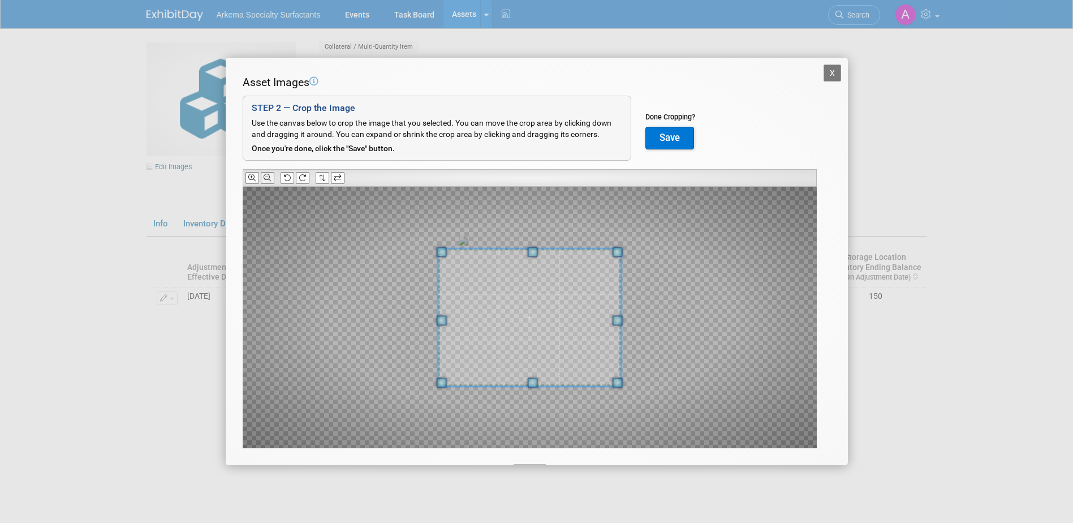
click at [269, 175] on icon at bounding box center [267, 177] width 7 height 7
click at [678, 134] on button "Save" at bounding box center [670, 138] width 49 height 23
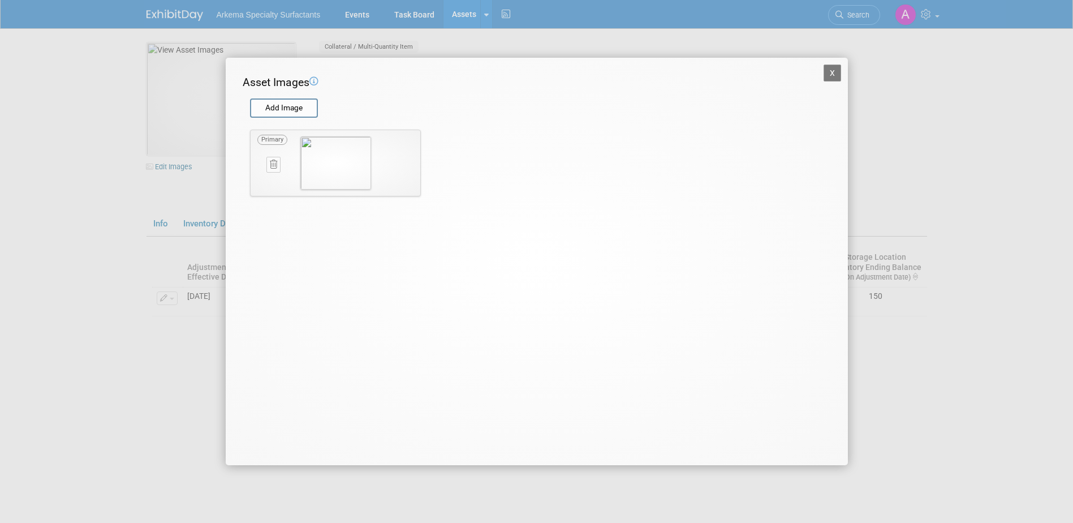
click at [272, 162] on icon at bounding box center [273, 164] width 7 height 8
click at [263, 178] on button "button" at bounding box center [267, 177] width 20 height 15
click at [287, 107] on input "file" at bounding box center [249, 108] width 135 height 17
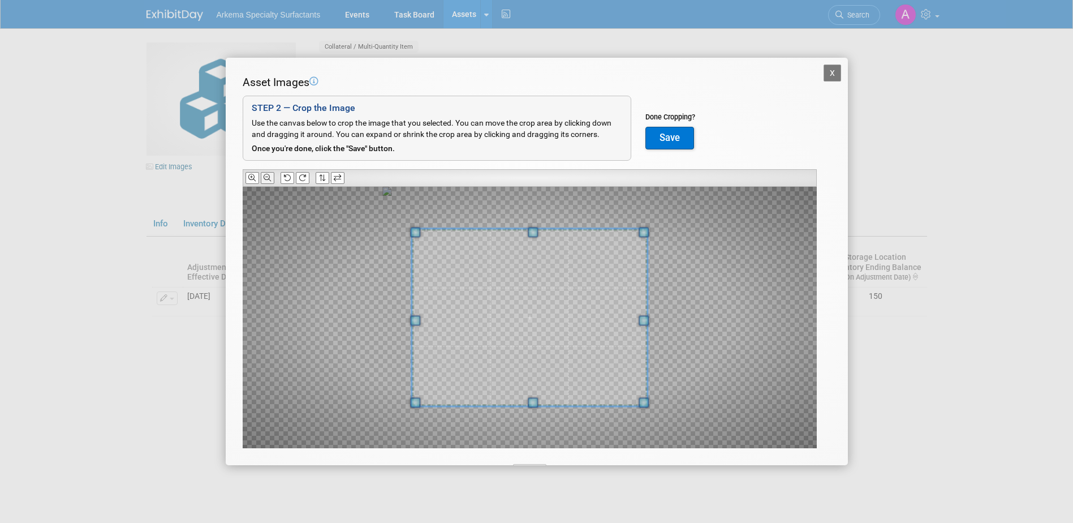
click at [266, 176] on icon at bounding box center [267, 177] width 7 height 7
click at [266, 175] on icon at bounding box center [267, 177] width 7 height 7
click at [685, 141] on button "Save" at bounding box center [670, 138] width 49 height 23
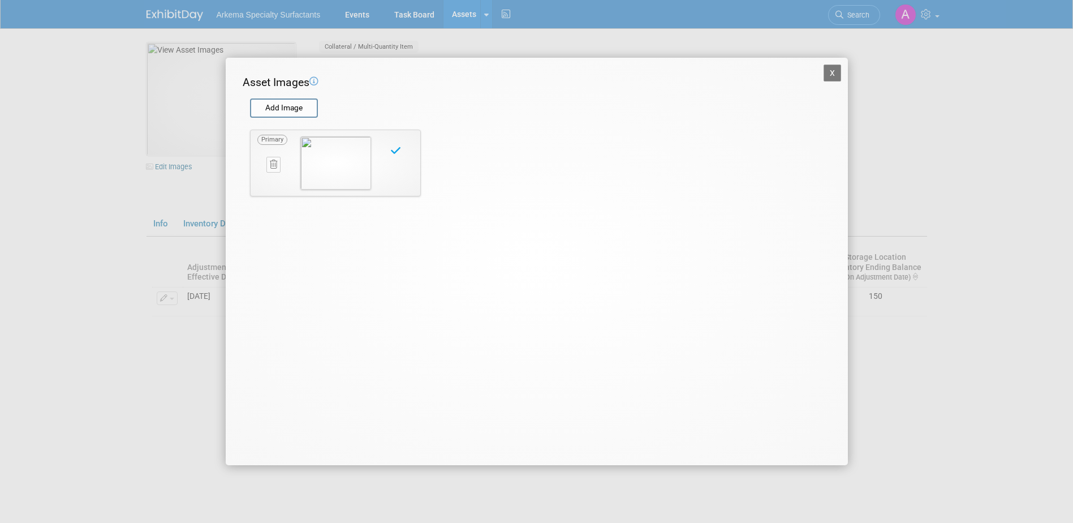
click at [832, 72] on button "X" at bounding box center [833, 73] width 18 height 17
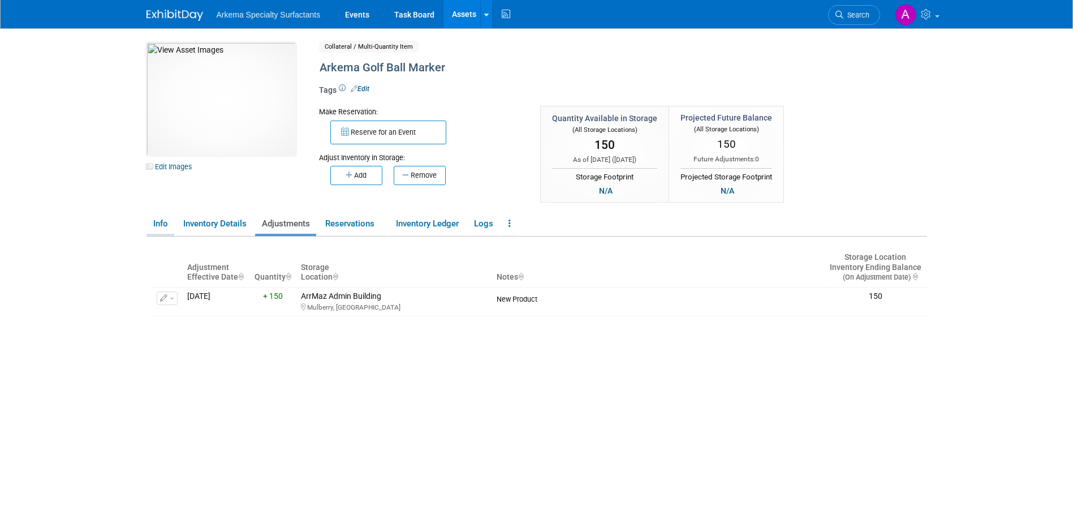
click at [154, 222] on link "Info" at bounding box center [161, 224] width 28 height 20
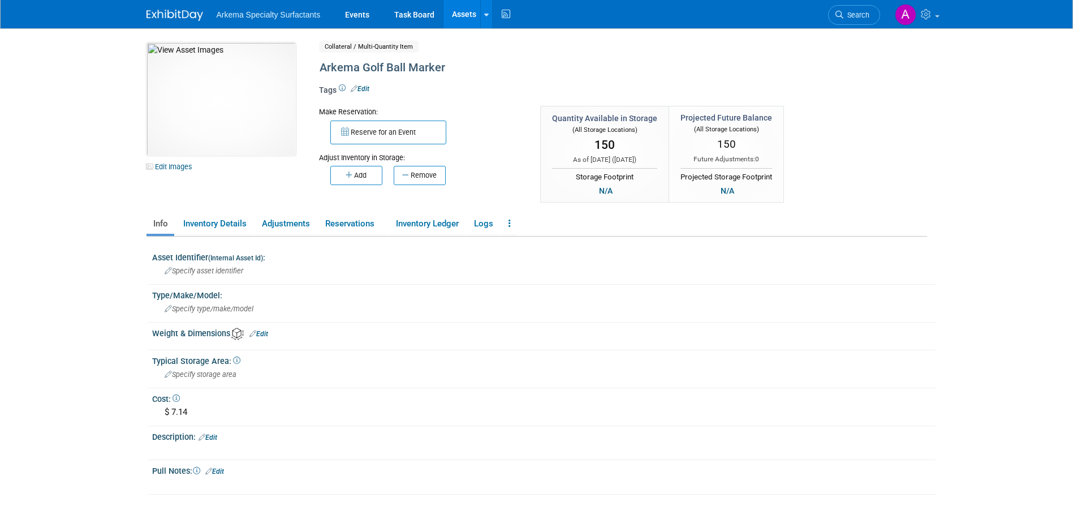
click at [463, 10] on link "Assets" at bounding box center [464, 14] width 41 height 28
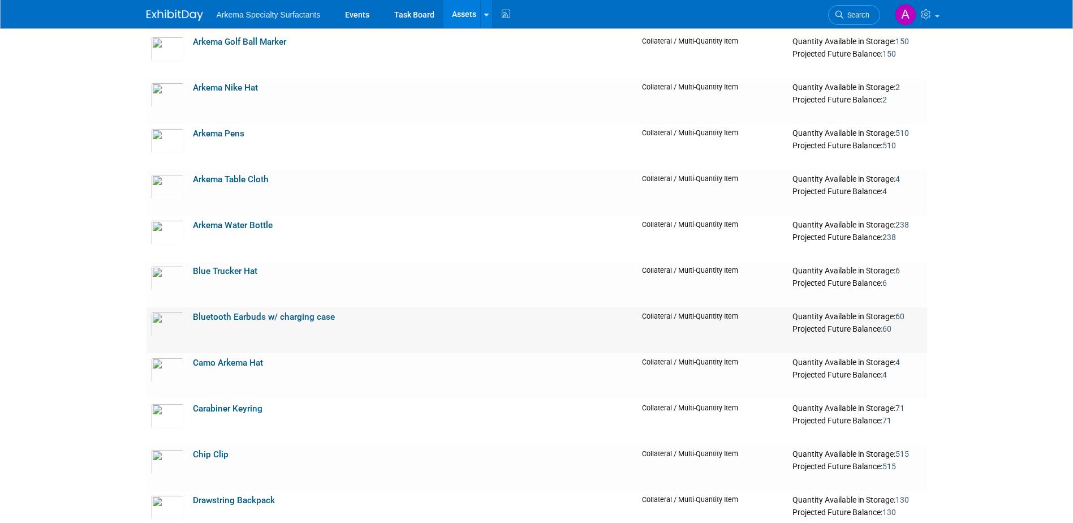
scroll to position [792, 0]
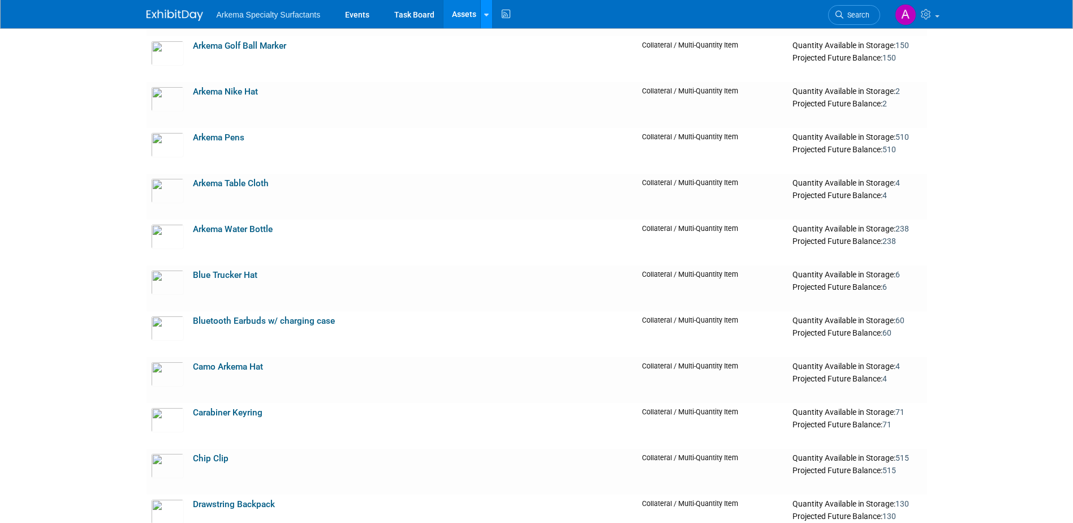
click at [484, 16] on icon at bounding box center [486, 14] width 5 height 7
click at [502, 42] on link "New Asset" at bounding box center [531, 41] width 100 height 16
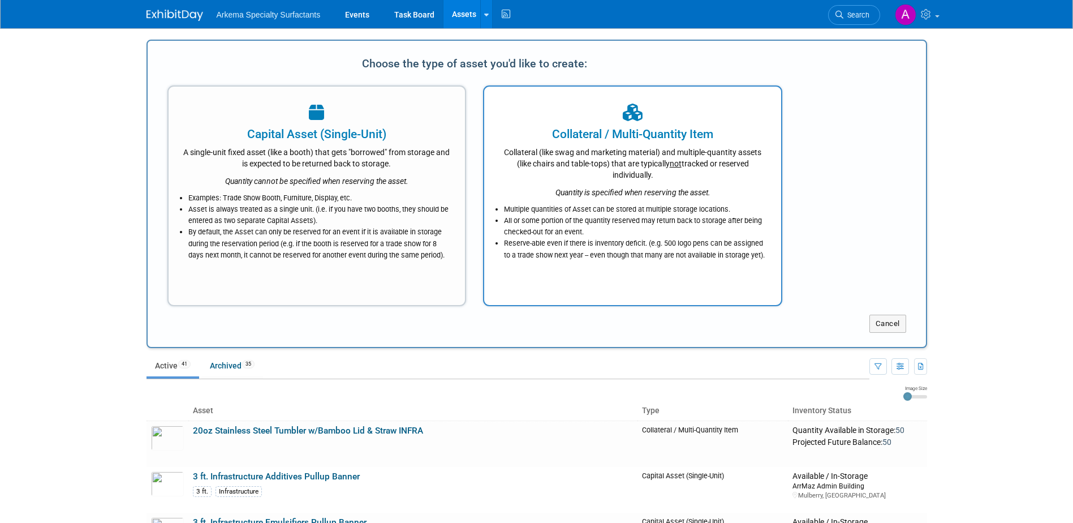
scroll to position [0, 0]
click at [611, 225] on li "All or some portion of the quantity reserved may return back to storage after b…" at bounding box center [635, 226] width 263 height 23
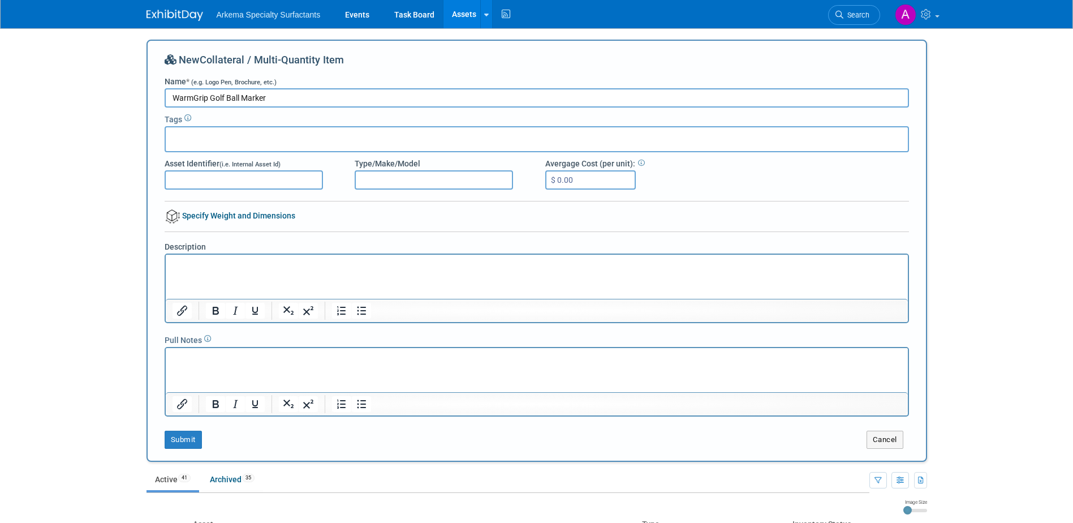
type input "WarmGrip Golf Ball Marker"
click at [592, 178] on input "$ 0.00" at bounding box center [590, 179] width 91 height 19
type input "$ 7.14"
click at [184, 442] on button "Submit" at bounding box center [183, 440] width 37 height 18
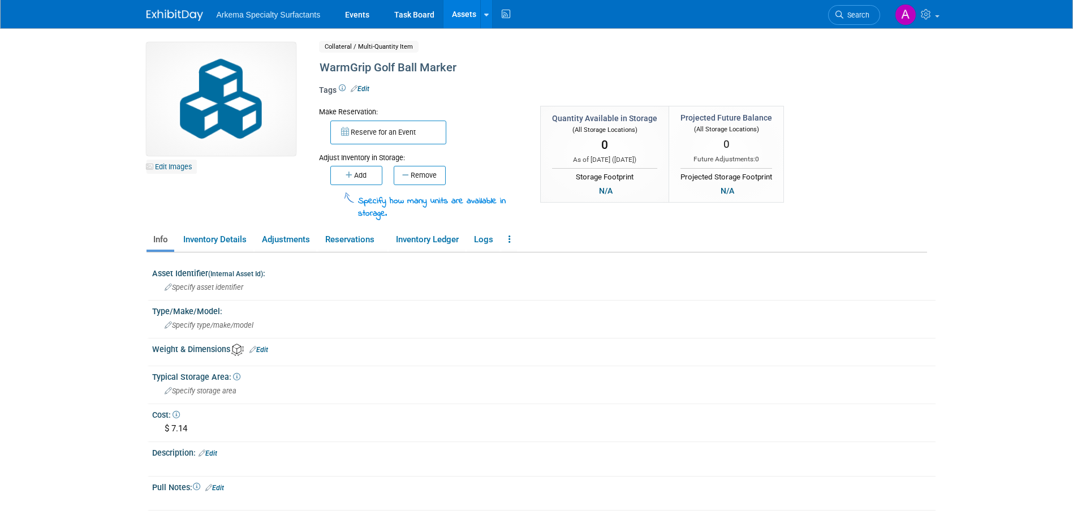
click at [169, 166] on link "Edit Images" at bounding box center [172, 167] width 50 height 14
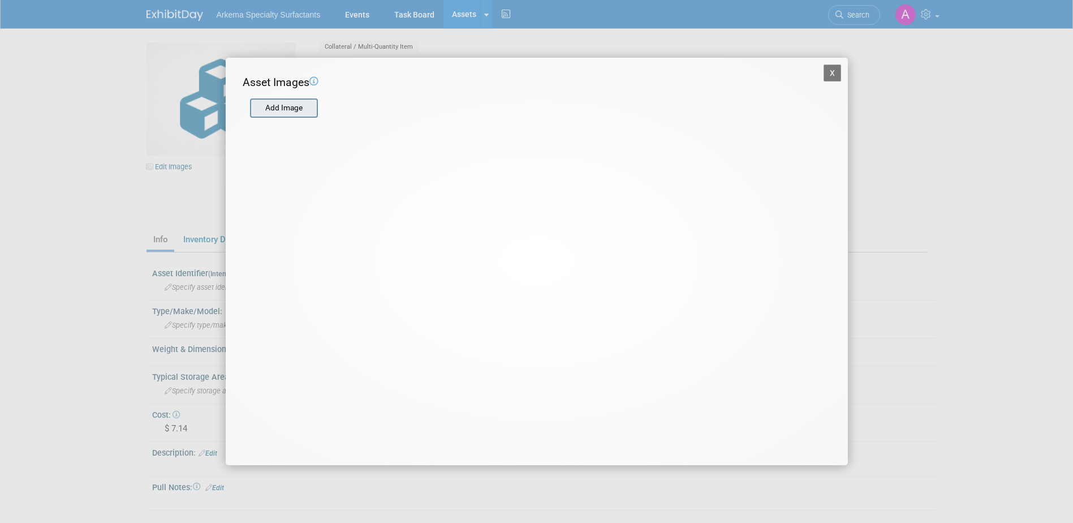
click at [290, 107] on input "file" at bounding box center [249, 108] width 135 height 17
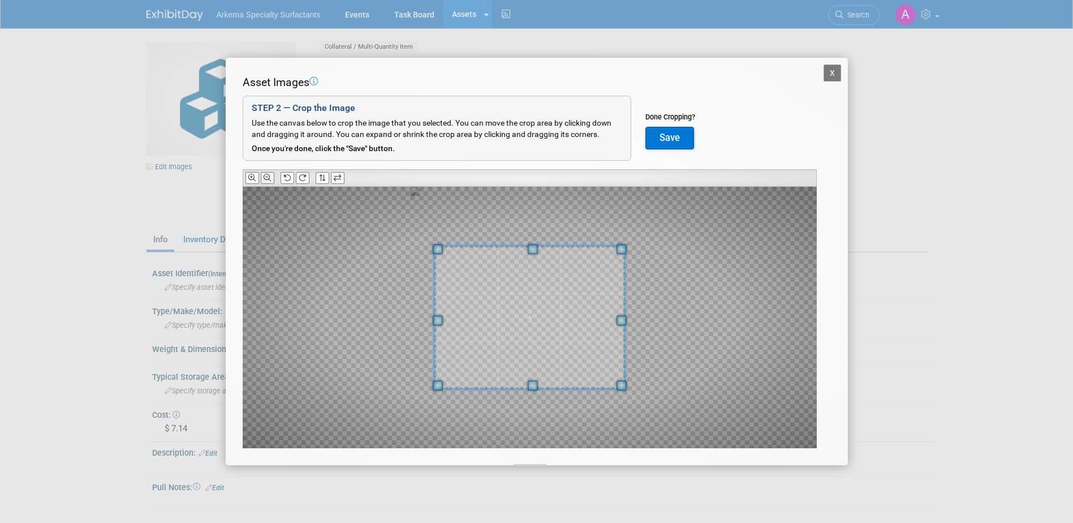
click at [267, 180] on icon at bounding box center [267, 177] width 7 height 7
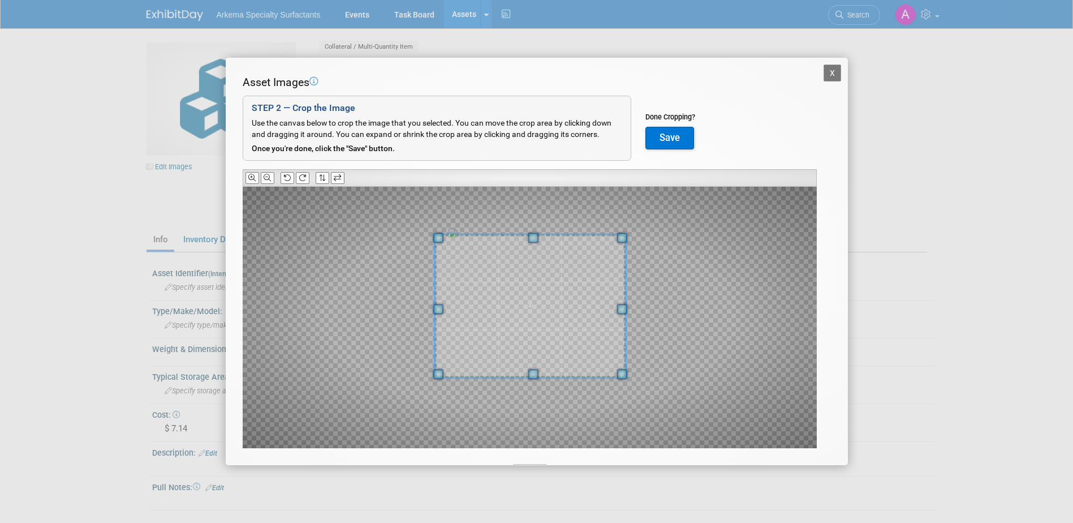
click at [601, 332] on span at bounding box center [530, 306] width 191 height 144
click at [608, 367] on span at bounding box center [610, 365] width 10 height 10
click at [442, 366] on span at bounding box center [440, 364] width 10 height 10
click at [610, 323] on span at bounding box center [525, 305] width 177 height 133
click at [678, 137] on button "Save" at bounding box center [670, 138] width 49 height 23
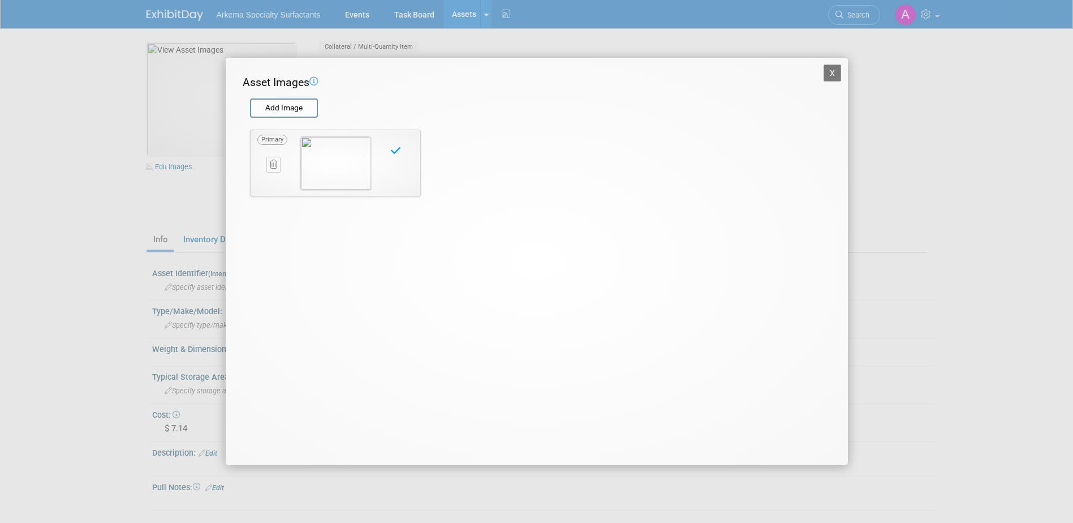
click at [834, 72] on button "X" at bounding box center [833, 73] width 18 height 17
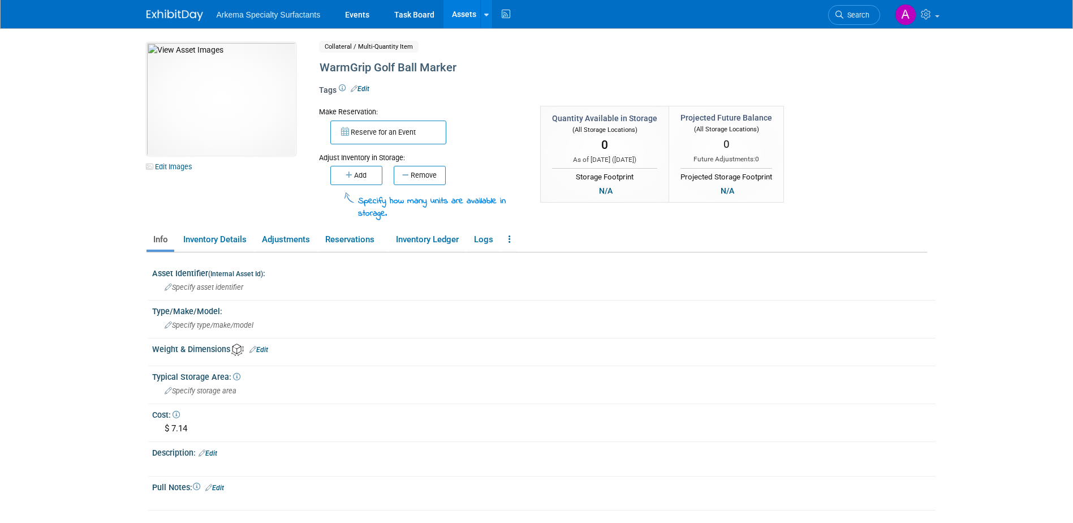
click at [357, 176] on button "Add" at bounding box center [356, 175] width 52 height 19
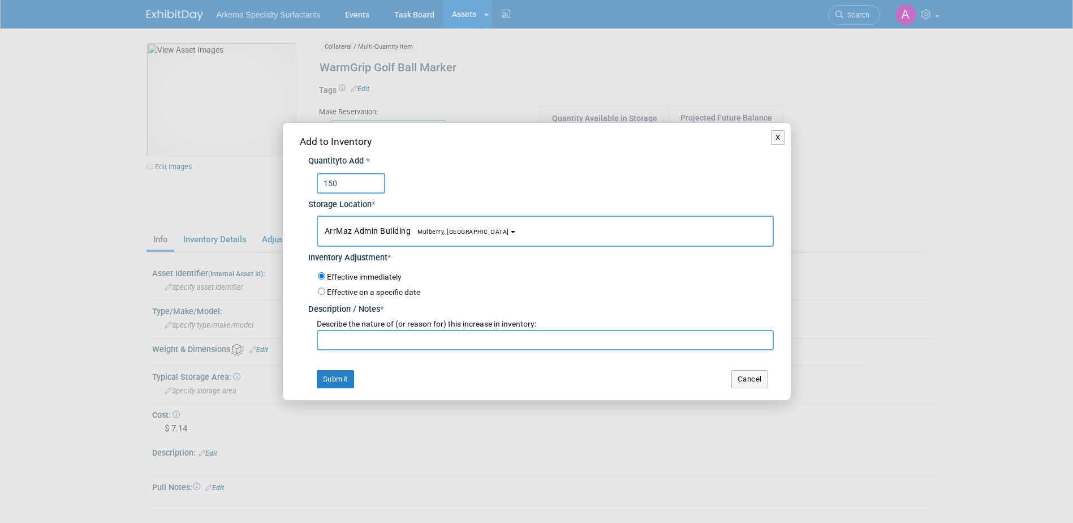
type input "150"
click at [426, 337] on input "text" at bounding box center [545, 340] width 457 height 20
type input "n"
type input "New product"
click at [343, 383] on button "Submit" at bounding box center [335, 379] width 37 height 18
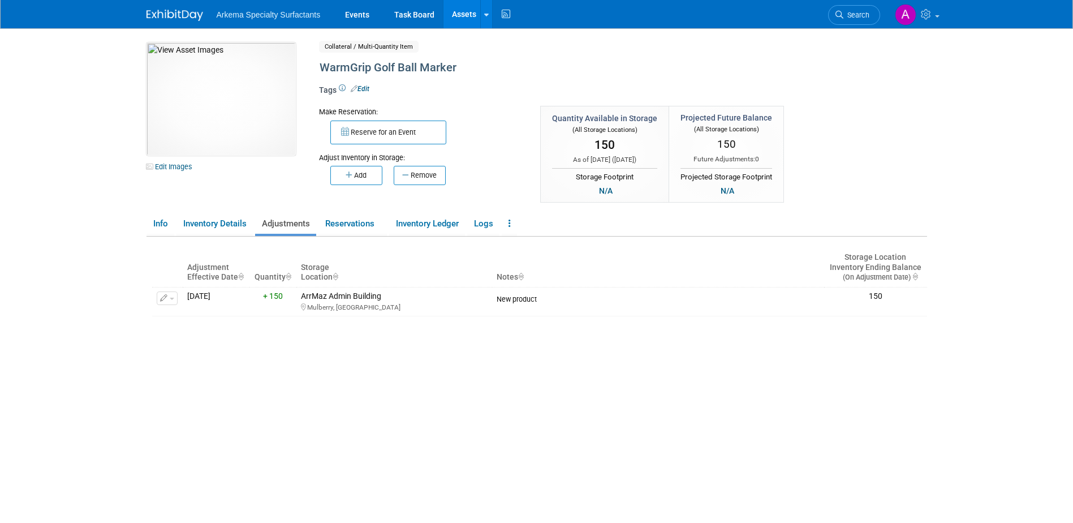
click at [464, 12] on link "Assets" at bounding box center [464, 14] width 41 height 28
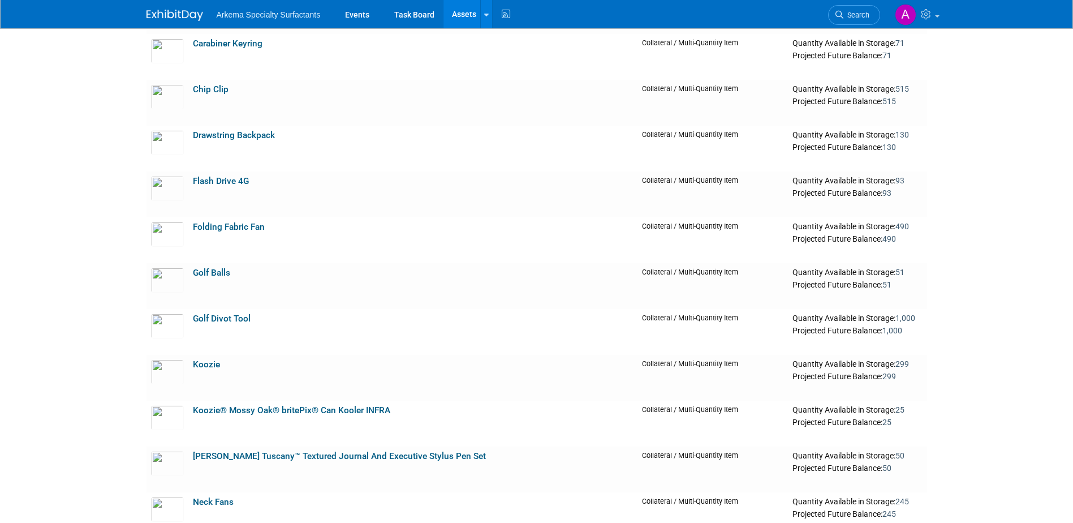
scroll to position [1188, 0]
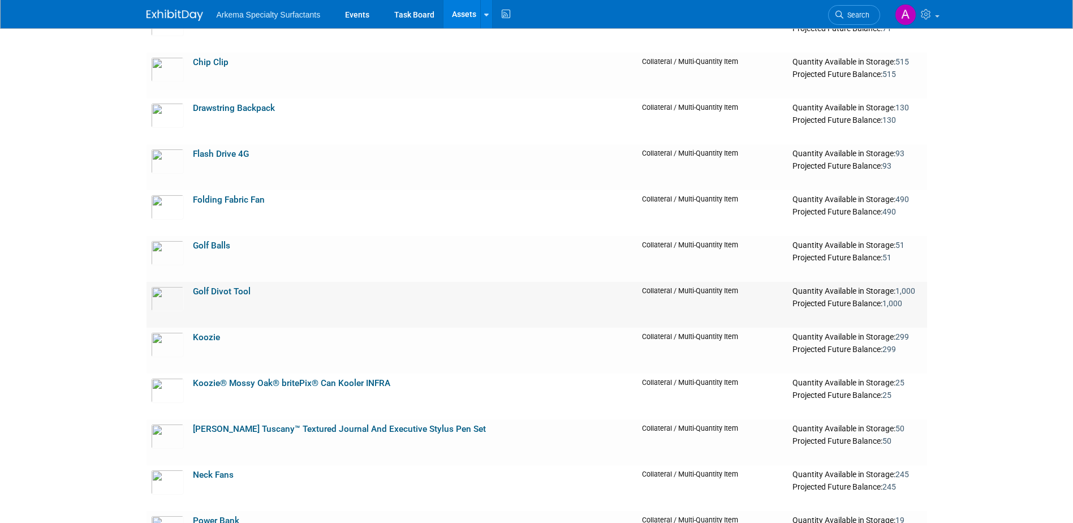
click at [234, 291] on link "Golf Divot Tool" at bounding box center [222, 291] width 58 height 10
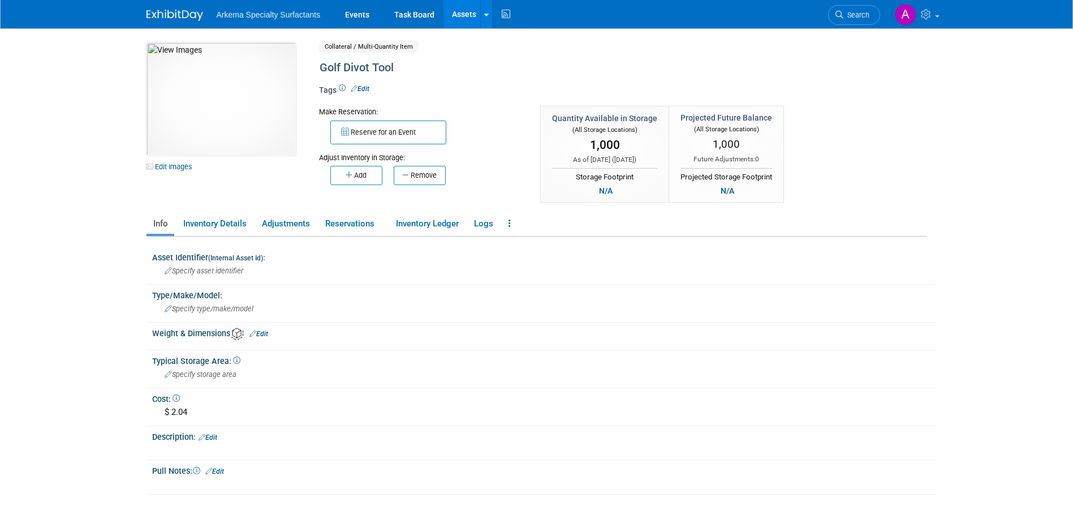
click at [462, 15] on link "Assets" at bounding box center [464, 14] width 41 height 28
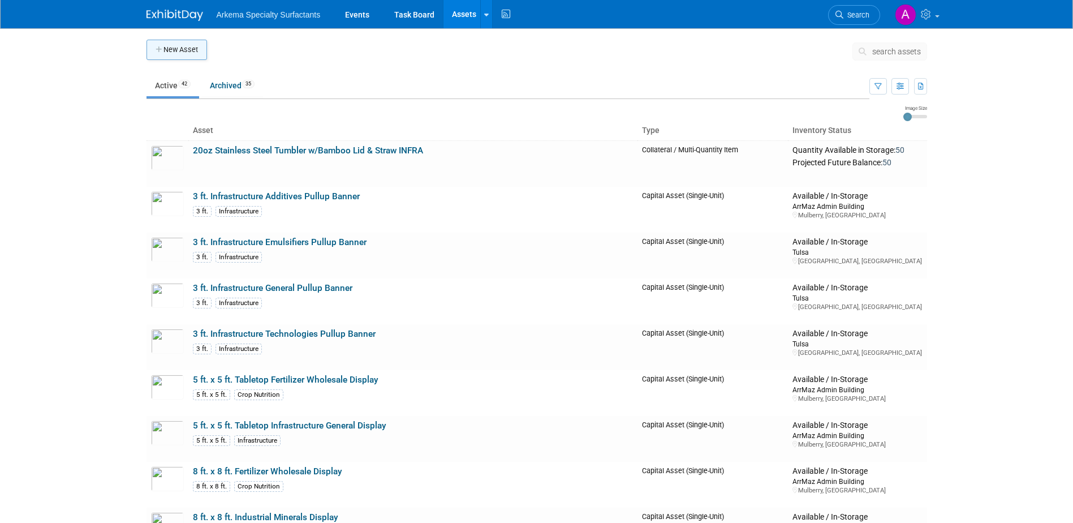
click at [192, 51] on button "New Asset" at bounding box center [177, 50] width 61 height 20
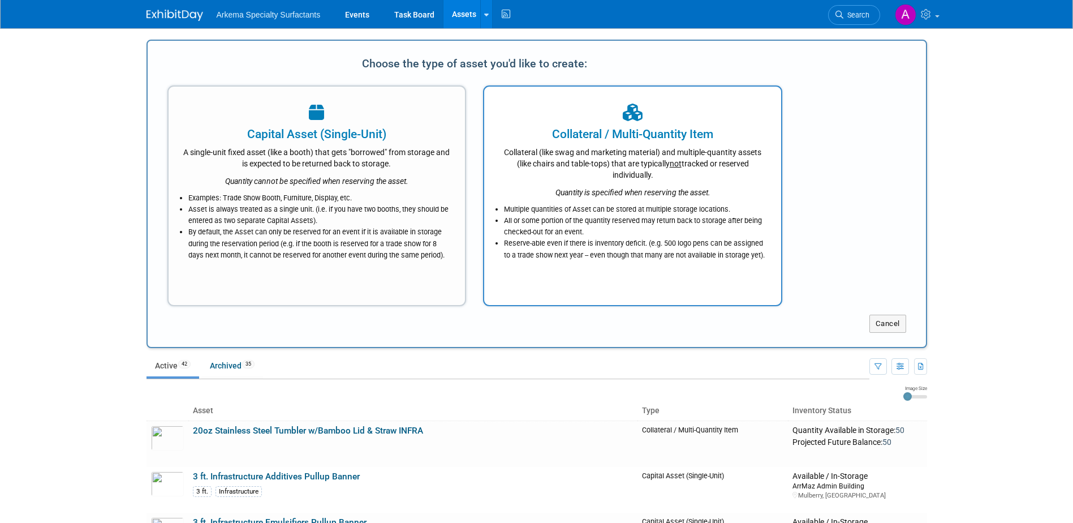
click at [663, 166] on div "Collateral (like swag and marketing material) and multiple-quantity assets (lik…" at bounding box center [633, 162] width 269 height 38
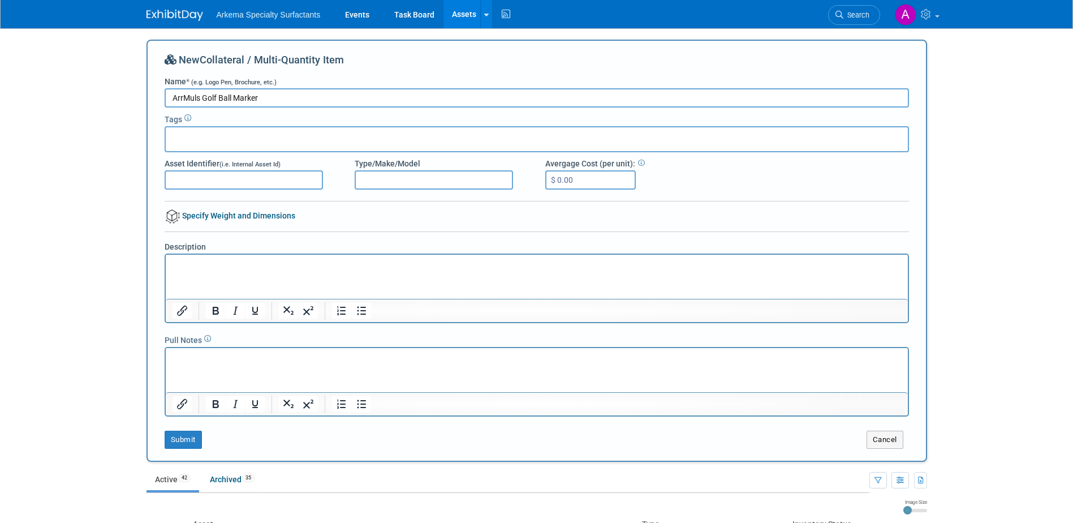
type input "ArrMuls Golf Ball Marker"
click at [595, 175] on input "$ 0.00" at bounding box center [590, 179] width 91 height 19
type input "$ 7.14"
click at [186, 439] on button "Submit" at bounding box center [183, 440] width 37 height 18
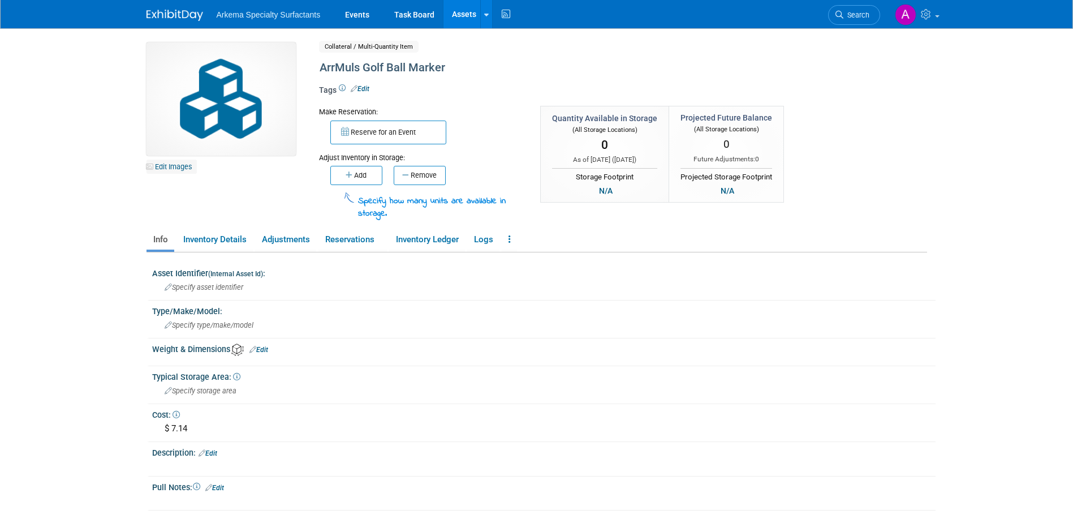
click at [175, 169] on link "Edit Images" at bounding box center [172, 167] width 50 height 14
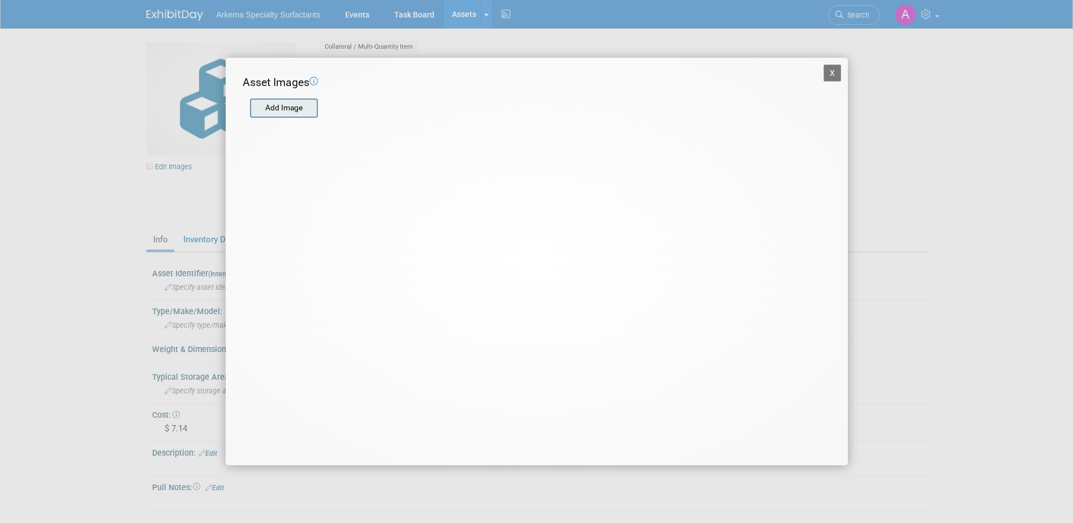
click at [293, 107] on input "file" at bounding box center [249, 108] width 135 height 17
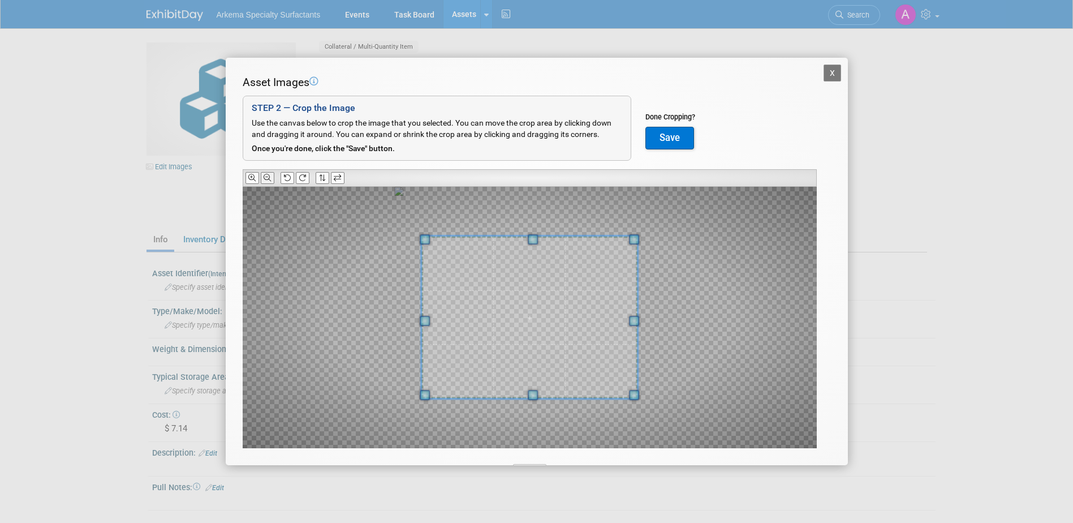
click at [270, 176] on icon at bounding box center [267, 177] width 7 height 7
click at [270, 175] on icon at bounding box center [267, 177] width 7 height 7
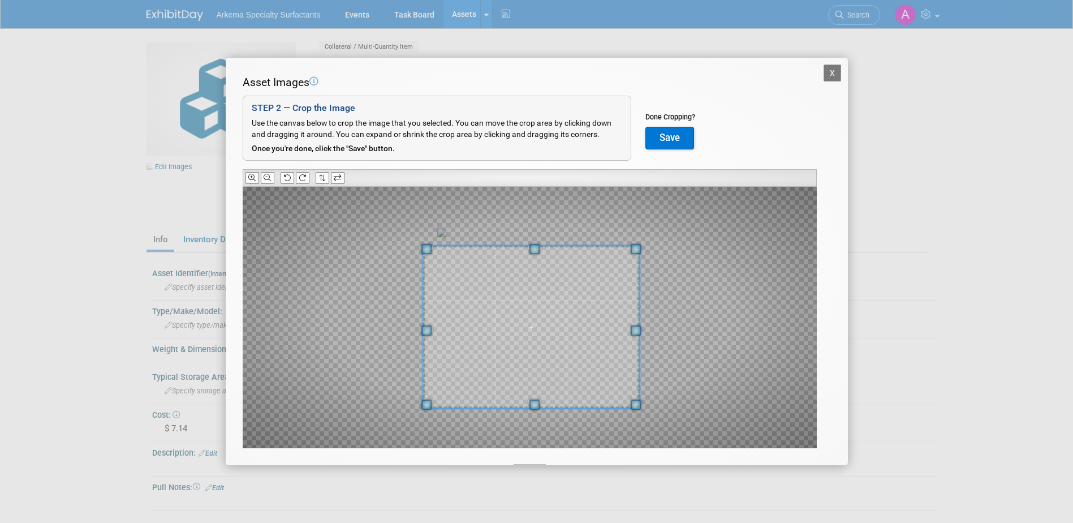
click at [578, 346] on span at bounding box center [531, 327] width 217 height 163
click at [671, 143] on button "Save" at bounding box center [670, 138] width 49 height 23
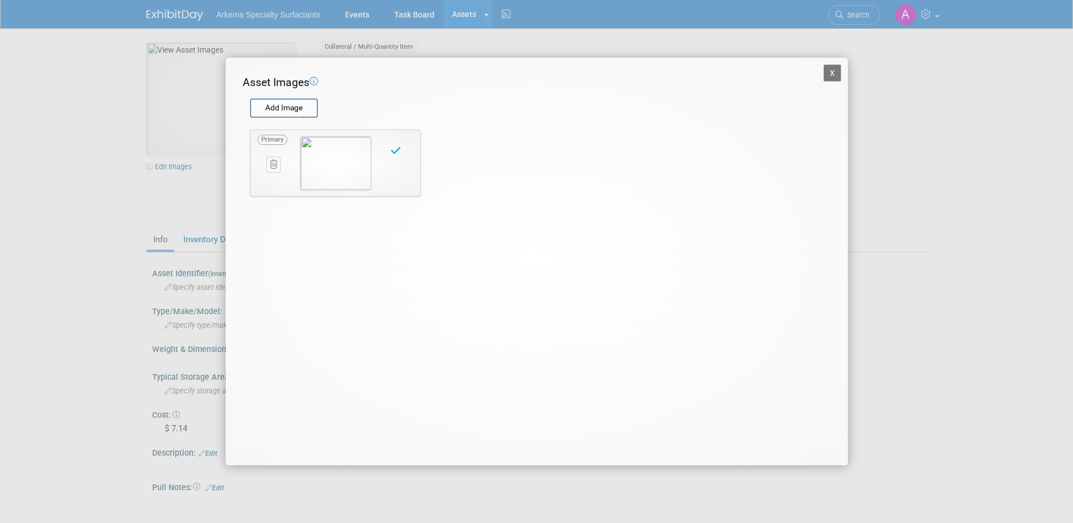
click at [836, 73] on button "X" at bounding box center [833, 73] width 18 height 17
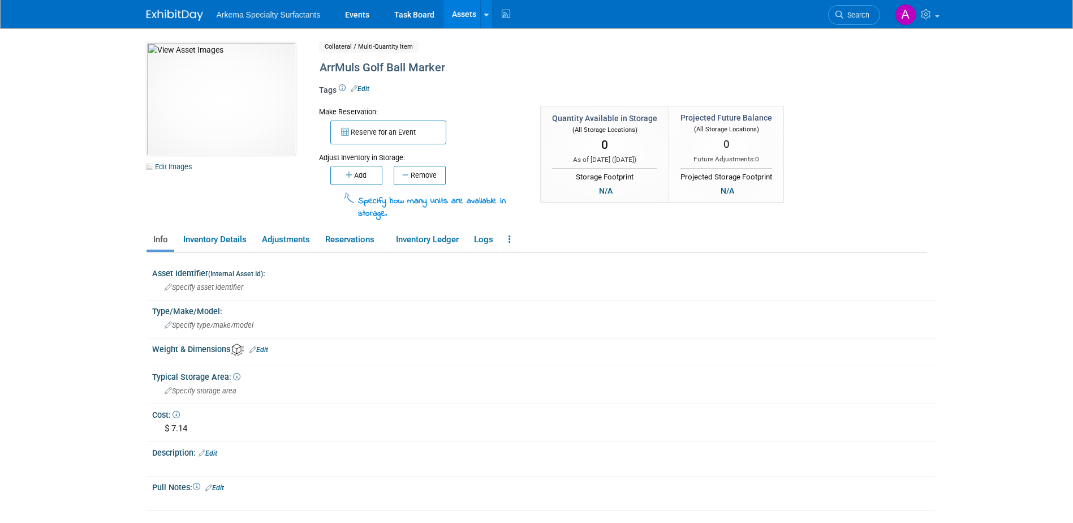
click at [356, 178] on button "Add" at bounding box center [356, 175] width 52 height 19
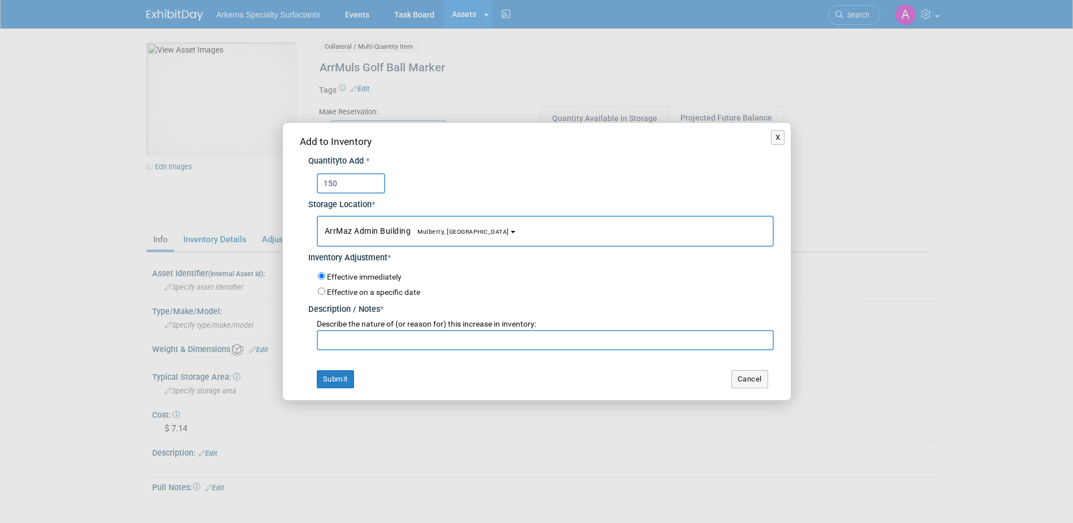
type input "150"
click at [576, 341] on input "text" at bounding box center [545, 340] width 457 height 20
type input "New product"
click at [343, 377] on button "Submit" at bounding box center [335, 379] width 37 height 18
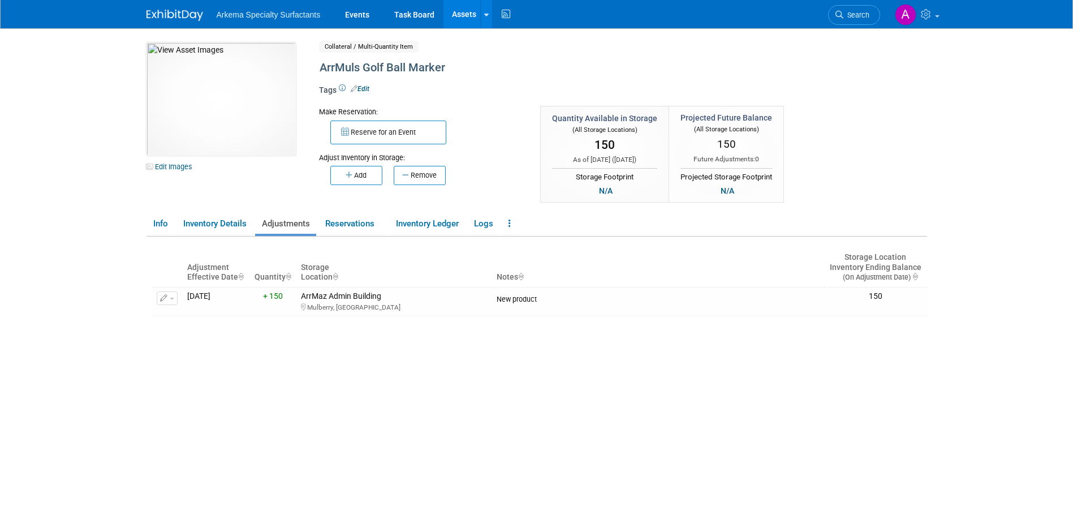
click at [463, 18] on link "Assets" at bounding box center [464, 14] width 41 height 28
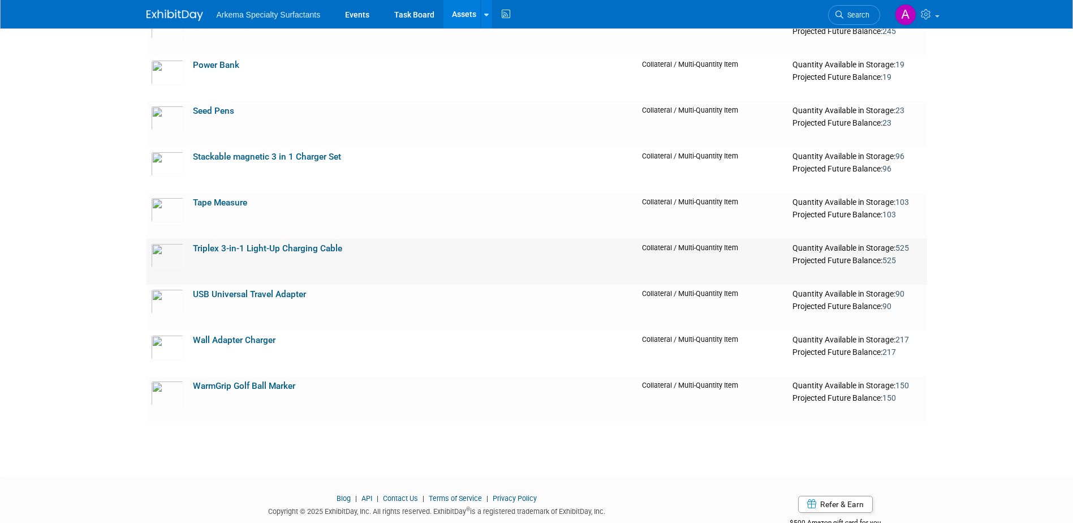
scroll to position [1698, 0]
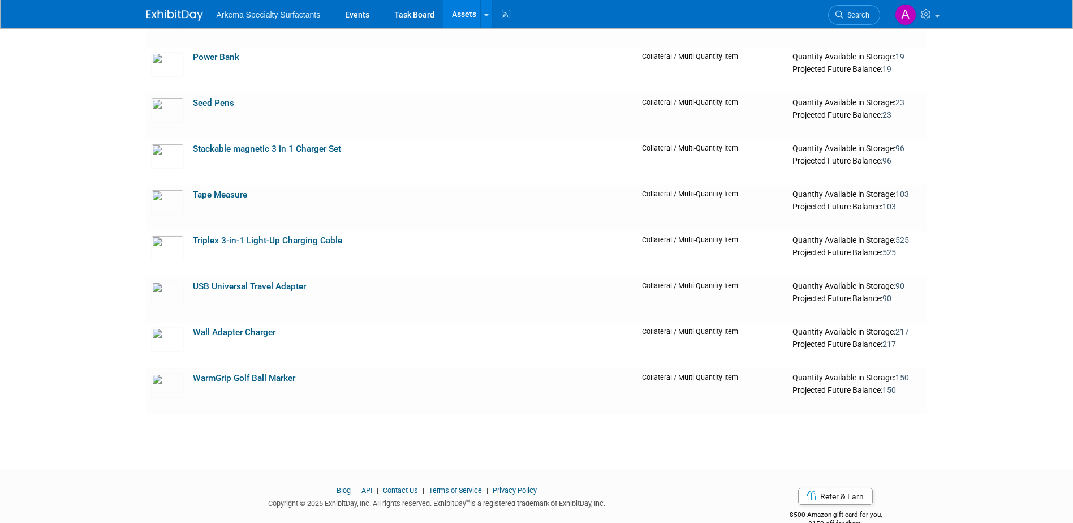
click at [465, 16] on link "Assets" at bounding box center [464, 14] width 41 height 28
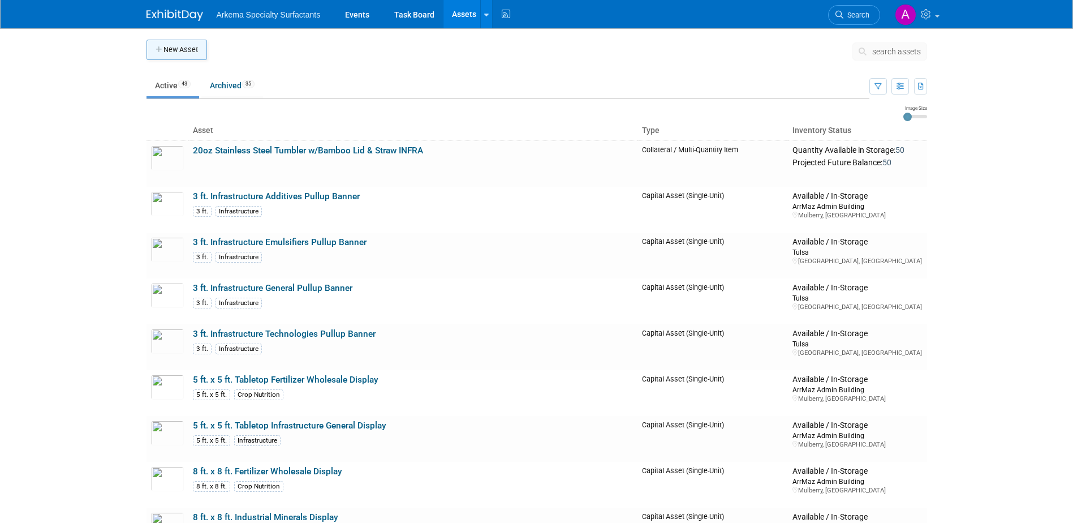
click at [182, 47] on button "New Asset" at bounding box center [177, 50] width 61 height 20
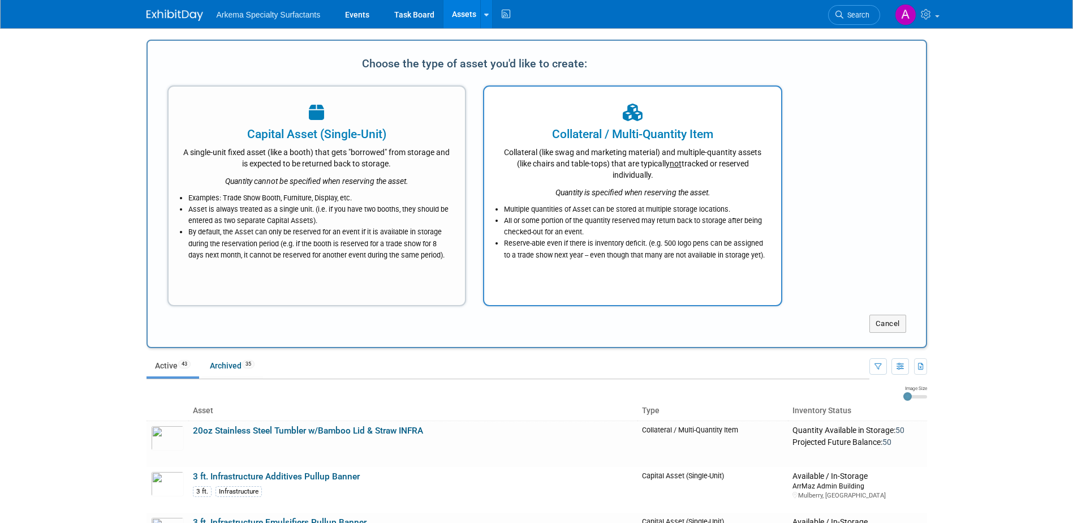
click at [676, 178] on div "Collateral (like swag and marketing material) and multiple-quantity assets (lik…" at bounding box center [633, 162] width 269 height 38
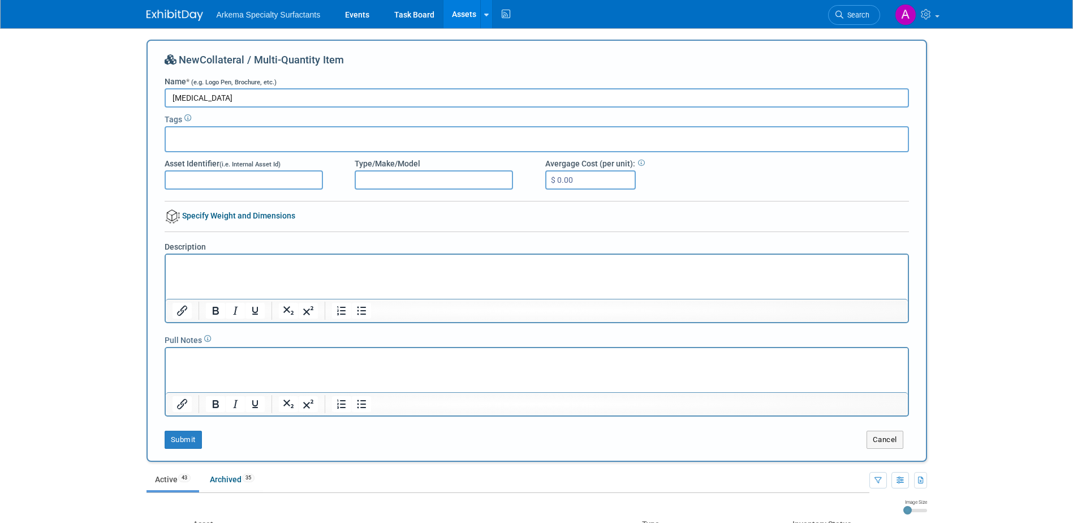
type input "Lip Balm"
click at [582, 170] on div "Avergage Cost (per unit): $ 0.00" at bounding box center [632, 174] width 191 height 32
click at [579, 180] on input "$ 0.00" at bounding box center [590, 179] width 91 height 19
type input "$ 1.75"
click at [186, 443] on button "Submit" at bounding box center [183, 440] width 37 height 18
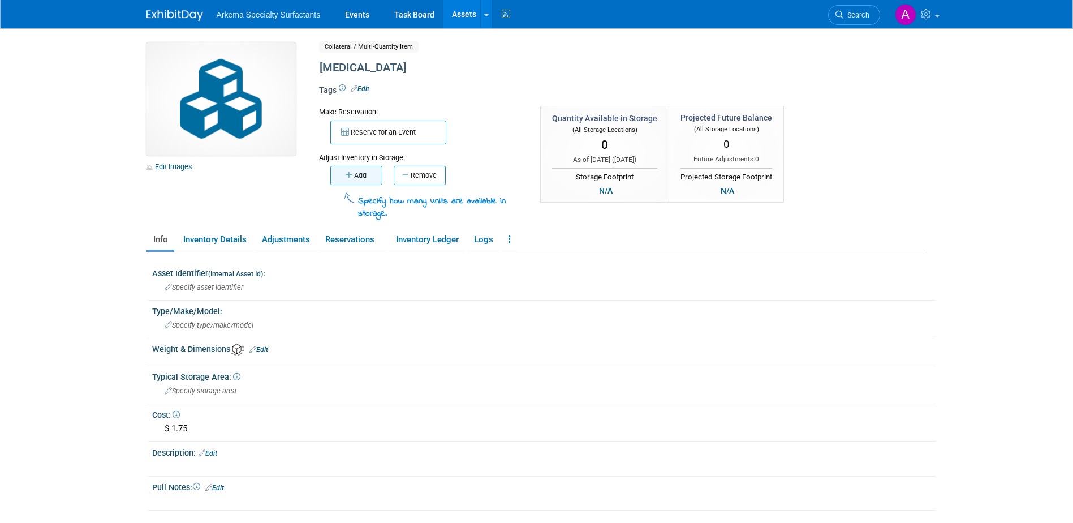
click at [371, 177] on button "Add" at bounding box center [356, 175] width 52 height 19
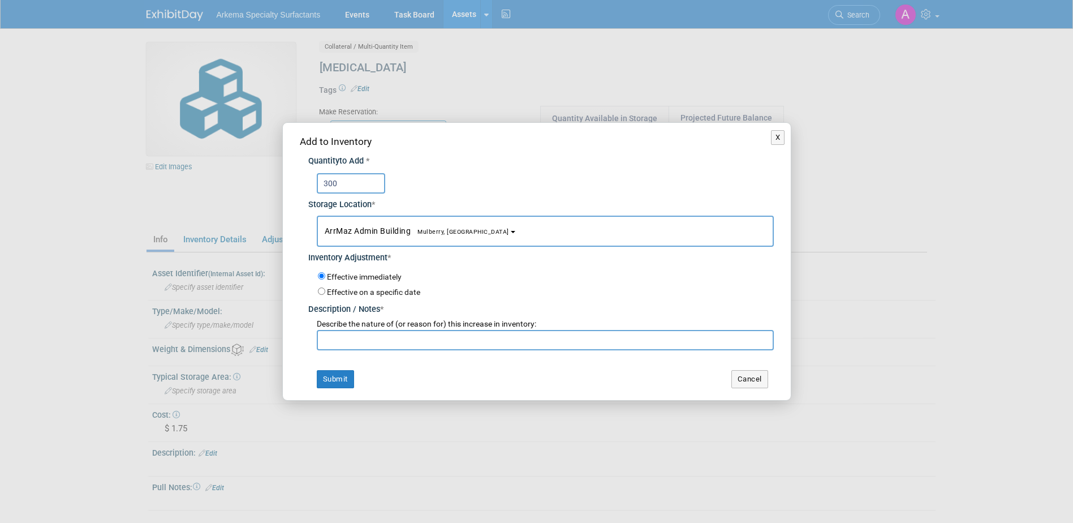
type input "300"
click at [448, 342] on input "text" at bounding box center [545, 340] width 457 height 20
type input "Reorder"
click at [327, 377] on button "Submit" at bounding box center [335, 379] width 37 height 18
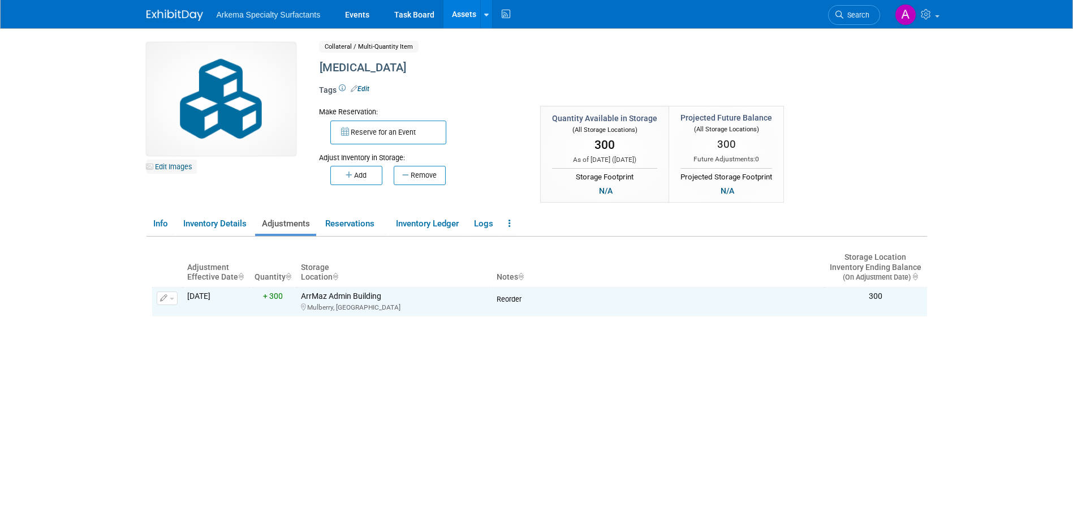
click at [173, 167] on link "Edit Images" at bounding box center [172, 167] width 50 height 14
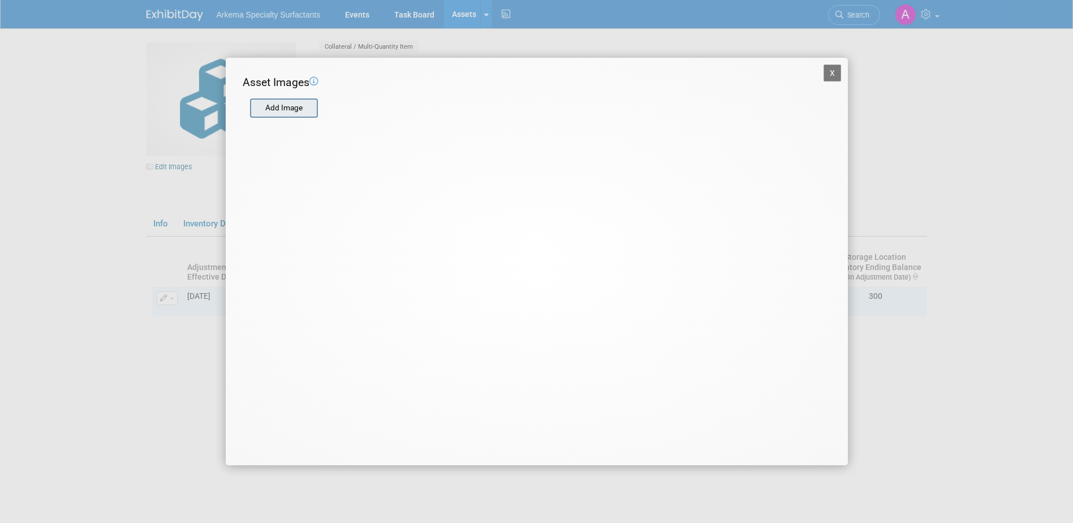
click at [299, 108] on input "file" at bounding box center [249, 108] width 135 height 17
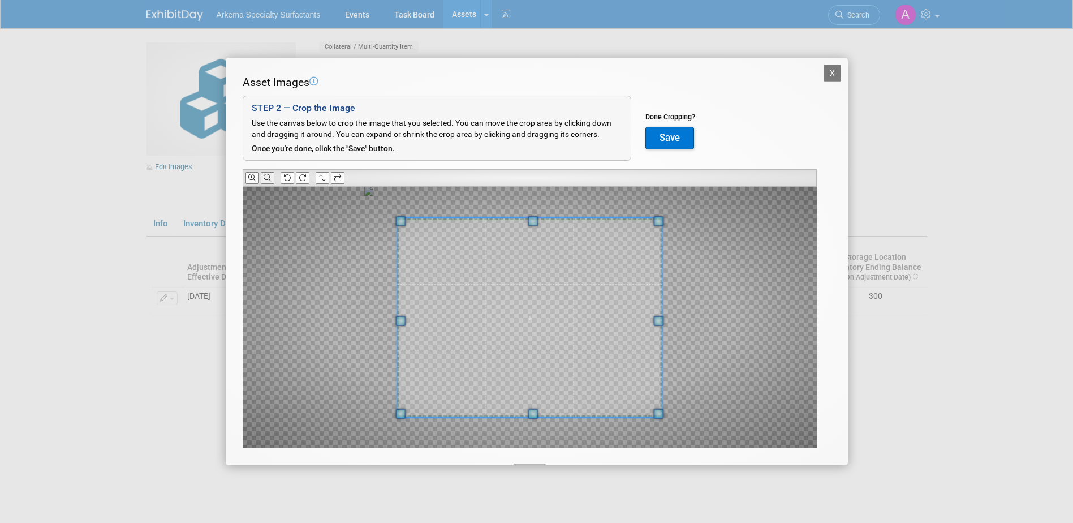
click at [267, 178] on icon at bounding box center [267, 177] width 7 height 7
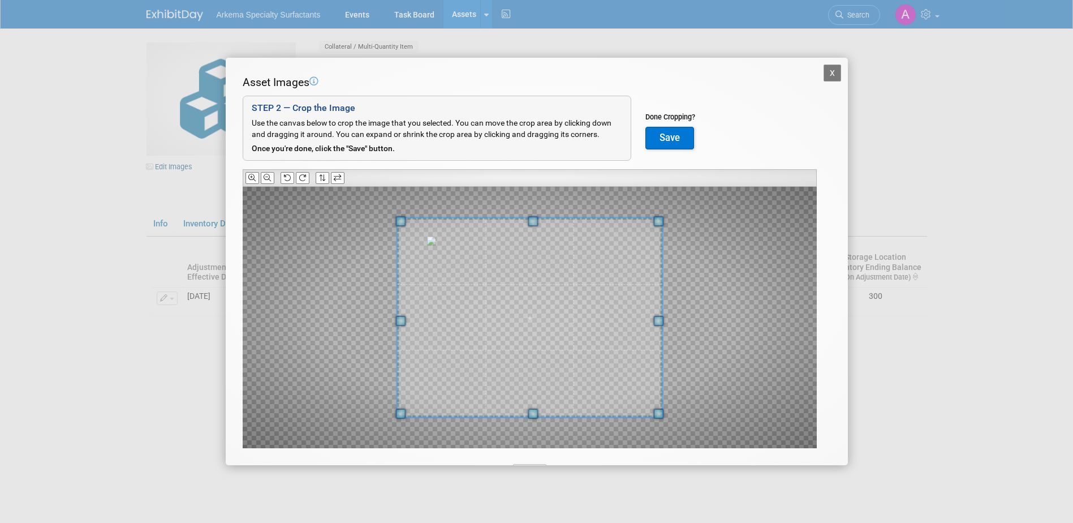
click at [675, 135] on button "Save" at bounding box center [670, 138] width 49 height 23
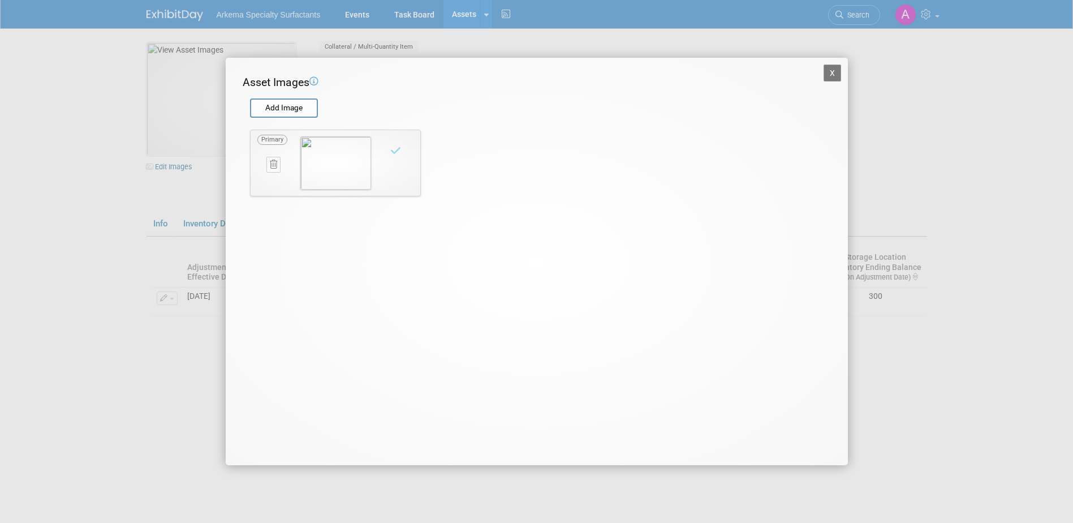
click at [837, 68] on button "X" at bounding box center [833, 73] width 18 height 17
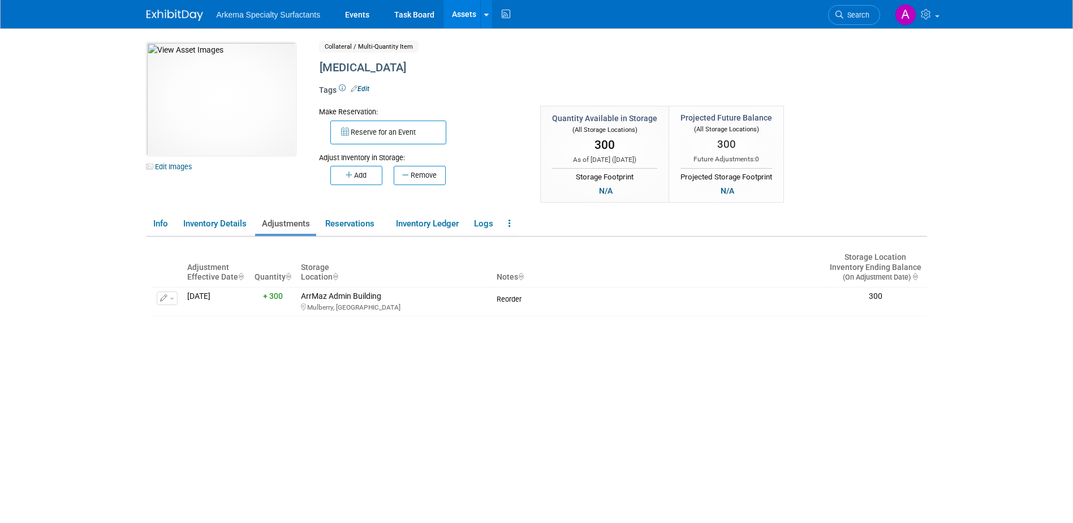
click at [465, 14] on link "Assets" at bounding box center [464, 14] width 41 height 28
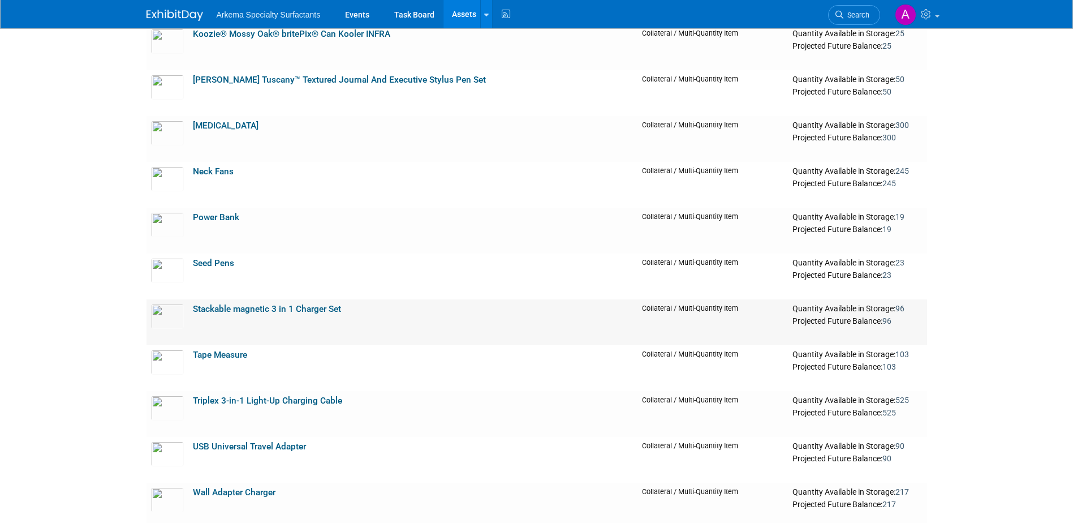
scroll to position [1584, 0]
click at [205, 122] on link "[MEDICAL_DATA]" at bounding box center [226, 124] width 66 height 10
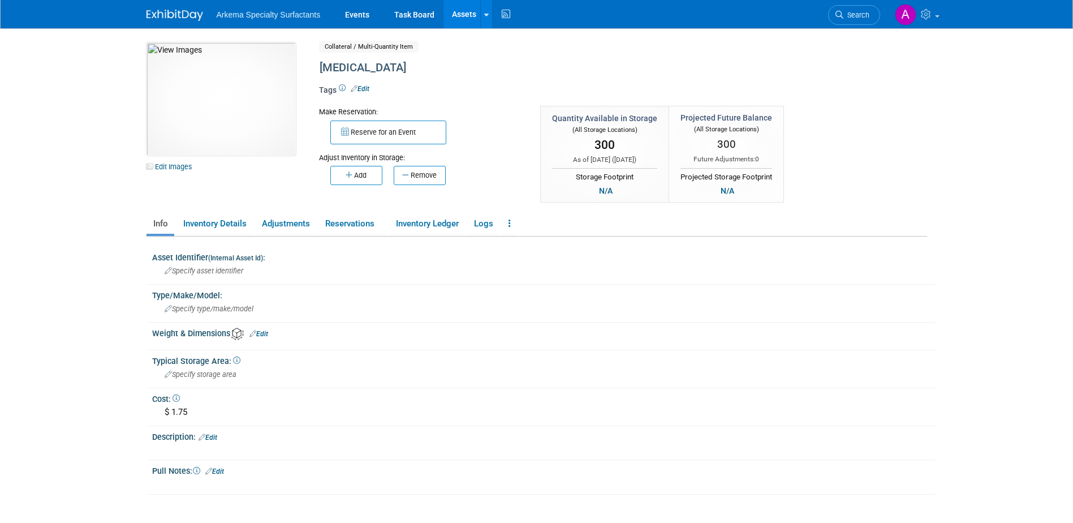
click at [468, 10] on link "Assets" at bounding box center [464, 14] width 41 height 28
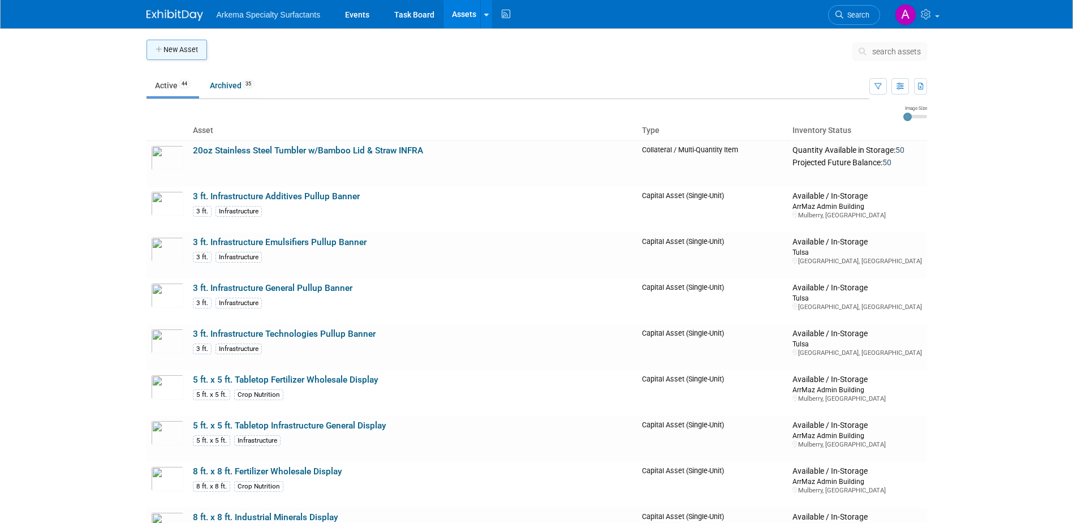
click at [162, 44] on button "New Asset" at bounding box center [177, 50] width 61 height 20
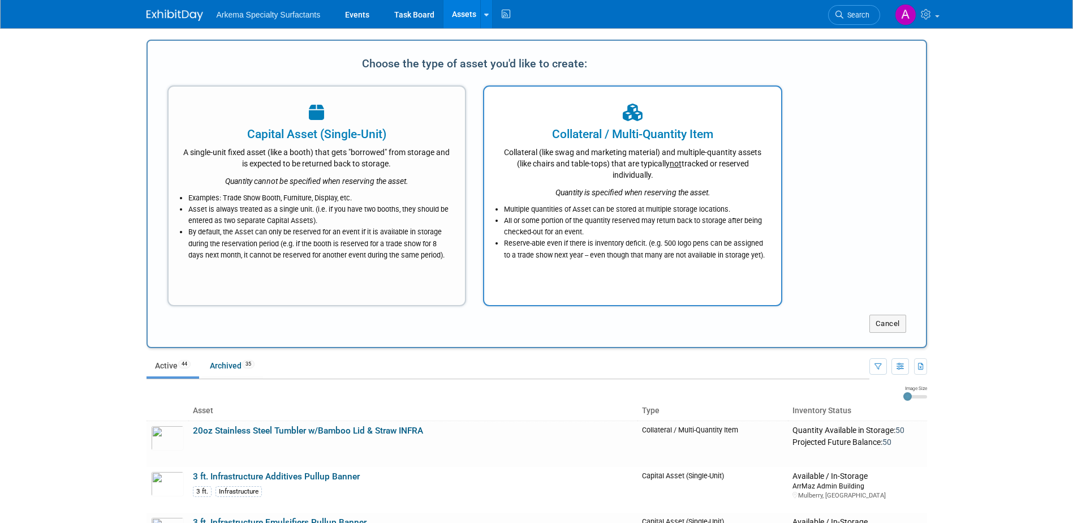
click at [643, 177] on div "Collateral (like swag and marketing material) and multiple-quantity assets (lik…" at bounding box center [633, 162] width 269 height 38
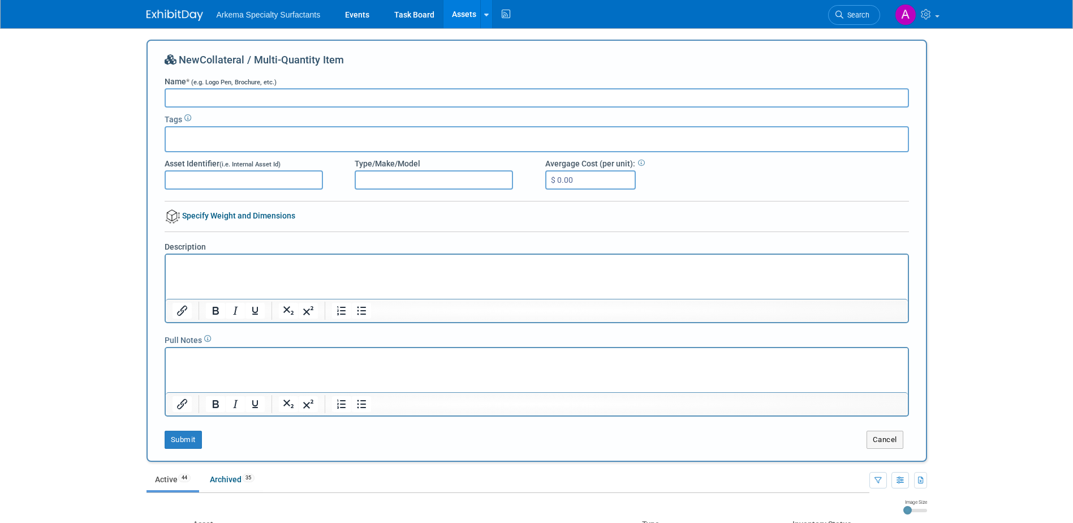
click at [479, 98] on input "Name * (e.g. Logo Pen, Brochure, etc.)" at bounding box center [537, 97] width 745 height 19
paste input "Castelli WireO [GEOGRAPHIC_DATA]"
type input "Castelli WireO [GEOGRAPHIC_DATA]"
click at [594, 179] on input "$ 0.00" at bounding box center [590, 179] width 91 height 19
type input "$ 10.84"
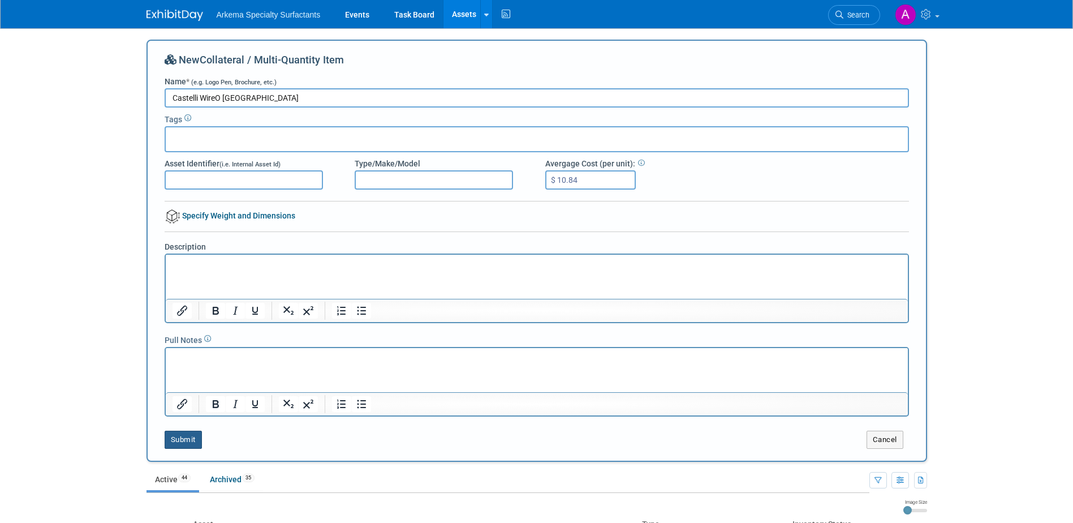
click at [189, 437] on button "Submit" at bounding box center [183, 440] width 37 height 18
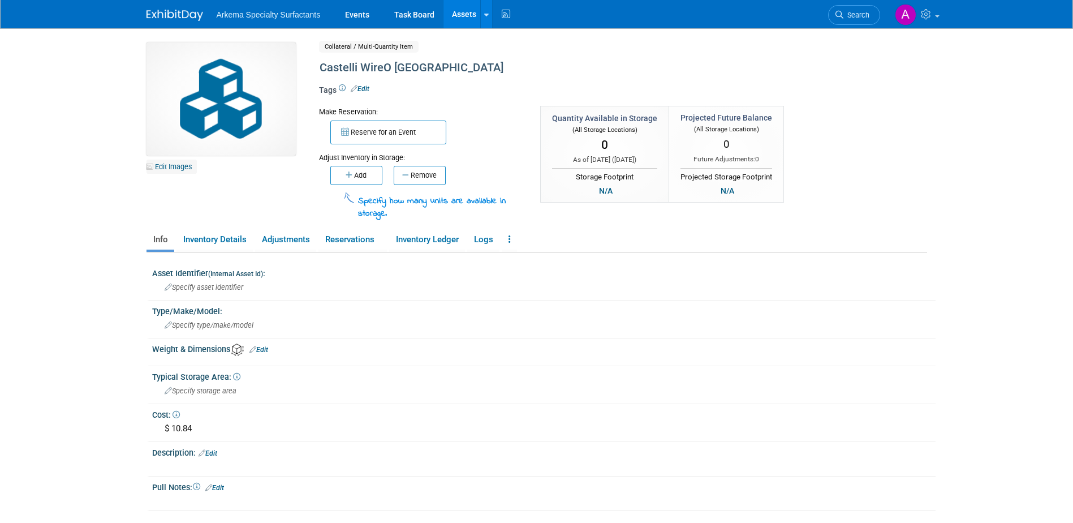
click at [175, 164] on link "Edit Images" at bounding box center [172, 167] width 50 height 14
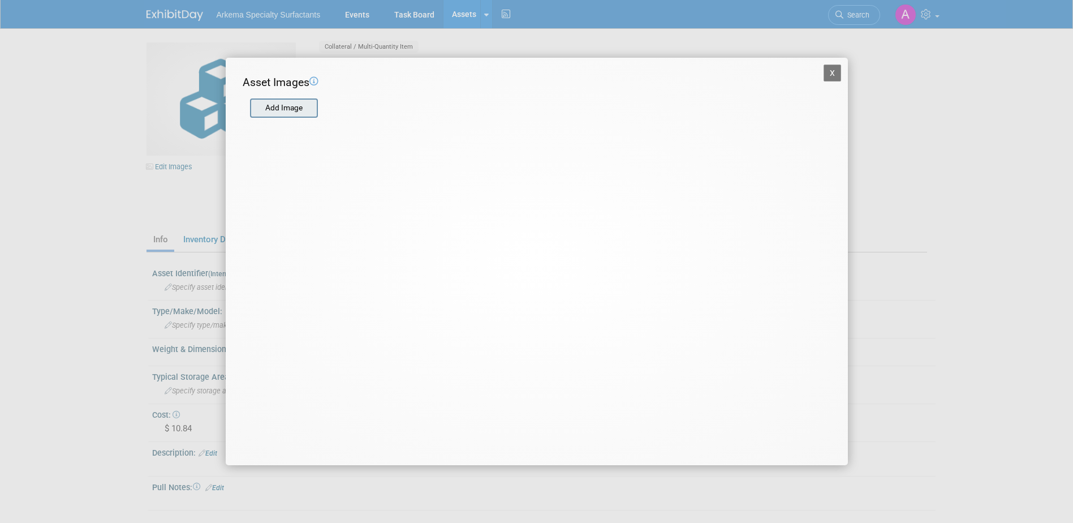
click at [290, 108] on input "file" at bounding box center [249, 108] width 135 height 17
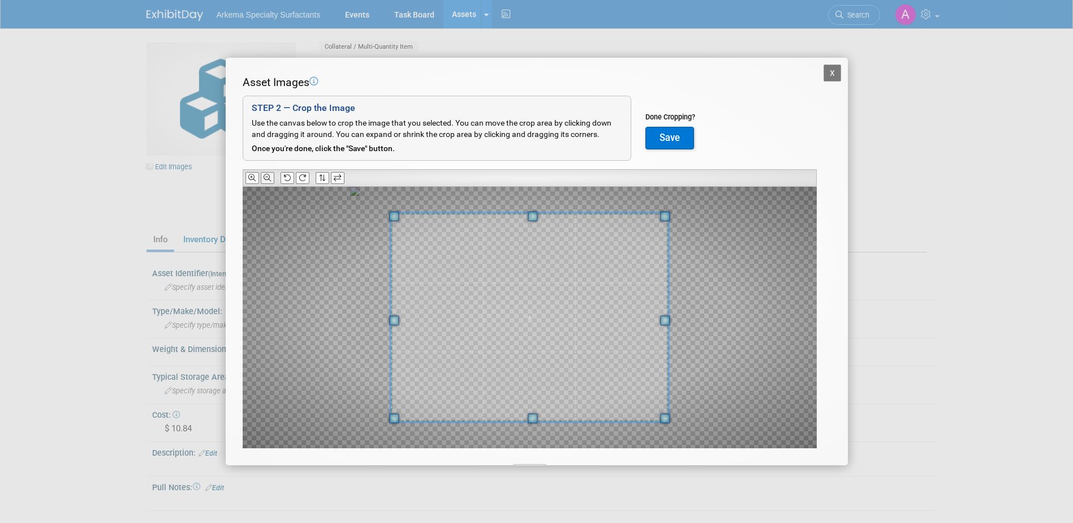
click at [267, 177] on icon at bounding box center [267, 177] width 7 height 7
click at [675, 145] on button "Save" at bounding box center [670, 138] width 49 height 23
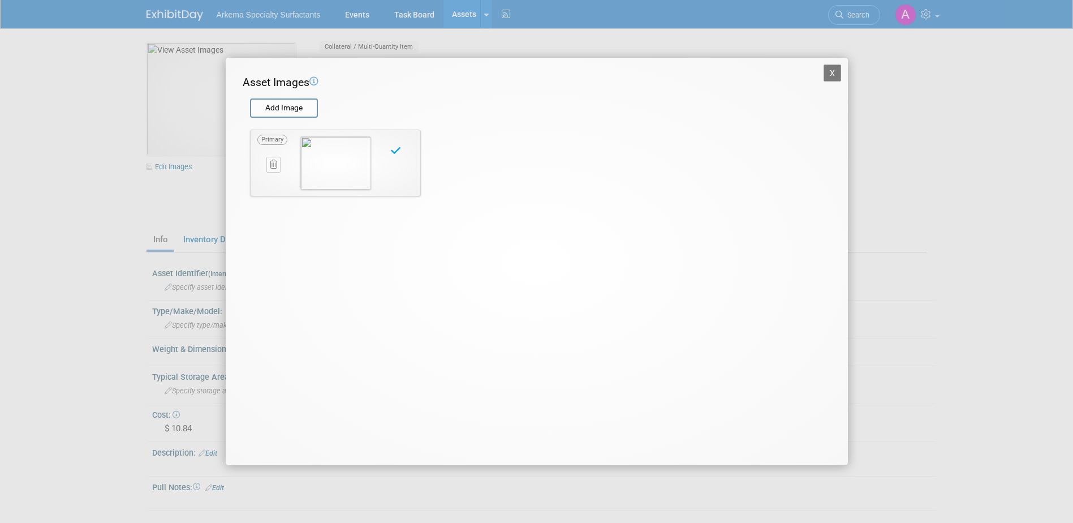
click at [831, 70] on button "X" at bounding box center [833, 73] width 18 height 17
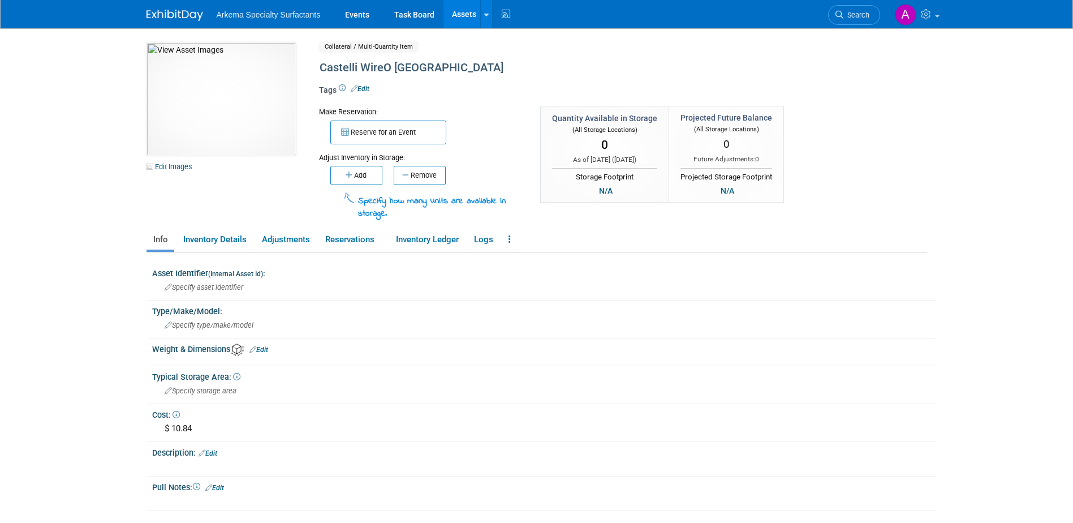
drag, startPoint x: 976, startPoint y: 140, endPoint x: 968, endPoint y: 149, distance: 11.2
click at [975, 140] on body "Arkema Specialty Surfactants Events Task Board Assets" at bounding box center [536, 261] width 1073 height 523
click at [366, 177] on button "Add" at bounding box center [356, 175] width 52 height 19
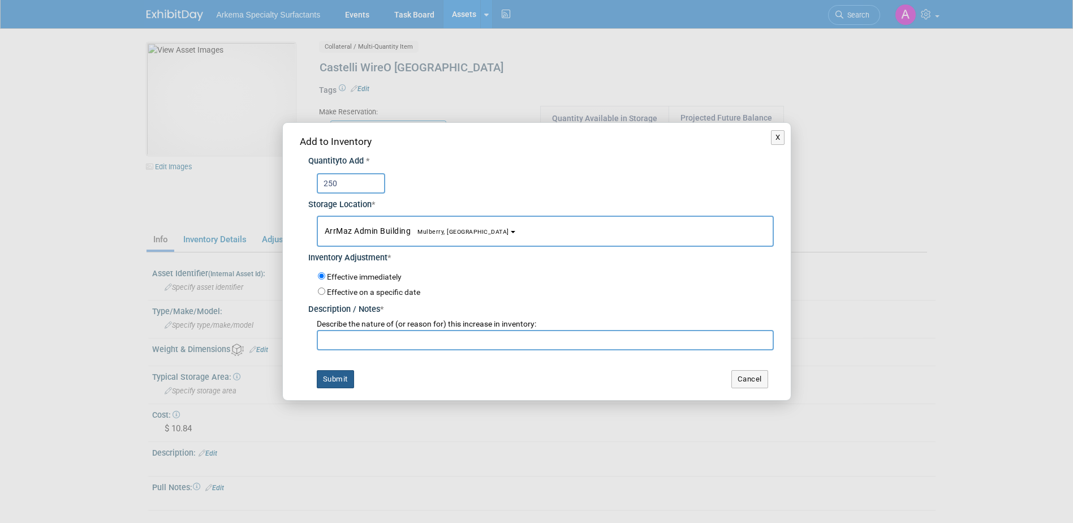
type input "250"
click at [336, 379] on button "Submit" at bounding box center [335, 379] width 37 height 18
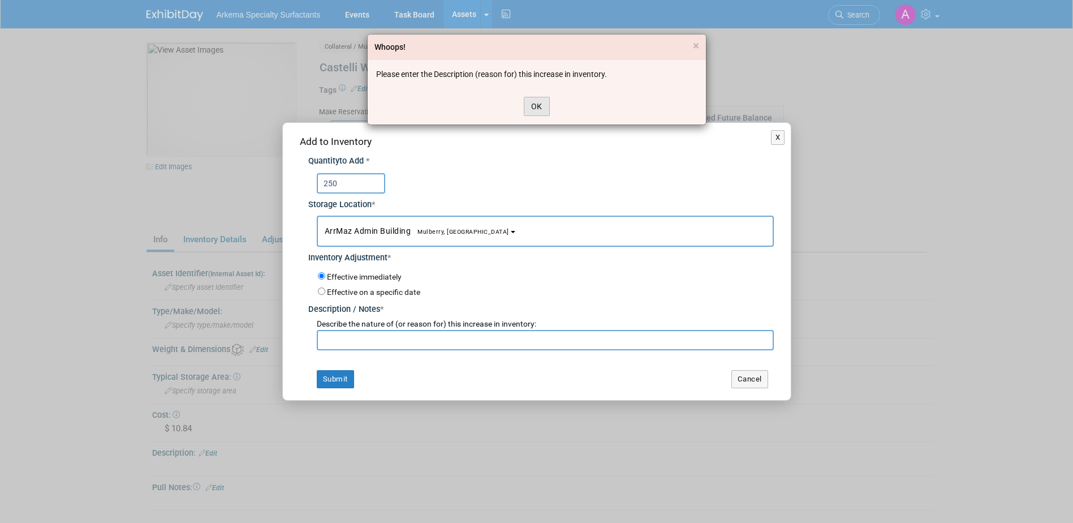
click at [532, 105] on button "OK" at bounding box center [537, 106] width 26 height 19
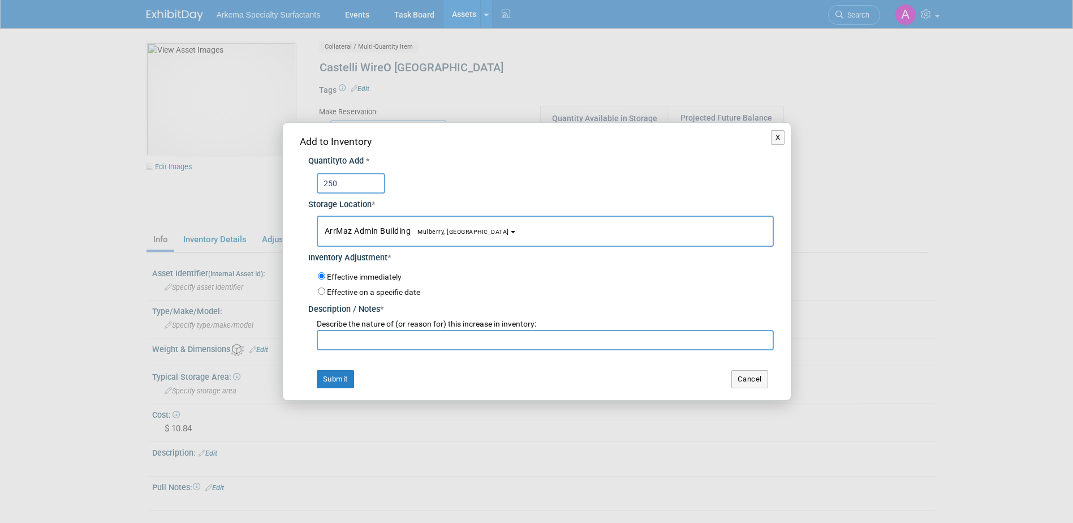
click at [469, 343] on input "text" at bounding box center [545, 340] width 457 height 20
type input "New Product"
click at [331, 379] on button "Submit" at bounding box center [335, 379] width 37 height 18
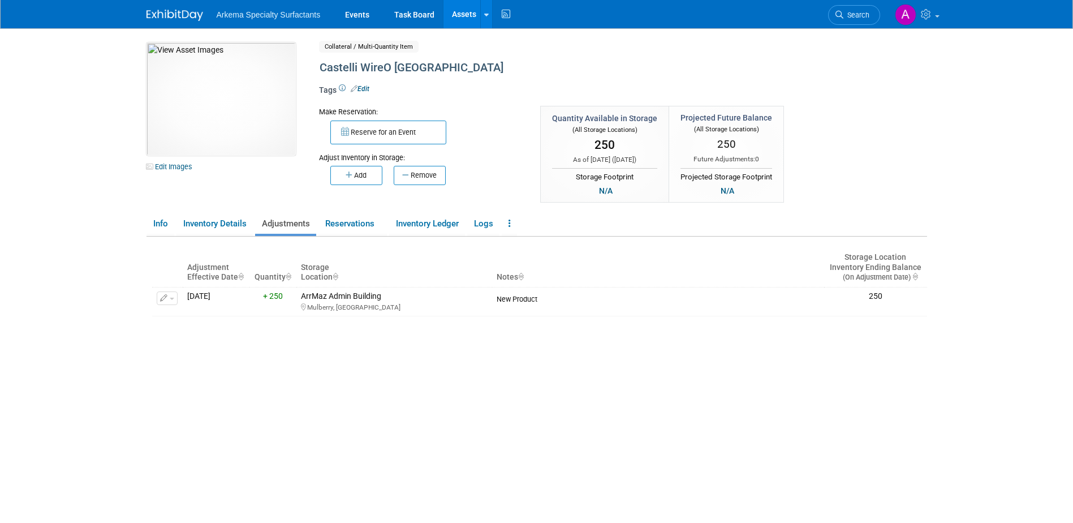
click at [465, 18] on link "Assets" at bounding box center [464, 14] width 41 height 28
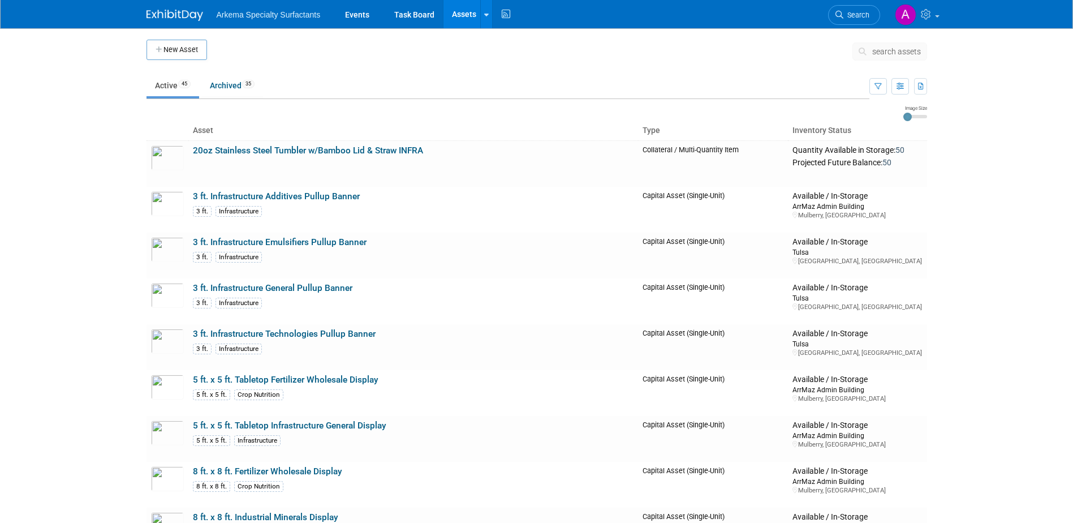
drag, startPoint x: 192, startPoint y: 46, endPoint x: 210, endPoint y: 54, distance: 19.5
click at [192, 46] on button "New Asset" at bounding box center [177, 50] width 61 height 20
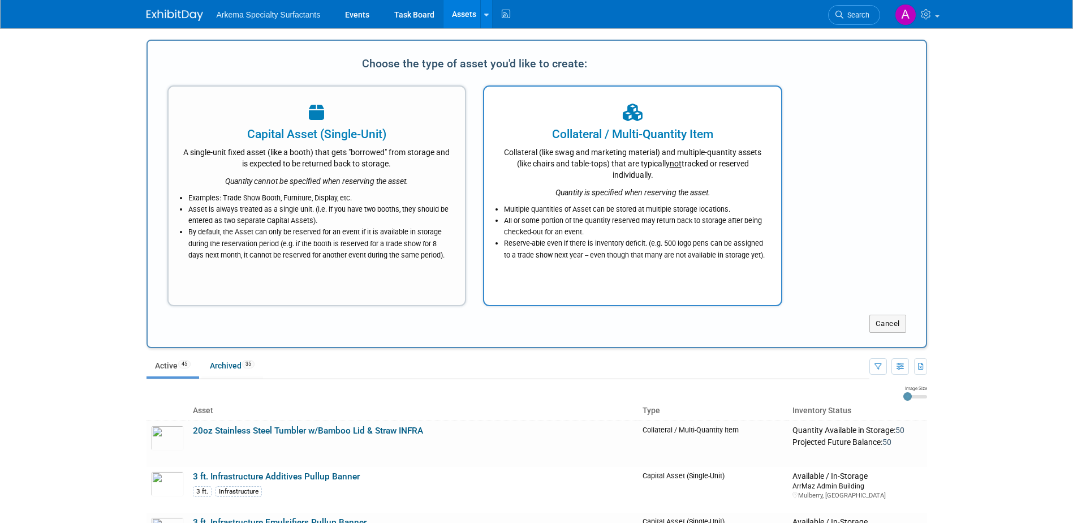
click at [657, 190] on icon "Quantity is specified when reserving the asset." at bounding box center [633, 192] width 155 height 9
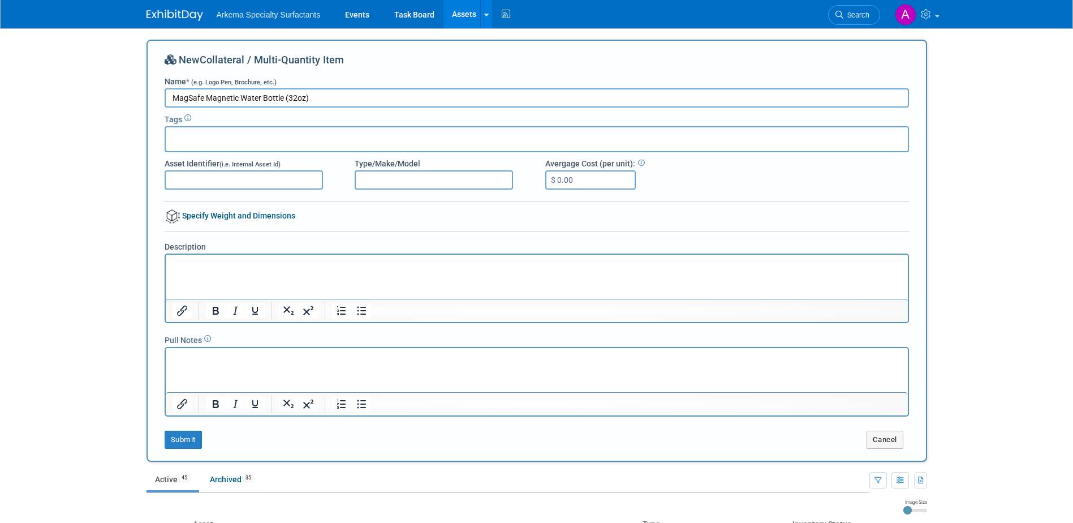
type input "MagSafe Magnetic Water Bottle (32oz)"
click at [603, 183] on input "$ 0.00" at bounding box center [590, 179] width 91 height 19
type input "$ 25.24"
click at [189, 444] on button "Submit" at bounding box center [183, 440] width 37 height 18
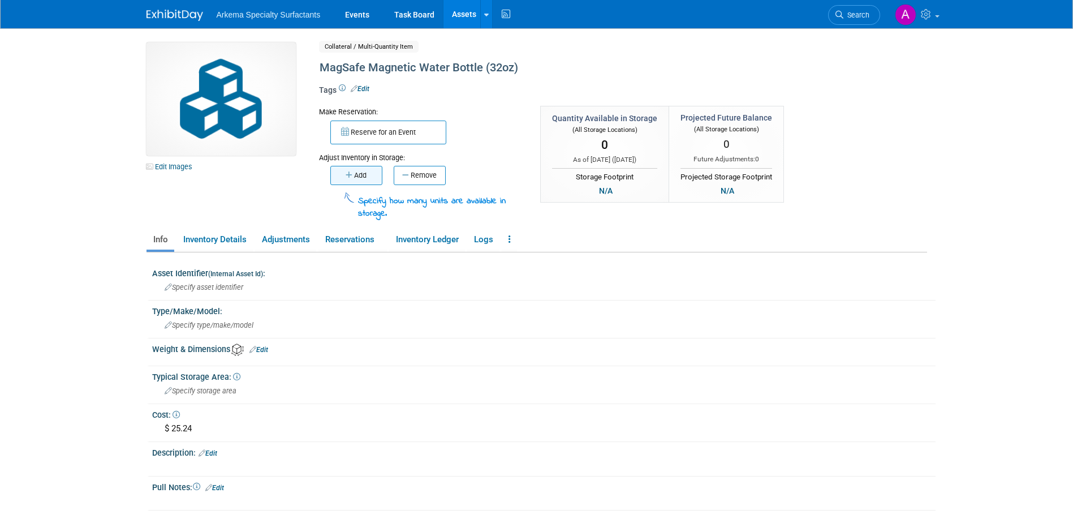
click at [379, 170] on button "Add" at bounding box center [356, 175] width 52 height 19
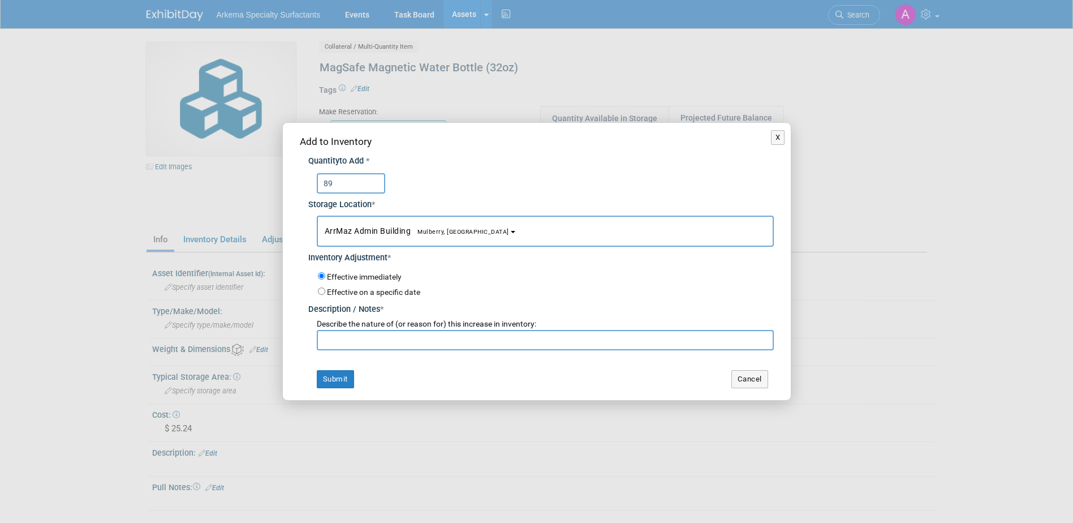
type input "89"
click at [429, 338] on input "text" at bounding box center [545, 340] width 457 height 20
type input "New product"
click at [345, 387] on button "Submit" at bounding box center [335, 379] width 37 height 18
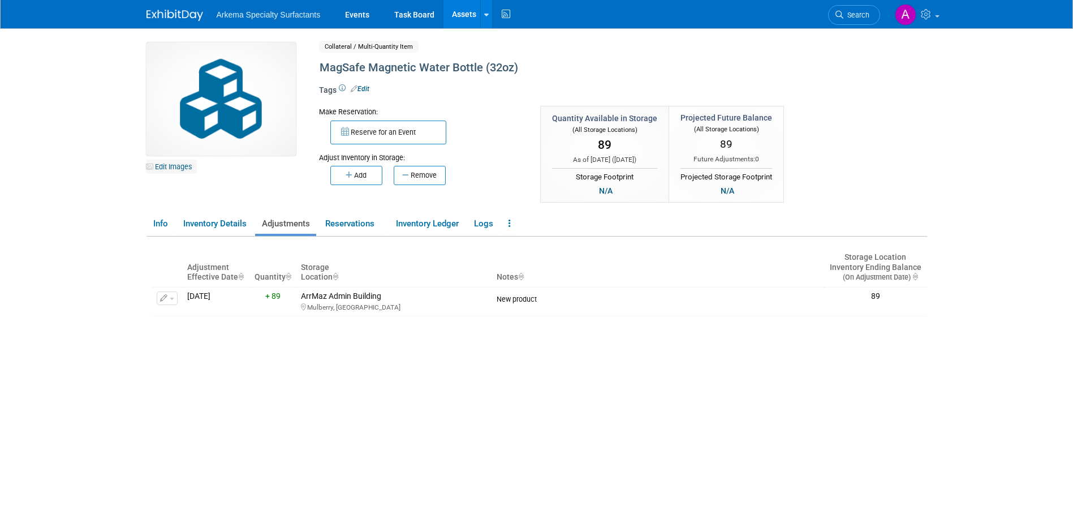
click at [165, 161] on link "Edit Images" at bounding box center [172, 167] width 50 height 14
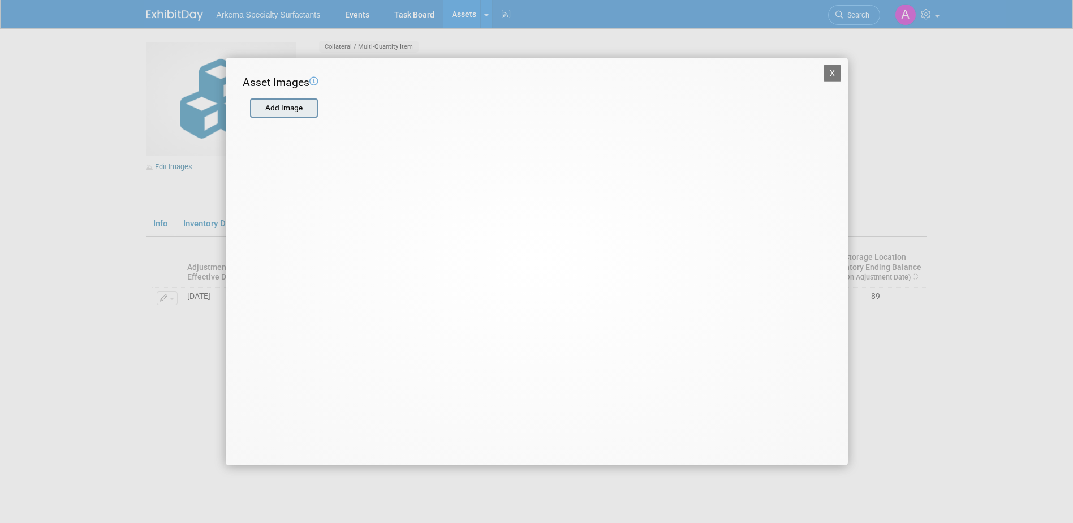
click at [293, 109] on input "file" at bounding box center [249, 108] width 135 height 17
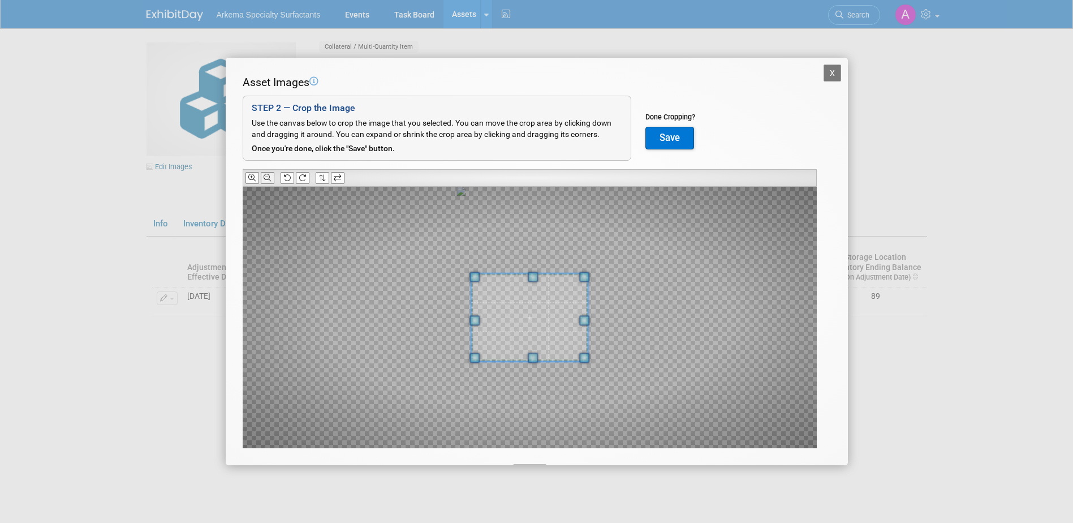
click at [271, 178] on icon at bounding box center [267, 177] width 7 height 7
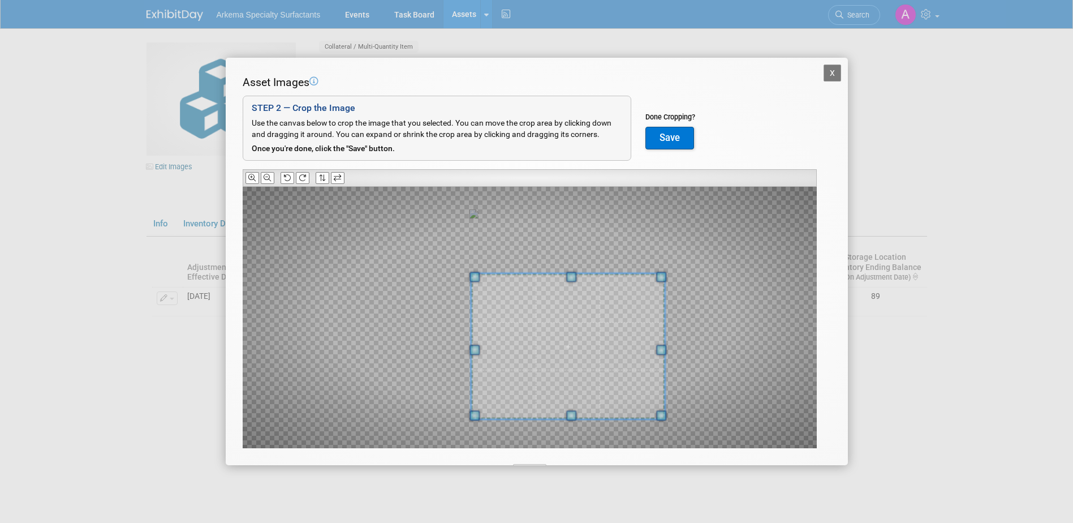
click at [660, 424] on div at bounding box center [530, 317] width 574 height 261
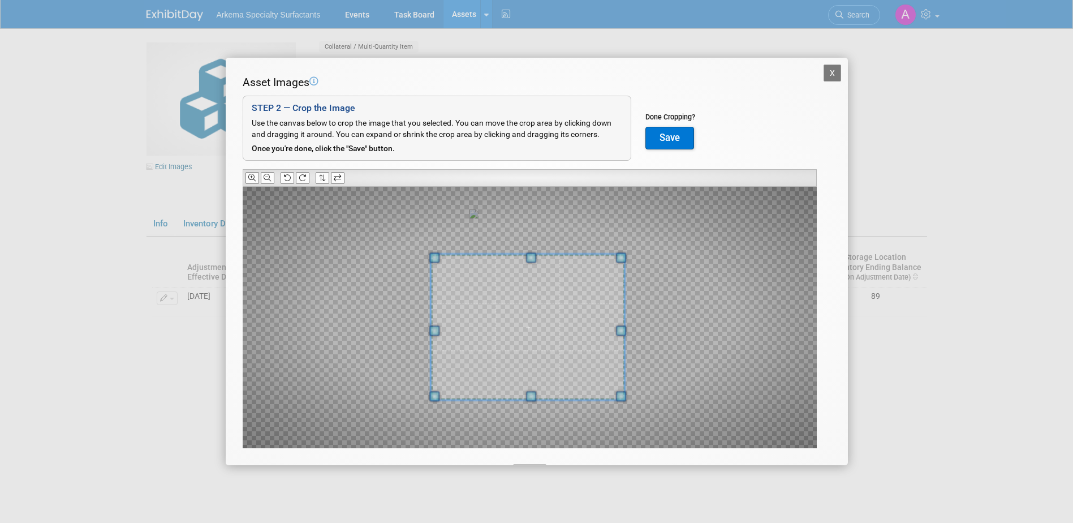
click at [574, 337] on span at bounding box center [528, 327] width 194 height 146
click at [266, 177] on icon at bounding box center [267, 177] width 7 height 7
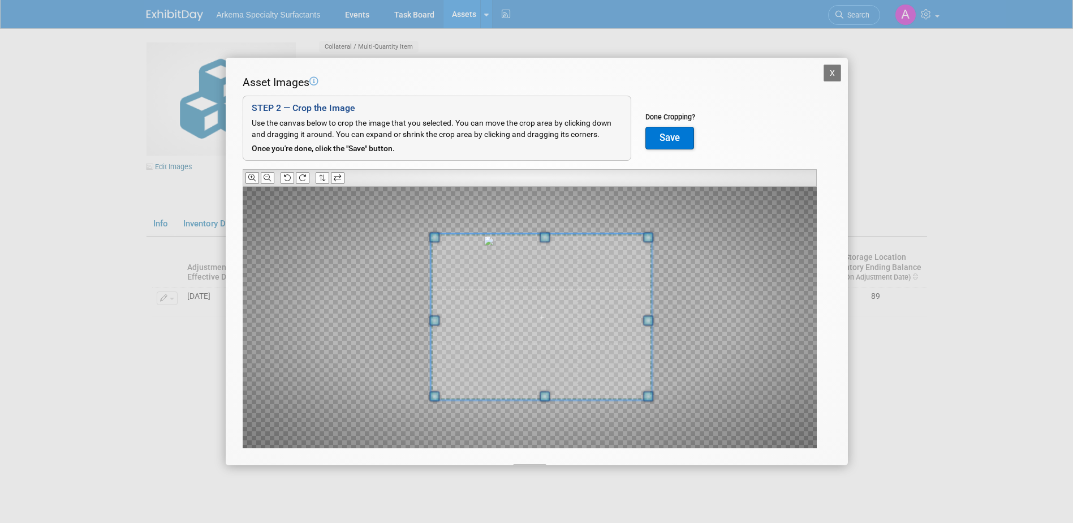
click at [633, 238] on div at bounding box center [541, 317] width 221 height 166
click at [570, 288] on span at bounding box center [532, 317] width 221 height 166
click at [679, 136] on button "Save" at bounding box center [670, 138] width 49 height 23
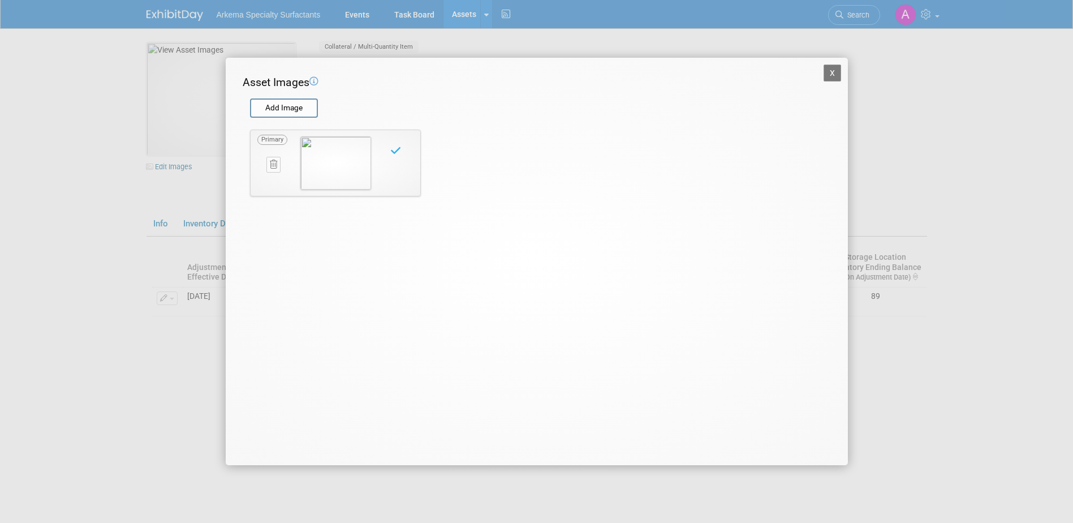
click at [833, 71] on button "X" at bounding box center [833, 73] width 18 height 17
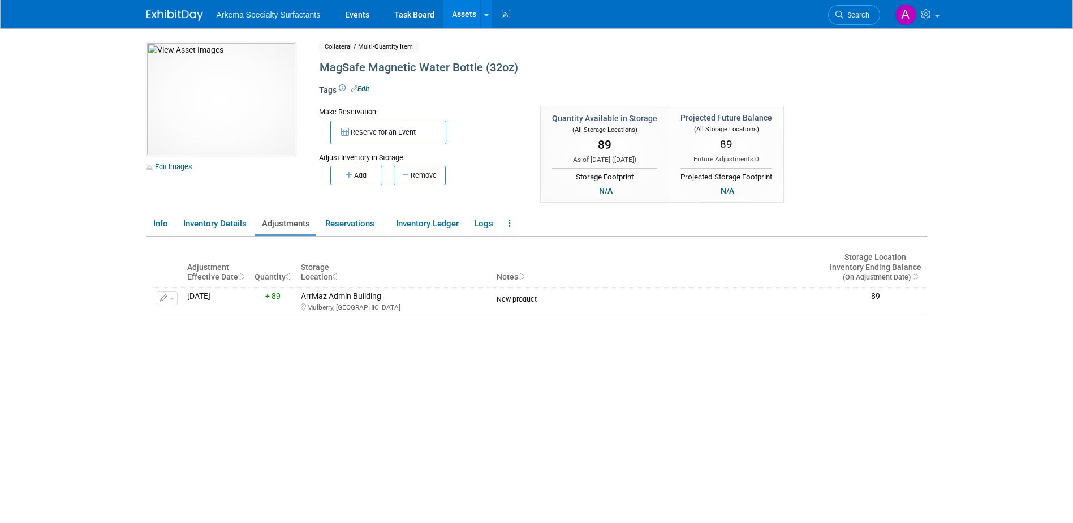
click at [913, 171] on div "10033748-10729527-9be9f6e1-d43a-4671-8b04-32d40a930813.jpg Edit Images Collater…" at bounding box center [537, 123] width 798 height 162
